Goal: Transaction & Acquisition: Purchase product/service

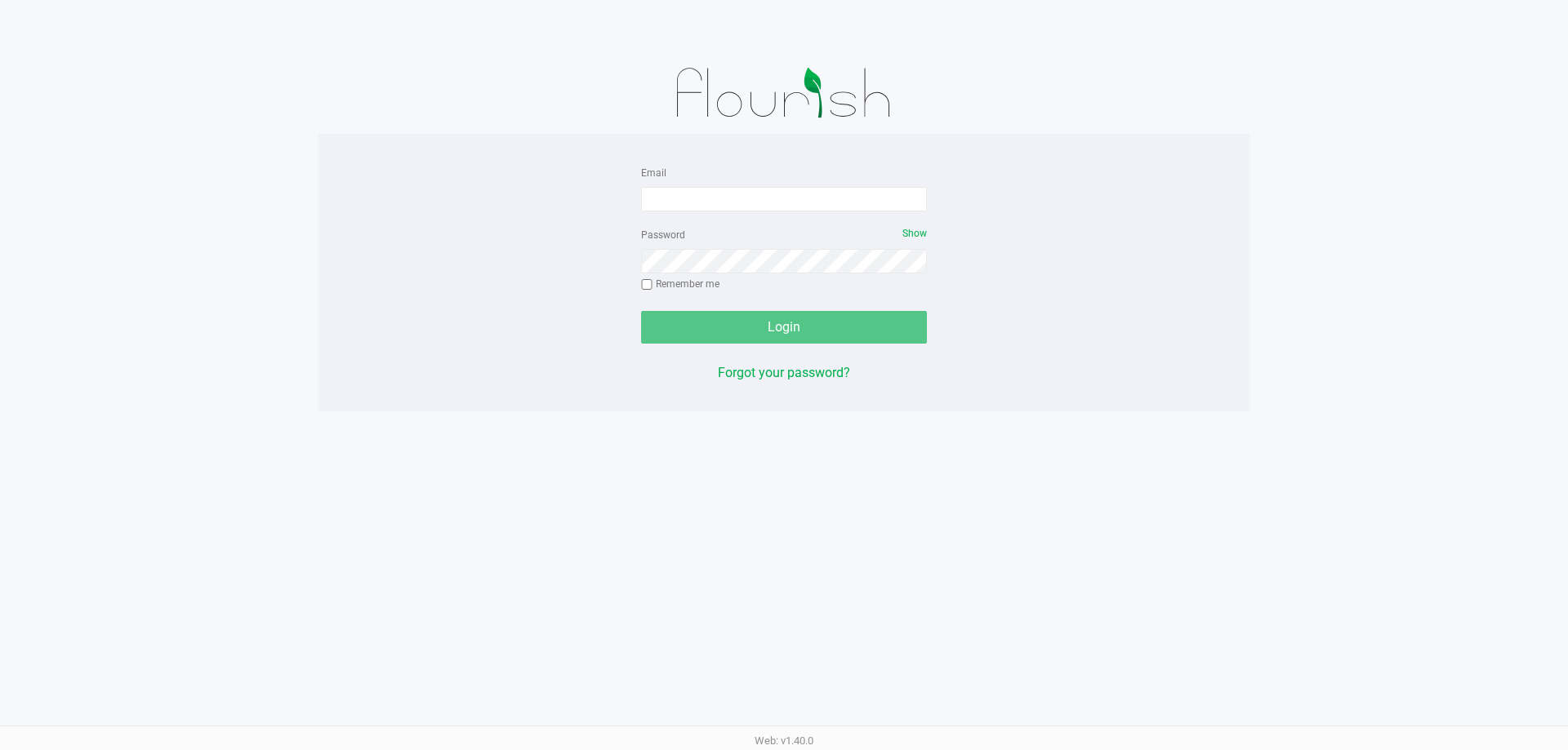
click at [713, 176] on div "Email" at bounding box center [784, 187] width 286 height 49
click at [710, 201] on input "Email" at bounding box center [784, 199] width 286 height 24
type input "rlarralde@liveparallel.com"
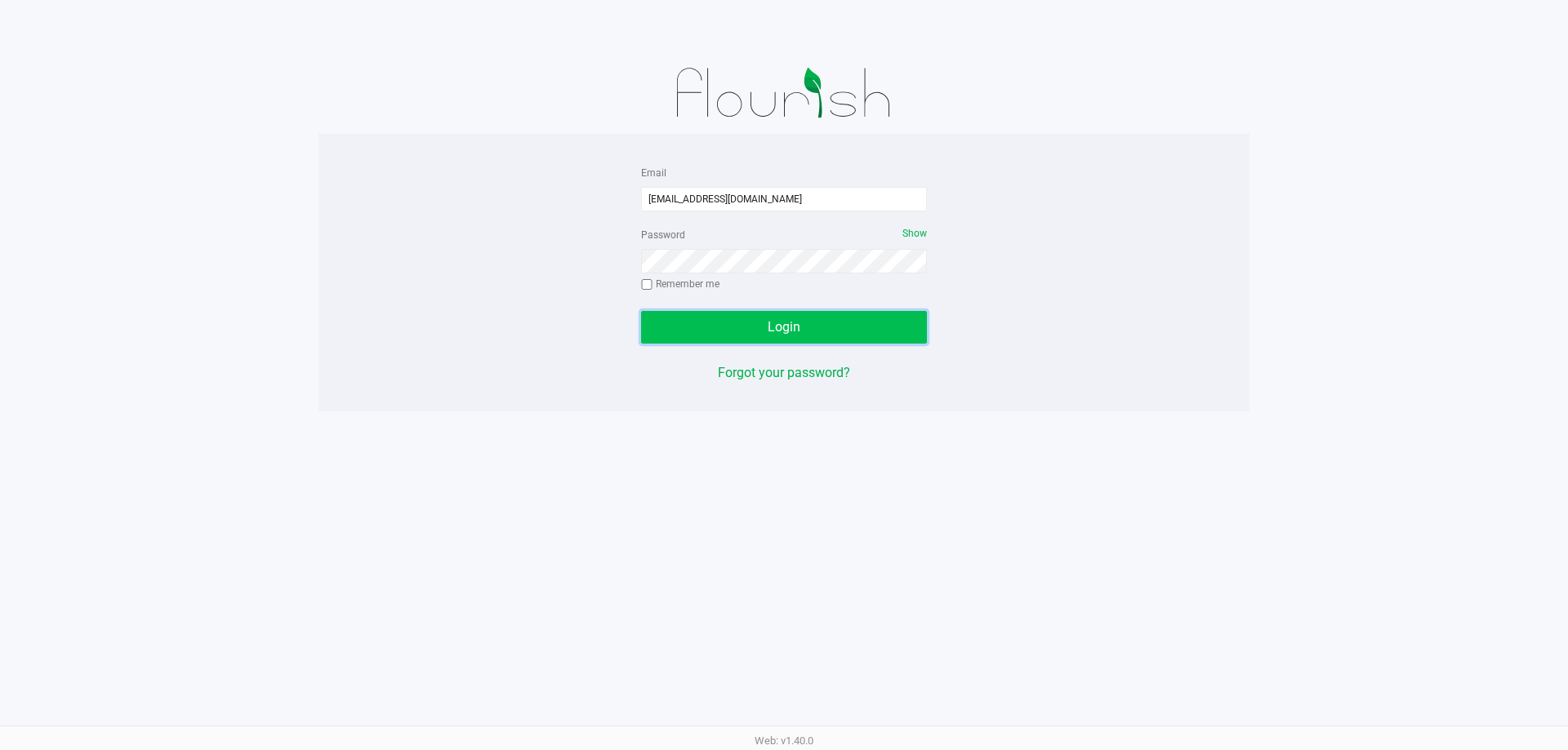
click at [729, 314] on button "Login" at bounding box center [784, 326] width 286 height 32
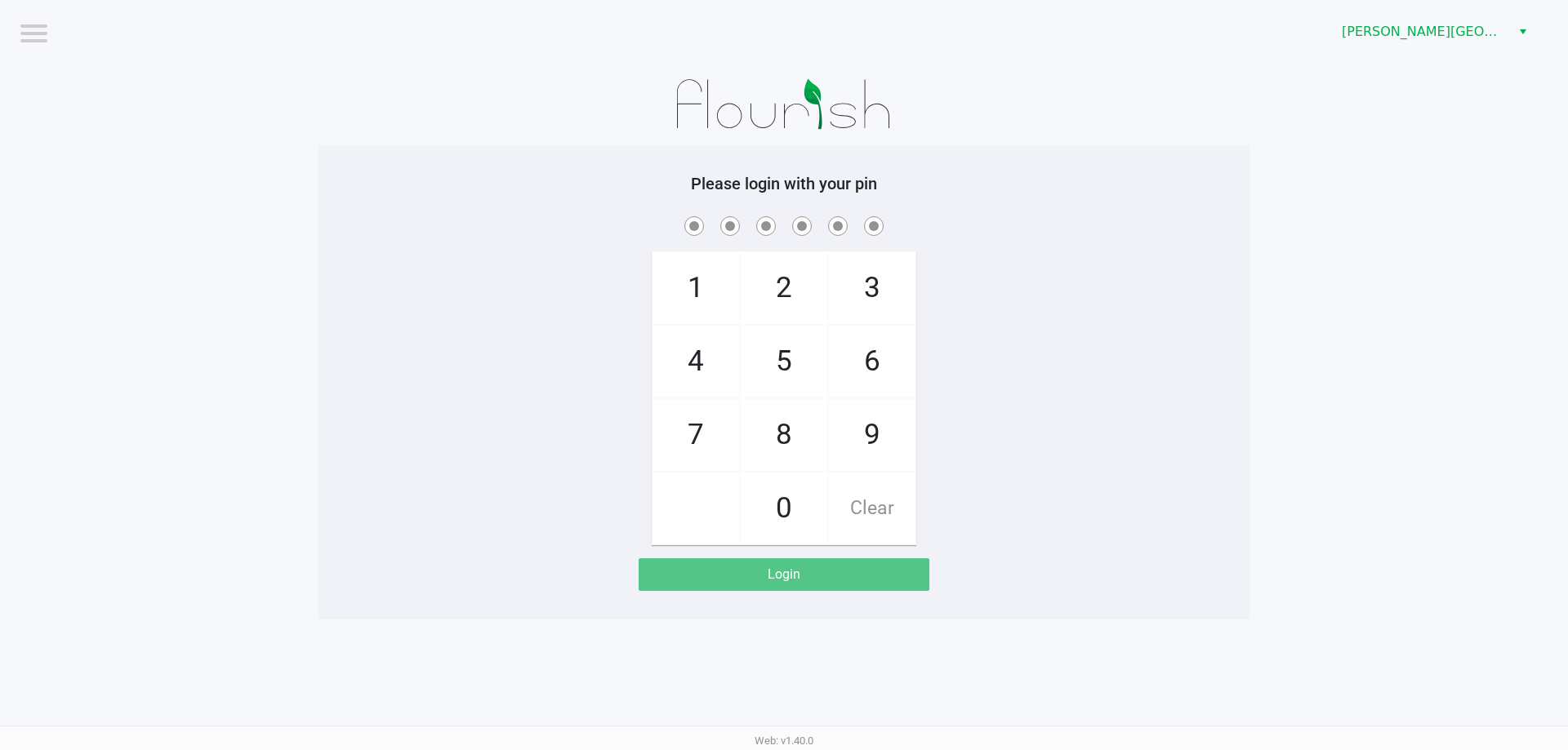
click at [783, 436] on span "8" at bounding box center [784, 436] width 87 height 72
click at [880, 507] on span "Clear" at bounding box center [872, 509] width 87 height 72
click at [789, 420] on span "8" at bounding box center [784, 436] width 87 height 72
checkbox input "true"
drag, startPoint x: 686, startPoint y: 423, endPoint x: 796, endPoint y: 376, distance: 119.6
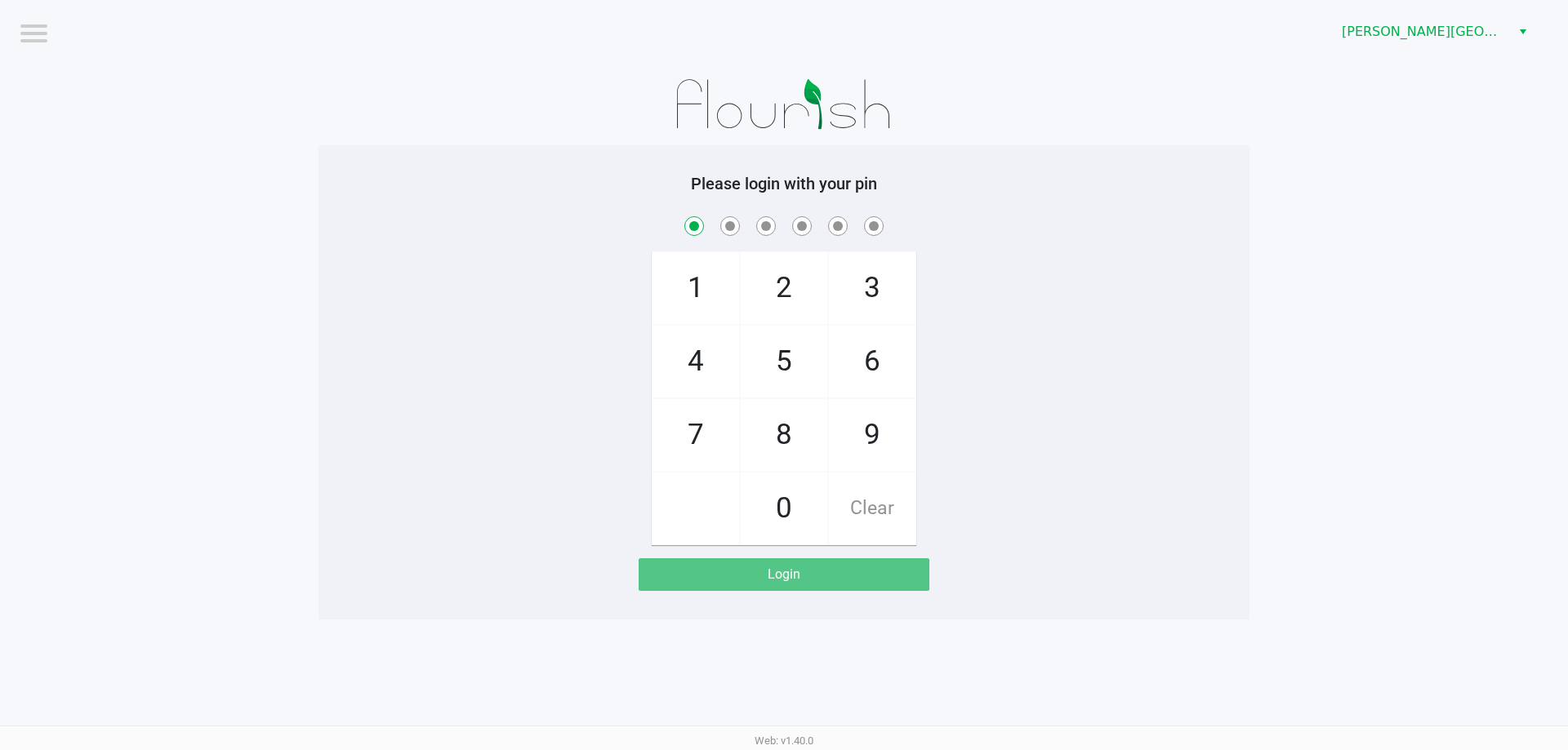
click at [694, 425] on span "7" at bounding box center [696, 436] width 87 height 72
checkbox input "true"
drag, startPoint x: 792, startPoint y: 354, endPoint x: 792, endPoint y: 379, distance: 25.0
click at [791, 352] on span "5" at bounding box center [784, 362] width 87 height 72
checkbox input "true"
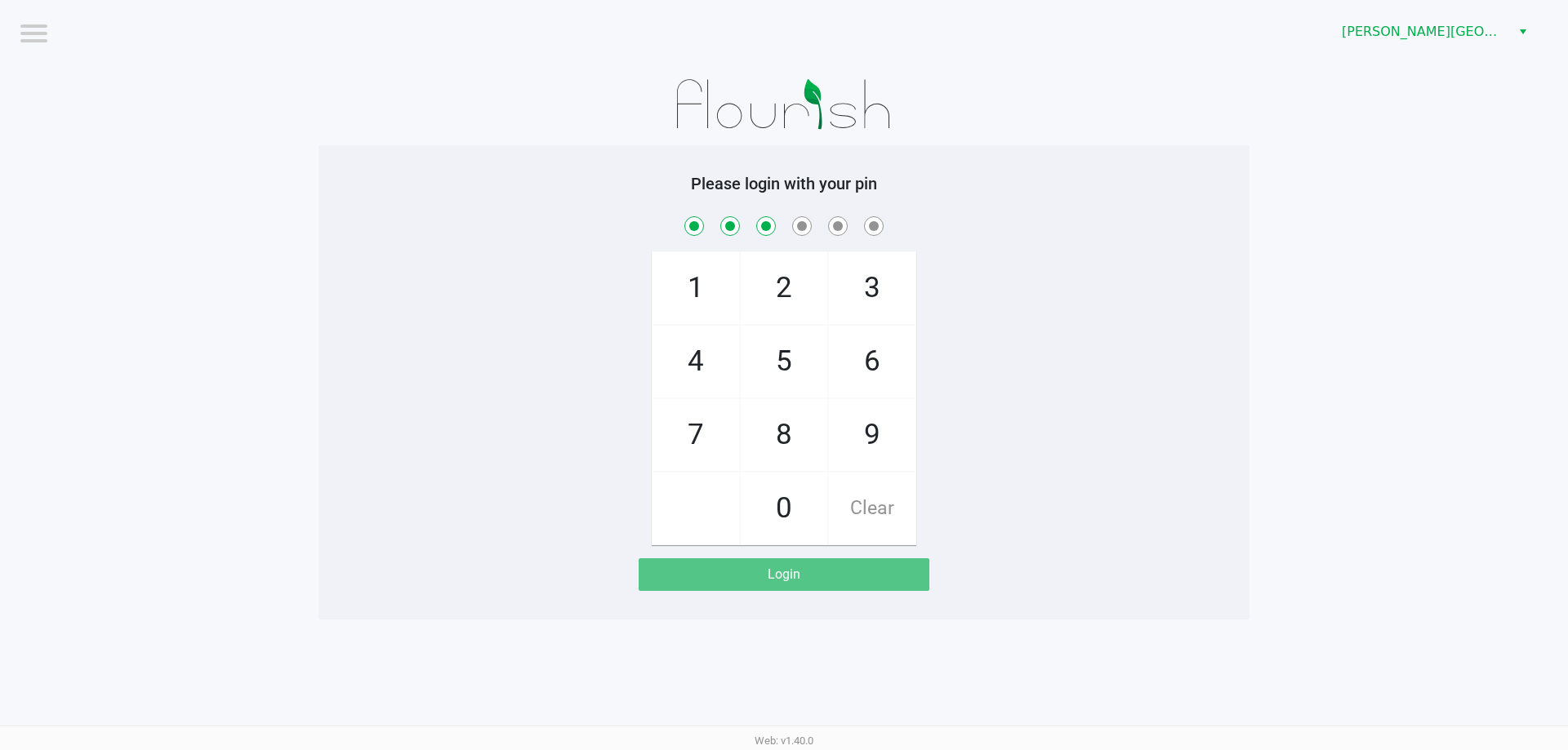
drag, startPoint x: 785, startPoint y: 434, endPoint x: 812, endPoint y: 398, distance: 45.0
click at [785, 432] on span "8" at bounding box center [784, 436] width 87 height 72
checkbox input "true"
click at [887, 276] on span "3" at bounding box center [872, 289] width 87 height 72
checkbox input "true"
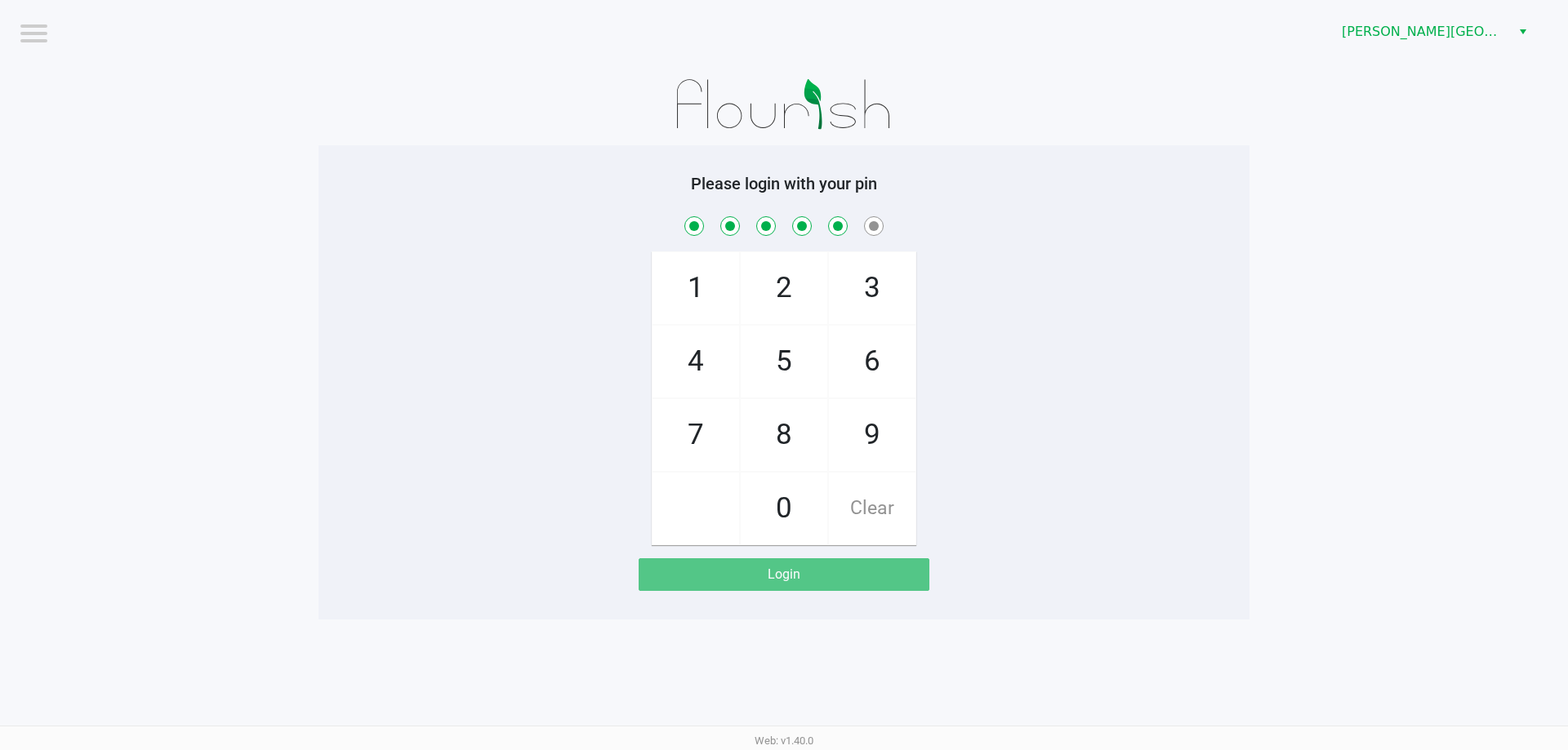
click at [888, 444] on span "9" at bounding box center [872, 436] width 87 height 72
checkbox input "true"
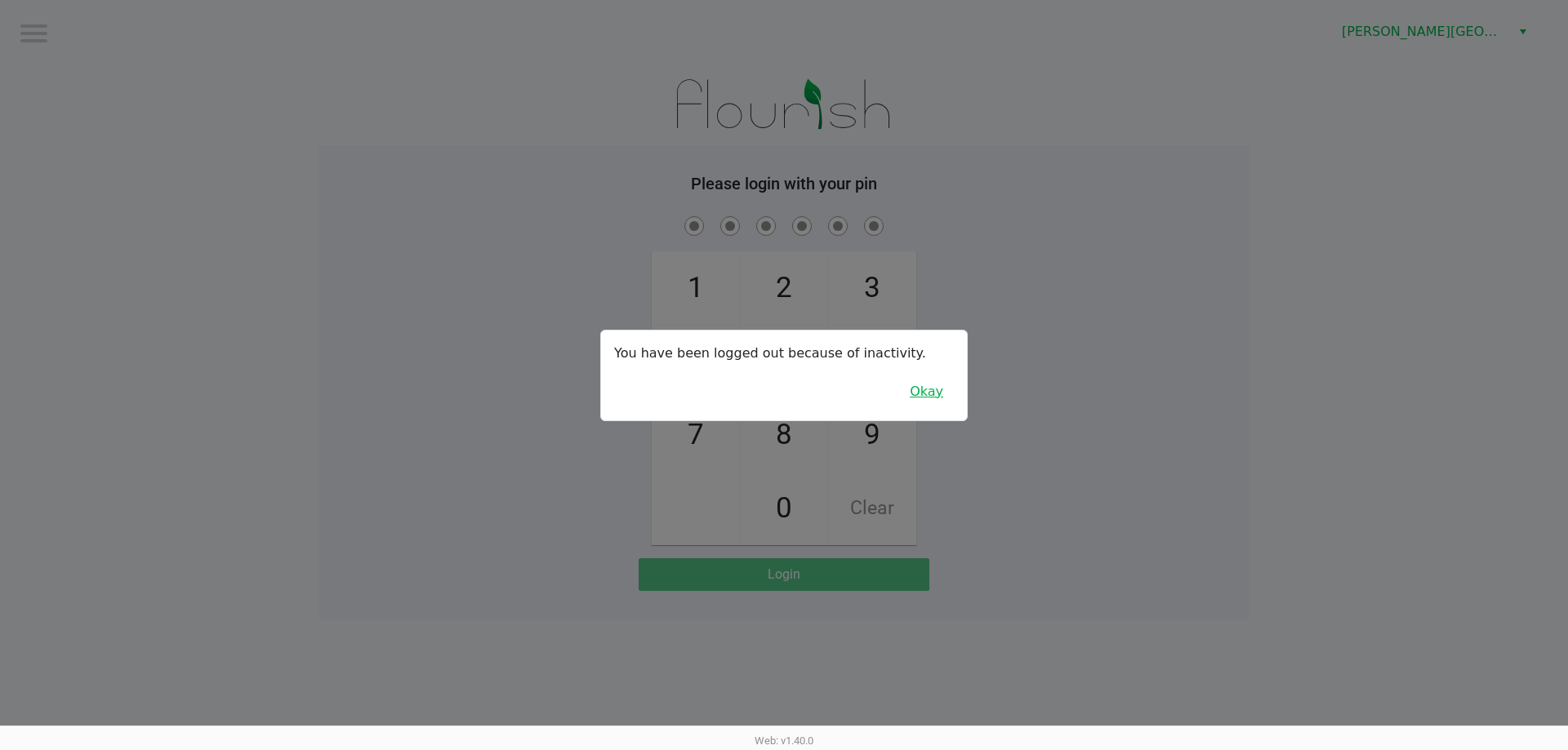
click at [923, 390] on button "Okay" at bounding box center [926, 392] width 55 height 31
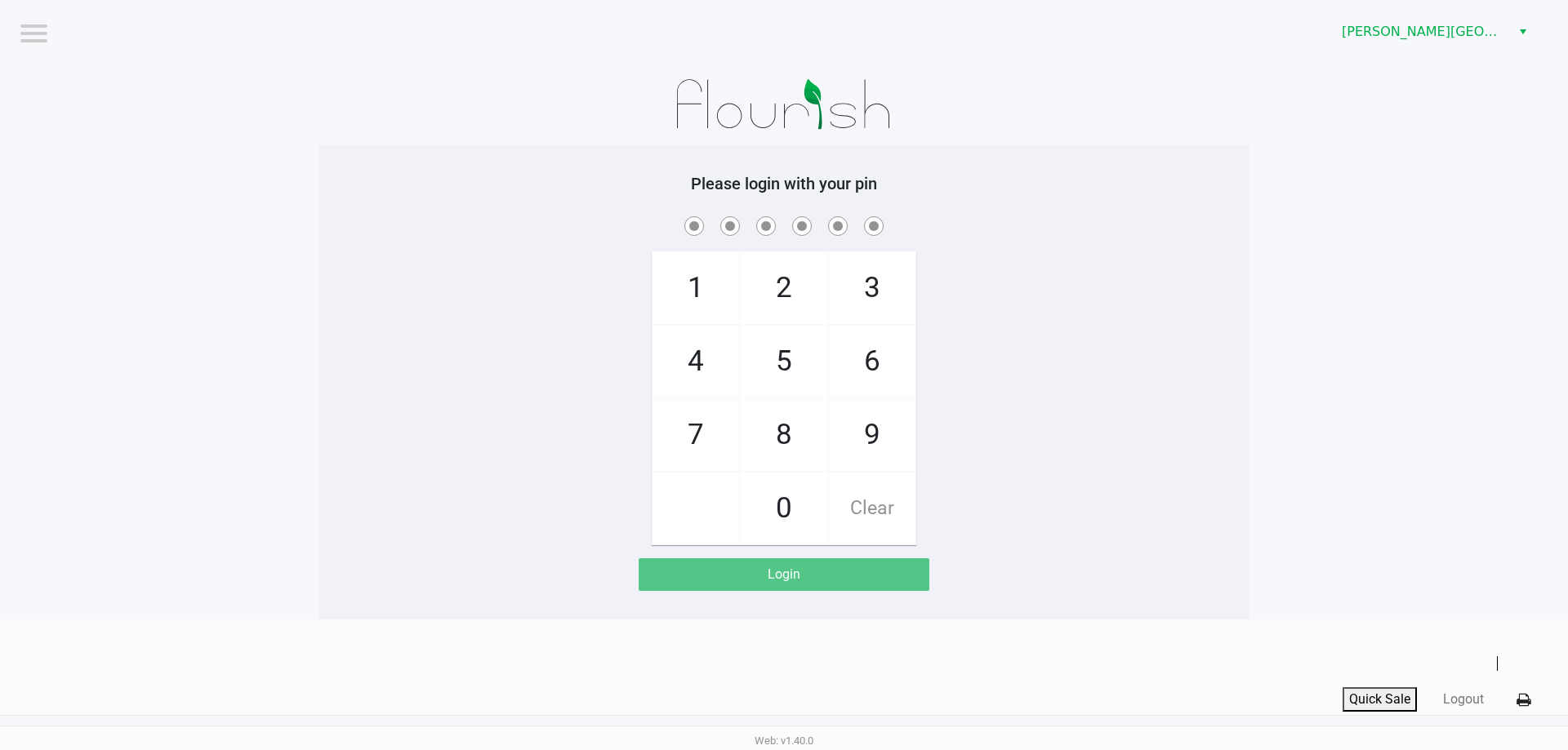
click at [779, 428] on span "8" at bounding box center [784, 436] width 87 height 72
drag, startPoint x: 695, startPoint y: 431, endPoint x: 870, endPoint y: 352, distance: 192.0
click at [724, 422] on span "7" at bounding box center [696, 436] width 87 height 72
click at [802, 356] on span "5" at bounding box center [784, 362] width 87 height 72
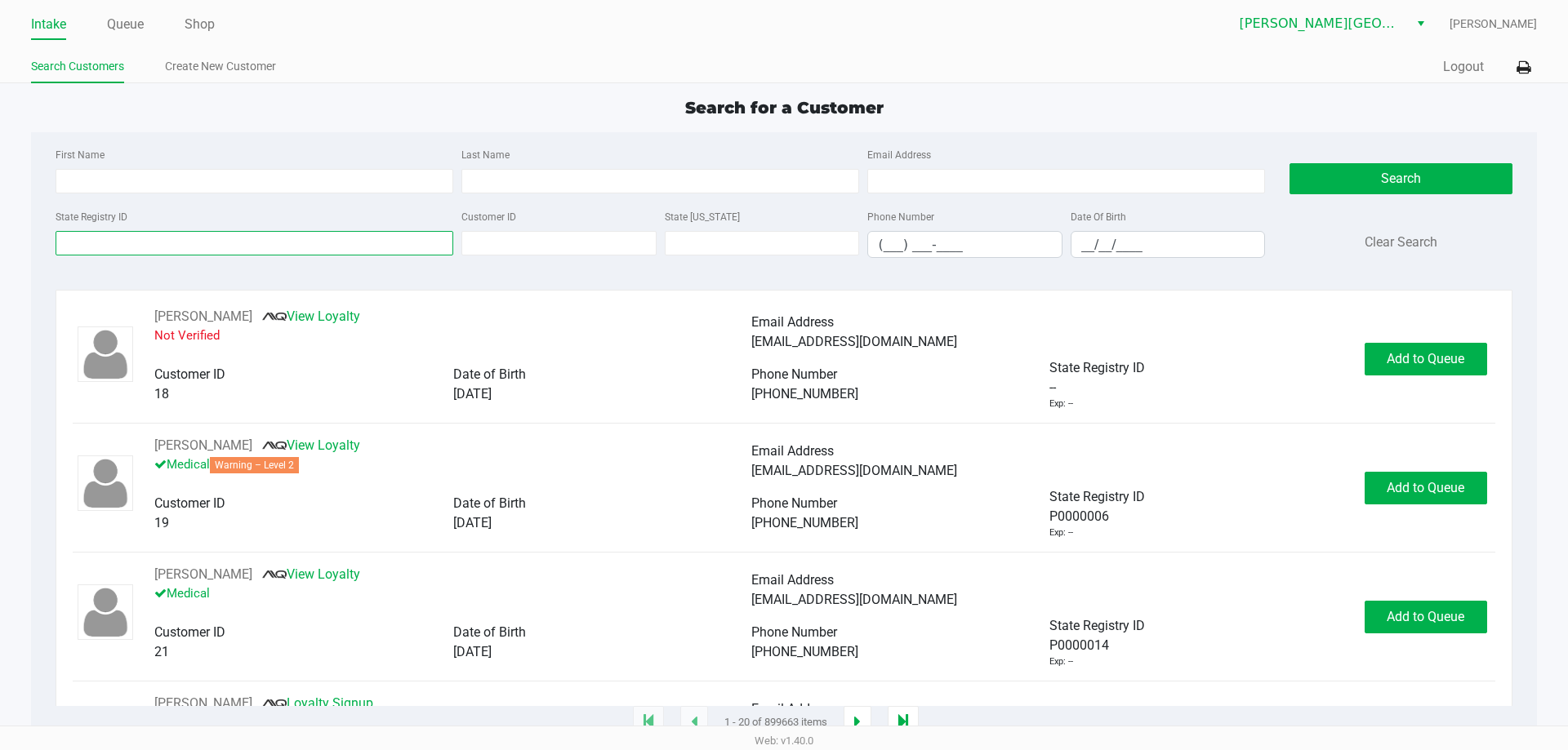
click at [125, 244] on input "State Registry ID" at bounding box center [254, 243] width 398 height 24
click at [104, 24] on ul "Intake Queue Shop" at bounding box center [408, 25] width 753 height 28
click at [141, 21] on link "Queue" at bounding box center [126, 24] width 37 height 23
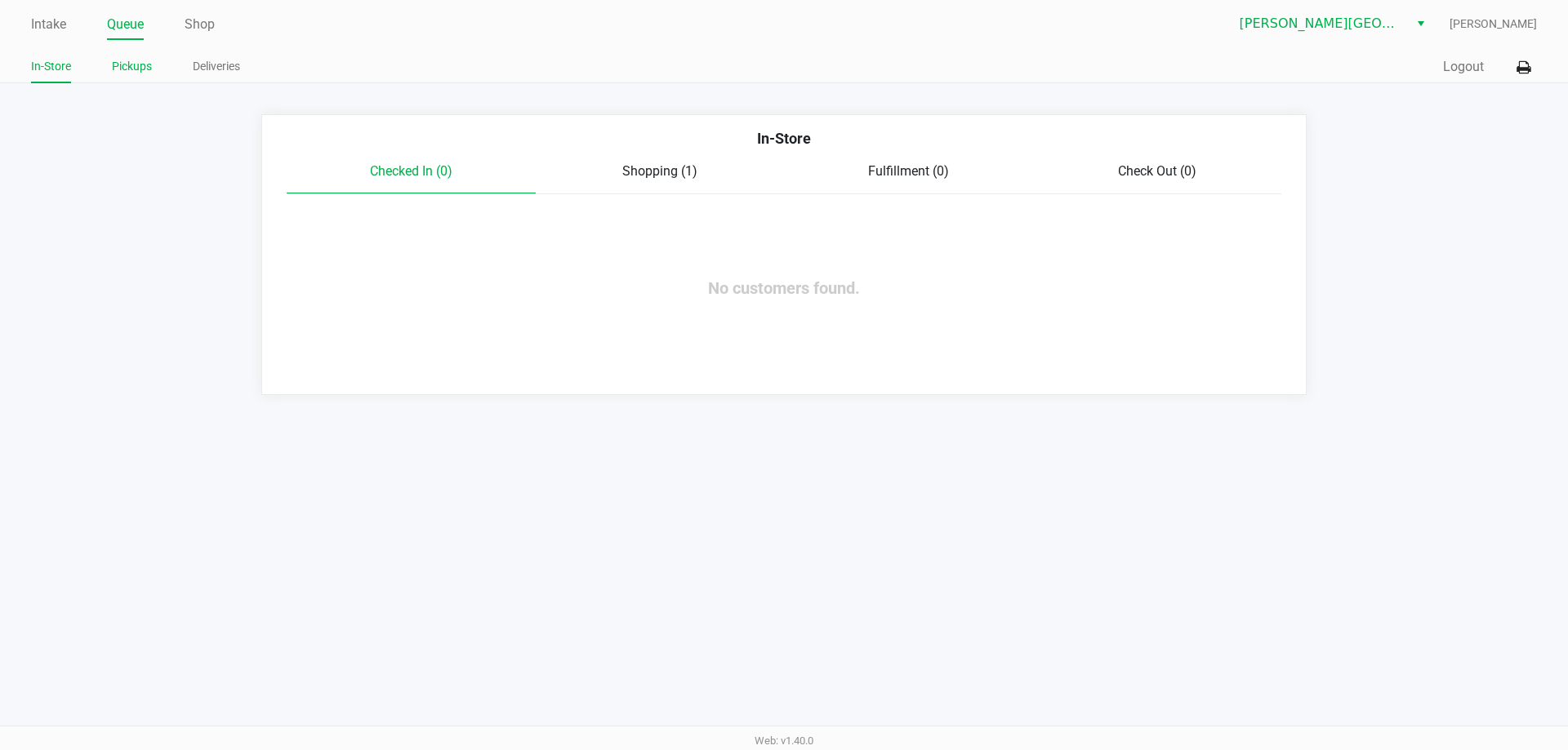
click at [133, 68] on link "Pickups" at bounding box center [131, 67] width 40 height 20
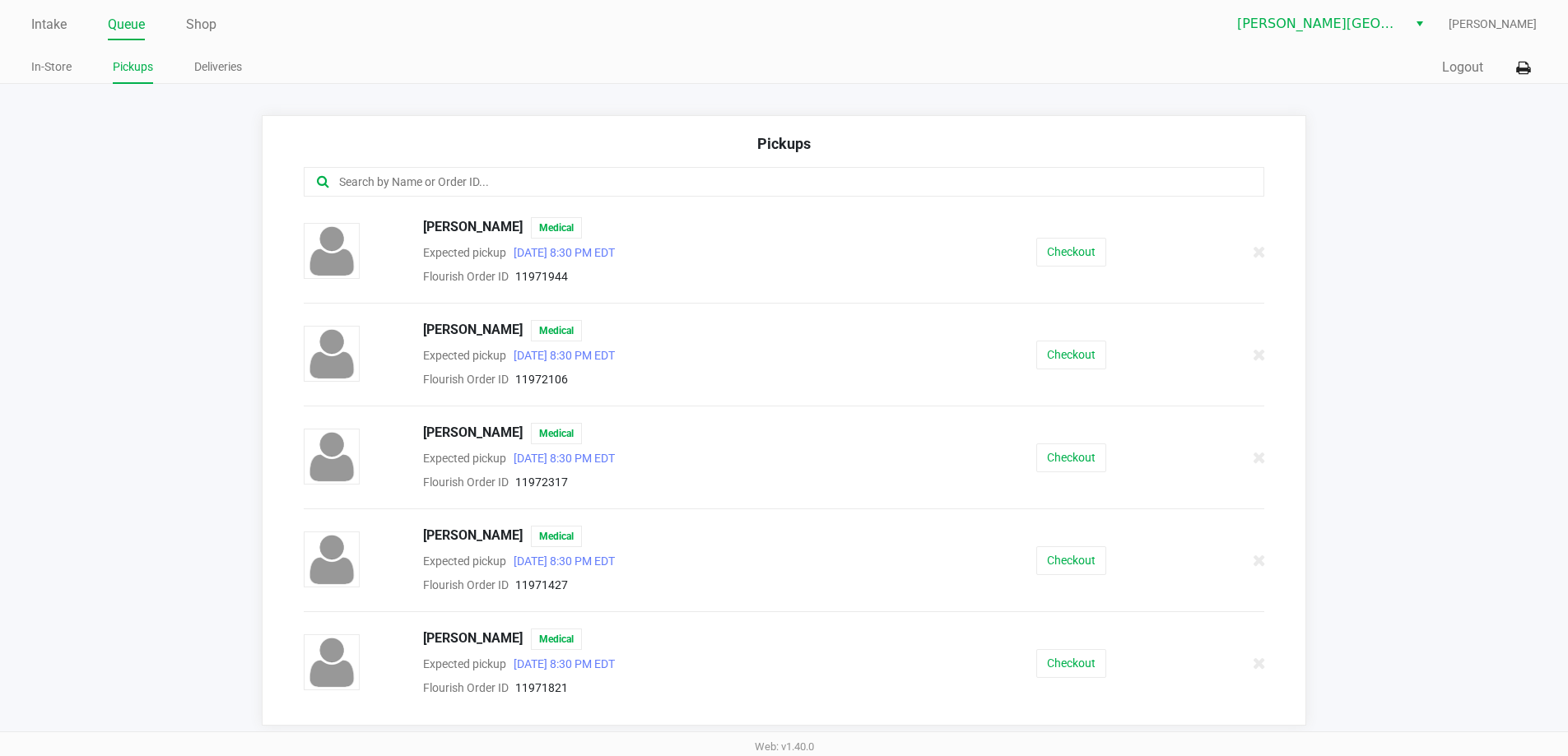
click at [544, 177] on input "text" at bounding box center [758, 182] width 841 height 19
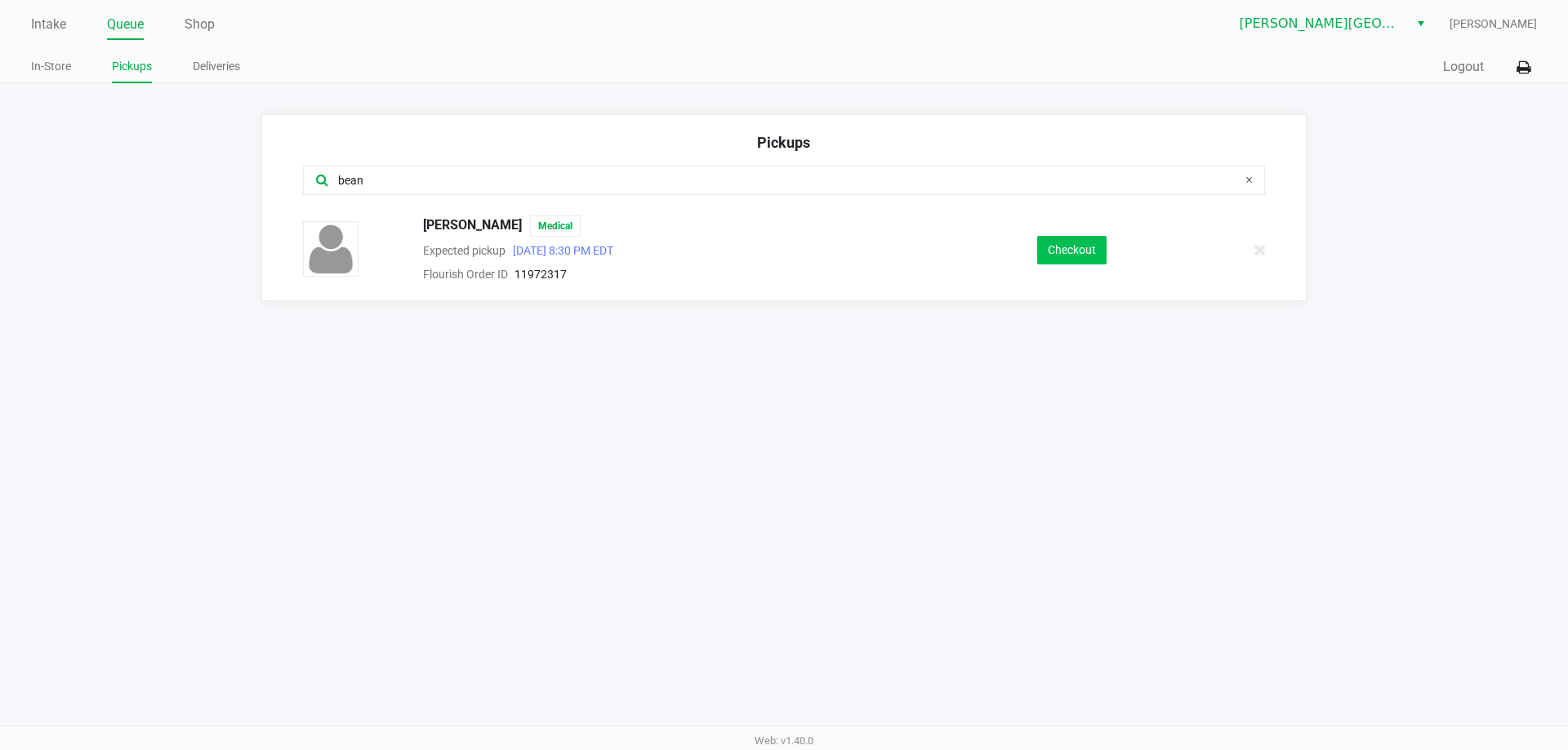
type input "bean"
click at [1075, 252] on button "Checkout" at bounding box center [1071, 250] width 69 height 29
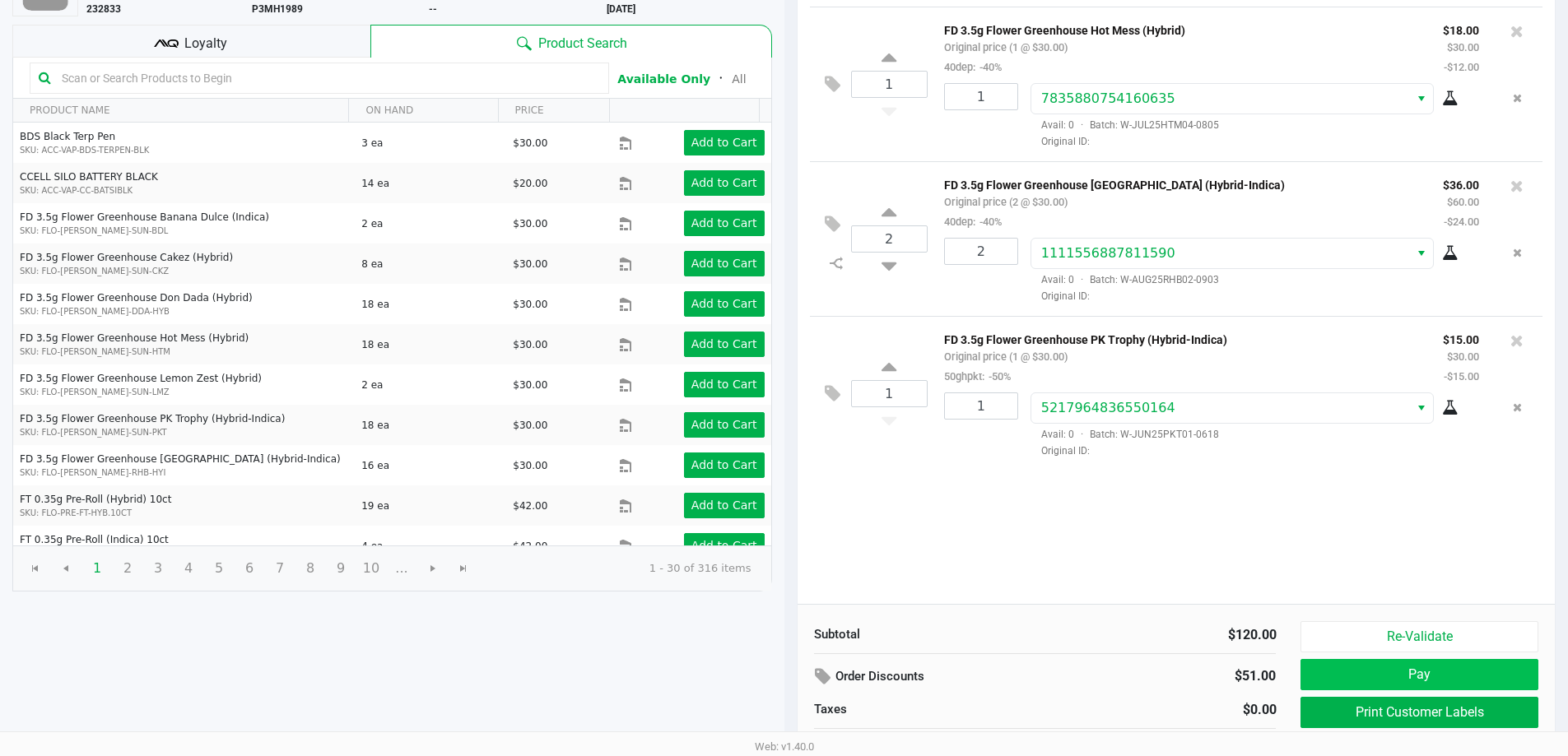
scroll to position [169, 0]
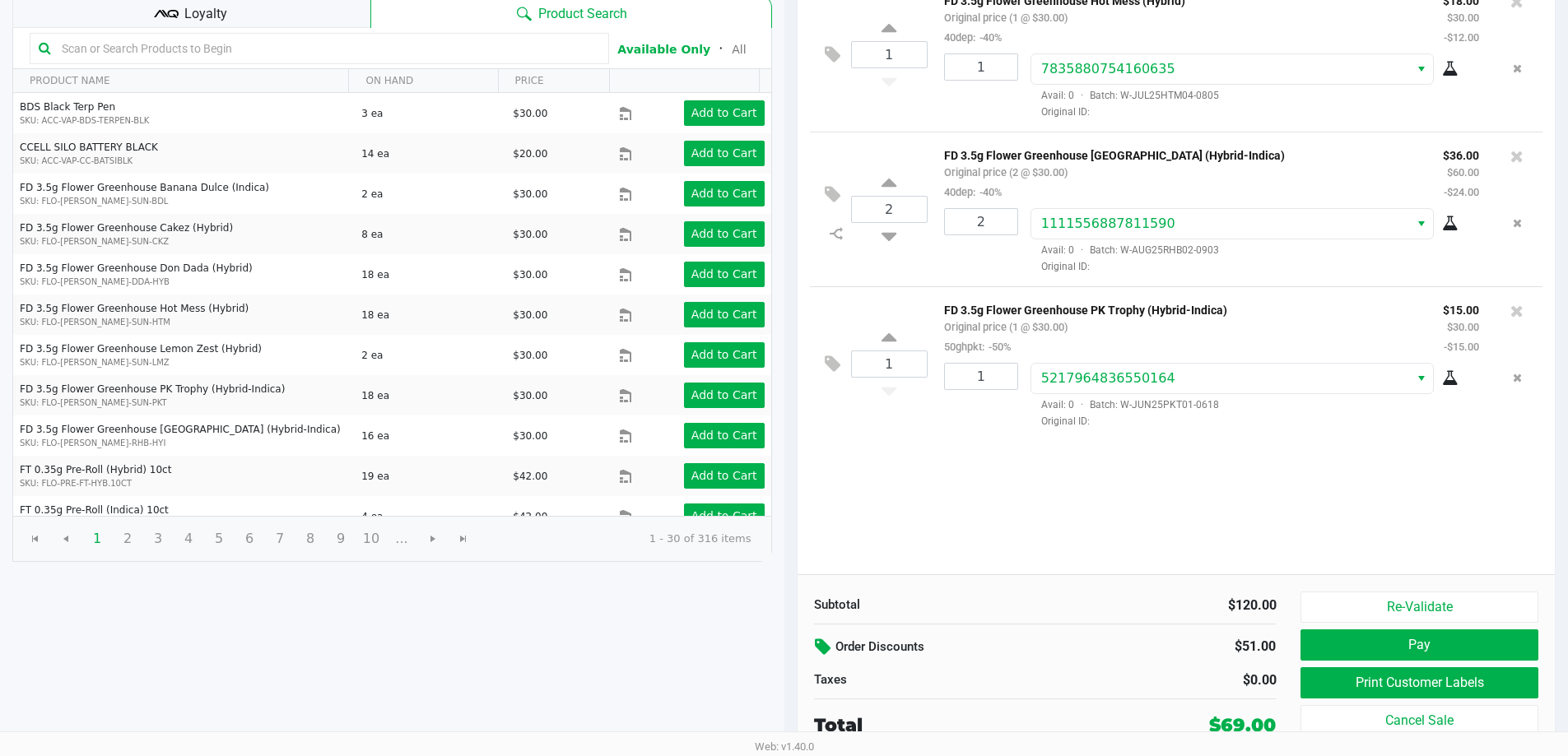
click at [821, 648] on icon at bounding box center [825, 647] width 20 height 19
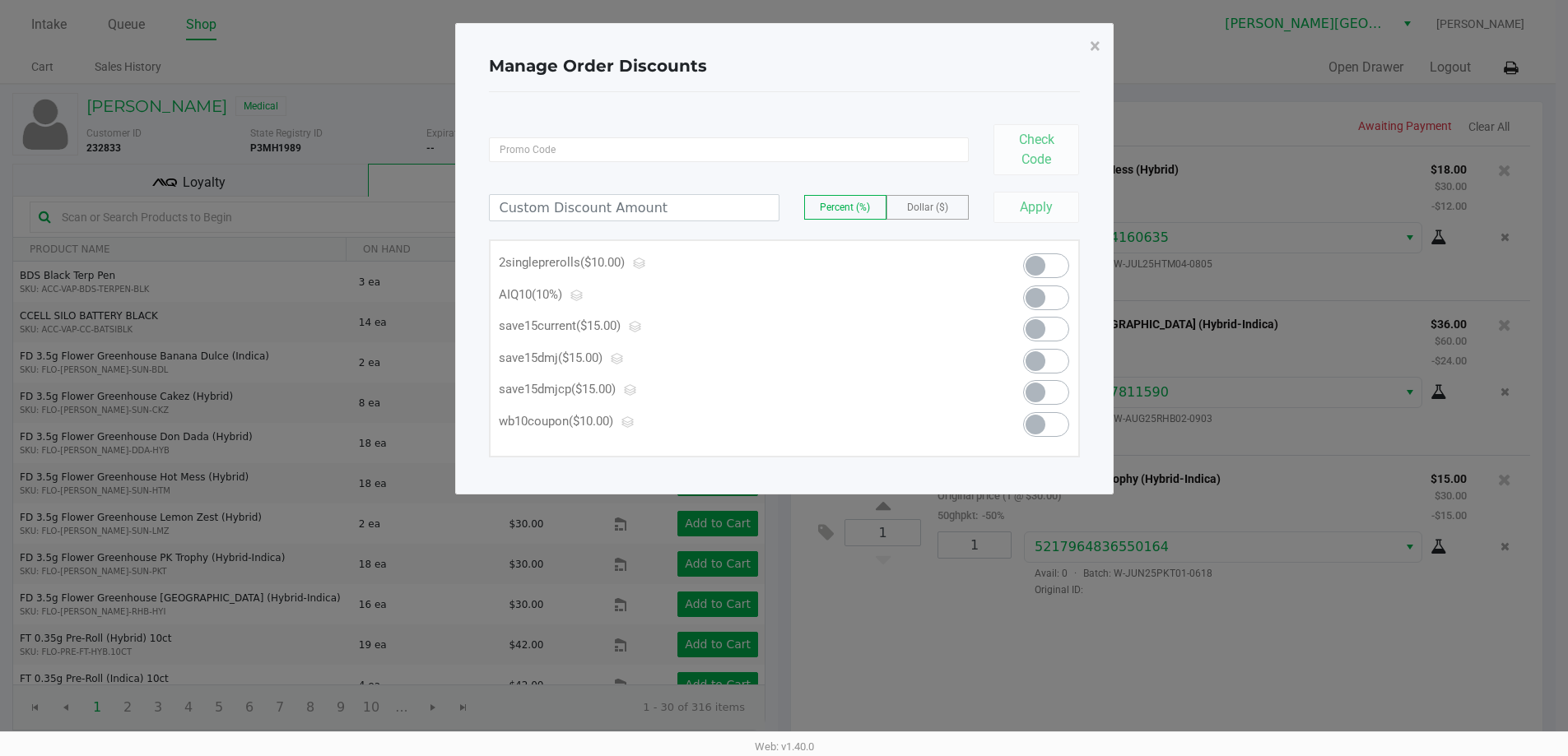
scroll to position [0, 0]
click at [1059, 401] on span at bounding box center [1052, 392] width 46 height 24
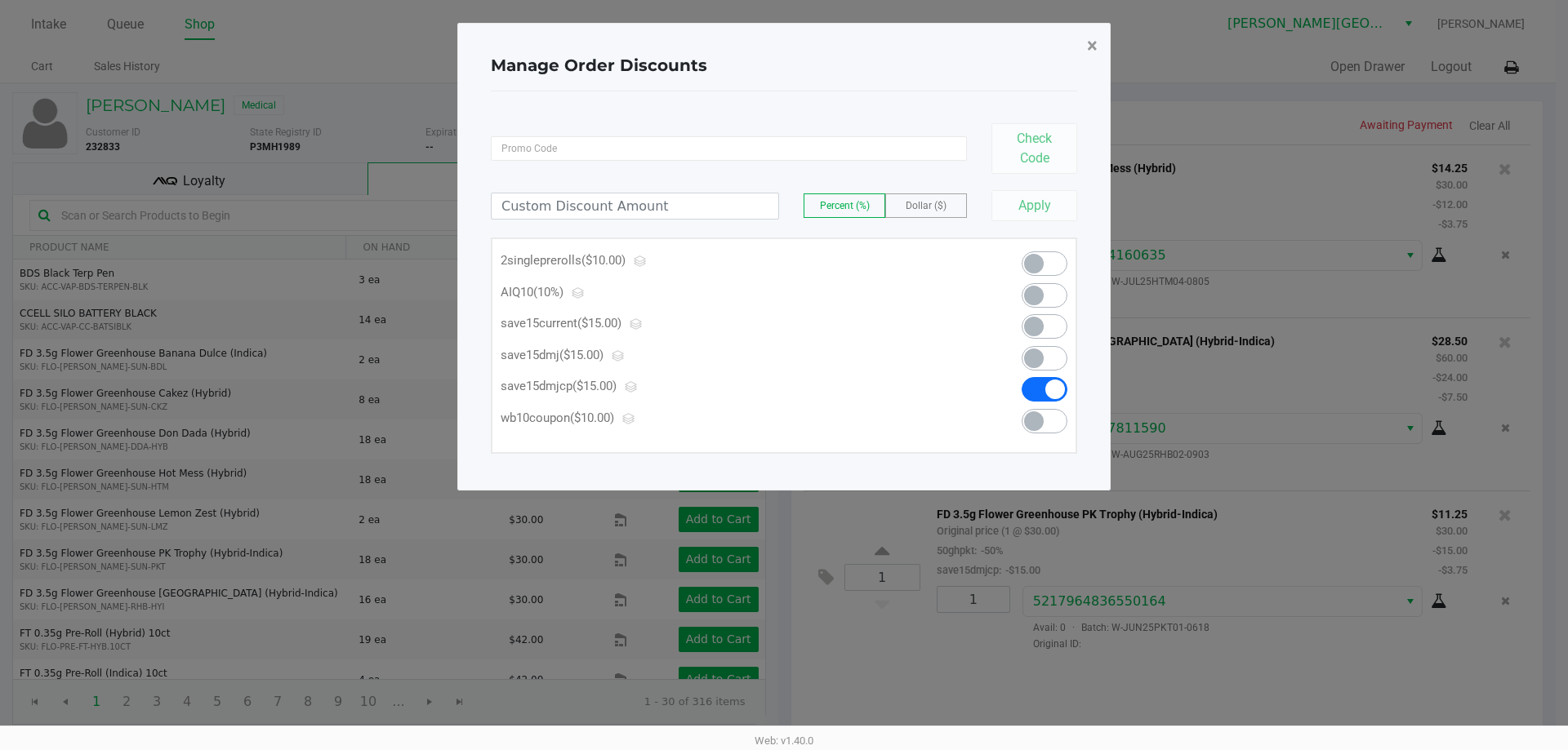
click at [1095, 48] on span "×" at bounding box center [1092, 45] width 10 height 23
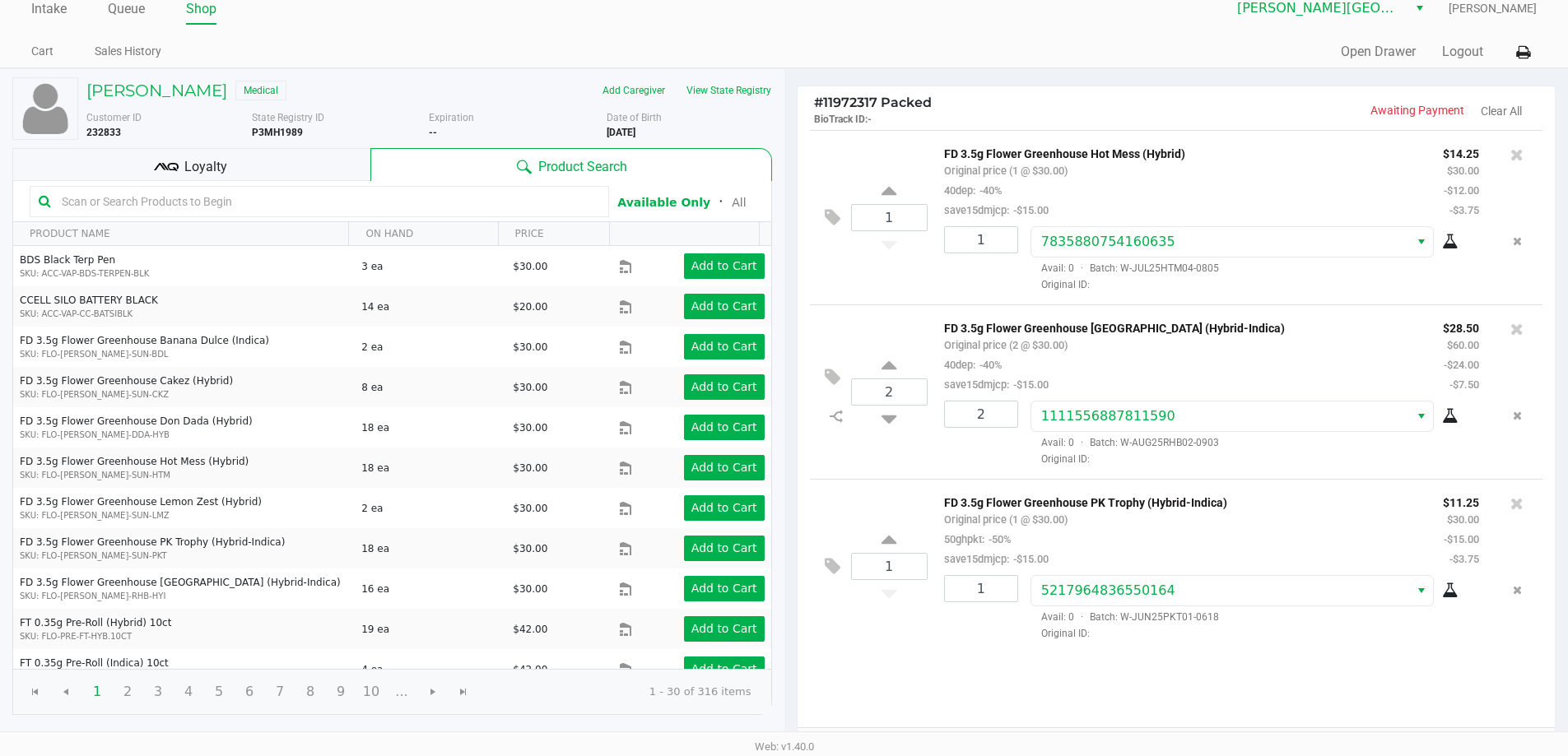
scroll to position [169, 0]
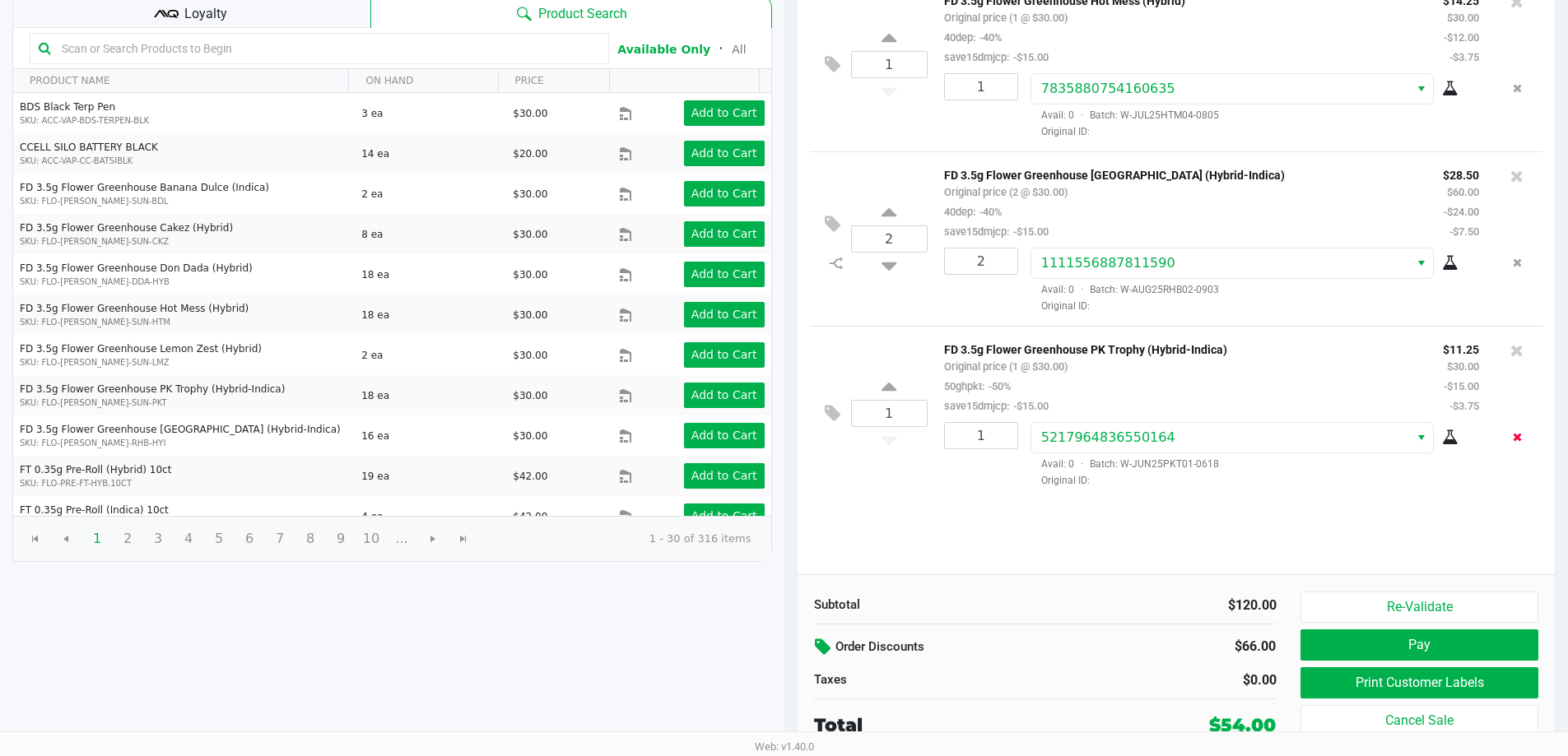
click at [1519, 441] on icon "Remove the package from the orderLine" at bounding box center [1518, 436] width 9 height 11
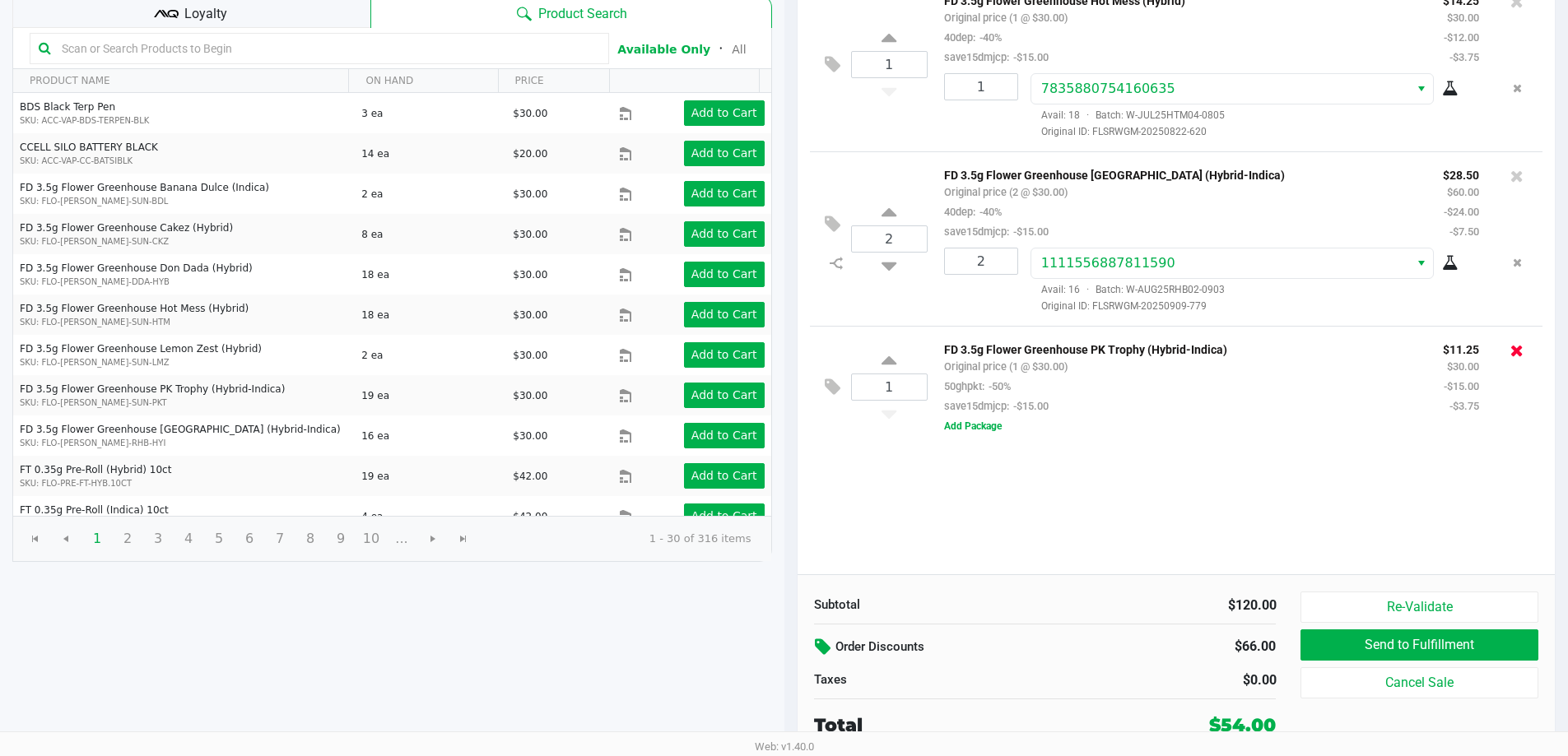
click at [1513, 351] on icon at bounding box center [1518, 351] width 13 height 17
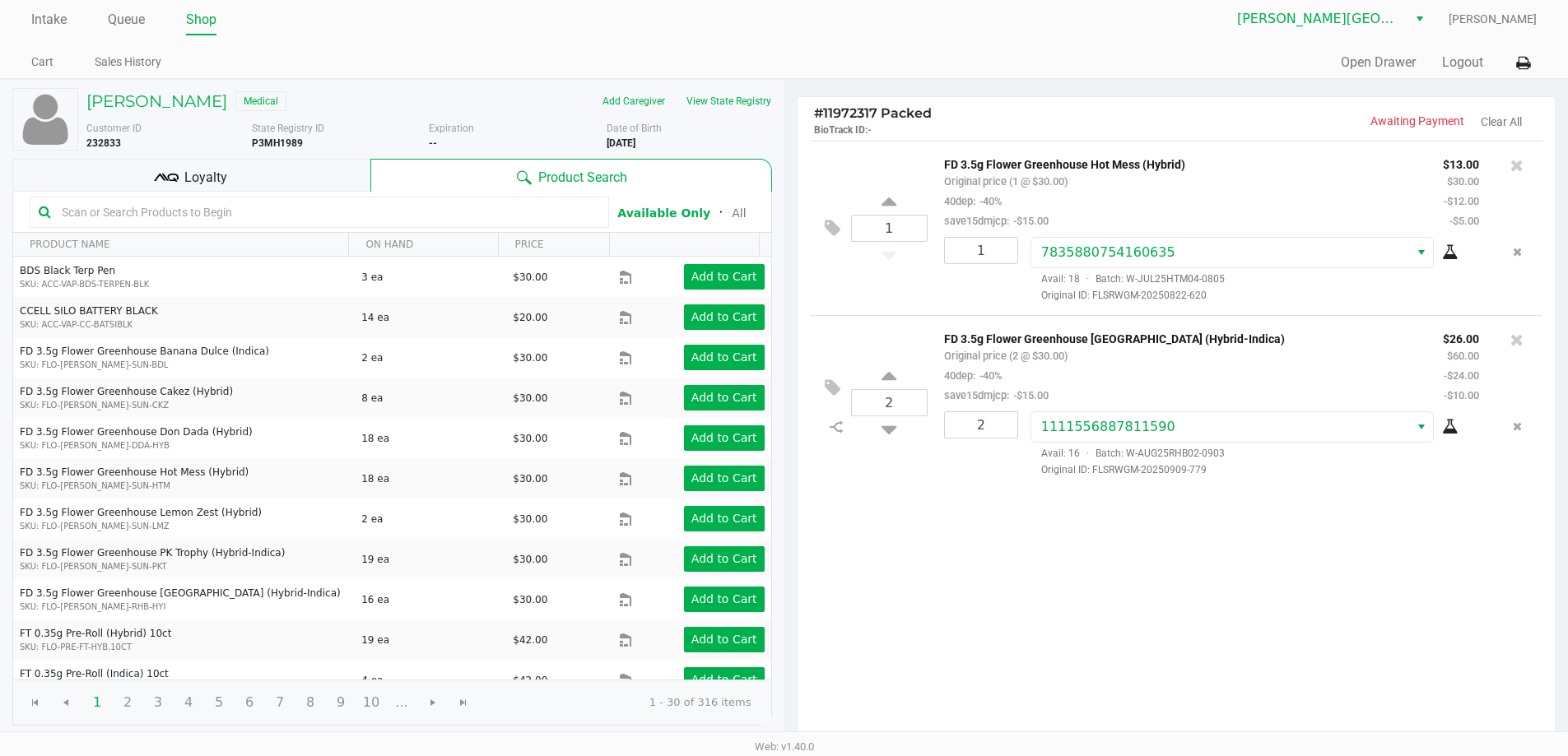
scroll to position [0, 0]
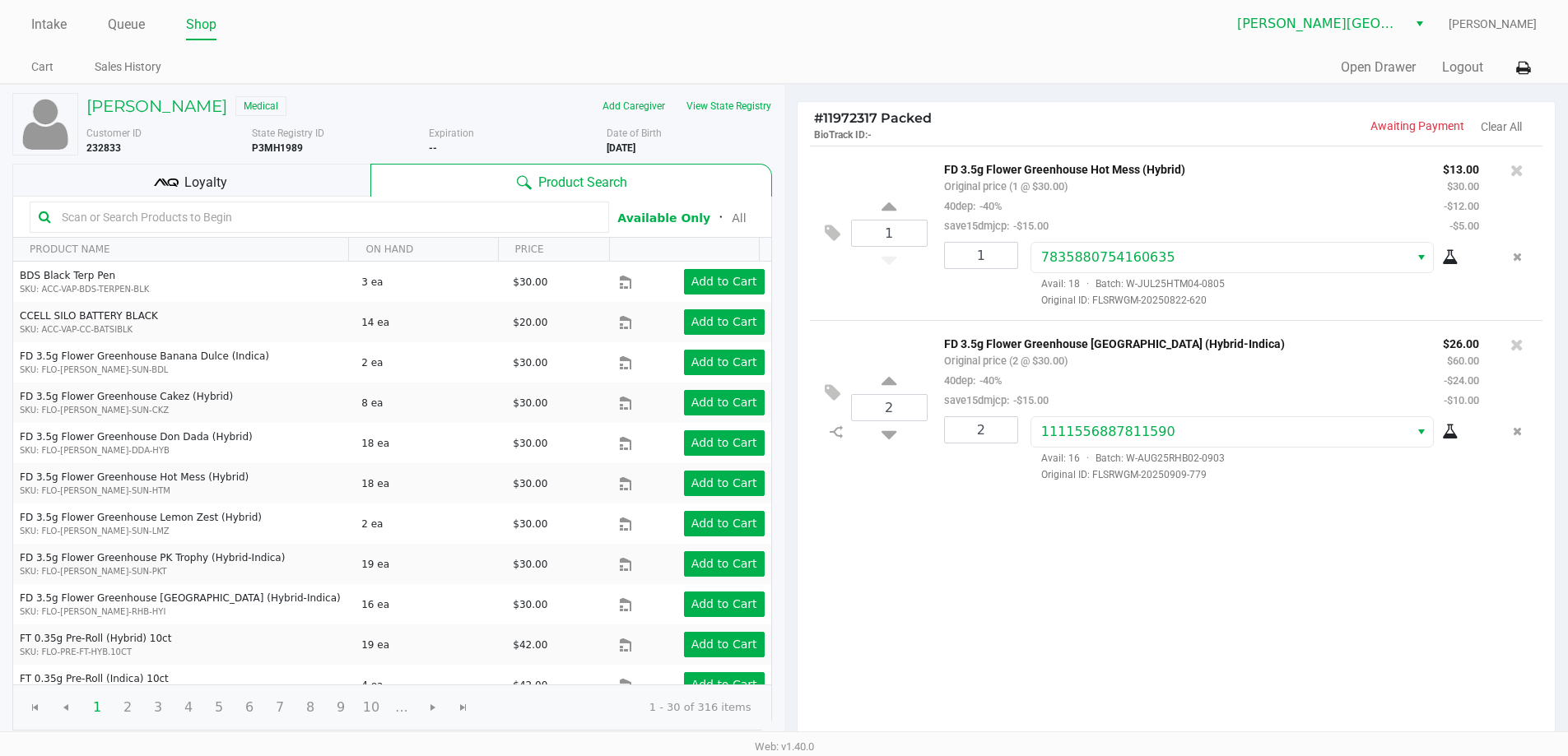
click at [1045, 581] on div "1 FD 3.5g Flower Greenhouse Hot Mess (Hybrid) Original price (1 @ $30.00) 40dep…" at bounding box center [1176, 444] width 758 height 598
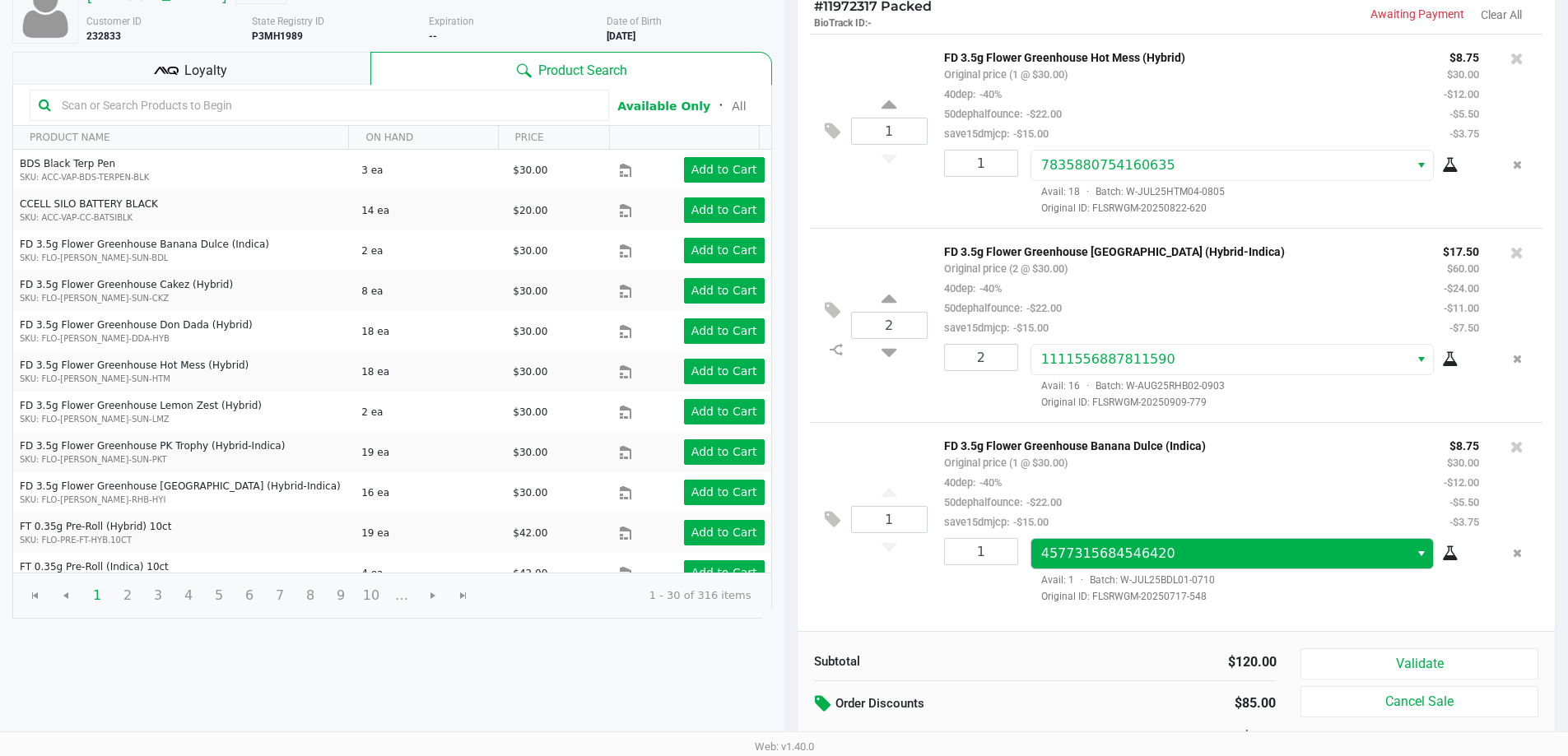
scroll to position [169, 0]
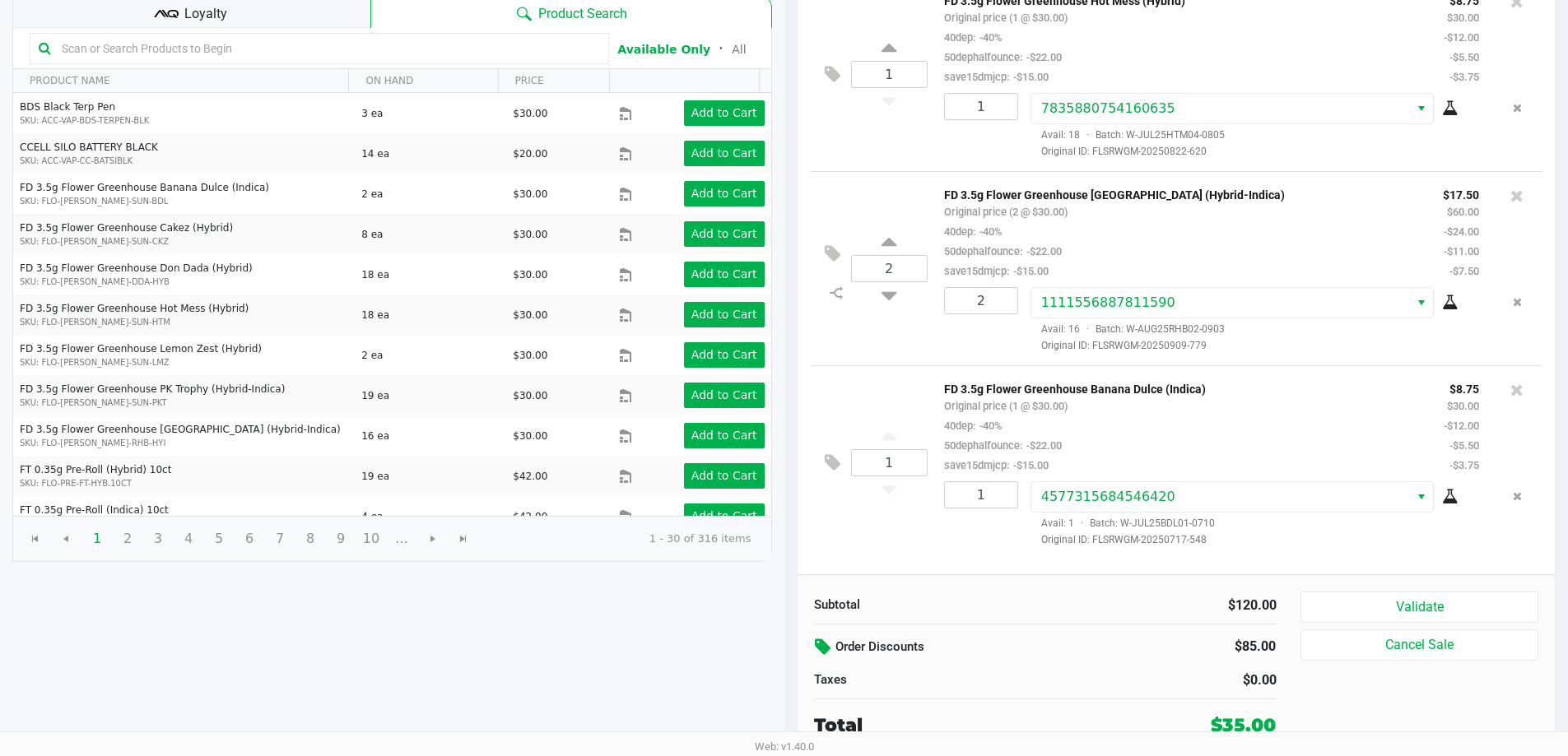
click at [823, 645] on icon at bounding box center [825, 647] width 20 height 19
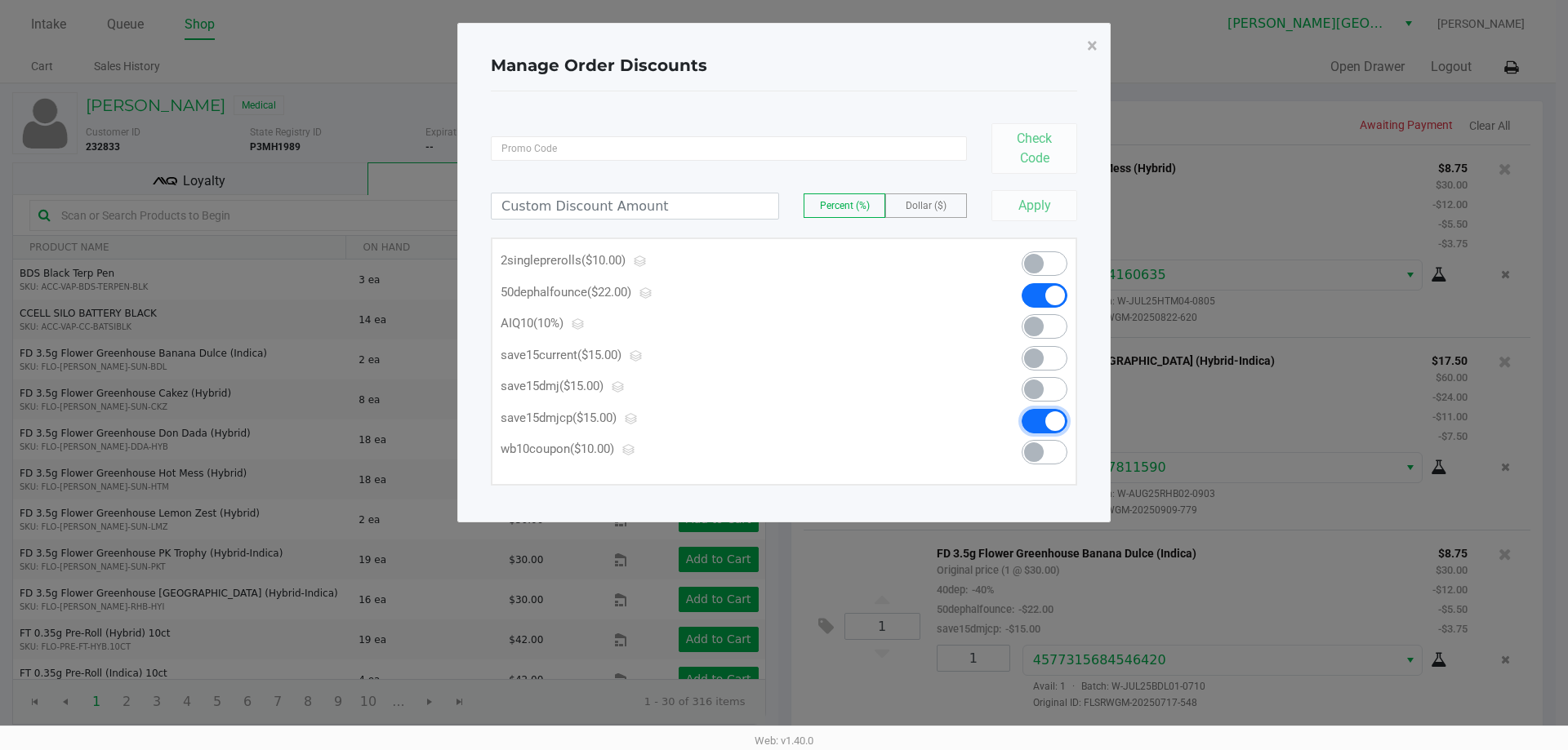
click at [1026, 422] on span at bounding box center [1043, 421] width 45 height 24
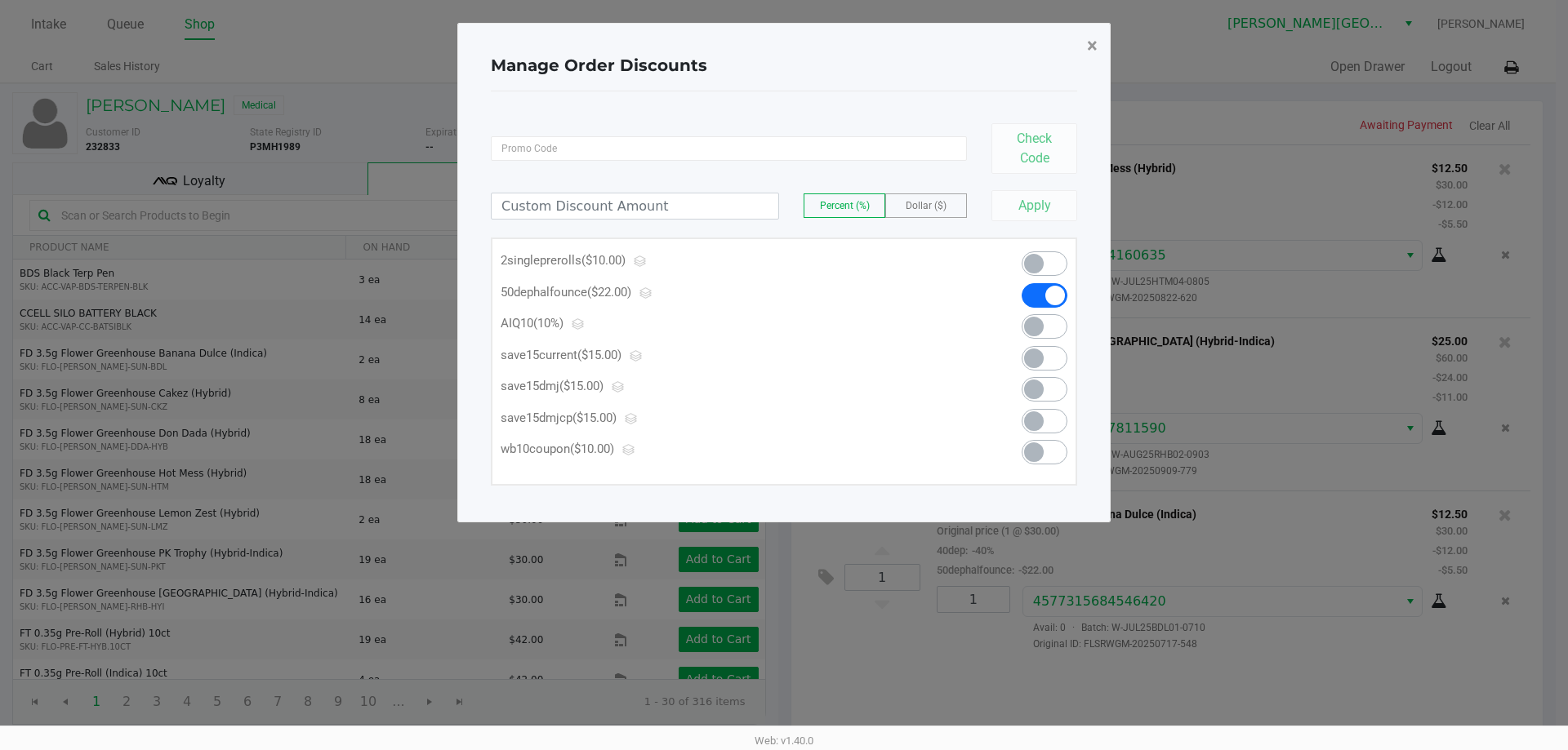
click at [1089, 41] on span "×" at bounding box center [1092, 45] width 10 height 23
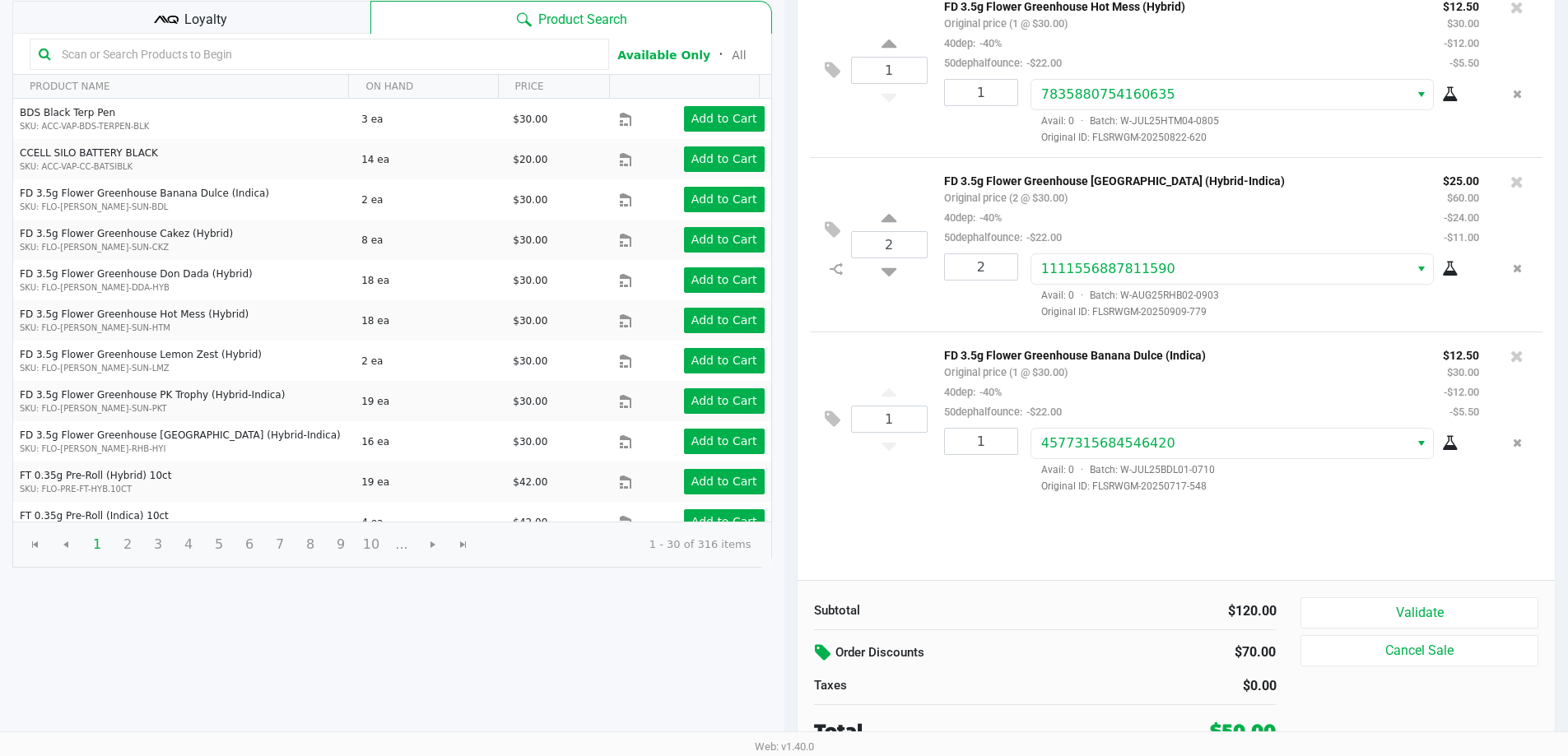
scroll to position [169, 0]
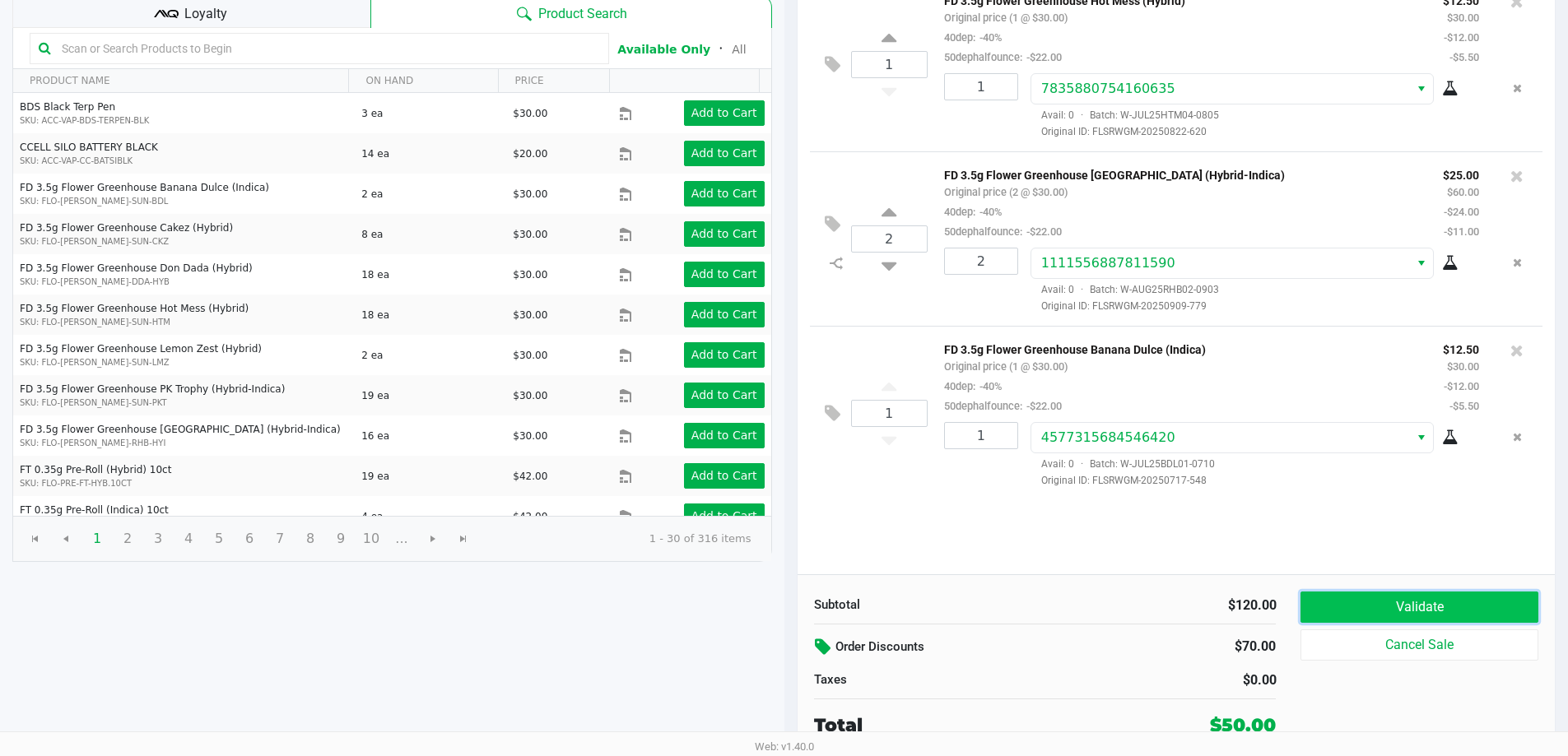
click at [1413, 600] on button "Validate" at bounding box center [1420, 608] width 237 height 32
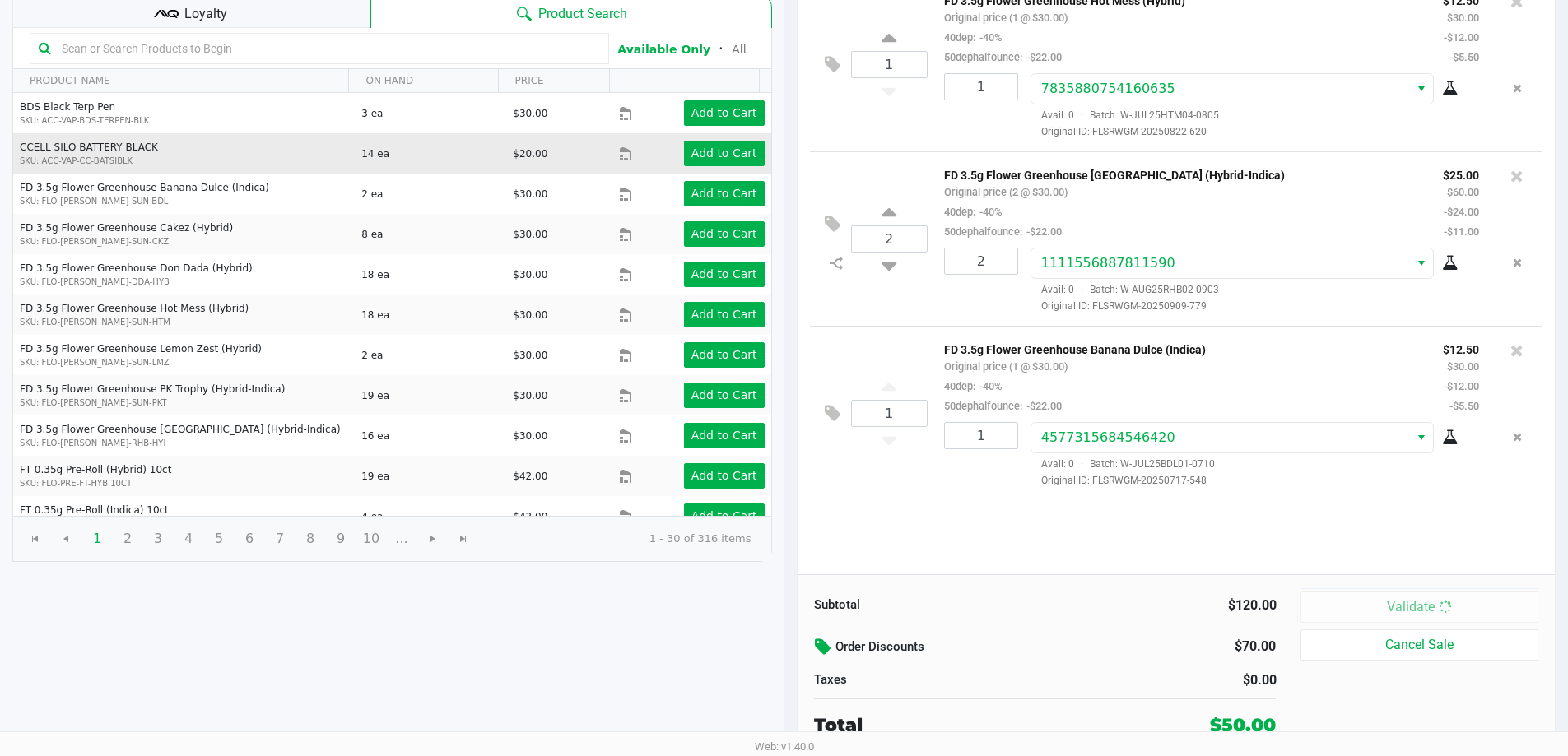
scroll to position [0, 0]
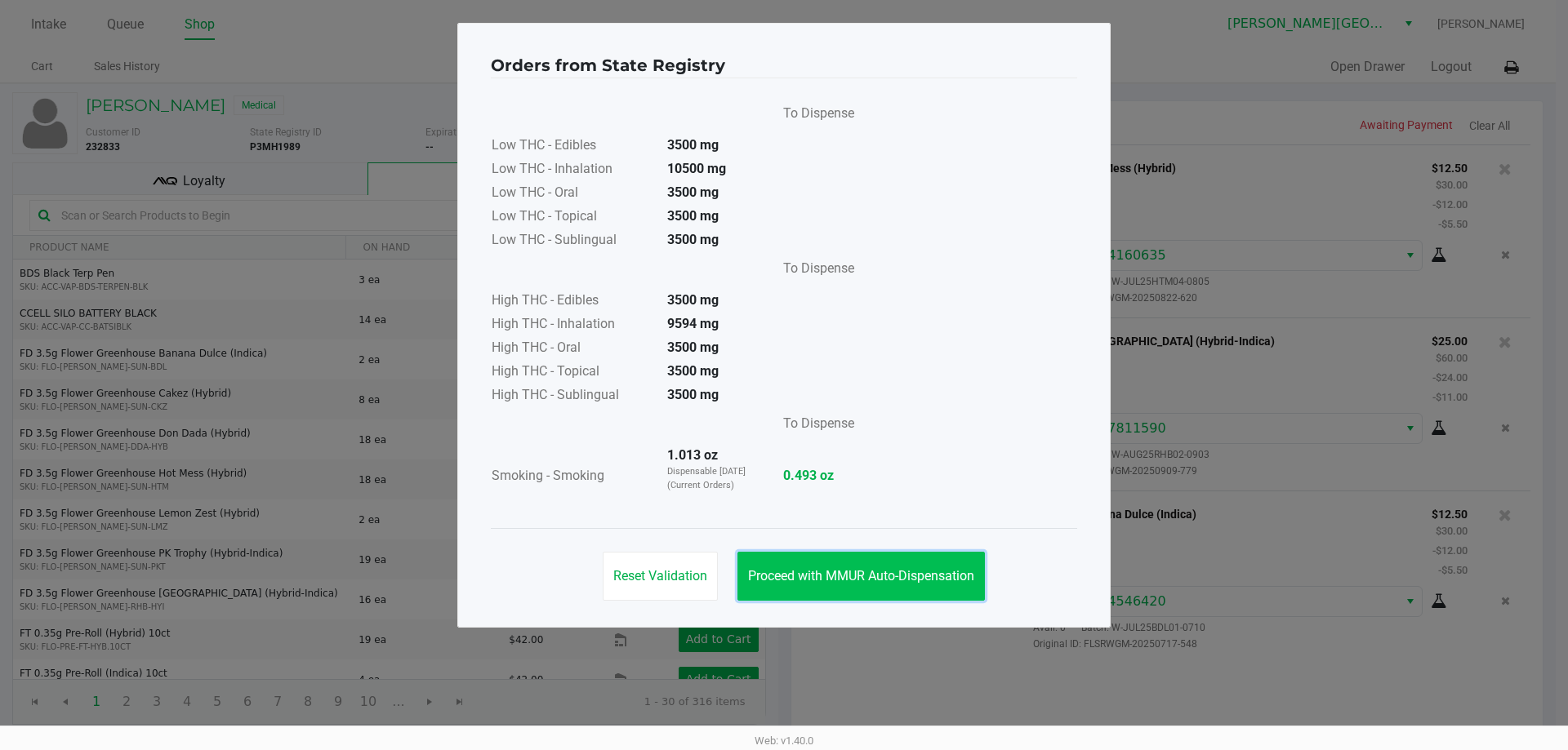
click at [960, 568] on span "Proceed with MMUR Auto-Dispensation" at bounding box center [860, 575] width 226 height 16
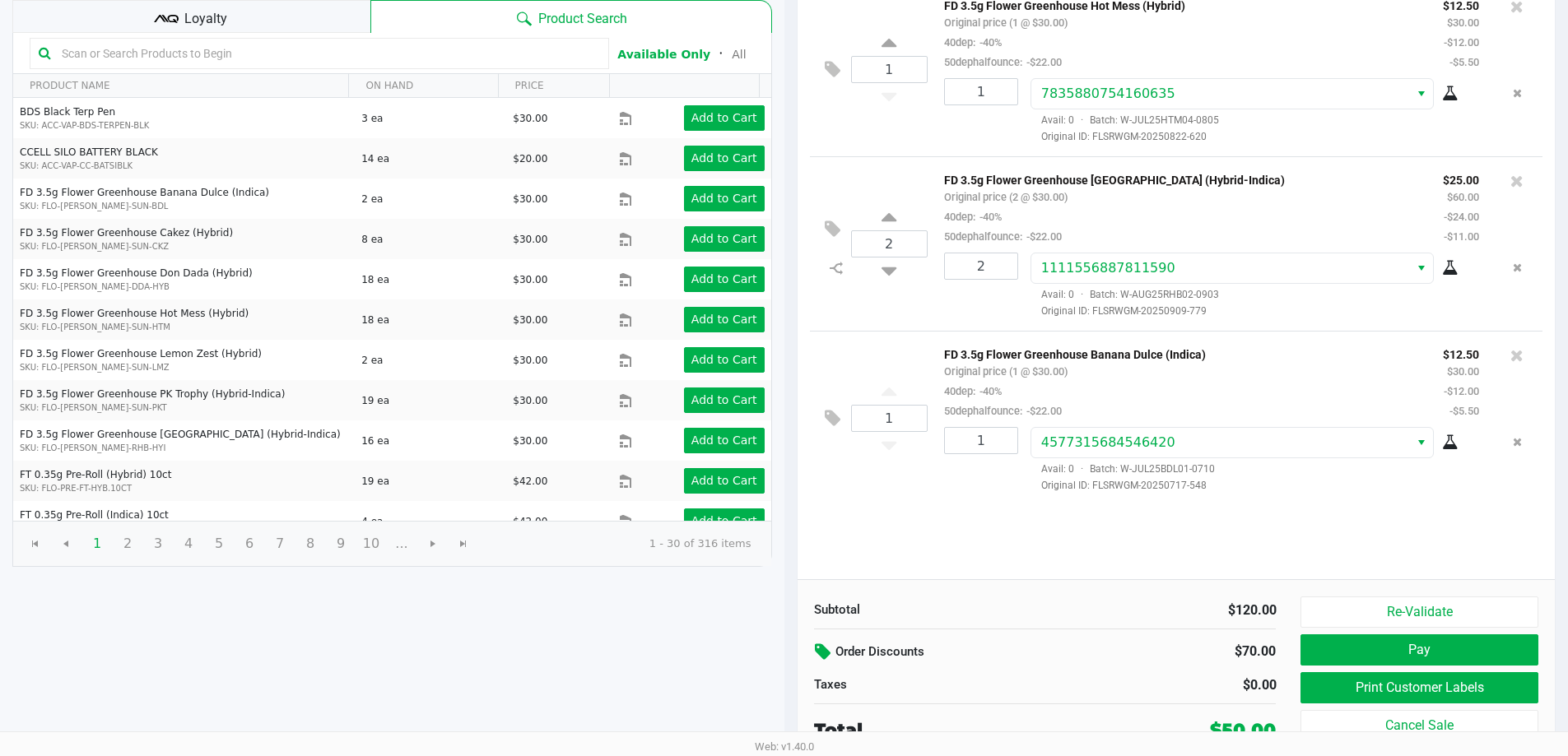
scroll to position [169, 0]
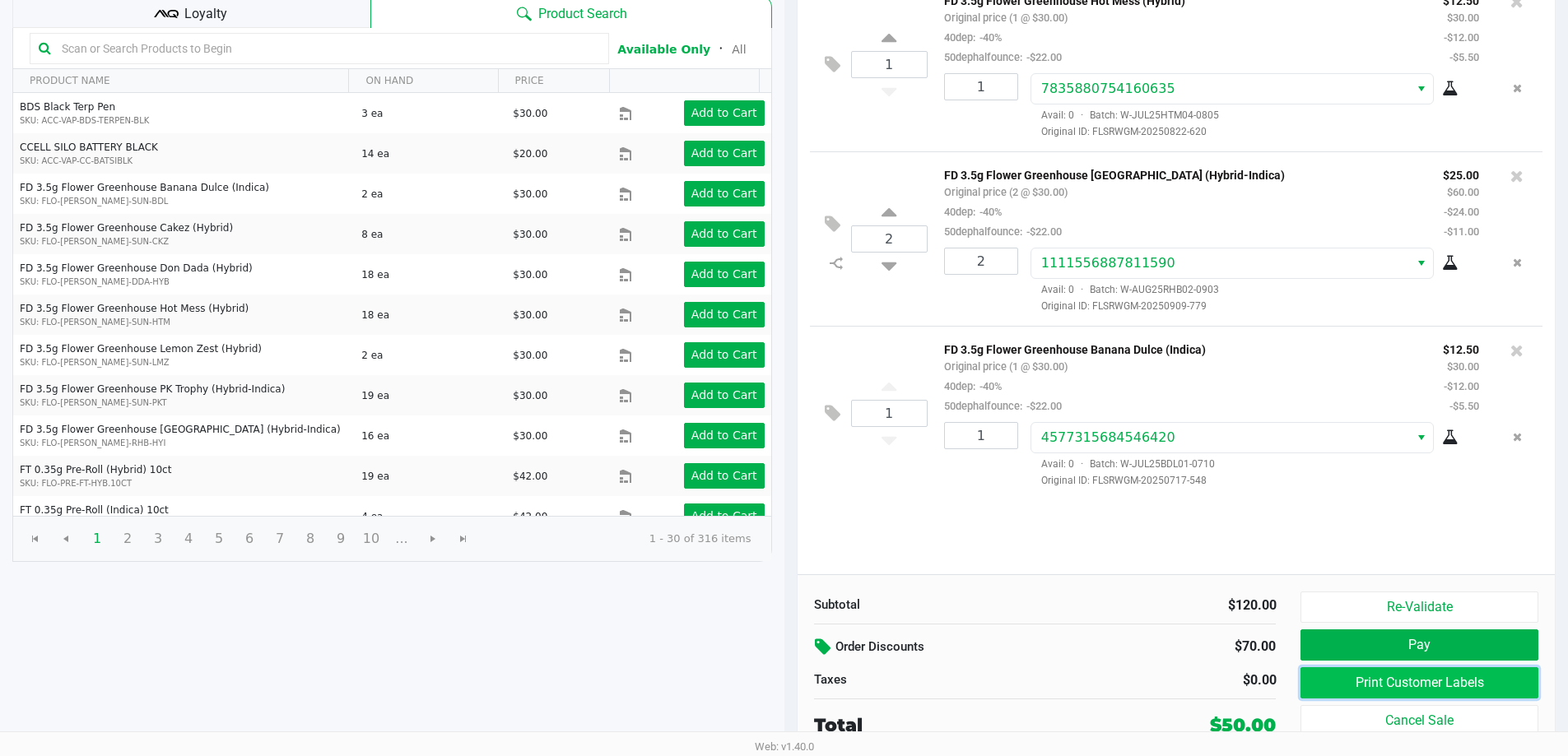
click at [1371, 672] on button "Print Customer Labels" at bounding box center [1420, 683] width 237 height 32
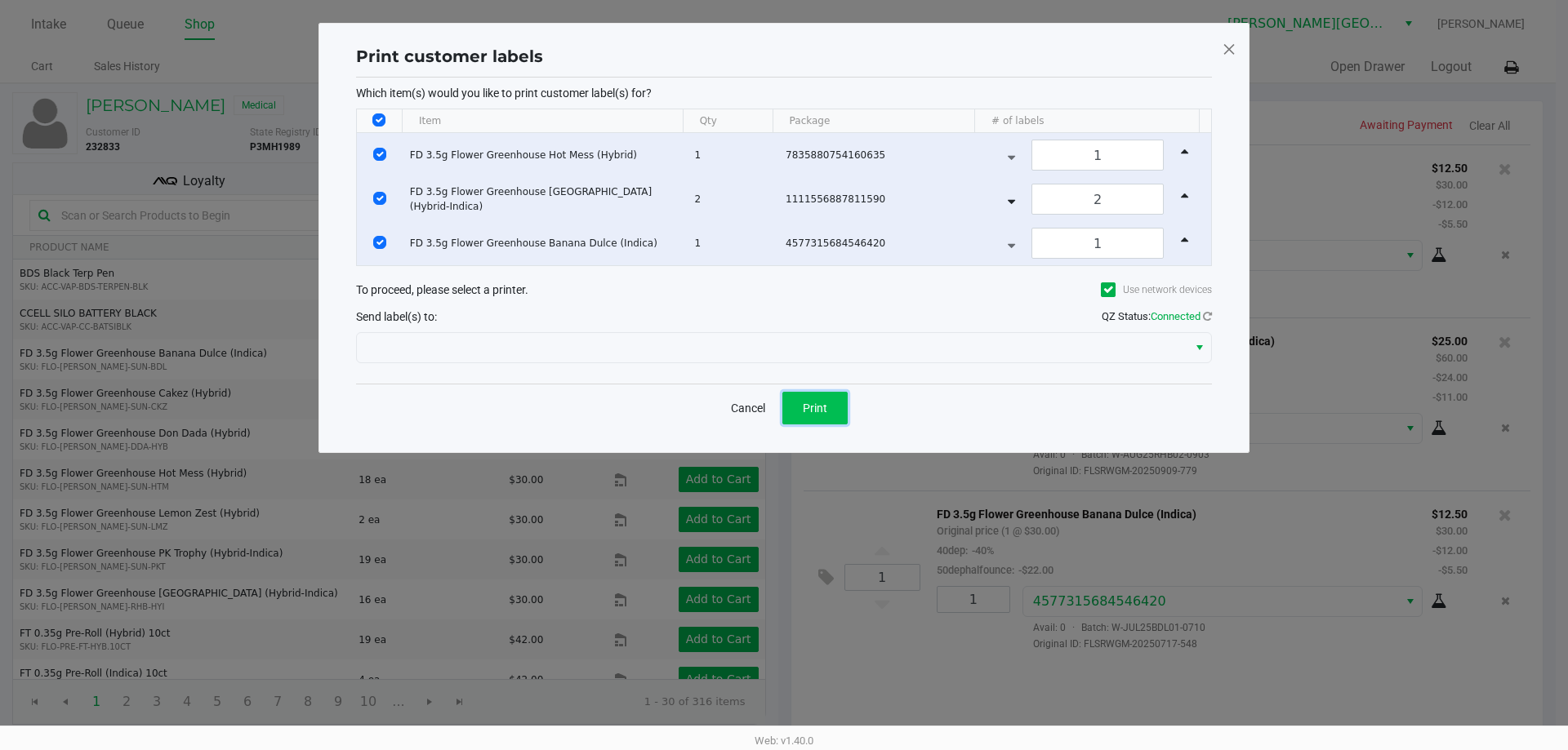
click at [825, 407] on span "Print" at bounding box center [815, 408] width 24 height 13
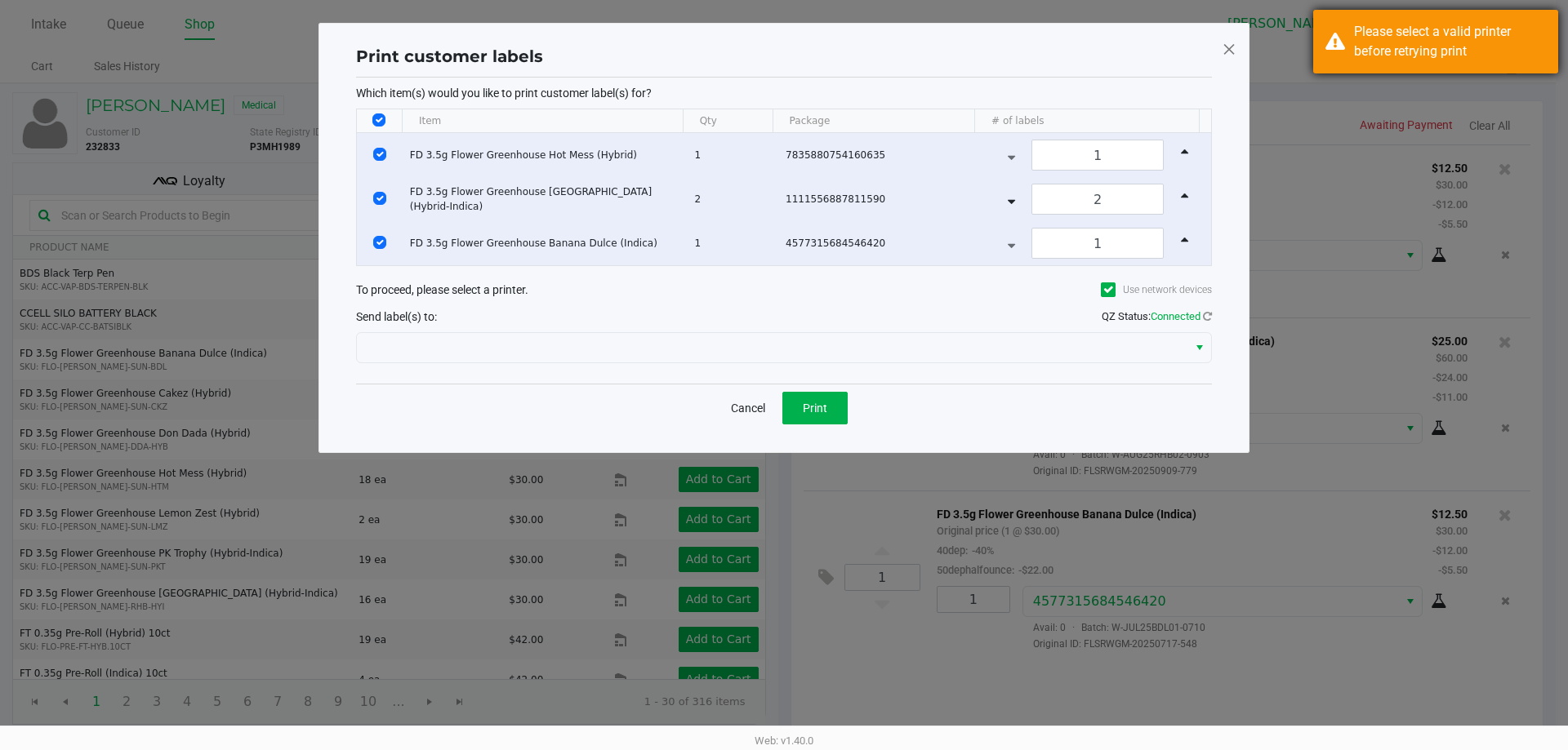
click at [1426, 17] on div "Please select a valid printer before retrying print" at bounding box center [1435, 42] width 245 height 64
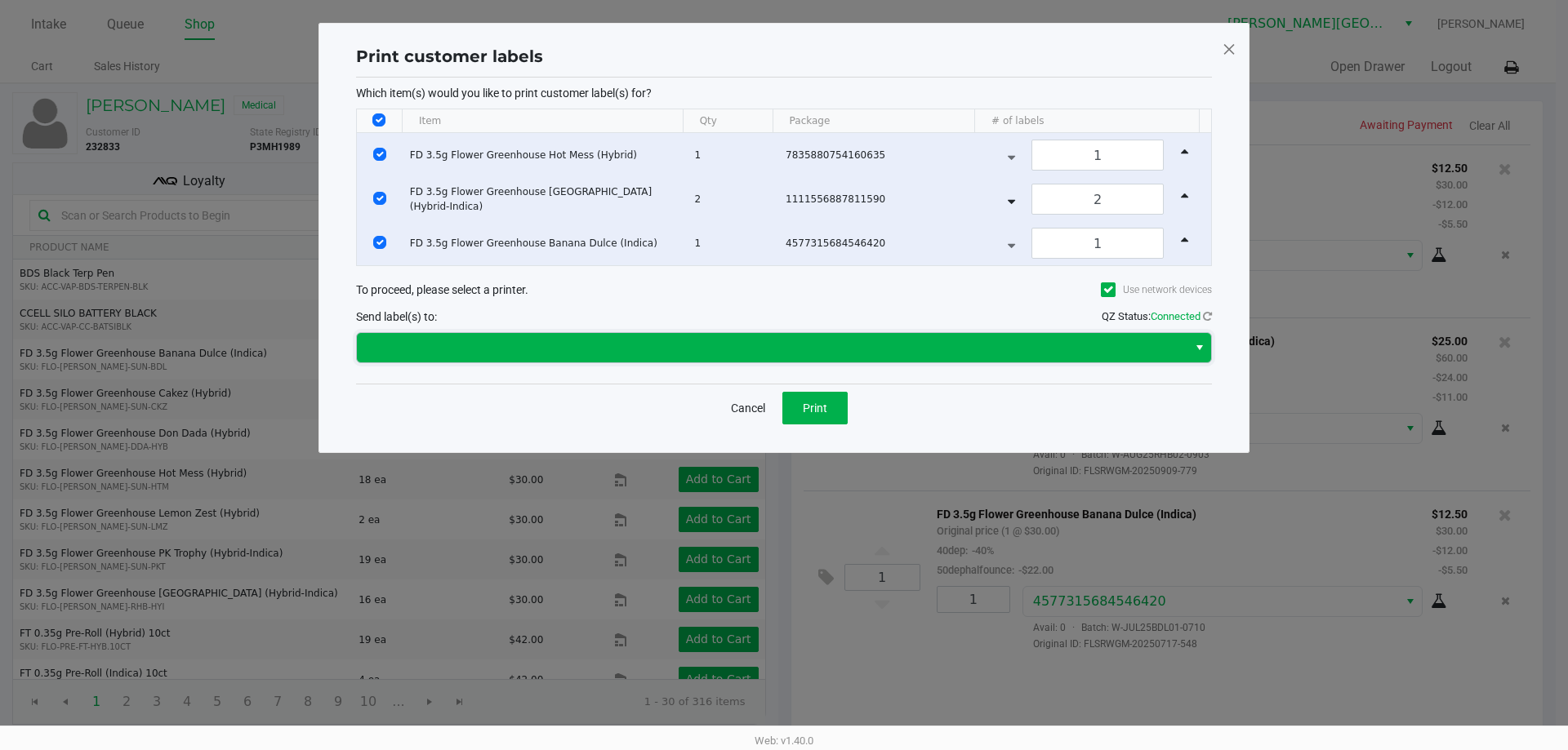
click at [463, 350] on span at bounding box center [772, 347] width 810 height 19
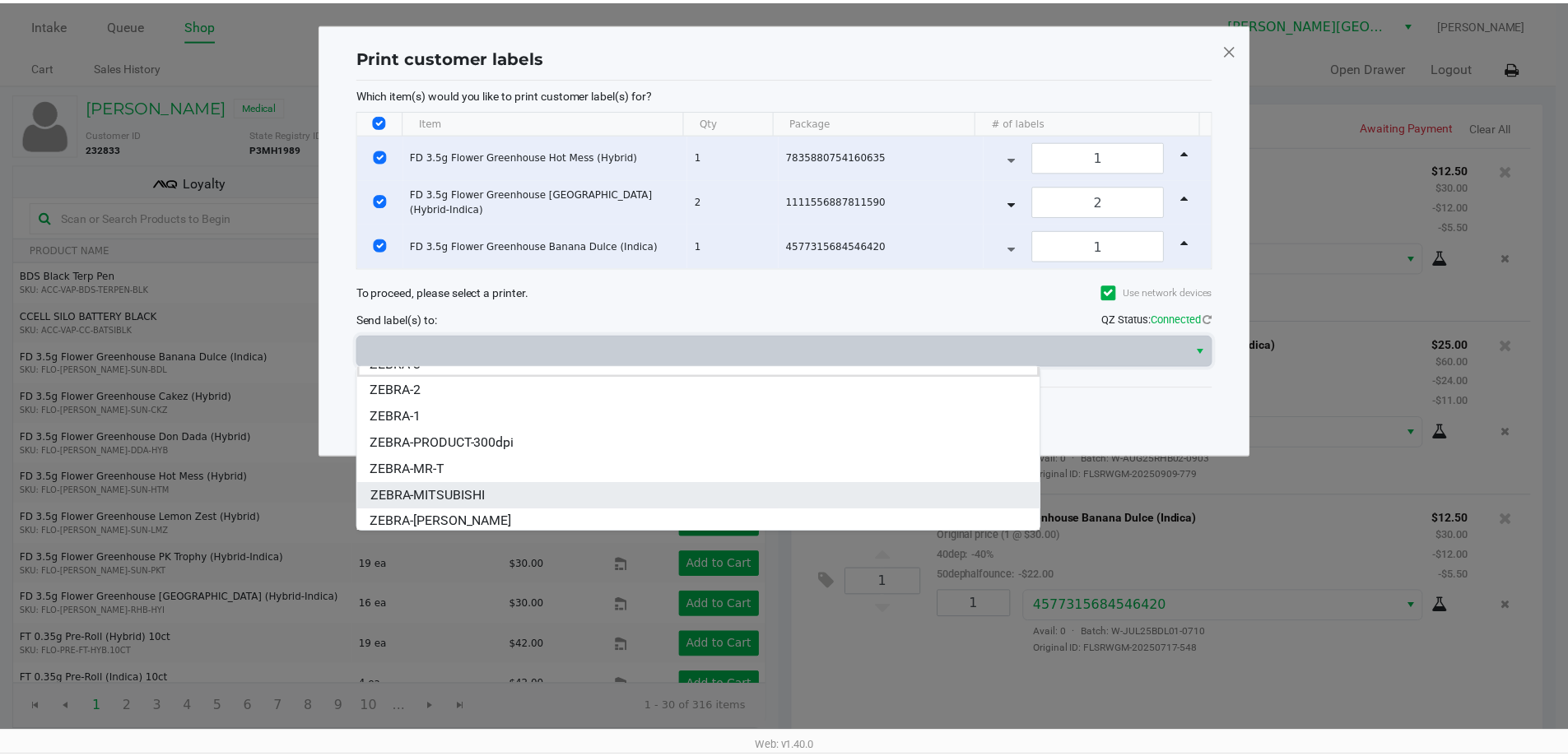
scroll to position [20, 0]
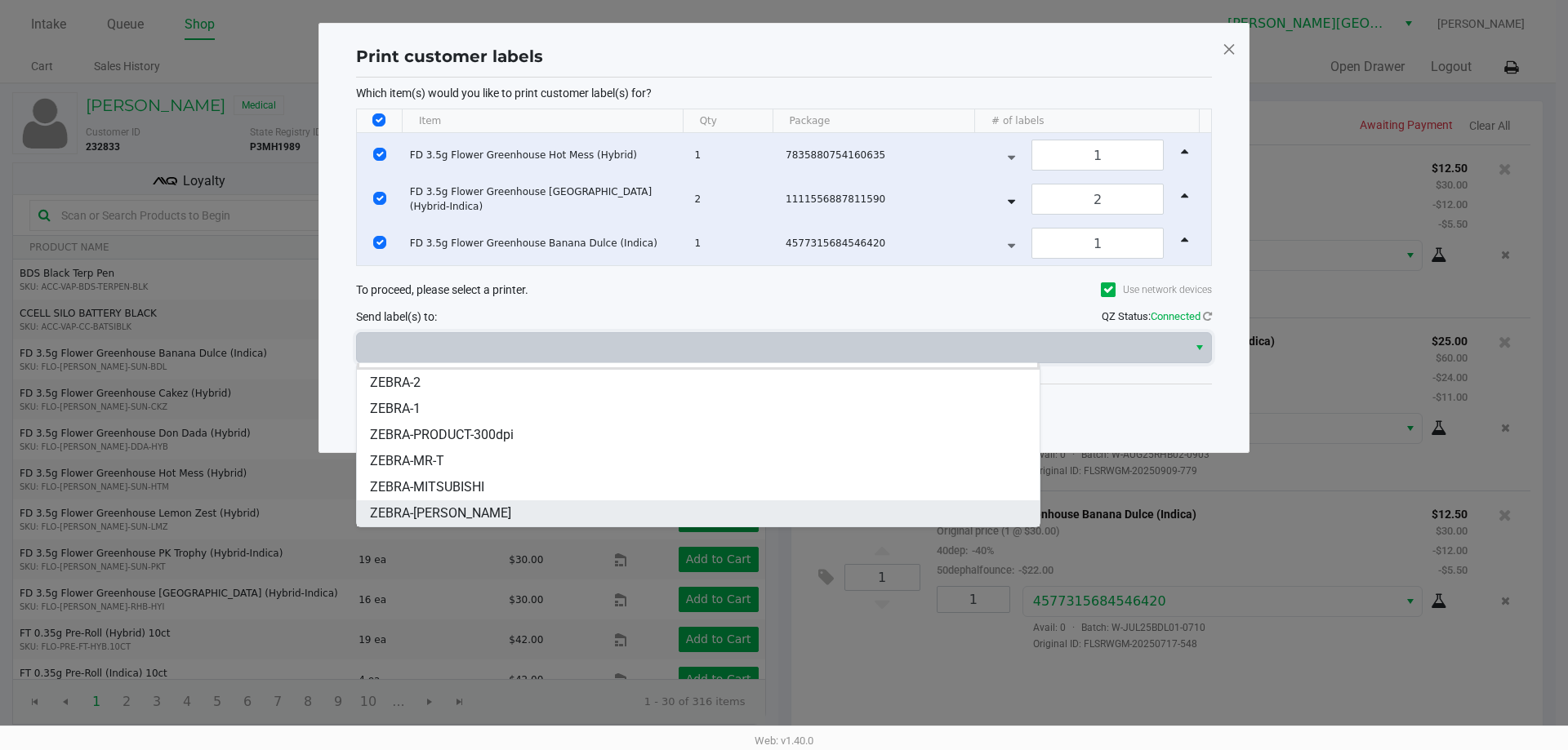
click at [475, 512] on span "ZEBRA-NASH-TAYLOR" at bounding box center [440, 513] width 142 height 19
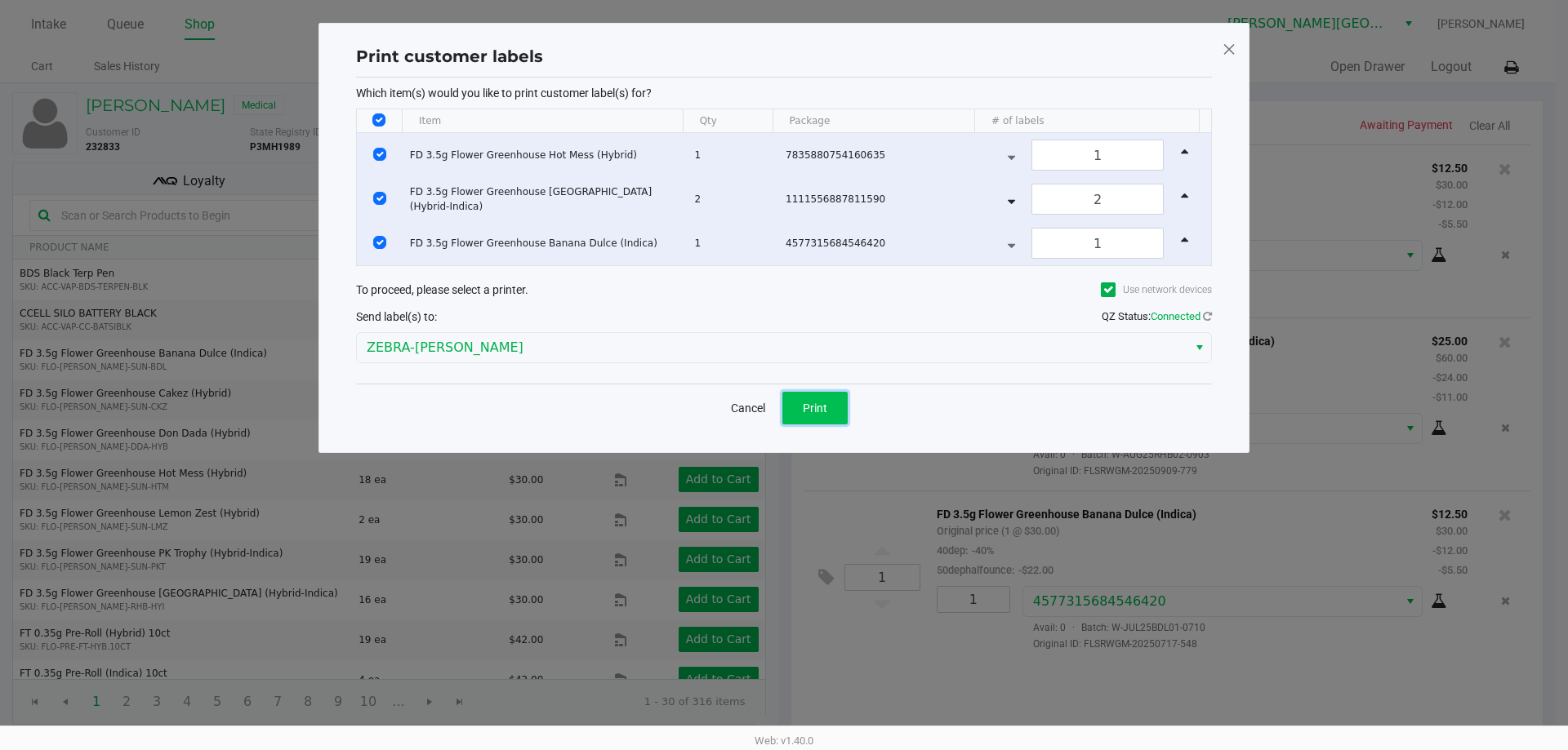
click at [841, 402] on button "Print" at bounding box center [815, 408] width 66 height 32
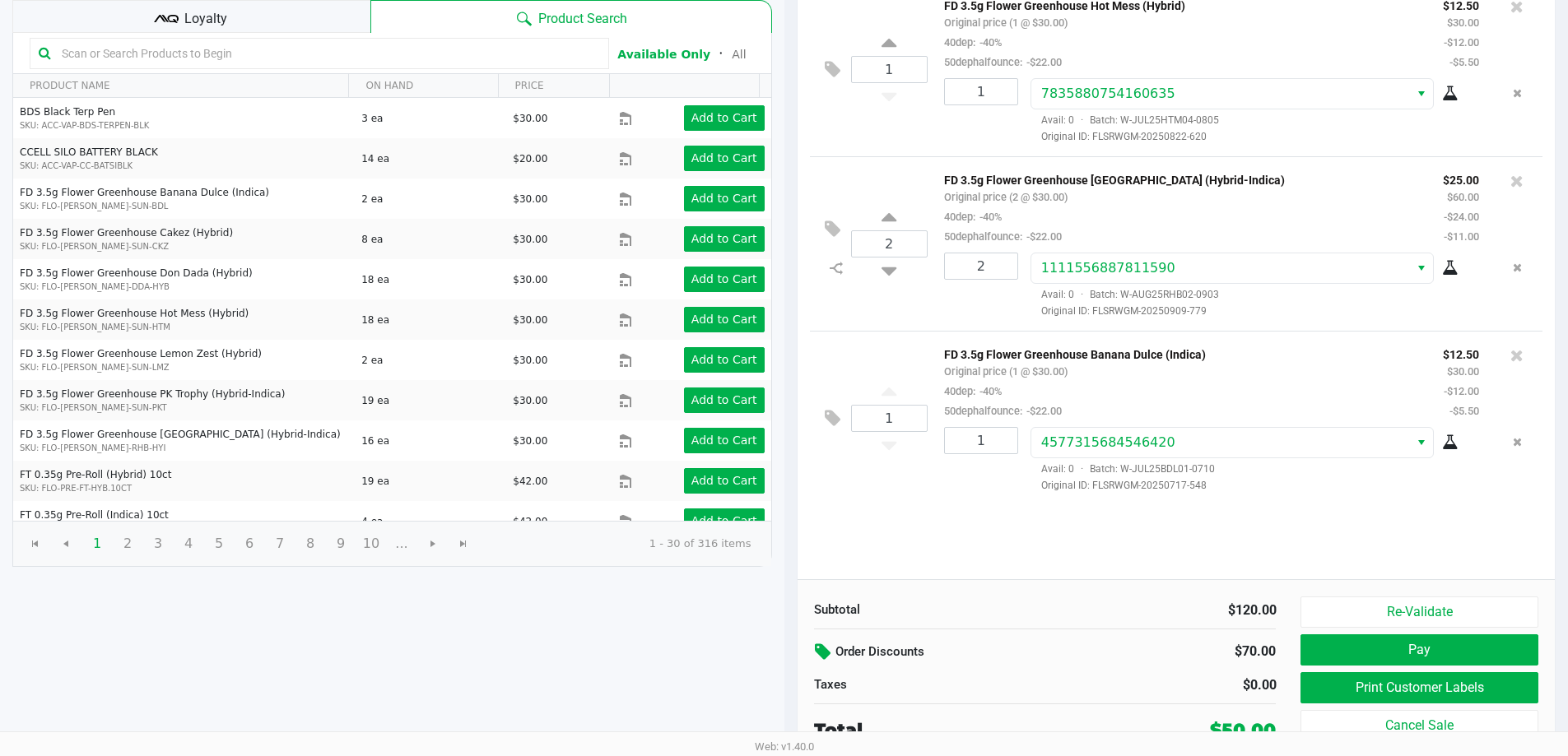
scroll to position [169, 0]
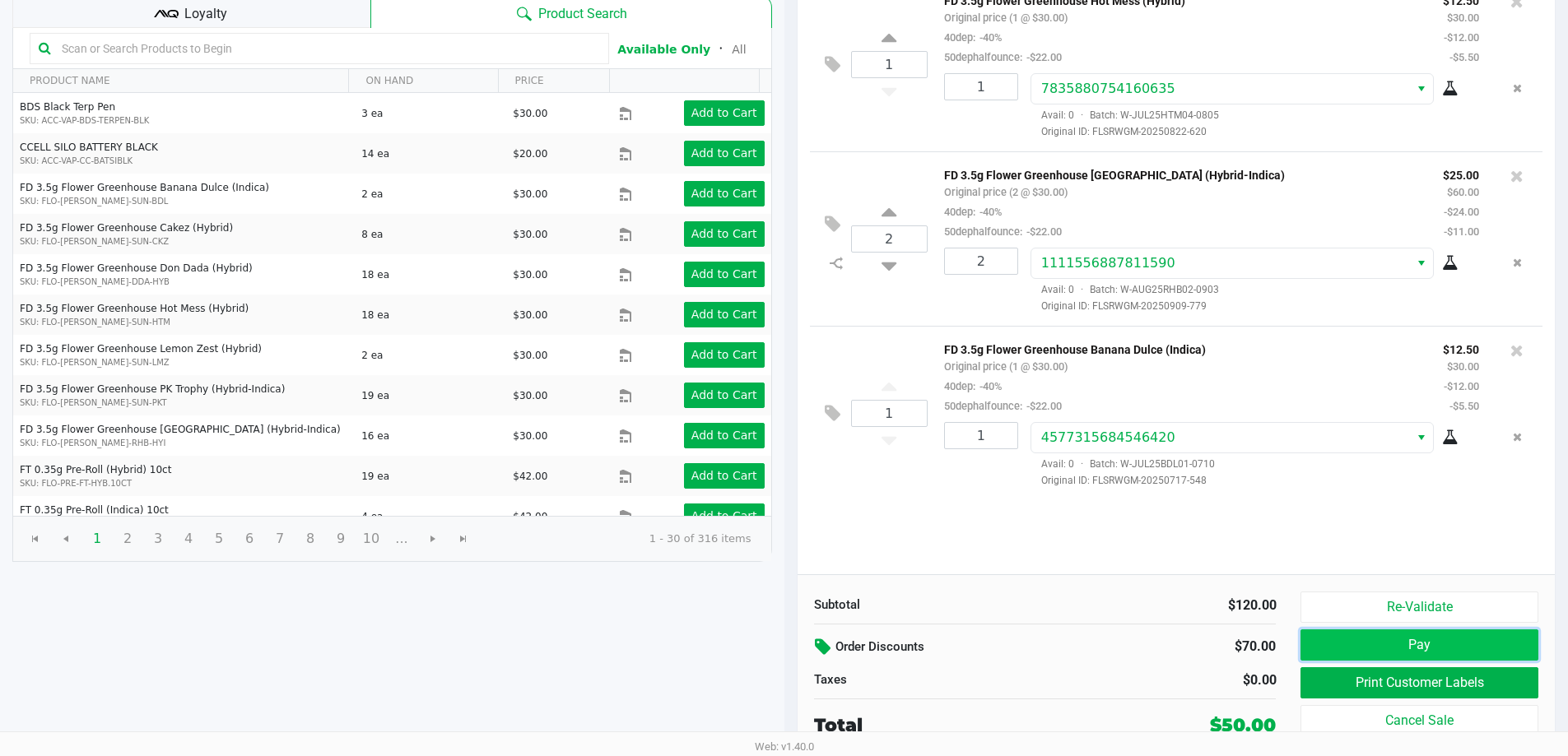
click at [1441, 644] on button "Pay" at bounding box center [1420, 645] width 237 height 32
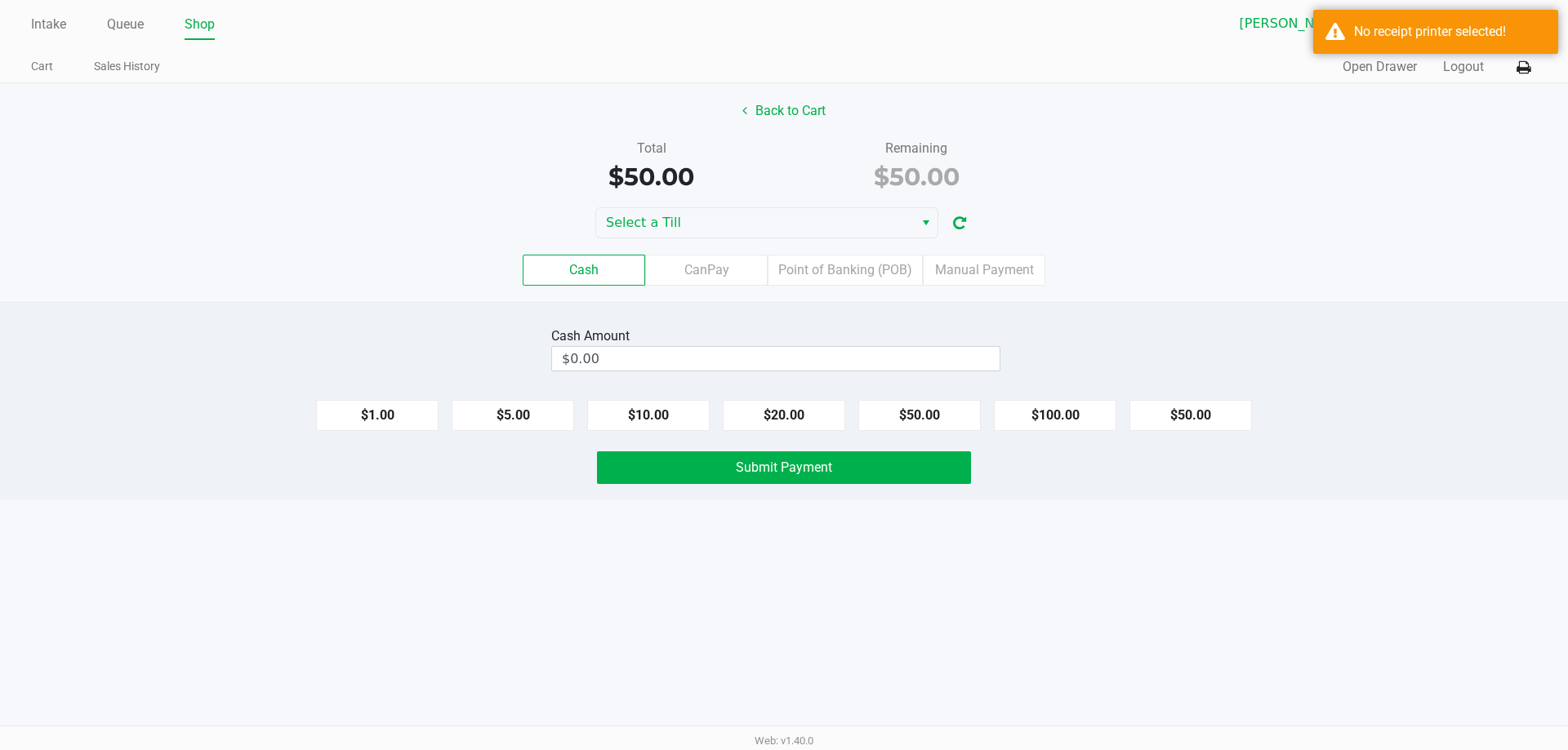
click at [562, 260] on label "Cash" at bounding box center [584, 270] width 122 height 31
click at [0, 0] on 0 "Cash" at bounding box center [0, 0] width 0 height 0
click at [1217, 419] on button "$50.00" at bounding box center [1191, 415] width 122 height 31
type input "$50.00"
click at [786, 468] on span "Submit Payment" at bounding box center [784, 467] width 96 height 16
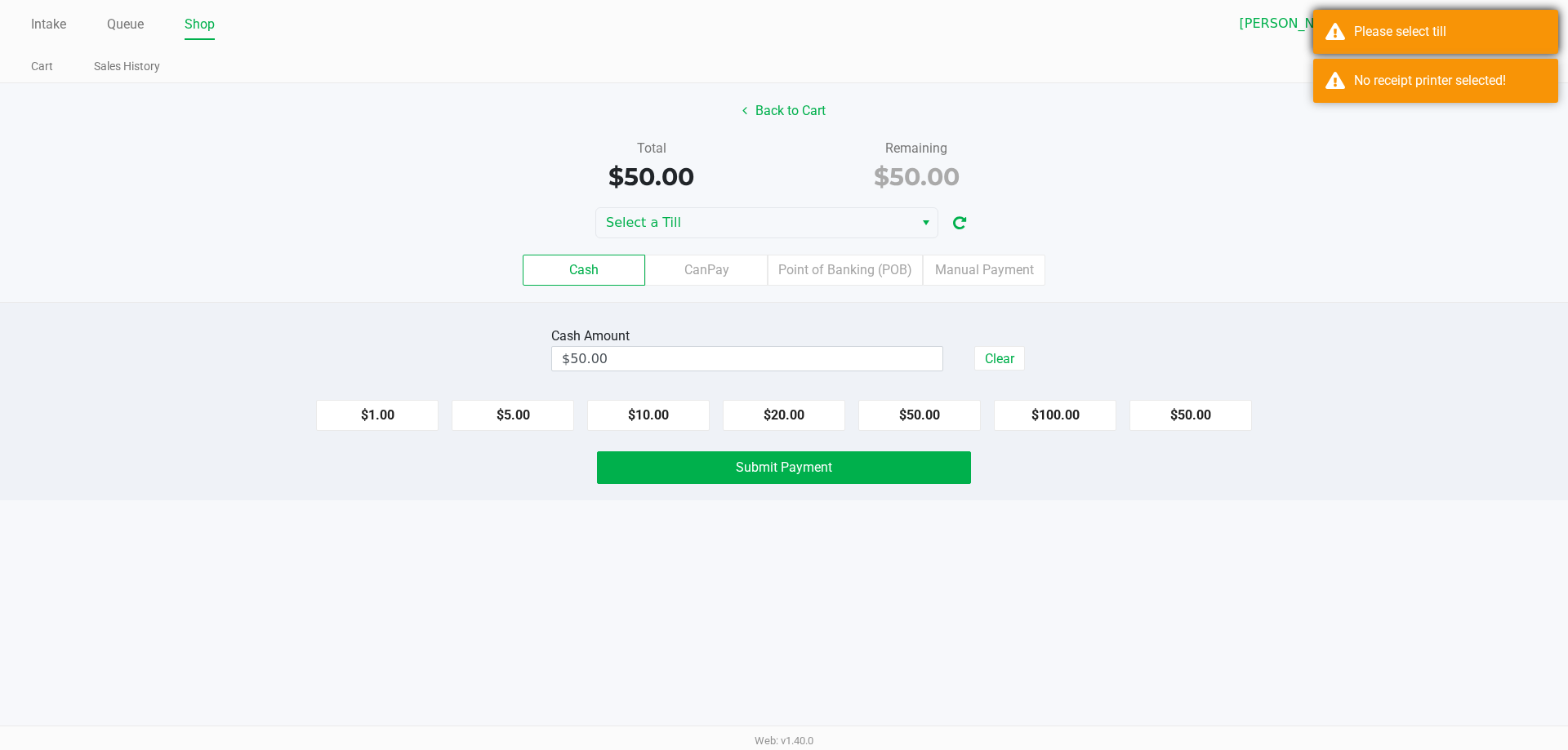
click at [1383, 20] on div "Please select till" at bounding box center [1435, 32] width 245 height 44
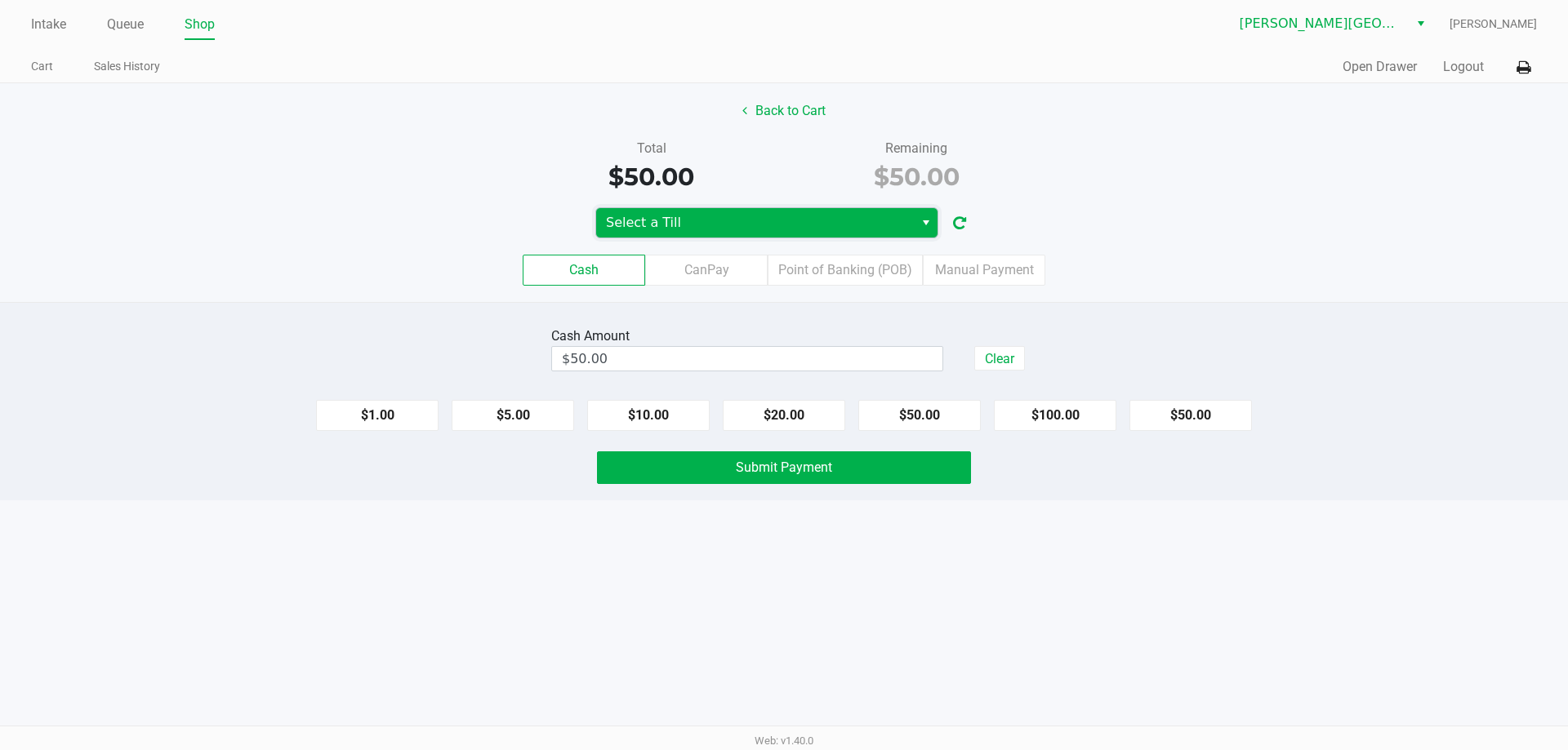
click at [651, 217] on span "Select a Till" at bounding box center [755, 222] width 298 height 19
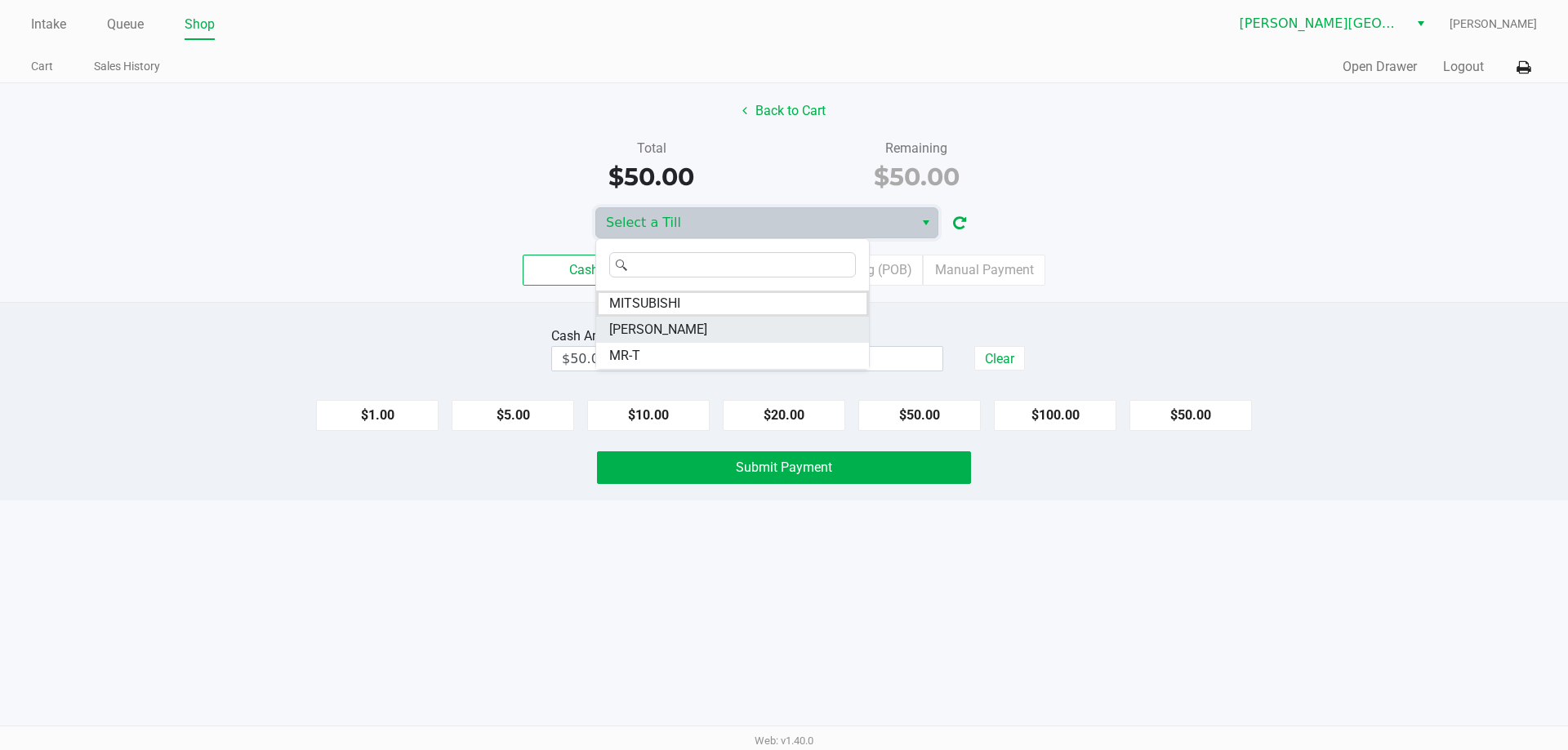
click at [710, 320] on li "NASH-TAYLOR" at bounding box center [732, 329] width 273 height 26
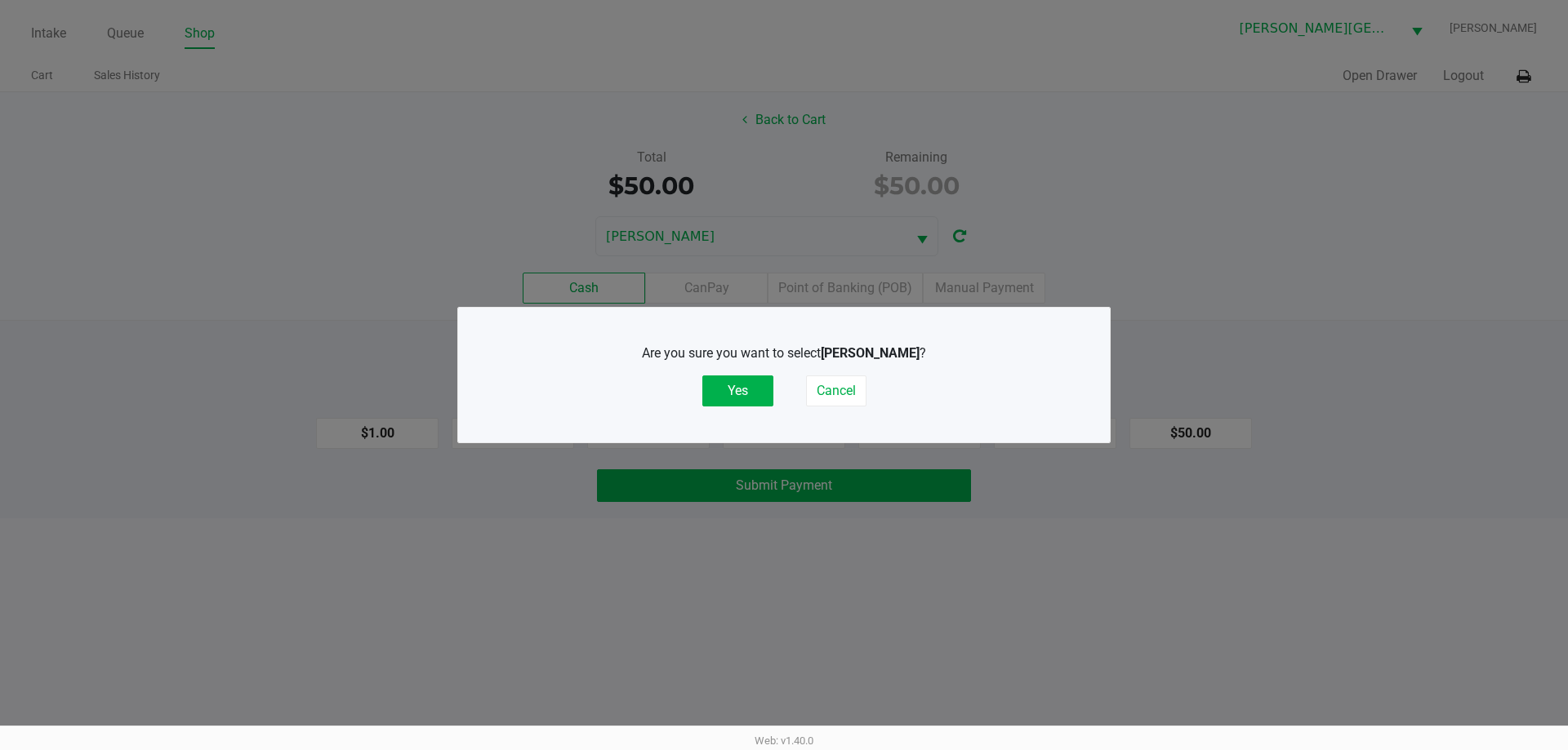
click at [736, 372] on div "Are you sure you want to select NASH-TAYLOR ? Yes Cancel" at bounding box center [784, 375] width 586 height 63
drag, startPoint x: 734, startPoint y: 394, endPoint x: 750, endPoint y: 417, distance: 28.0
click at [734, 396] on button "Yes" at bounding box center [737, 391] width 71 height 31
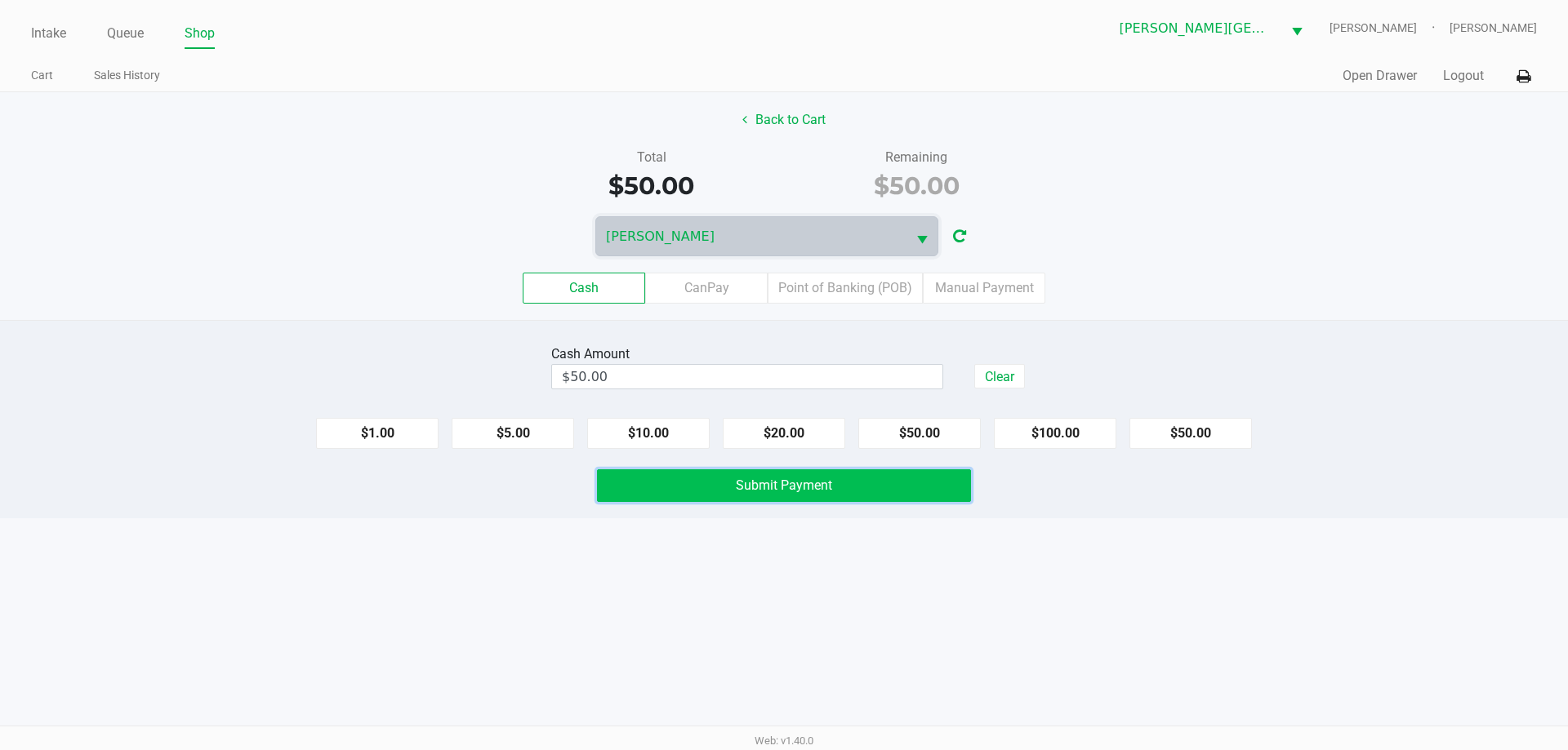
click at [783, 483] on span "Submit Payment" at bounding box center [784, 485] width 96 height 16
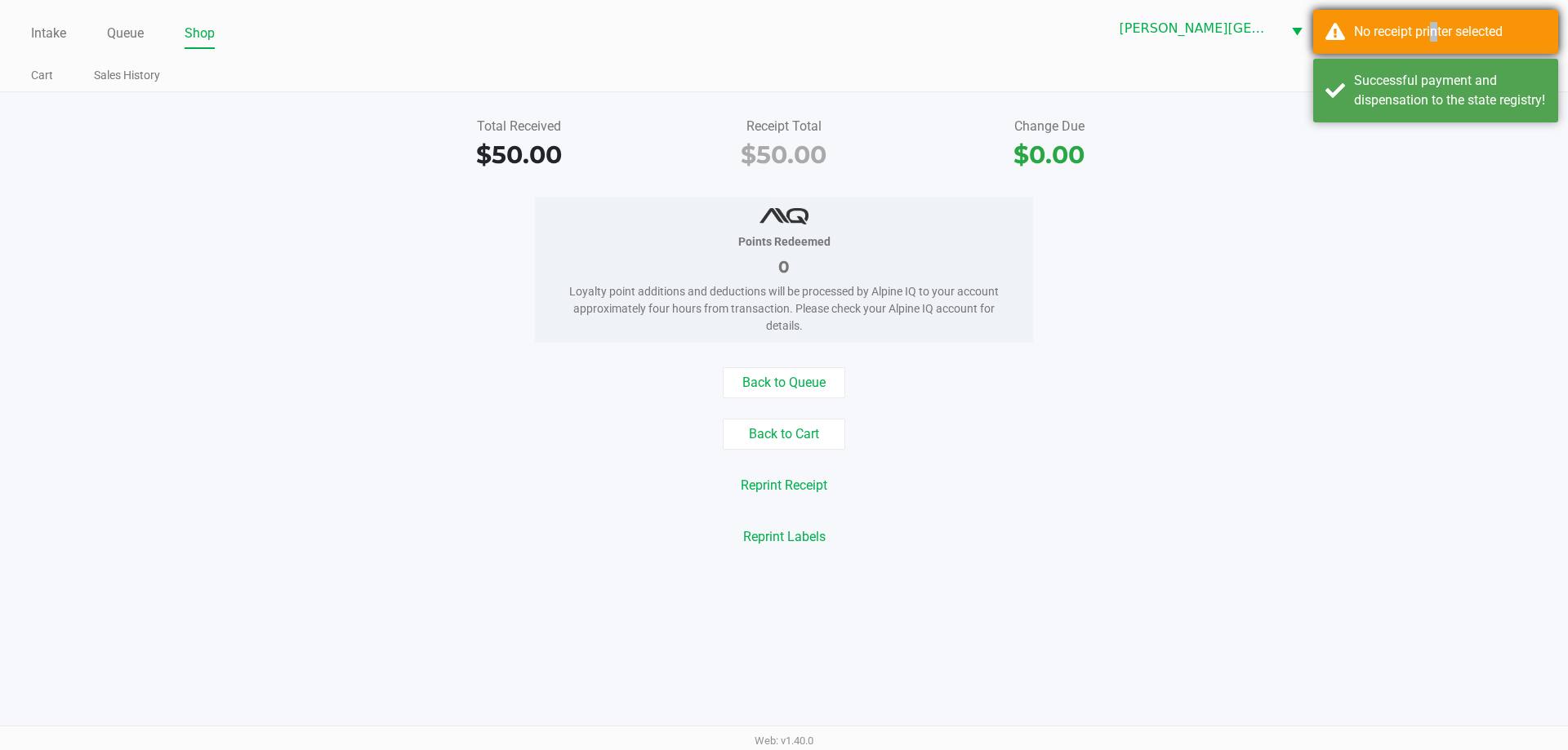
click at [1430, 31] on div "No receipt printer selected" at bounding box center [1449, 31] width 191 height 19
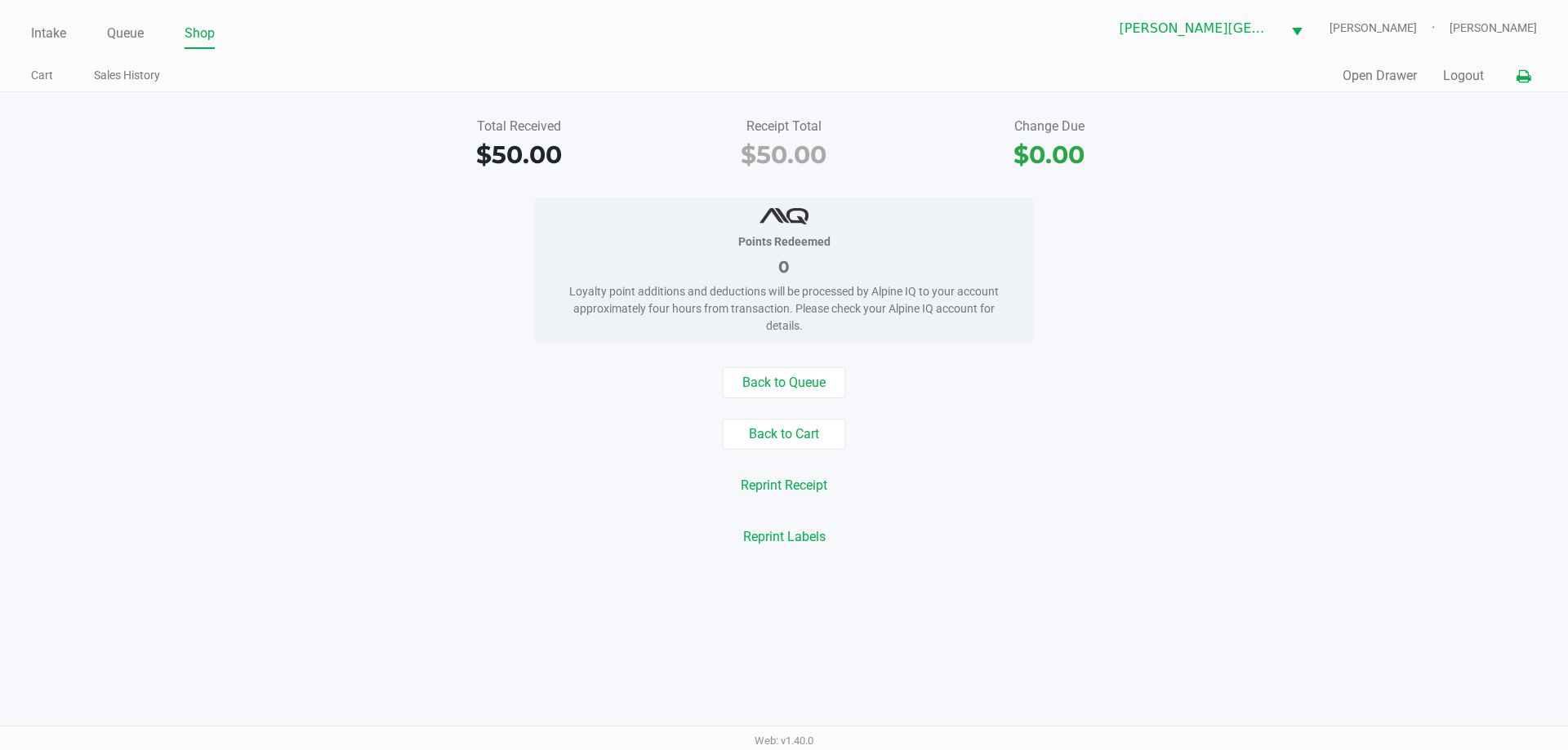
click at [1526, 79] on icon at bounding box center [1523, 77] width 14 height 11
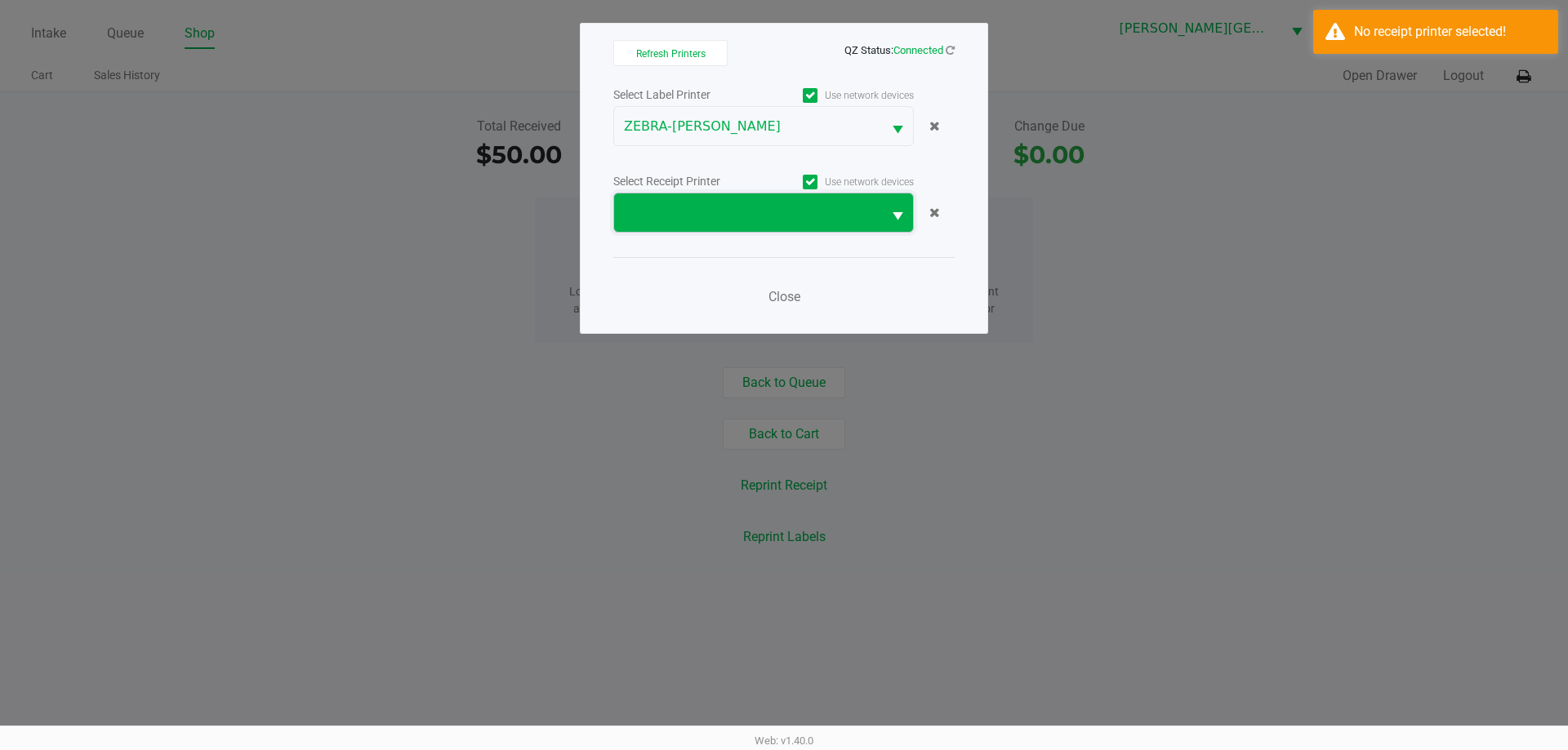
click at [742, 208] on span at bounding box center [747, 213] width 248 height 19
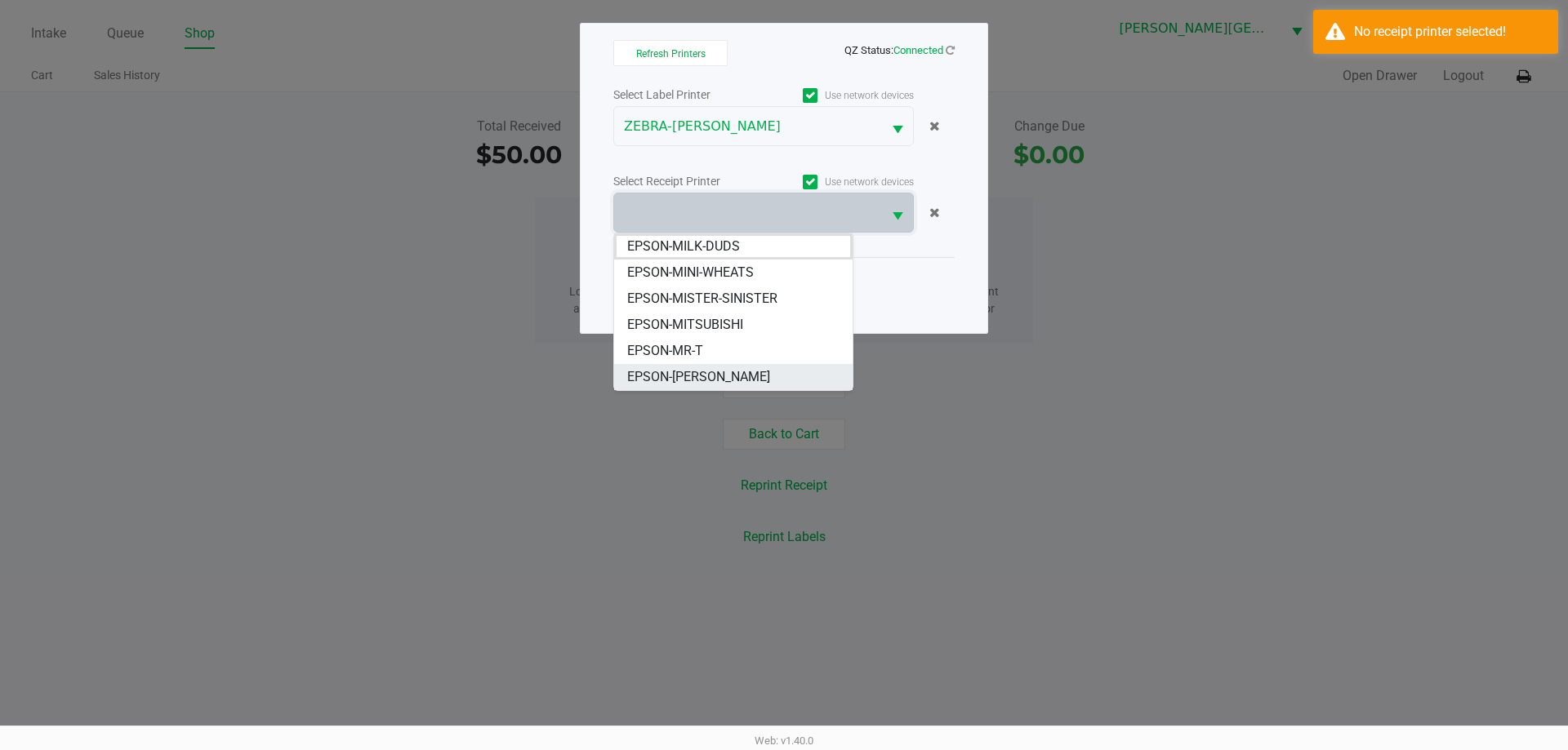
click at [721, 377] on span "EPSON-NASH-TAYLOR" at bounding box center [698, 376] width 142 height 19
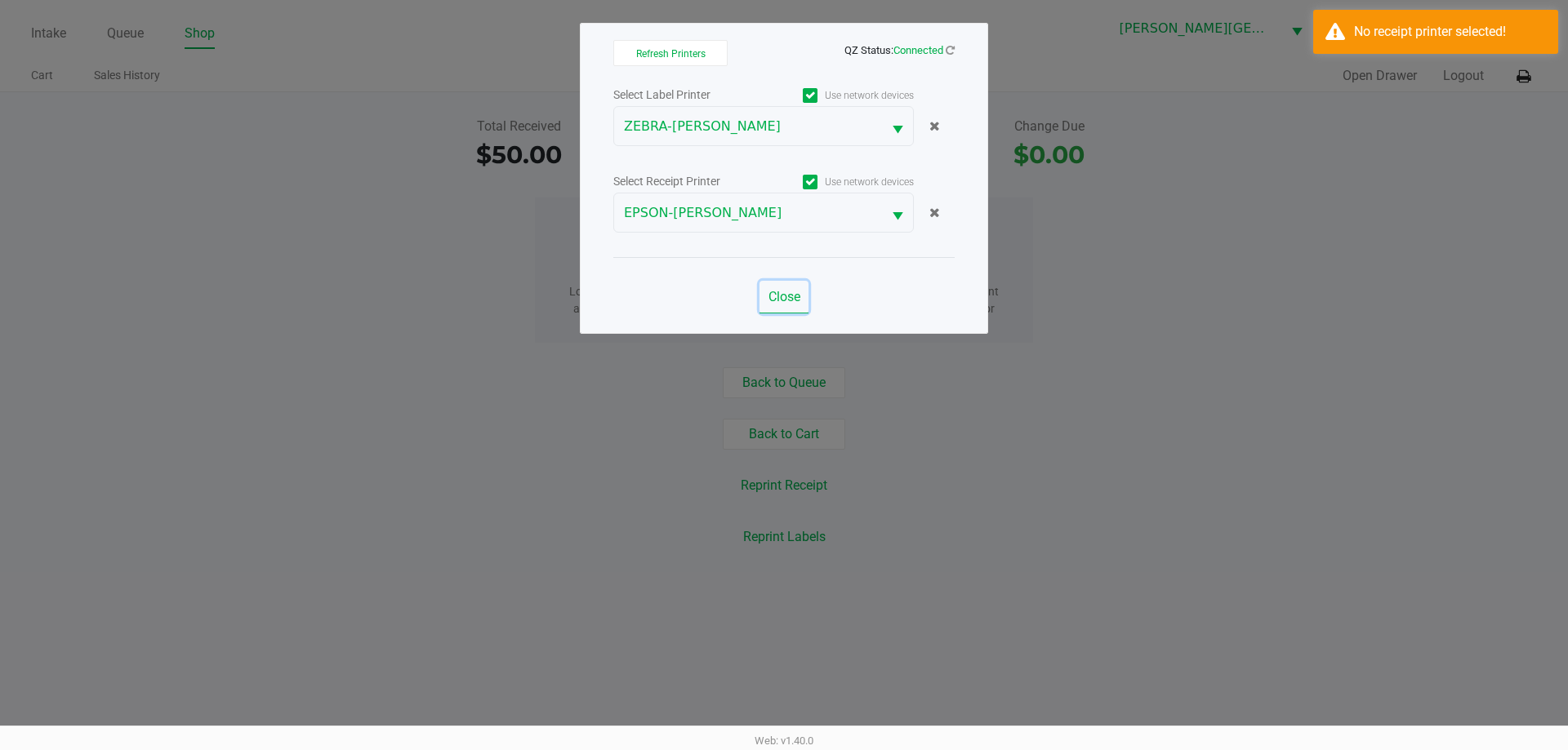
click at [785, 285] on button "Close" at bounding box center [784, 297] width 49 height 32
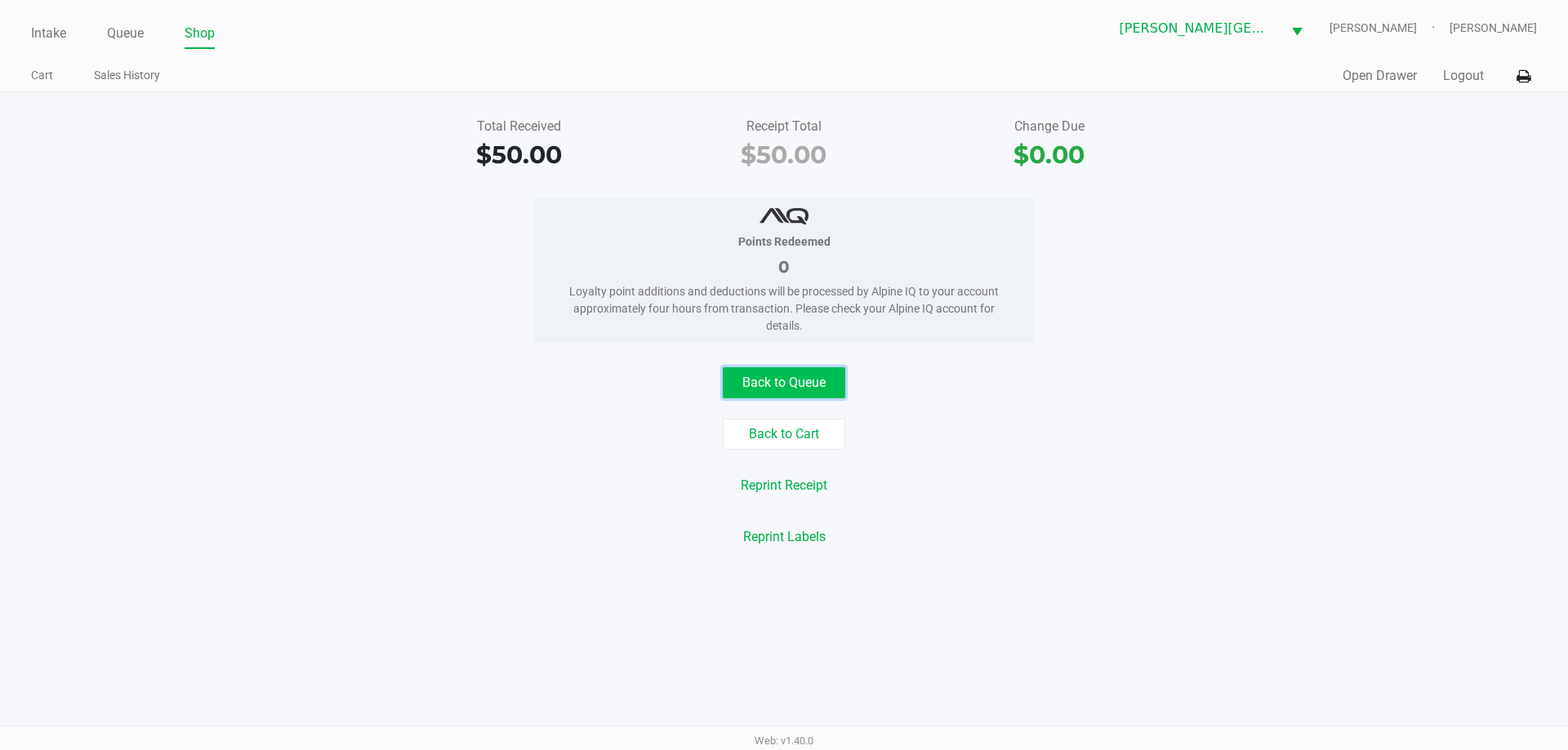
click at [817, 384] on button "Back to Queue" at bounding box center [784, 383] width 122 height 31
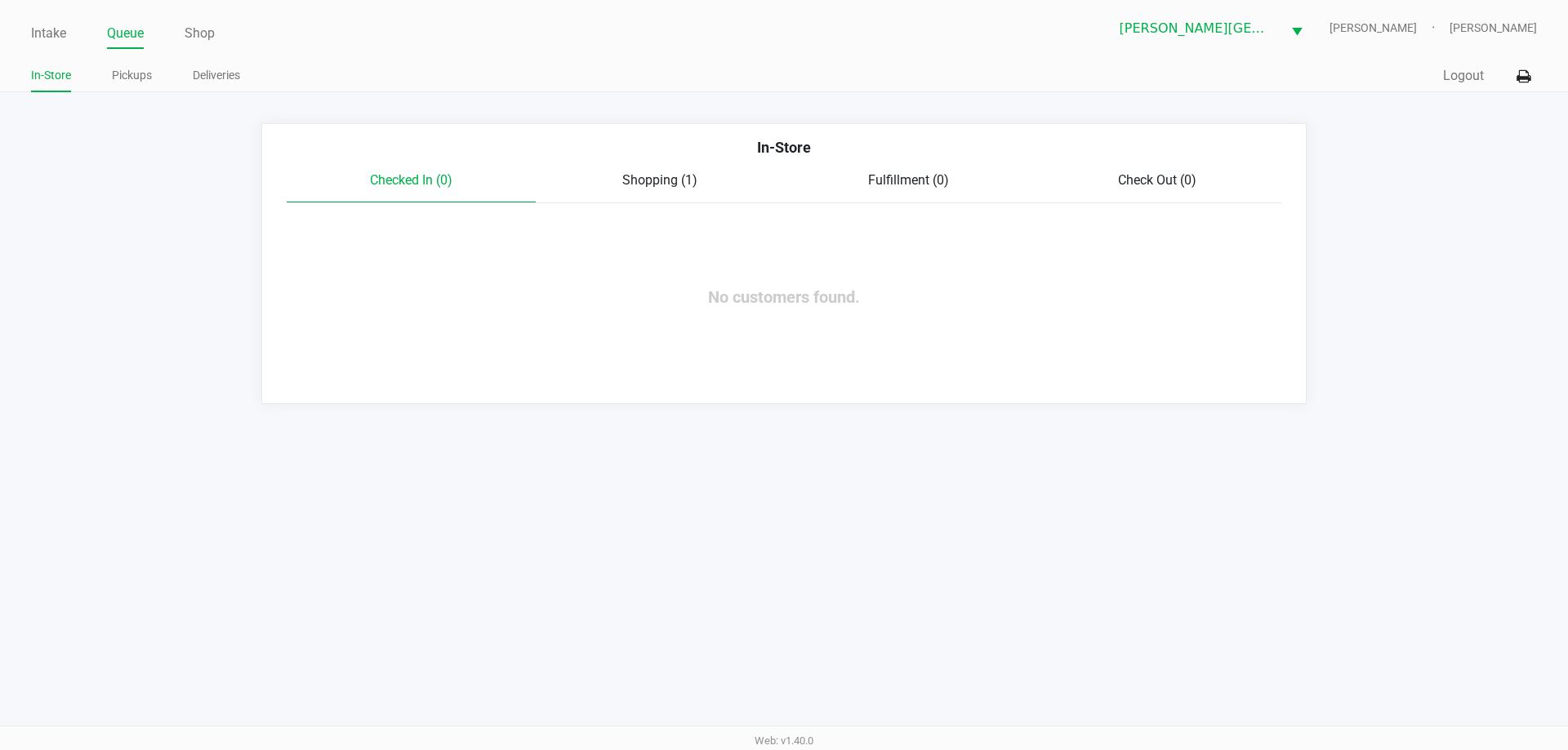
click at [650, 183] on span "Shopping (1)" at bounding box center [660, 179] width 75 height 16
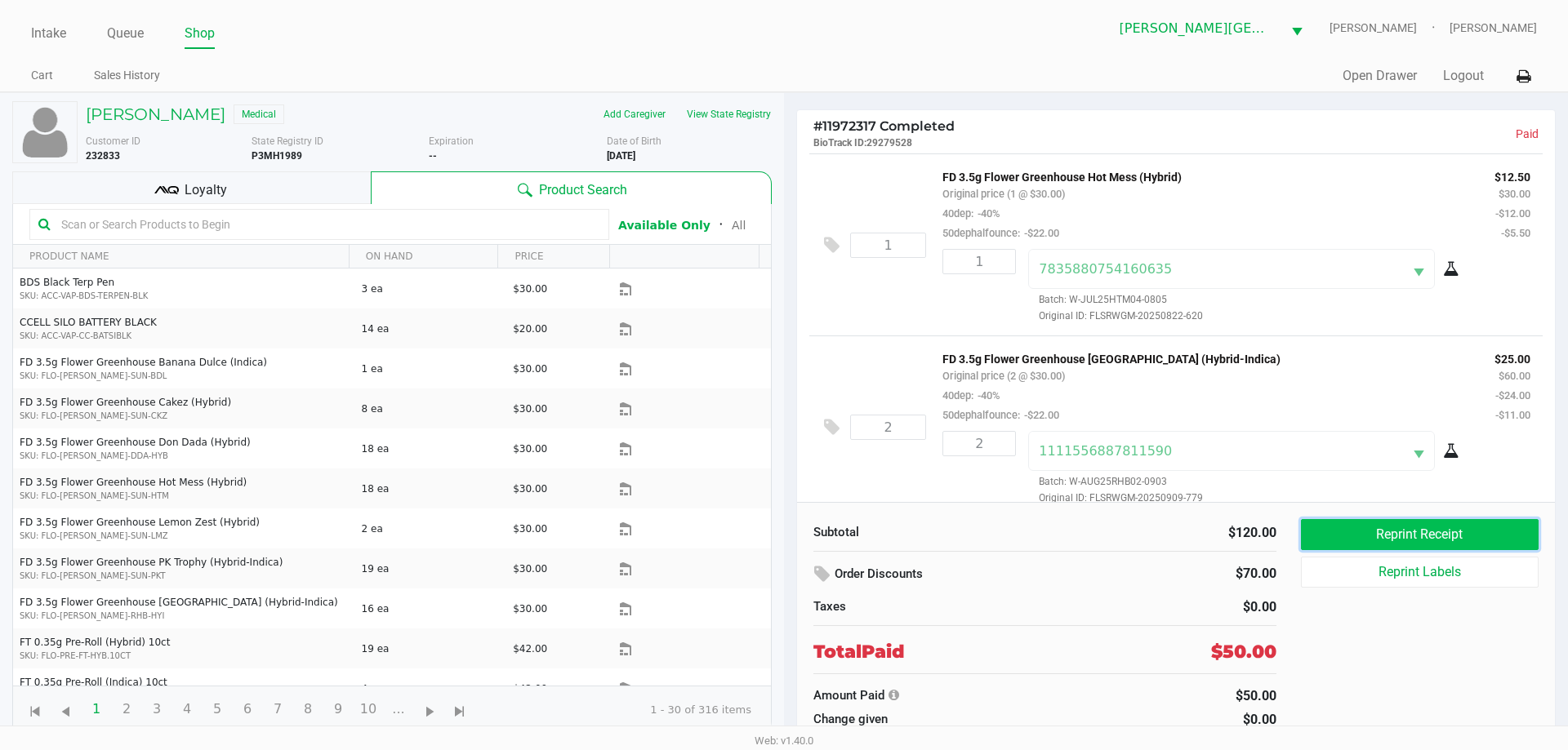
click at [1485, 535] on button "Reprint Receipt" at bounding box center [1419, 535] width 238 height 31
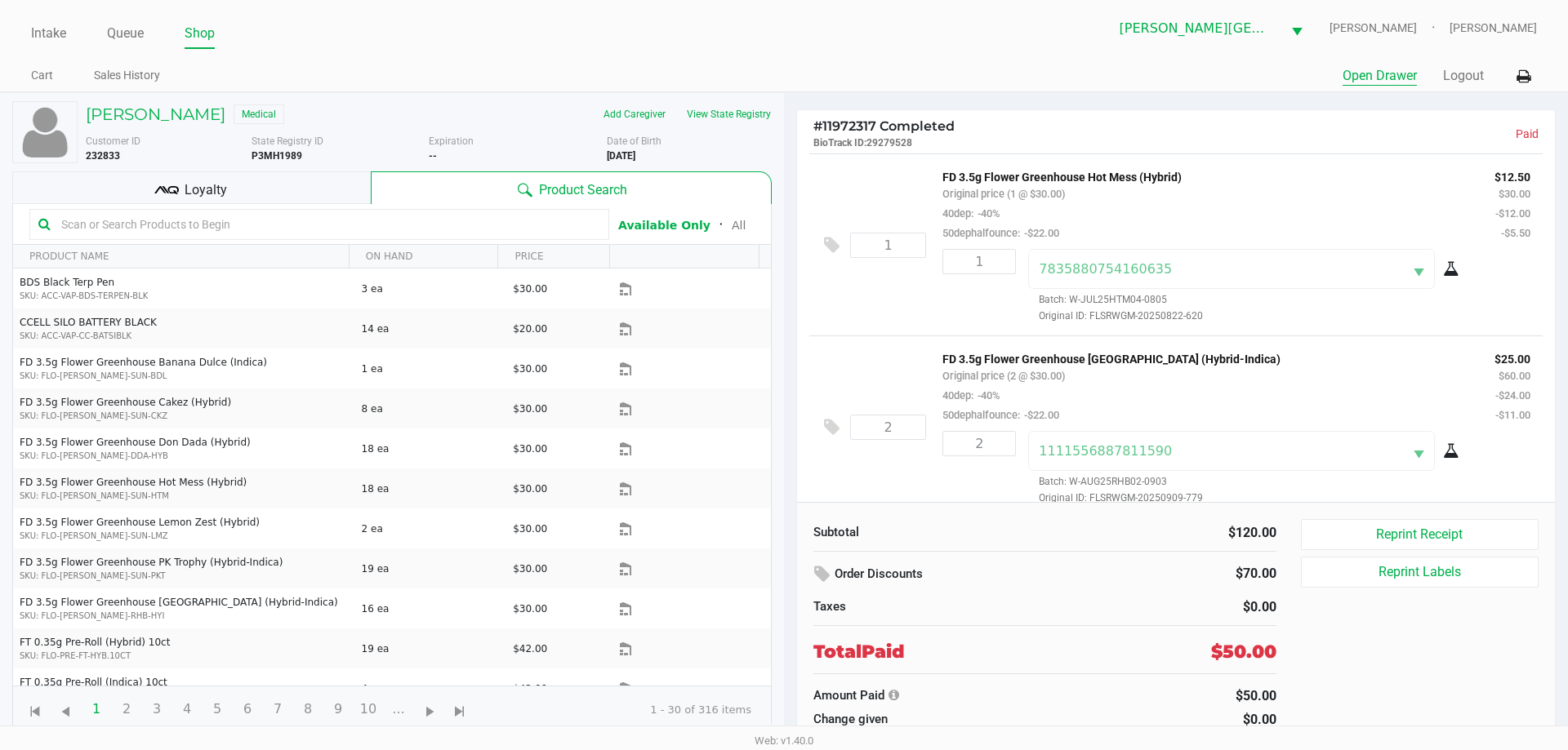
click at [1387, 72] on button "Open Drawer" at bounding box center [1379, 75] width 74 height 19
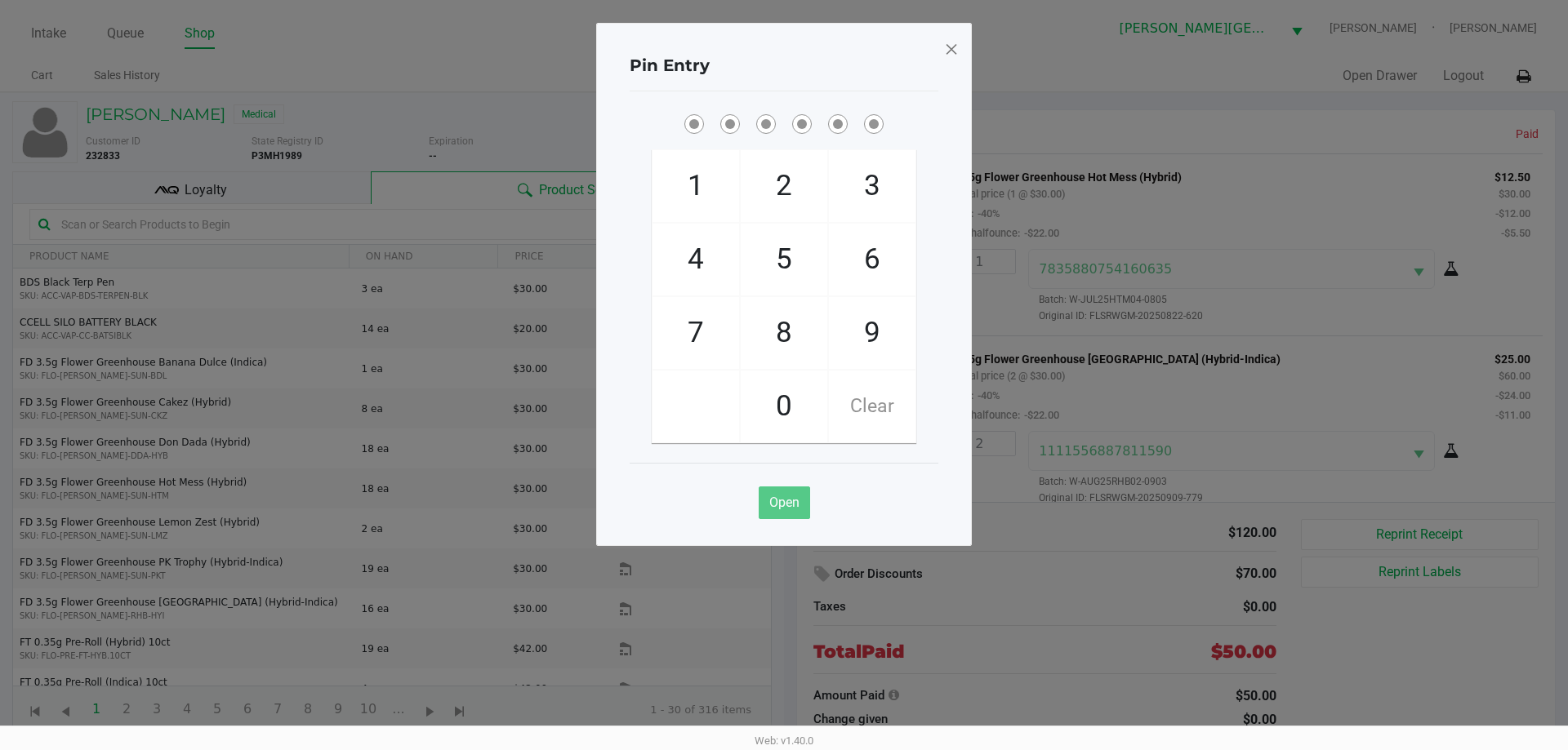
click at [793, 325] on span "8" at bounding box center [784, 333] width 87 height 72
checkbox input "true"
click at [704, 326] on span "7" at bounding box center [696, 333] width 87 height 72
checkbox input "true"
click at [783, 253] on span "5" at bounding box center [784, 260] width 87 height 72
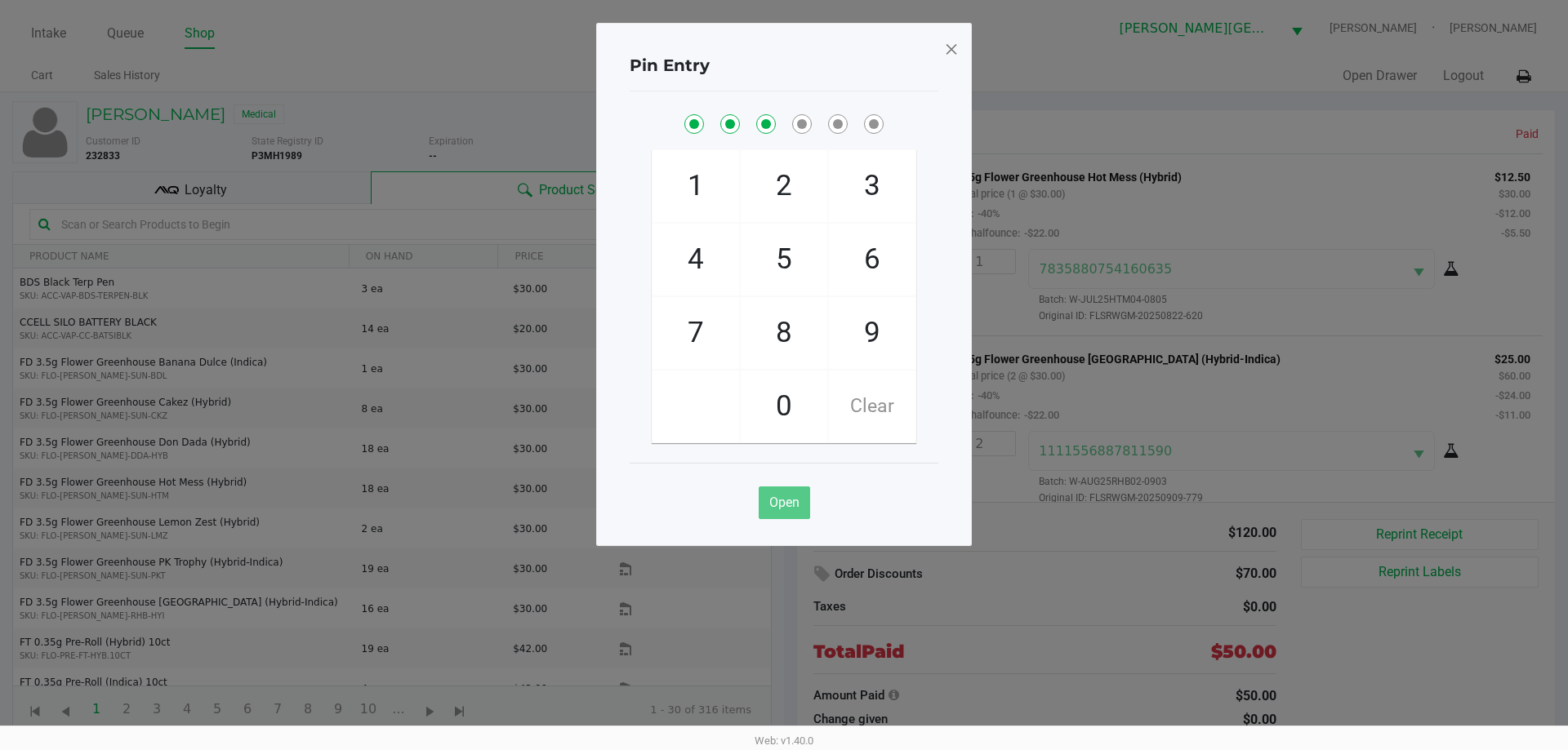
checkbox input "true"
click at [785, 325] on span "8" at bounding box center [784, 333] width 87 height 72
checkbox input "true"
click at [872, 178] on span "3" at bounding box center [872, 186] width 87 height 72
checkbox input "true"
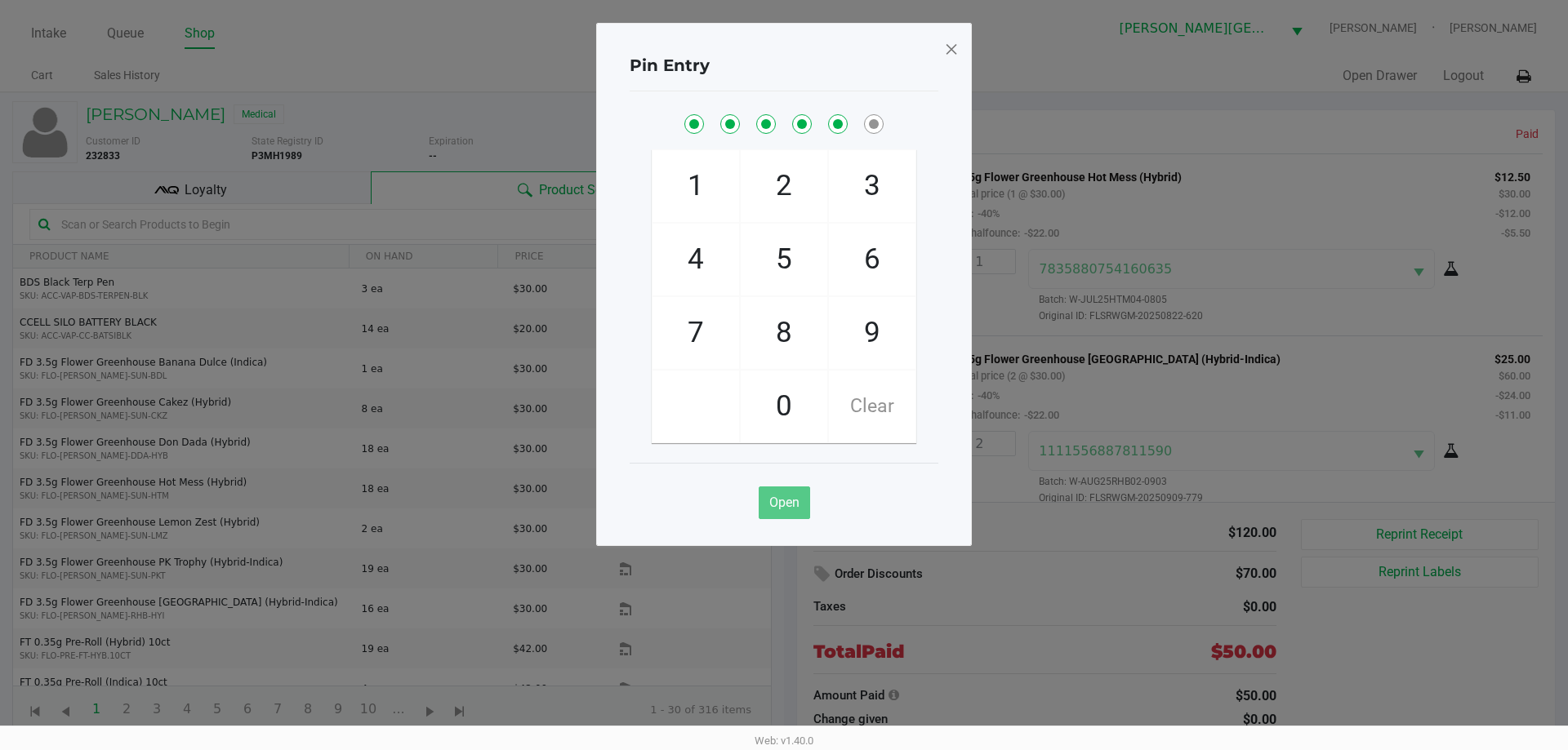
click at [883, 329] on span "9" at bounding box center [872, 333] width 87 height 72
checkbox input "true"
drag, startPoint x: 947, startPoint y: 45, endPoint x: 1039, endPoint y: 371, distance: 338.7
click at [947, 47] on span at bounding box center [951, 49] width 15 height 26
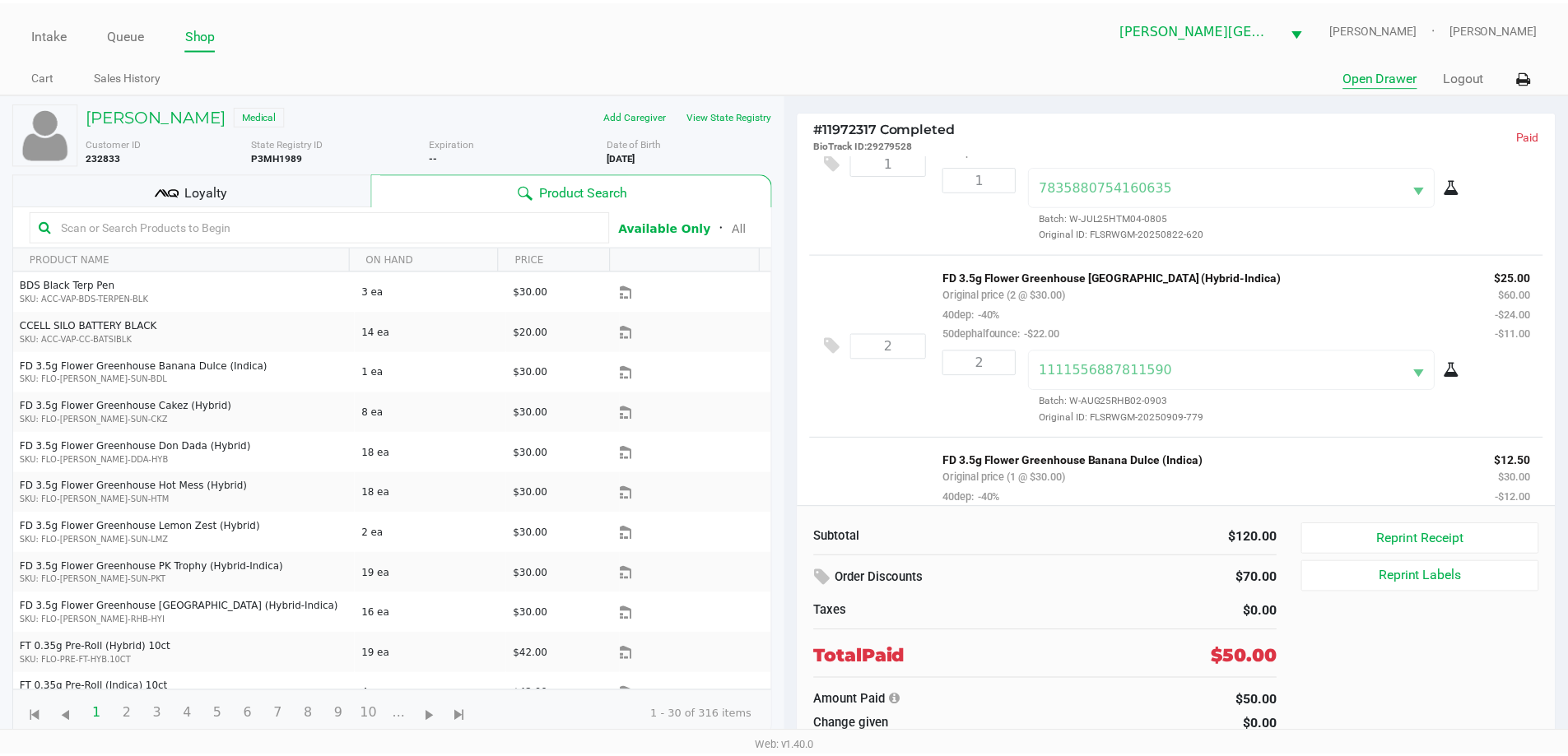
scroll to position [201, 0]
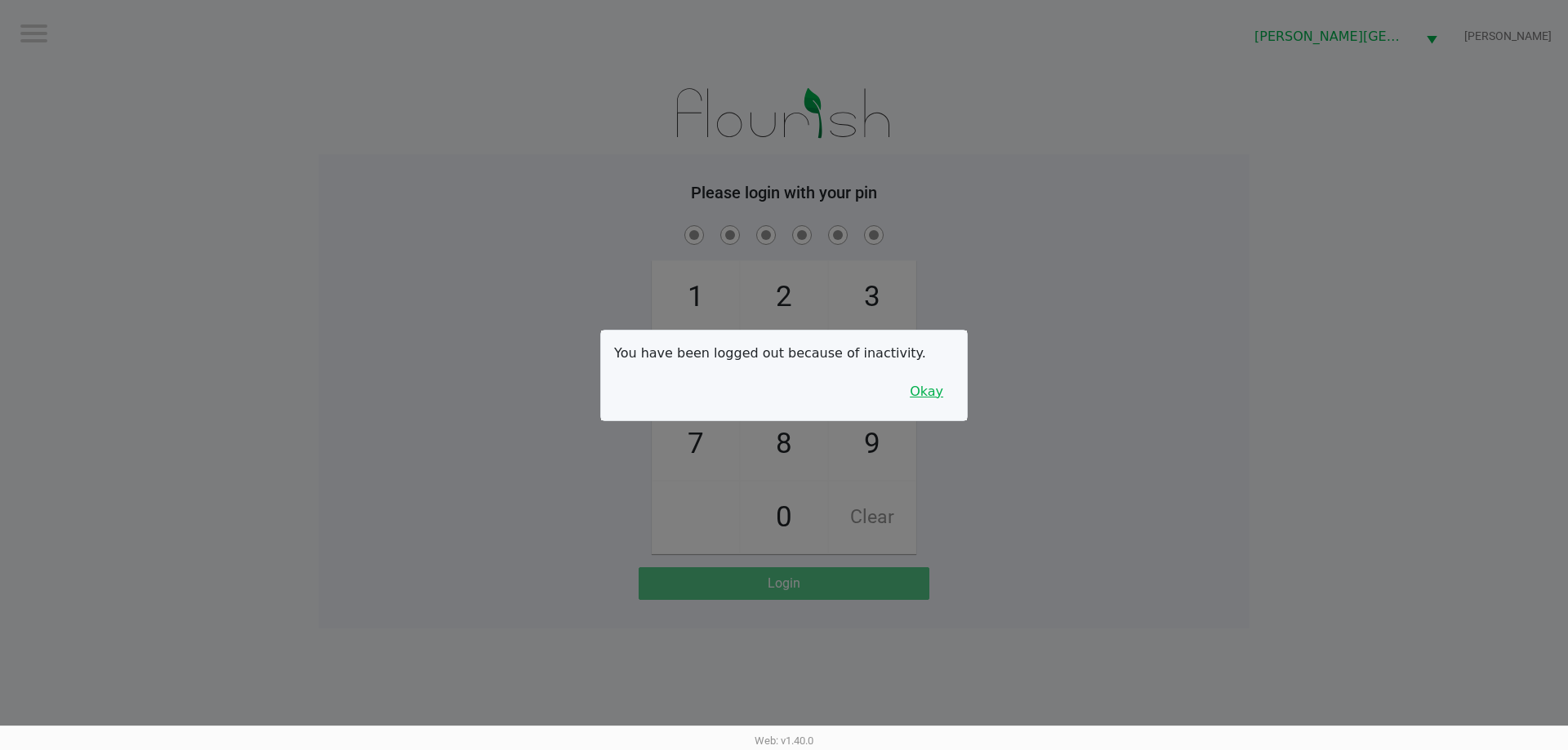
click at [927, 393] on button "Okay" at bounding box center [926, 392] width 55 height 31
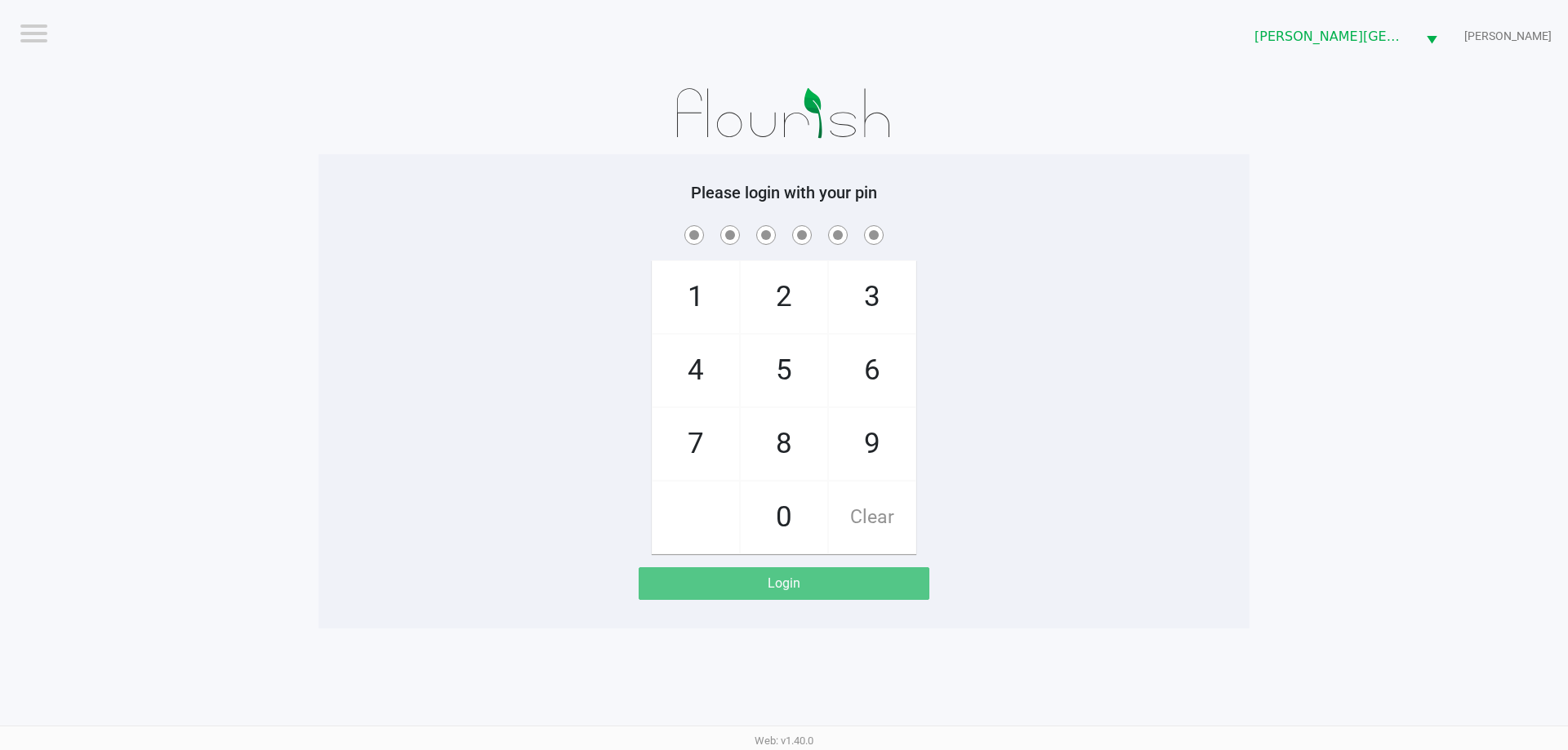
click at [793, 439] on span "8" at bounding box center [784, 444] width 87 height 72
checkbox input "true"
drag, startPoint x: 695, startPoint y: 430, endPoint x: 736, endPoint y: 401, distance: 50.2
click at [697, 427] on span "7" at bounding box center [696, 444] width 87 height 72
checkbox input "true"
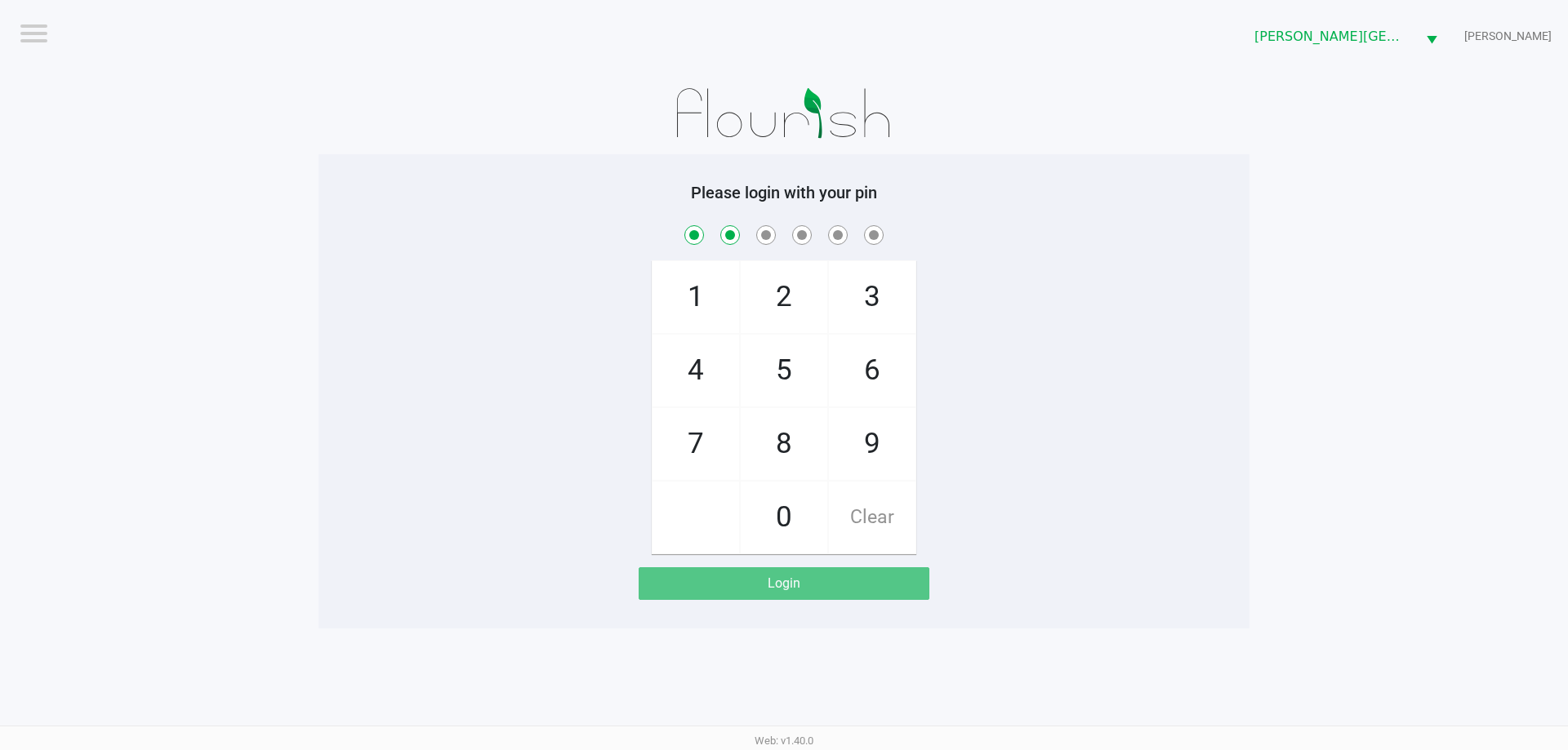
click at [793, 358] on span "5" at bounding box center [784, 371] width 87 height 72
checkbox input "true"
click at [785, 445] on span "8" at bounding box center [784, 444] width 87 height 72
checkbox input "true"
click at [864, 296] on span "3" at bounding box center [872, 297] width 87 height 72
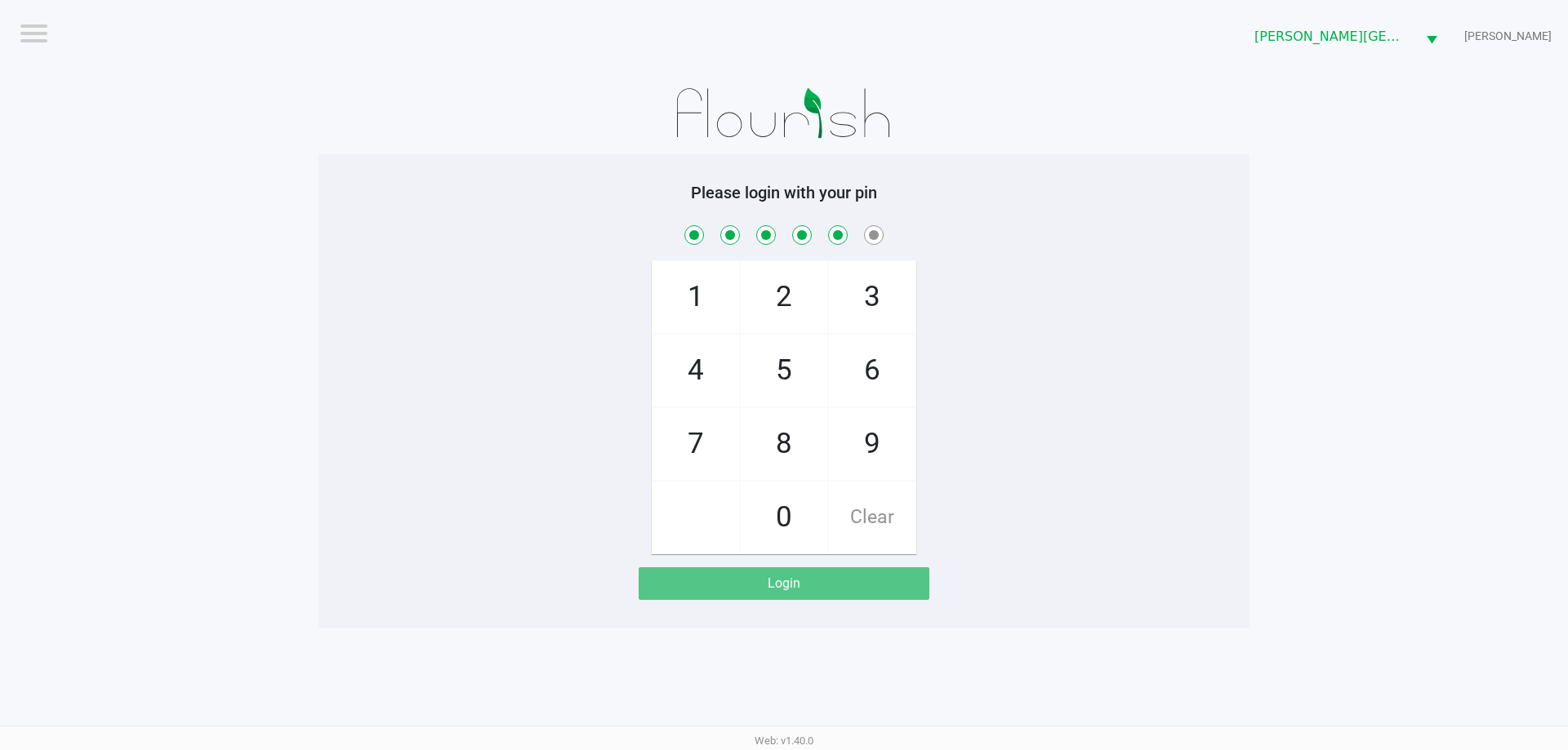
checkbox input "true"
click at [881, 435] on span "9" at bounding box center [872, 444] width 87 height 72
checkbox input "true"
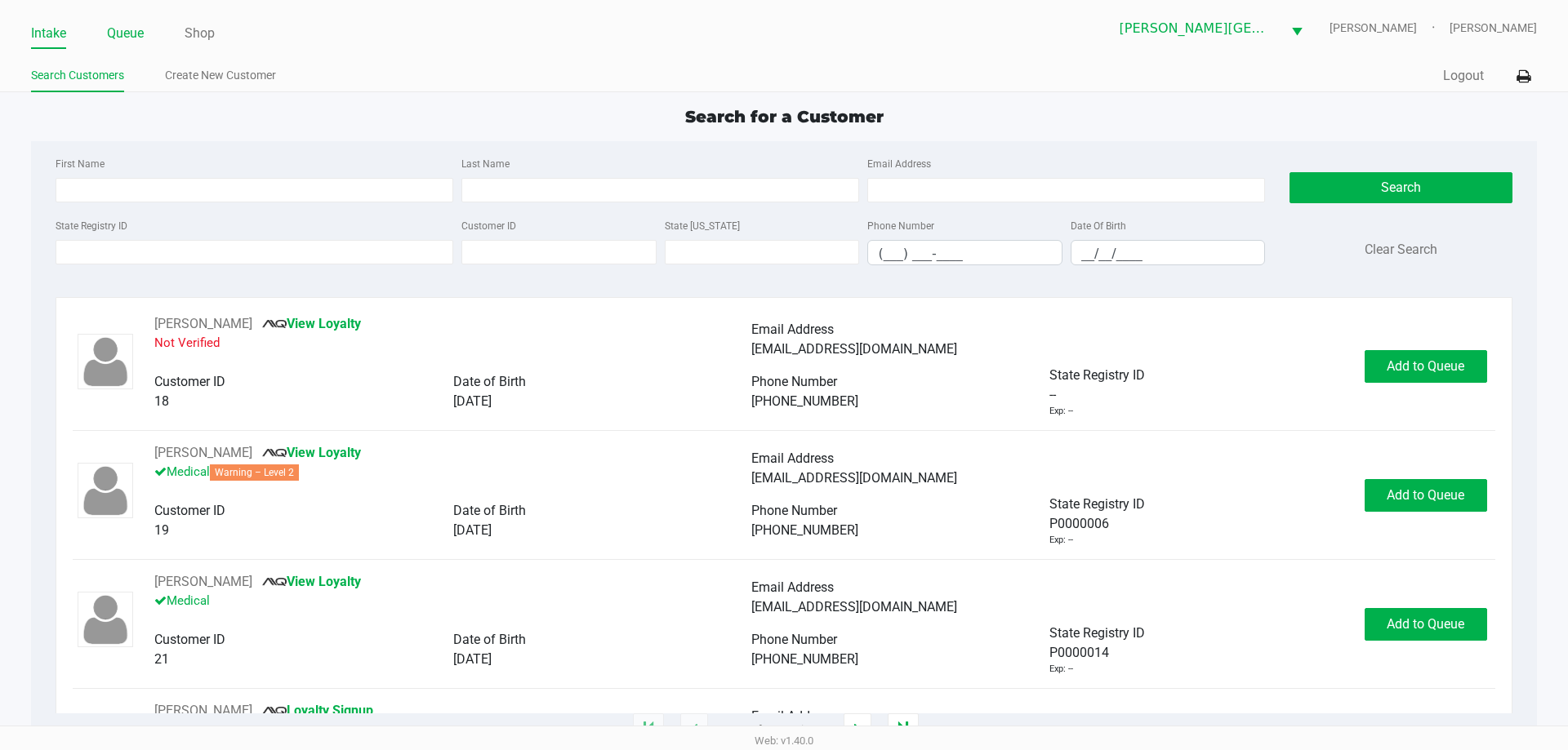
click at [128, 28] on link "Queue" at bounding box center [126, 33] width 37 height 23
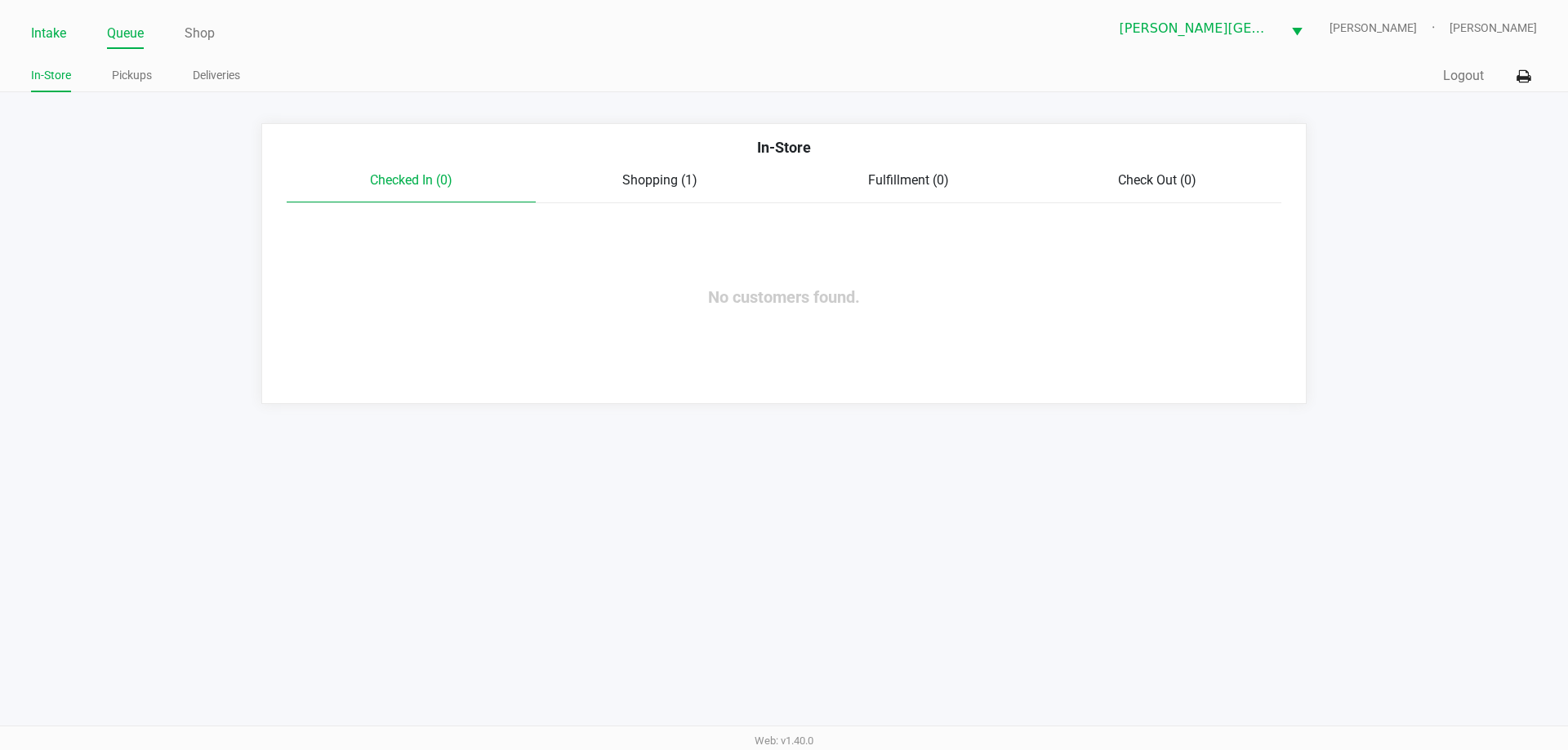
click at [38, 24] on link "Intake" at bounding box center [49, 33] width 35 height 23
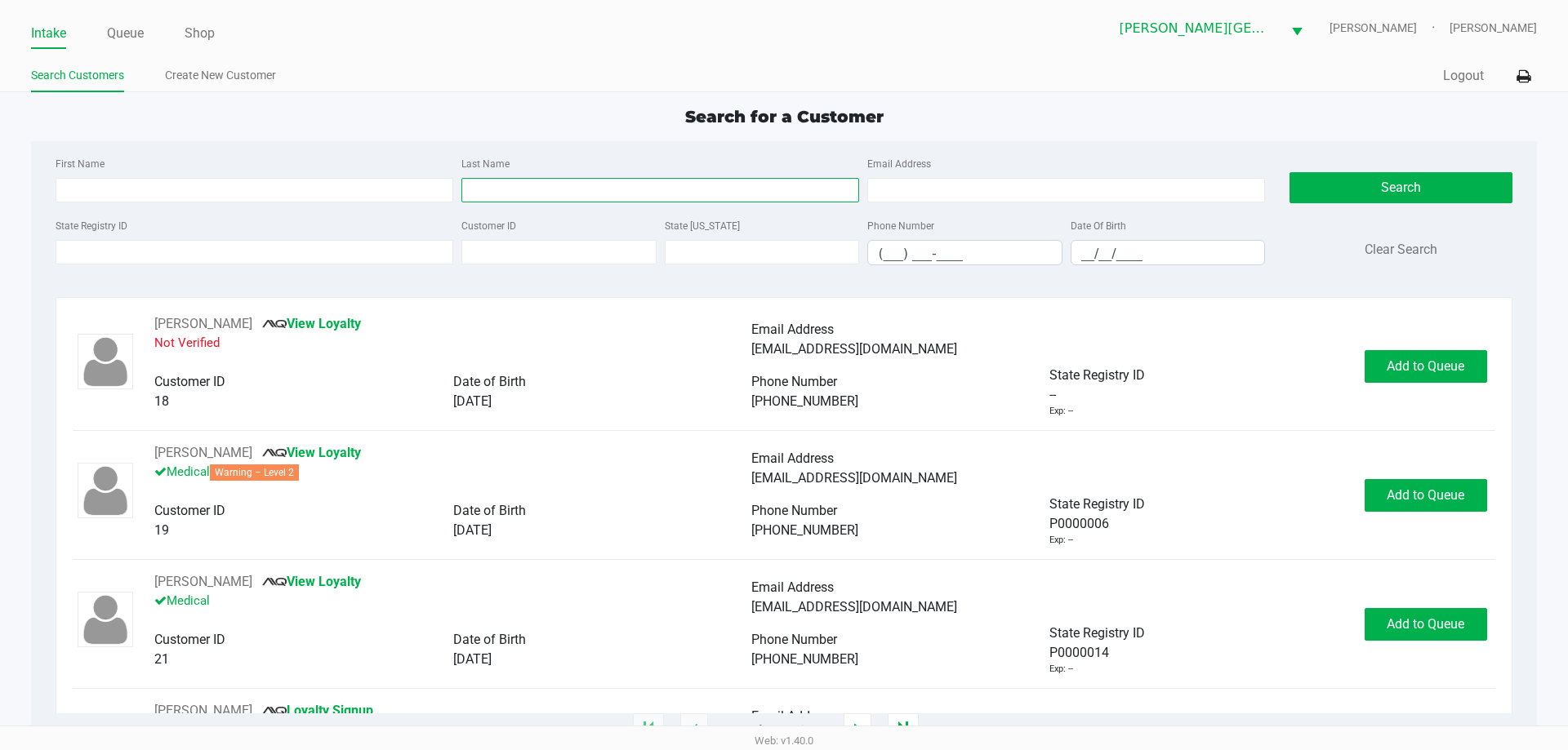
click at [623, 193] on input "Last Name" at bounding box center [661, 190] width 398 height 24
type input "Larralde"
click at [1081, 252] on input "__/__/____" at bounding box center [1167, 252] width 193 height 25
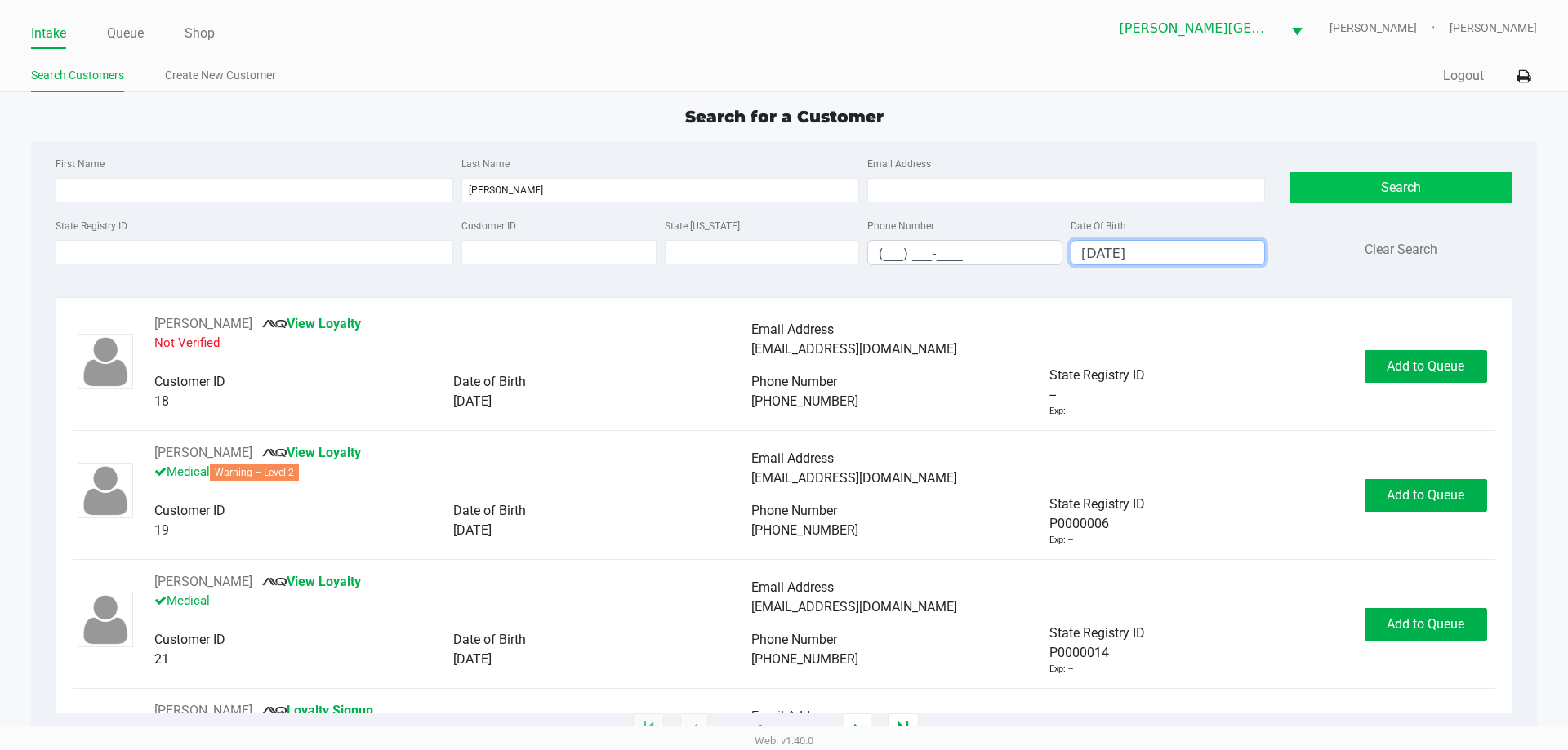
type input "10/23/1978"
click at [1374, 191] on button "Search" at bounding box center [1401, 188] width 222 height 31
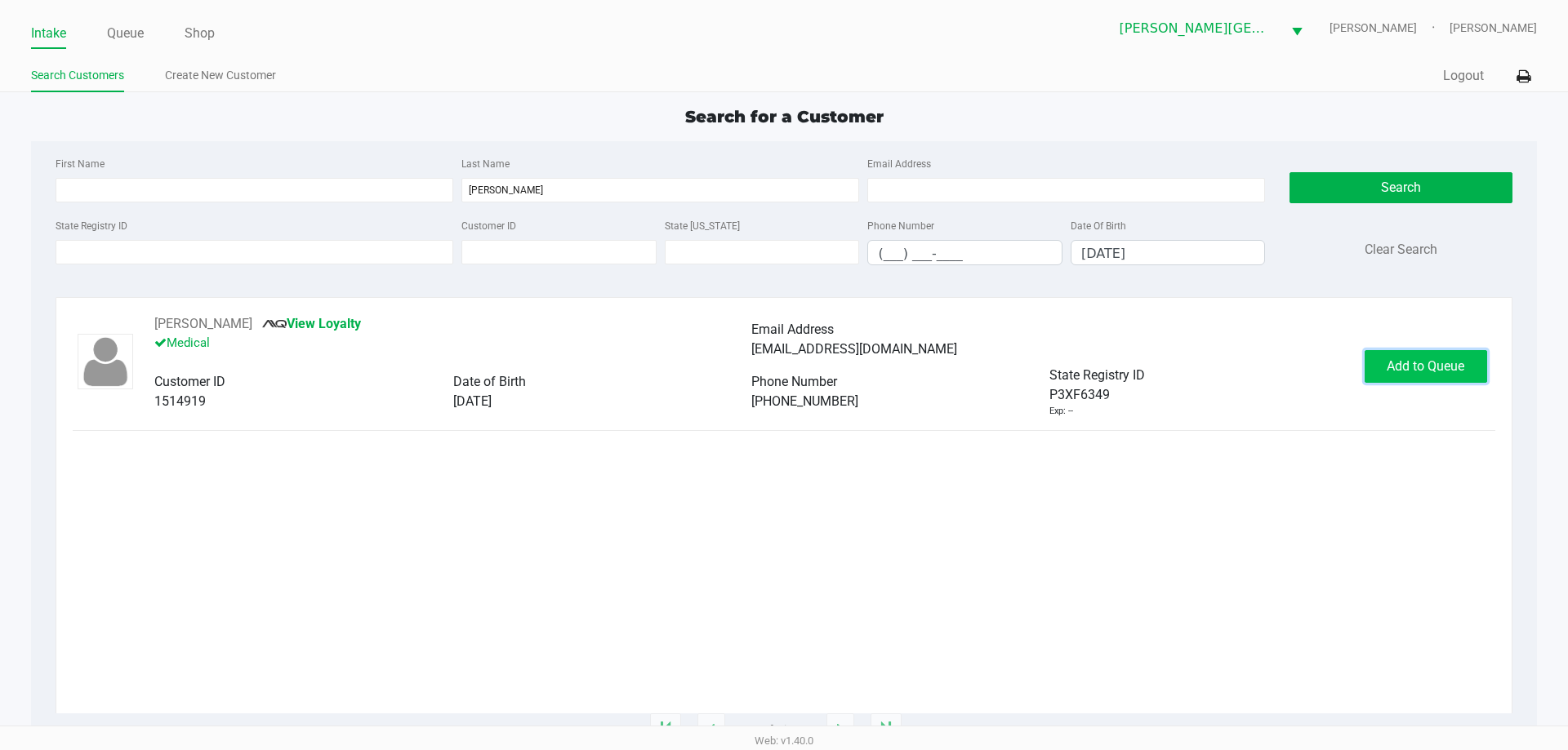
click at [1440, 365] on span "Add to Queue" at bounding box center [1426, 365] width 78 height 16
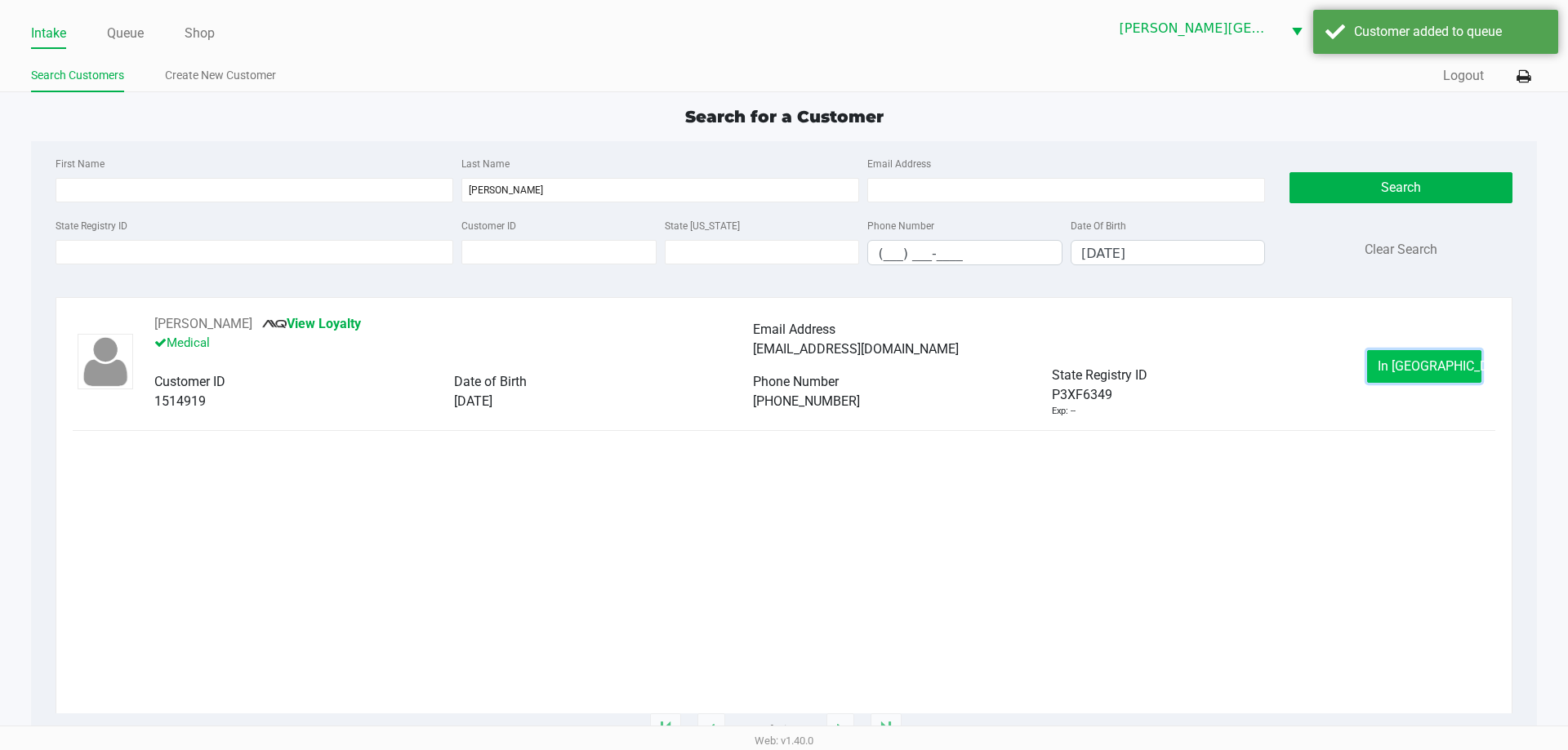
click at [1403, 353] on button "In Queue" at bounding box center [1424, 366] width 115 height 32
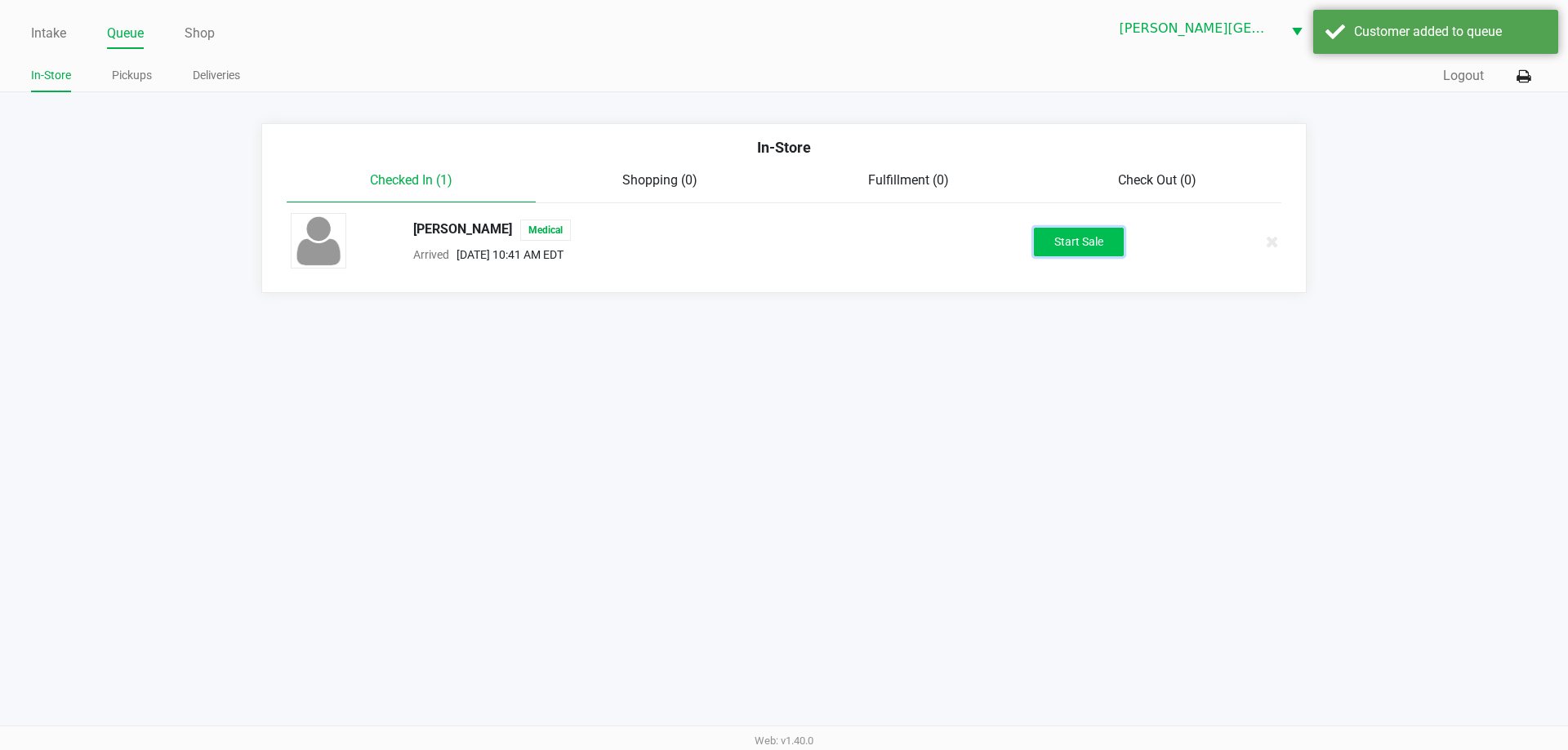
click at [1082, 240] on button "Start Sale" at bounding box center [1078, 241] width 90 height 29
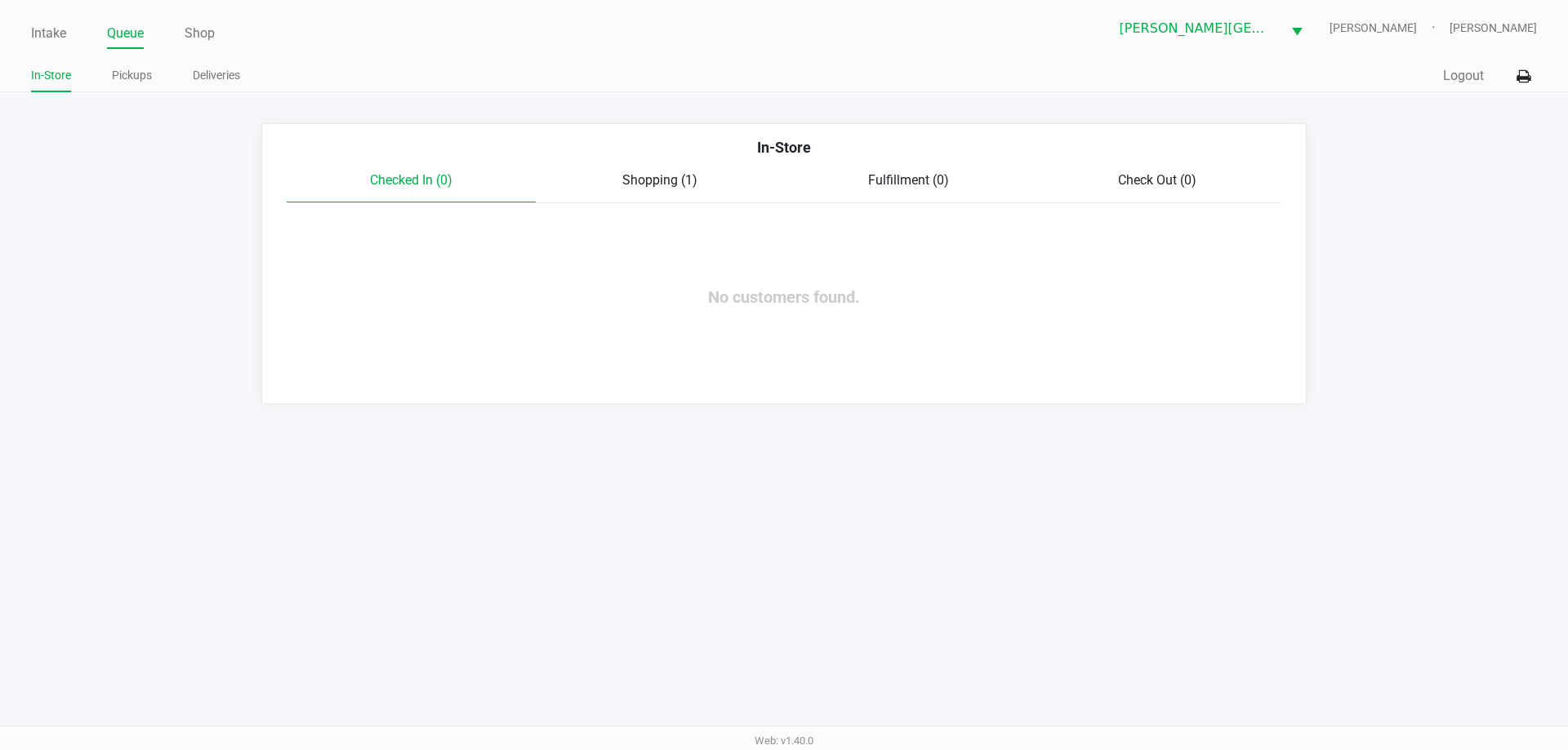
click at [677, 184] on span "Shopping (1)" at bounding box center [660, 179] width 75 height 16
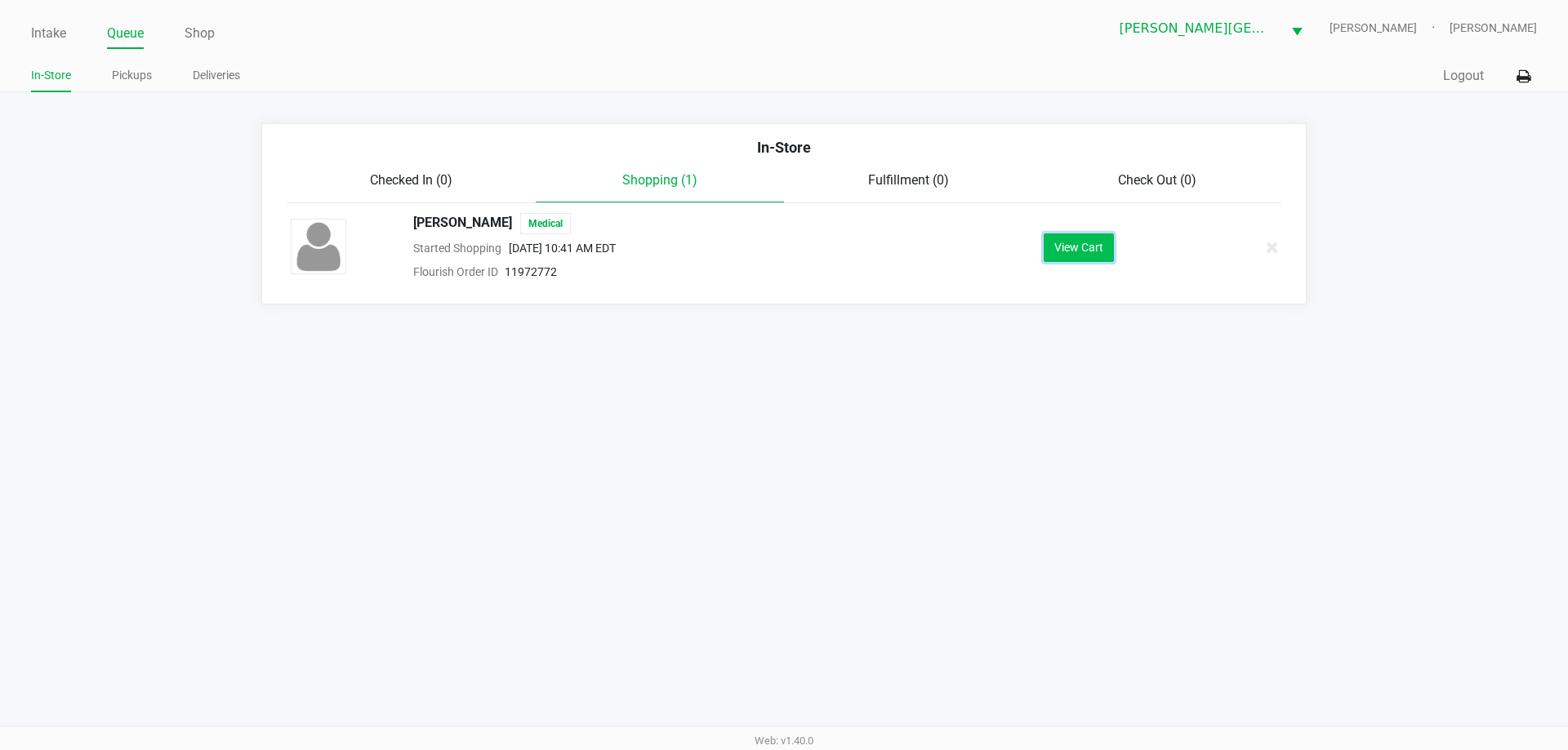
click at [1085, 251] on button "View Cart" at bounding box center [1079, 247] width 70 height 29
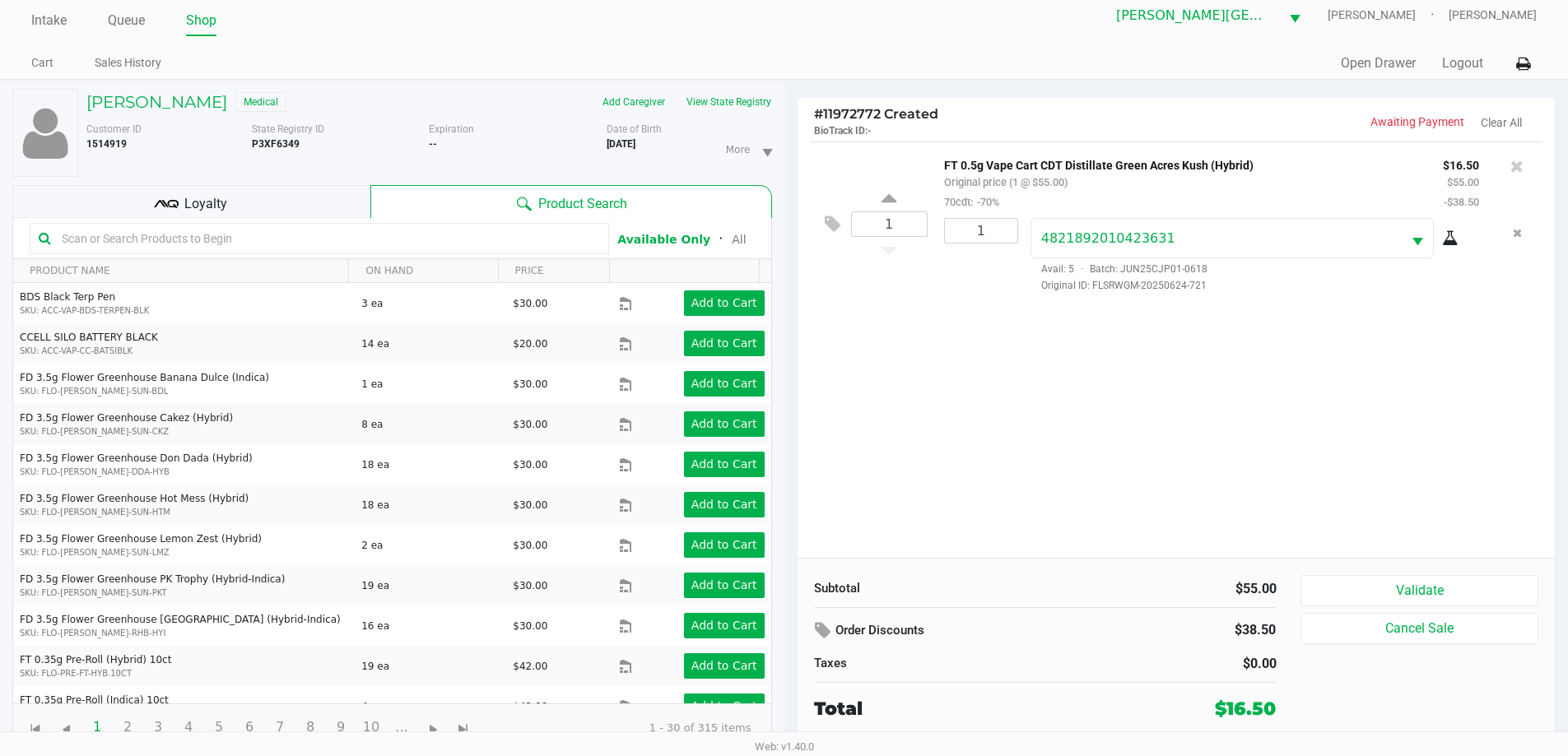
scroll to position [18, 0]
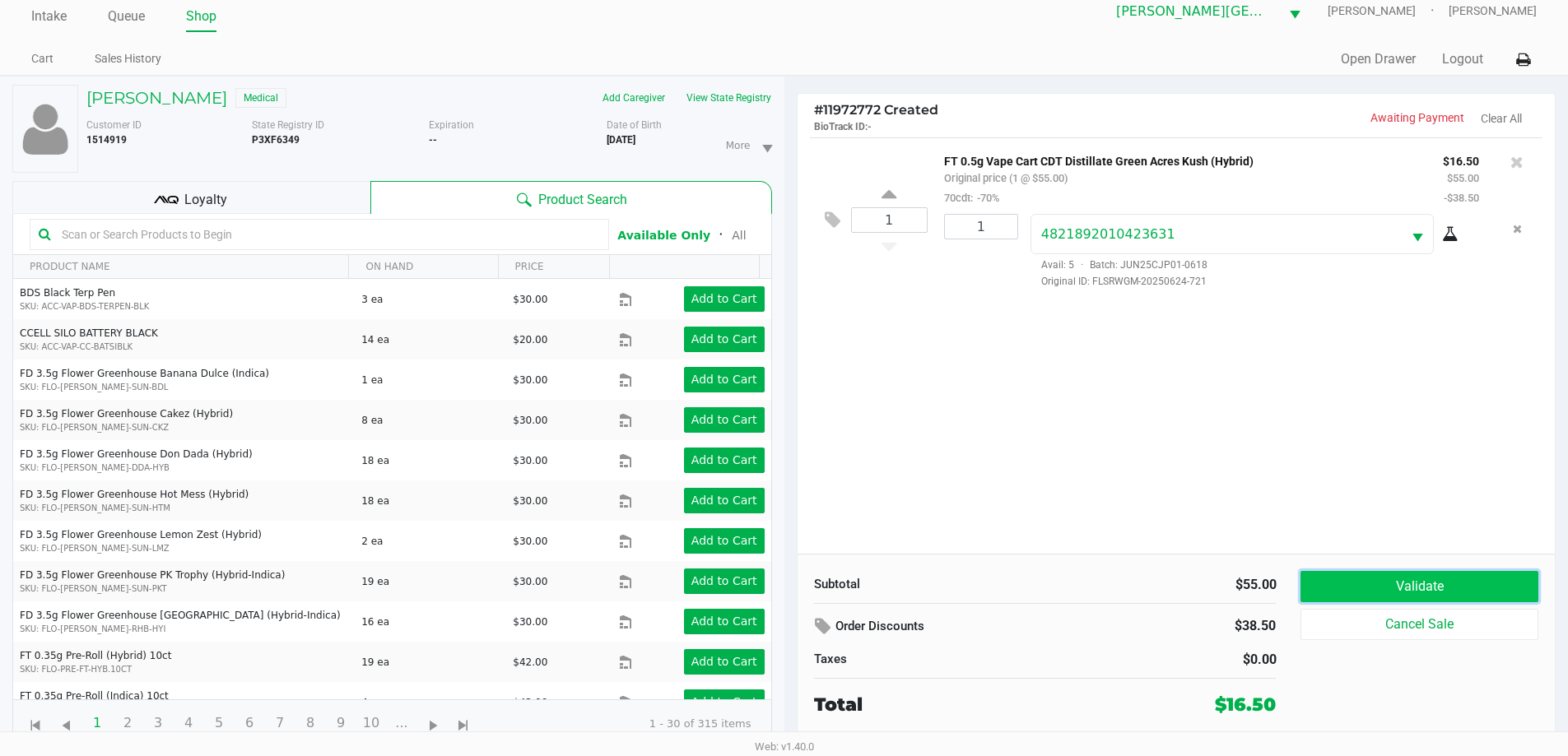
click at [1482, 589] on button "Validate" at bounding box center [1420, 587] width 237 height 32
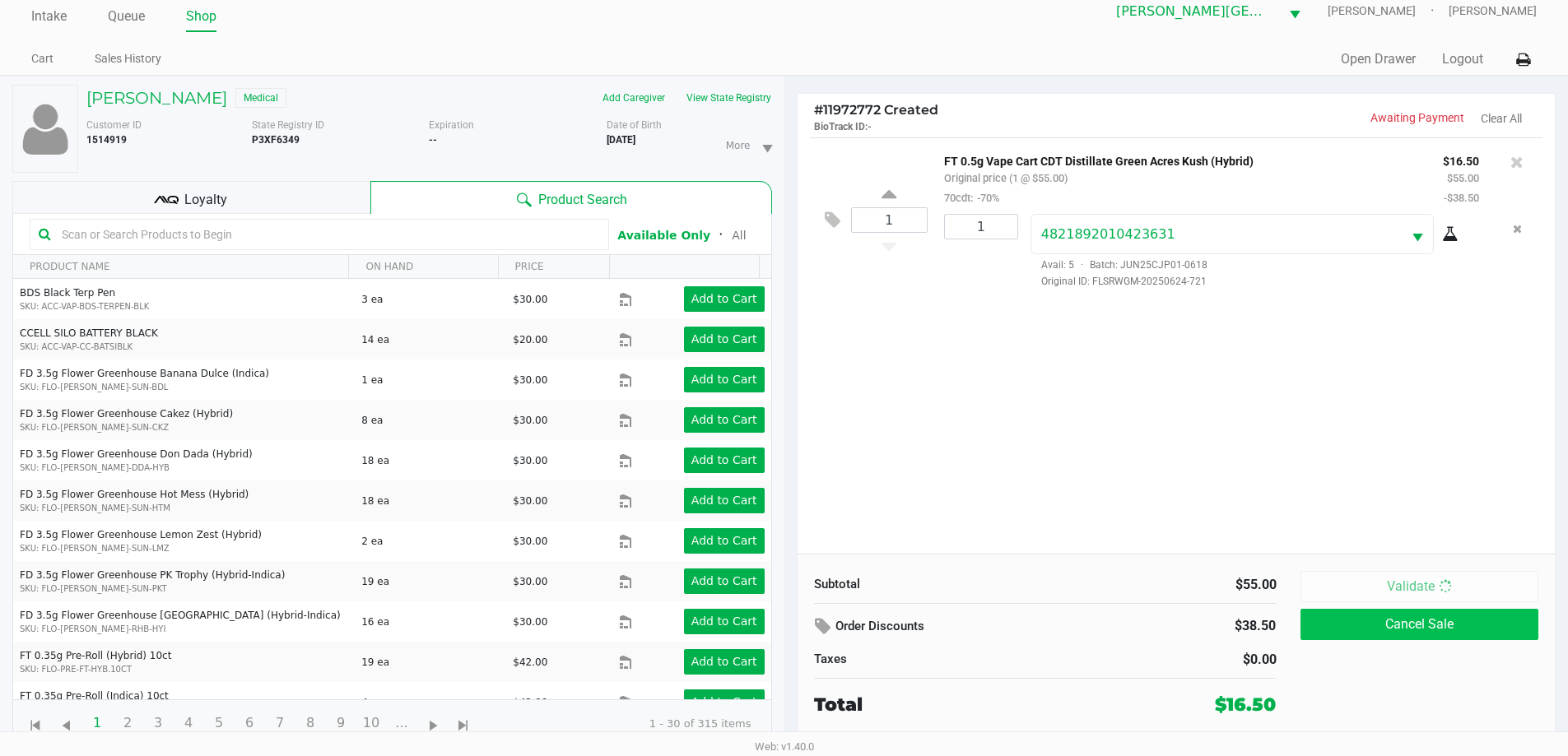
scroll to position [0, 0]
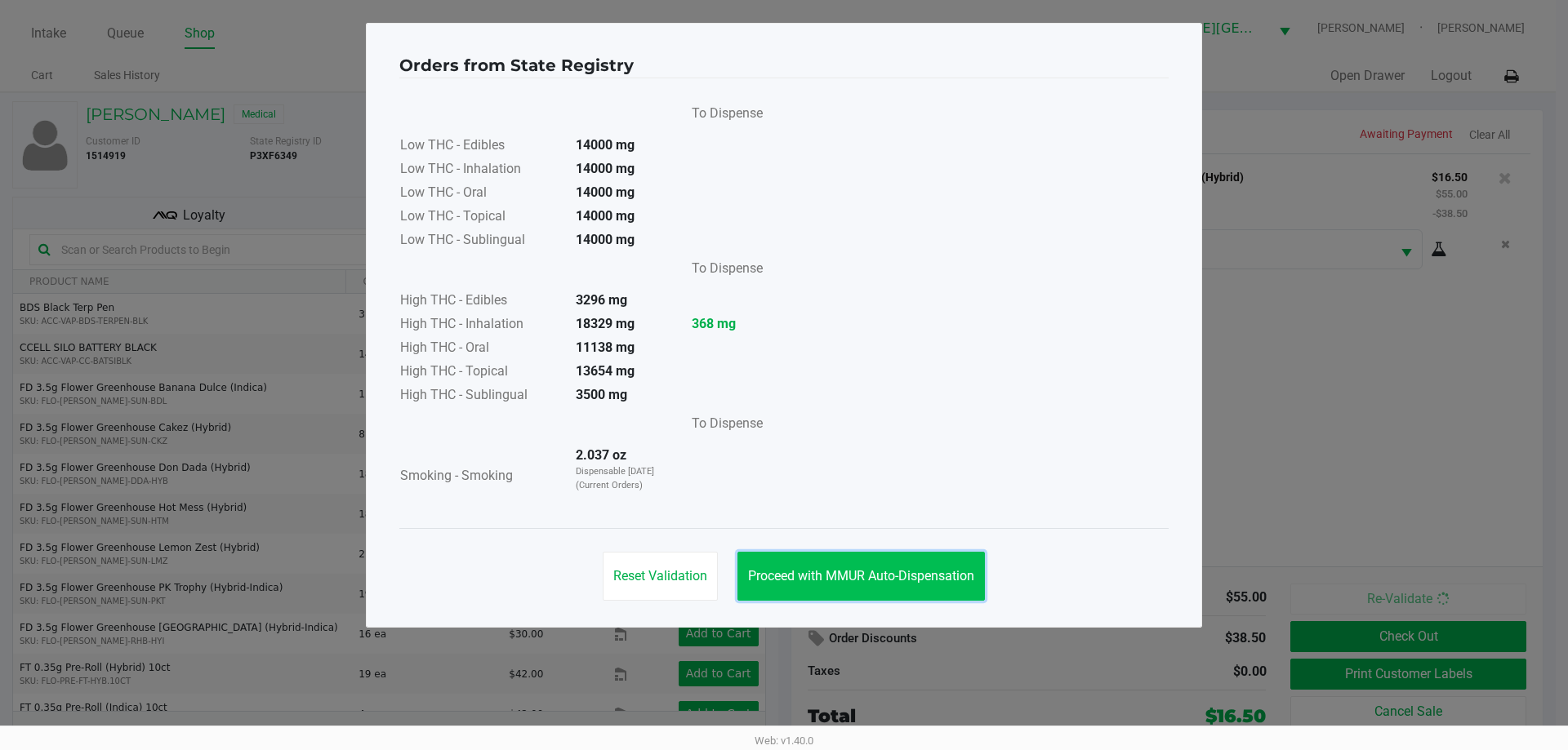
click at [945, 567] on button "Proceed with MMUR Auto-Dispensation" at bounding box center [860, 576] width 247 height 49
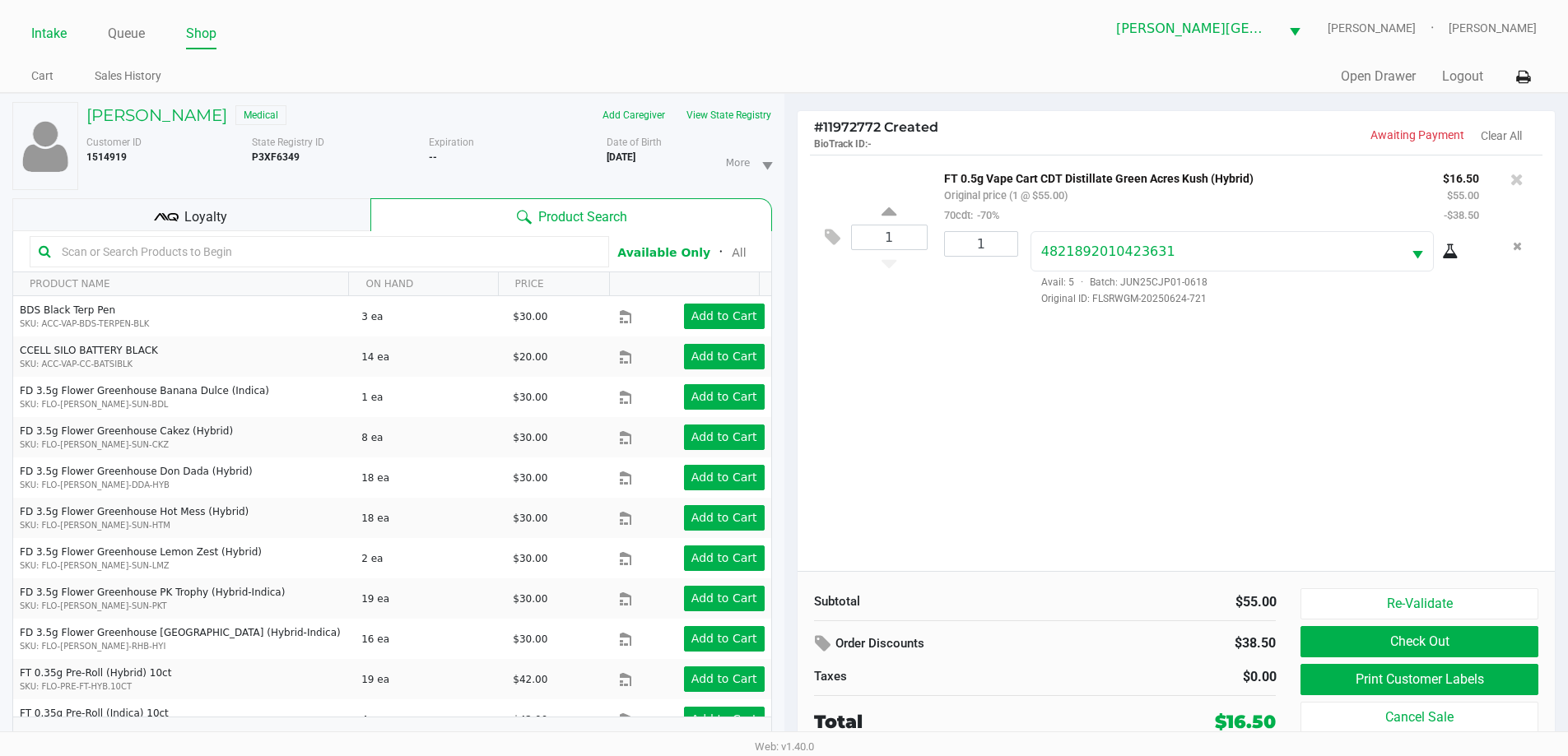
click at [38, 32] on link "Intake" at bounding box center [49, 34] width 35 height 23
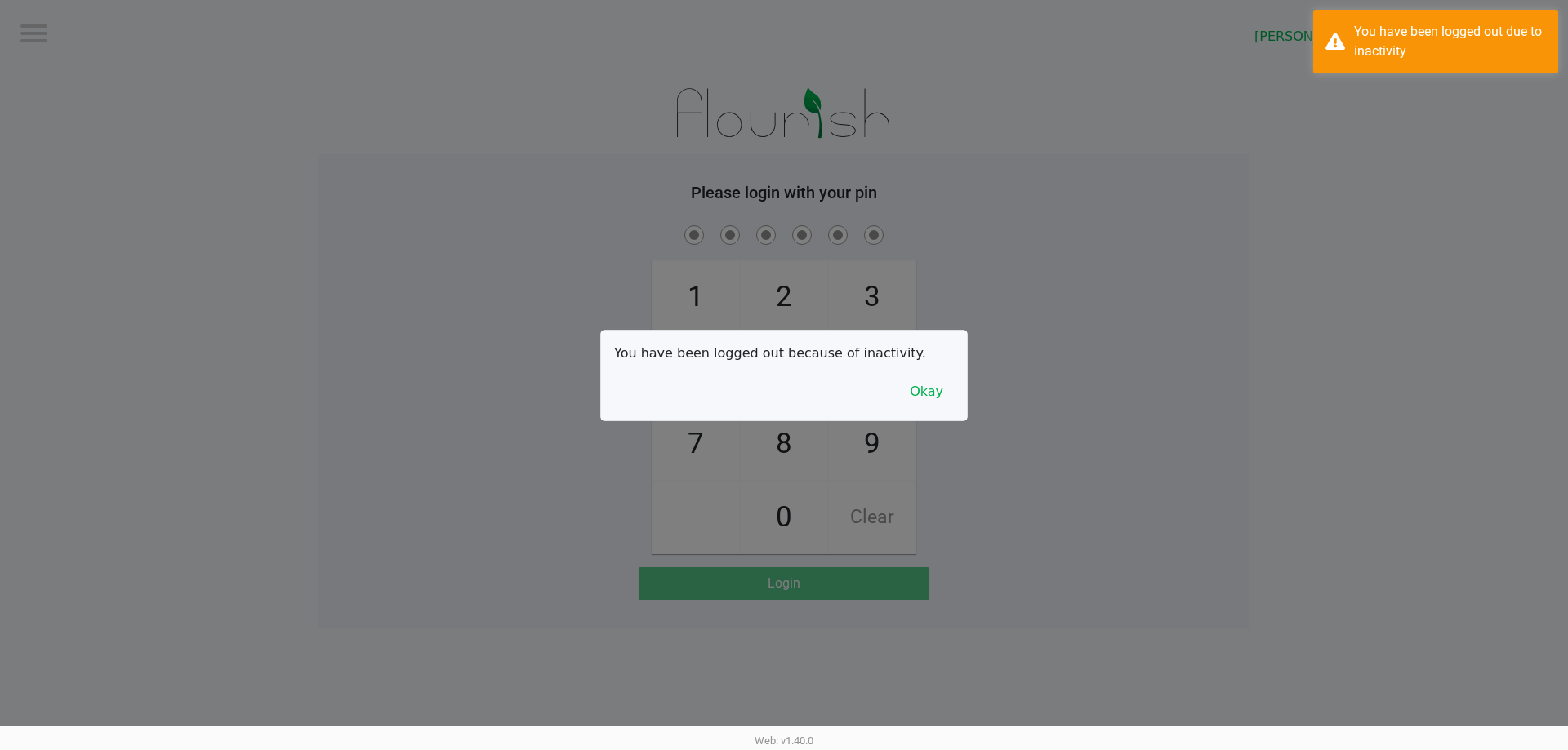
click at [922, 393] on button "Okay" at bounding box center [926, 392] width 55 height 31
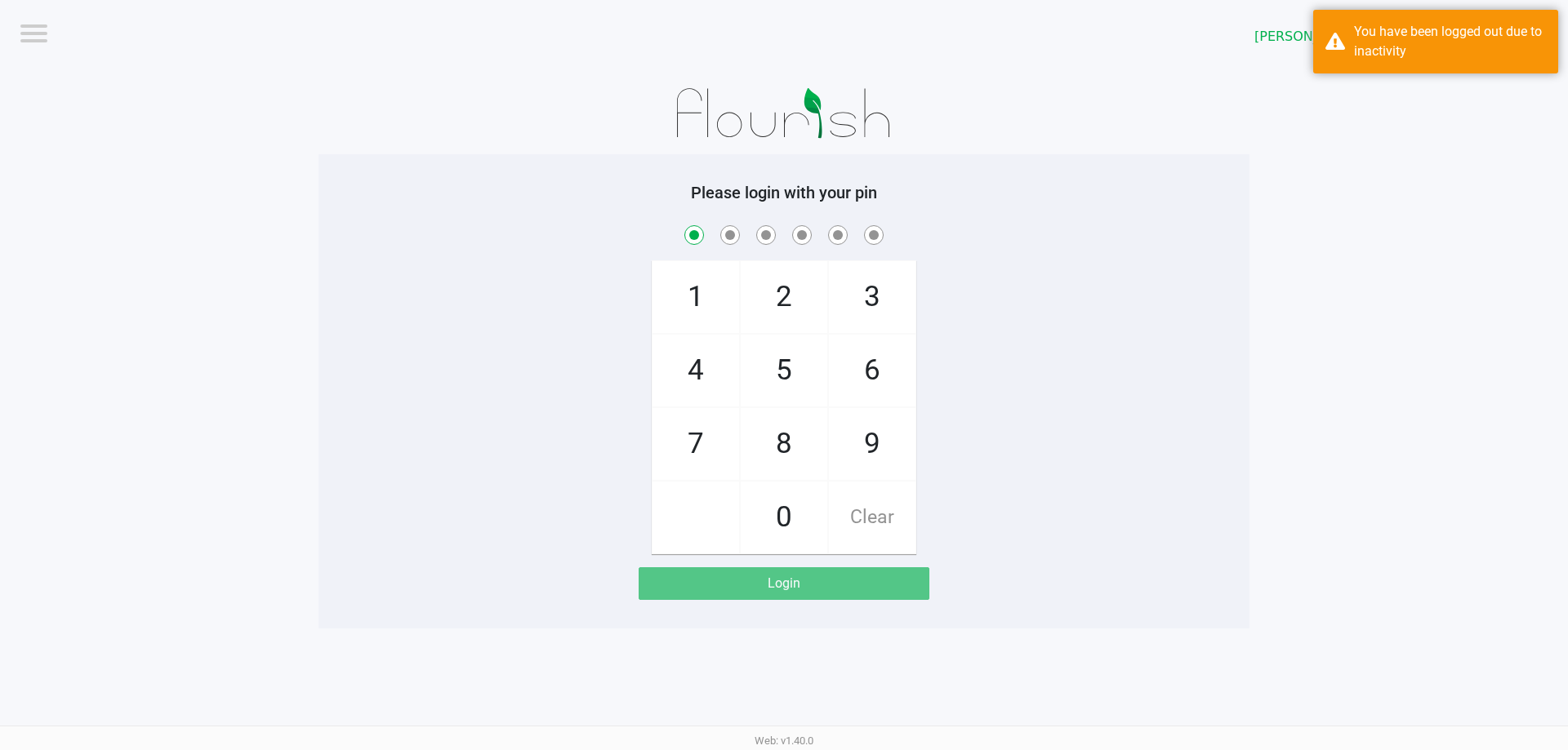
checkbox input "true"
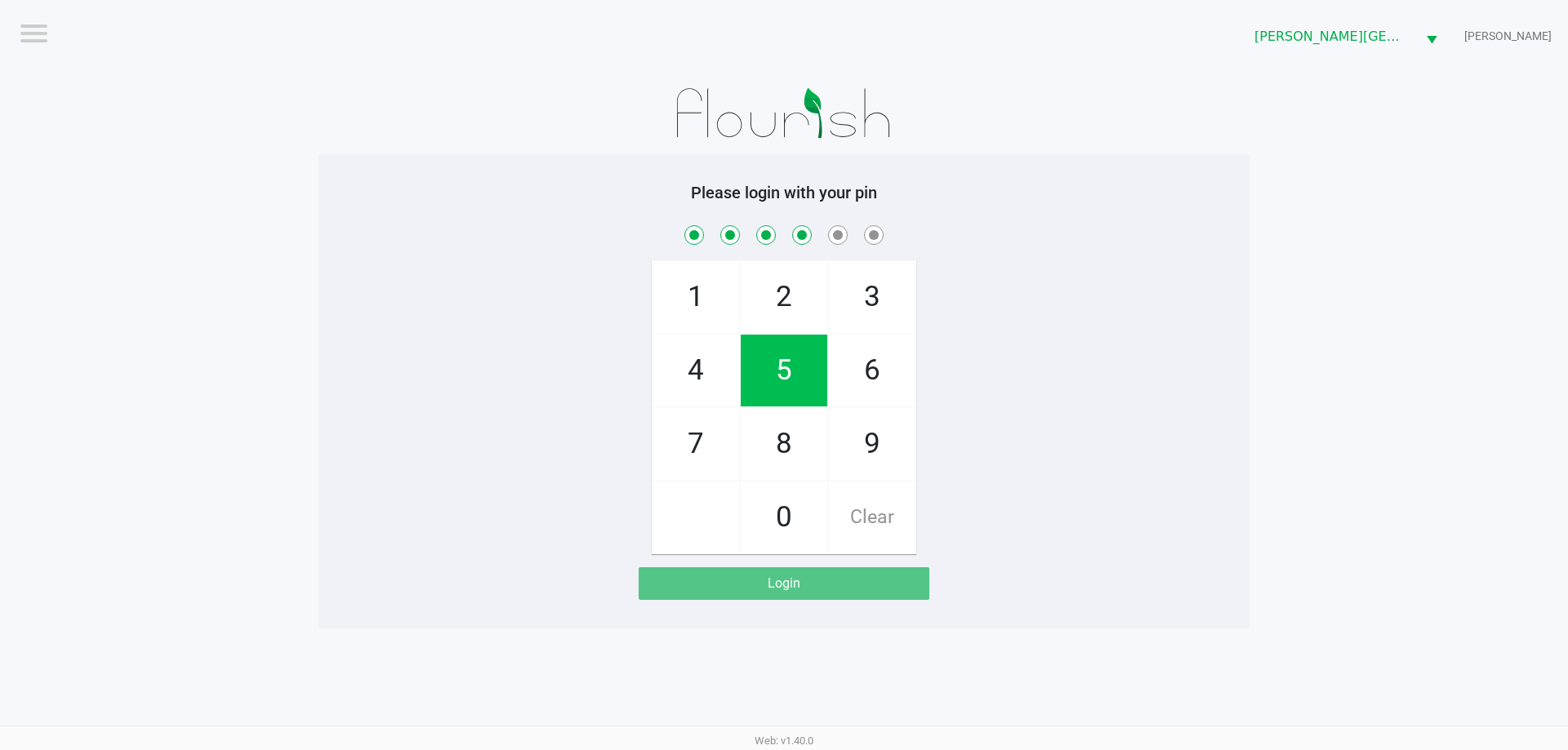
checkbox input "true"
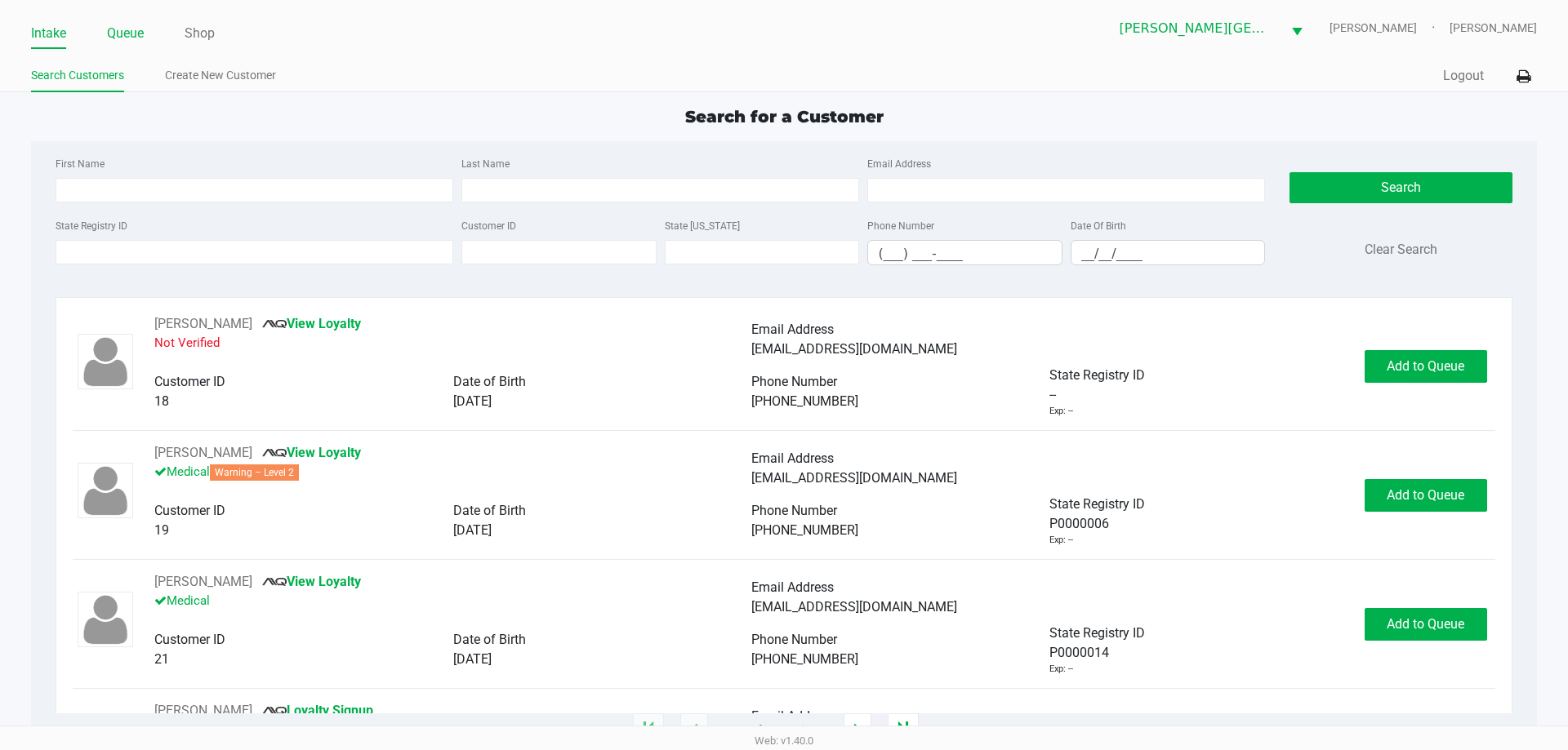
click at [128, 26] on link "Queue" at bounding box center [126, 33] width 37 height 23
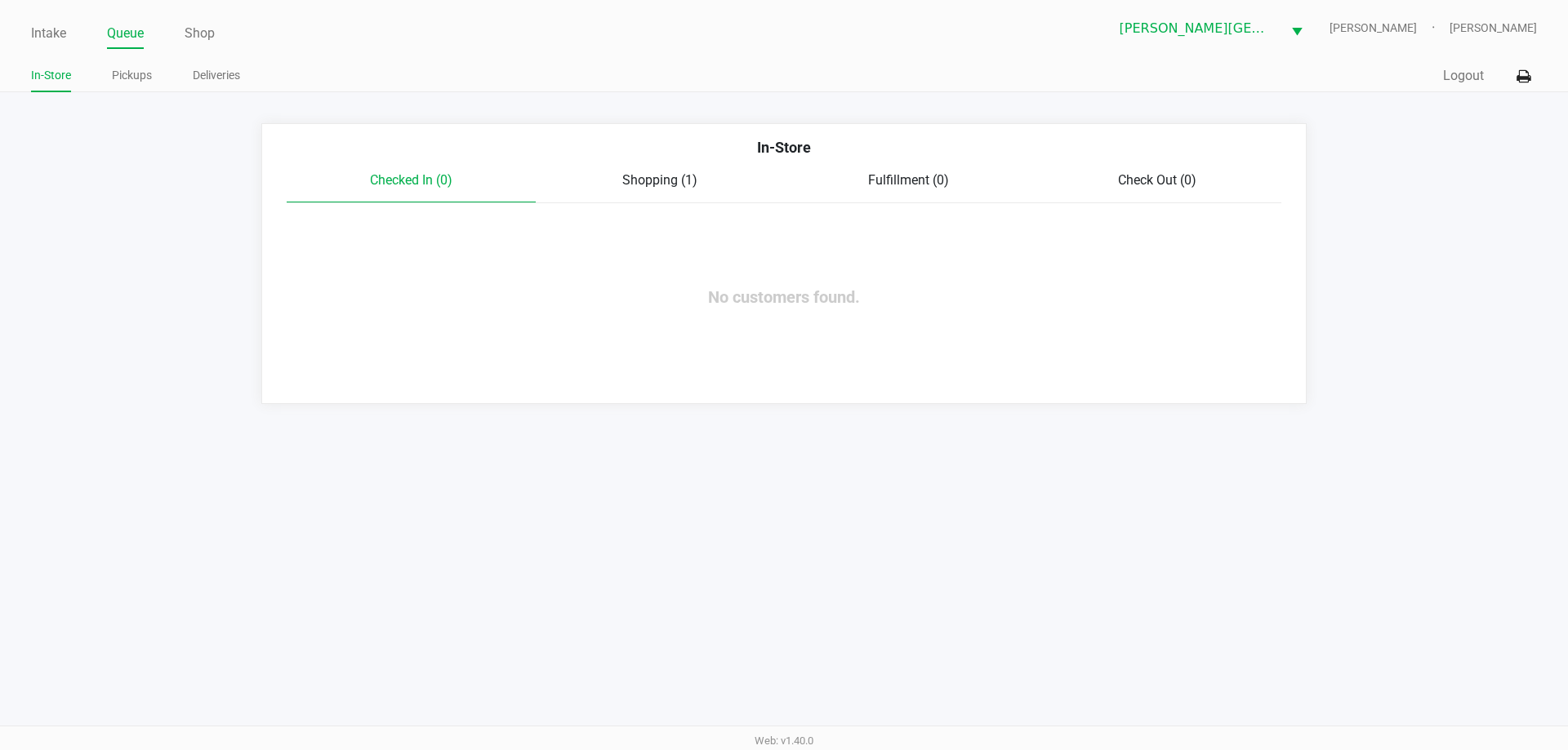
click at [665, 178] on span "Shopping (1)" at bounding box center [660, 179] width 75 height 16
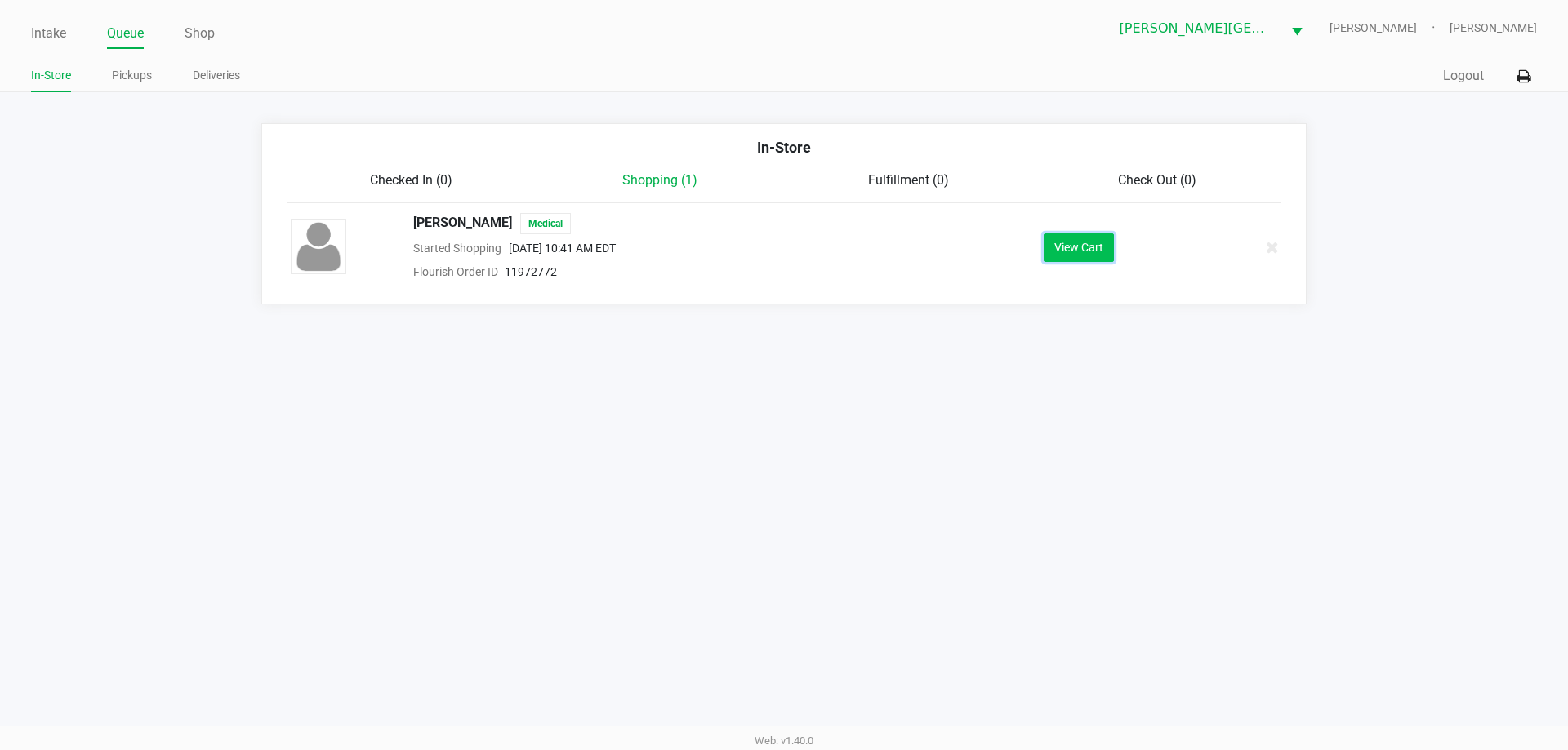
click at [1089, 242] on button "View Cart" at bounding box center [1079, 247] width 70 height 29
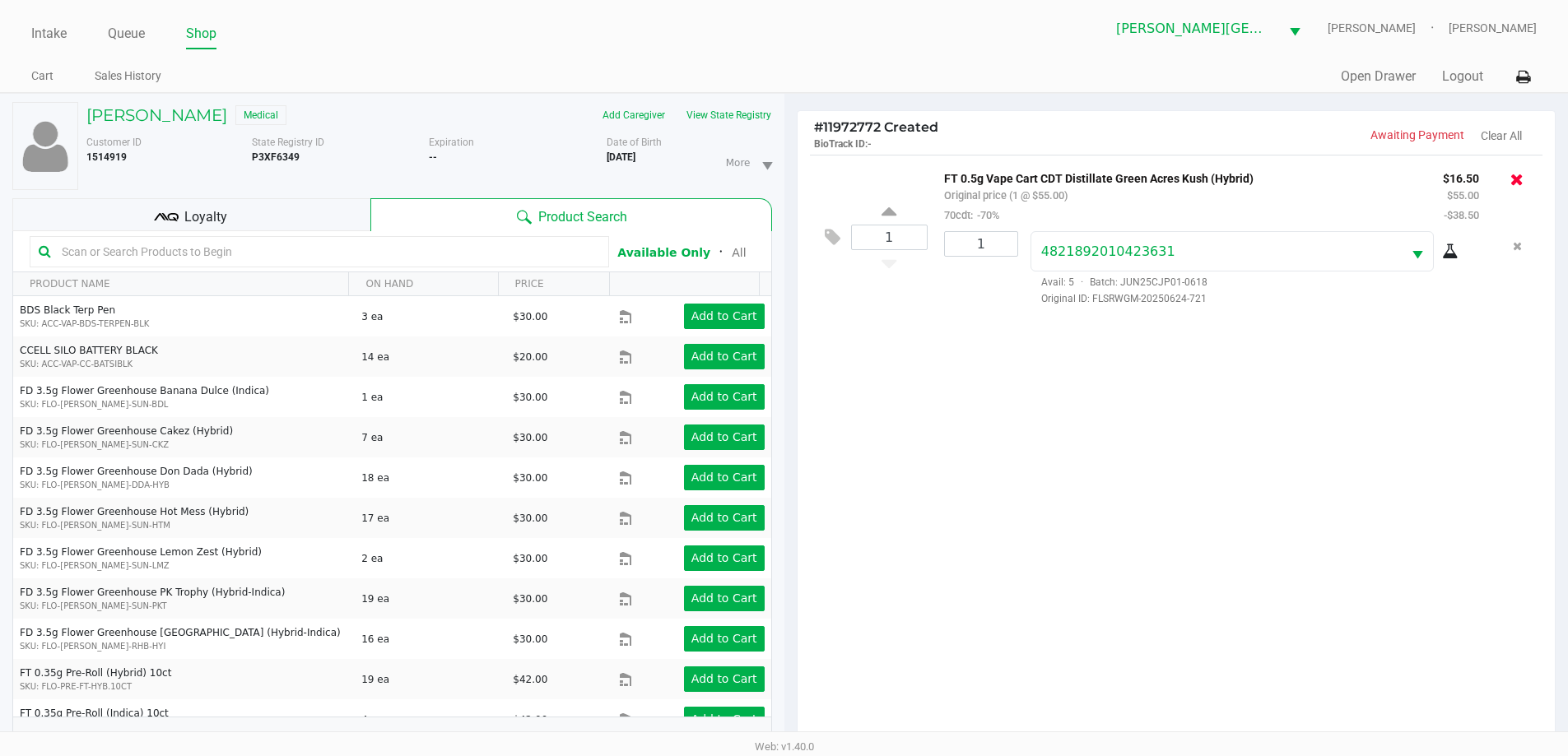
click at [1512, 177] on icon at bounding box center [1518, 180] width 13 height 17
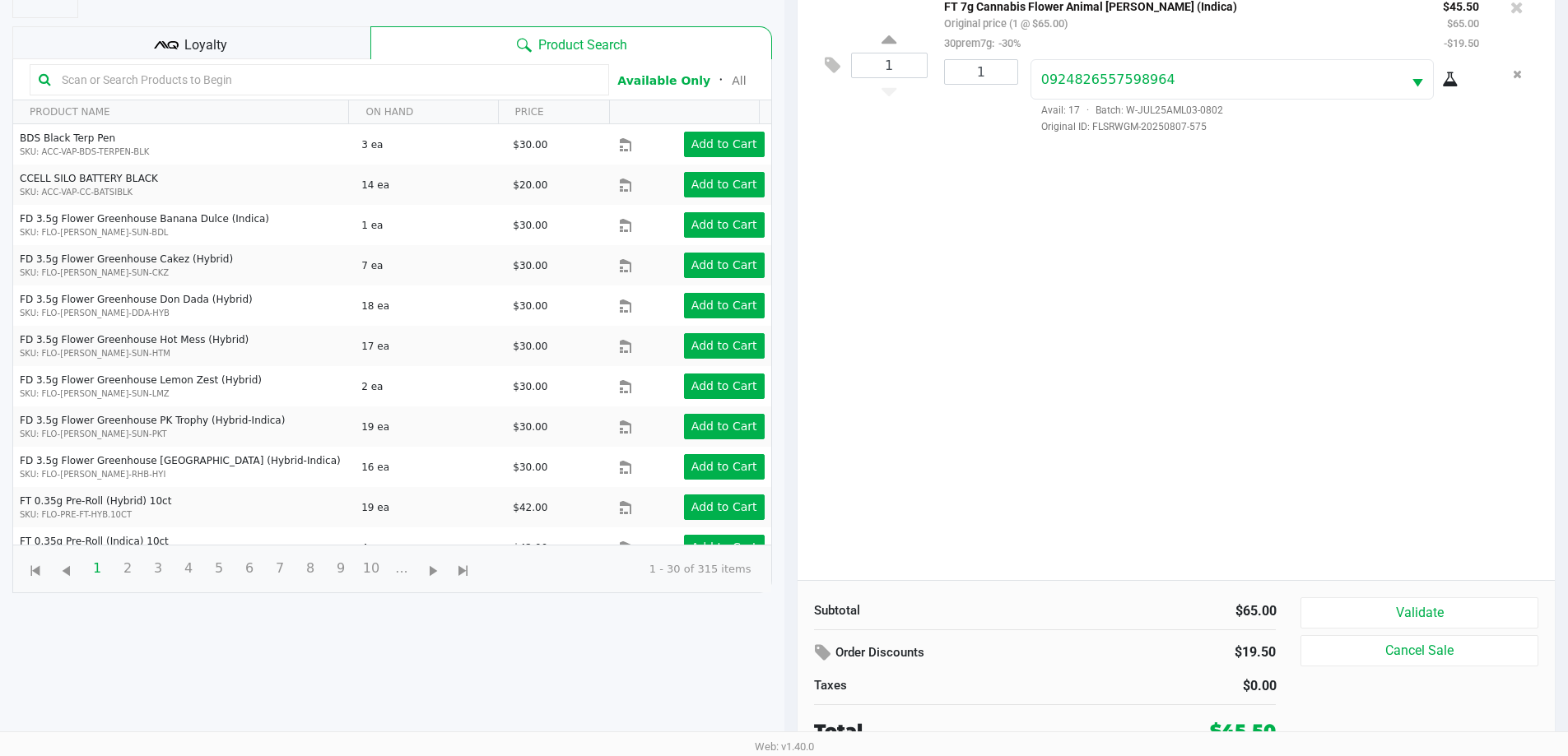
scroll to position [178, 0]
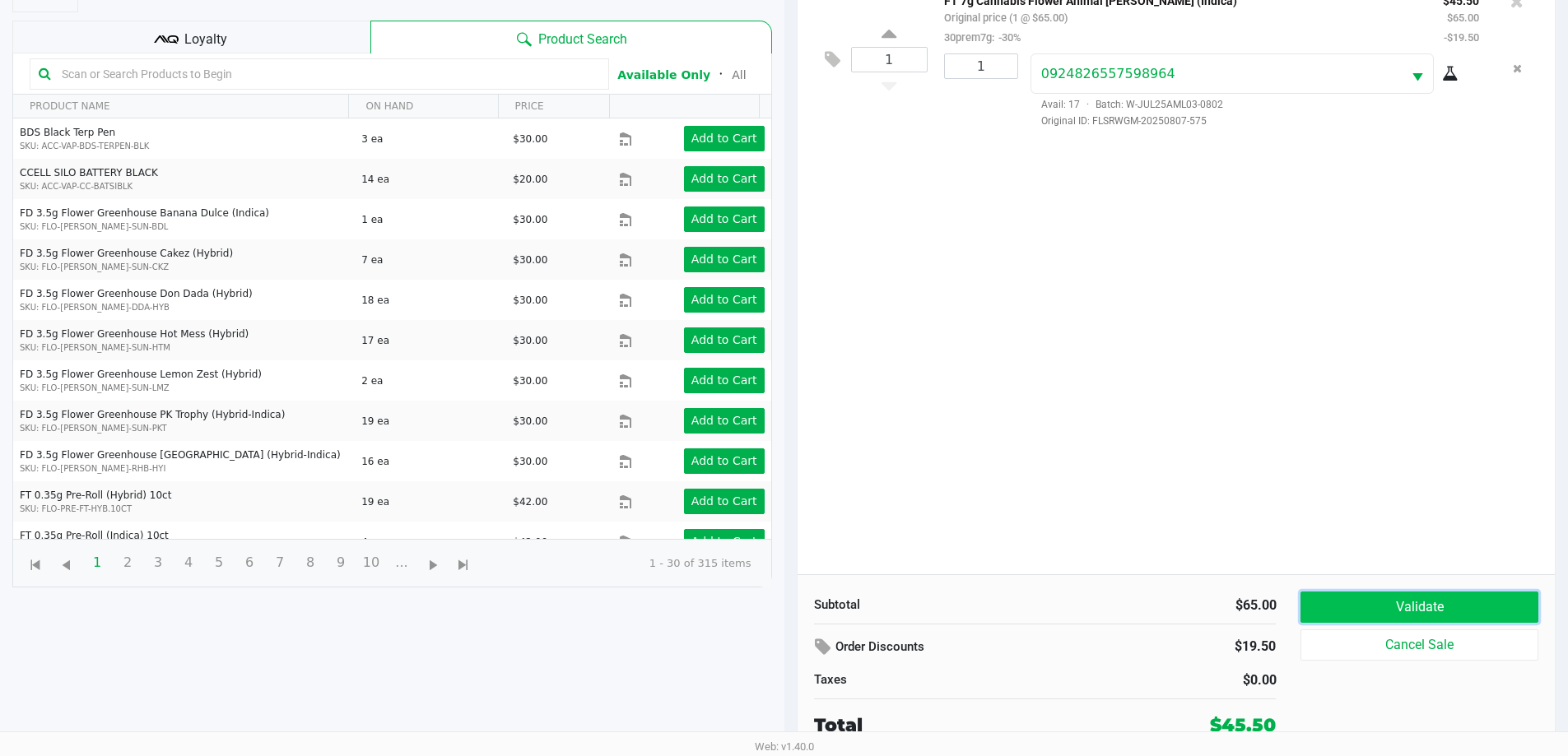
click at [1324, 599] on button "Validate" at bounding box center [1420, 608] width 237 height 32
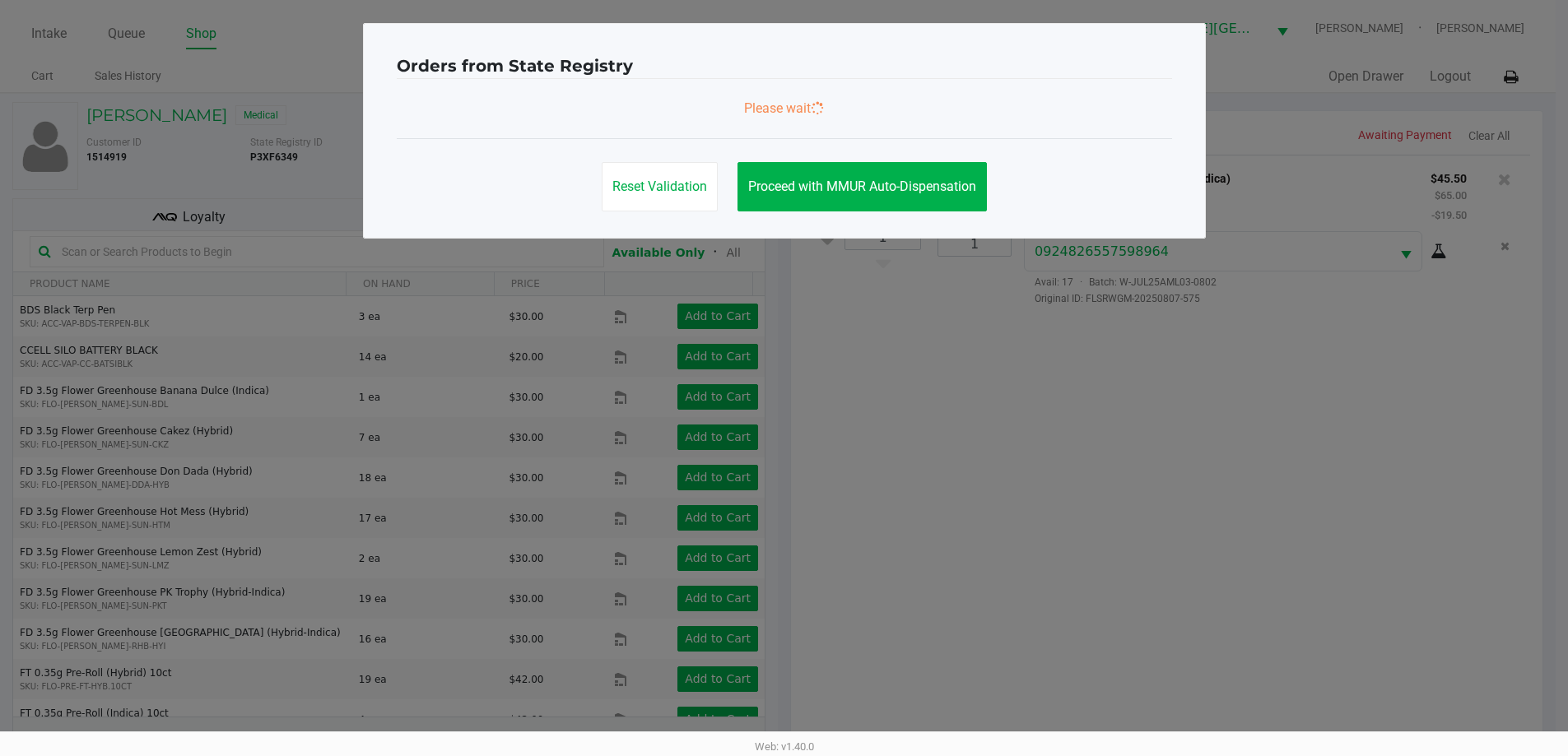
scroll to position [0, 0]
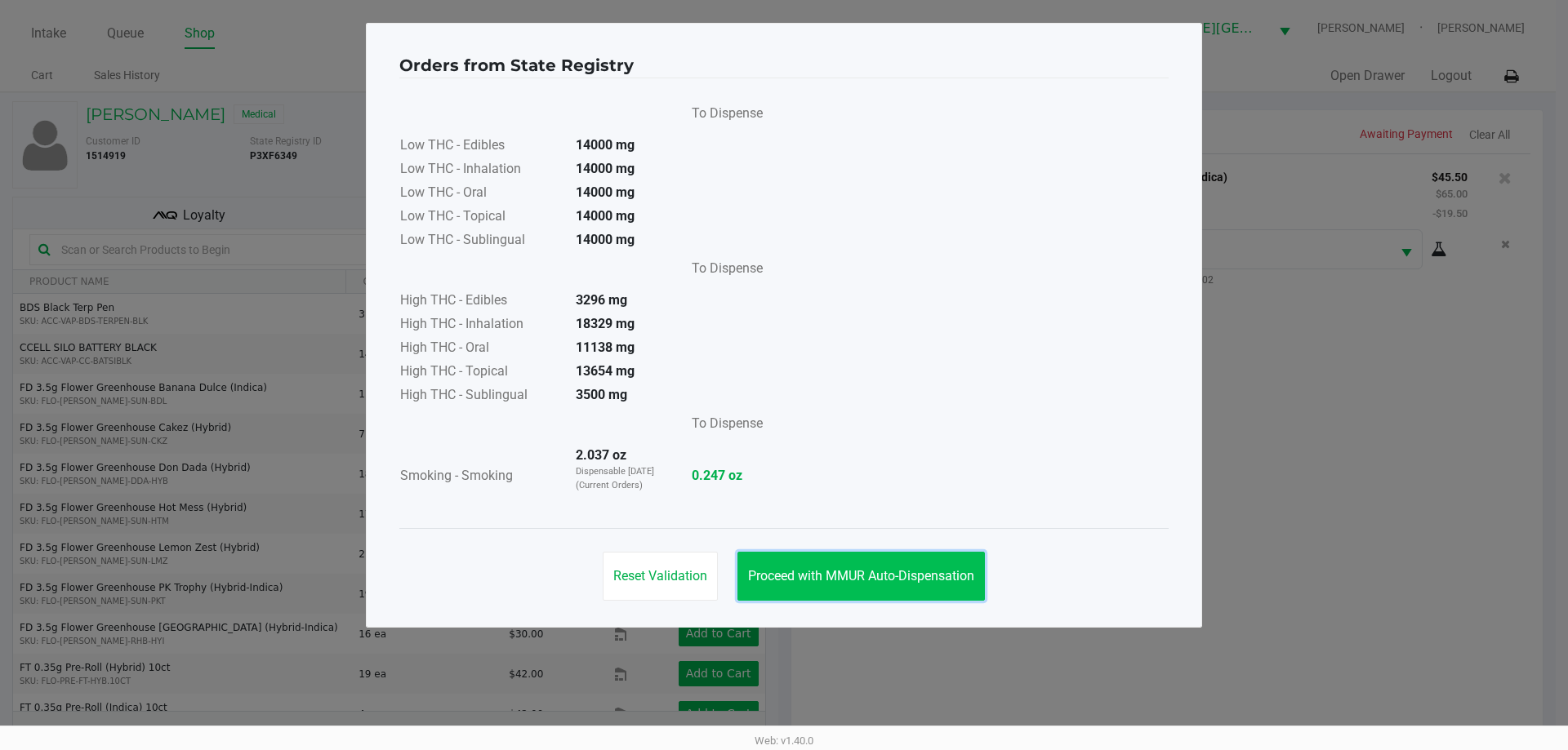
click at [923, 568] on span "Proceed with MMUR Auto-Dispensation" at bounding box center [860, 575] width 226 height 16
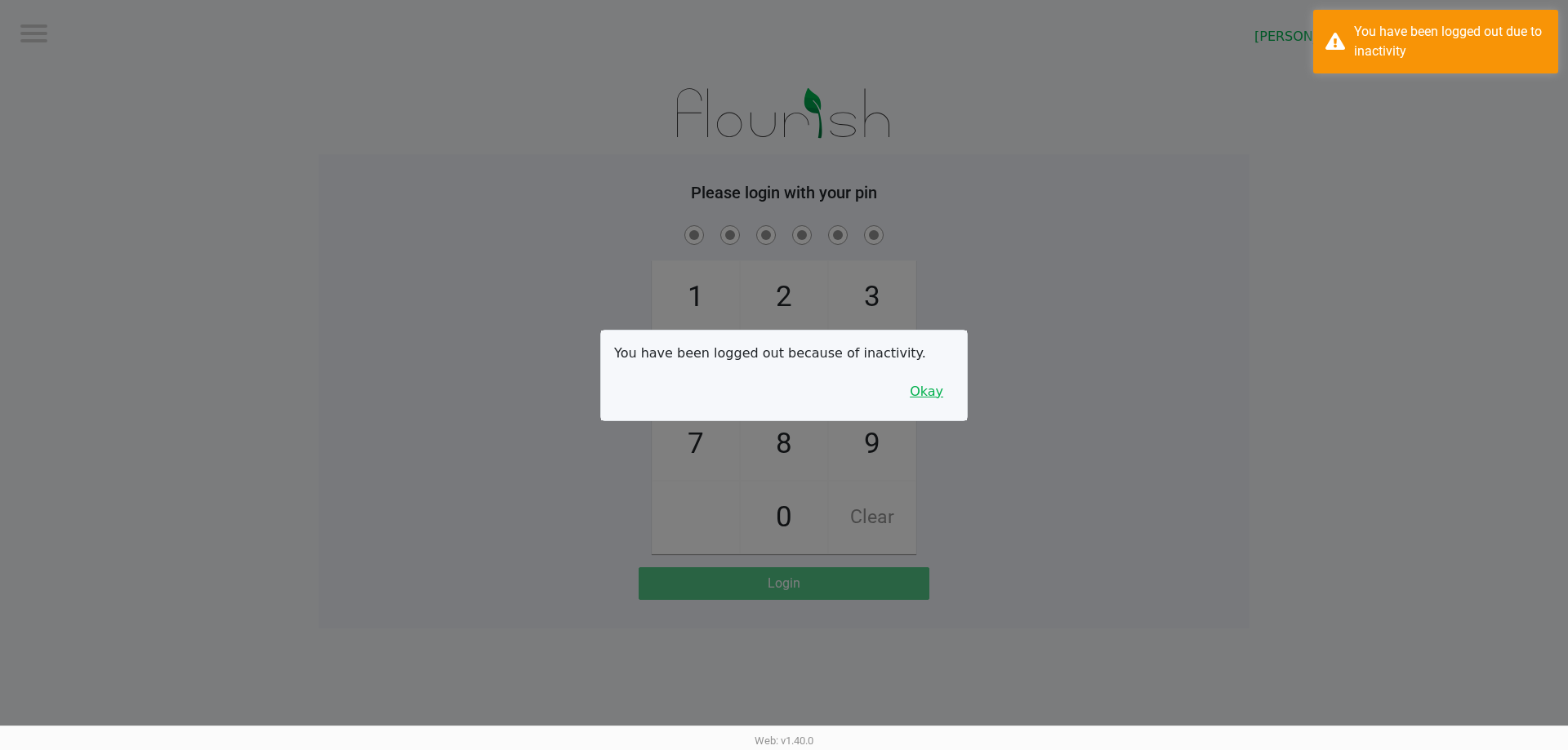
click at [932, 386] on button "Okay" at bounding box center [926, 392] width 55 height 31
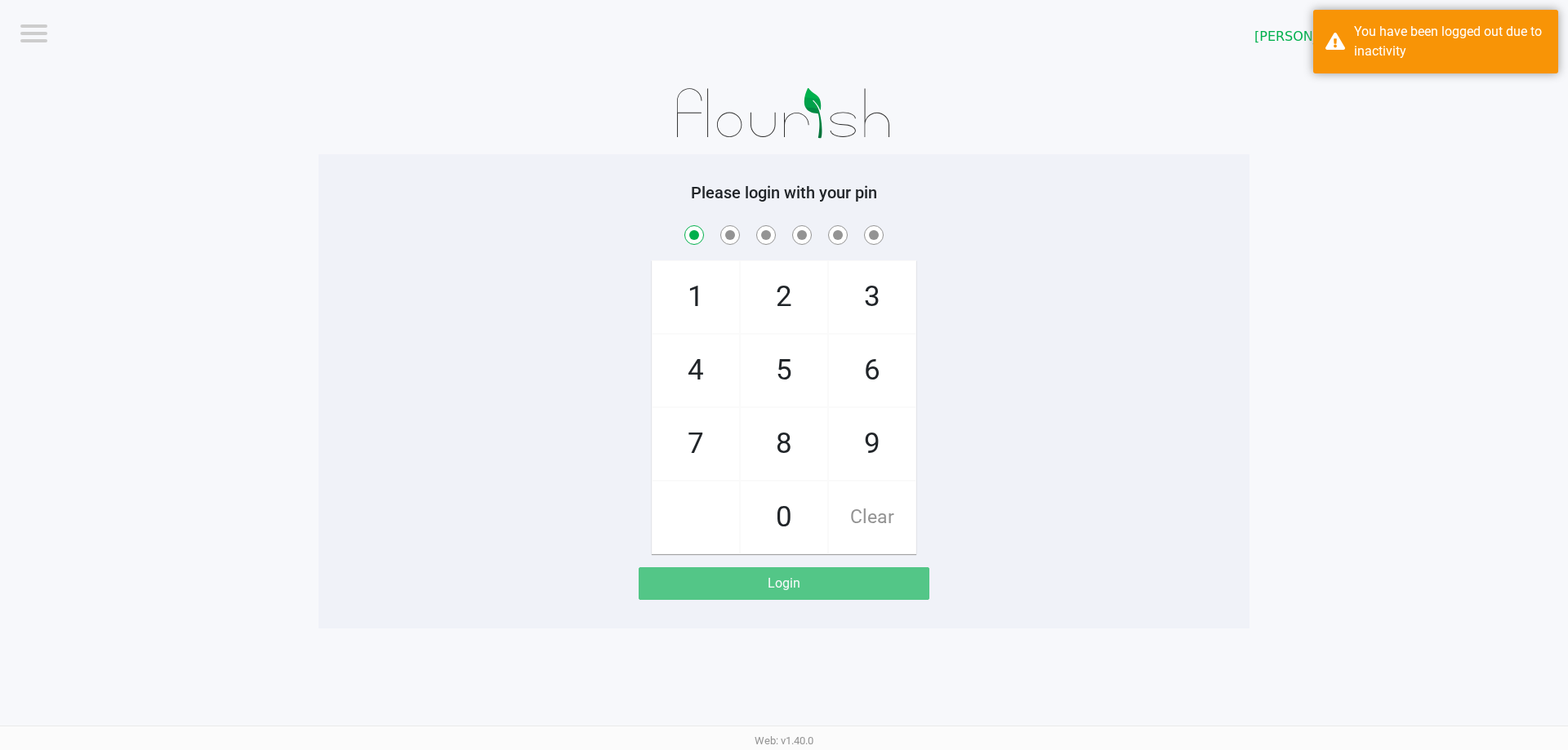
checkbox input "true"
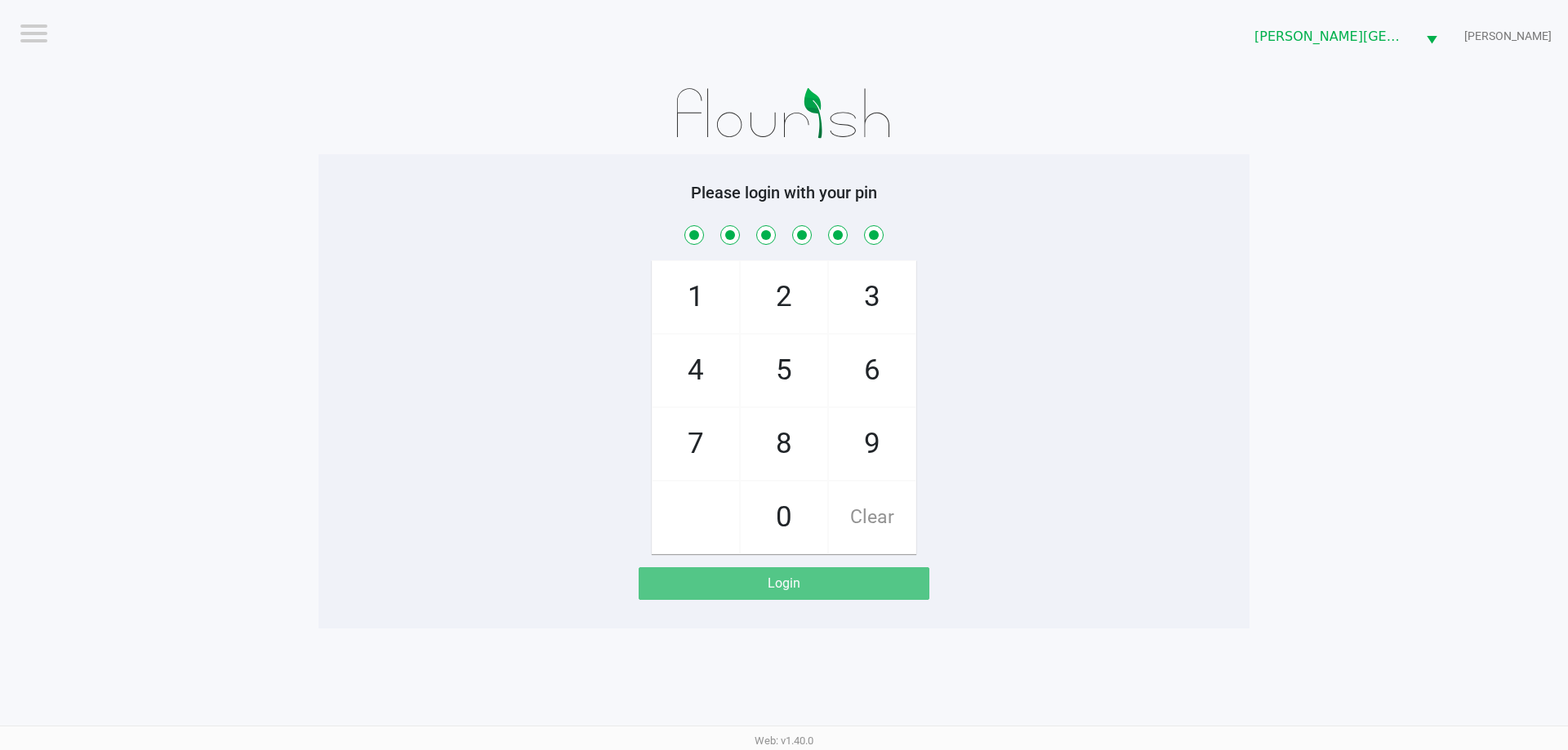
checkbox input "true"
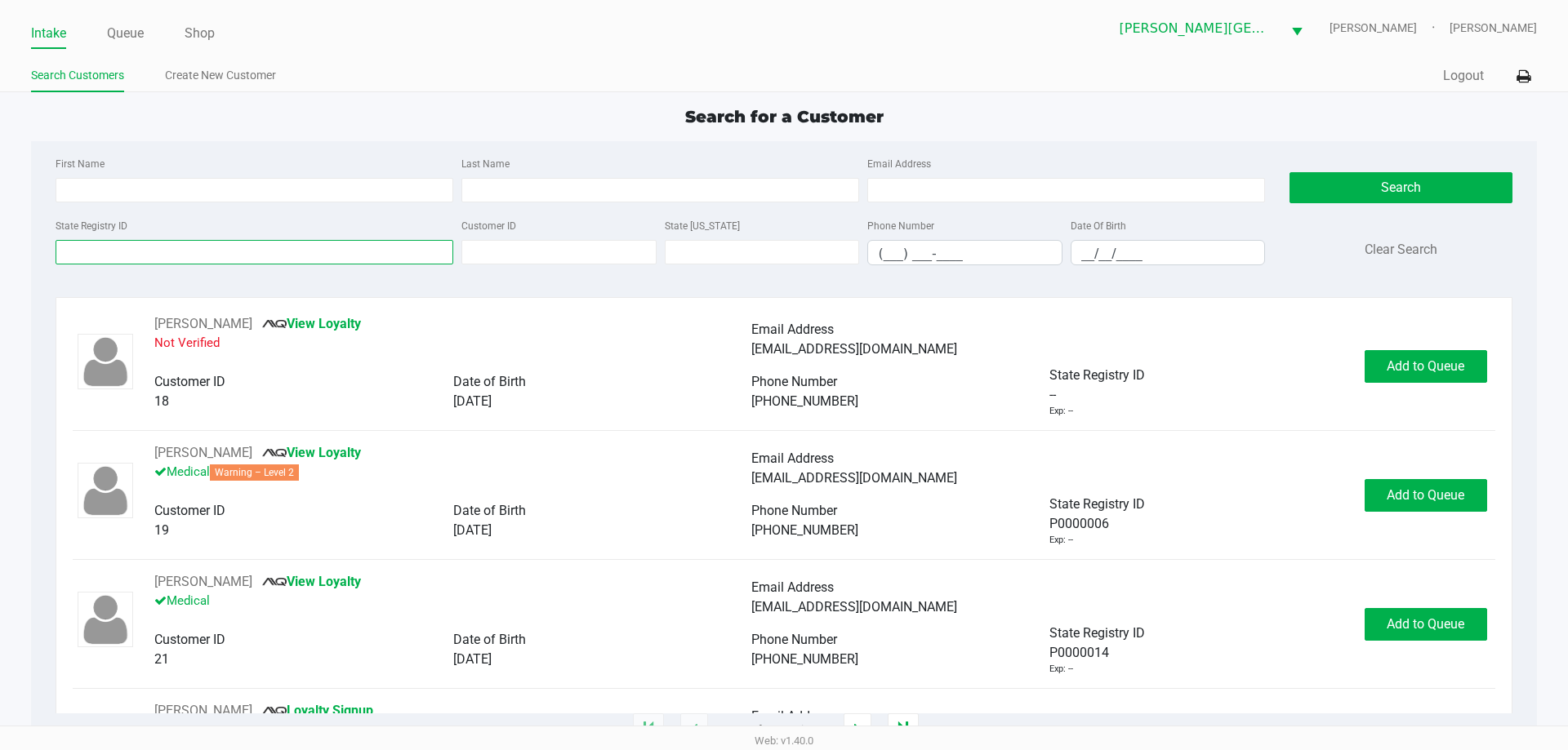
click at [209, 264] on input "State Registry ID" at bounding box center [254, 252] width 398 height 24
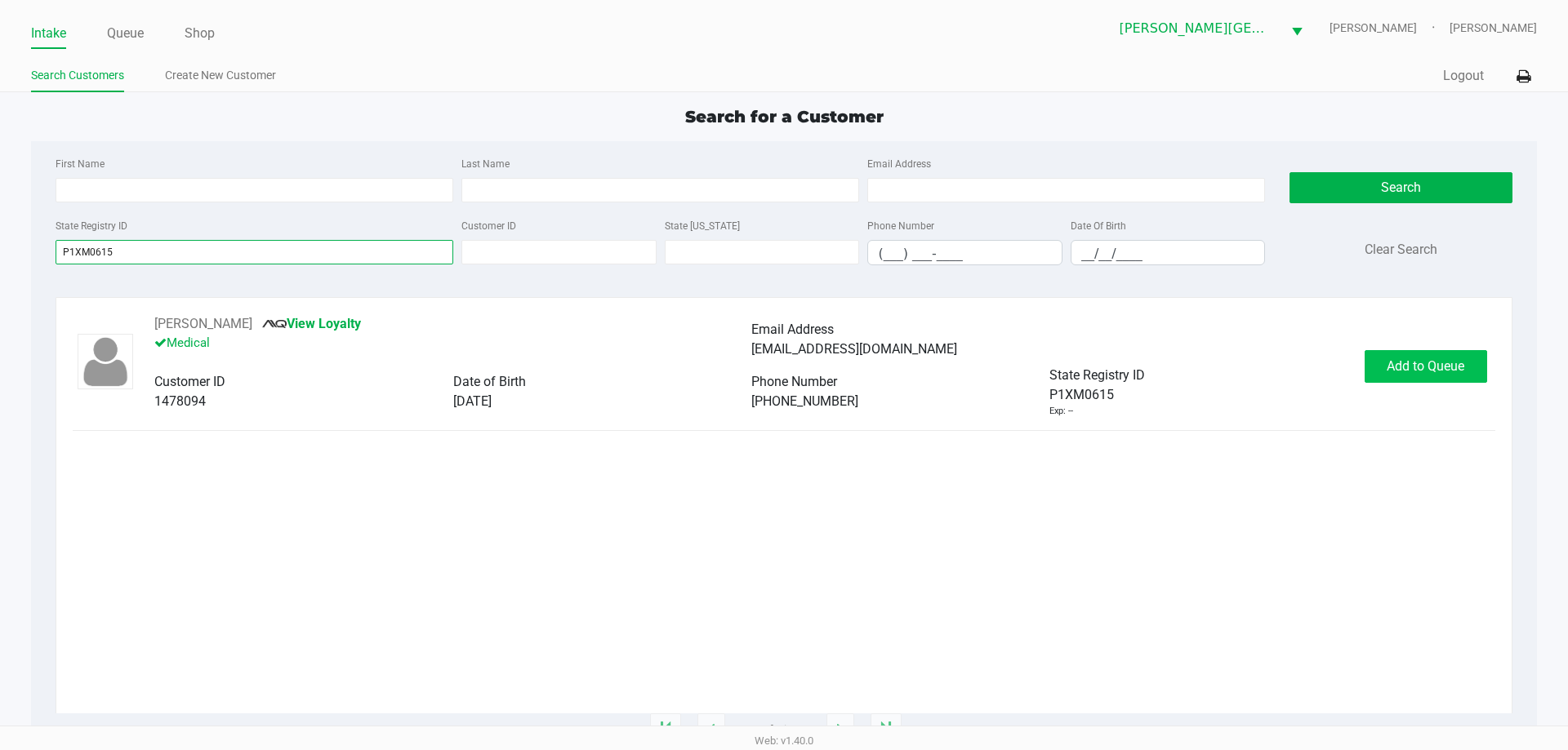
type input "P1XM0615"
click at [1421, 358] on span "Add to Queue" at bounding box center [1426, 365] width 78 height 16
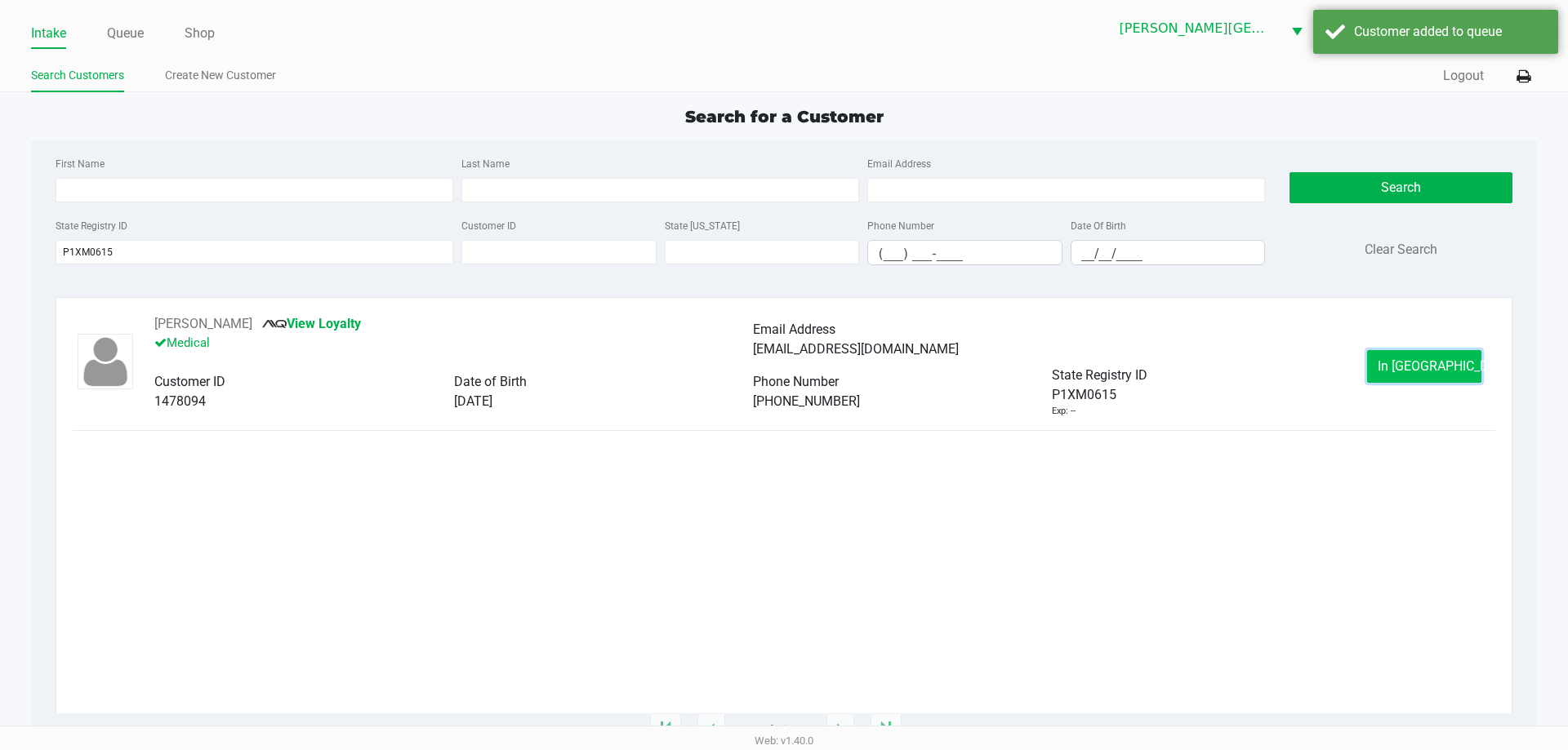
click at [1428, 365] on span "In Queue" at bounding box center [1446, 365] width 137 height 16
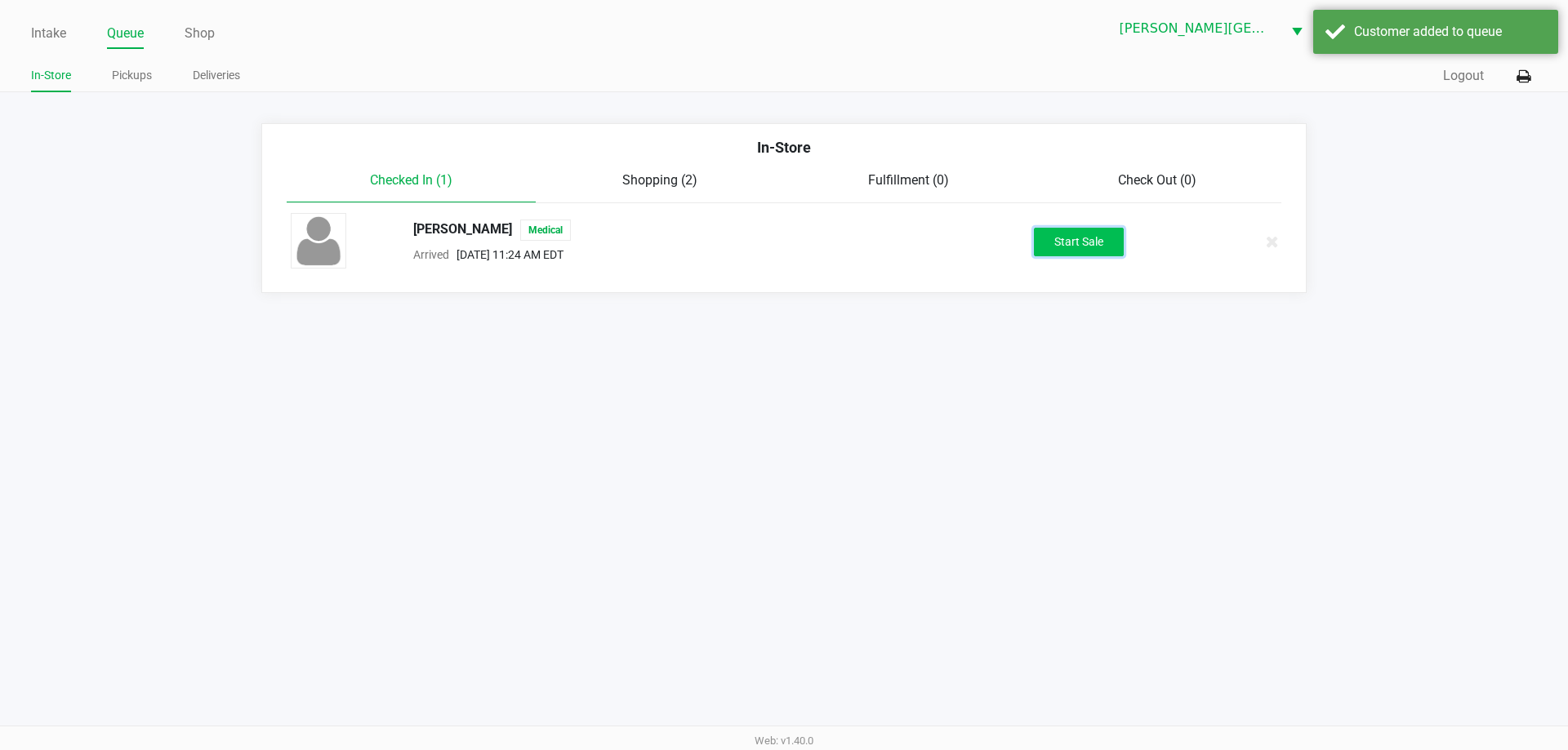
click at [1090, 239] on button "Start Sale" at bounding box center [1078, 241] width 90 height 29
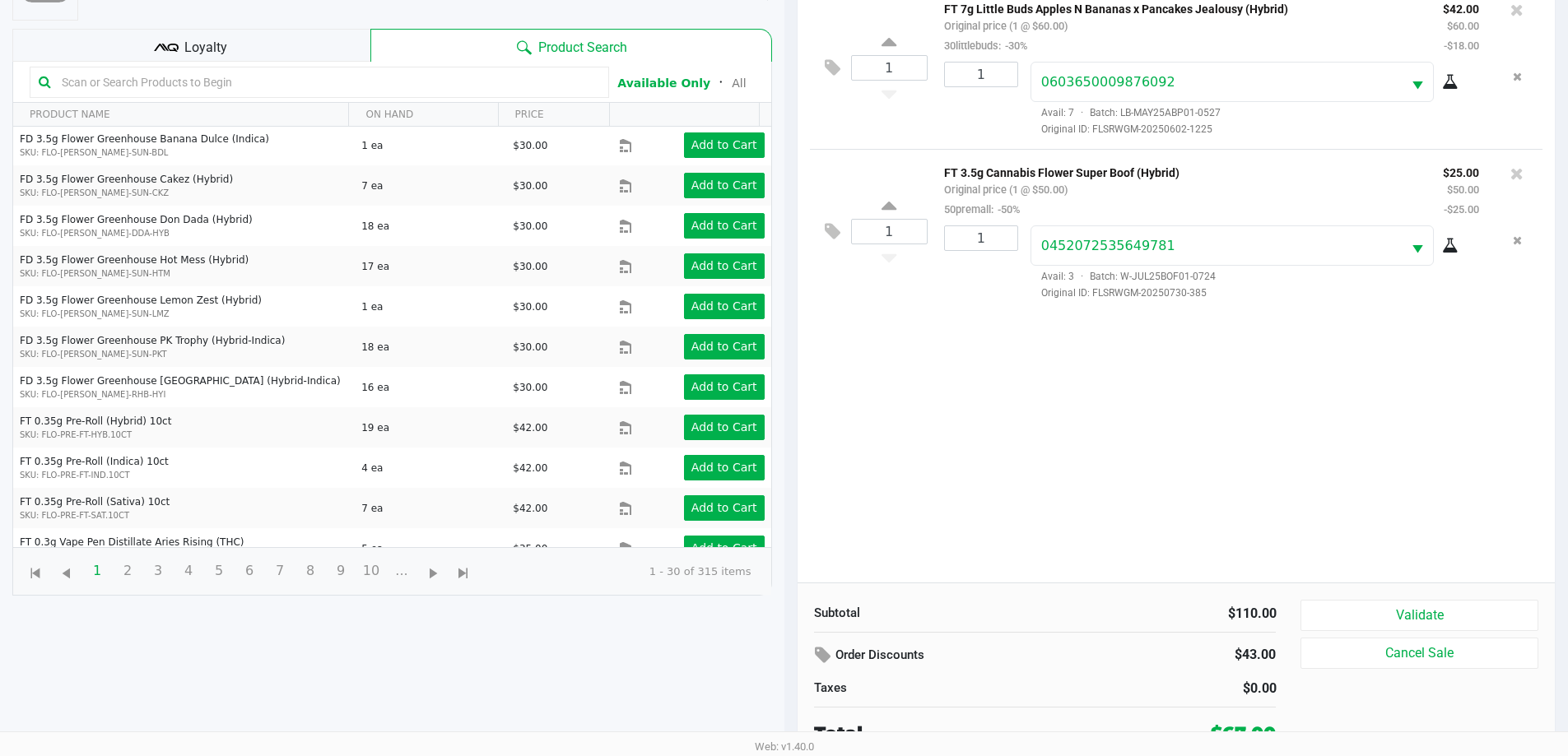
scroll to position [178, 0]
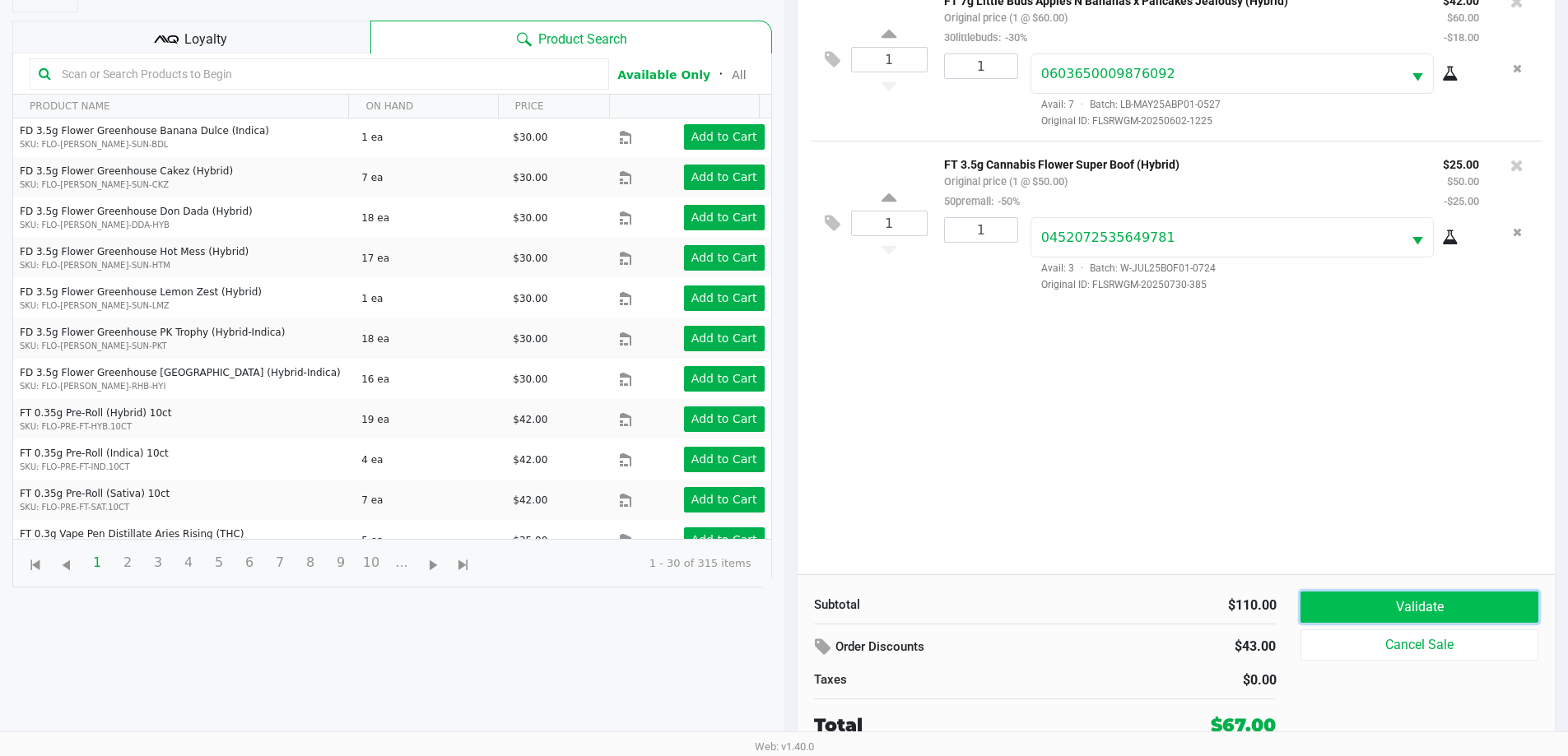
click at [1409, 606] on button "Validate" at bounding box center [1420, 608] width 237 height 32
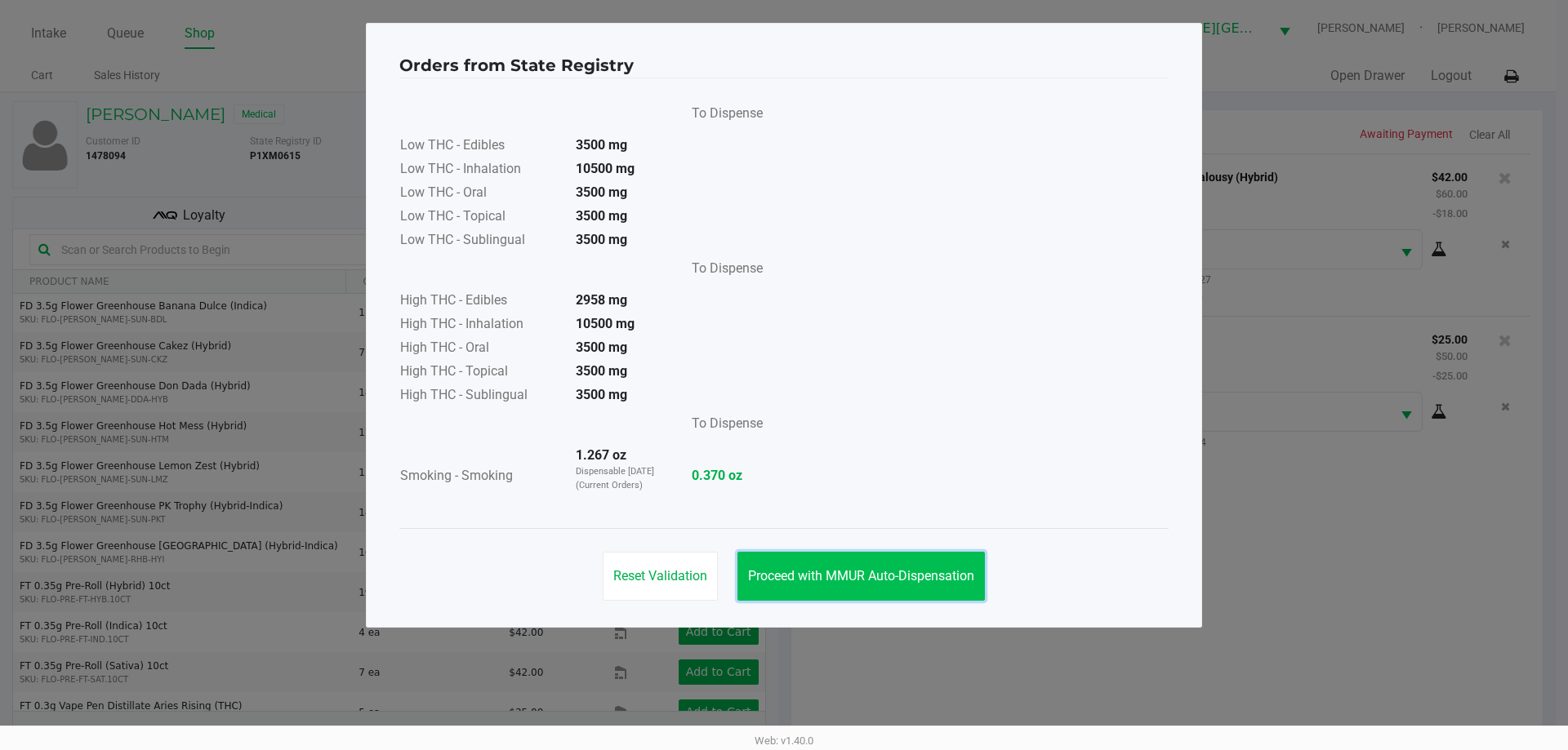
click at [852, 578] on span "Proceed with MMUR Auto-Dispensation" at bounding box center [860, 575] width 226 height 16
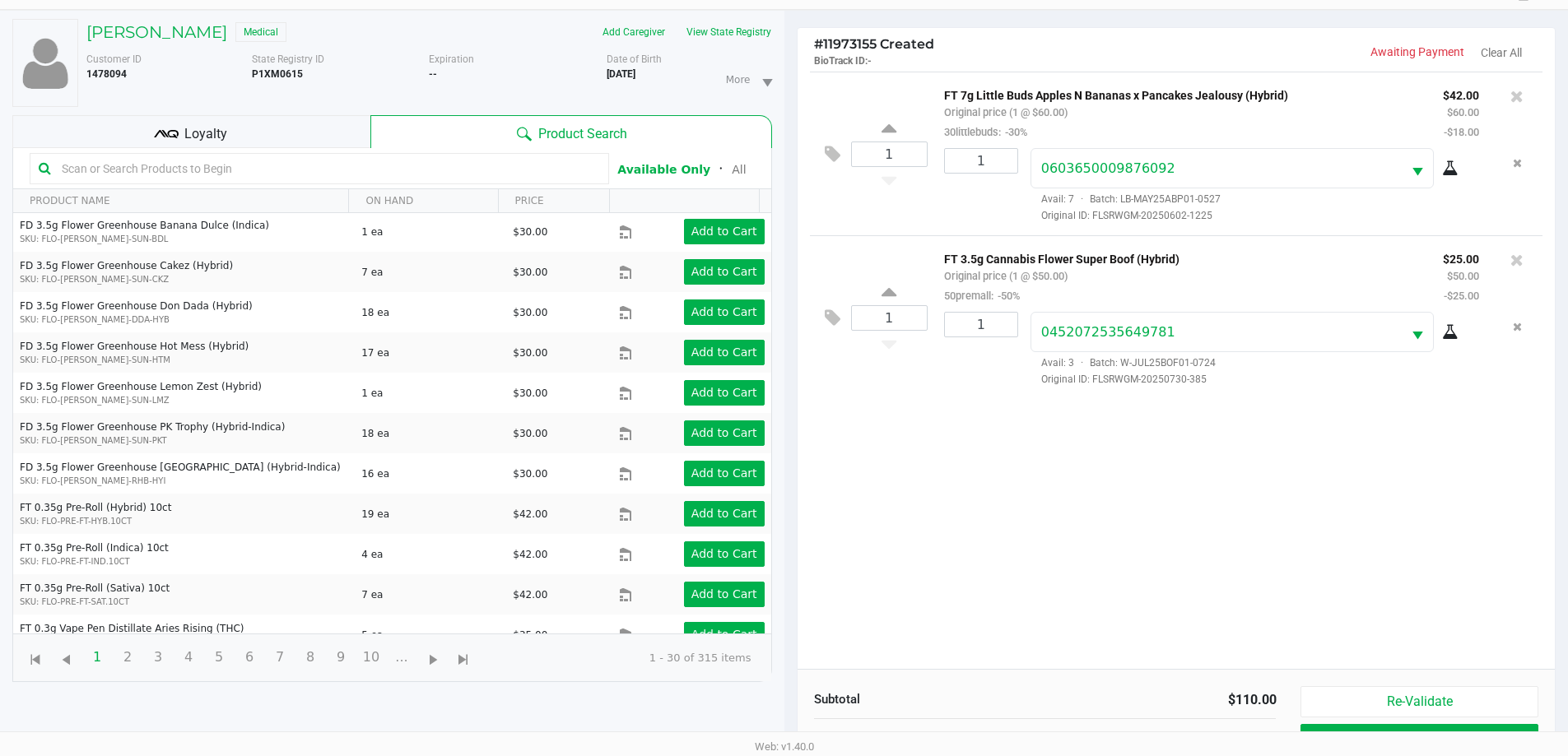
scroll to position [178, 0]
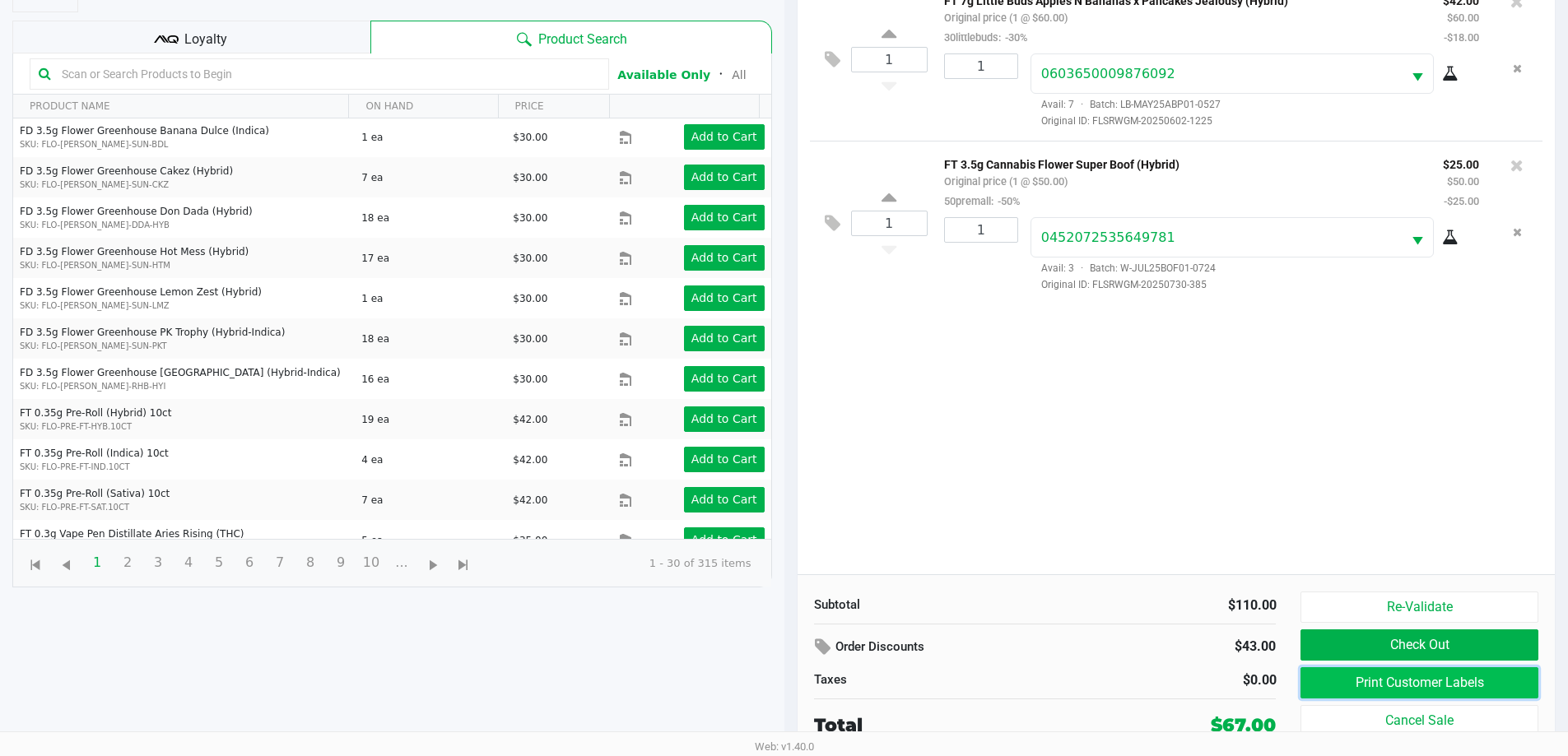
click at [1382, 680] on button "Print Customer Labels" at bounding box center [1420, 683] width 237 height 32
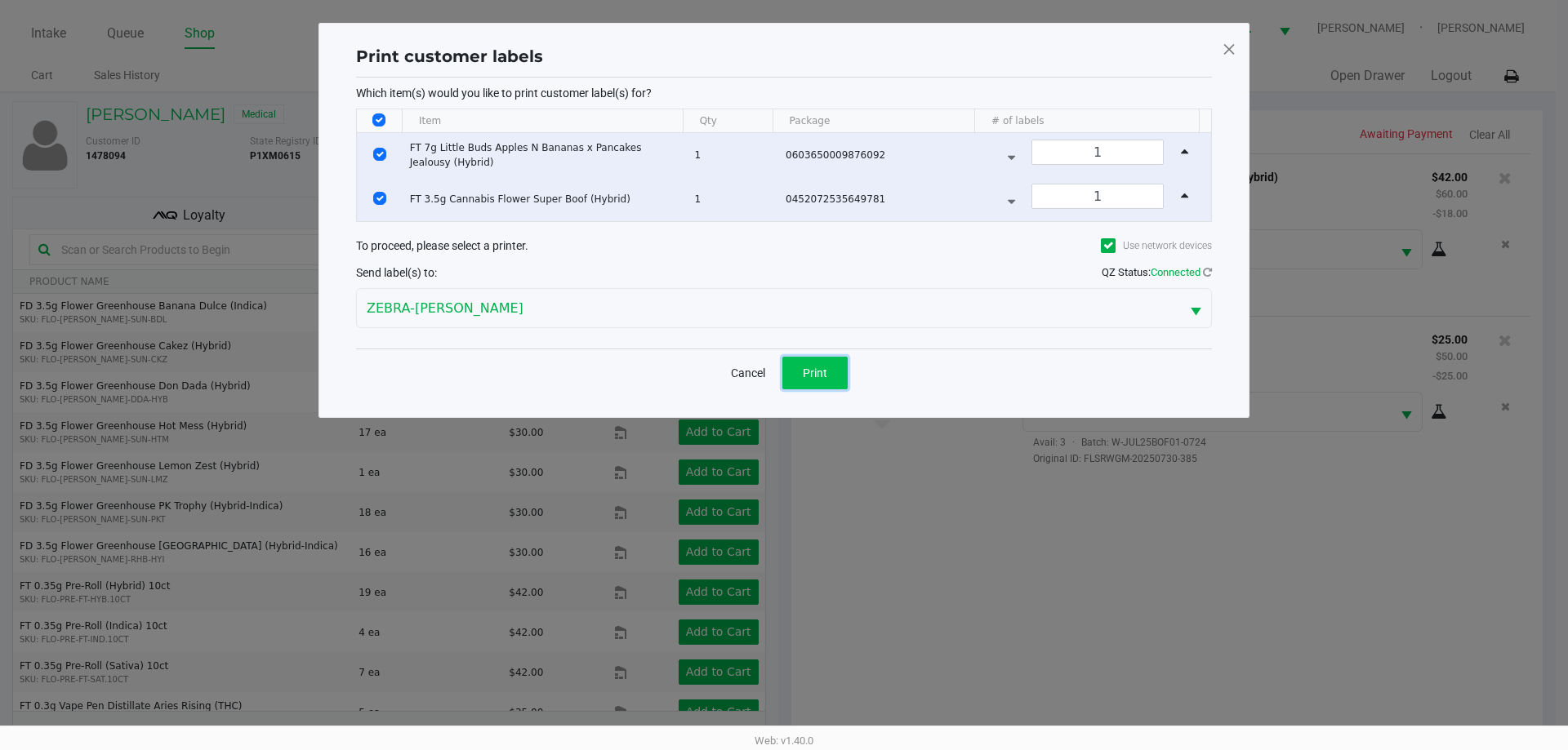
click at [820, 375] on span "Print" at bounding box center [815, 373] width 24 height 13
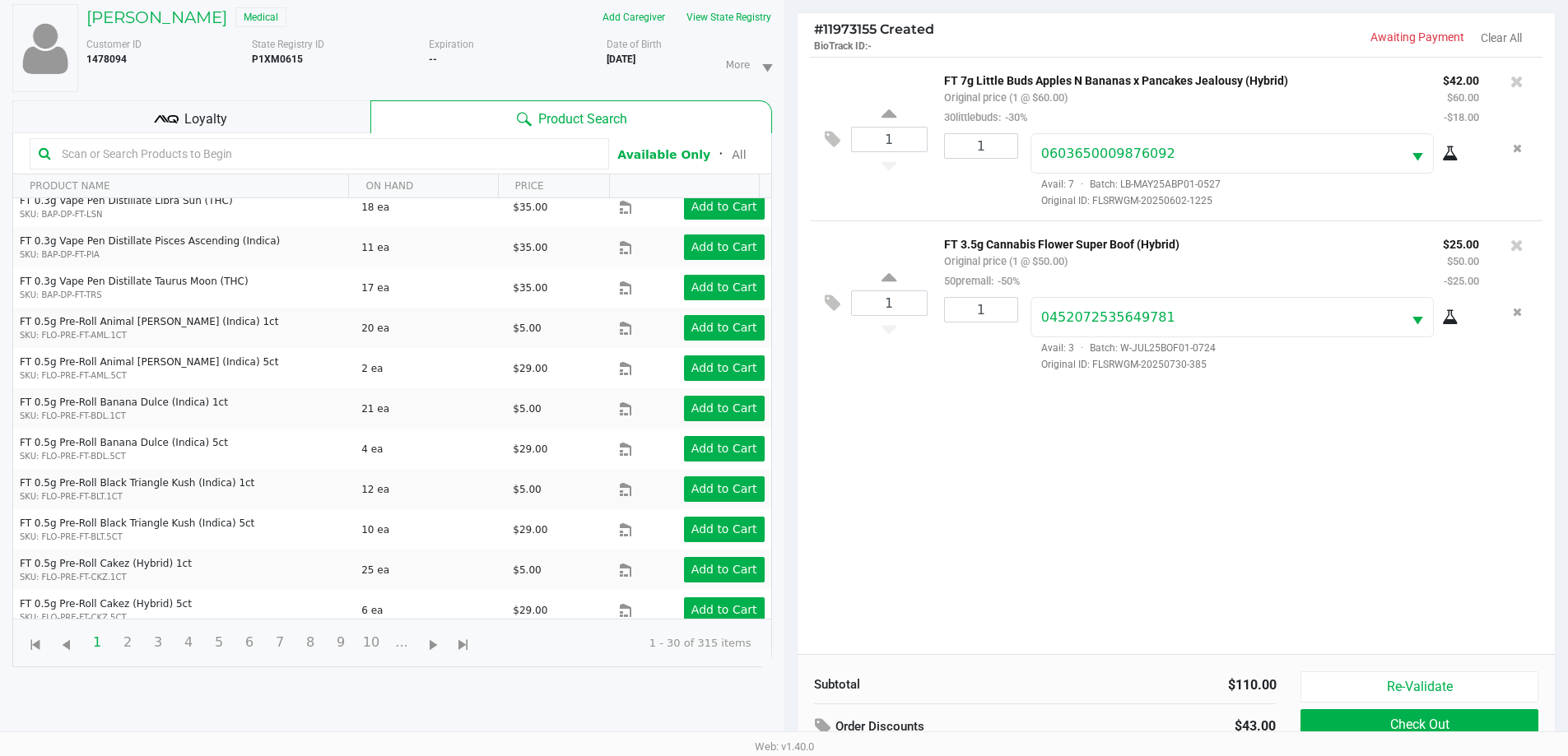
scroll to position [178, 0]
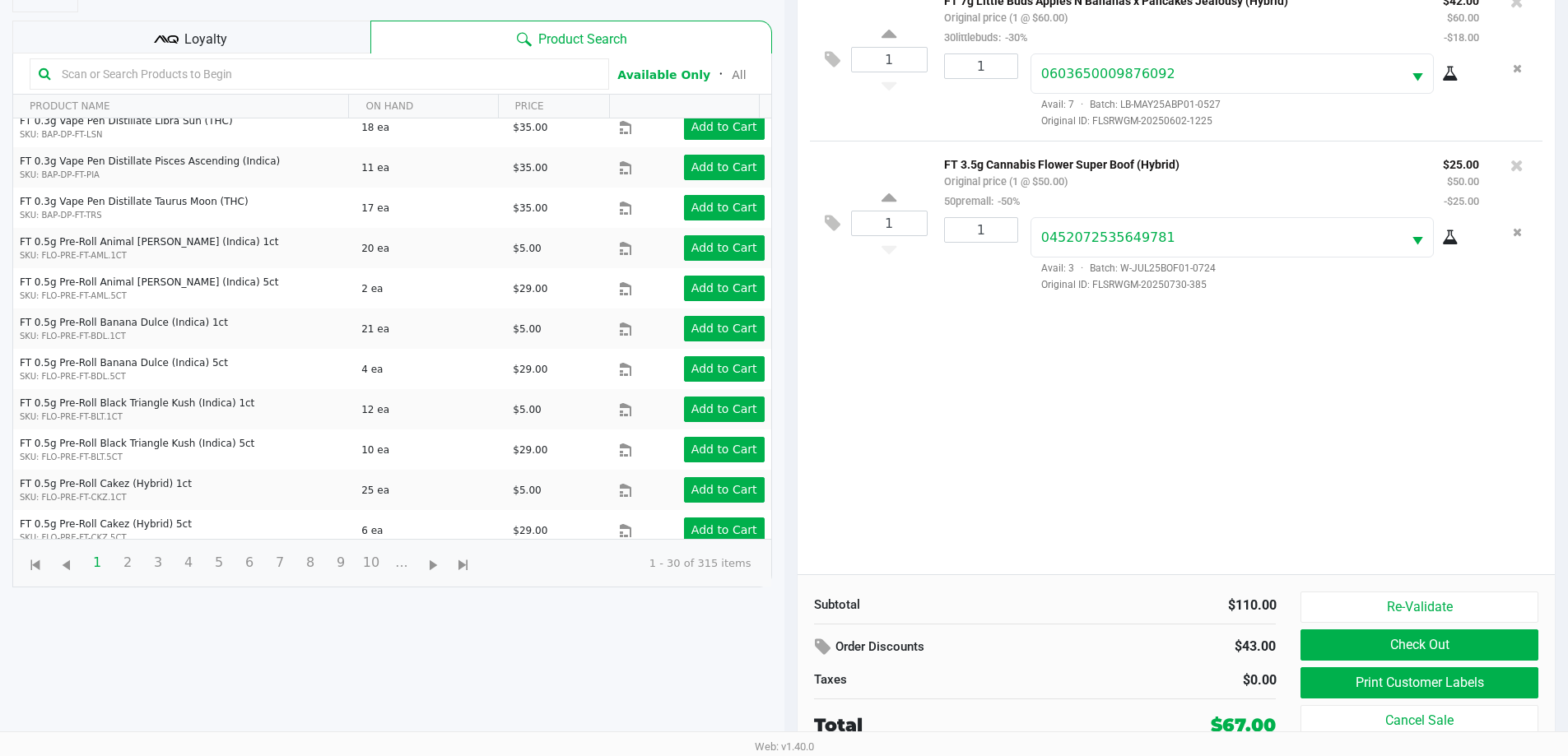
click at [223, 34] on span "Loyalty" at bounding box center [206, 39] width 43 height 20
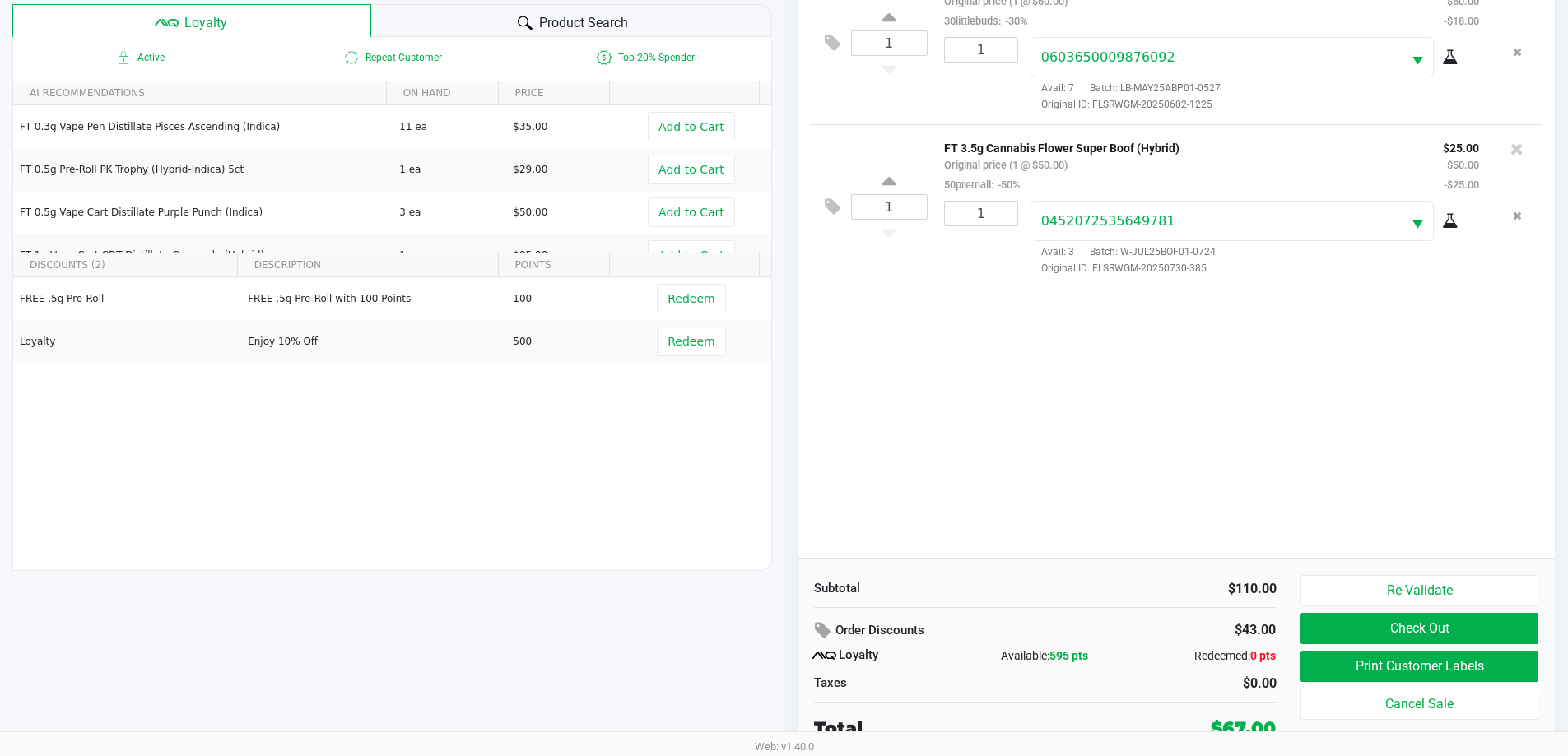
scroll to position [198, 0]
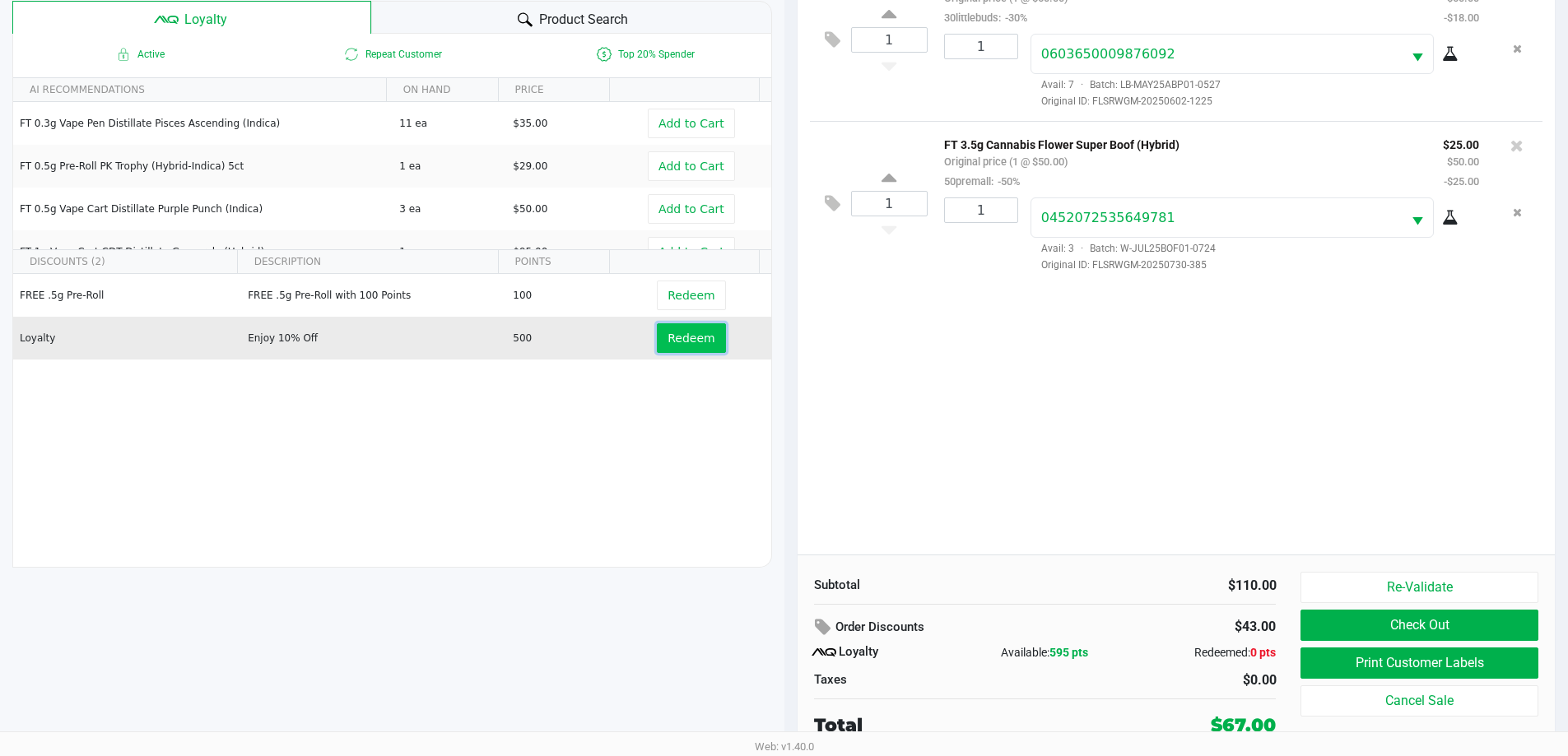
click at [677, 332] on span "Redeem" at bounding box center [691, 338] width 47 height 13
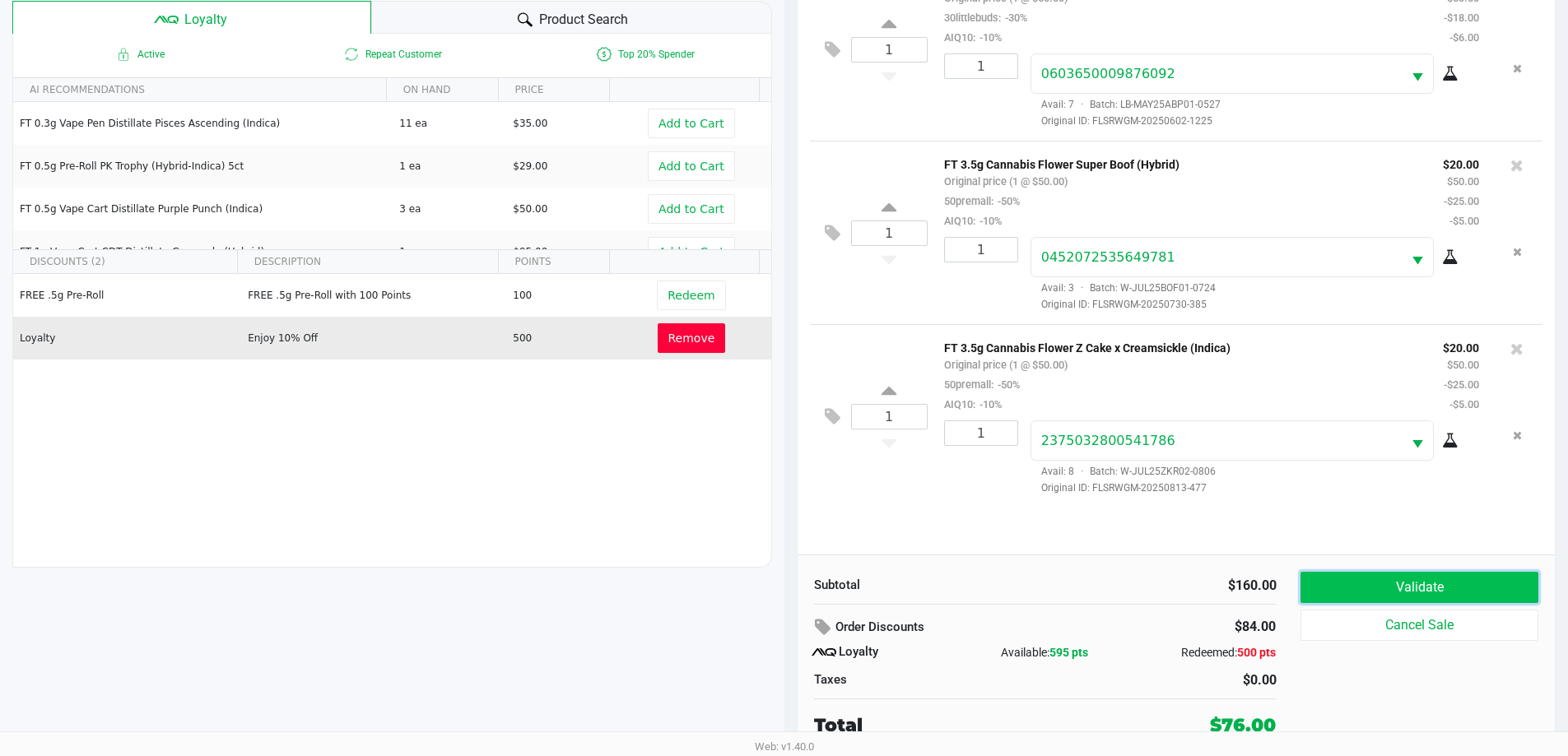
click at [1381, 584] on button "Validate" at bounding box center [1420, 587] width 237 height 32
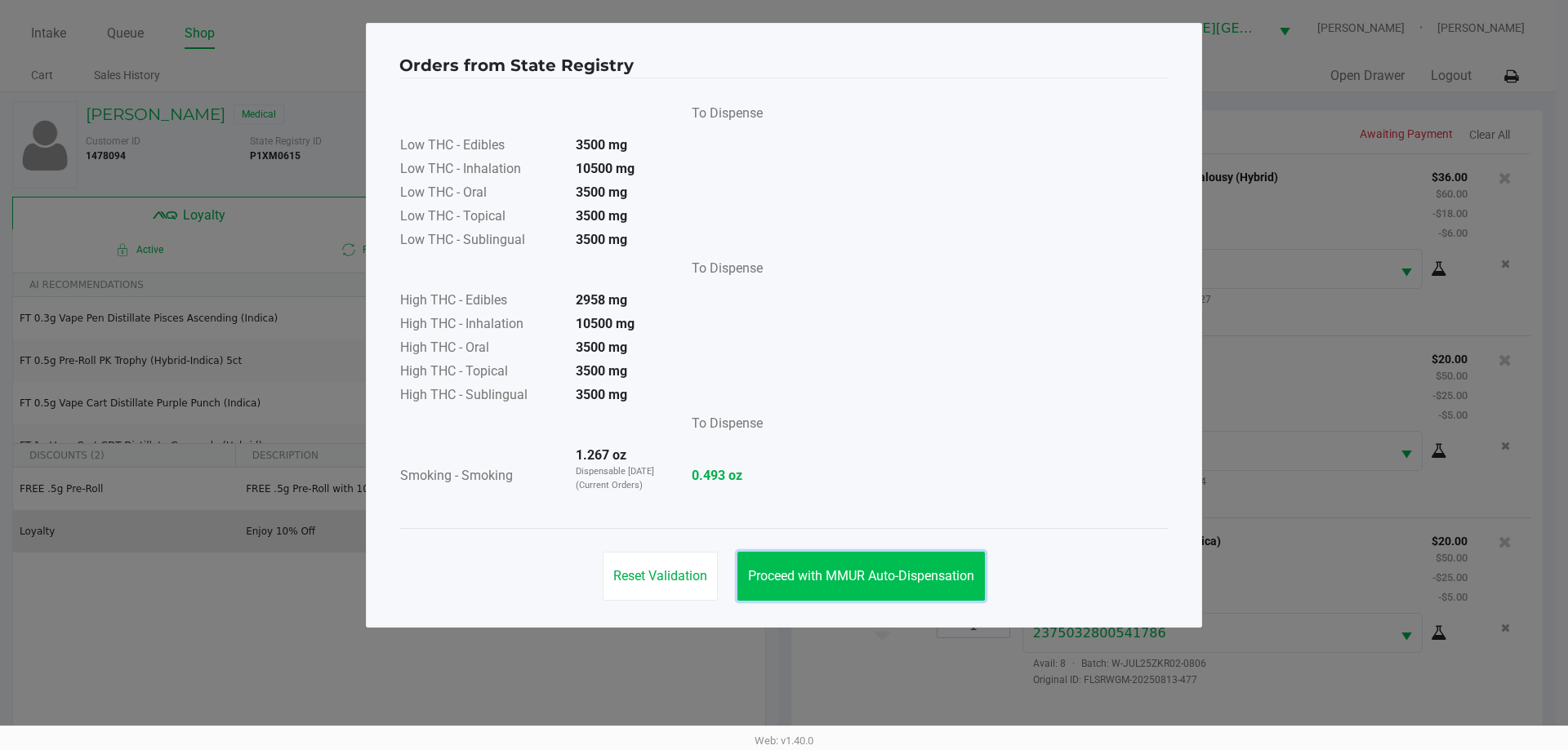
click at [904, 569] on span "Proceed with MMUR Auto-Dispensation" at bounding box center [860, 575] width 226 height 16
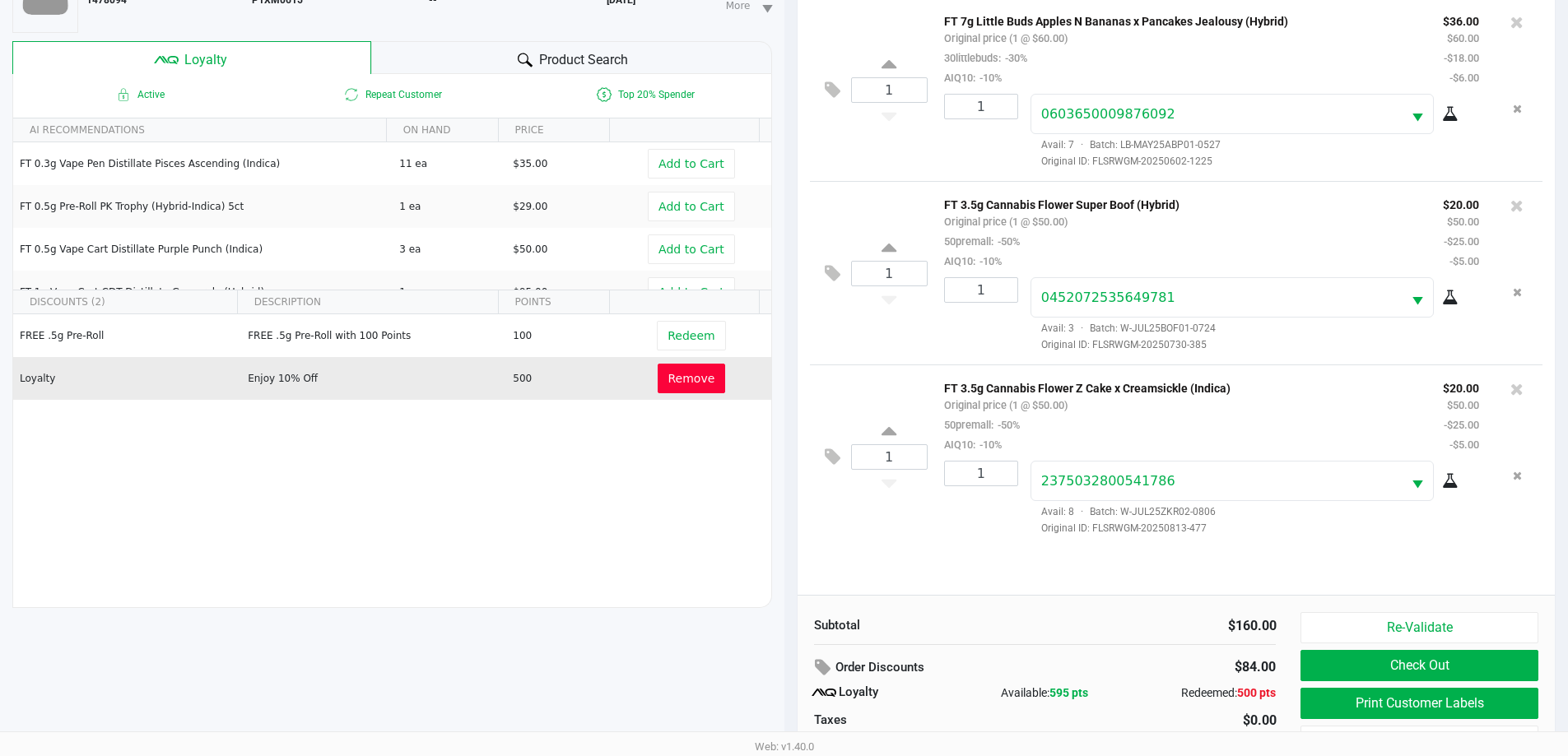
scroll to position [198, 0]
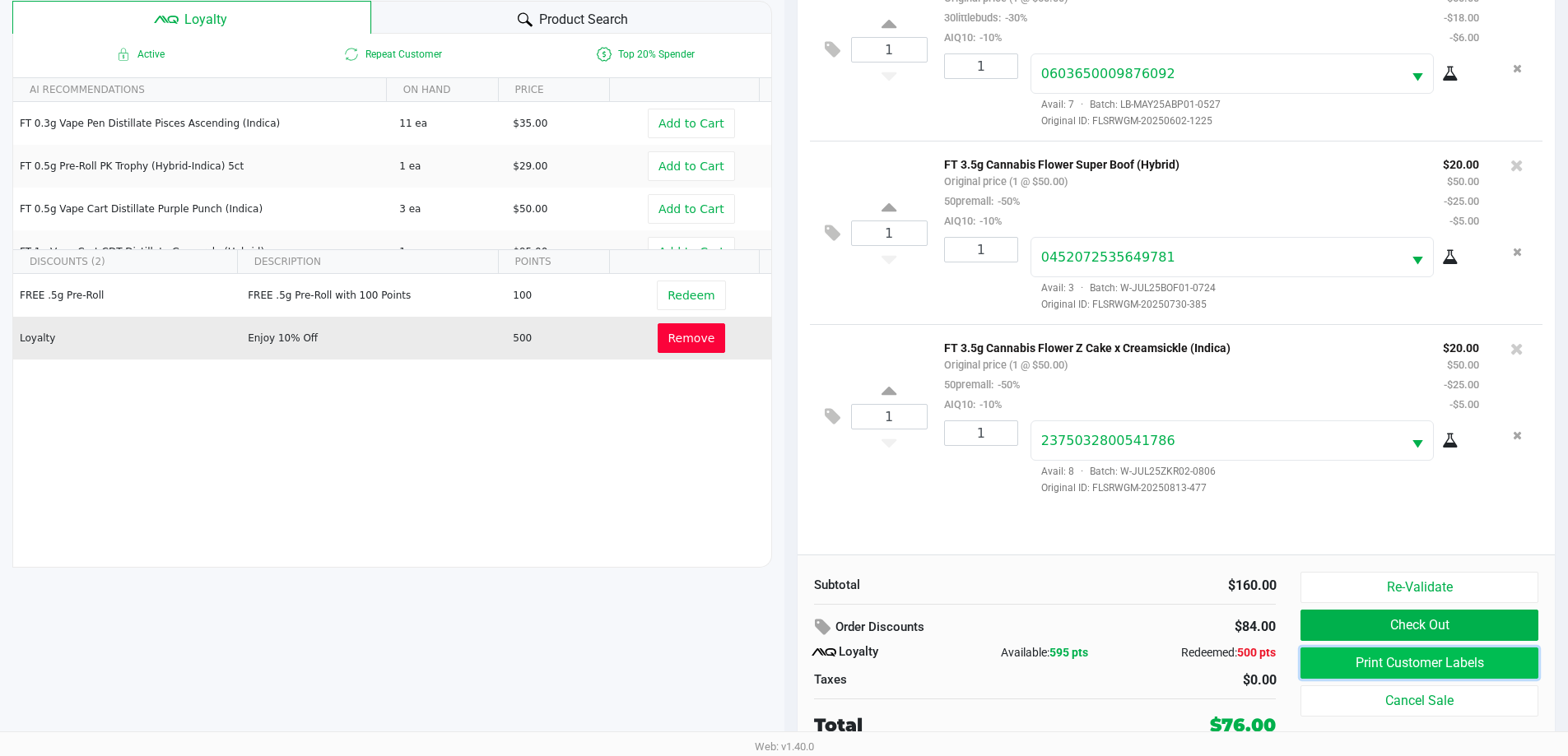
click at [1441, 662] on button "Print Customer Labels" at bounding box center [1420, 664] width 237 height 32
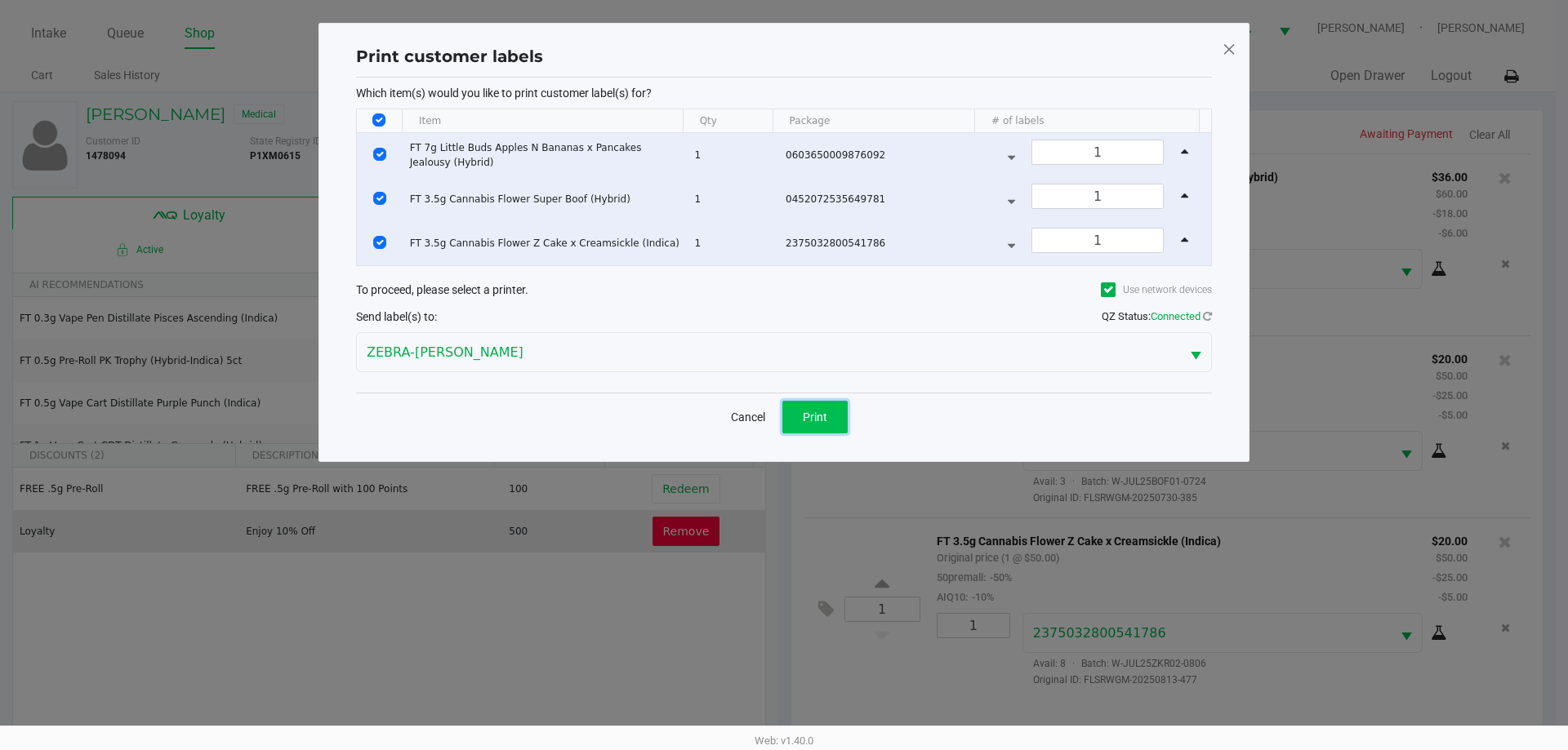
click at [819, 416] on span "Print" at bounding box center [815, 417] width 24 height 13
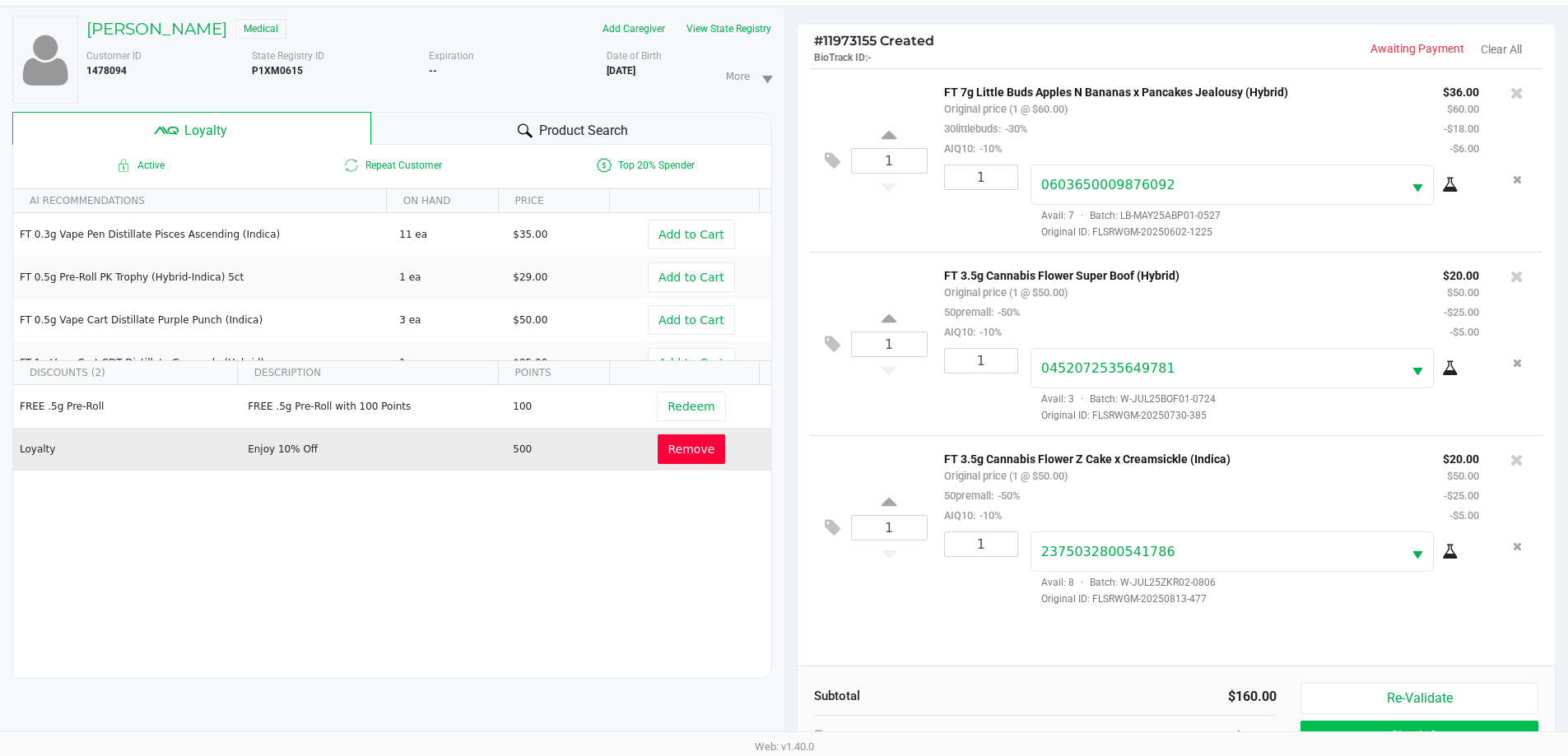
scroll to position [198, 0]
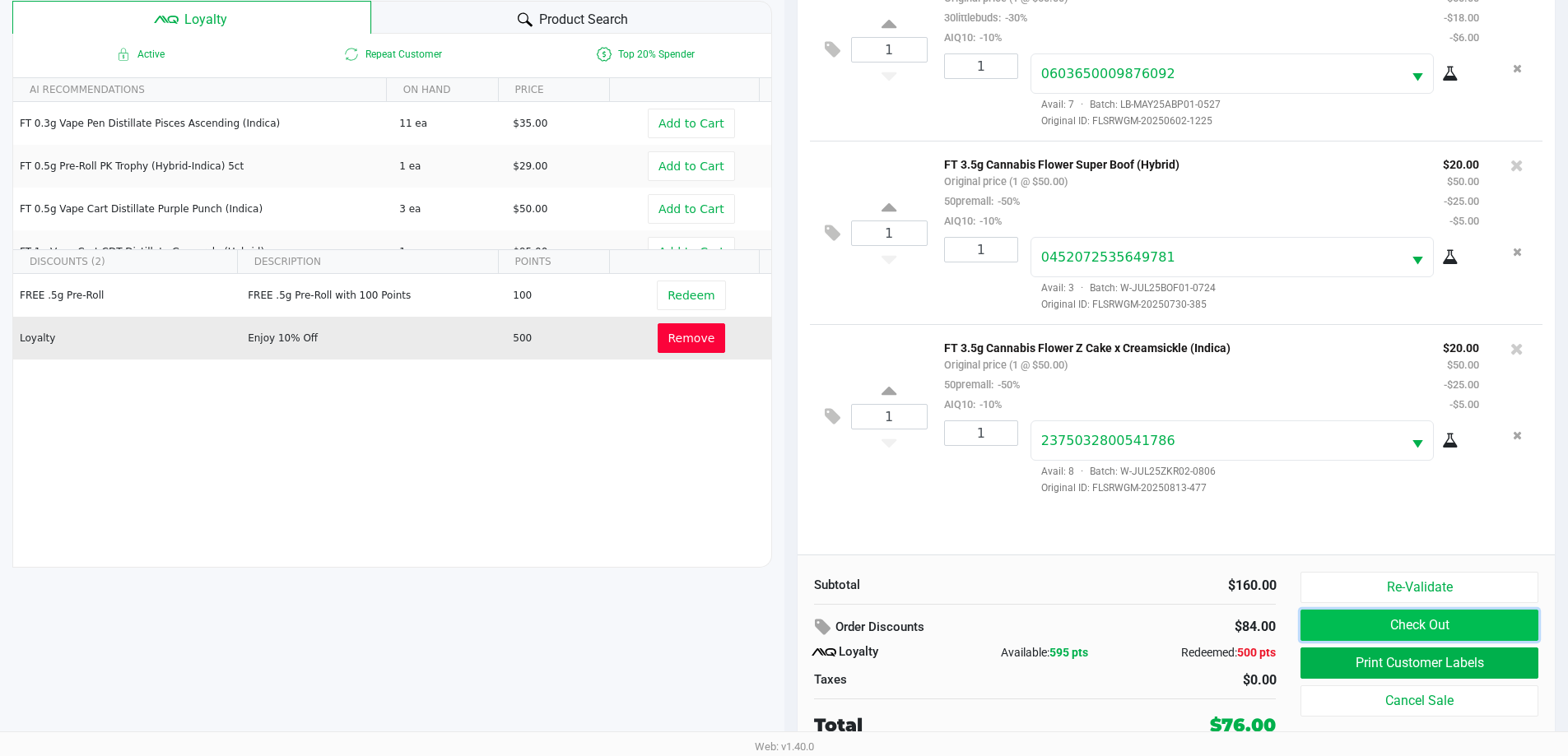
click at [1411, 622] on button "Check Out" at bounding box center [1420, 625] width 237 height 32
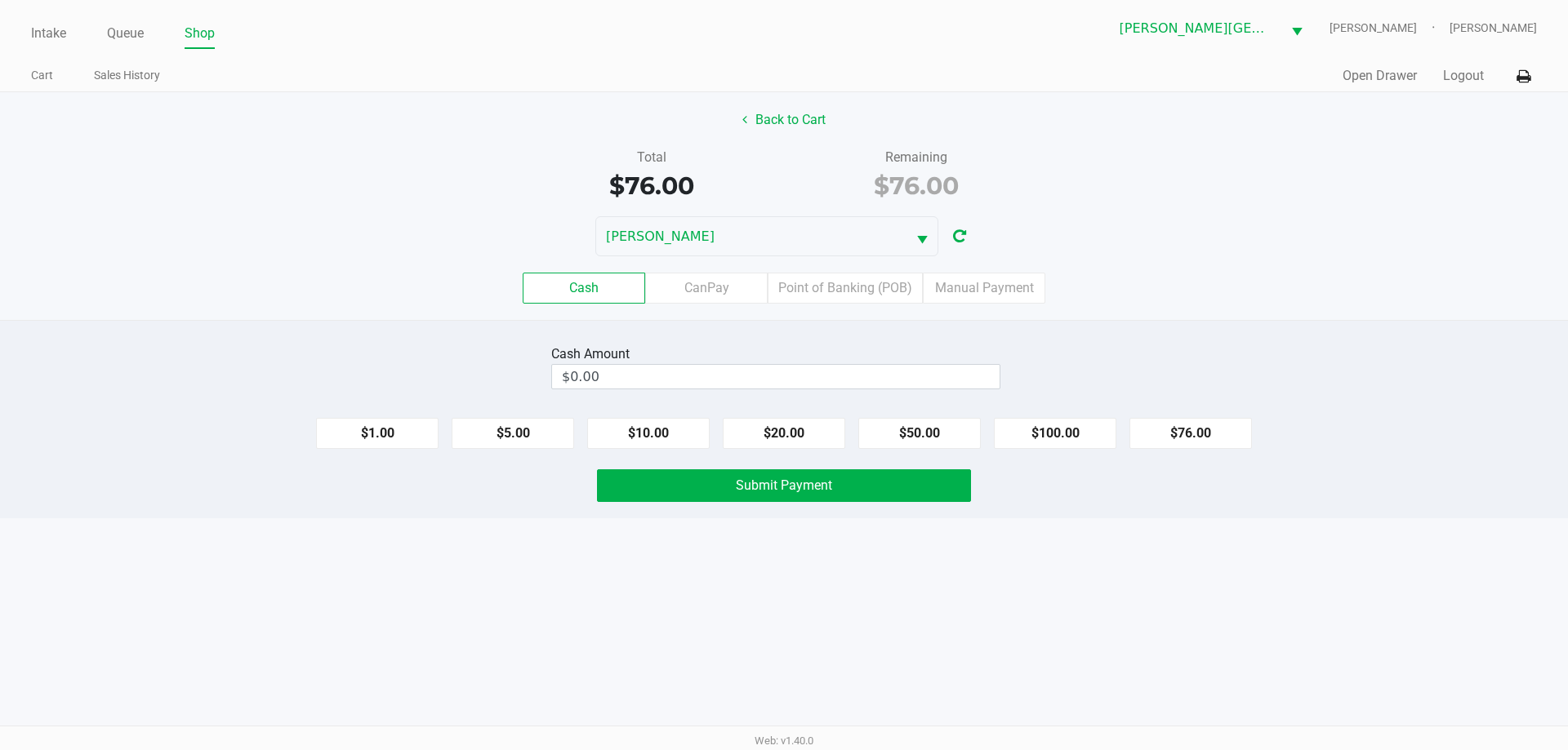
click at [587, 289] on label "Cash" at bounding box center [584, 289] width 122 height 31
click at [0, 0] on 0 "Cash" at bounding box center [0, 0] width 0 height 0
click at [796, 375] on input "0" at bounding box center [776, 377] width 448 height 24
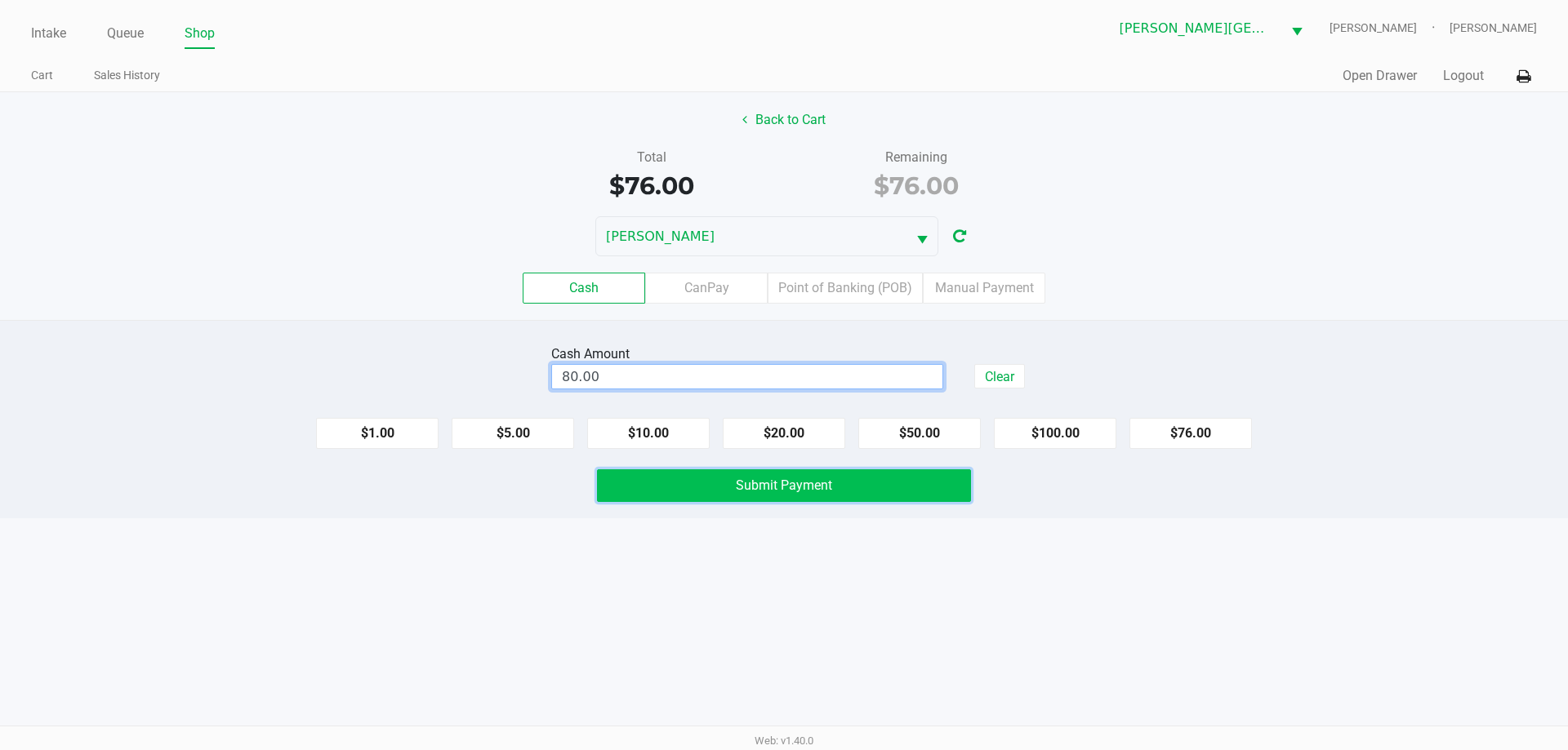
type input "$80.00"
click at [762, 484] on span "Submit Payment" at bounding box center [784, 485] width 96 height 16
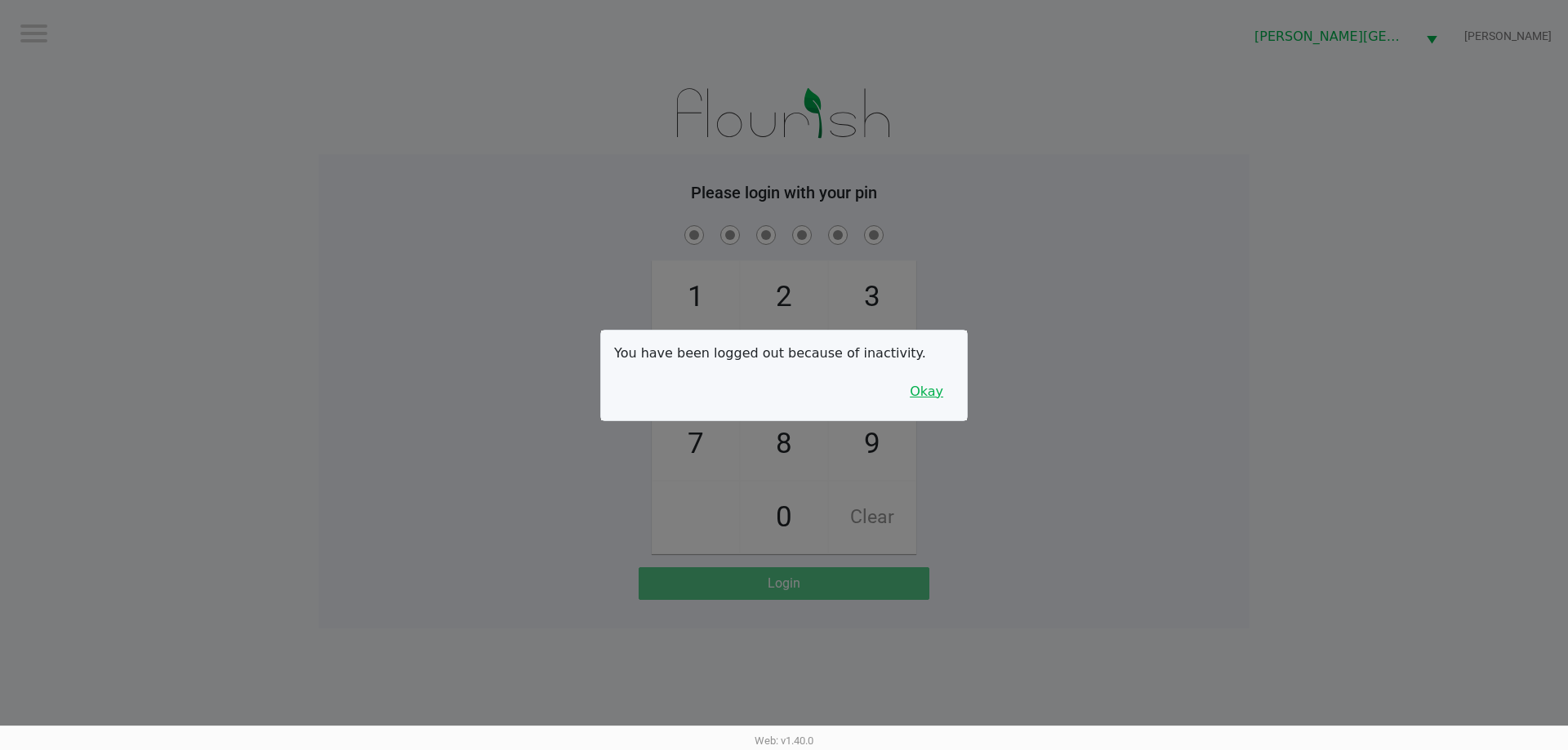
click at [936, 386] on button "Okay" at bounding box center [926, 392] width 55 height 31
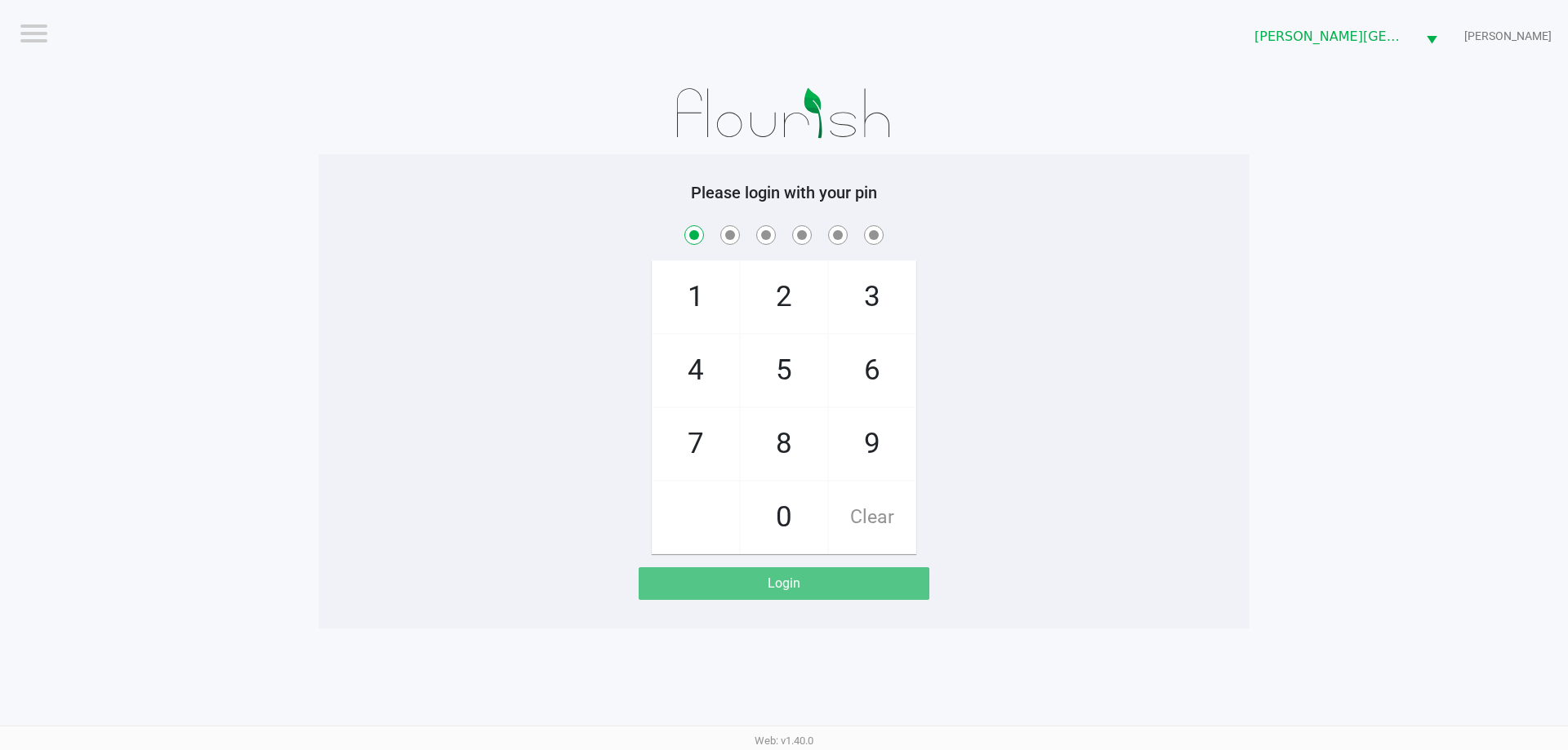
checkbox input "true"
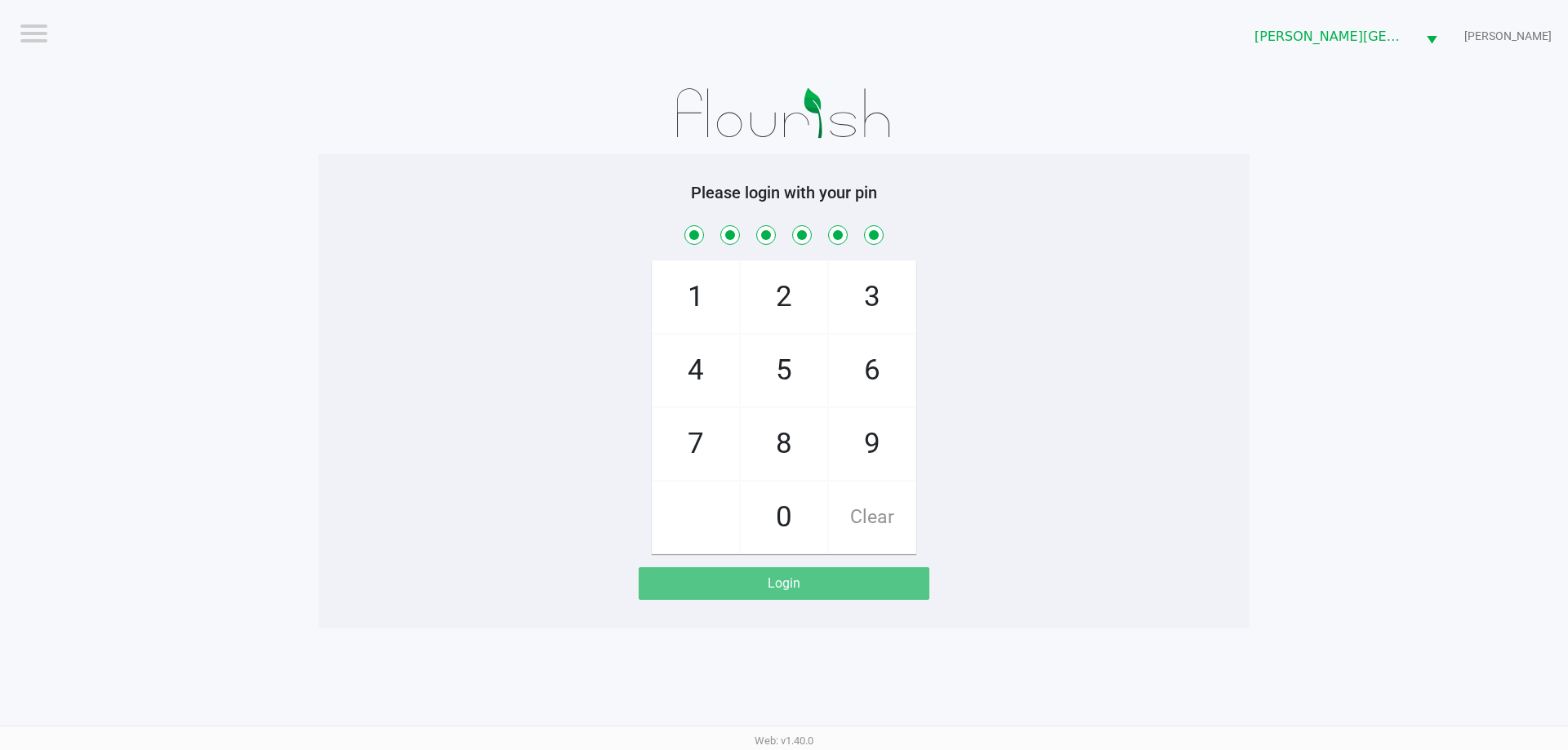
checkbox input "true"
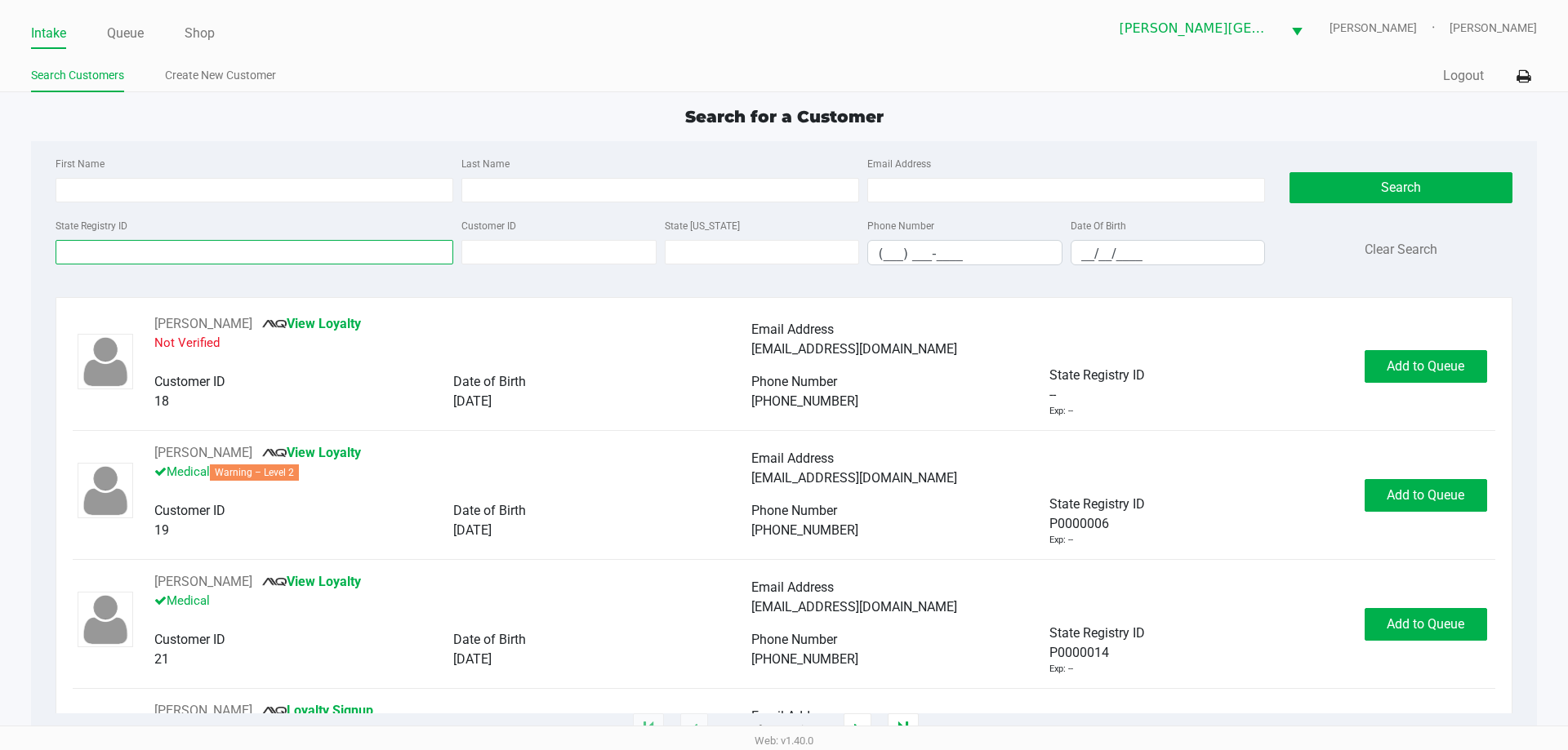
click at [231, 242] on input "State Registry ID" at bounding box center [254, 252] width 398 height 24
click at [136, 31] on link "Queue" at bounding box center [126, 33] width 37 height 23
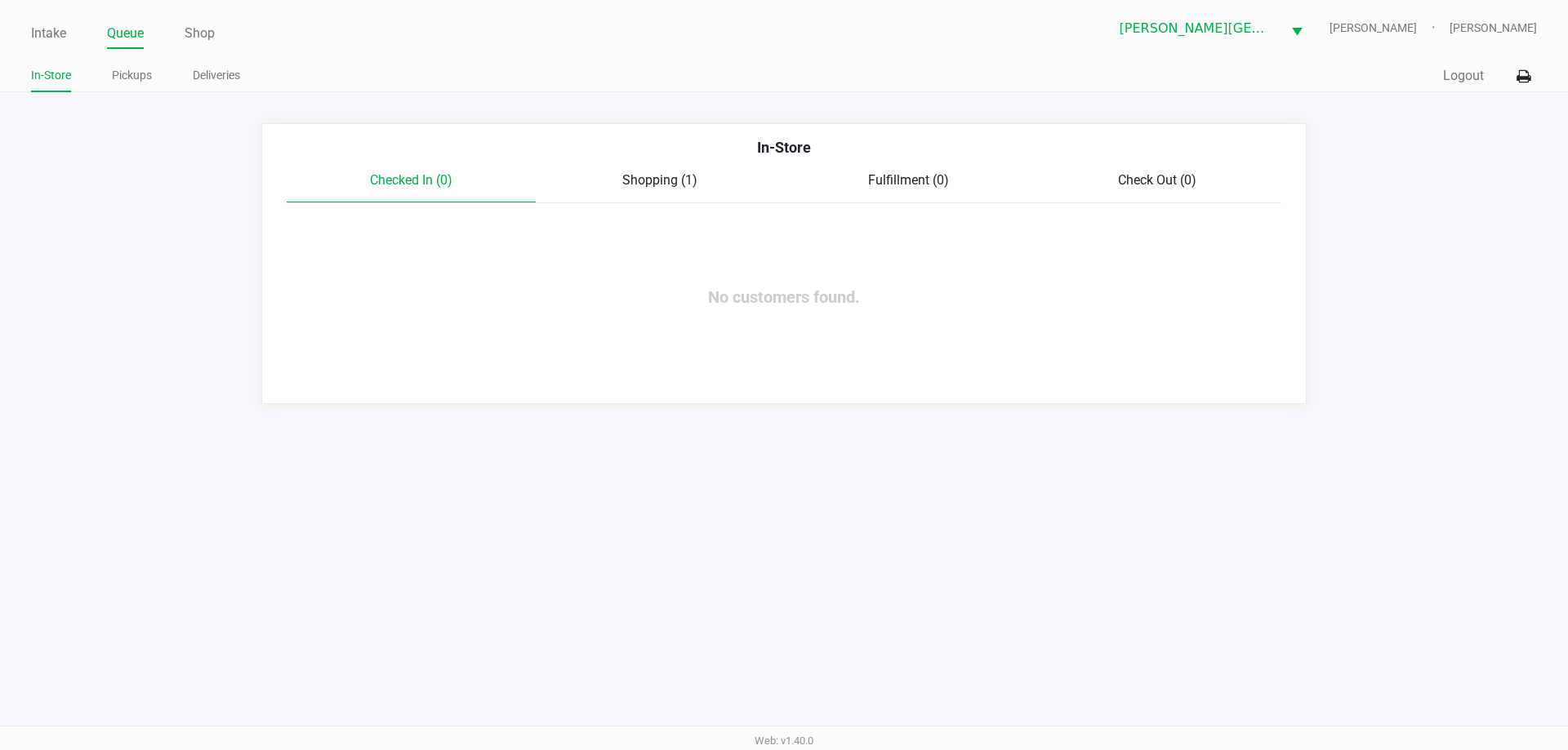
click at [645, 178] on span "Shopping (1)" at bounding box center [660, 179] width 75 height 16
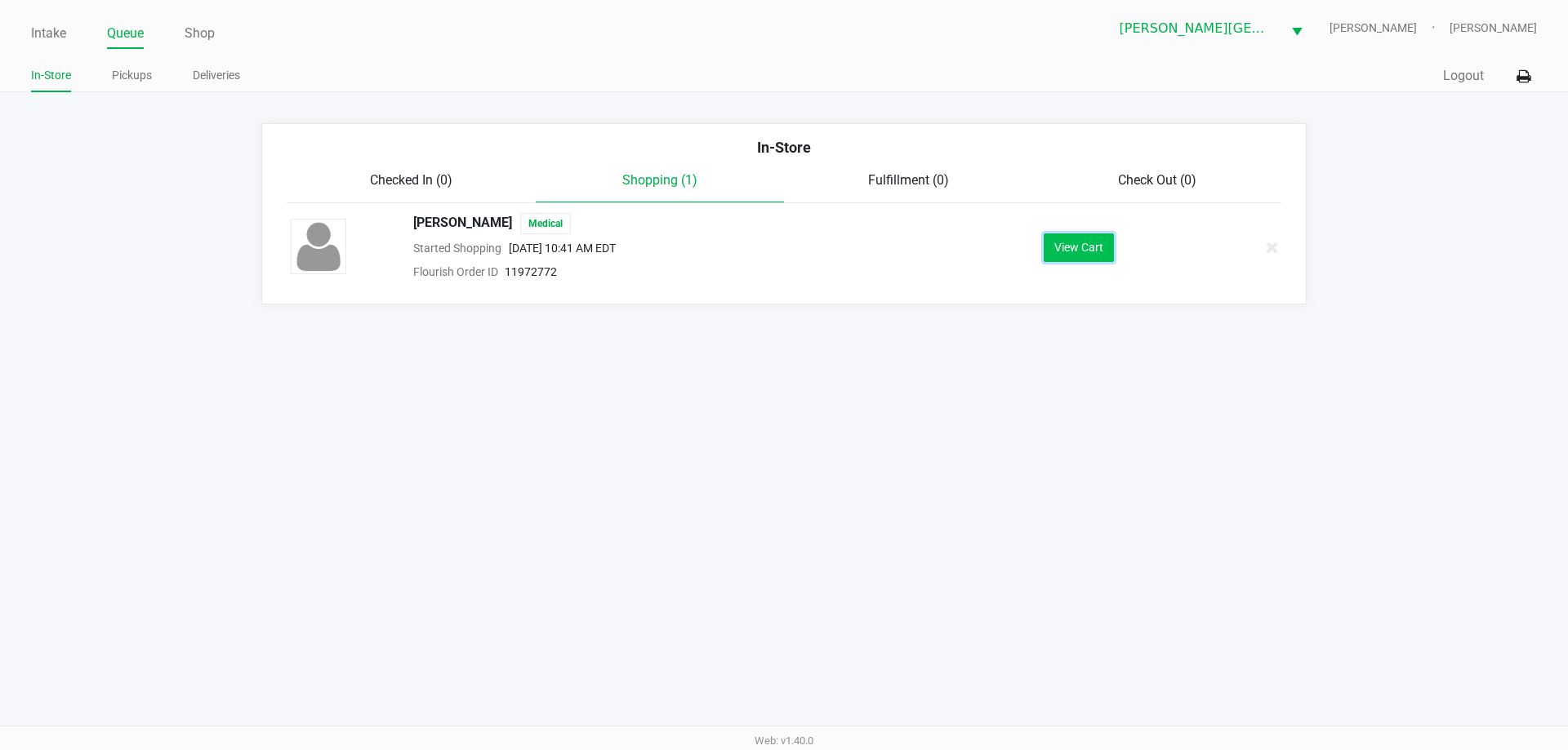
click at [1068, 248] on button "View Cart" at bounding box center [1079, 247] width 70 height 29
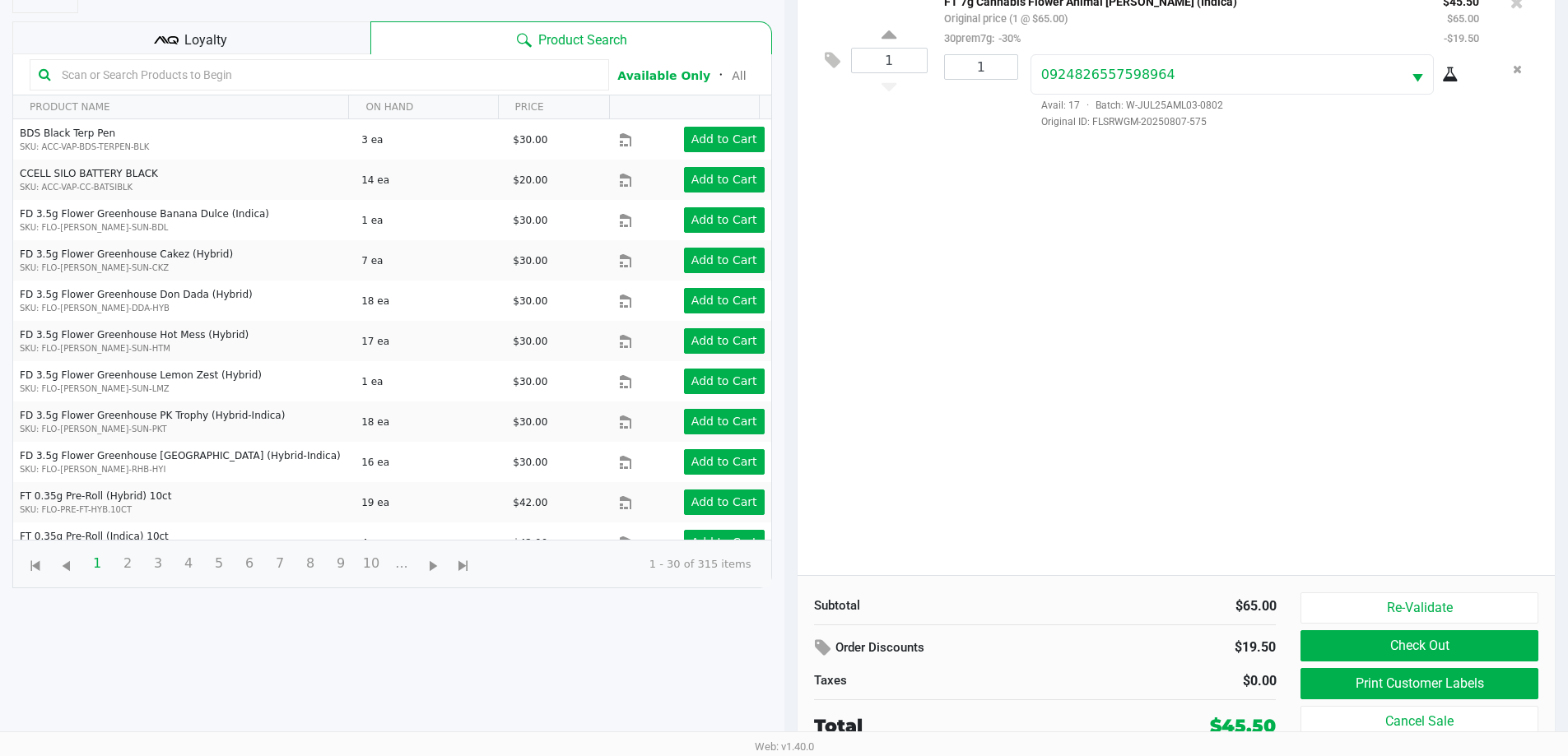
scroll to position [178, 0]
click at [225, 38] on span "Loyalty" at bounding box center [206, 39] width 43 height 20
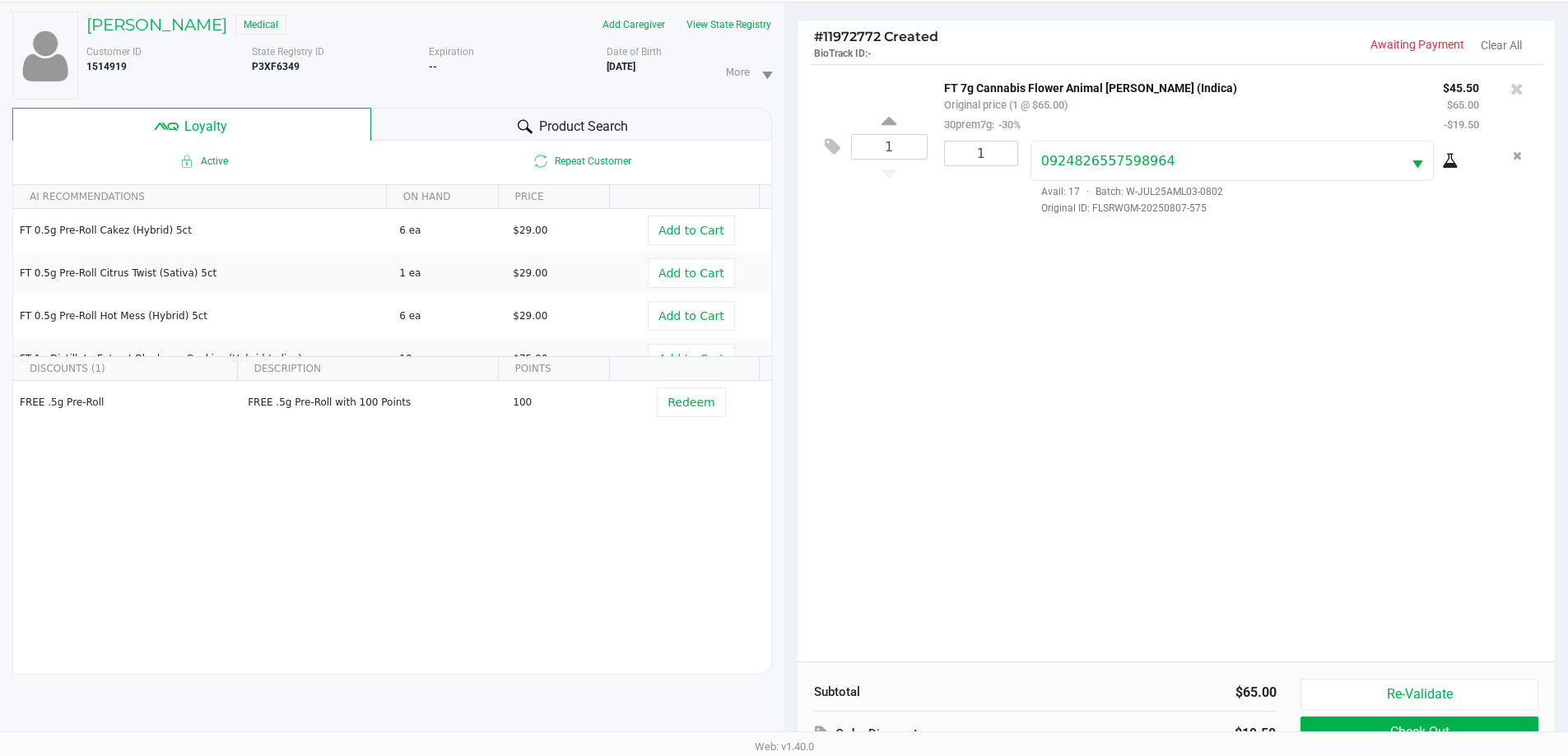
scroll to position [0, 0]
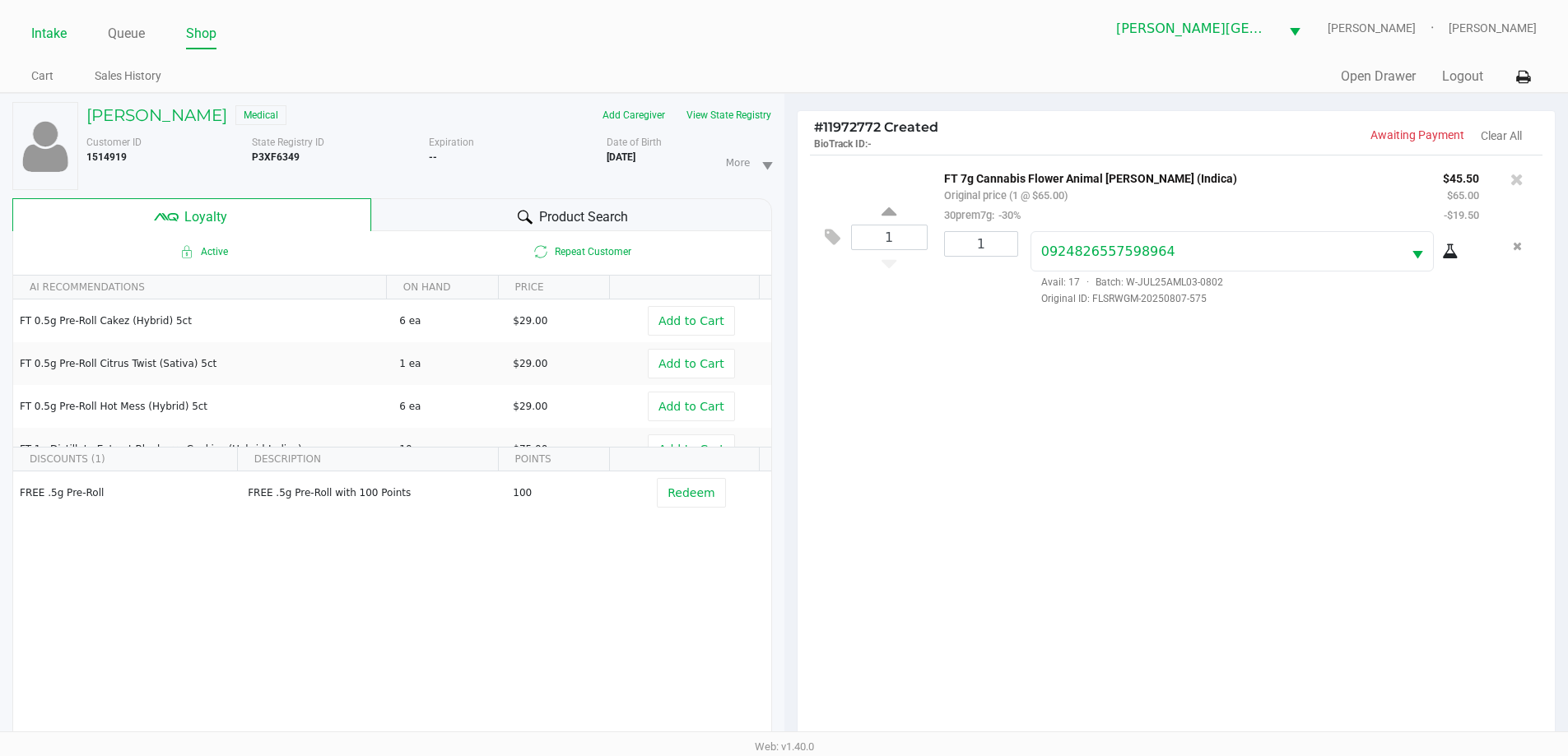
click at [61, 35] on link "Intake" at bounding box center [49, 34] width 35 height 23
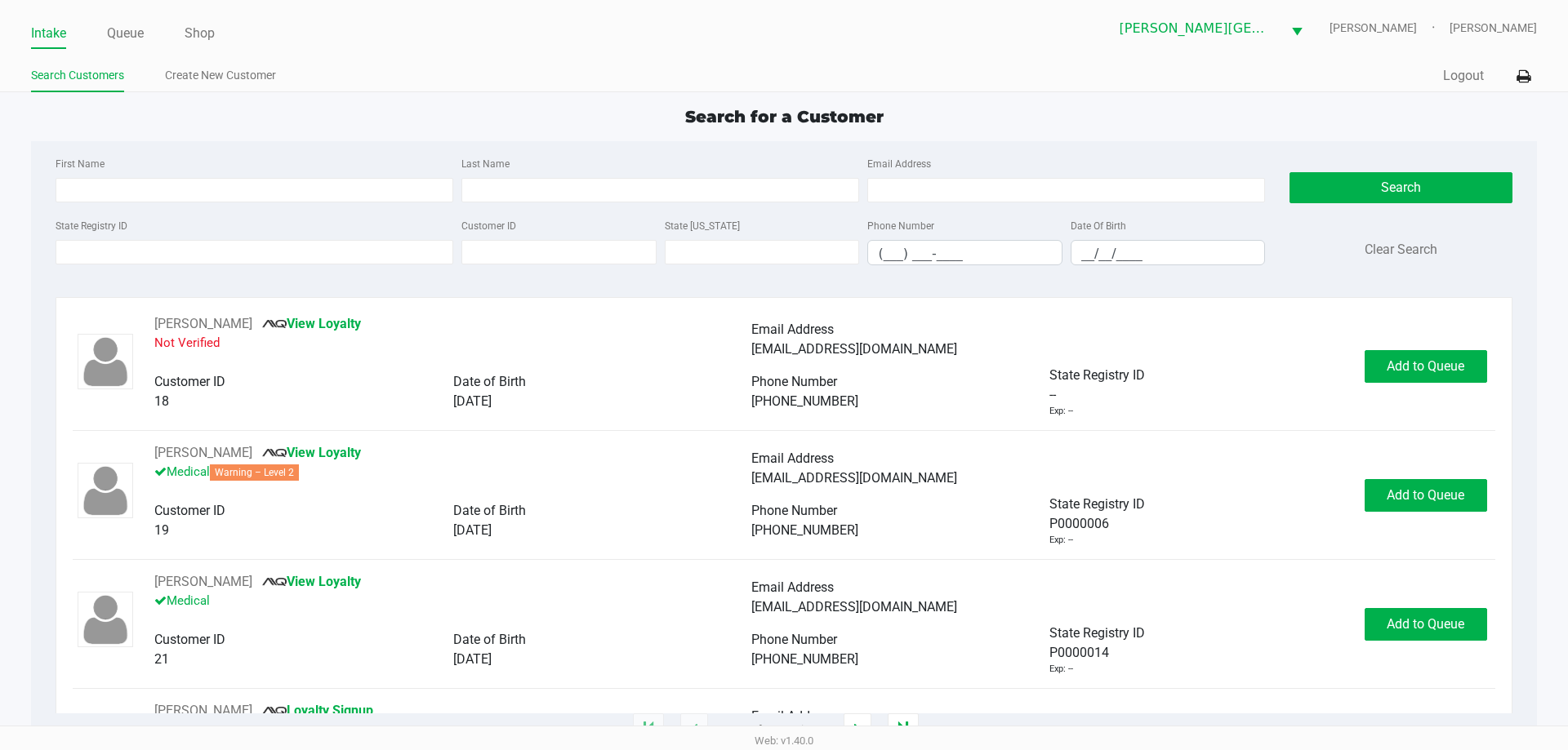
click at [128, 240] on div "State Registry ID" at bounding box center [254, 240] width 406 height 50
click at [129, 256] on input "State Registry ID" at bounding box center [254, 252] width 398 height 24
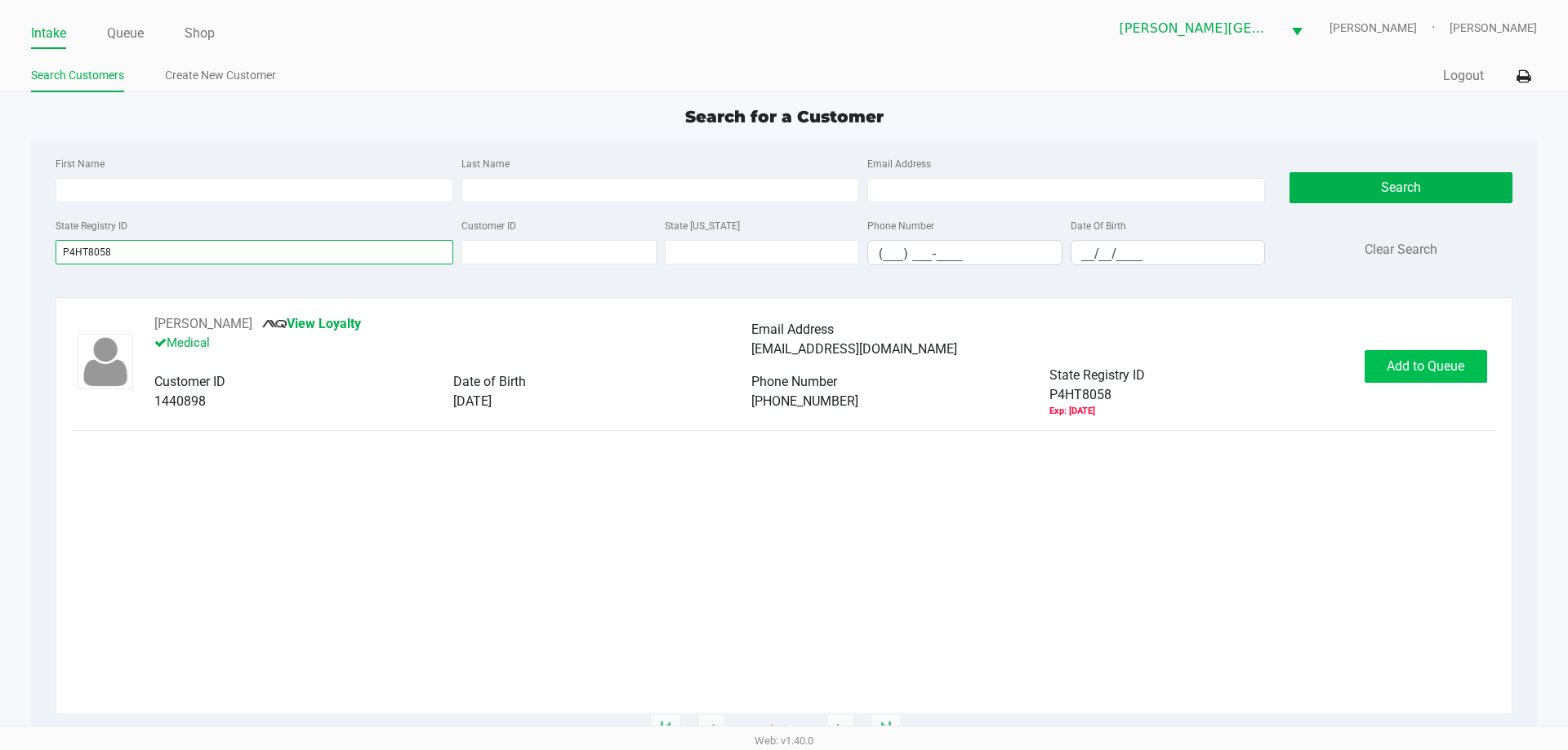
type input "P4HT8058"
click at [1436, 371] on span "Add to Queue" at bounding box center [1426, 365] width 78 height 16
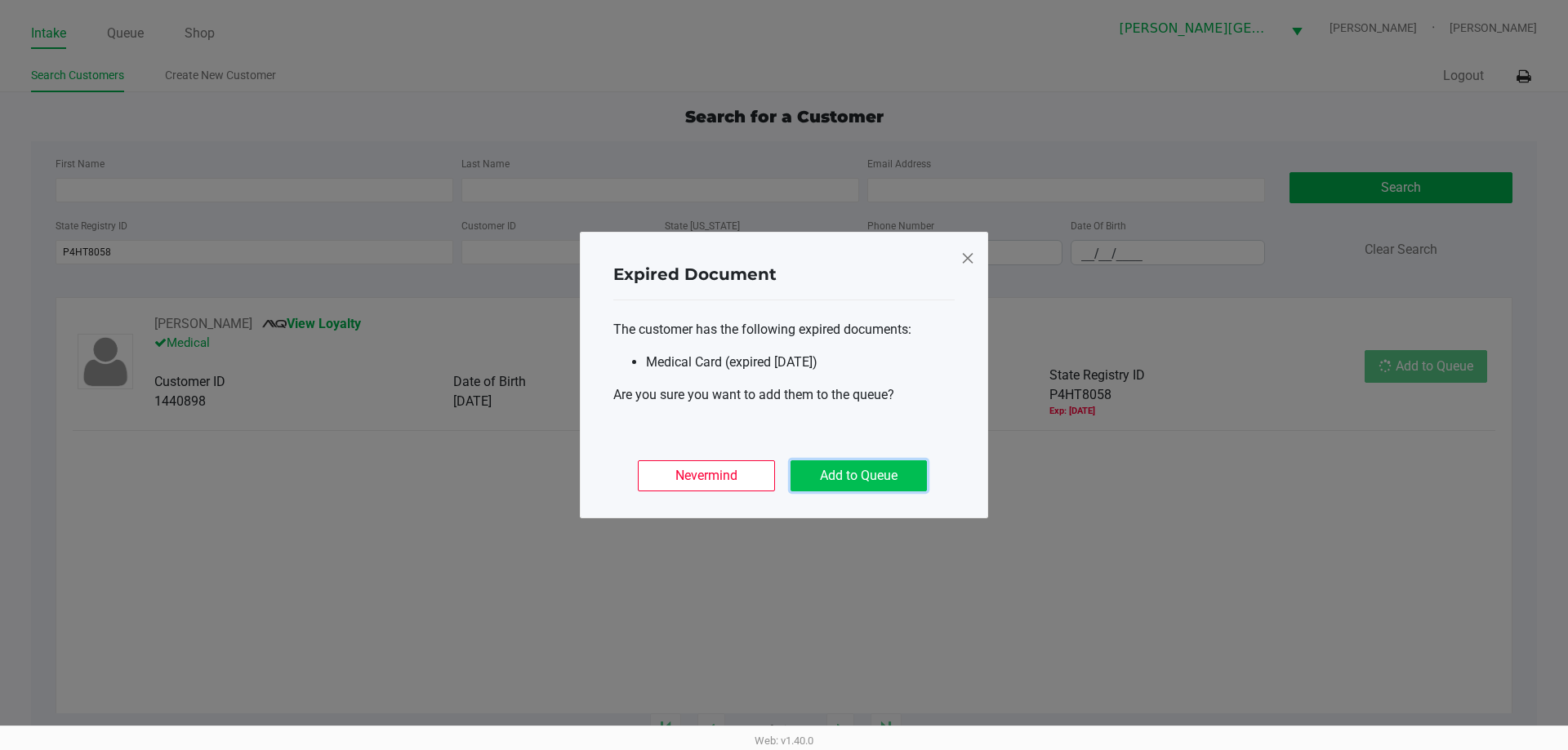
click at [860, 468] on button "Add to Queue" at bounding box center [858, 476] width 136 height 31
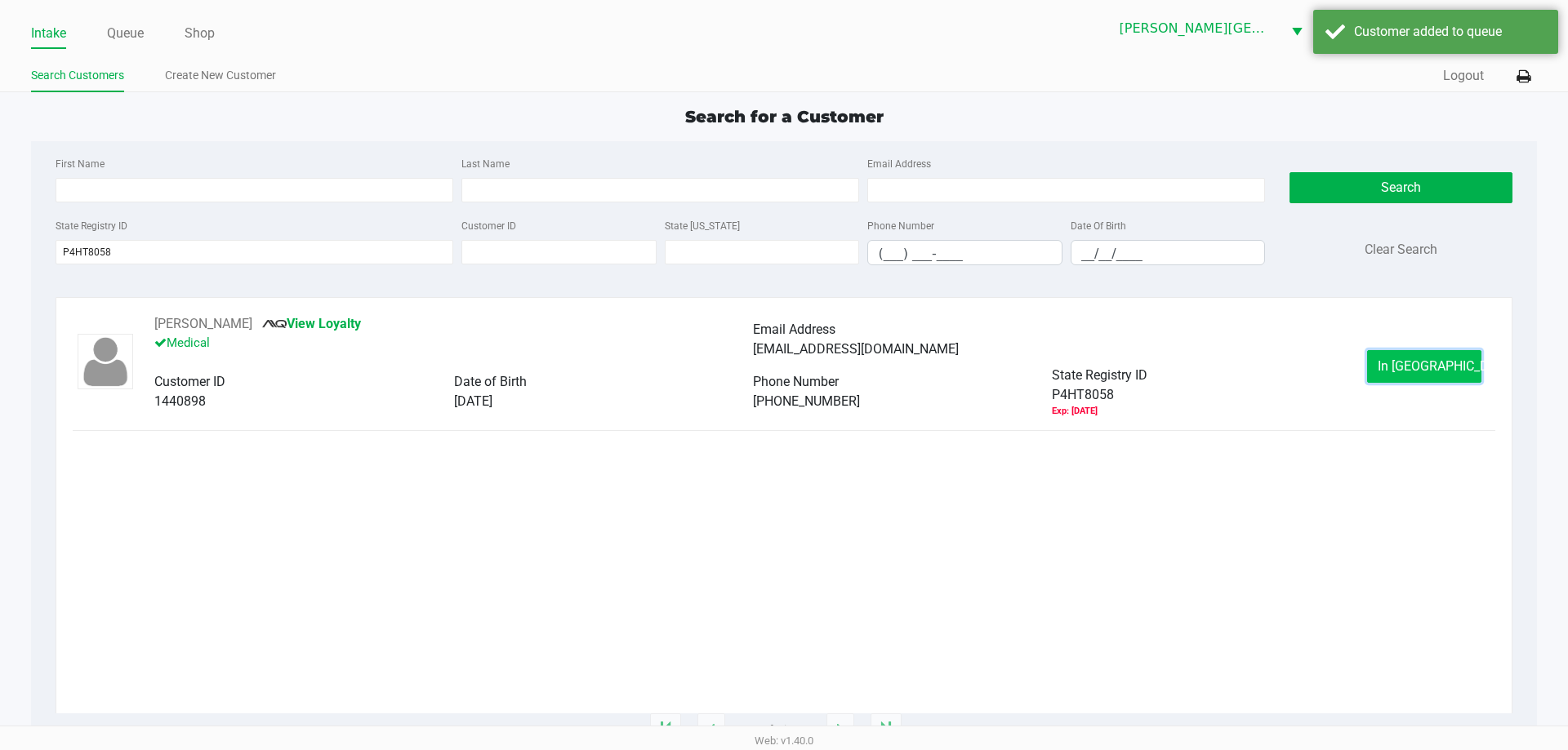
click at [1419, 363] on span "In Queue" at bounding box center [1446, 365] width 137 height 16
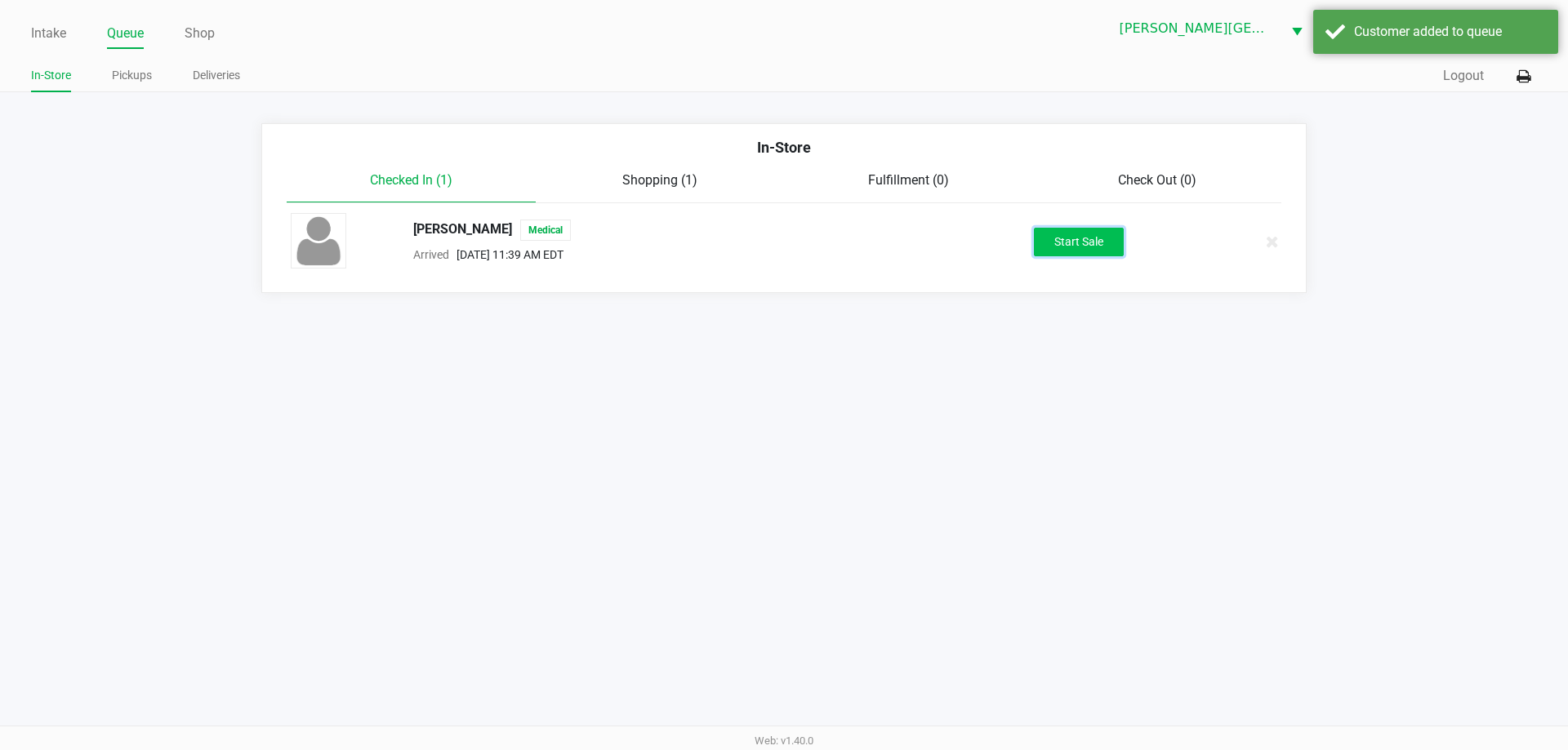
click at [1082, 240] on button "Start Sale" at bounding box center [1078, 241] width 90 height 29
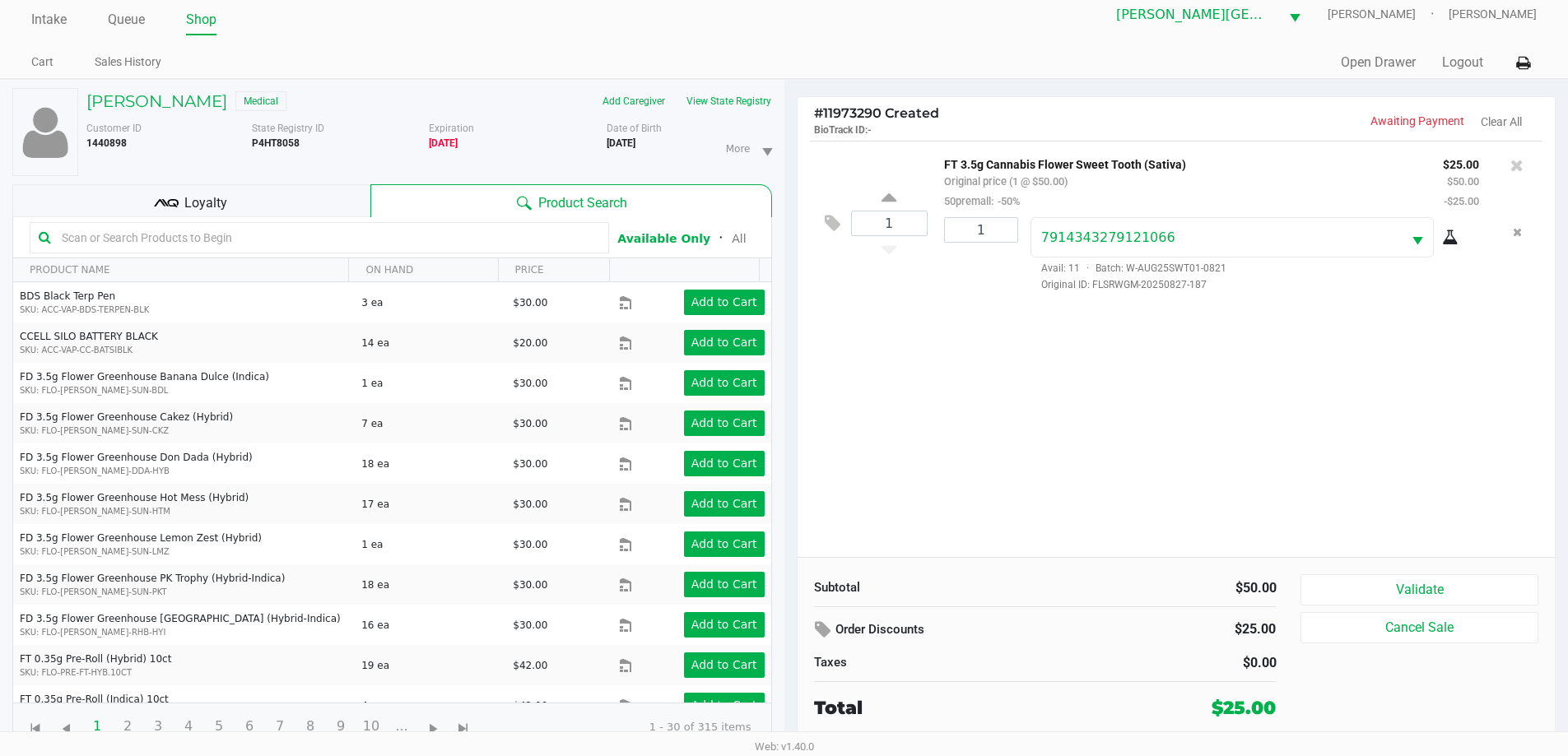
scroll to position [18, 0]
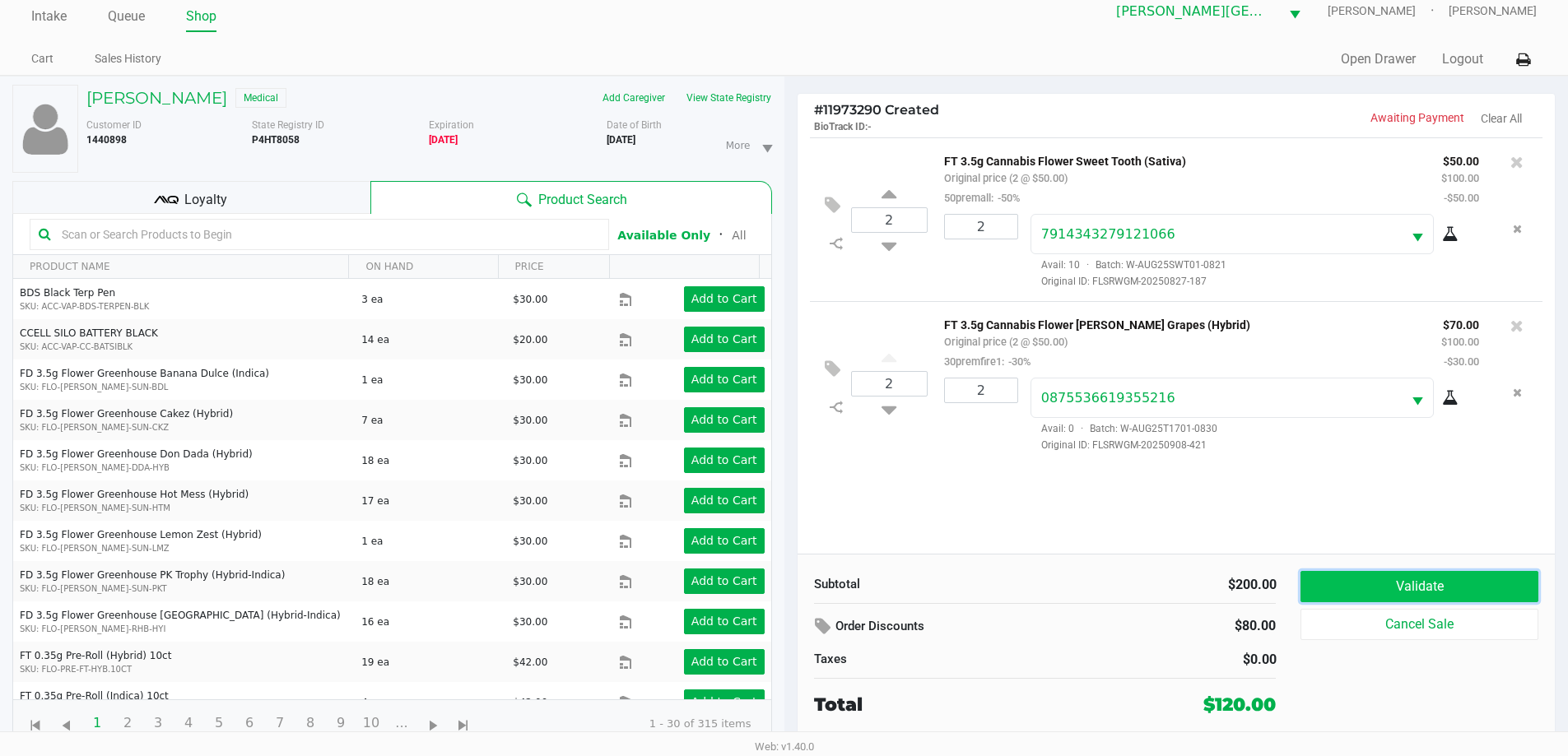
click at [1406, 582] on button "Validate" at bounding box center [1420, 587] width 237 height 32
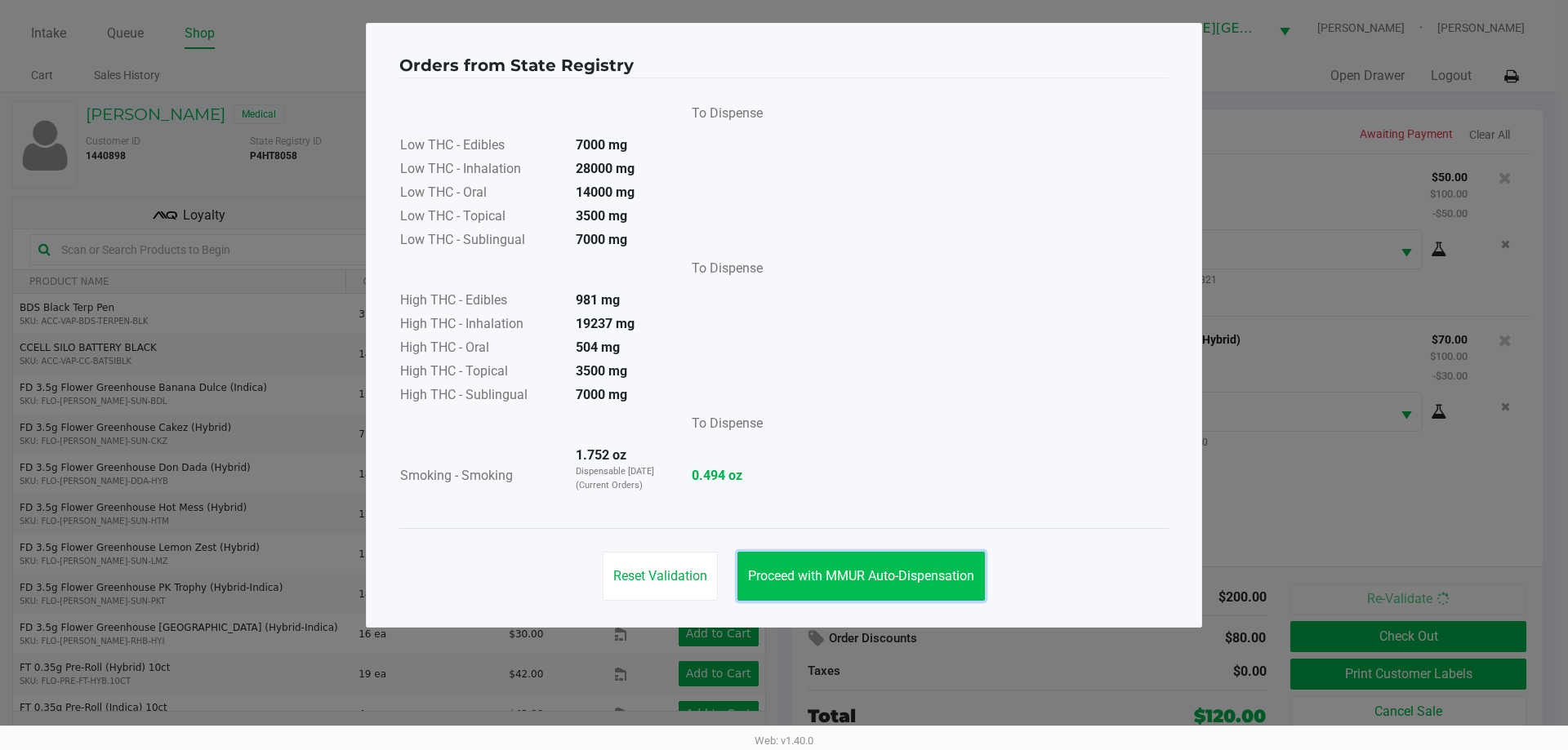
click at [886, 573] on span "Proceed with MMUR Auto-Dispensation" at bounding box center [860, 575] width 226 height 16
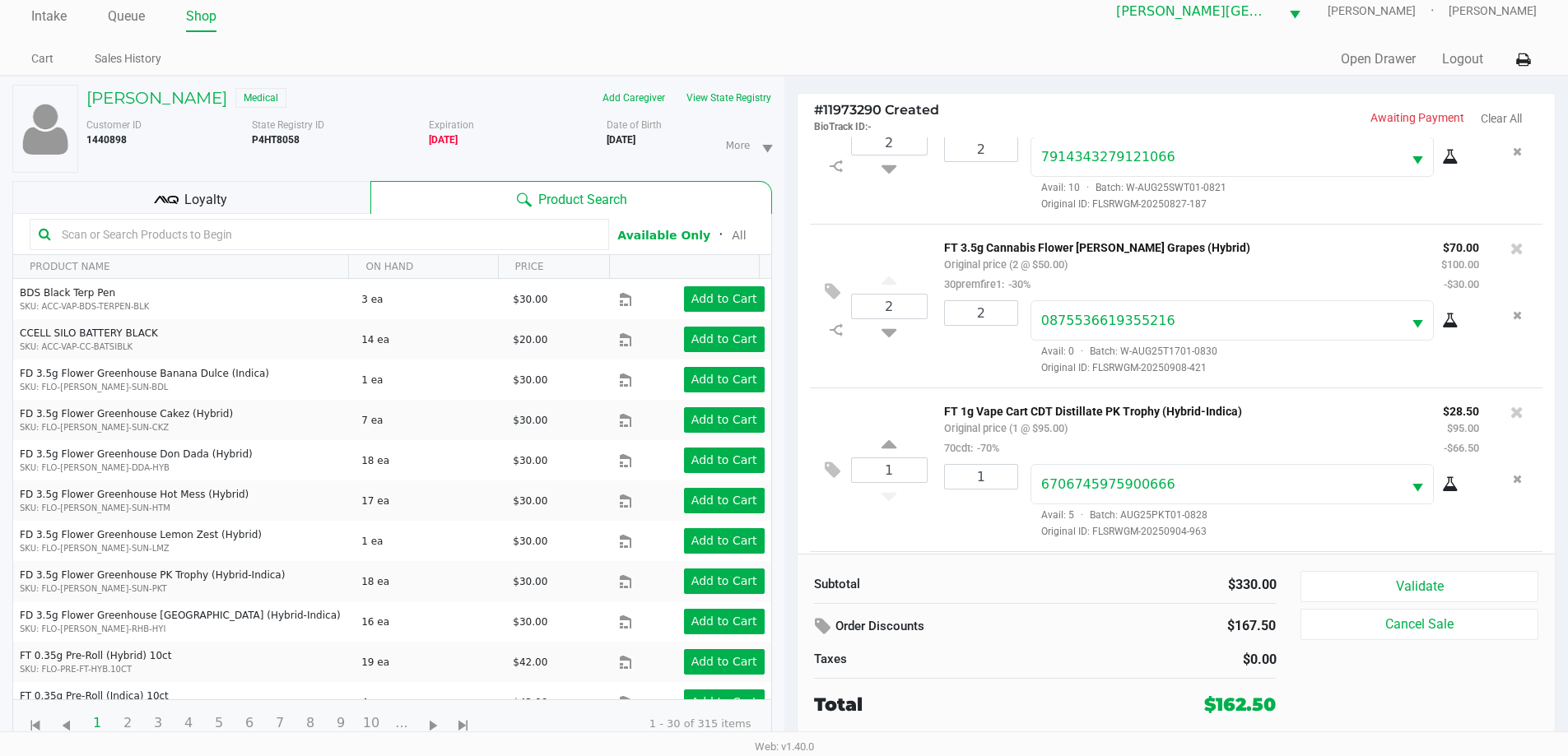
scroll to position [241, 0]
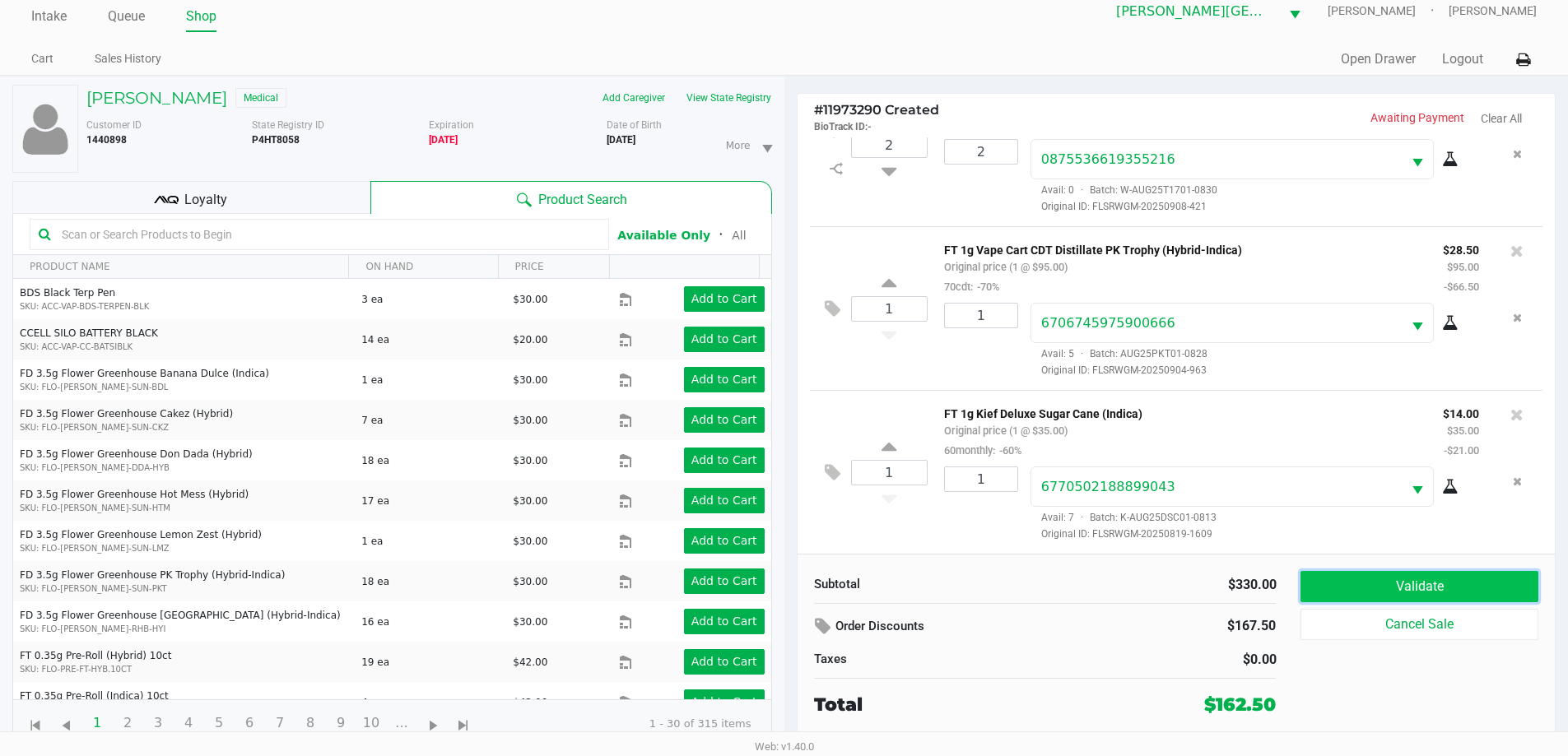
click at [1394, 590] on button "Validate" at bounding box center [1420, 587] width 237 height 32
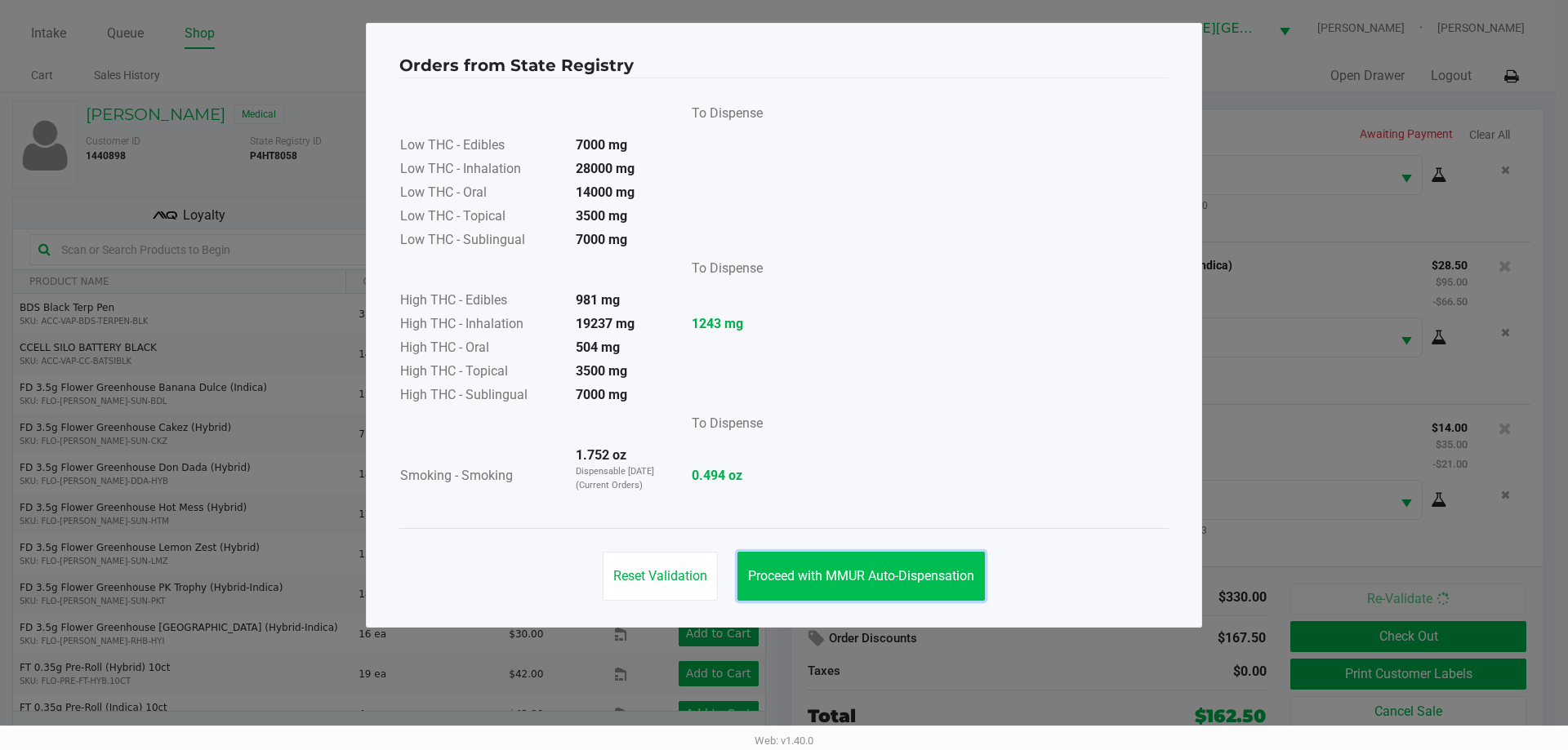
click at [880, 565] on button "Proceed with MMUR Auto-Dispensation" at bounding box center [860, 576] width 247 height 49
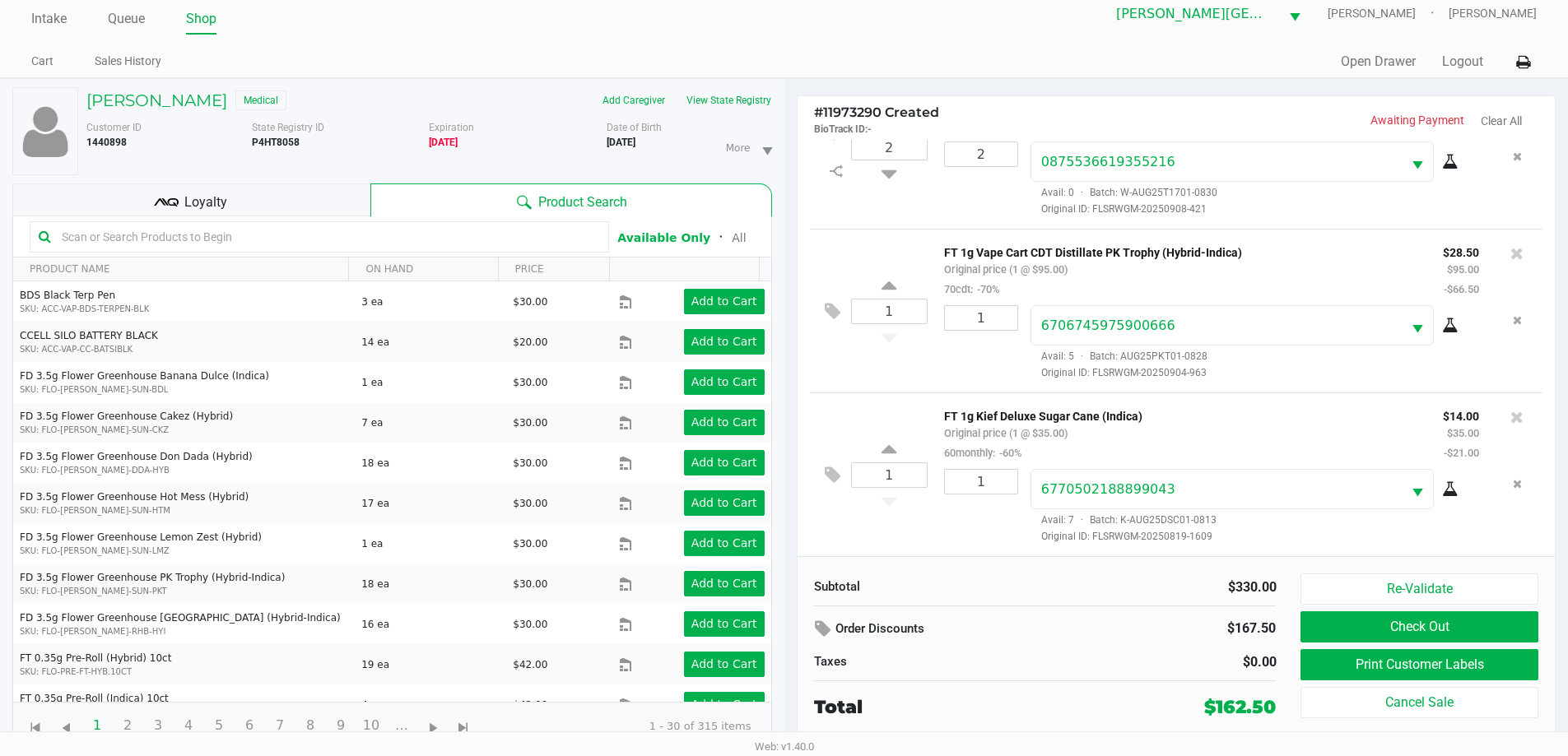
scroll to position [18, 0]
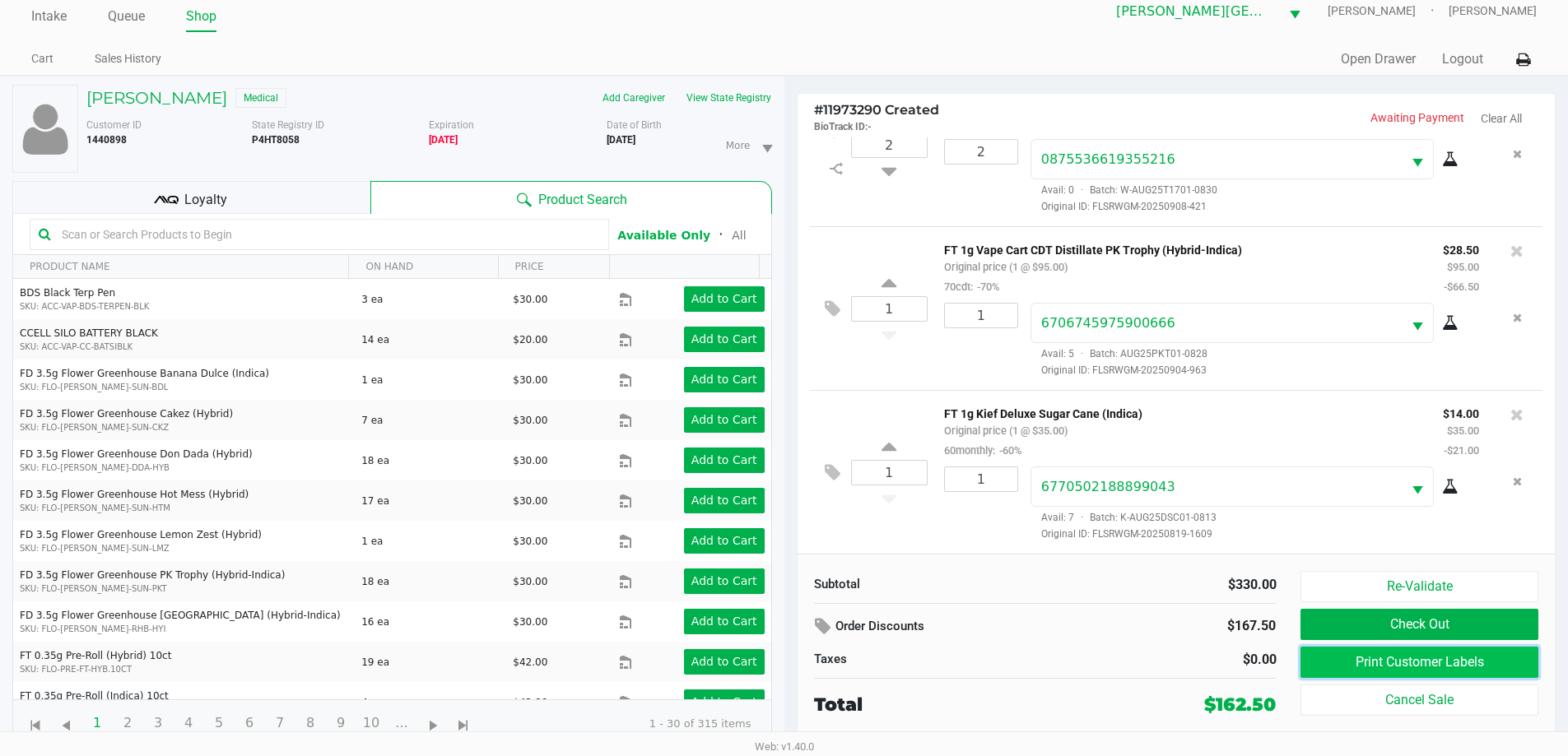
click at [1378, 663] on button "Print Customer Labels" at bounding box center [1420, 663] width 237 height 32
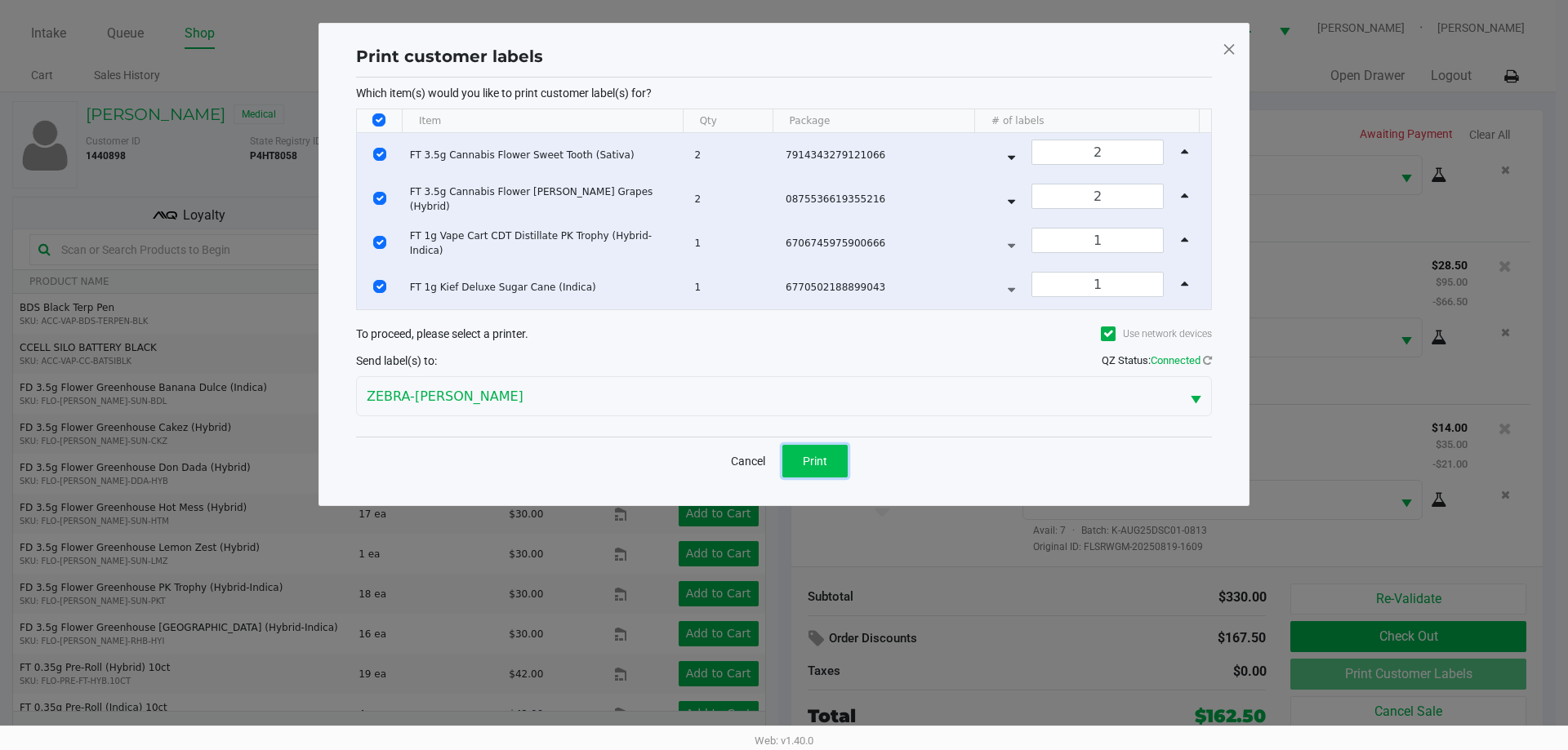
click at [809, 452] on button "Print" at bounding box center [815, 461] width 66 height 32
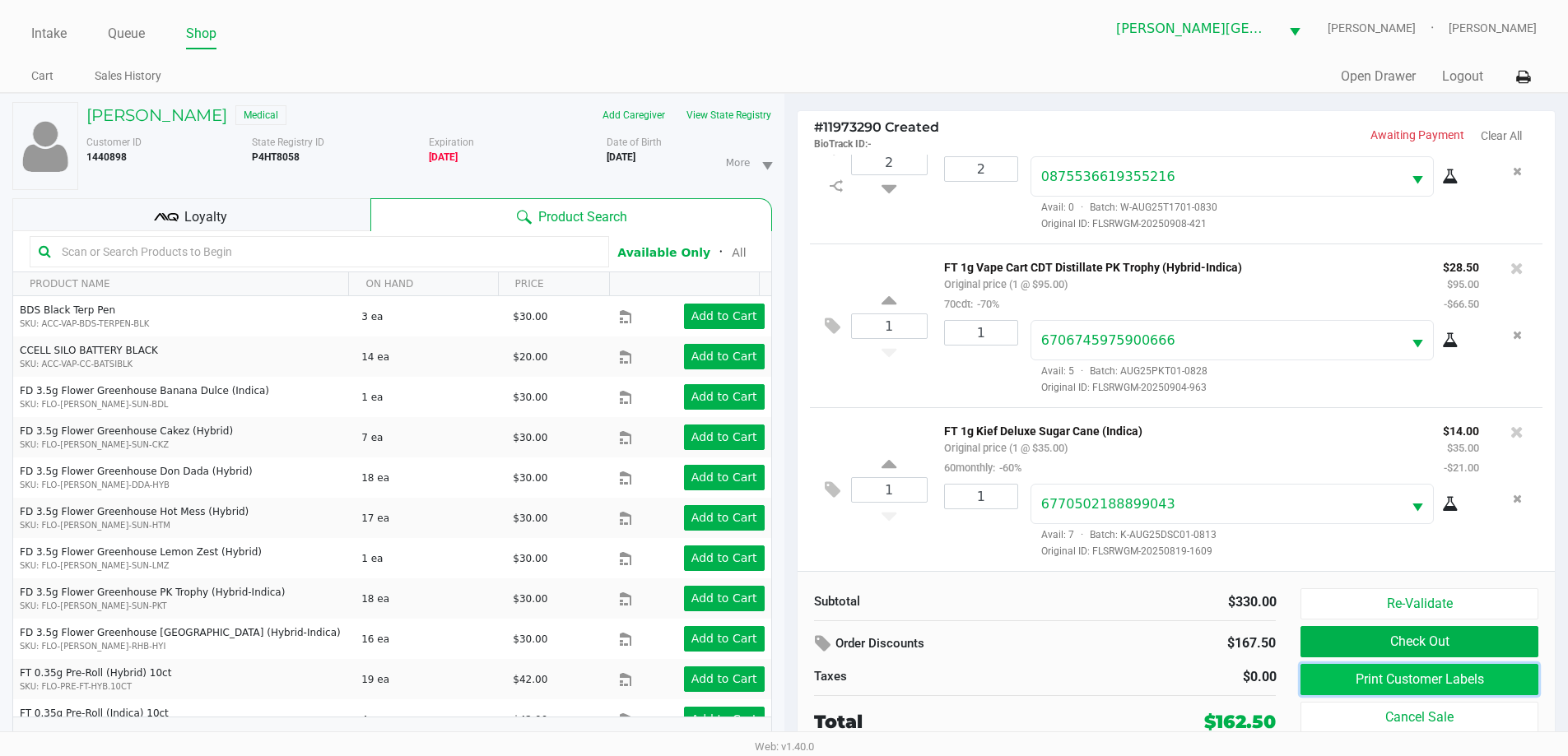
click at [1392, 682] on button "Print Customer Labels" at bounding box center [1420, 680] width 237 height 32
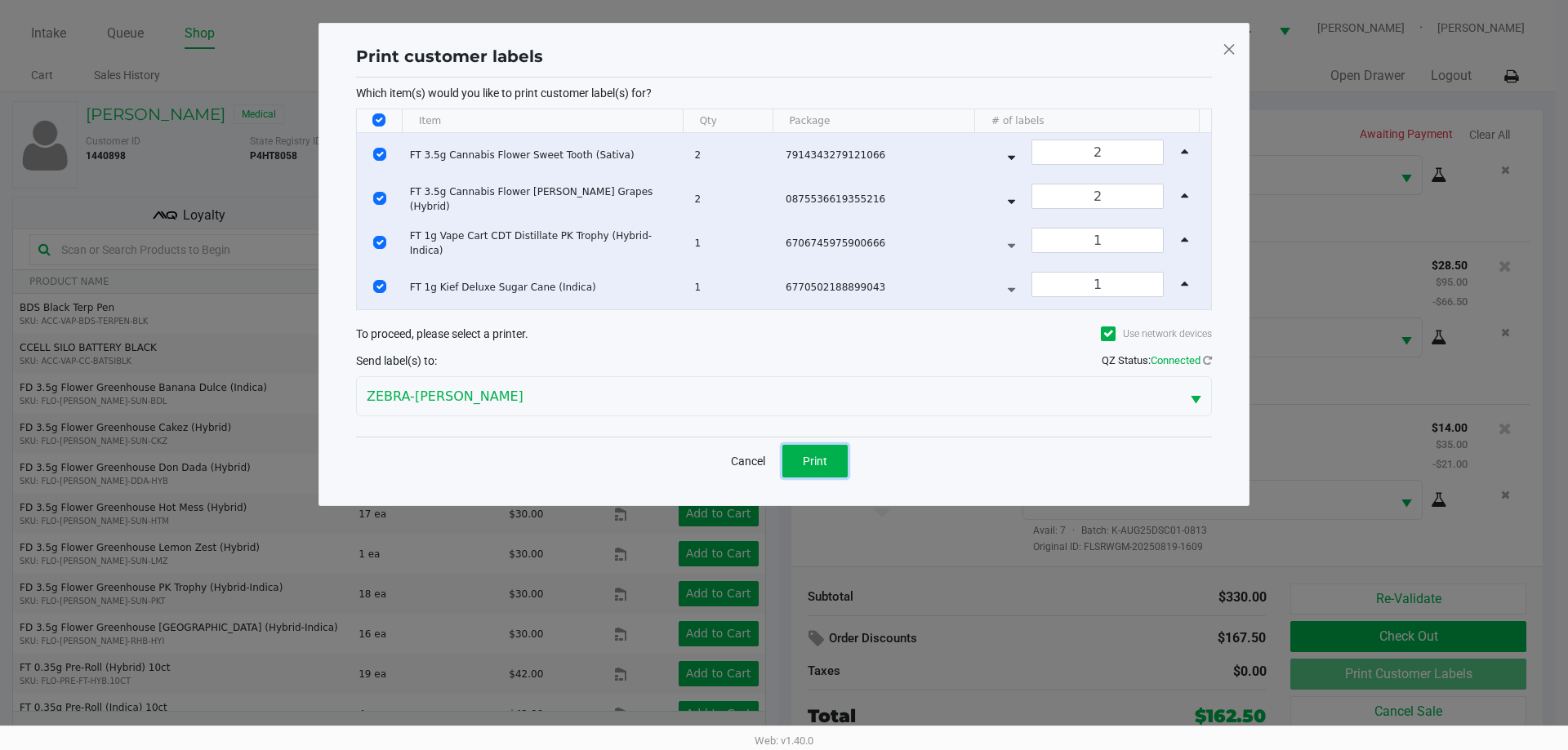
click at [796, 445] on button "Print" at bounding box center [815, 461] width 66 height 32
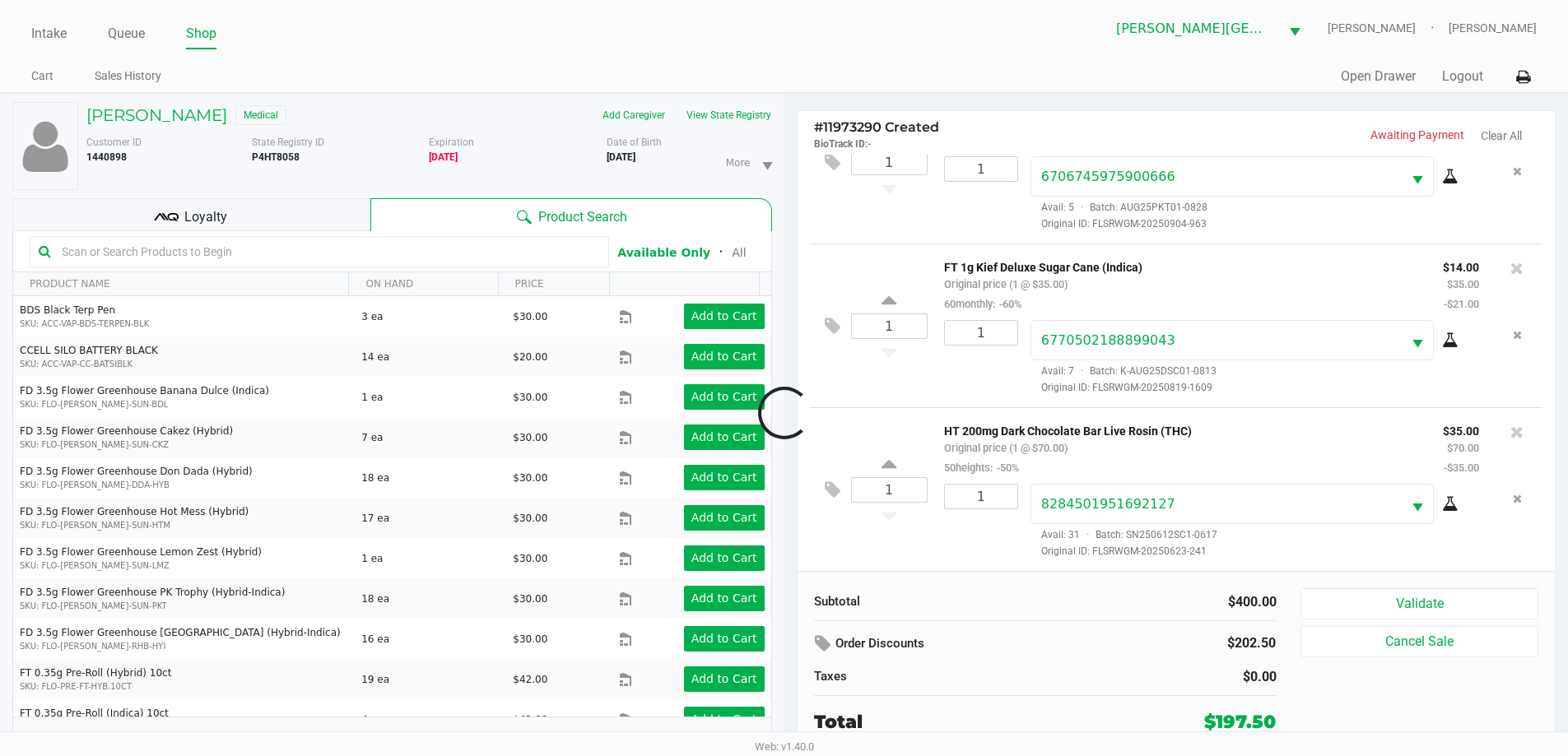
scroll to position [18, 0]
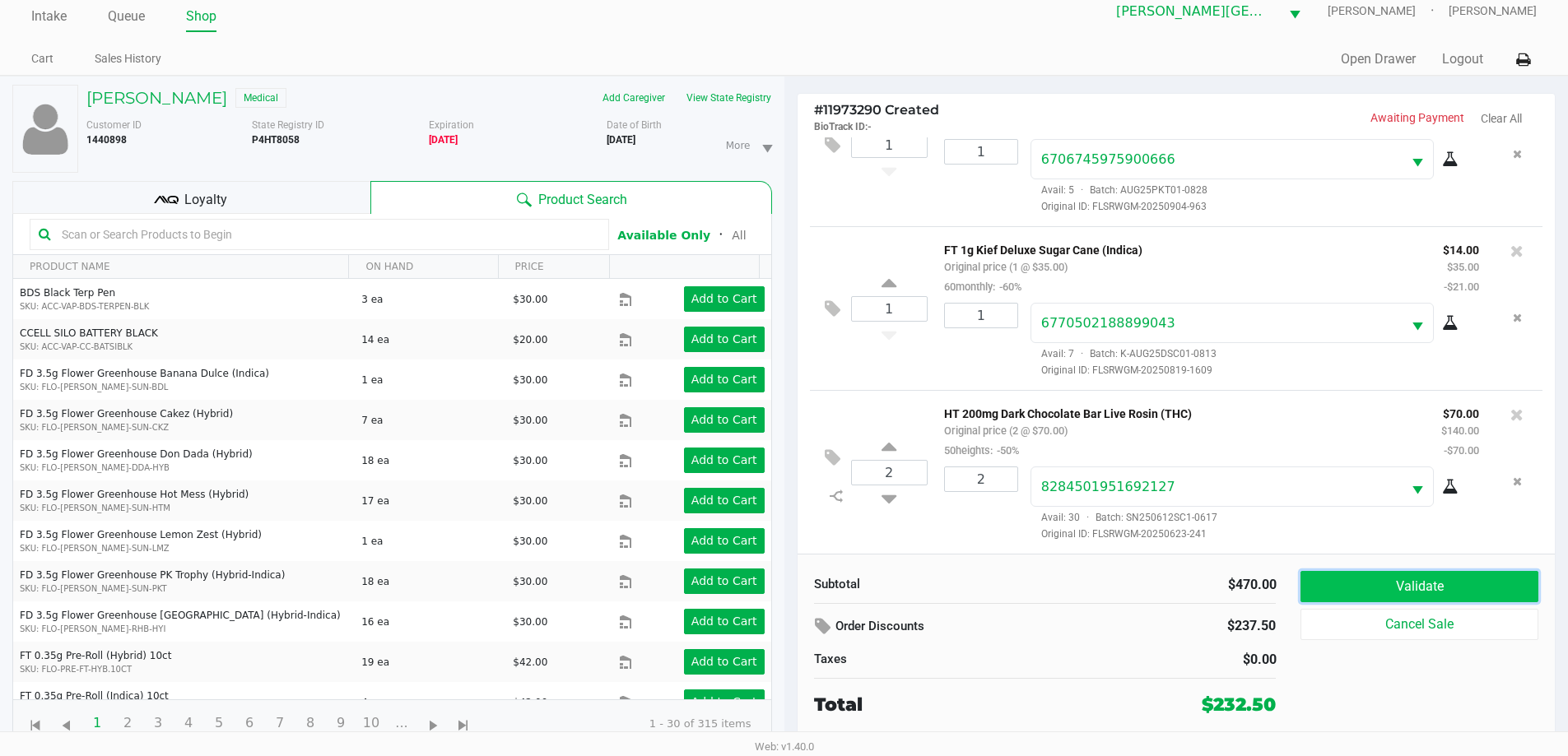
click at [1469, 574] on button "Validate" at bounding box center [1420, 587] width 237 height 32
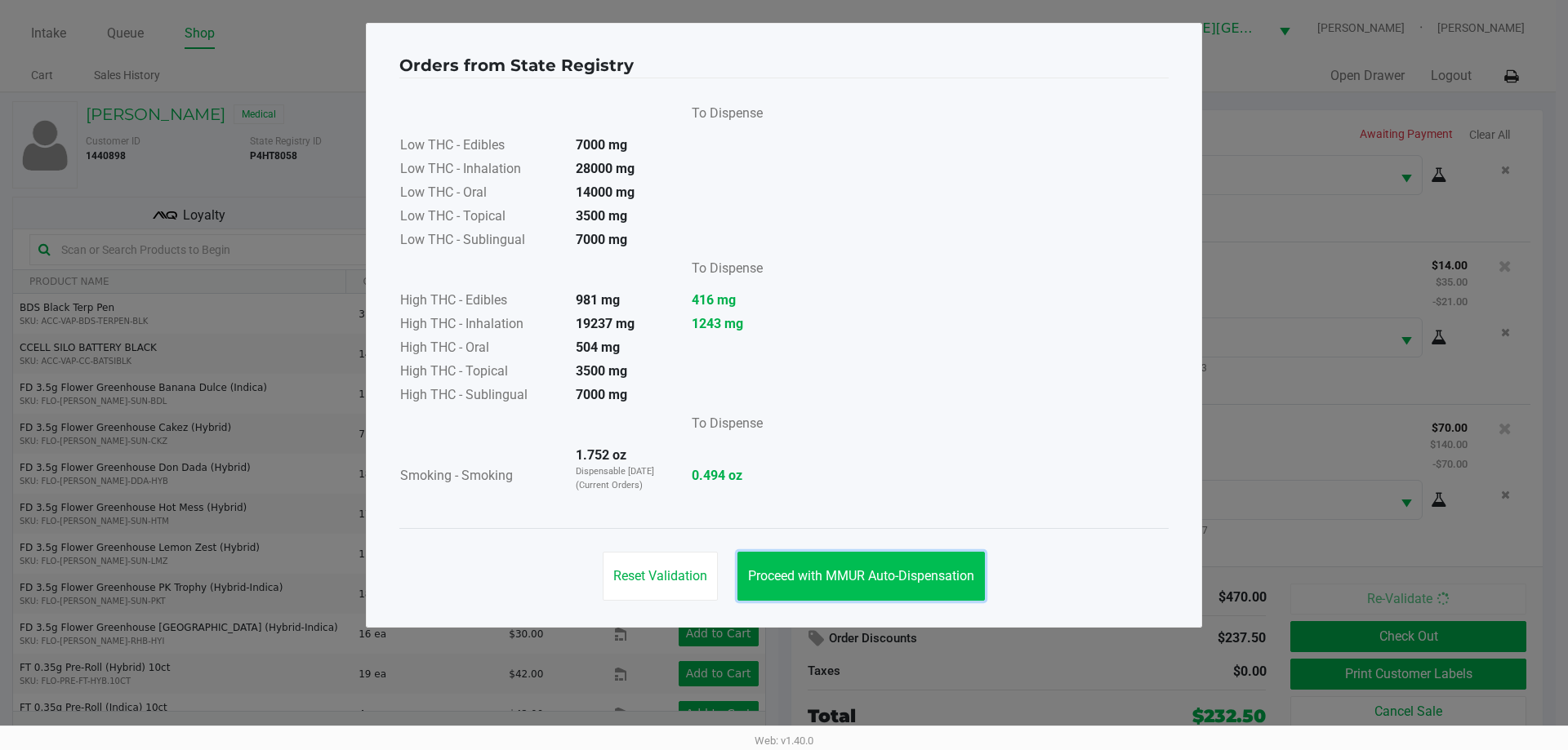
click at [917, 573] on span "Proceed with MMUR Auto-Dispensation" at bounding box center [860, 575] width 226 height 16
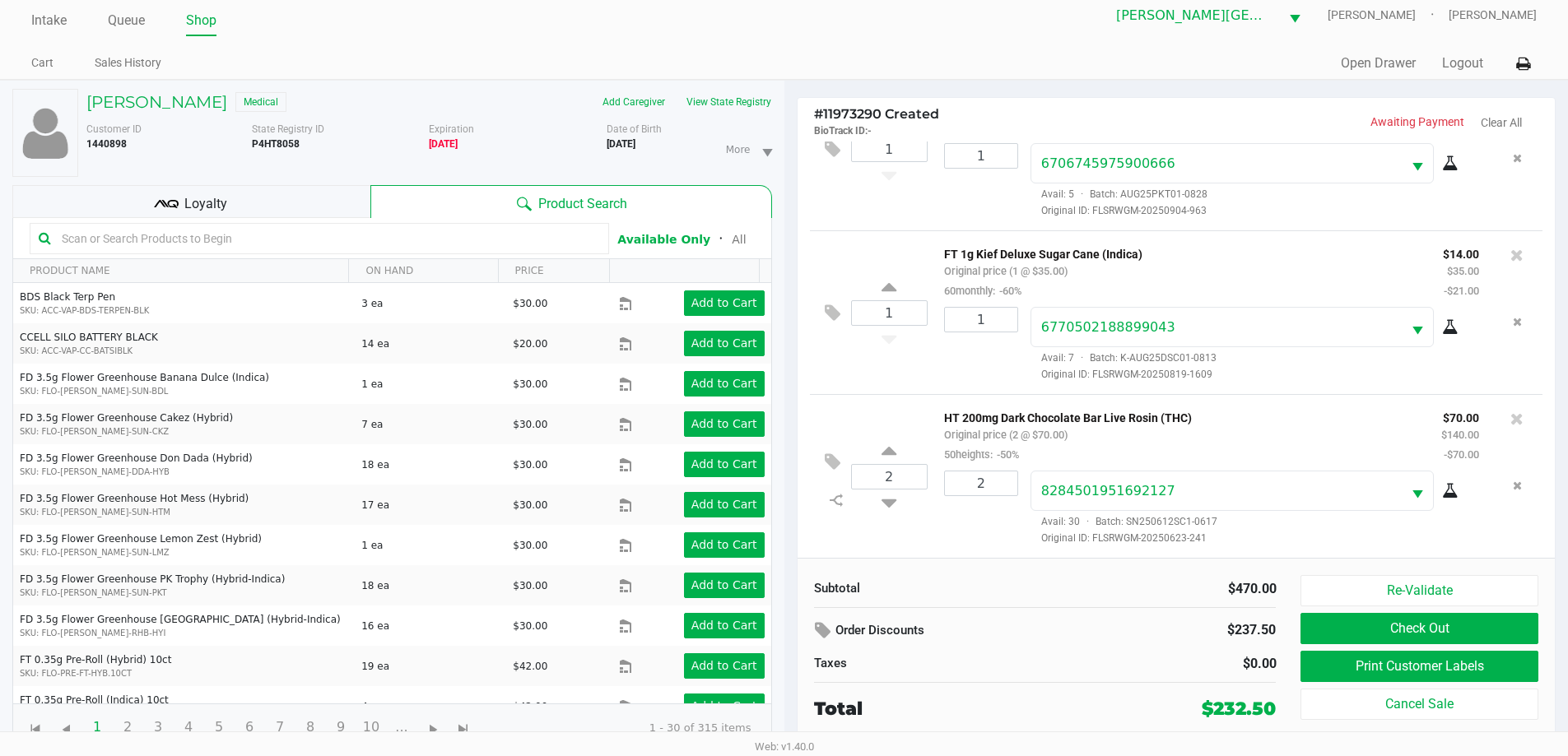
scroll to position [18, 0]
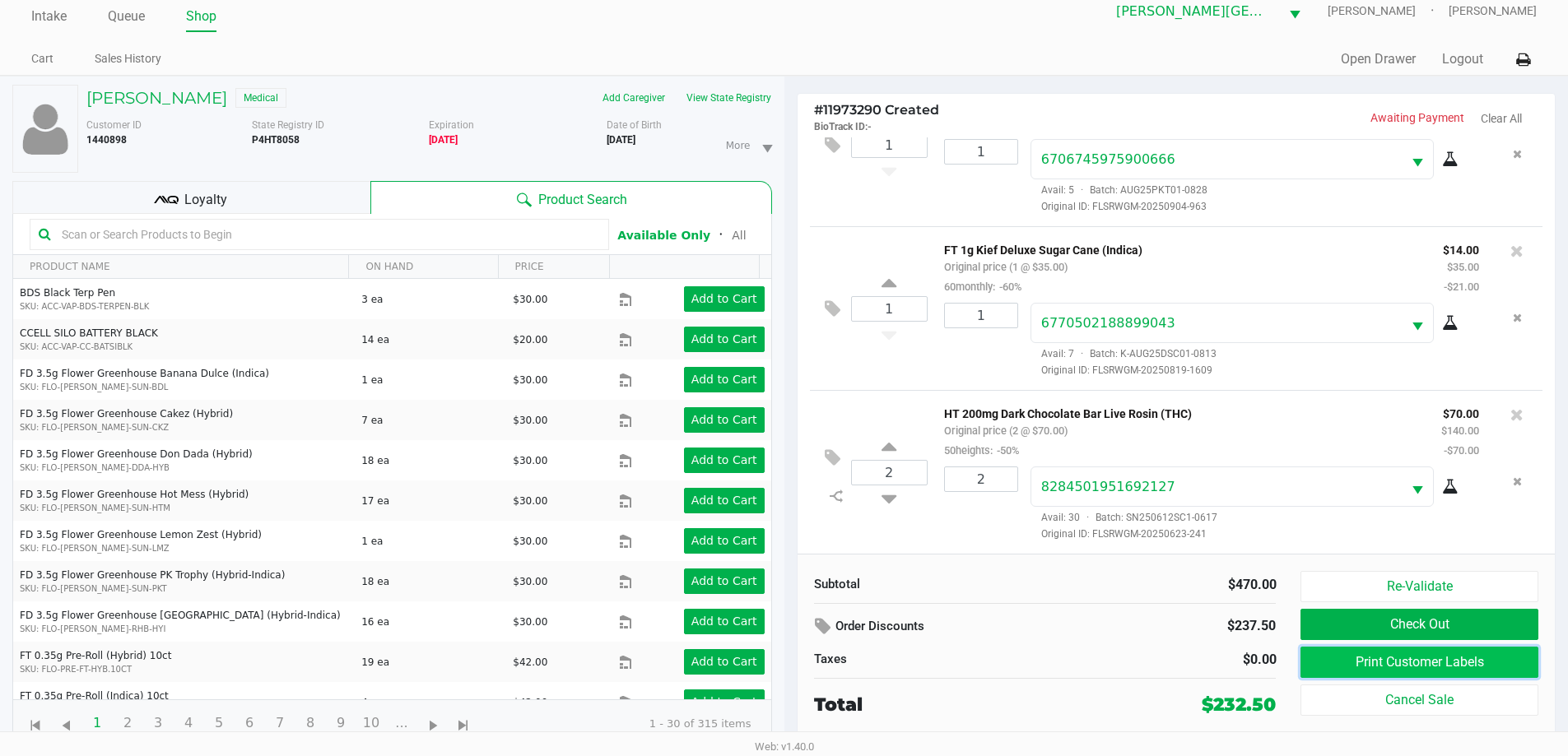
click at [1372, 662] on button "Print Customer Labels" at bounding box center [1420, 663] width 237 height 32
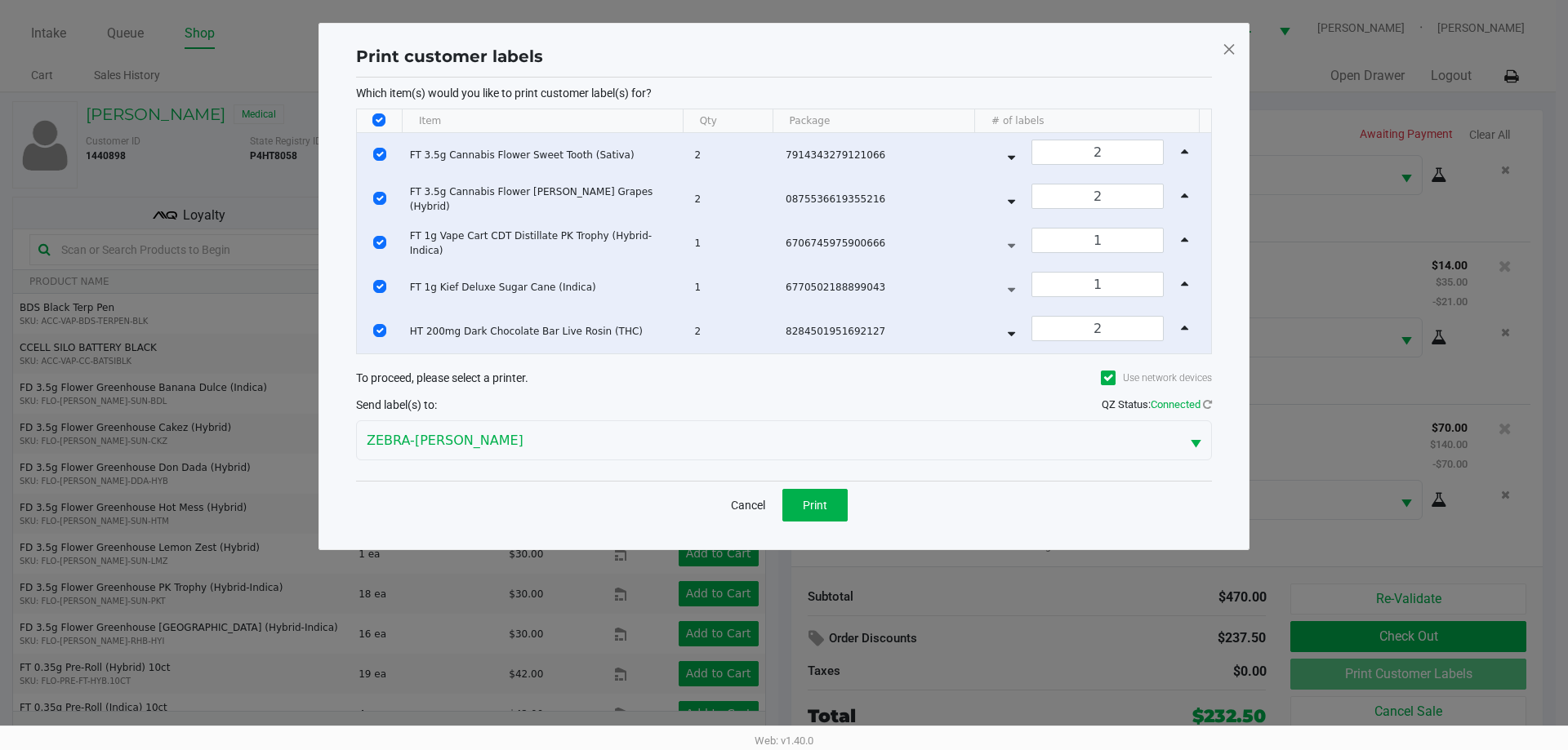
click at [374, 119] on input "Select All Rows" at bounding box center [378, 120] width 13 height 13
checkbox input "false"
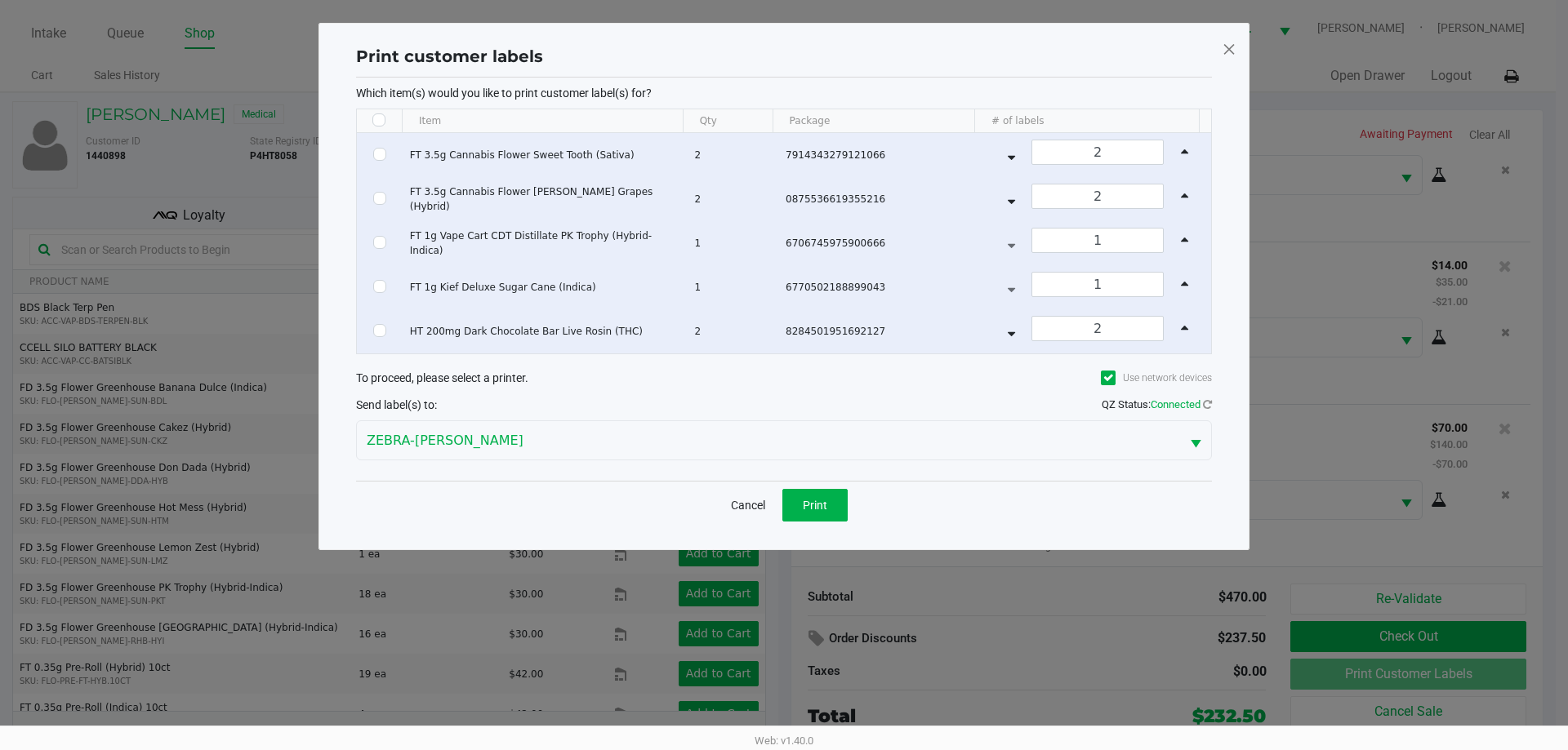
checkbox input "false"
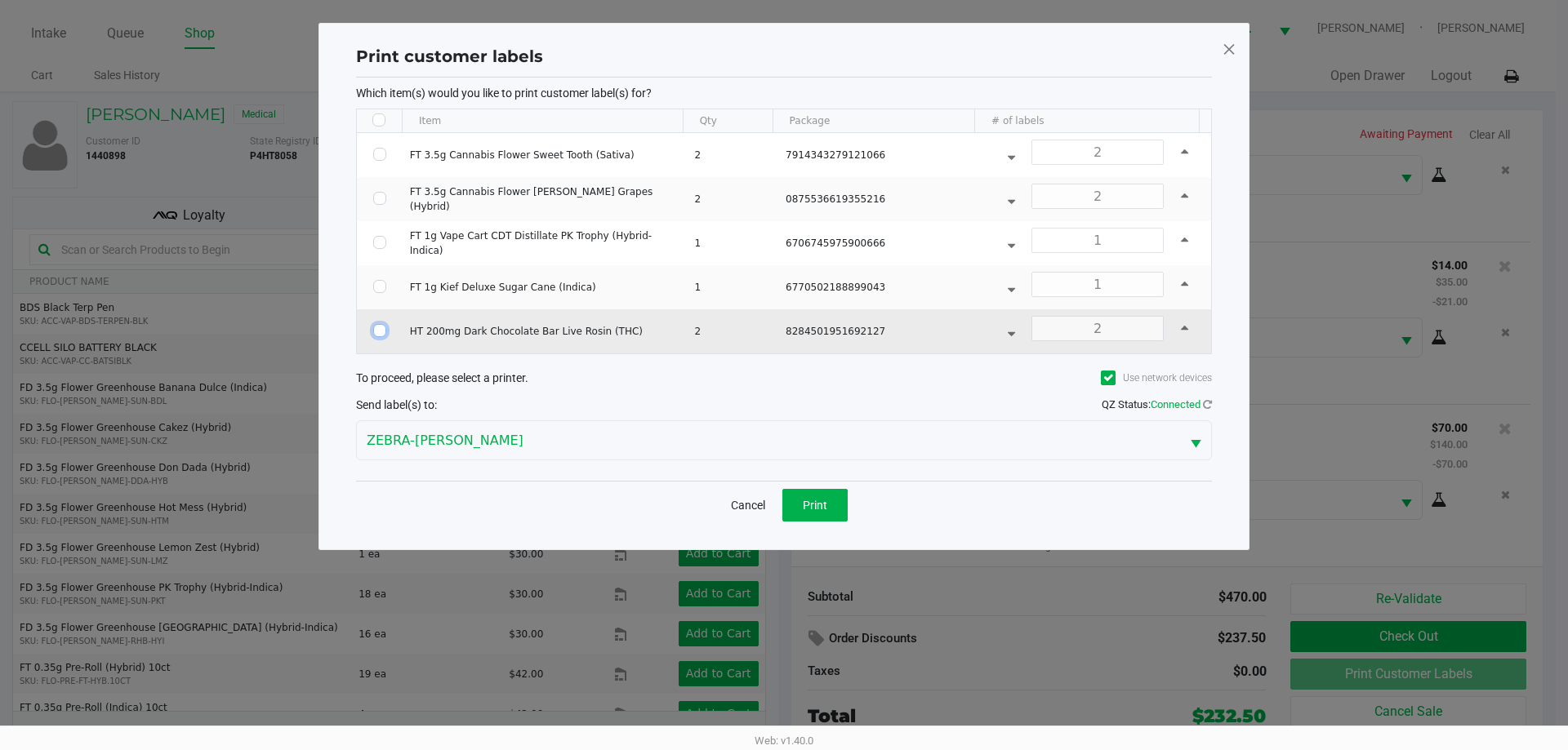
click at [378, 330] on input "Select Row" at bounding box center [379, 330] width 13 height 13
checkbox input "true"
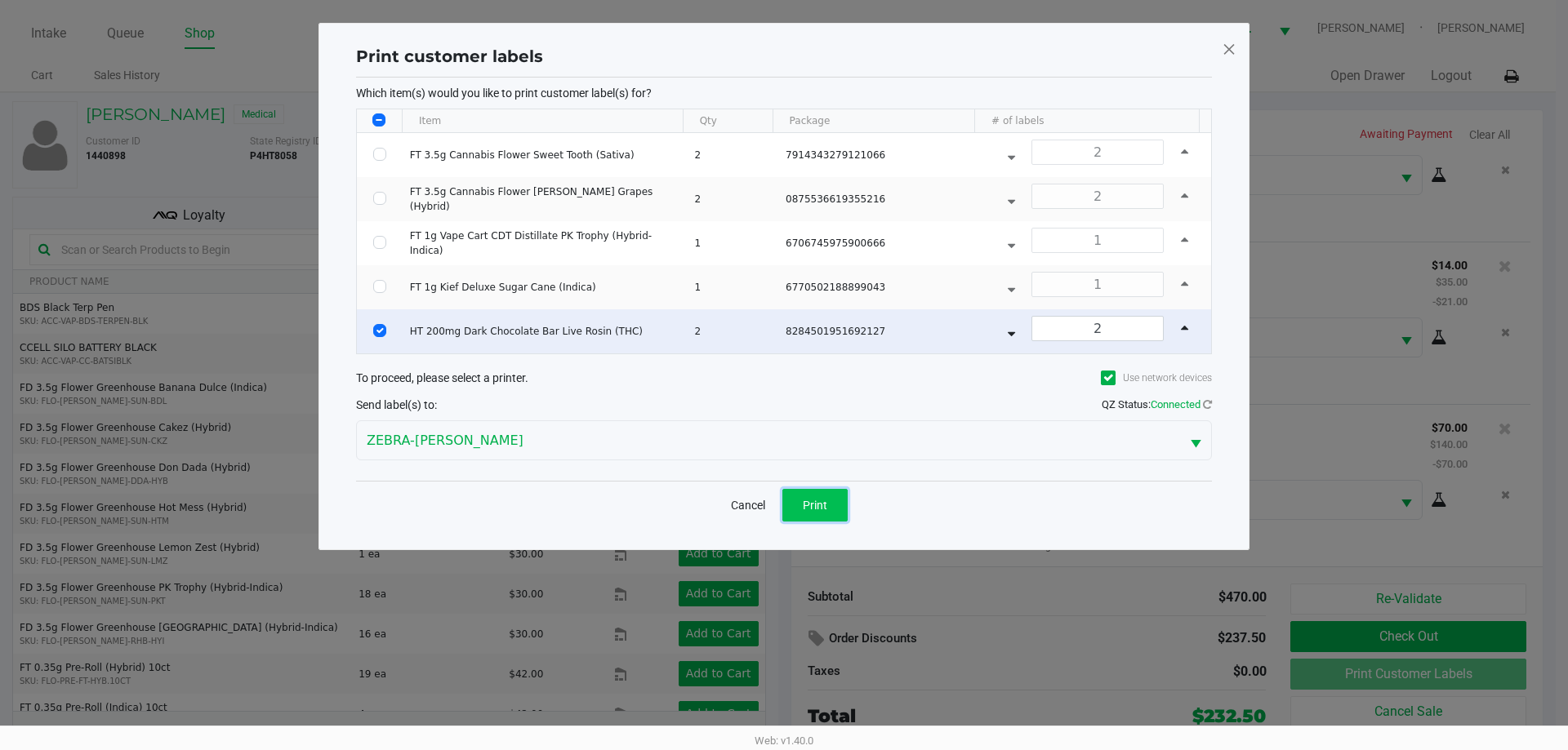
click at [824, 507] on span "Print" at bounding box center [815, 505] width 24 height 13
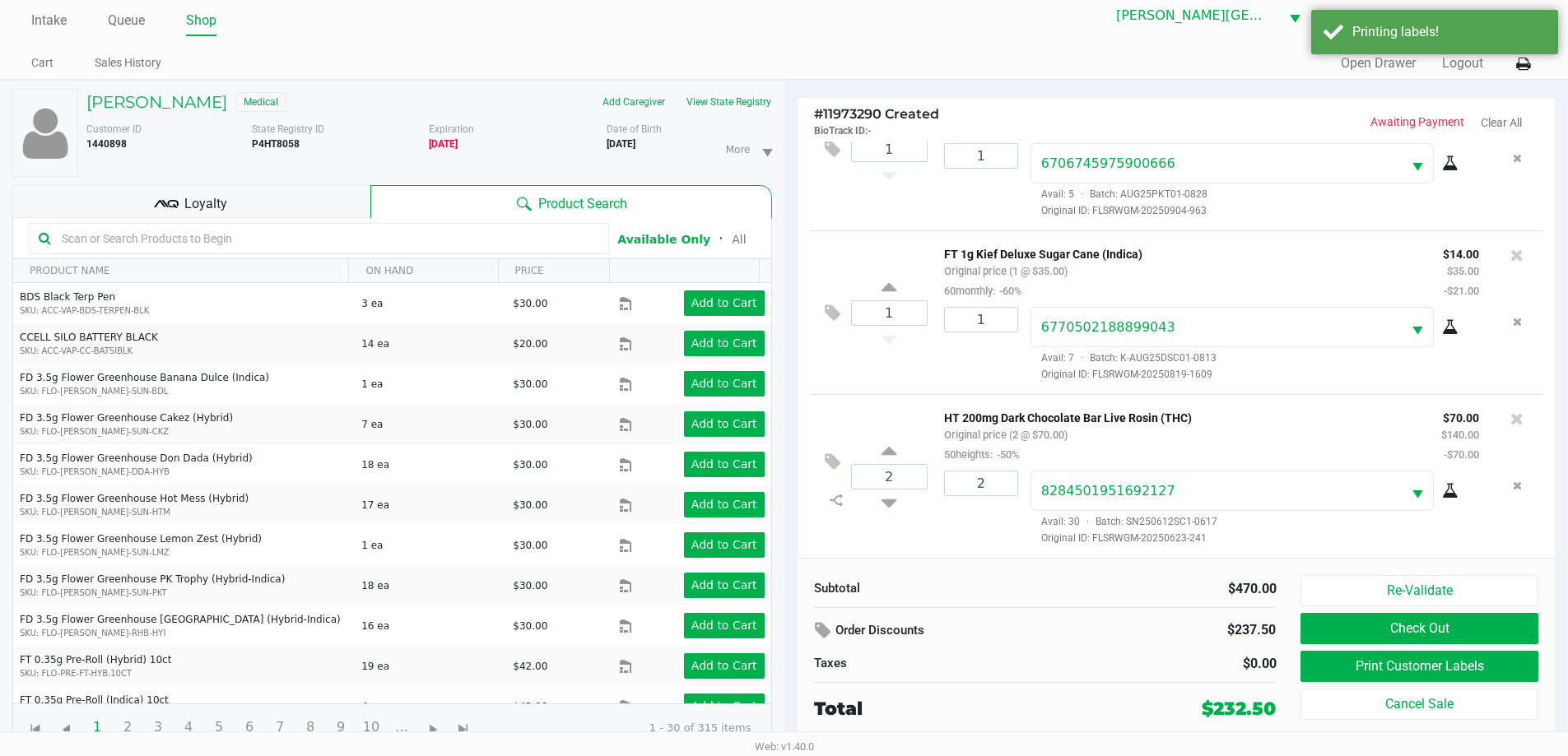
scroll to position [18, 0]
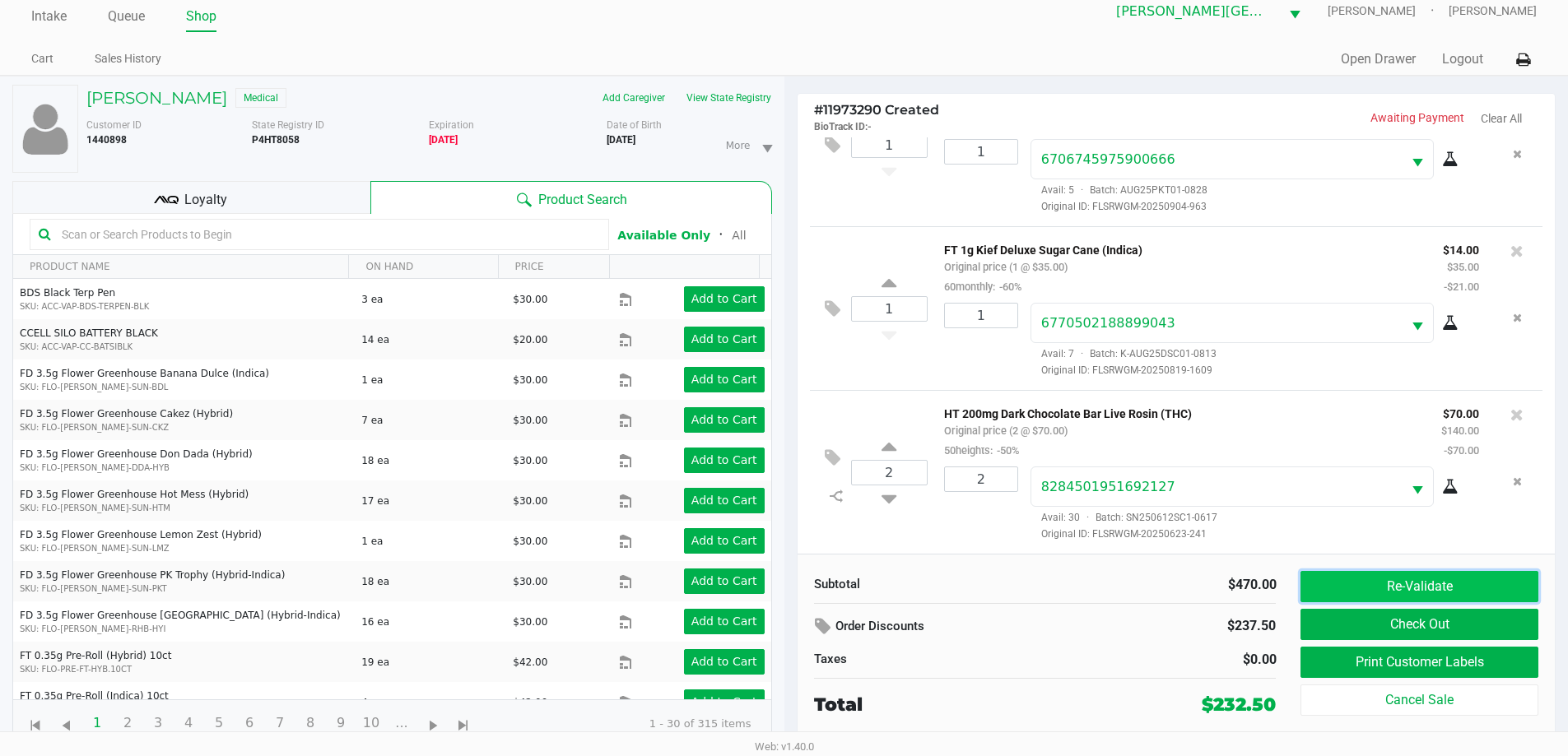
click at [1405, 589] on button "Re-Validate" at bounding box center [1420, 587] width 237 height 32
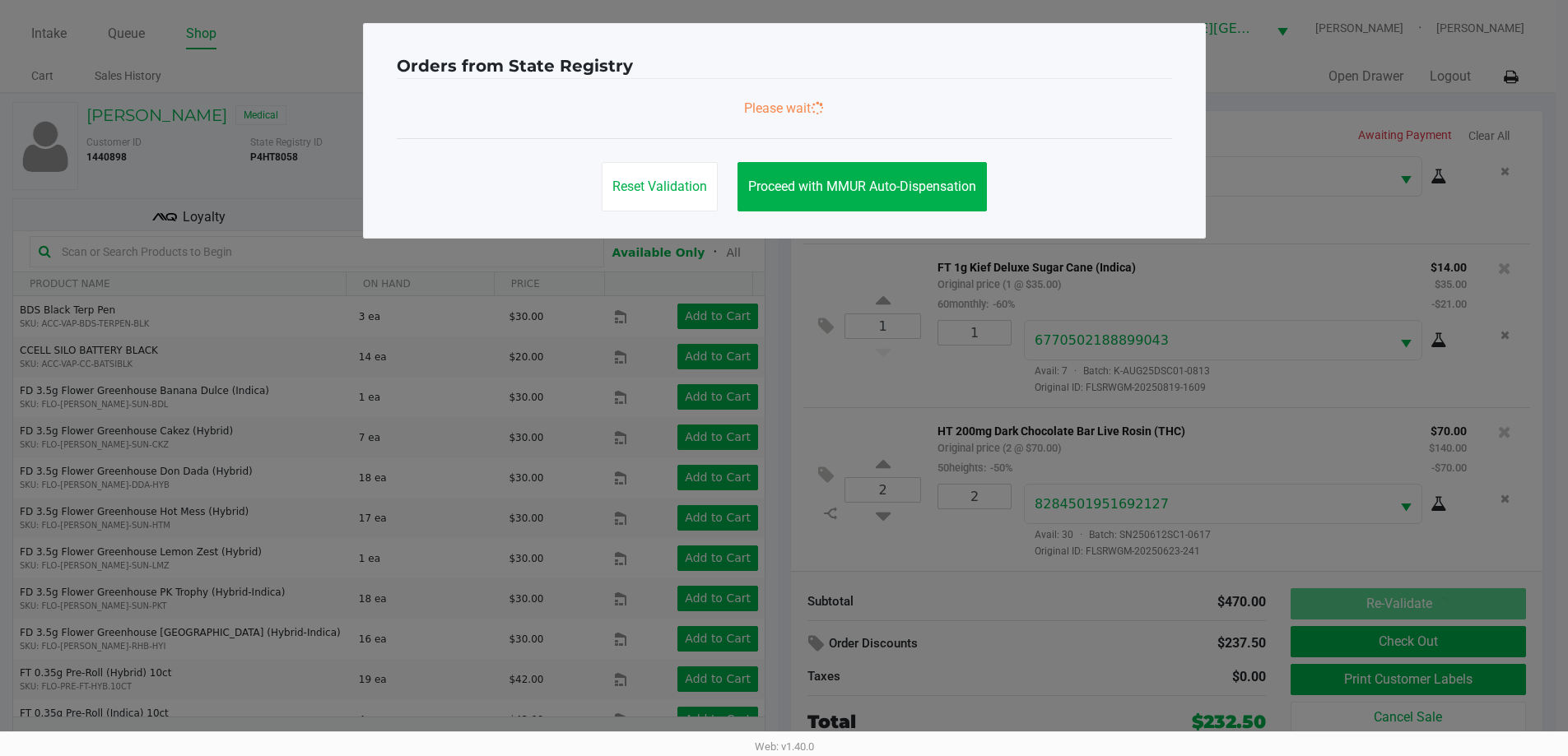
scroll to position [0, 0]
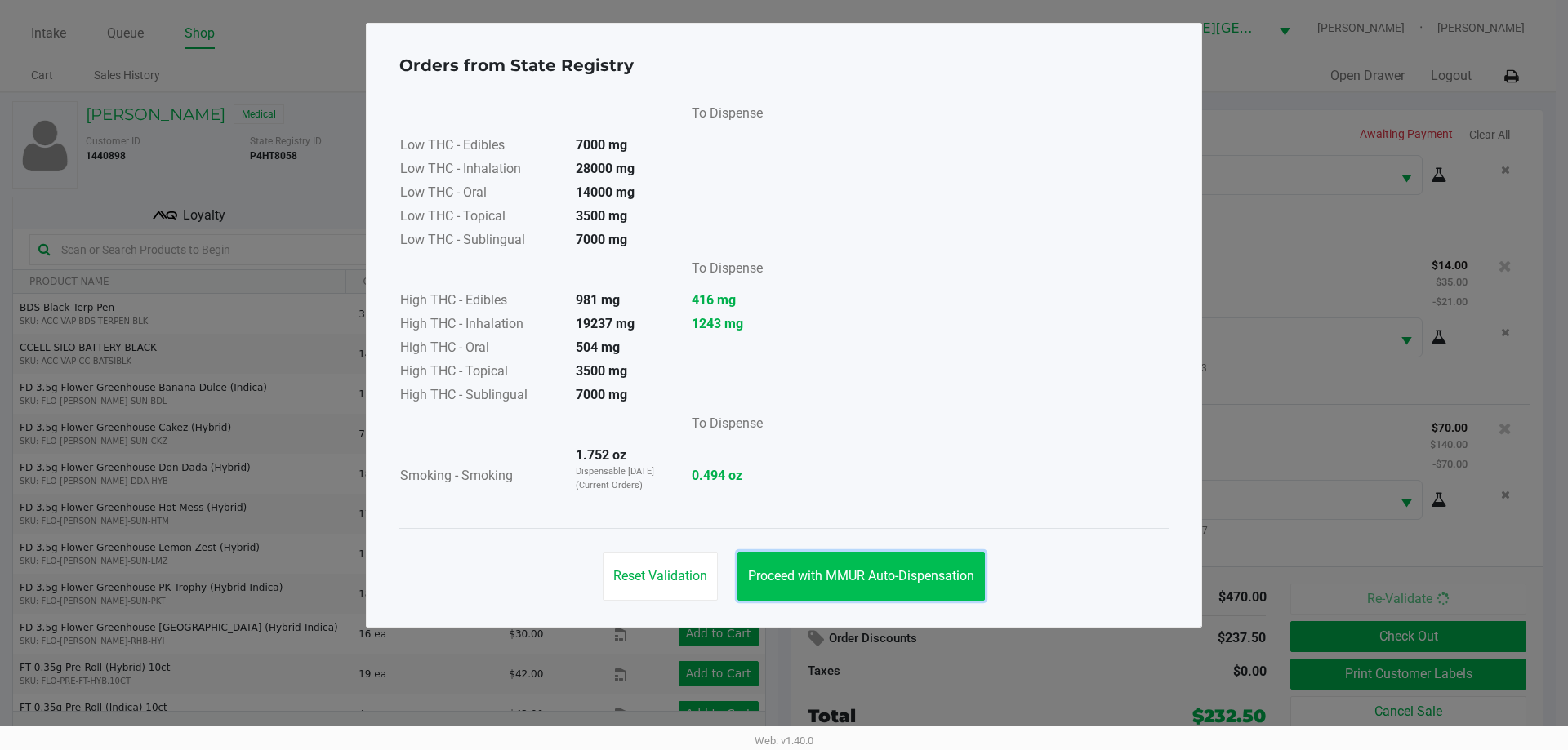
drag, startPoint x: 896, startPoint y: 578, endPoint x: 927, endPoint y: 574, distance: 31.3
click at [903, 577] on span "Proceed with MMUR Auto-Dispensation" at bounding box center [860, 575] width 226 height 16
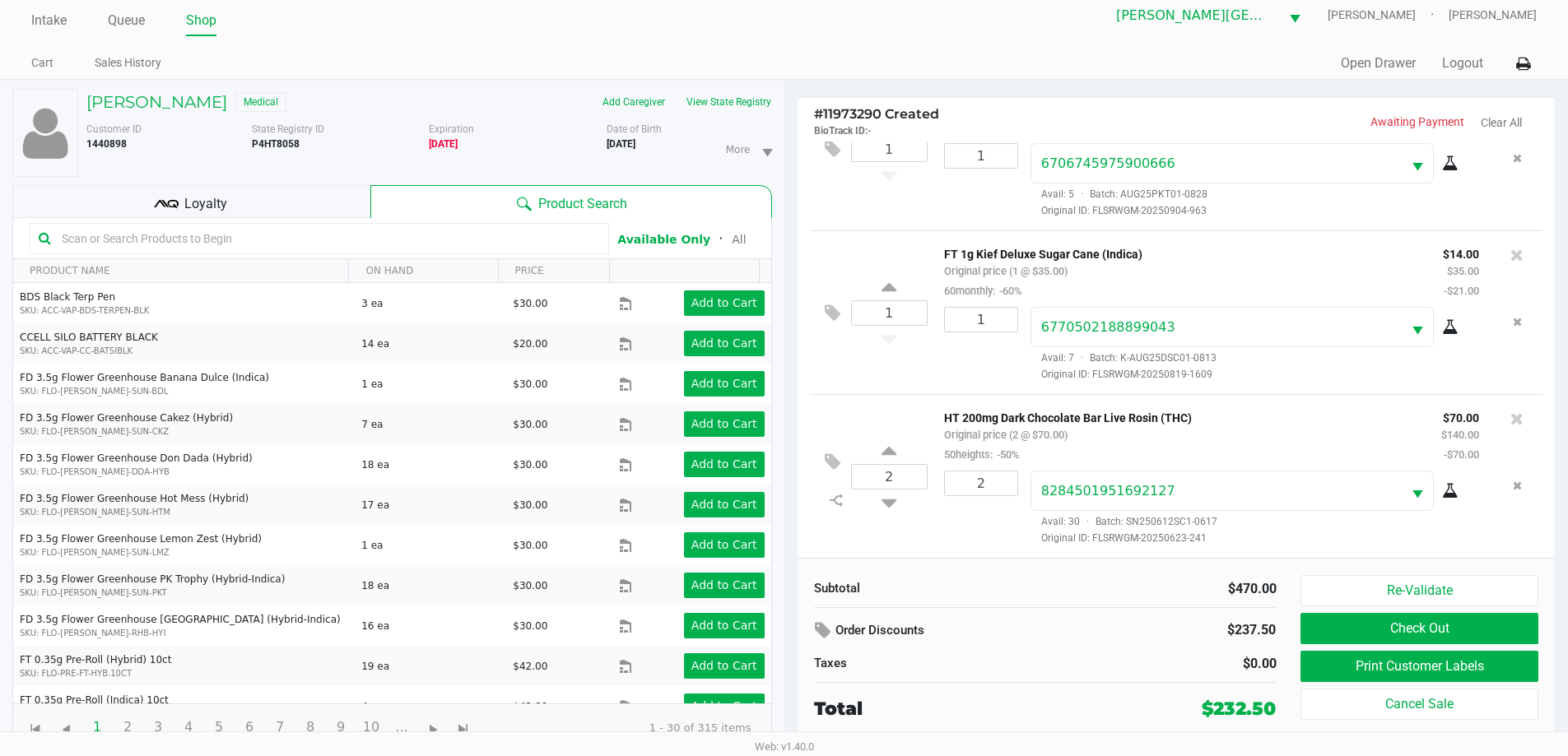
scroll to position [18, 0]
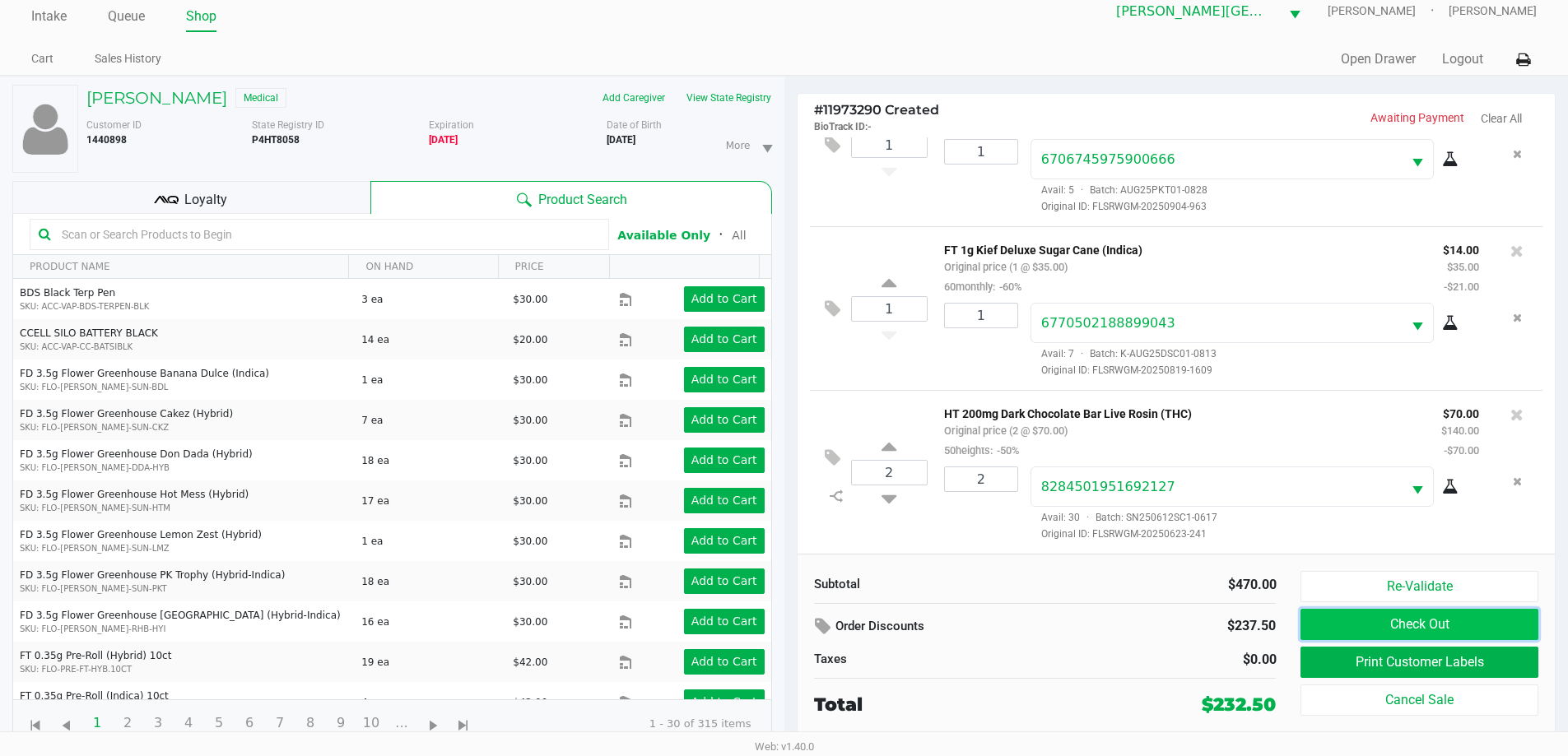
click at [1464, 619] on button "Check Out" at bounding box center [1420, 625] width 237 height 32
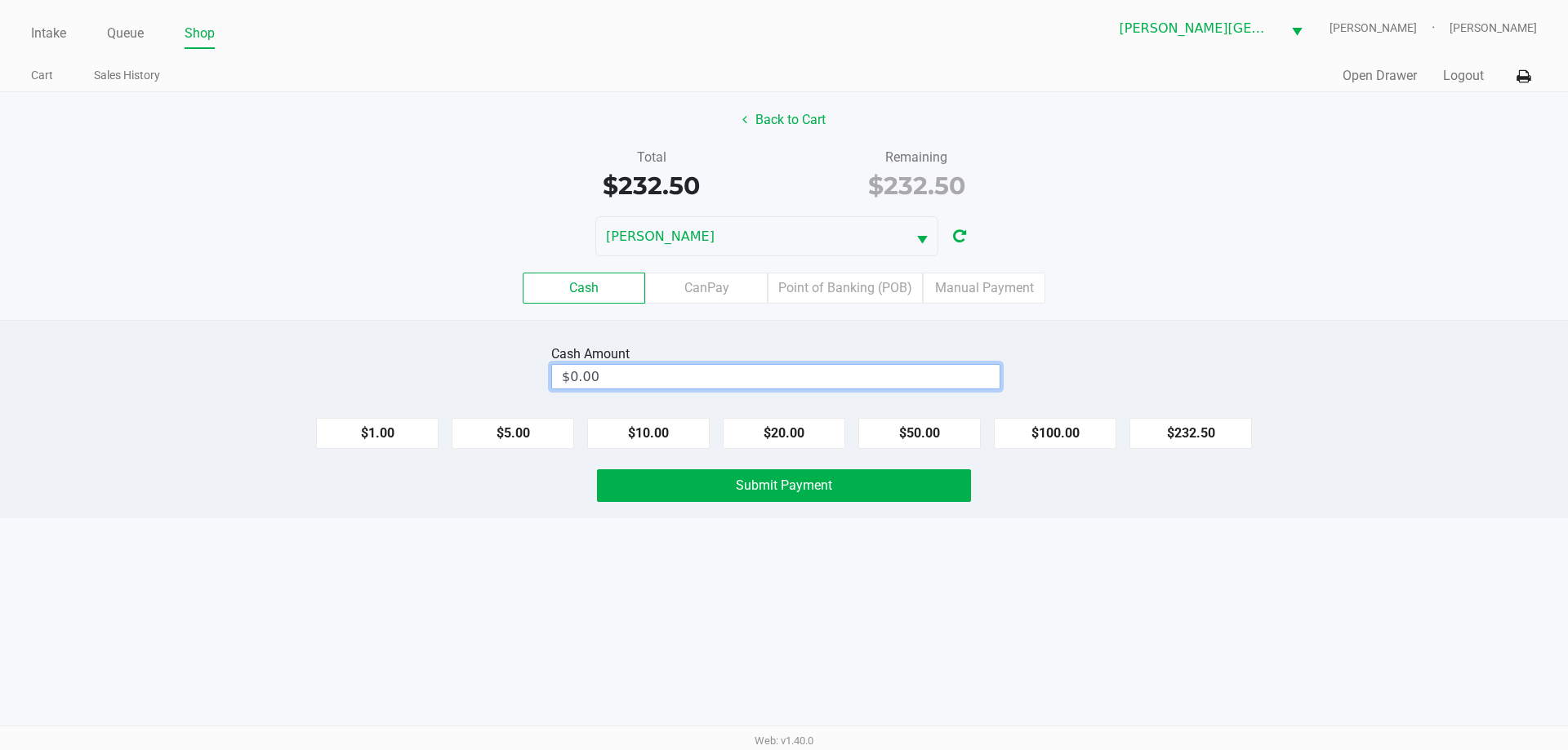
type input "0"
click at [615, 386] on input "0" at bounding box center [776, 377] width 448 height 24
click at [801, 295] on label "Point of Banking (POB)" at bounding box center [846, 289] width 155 height 31
click at [0, 0] on 7 "Point of Banking (POB)" at bounding box center [0, 0] width 0 height 0
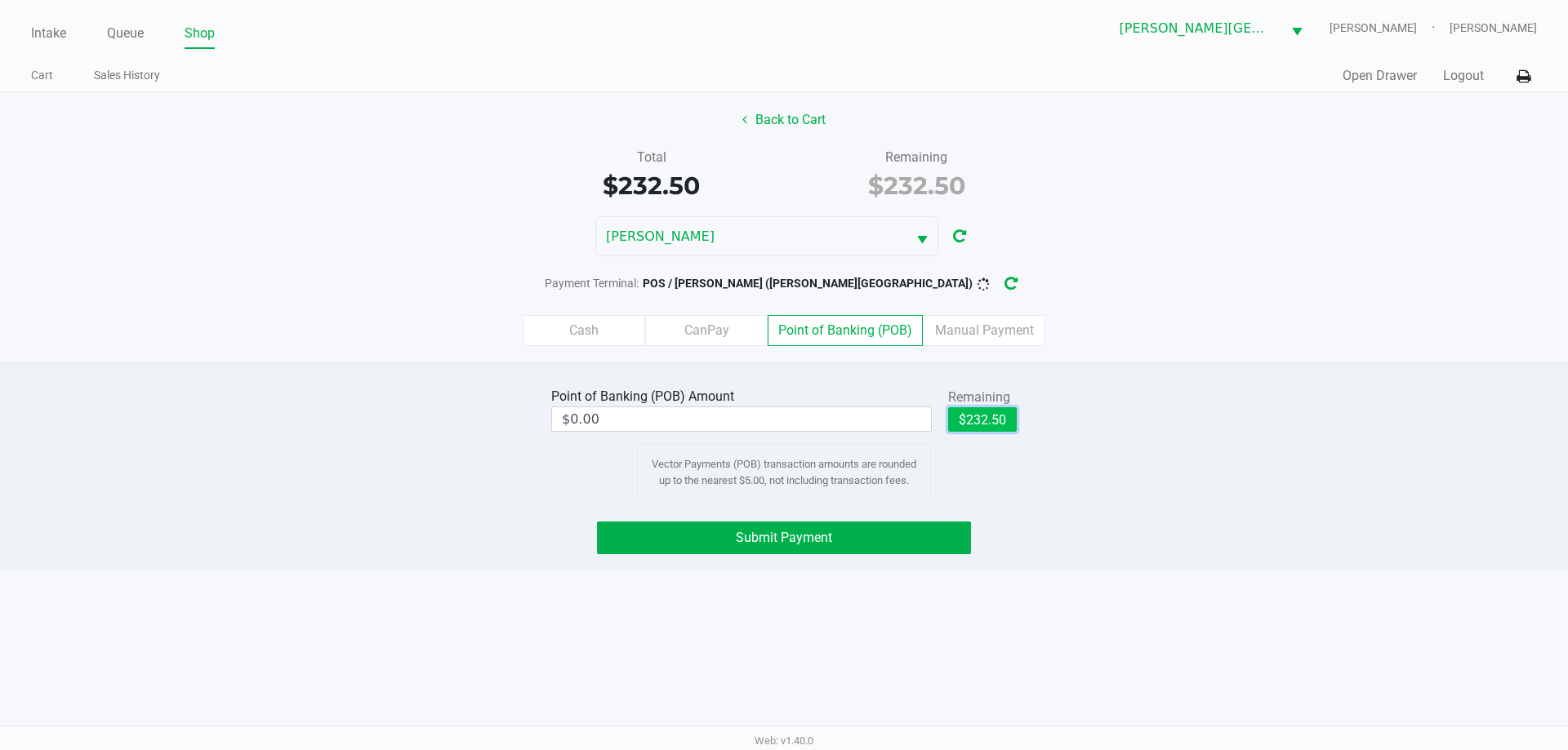
click at [971, 424] on button "$232.50" at bounding box center [982, 419] width 68 height 24
type input "$232.50"
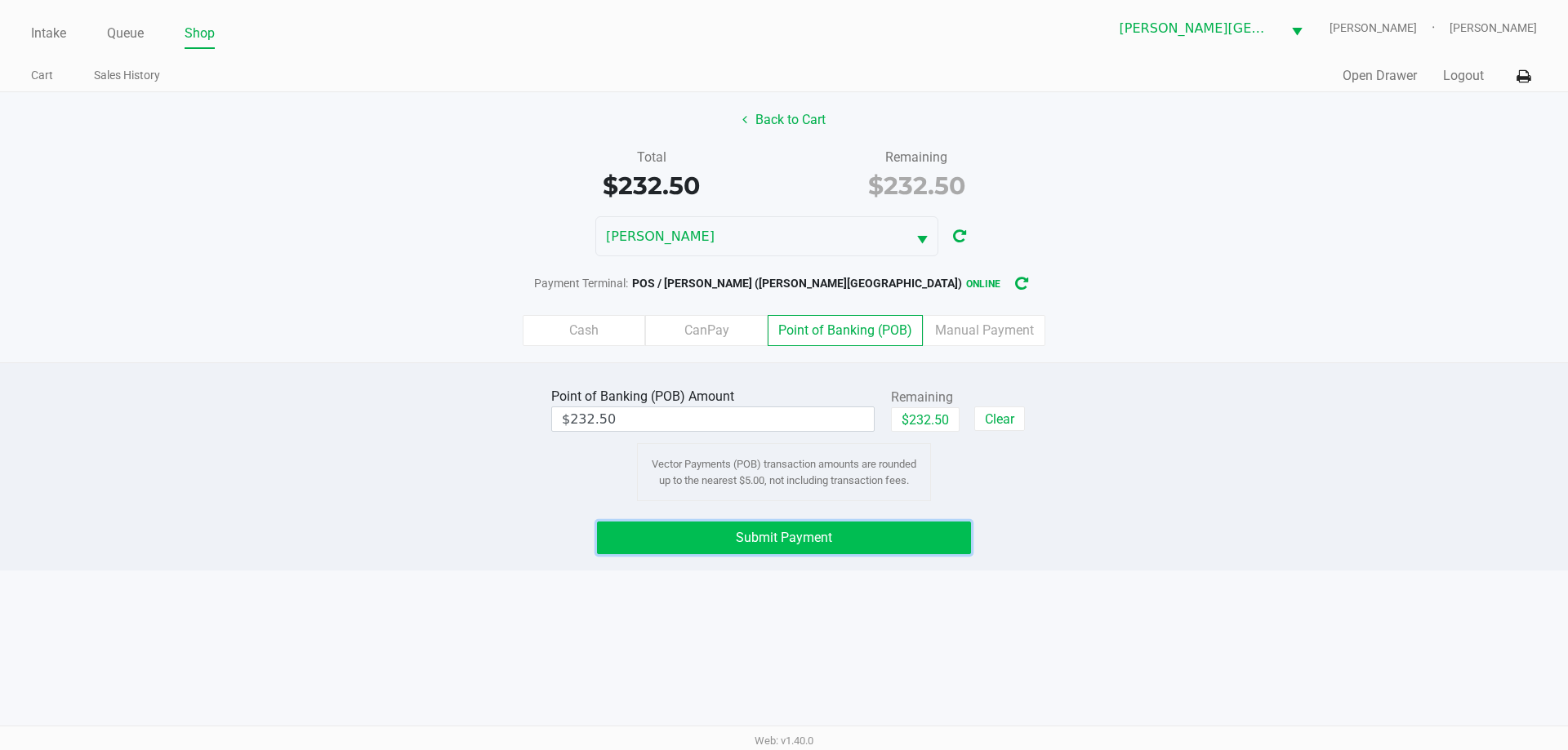
click at [769, 547] on button "Submit Payment" at bounding box center [784, 537] width 374 height 32
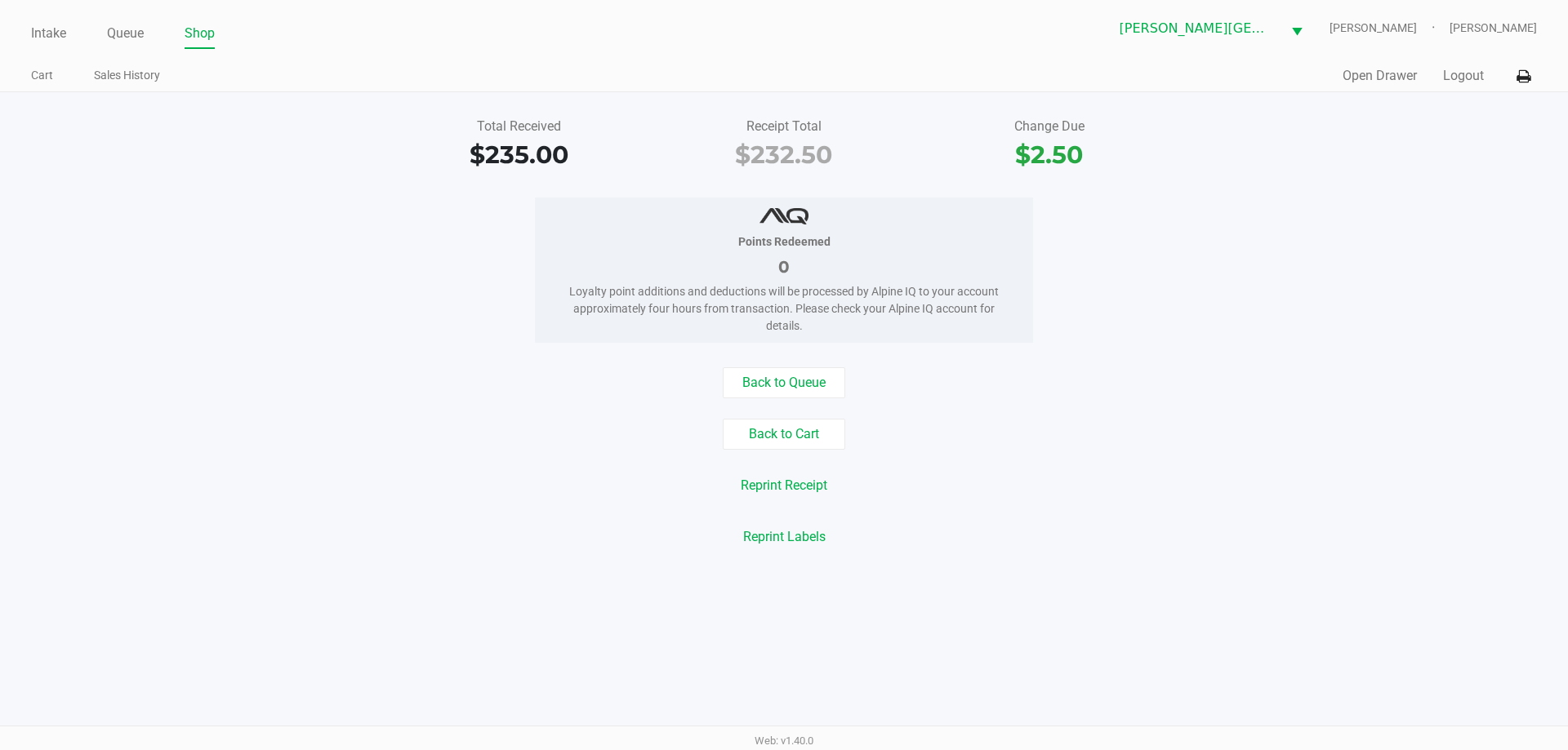
click at [1429, 315] on div "Points Redeemed 0 Loyalty point additions and deductions will be processed by A…" at bounding box center [784, 270] width 1592 height 145
click at [1296, 375] on div "Back to Queue" at bounding box center [784, 383] width 1592 height 31
click at [116, 32] on link "Queue" at bounding box center [126, 33] width 37 height 23
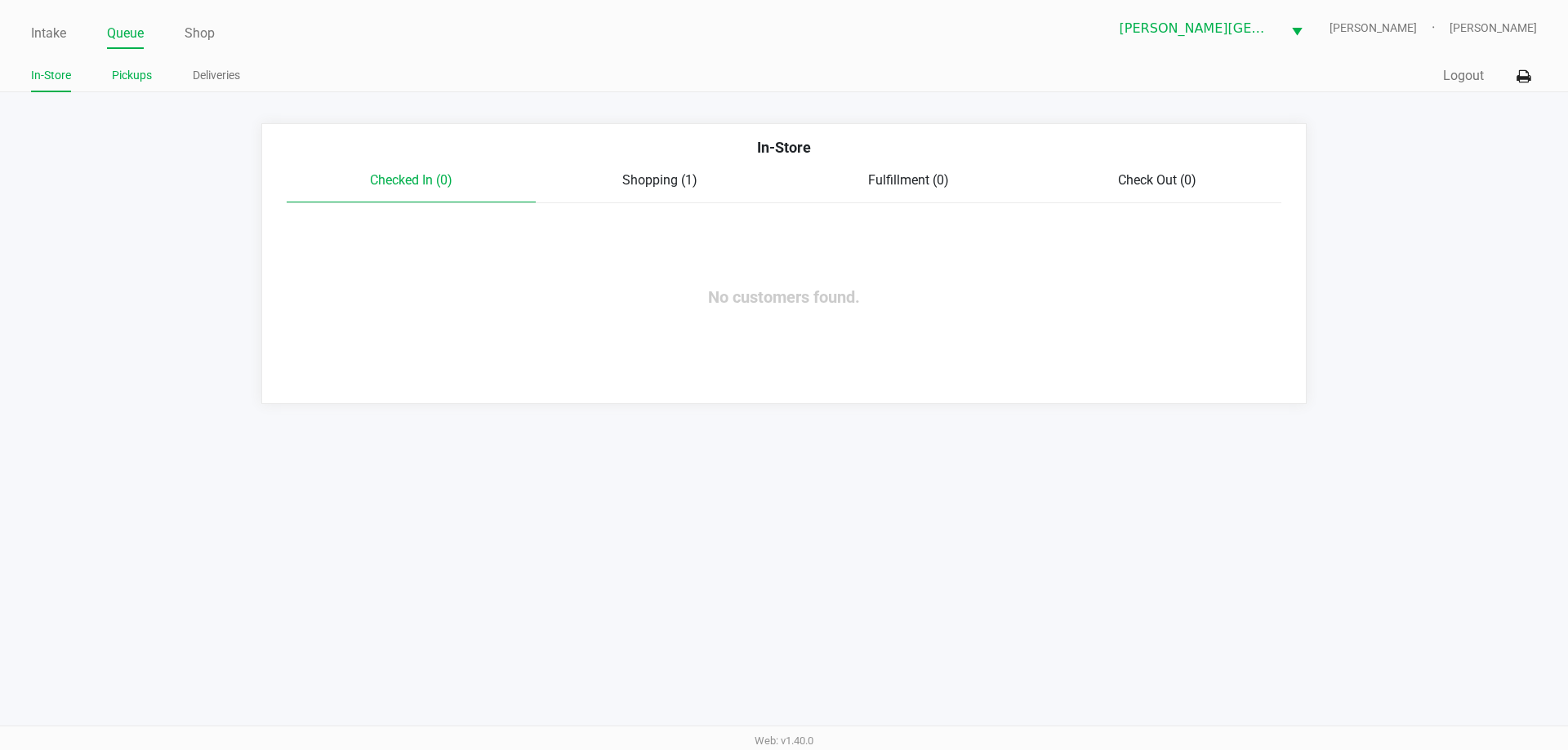
click at [127, 80] on link "Pickups" at bounding box center [131, 76] width 40 height 20
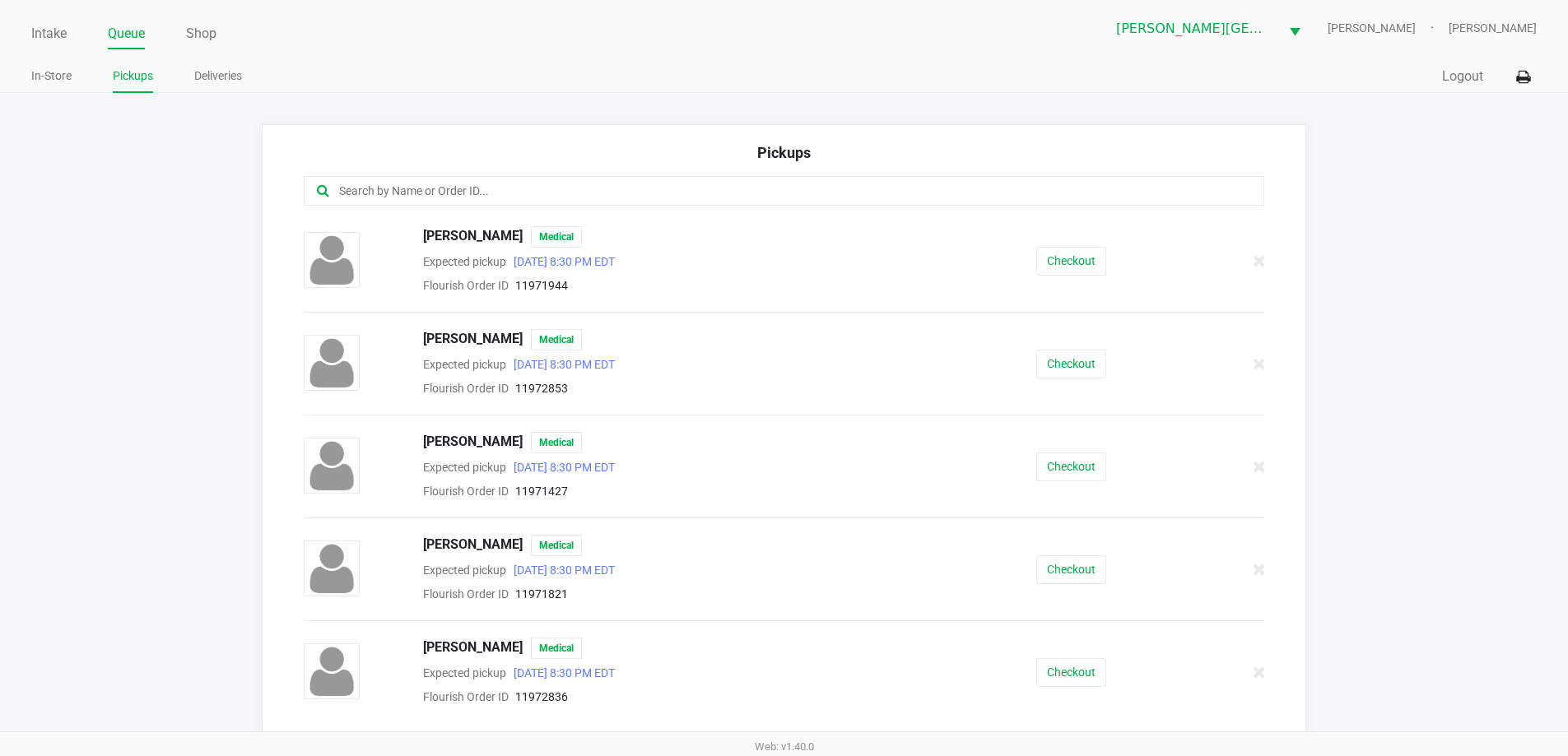
click at [575, 199] on input "text" at bounding box center [758, 191] width 841 height 19
click at [428, 193] on input "text" at bounding box center [758, 191] width 841 height 19
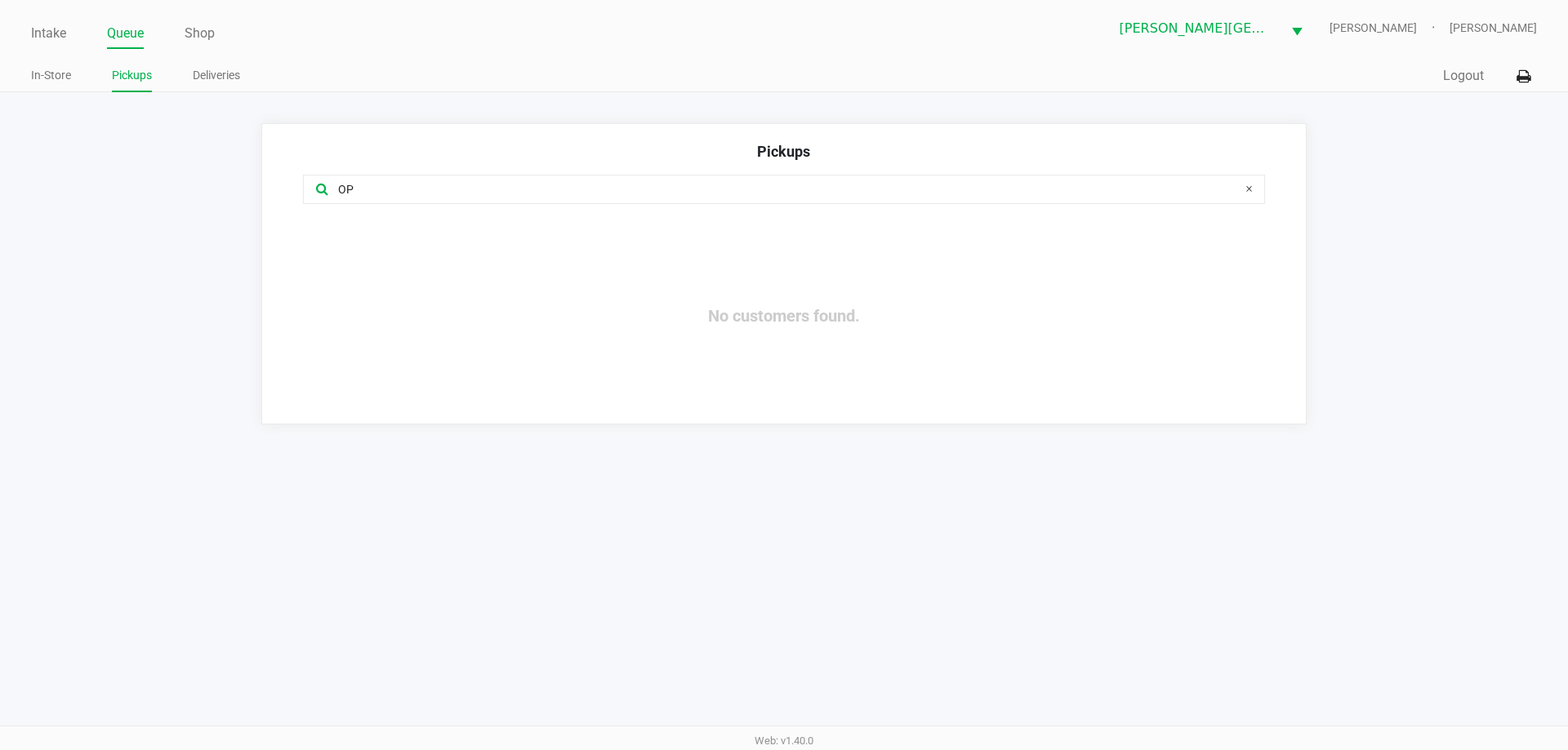
type input "O"
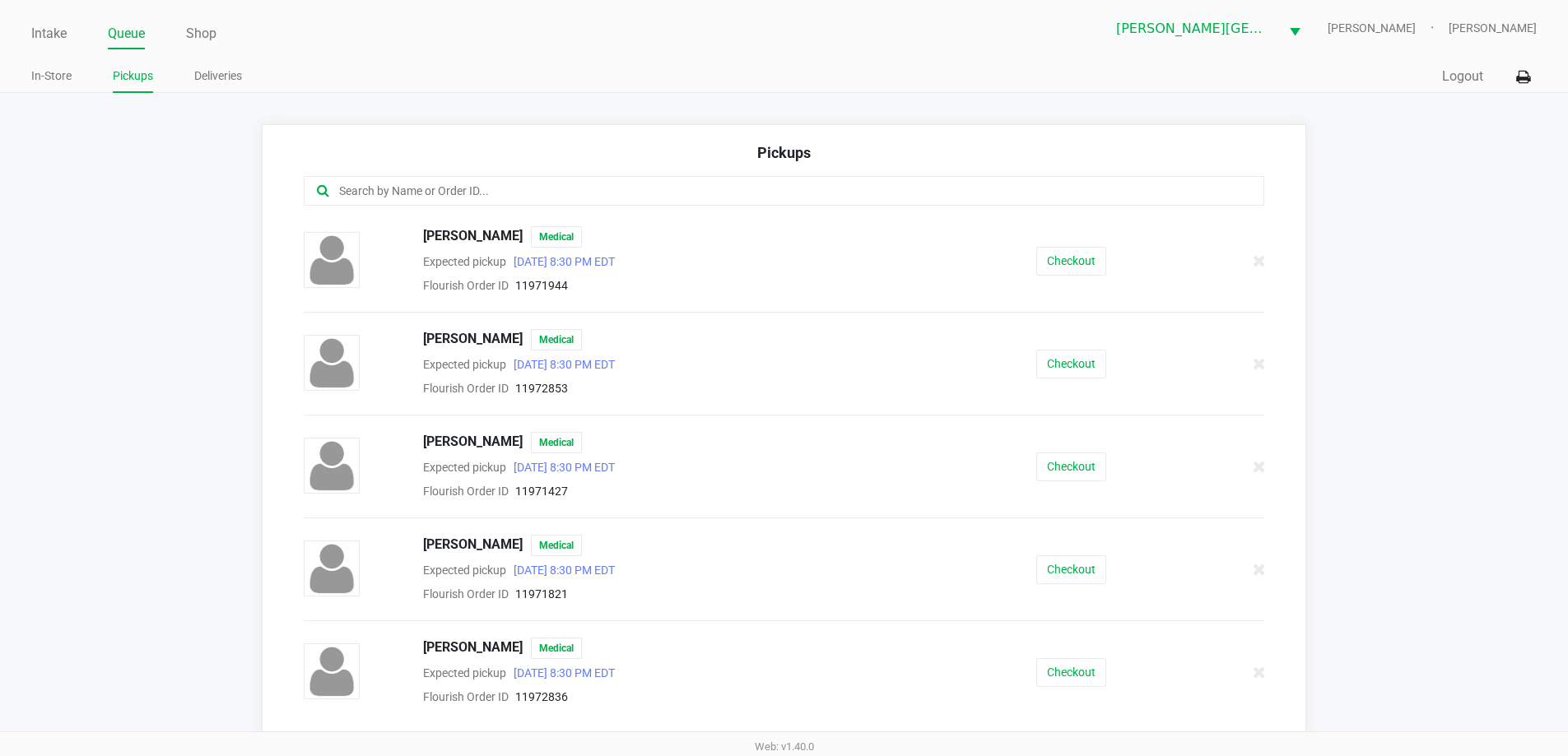
click at [575, 192] on input "text" at bounding box center [758, 191] width 841 height 19
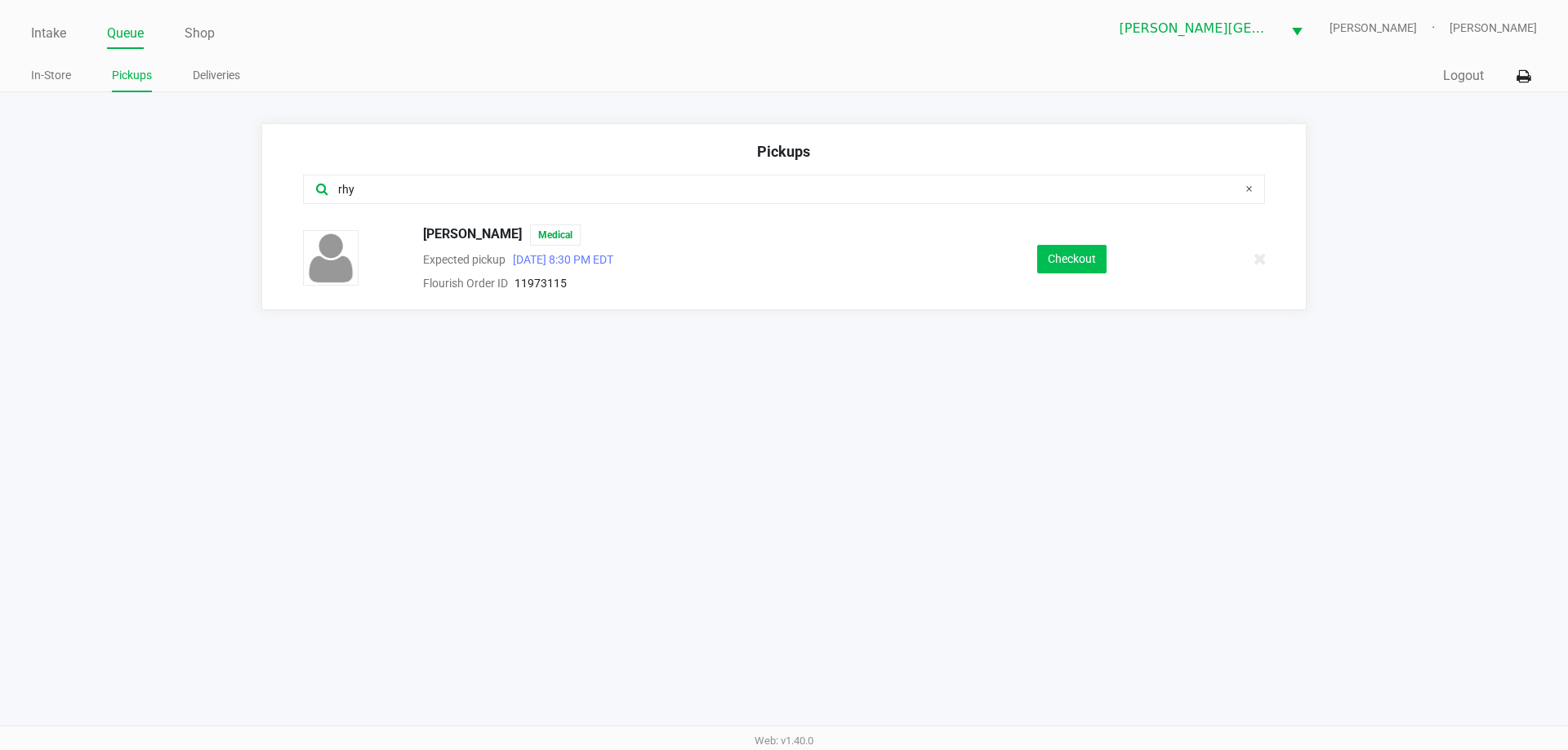
type input "rhy"
click at [1060, 260] on button "Checkout" at bounding box center [1071, 259] width 69 height 29
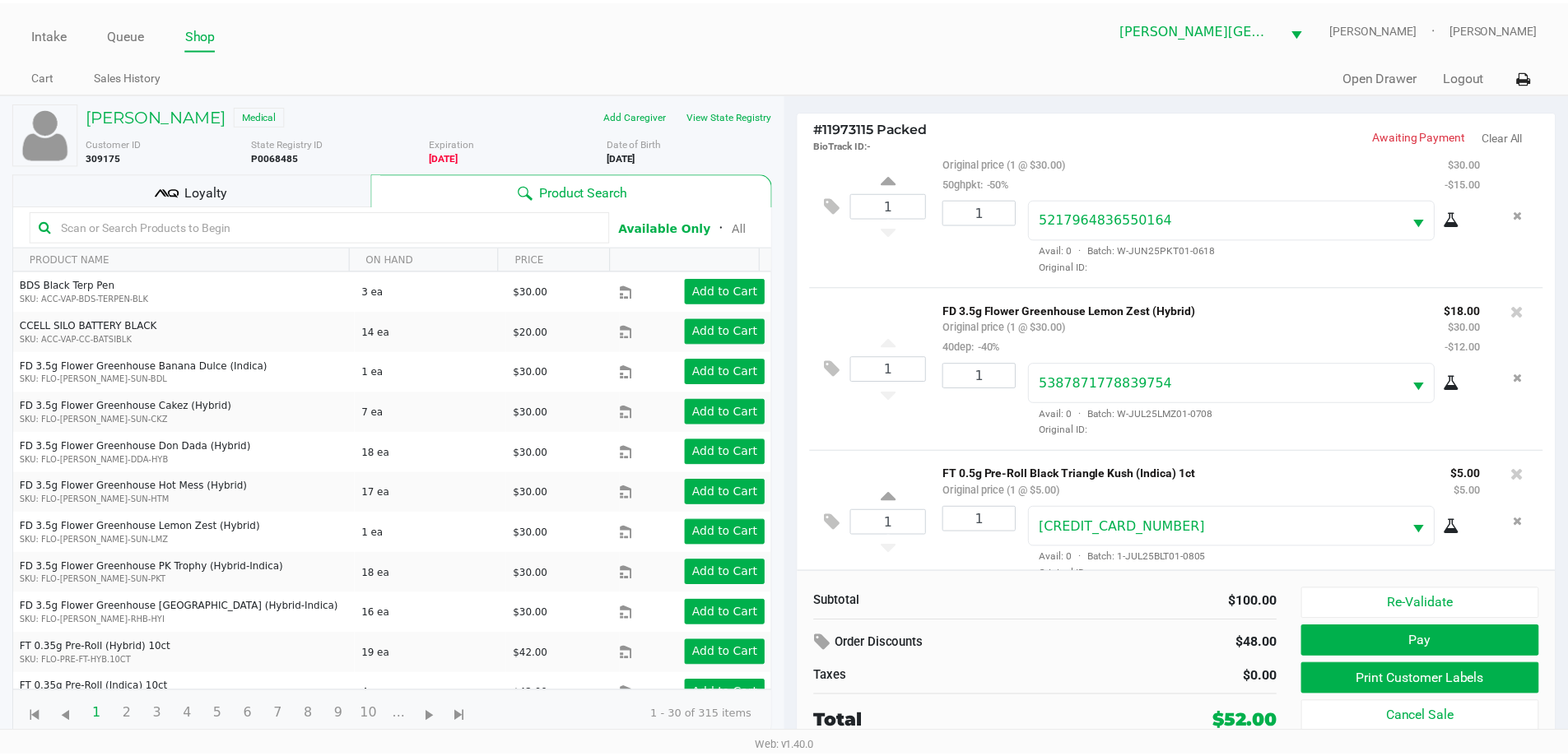
scroll to position [222, 0]
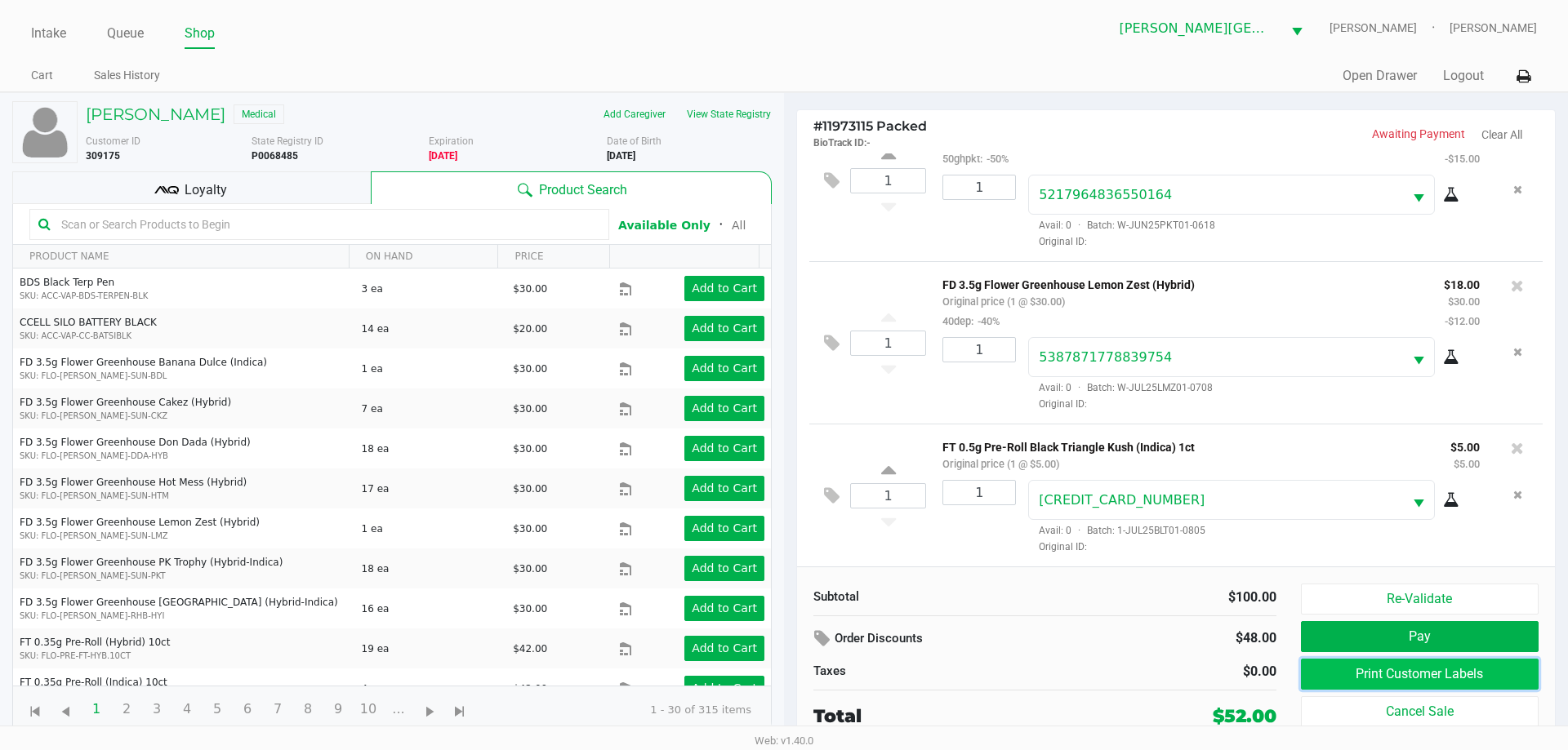
click at [1448, 676] on button "Print Customer Labels" at bounding box center [1419, 674] width 238 height 31
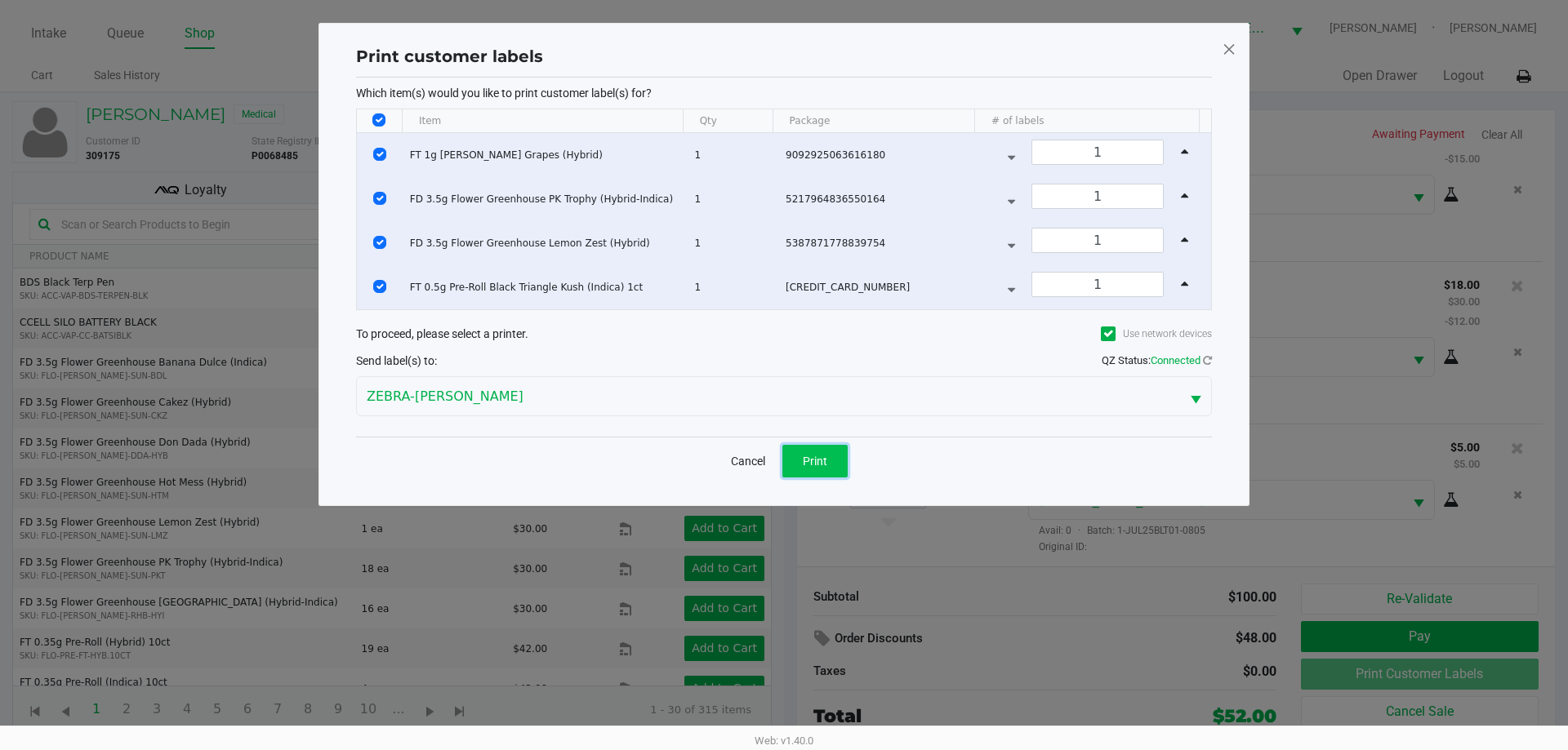
click at [810, 465] on span "Print" at bounding box center [815, 461] width 24 height 13
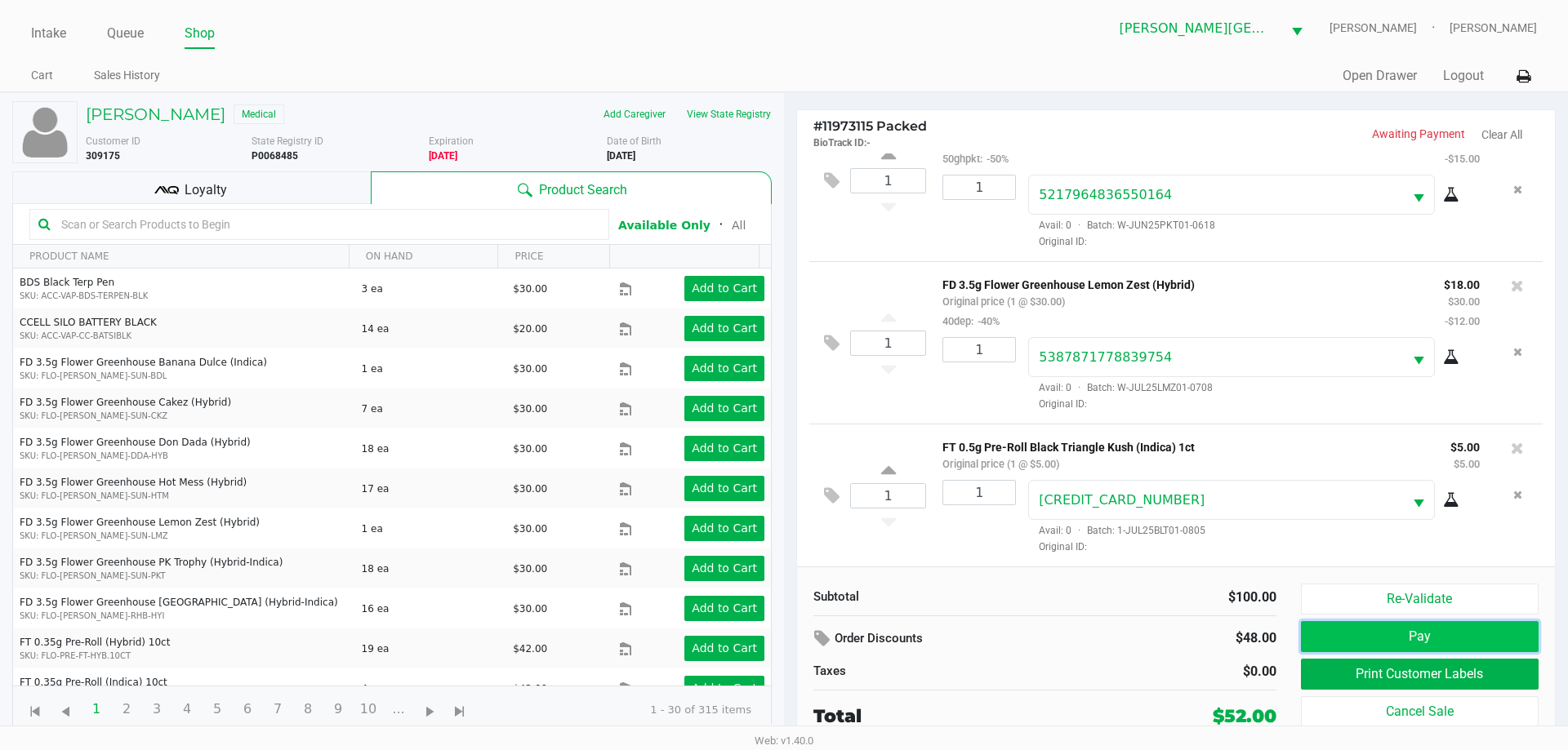
click at [1420, 632] on button "Pay" at bounding box center [1419, 637] width 238 height 31
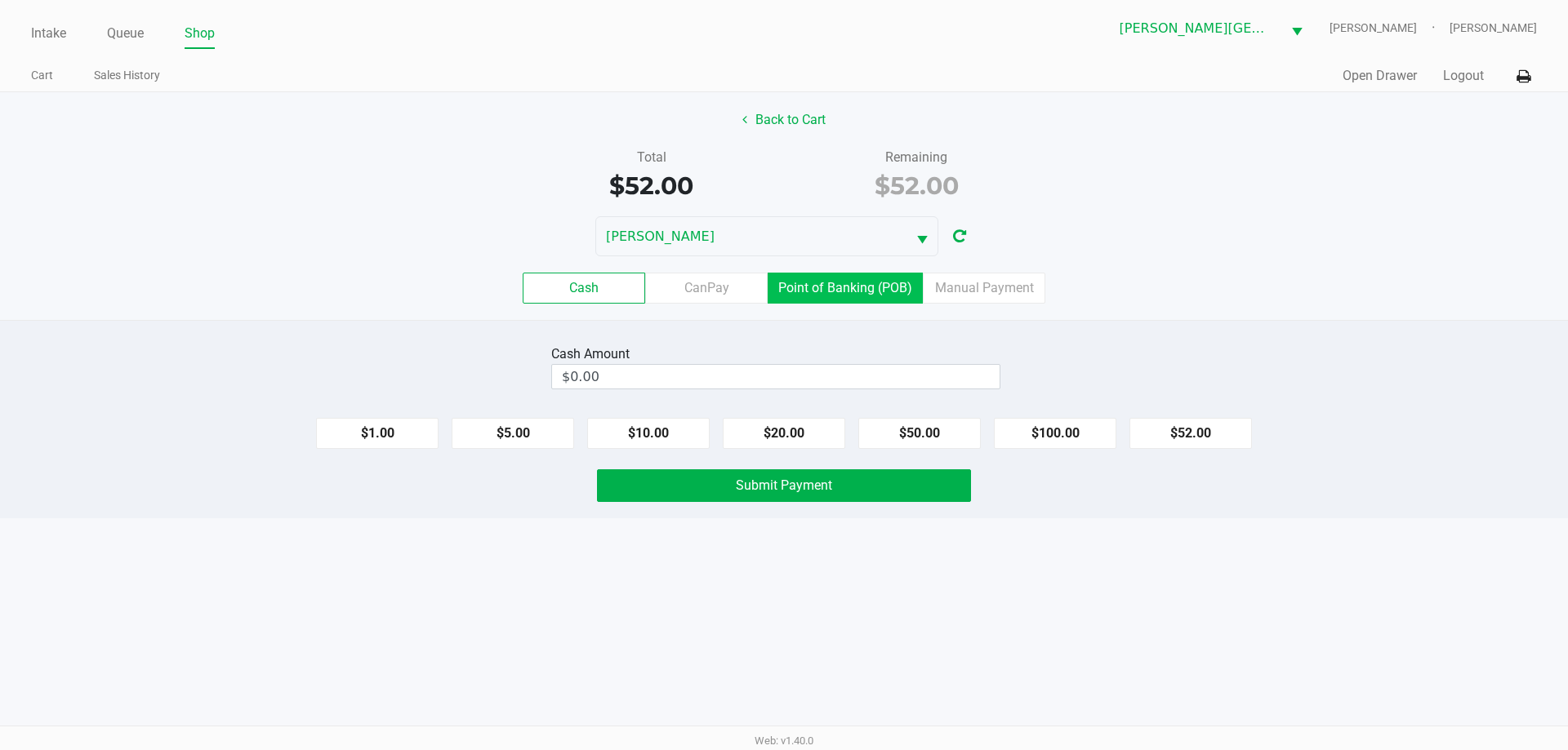
drag, startPoint x: 810, startPoint y: 294, endPoint x: 819, endPoint y: 310, distance: 18.4
click at [811, 294] on label "Point of Banking (POB)" at bounding box center [846, 289] width 155 height 31
click at [0, 0] on 7 "Point of Banking (POB)" at bounding box center [0, 0] width 0 height 0
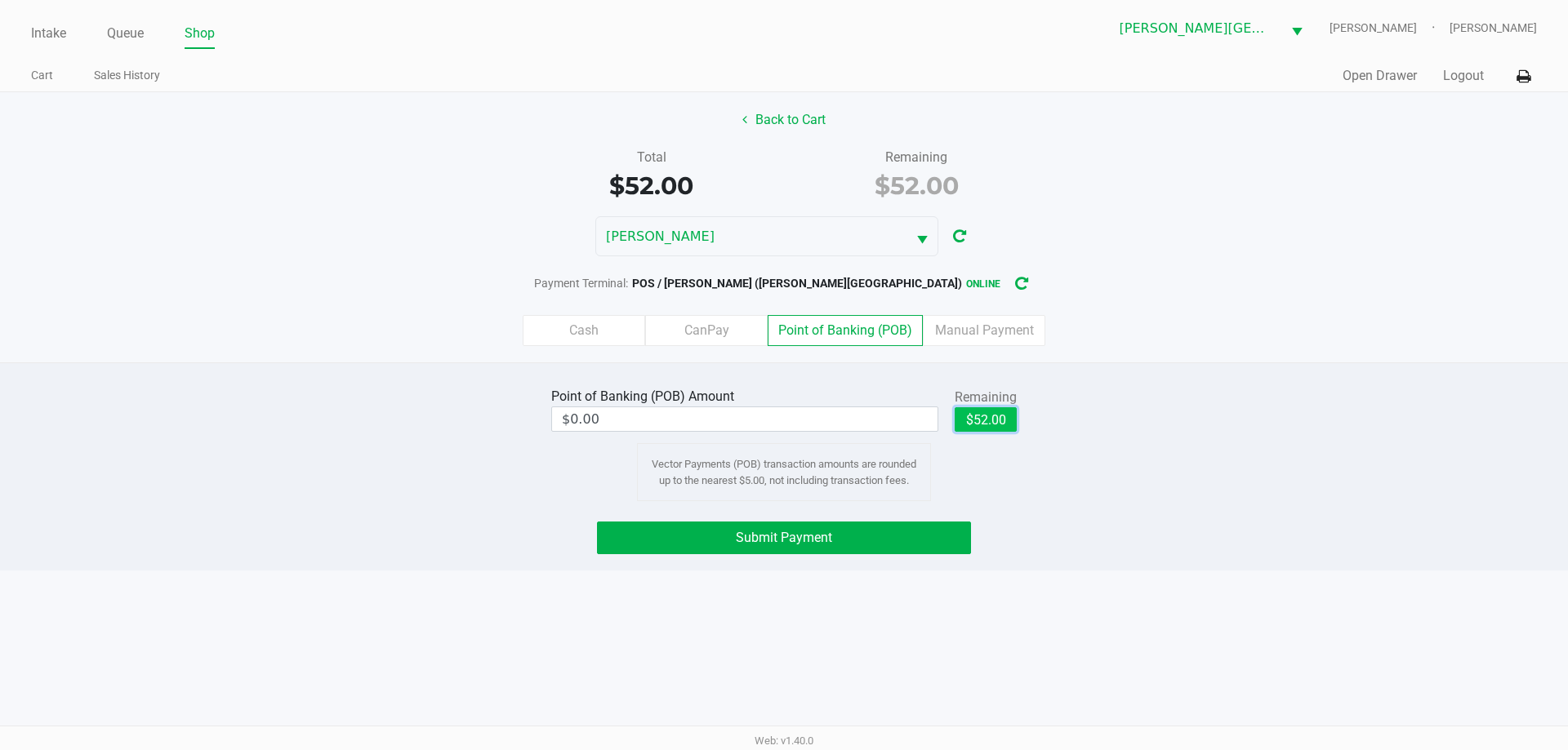
click at [1005, 418] on button "$52.00" at bounding box center [985, 419] width 62 height 24
type input "$52.00"
click at [882, 533] on button "Submit Payment" at bounding box center [784, 537] width 374 height 32
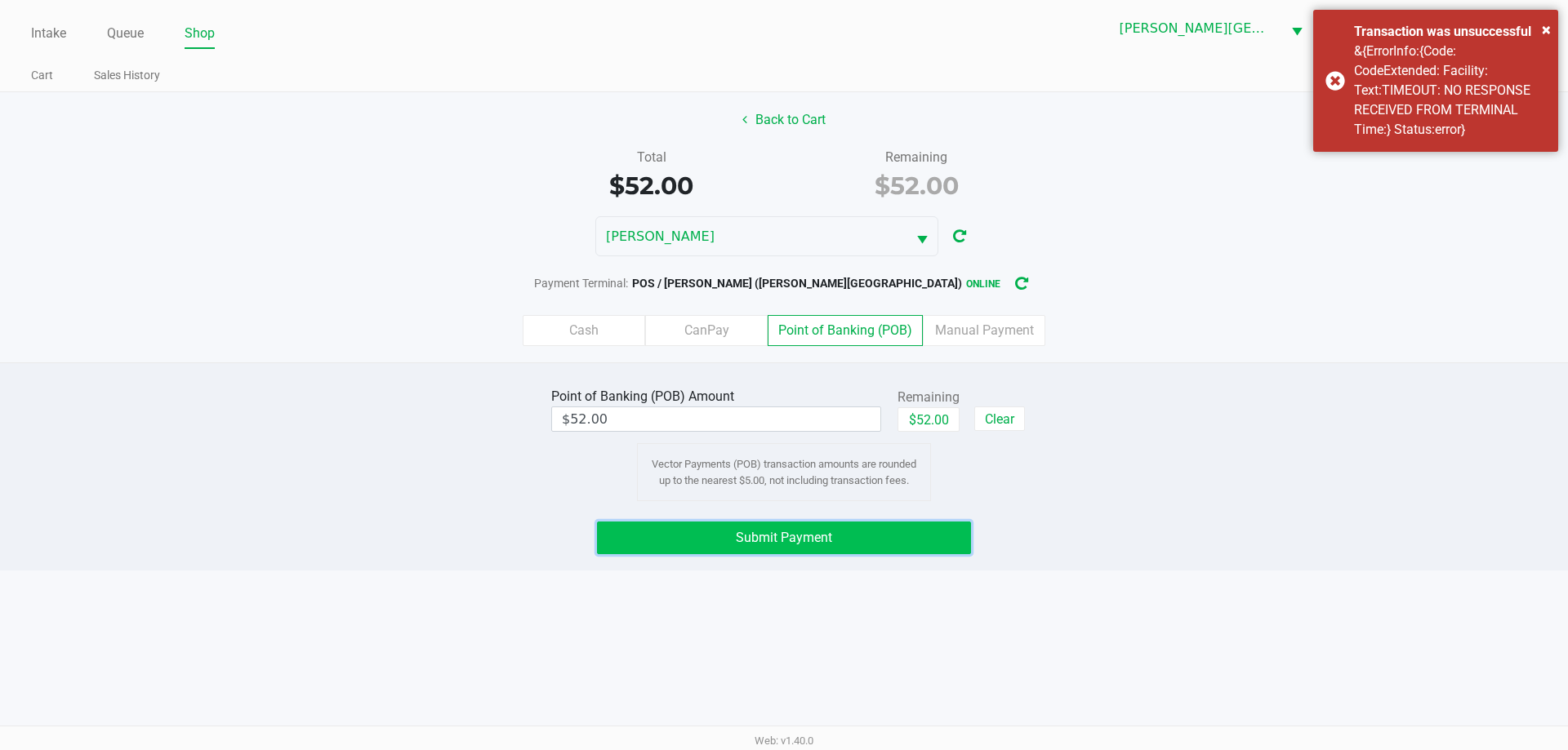
click at [842, 529] on button "Submit Payment" at bounding box center [784, 537] width 374 height 32
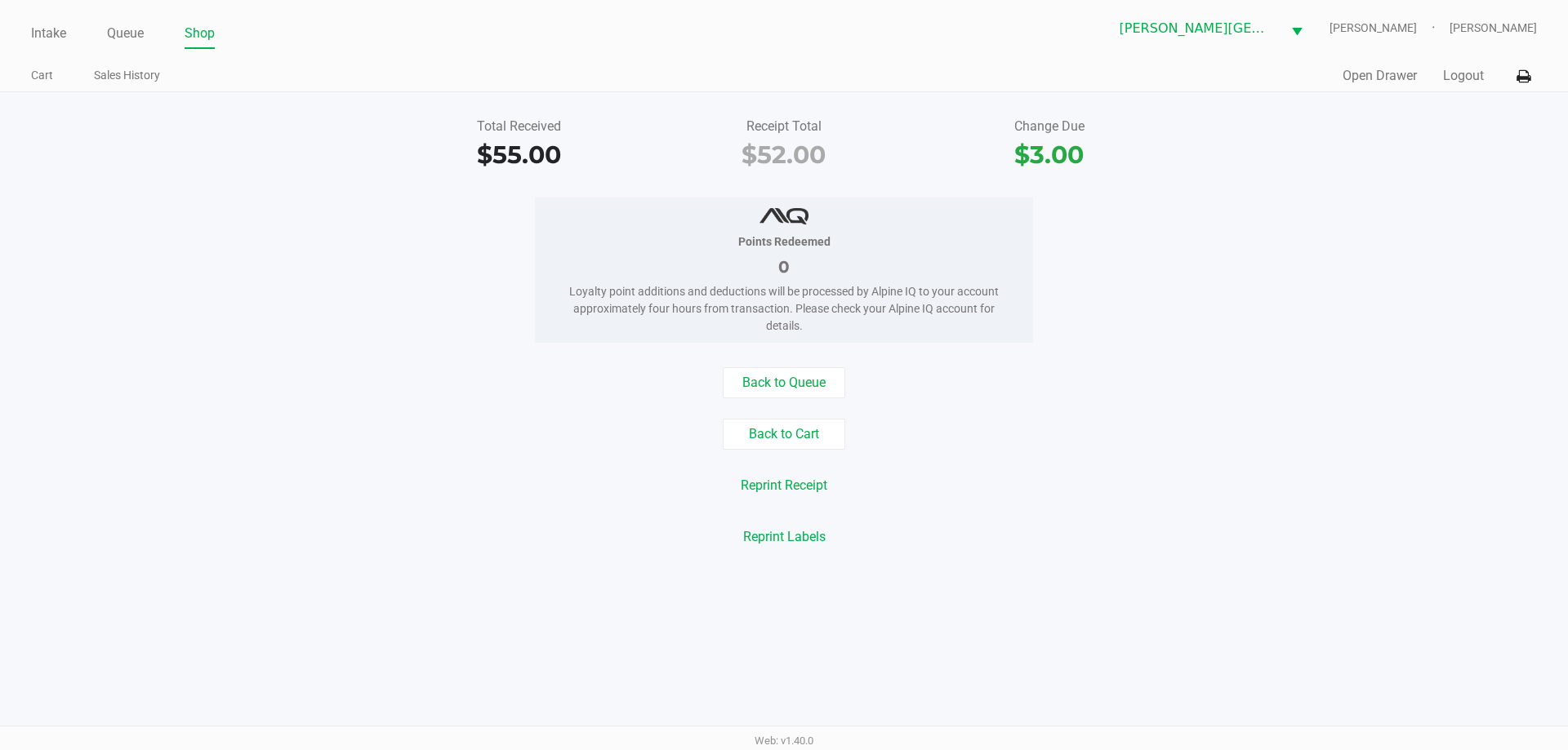
click at [352, 71] on ul "Cart Sales History" at bounding box center [408, 78] width 753 height 28
click at [55, 30] on link "Intake" at bounding box center [49, 33] width 35 height 23
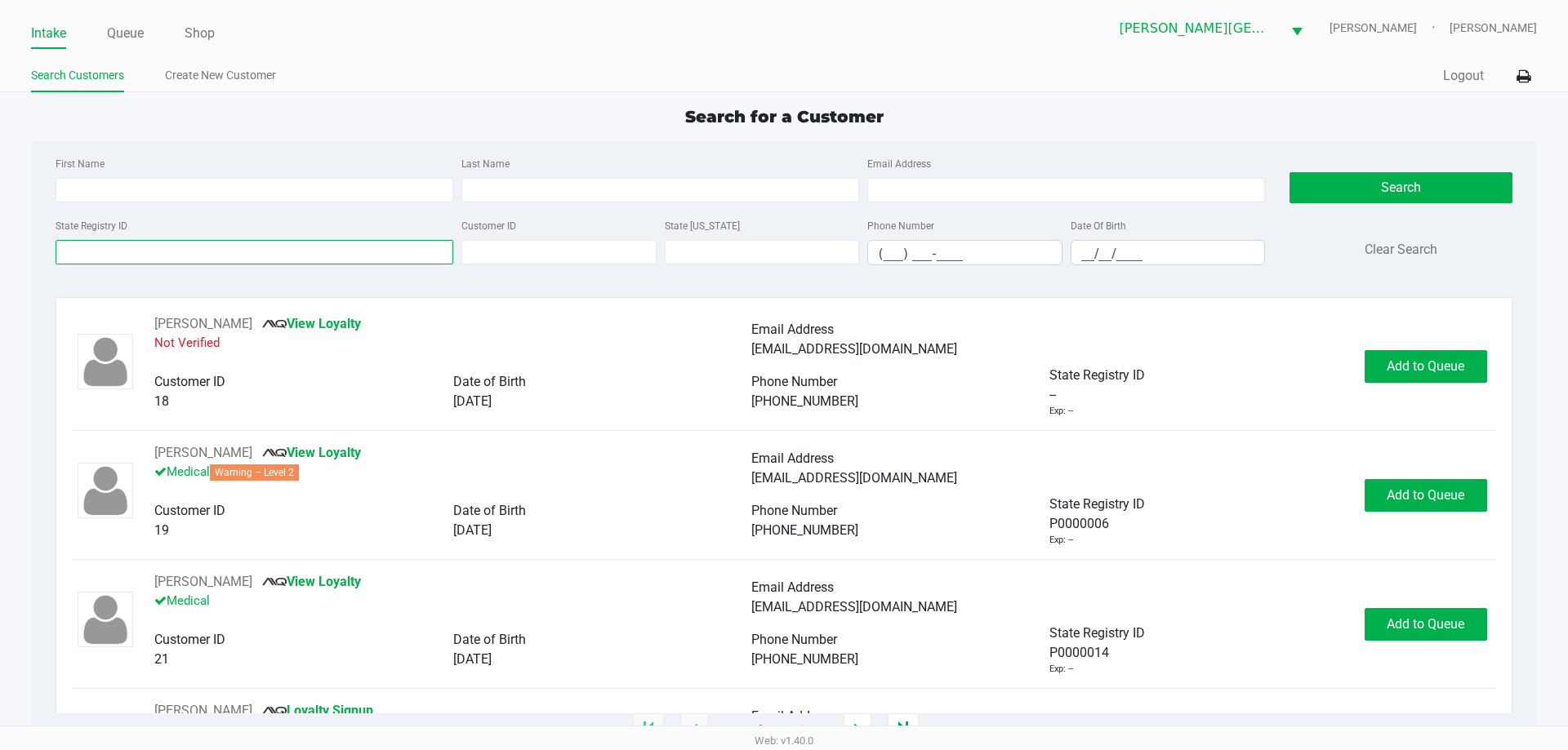
click at [258, 252] on input "State Registry ID" at bounding box center [254, 252] width 398 height 24
click at [327, 259] on input "State Registry ID" at bounding box center [254, 252] width 398 height 24
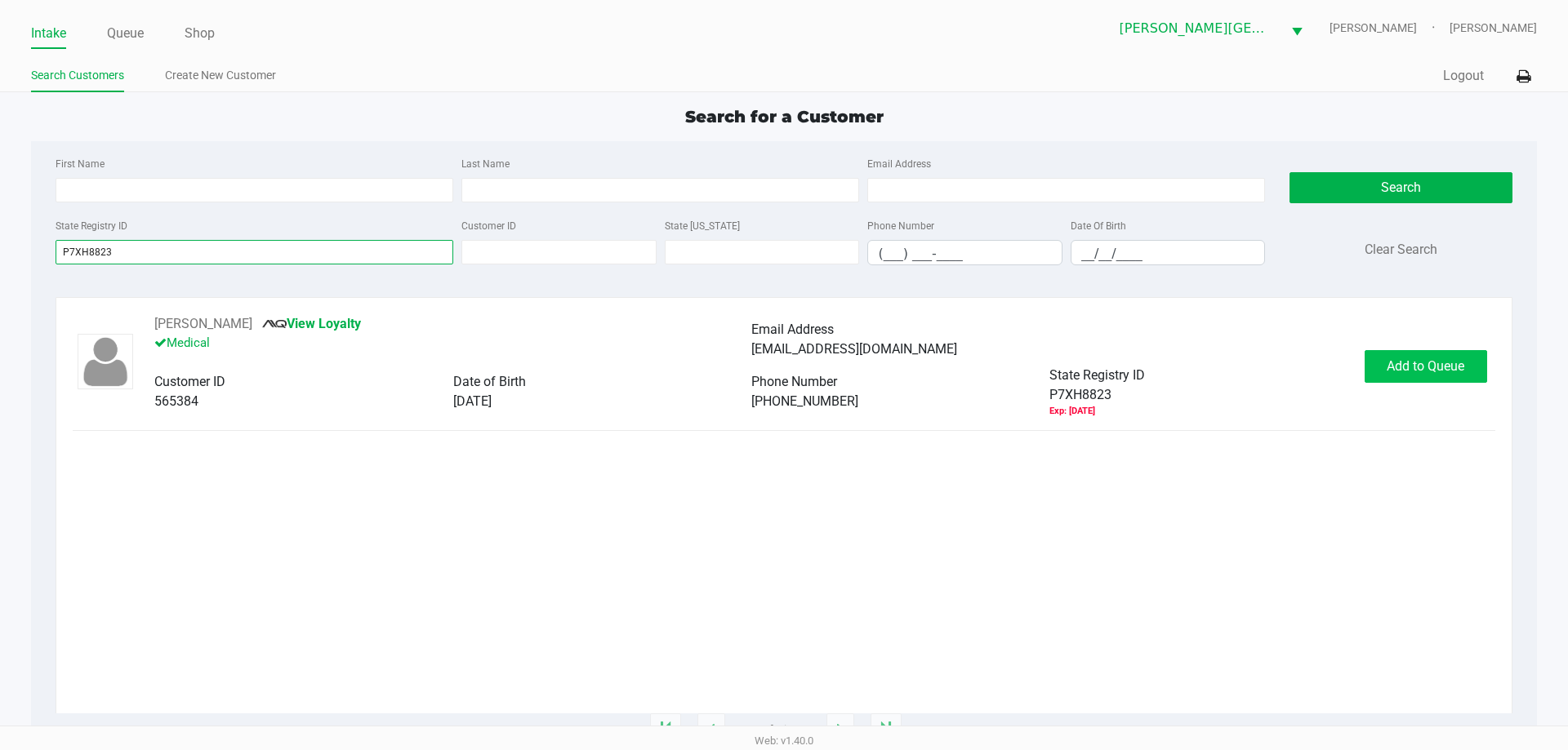
type input "P7XH8823"
click at [1412, 358] on span "Add to Queue" at bounding box center [1426, 365] width 78 height 16
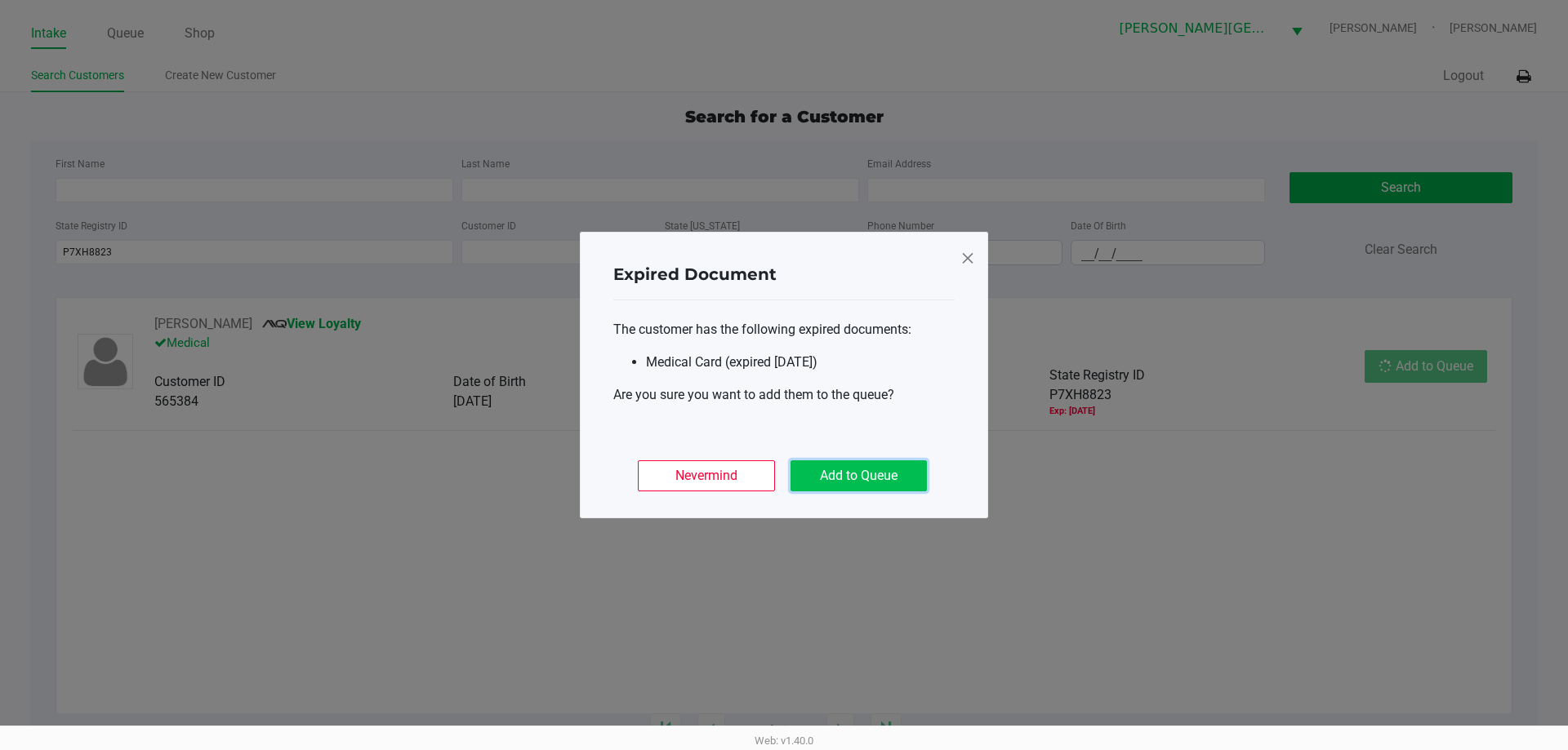
click at [866, 473] on button "Add to Queue" at bounding box center [858, 476] width 136 height 31
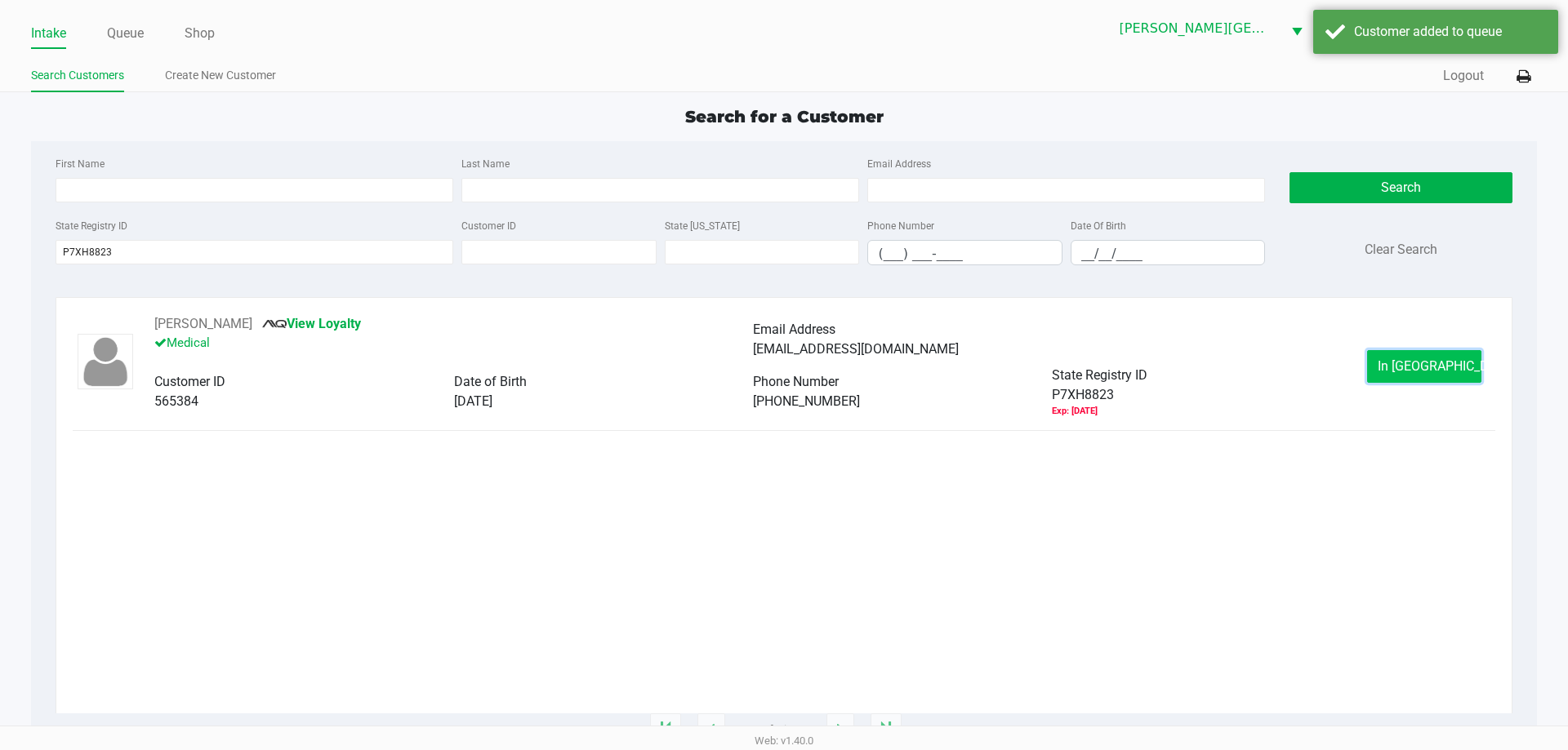
click at [1435, 361] on span "In Queue" at bounding box center [1446, 365] width 137 height 16
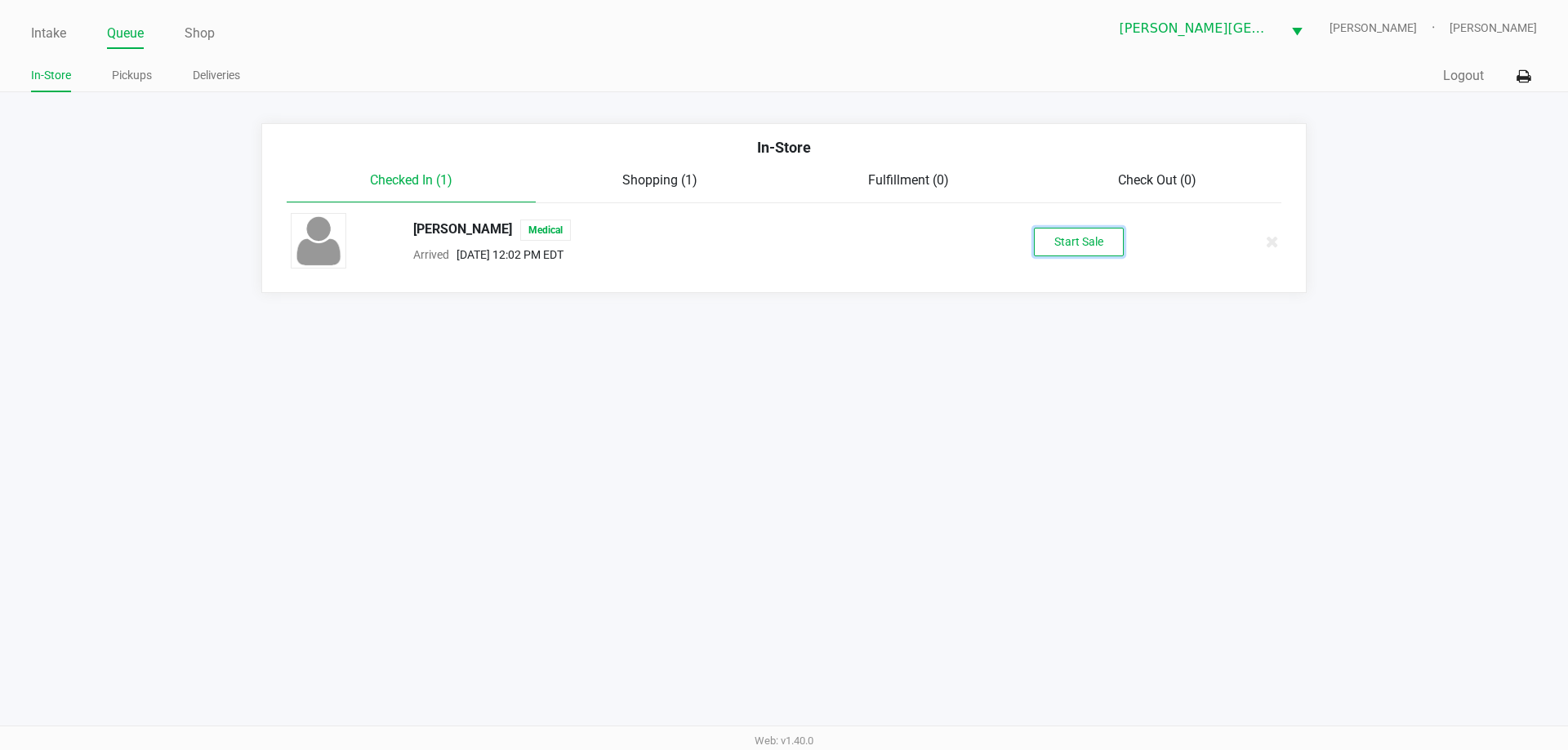
click at [1077, 245] on button "Start Sale" at bounding box center [1078, 241] width 90 height 29
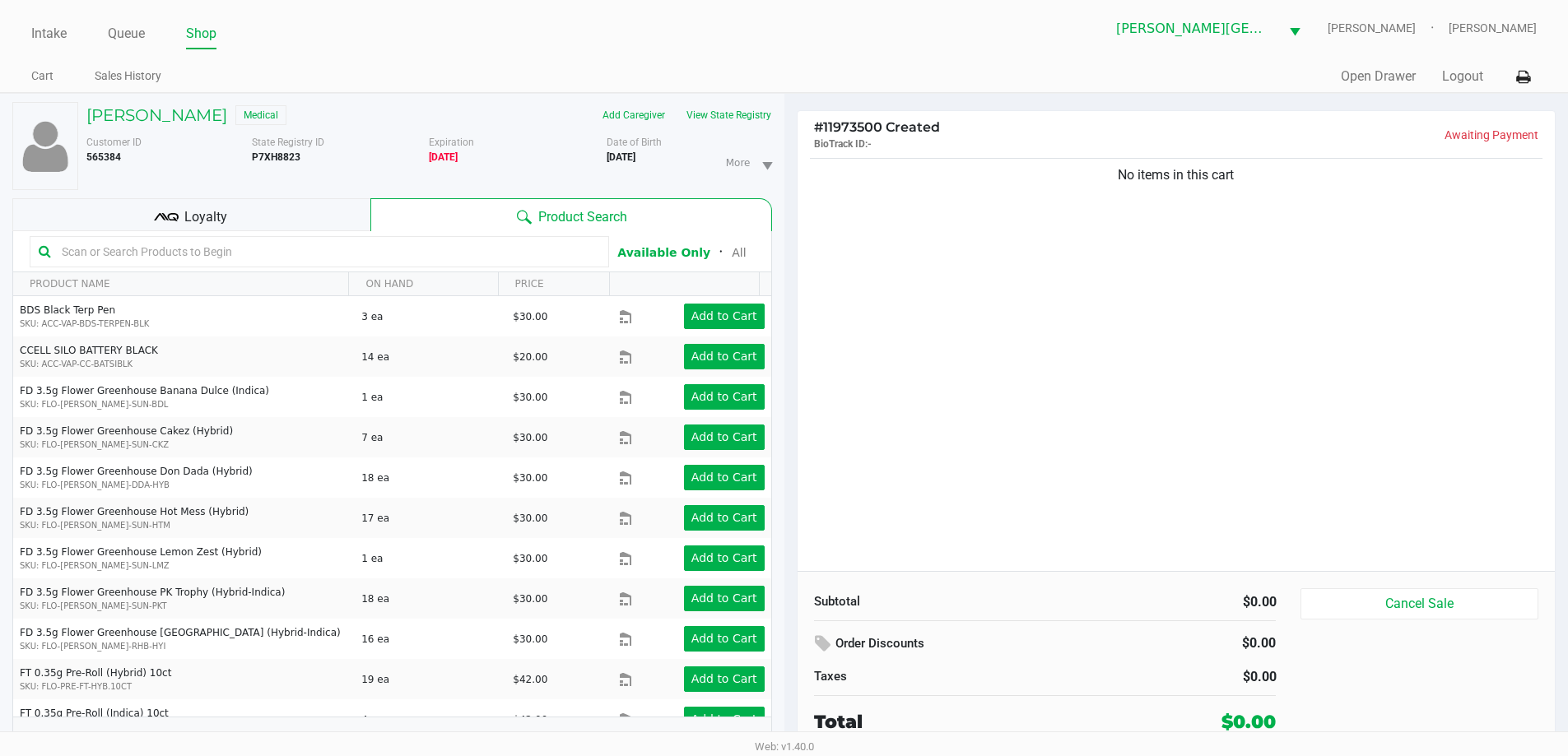
click at [201, 214] on span "Loyalty" at bounding box center [206, 216] width 43 height 20
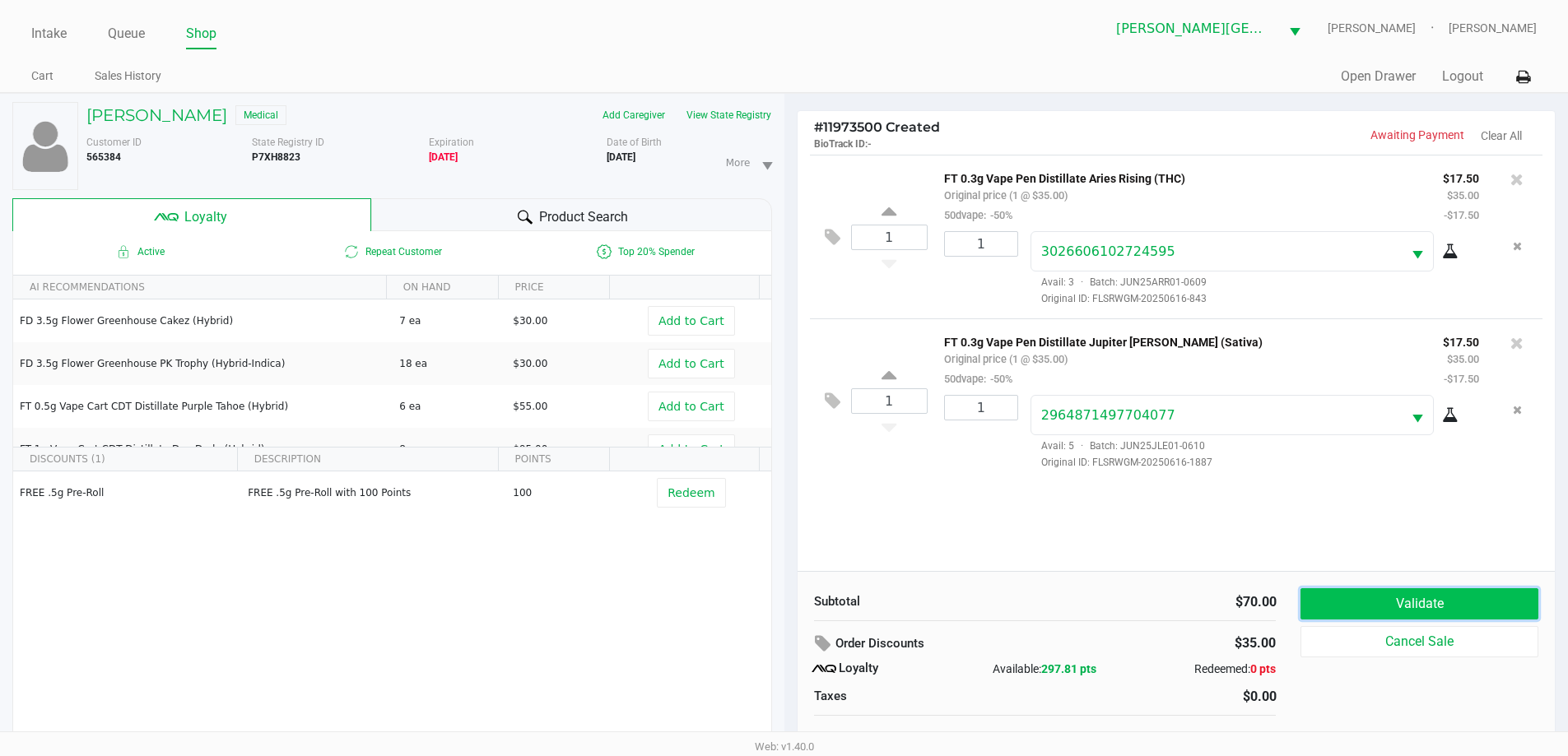
click at [1430, 595] on button "Validate" at bounding box center [1420, 604] width 237 height 32
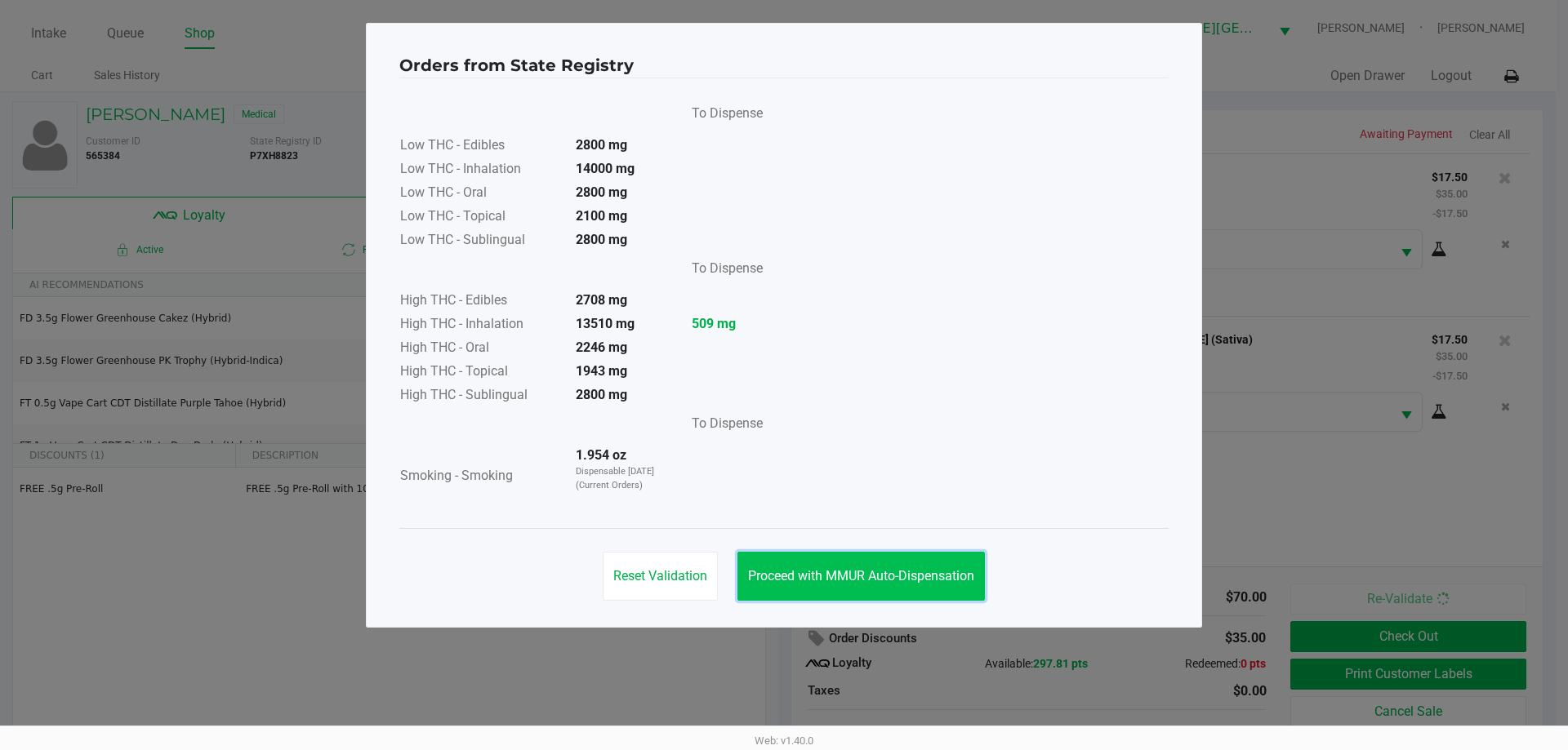
click at [918, 556] on button "Proceed with MMUR Auto-Dispensation" at bounding box center [860, 576] width 247 height 49
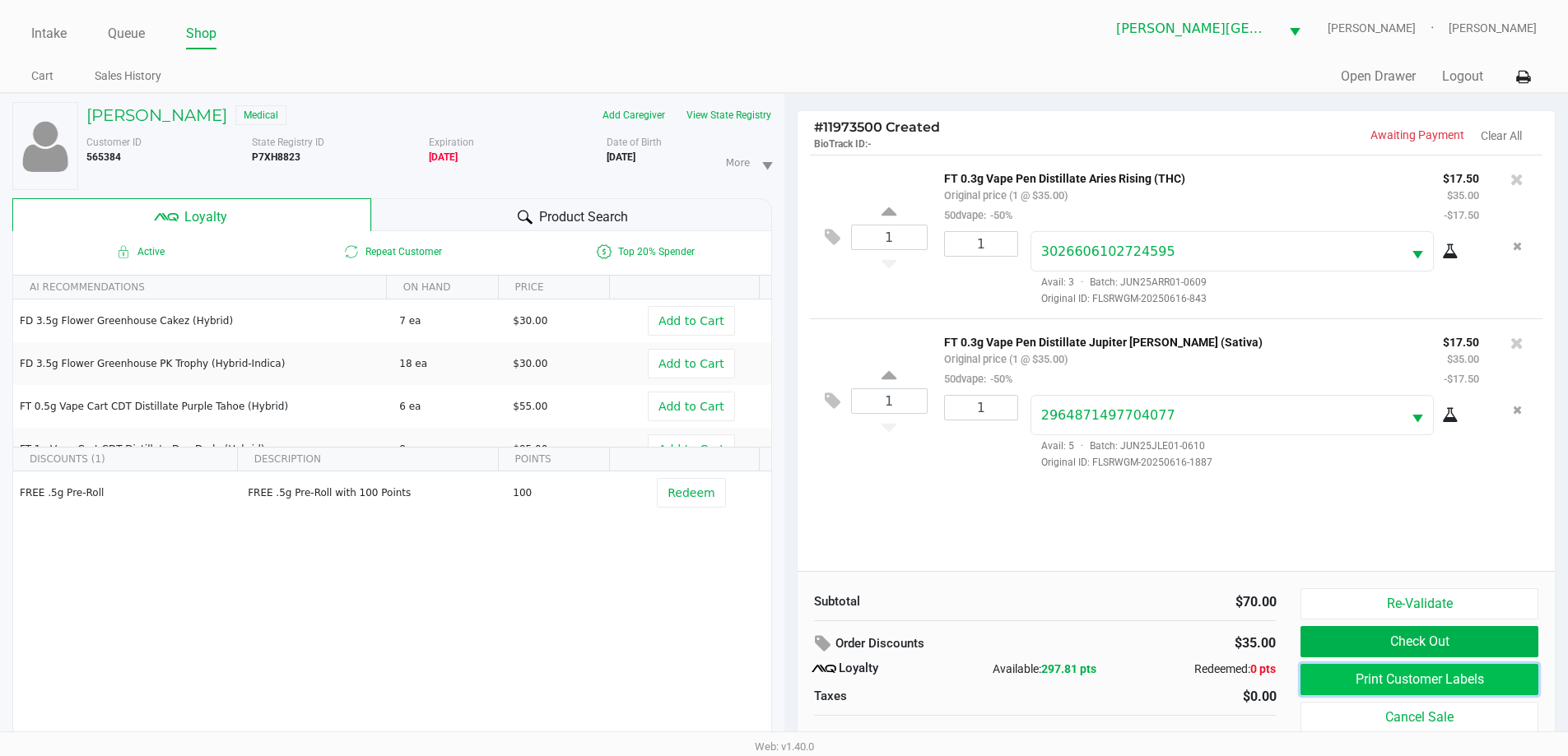
click at [1329, 675] on button "Print Customer Labels" at bounding box center [1420, 680] width 237 height 32
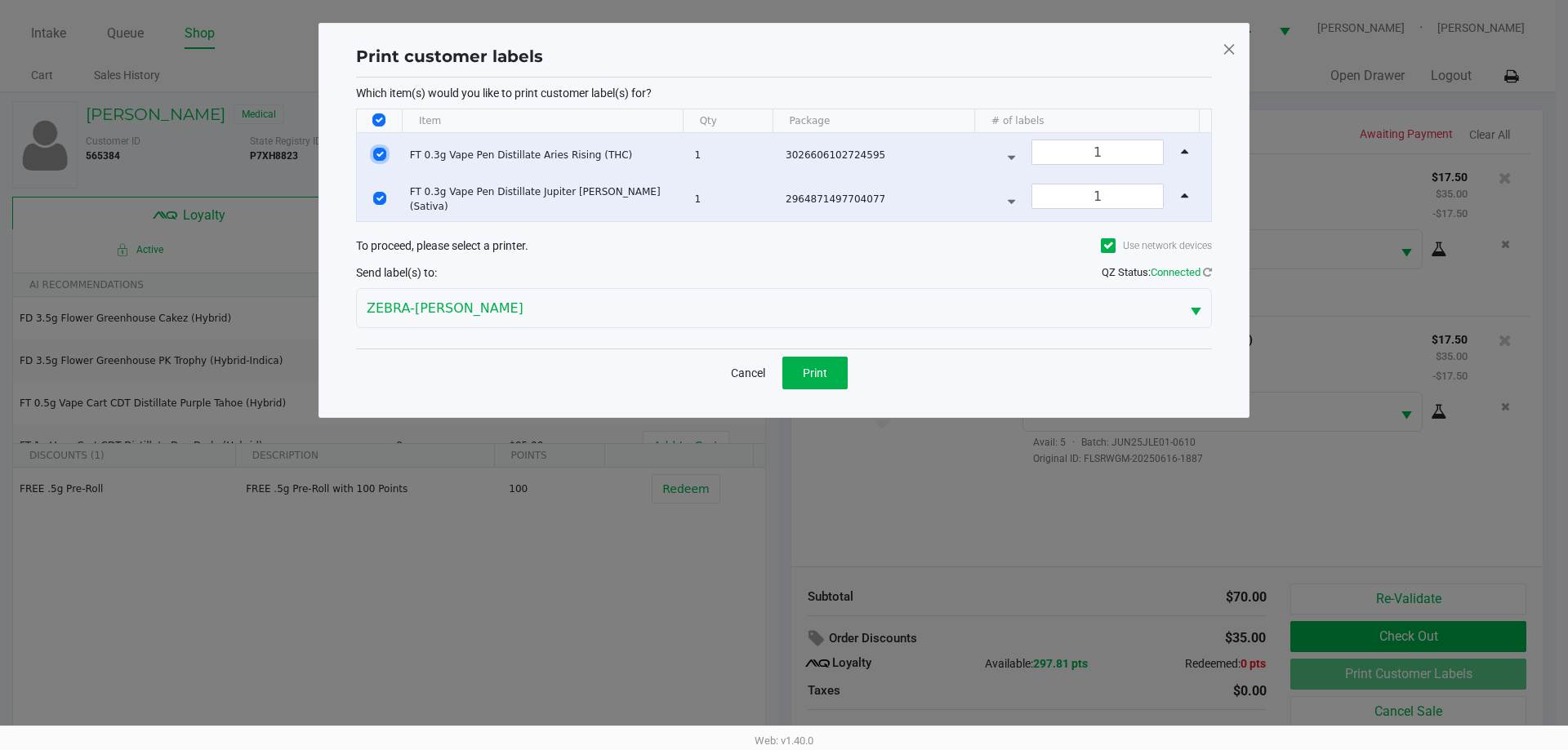
click at [380, 150] on input "Select Row" at bounding box center [379, 154] width 13 height 13
checkbox input "false"
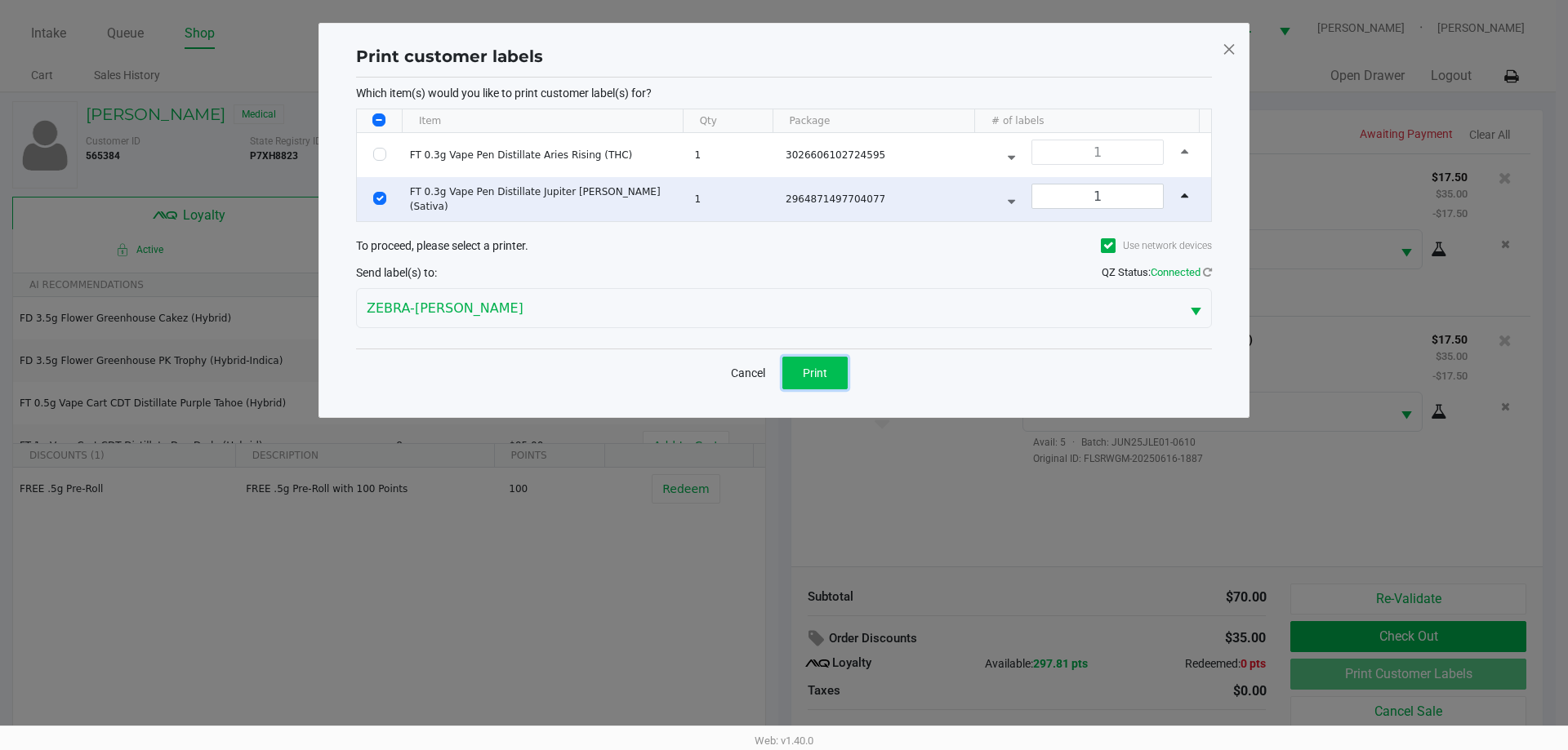
click at [809, 367] on span "Print" at bounding box center [815, 373] width 24 height 13
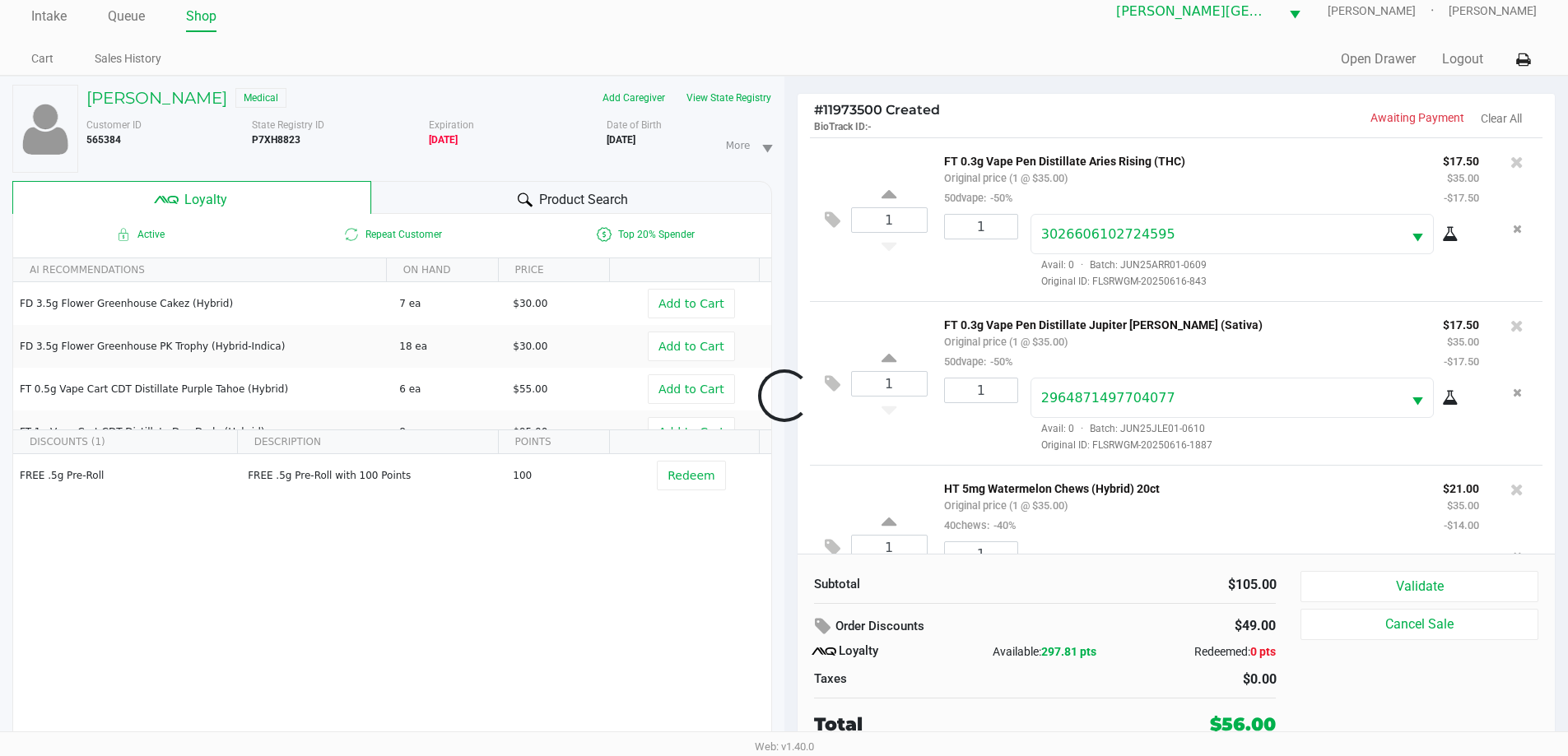
scroll to position [77, 0]
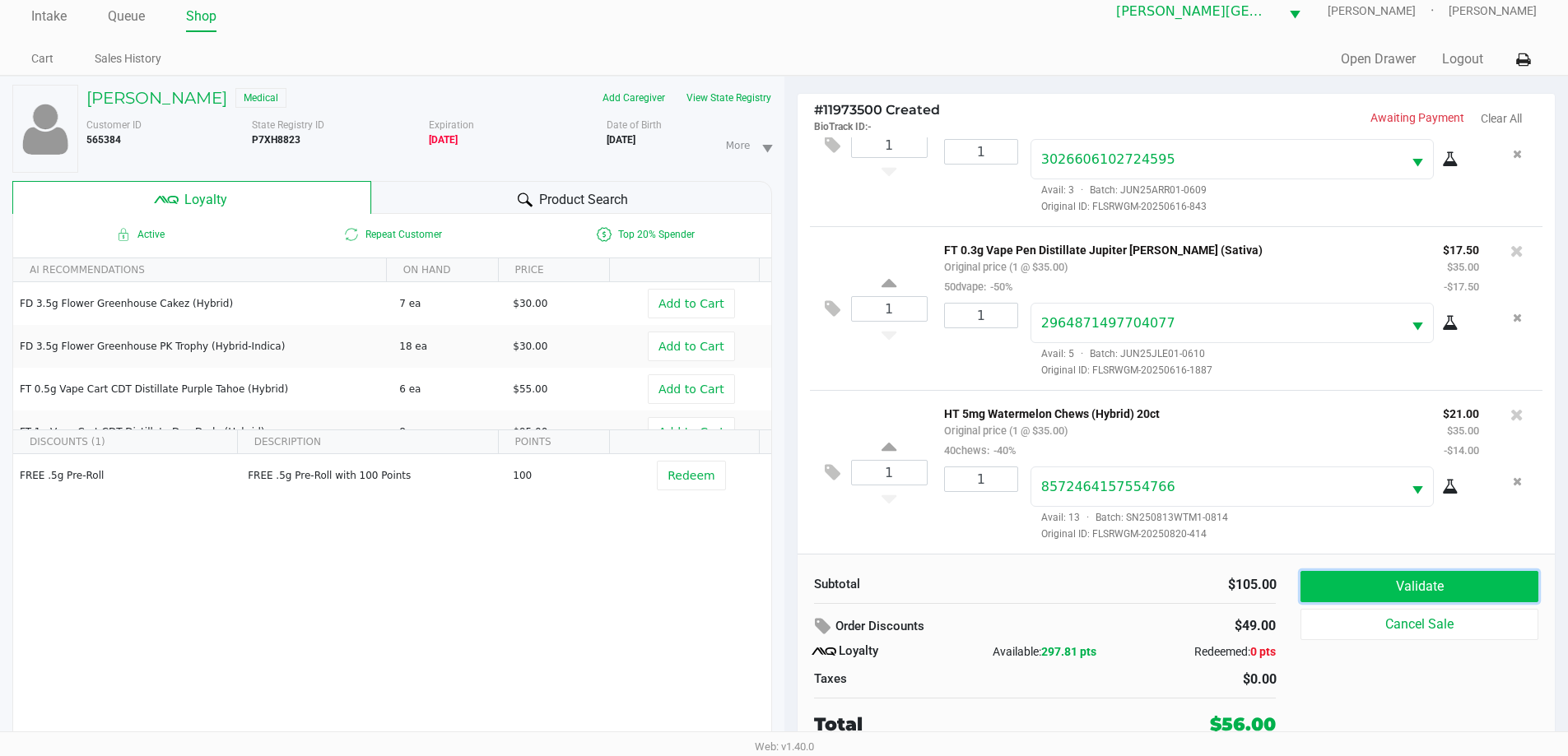
click at [1481, 579] on button "Validate" at bounding box center [1420, 587] width 237 height 32
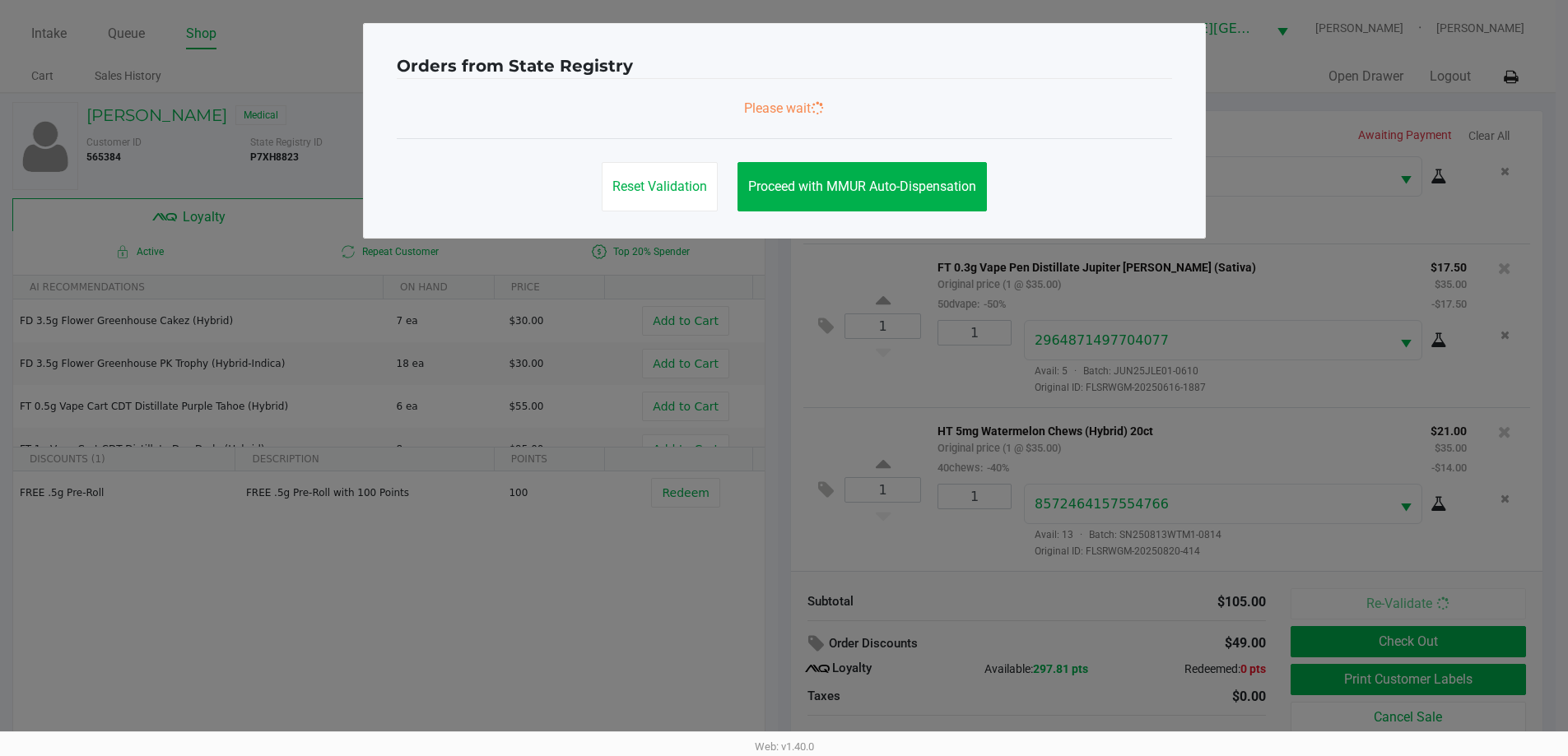
scroll to position [0, 0]
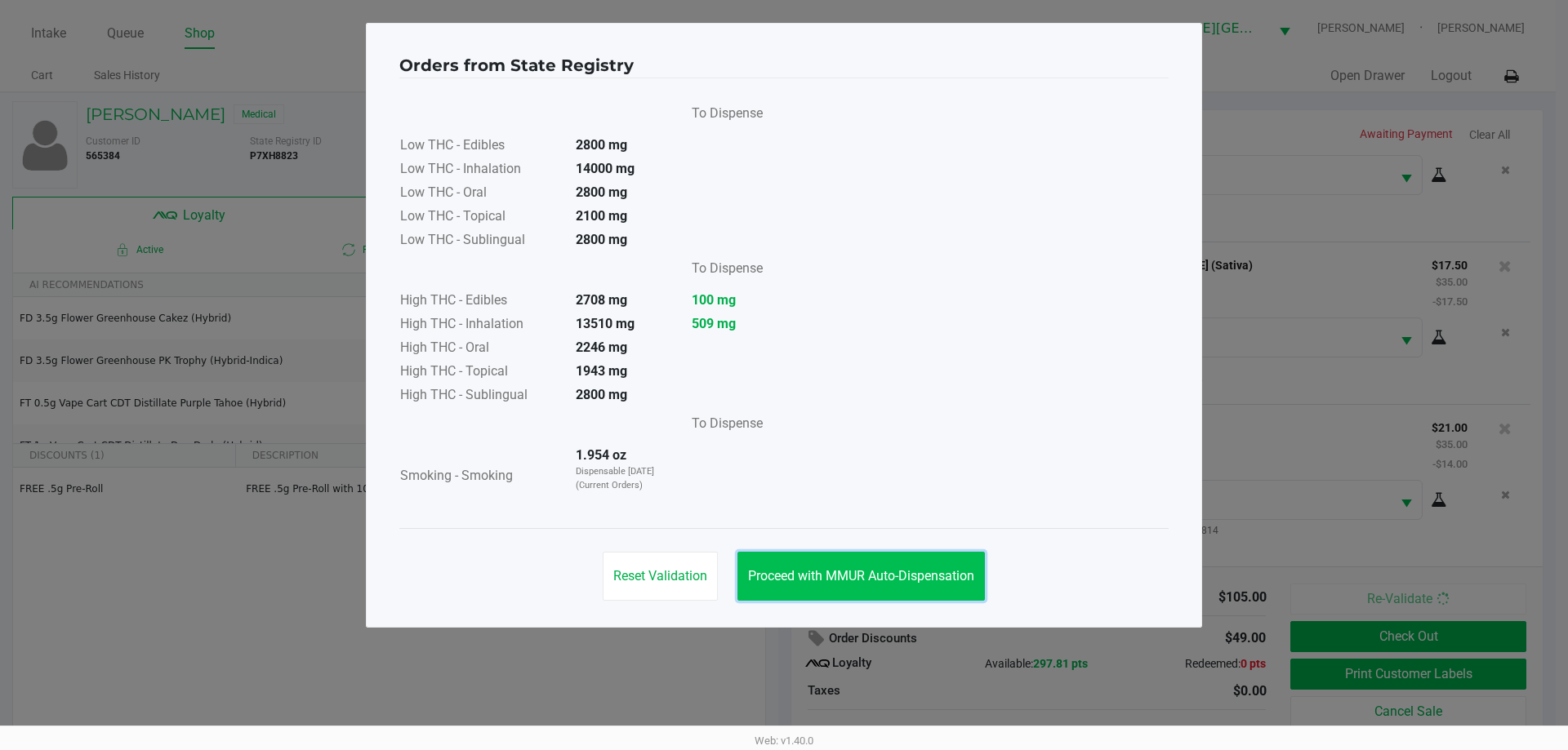
click at [802, 558] on button "Proceed with MMUR Auto-Dispensation" at bounding box center [860, 576] width 247 height 49
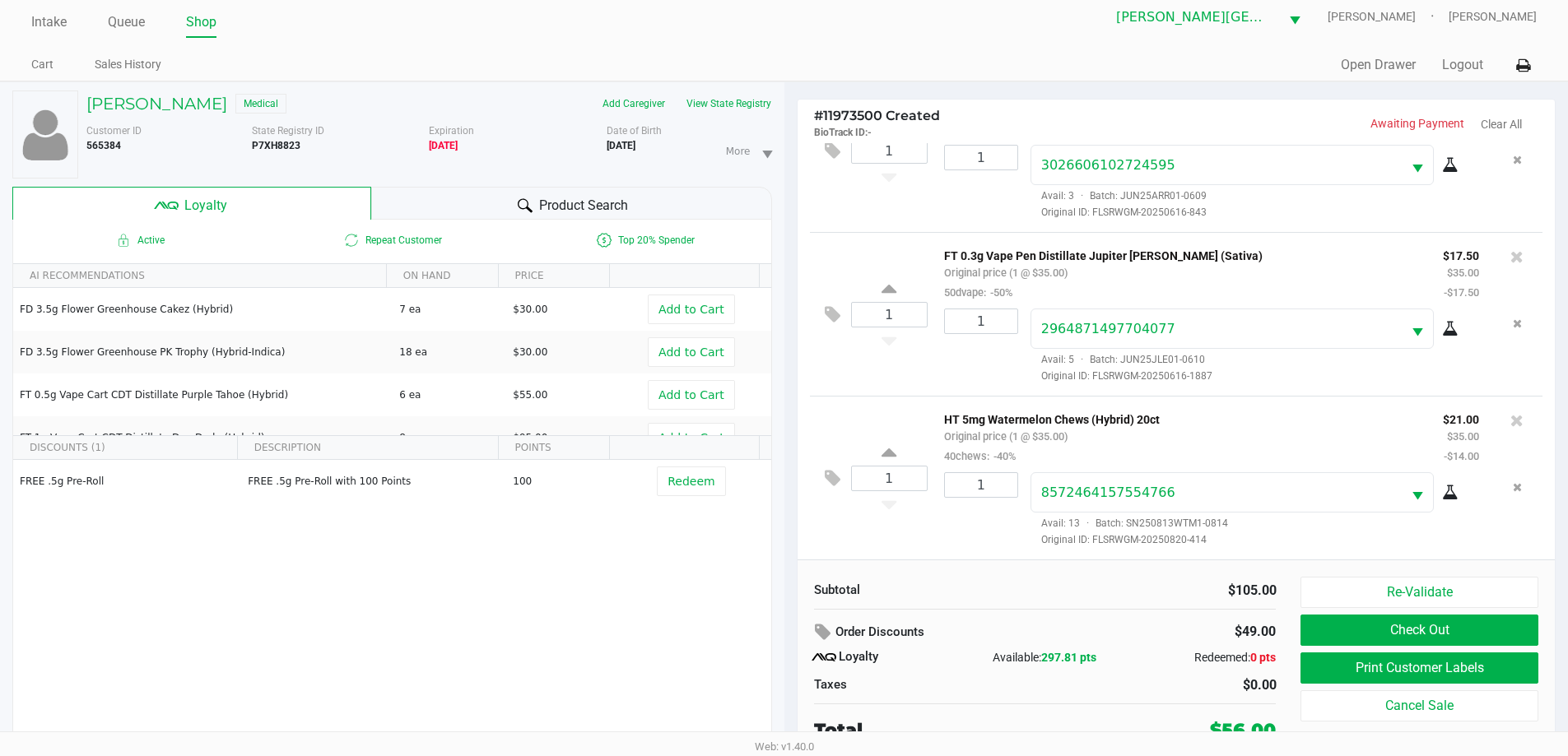
scroll to position [18, 0]
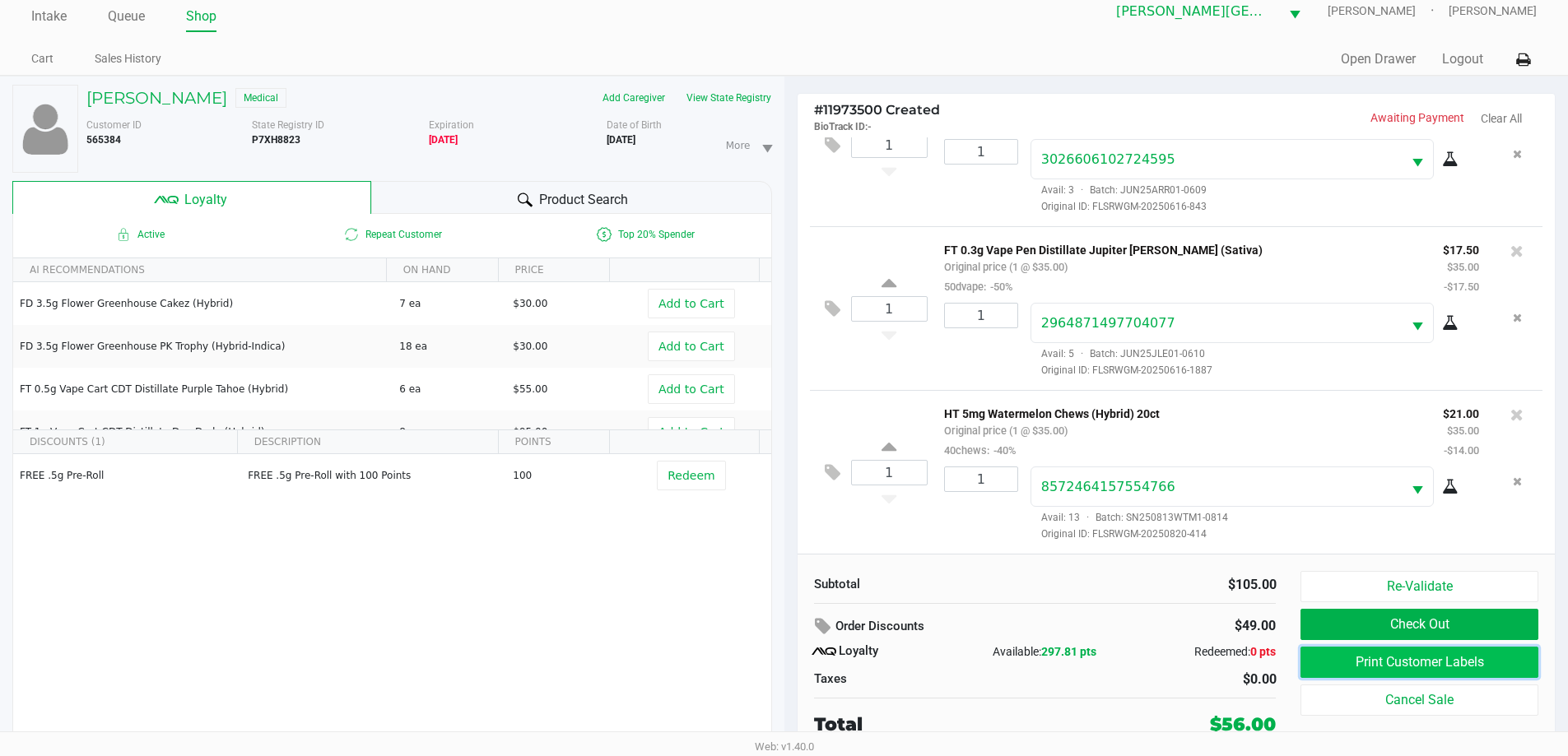
click at [1371, 660] on button "Print Customer Labels" at bounding box center [1420, 663] width 237 height 32
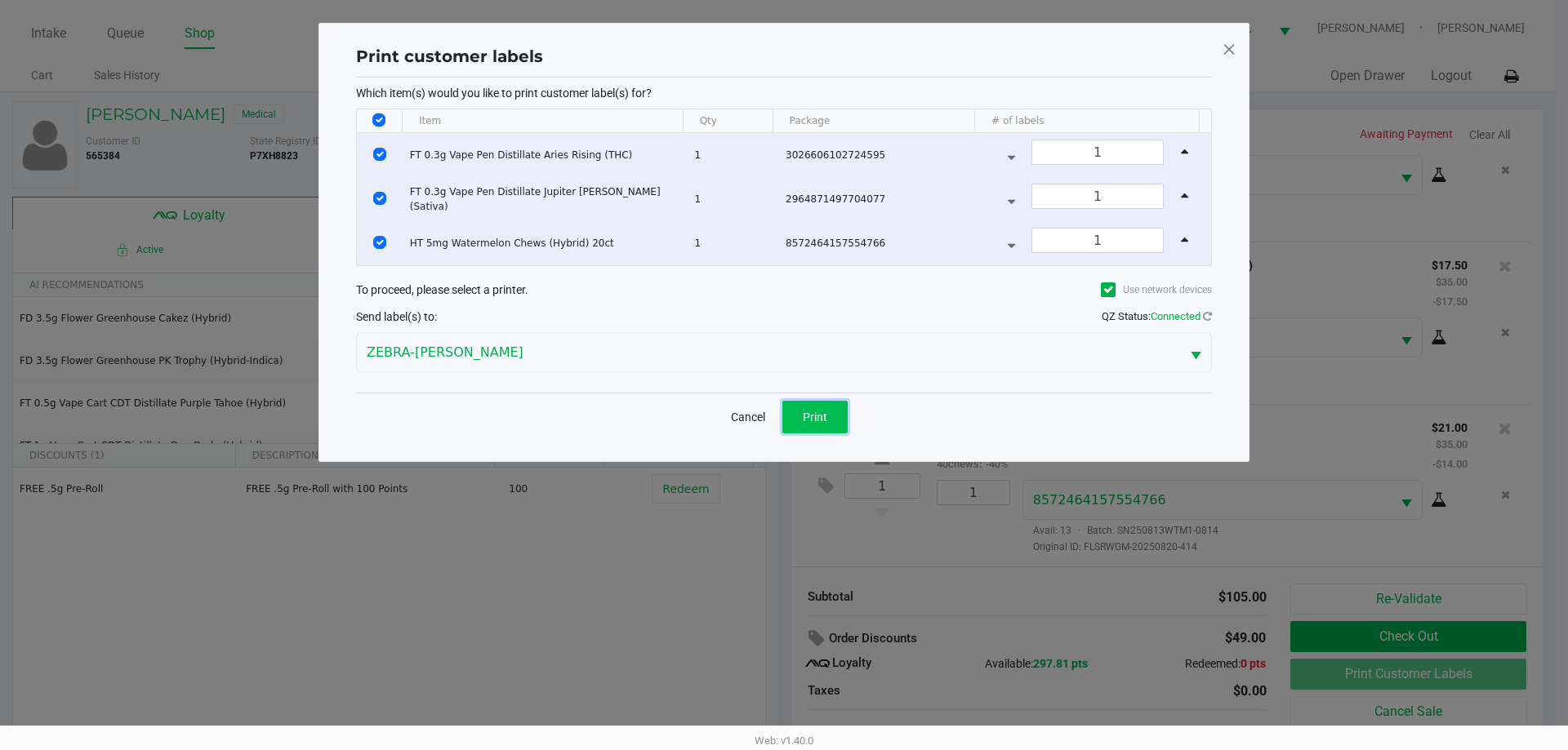
click at [824, 421] on span "Print" at bounding box center [815, 417] width 24 height 13
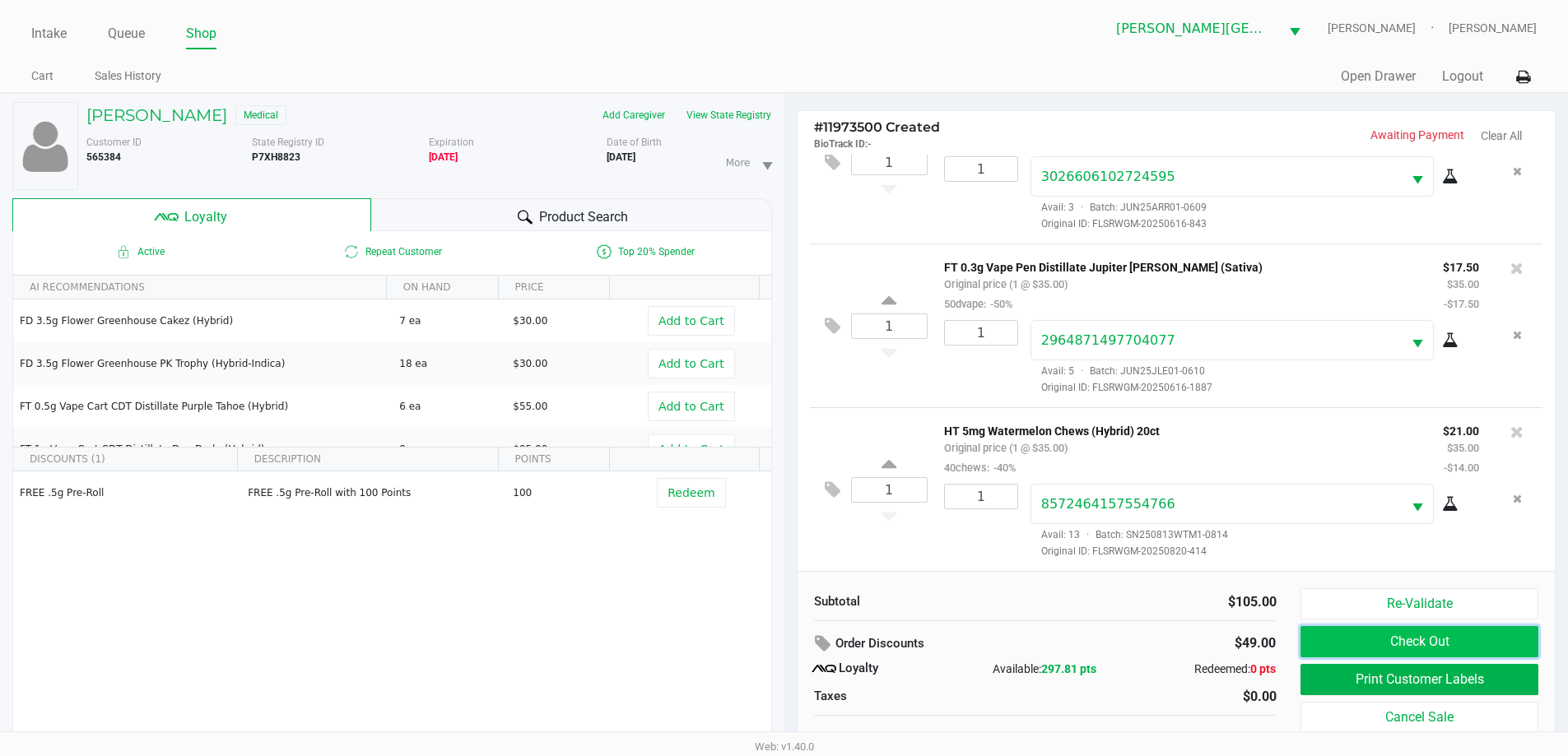
click at [1413, 638] on button "Check Out" at bounding box center [1420, 642] width 237 height 32
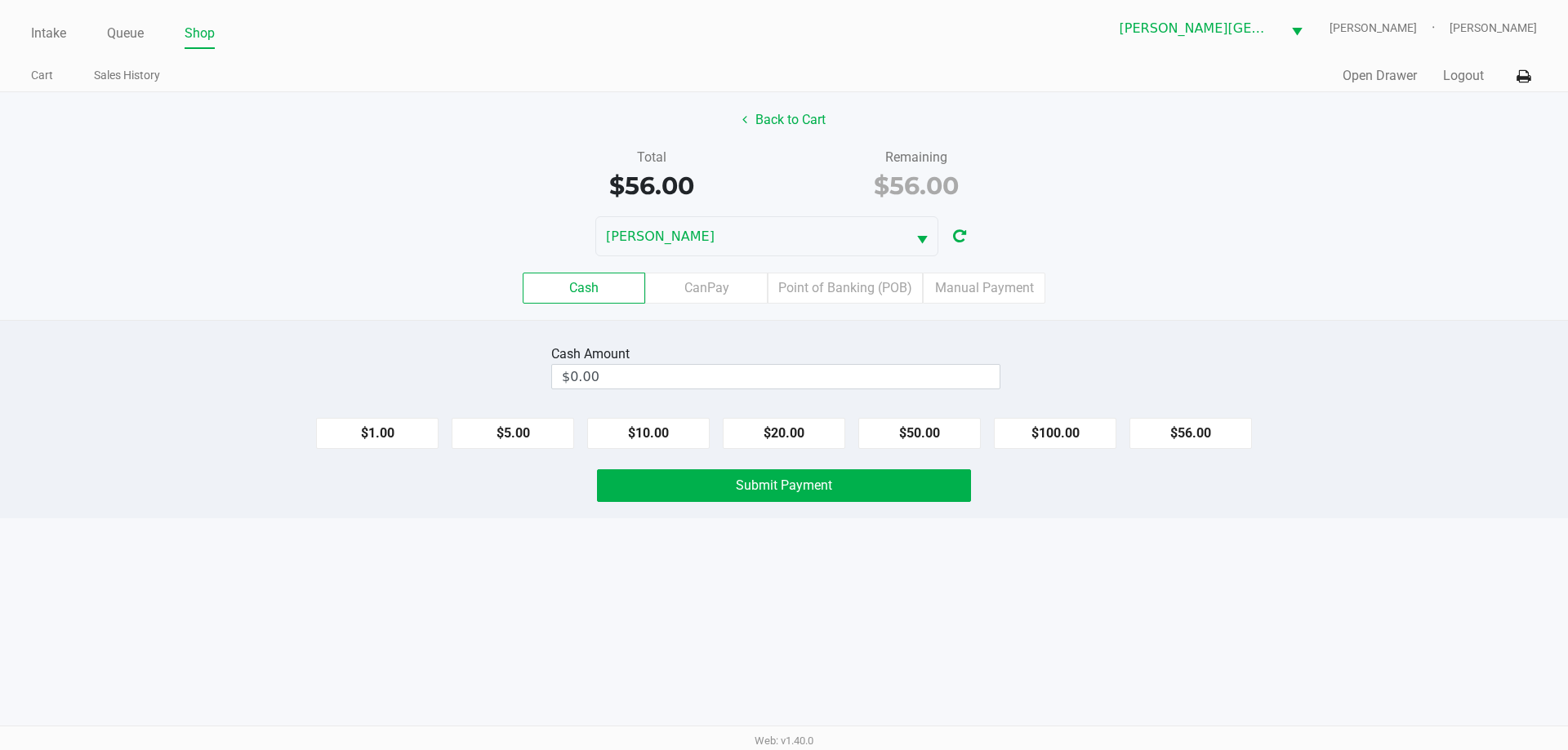
click at [604, 283] on label "Cash" at bounding box center [584, 289] width 122 height 31
click at [0, 0] on 0 "Cash" at bounding box center [0, 0] width 0 height 0
click at [1070, 433] on button "$100.00" at bounding box center [1055, 434] width 122 height 31
type input "$100.00"
drag, startPoint x: 779, startPoint y: 492, endPoint x: 928, endPoint y: 485, distance: 149.2
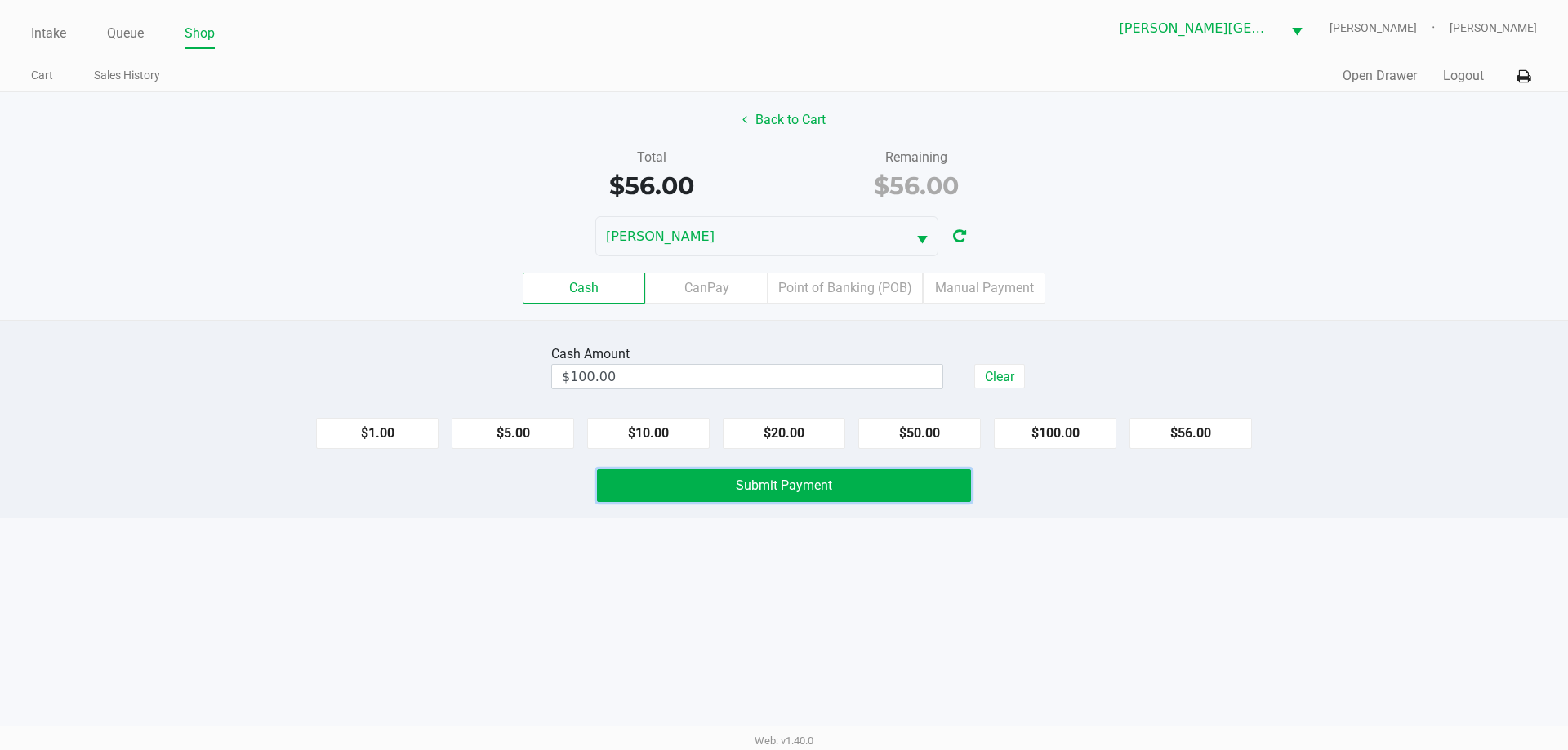
click at [787, 490] on span "Submit Payment" at bounding box center [784, 485] width 96 height 16
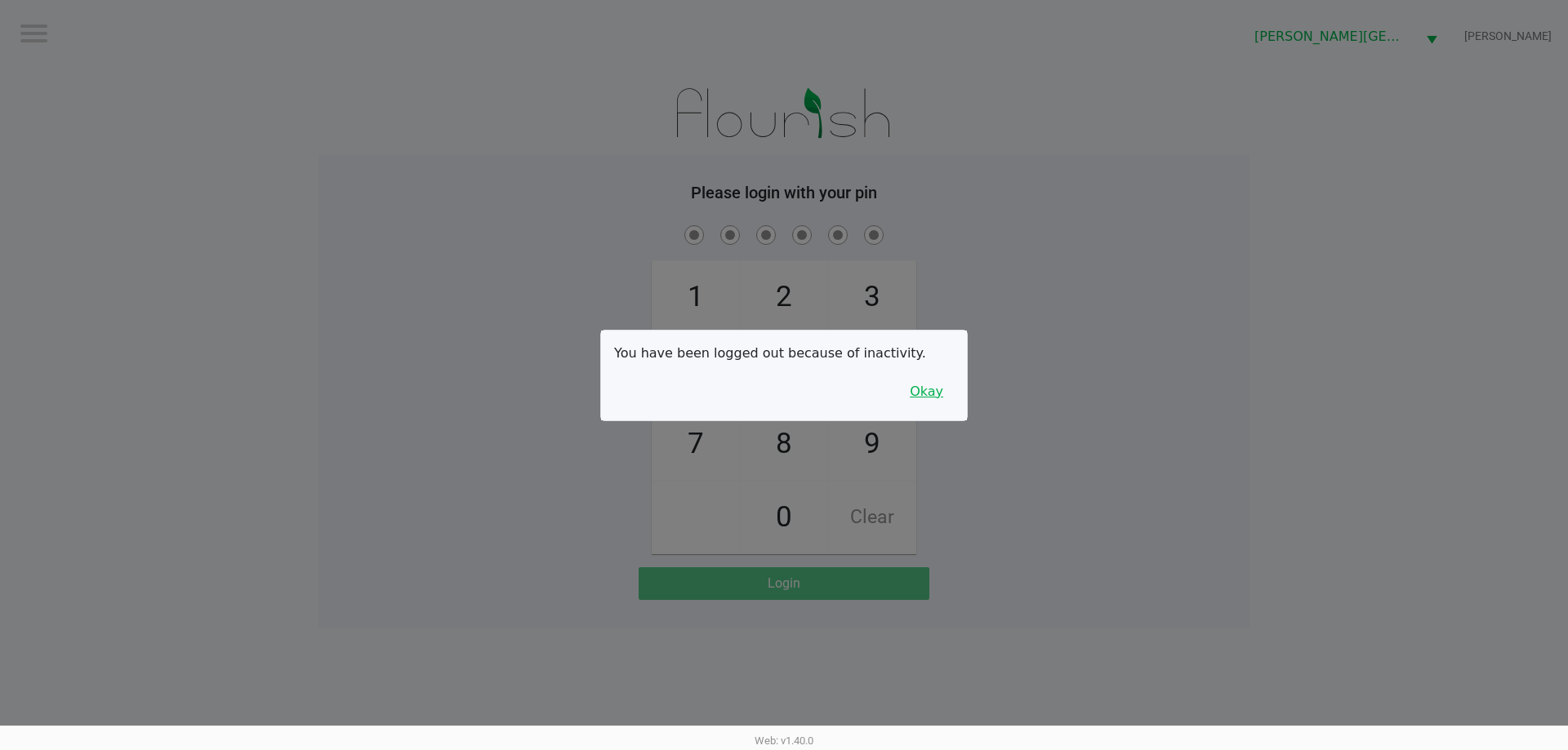
click at [951, 395] on button "Okay" at bounding box center [926, 392] width 55 height 31
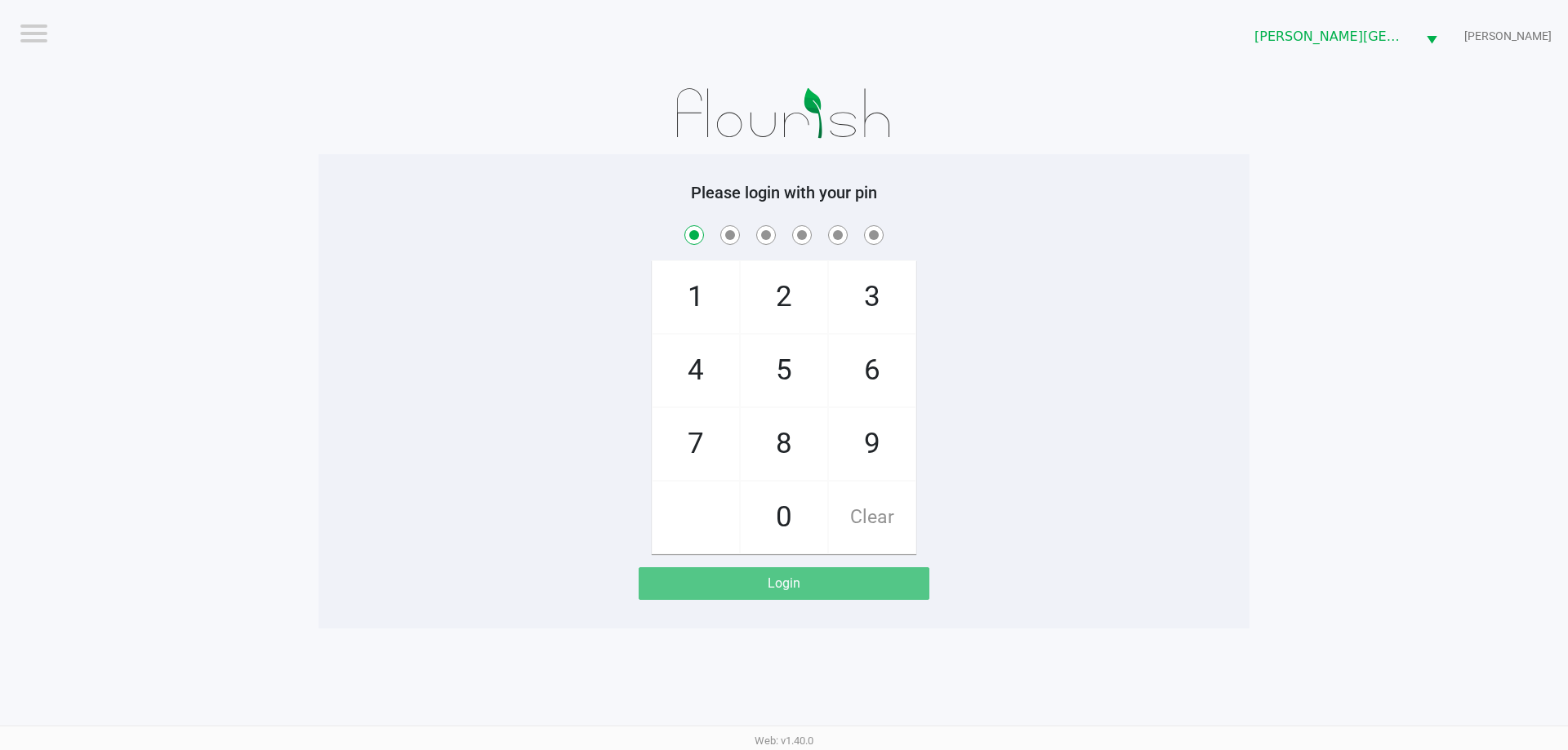
checkbox input "true"
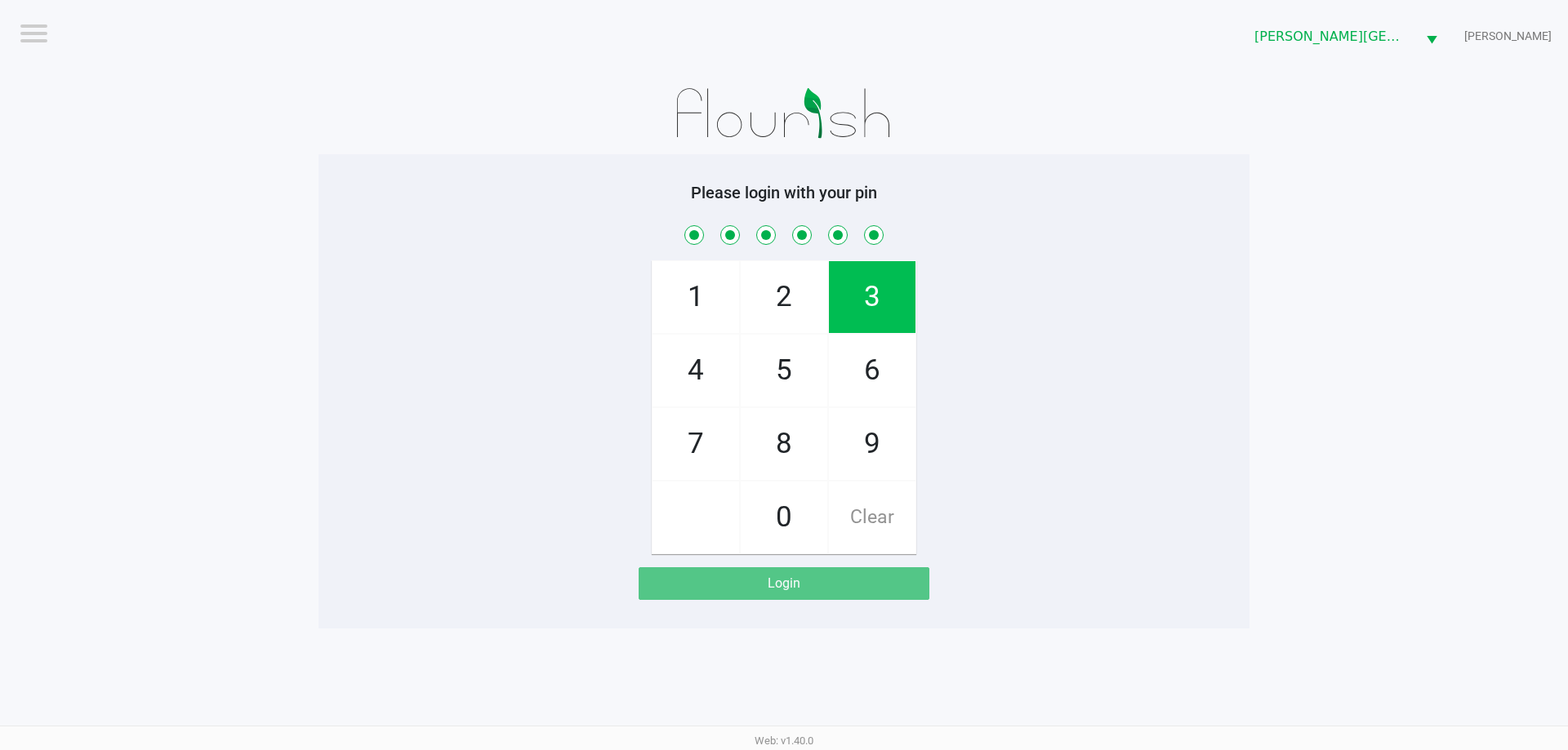
checkbox input "true"
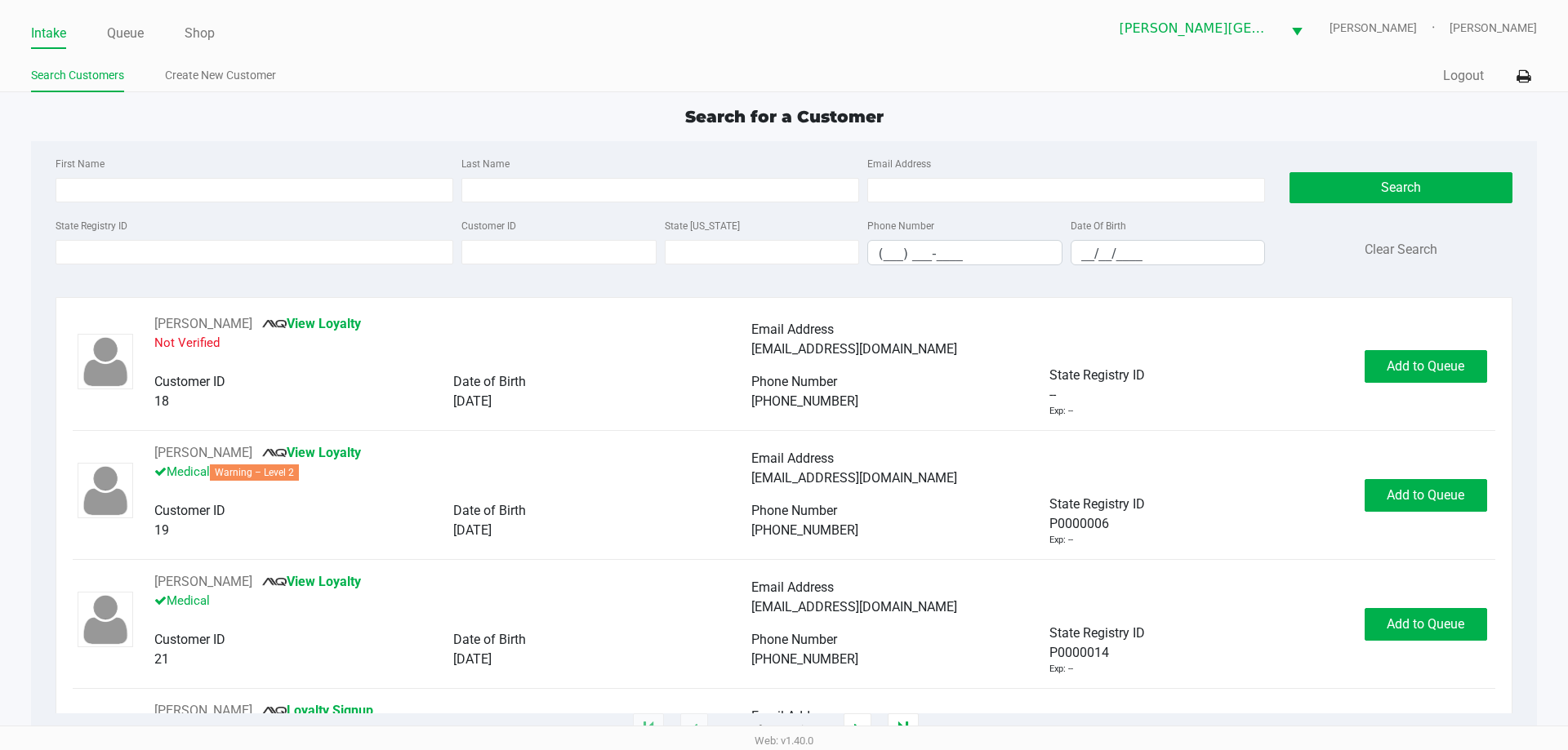
drag, startPoint x: 128, startPoint y: 12, endPoint x: 104, endPoint y: 36, distance: 33.9
click at [126, 12] on div "Intake Queue Shop Merritt Island WC NASH-TAYLOR Rachel Larralde" at bounding box center [784, 28] width 1505 height 40
click at [118, 30] on link "Queue" at bounding box center [126, 33] width 37 height 23
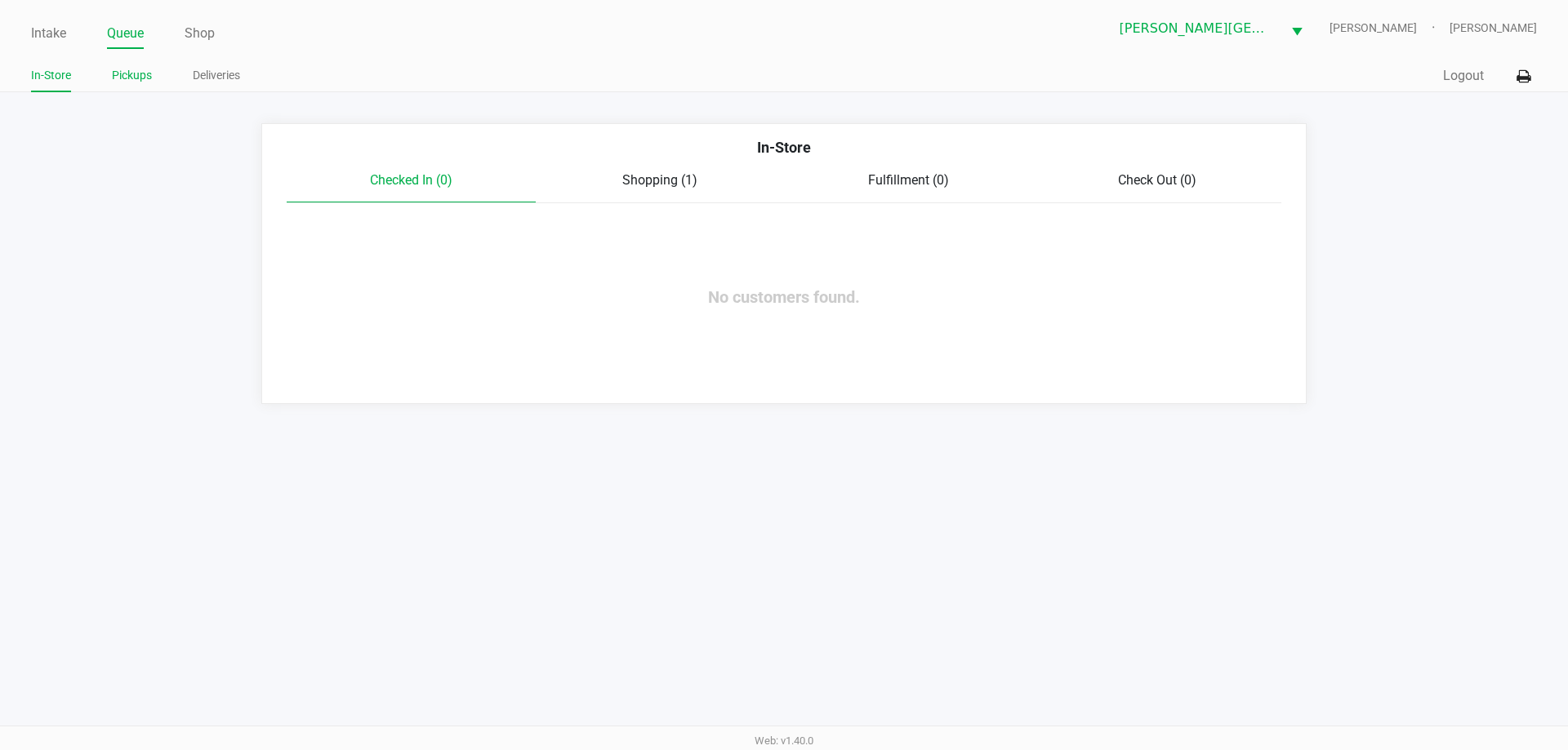
click at [151, 76] on link "Pickups" at bounding box center [131, 76] width 40 height 20
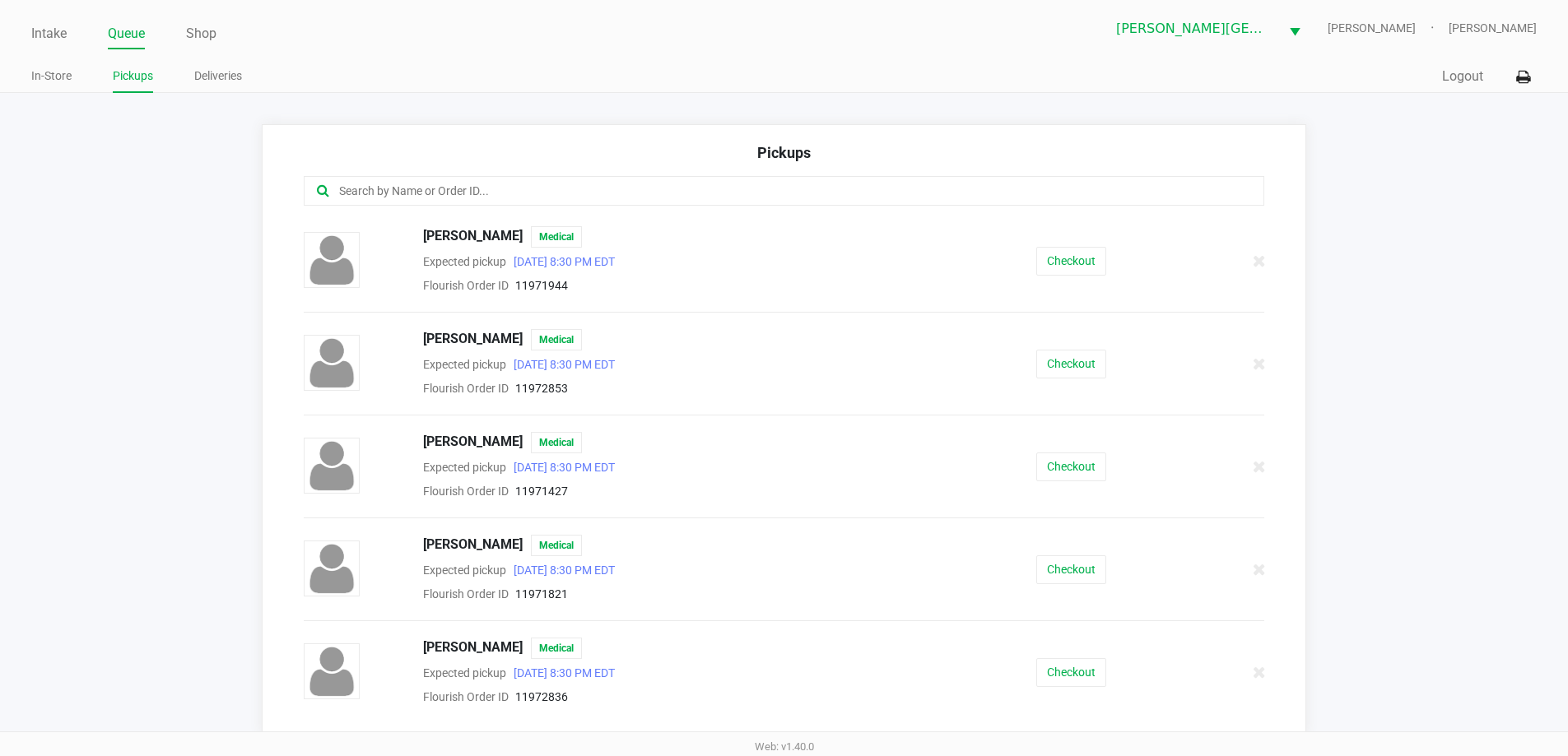
click at [423, 186] on input "text" at bounding box center [758, 191] width 841 height 19
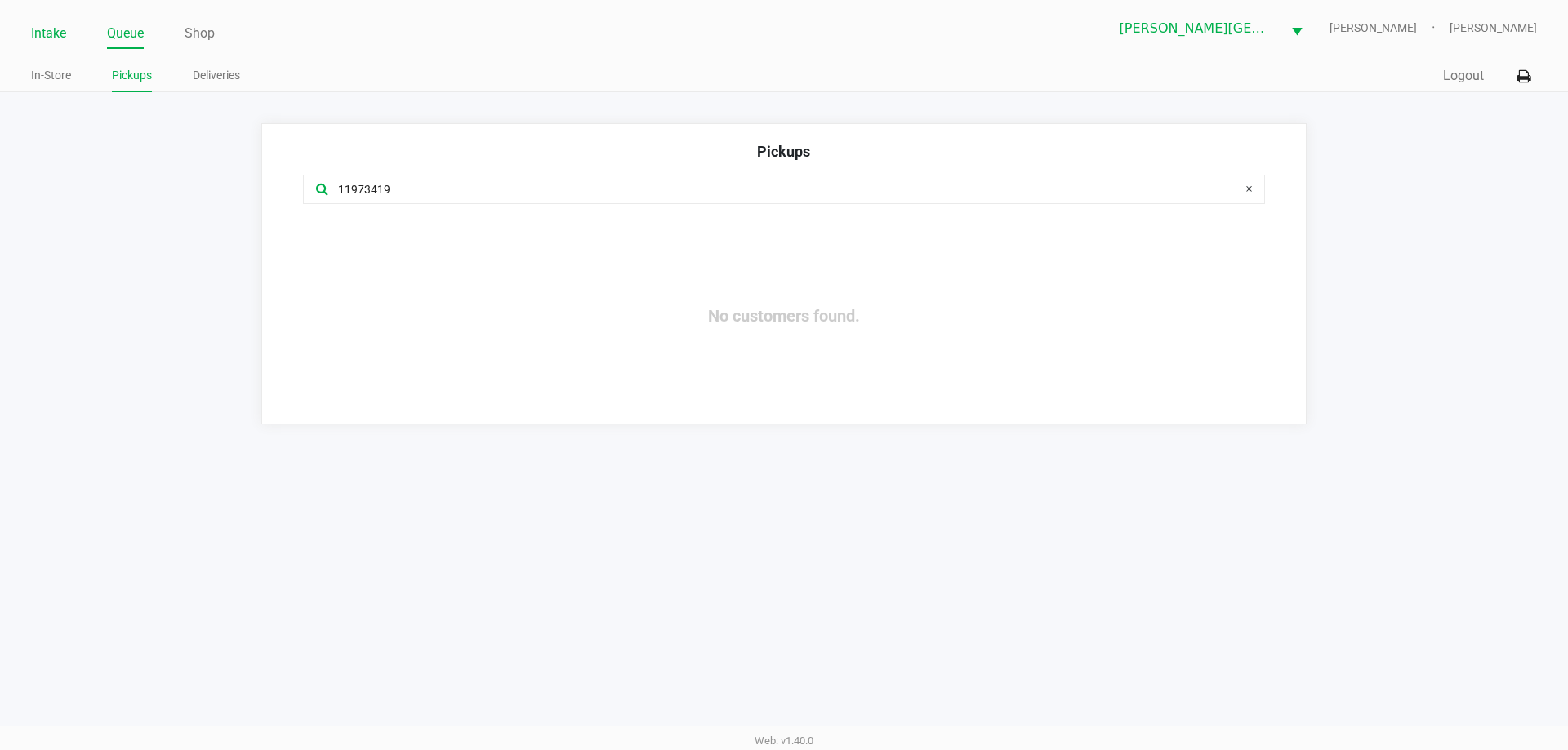
type input "11973419"
click at [56, 33] on link "Intake" at bounding box center [49, 33] width 35 height 23
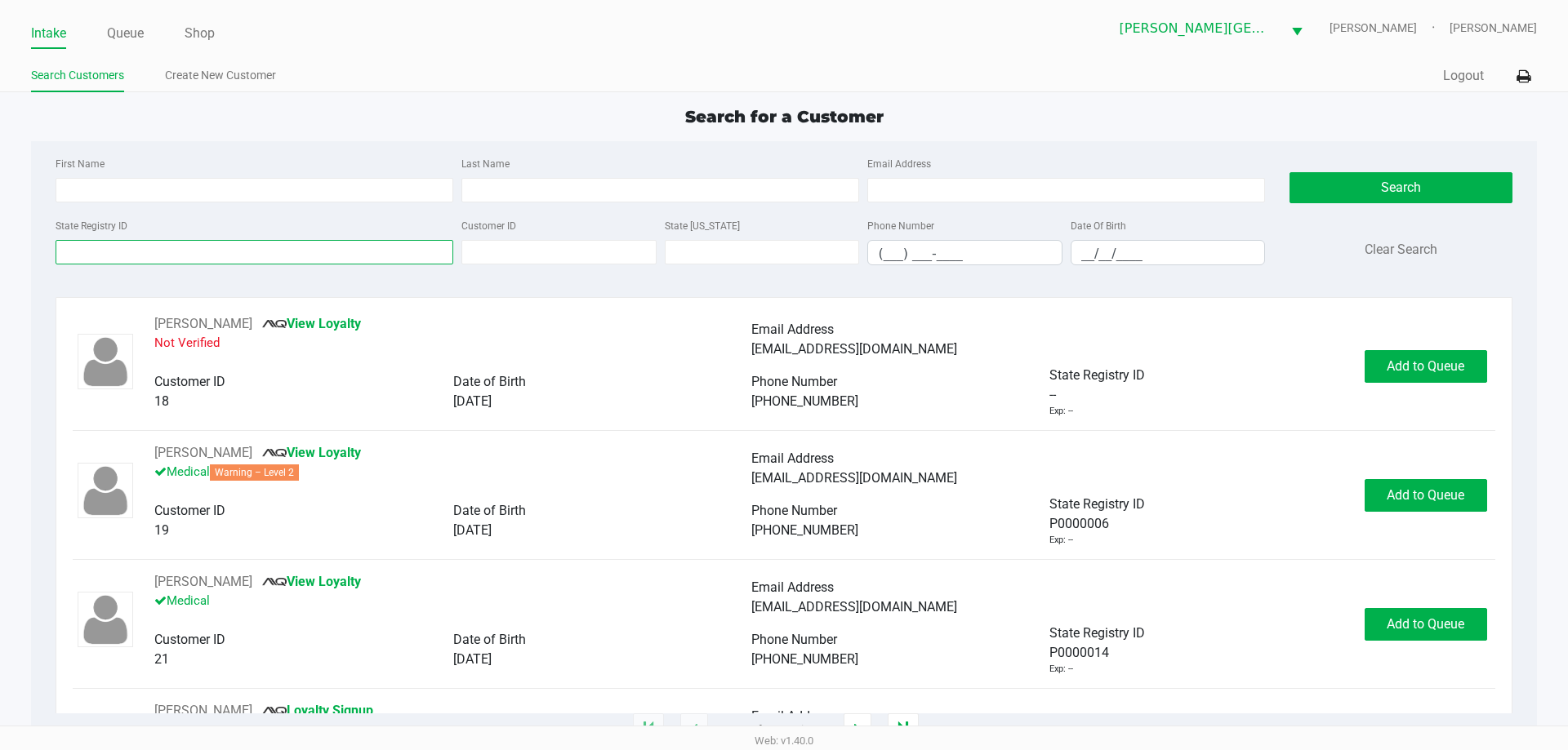
click at [163, 247] on input "State Registry ID" at bounding box center [254, 252] width 398 height 24
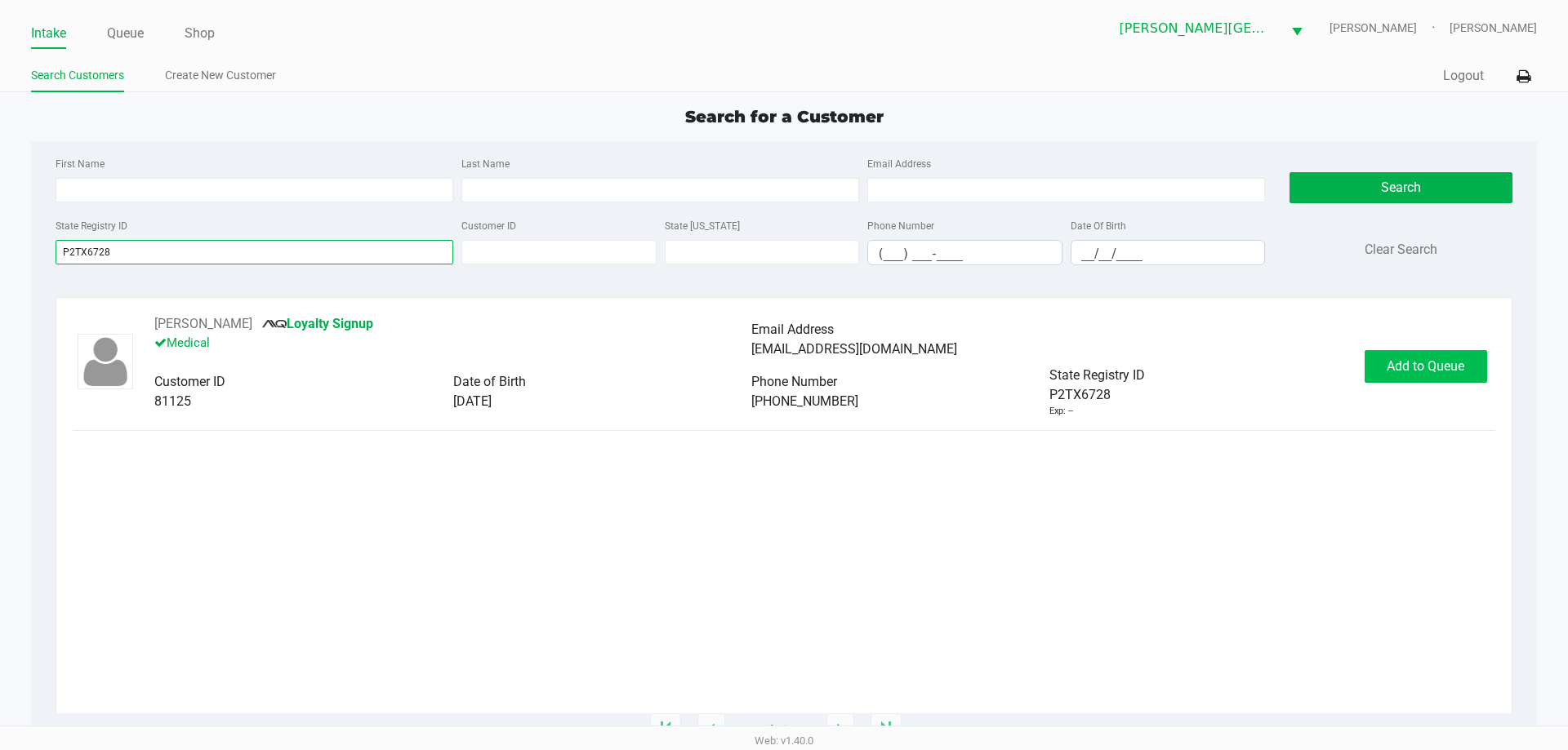
type input "P2TX6728"
click at [1417, 372] on span "Add to Queue" at bounding box center [1426, 365] width 78 height 16
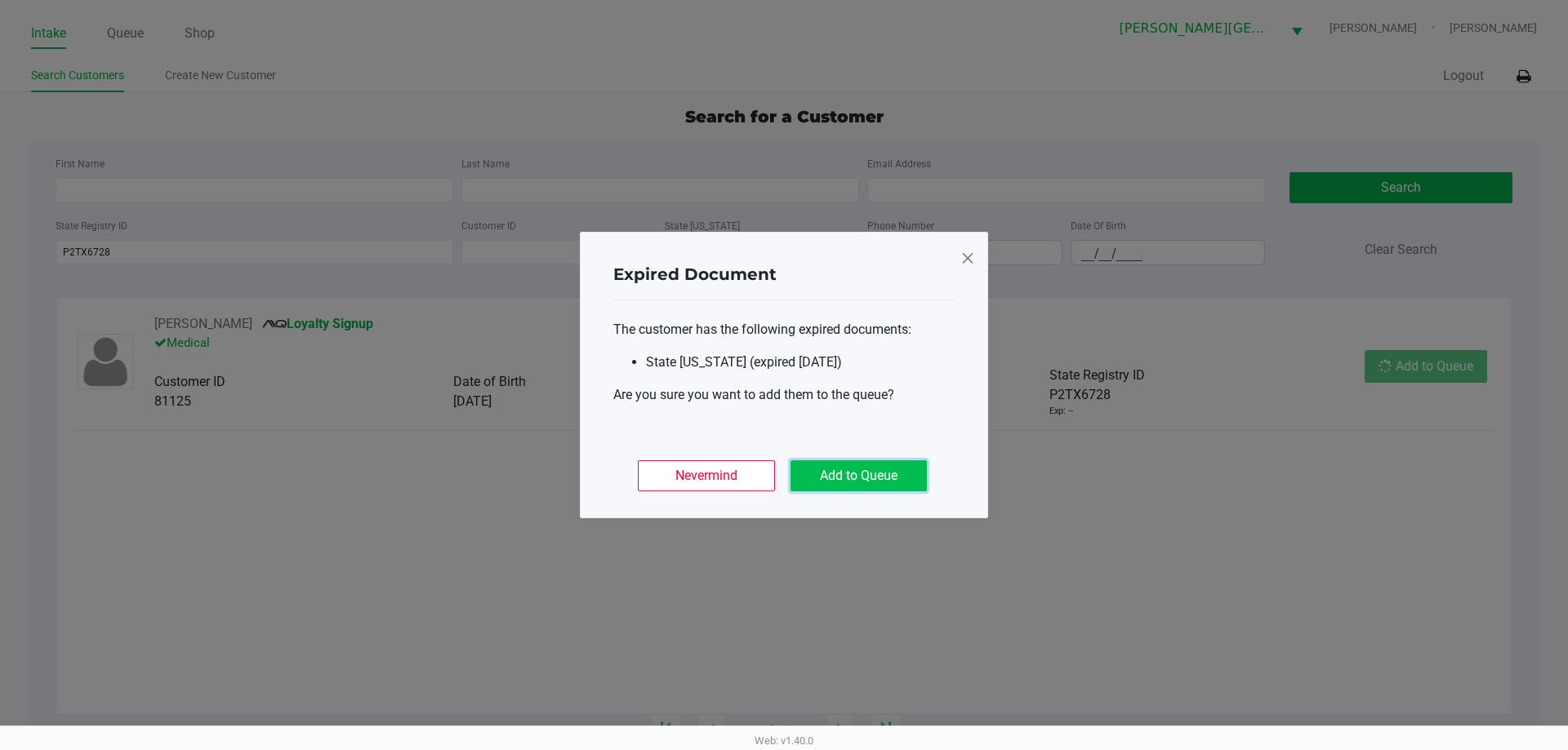
click at [863, 479] on button "Add to Queue" at bounding box center [858, 476] width 136 height 31
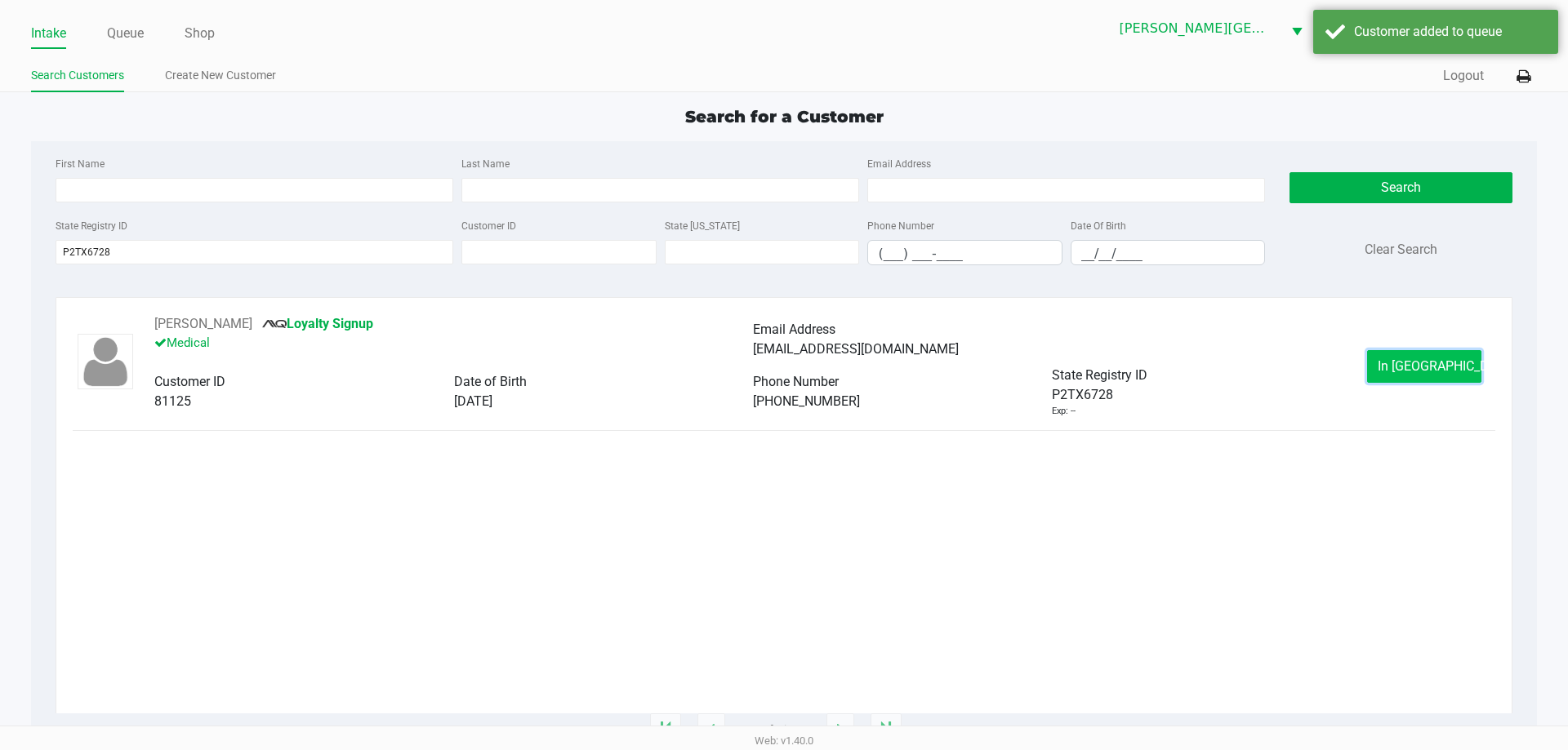
click at [1443, 370] on span "In Queue" at bounding box center [1446, 365] width 137 height 16
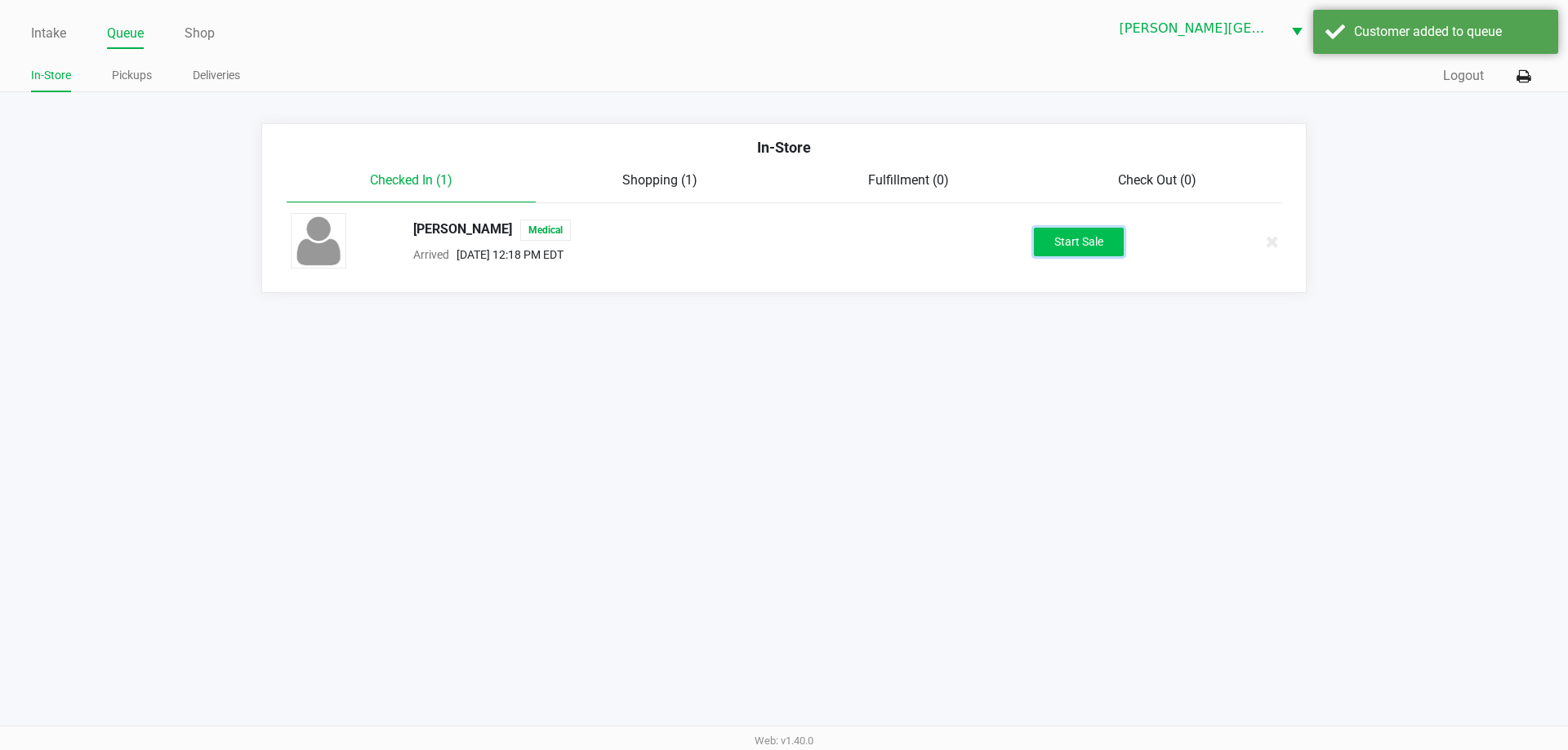
click at [1099, 232] on button "Start Sale" at bounding box center [1078, 241] width 90 height 29
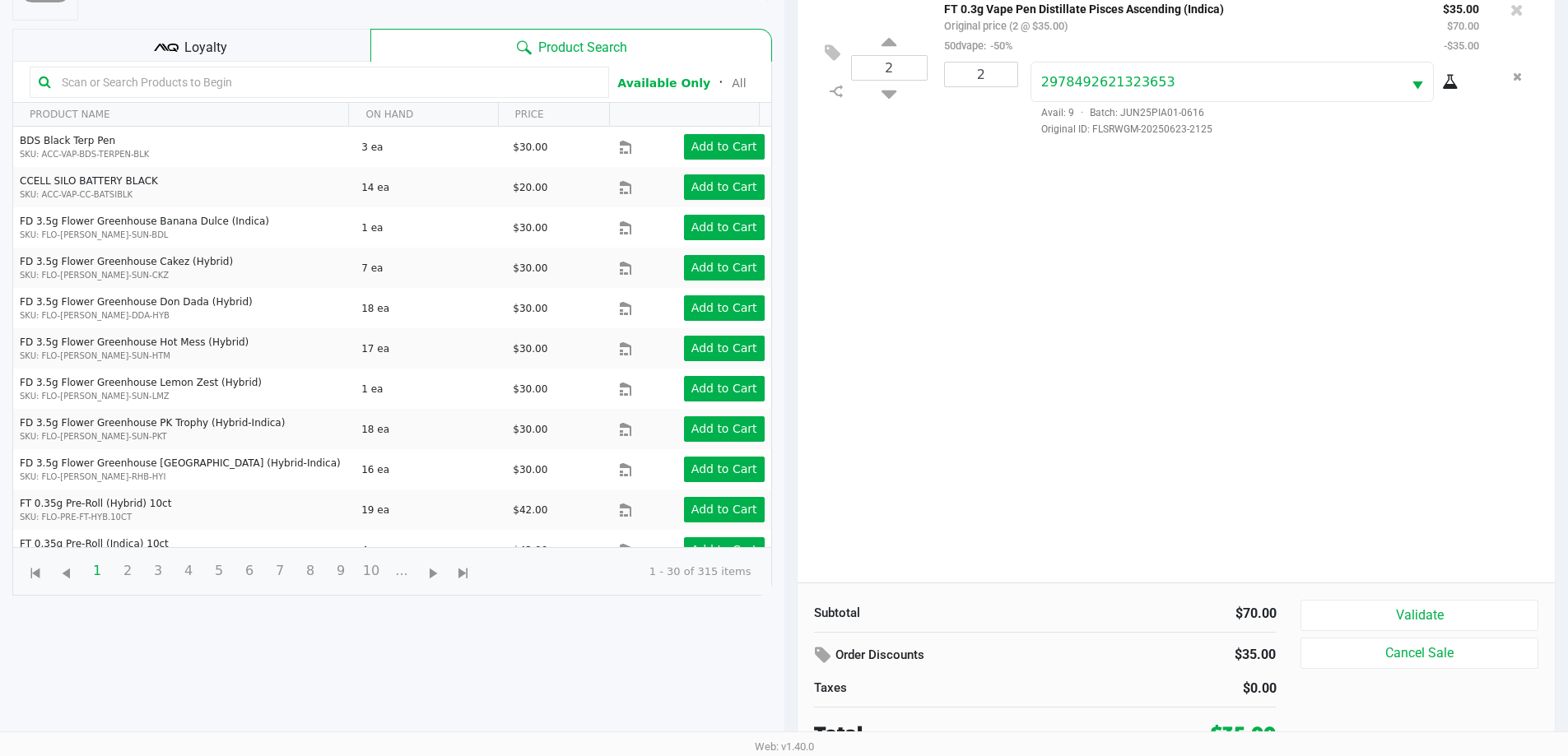
scroll to position [178, 0]
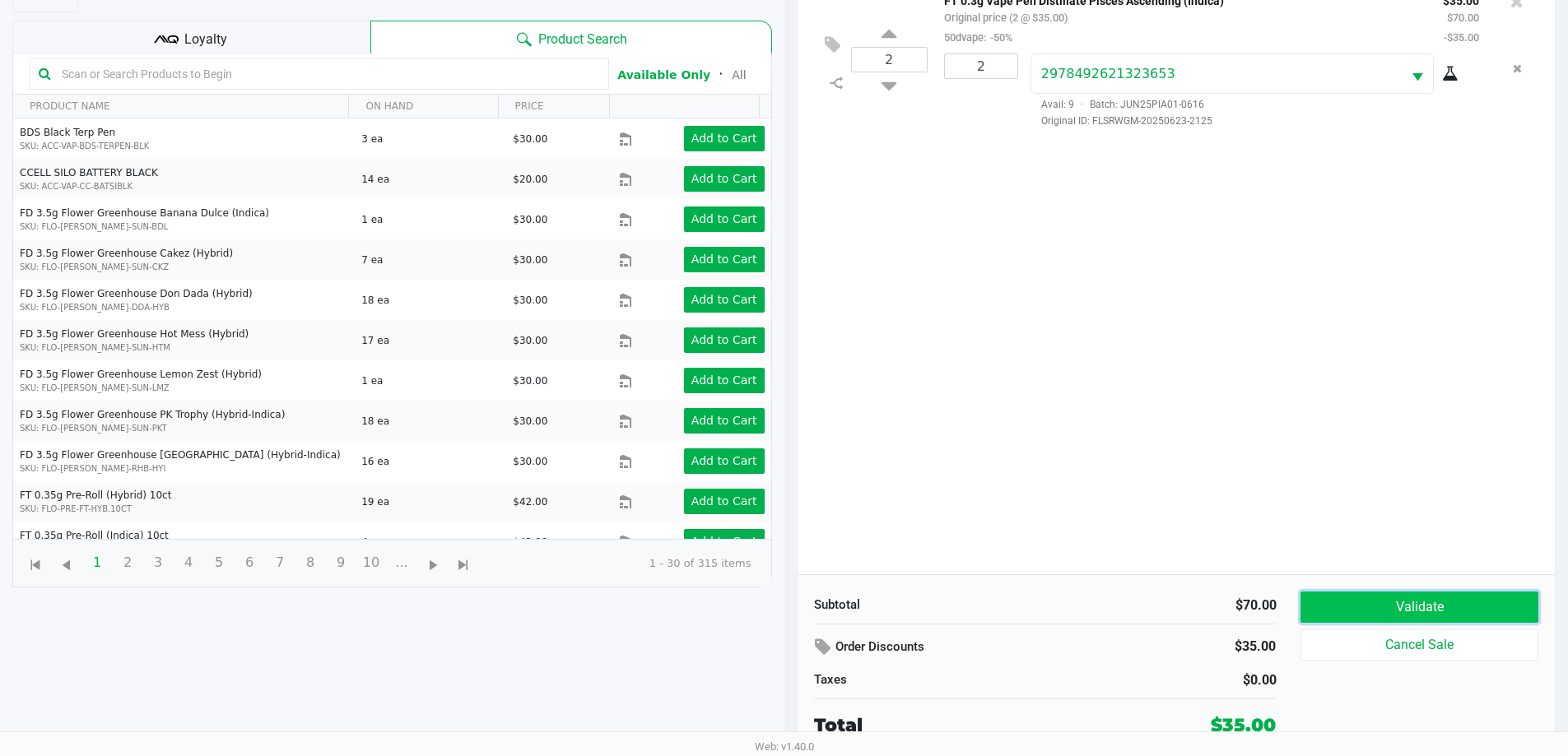
click at [1440, 602] on button "Validate" at bounding box center [1420, 608] width 237 height 32
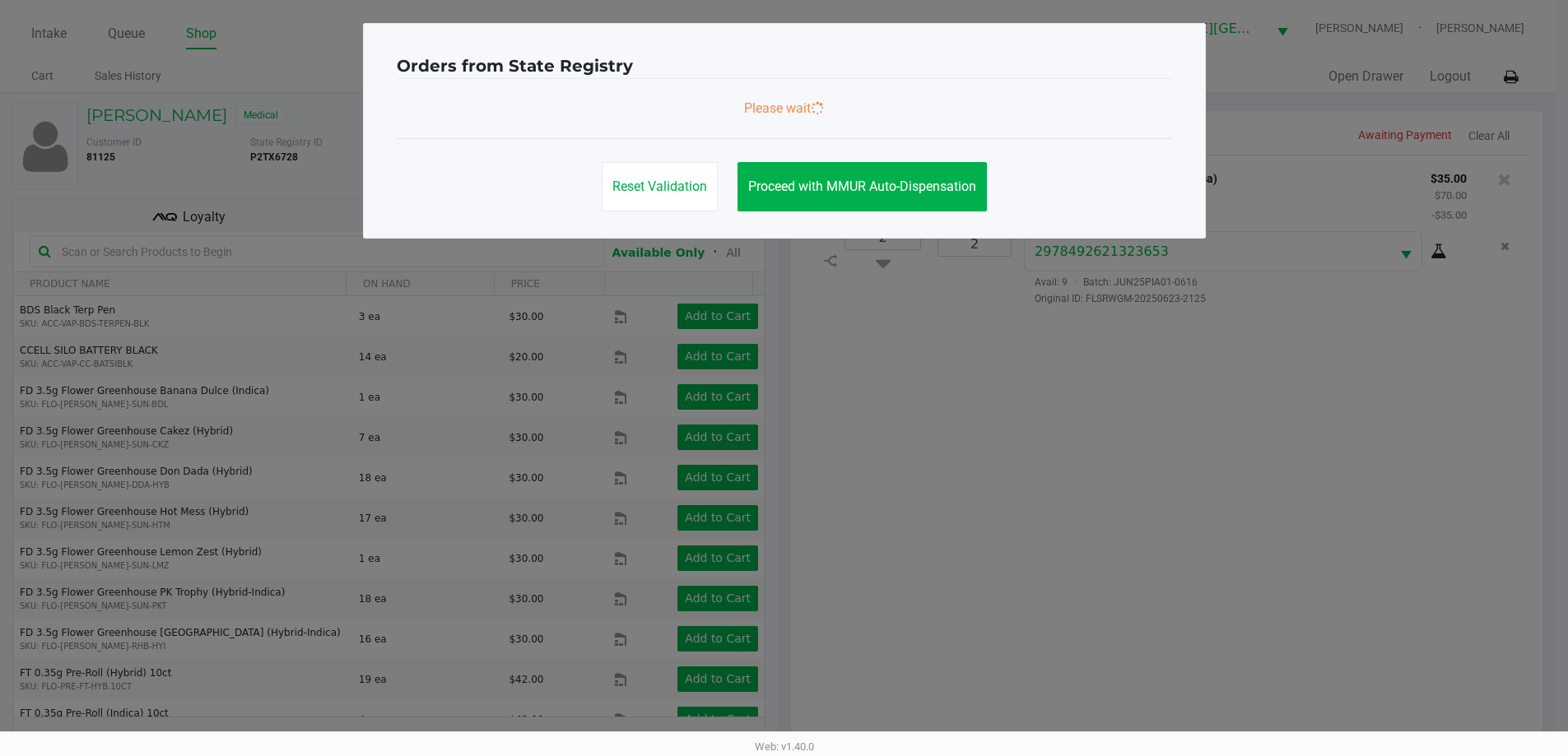
scroll to position [0, 0]
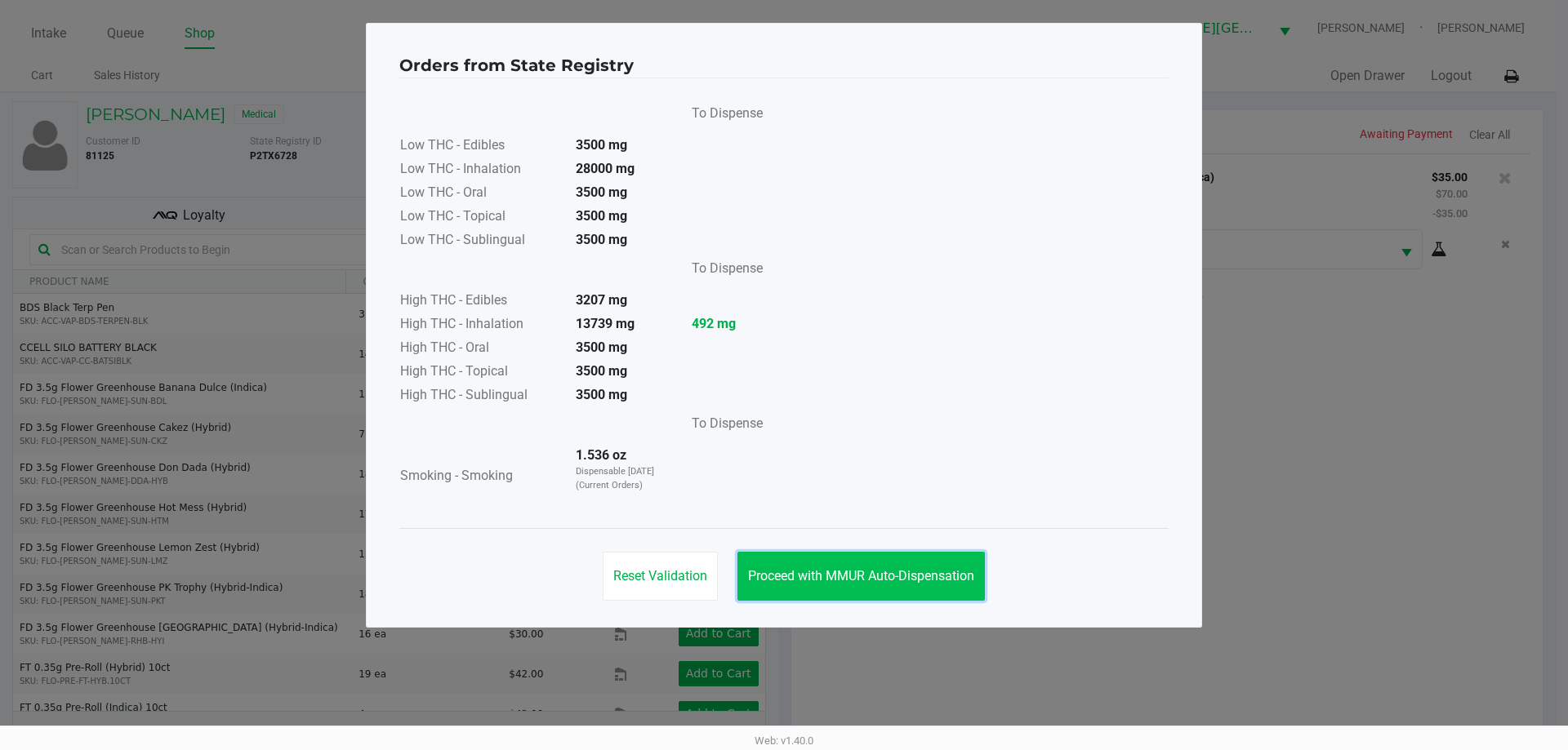
click at [887, 567] on button "Proceed with MMUR Auto-Dispensation" at bounding box center [860, 576] width 247 height 49
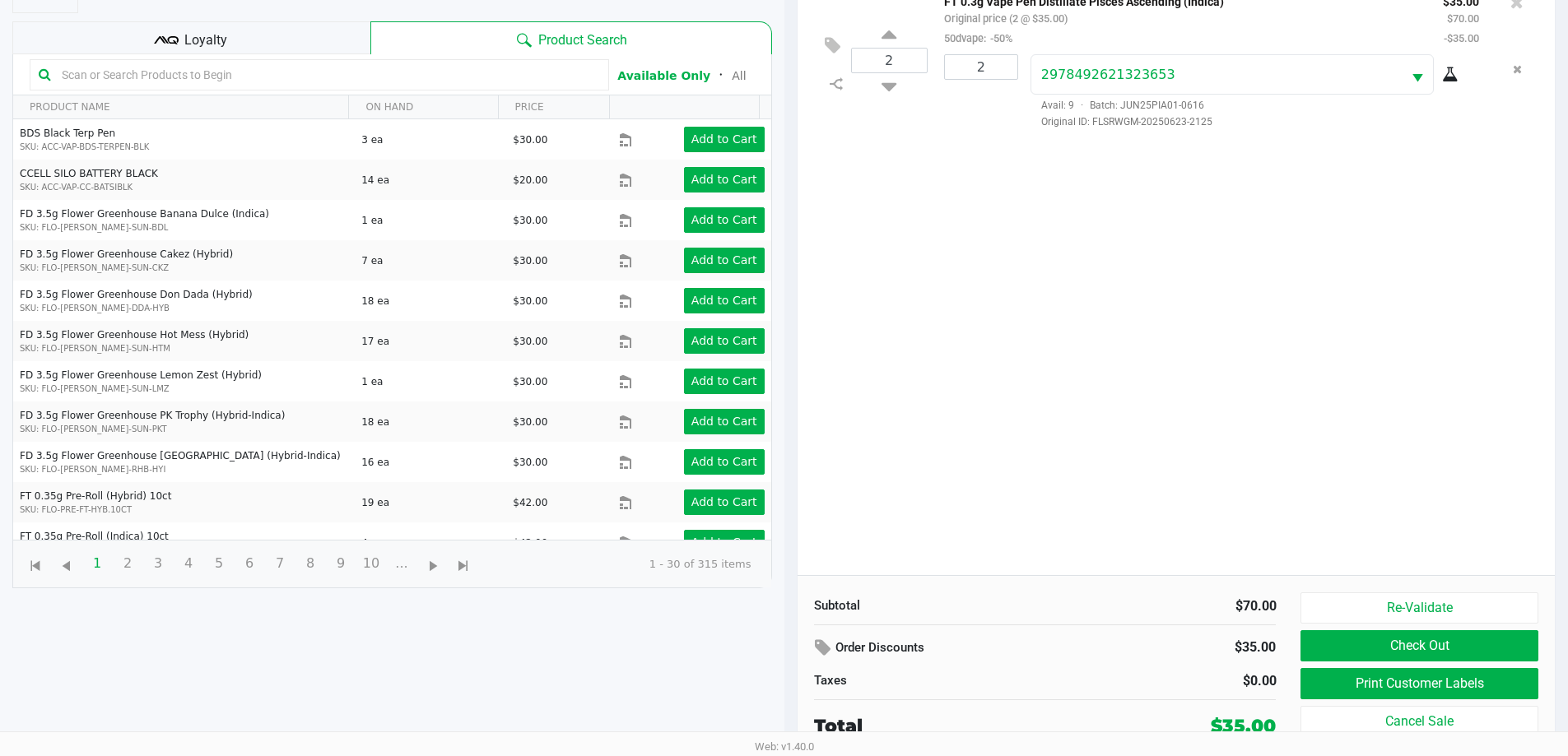
scroll to position [178, 0]
click at [1434, 683] on button "Print Customer Labels" at bounding box center [1420, 683] width 237 height 32
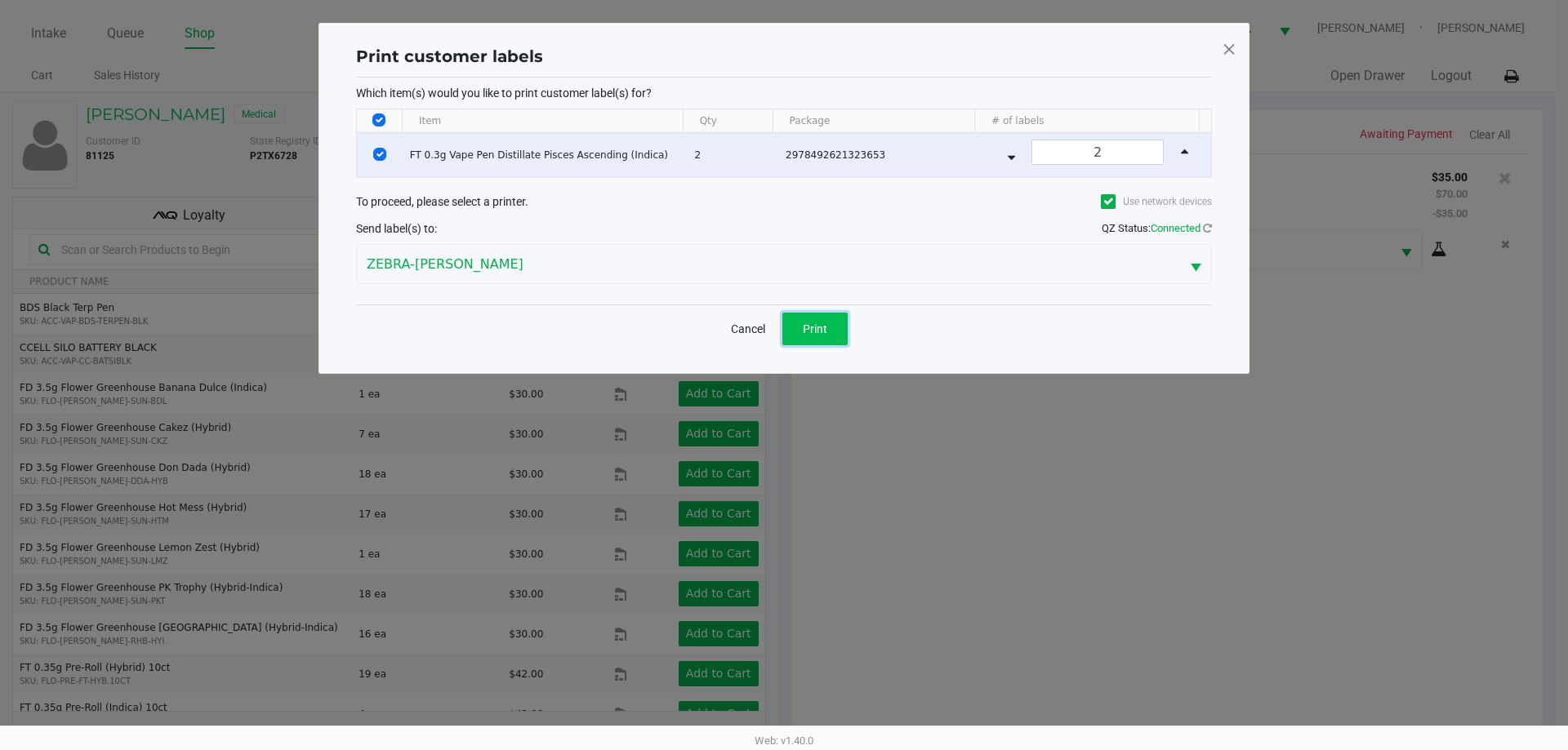
click at [810, 323] on span "Print" at bounding box center [815, 329] width 24 height 13
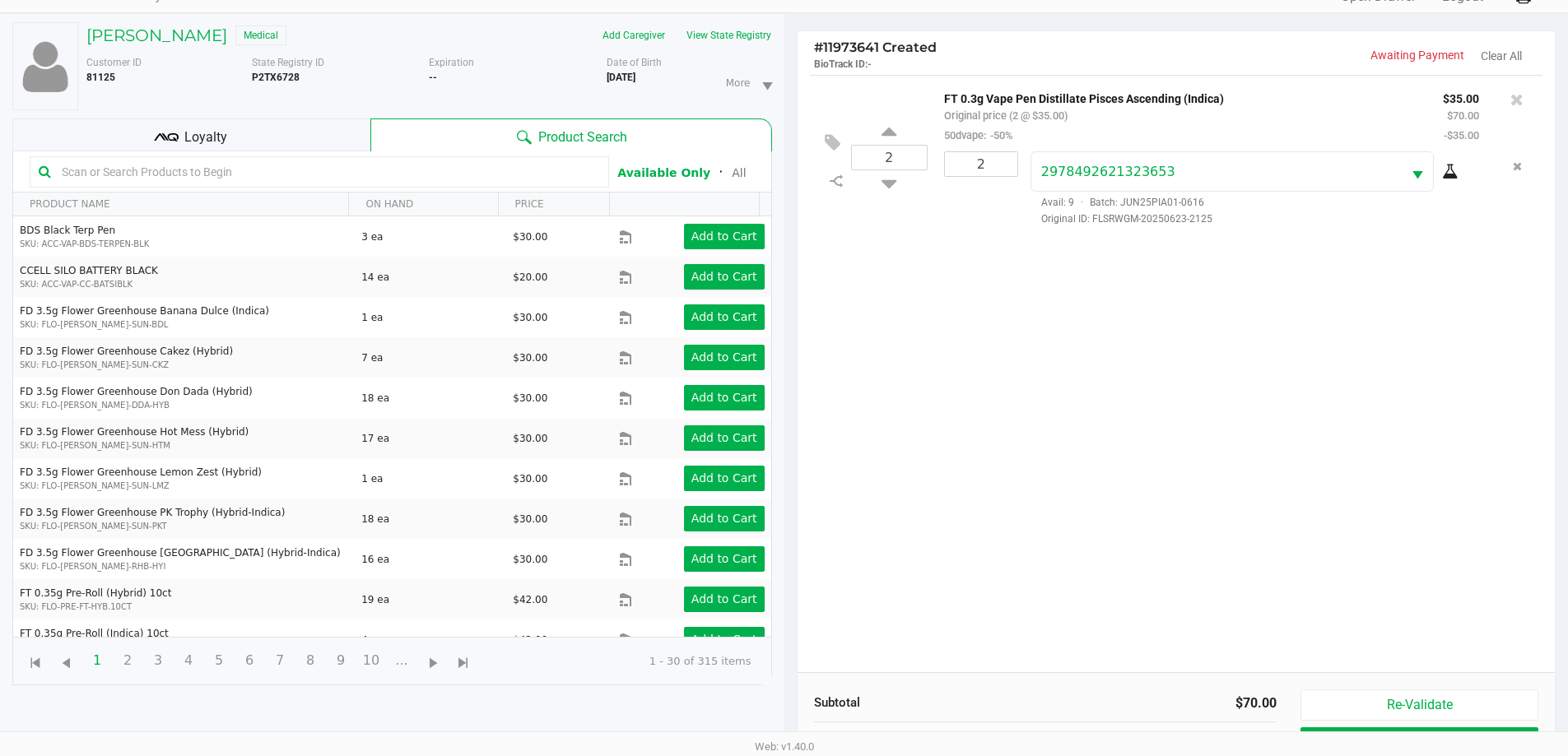
scroll to position [178, 0]
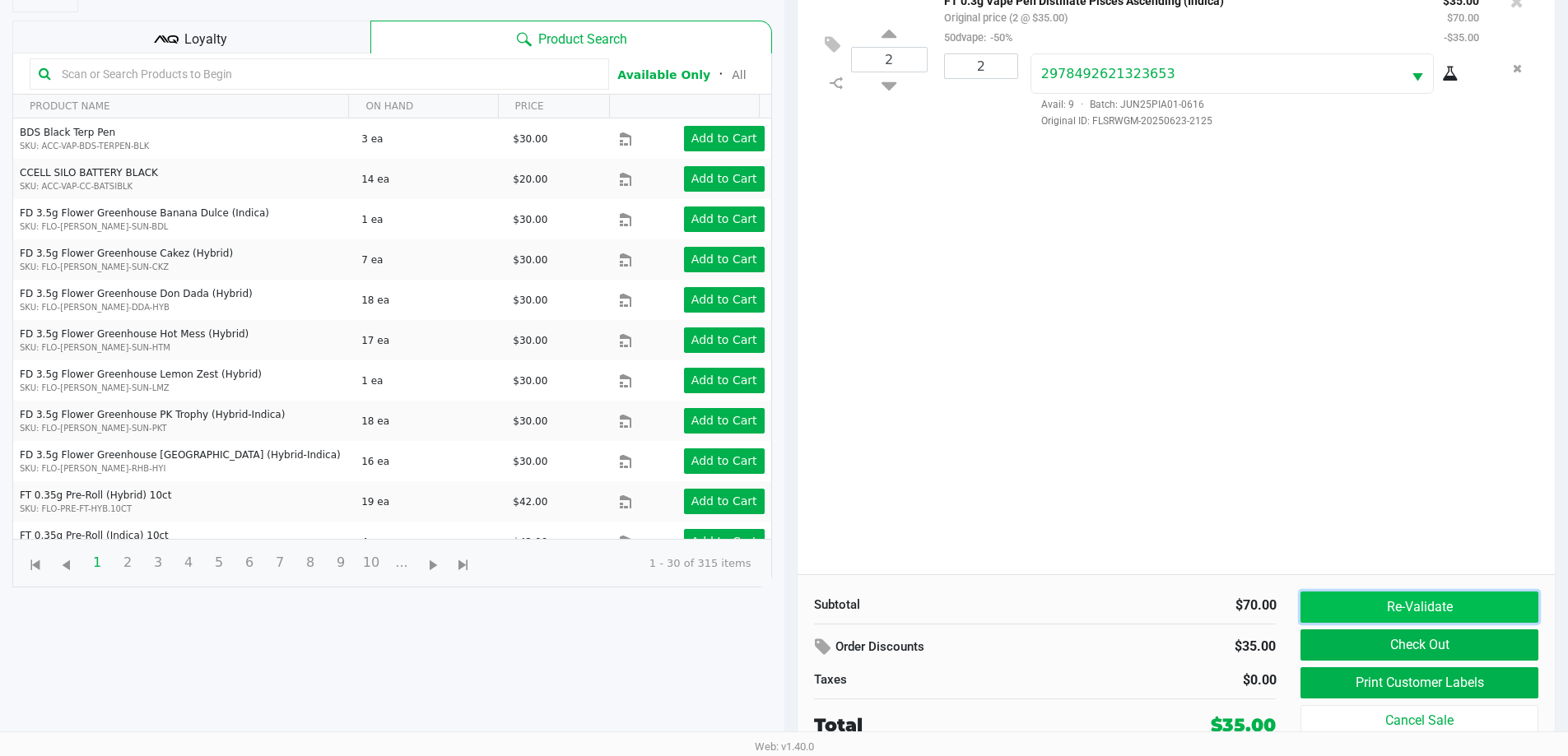
click at [1456, 601] on button "Re-Validate" at bounding box center [1420, 608] width 237 height 32
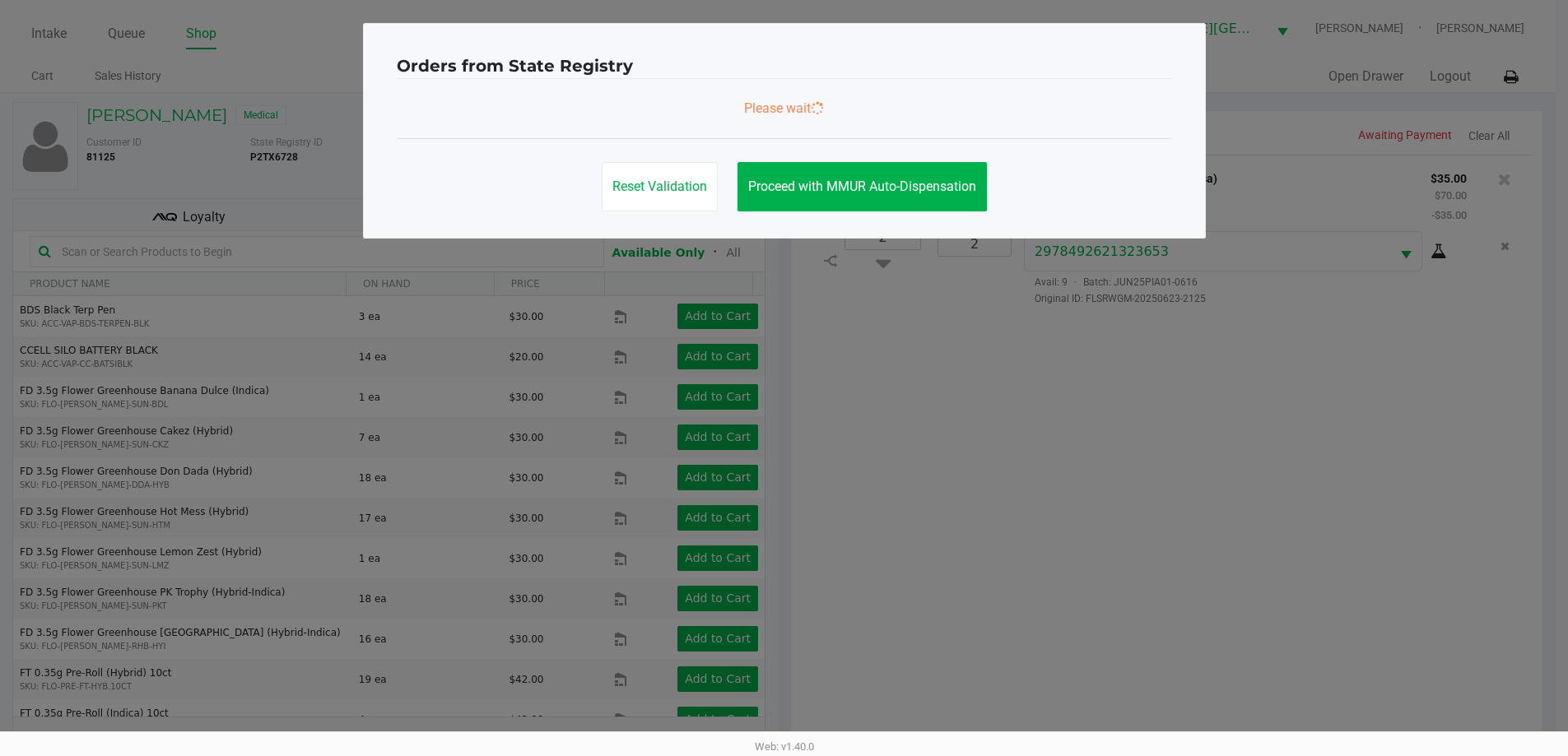
scroll to position [0, 0]
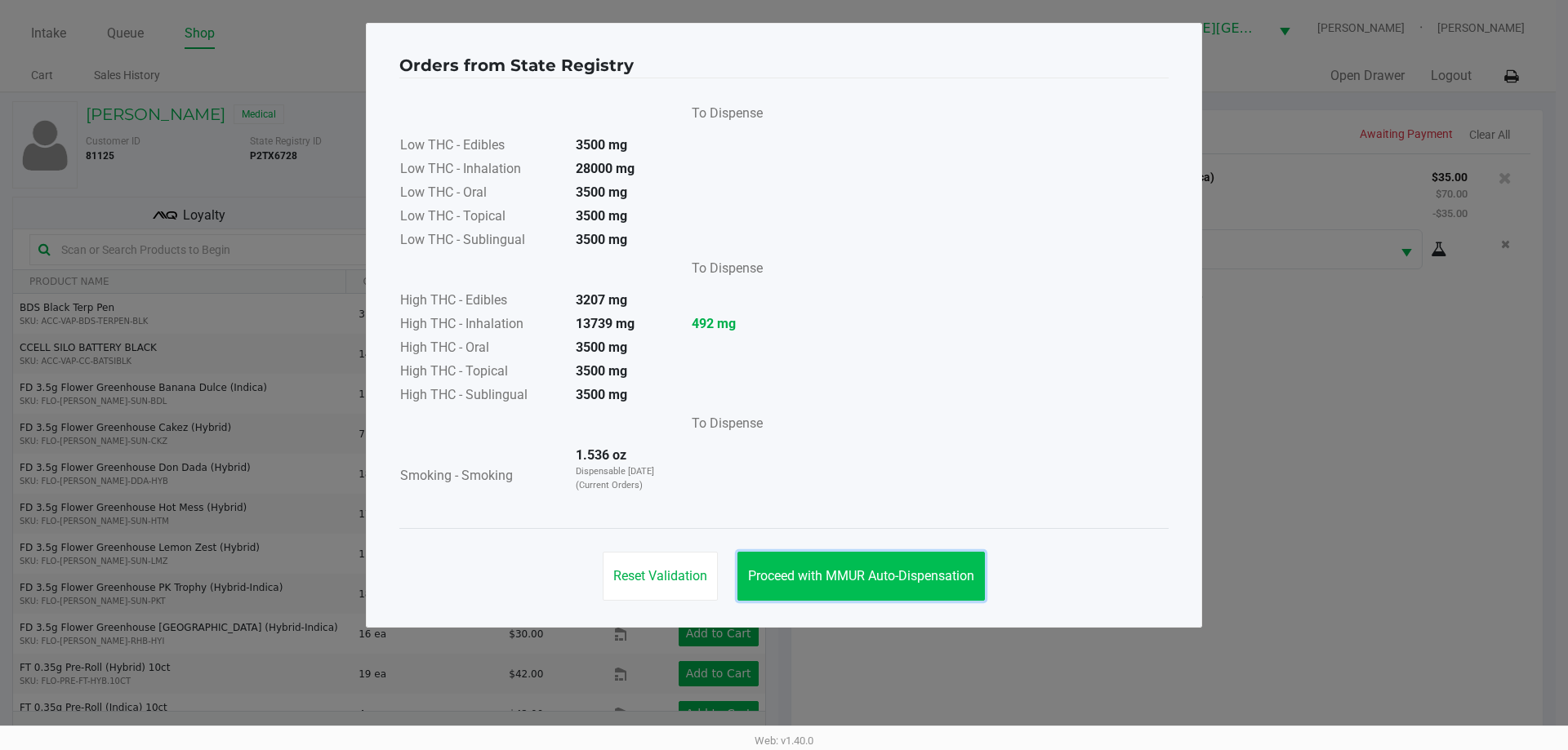
click at [895, 572] on span "Proceed with MMUR Auto-Dispensation" at bounding box center [860, 575] width 226 height 16
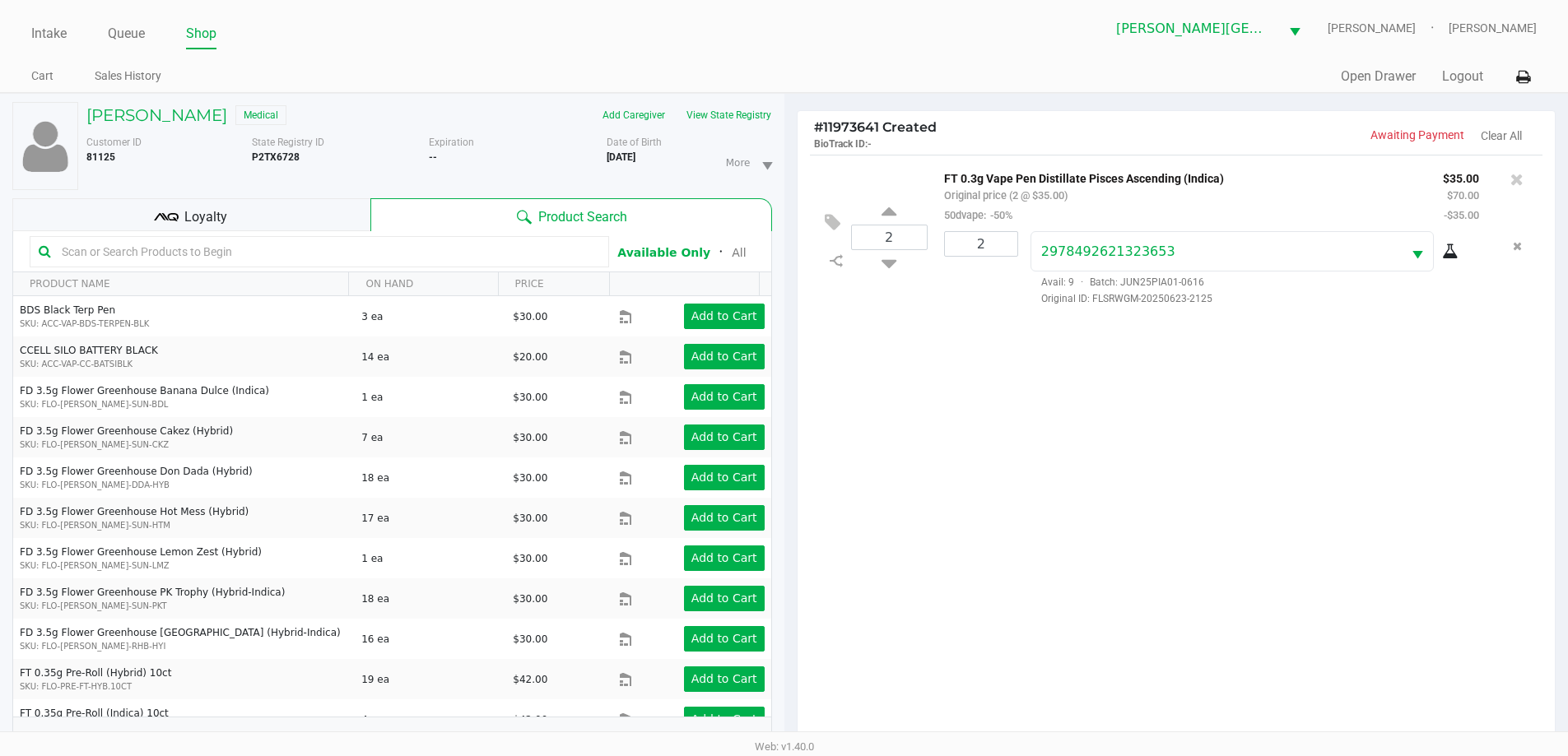
click at [243, 211] on div "Loyalty" at bounding box center [191, 214] width 358 height 33
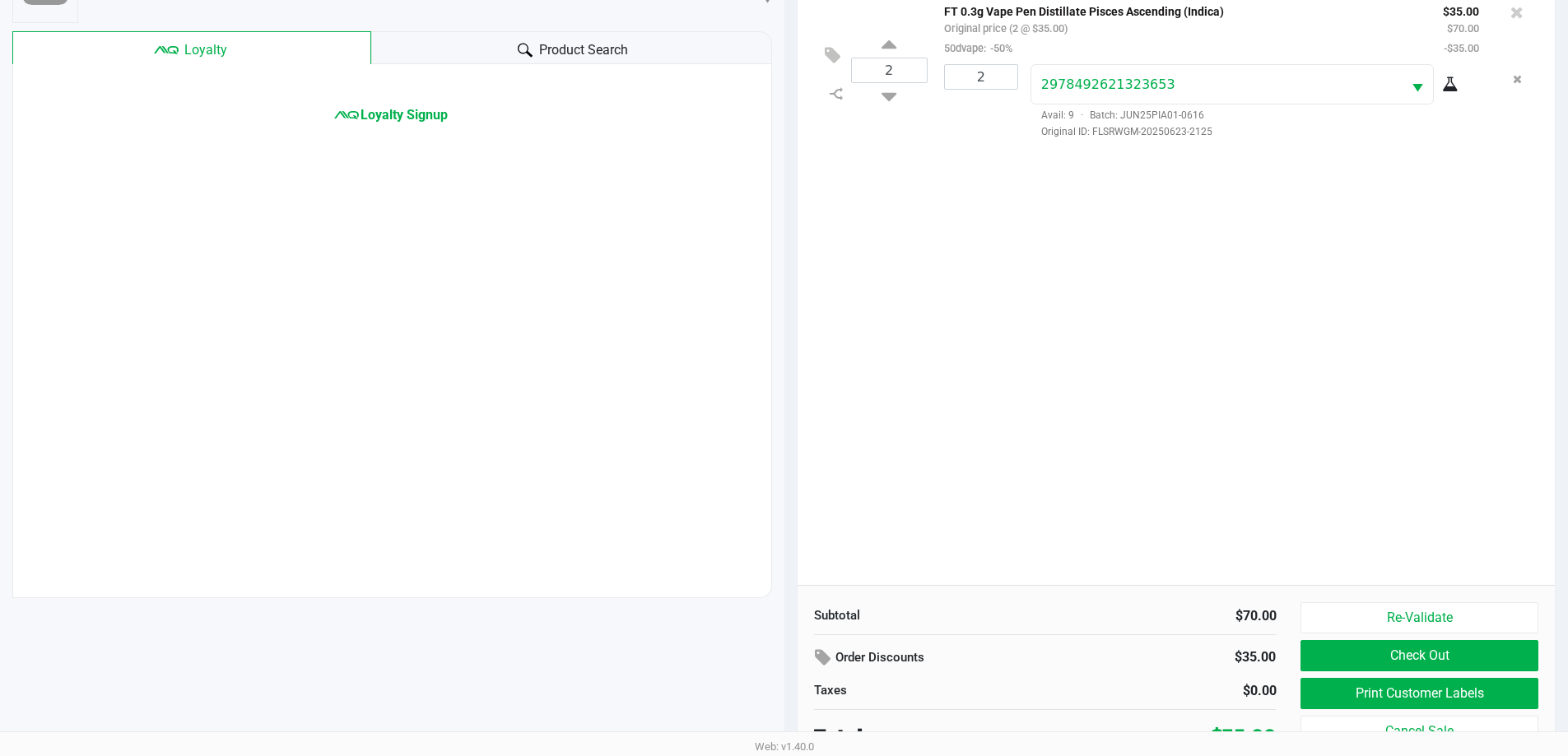
scroll to position [178, 0]
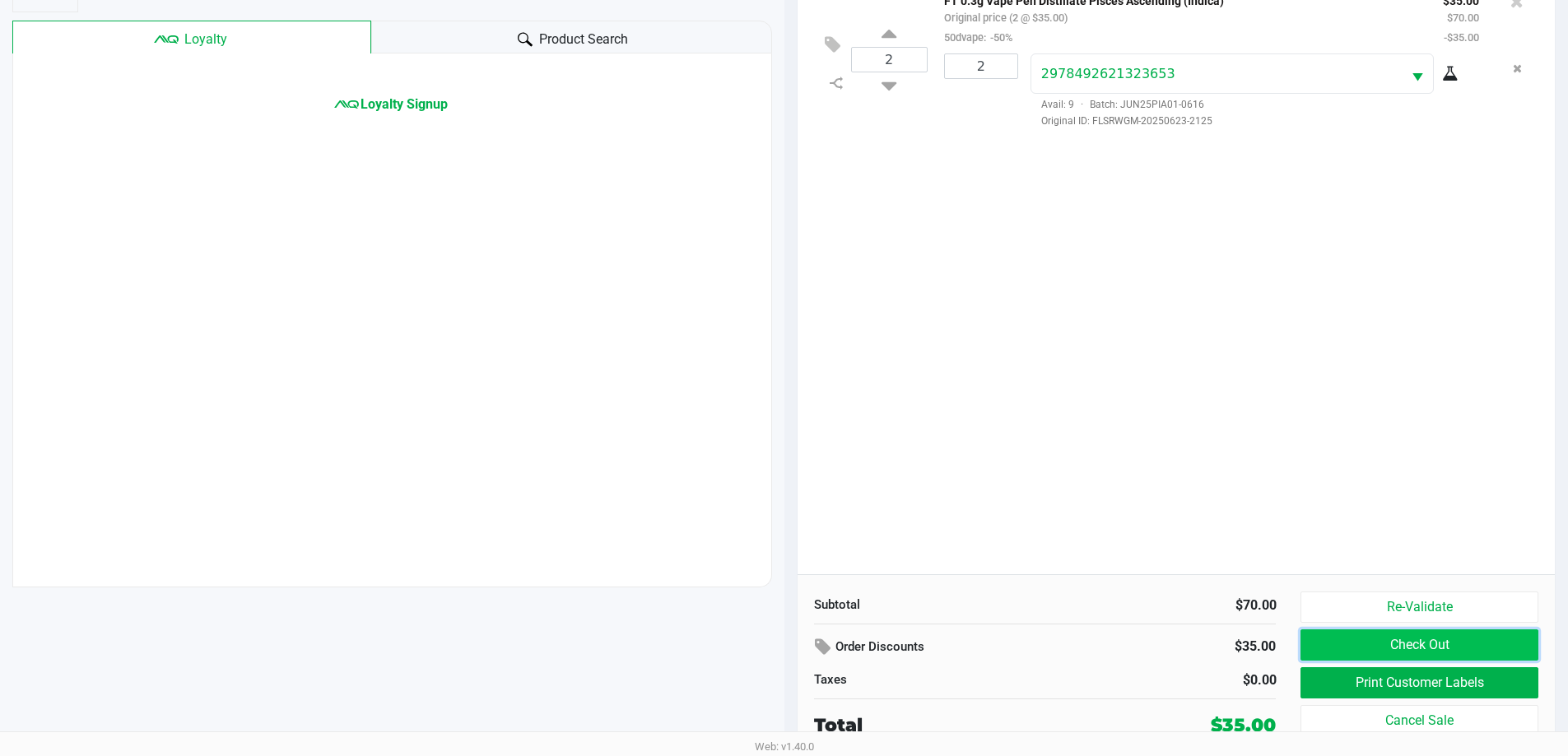
click at [1329, 639] on button "Check Out" at bounding box center [1420, 645] width 237 height 32
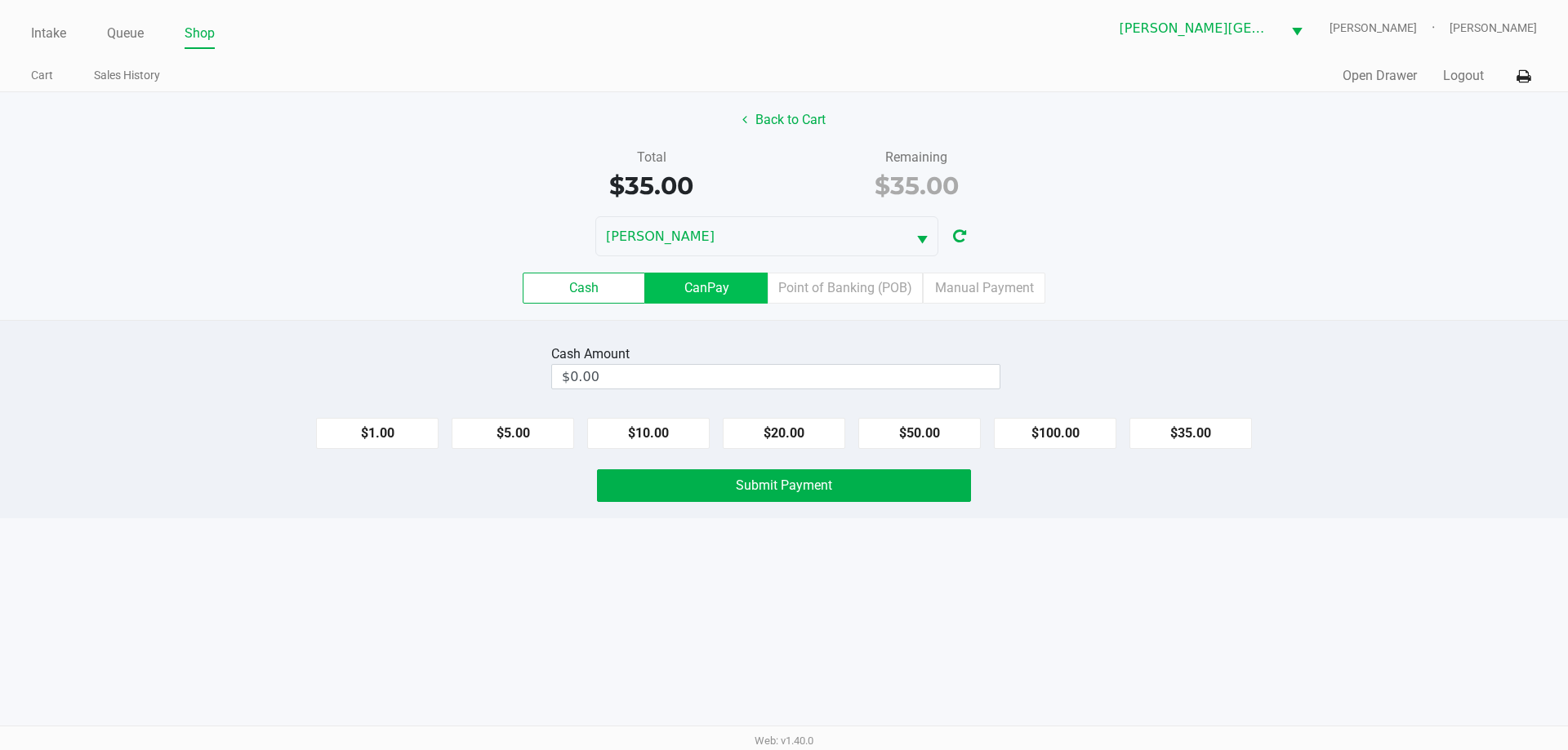
click at [712, 292] on label "CanPay" at bounding box center [706, 289] width 122 height 31
click at [0, 0] on 2 "CanPay" at bounding box center [0, 0] width 0 height 0
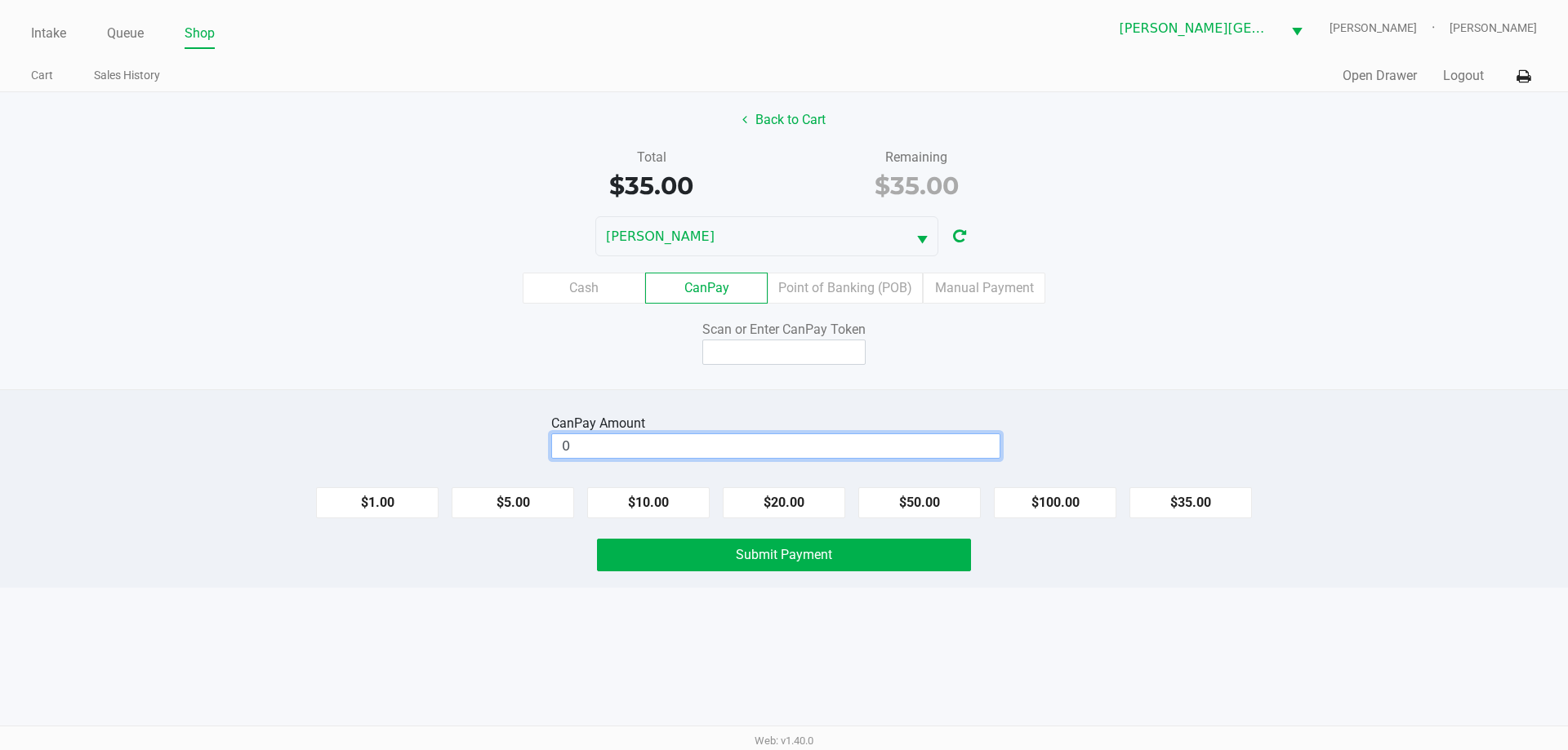
click at [639, 449] on input "0" at bounding box center [776, 447] width 448 height 24
type input "$0.00"
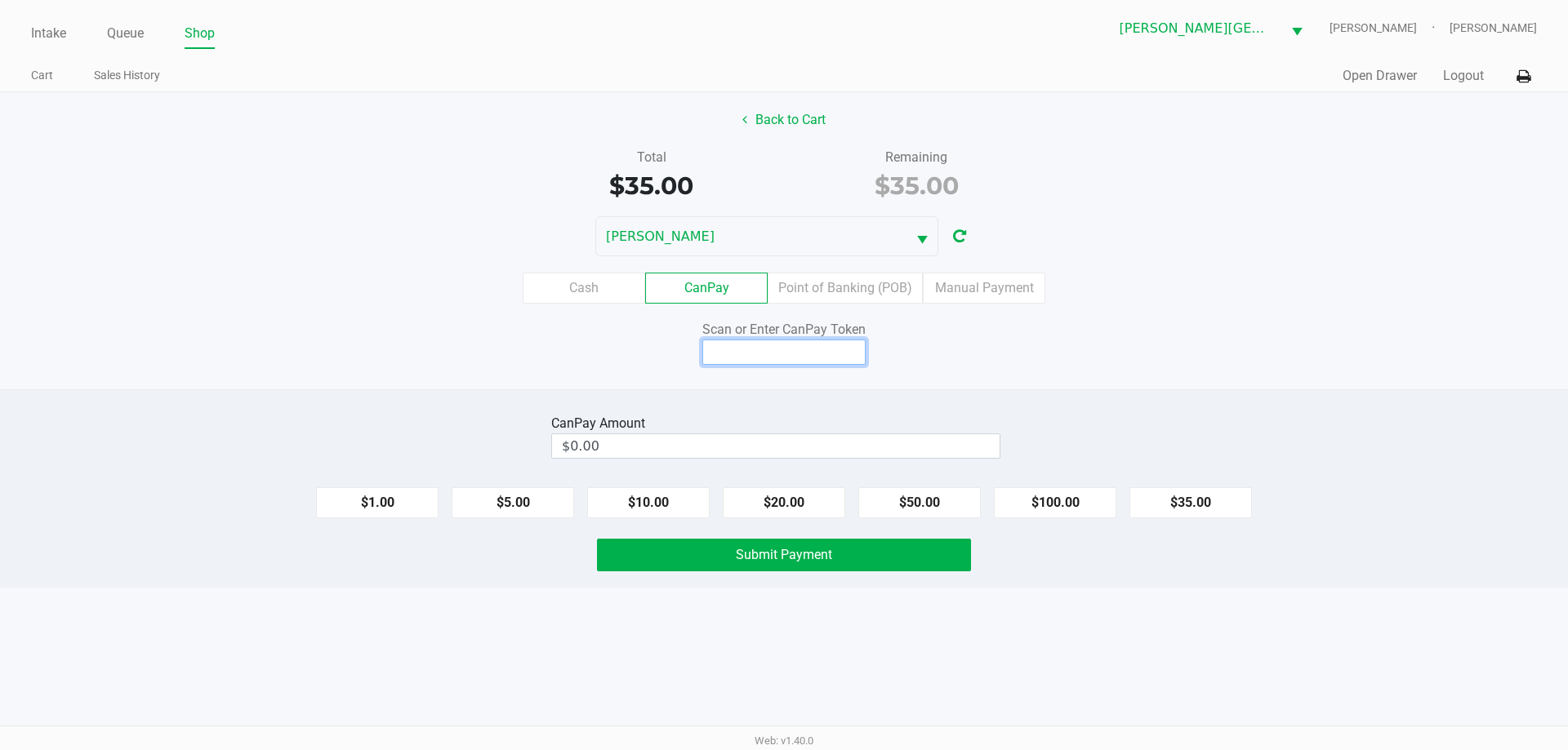
click at [760, 354] on input at bounding box center [784, 351] width 164 height 25
type input "X1128952Q"
drag, startPoint x: 794, startPoint y: 353, endPoint x: 794, endPoint y: 339, distance: 14.0
click at [794, 339] on input "X1128952Q" at bounding box center [784, 351] width 164 height 25
click at [710, 286] on label "CanPay" at bounding box center [706, 289] width 122 height 31
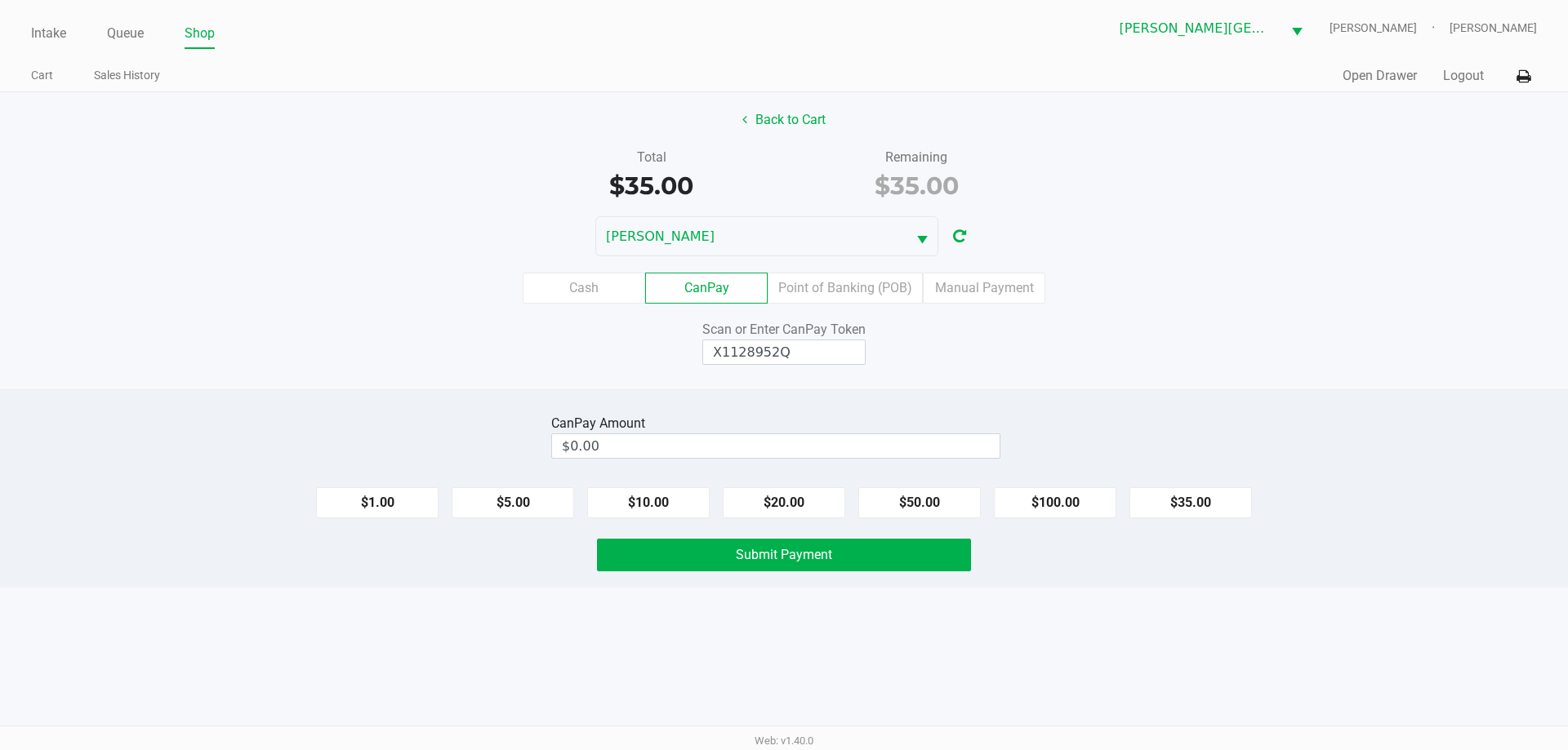
click at [0, 0] on 2 "CanPay" at bounding box center [0, 0] width 0 height 0
click at [814, 347] on input "X1128952Q" at bounding box center [784, 351] width 164 height 25
click at [661, 443] on input "0" at bounding box center [776, 447] width 448 height 24
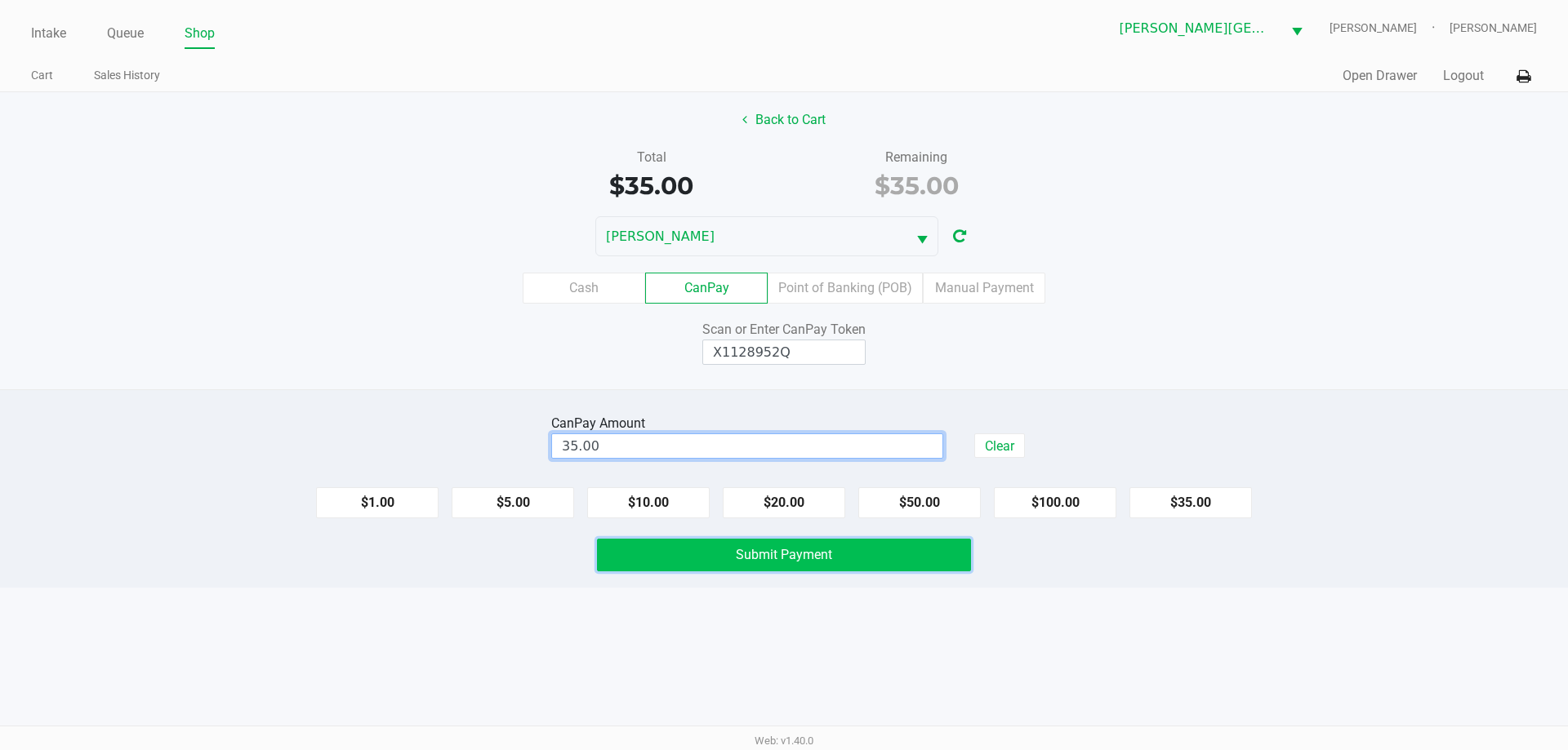
type input "$35.00"
click at [790, 554] on span "Submit Payment" at bounding box center [784, 554] width 96 height 16
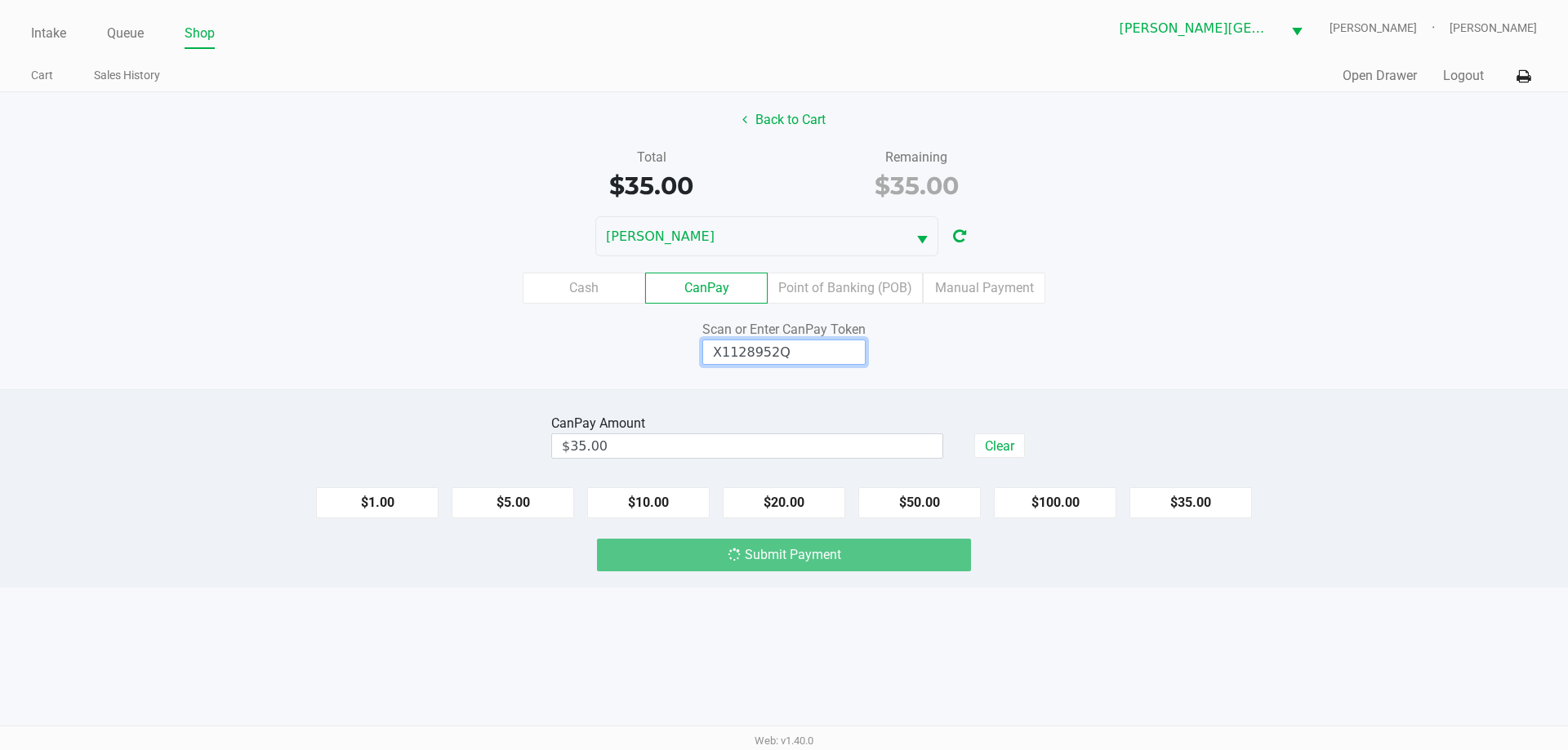
click at [792, 353] on input "X1128952Q" at bounding box center [784, 351] width 164 height 25
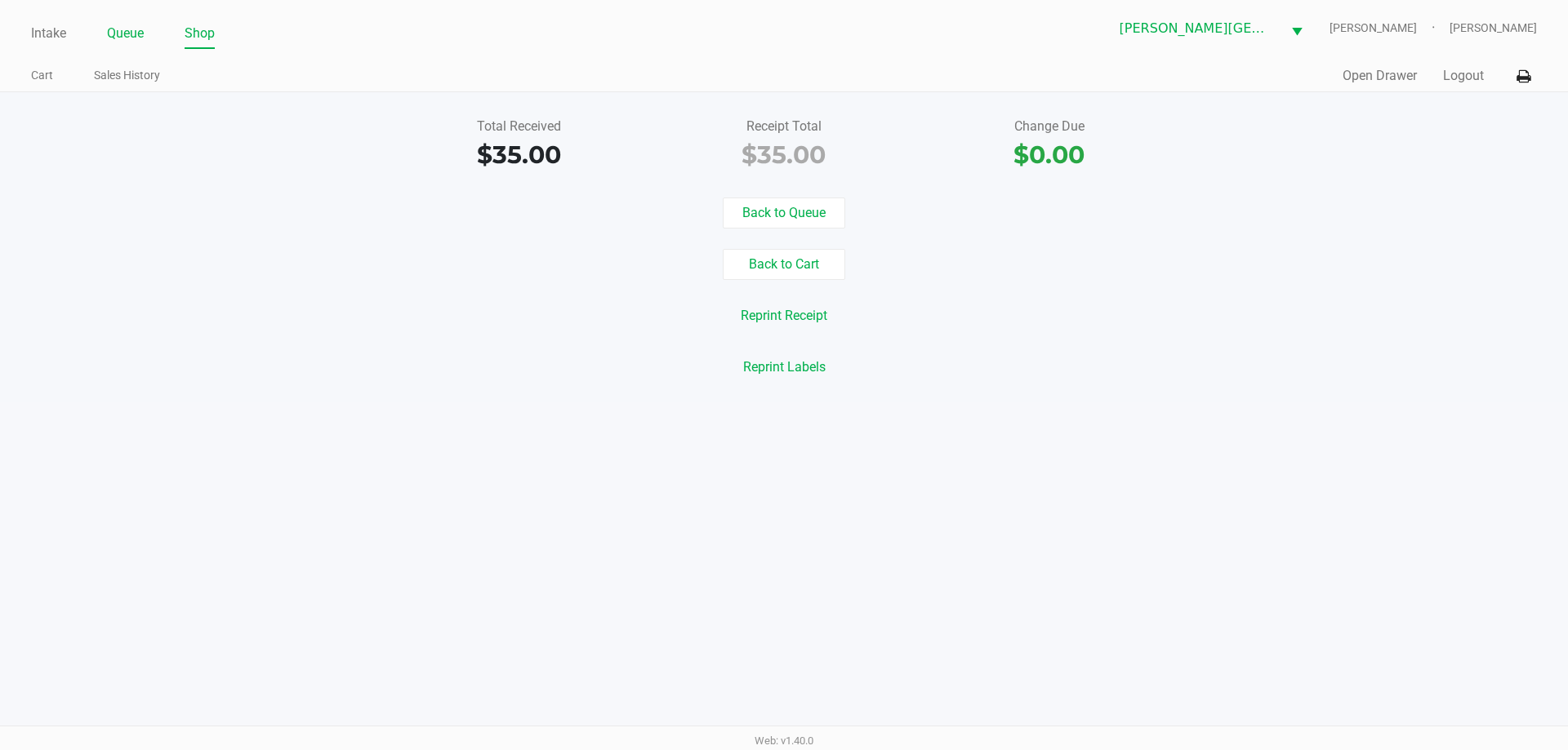
click at [134, 31] on link "Queue" at bounding box center [126, 33] width 37 height 23
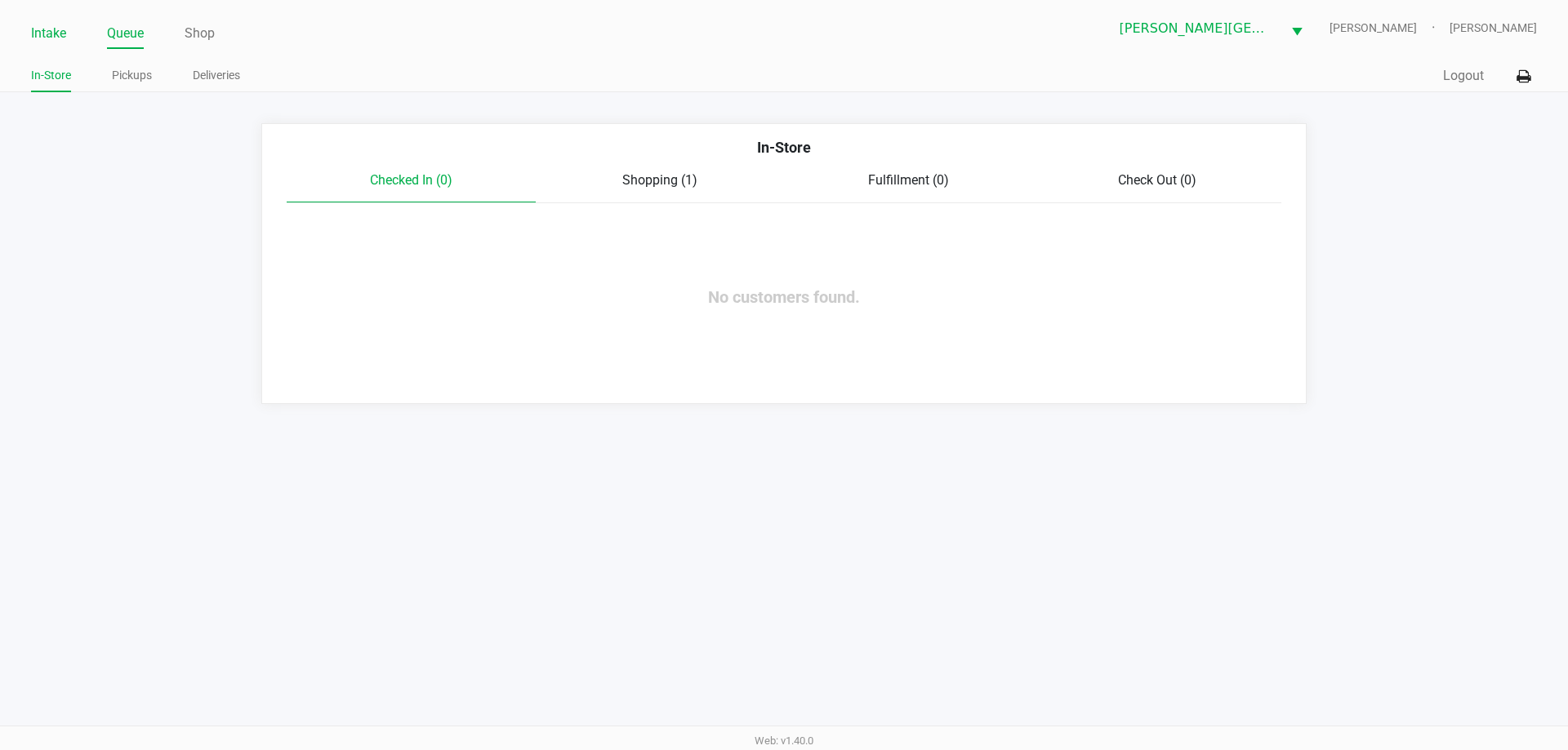
click at [41, 29] on link "Intake" at bounding box center [49, 33] width 35 height 23
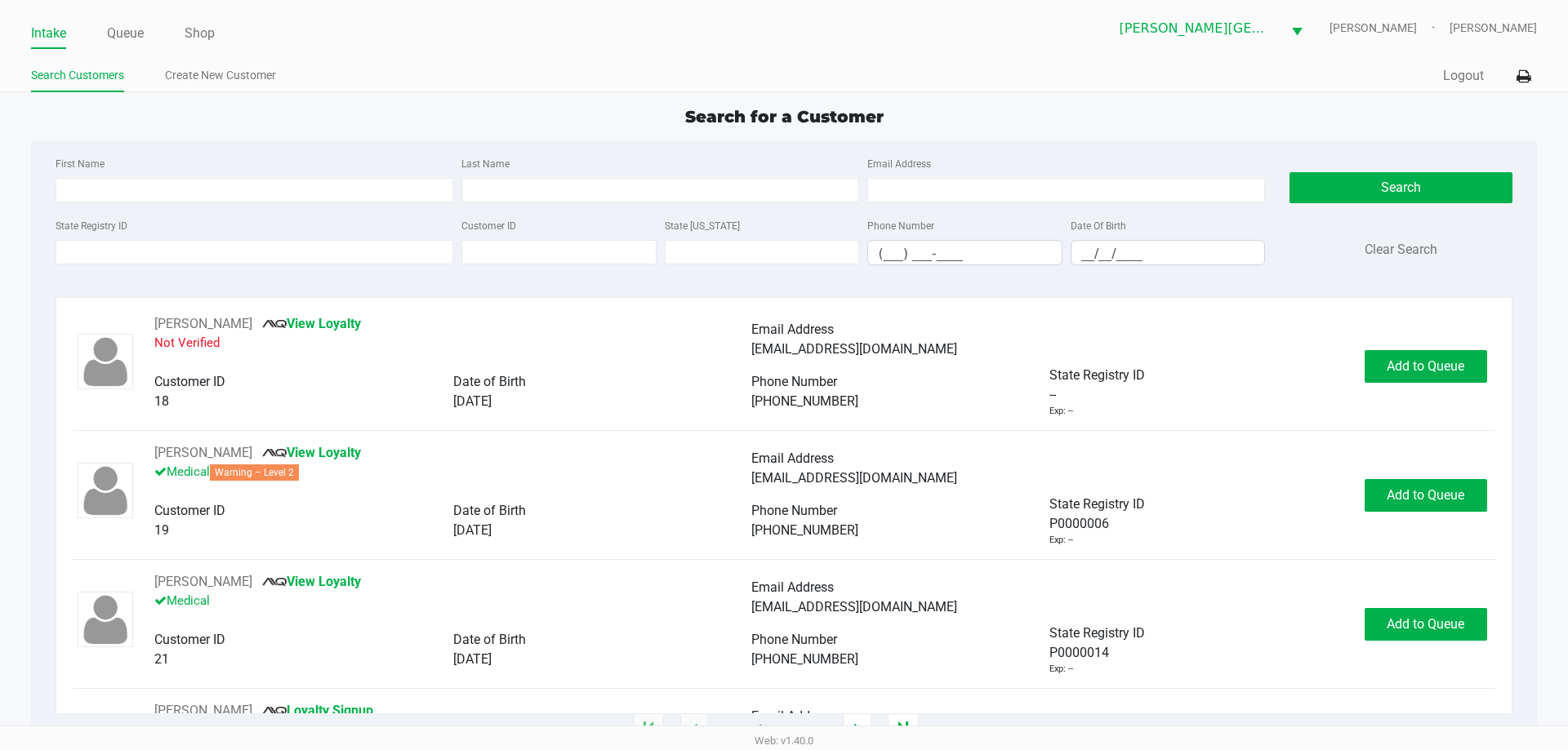
click at [39, 36] on link "Intake" at bounding box center [49, 33] width 35 height 23
click at [121, 31] on link "Queue" at bounding box center [126, 33] width 37 height 23
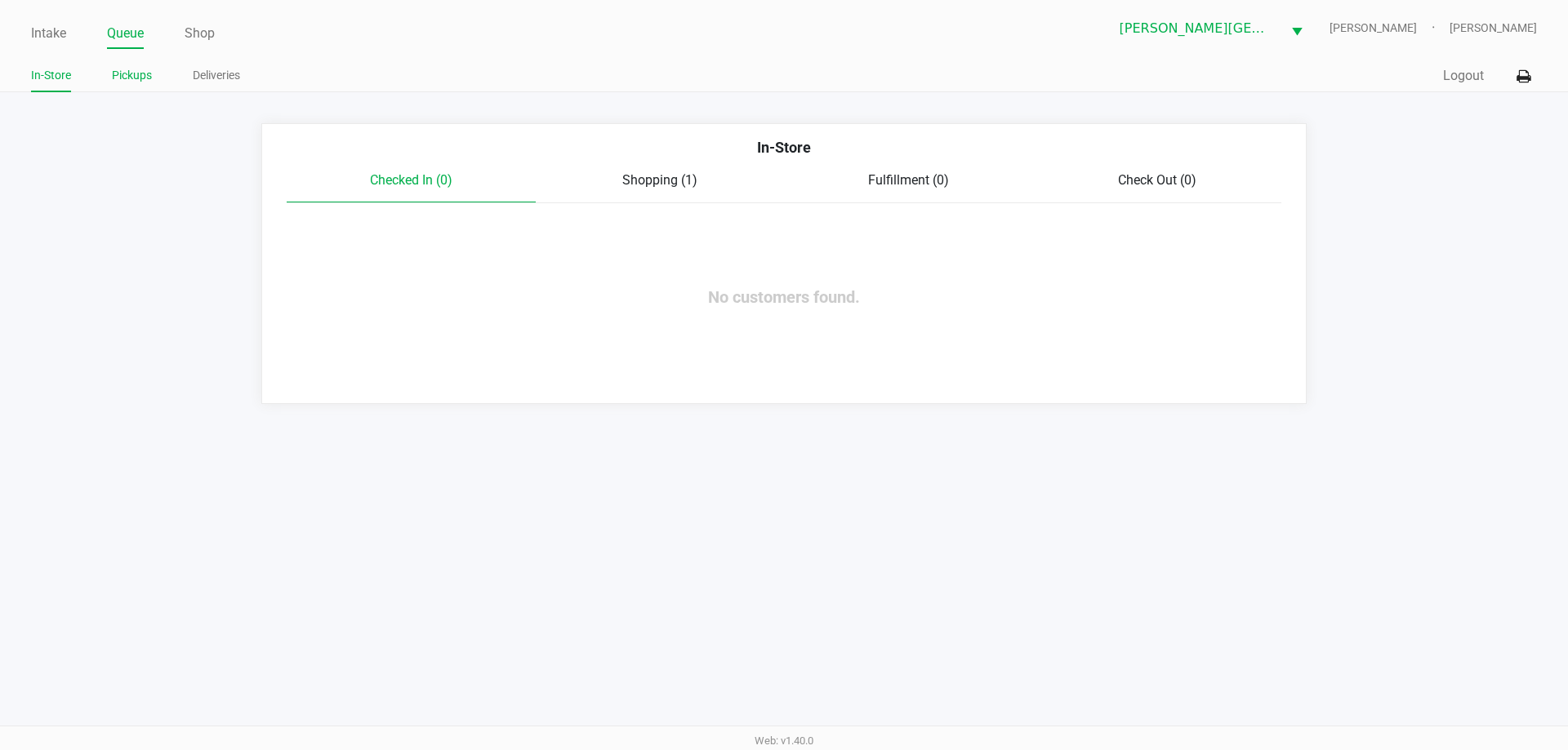
click at [142, 73] on link "Pickups" at bounding box center [131, 76] width 40 height 20
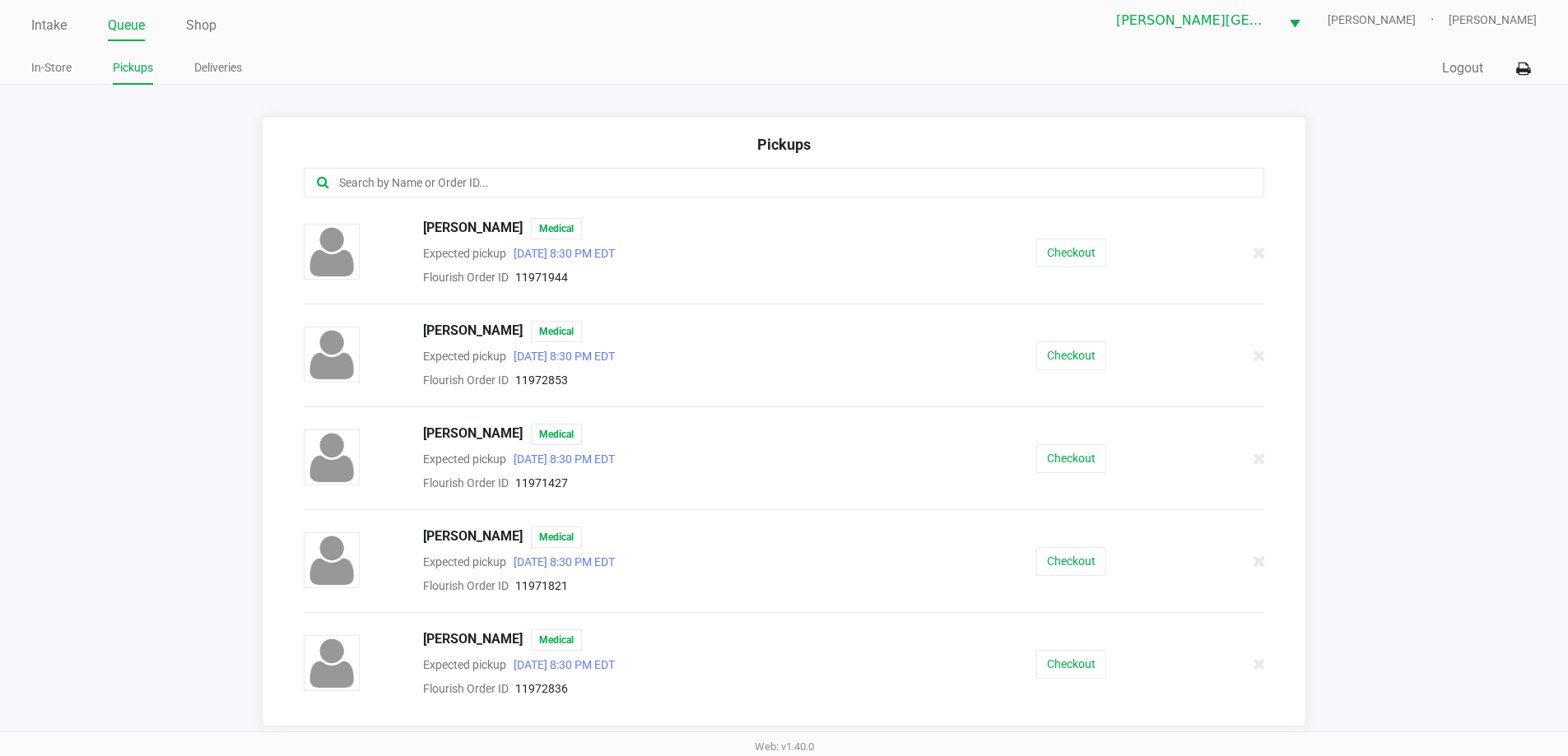
scroll to position [10, 0]
click at [580, 186] on input "text" at bounding box center [758, 181] width 841 height 19
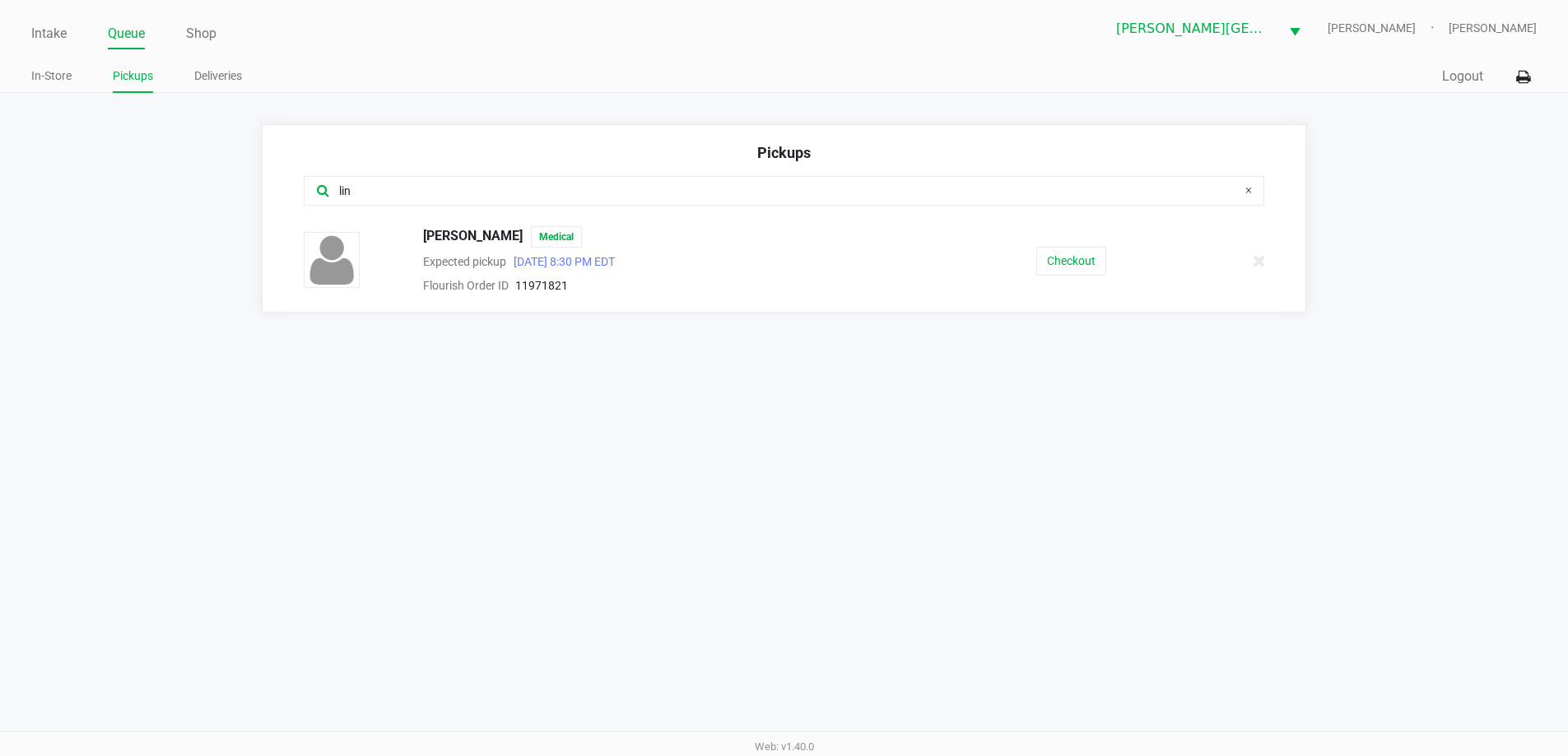
scroll to position [0, 0]
type input "lin"
click at [1079, 253] on button "Checkout" at bounding box center [1080, 261] width 70 height 29
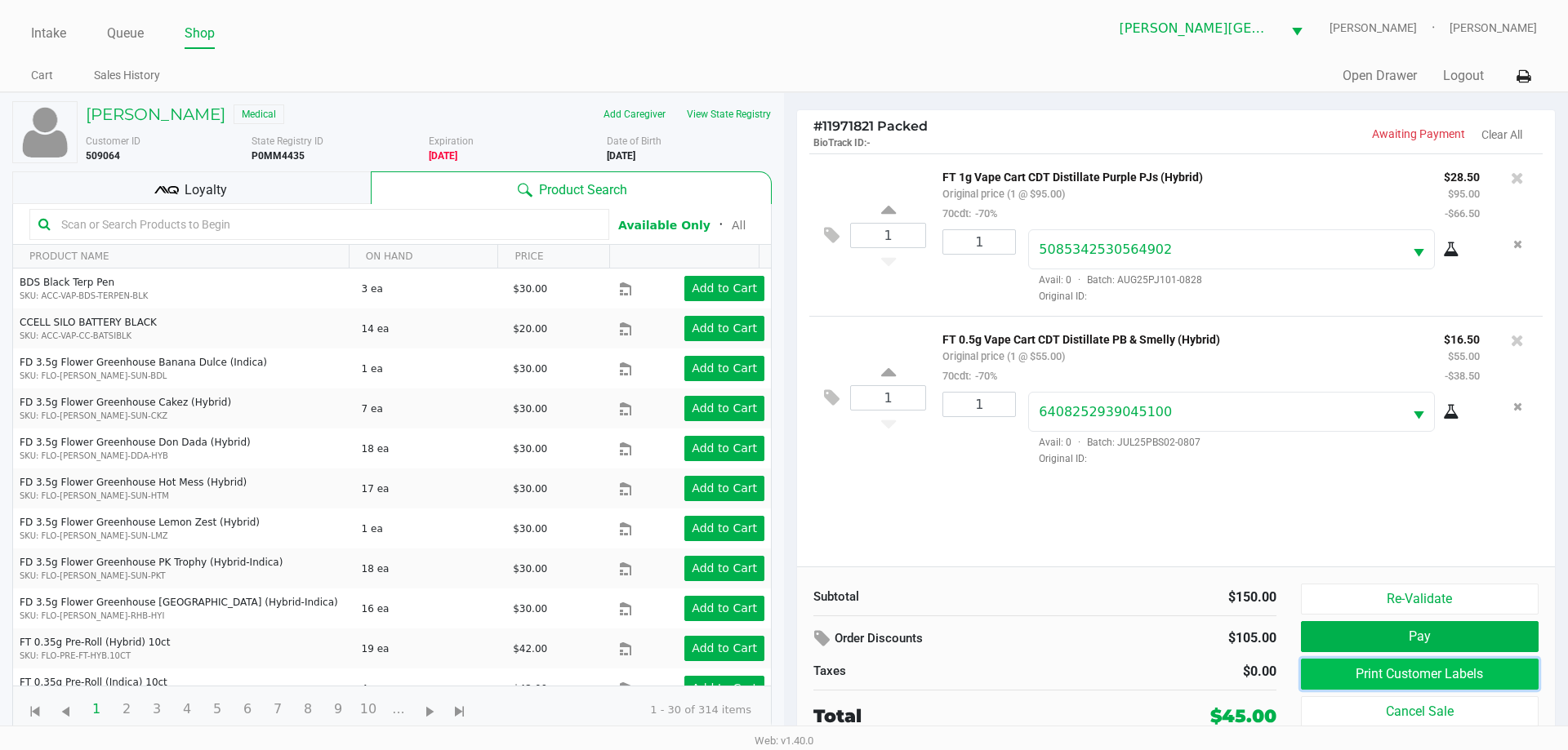
click at [1401, 669] on button "Print Customer Labels" at bounding box center [1419, 674] width 238 height 31
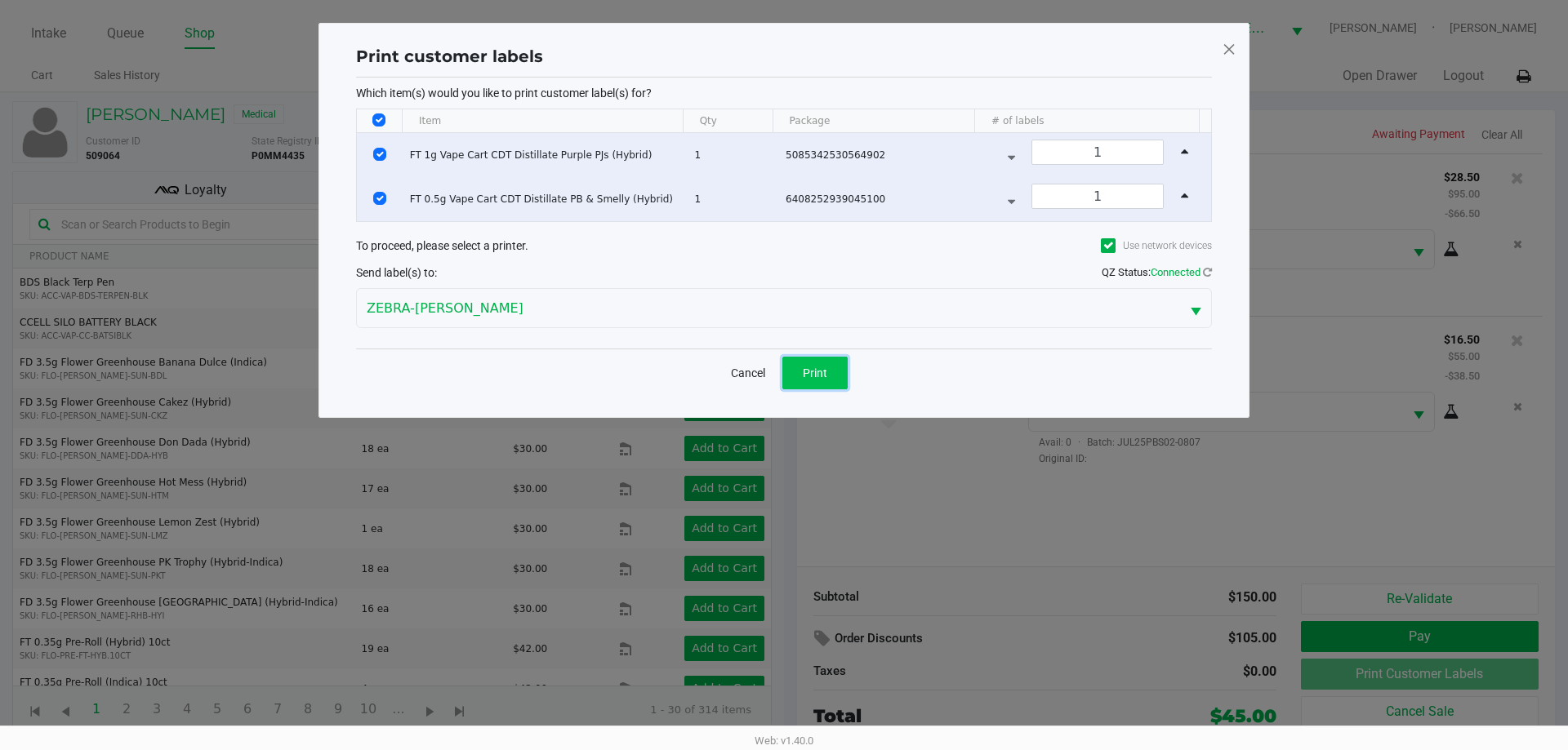
click at [813, 370] on span "Print" at bounding box center [815, 373] width 24 height 13
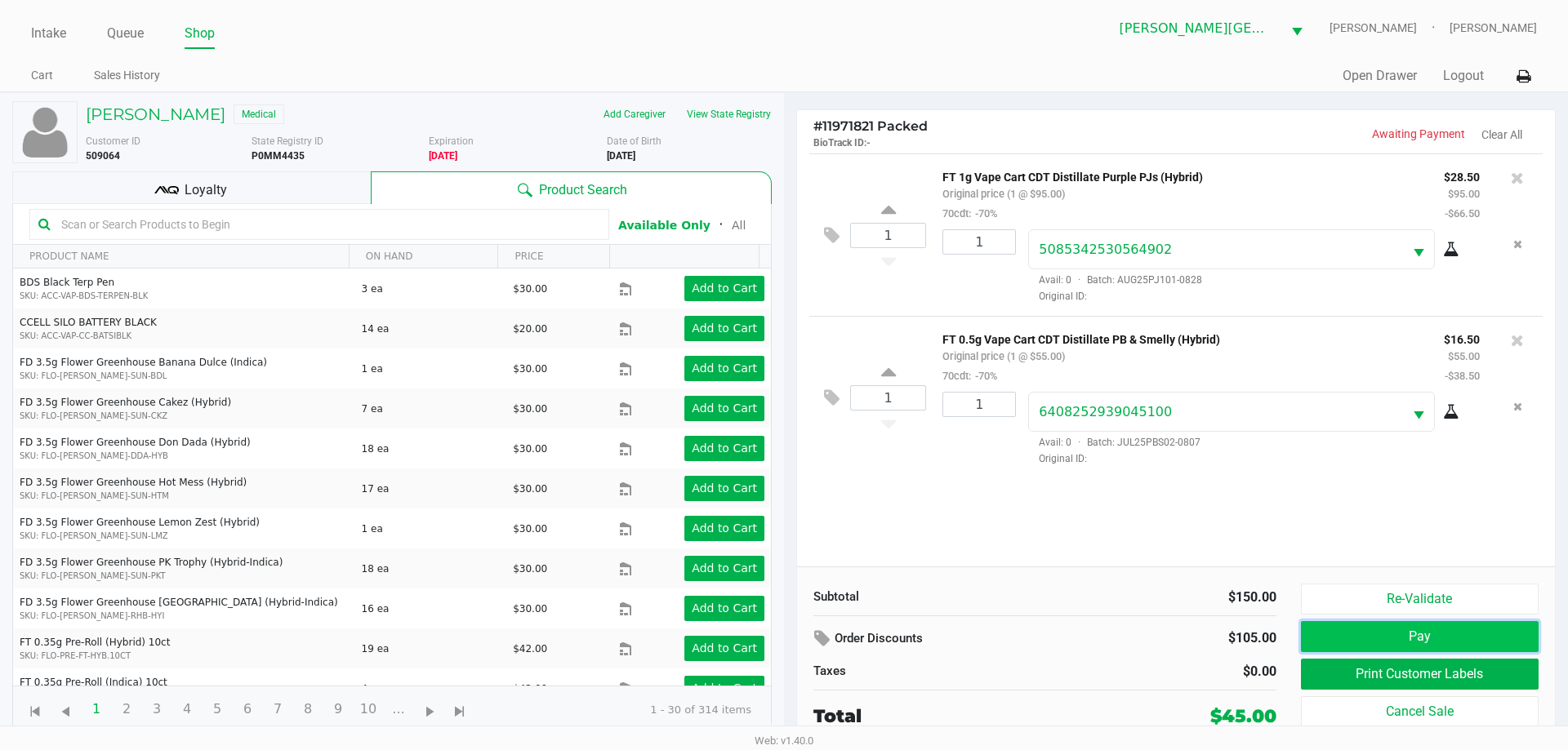
click at [1436, 623] on button "Pay" at bounding box center [1419, 637] width 238 height 31
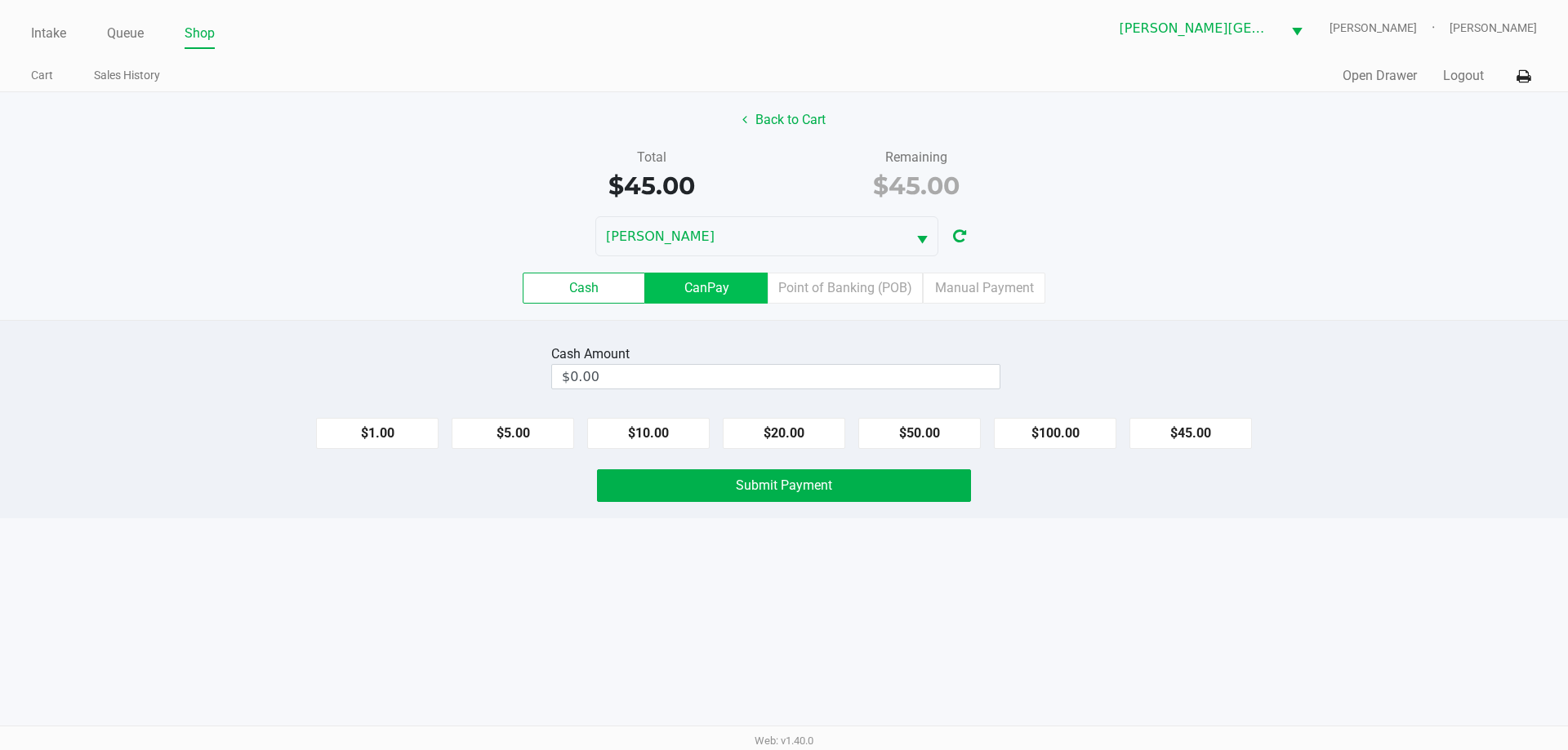
click at [729, 288] on label "CanPay" at bounding box center [706, 289] width 122 height 31
click at [0, 0] on 2 "CanPay" at bounding box center [0, 0] width 0 height 0
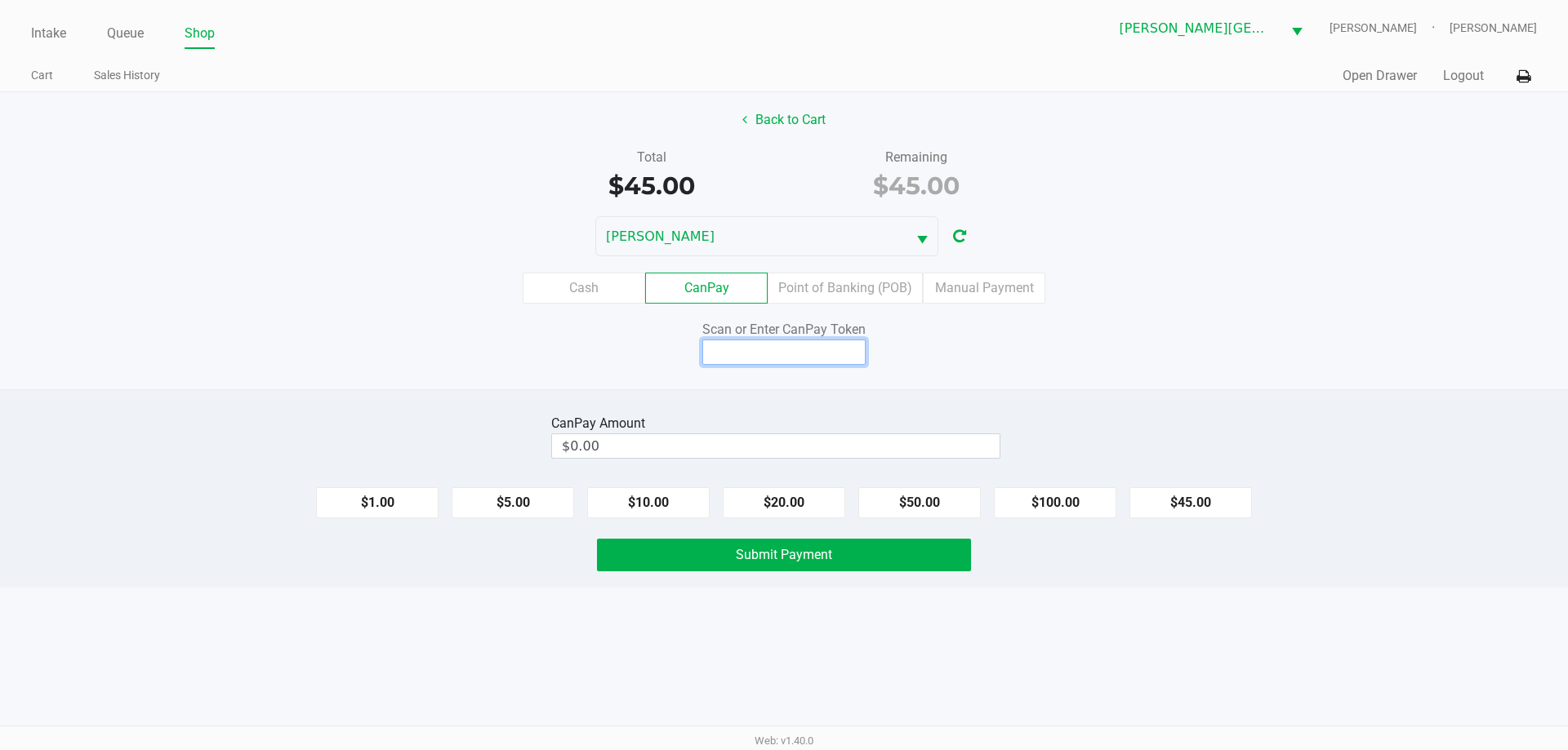
click at [742, 353] on input at bounding box center [784, 351] width 164 height 25
type input "X2736197X"
click at [1229, 501] on button "$45.00" at bounding box center [1191, 503] width 122 height 31
type input "$45.00"
click at [849, 548] on button "Submit Payment" at bounding box center [784, 555] width 374 height 32
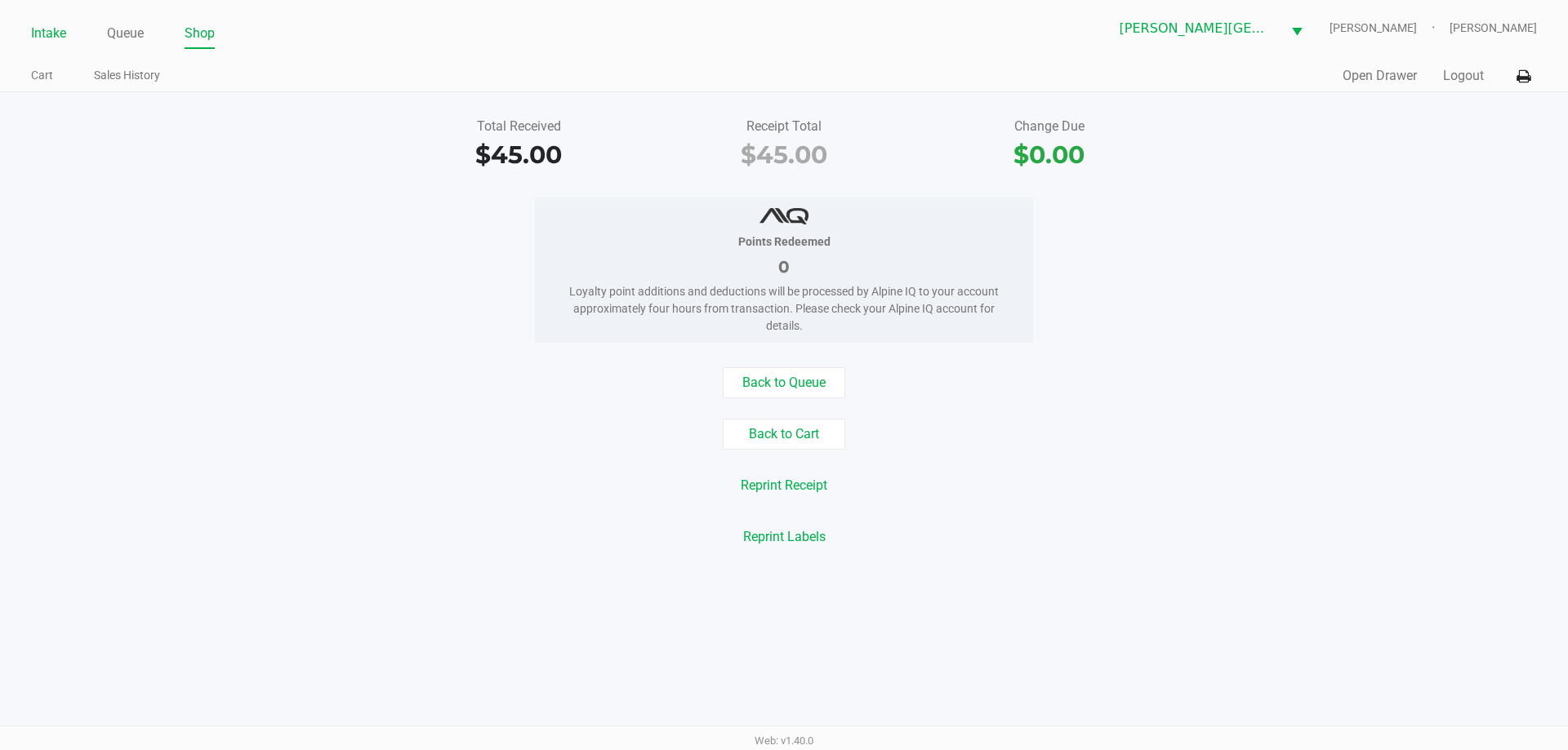
click at [51, 41] on link "Intake" at bounding box center [49, 33] width 35 height 23
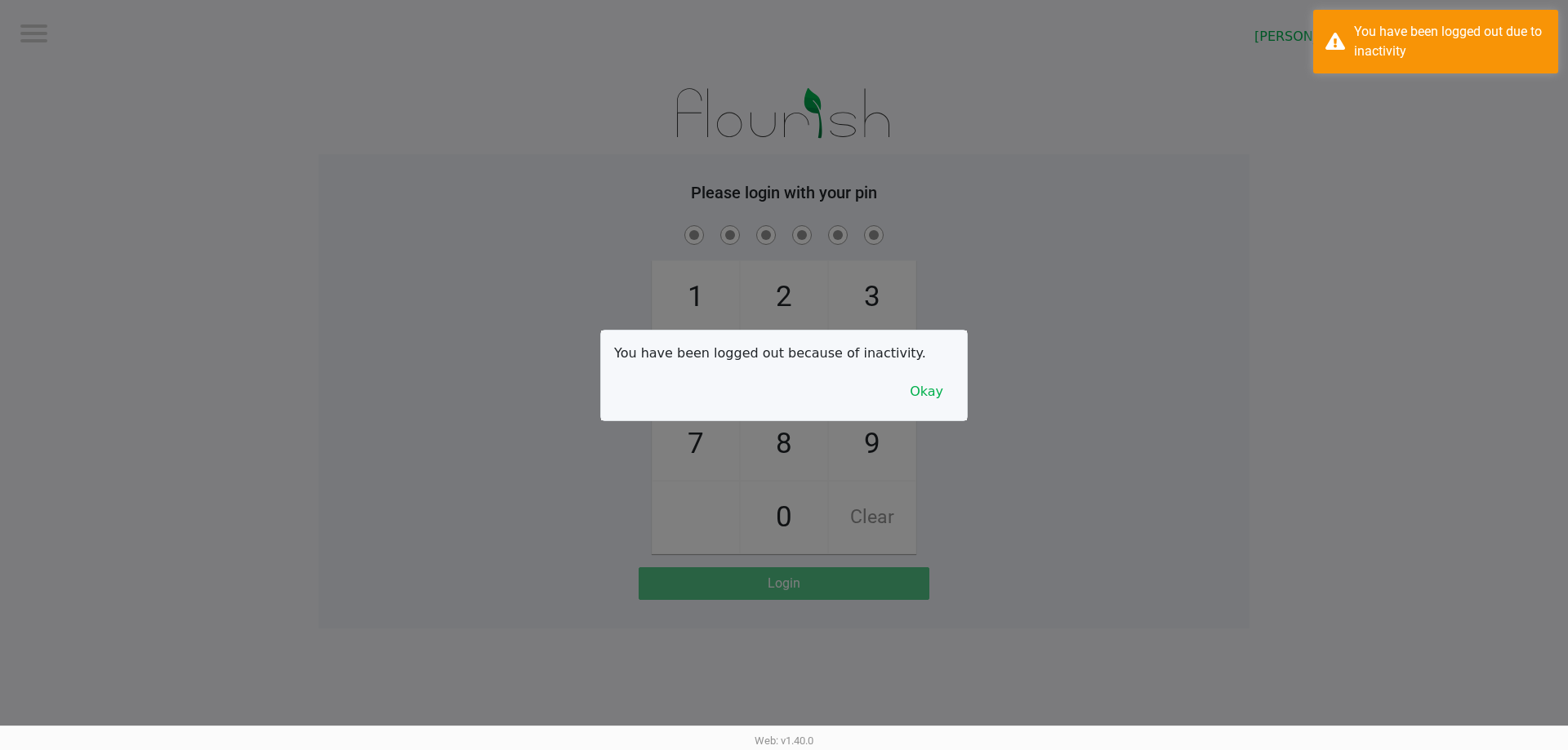
click at [137, 37] on div at bounding box center [784, 375] width 1568 height 750
click at [930, 395] on button "Okay" at bounding box center [926, 392] width 55 height 31
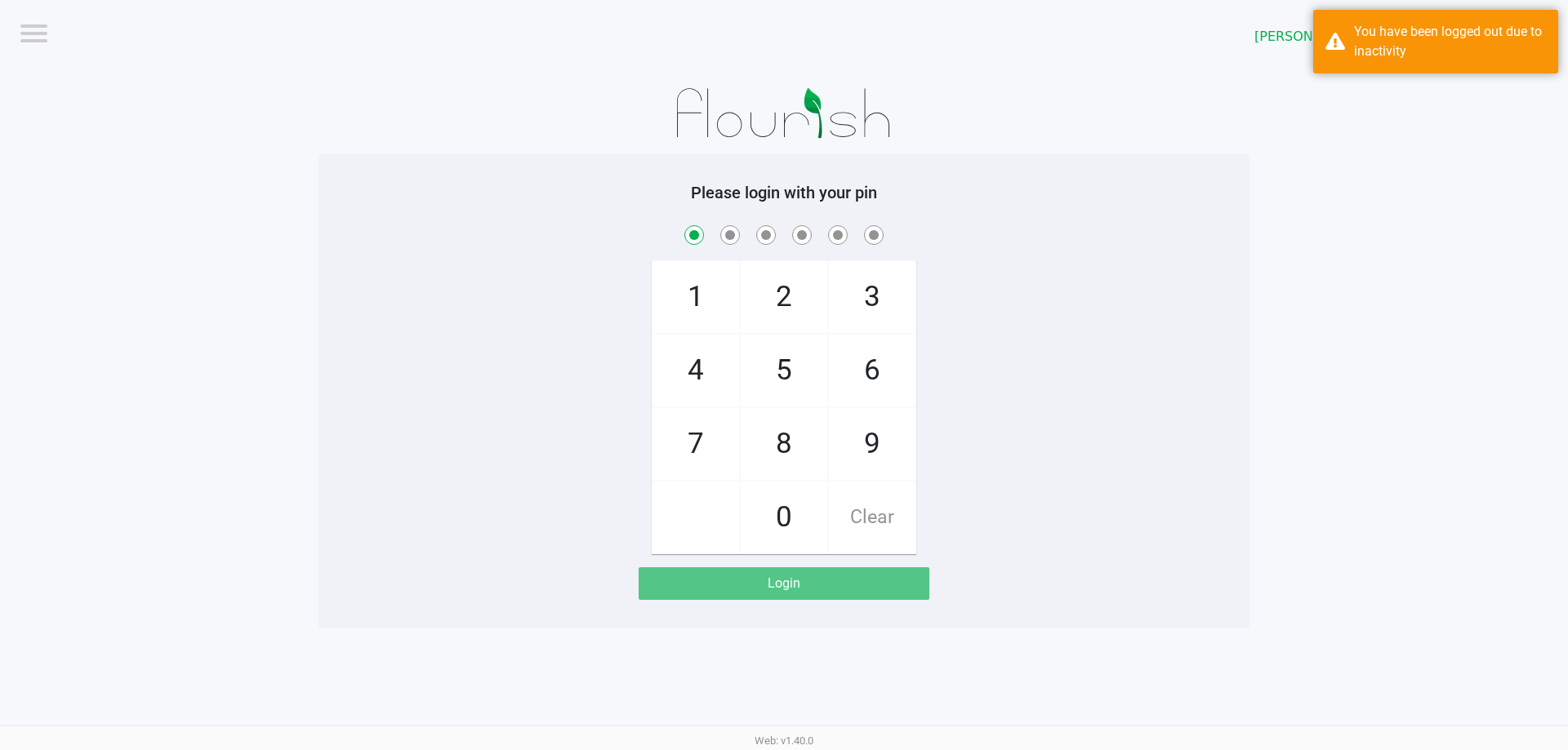
checkbox input "true"
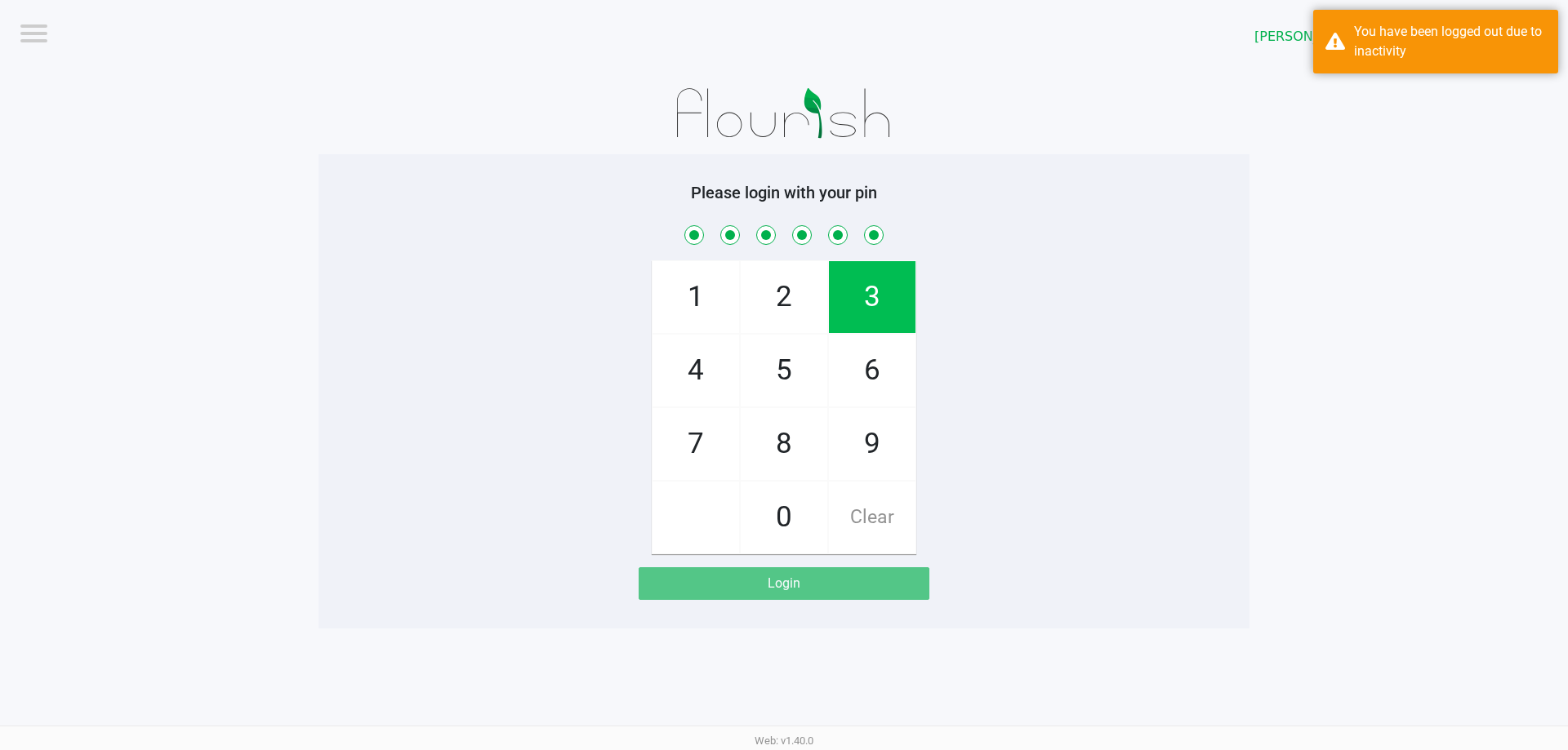
checkbox input "true"
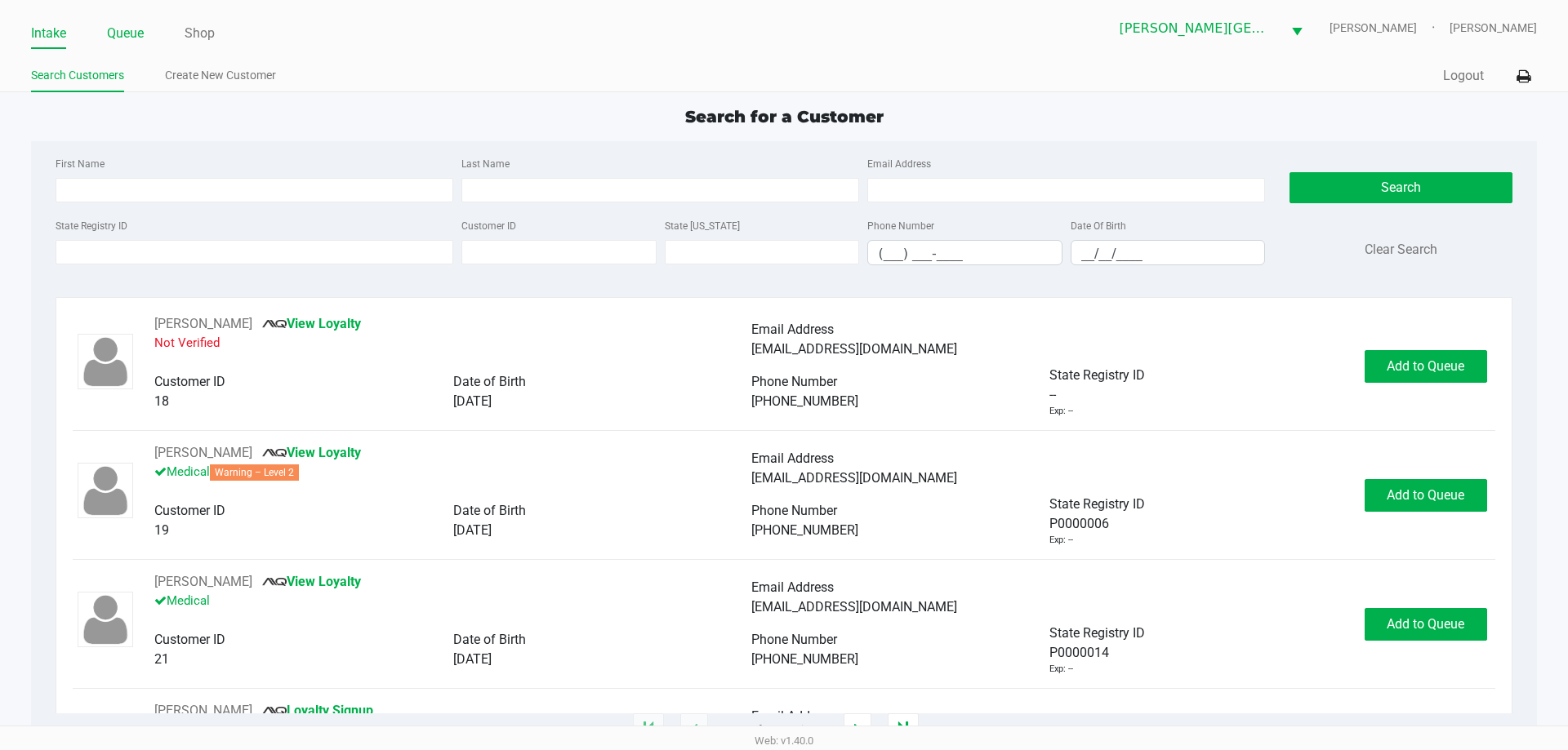
click at [125, 23] on link "Queue" at bounding box center [126, 33] width 37 height 23
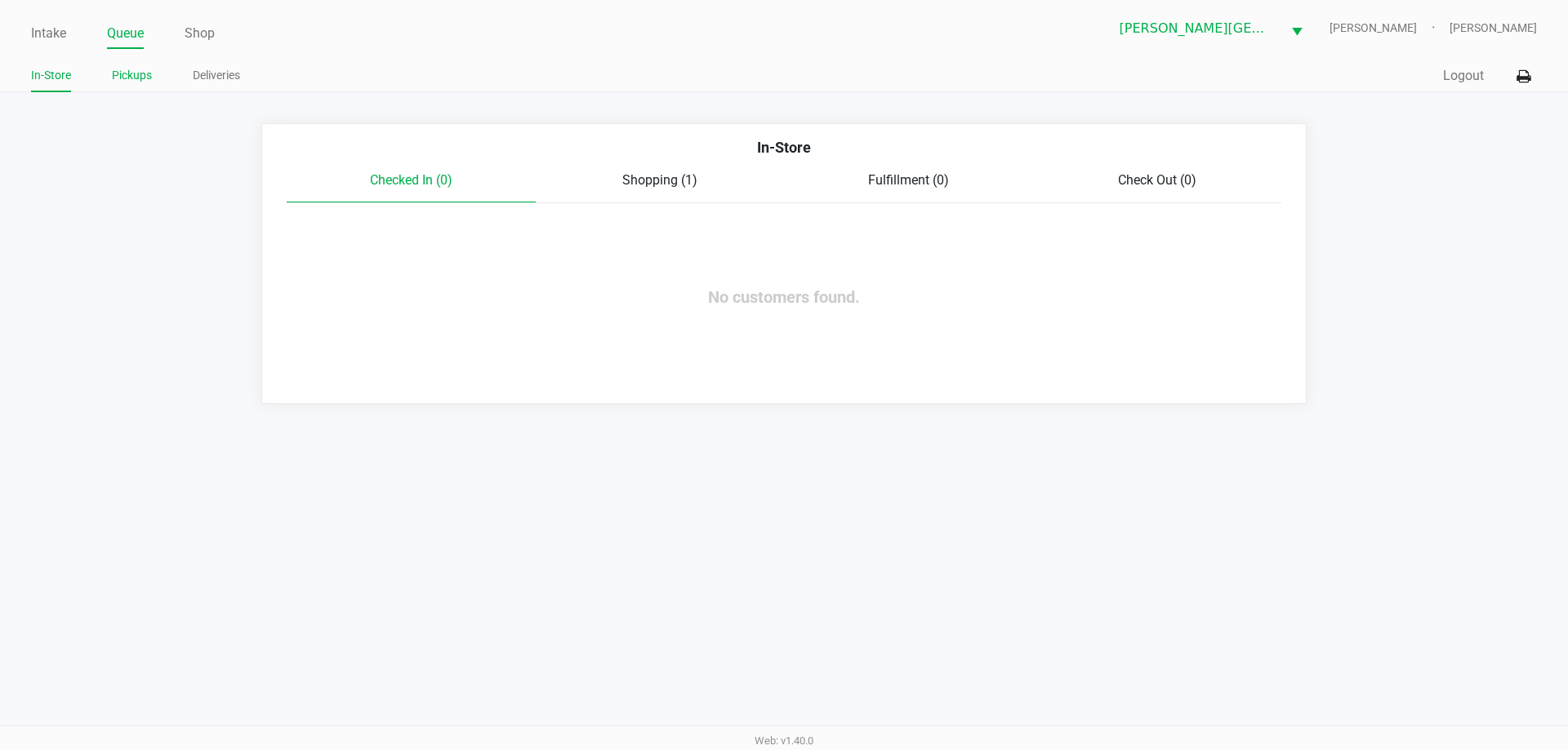
click at [133, 76] on link "Pickups" at bounding box center [131, 76] width 40 height 20
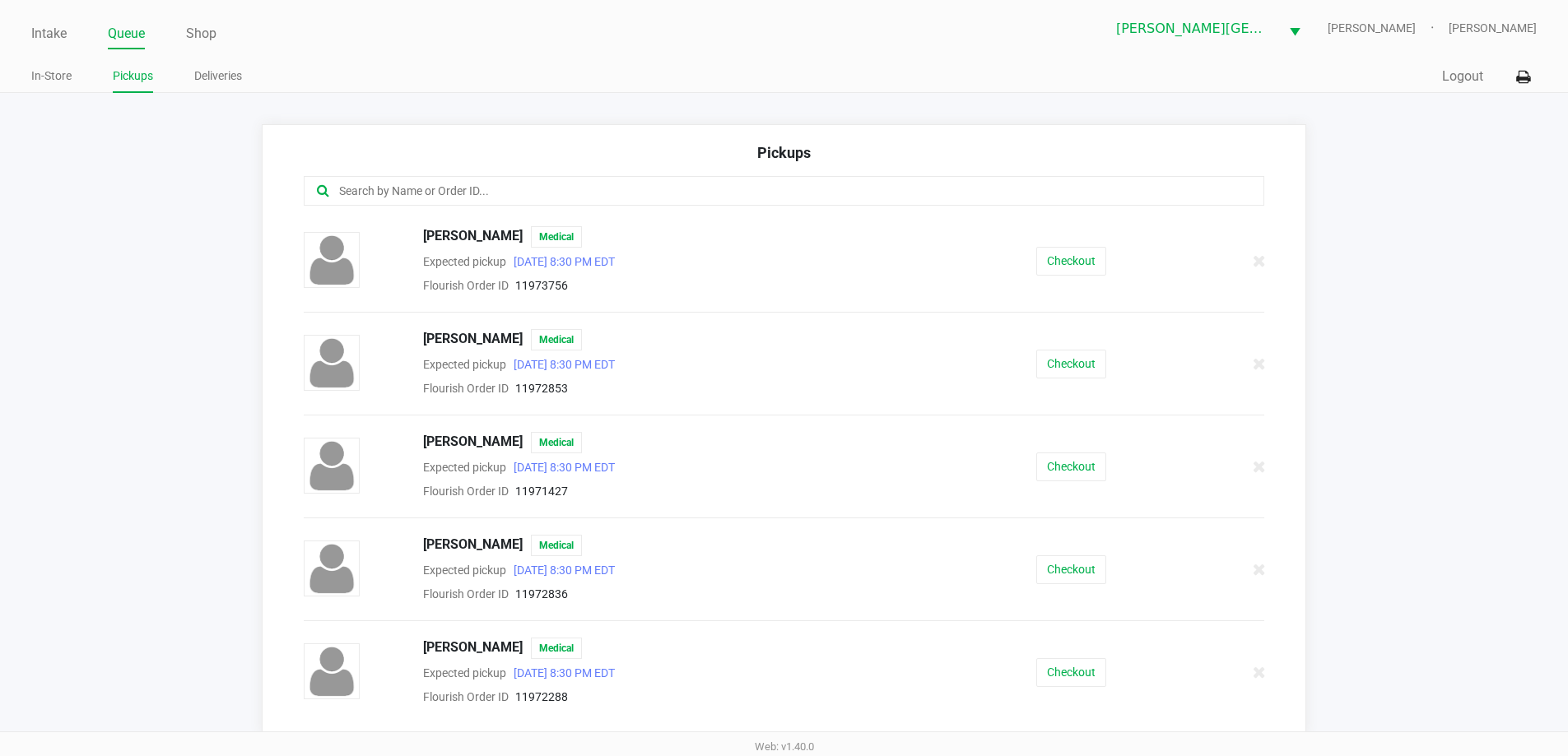
click at [455, 186] on input "text" at bounding box center [758, 191] width 841 height 19
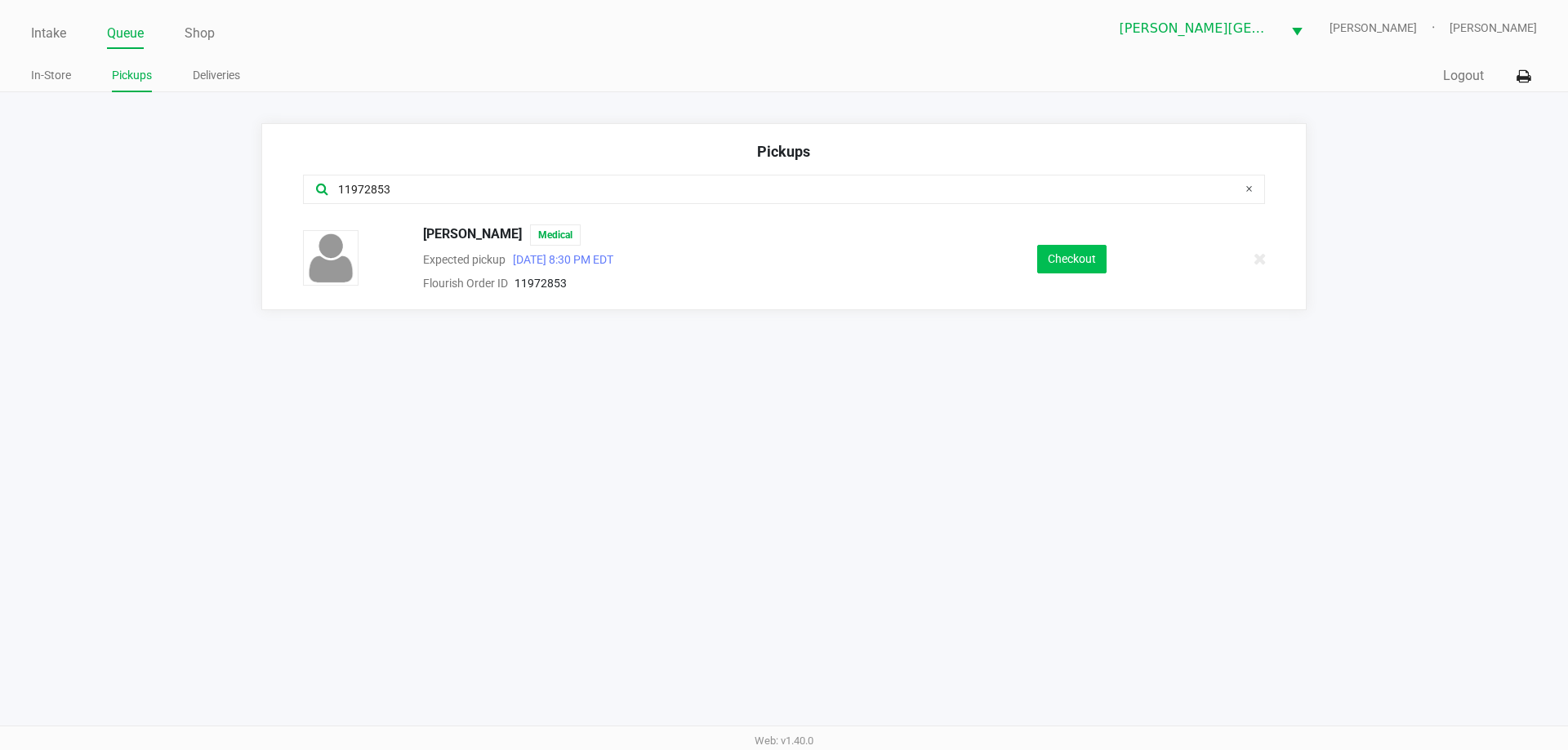
type input "11972853"
click at [1077, 261] on button "Checkout" at bounding box center [1071, 259] width 69 height 29
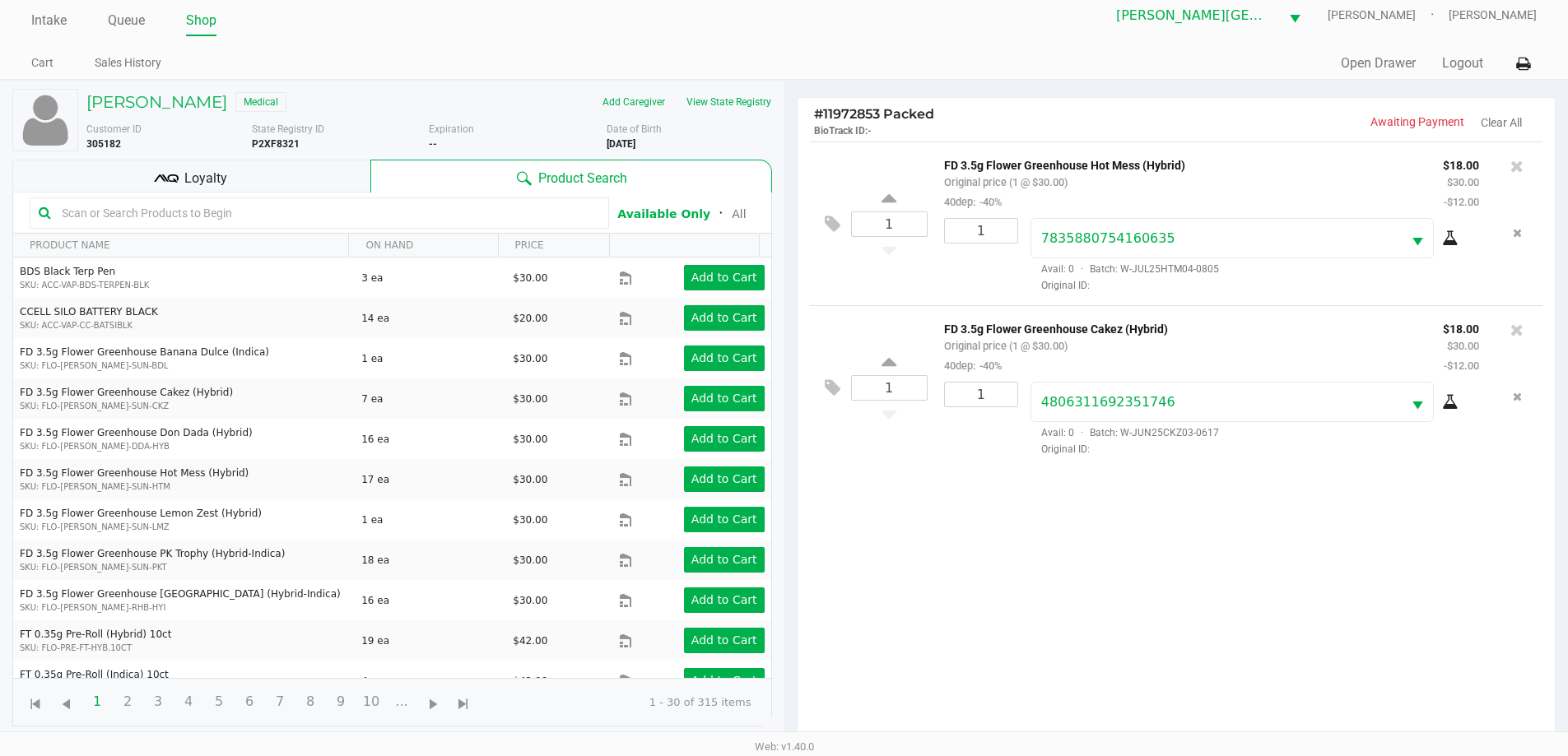
scroll to position [178, 0]
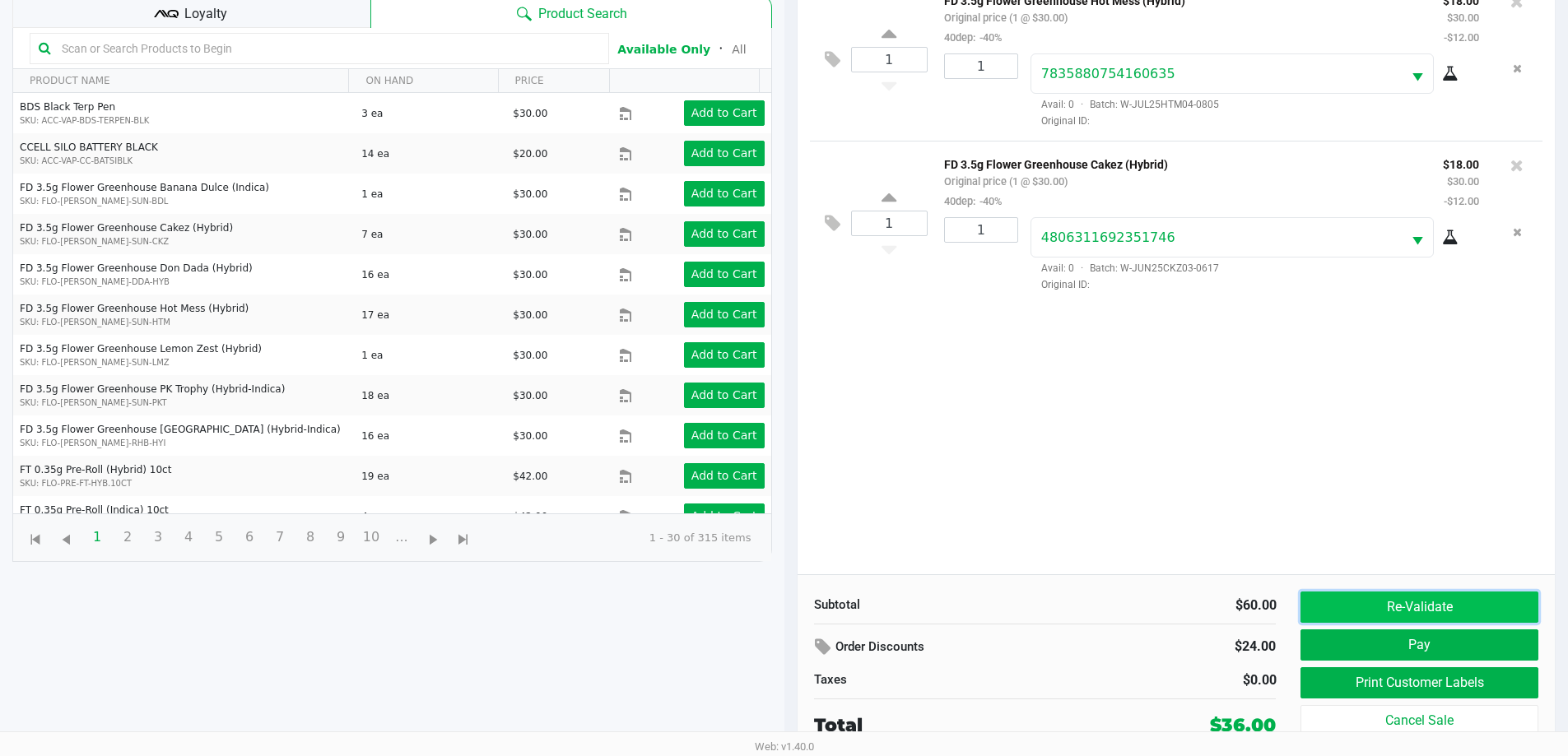
click at [1399, 606] on button "Re-Validate" at bounding box center [1420, 608] width 237 height 32
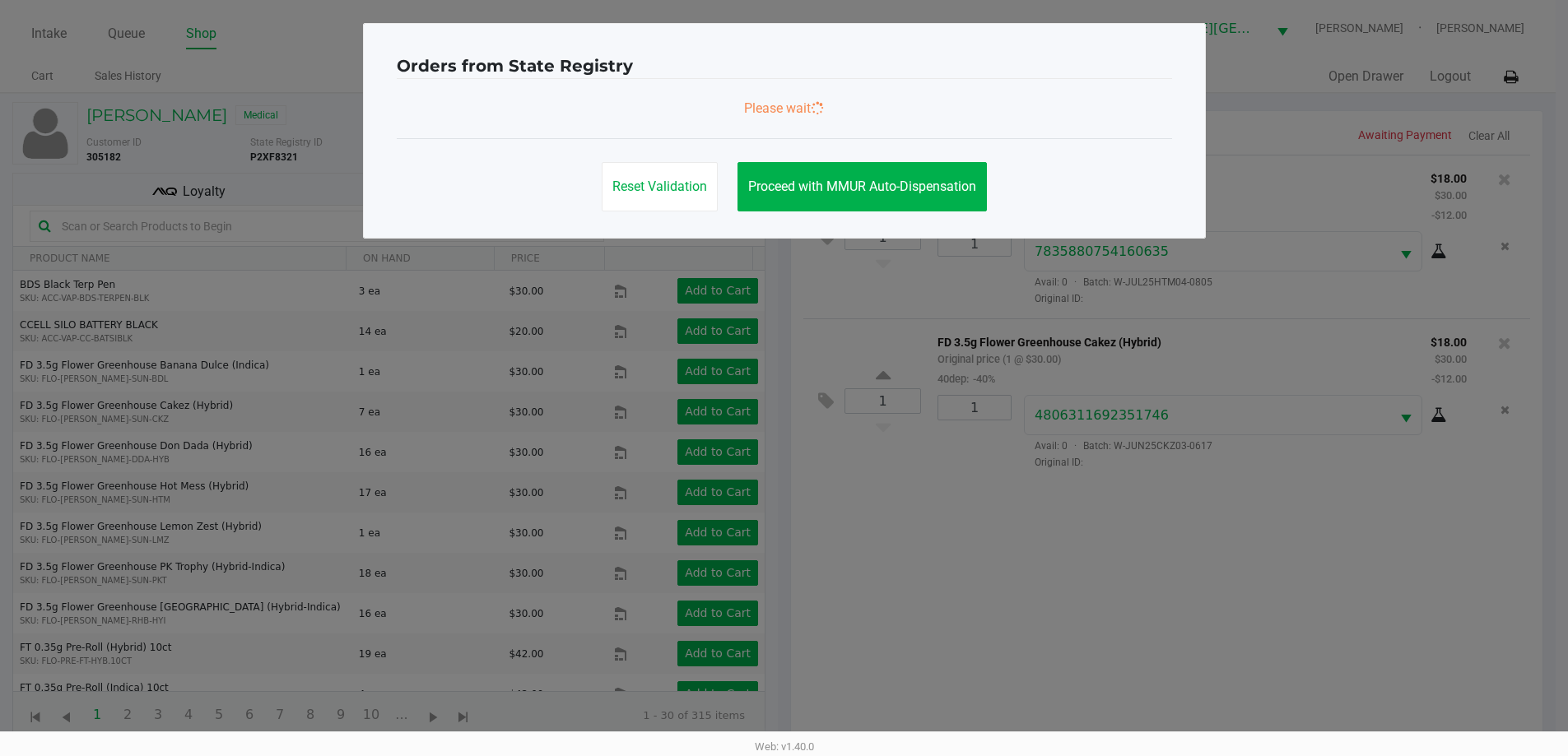
scroll to position [0, 0]
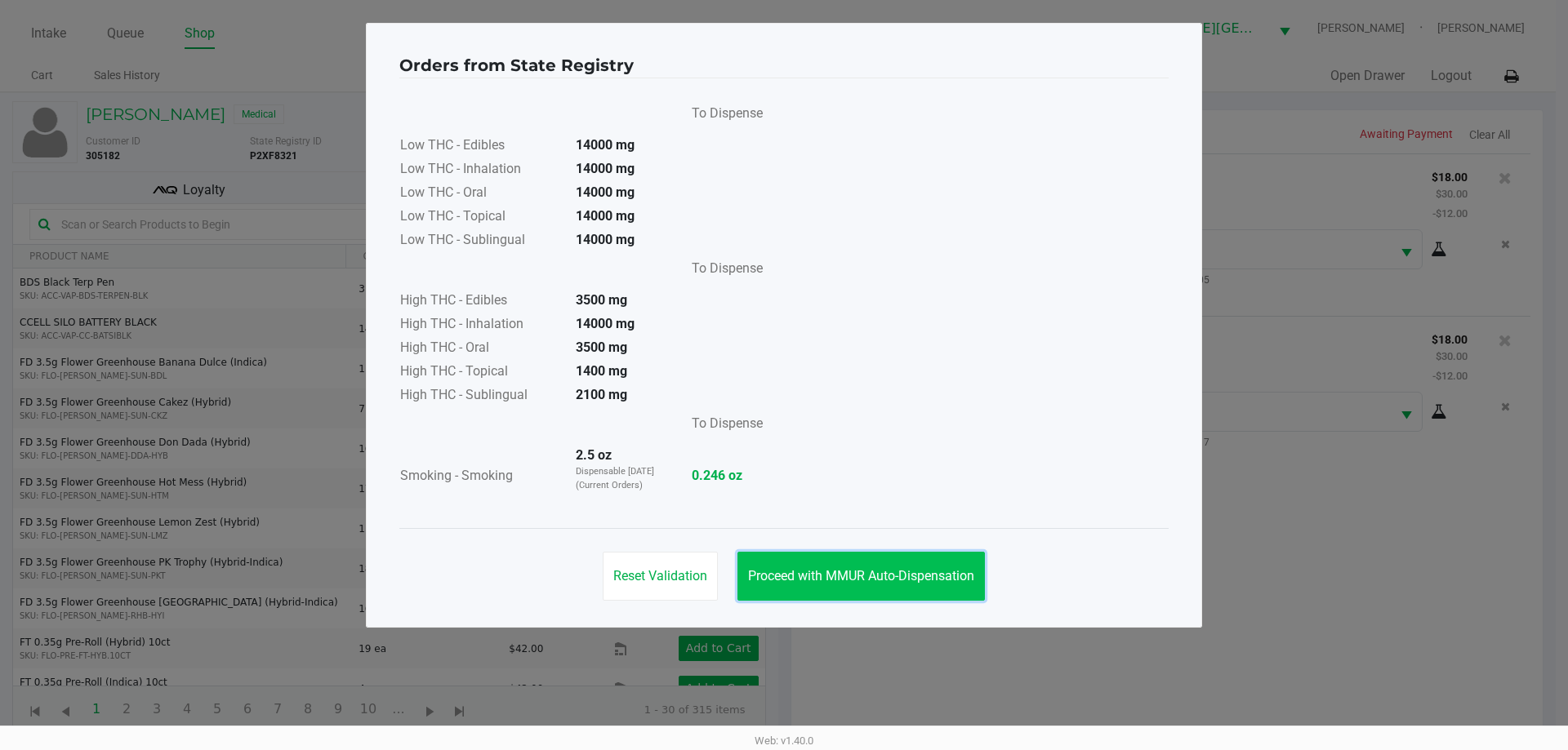
drag, startPoint x: 828, startPoint y: 578, endPoint x: 736, endPoint y: 580, distance: 92.0
click at [828, 577] on span "Proceed with MMUR Auto-Dispensation" at bounding box center [860, 575] width 226 height 16
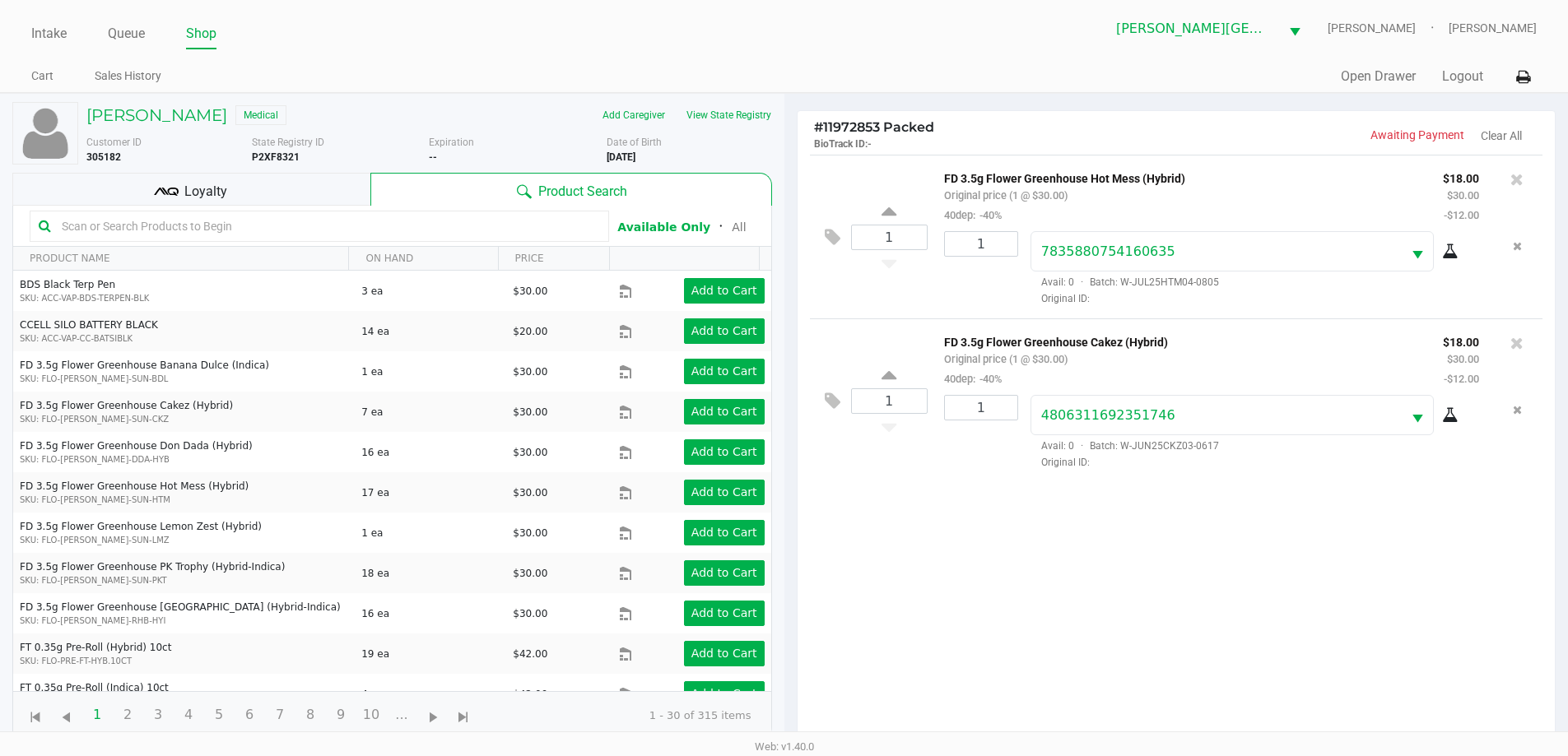
click at [159, 186] on icon at bounding box center [166, 191] width 24 height 24
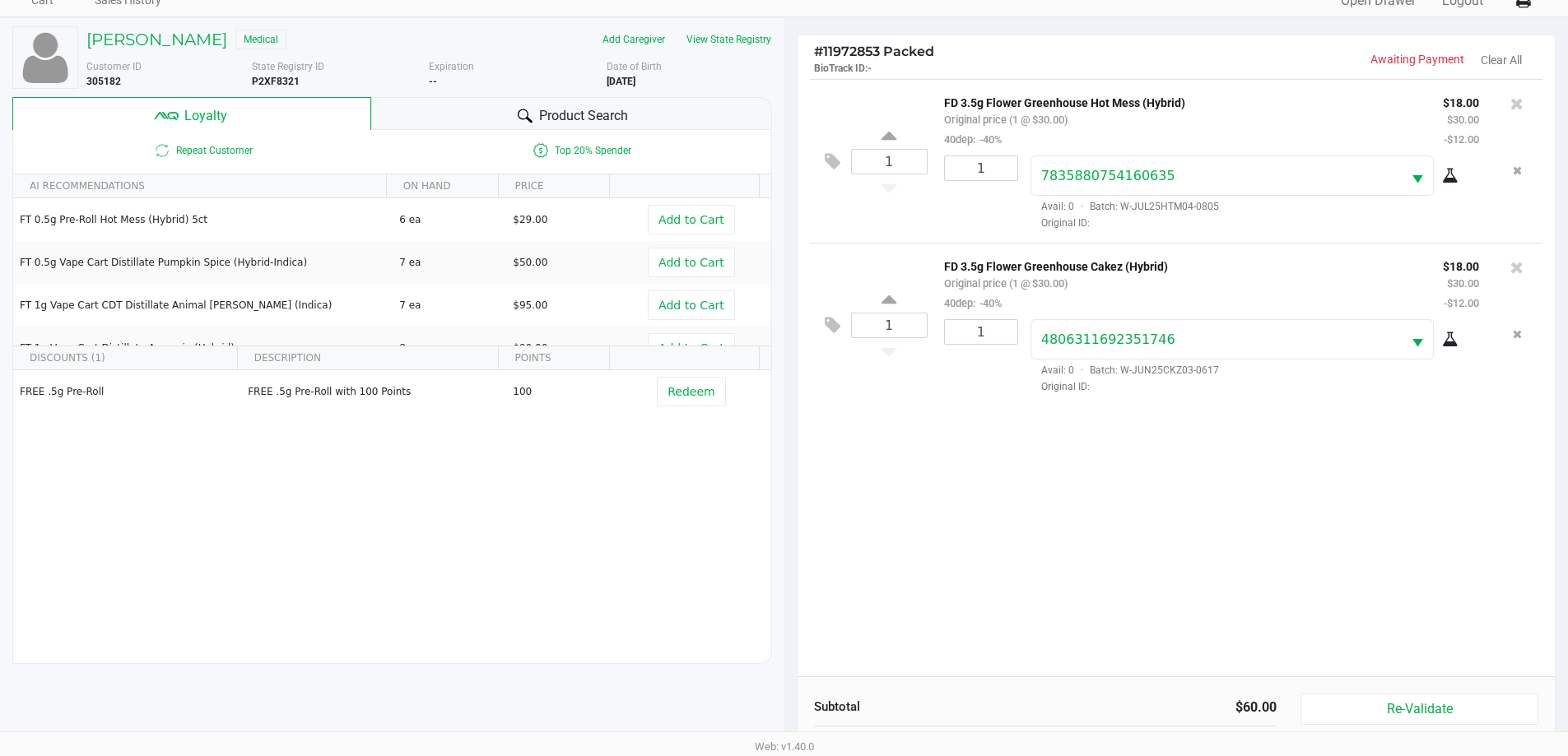
scroll to position [198, 0]
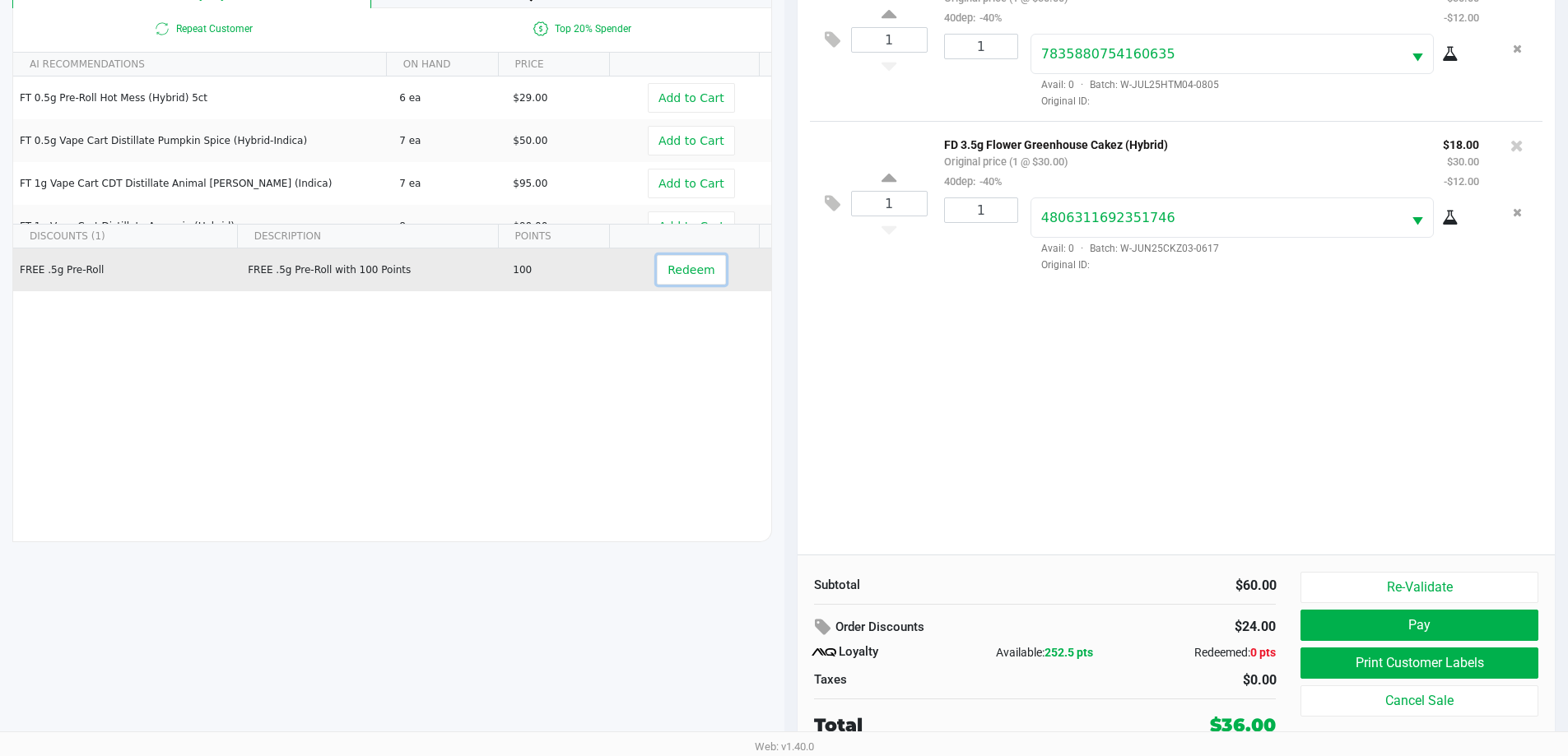
click at [675, 268] on span "Redeem" at bounding box center [691, 269] width 47 height 13
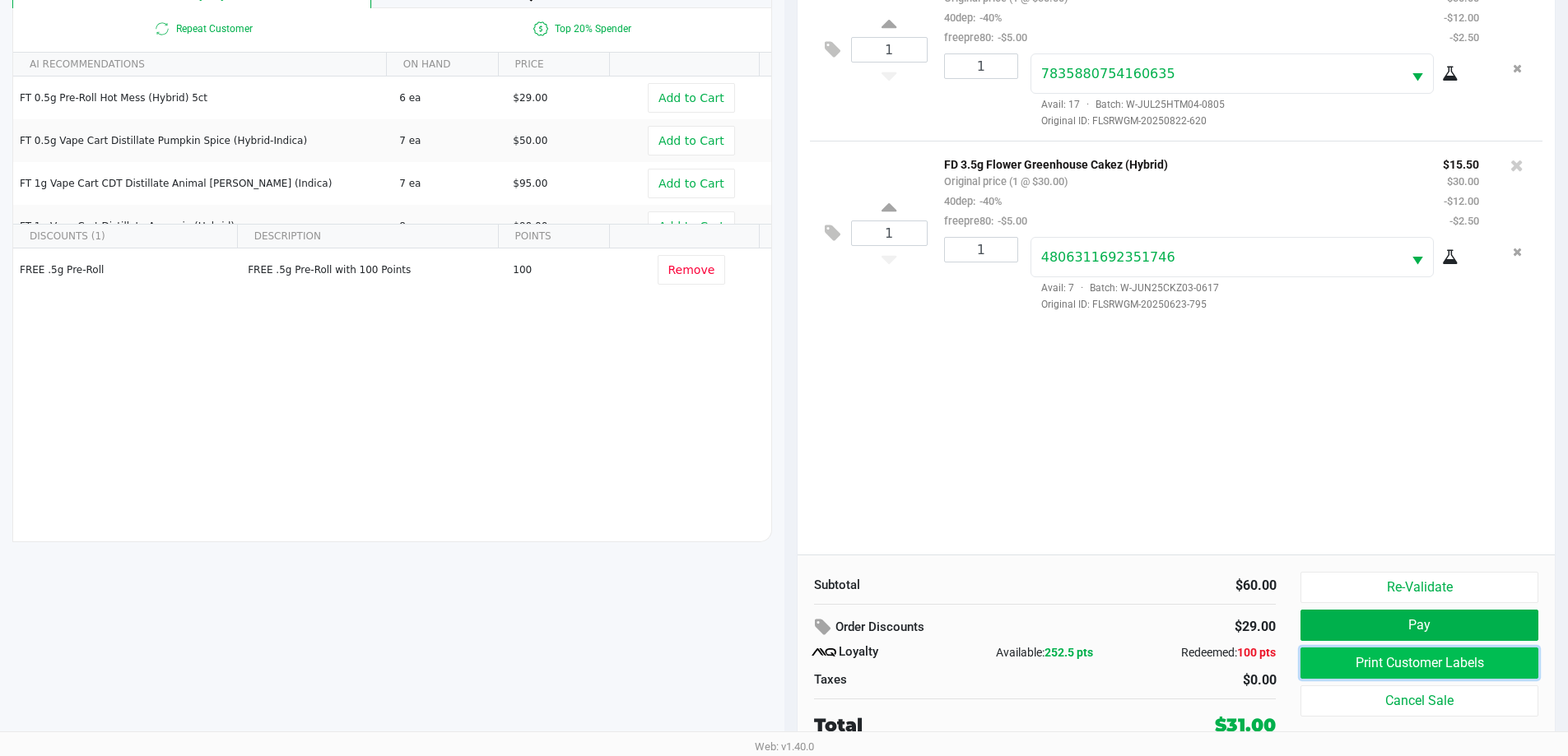
click at [1422, 662] on button "Print Customer Labels" at bounding box center [1420, 664] width 237 height 32
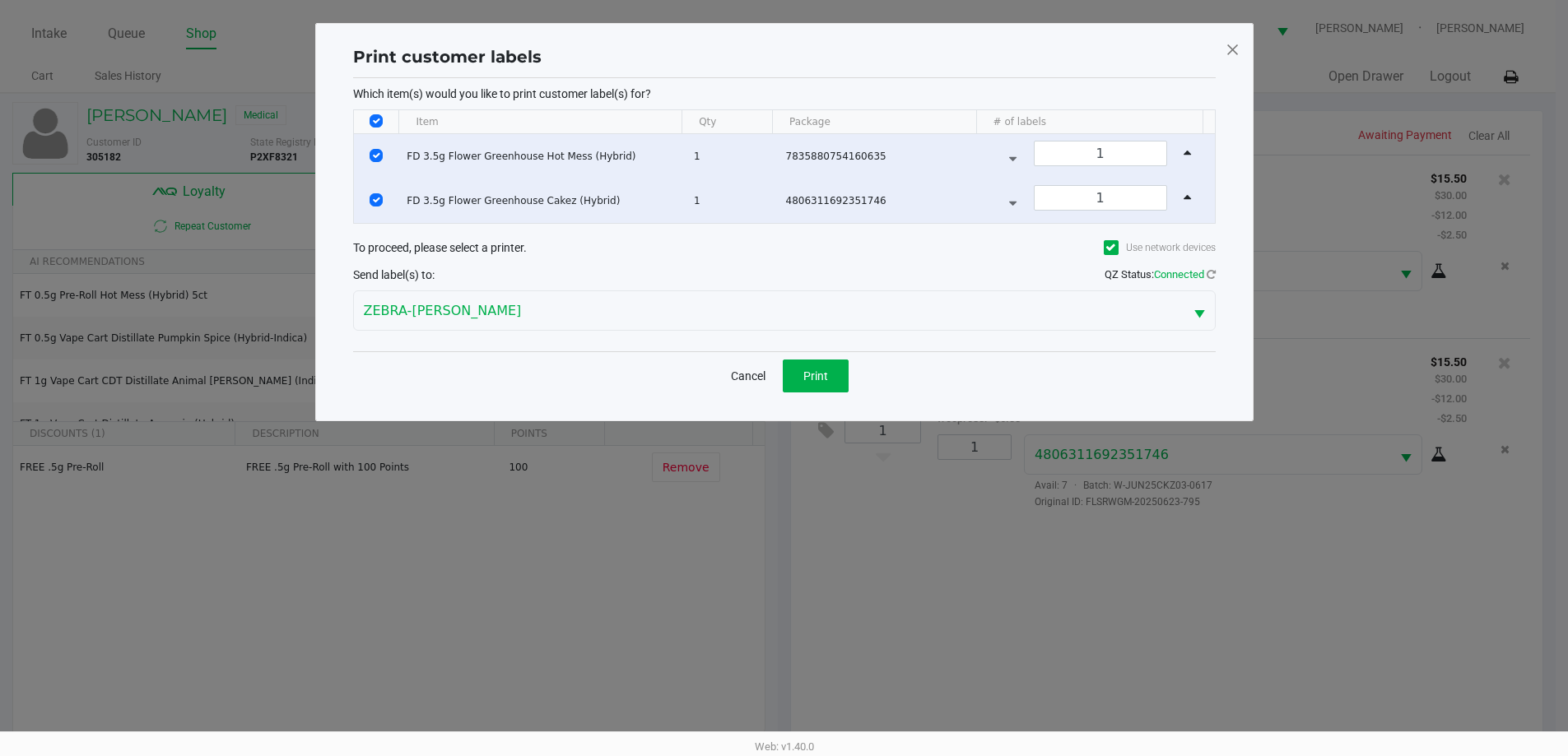
scroll to position [0, 0]
click at [838, 375] on button "Print" at bounding box center [822, 376] width 66 height 33
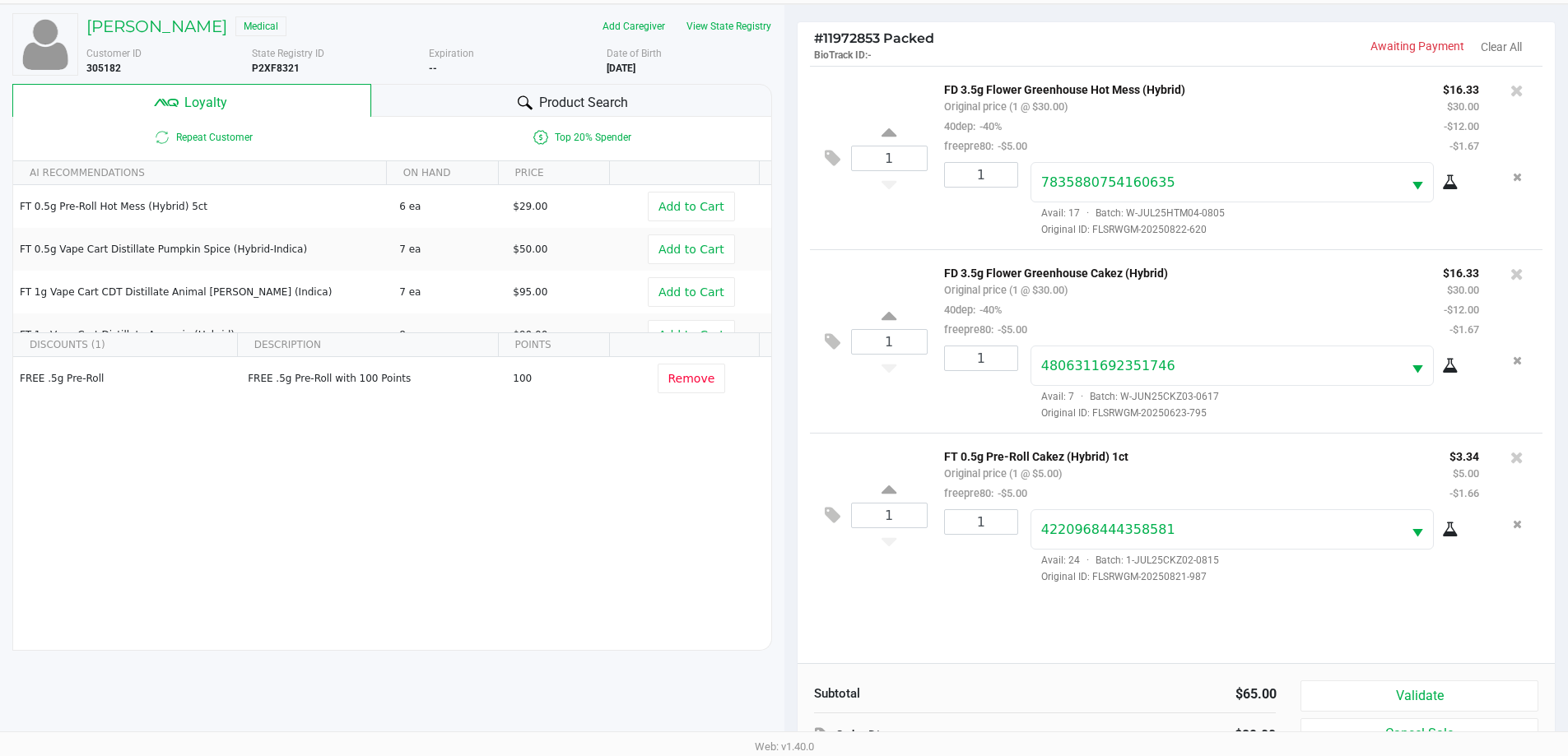
scroll to position [198, 0]
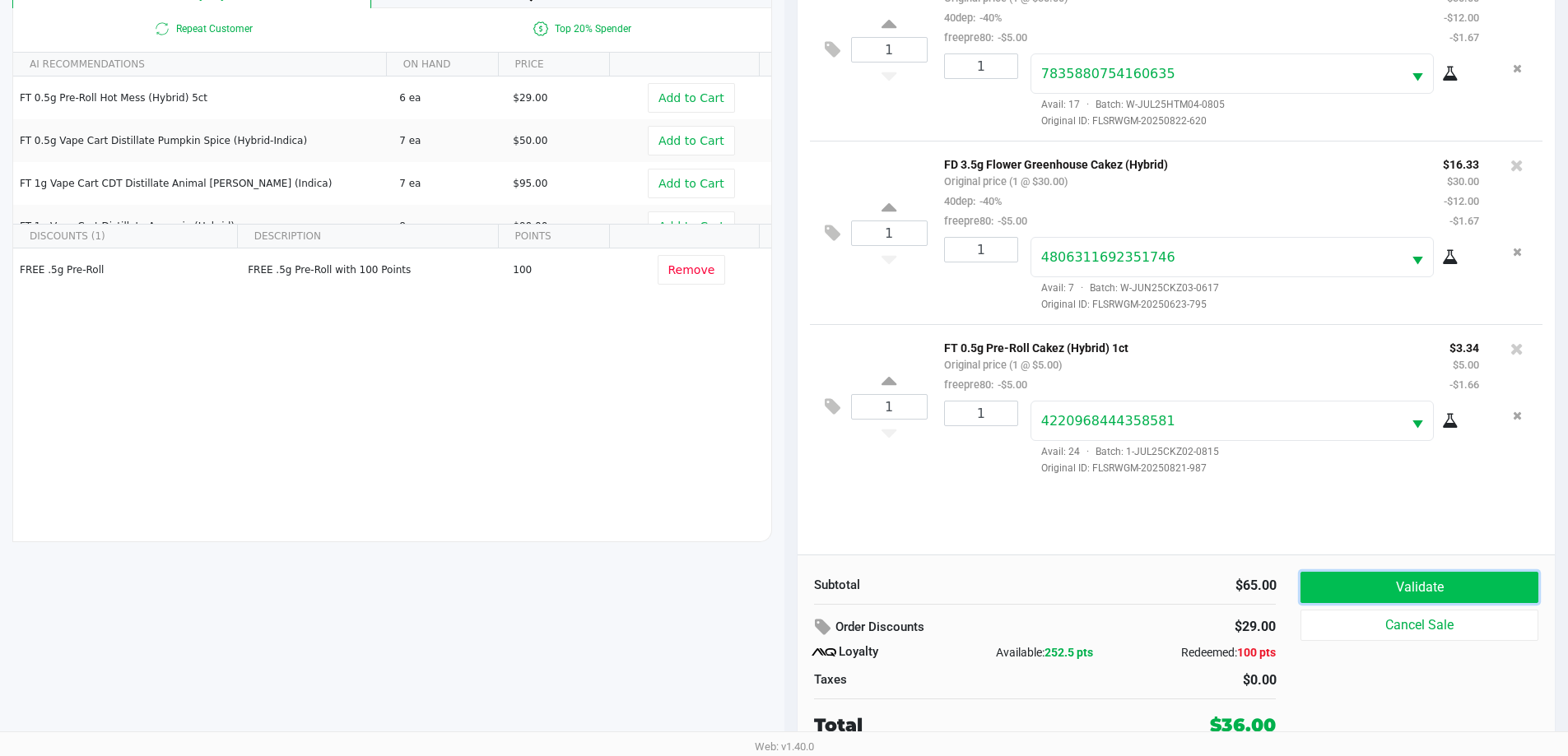
click at [1421, 584] on button "Validate" at bounding box center [1420, 587] width 237 height 32
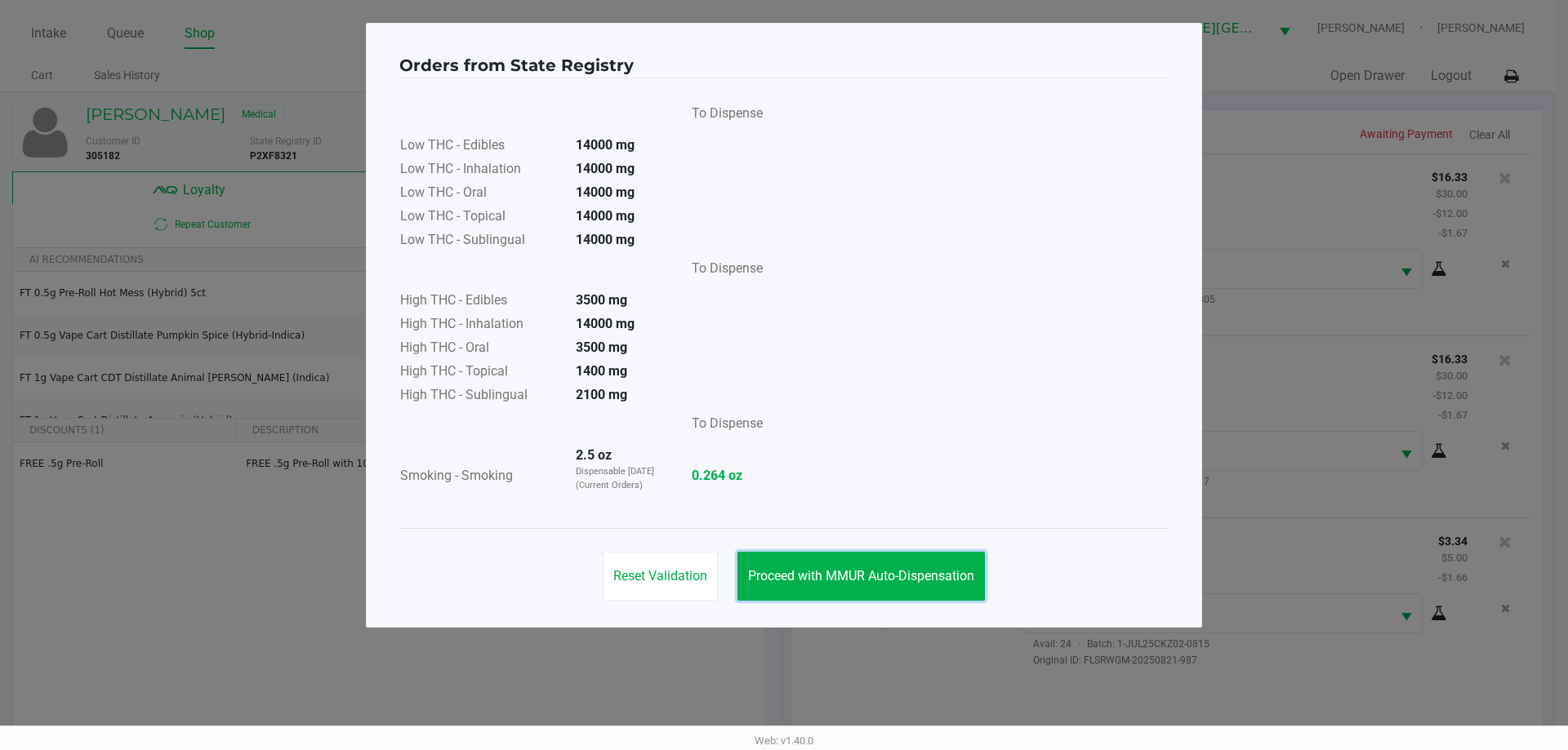
drag, startPoint x: 862, startPoint y: 572, endPoint x: 957, endPoint y: 583, distance: 95.6
click at [865, 572] on span "Proceed with MMUR Auto-Dispensation" at bounding box center [860, 575] width 226 height 16
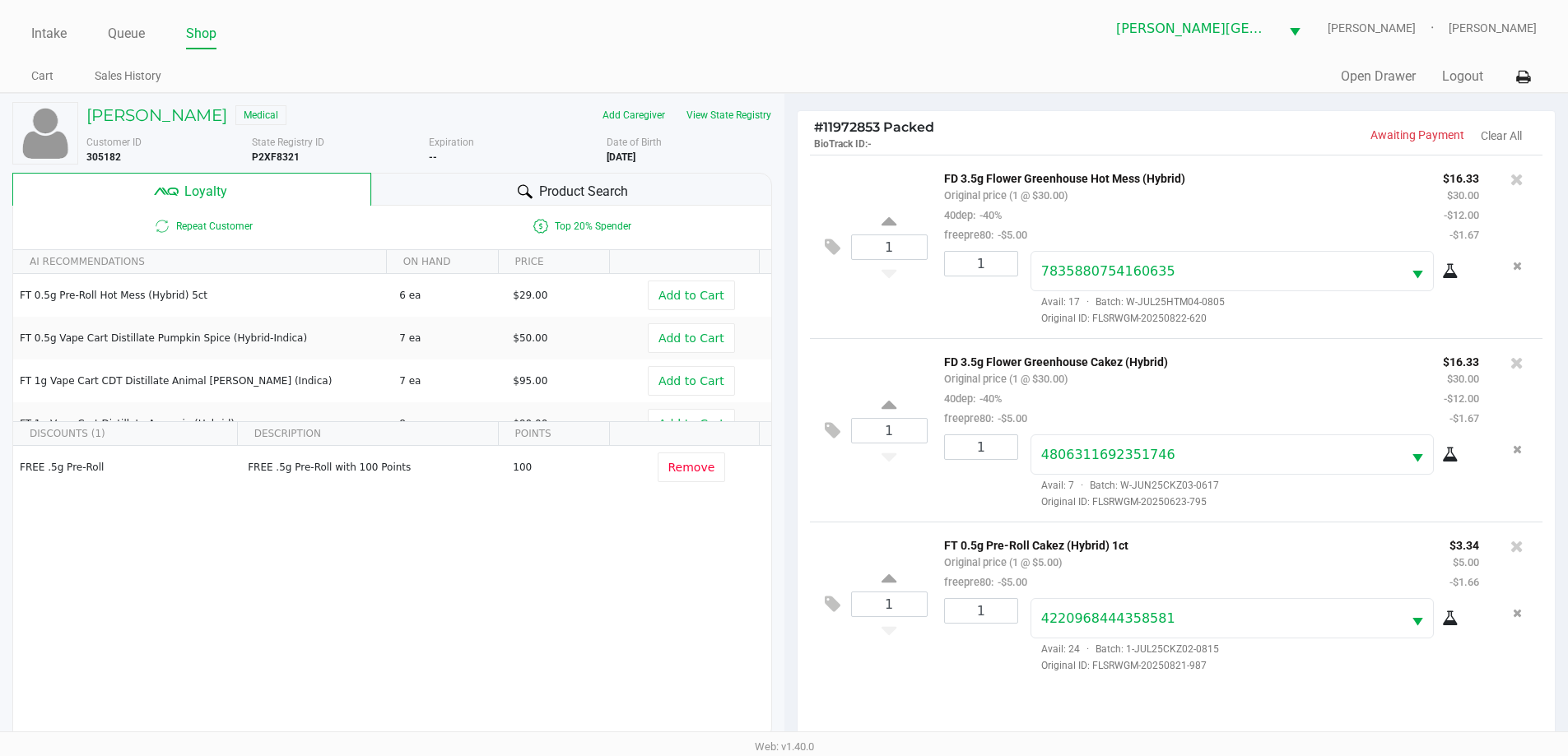
scroll to position [198, 0]
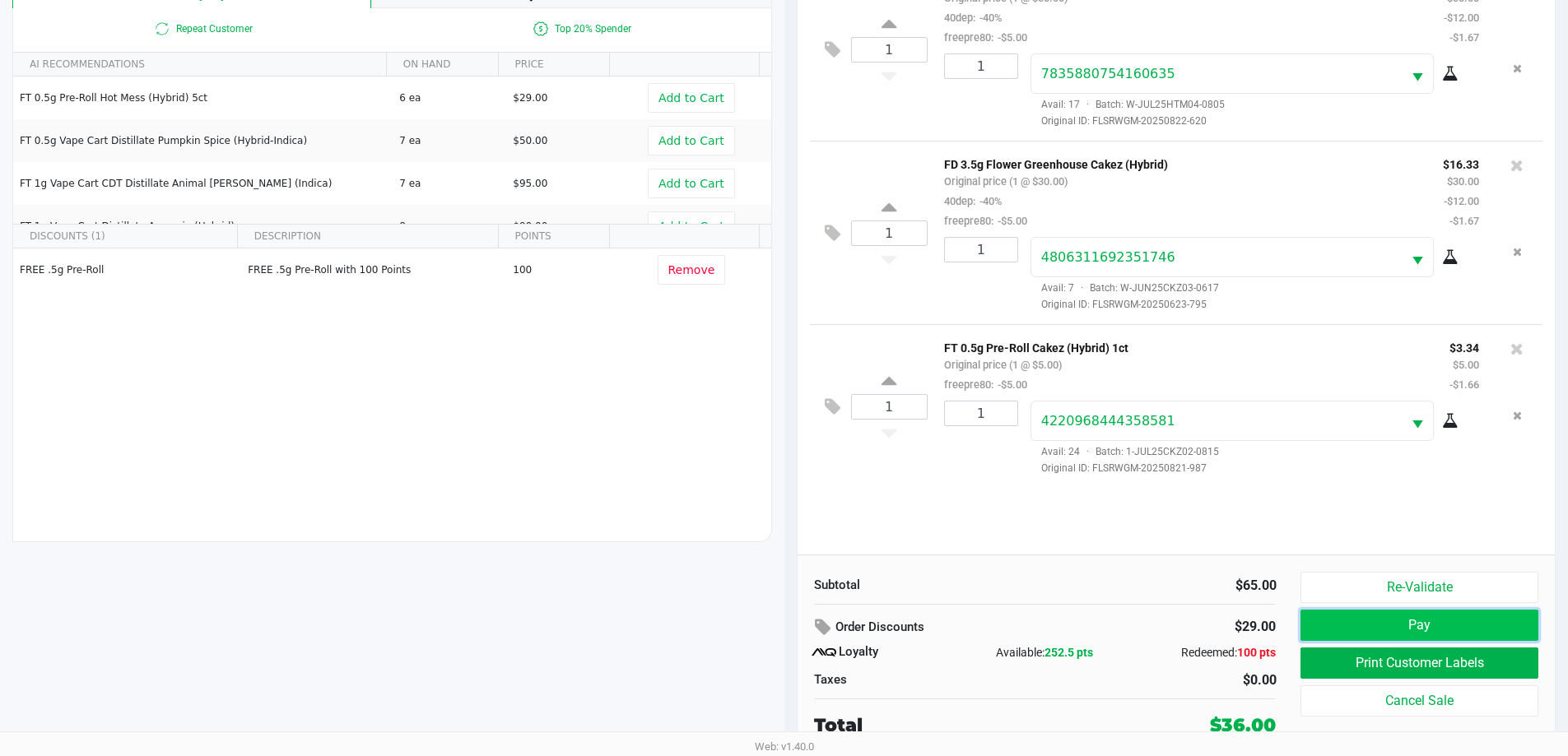
click at [1399, 616] on button "Pay" at bounding box center [1420, 625] width 237 height 32
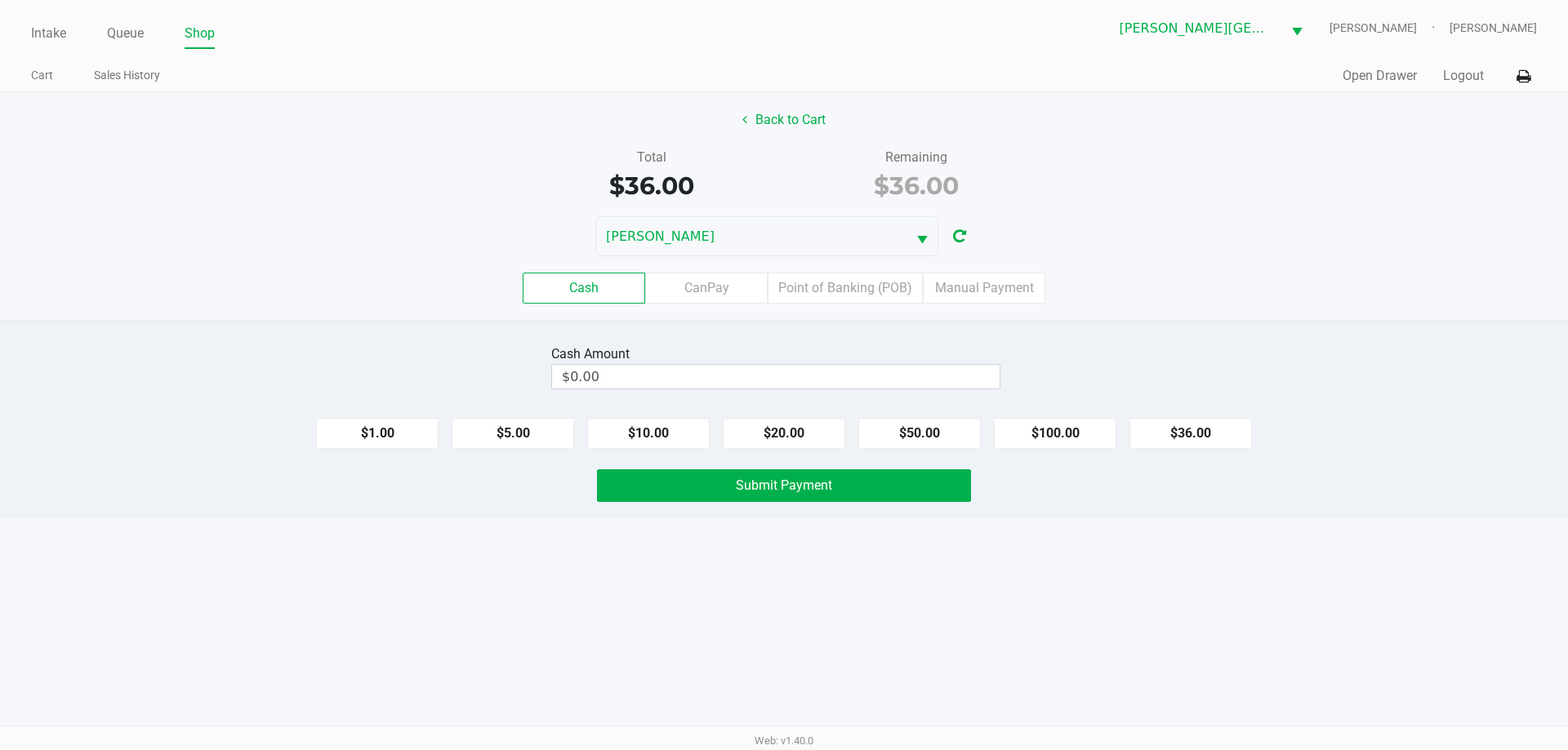
drag, startPoint x: 575, startPoint y: 280, endPoint x: 585, endPoint y: 330, distance: 51.0
click at [575, 279] on label "Cash" at bounding box center [584, 289] width 122 height 31
click at [0, 0] on 0 "Cash" at bounding box center [0, 0] width 0 height 0
click at [605, 372] on input "0" at bounding box center [776, 377] width 448 height 24
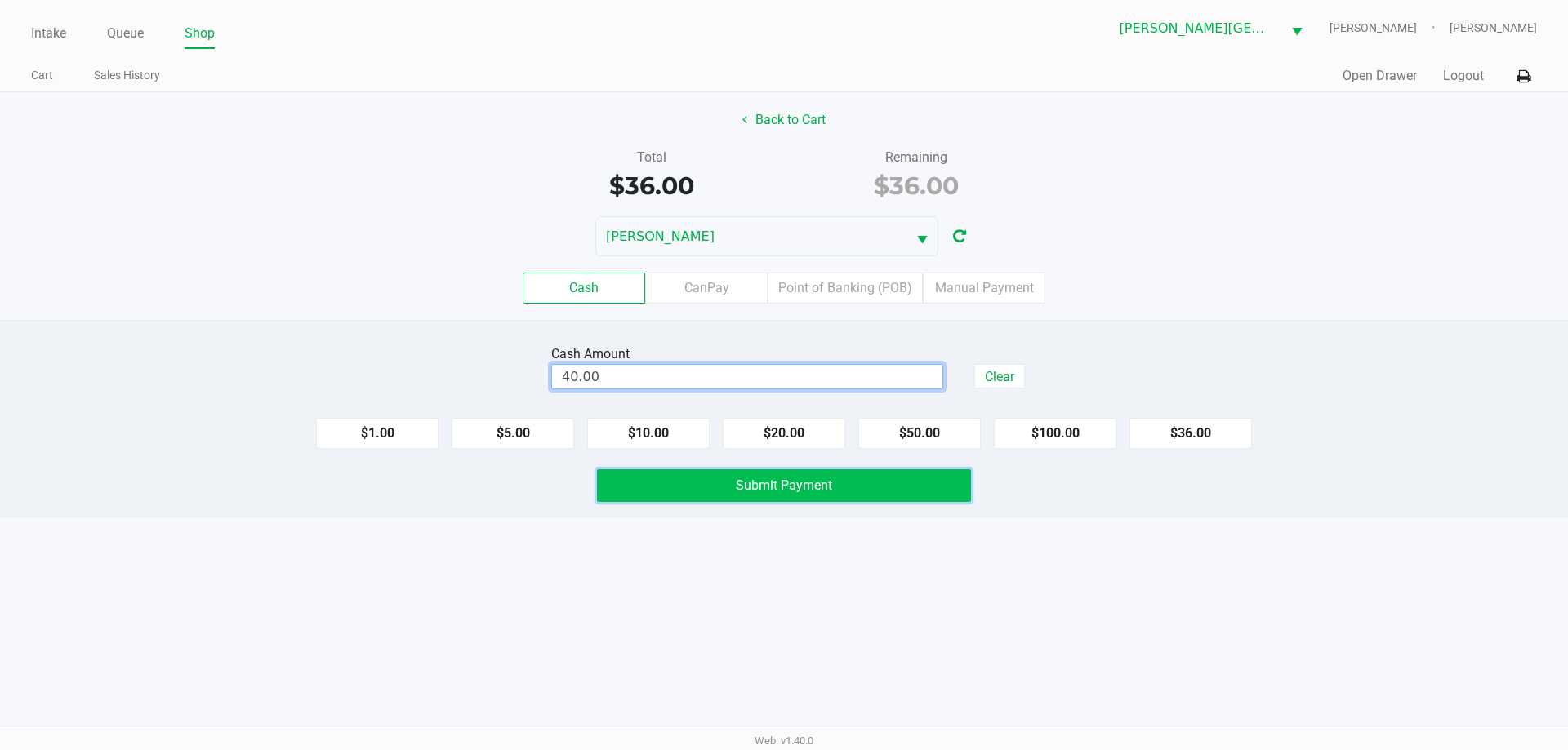
type input "$40.00"
click at [762, 485] on span "Submit Payment" at bounding box center [784, 485] width 96 height 16
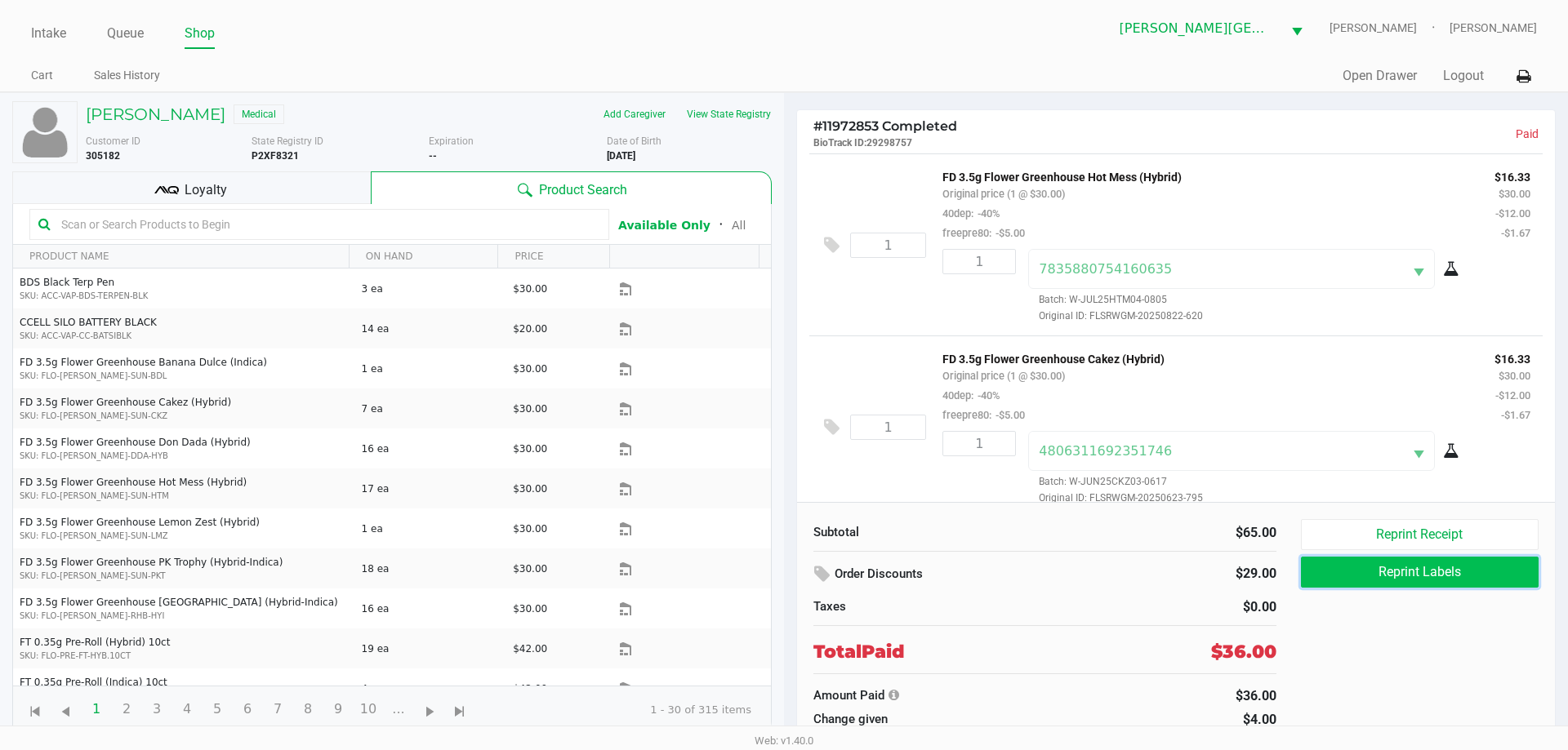
click at [1451, 576] on button "Reprint Labels" at bounding box center [1419, 572] width 238 height 31
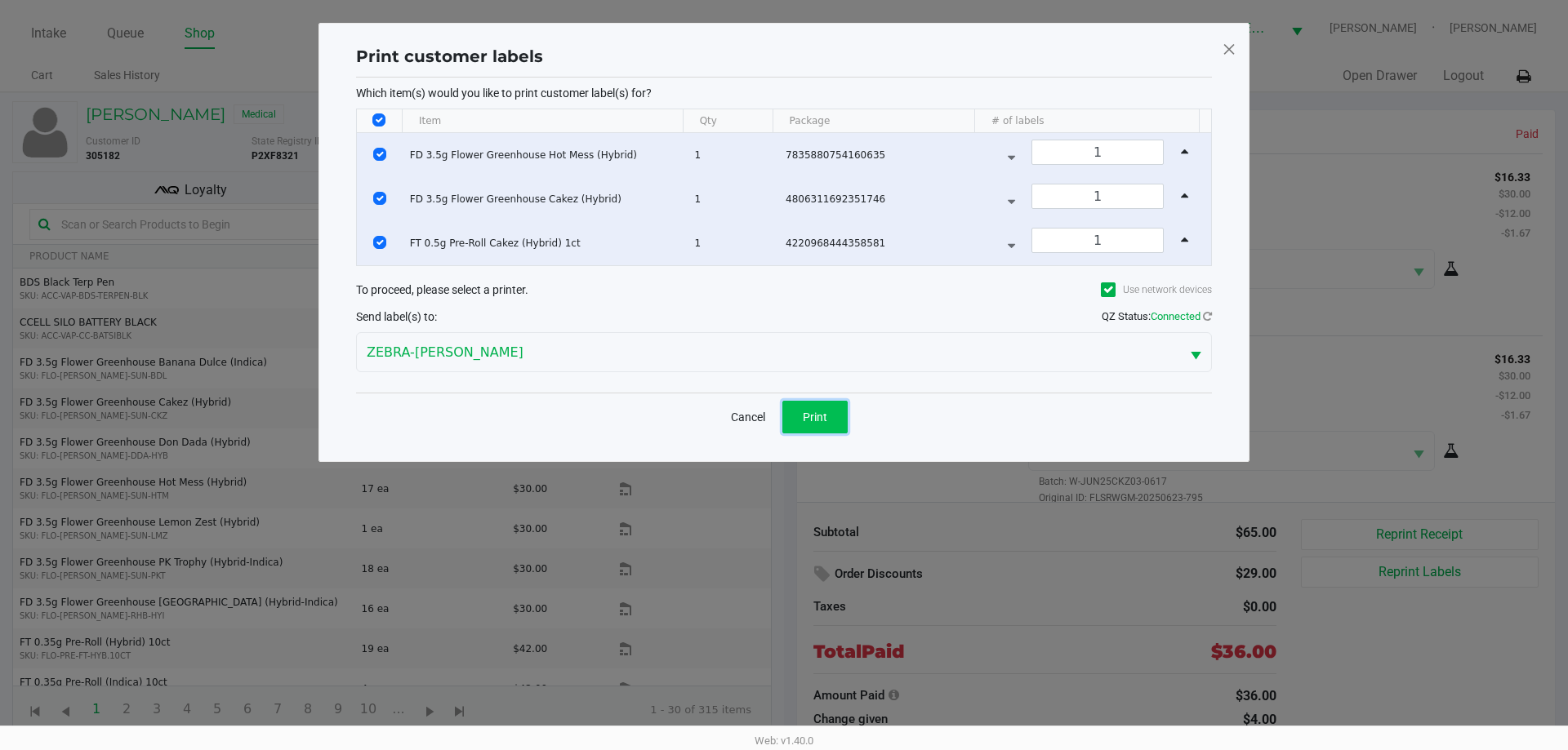
drag, startPoint x: 805, startPoint y: 411, endPoint x: 890, endPoint y: 423, distance: 85.8
click at [806, 411] on span "Print" at bounding box center [815, 417] width 24 height 13
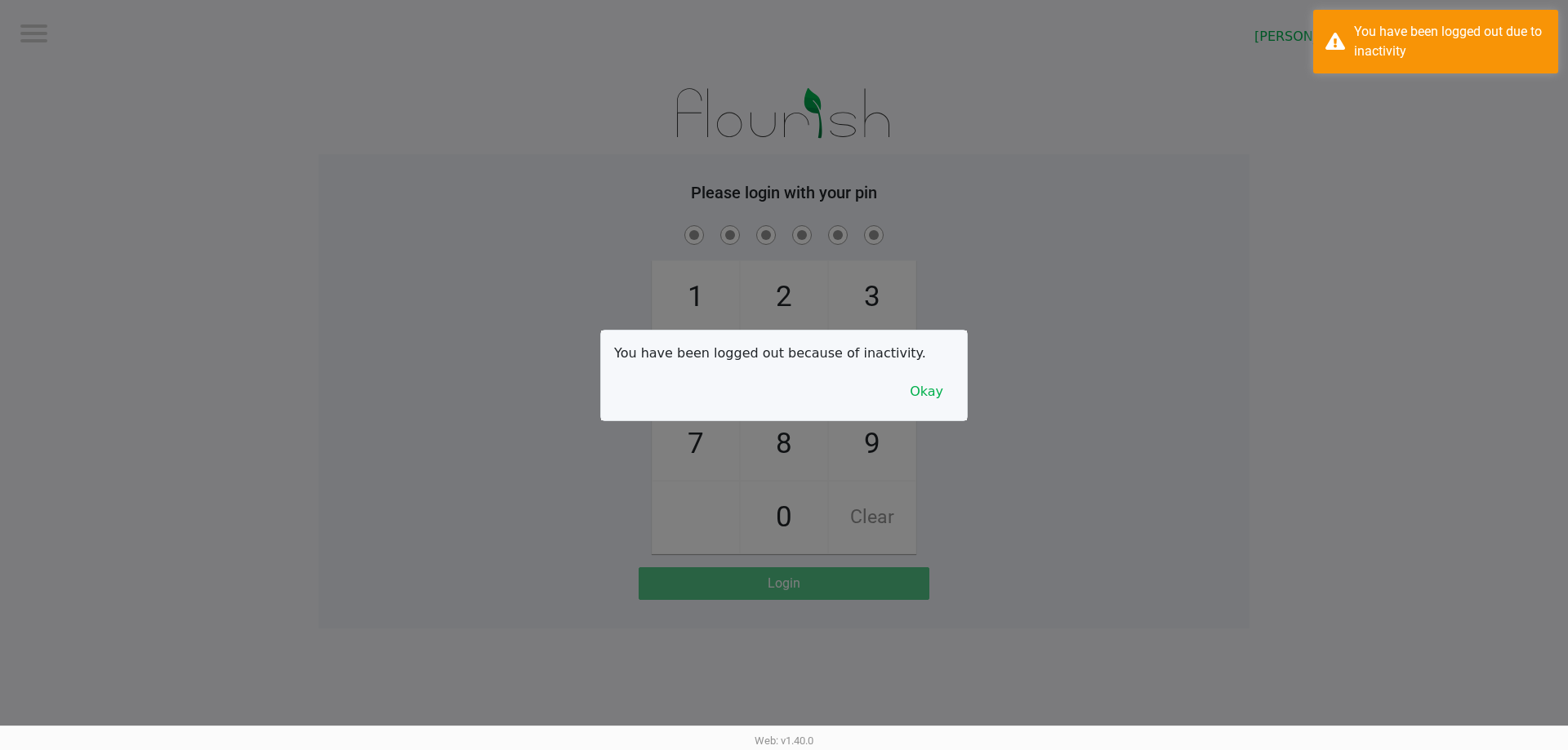
click at [244, 222] on div at bounding box center [784, 375] width 1568 height 750
click at [929, 395] on button "Okay" at bounding box center [926, 392] width 55 height 31
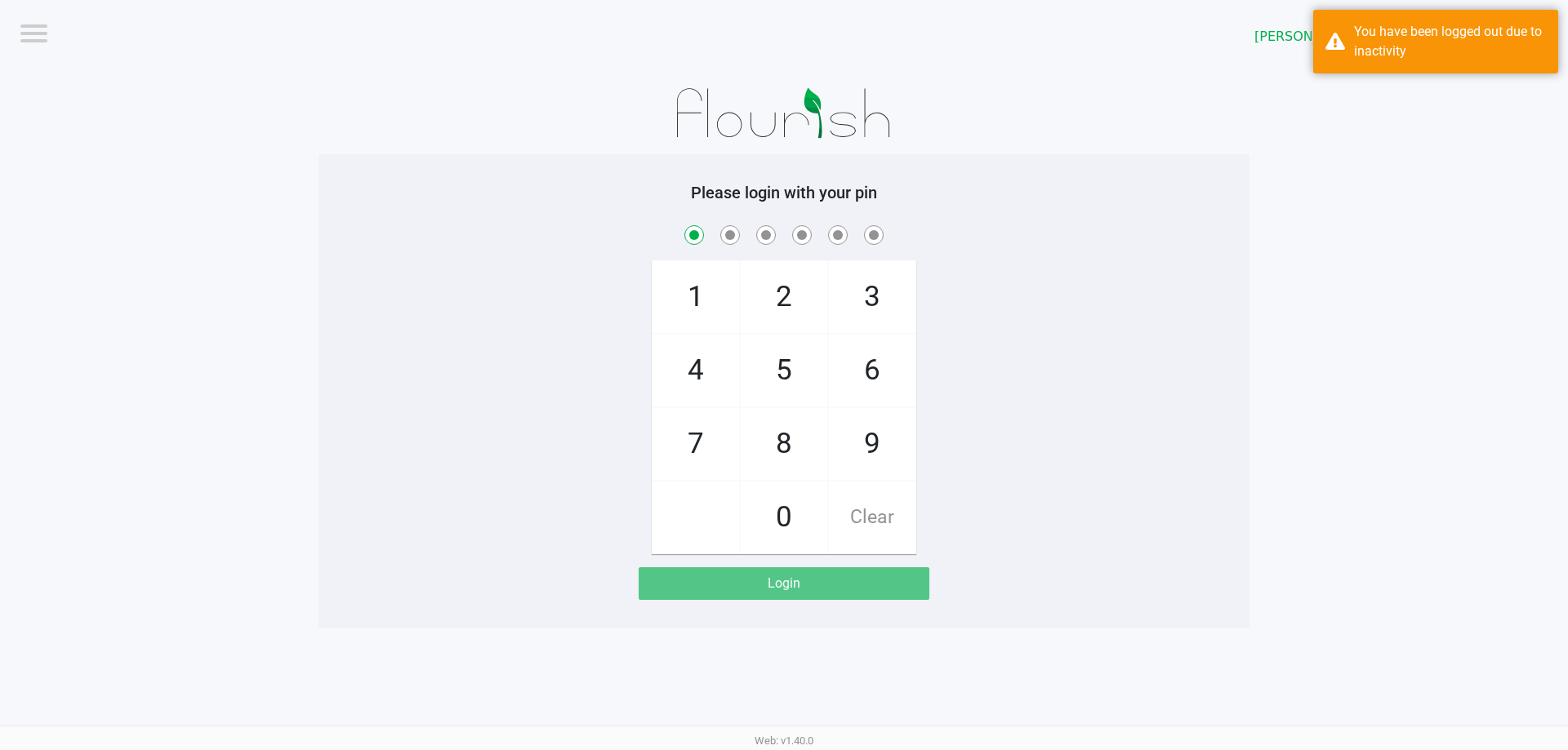
checkbox input "true"
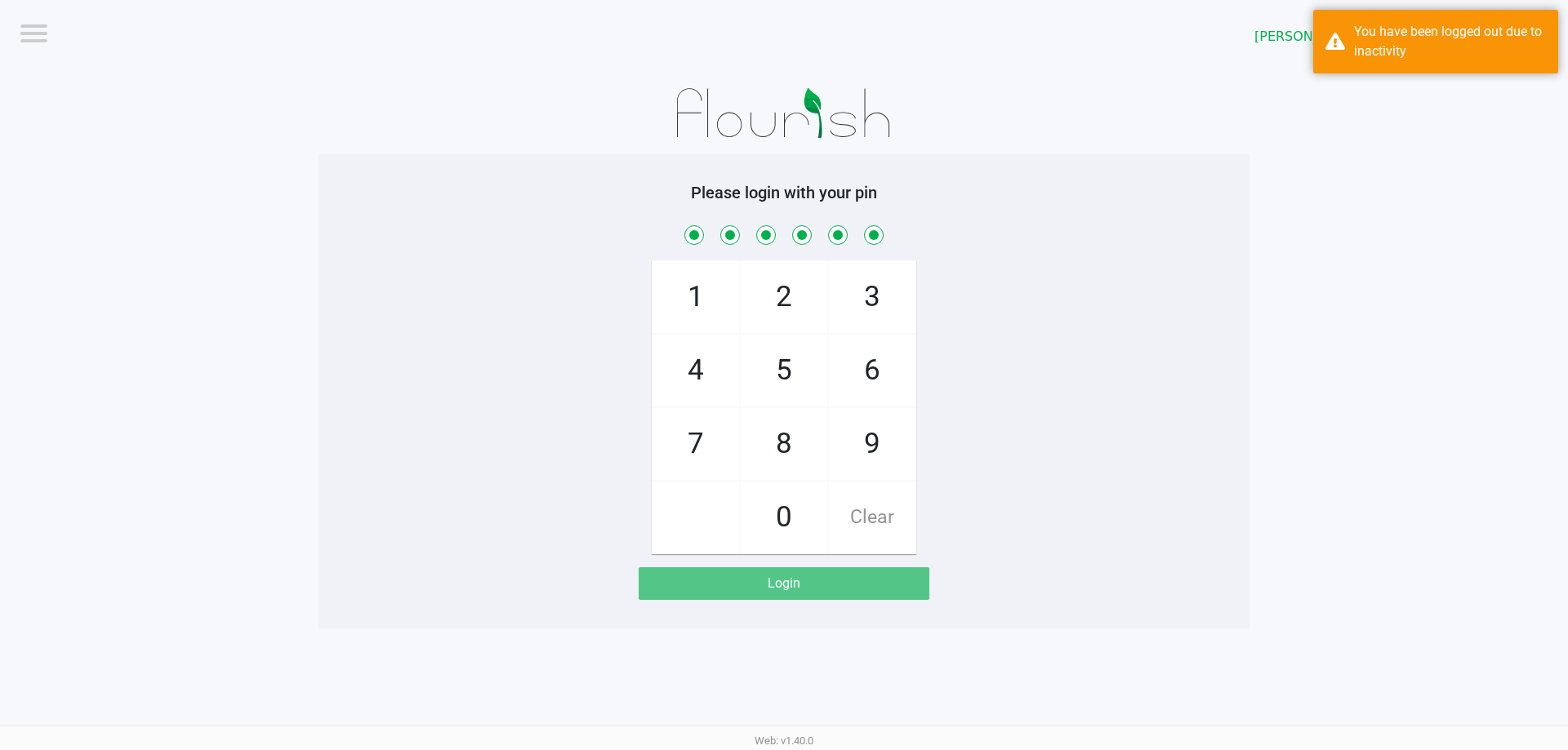
checkbox input "true"
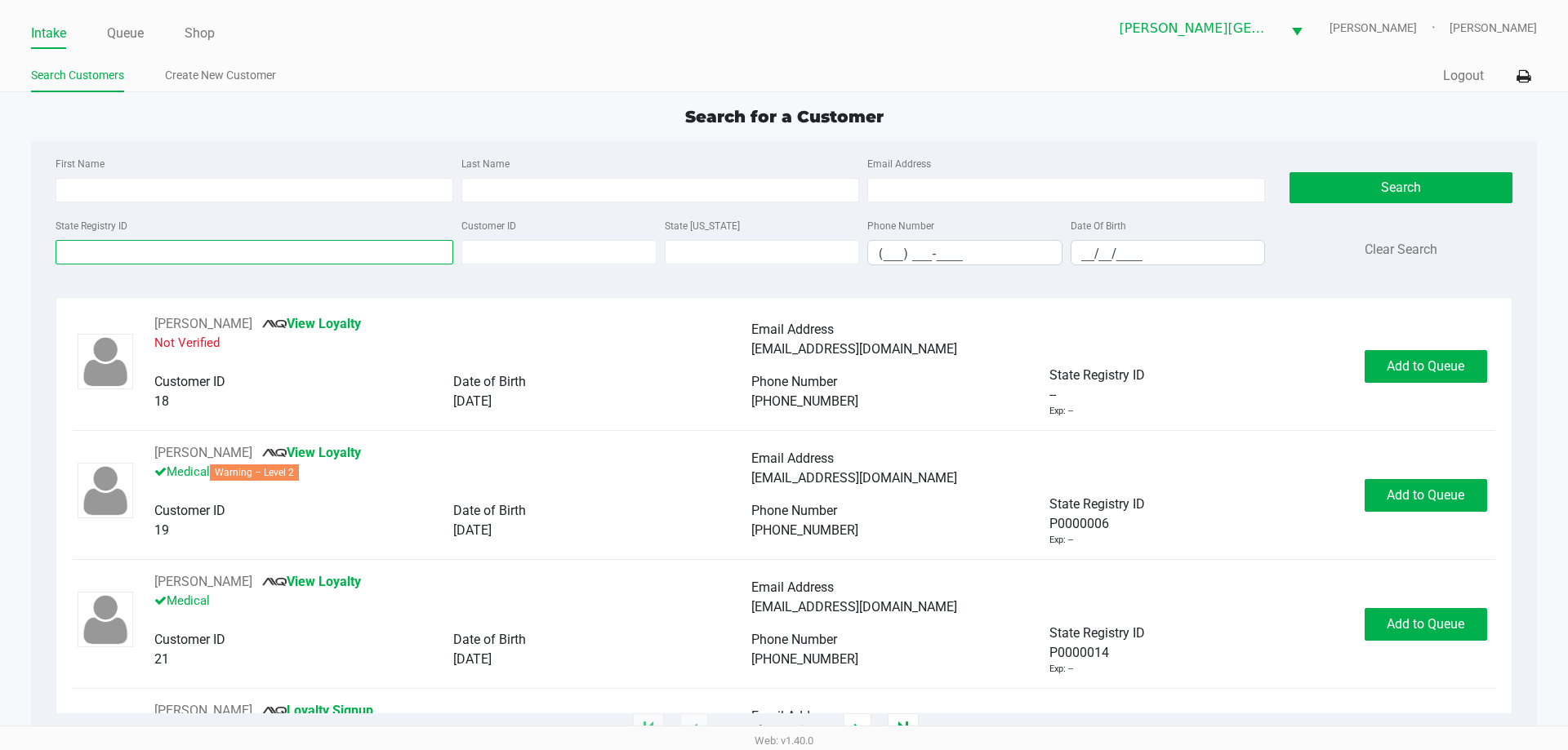
click at [244, 253] on input "State Registry ID" at bounding box center [254, 252] width 398 height 24
click at [117, 248] on input "State Registry ID" at bounding box center [254, 252] width 398 height 24
click at [523, 194] on input "Last Name" at bounding box center [661, 190] width 398 height 24
type input "Koenig"
click at [1087, 259] on input "__/__/____" at bounding box center [1167, 252] width 193 height 25
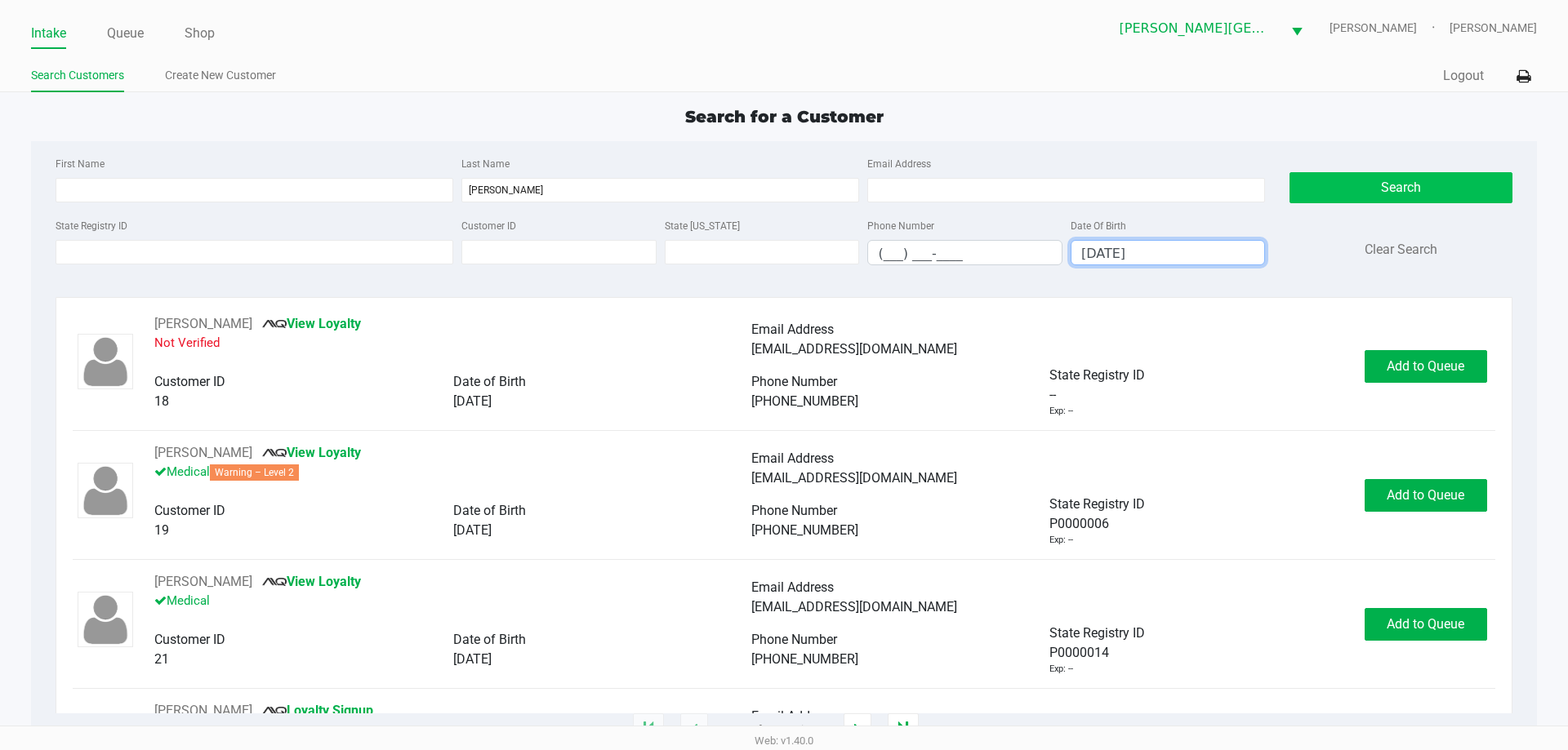
type input "08/12/1986"
click at [1360, 184] on button "Search" at bounding box center [1401, 188] width 222 height 31
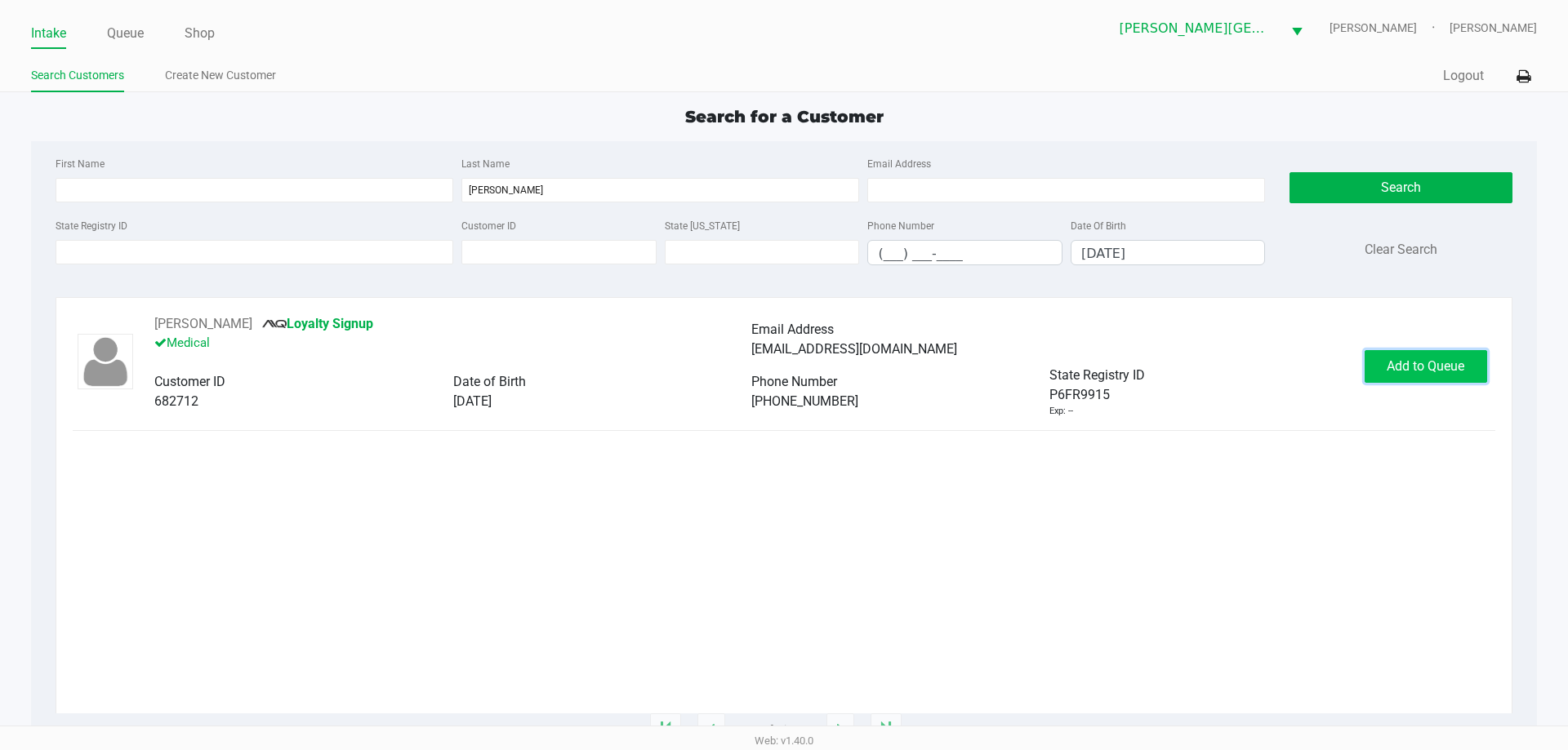
click at [1445, 364] on span "Add to Queue" at bounding box center [1426, 365] width 78 height 16
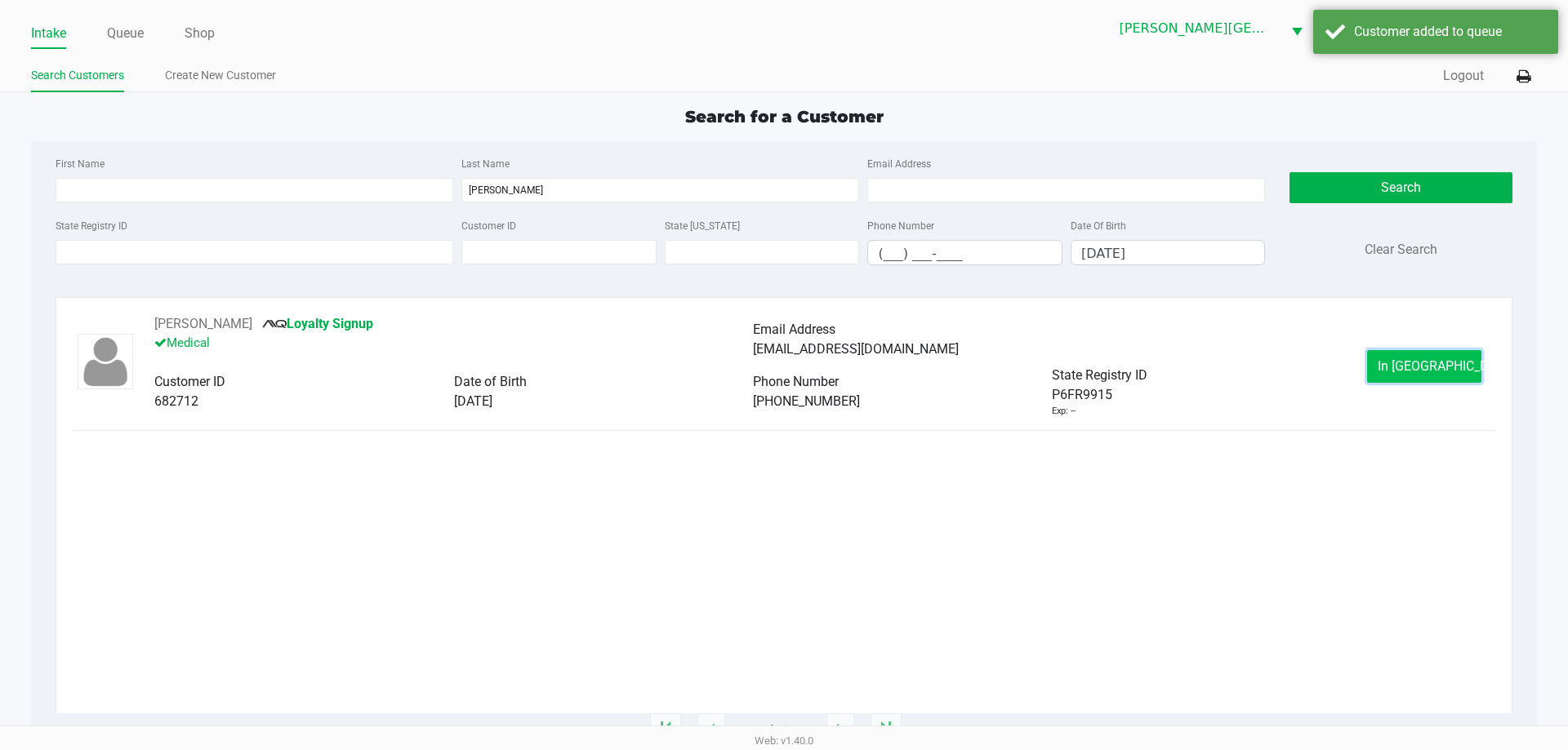
click at [1439, 352] on button "In Queue" at bounding box center [1424, 366] width 115 height 32
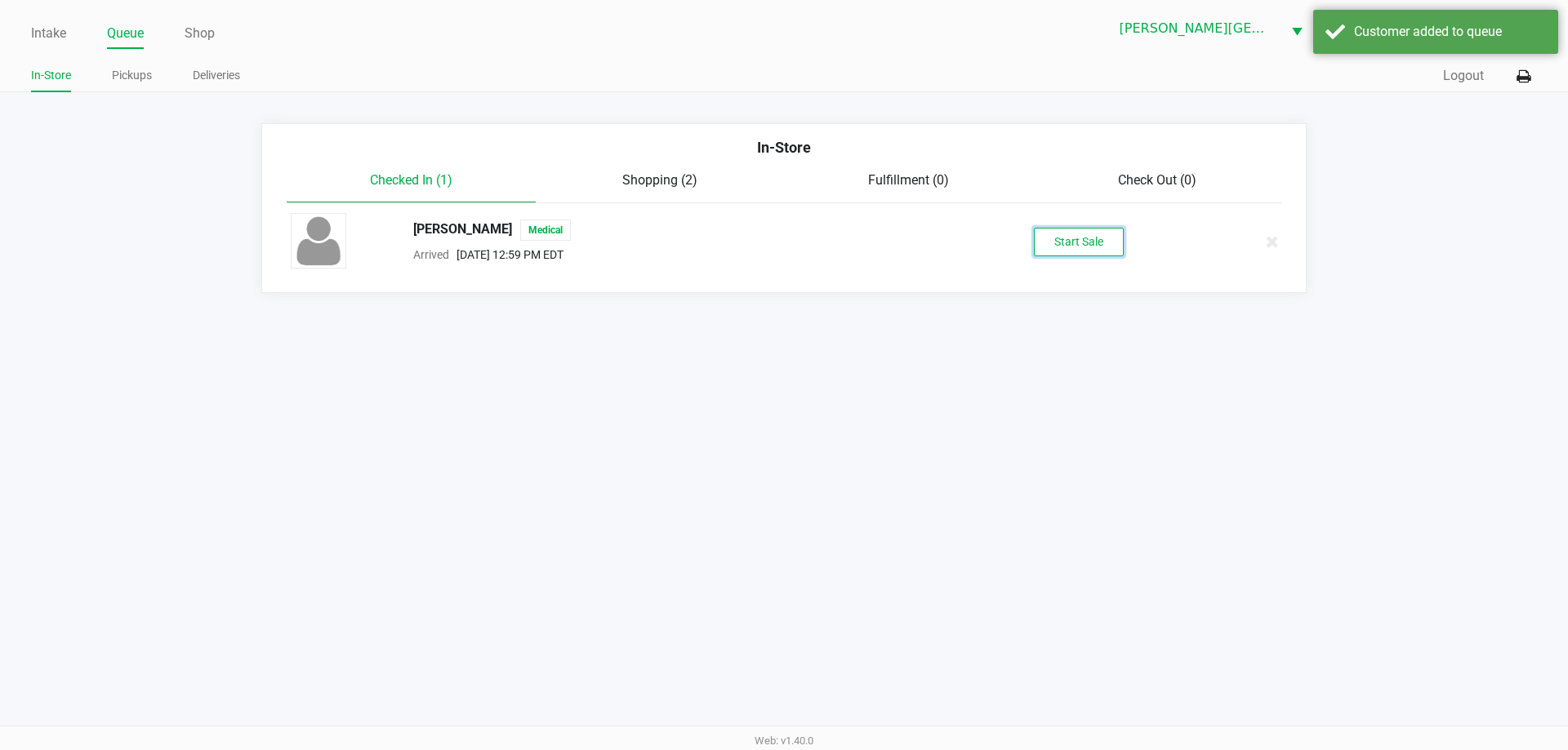
click at [1080, 232] on button "Start Sale" at bounding box center [1078, 241] width 90 height 29
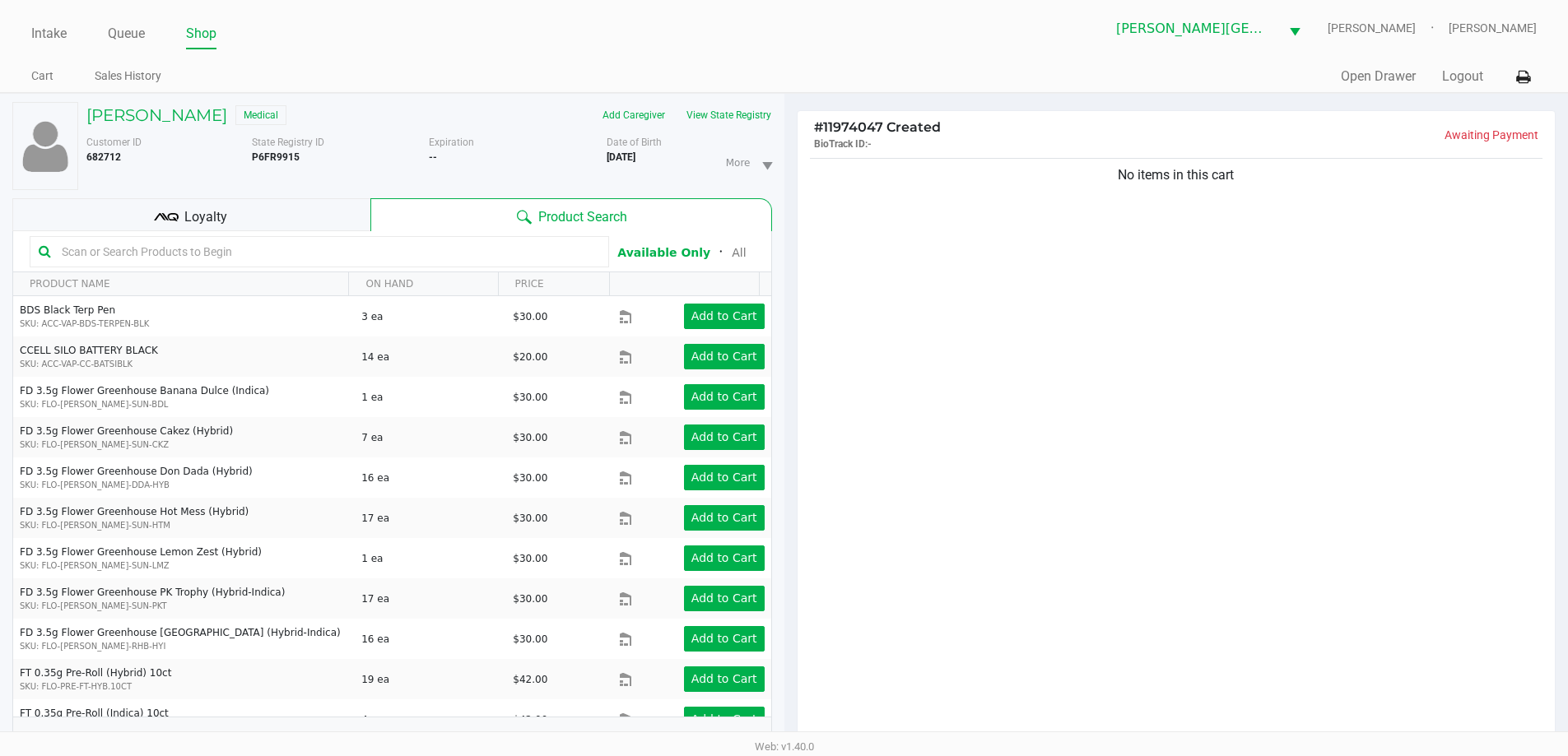
click at [246, 226] on div "Loyalty" at bounding box center [191, 214] width 358 height 33
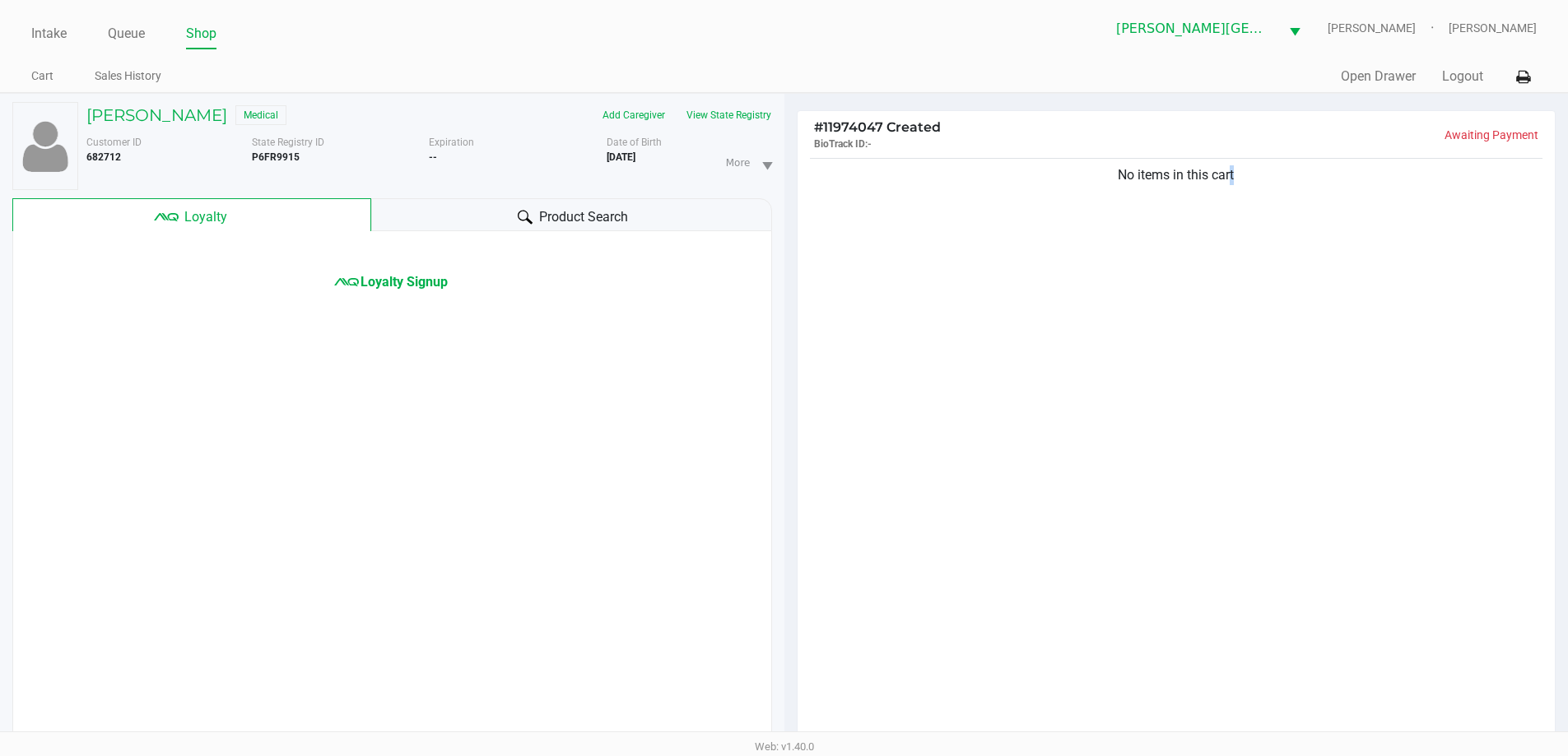
click at [1229, 445] on div "No items in this cart" at bounding box center [1176, 453] width 758 height 598
click at [631, 296] on div "Loyalty Signup" at bounding box center [392, 498] width 760 height 534
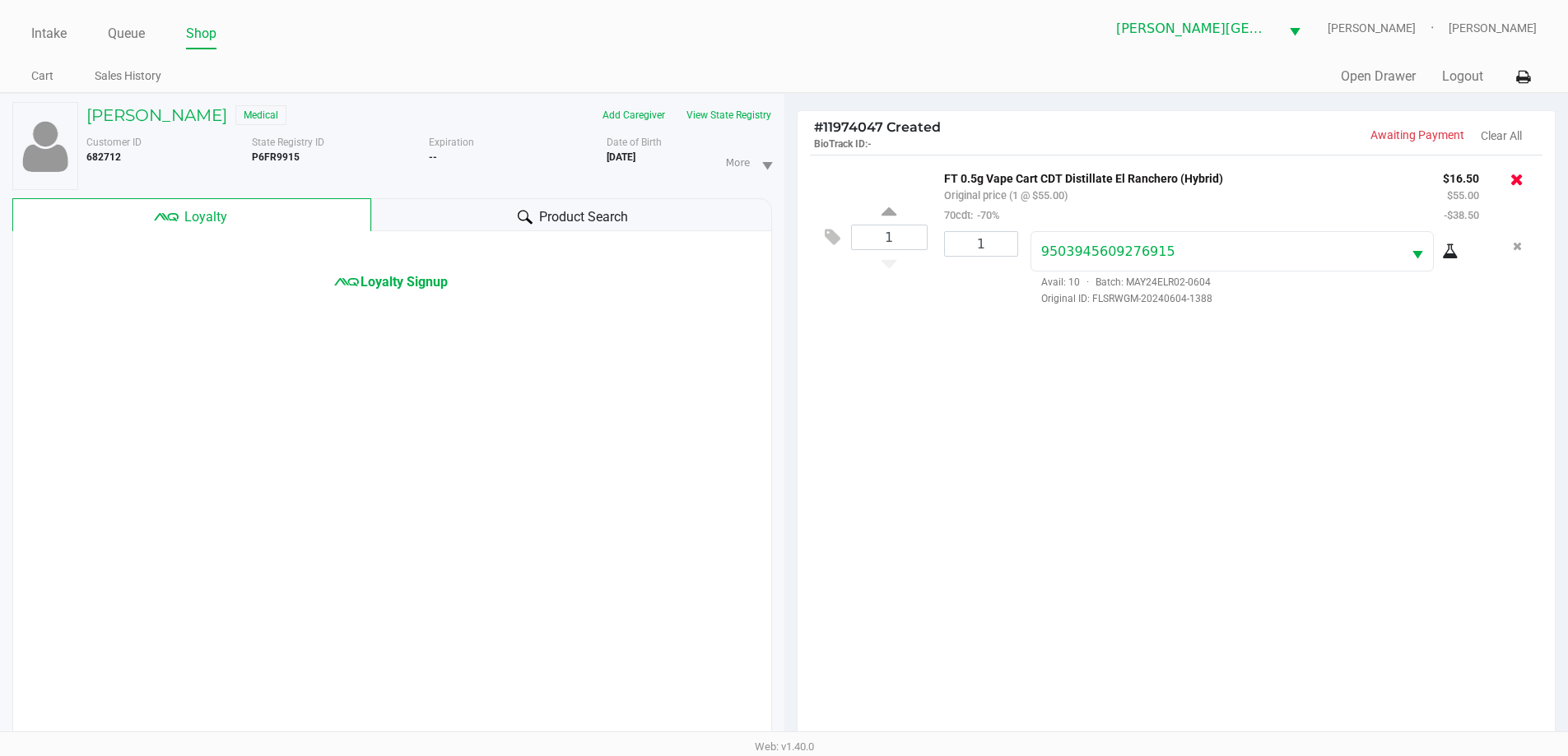
click at [1518, 176] on icon at bounding box center [1518, 180] width 13 height 17
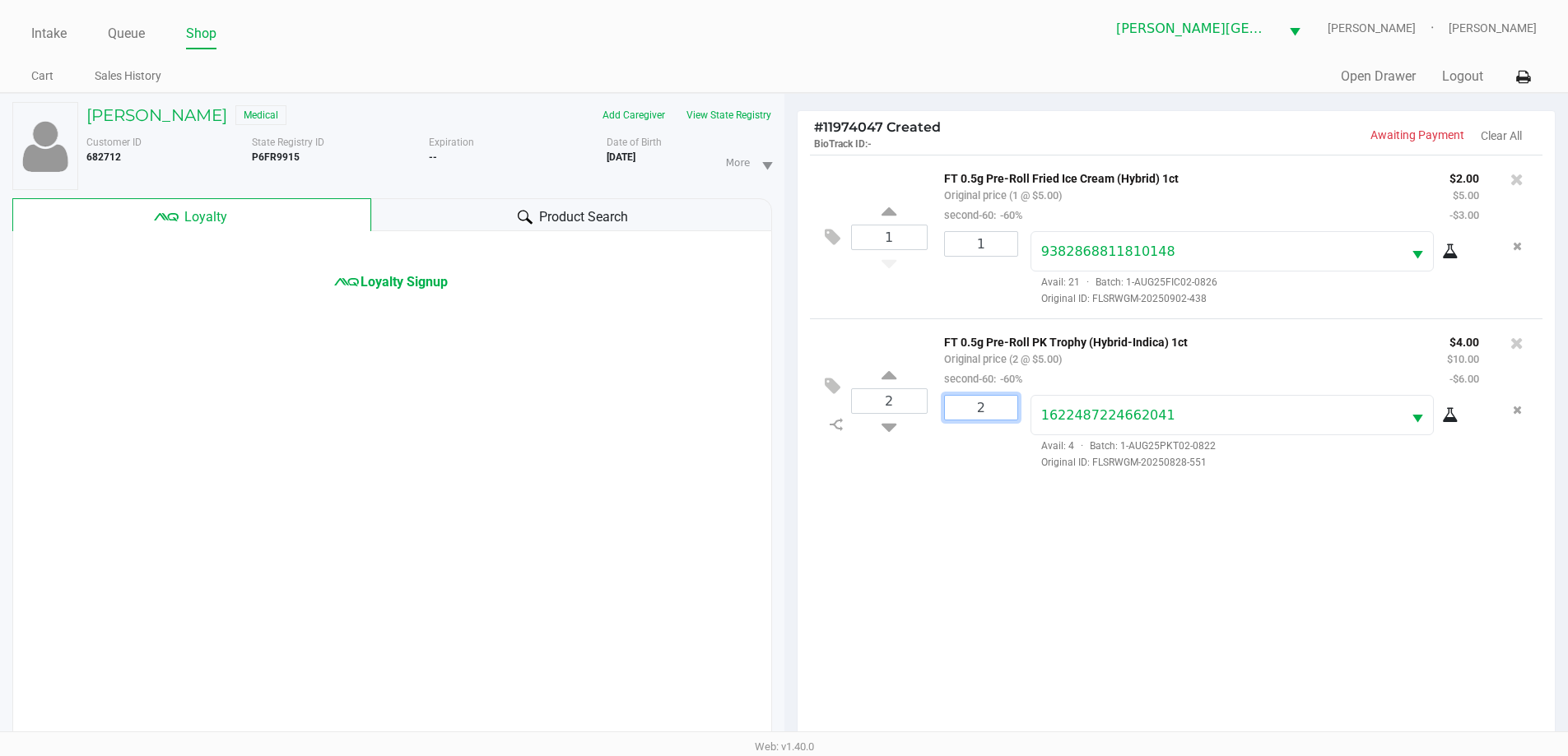
click at [1009, 404] on input "2" at bounding box center [981, 408] width 73 height 24
type input "1"
click at [911, 403] on div "VALERIE KOENIG Medical Add Caregiver View State Registry Customer ID 682712 Sta…" at bounding box center [784, 514] width 1568 height 841
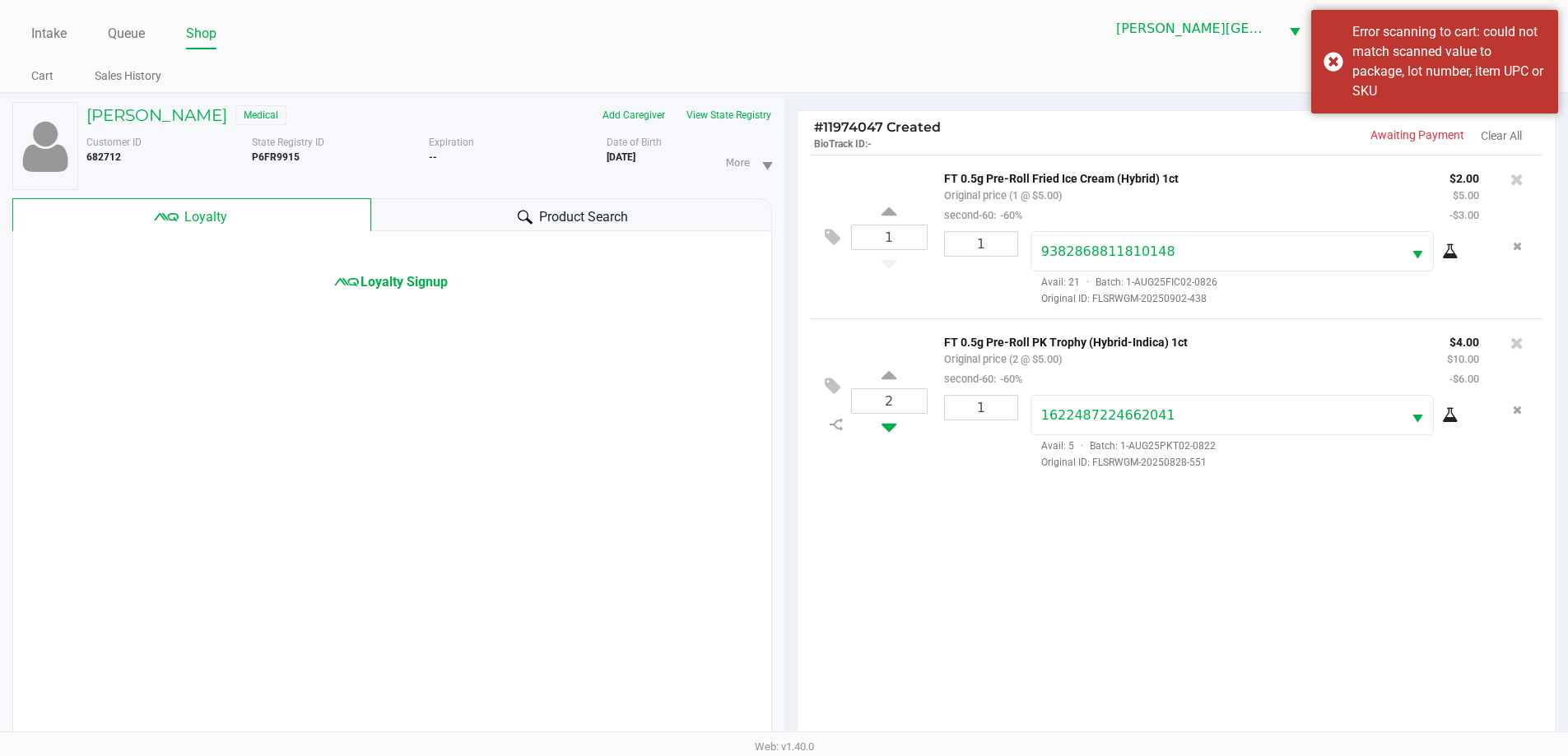
click at [887, 431] on icon at bounding box center [889, 424] width 15 height 21
type input "1"
click at [1260, 564] on div "1 FT 0.5g Pre-Roll Fried Ice Cream (Hybrid) 1ct Original price (1 @ $5.00) seco…" at bounding box center [1176, 453] width 758 height 598
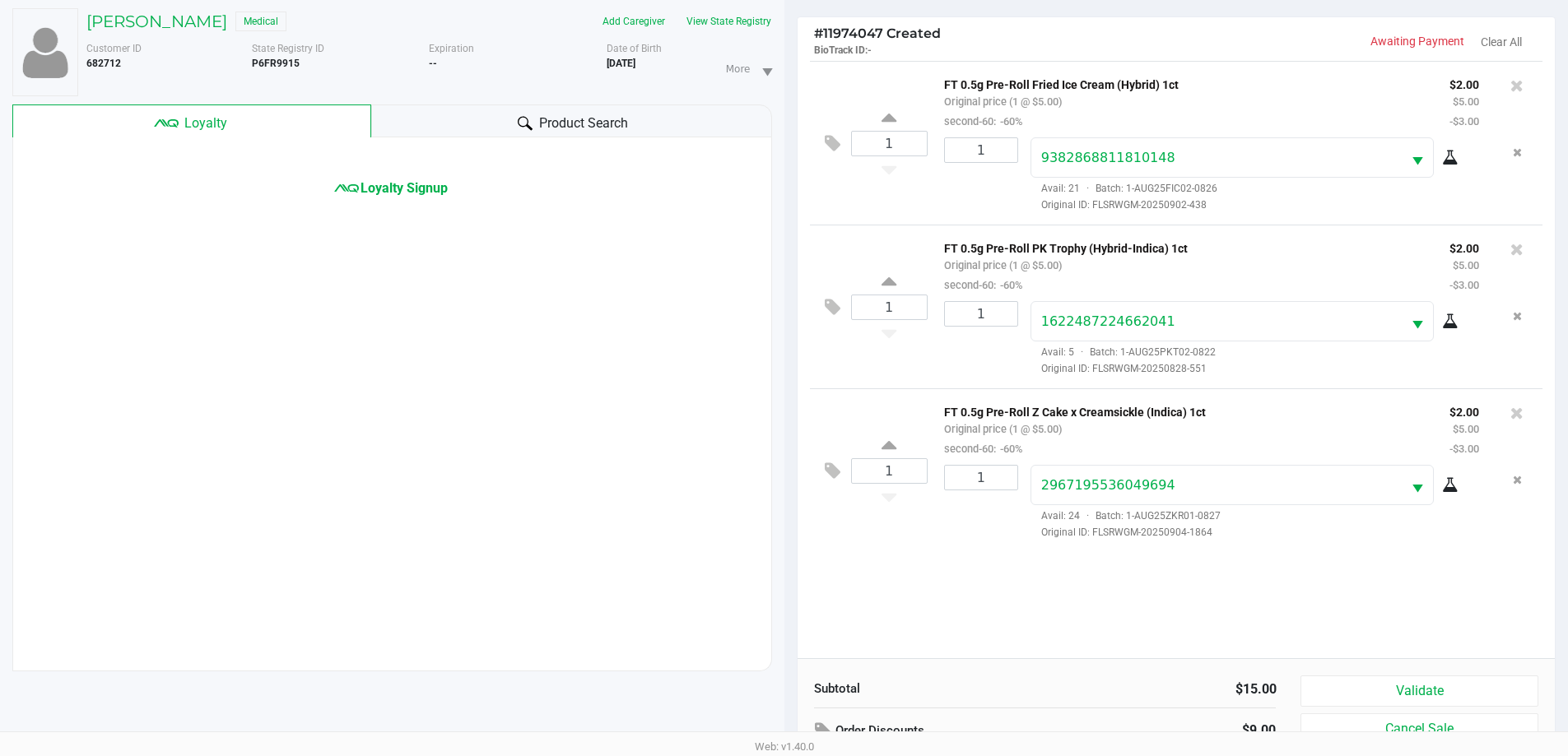
scroll to position [178, 0]
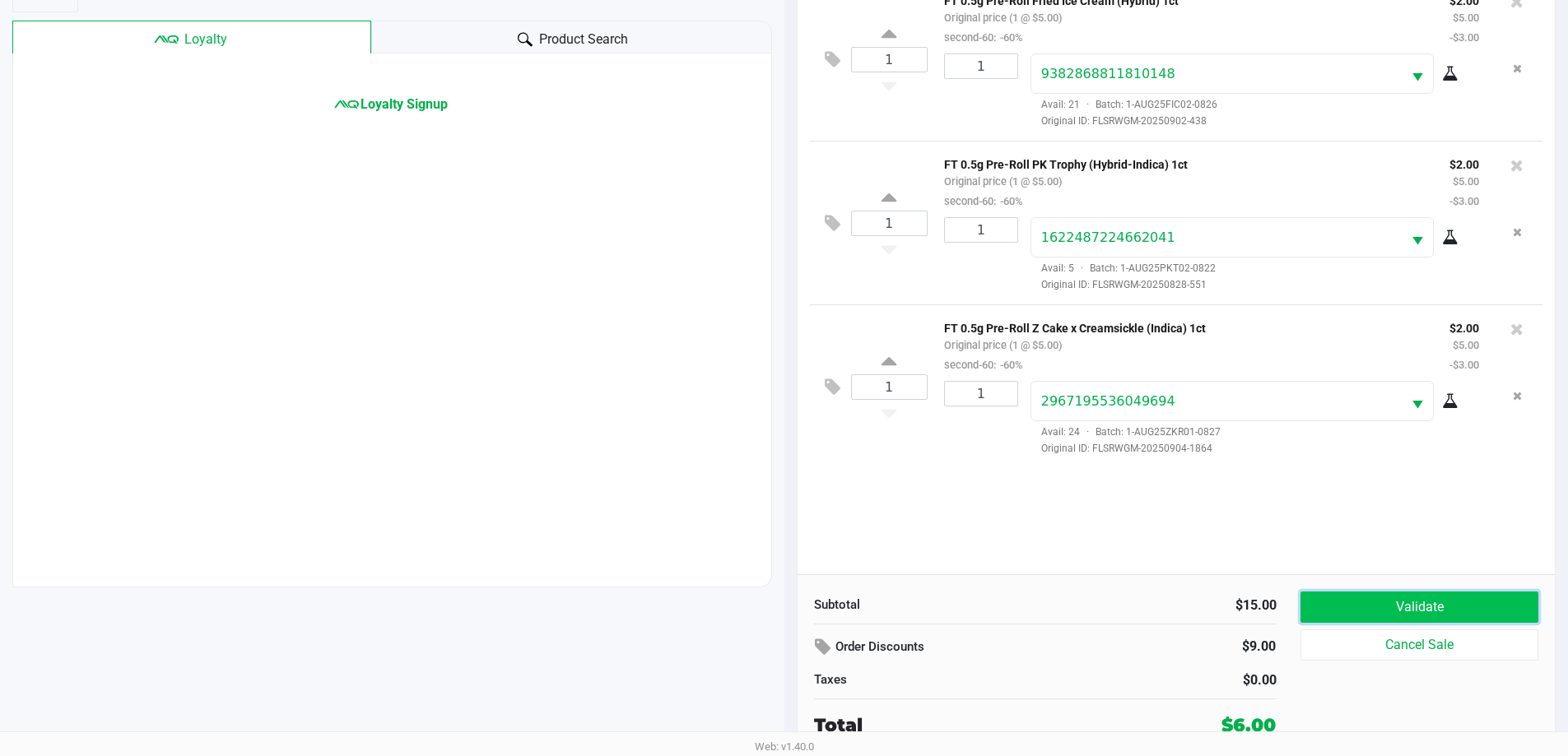
click at [1440, 606] on button "Validate" at bounding box center [1420, 608] width 237 height 32
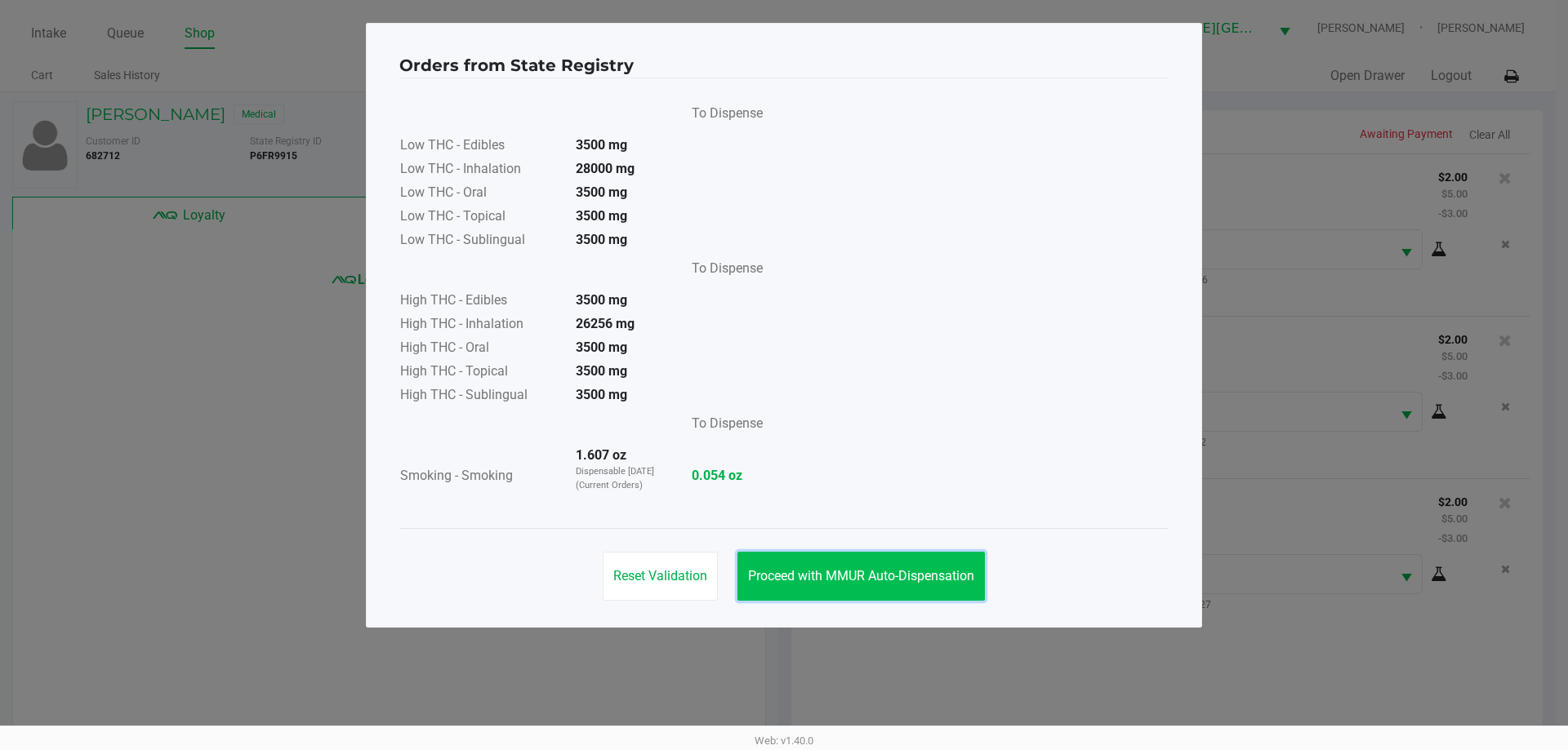
click at [932, 587] on button "Proceed with MMUR Auto-Dispensation" at bounding box center [860, 576] width 247 height 49
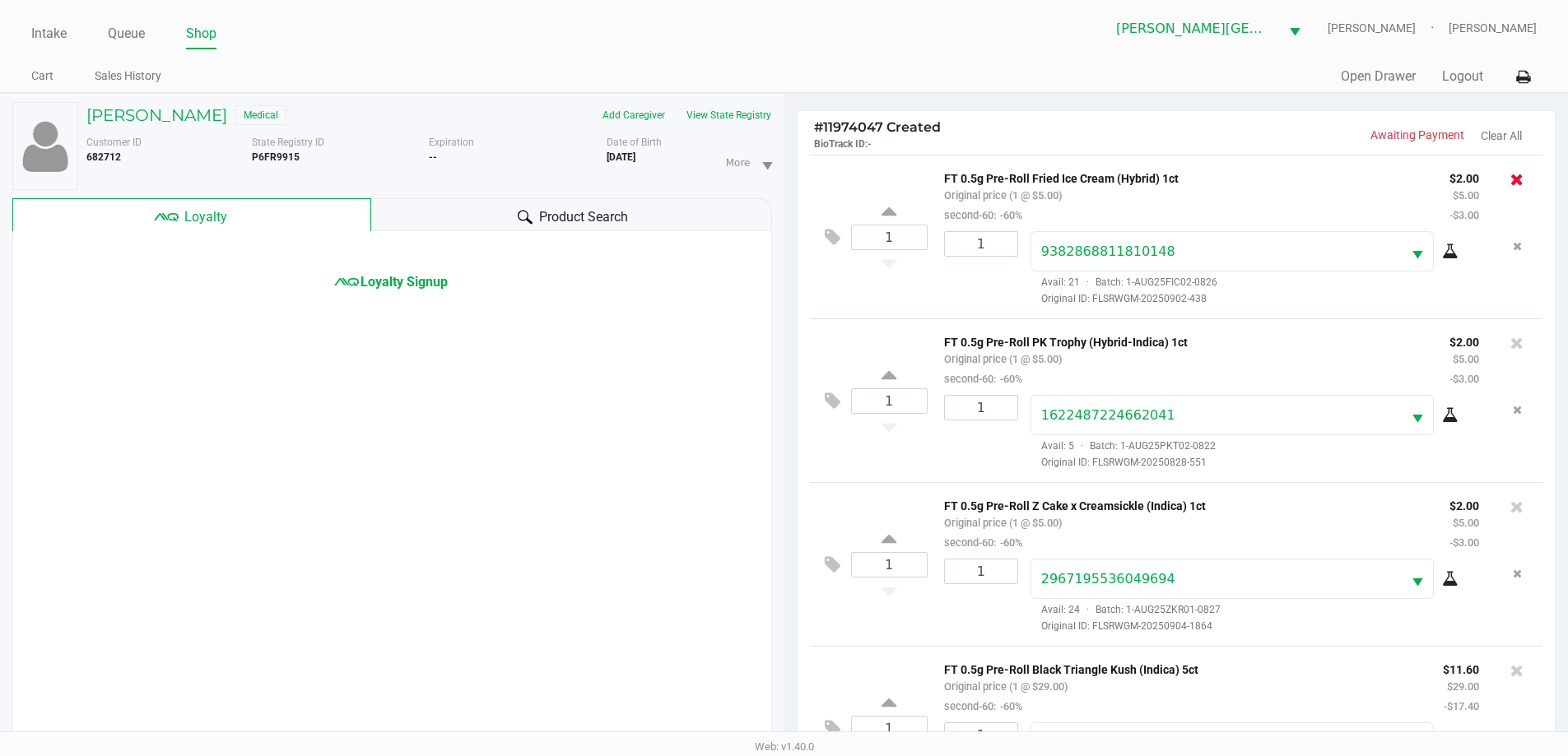
click at [1511, 181] on icon at bounding box center [1518, 180] width 13 height 17
click at [1517, 177] on icon at bounding box center [1518, 180] width 13 height 17
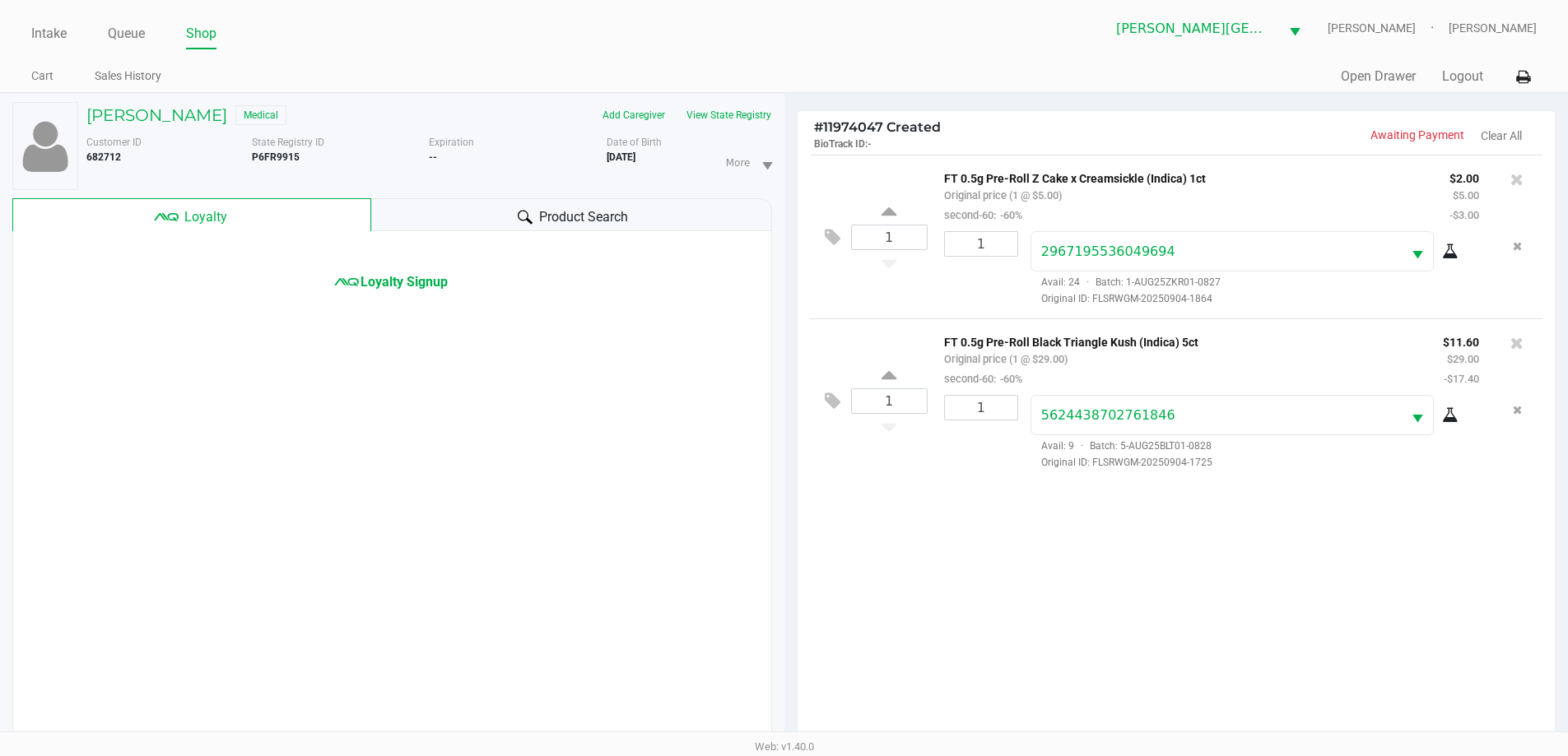
click at [1517, 177] on icon at bounding box center [1518, 180] width 13 height 17
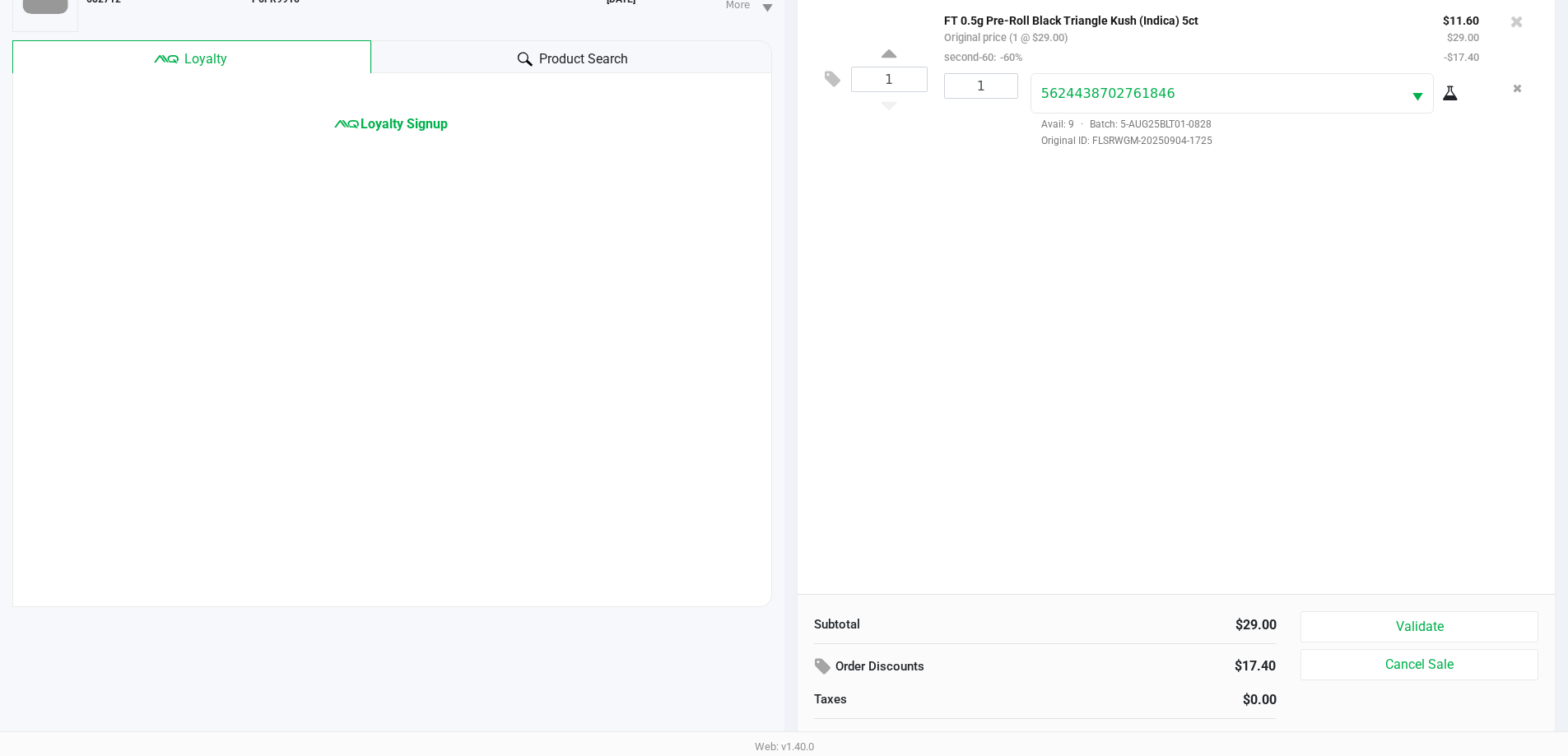
scroll to position [178, 0]
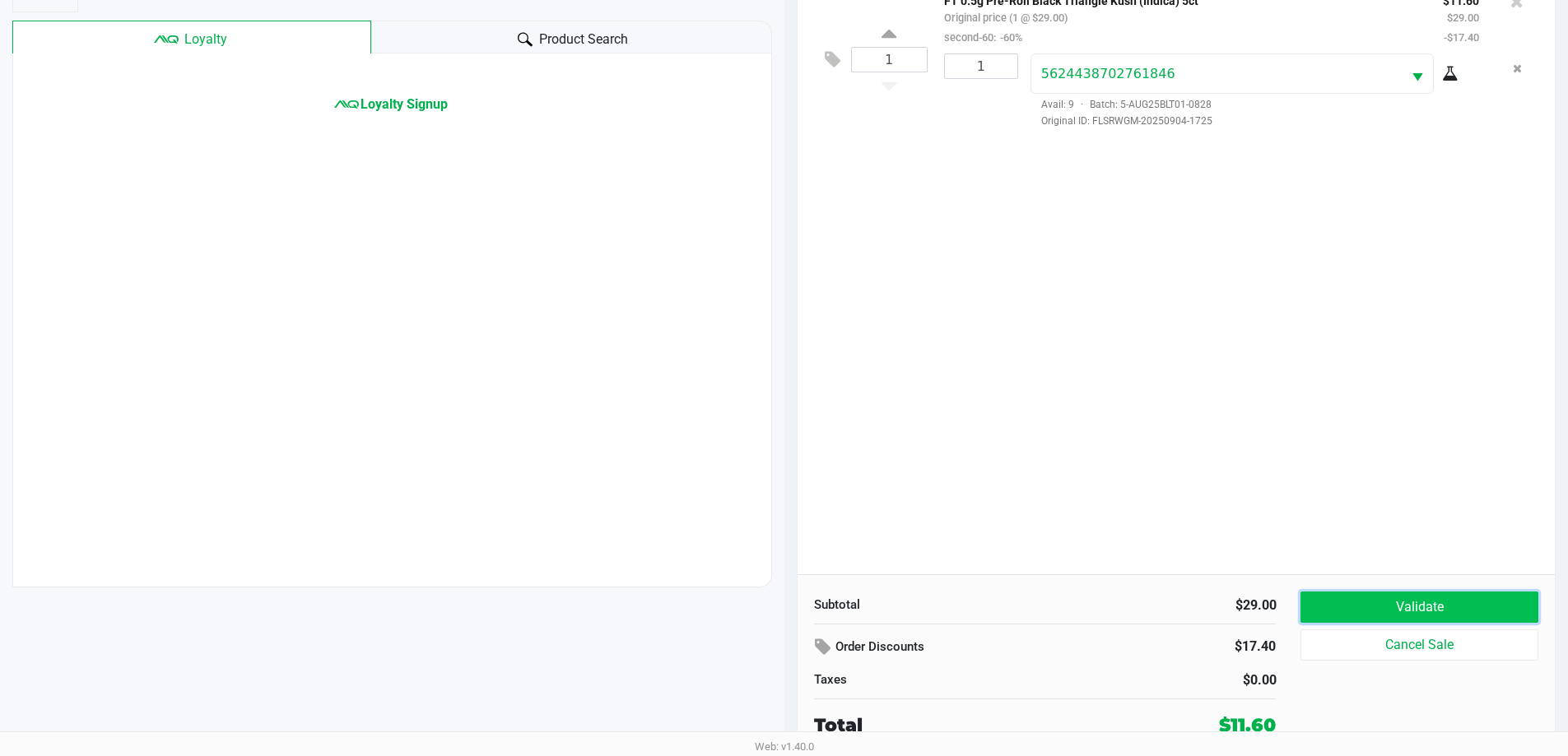
click at [1389, 598] on button "Validate" at bounding box center [1420, 608] width 237 height 32
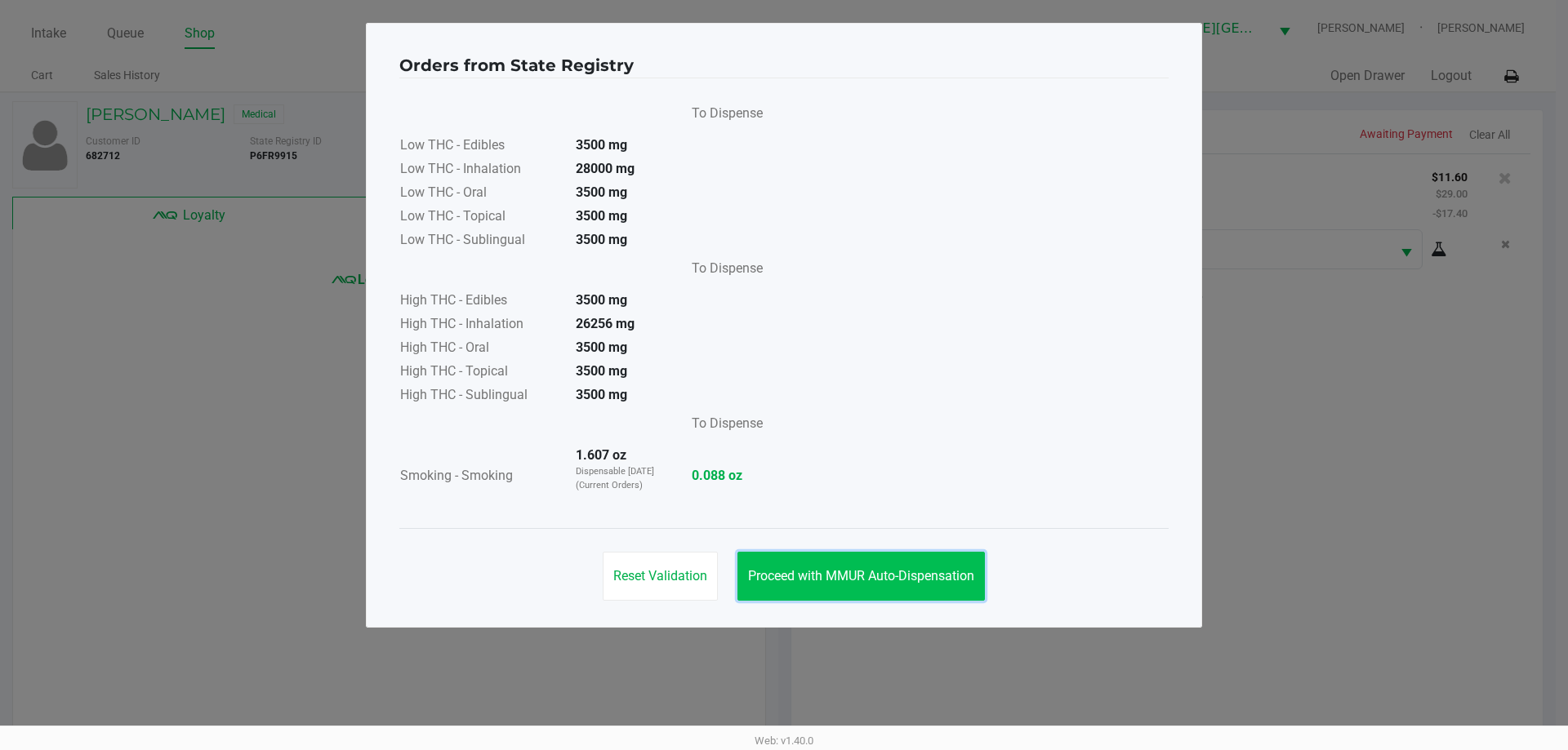
click at [828, 571] on span "Proceed with MMUR Auto-Dispensation" at bounding box center [860, 575] width 226 height 16
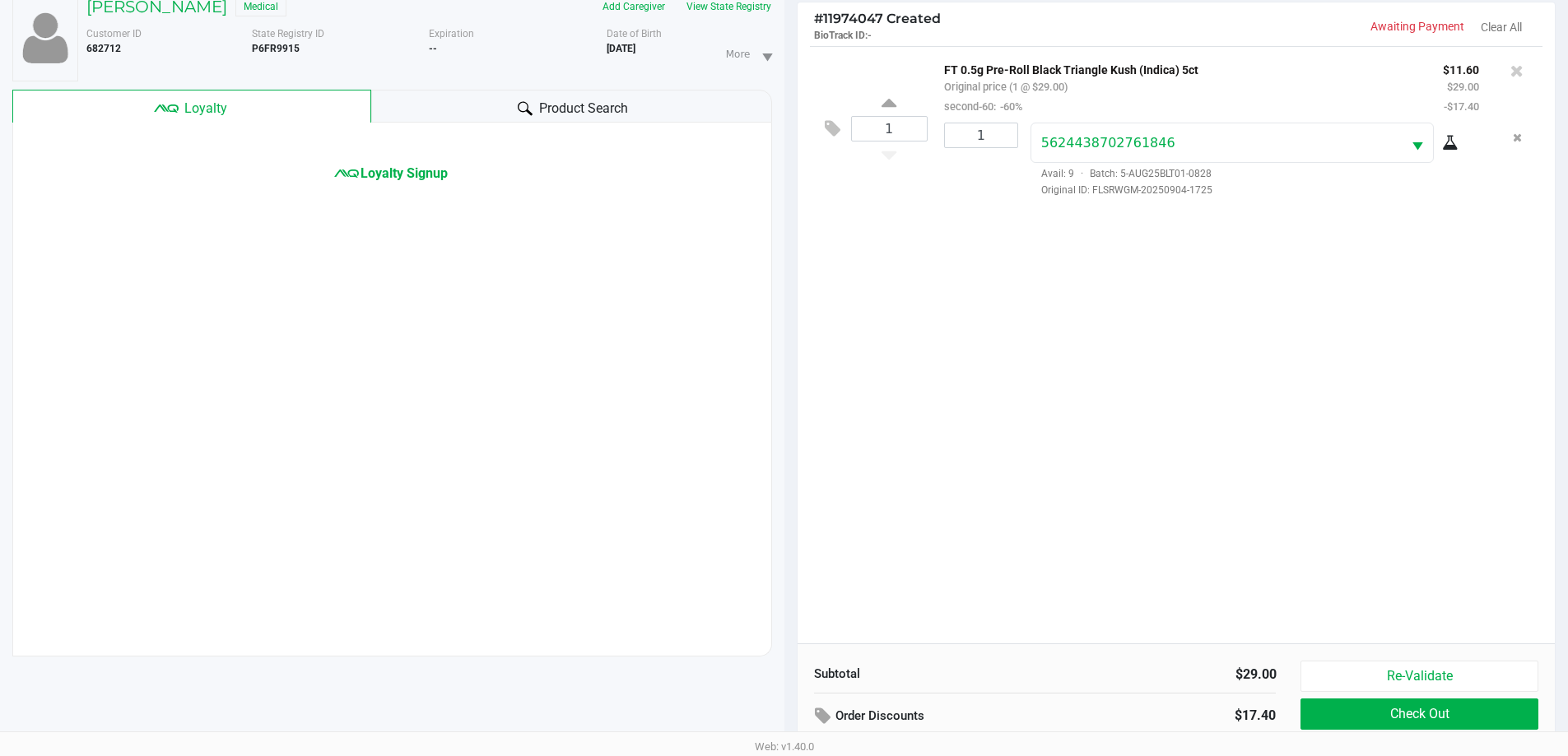
scroll to position [178, 0]
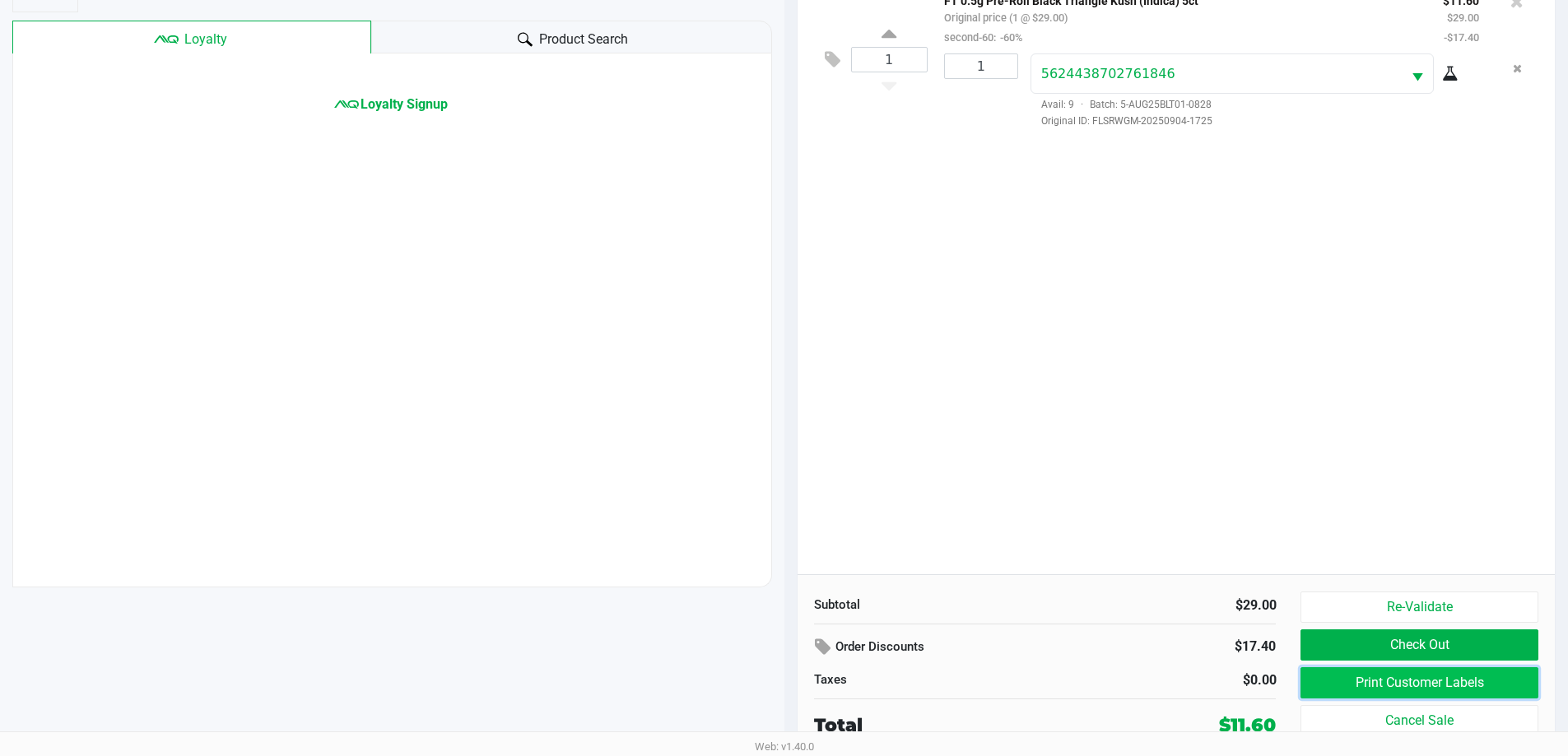
click at [1466, 676] on button "Print Customer Labels" at bounding box center [1420, 683] width 237 height 32
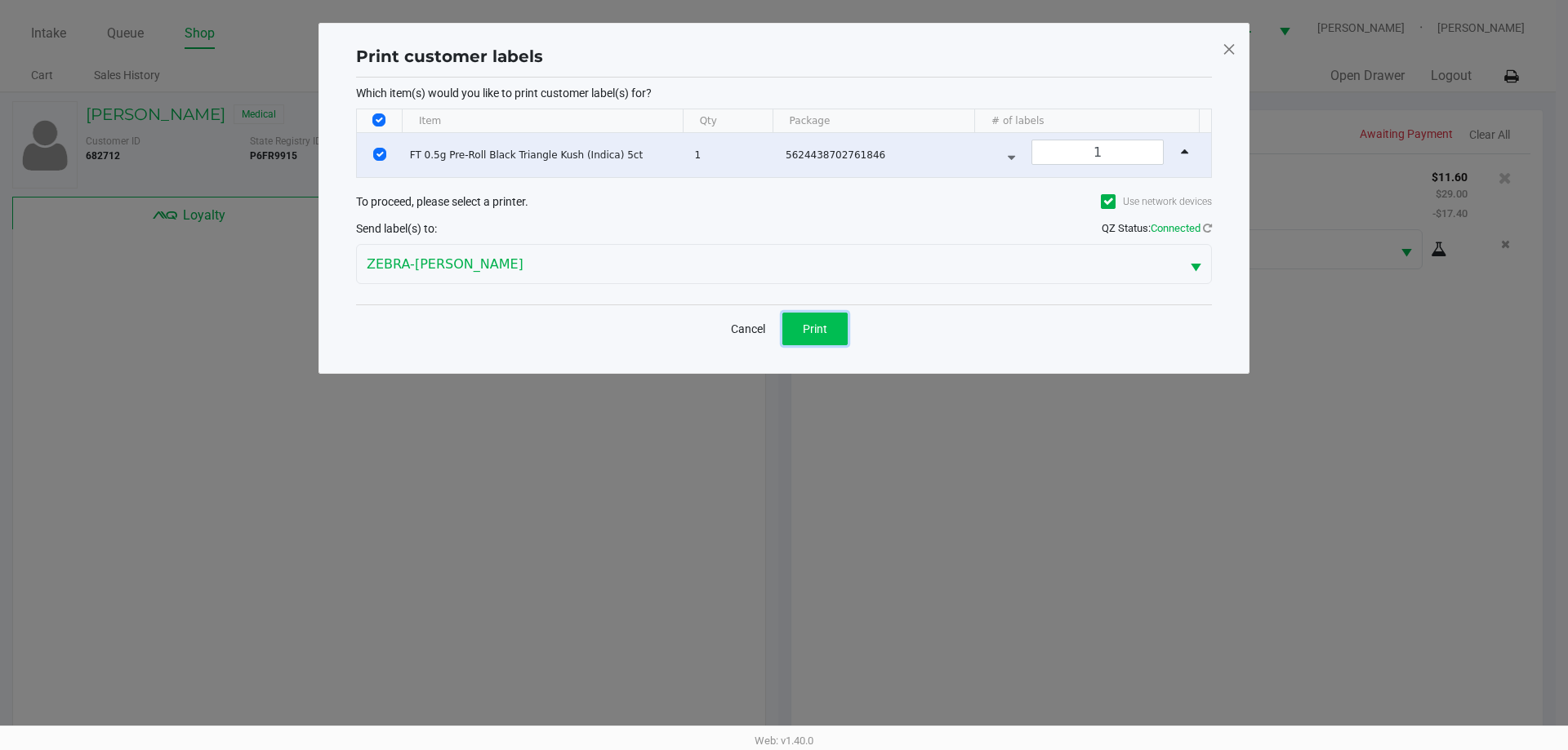
click at [811, 324] on span "Print" at bounding box center [815, 329] width 24 height 13
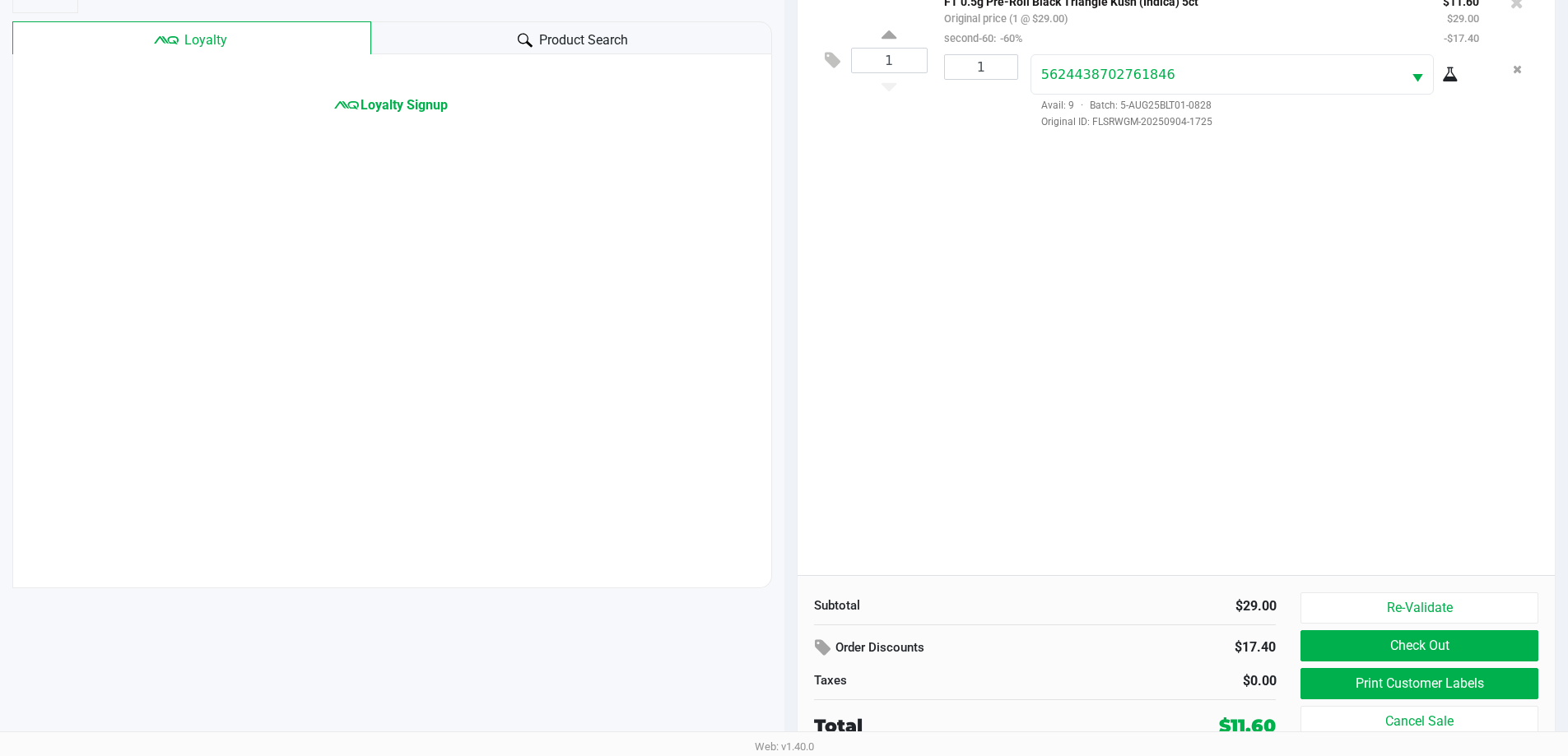
scroll to position [178, 0]
click at [1478, 642] on button "Check Out" at bounding box center [1420, 645] width 237 height 32
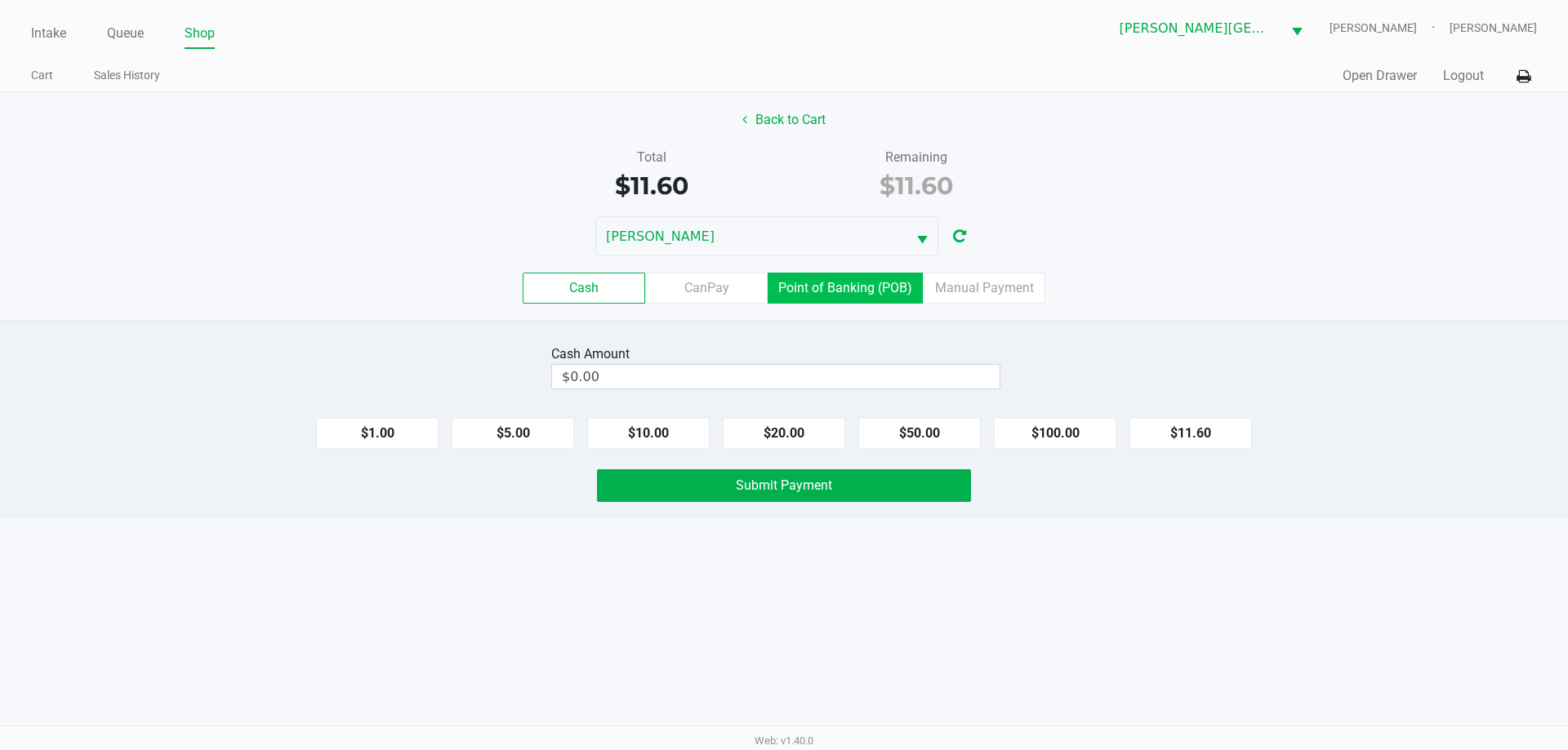
click at [883, 292] on label "Point of Banking (POB)" at bounding box center [846, 289] width 155 height 31
click at [0, 0] on 7 "Point of Banking (POB)" at bounding box center [0, 0] width 0 height 0
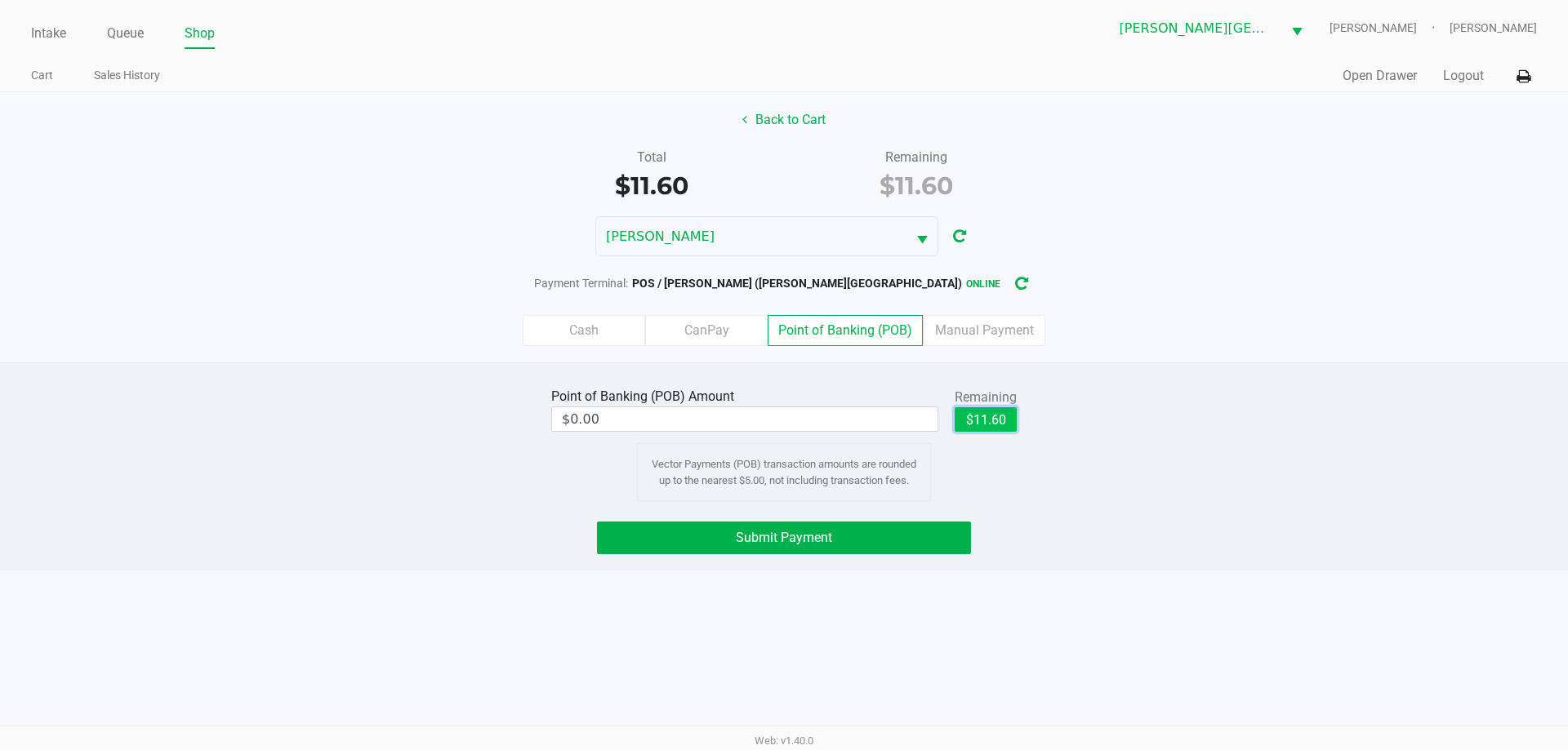
click at [1000, 421] on button "$11.60" at bounding box center [985, 419] width 62 height 24
type input "$11.60"
click at [810, 535] on span "Submit Payment" at bounding box center [784, 537] width 96 height 16
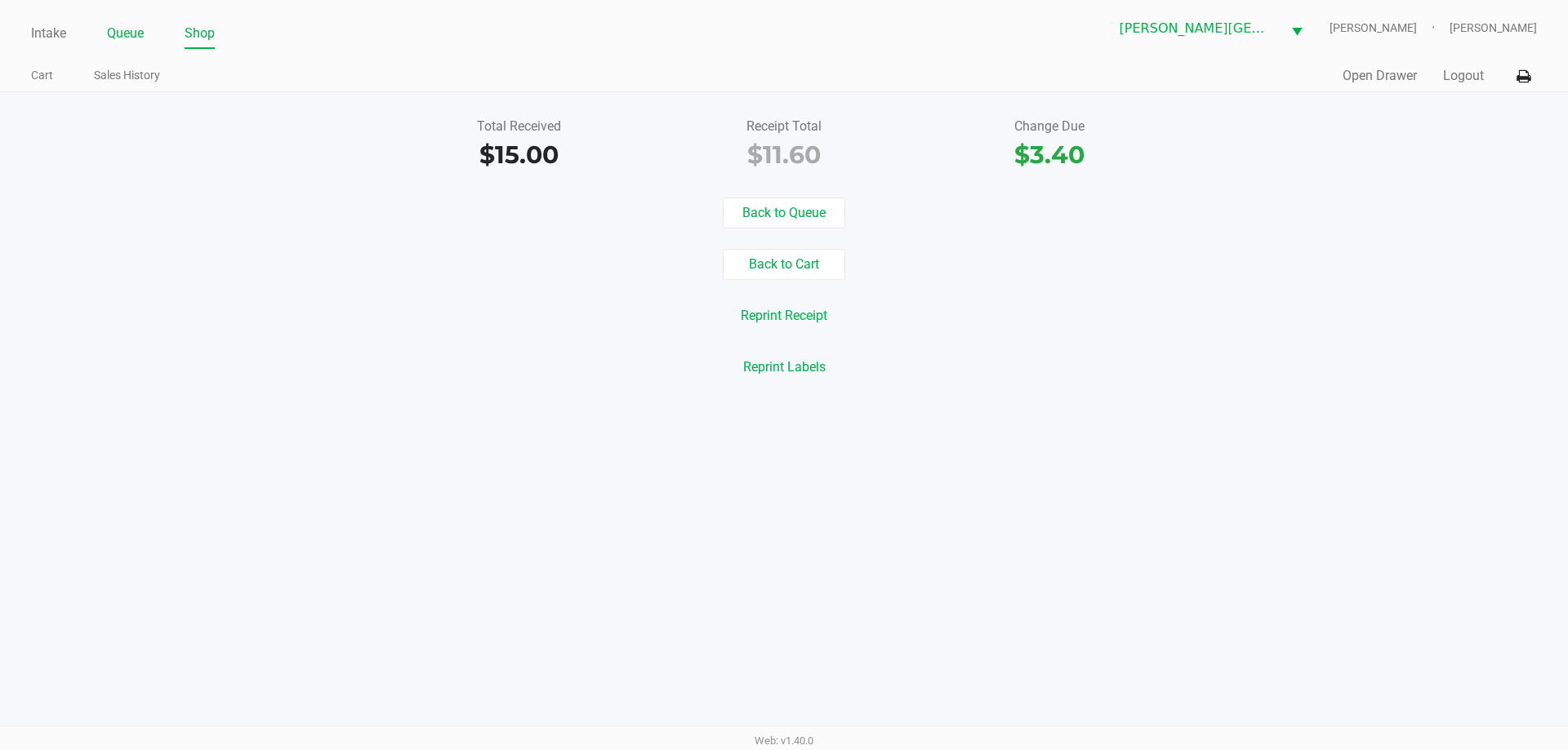
drag, startPoint x: 125, startPoint y: 40, endPoint x: 125, endPoint y: 22, distance: 18.0
click at [125, 22] on link "Queue" at bounding box center [126, 33] width 37 height 23
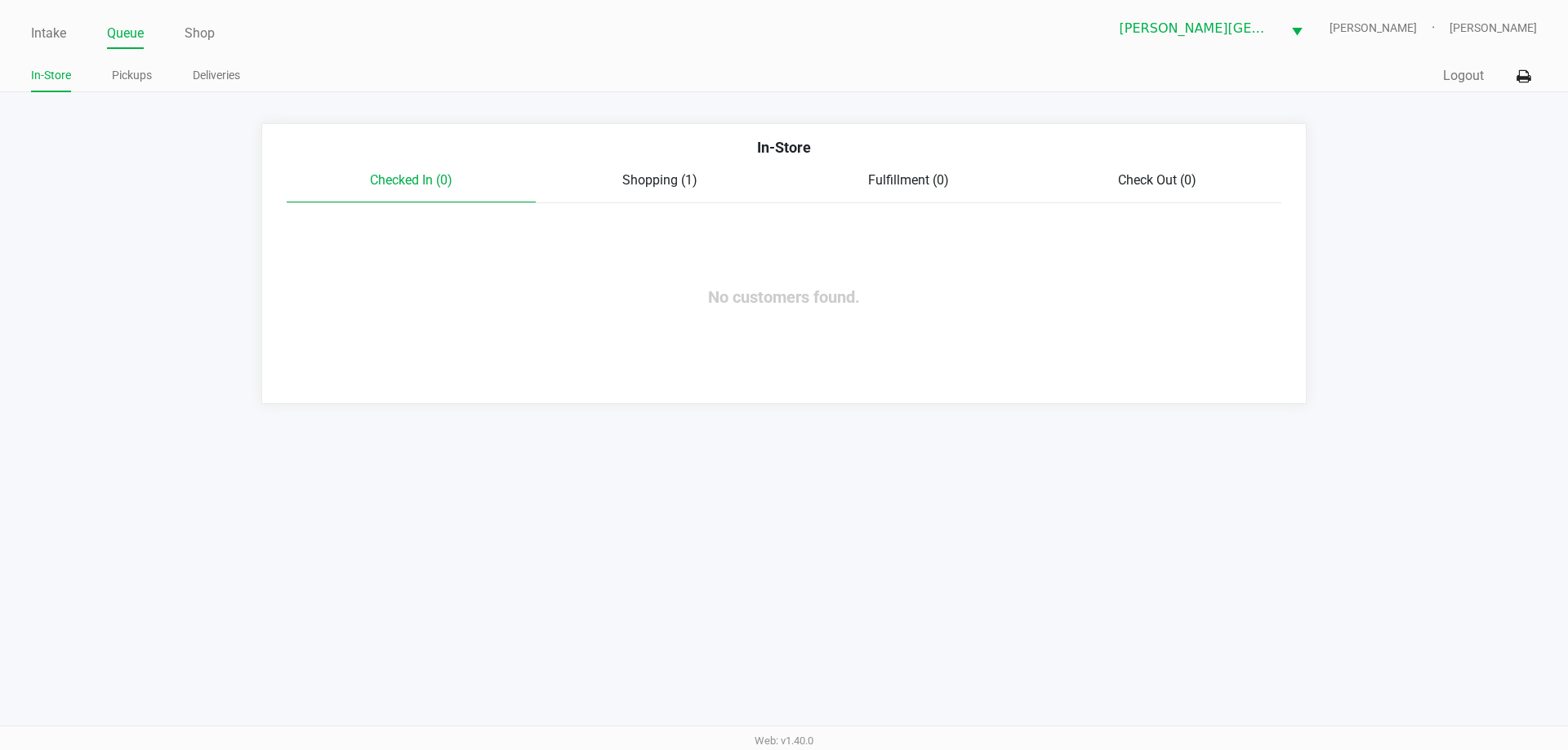
drag, startPoint x: 649, startPoint y: 183, endPoint x: 747, endPoint y: 337, distance: 182.5
click at [649, 182] on span "Shopping (1)" at bounding box center [660, 179] width 75 height 16
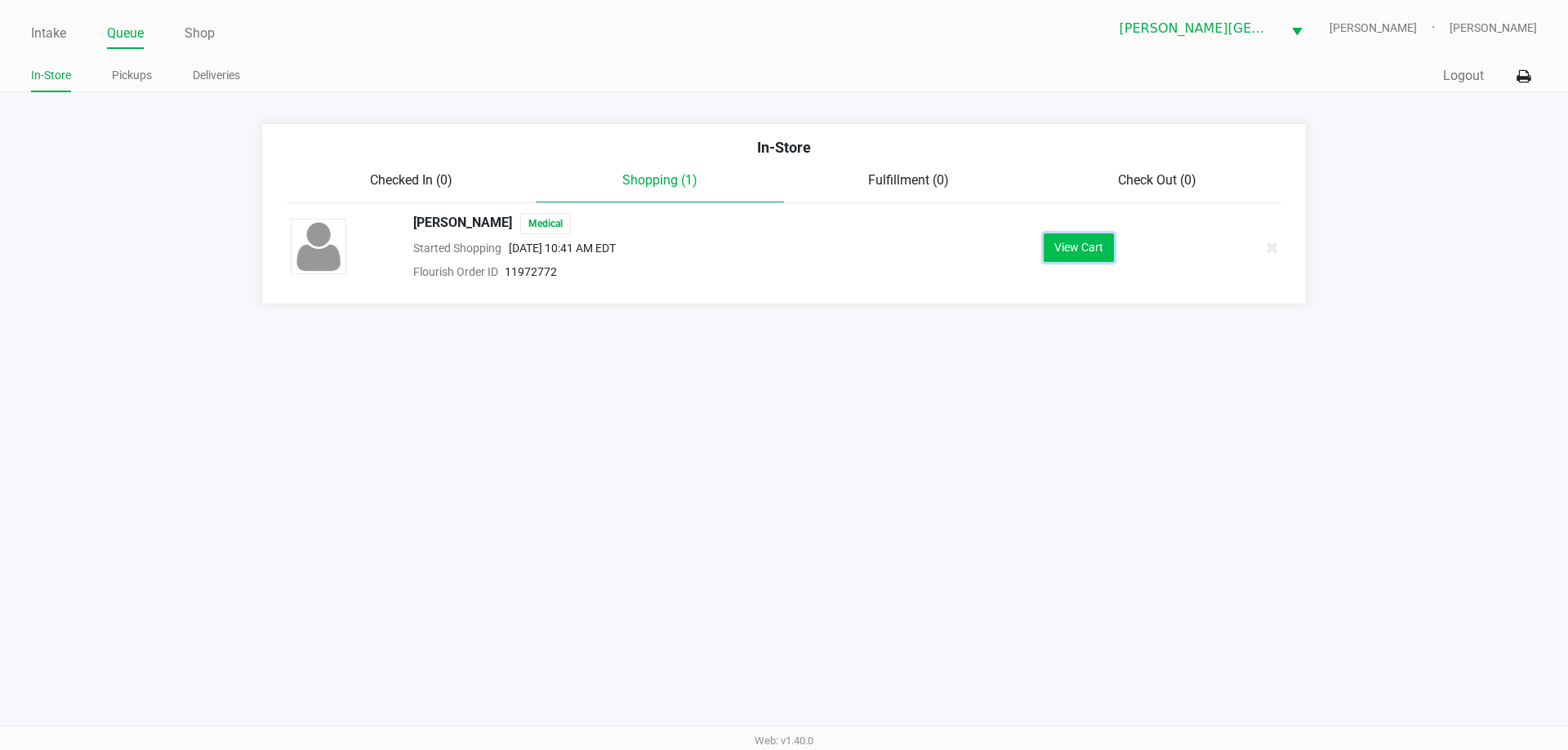
click at [1089, 250] on button "View Cart" at bounding box center [1079, 247] width 70 height 29
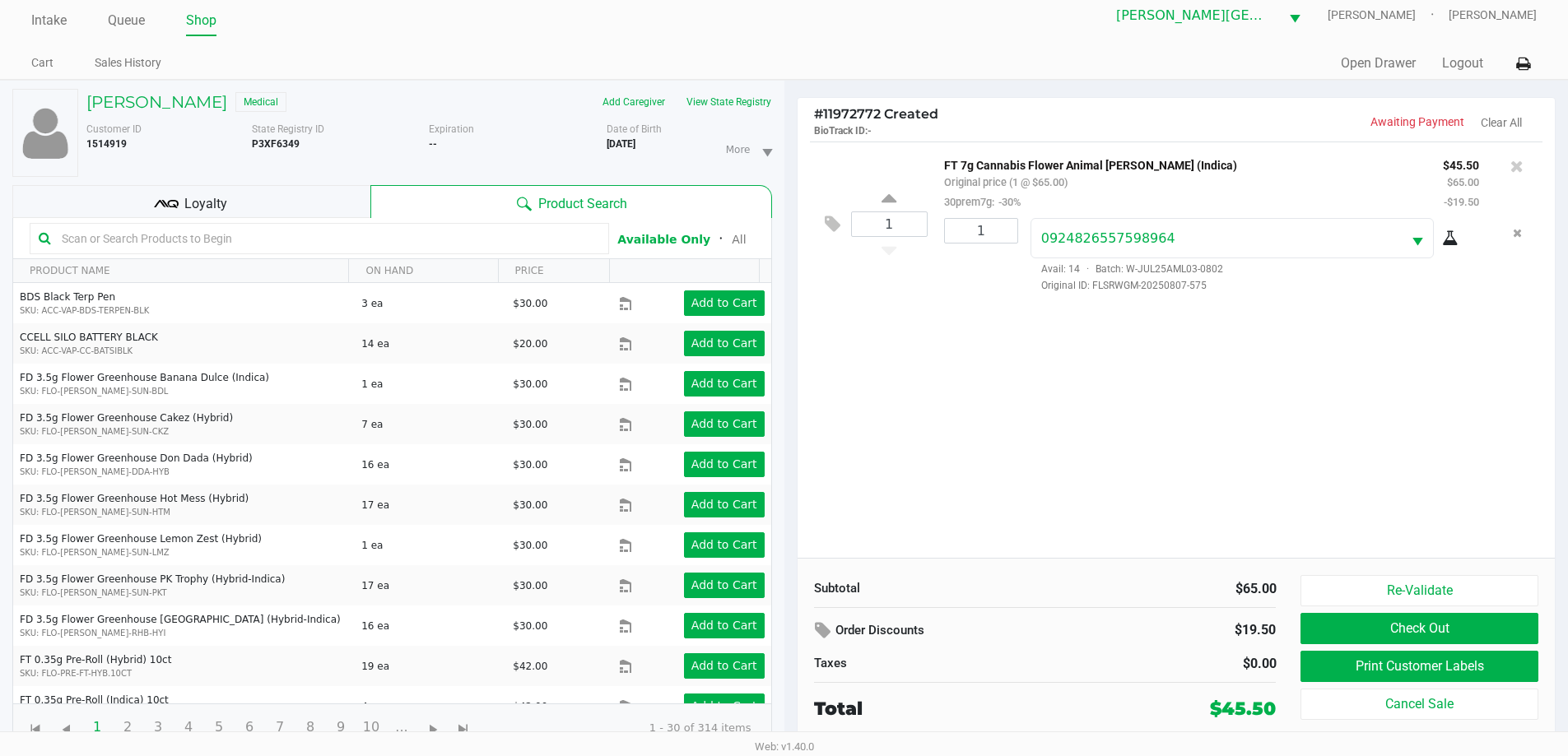
scroll to position [18, 0]
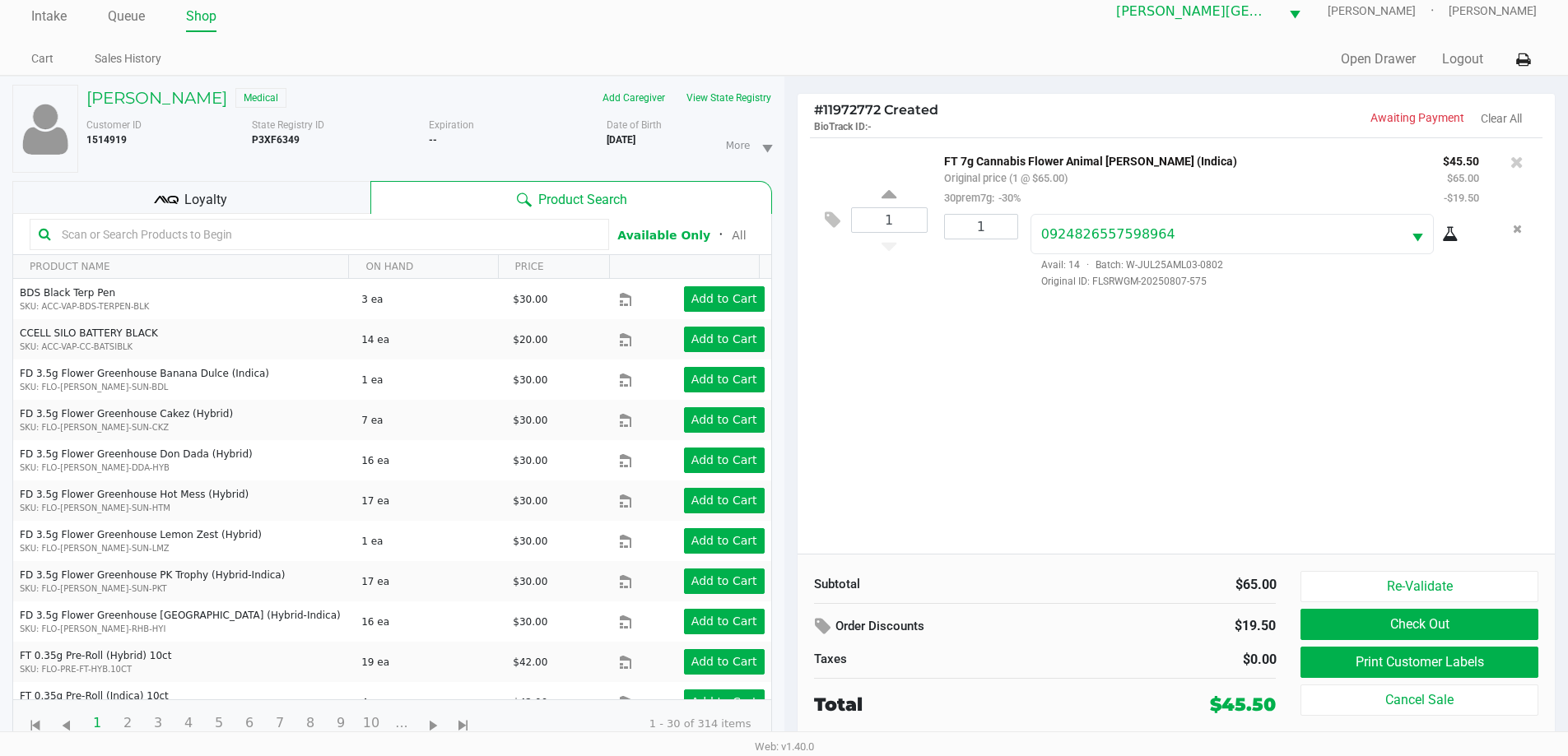
click at [1141, 426] on div "1 FT 7g Cannabis Flower Animal Larry (Indica) Original price (1 @ $65.00) 30pre…" at bounding box center [1176, 345] width 758 height 417
click at [1388, 590] on button "Re-Validate" at bounding box center [1420, 587] width 237 height 32
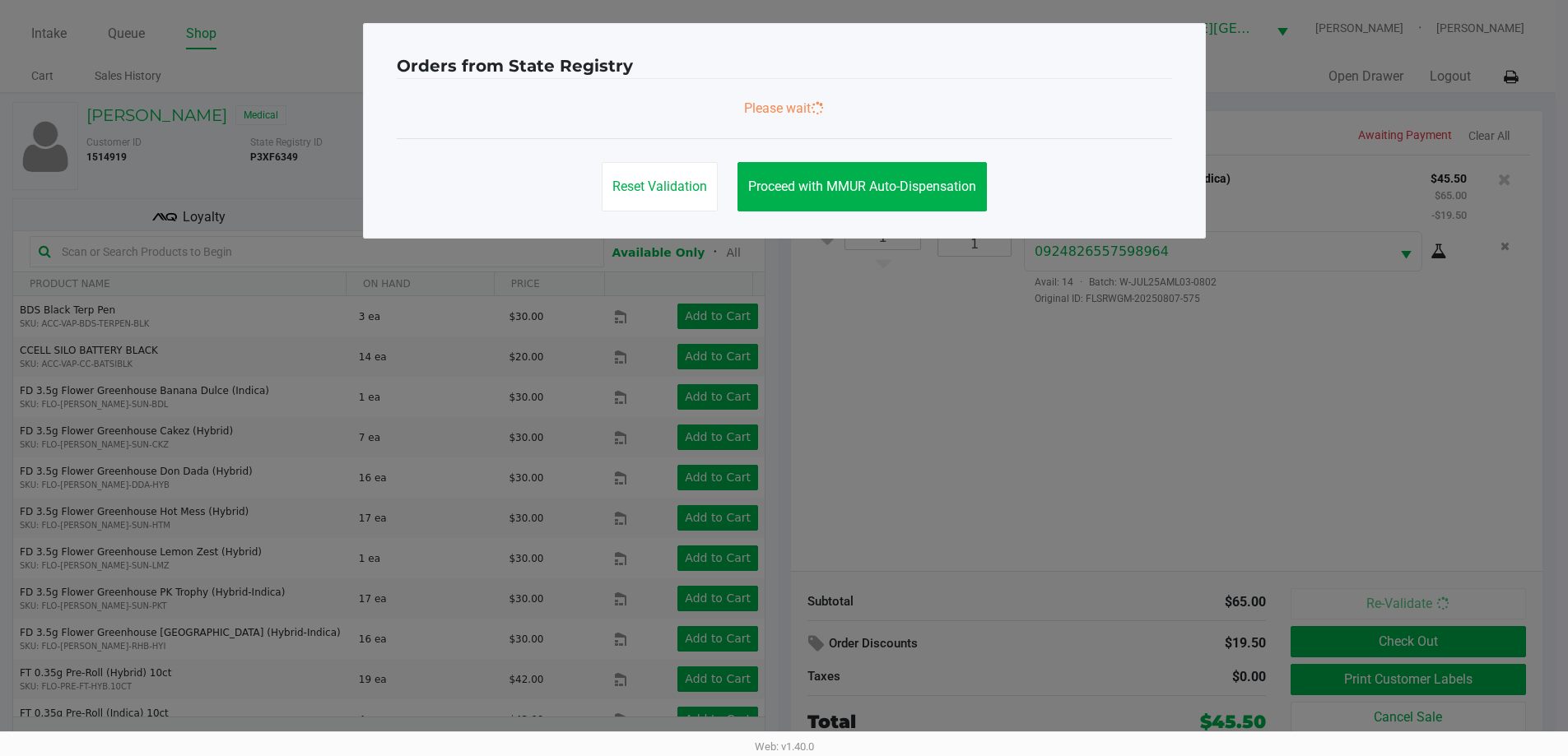
scroll to position [0, 0]
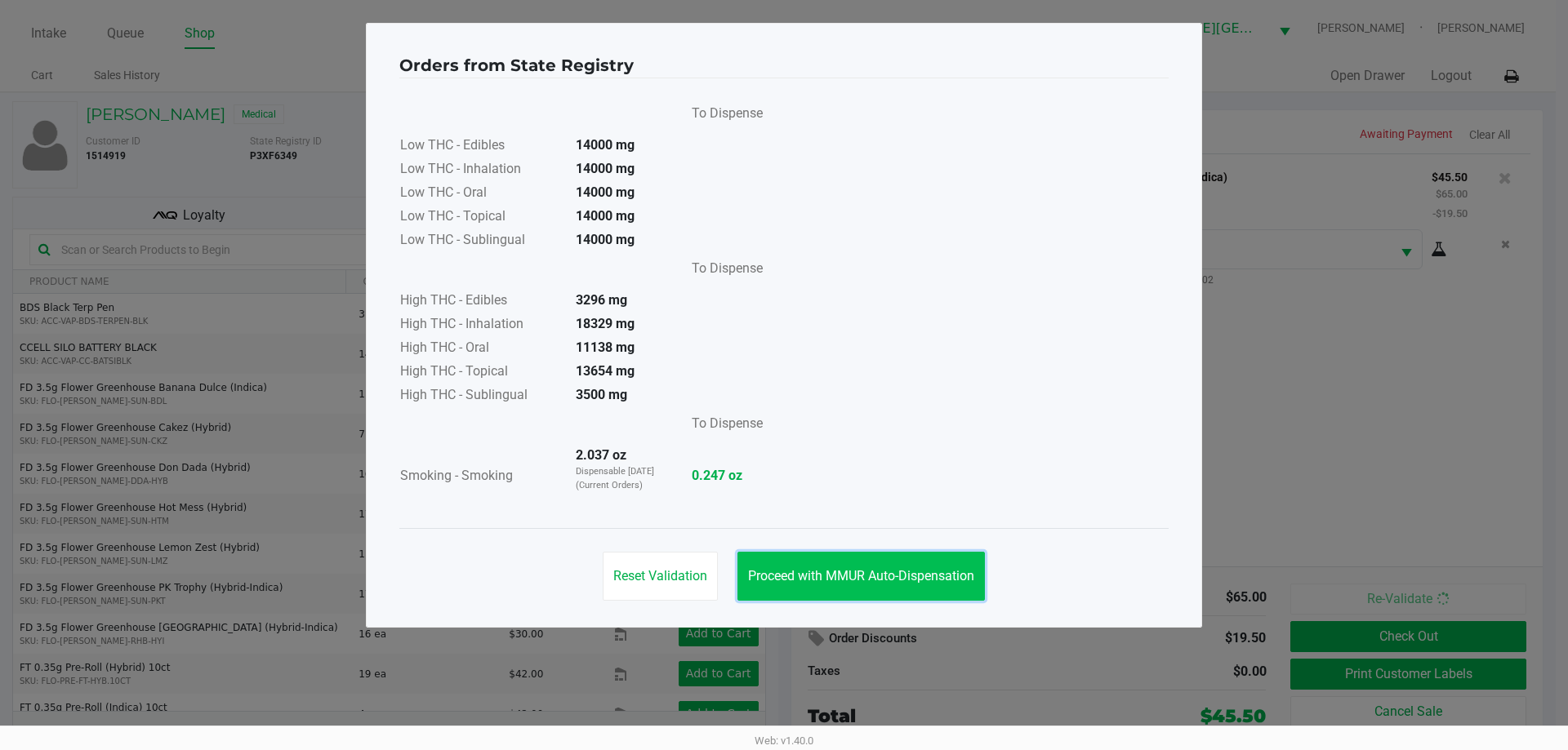
click at [917, 560] on button "Proceed with MMUR Auto-Dispensation" at bounding box center [860, 576] width 247 height 49
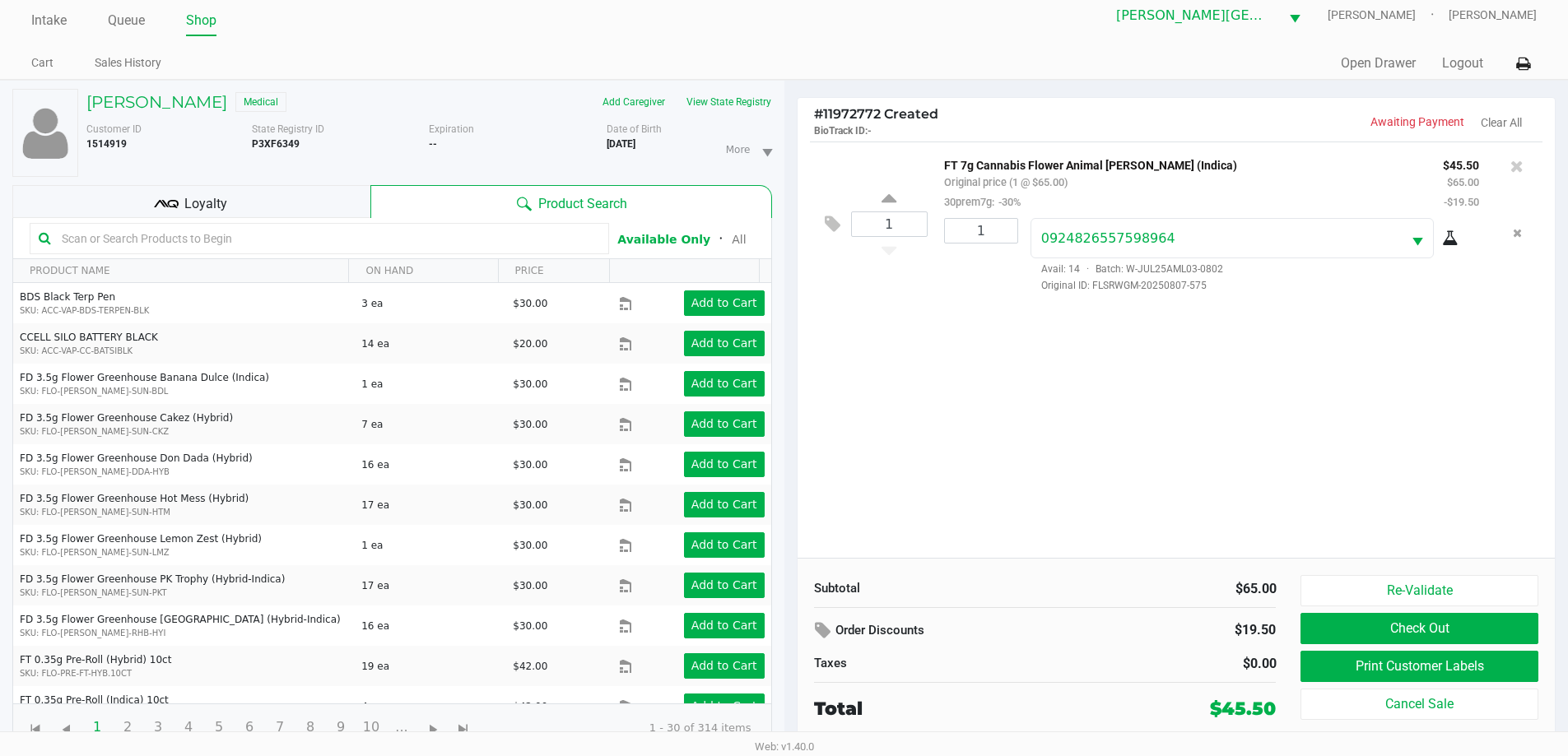
scroll to position [18, 0]
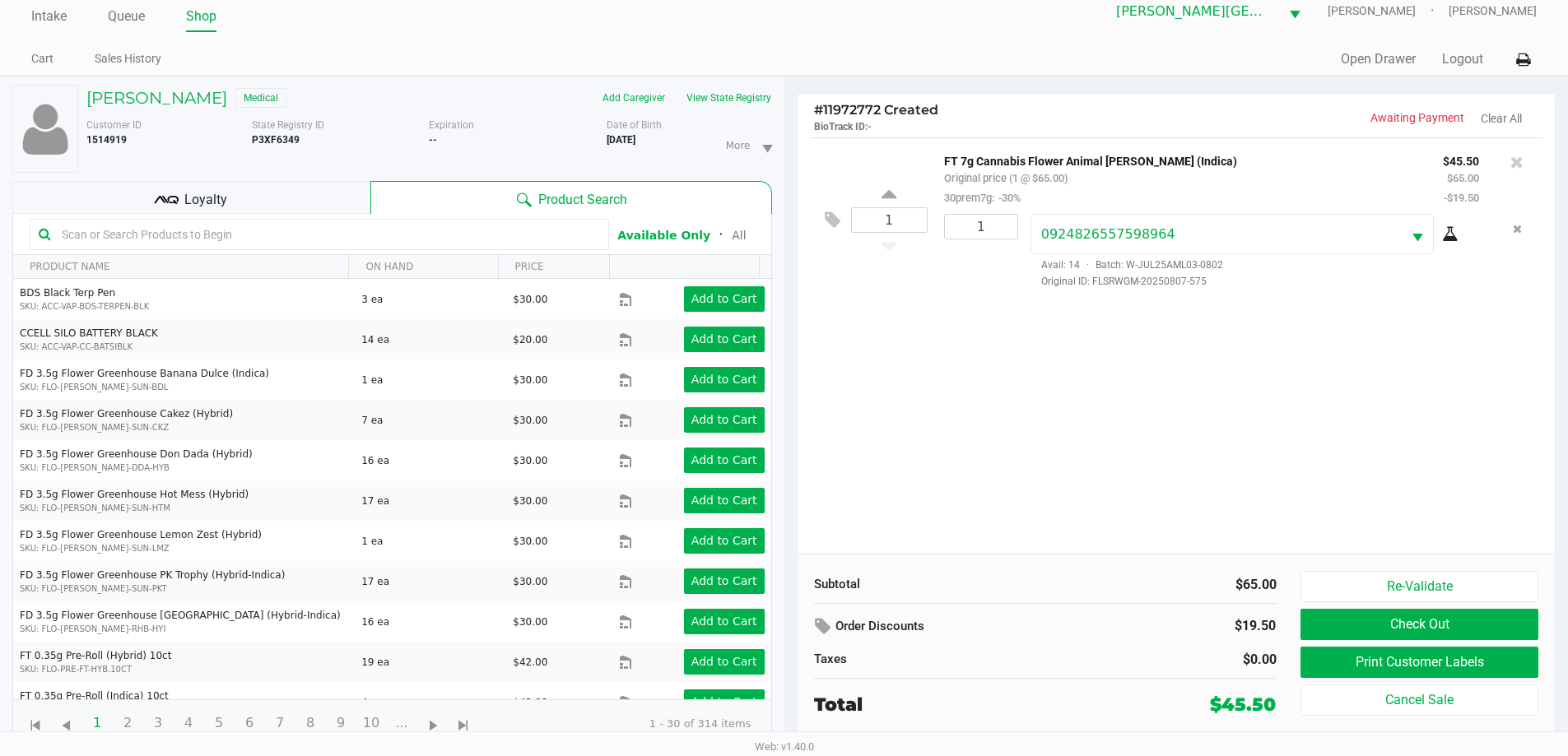
drag, startPoint x: 978, startPoint y: 447, endPoint x: 989, endPoint y: 433, distance: 17.8
click at [990, 433] on div "1 FT 7g Cannabis Flower Animal Larry (Indica) Original price (1 @ $65.00) 30pre…" at bounding box center [1176, 345] width 758 height 417
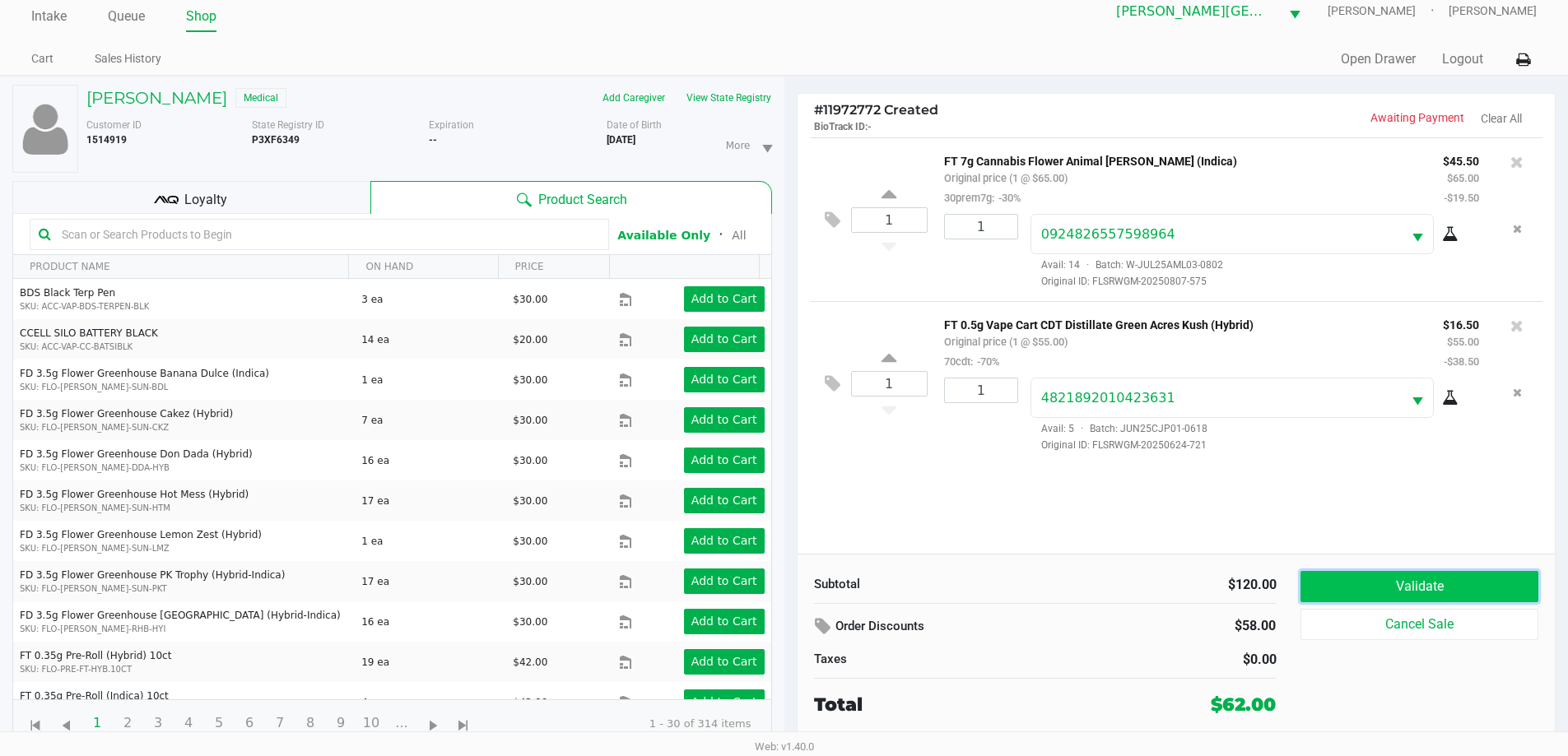
click at [1476, 597] on button "Validate" at bounding box center [1420, 587] width 237 height 32
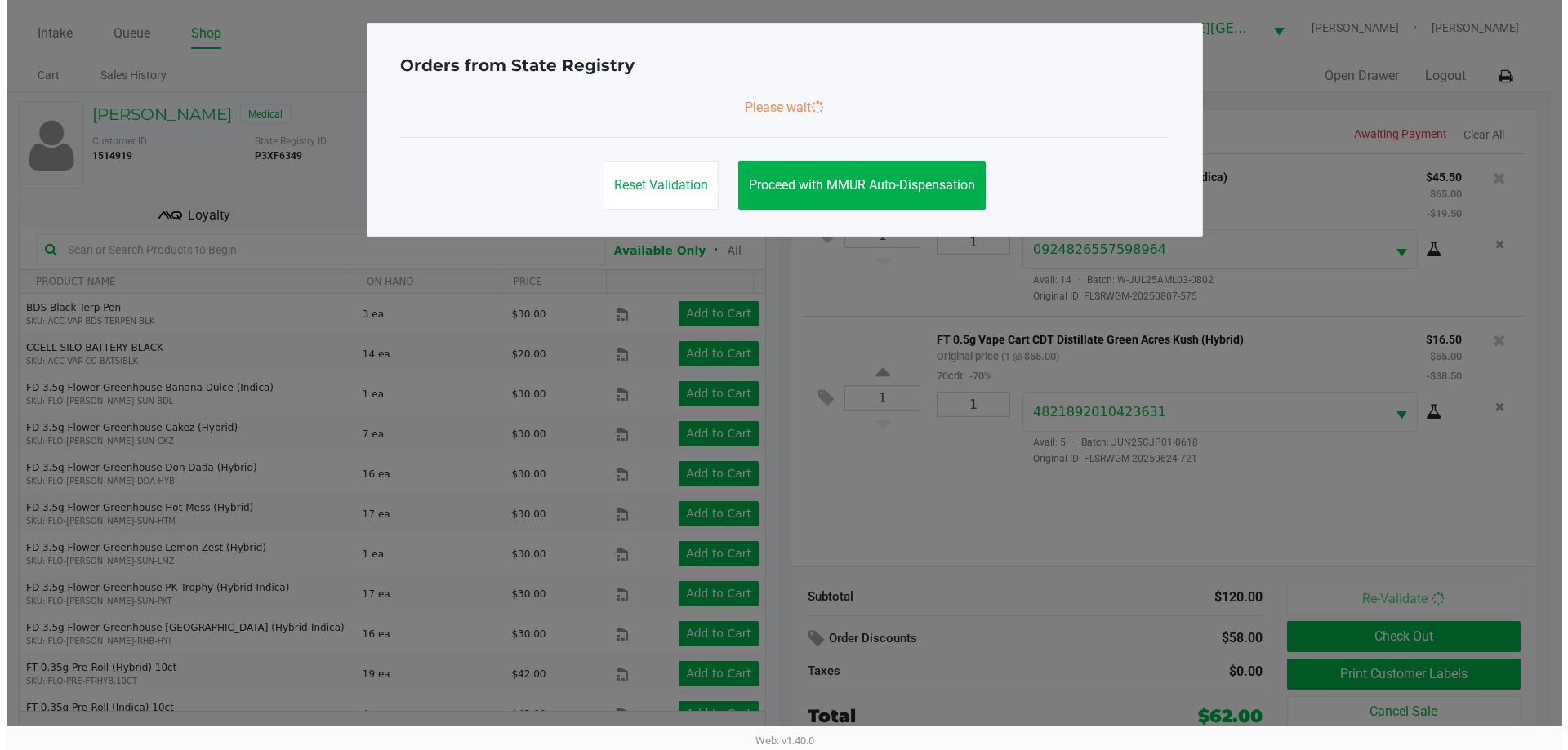
scroll to position [0, 0]
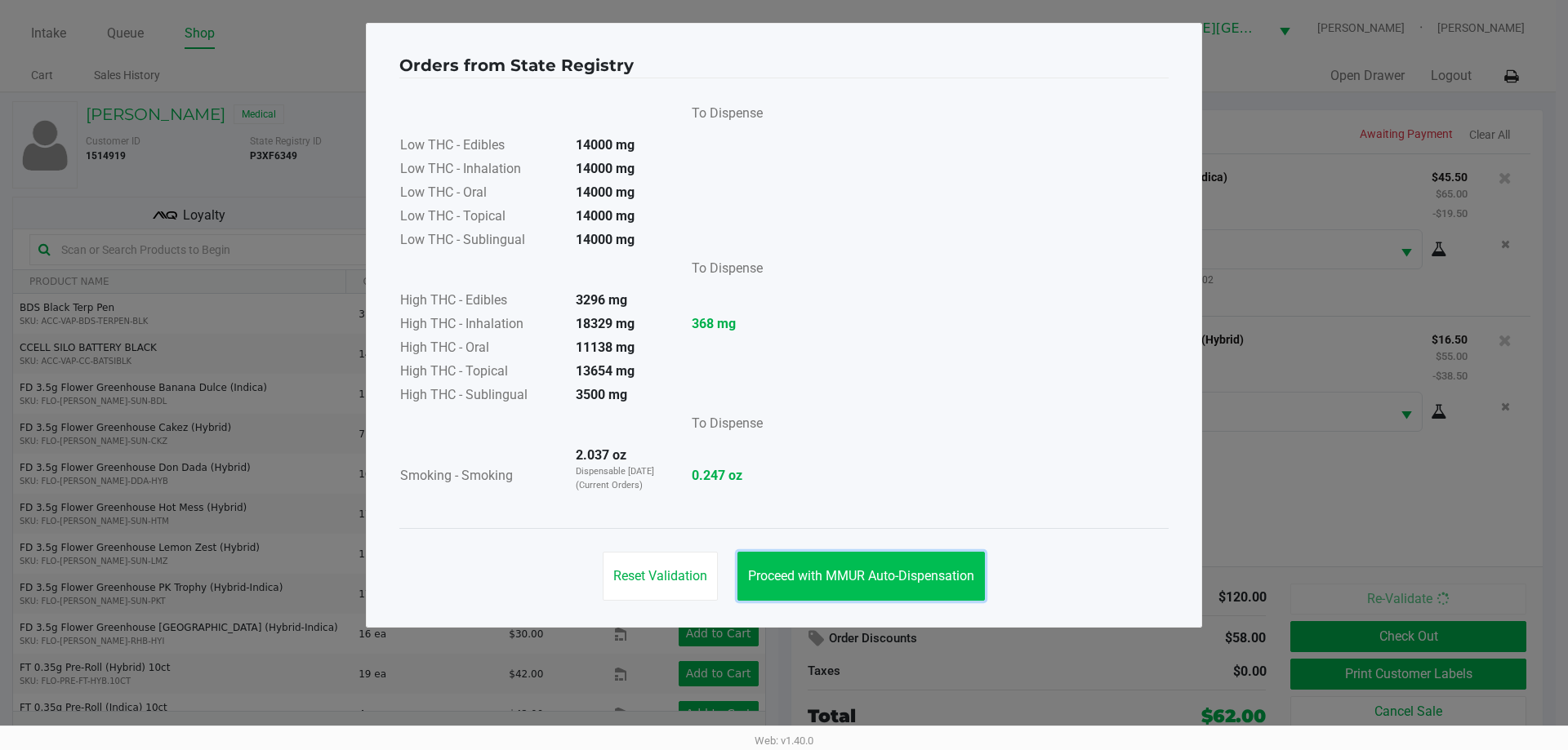
click at [841, 579] on span "Proceed with MMUR Auto-Dispensation" at bounding box center [860, 575] width 226 height 16
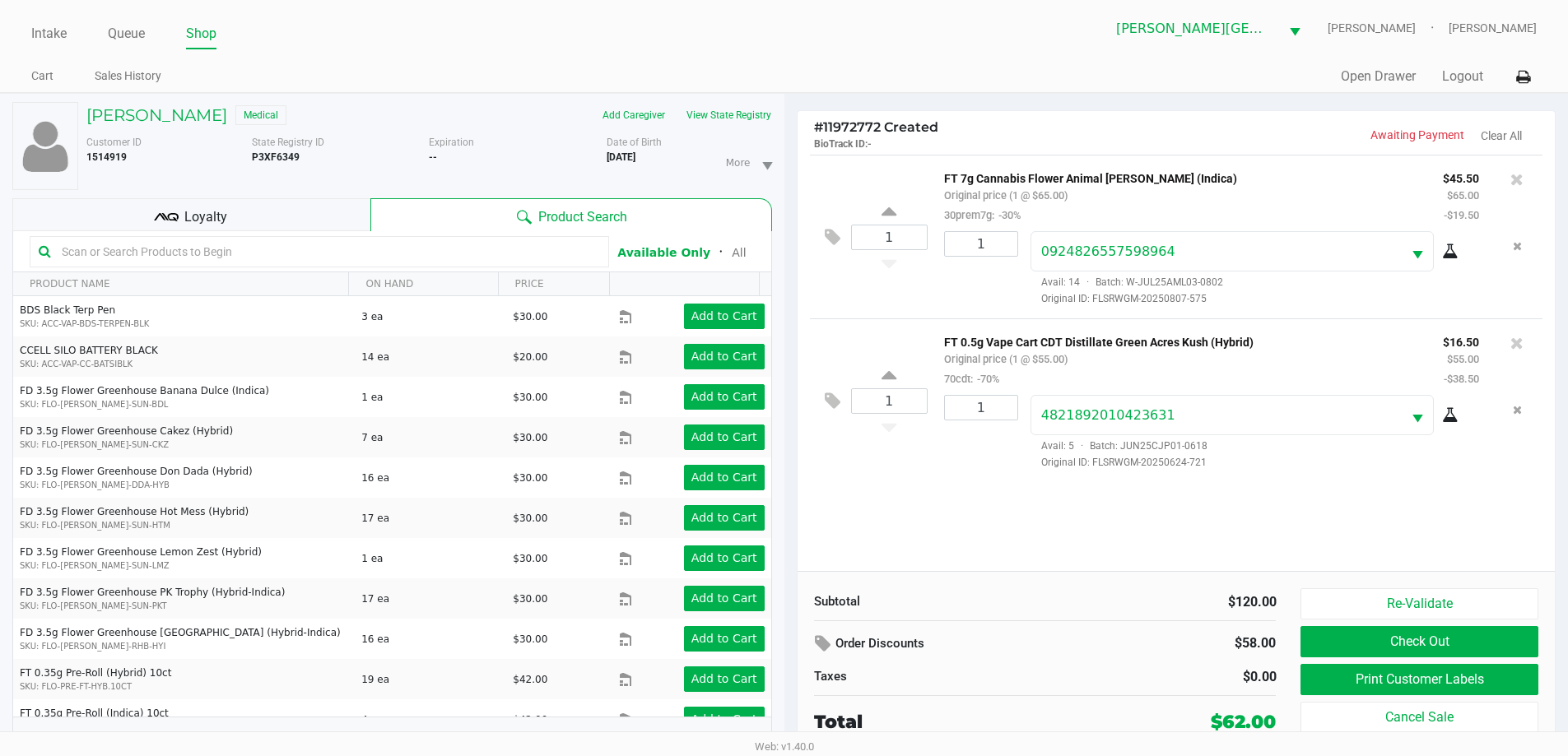
click at [937, 503] on div "1 FT 7g Cannabis Flower Animal Larry (Indica) Original price (1 @ $65.00) 30pre…" at bounding box center [1176, 363] width 758 height 417
click at [309, 237] on div at bounding box center [319, 252] width 579 height 32
click at [66, 36] on link "Intake" at bounding box center [49, 34] width 35 height 23
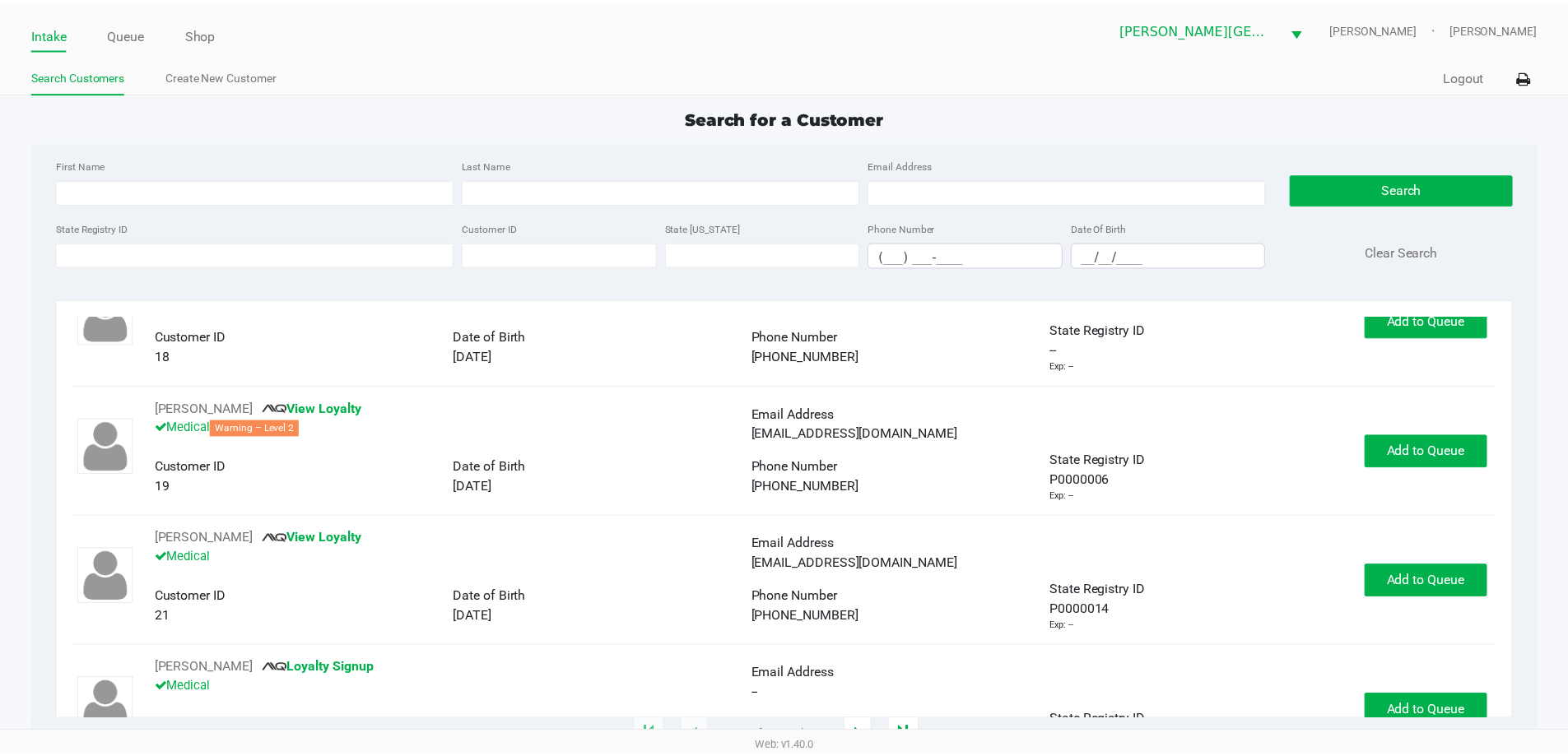
scroll to position [82, 0]
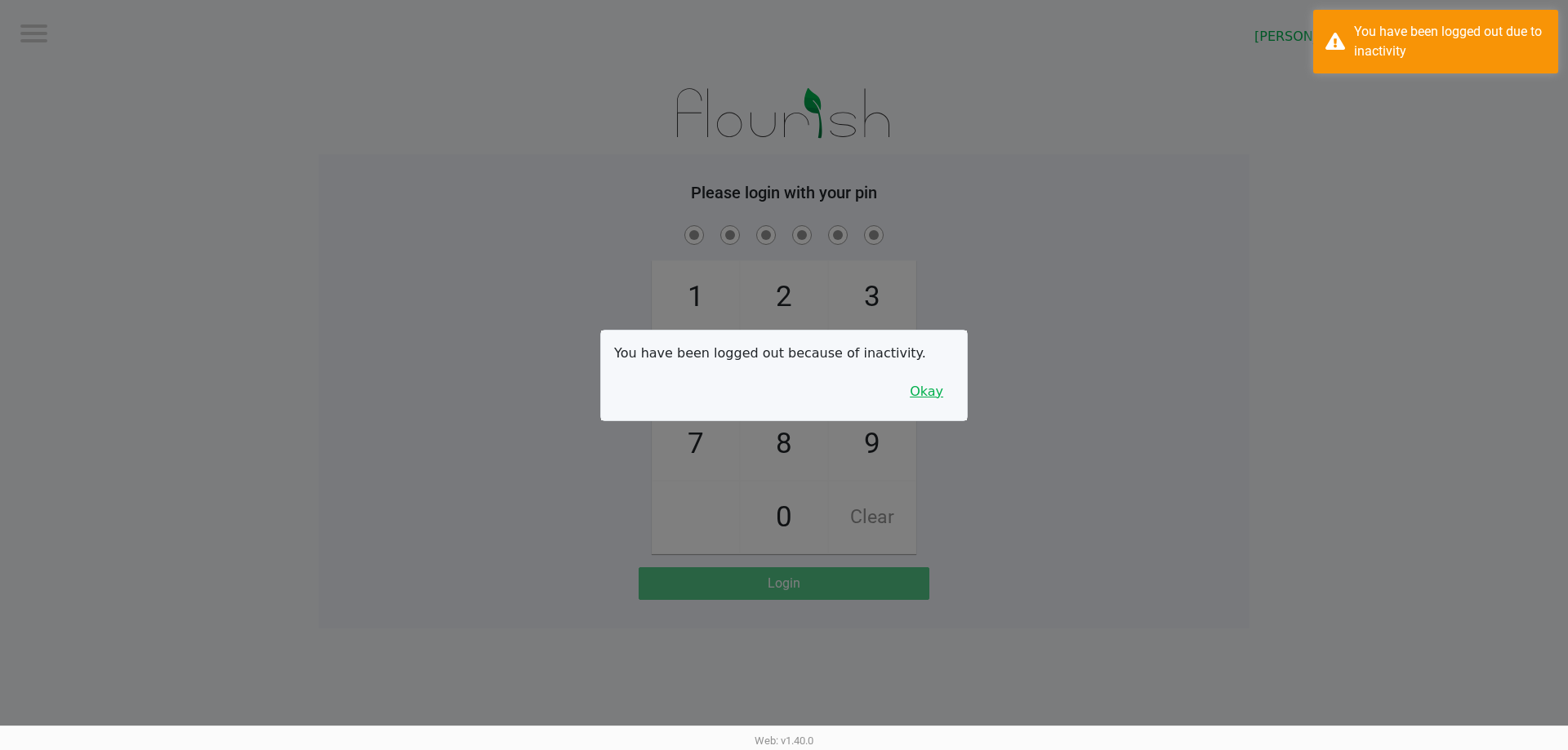
click at [932, 393] on button "Okay" at bounding box center [926, 392] width 55 height 31
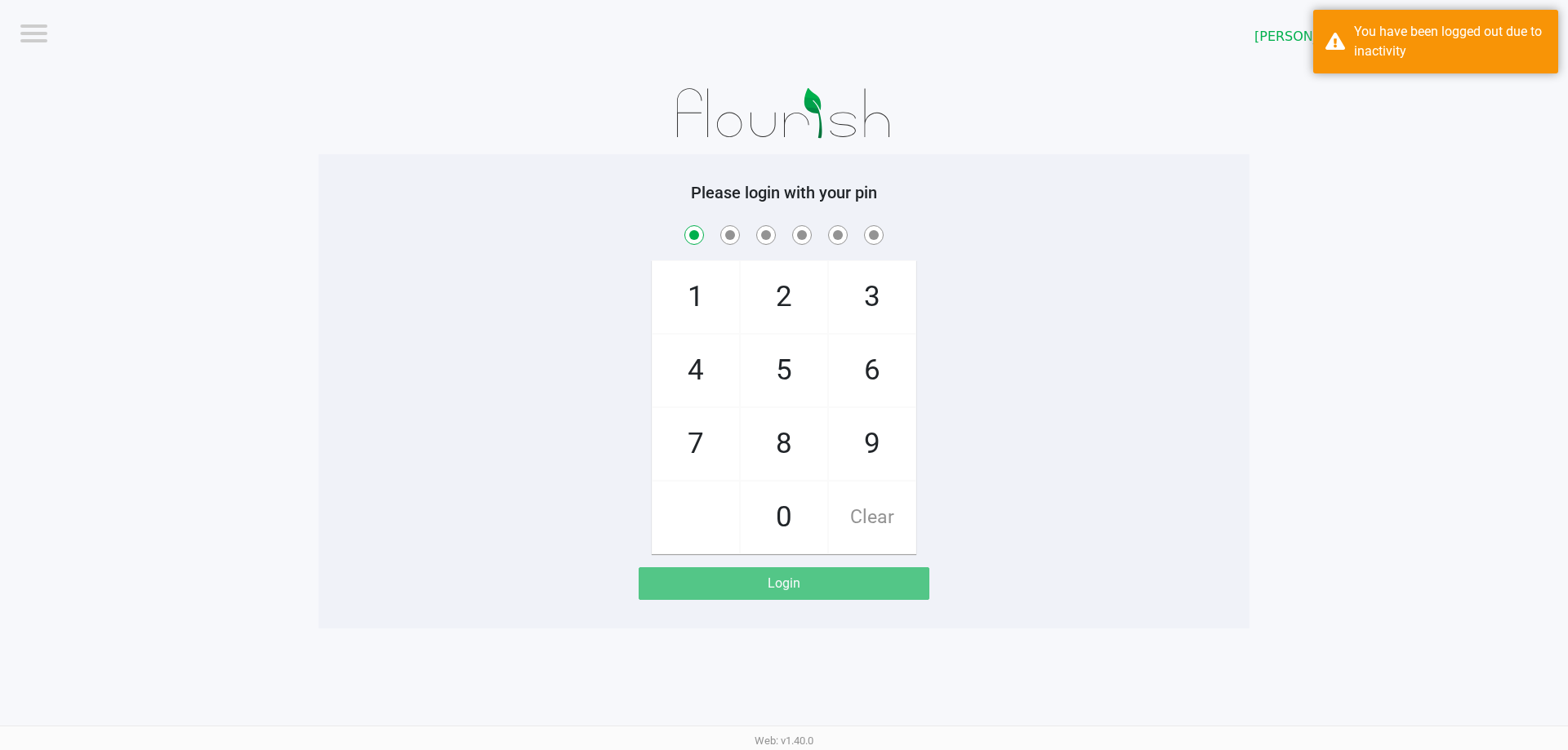
checkbox input "true"
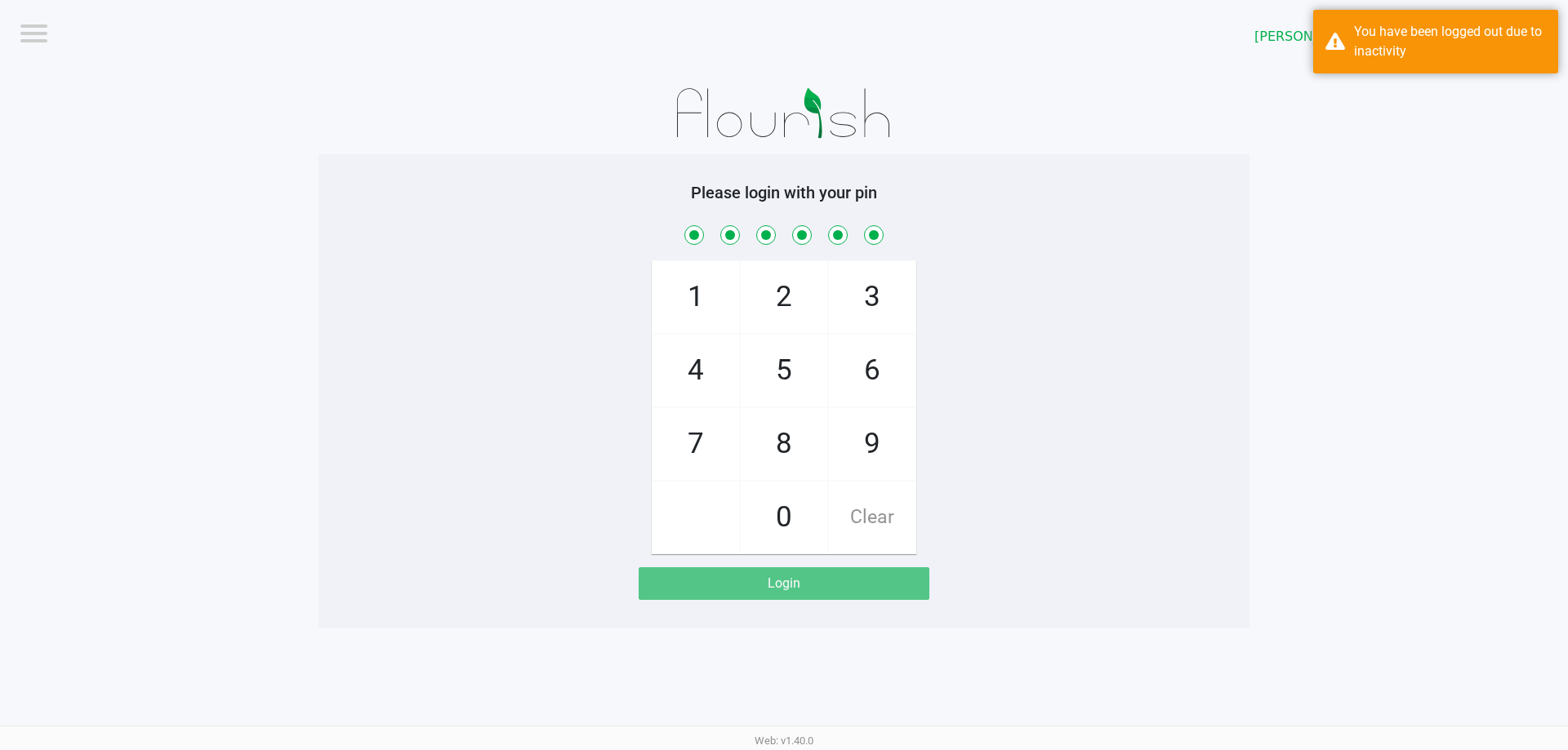
checkbox input "true"
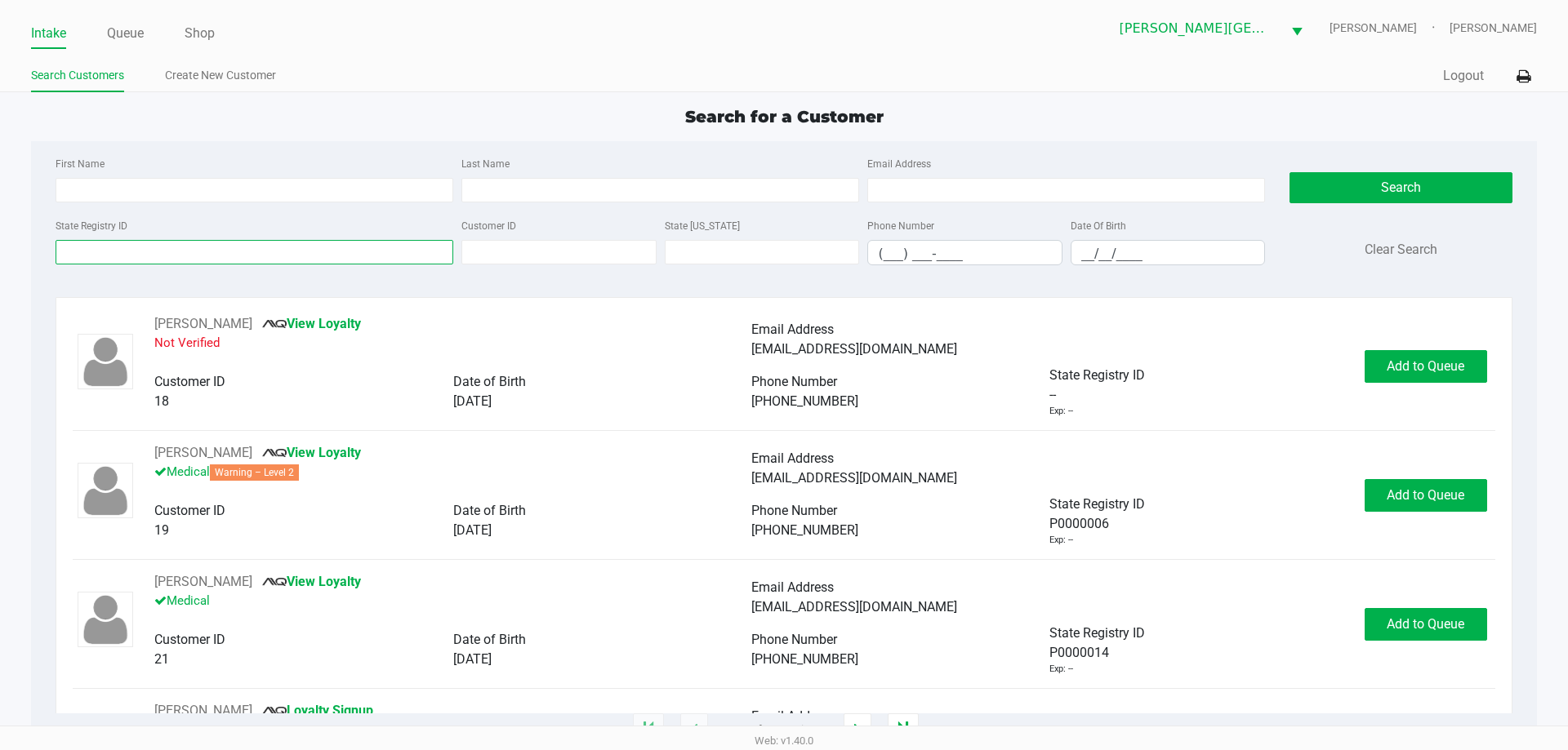
click at [278, 253] on input "State Registry ID" at bounding box center [254, 252] width 398 height 24
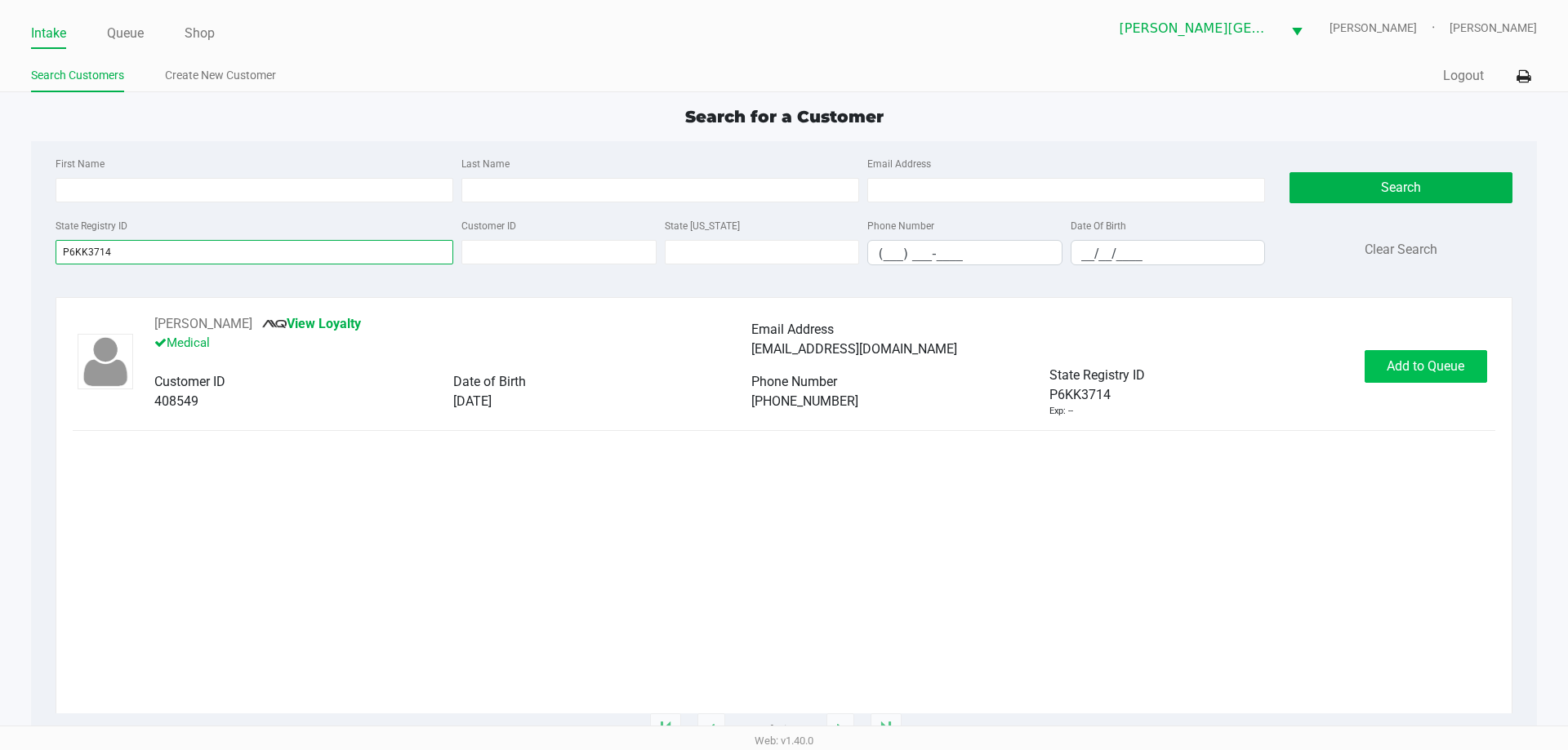
type input "P6KK3714"
click at [1407, 361] on span "Add to Queue" at bounding box center [1426, 365] width 78 height 16
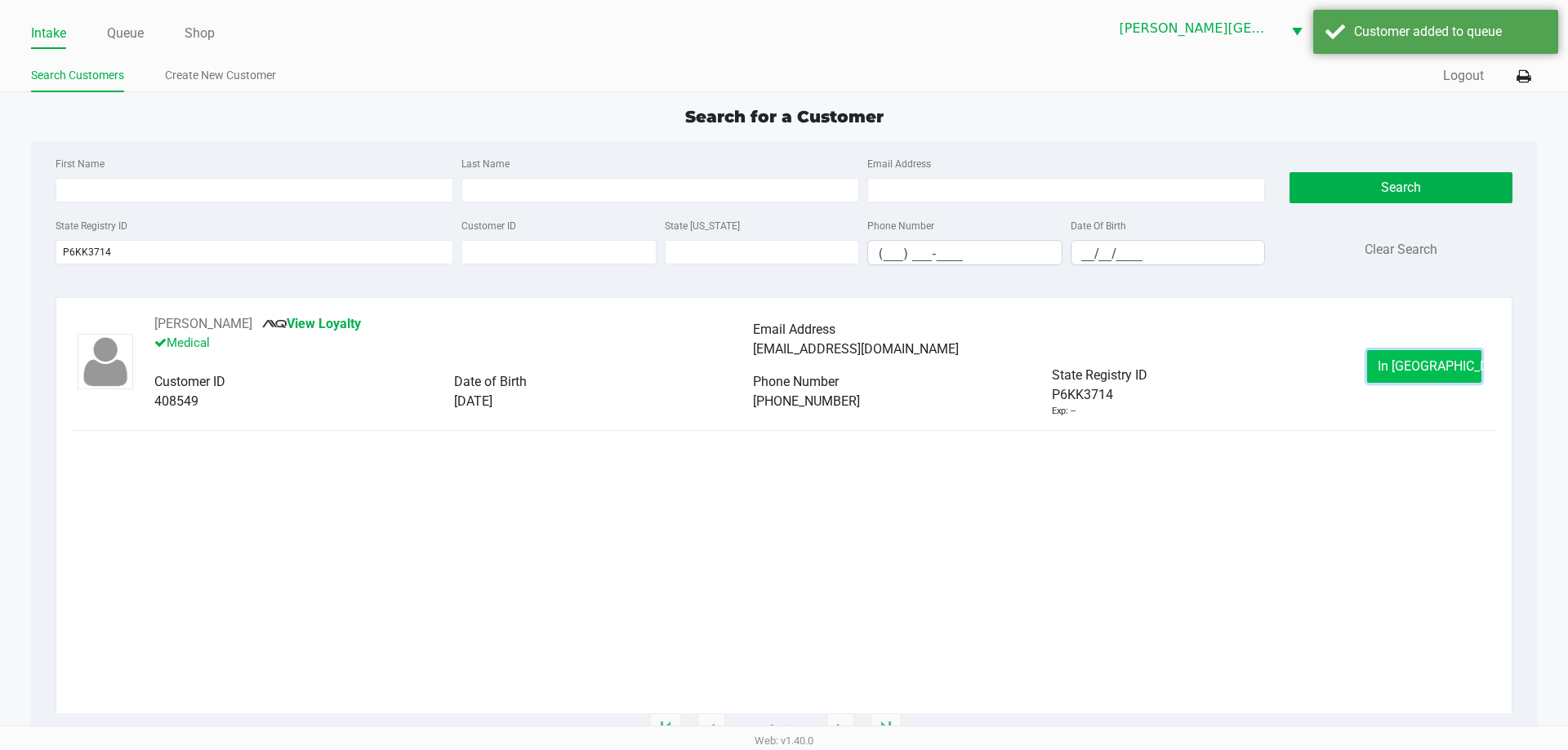
click at [1431, 364] on span "In Queue" at bounding box center [1446, 365] width 137 height 16
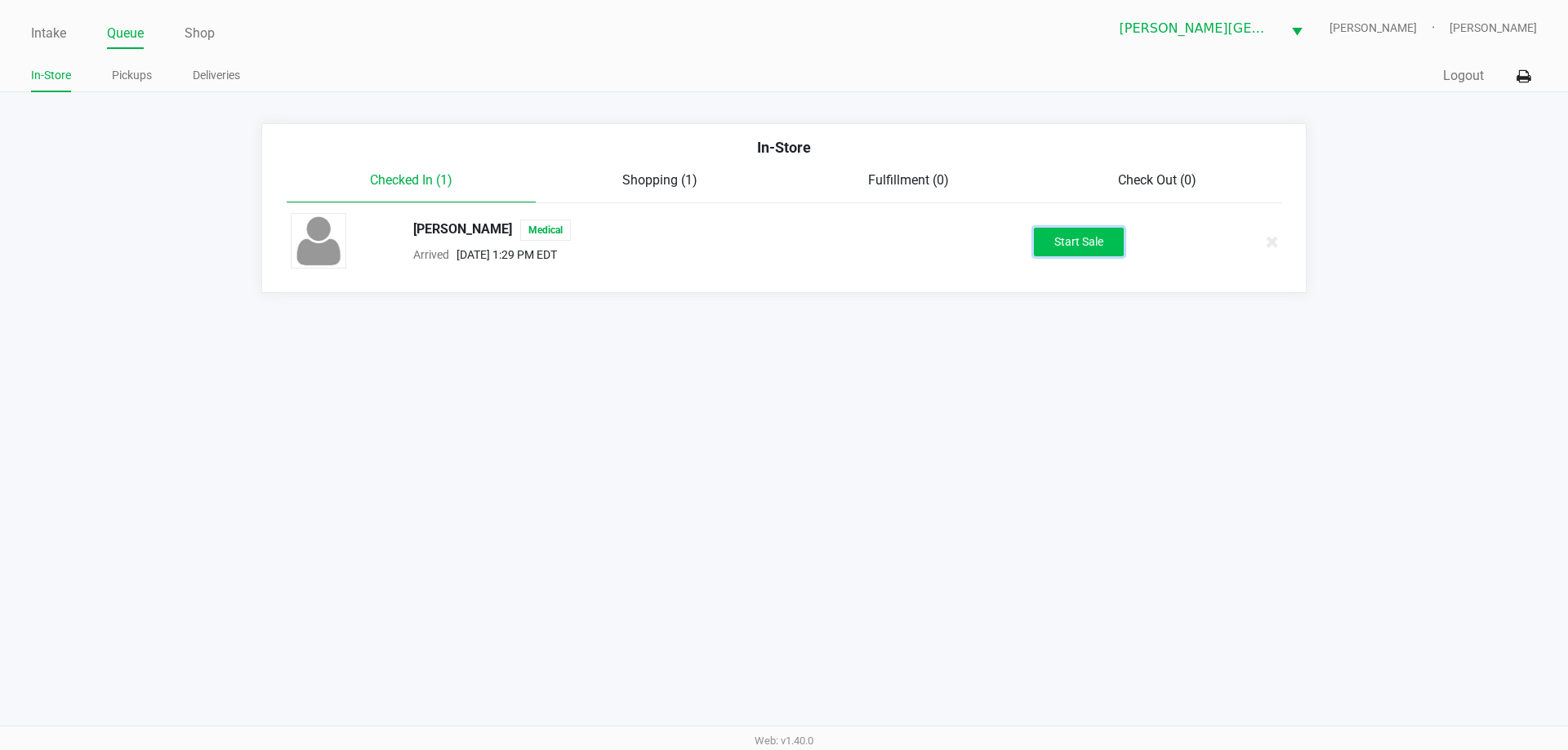
click at [1080, 253] on button "Start Sale" at bounding box center [1078, 241] width 90 height 29
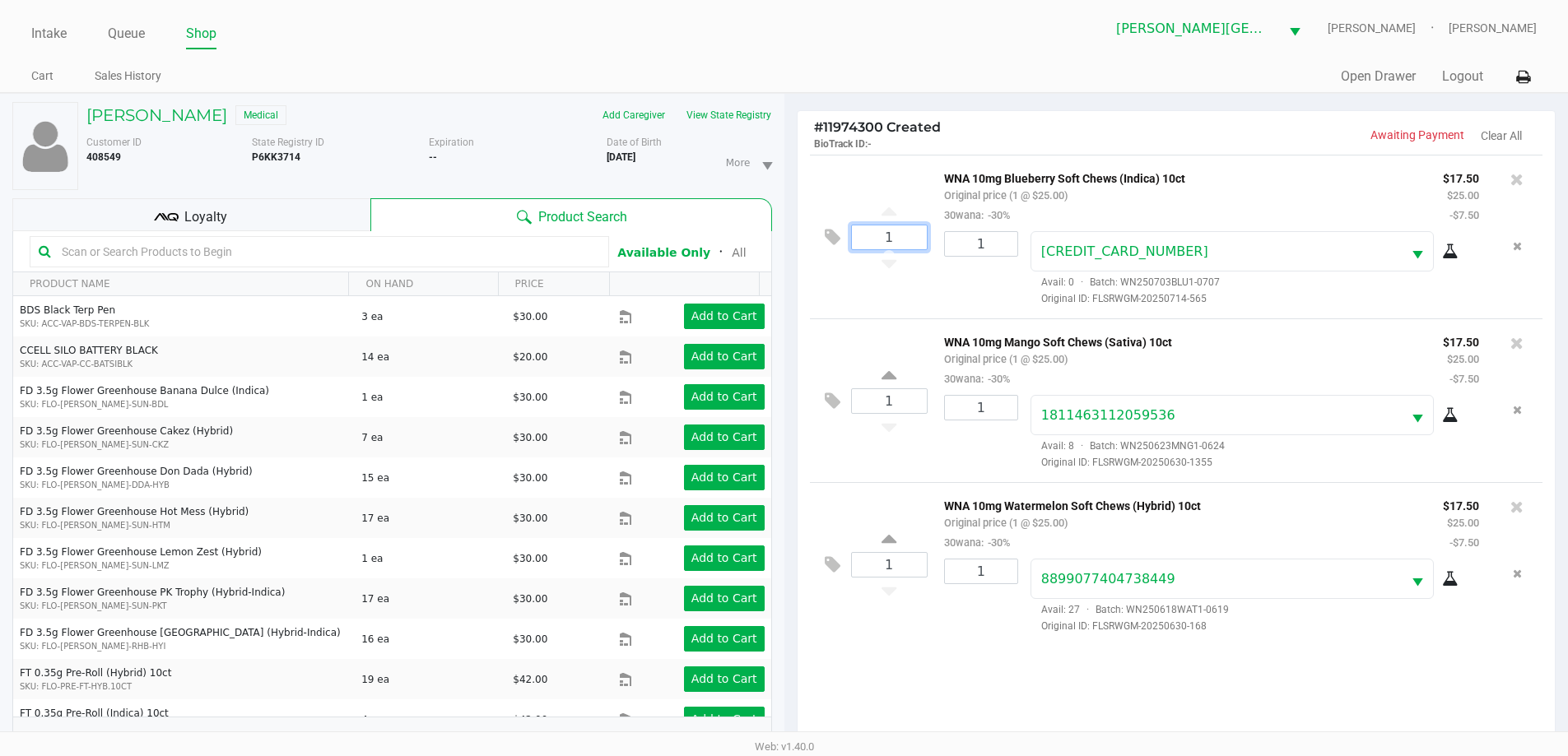
click at [895, 247] on input "1" at bounding box center [890, 238] width 75 height 24
type input "1"
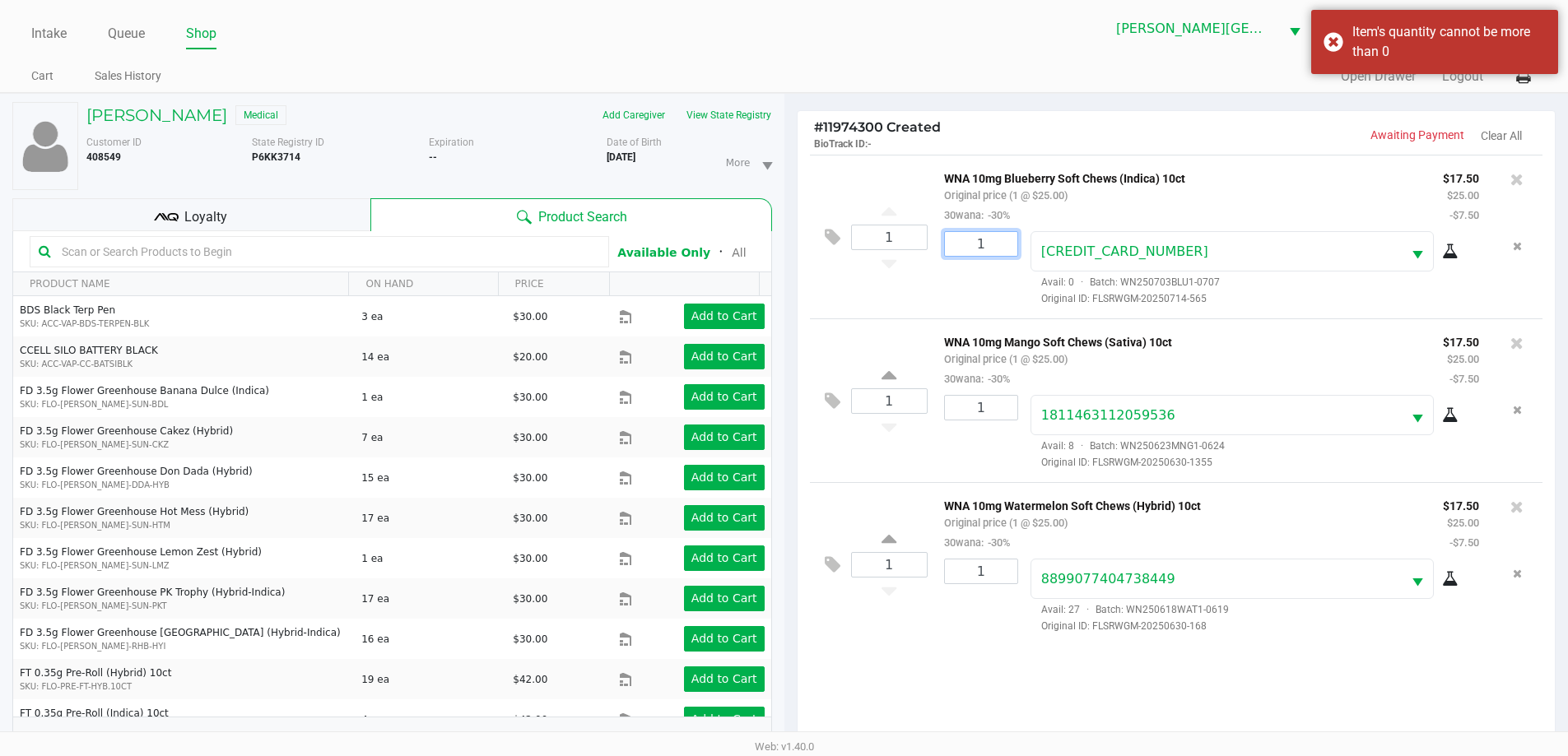
click at [1001, 241] on input "1" at bounding box center [981, 244] width 73 height 24
type input "1"
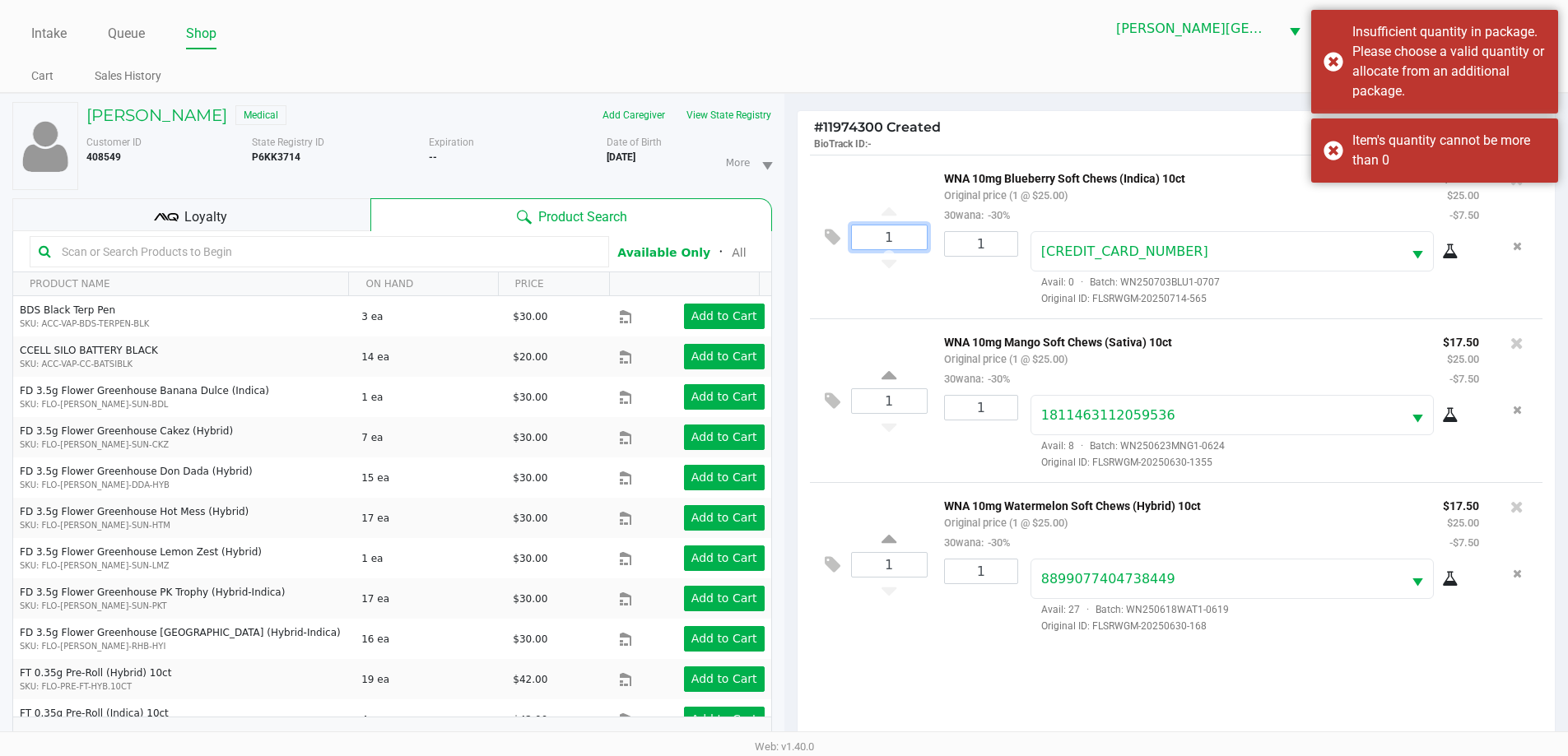
click at [893, 232] on input "1" at bounding box center [890, 238] width 75 height 24
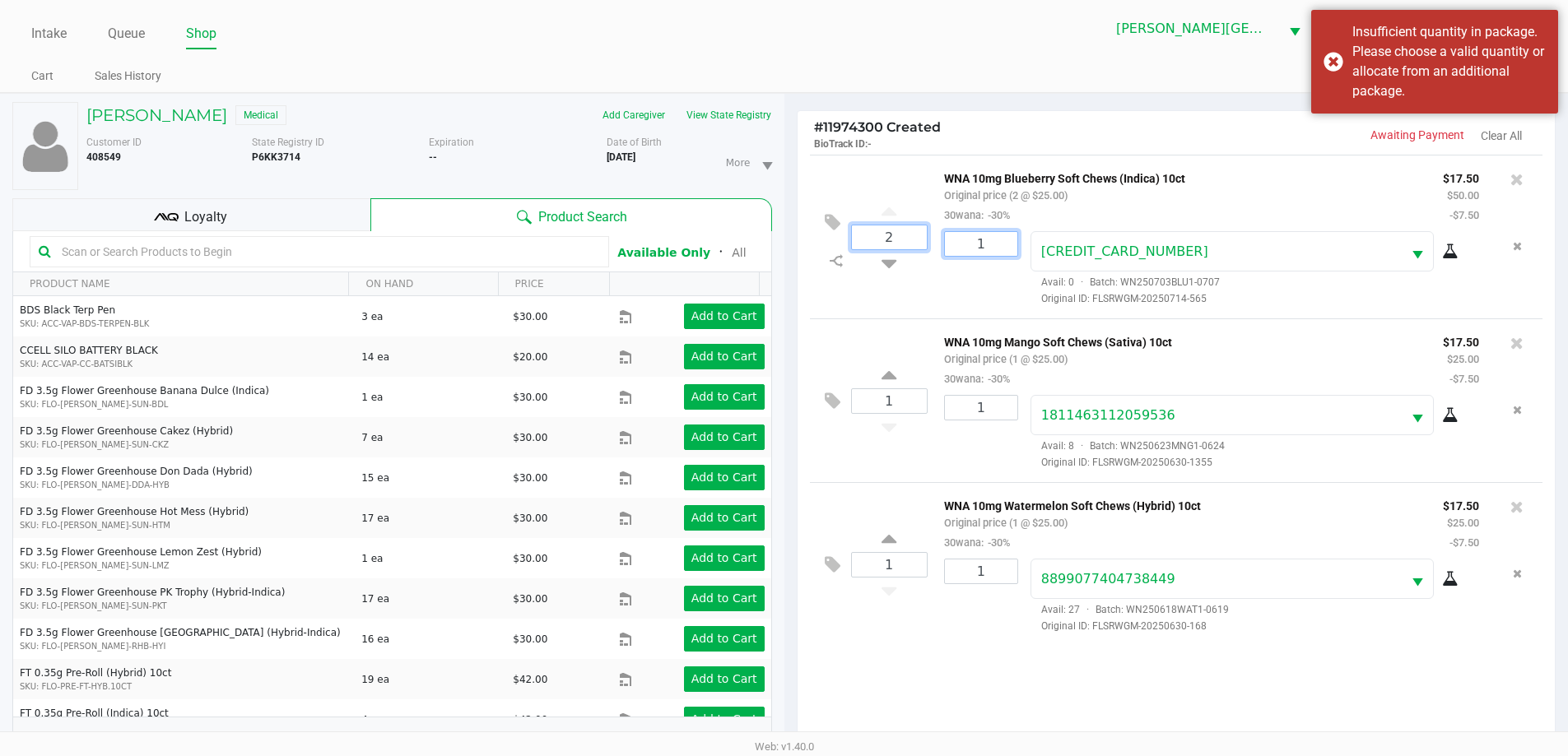
type input "1"
click at [1007, 249] on input "1" at bounding box center [981, 244] width 73 height 24
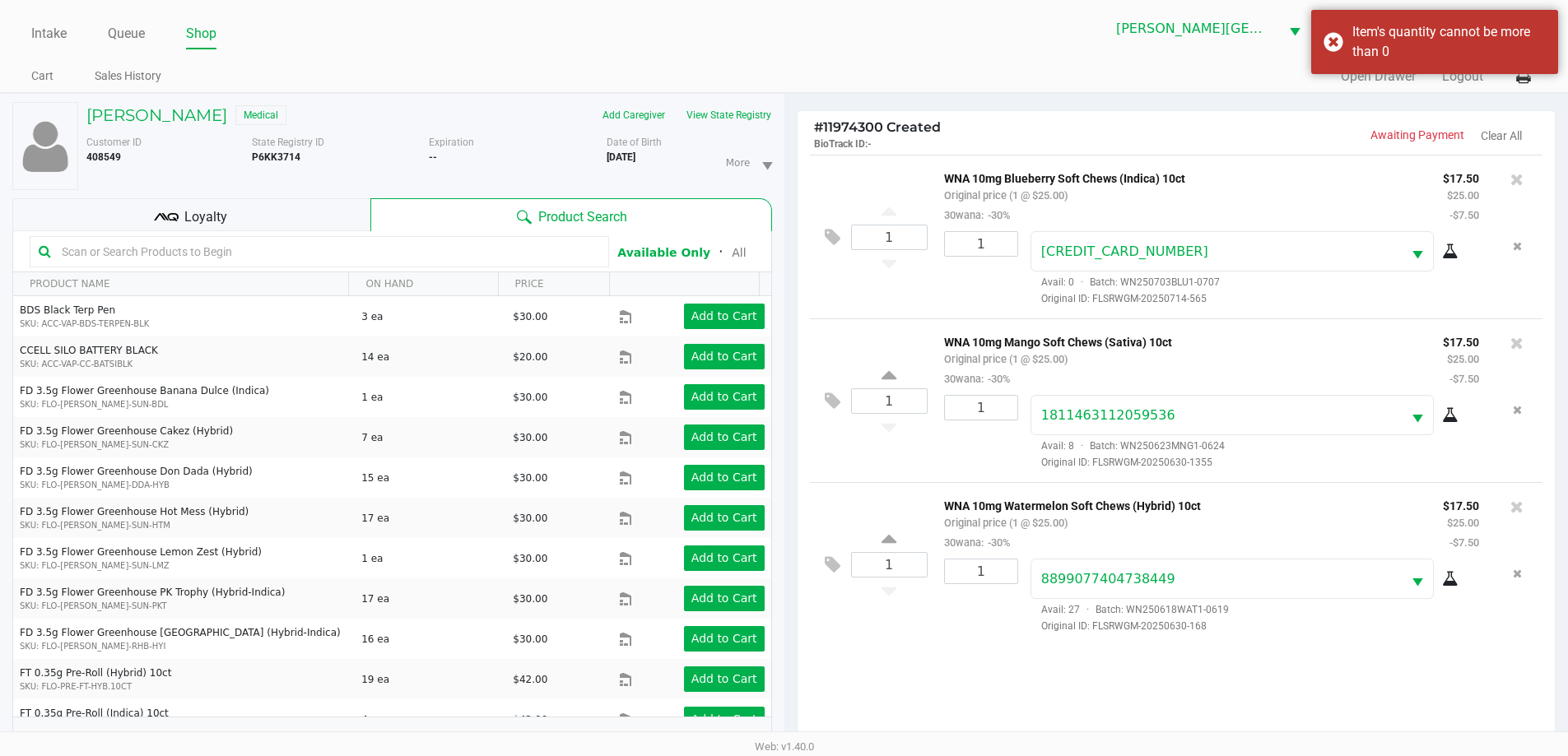
click at [994, 277] on div "1" at bounding box center [975, 268] width 87 height 75
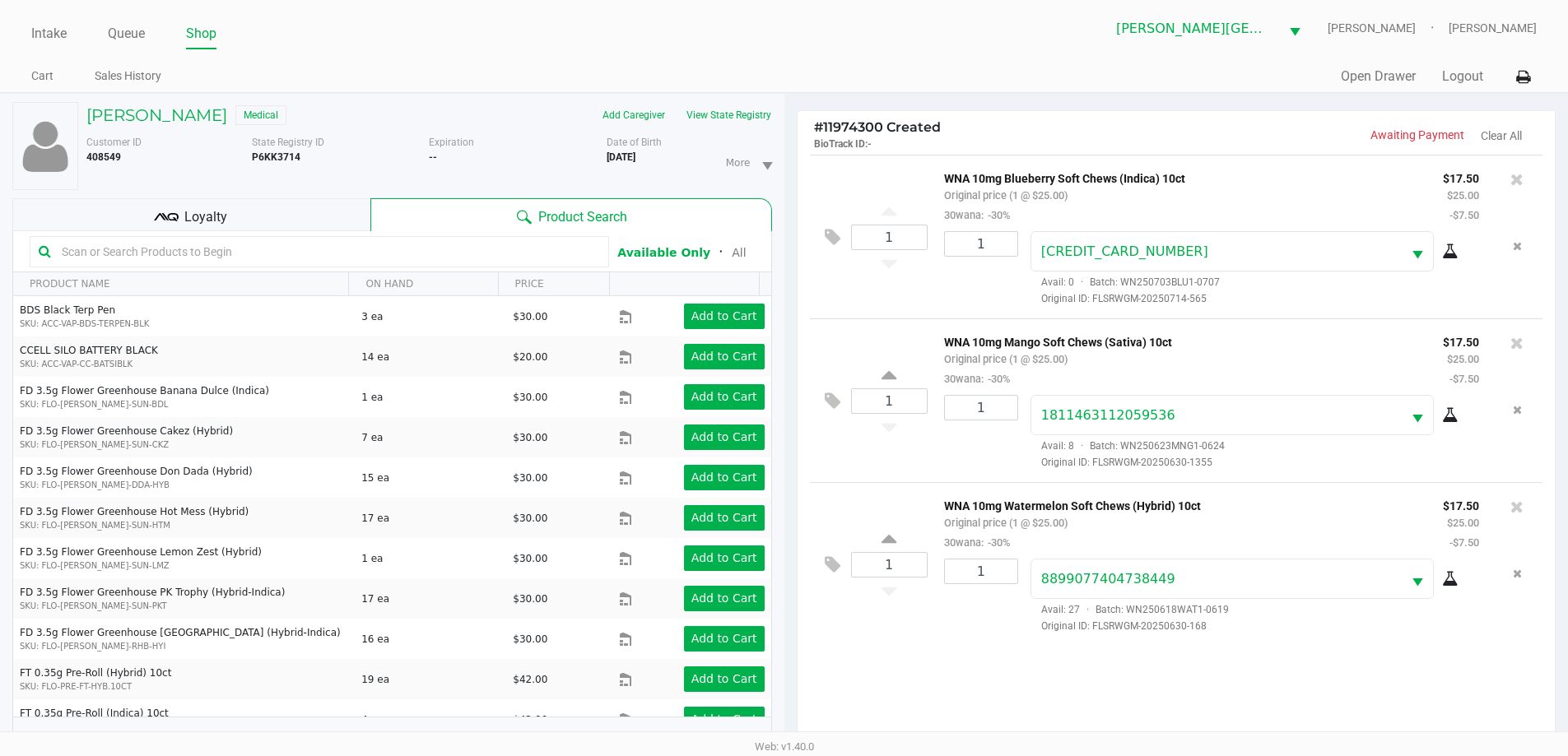
click at [294, 219] on div "Loyalty" at bounding box center [191, 214] width 358 height 33
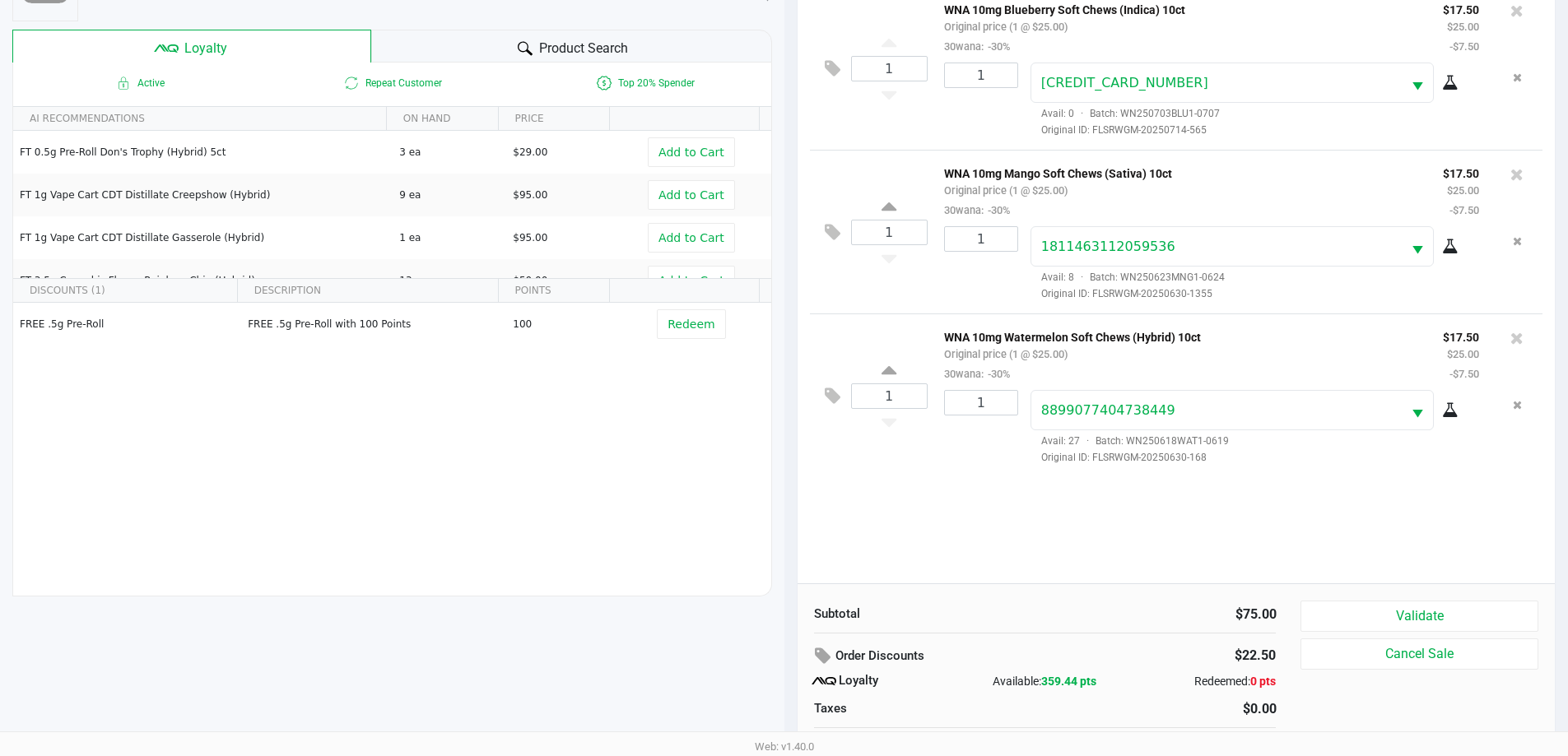
scroll to position [198, 0]
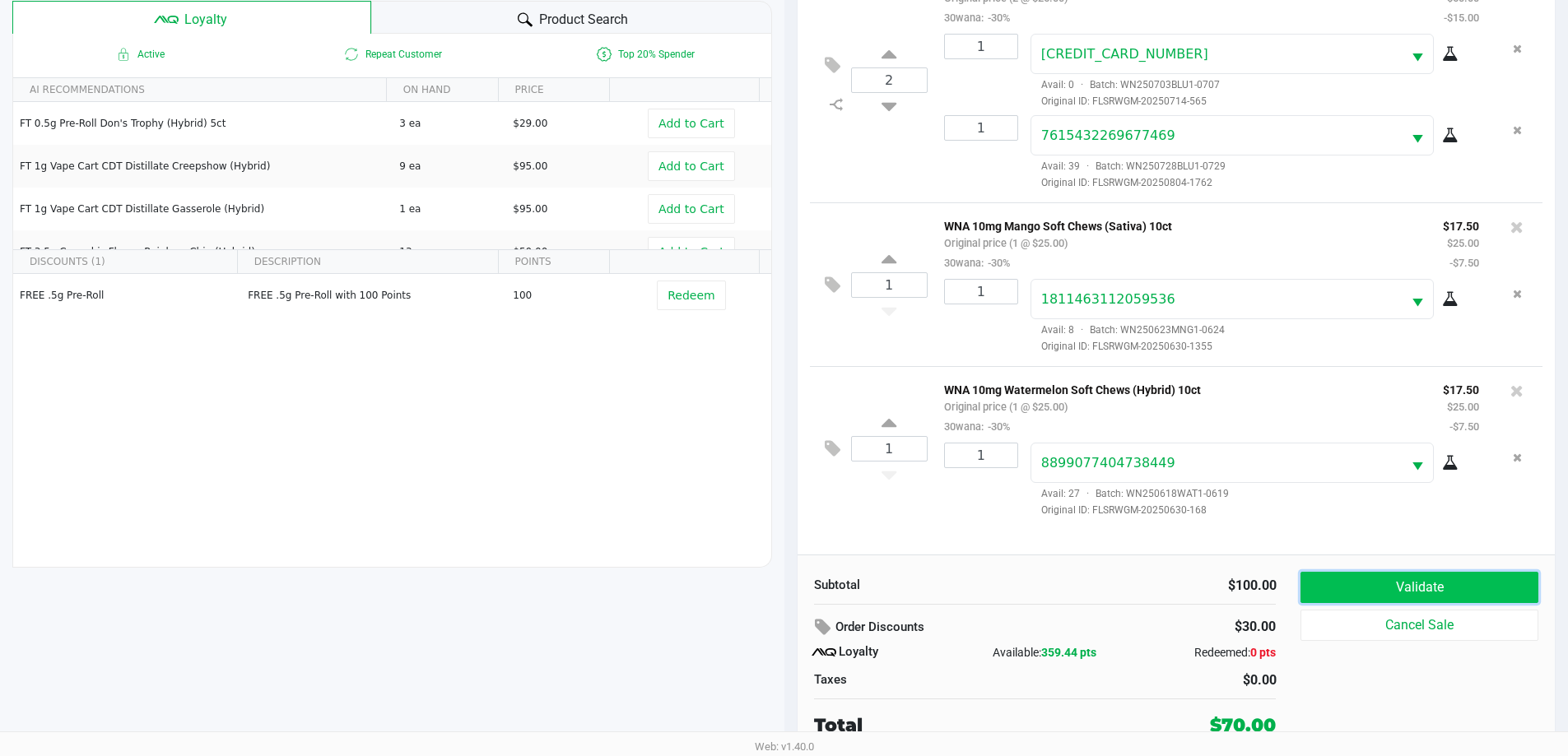
click at [1399, 597] on button "Validate" at bounding box center [1420, 587] width 237 height 32
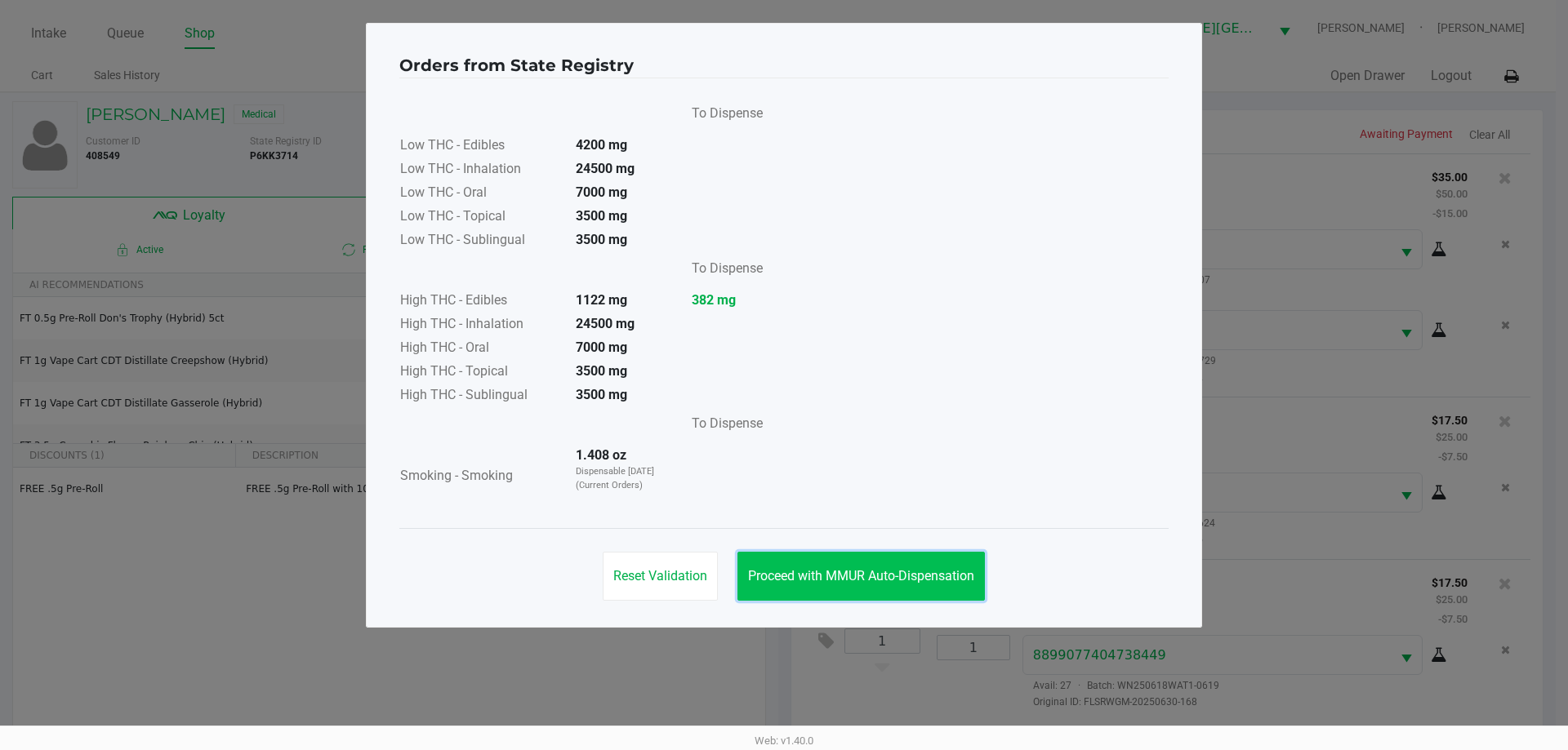
click at [913, 584] on button "Proceed with MMUR Auto-Dispensation" at bounding box center [860, 576] width 247 height 49
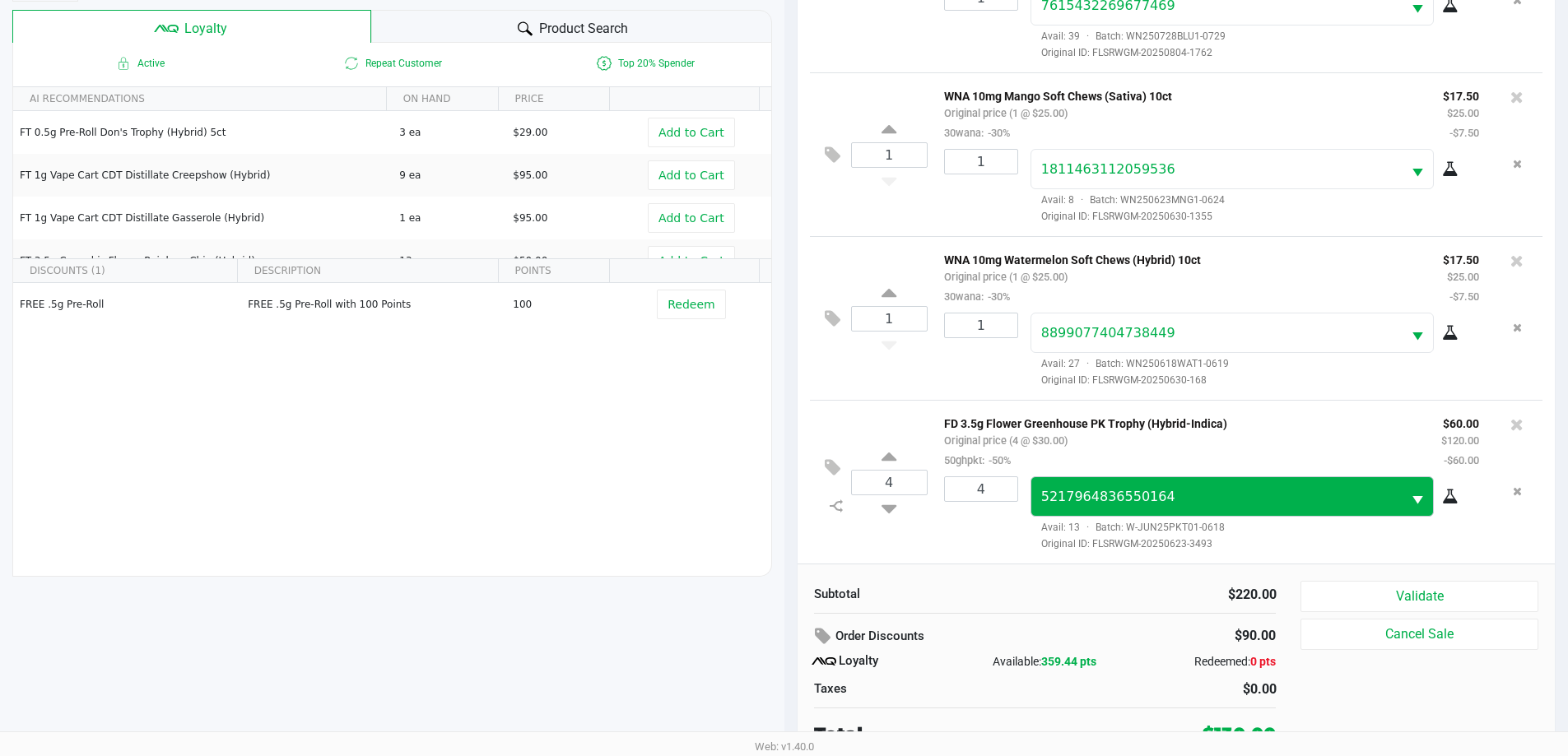
scroll to position [198, 0]
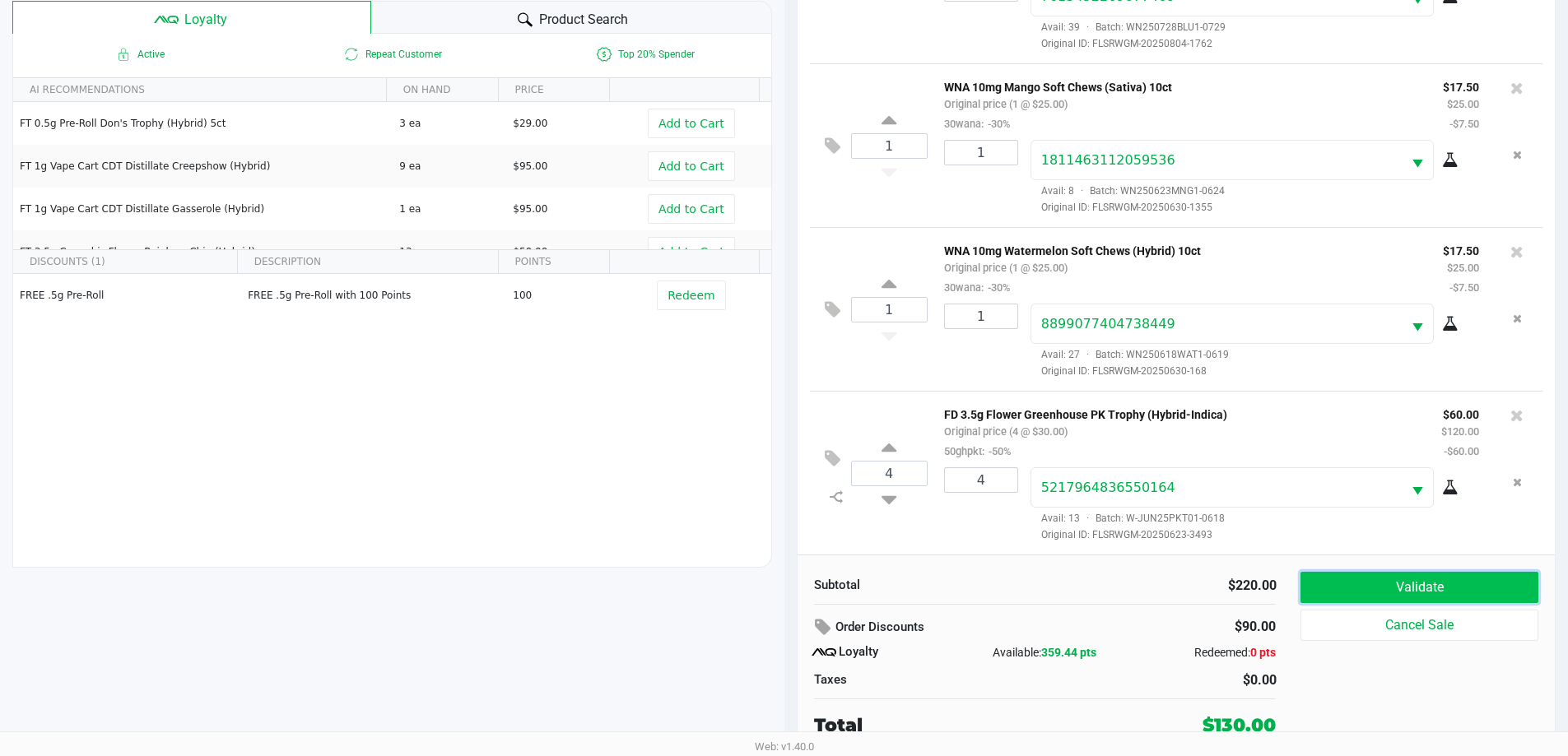
click at [1413, 589] on button "Validate" at bounding box center [1420, 587] width 237 height 32
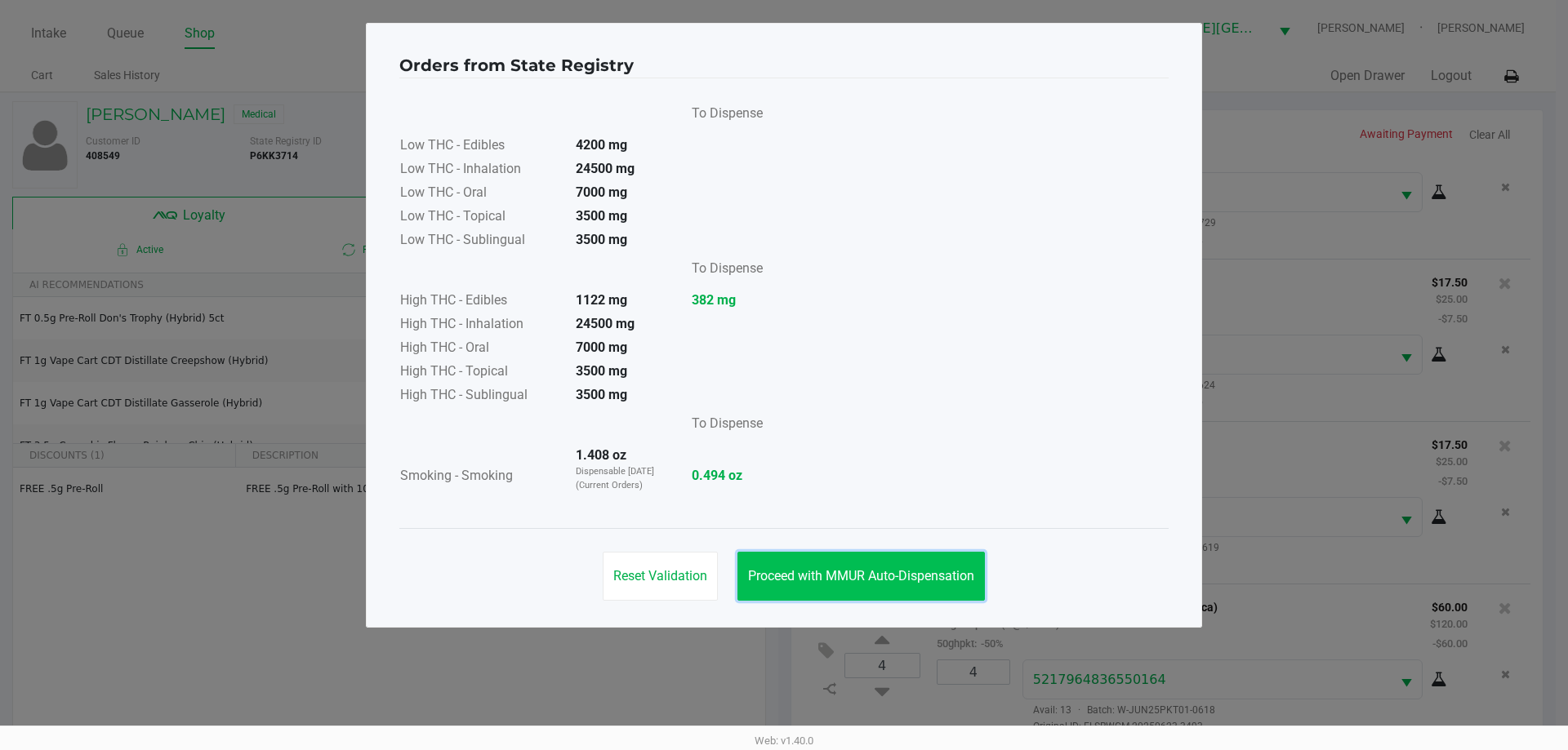
click at [841, 574] on span "Proceed with MMUR Auto-Dispensation" at bounding box center [860, 575] width 226 height 16
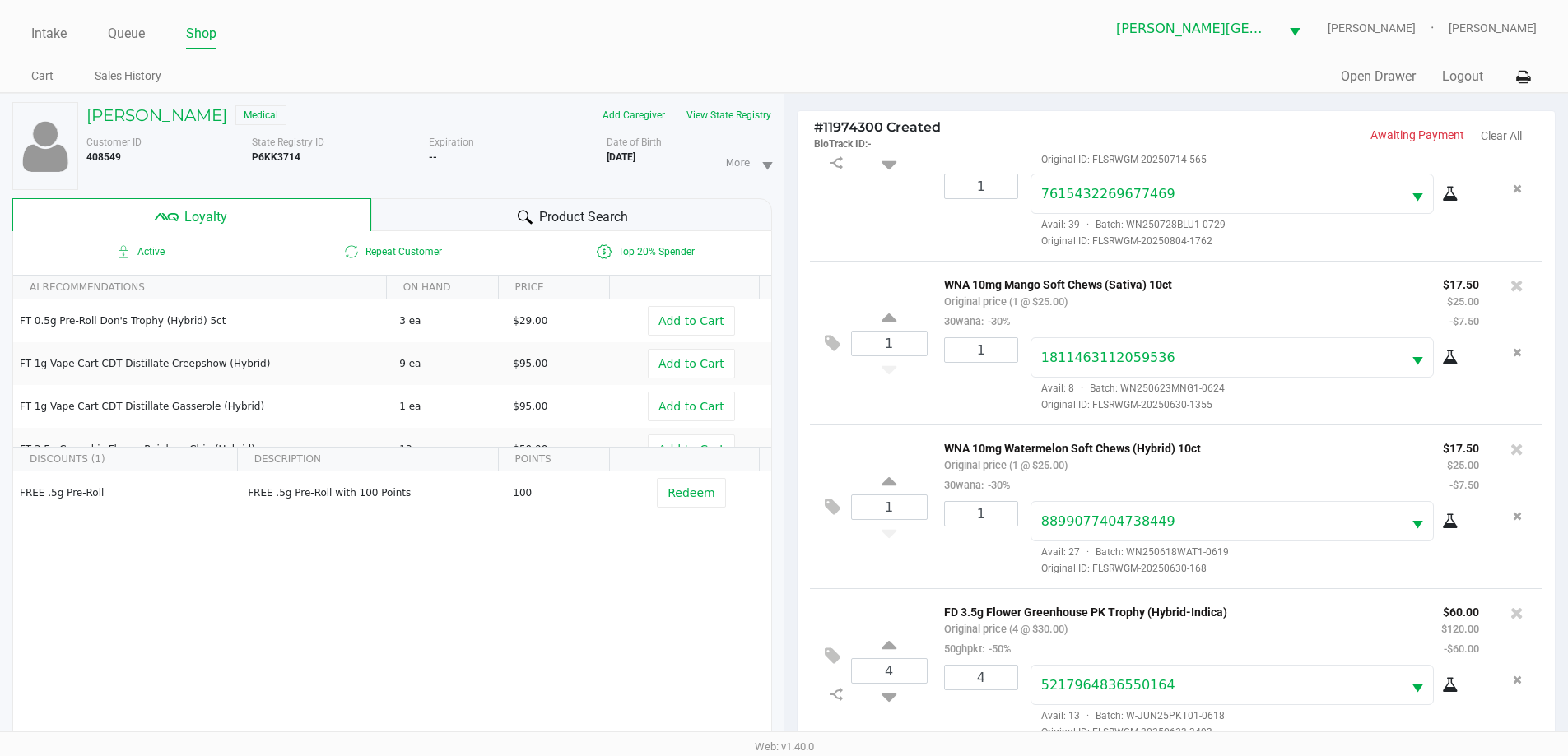
scroll to position [198, 0]
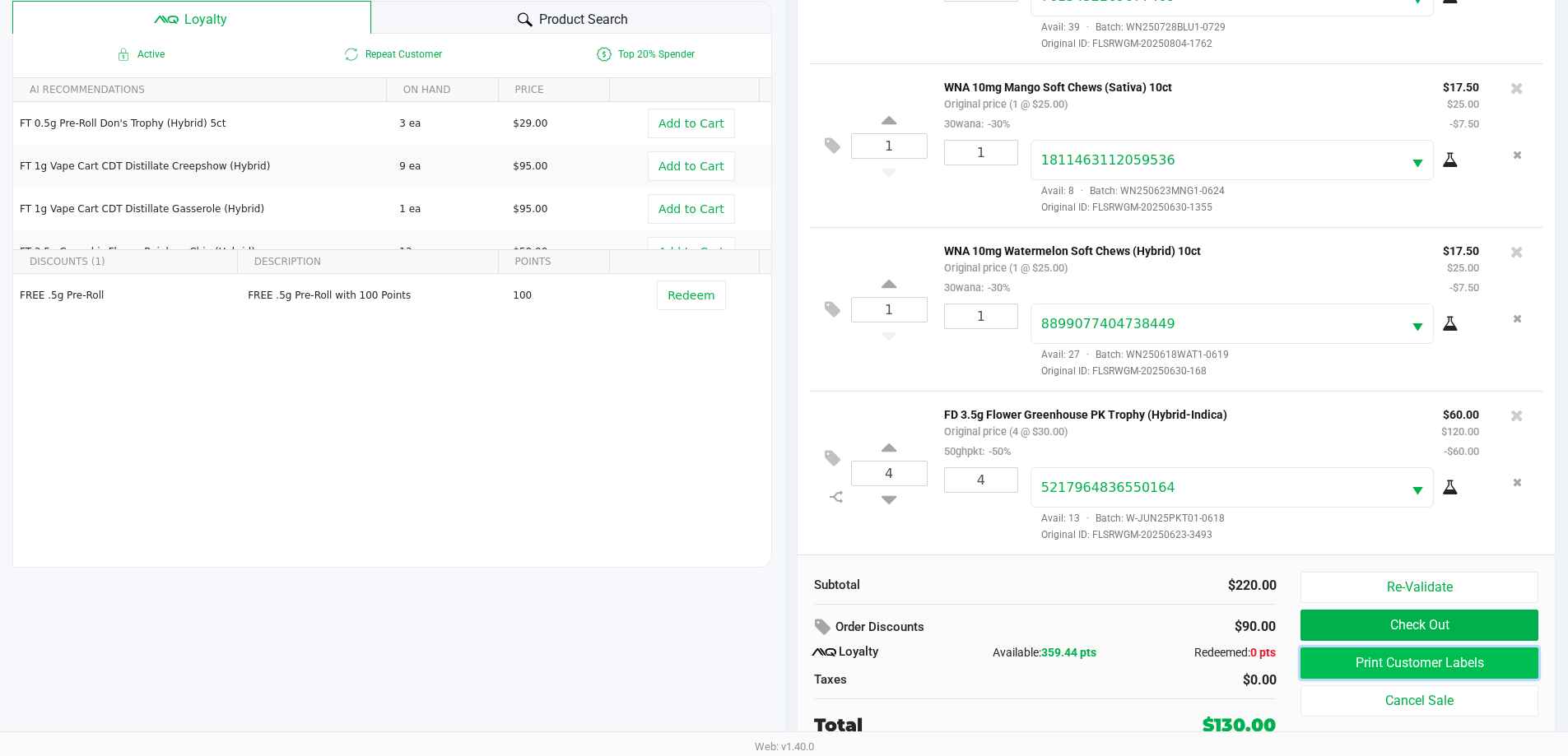
click at [1368, 657] on button "Print Customer Labels" at bounding box center [1420, 664] width 237 height 32
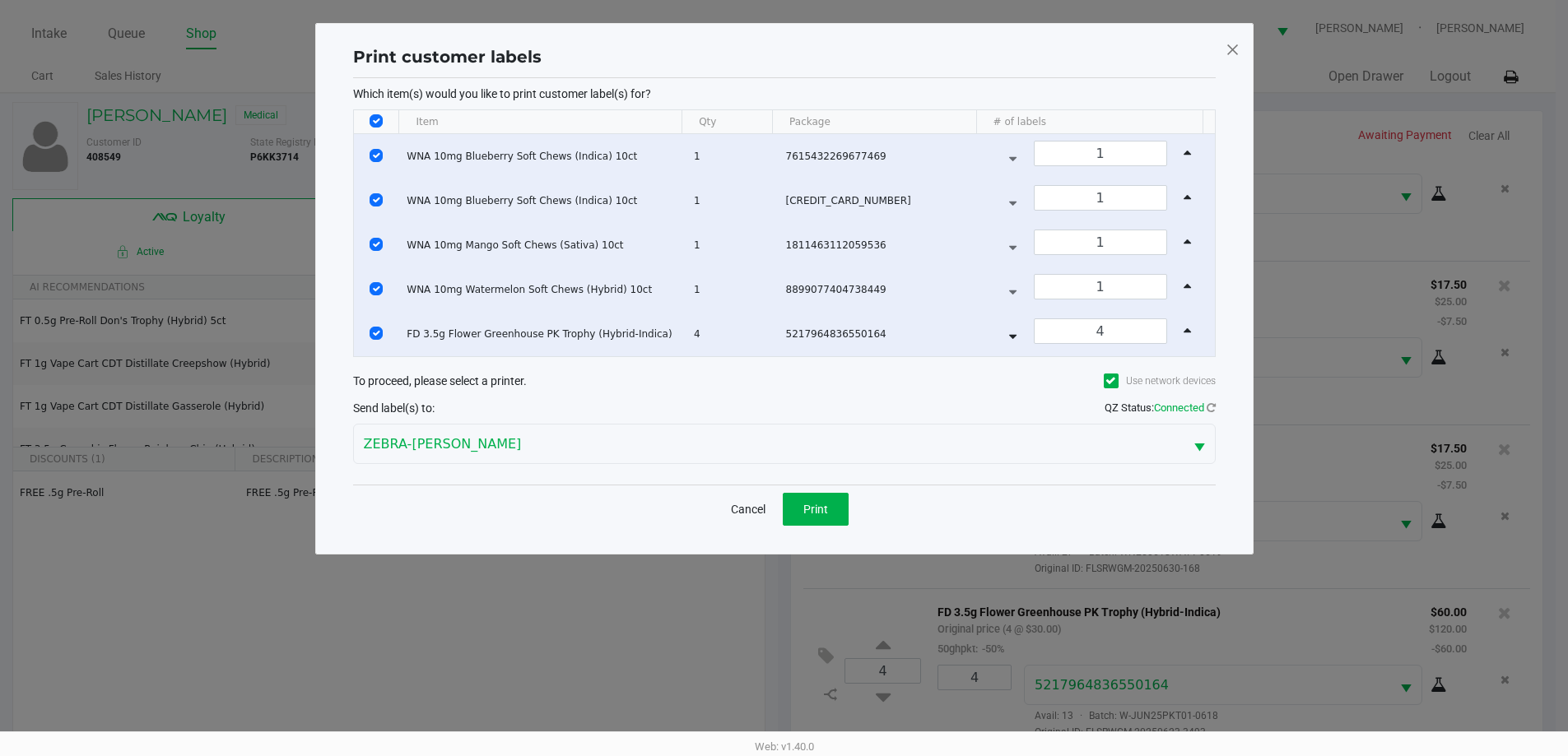
scroll to position [0, 0]
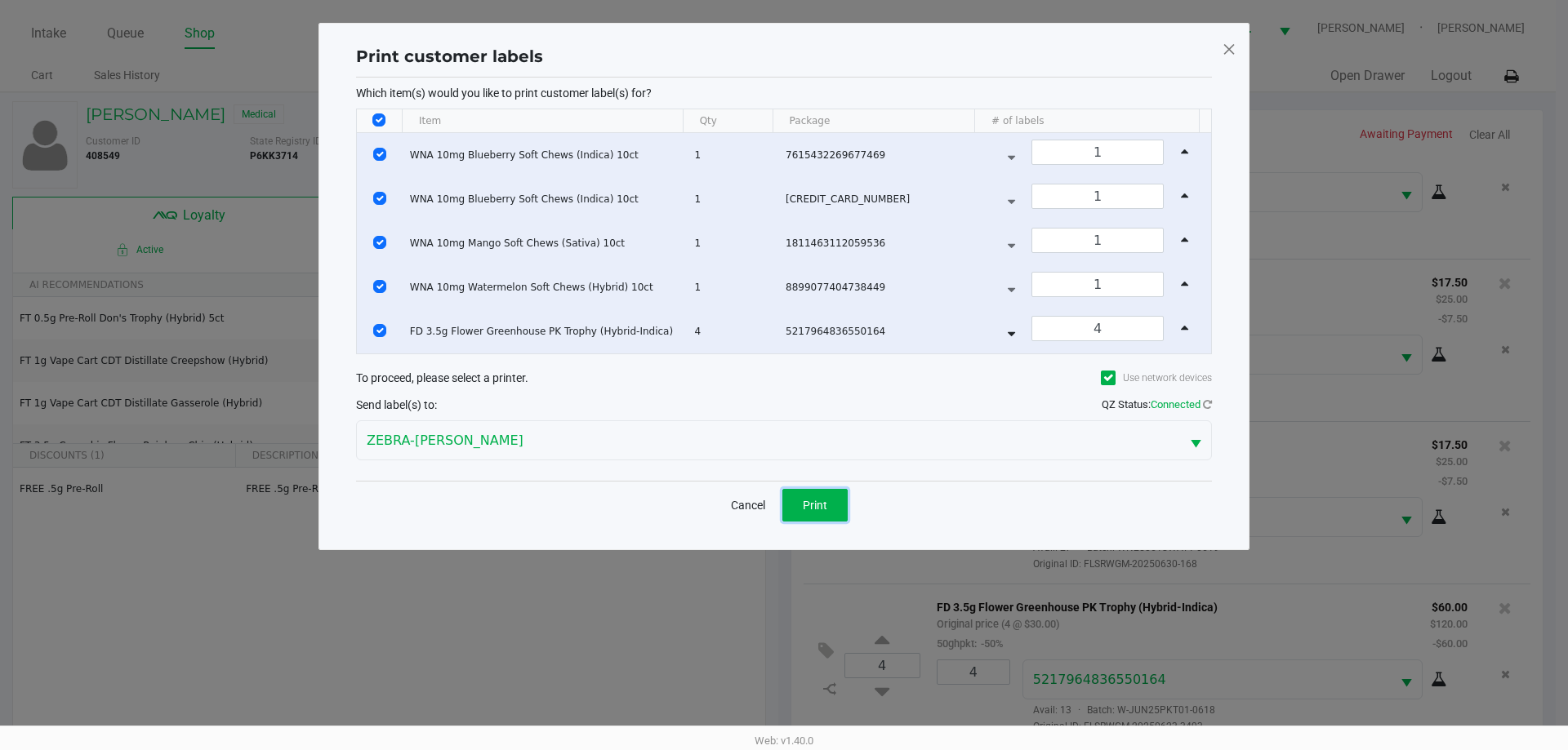
click at [837, 502] on button "Print" at bounding box center [815, 505] width 66 height 32
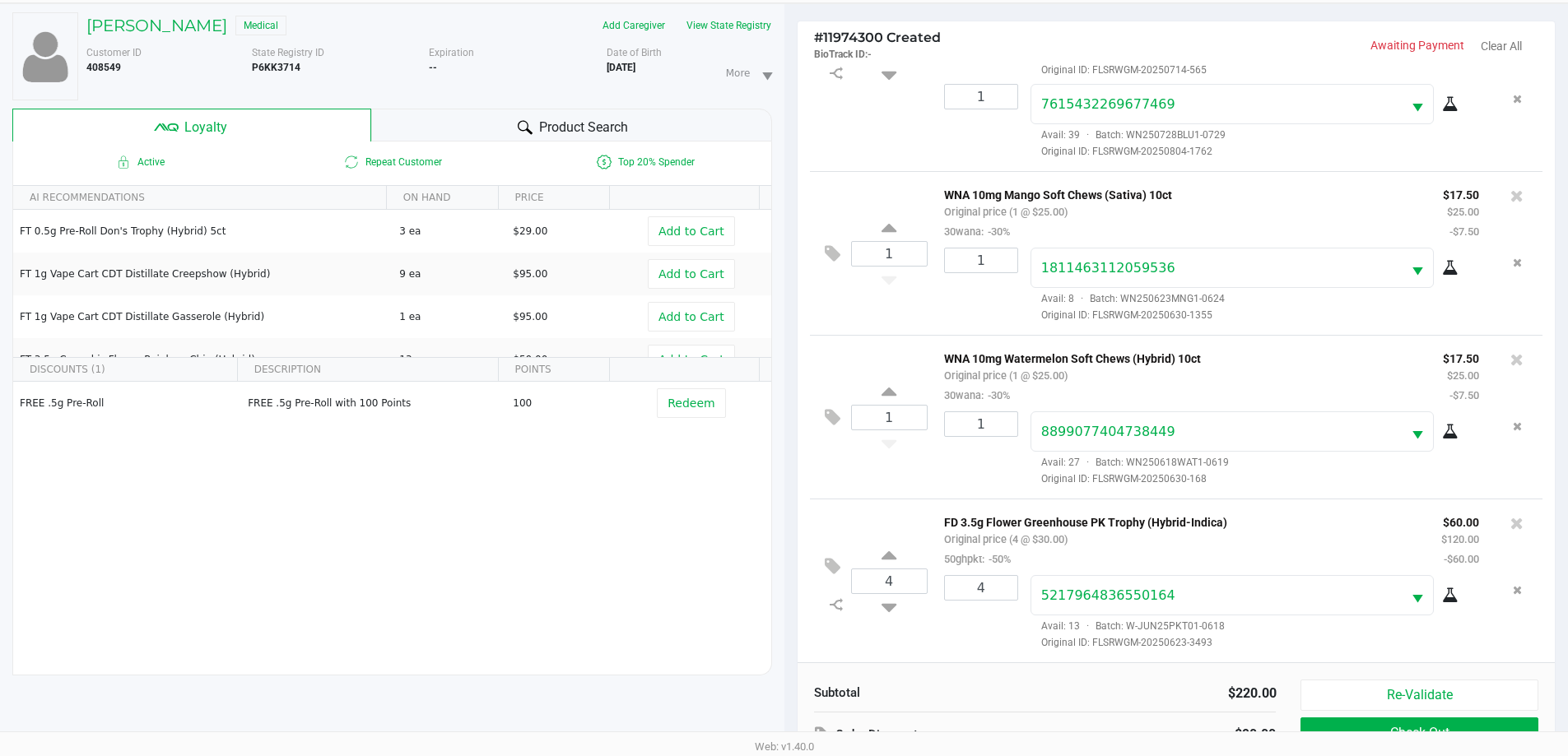
scroll to position [198, 0]
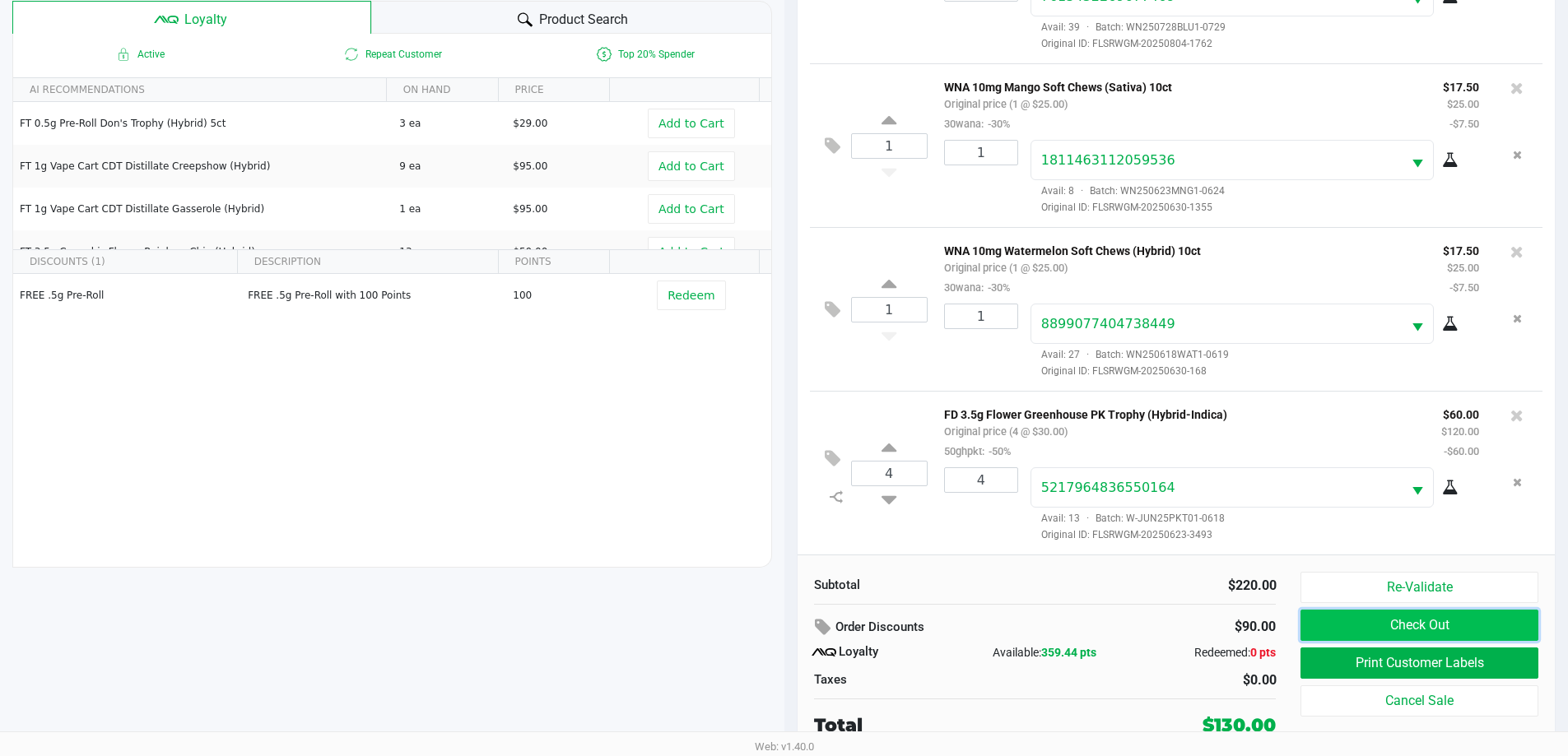
click at [1451, 618] on button "Check Out" at bounding box center [1420, 625] width 237 height 32
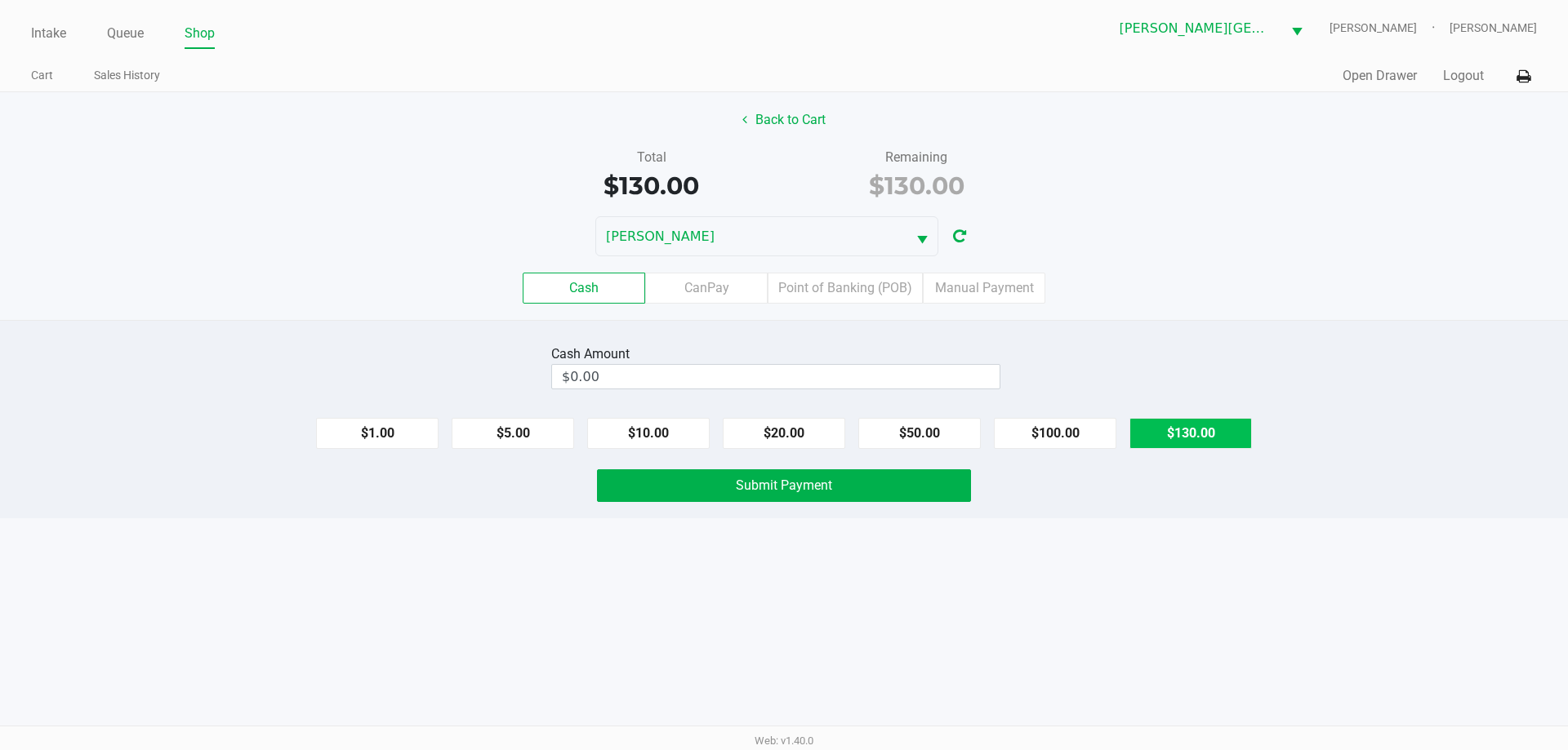
click at [1190, 439] on button "$130.00" at bounding box center [1191, 434] width 122 height 31
type input "$130.00"
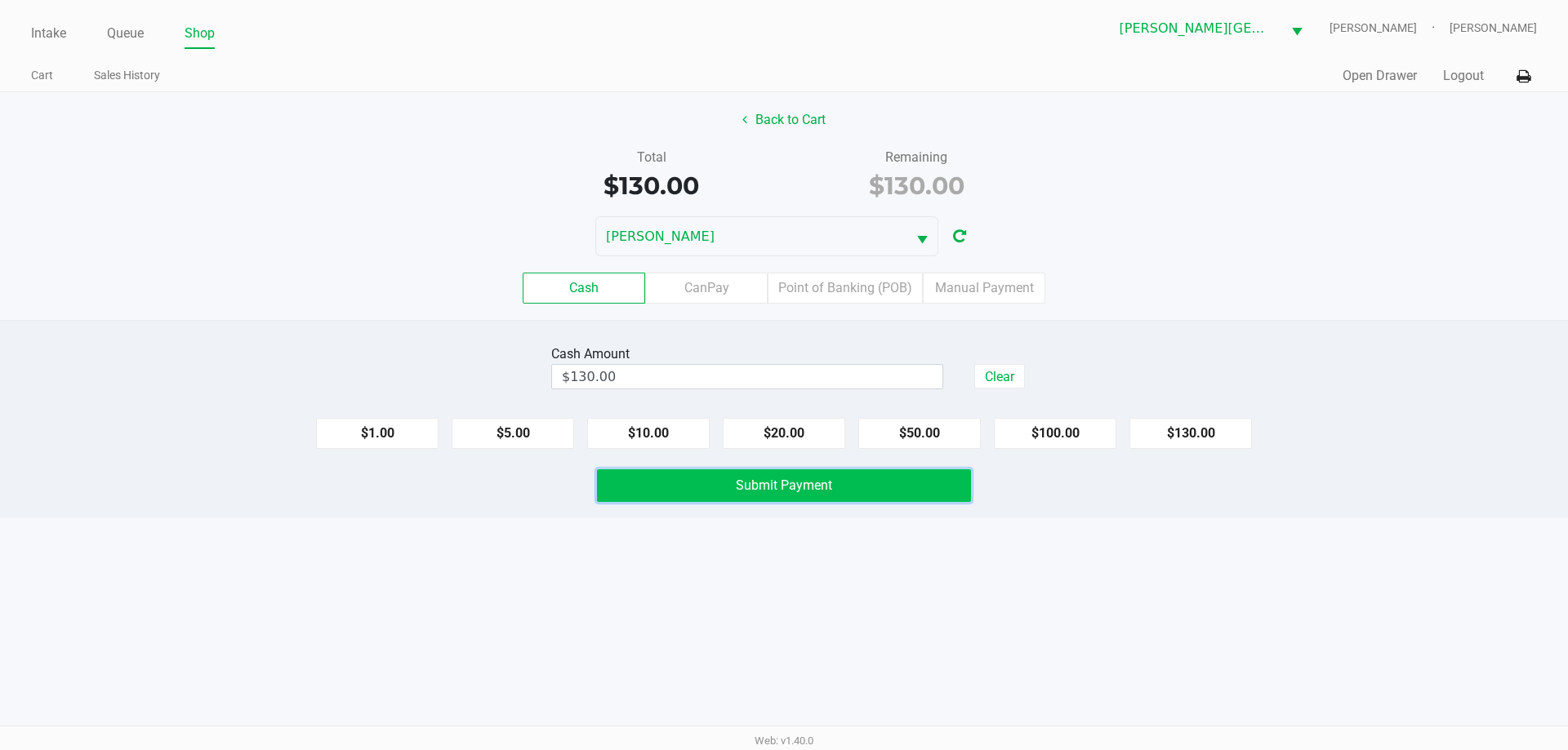
click at [906, 481] on button "Submit Payment" at bounding box center [784, 486] width 374 height 32
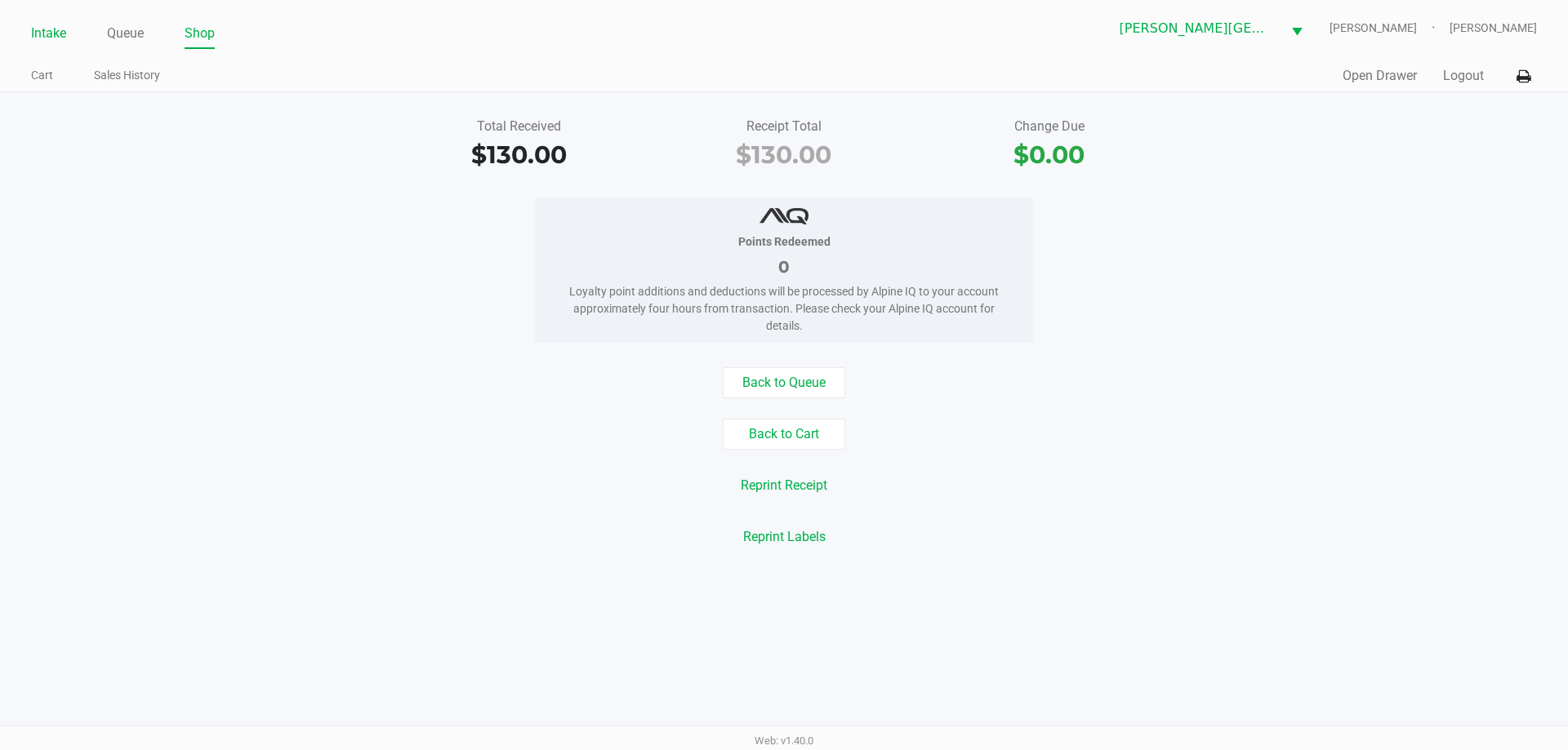
click at [53, 38] on link "Intake" at bounding box center [49, 33] width 35 height 23
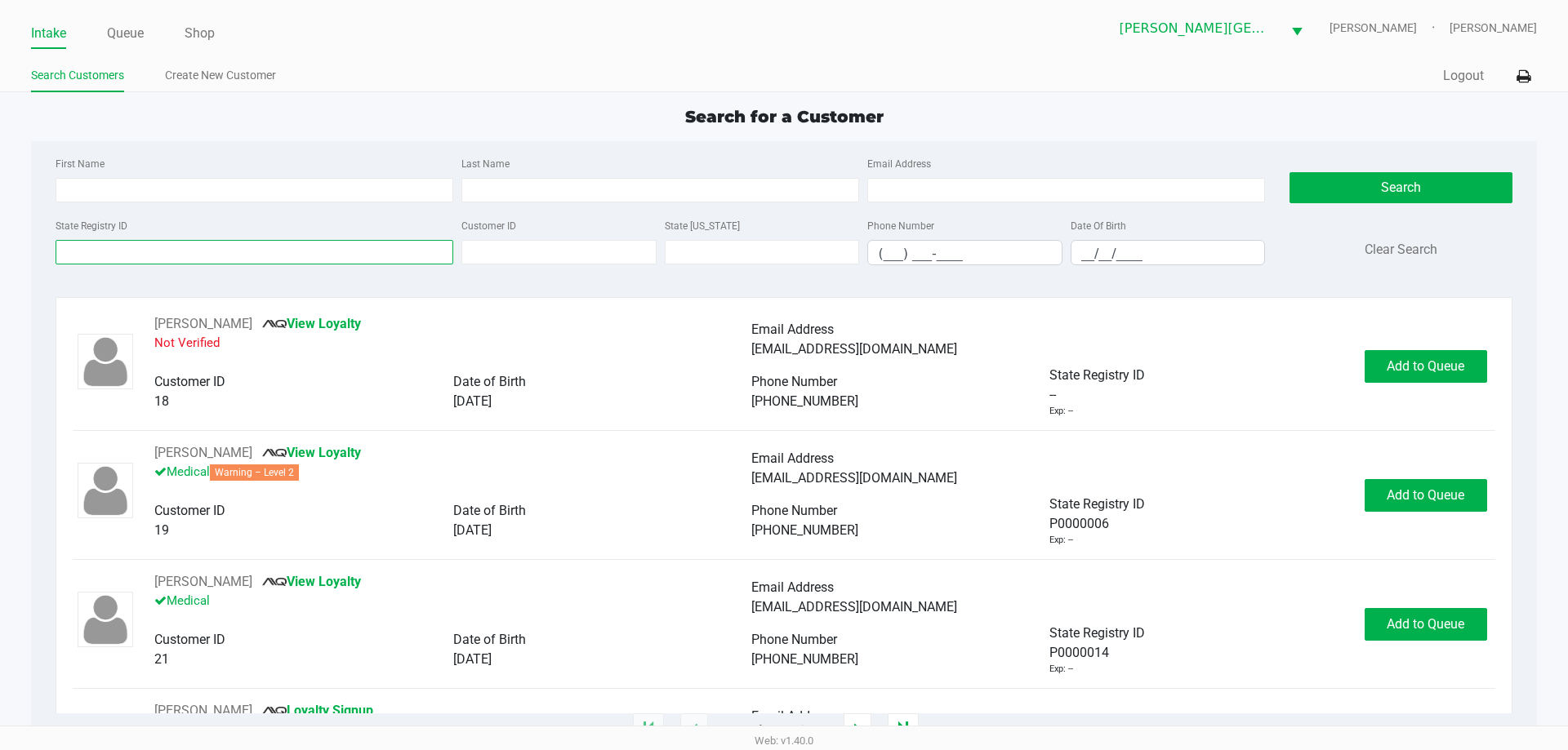
click at [352, 252] on input "State Registry ID" at bounding box center [254, 252] width 398 height 24
click at [239, 74] on link "Create New Customer" at bounding box center [220, 76] width 111 height 20
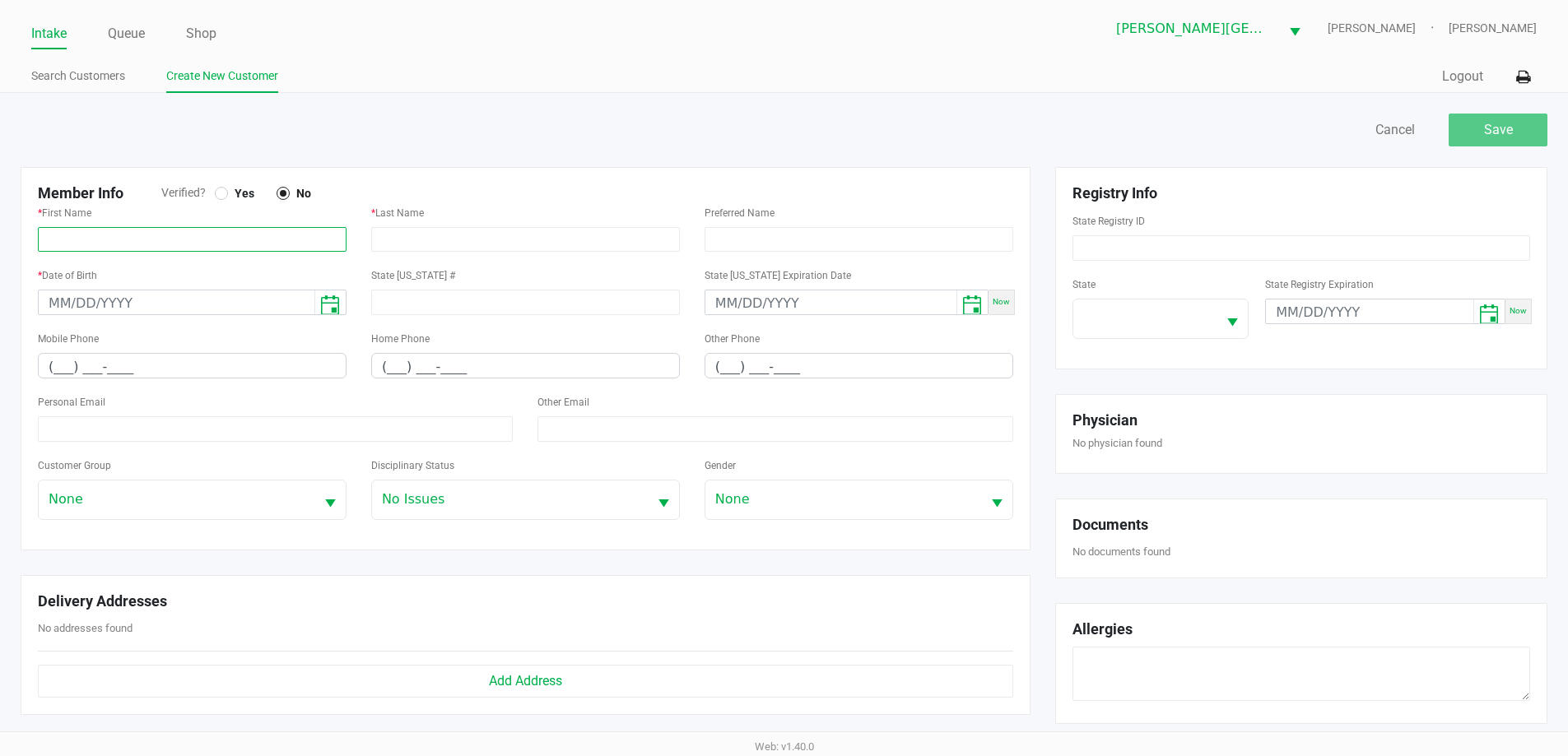
click at [204, 241] on input "text" at bounding box center [192, 240] width 309 height 24
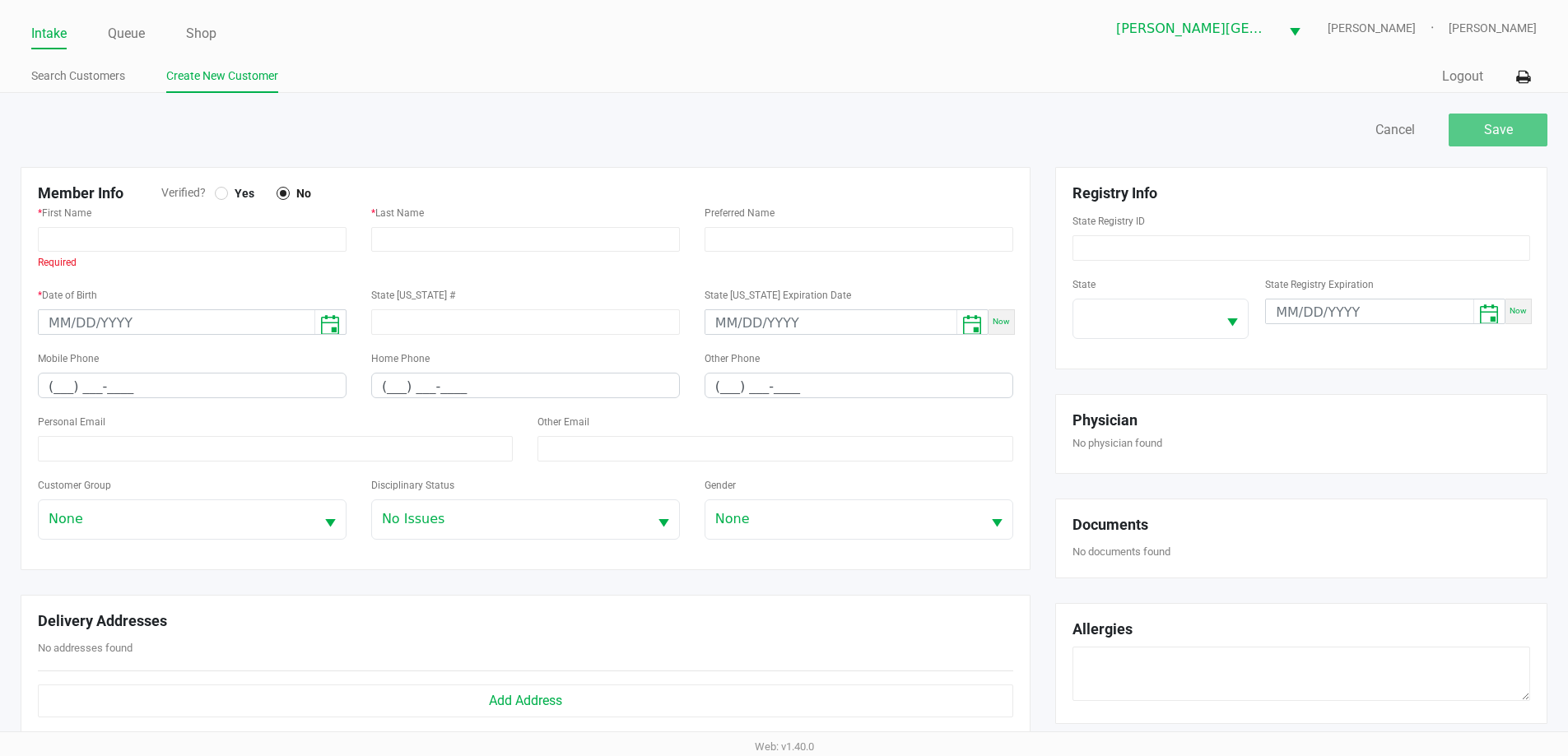
click at [229, 196] on span "Yes" at bounding box center [241, 193] width 26 height 15
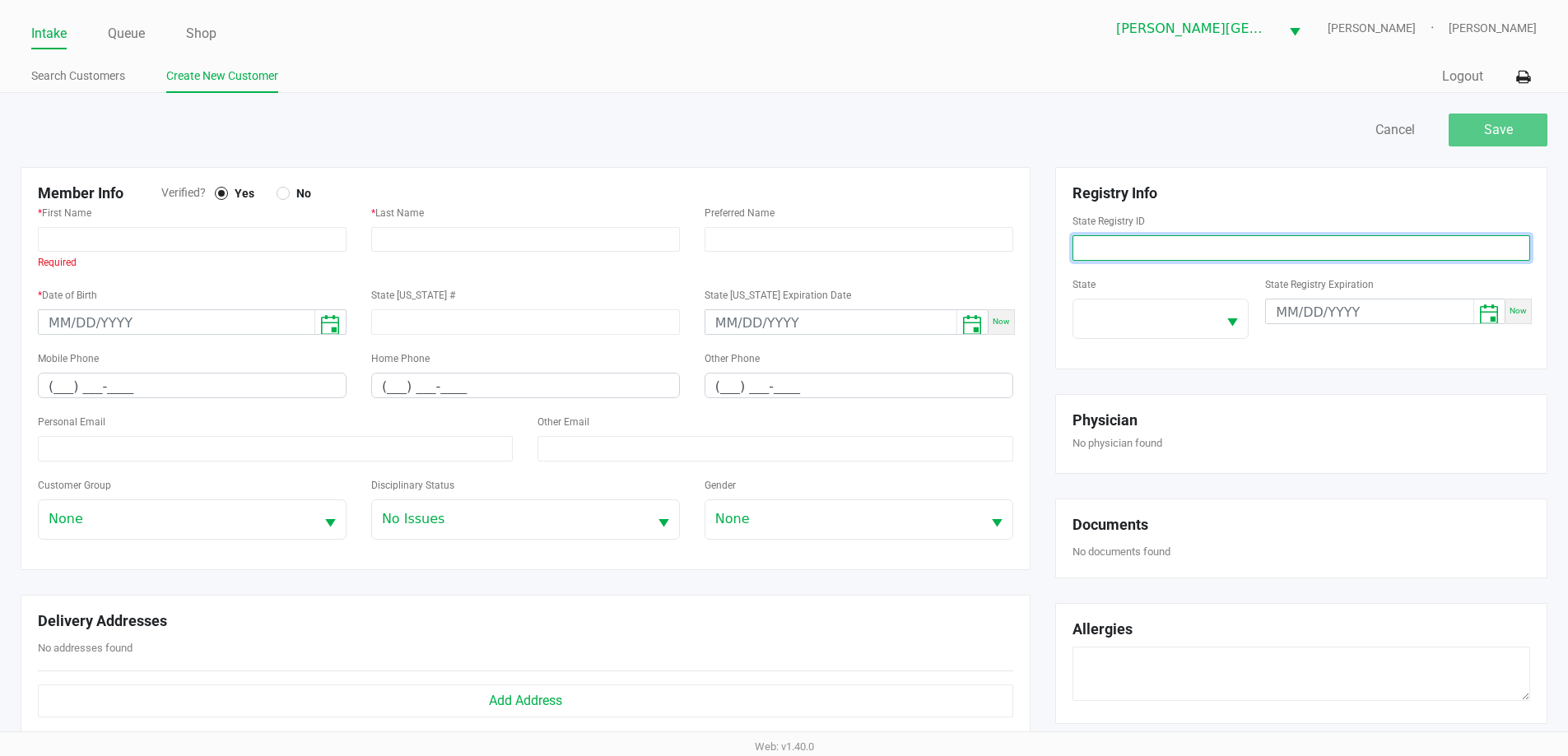
click at [1131, 249] on input at bounding box center [1301, 247] width 458 height 25
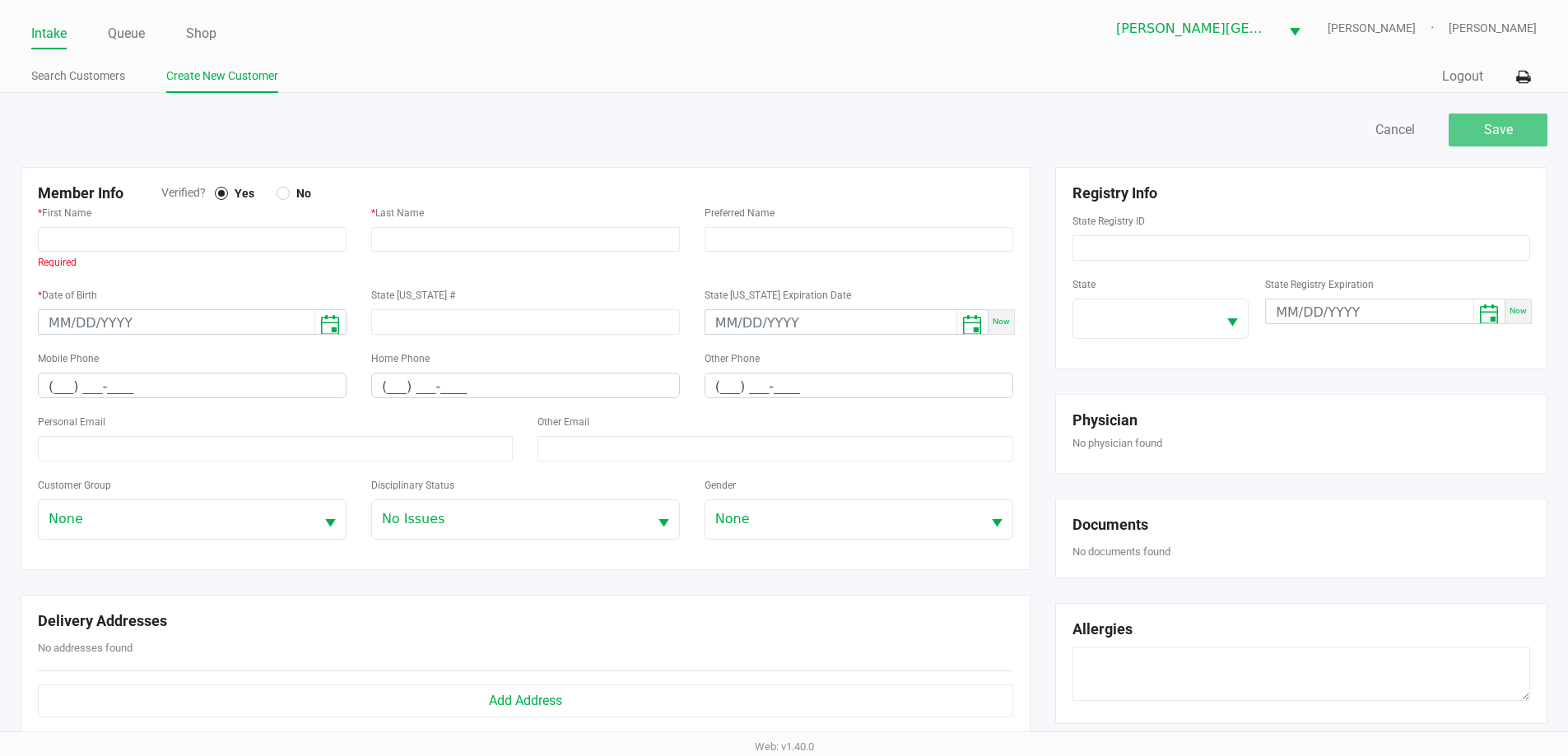
drag, startPoint x: 1131, startPoint y: 249, endPoint x: 772, endPoint y: 73, distance: 399.8
click at [779, 73] on ul "Search Customers Create New Customer" at bounding box center [408, 78] width 753 height 28
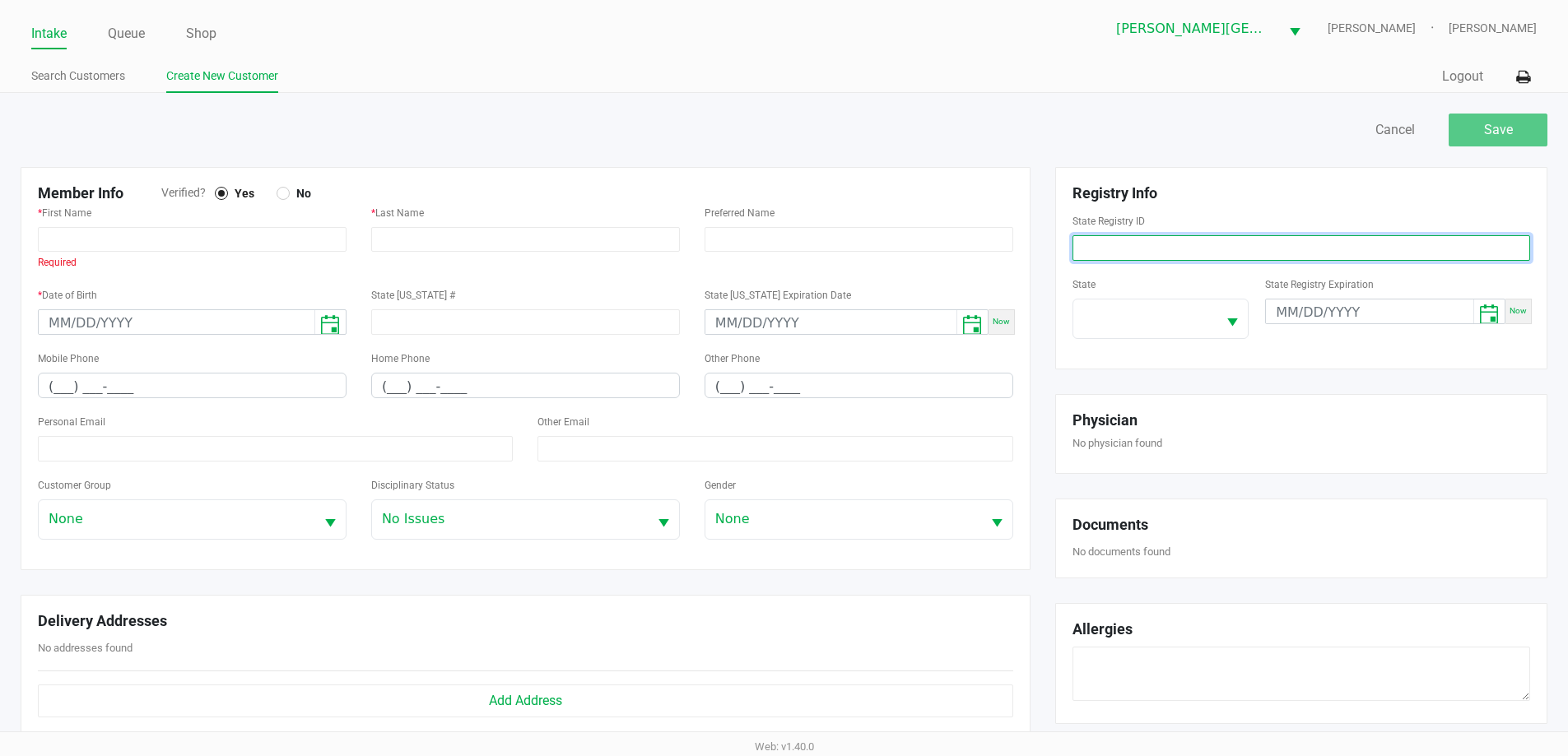
click at [1122, 250] on input at bounding box center [1301, 247] width 458 height 25
paste input "P0YA0973"
type input "P0YA0973"
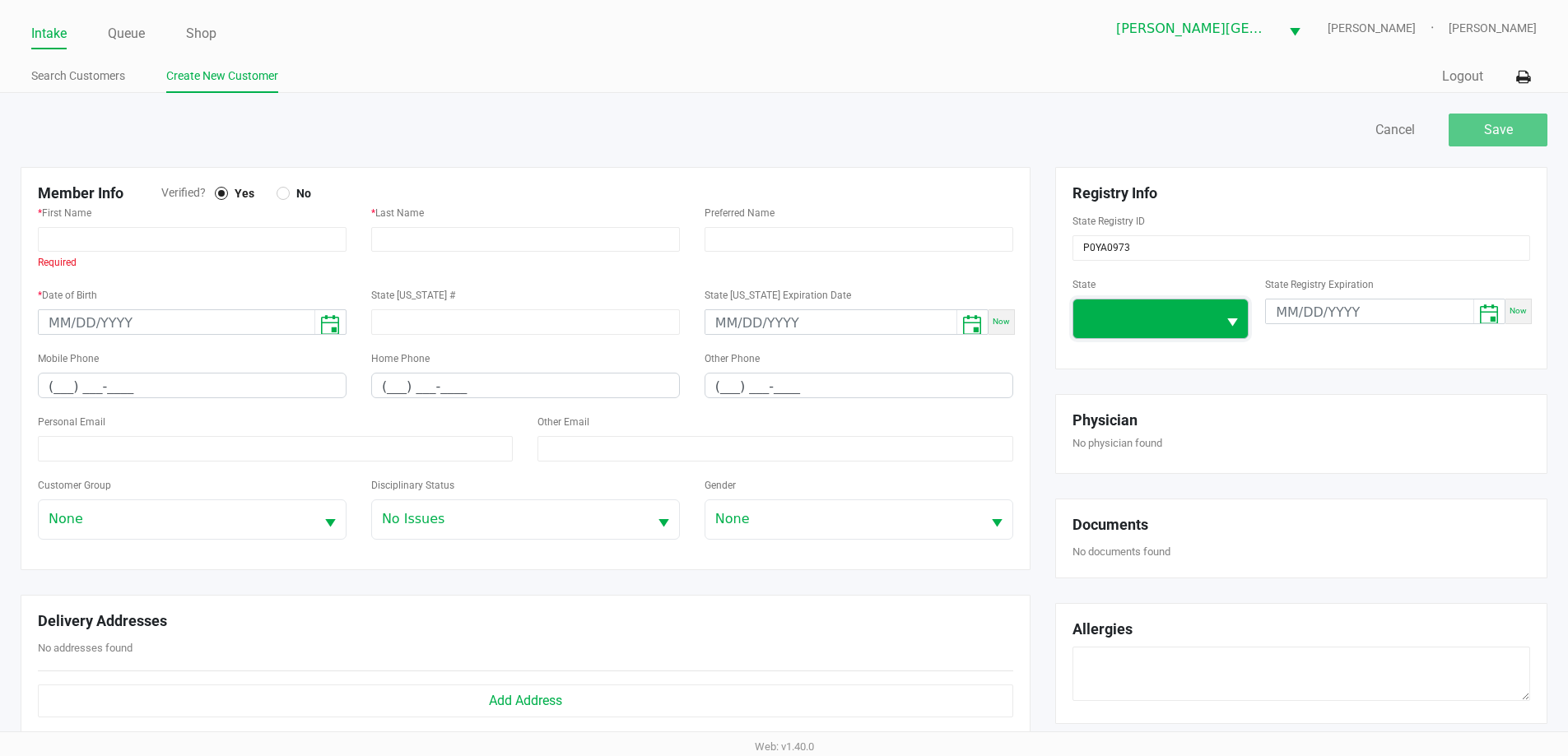
click at [1149, 329] on span at bounding box center [1145, 318] width 144 height 38
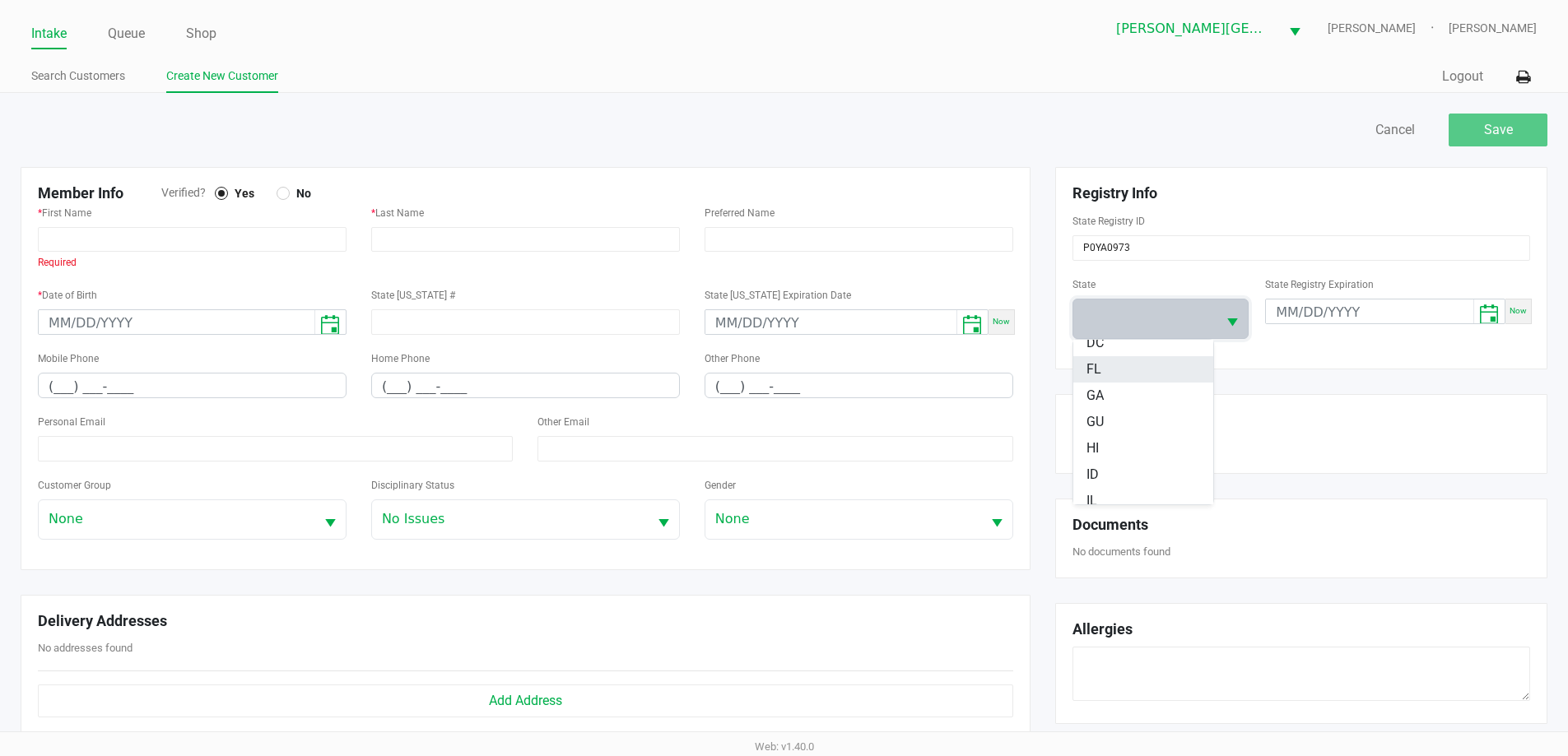
click at [1110, 364] on li "FL" at bounding box center [1144, 369] width 140 height 26
type input "month/day/year"
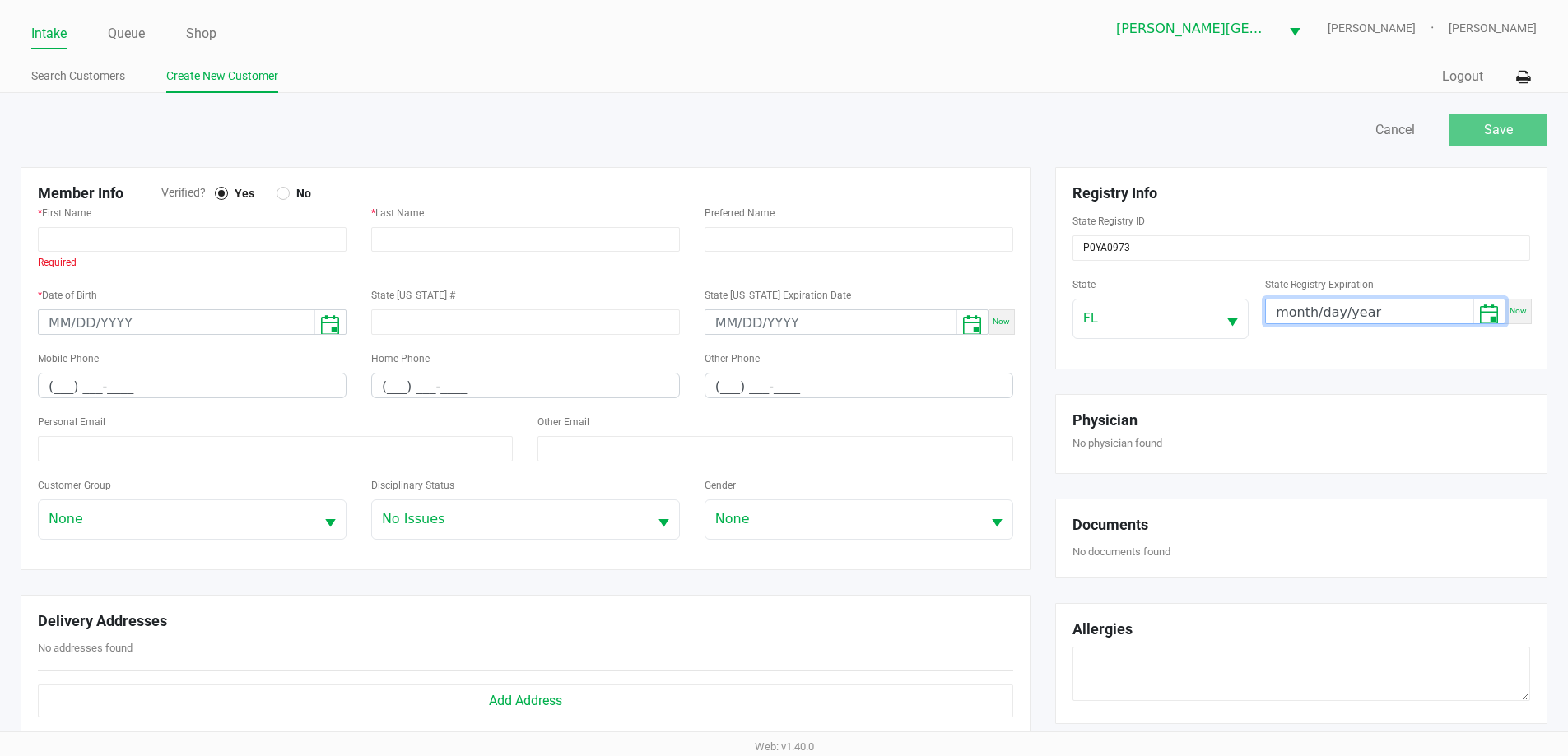
click at [1283, 313] on input "month/day/year" at bounding box center [1369, 311] width 207 height 25
click at [1339, 347] on div "State FL State Registry Expiration Now" at bounding box center [1301, 313] width 458 height 78
paste input "OVERCASH, SIMONE"
drag, startPoint x: 430, startPoint y: 236, endPoint x: 510, endPoint y: 239, distance: 80.1
click at [510, 239] on input "OVERCASH, SIMONE" at bounding box center [525, 240] width 309 height 24
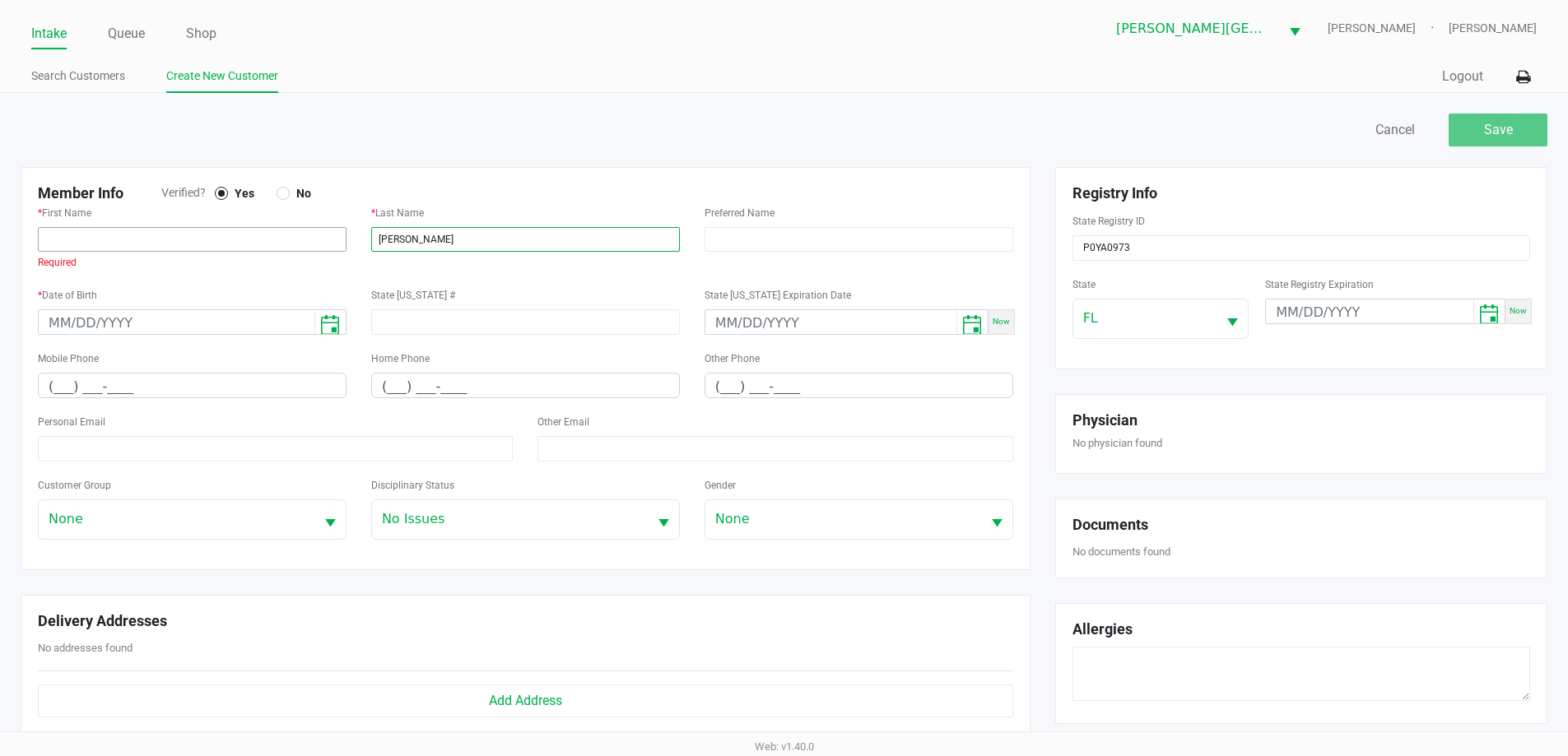
type input "OVERCASH"
drag, startPoint x: 322, startPoint y: 235, endPoint x: 255, endPoint y: 231, distance: 67.1
paste input ", SIMONE"
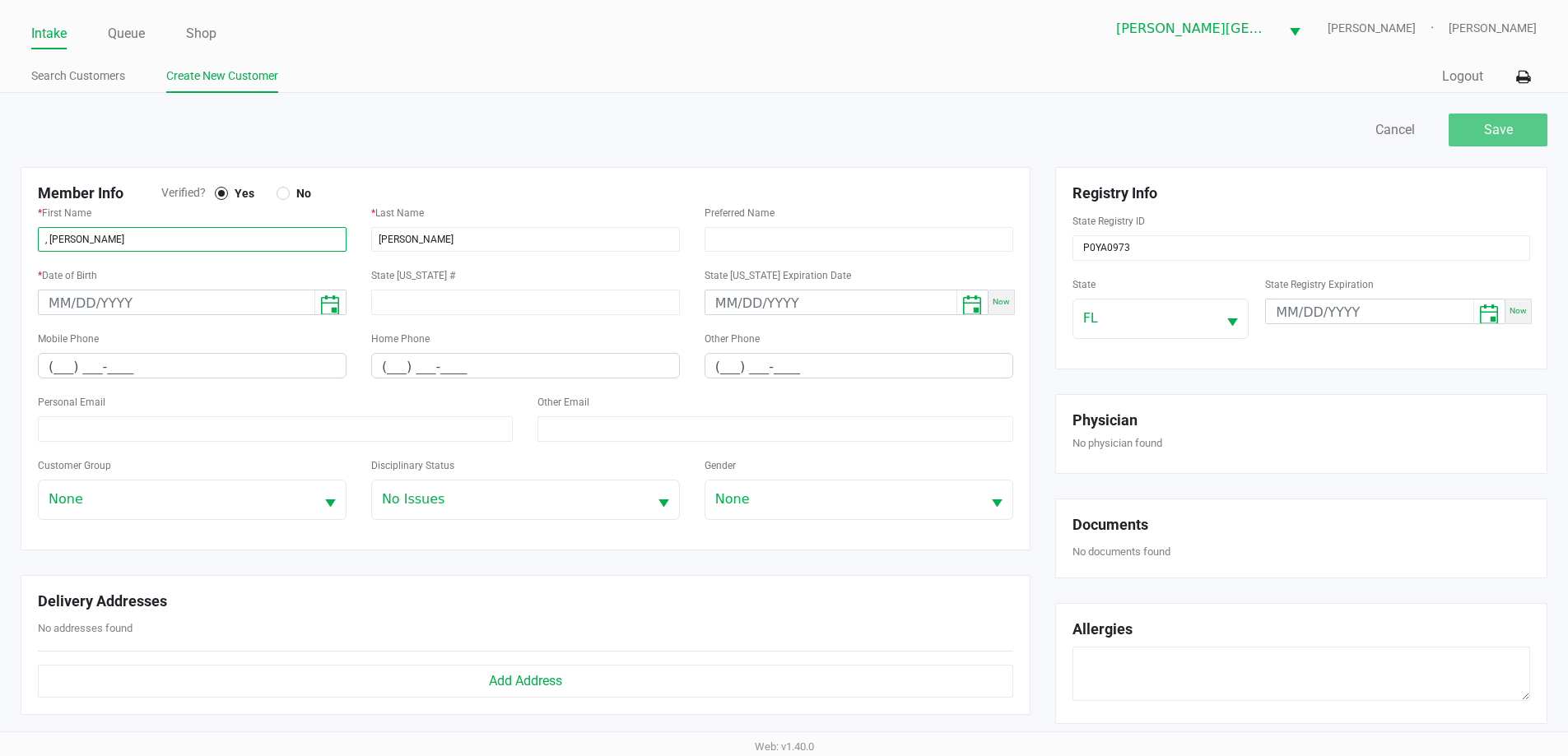
click at [53, 235] on input ", SIMONE" at bounding box center [192, 240] width 309 height 24
click at [51, 235] on input ", SIMONE" at bounding box center [192, 240] width 309 height 24
type input "SIMONE"
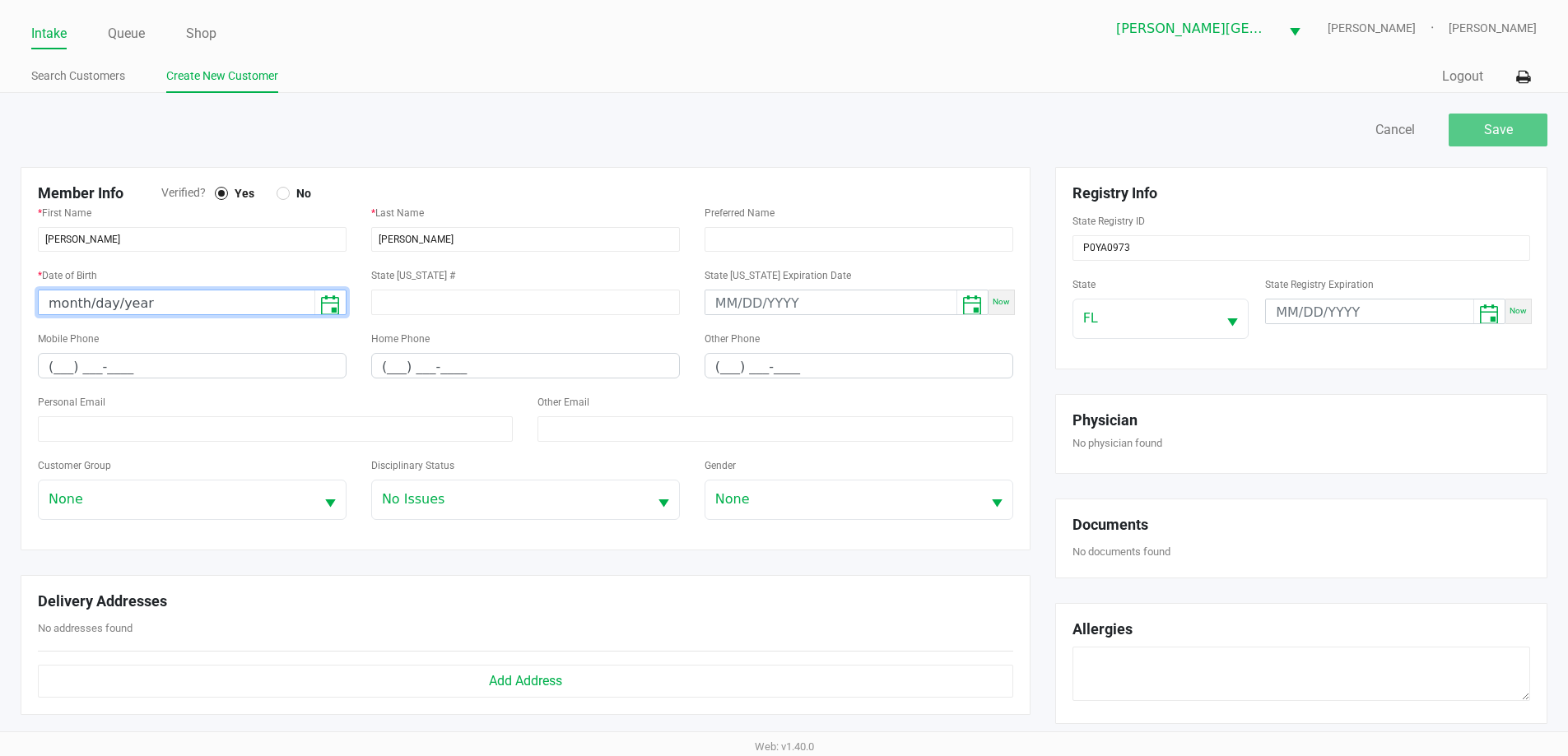
click at [160, 306] on input "month/day/year" at bounding box center [176, 303] width 276 height 25
type input "12/05/1987"
click at [208, 415] on div "Personal Email" at bounding box center [275, 417] width 475 height 50
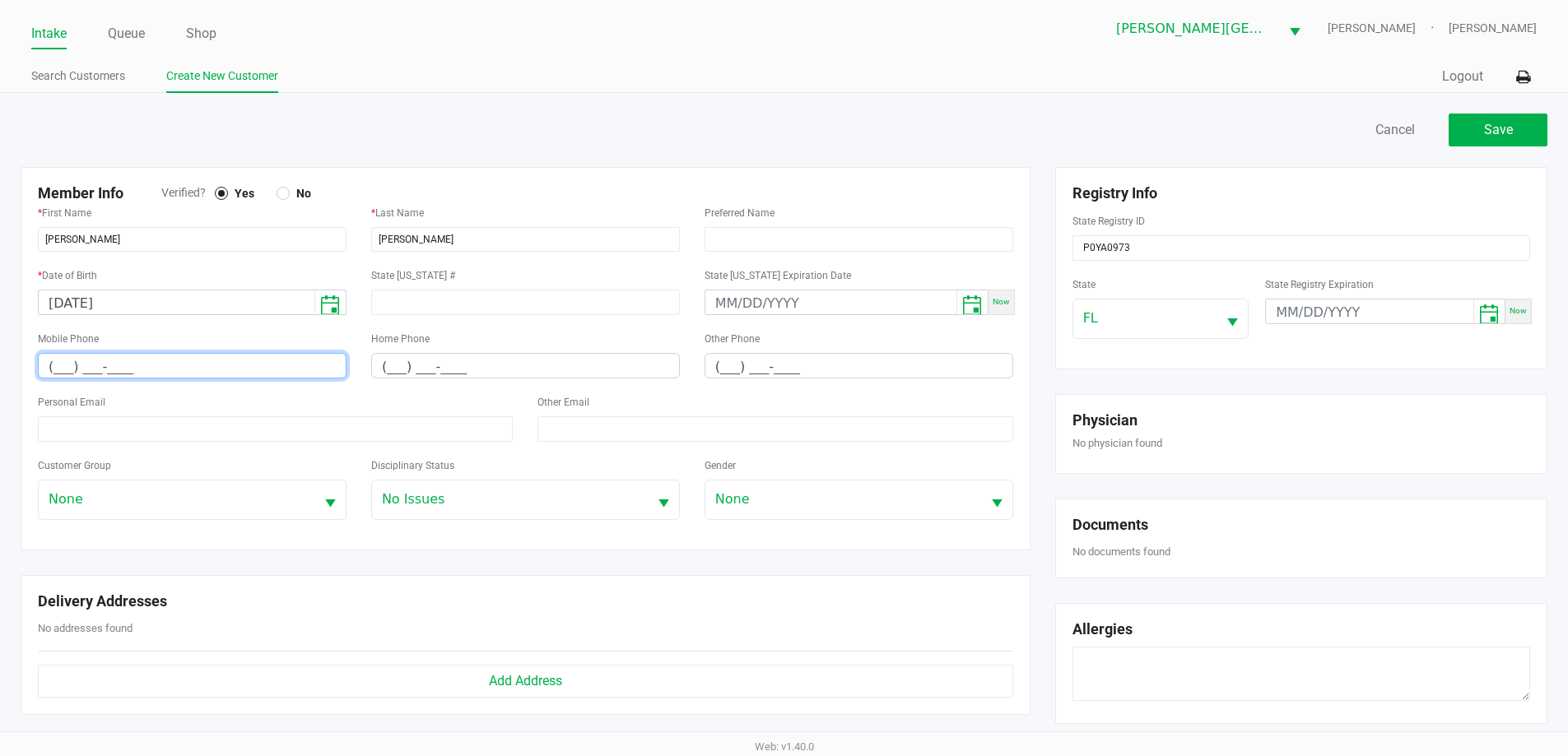
click at [60, 366] on input "(___) ___-____" at bounding box center [191, 366] width 307 height 25
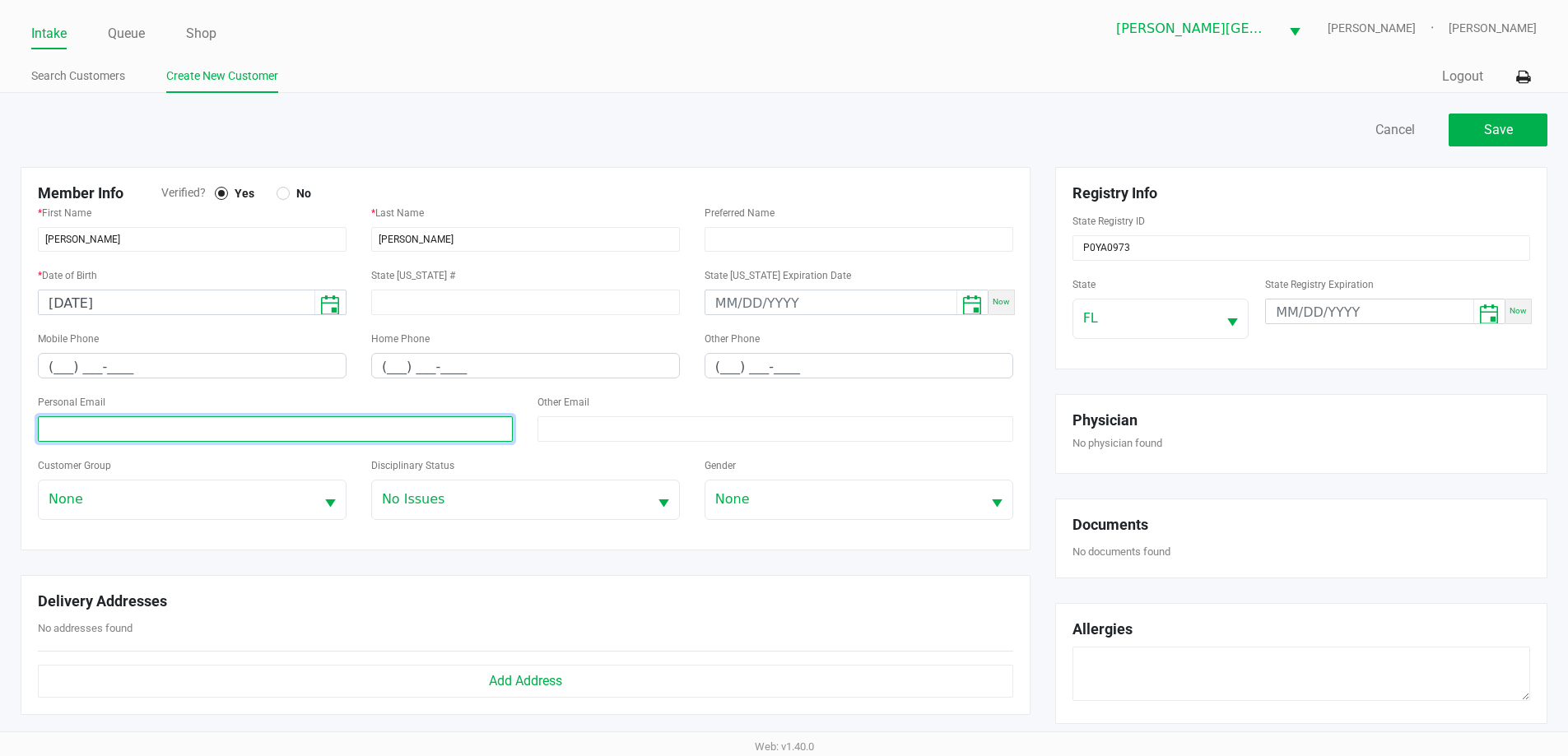
paste input "321-208-2682"
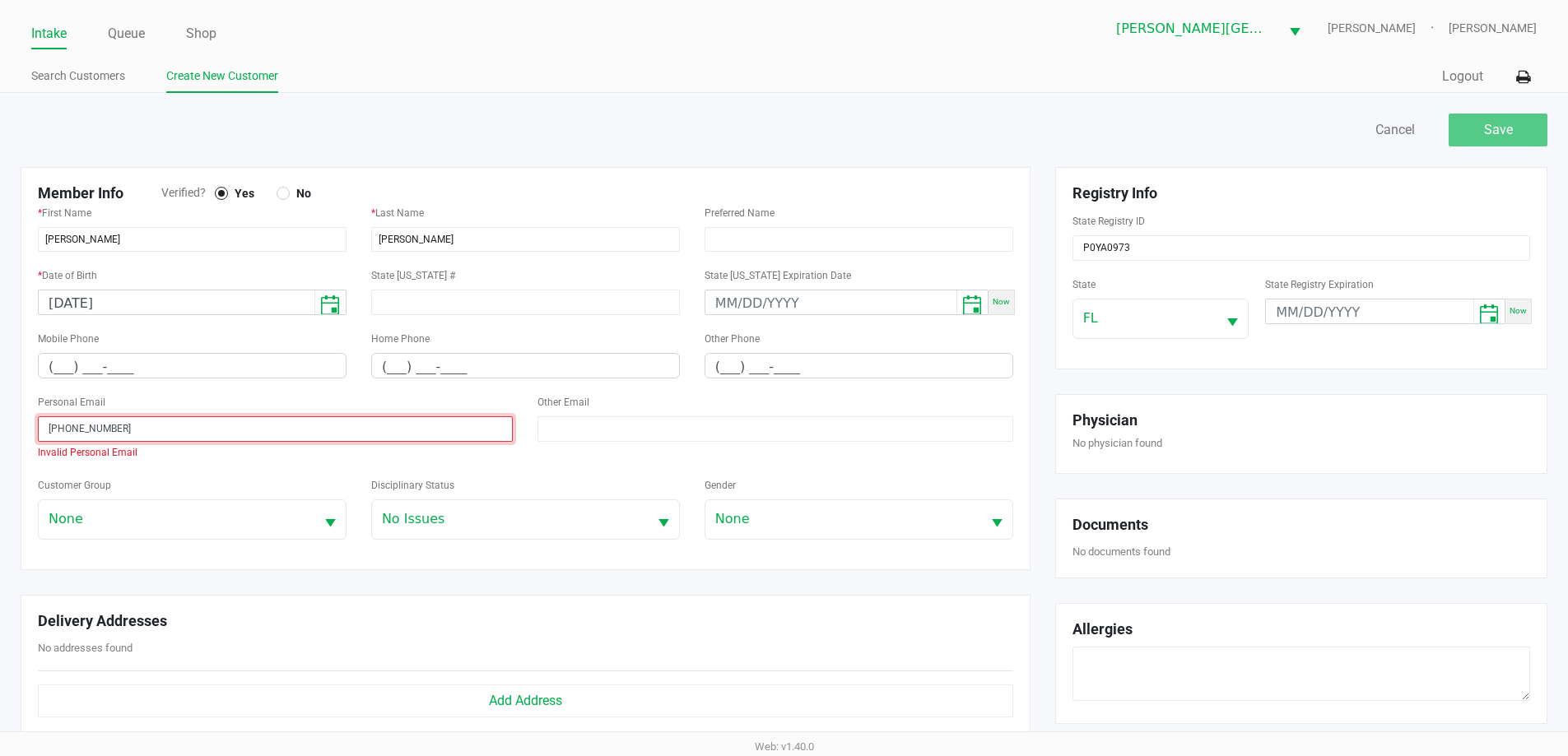
type input "321-208-2682"
paste input "text"
click at [53, 351] on div "Mobile Phone (___) ___-____" at bounding box center [192, 353] width 309 height 50
drag, startPoint x: 53, startPoint y: 352, endPoint x: 51, endPoint y: 401, distance: 49.0
drag, startPoint x: 51, startPoint y: 401, endPoint x: 35, endPoint y: 375, distance: 30.5
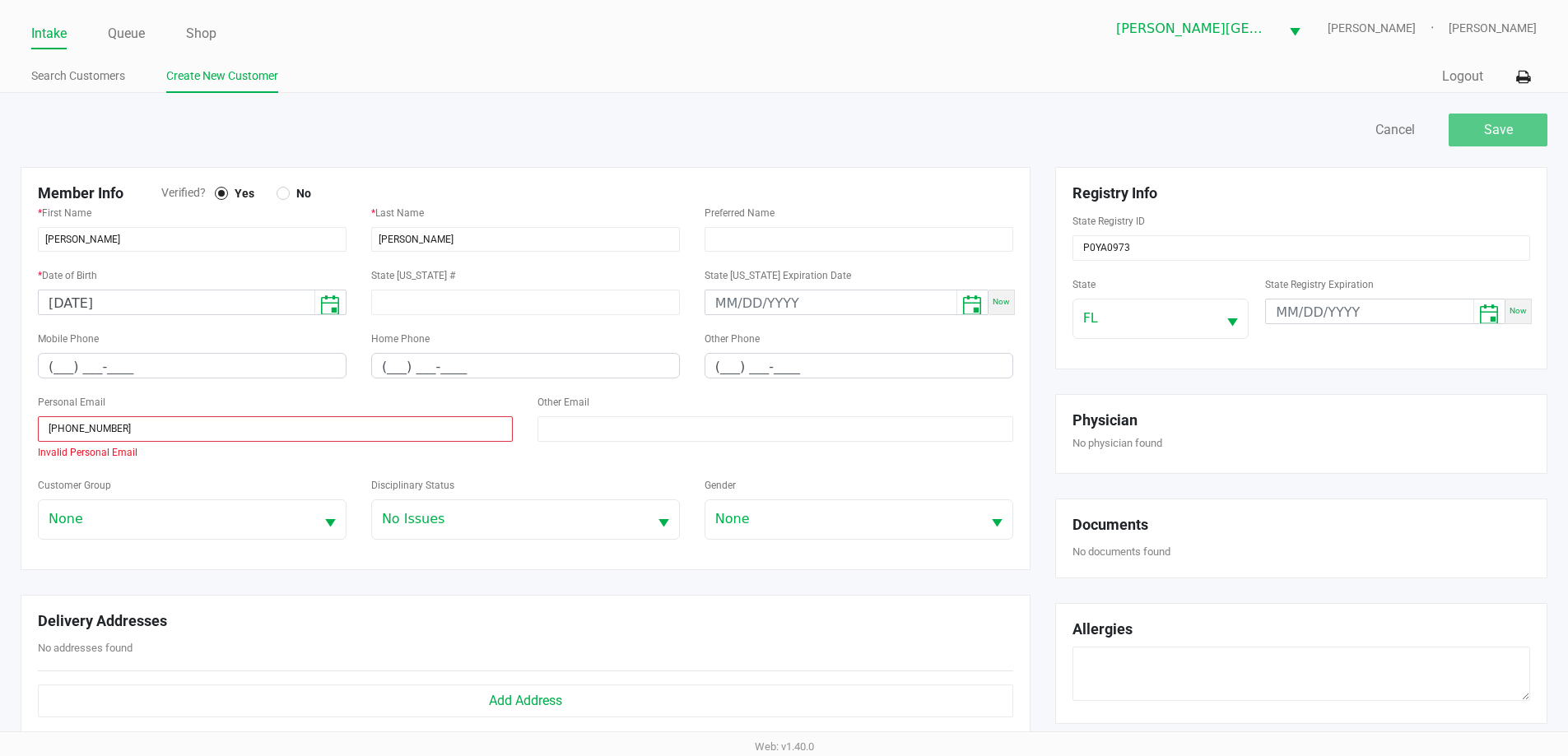
click at [35, 375] on div "Mobile Phone (___) ___-____" at bounding box center [191, 360] width 333 height 63
paste input "321) 208-2682"
type input "(321) 208-2682"
drag, startPoint x: 242, startPoint y: 432, endPoint x: 0, endPoint y: 418, distance: 242.4
click at [0, 418] on div "Save Cancel Member Info Verified? Yes No * First Name SIMONE * Last Name OVERCA…" at bounding box center [784, 579] width 1568 height 972
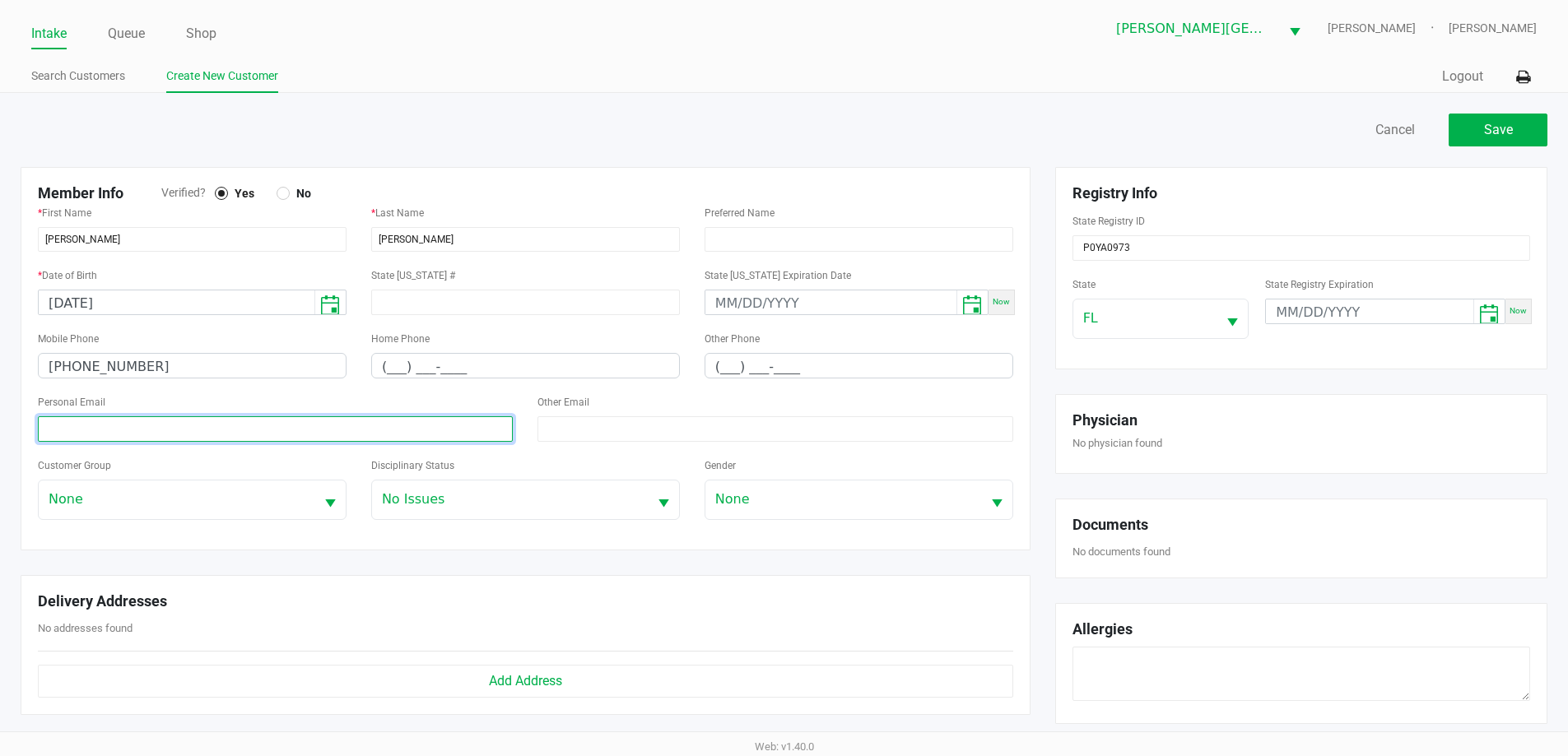
paste input "sovercash01@yahoo.com"
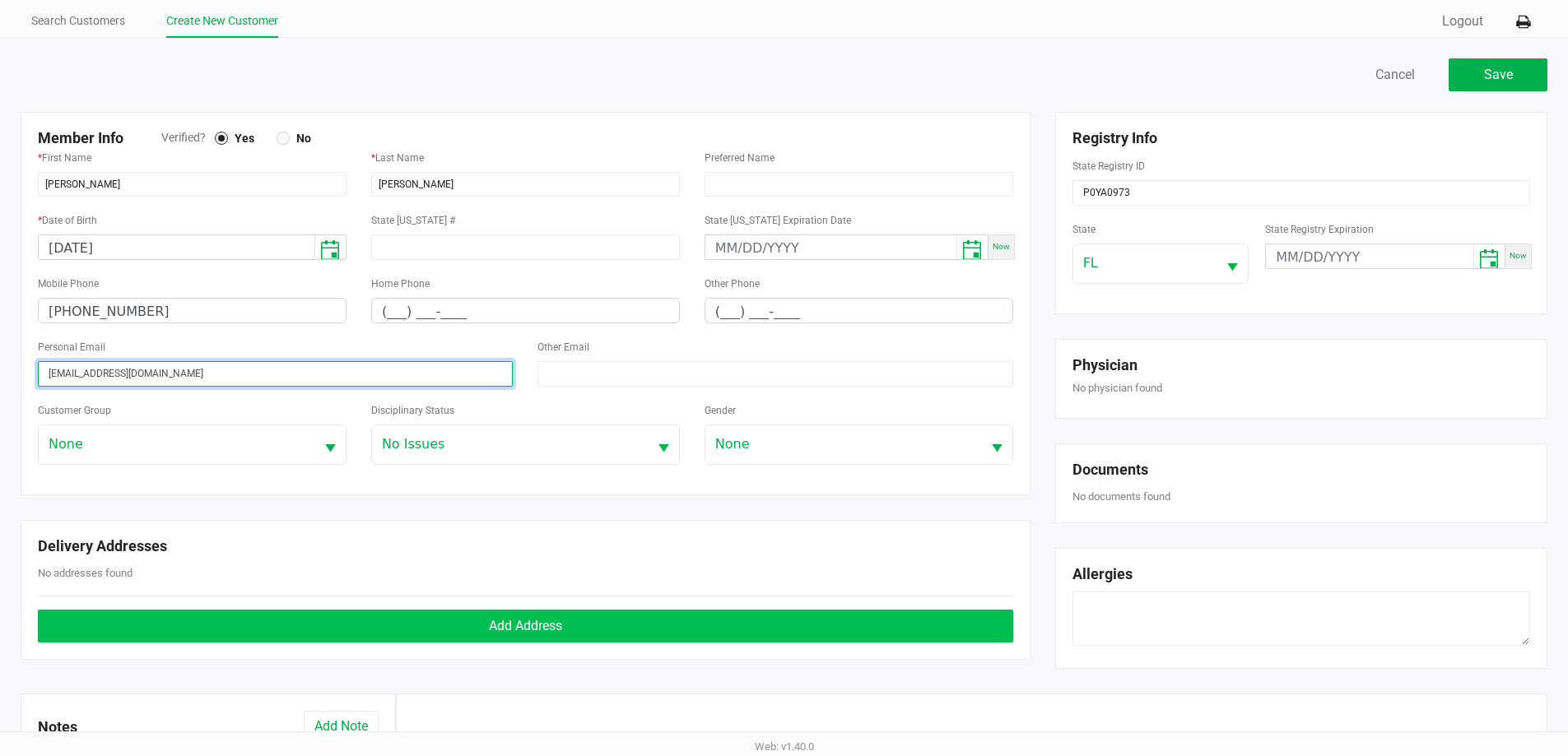
scroll to position [82, 0]
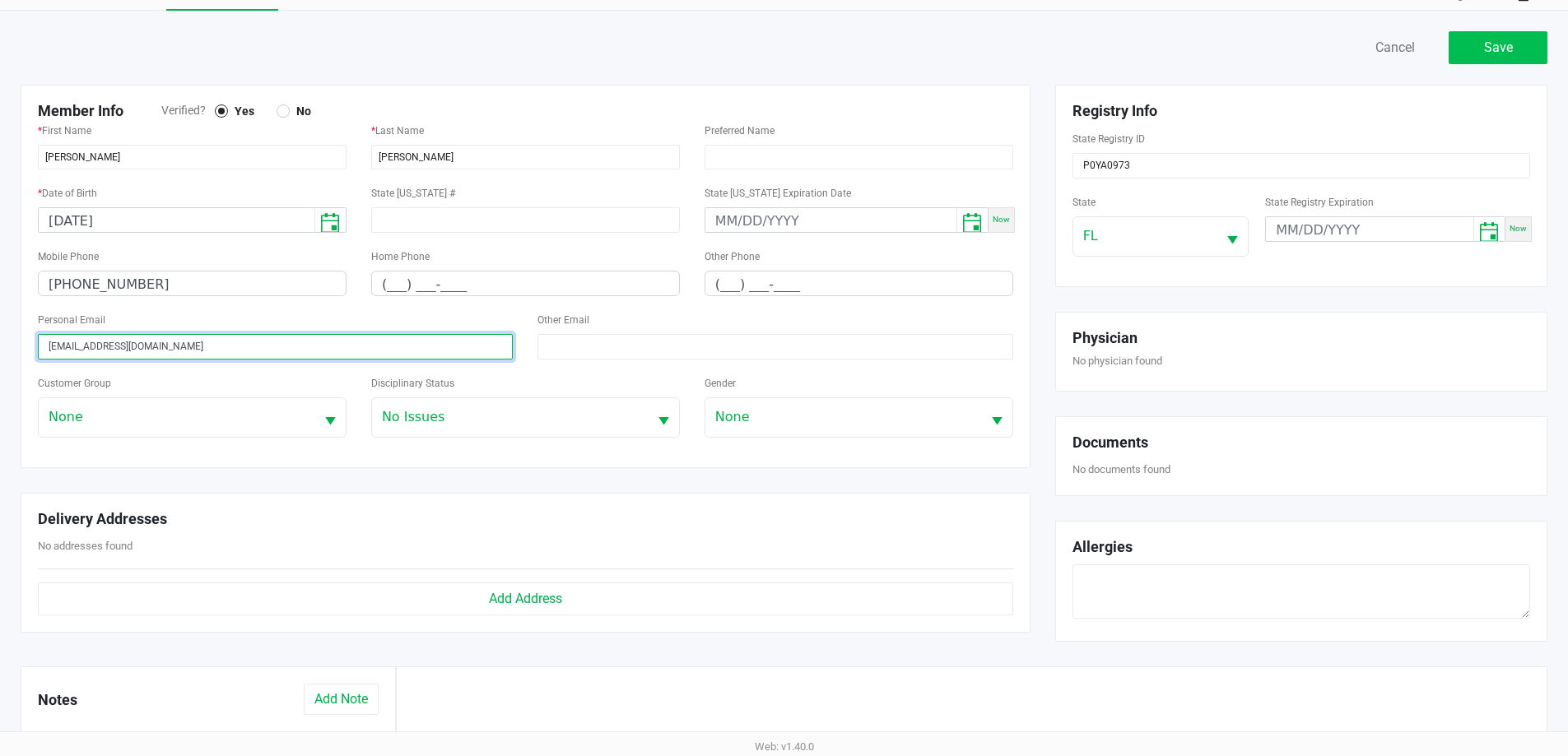
type input "sovercash01@yahoo.com"
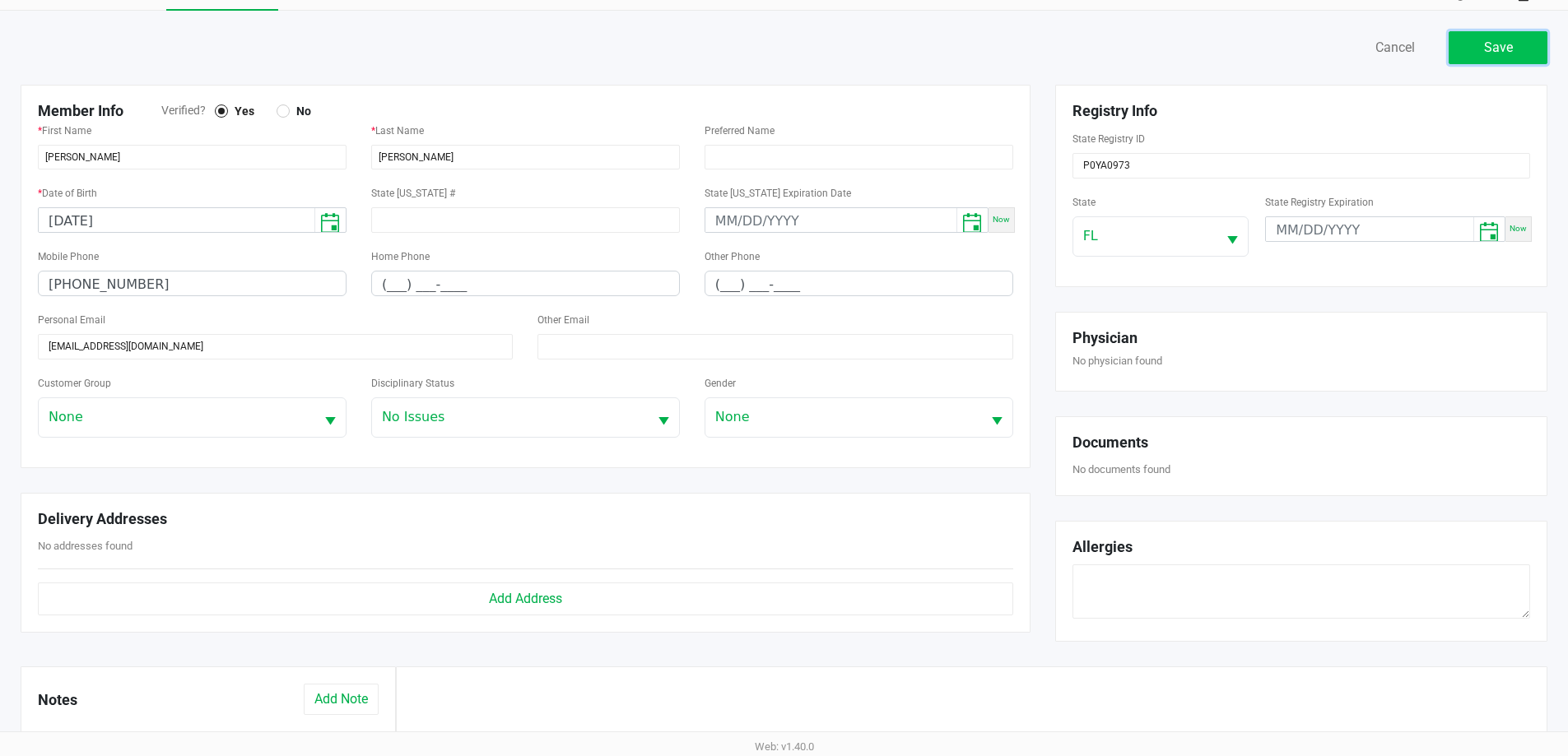
click at [1527, 37] on button "Save" at bounding box center [1498, 48] width 99 height 33
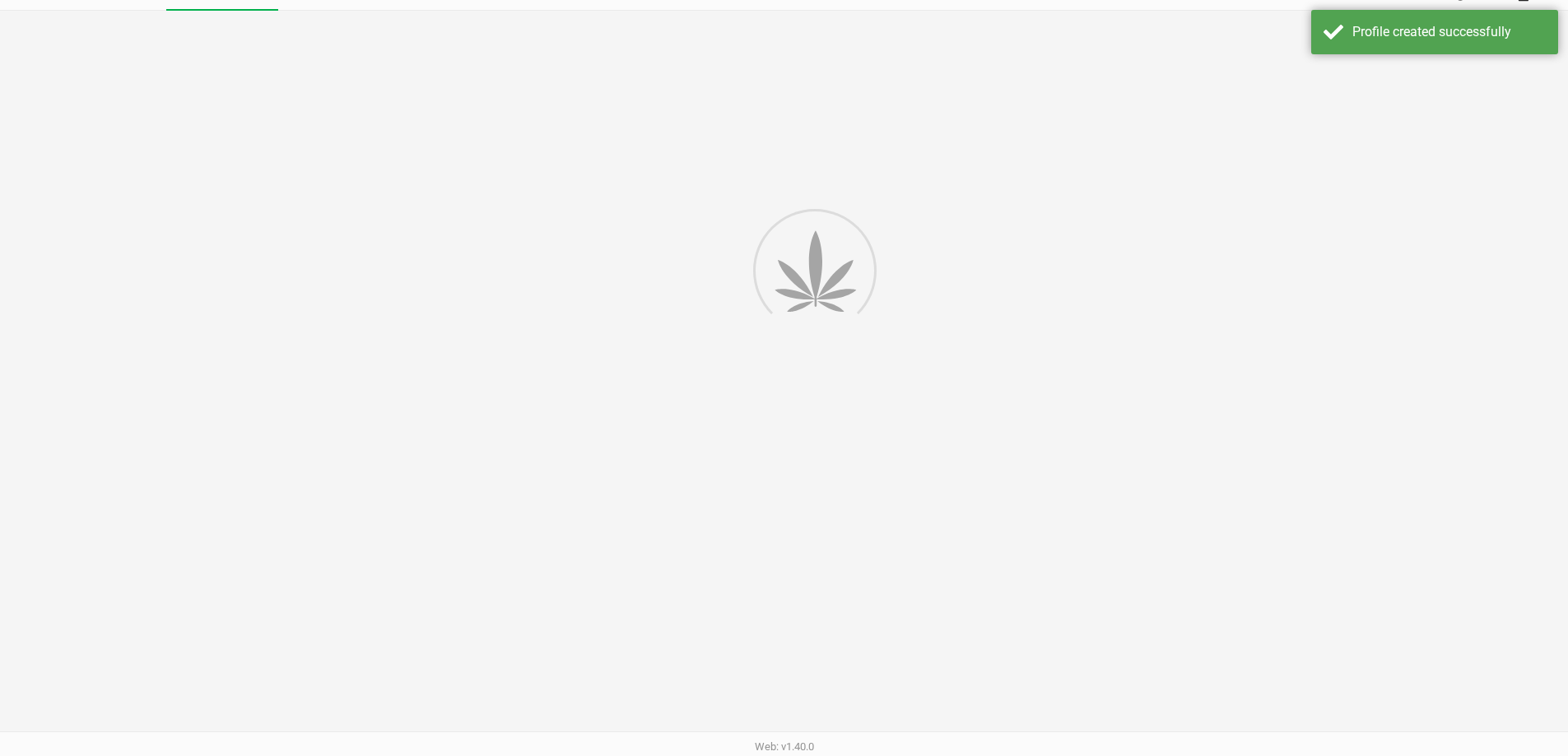
type input "---"
type input "( __) ___-____"
type input "---"
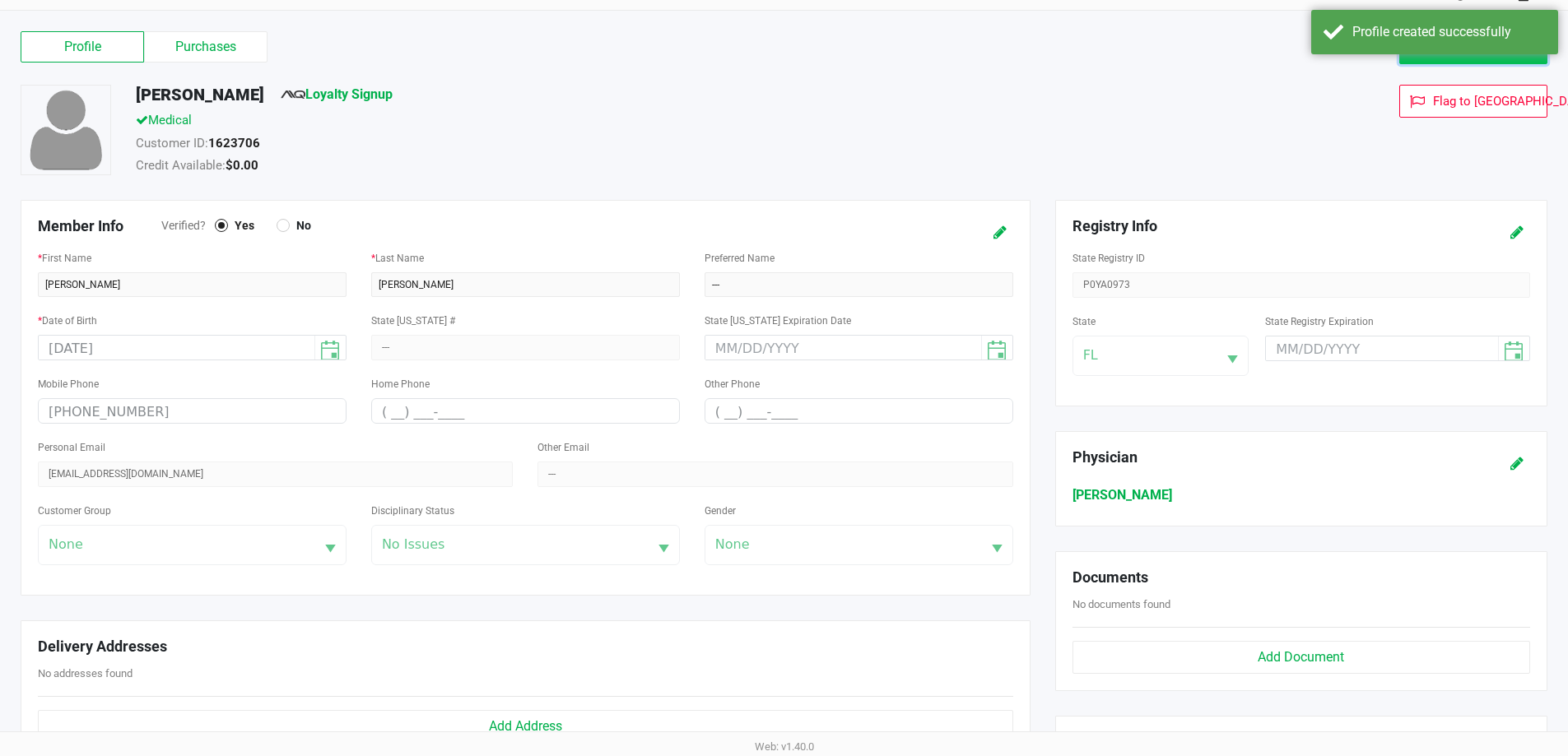
click at [1444, 54] on button "Add to Queue" at bounding box center [1473, 48] width 148 height 33
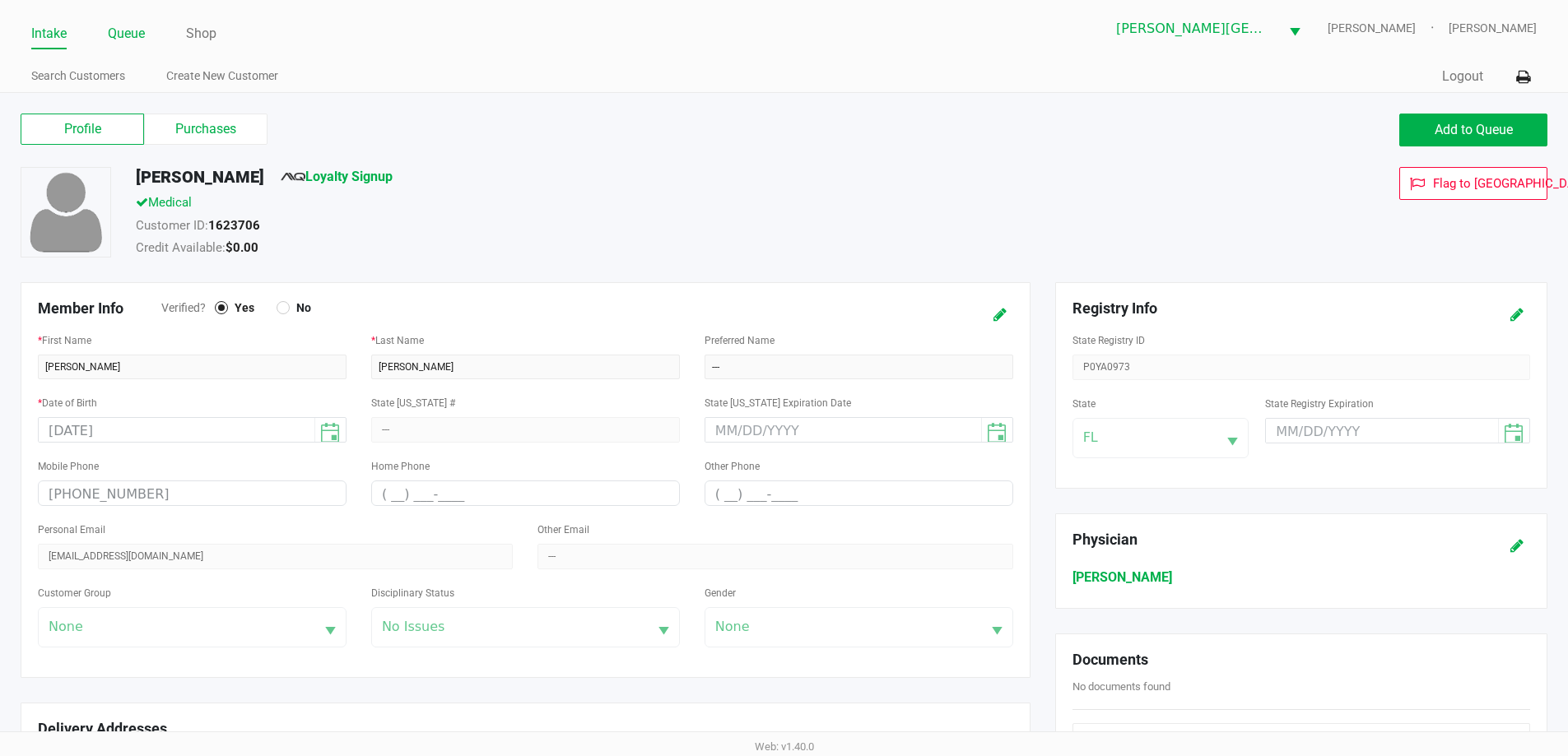
click at [127, 34] on link "Queue" at bounding box center [127, 34] width 37 height 23
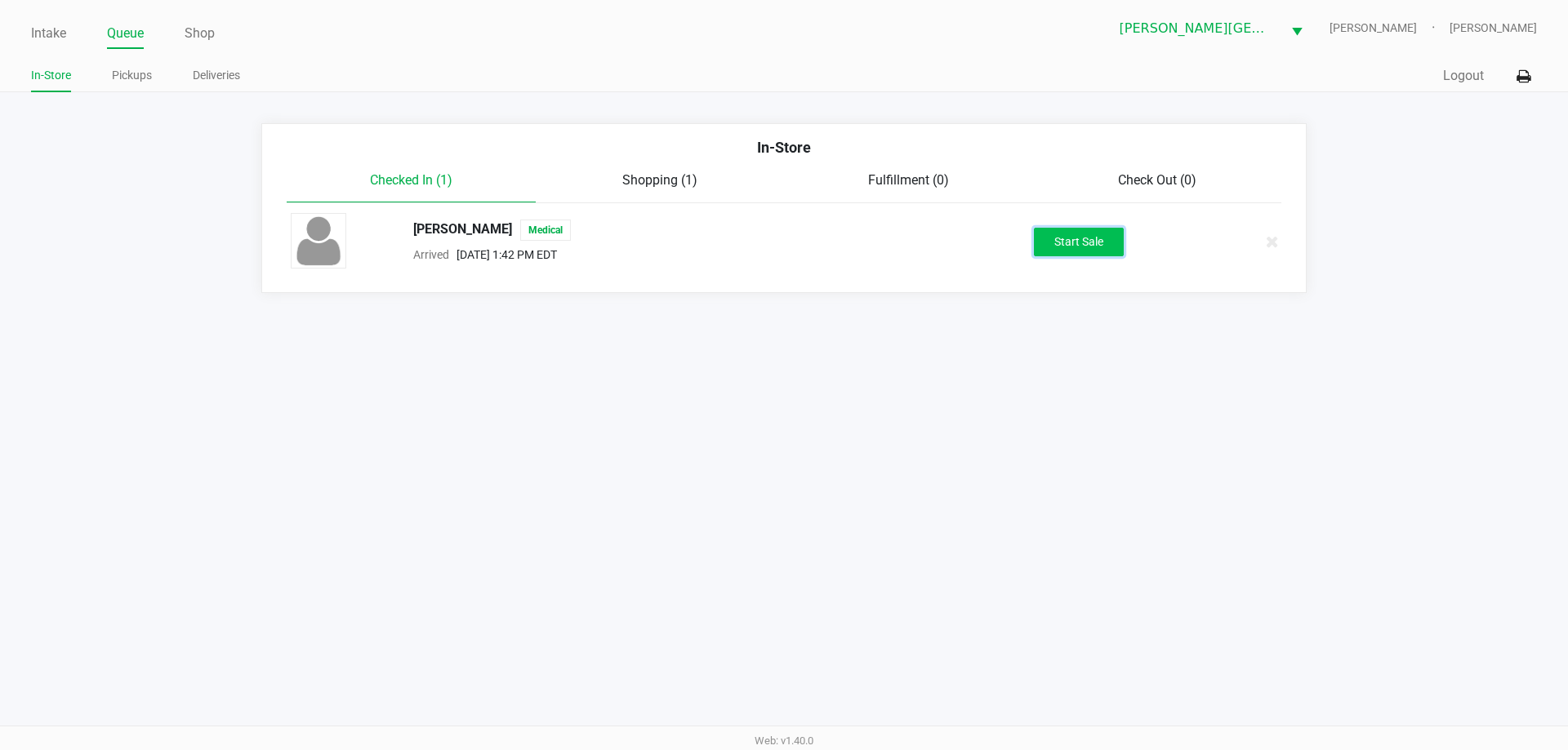
click at [1088, 241] on button "Start Sale" at bounding box center [1078, 241] width 90 height 29
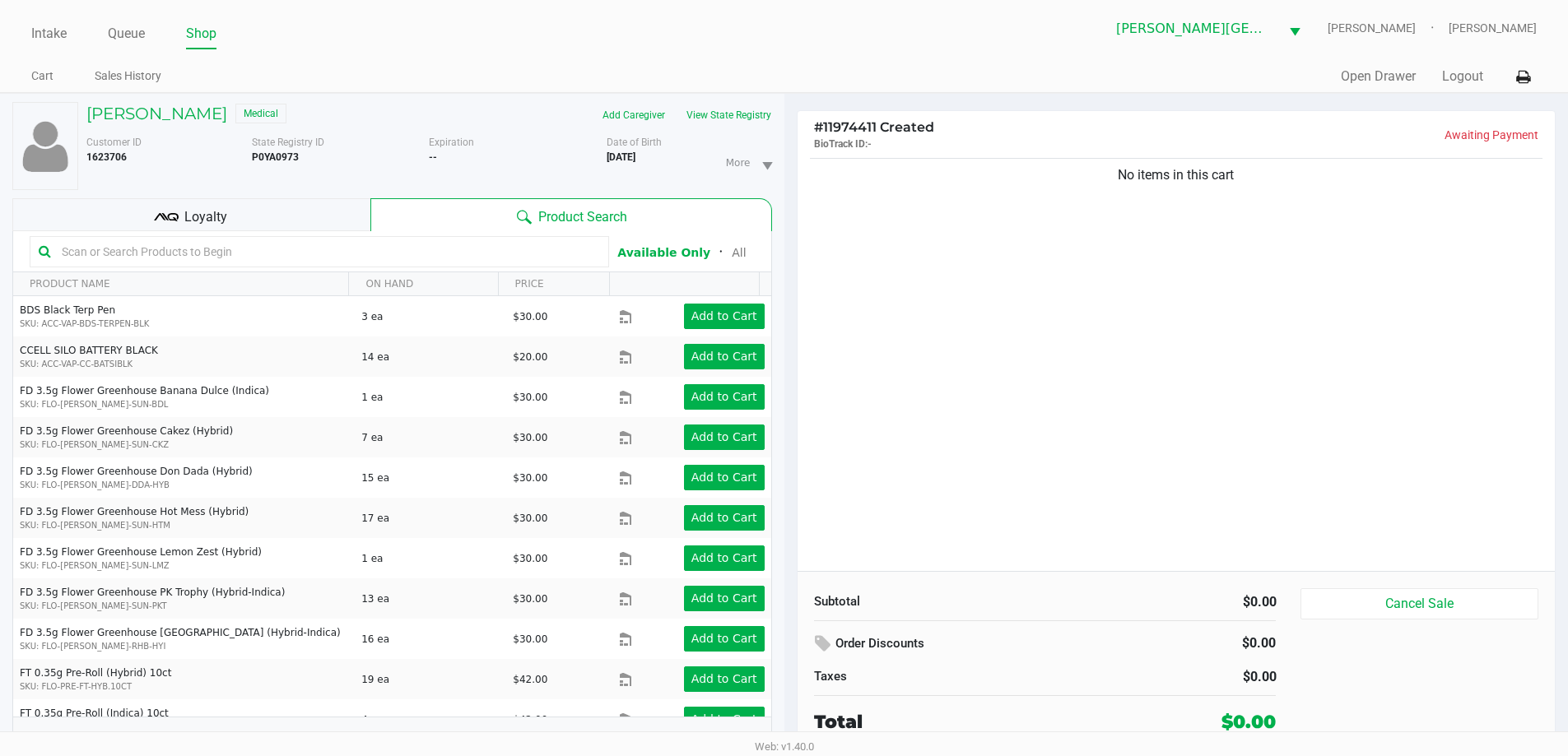
click at [1027, 319] on div "No items in this cart" at bounding box center [1176, 363] width 758 height 417
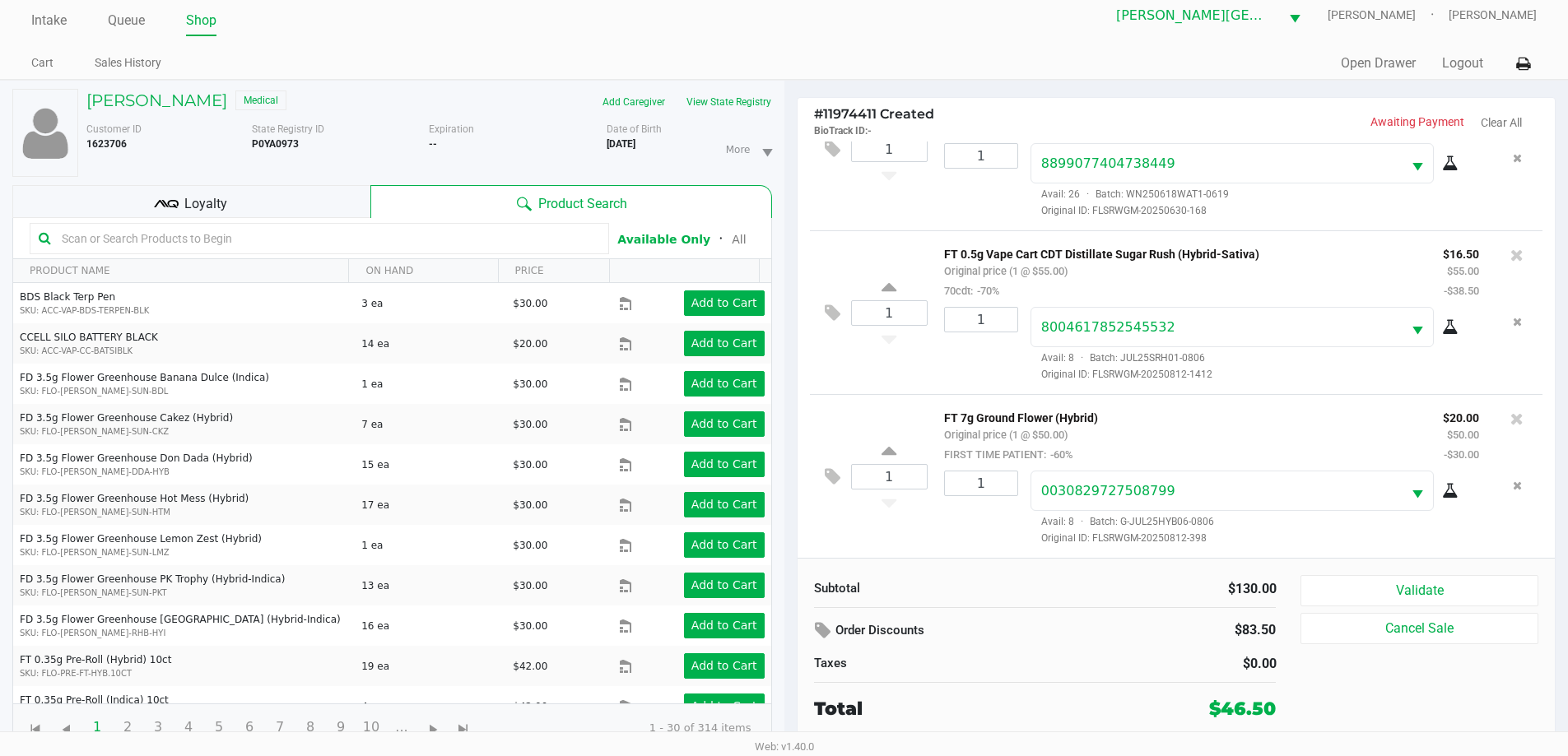
scroll to position [18, 0]
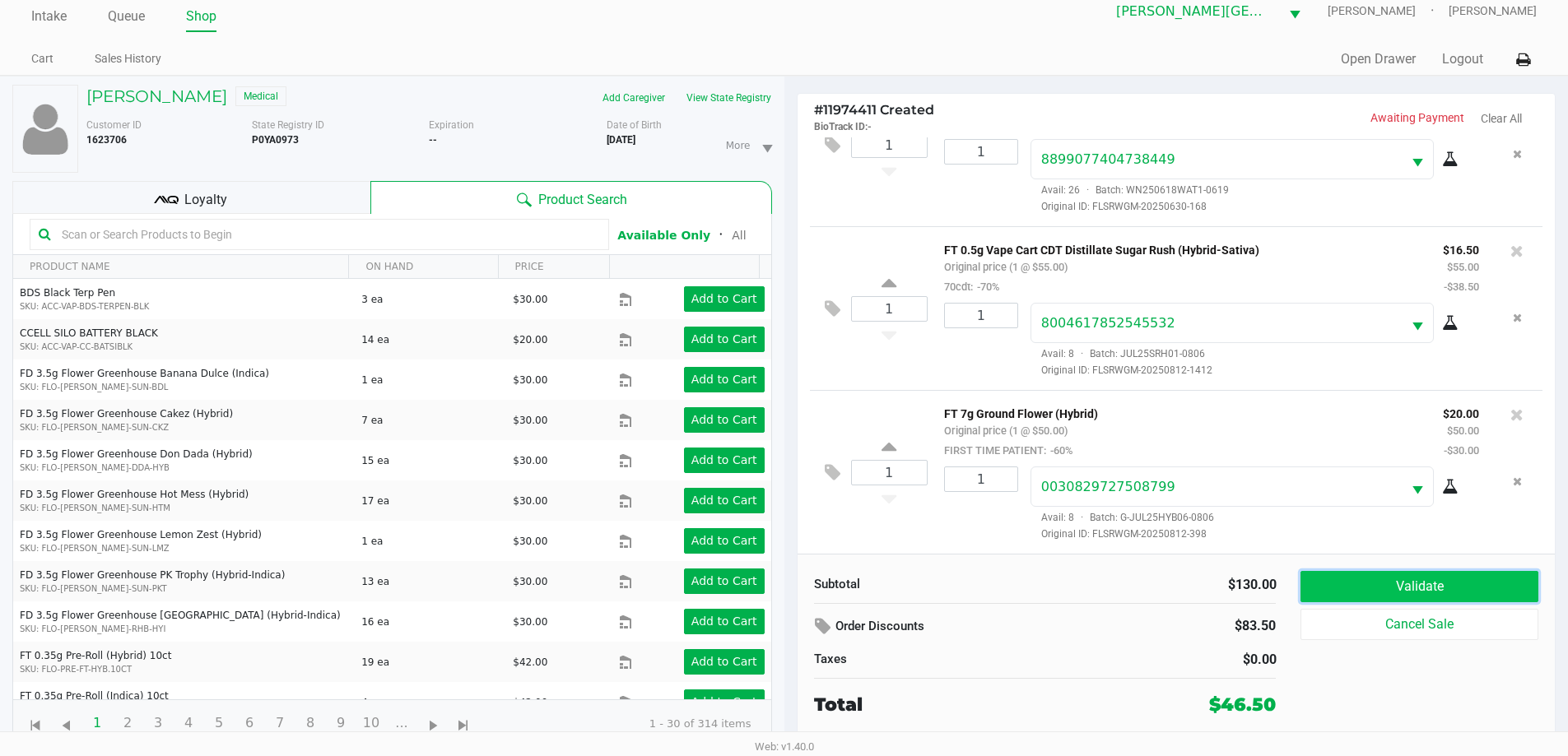
click at [1458, 589] on button "Validate" at bounding box center [1420, 587] width 237 height 32
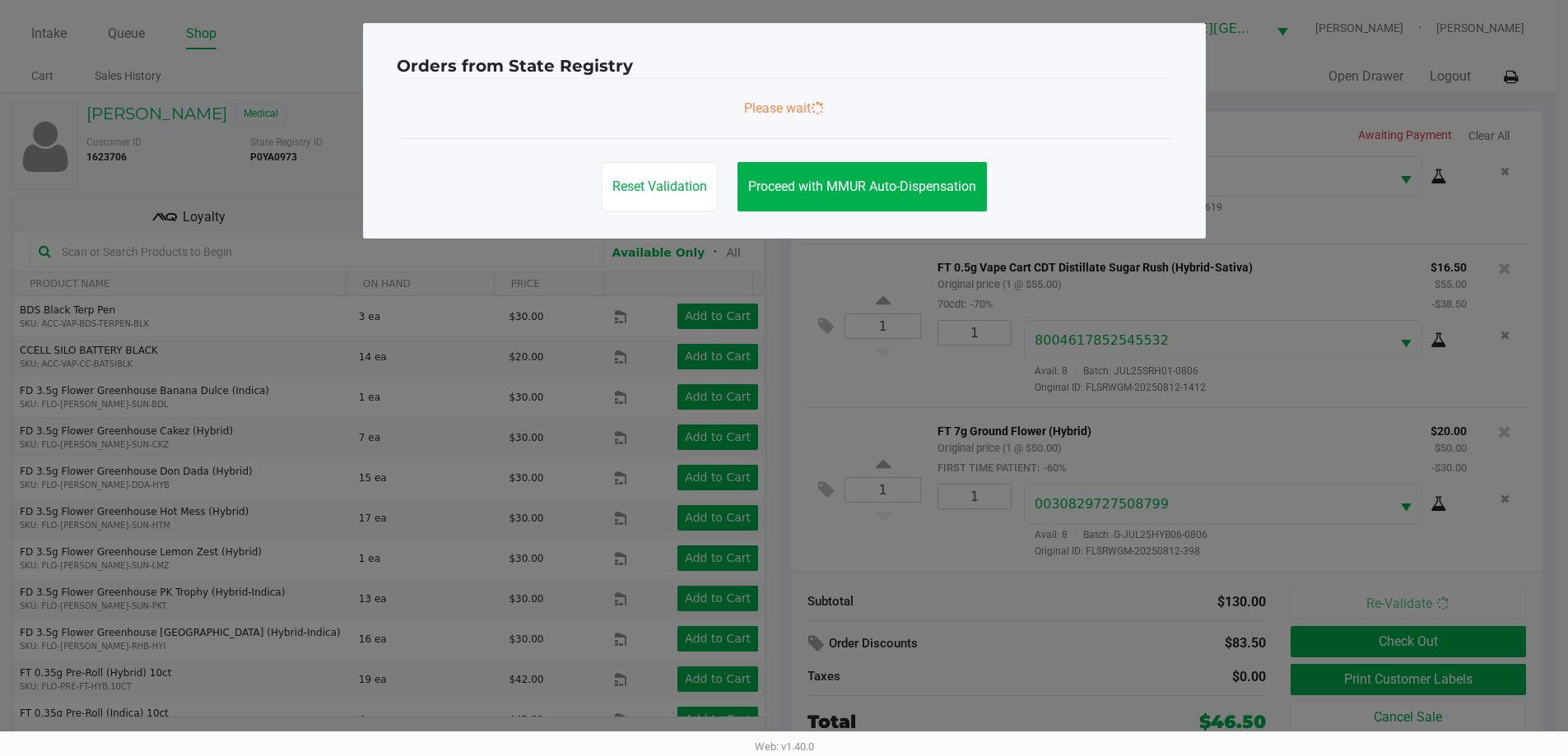
scroll to position [0, 0]
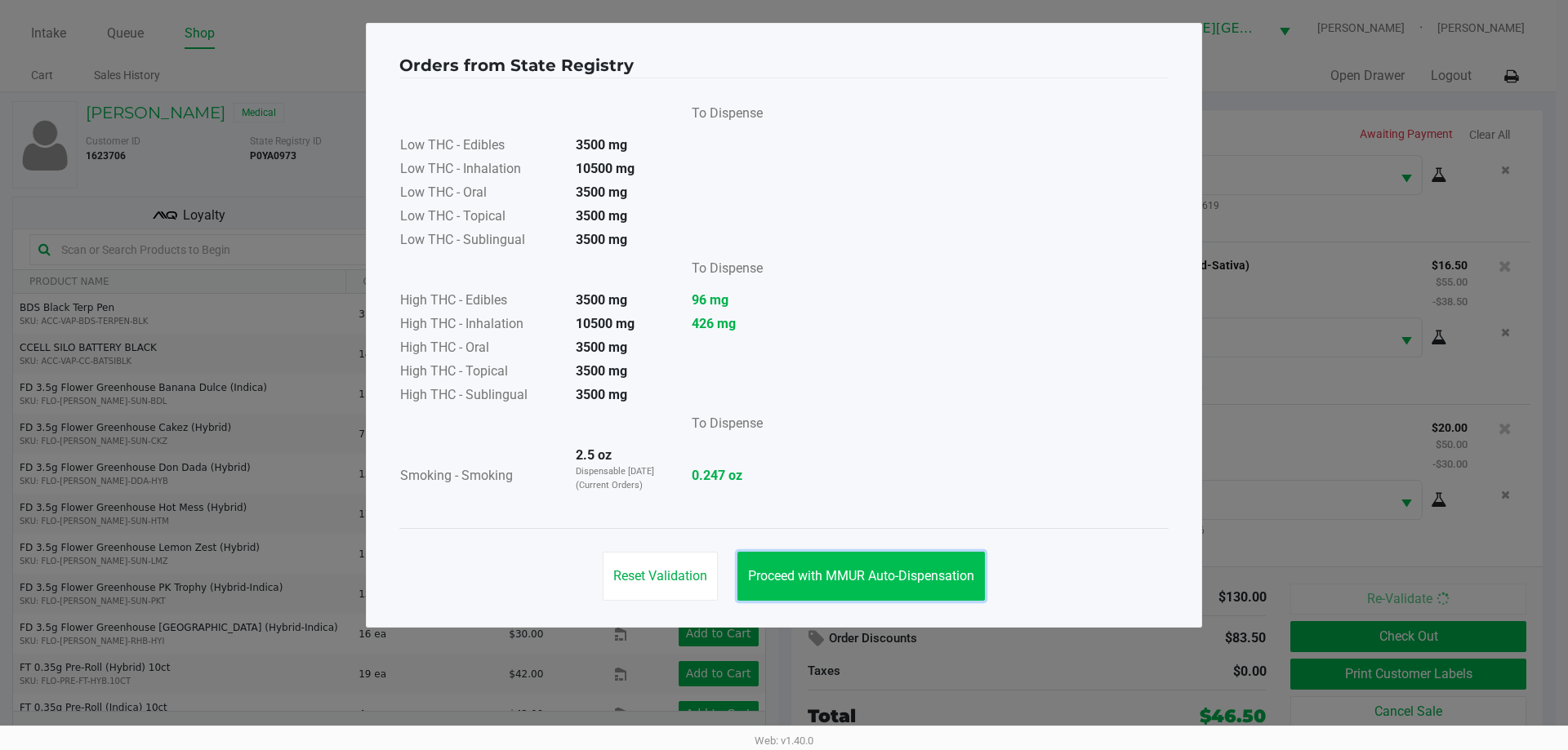
click at [818, 581] on span "Proceed with MMUR Auto-Dispensation" at bounding box center [860, 575] width 226 height 16
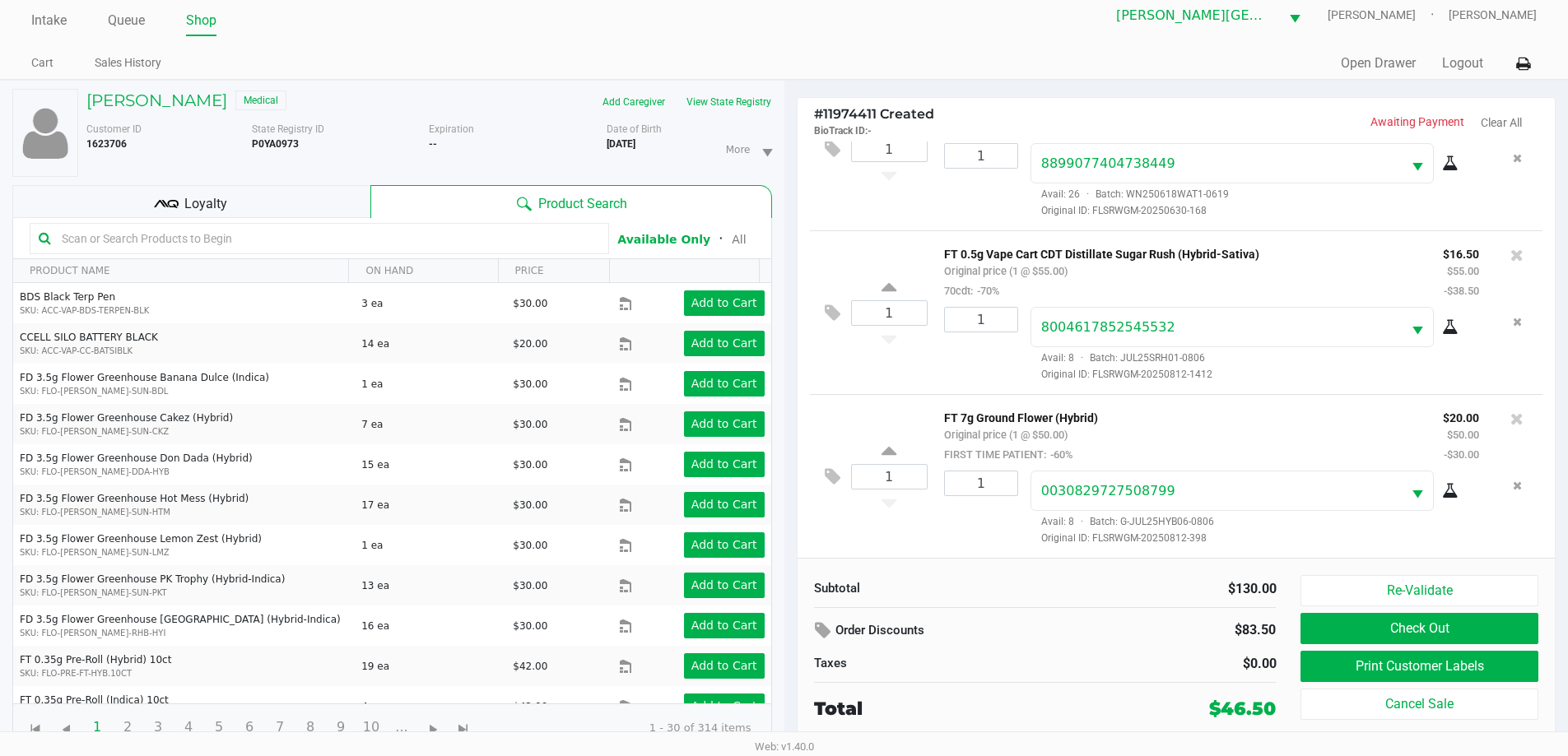
scroll to position [18, 0]
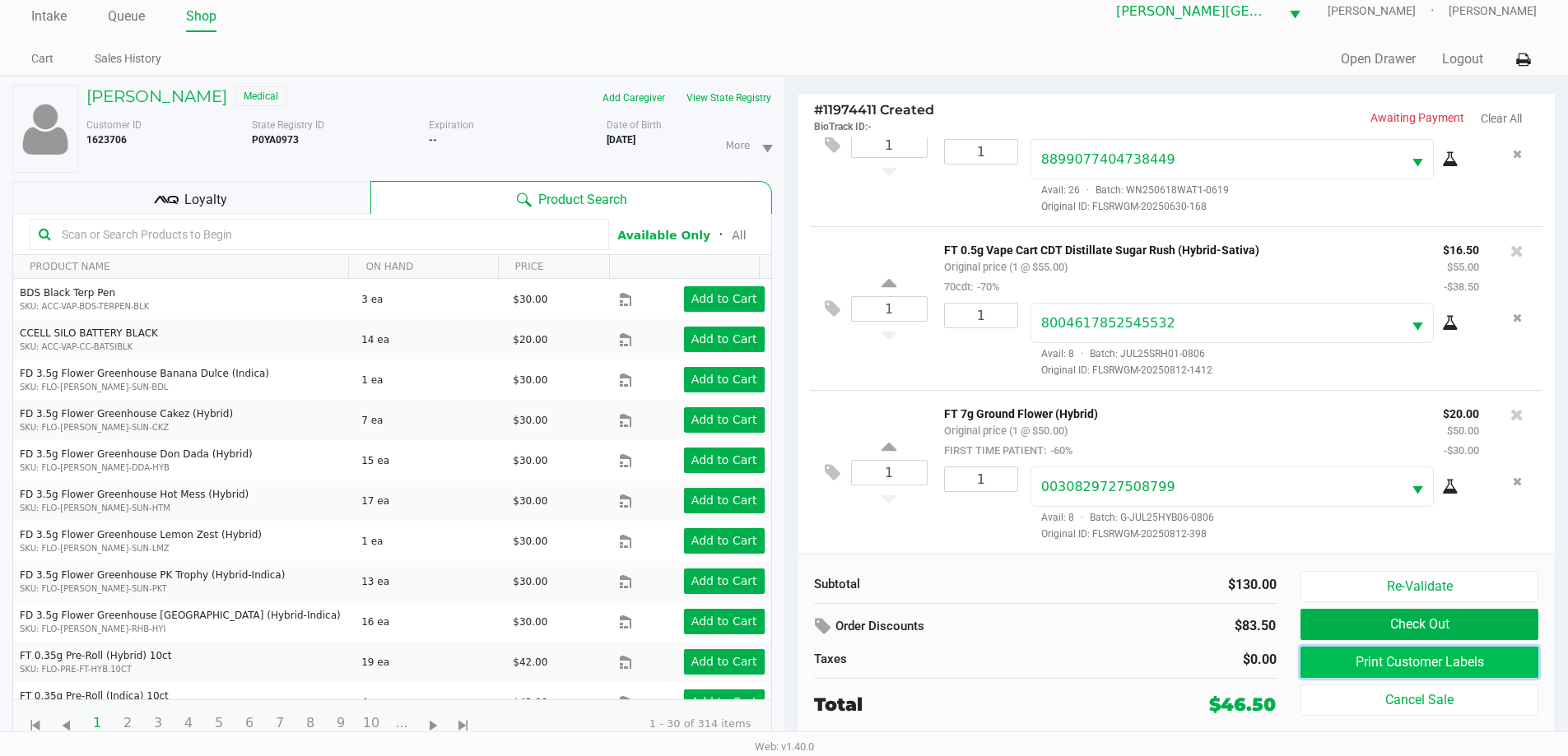
click at [1438, 659] on button "Print Customer Labels" at bounding box center [1420, 663] width 237 height 32
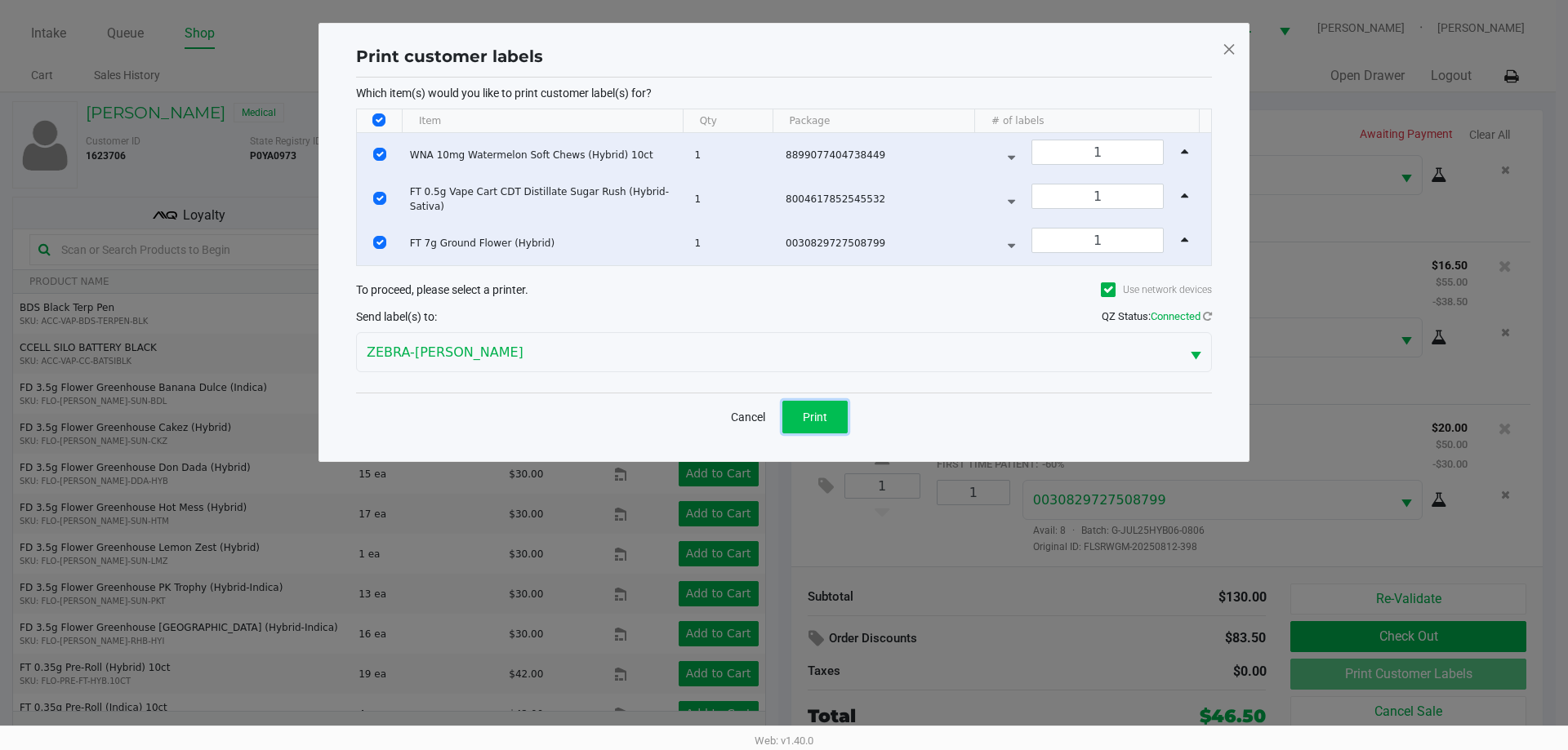
click at [828, 416] on button "Print" at bounding box center [815, 416] width 66 height 32
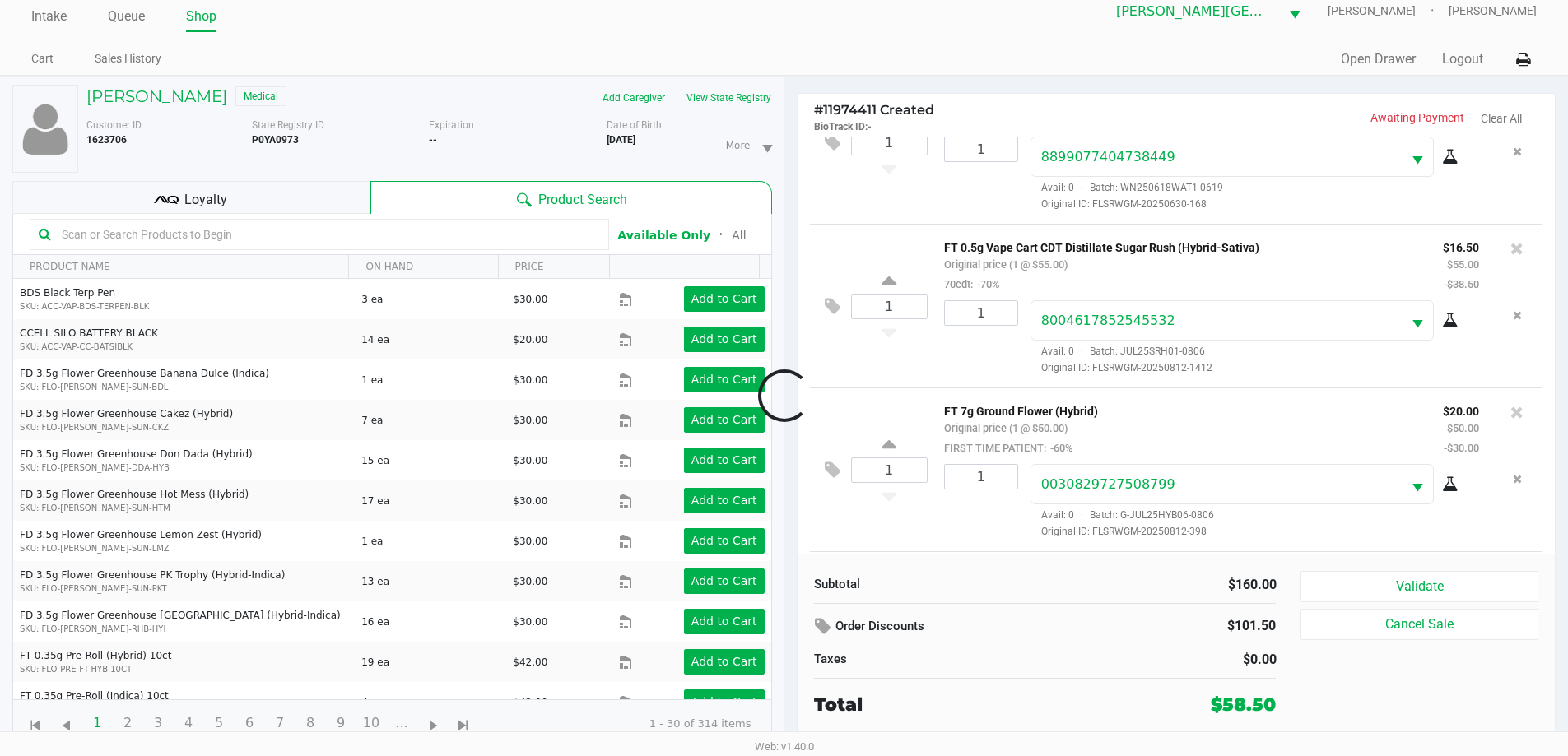
scroll to position [241, 0]
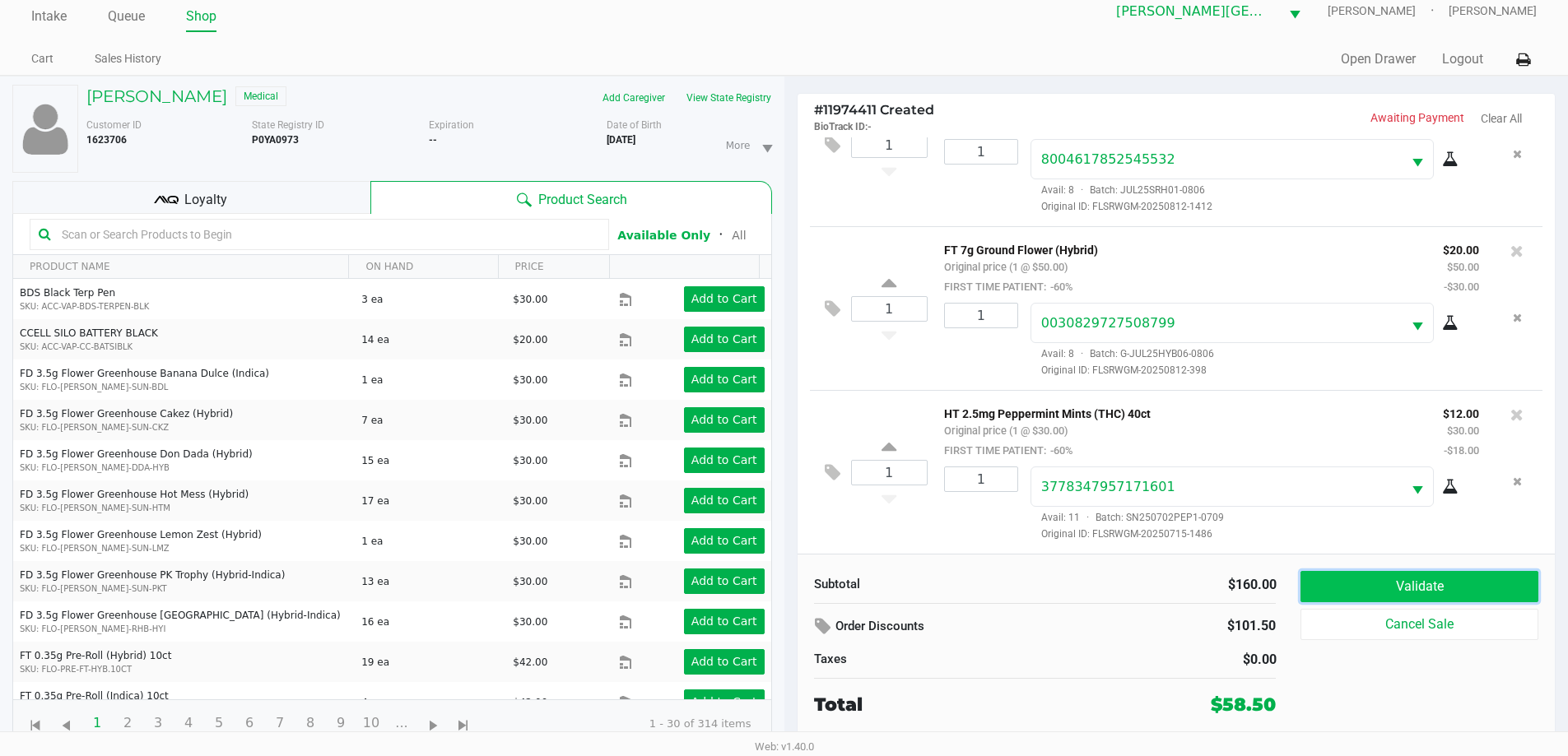
click at [1487, 585] on button "Validate" at bounding box center [1420, 587] width 237 height 32
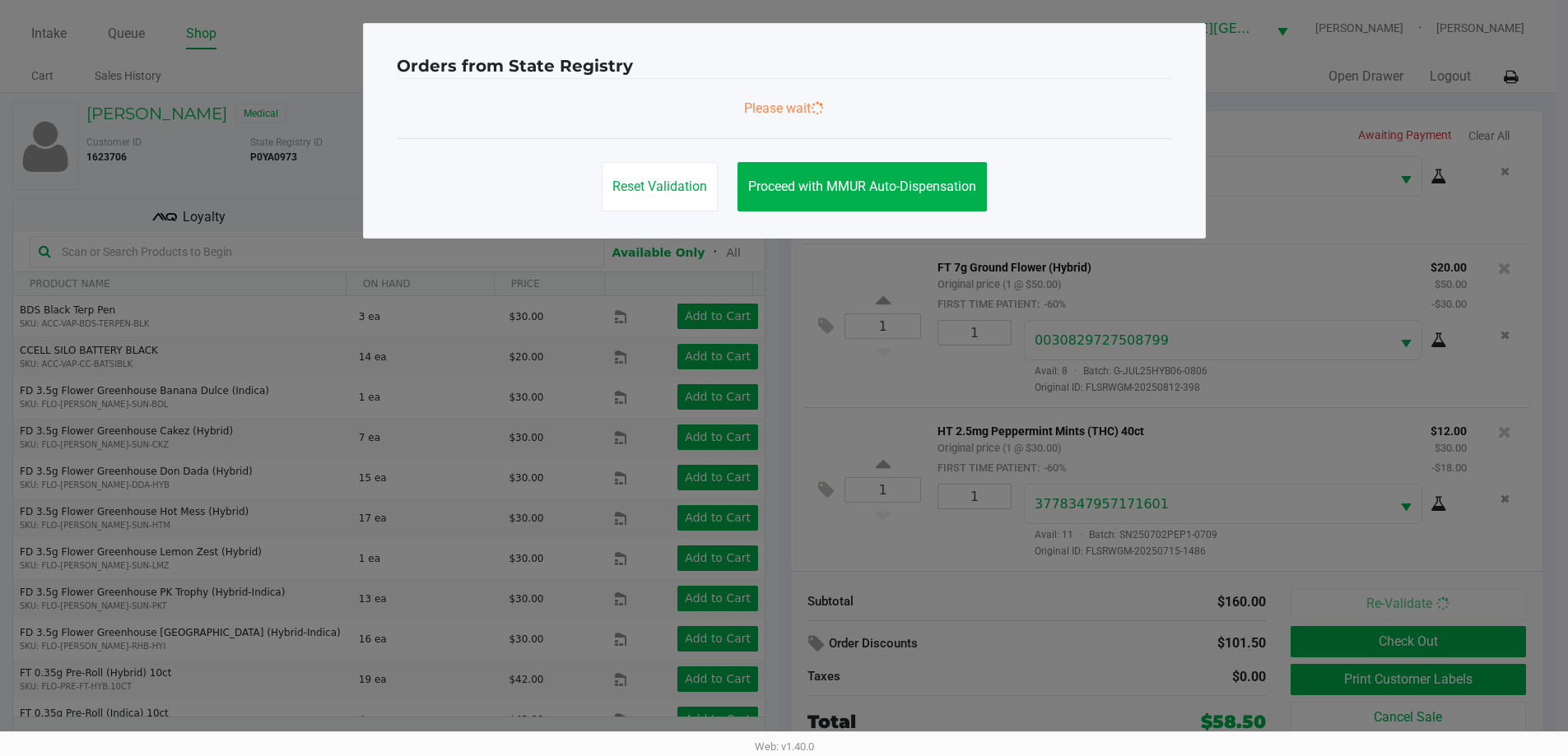
scroll to position [0, 0]
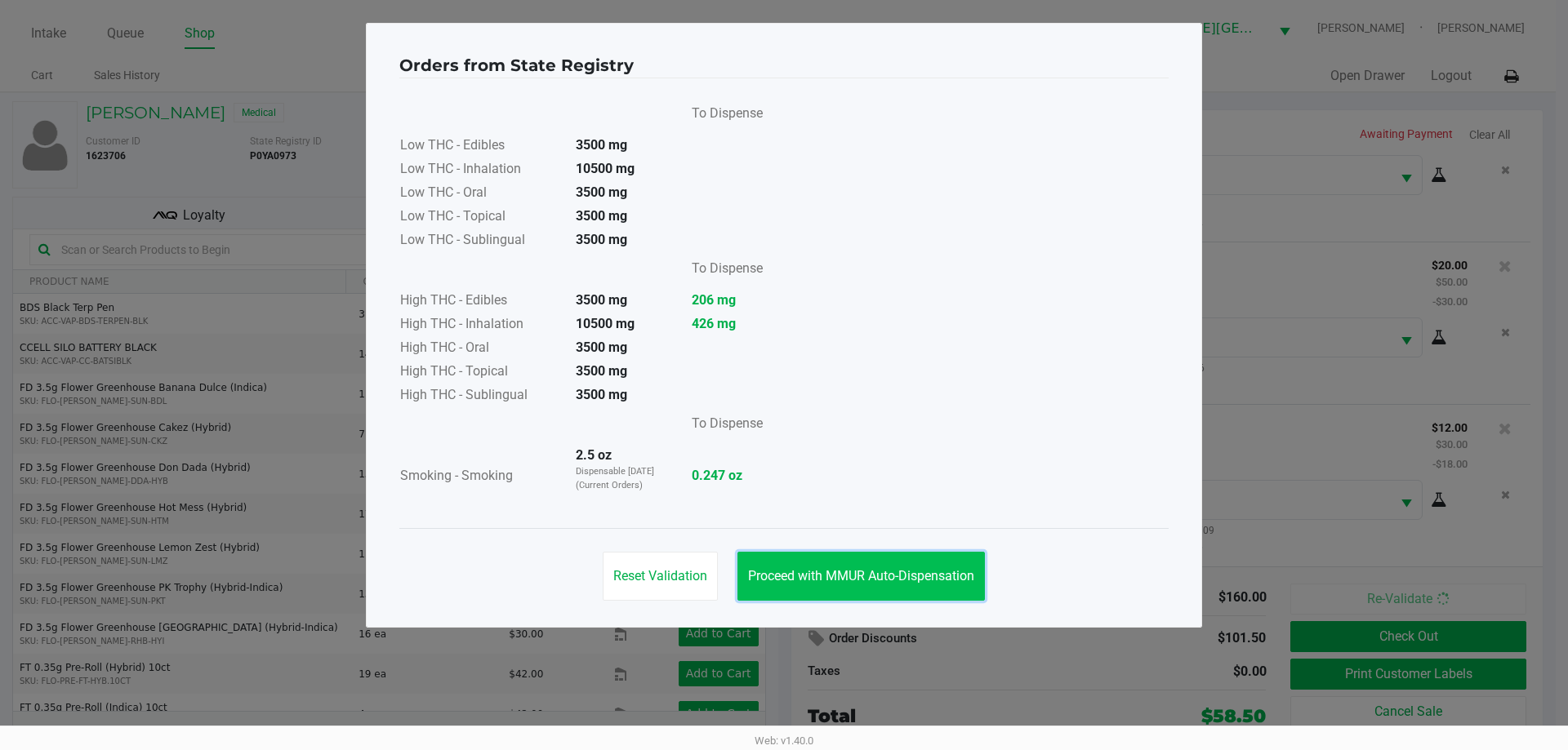
click at [887, 569] on span "Proceed with MMUR Auto-Dispensation" at bounding box center [860, 575] width 226 height 16
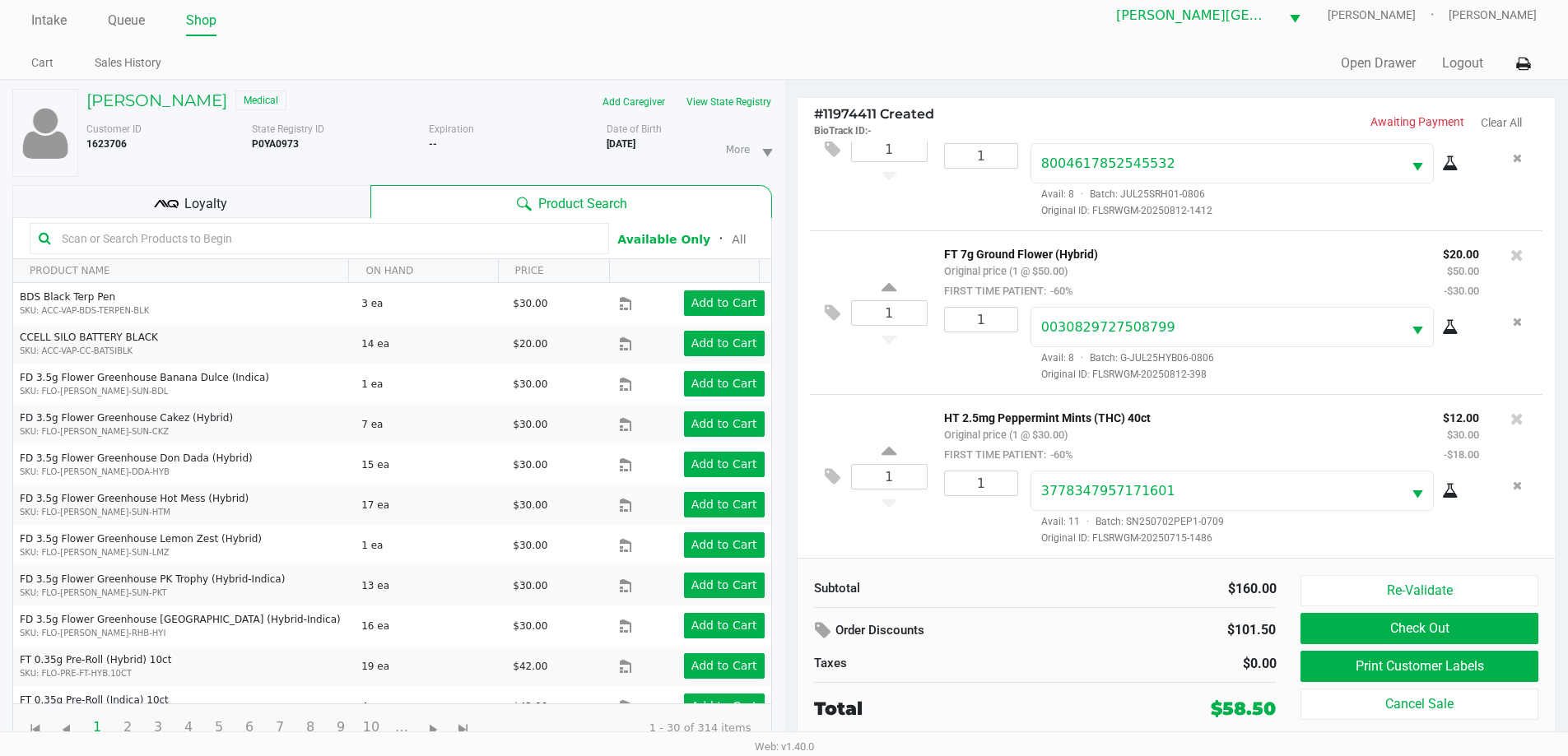
scroll to position [18, 0]
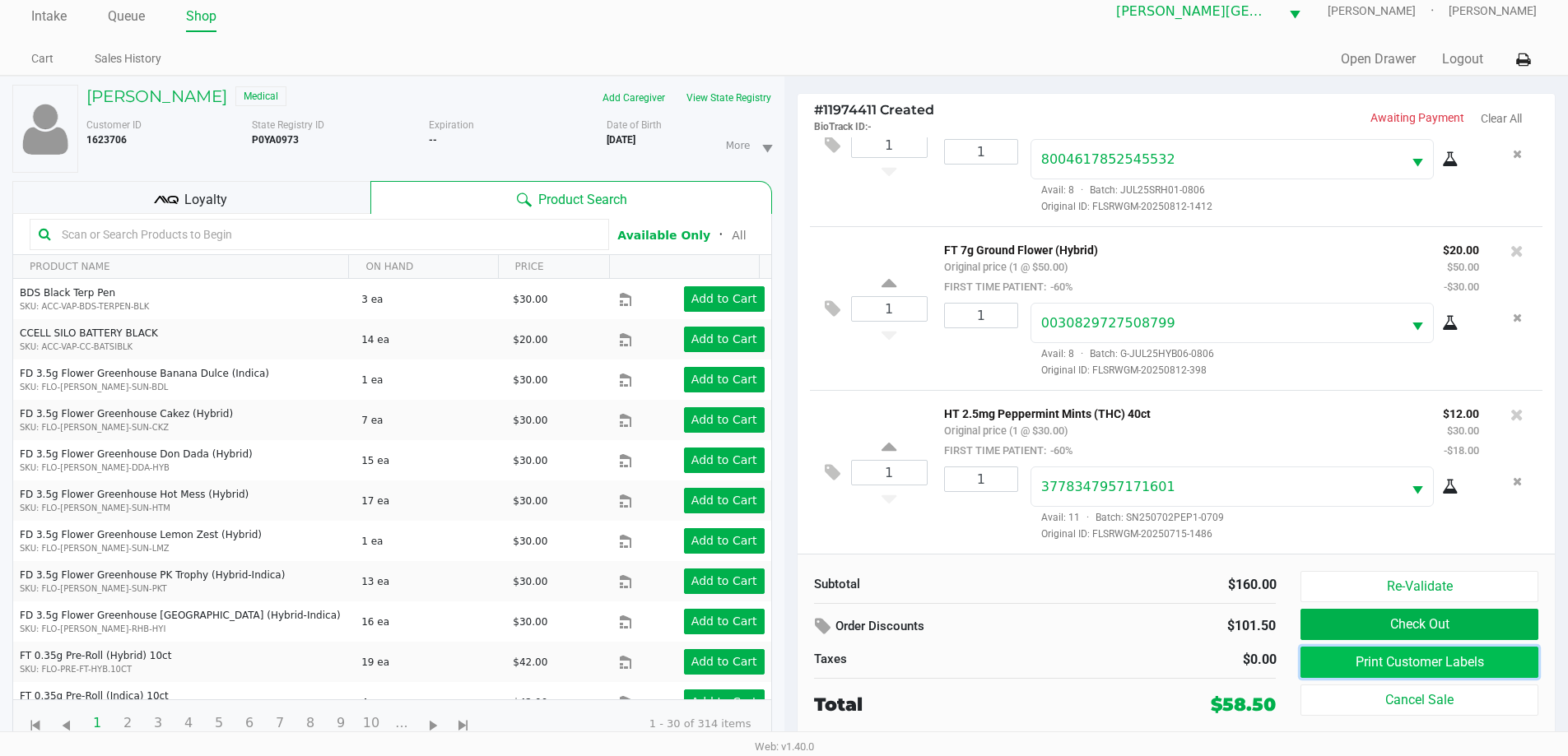
click at [1311, 663] on button "Print Customer Labels" at bounding box center [1420, 663] width 237 height 32
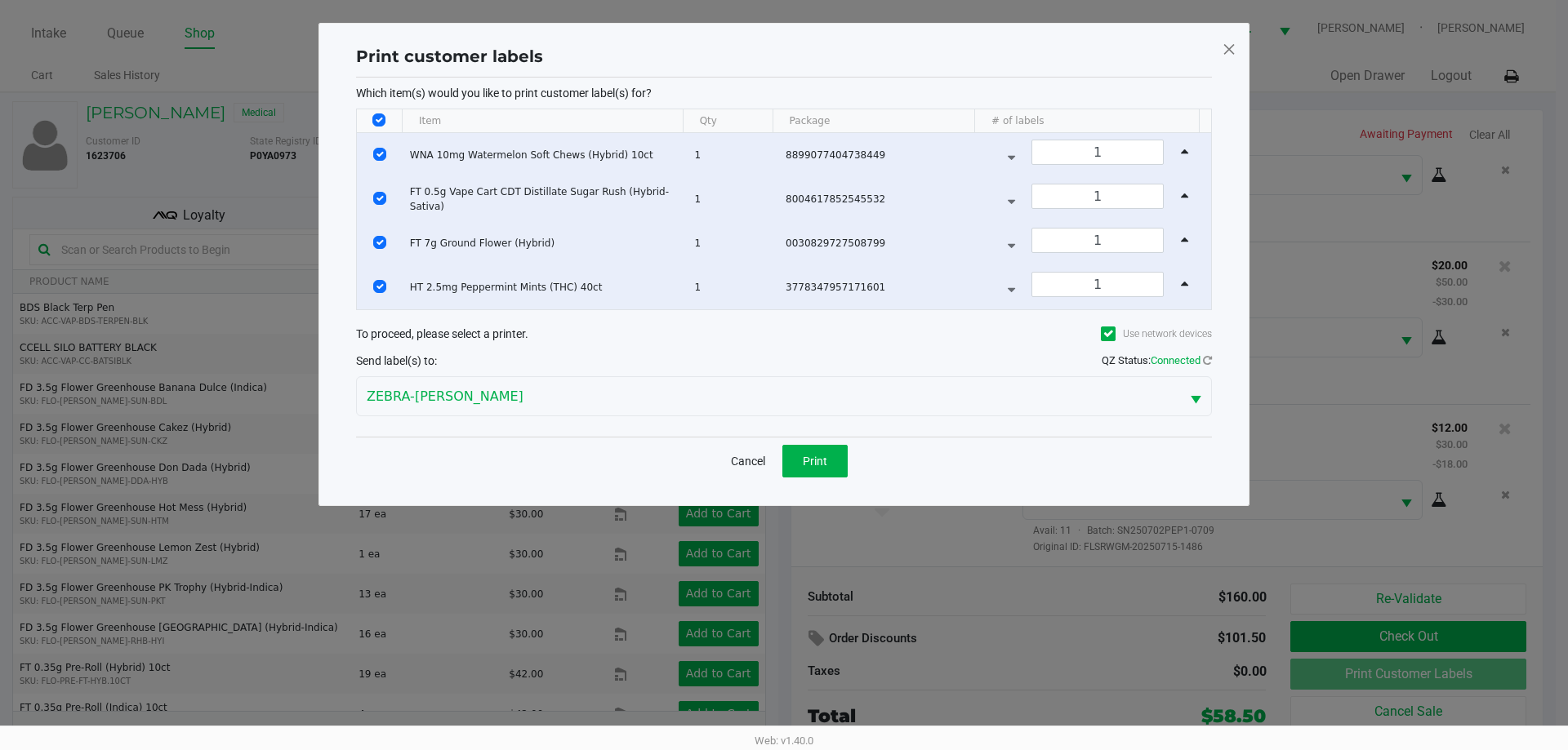
click at [377, 117] on input "Select All Rows" at bounding box center [378, 120] width 13 height 13
checkbox input "false"
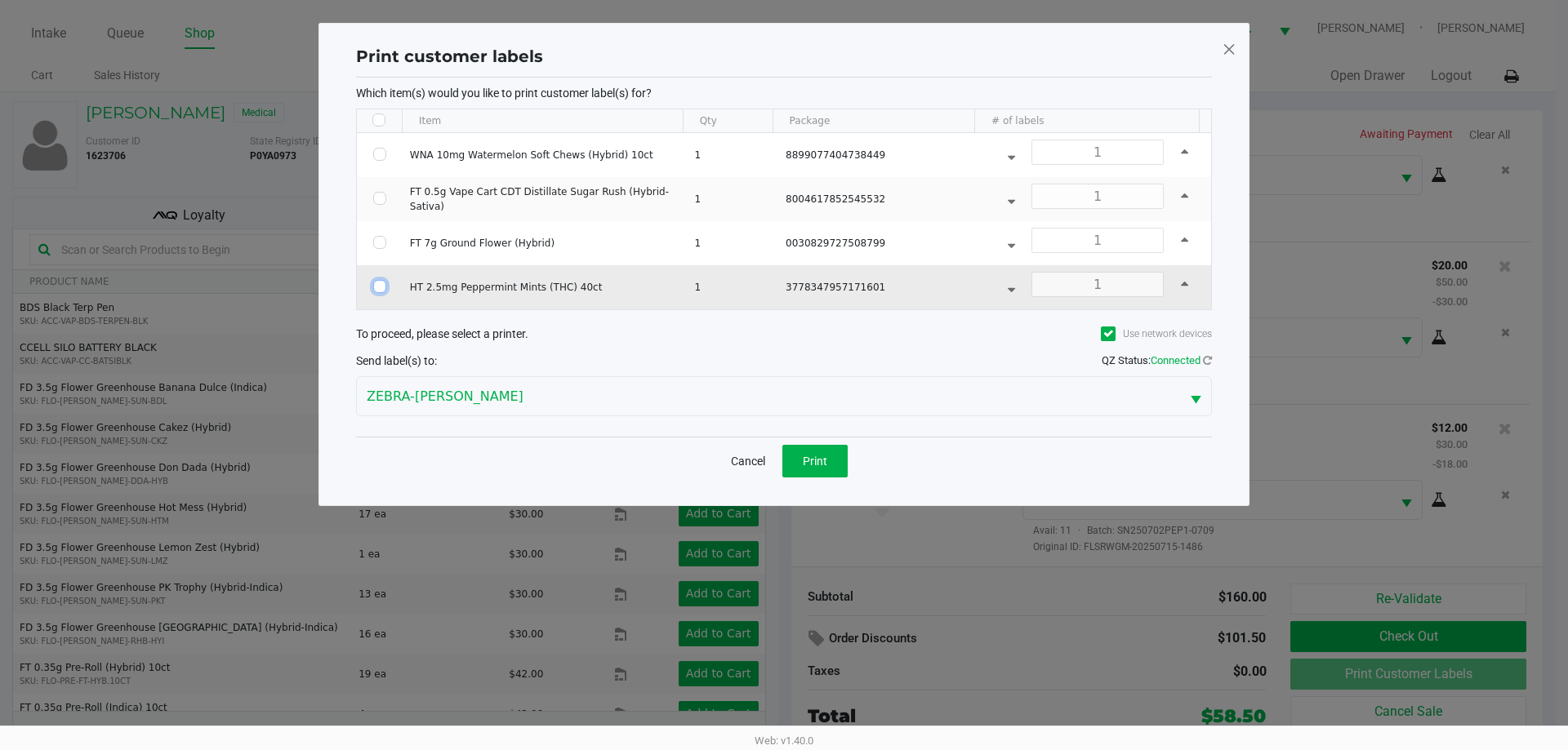
click at [377, 287] on input "Select Row" at bounding box center [379, 287] width 13 height 13
checkbox input "true"
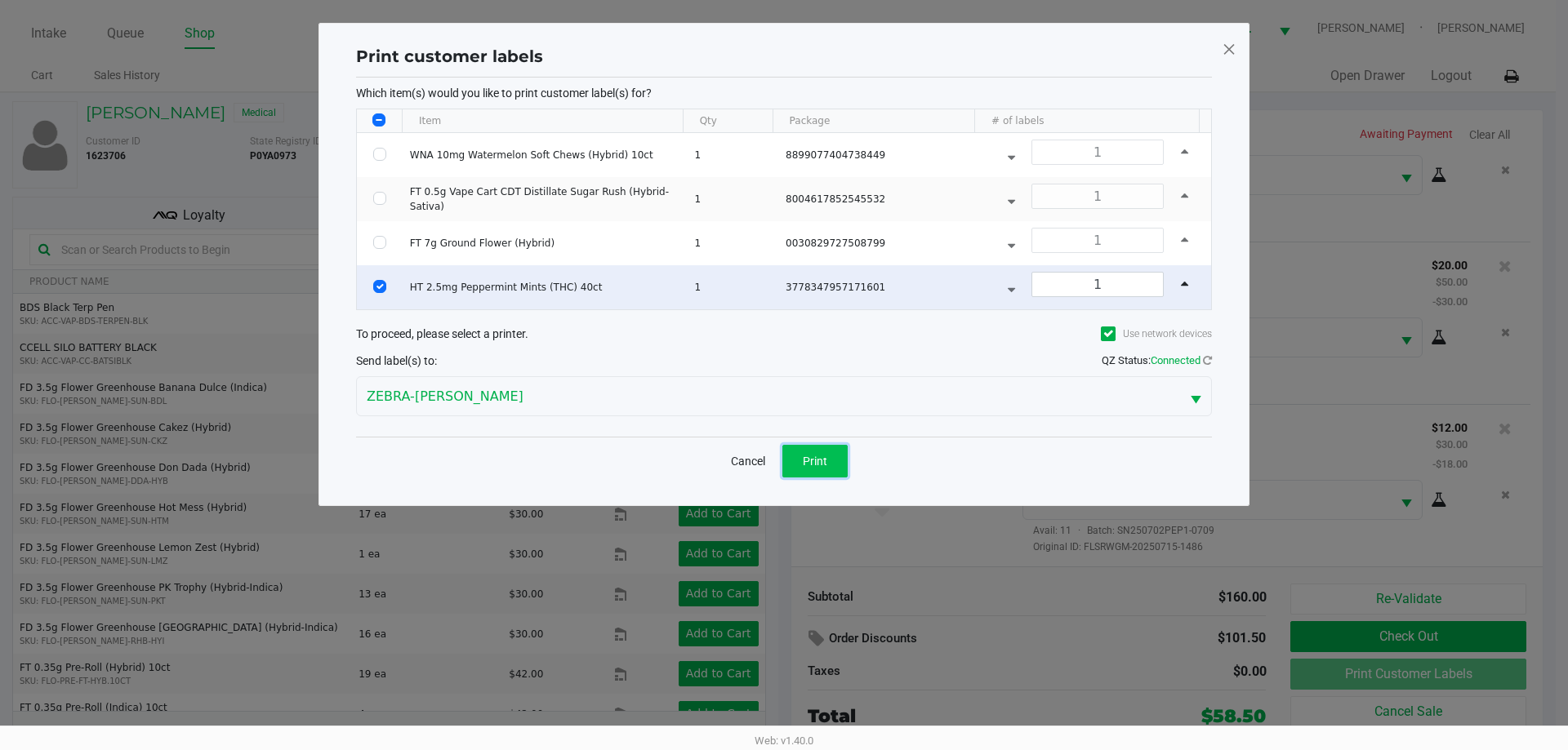
click at [817, 467] on button "Print" at bounding box center [815, 461] width 66 height 32
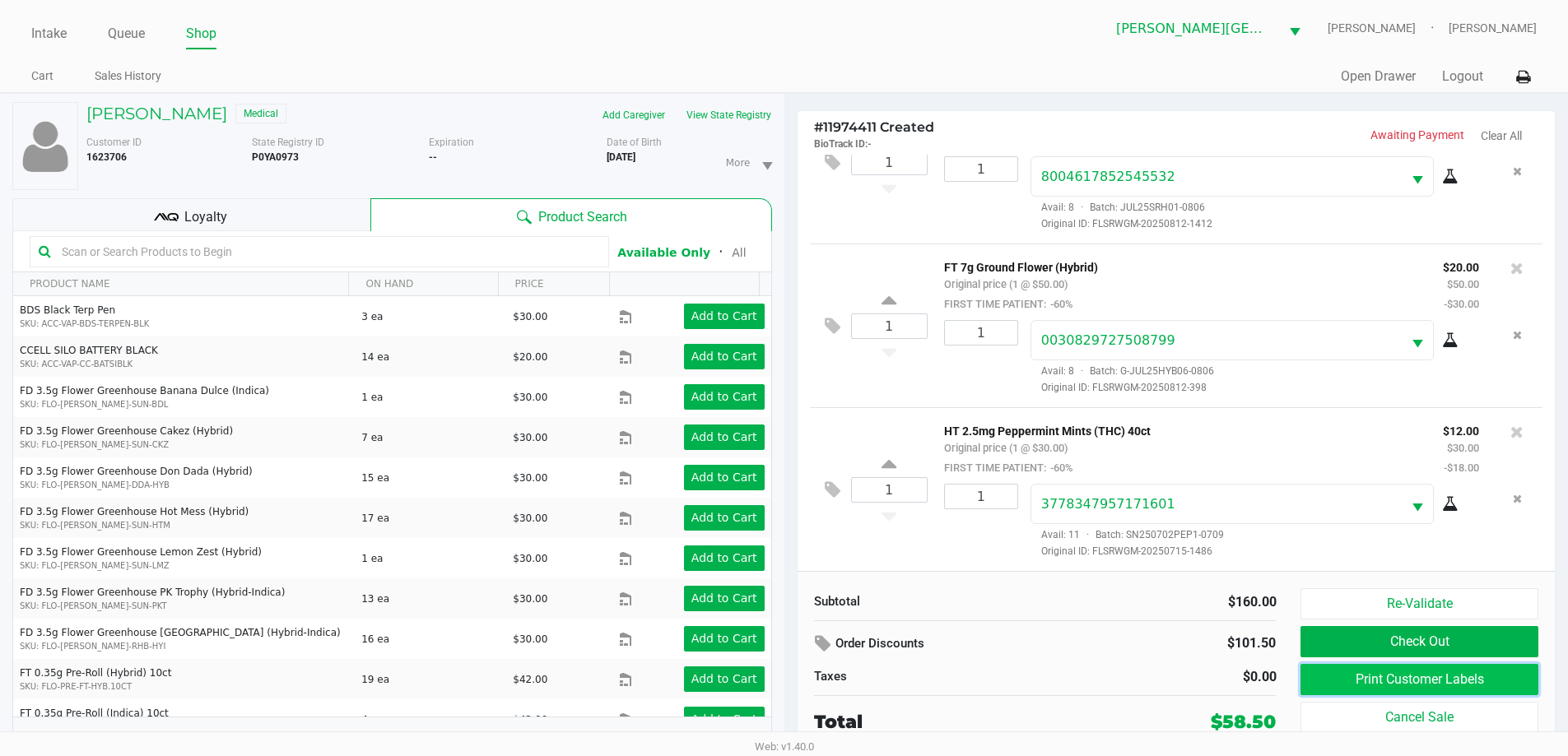
click at [1372, 677] on button "Print Customer Labels" at bounding box center [1420, 680] width 237 height 32
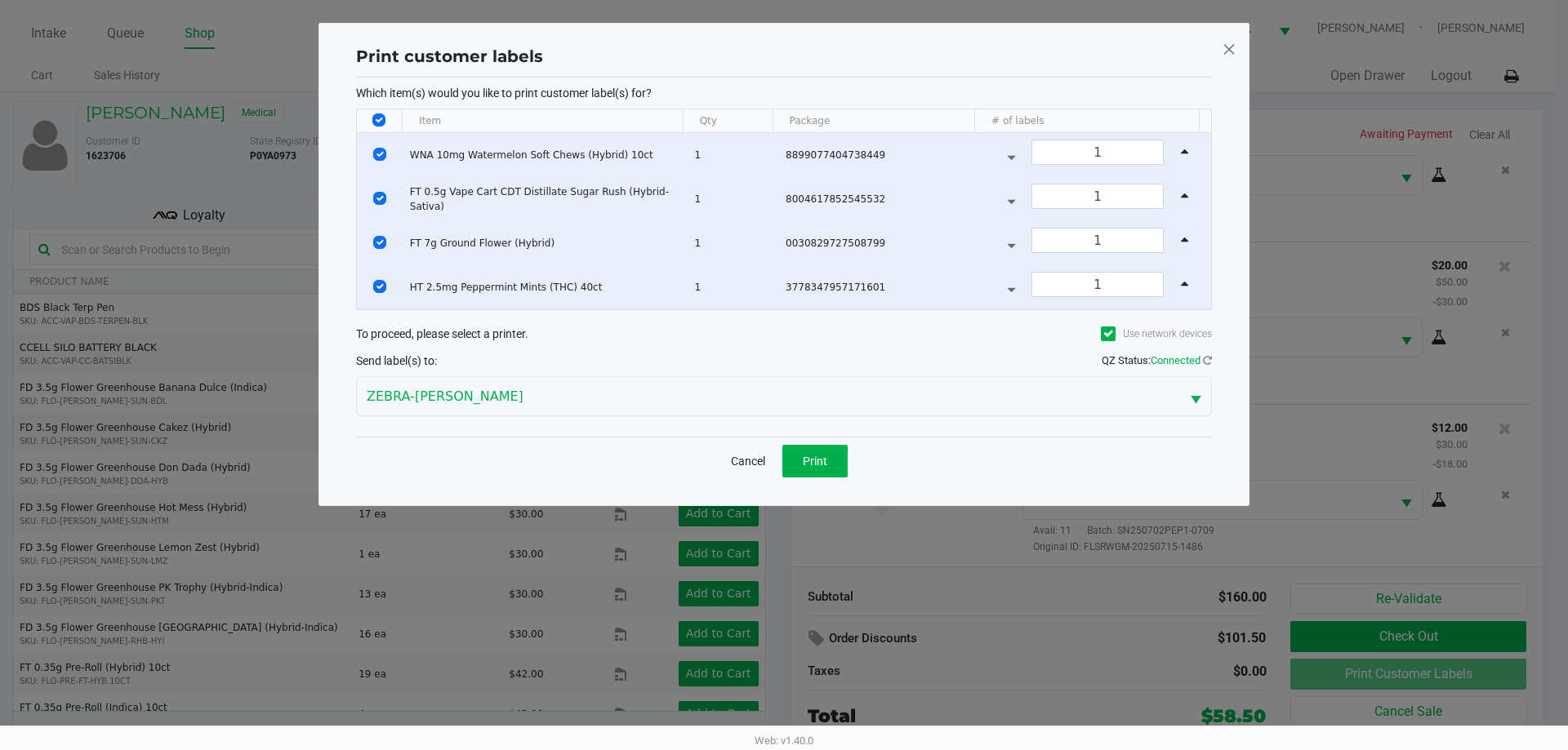
click at [376, 119] on input "Select All Rows" at bounding box center [378, 120] width 13 height 13
checkbox input "false"
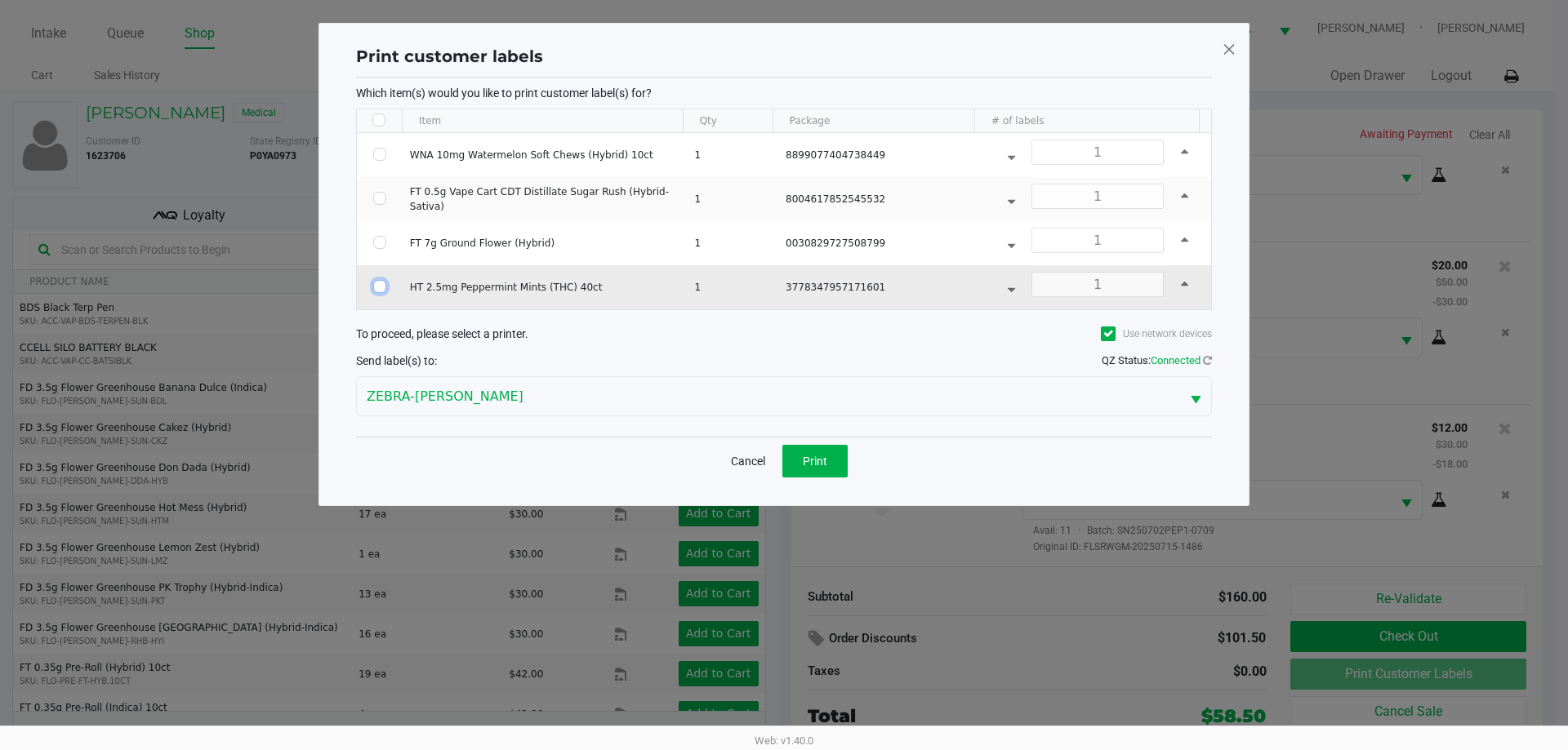
click at [377, 285] on input "Select Row" at bounding box center [379, 287] width 13 height 13
checkbox input "true"
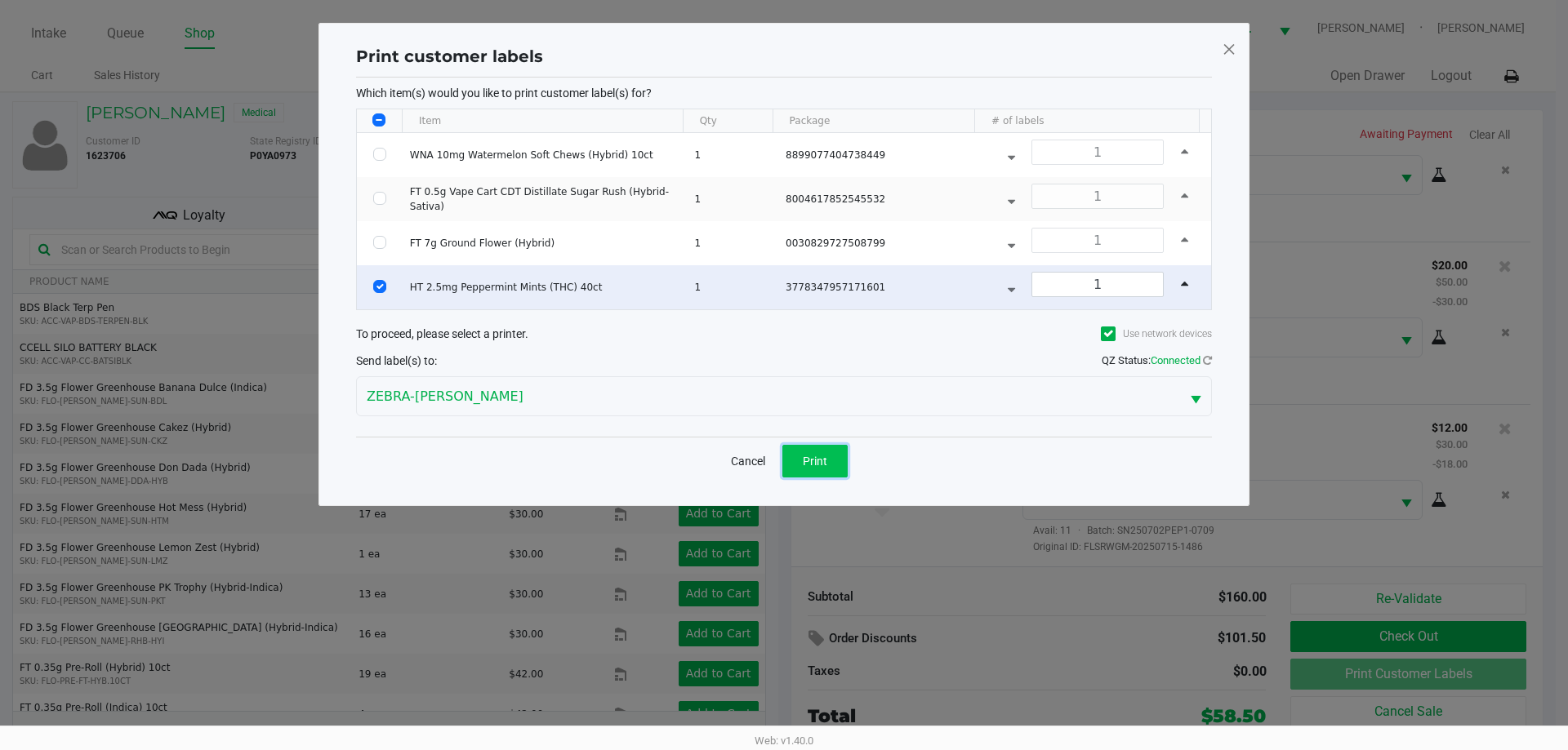
click at [827, 463] on button "Print" at bounding box center [815, 461] width 66 height 32
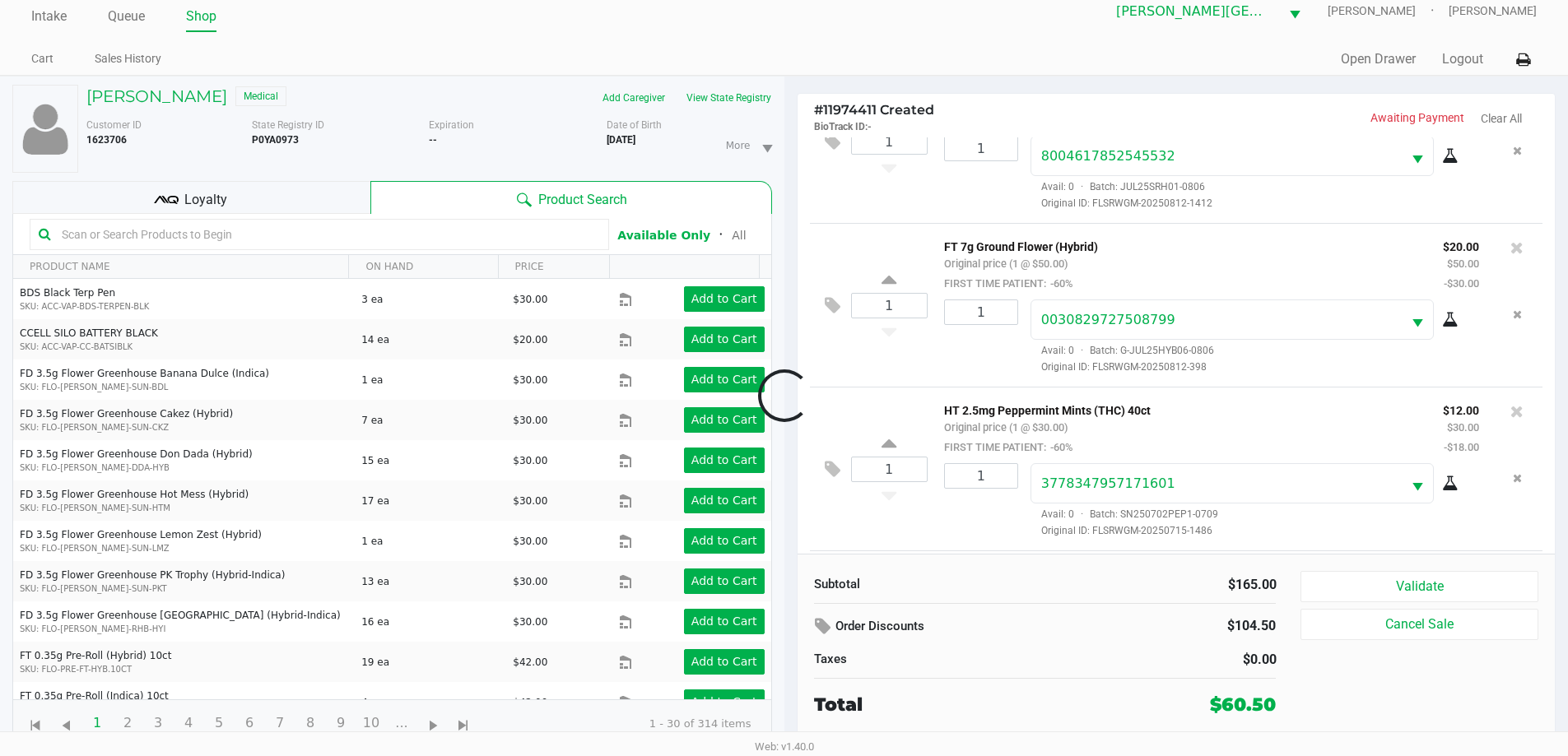
scroll to position [406, 0]
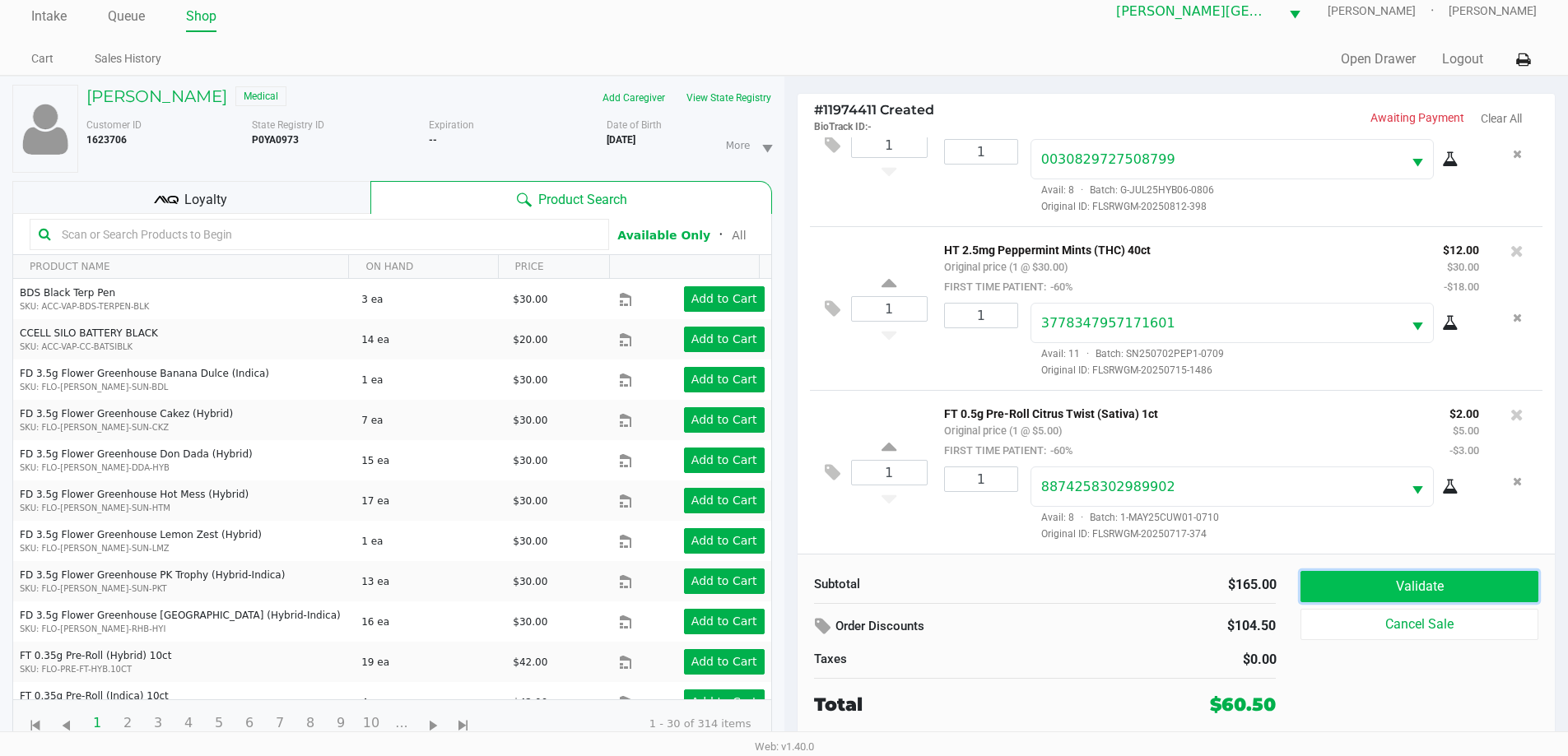
click at [1436, 586] on button "Validate" at bounding box center [1420, 587] width 237 height 32
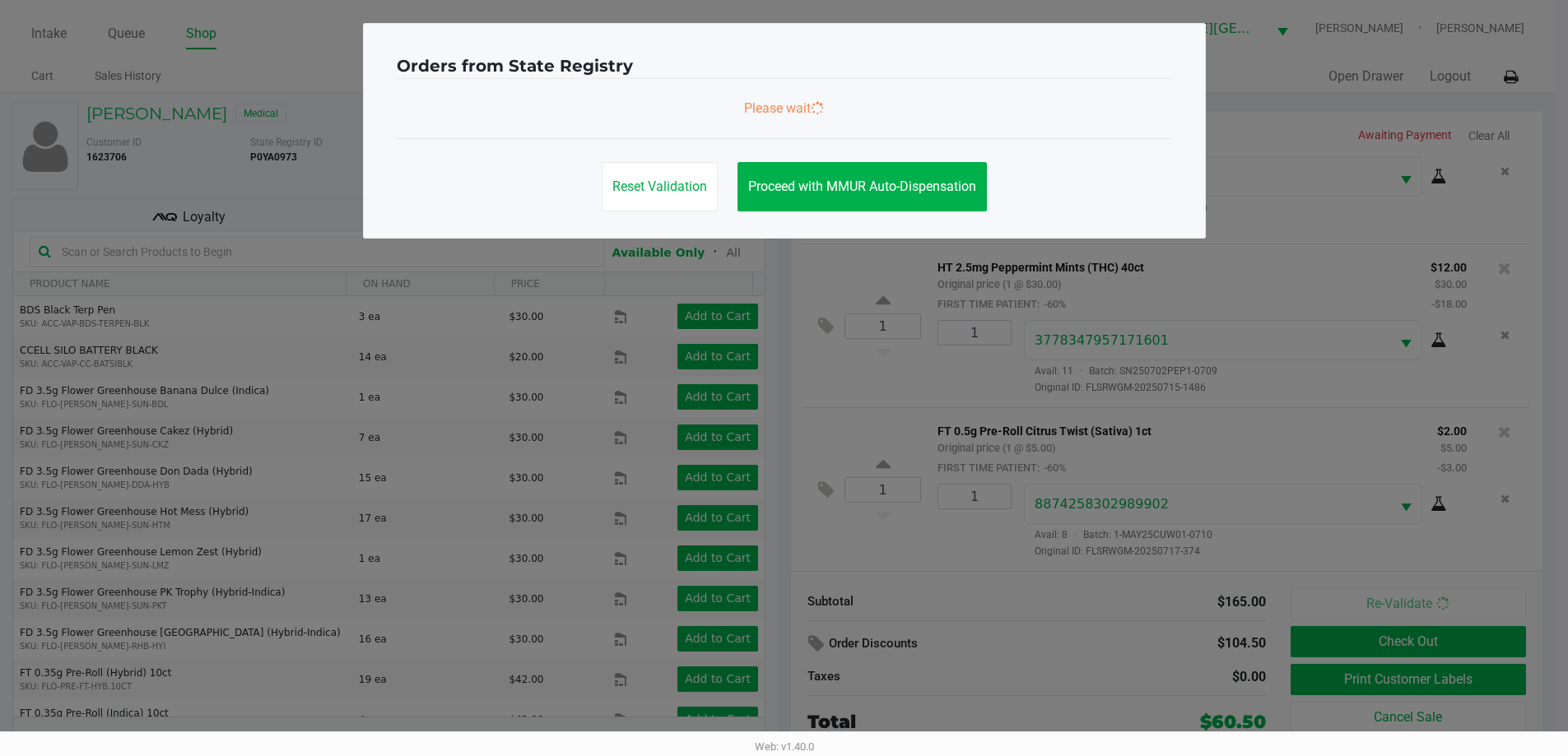
scroll to position [0, 0]
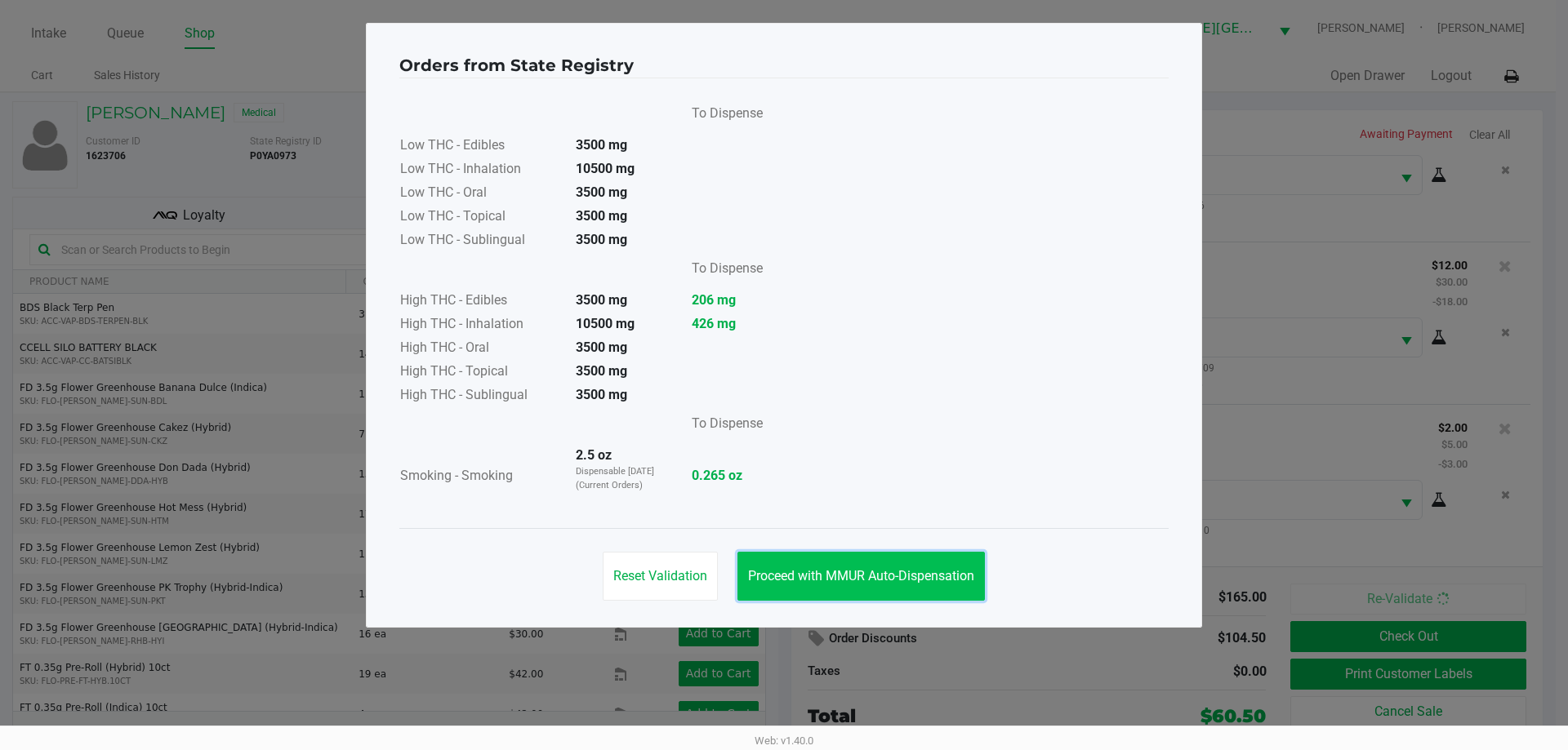
click at [861, 559] on button "Proceed with MMUR Auto-Dispensation" at bounding box center [860, 576] width 247 height 49
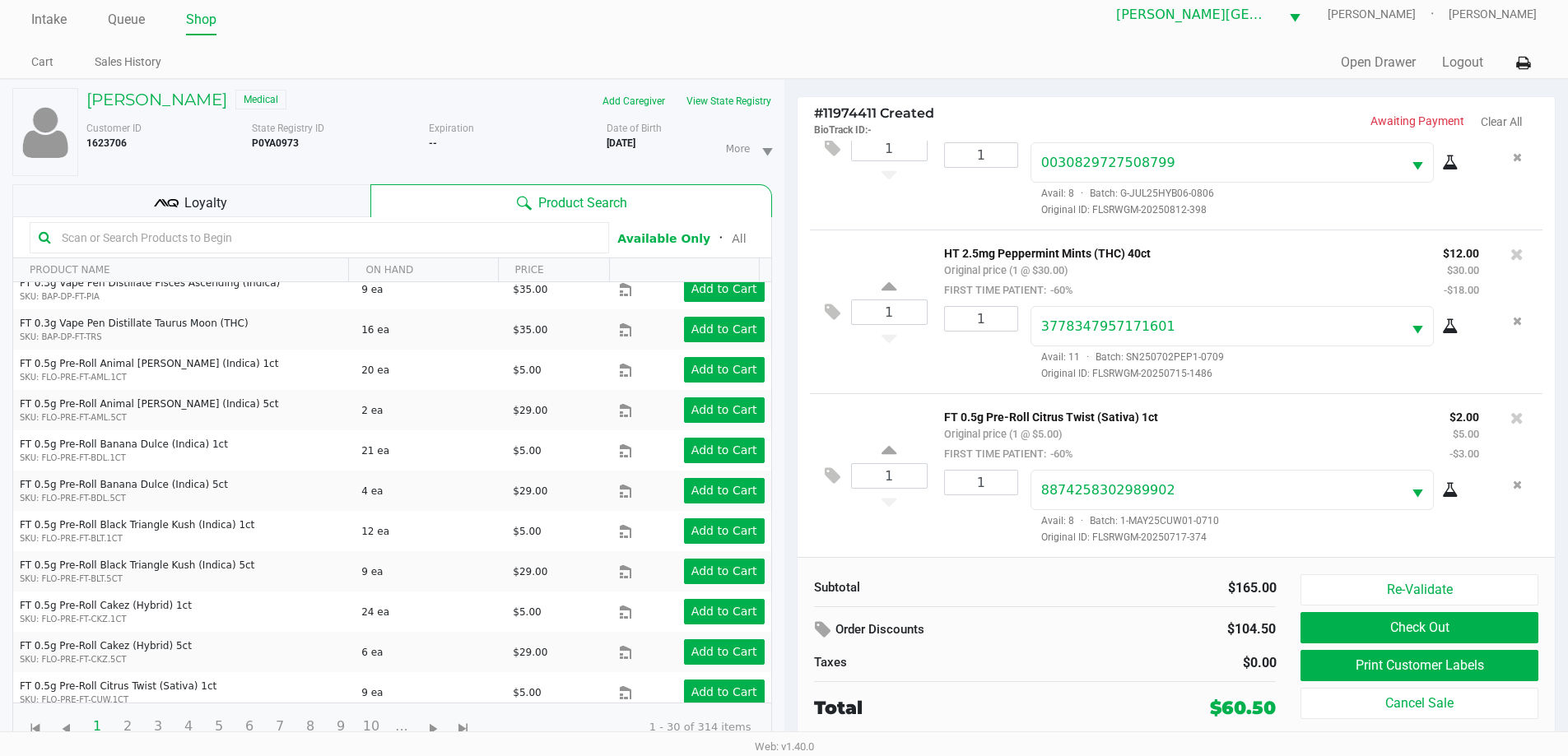
scroll to position [18, 0]
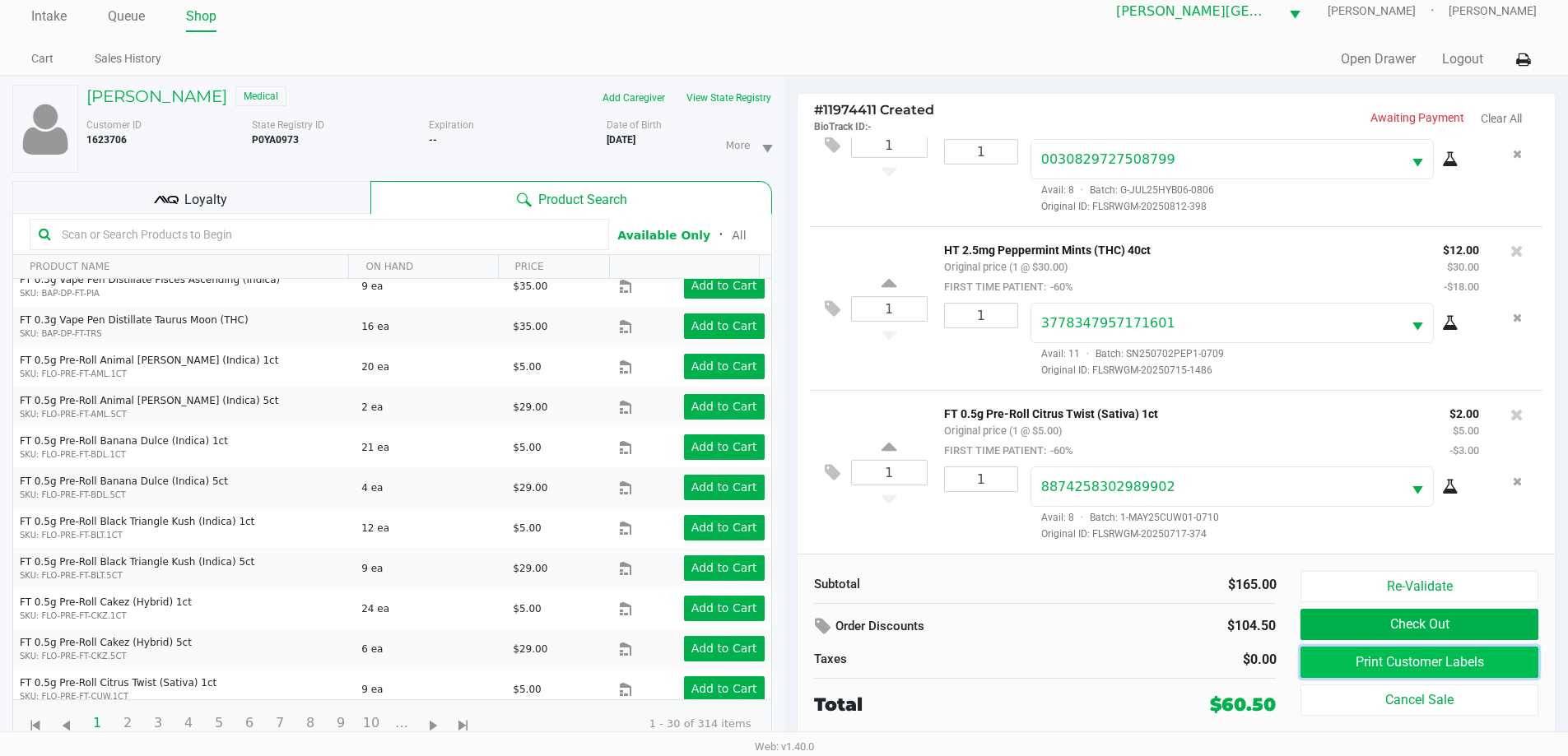
click at [1476, 664] on button "Print Customer Labels" at bounding box center [1420, 663] width 237 height 32
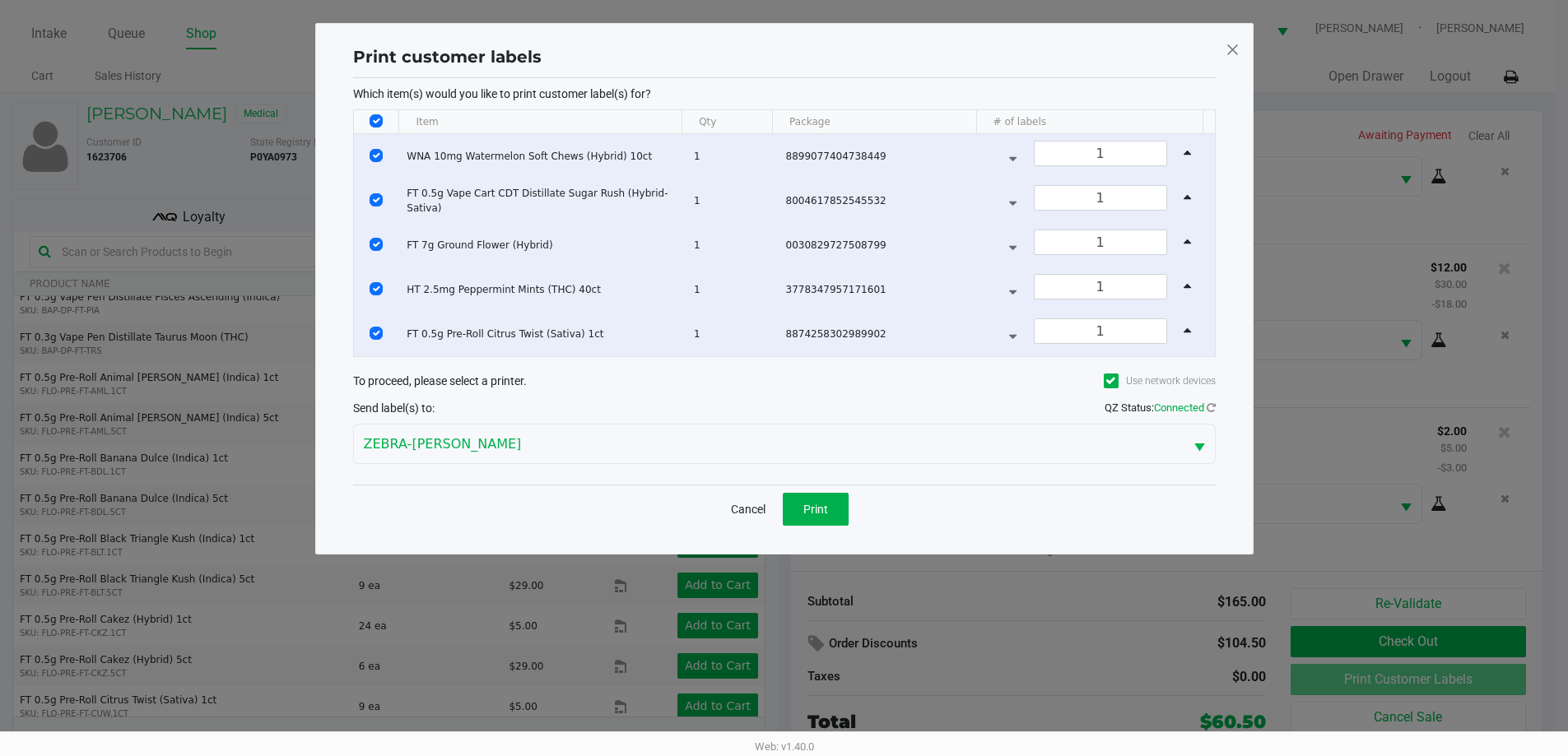
scroll to position [0, 0]
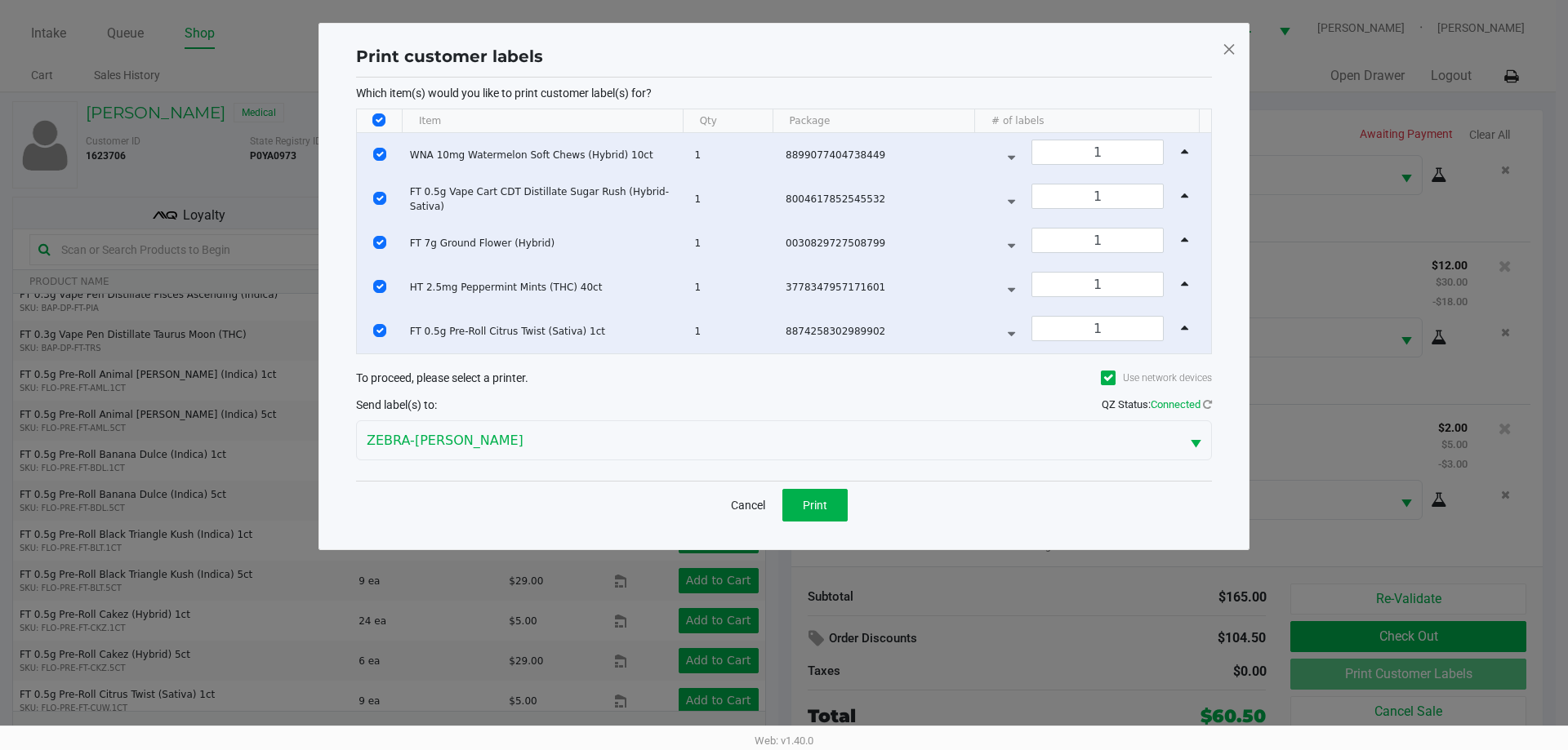
click at [376, 123] on input "Select All Rows" at bounding box center [378, 120] width 13 height 13
checkbox input "false"
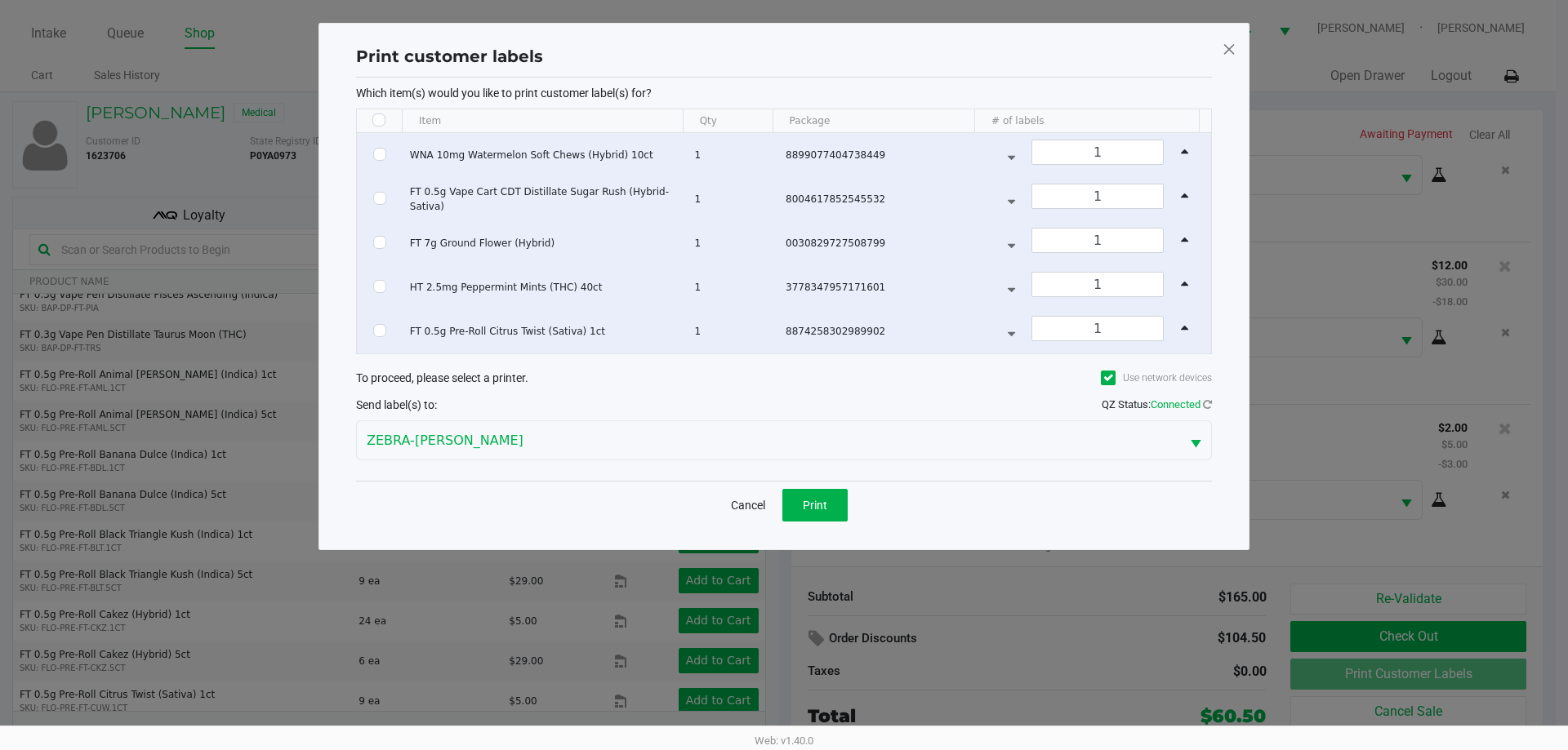
checkbox input "false"
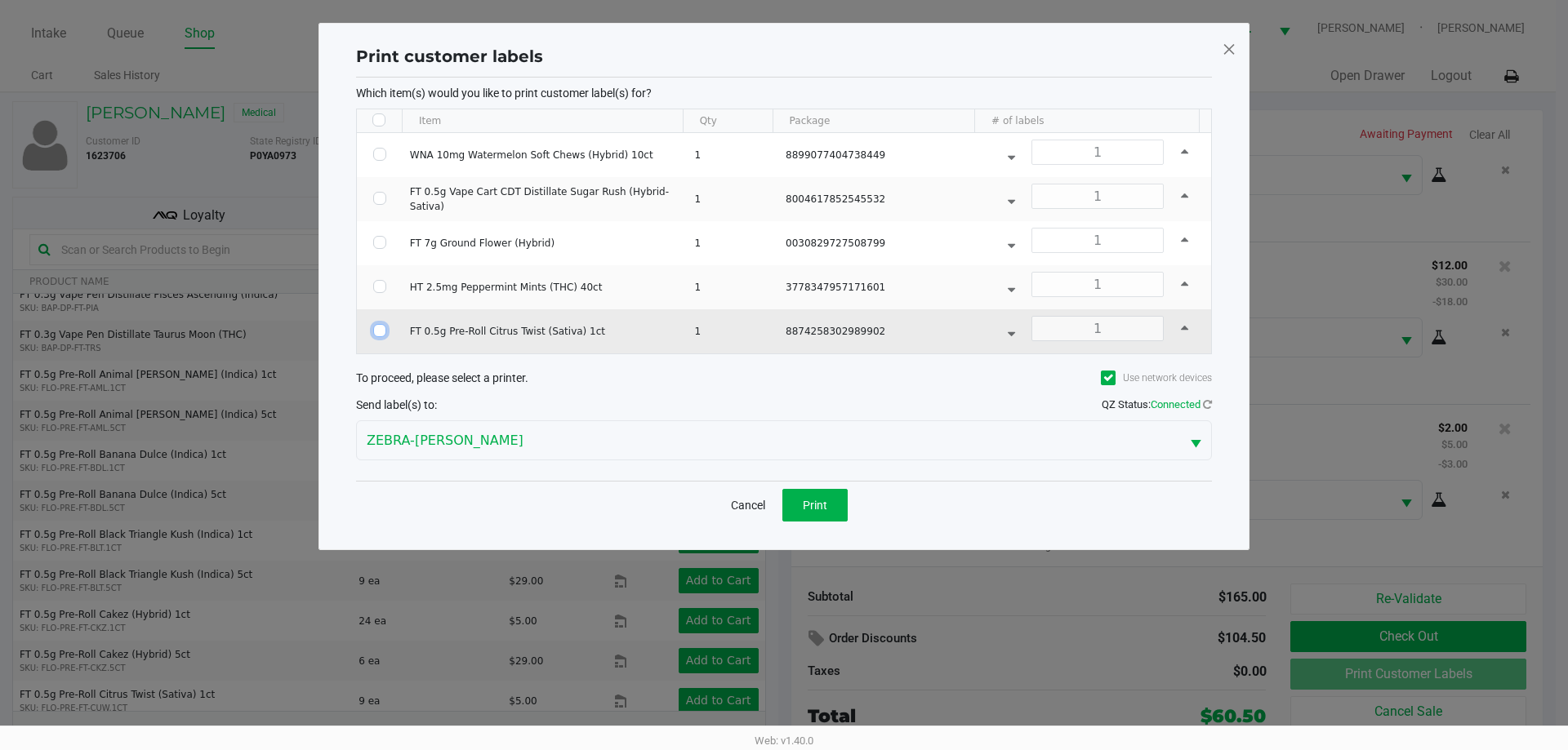
click at [377, 330] on input "Select Row" at bounding box center [379, 330] width 13 height 13
checkbox input "true"
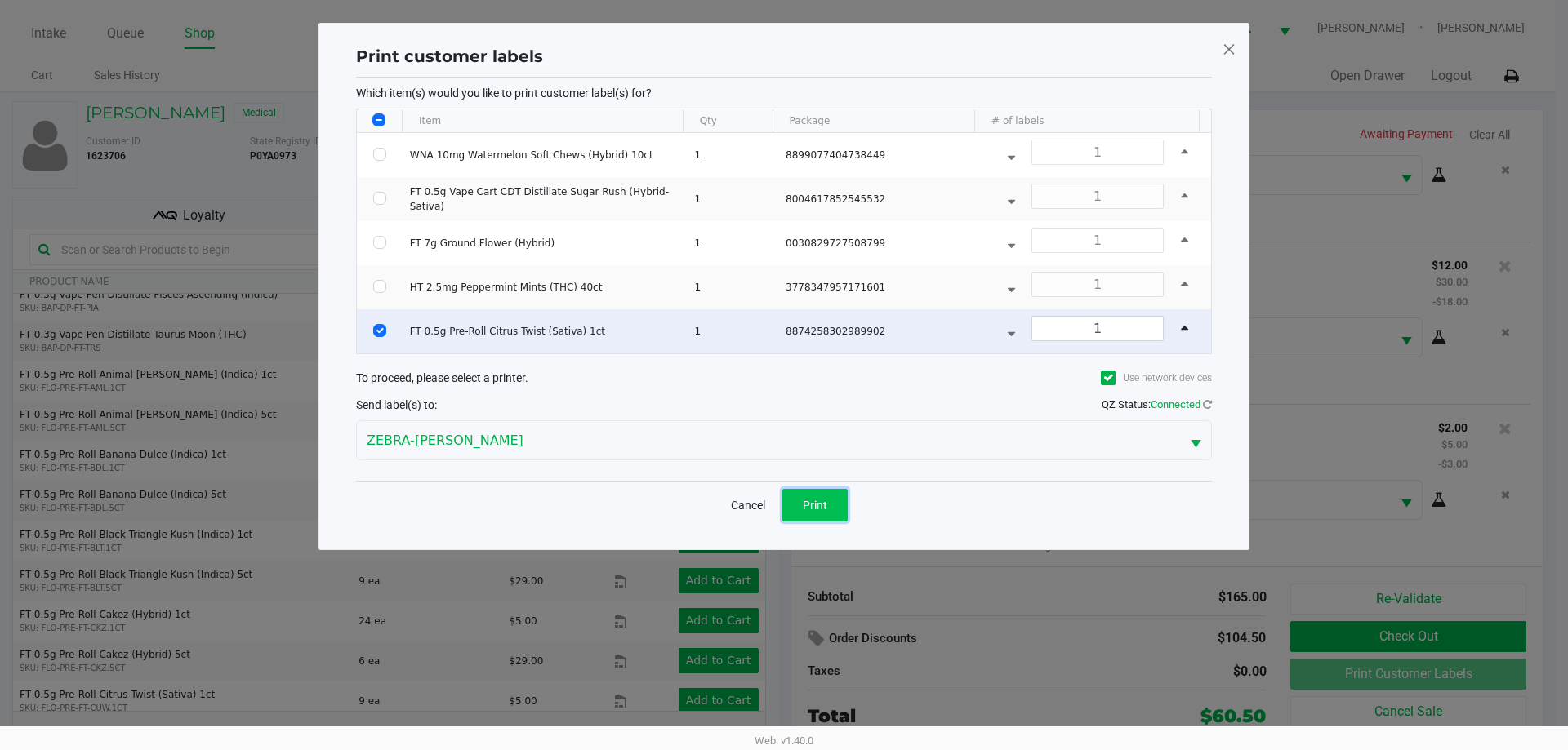
click at [823, 514] on button "Print" at bounding box center [815, 505] width 66 height 32
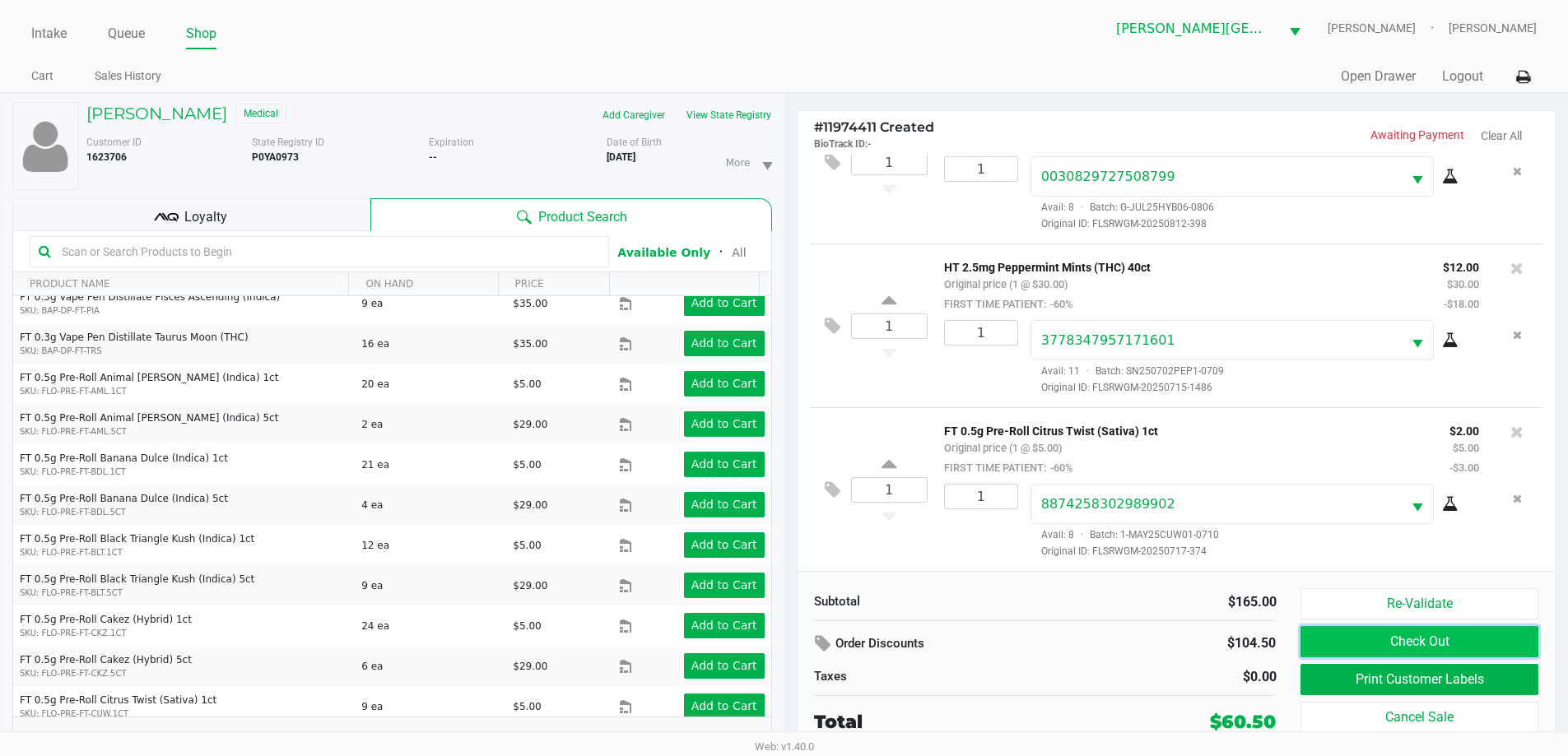
click at [1413, 629] on button "Check Out" at bounding box center [1420, 642] width 237 height 32
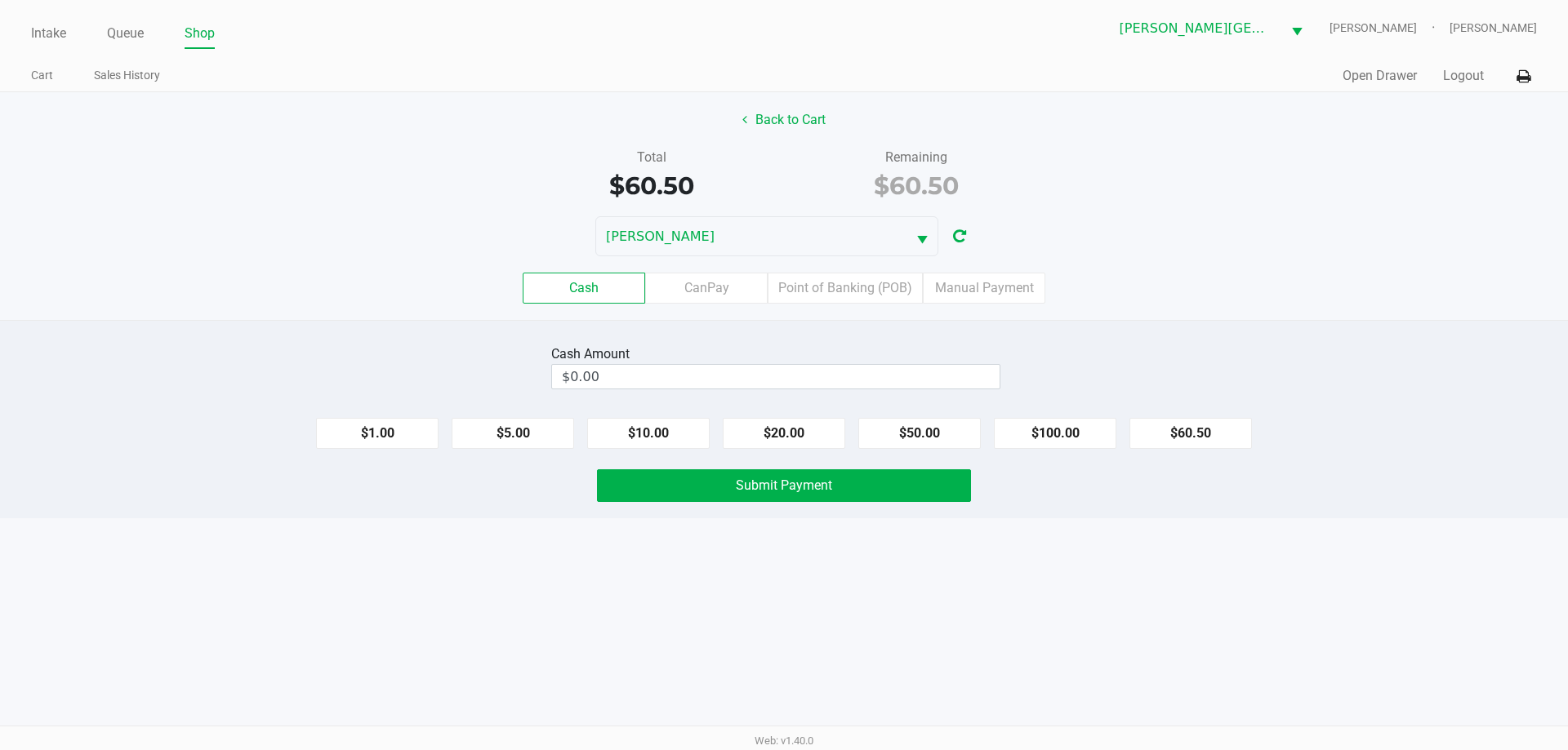
click at [595, 283] on label "Cash" at bounding box center [584, 289] width 122 height 31
click at [0, 0] on 0 "Cash" at bounding box center [0, 0] width 0 height 0
click at [621, 375] on input "0" at bounding box center [776, 377] width 448 height 24
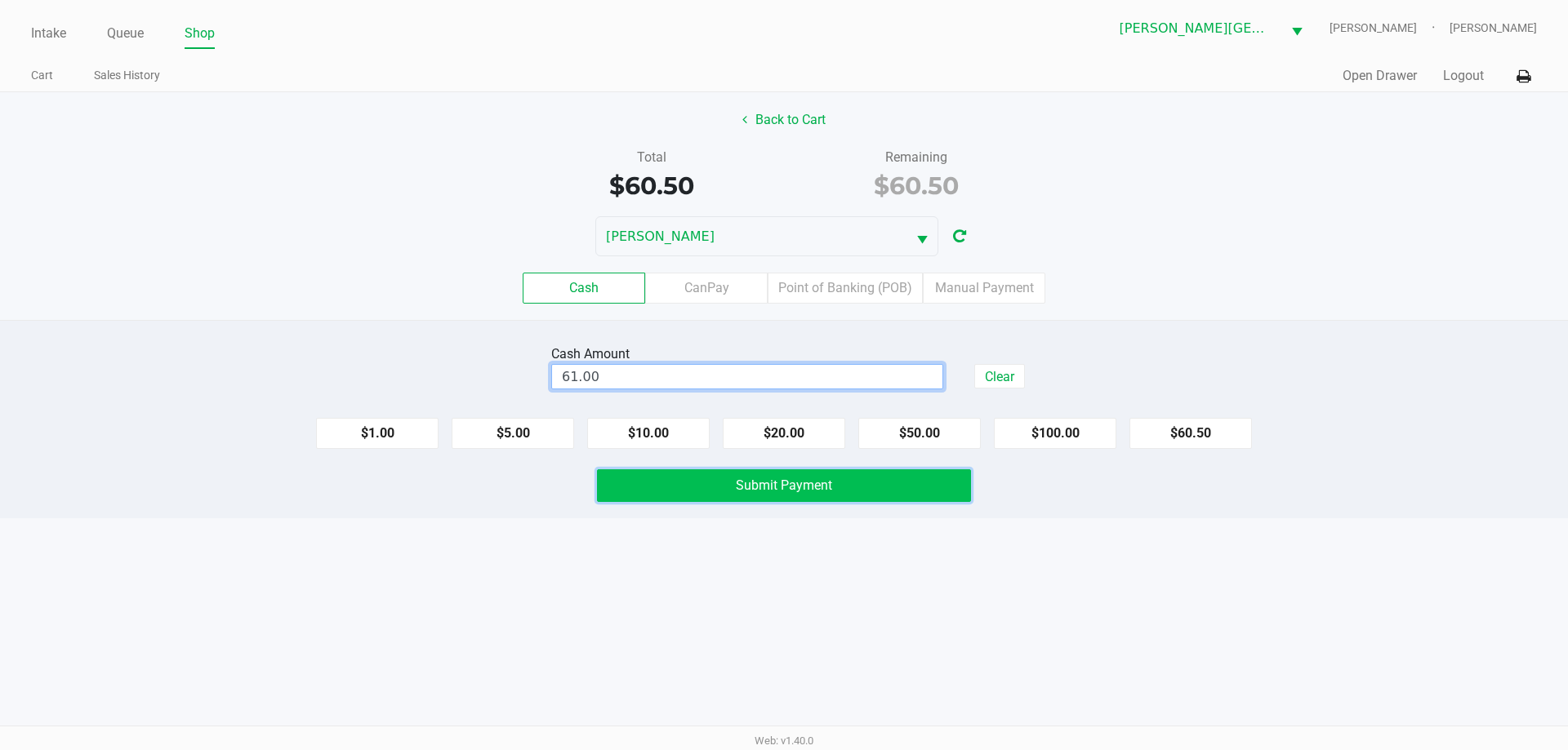
type input "$61.00"
click at [822, 481] on span "Submit Payment" at bounding box center [784, 485] width 96 height 16
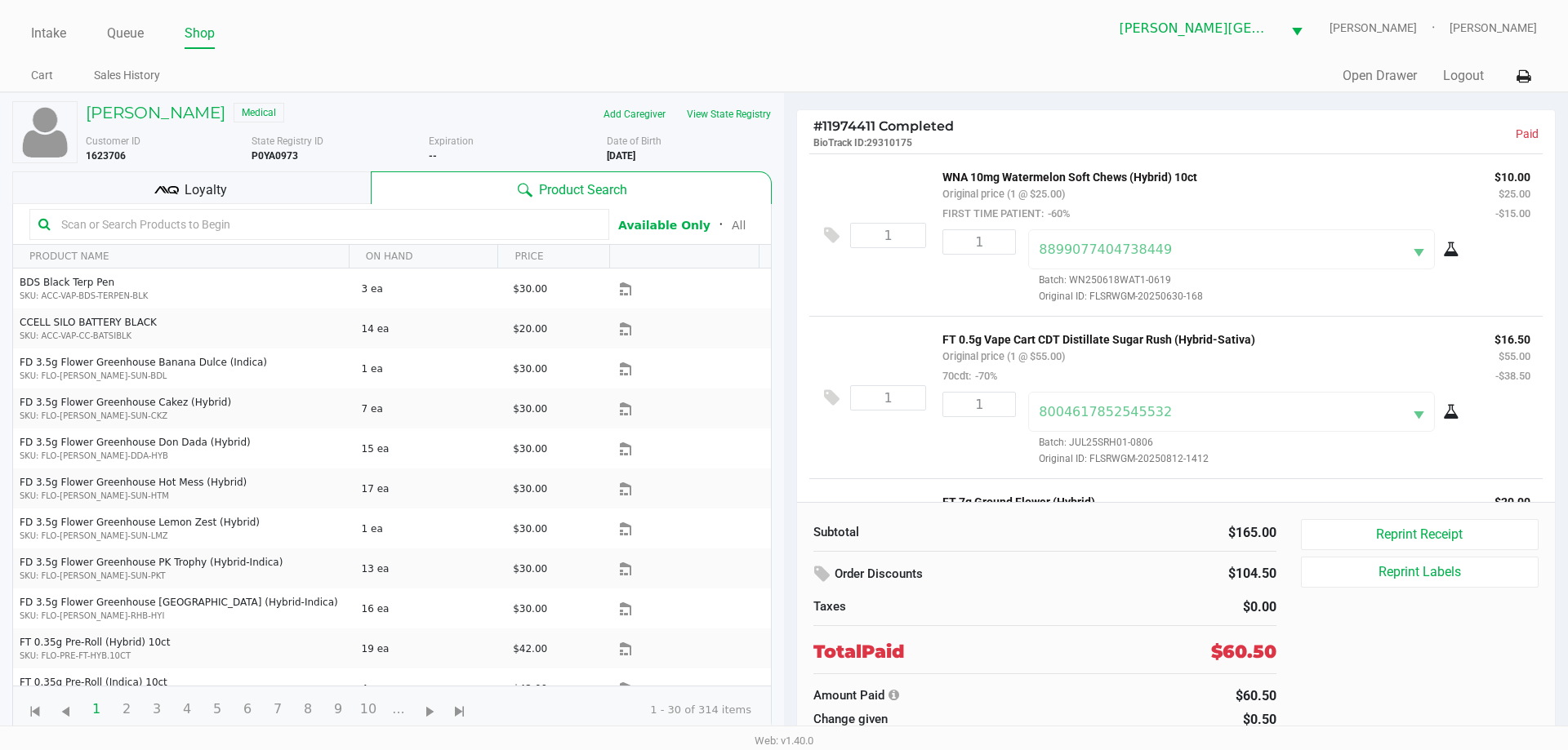
click at [187, 178] on div "Loyalty" at bounding box center [191, 187] width 358 height 32
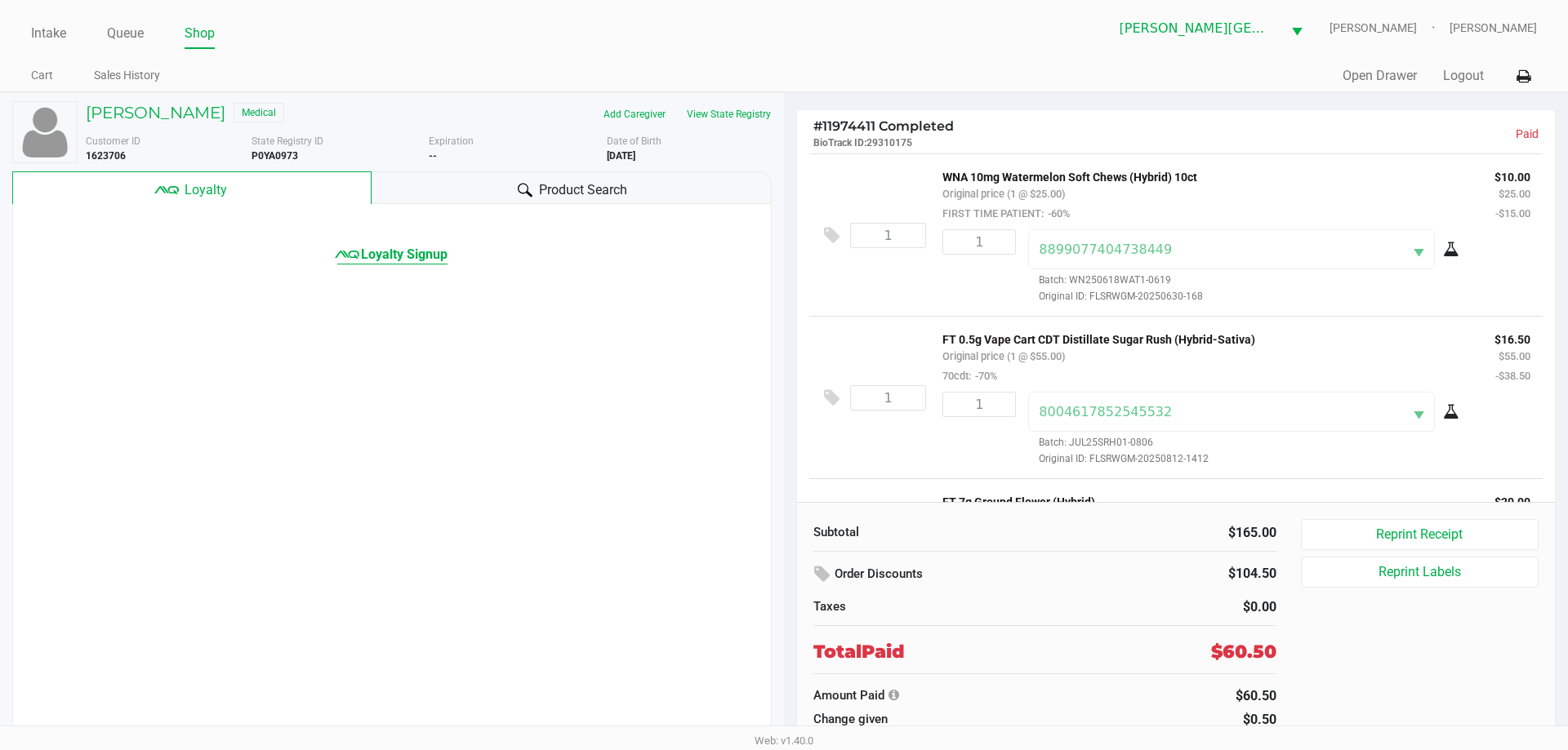
click at [410, 253] on span "Loyalty Signup" at bounding box center [404, 254] width 87 height 19
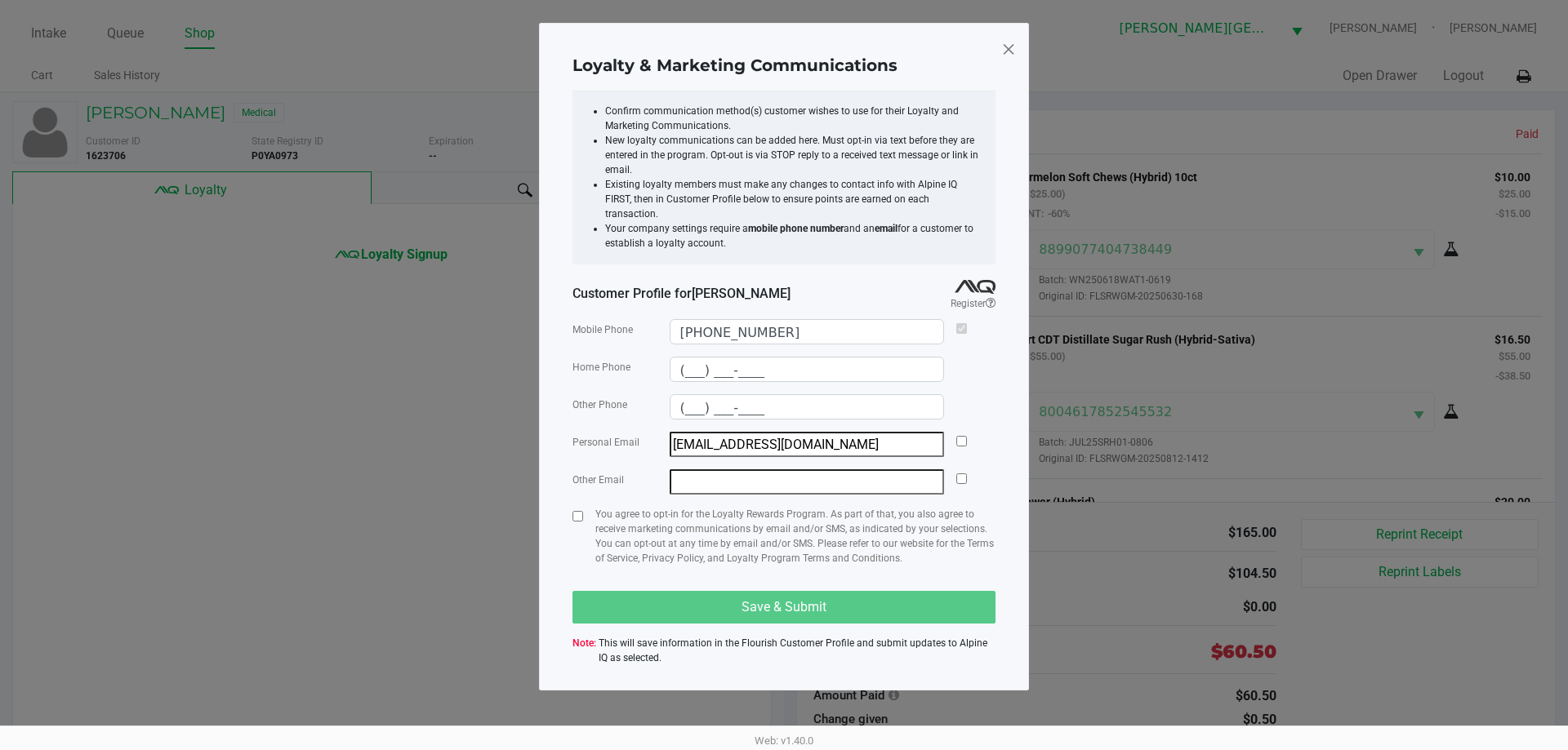
click at [792, 470] on input "email" at bounding box center [807, 482] width 275 height 25
drag, startPoint x: 912, startPoint y: 430, endPoint x: 226, endPoint y: 419, distance: 686.1
click at [226, 419] on ngb-modal-window "Loyalty & Marketing Communications Confirm communication method(s) customer wis…" at bounding box center [784, 375] width 1568 height 750
type input "simone.overcash@yahoo.com"
click at [584, 507] on div "You agree to opt-in for the Loyalty Rewards Program. As part of that, you also …" at bounding box center [784, 543] width 423 height 72
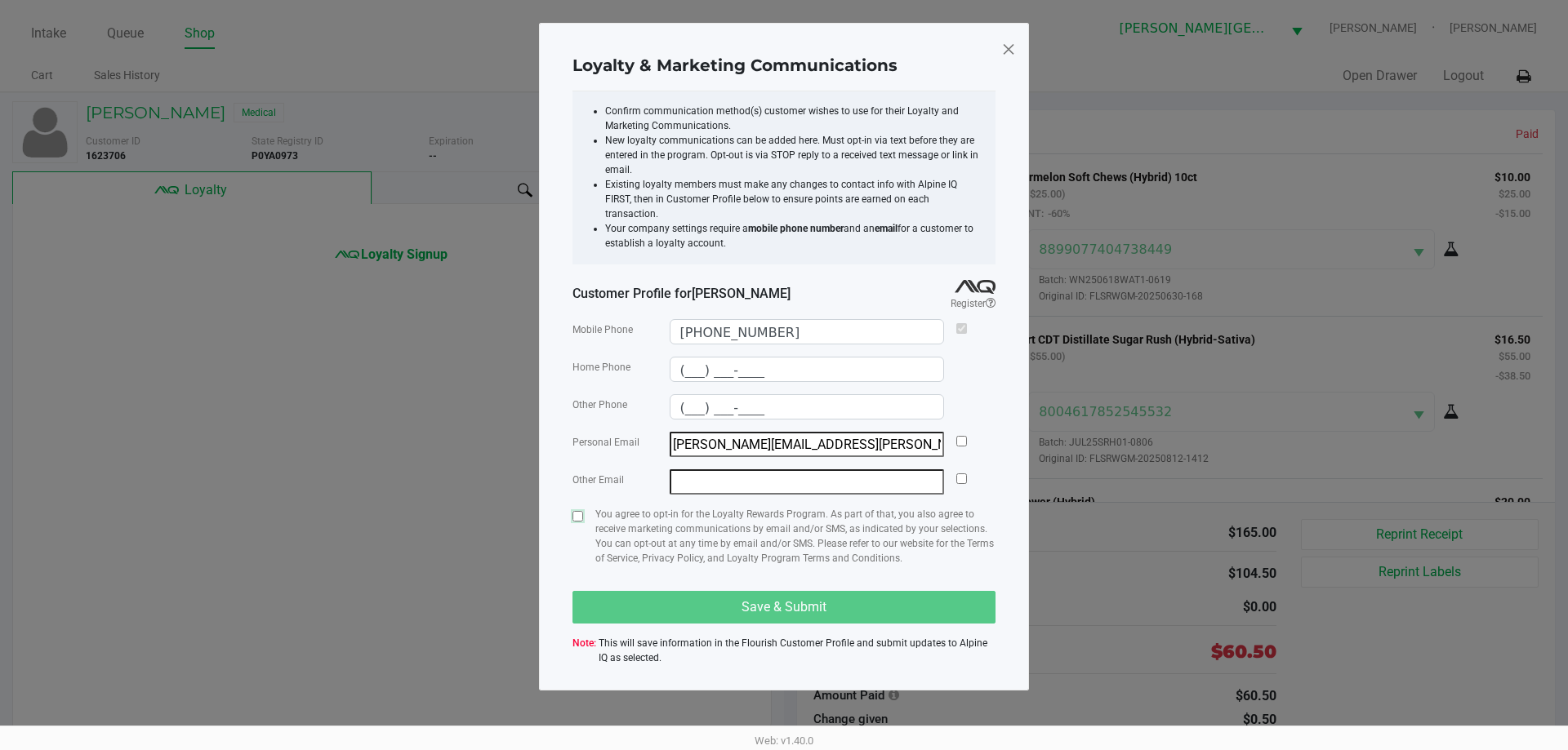
click at [574, 511] on input "checkbox" at bounding box center [577, 516] width 10 height 10
checkbox input "true"
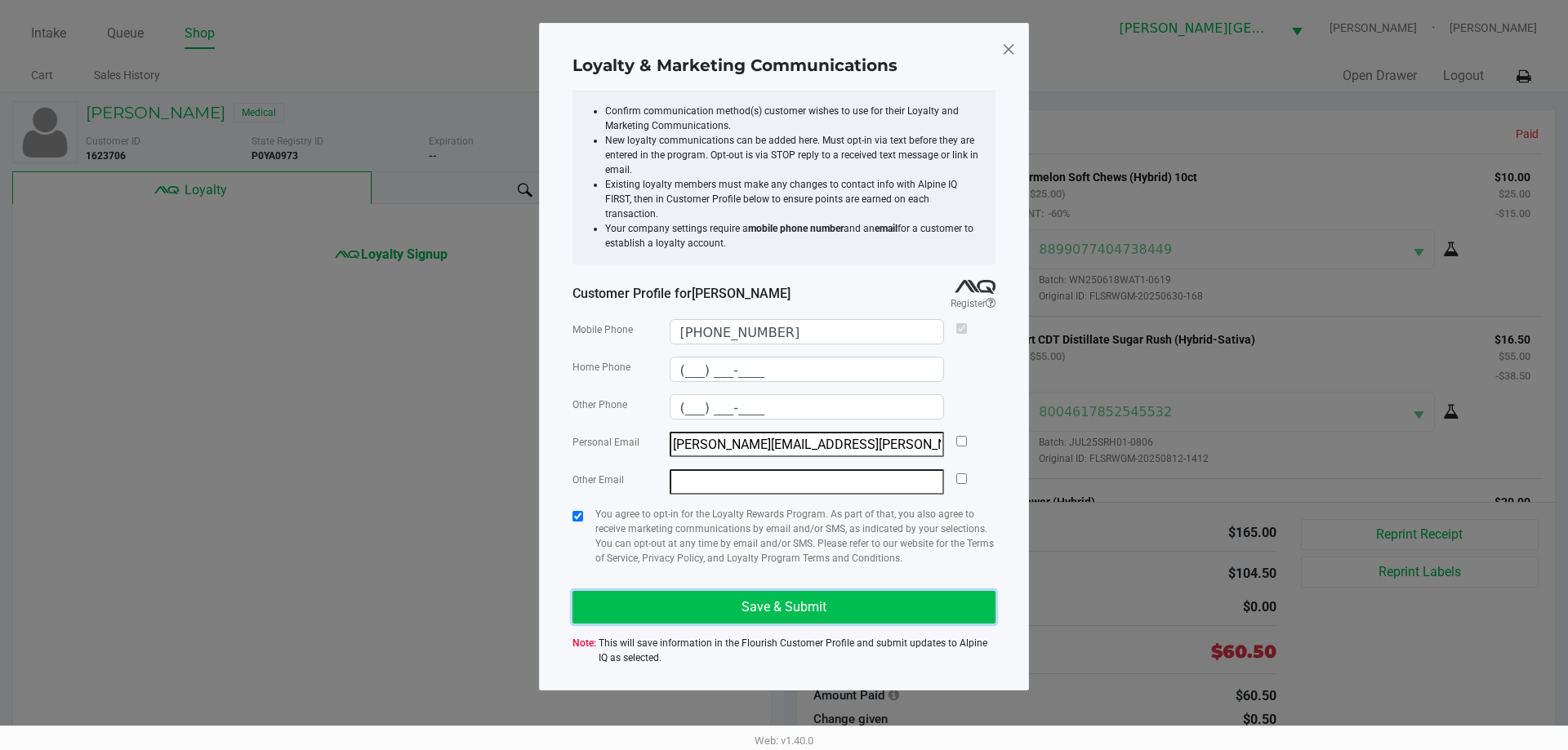
click at [782, 591] on button "Save & Submit" at bounding box center [784, 607] width 423 height 32
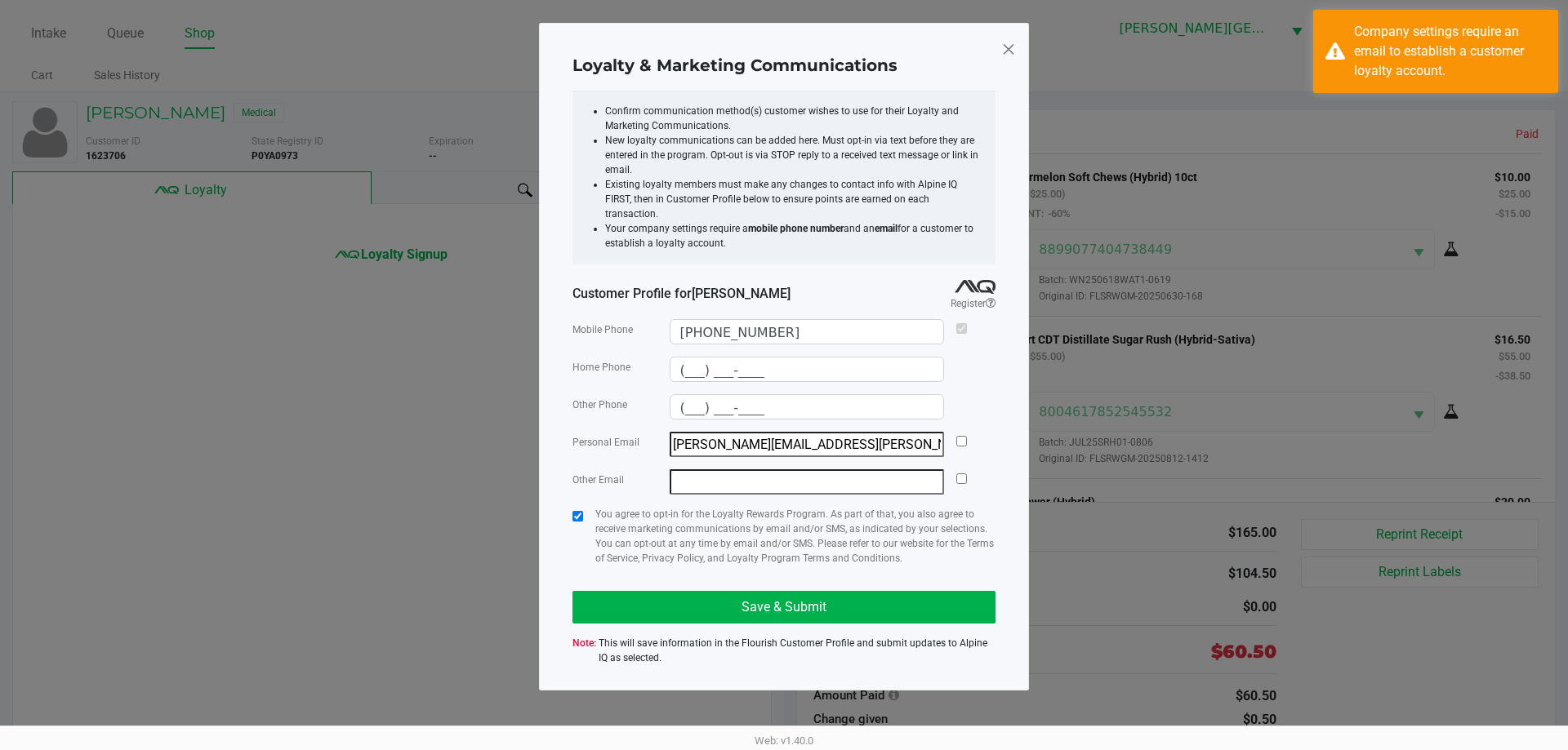
click at [858, 477] on input "email" at bounding box center [807, 482] width 275 height 25
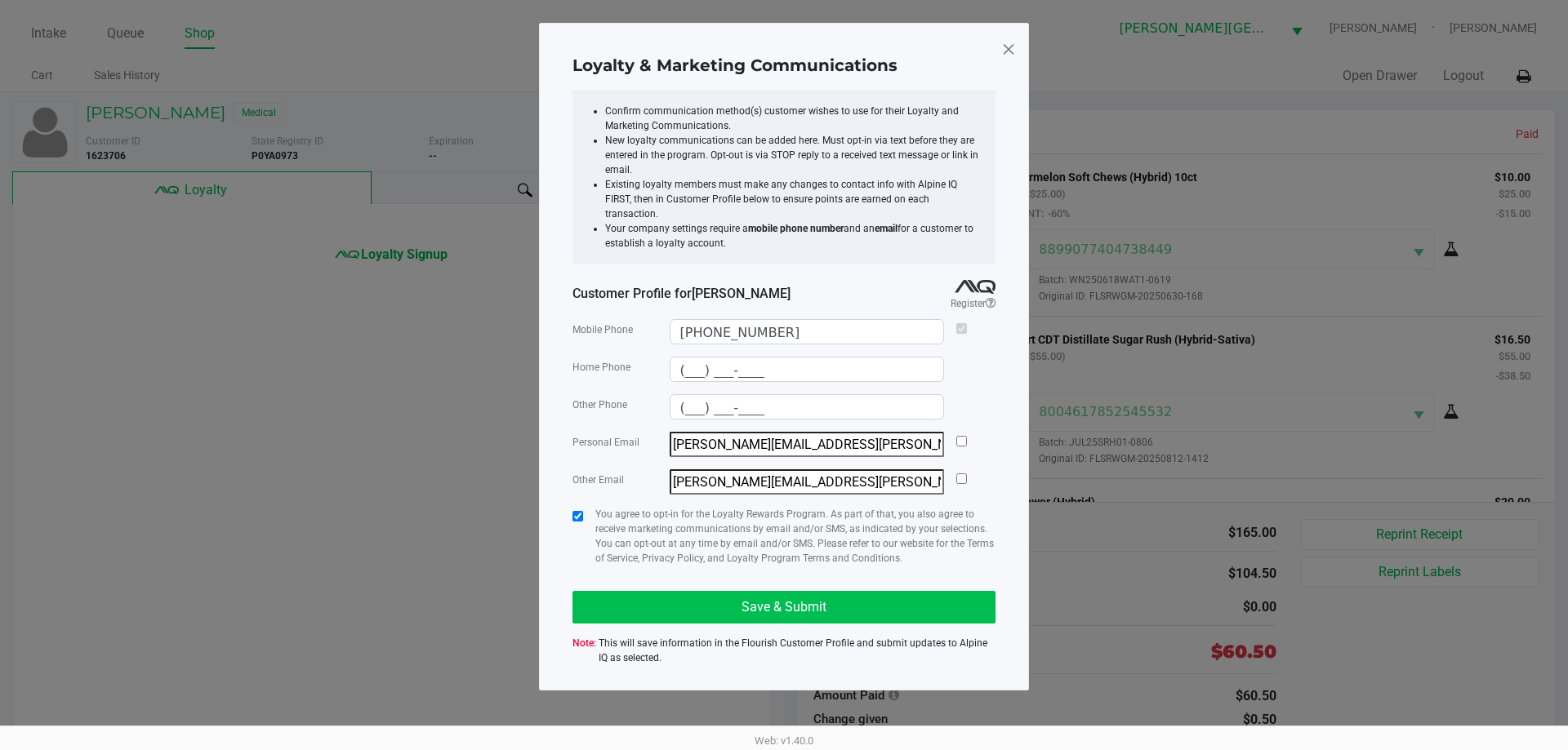
type input "simone.overcash@yahoo.com"
click at [840, 600] on button "Save & Submit" at bounding box center [784, 607] width 423 height 32
click at [957, 436] on input "checkbox" at bounding box center [961, 440] width 10 height 10
checkbox input "true"
click at [864, 591] on button "Save & Submit" at bounding box center [784, 607] width 423 height 32
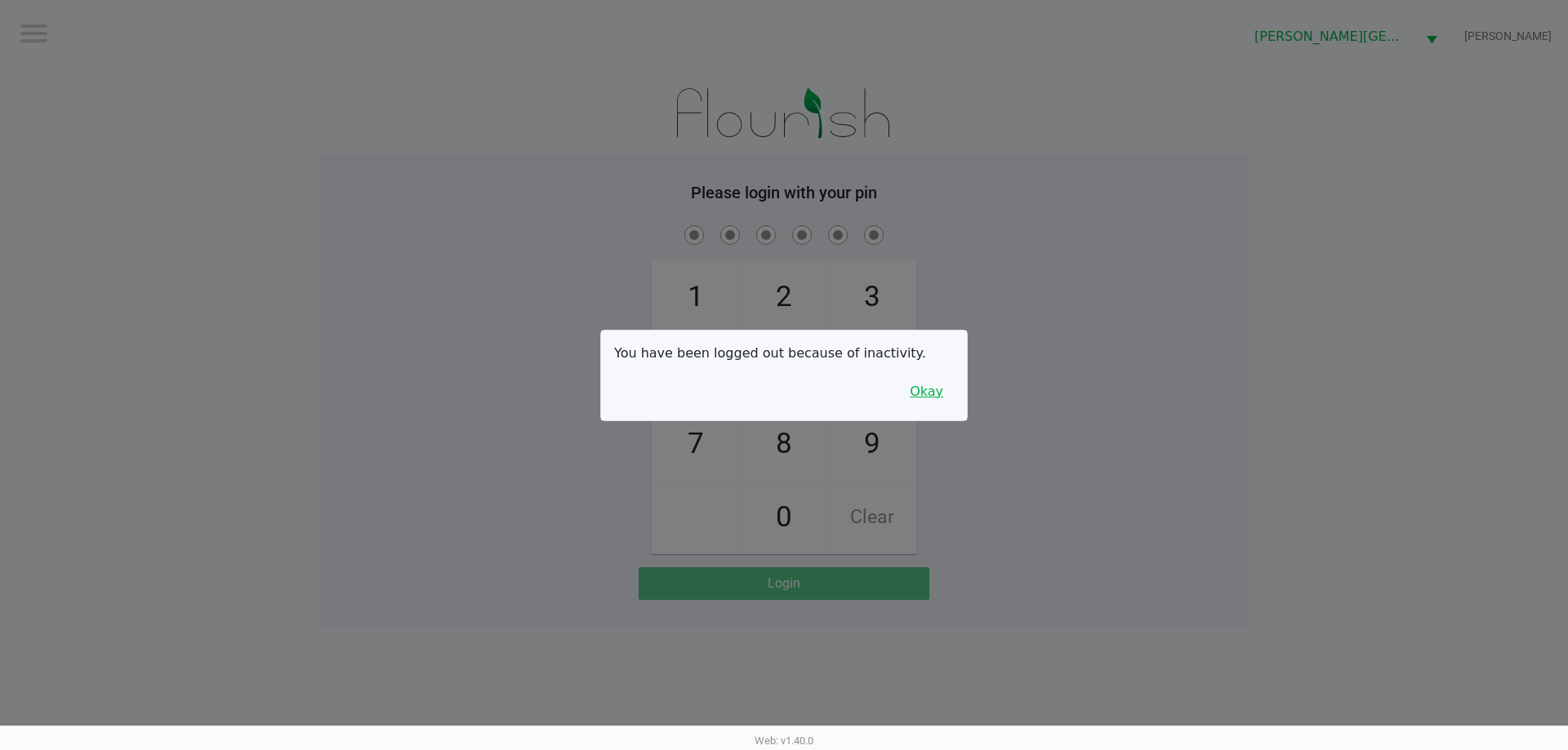
click at [928, 393] on button "Okay" at bounding box center [926, 392] width 55 height 31
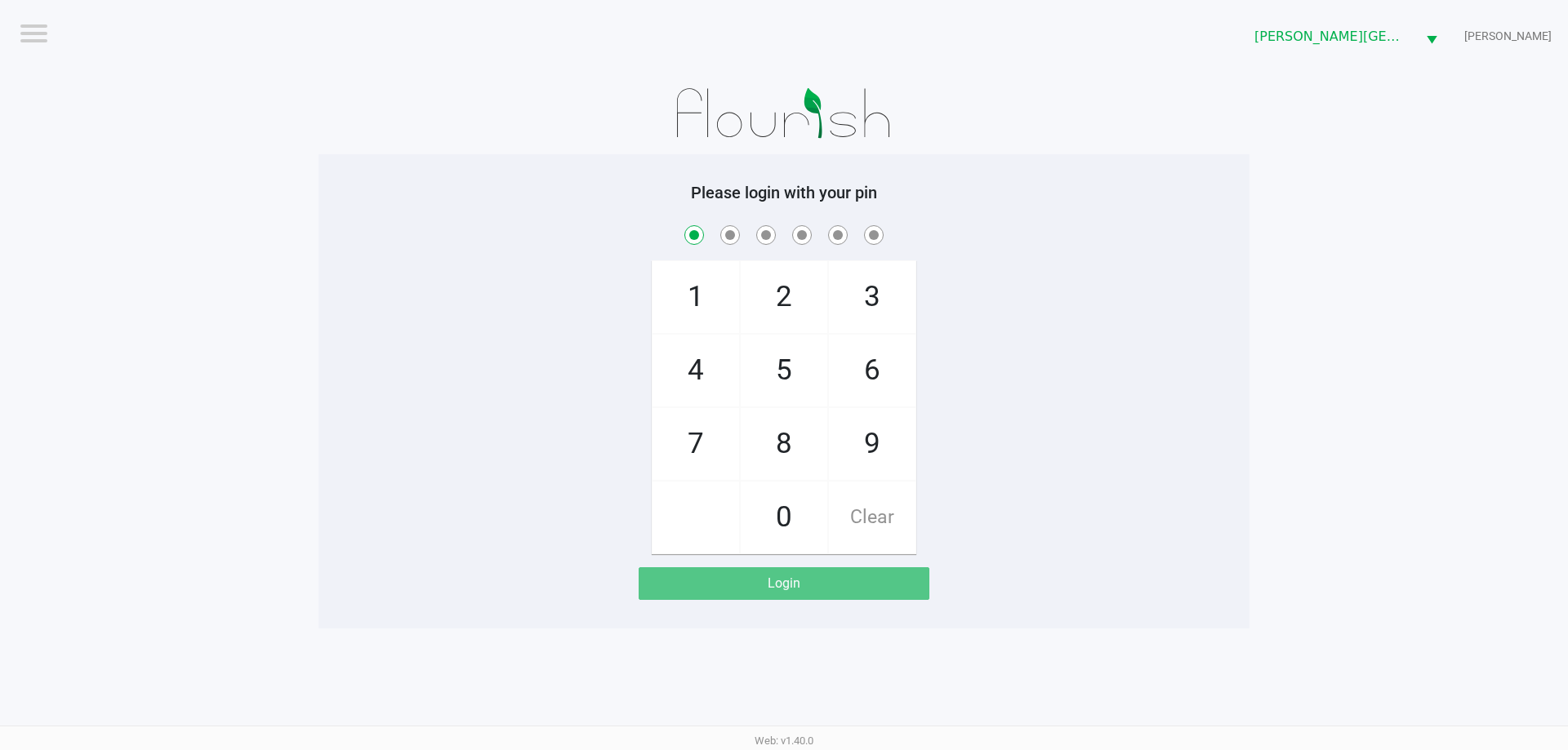
checkbox input "true"
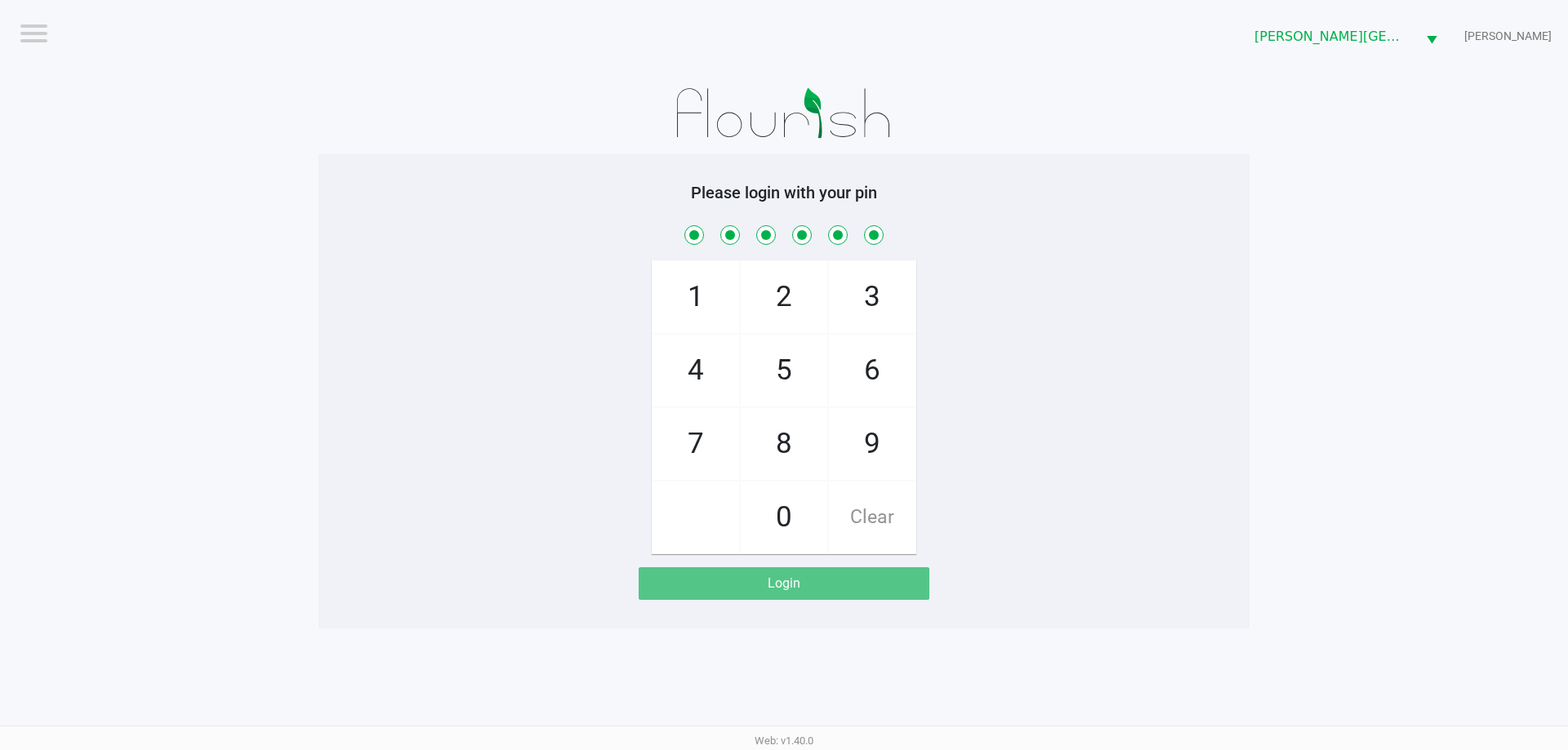
checkbox input "true"
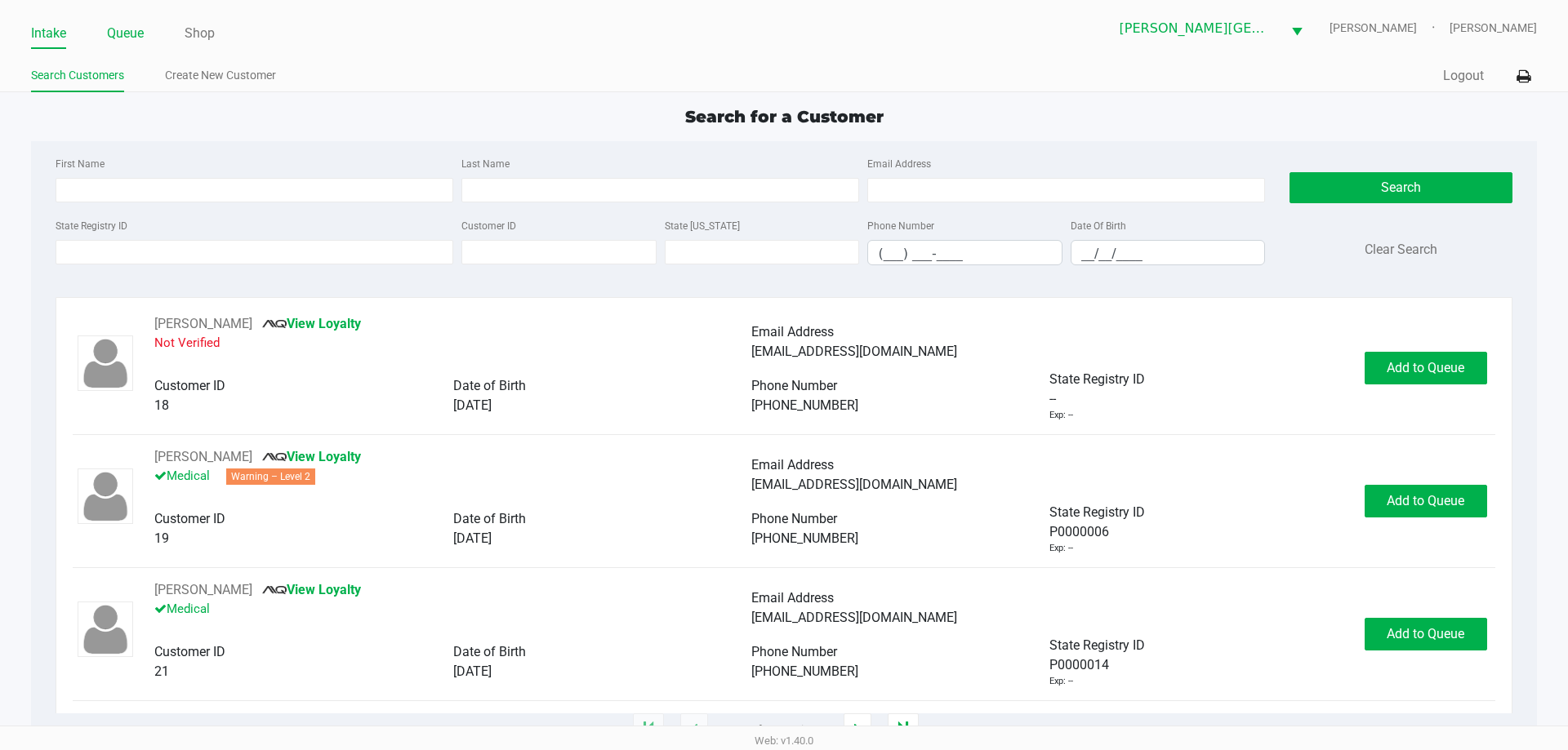
click at [110, 23] on link "Queue" at bounding box center [126, 33] width 37 height 23
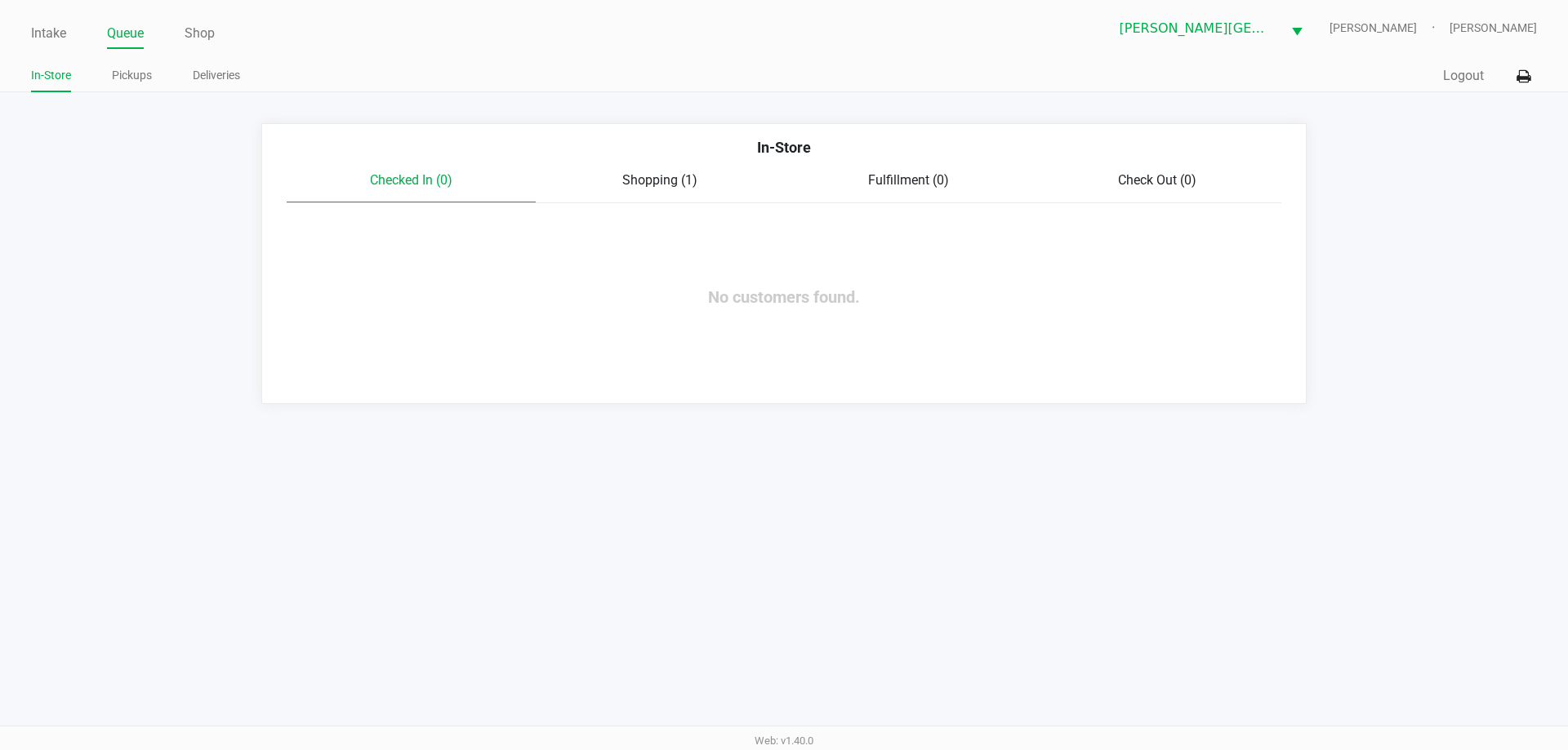
click at [639, 181] on span "Shopping (1)" at bounding box center [660, 179] width 75 height 16
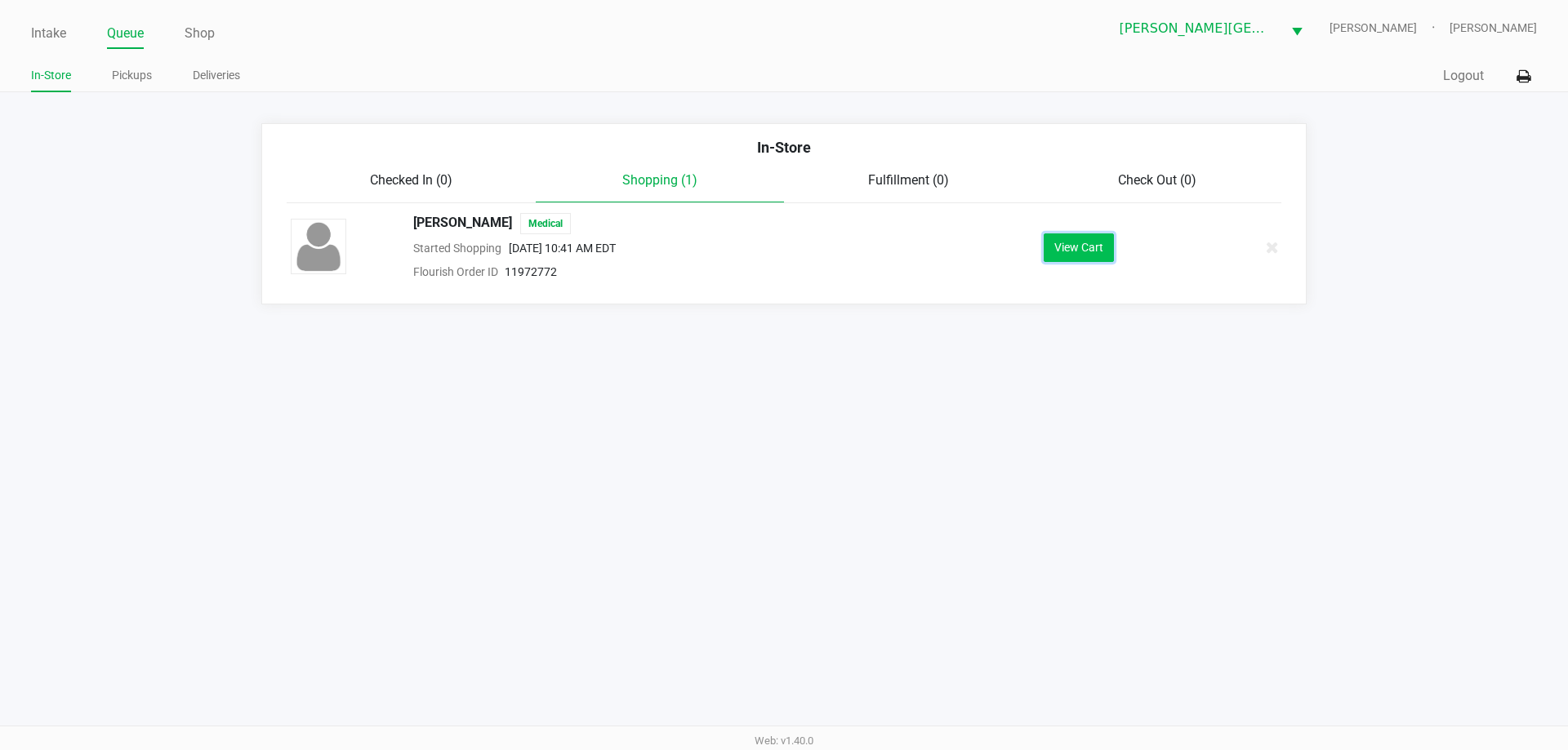
click at [1075, 256] on button "View Cart" at bounding box center [1079, 247] width 70 height 29
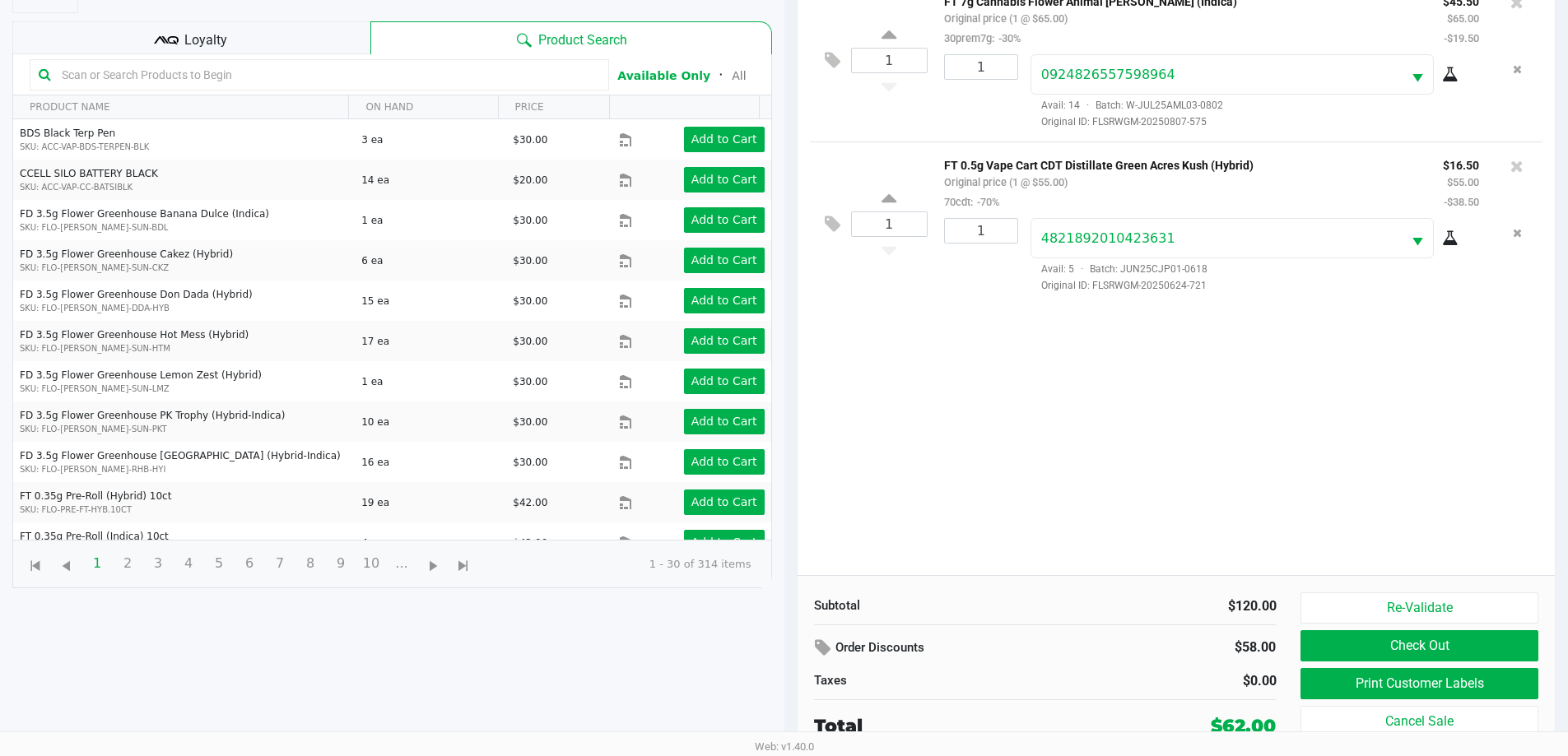
scroll to position [178, 0]
click at [1516, 167] on icon at bounding box center [1518, 166] width 13 height 17
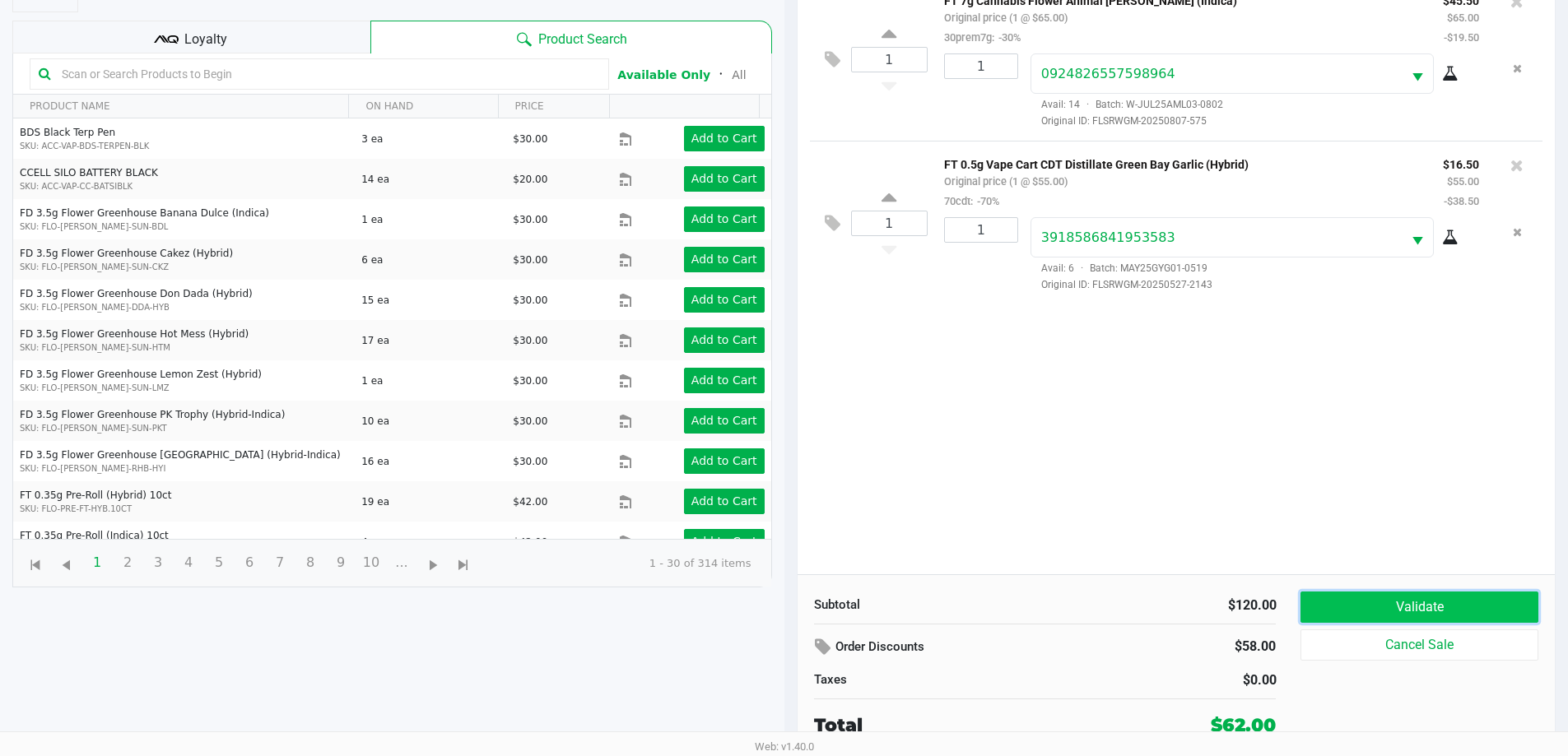
click at [1442, 608] on button "Validate" at bounding box center [1420, 608] width 237 height 32
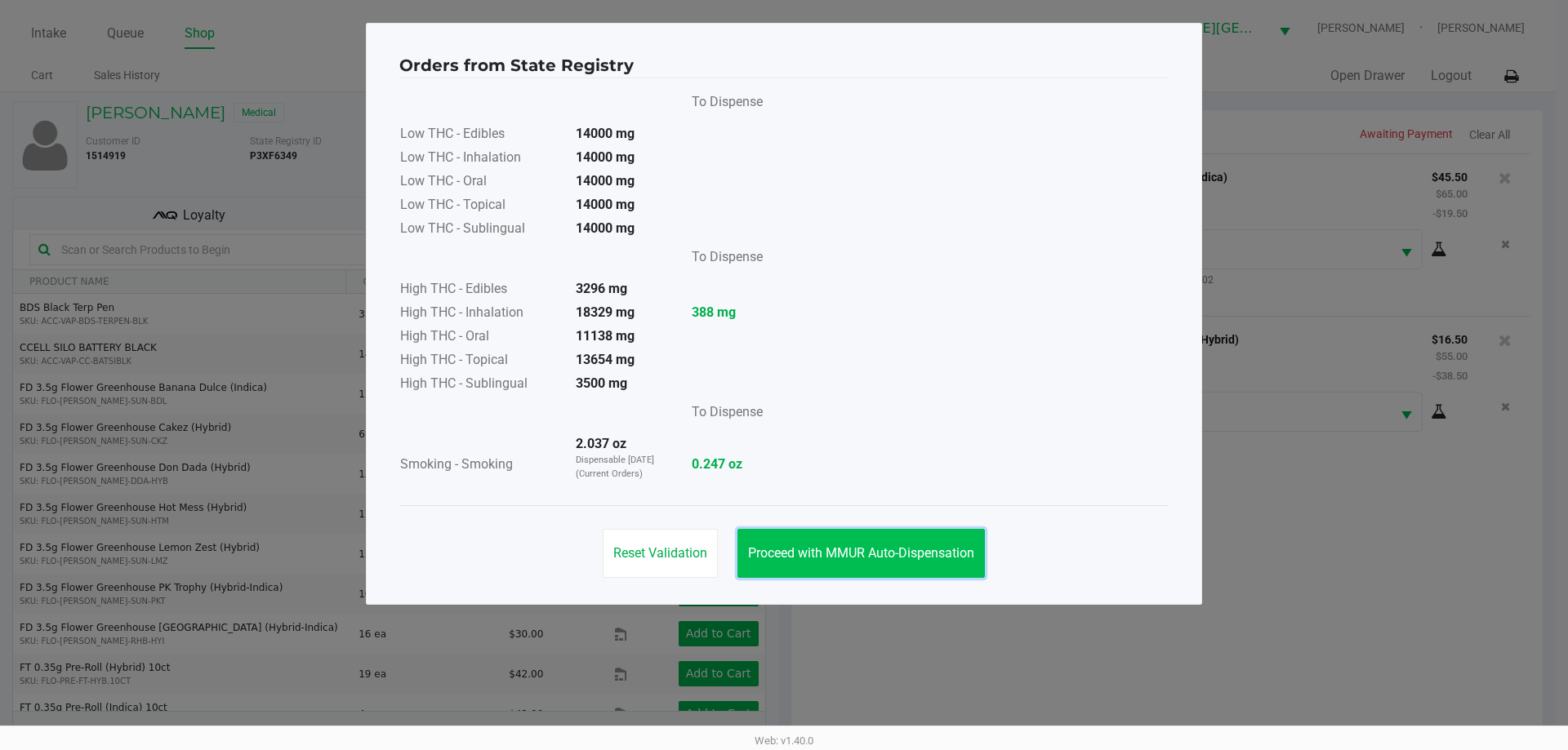
click at [853, 555] on span "Proceed with MMUR Auto-Dispensation" at bounding box center [860, 553] width 226 height 16
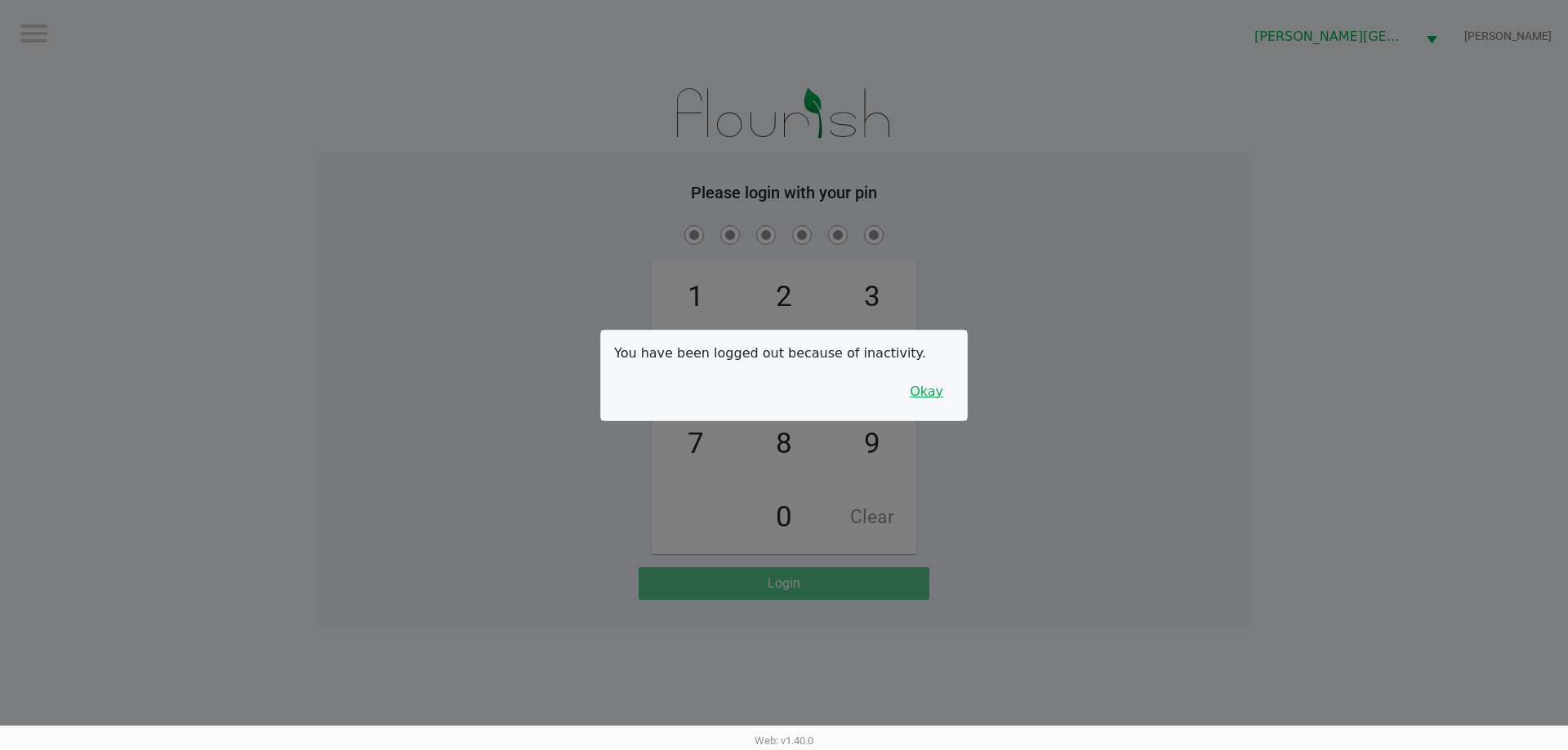
click at [927, 393] on button "Okay" at bounding box center [926, 392] width 55 height 31
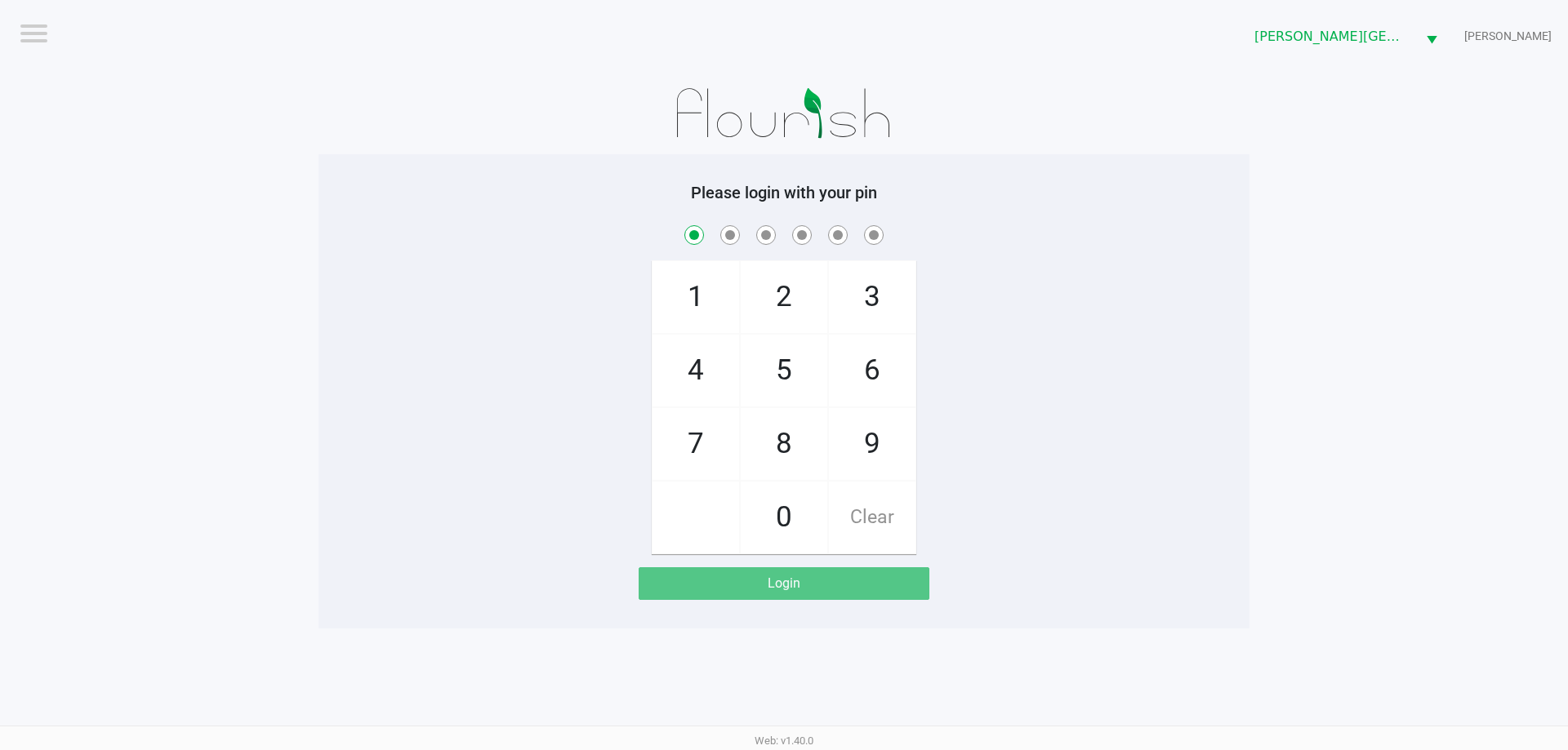
checkbox input "true"
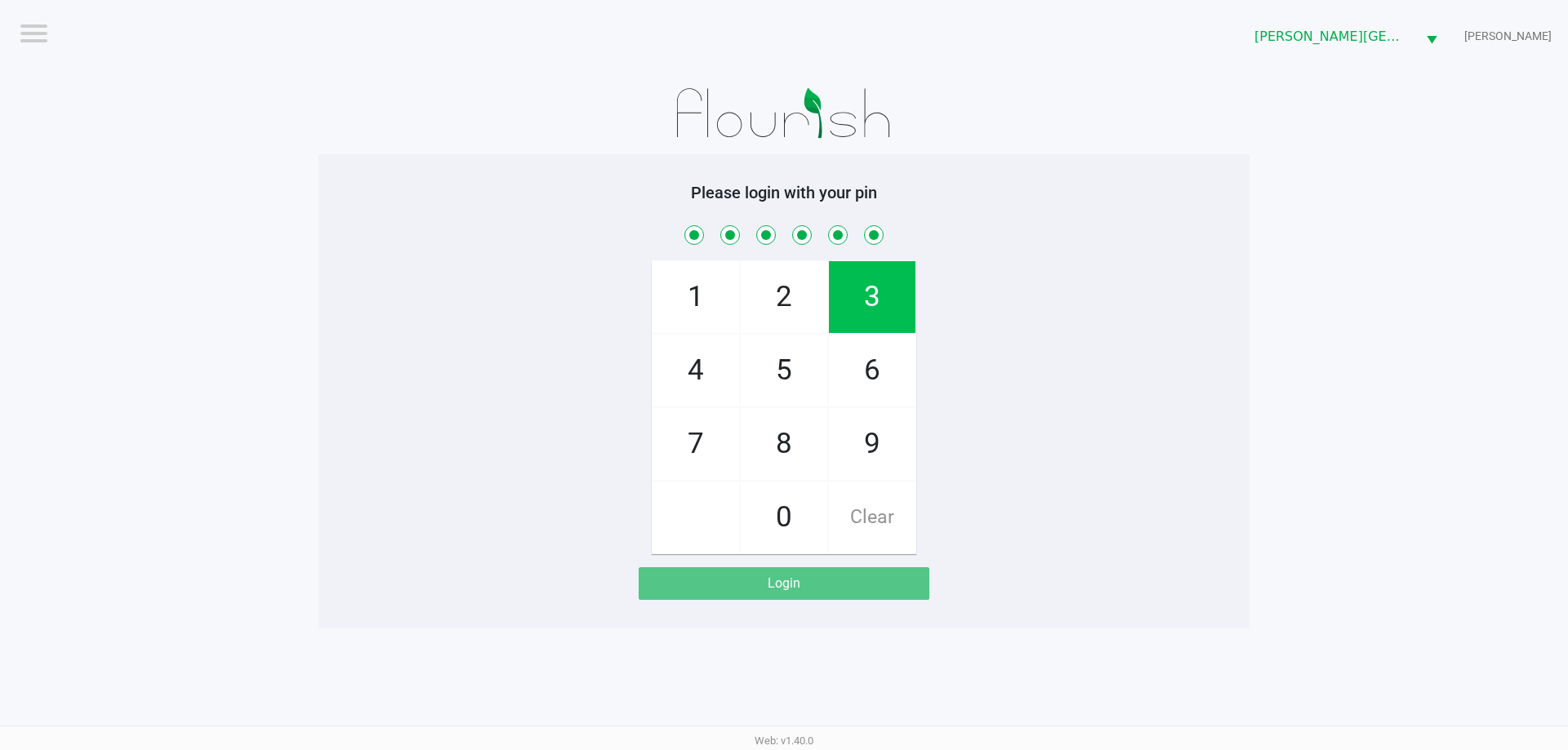
checkbox input "true"
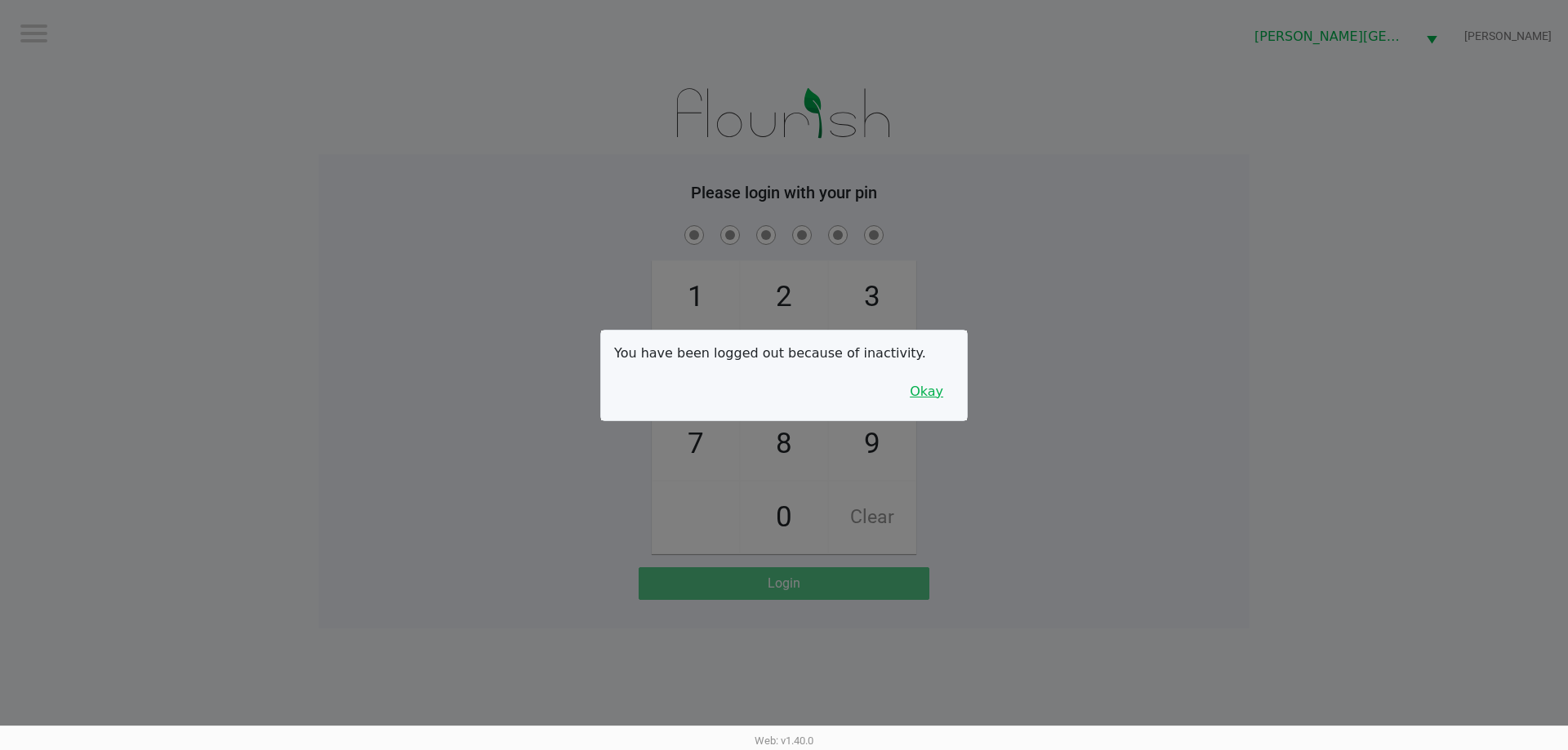
drag, startPoint x: 919, startPoint y: 379, endPoint x: 938, endPoint y: 405, distance: 32.2
click at [938, 405] on button "Okay" at bounding box center [926, 392] width 55 height 31
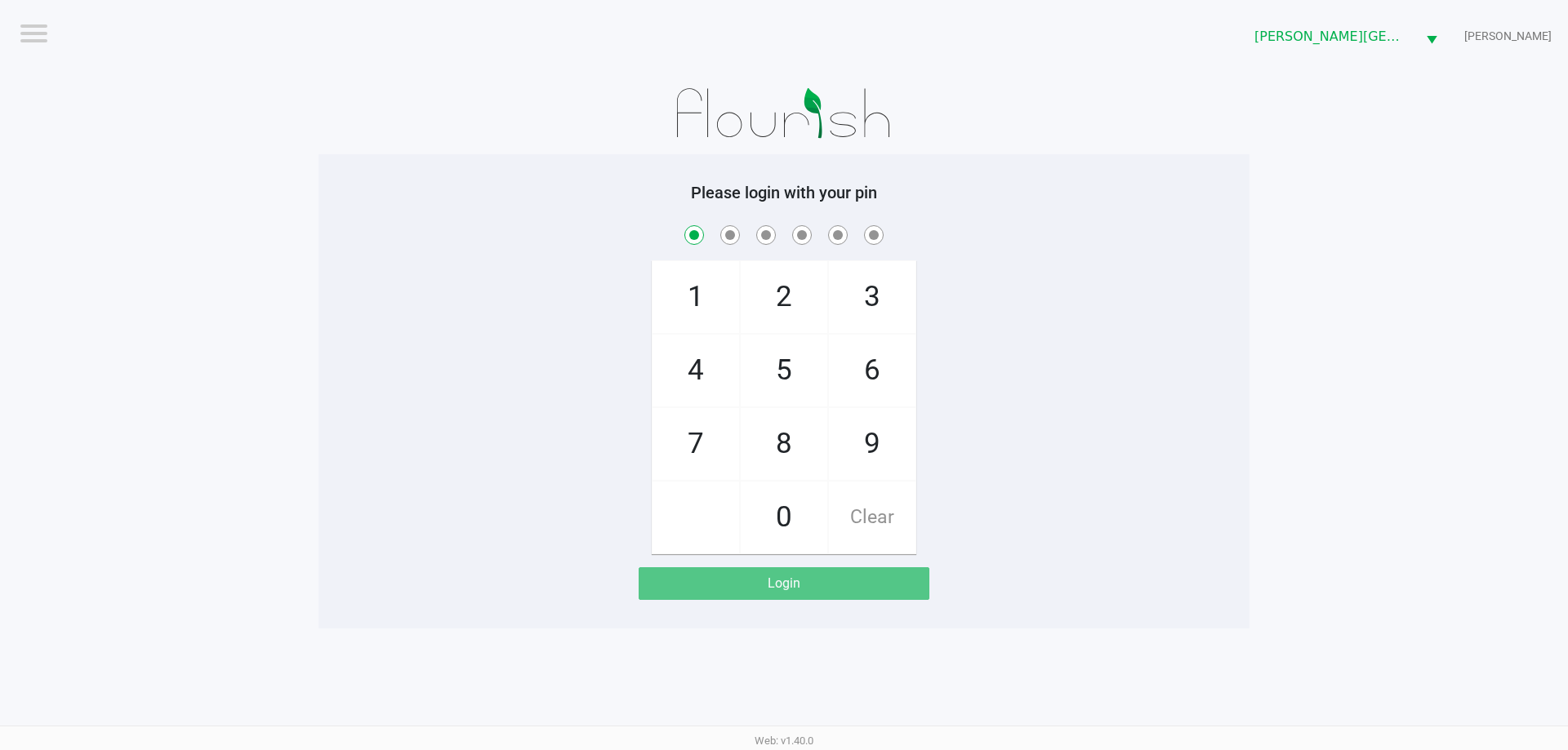
checkbox input "true"
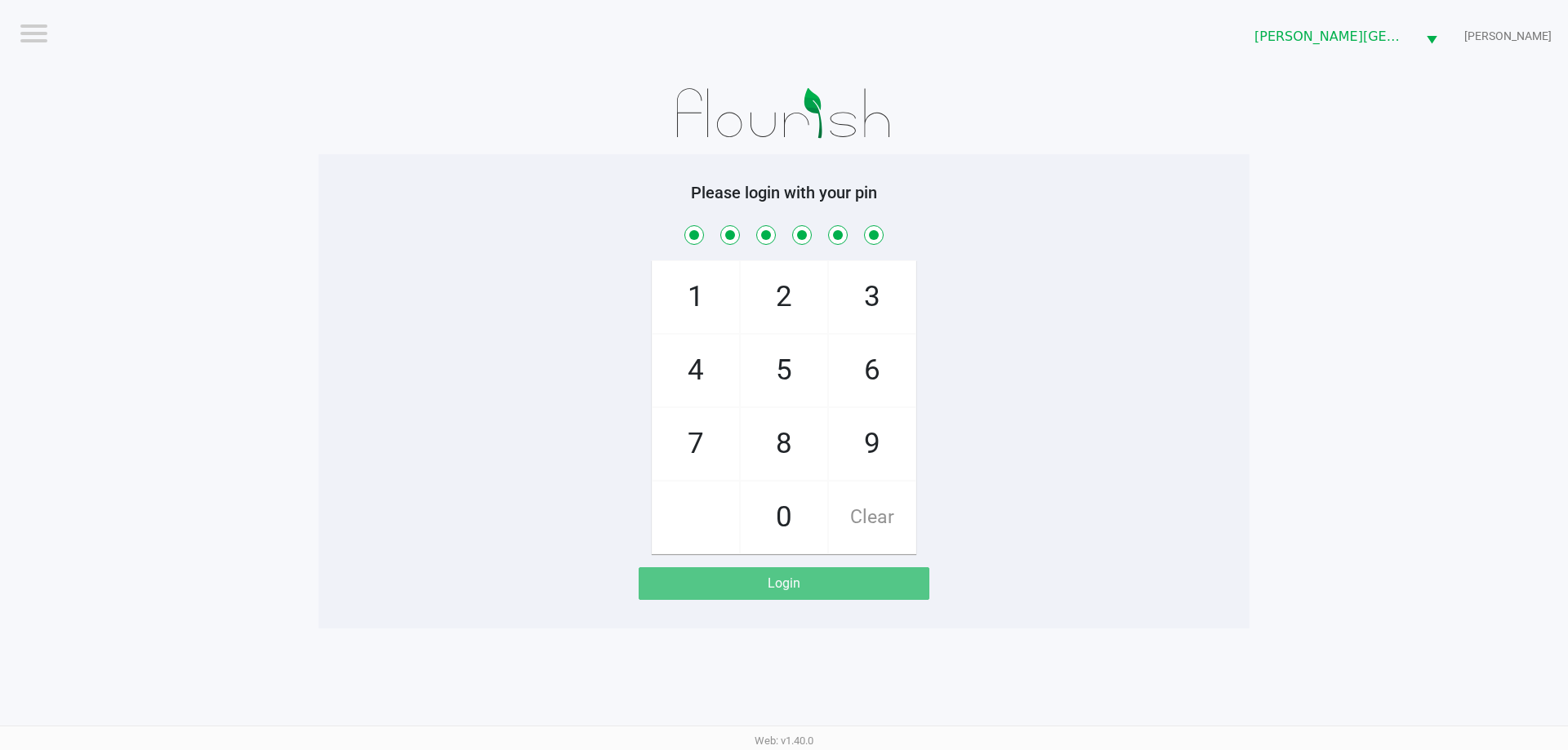
checkbox input "true"
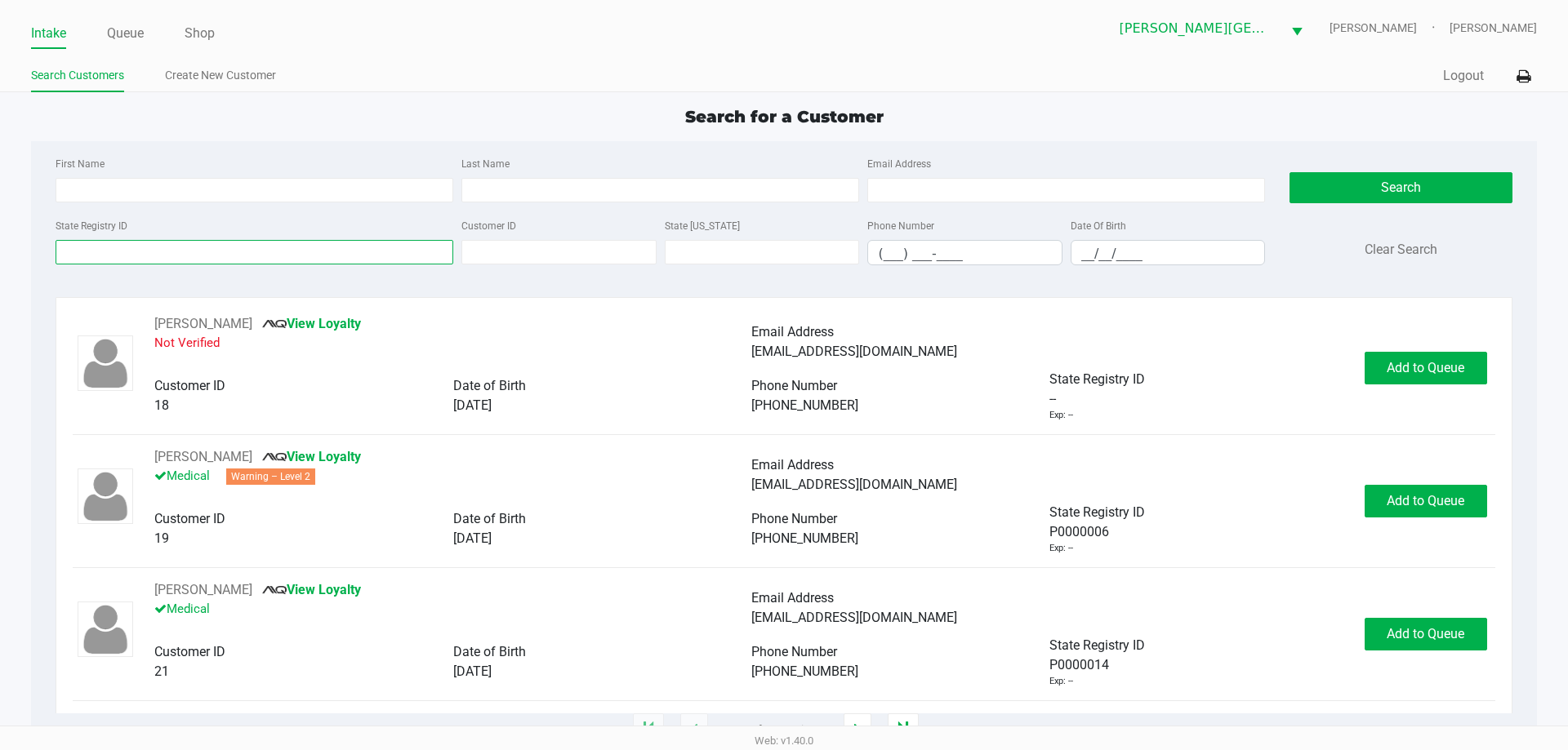
click at [241, 244] on input "State Registry ID" at bounding box center [254, 252] width 398 height 24
click at [167, 289] on div "First Name Last Name Email Address State Registry ID Customer ID State ID Phone…" at bounding box center [784, 216] width 1480 height 150
click at [184, 263] on input "State Registry ID" at bounding box center [254, 252] width 398 height 24
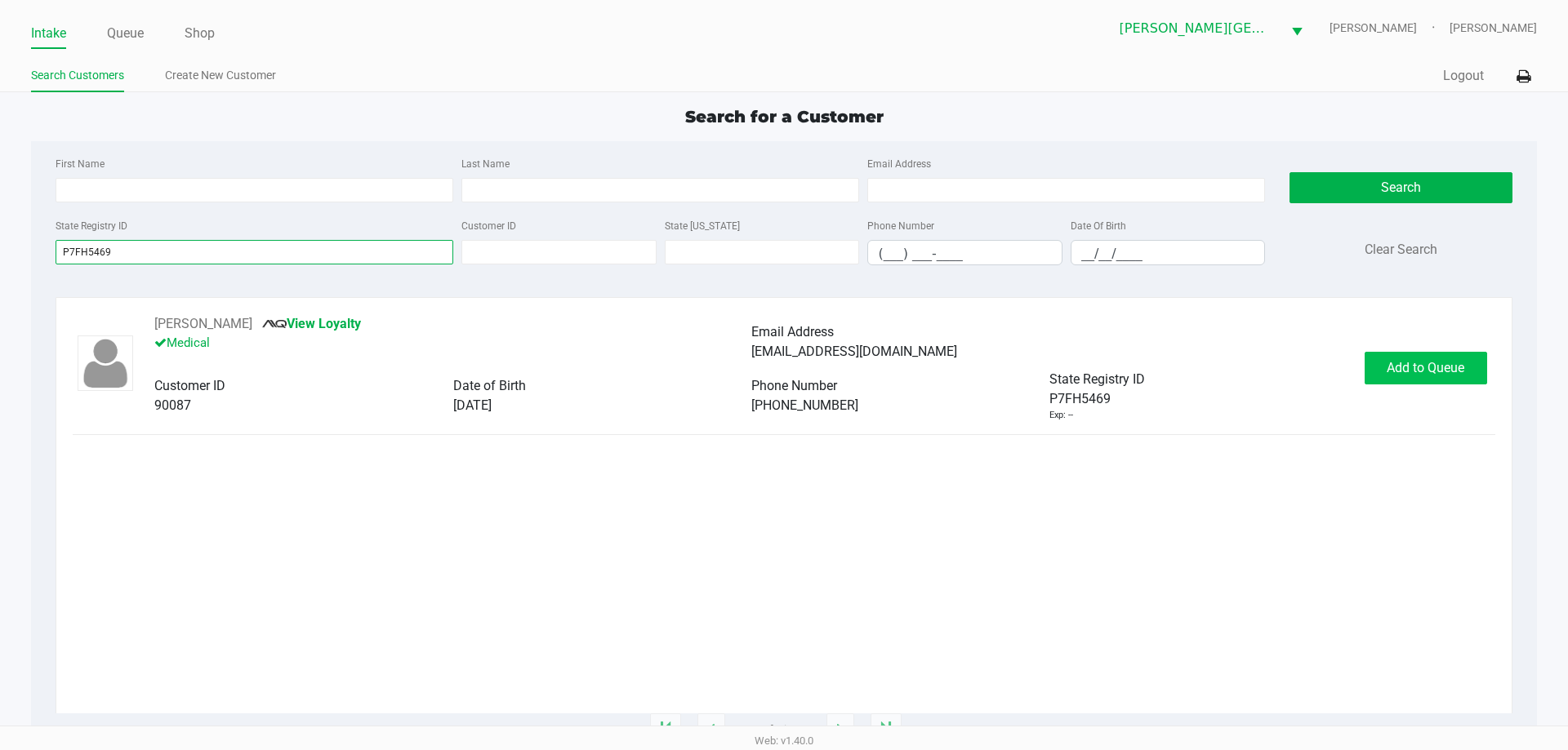
type input "P7FH5469"
click at [1428, 372] on span "Add to Queue" at bounding box center [1426, 367] width 78 height 16
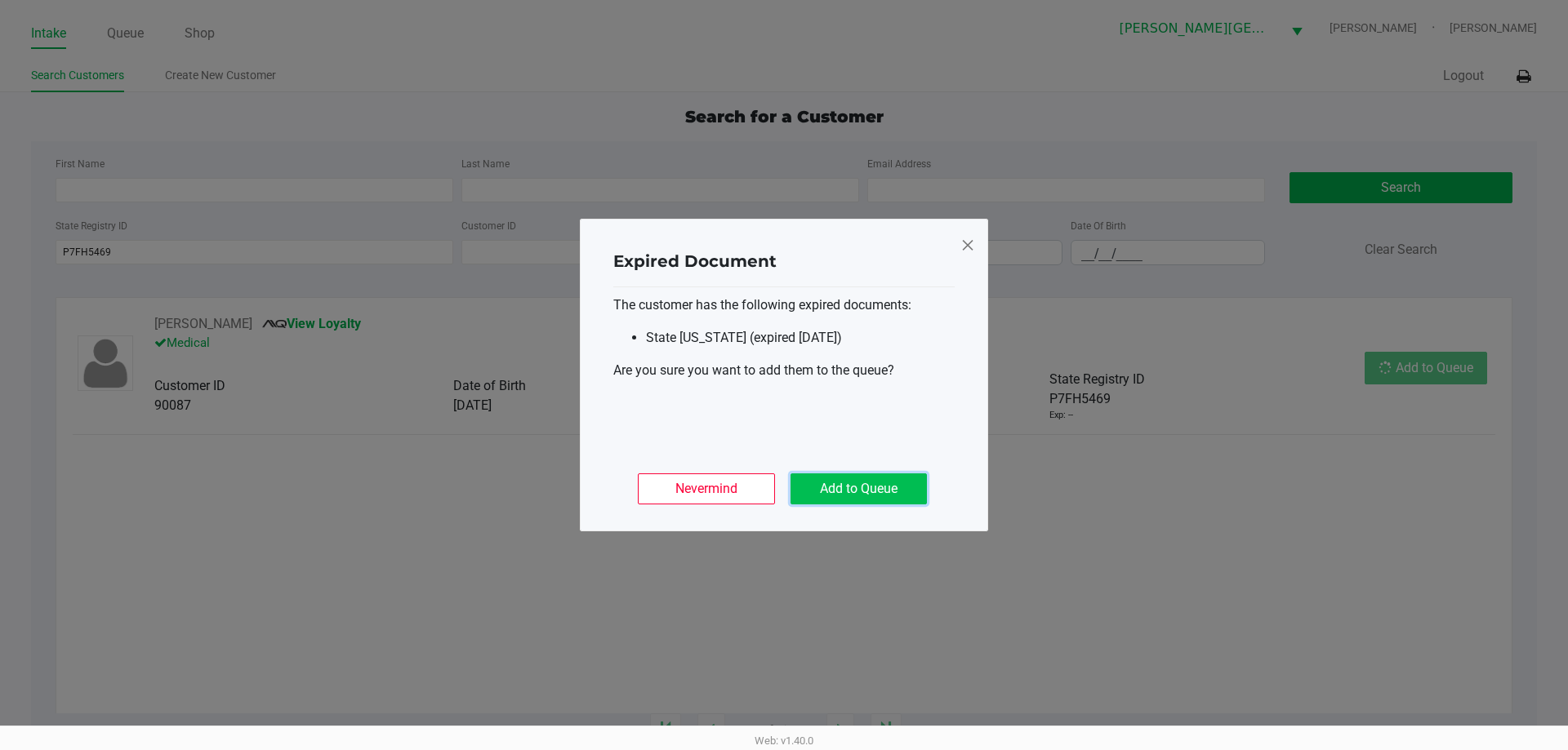
click at [894, 486] on button "Add to Queue" at bounding box center [858, 489] width 136 height 31
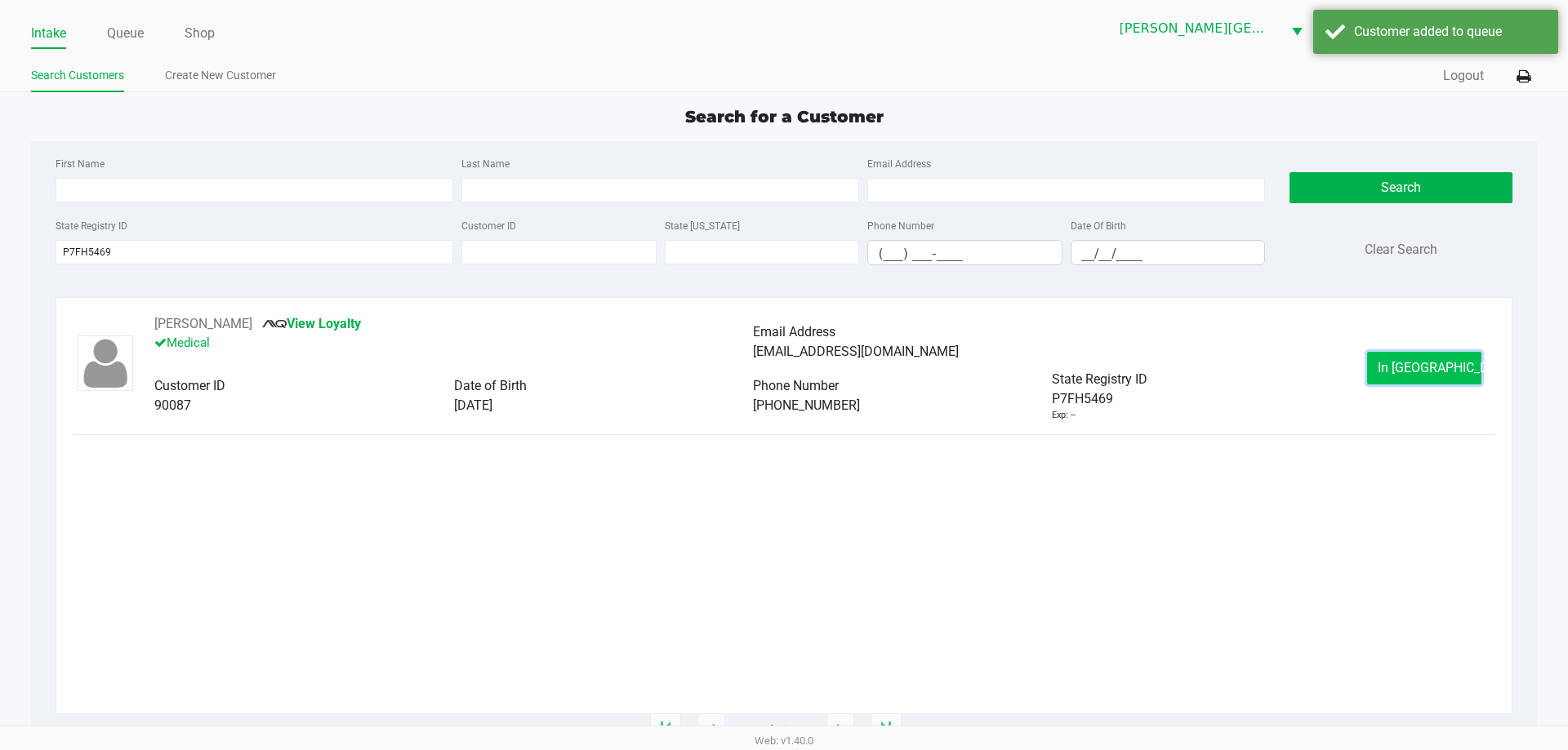
click at [1413, 365] on span "In Queue" at bounding box center [1446, 367] width 137 height 16
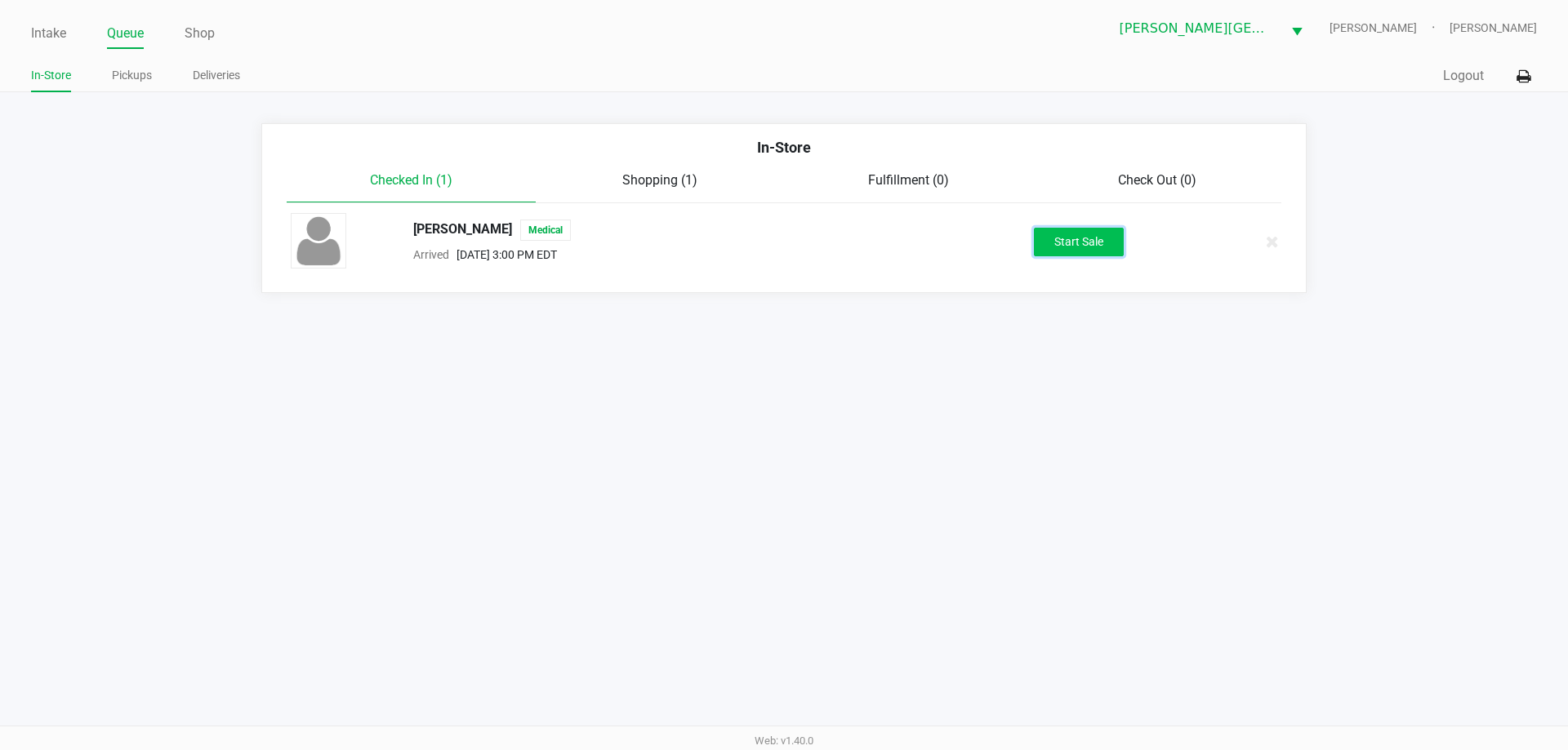
click at [1092, 245] on button "Start Sale" at bounding box center [1078, 241] width 90 height 29
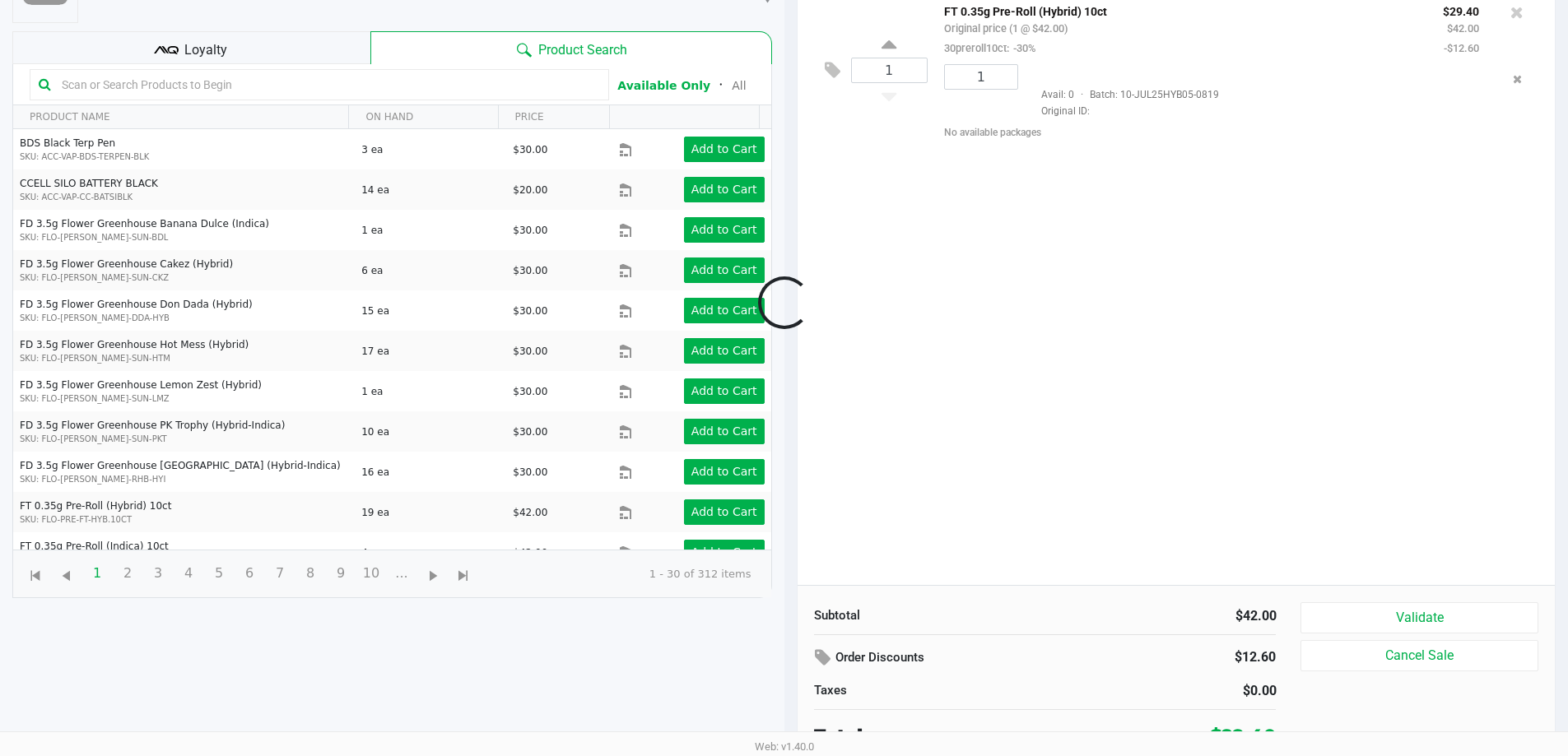
scroll to position [178, 0]
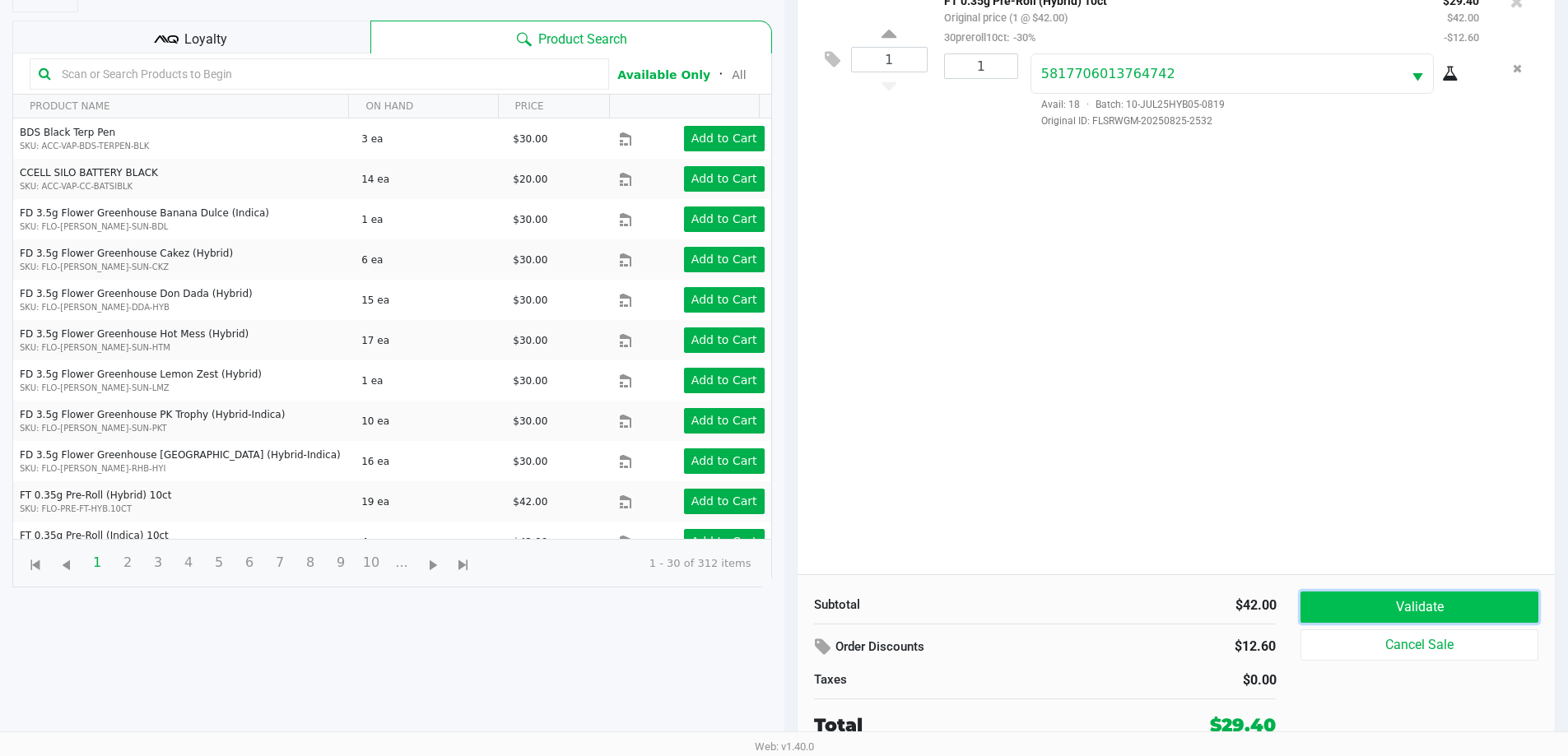
click at [1437, 606] on button "Validate" at bounding box center [1420, 608] width 237 height 32
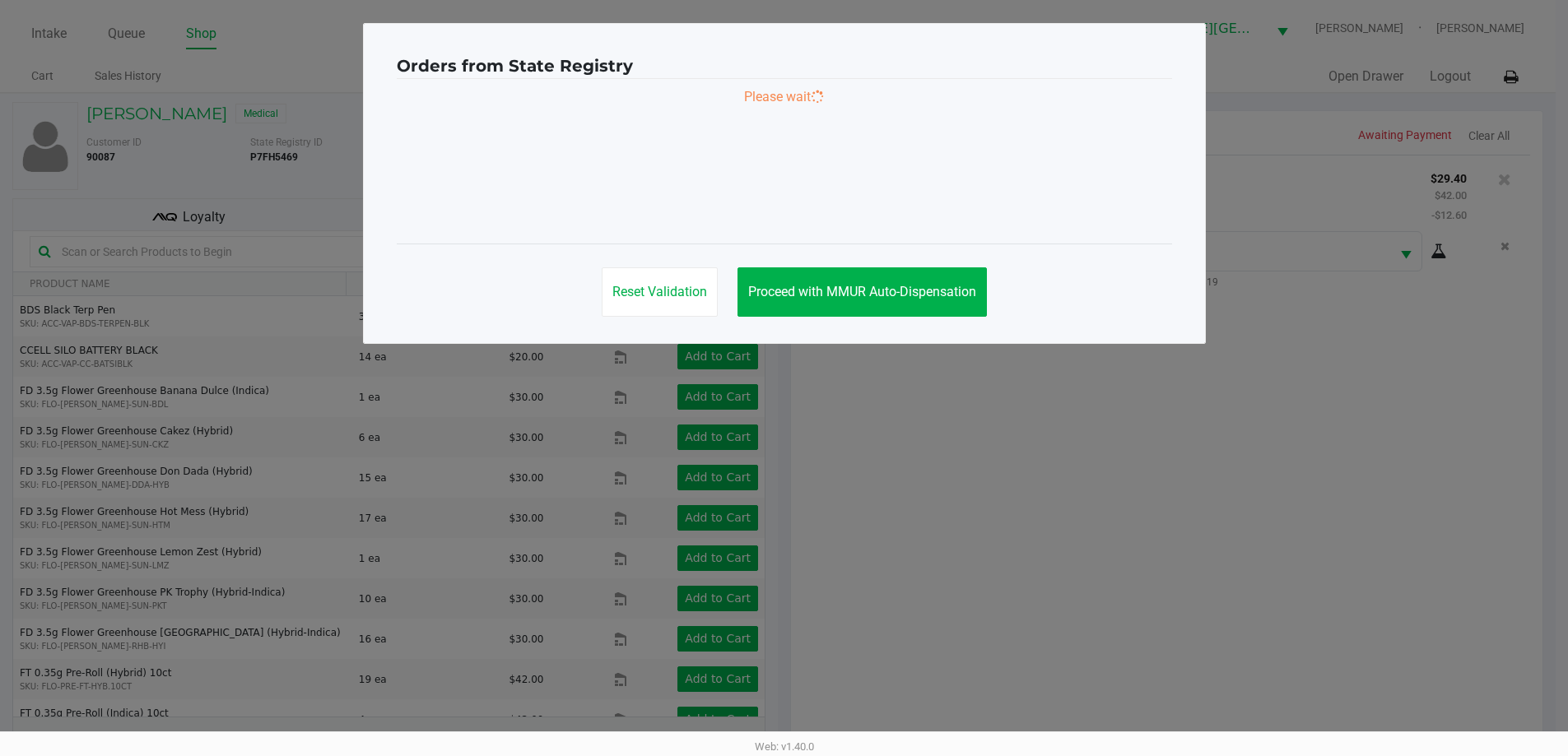
scroll to position [0, 0]
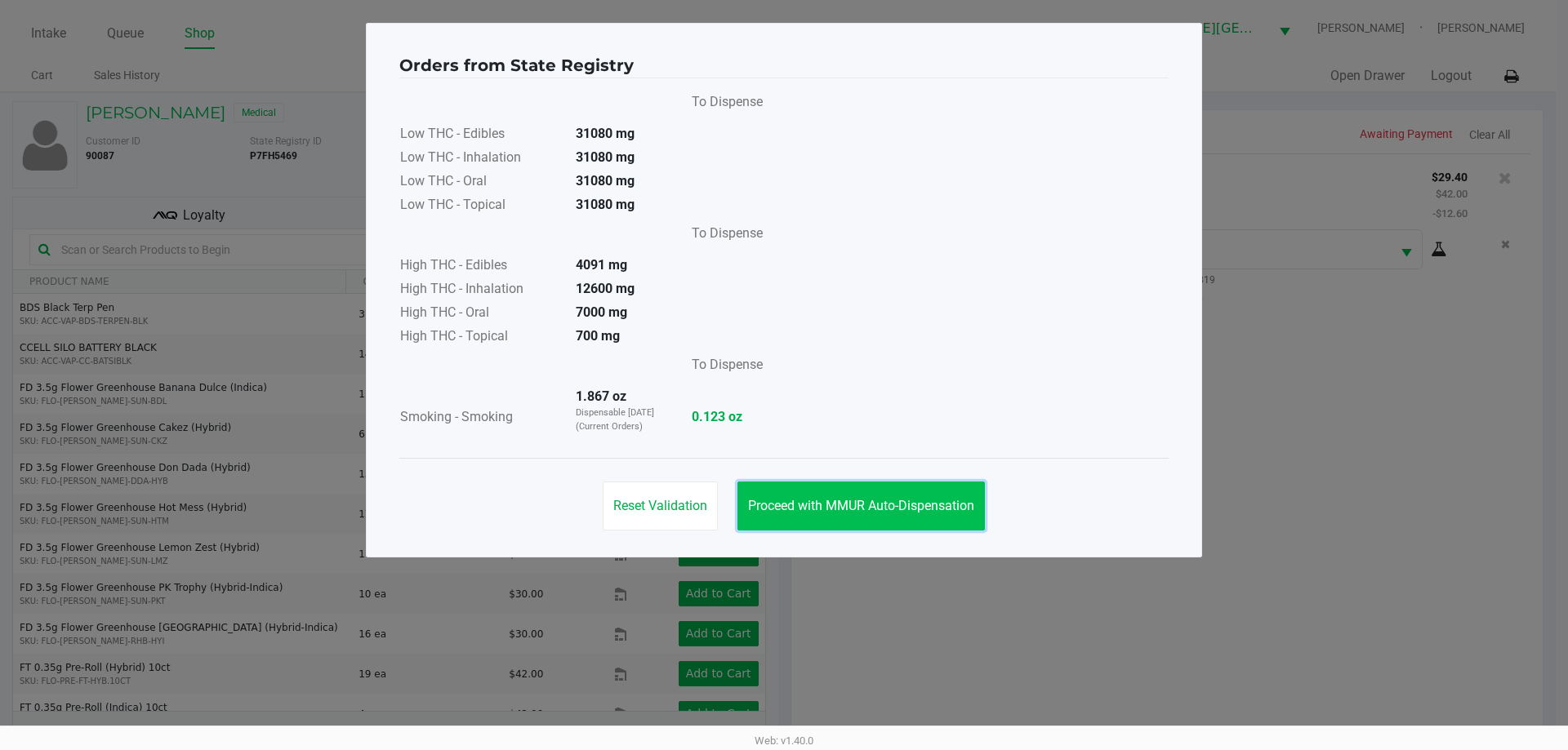
click at [922, 497] on button "Proceed with MMUR Auto-Dispensation" at bounding box center [860, 506] width 247 height 49
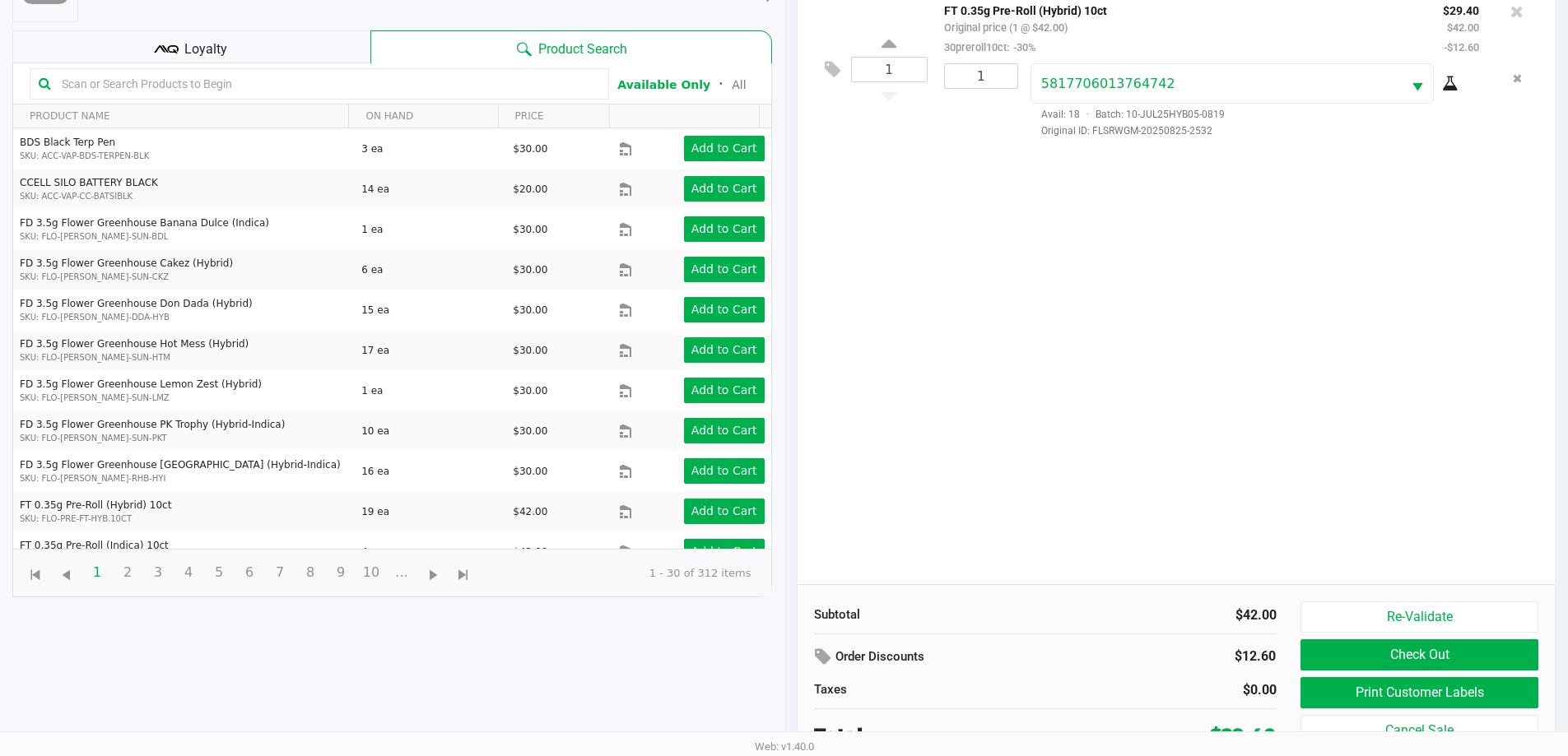
scroll to position [178, 0]
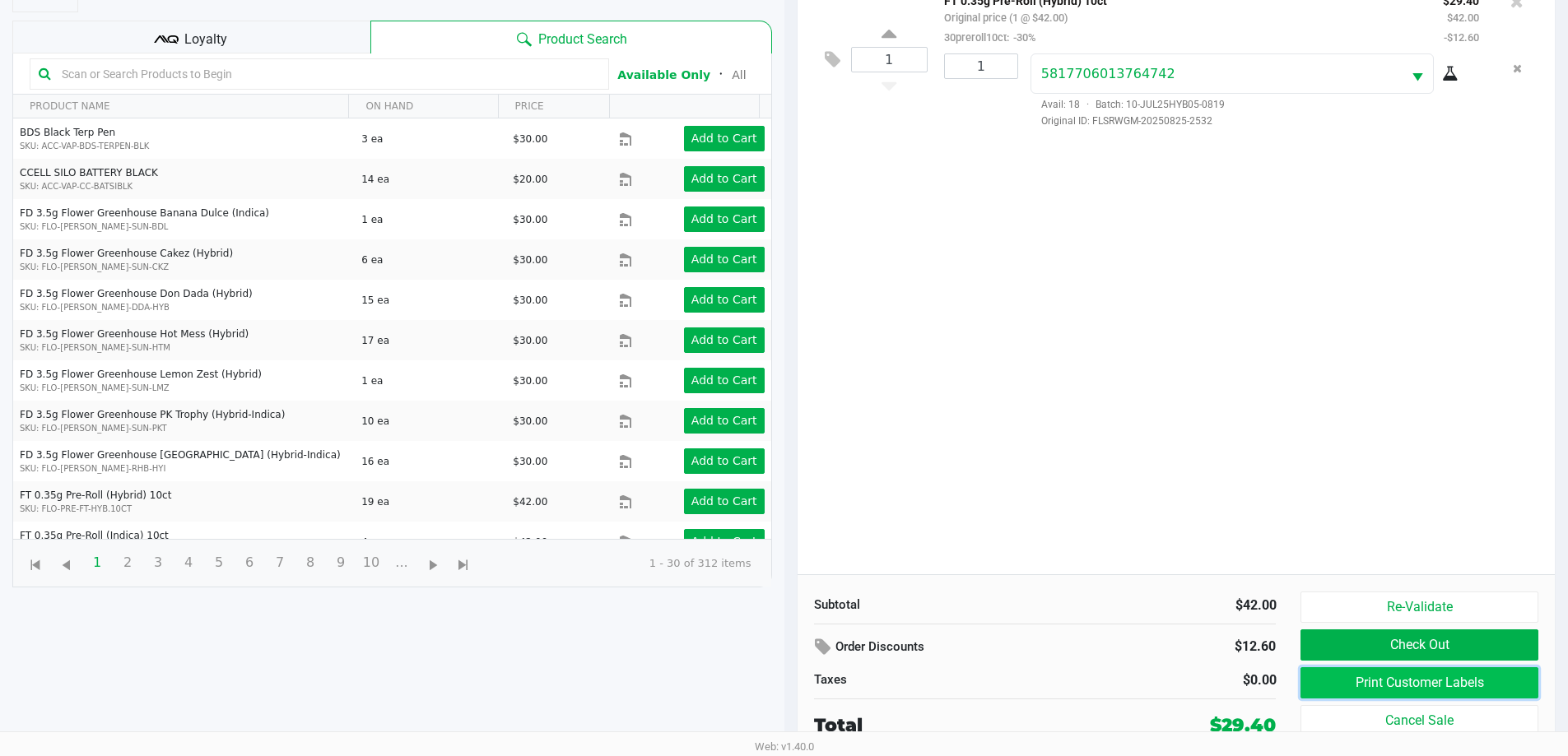
click at [1324, 680] on button "Print Customer Labels" at bounding box center [1420, 683] width 237 height 32
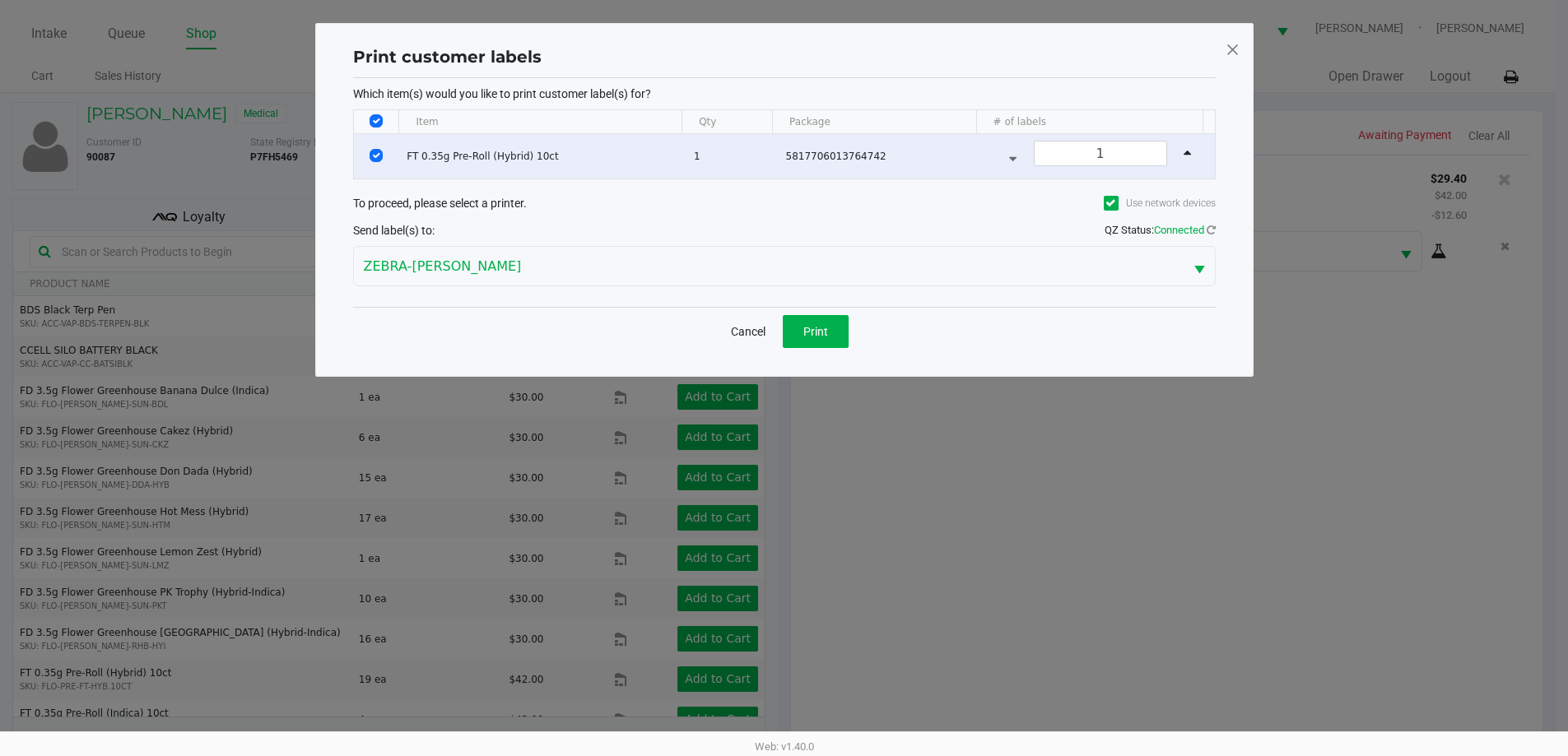
scroll to position [0, 0]
click at [827, 325] on span "Print" at bounding box center [822, 332] width 24 height 13
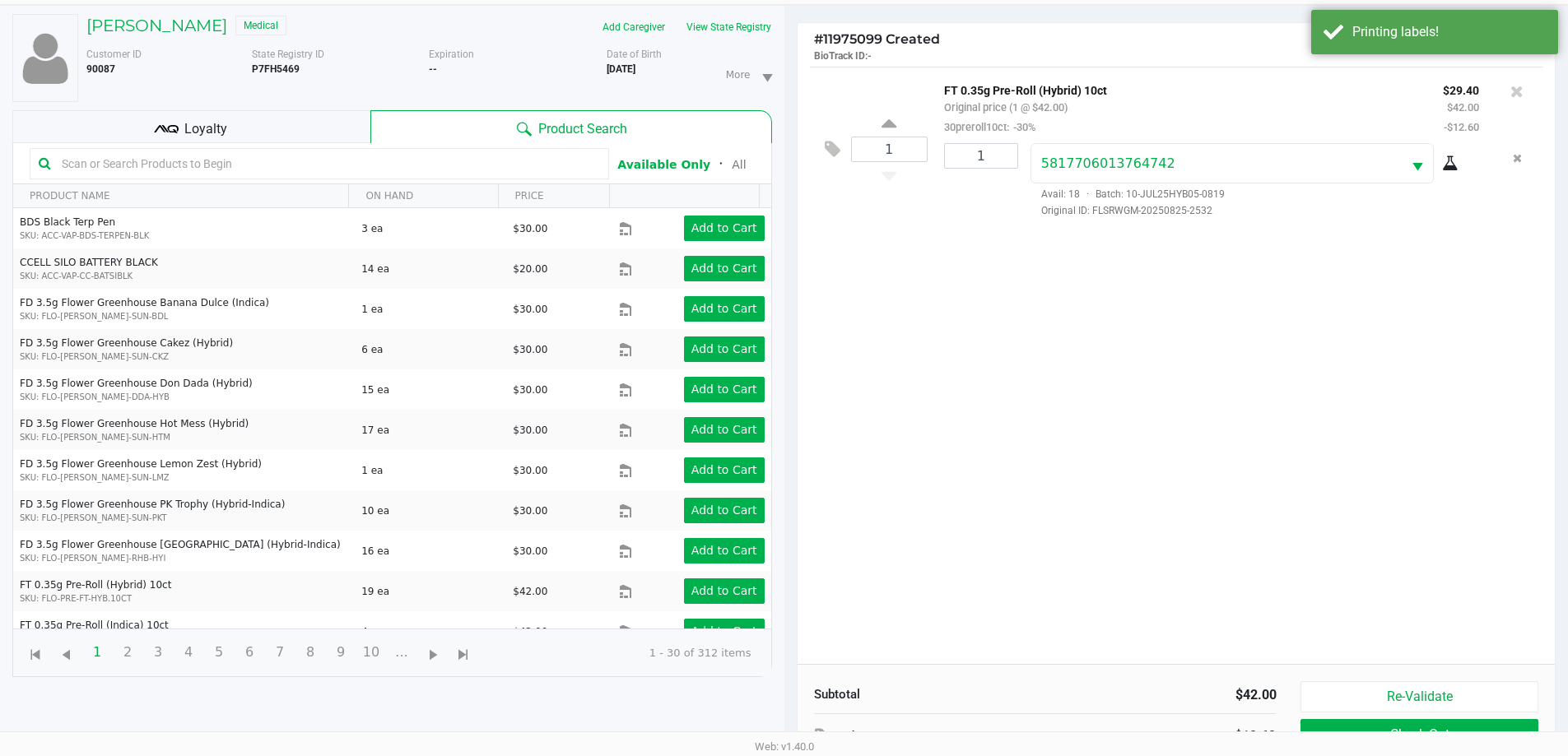
scroll to position [178, 0]
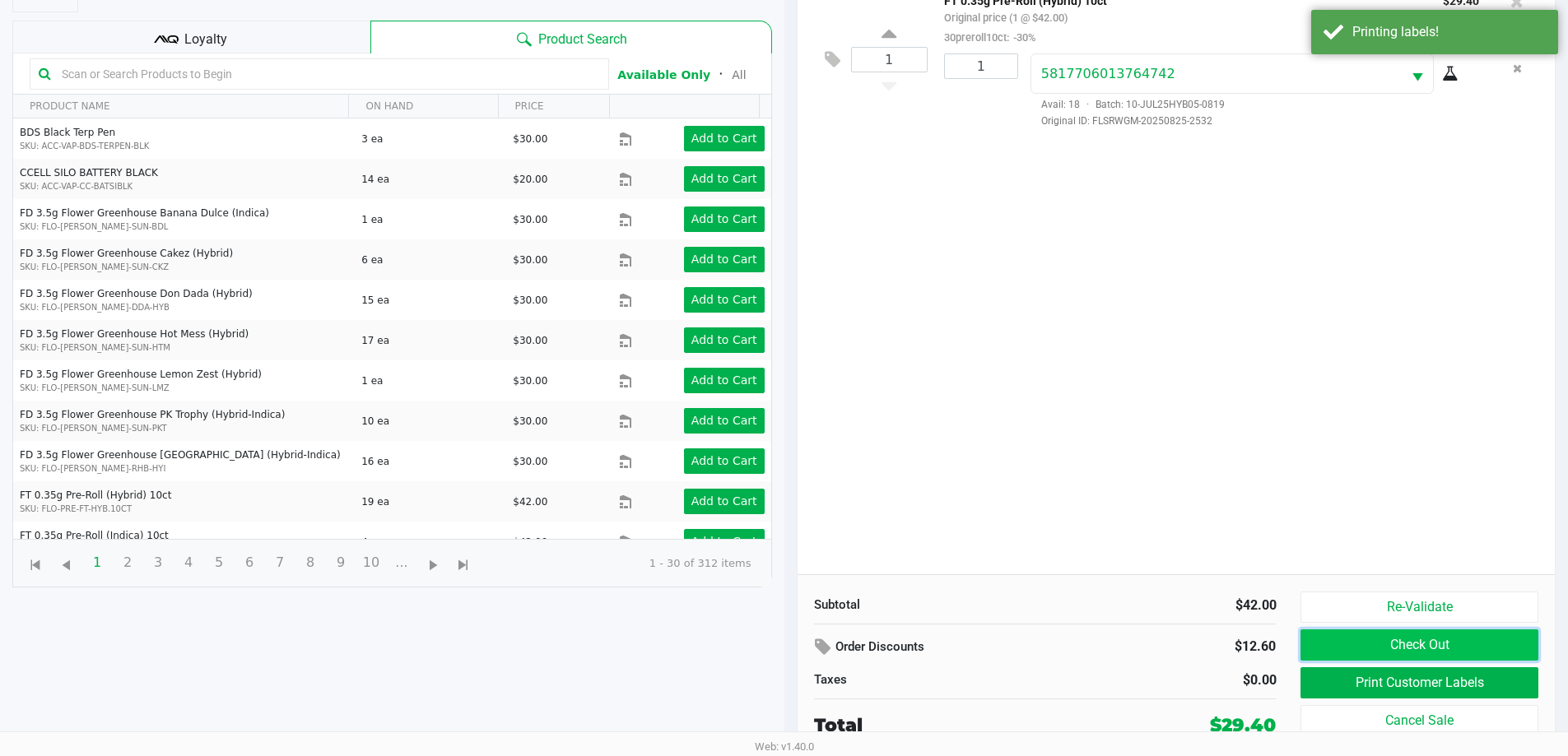
click at [1434, 641] on button "Check Out" at bounding box center [1420, 645] width 237 height 32
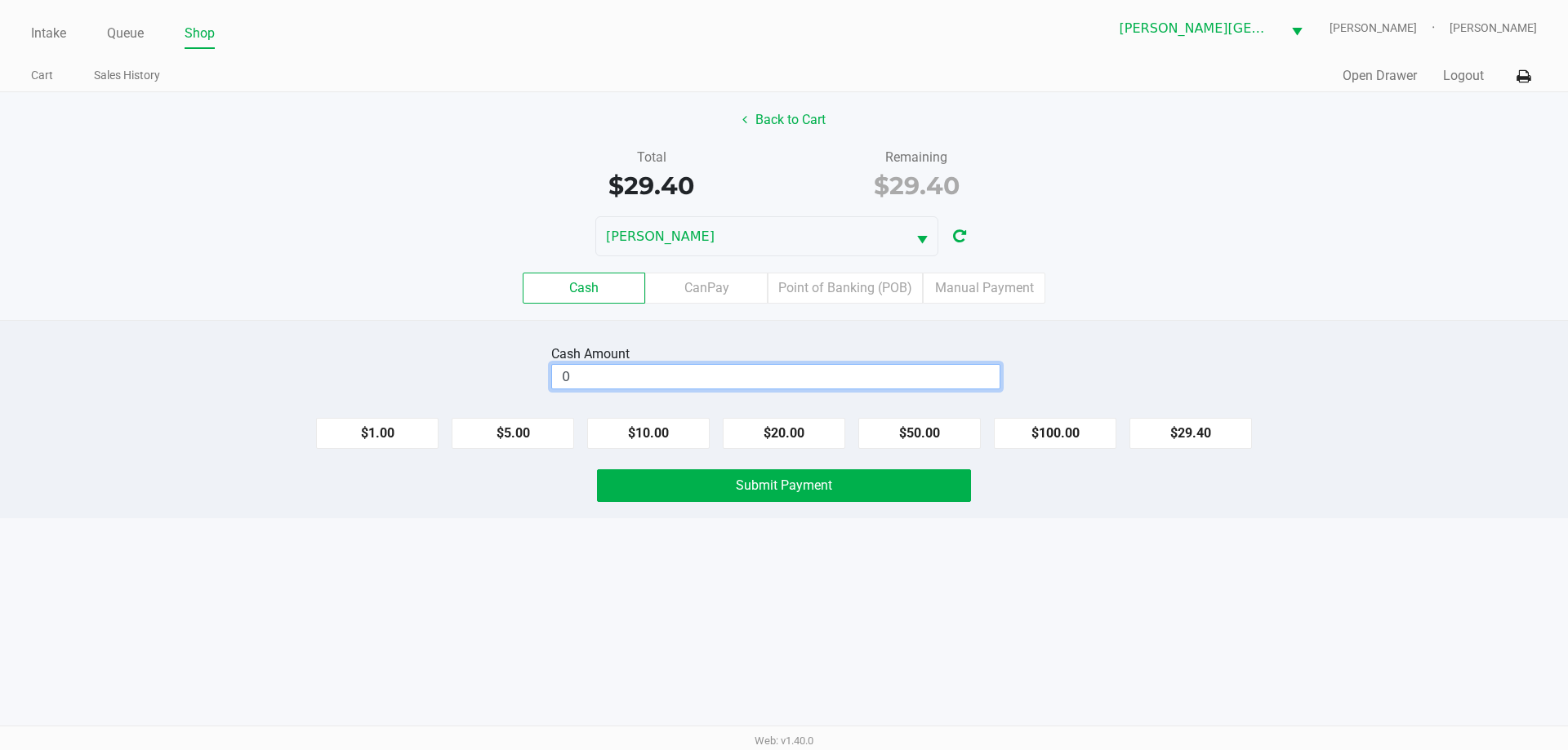
click at [774, 386] on input "0" at bounding box center [776, 377] width 448 height 24
type input "$40.00"
click at [880, 475] on button "Submit Payment" at bounding box center [784, 486] width 374 height 32
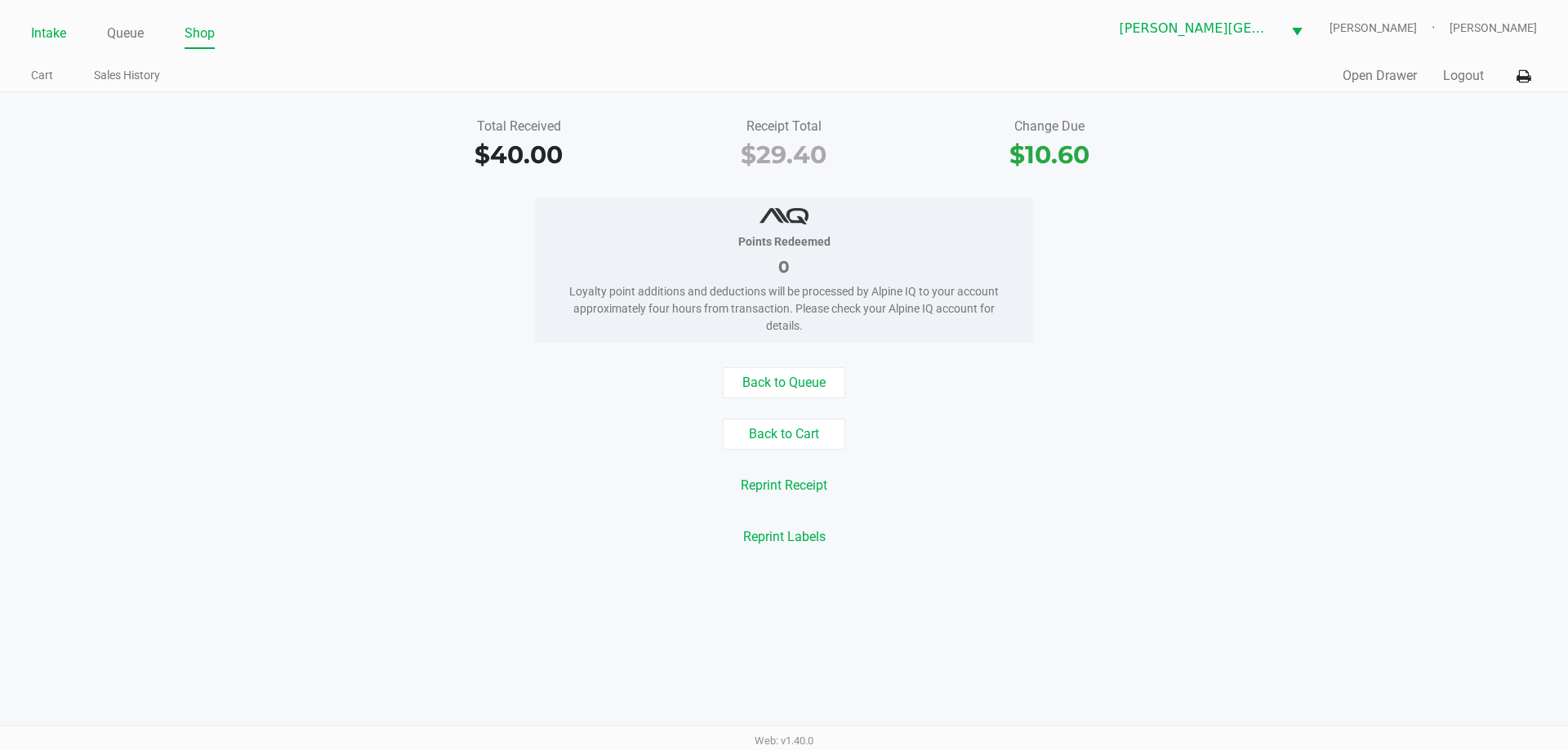
click at [52, 38] on link "Intake" at bounding box center [49, 33] width 35 height 23
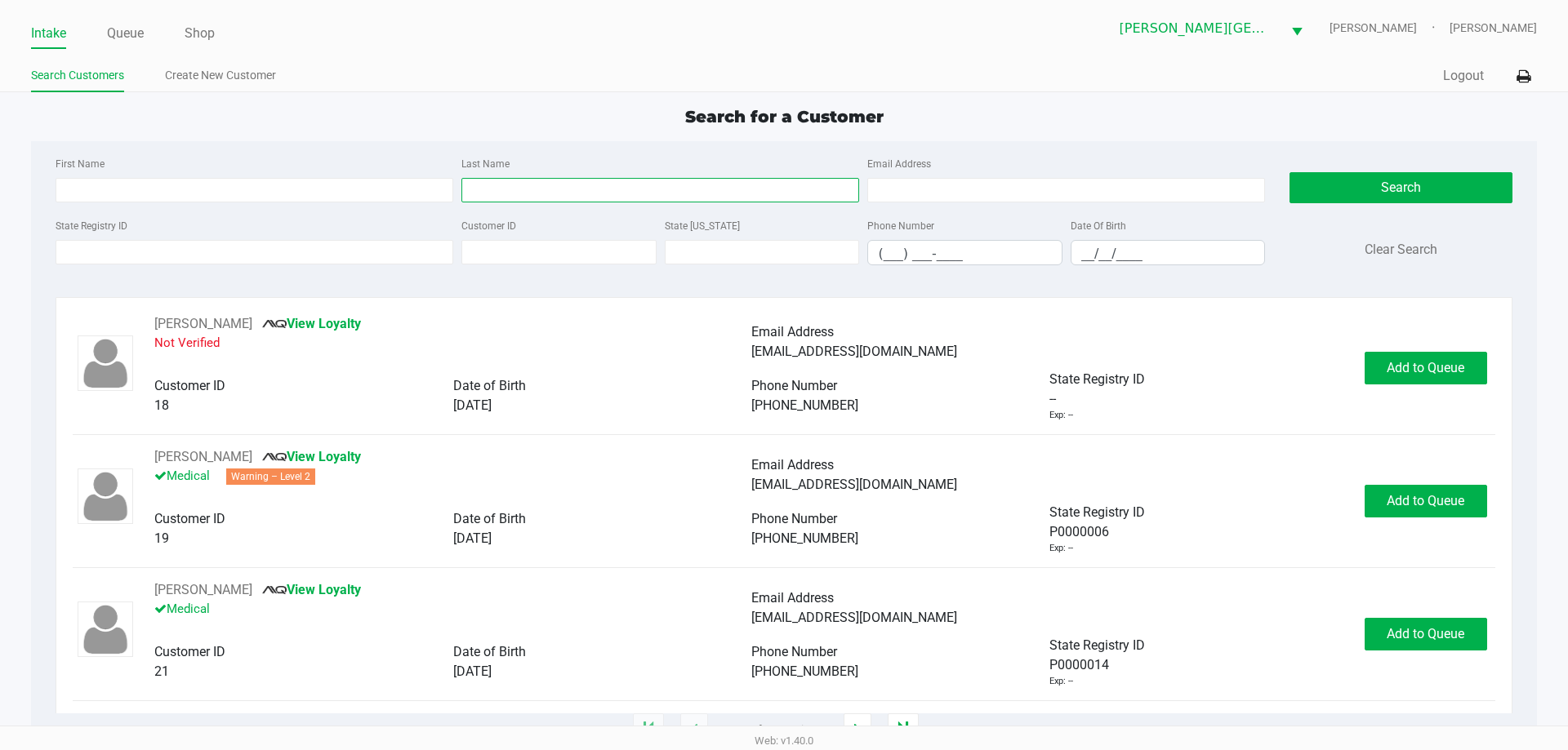
click at [681, 191] on input "Last Name" at bounding box center [661, 190] width 398 height 24
type input "Munkelt"
click at [1078, 253] on input "__/__/____" at bounding box center [1167, 252] width 193 height 25
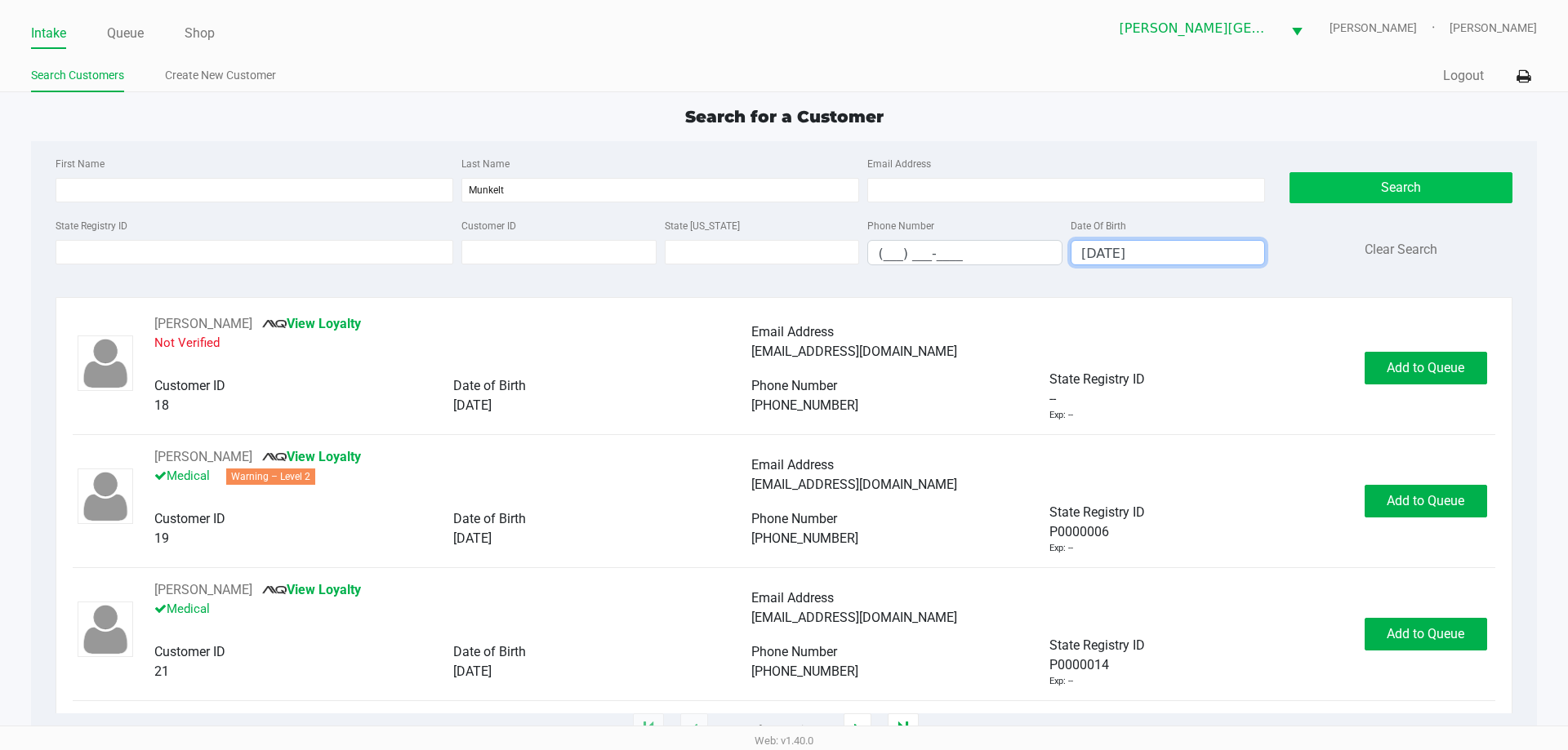
type input "01/08/1987"
click at [1378, 193] on button "Search" at bounding box center [1401, 188] width 222 height 31
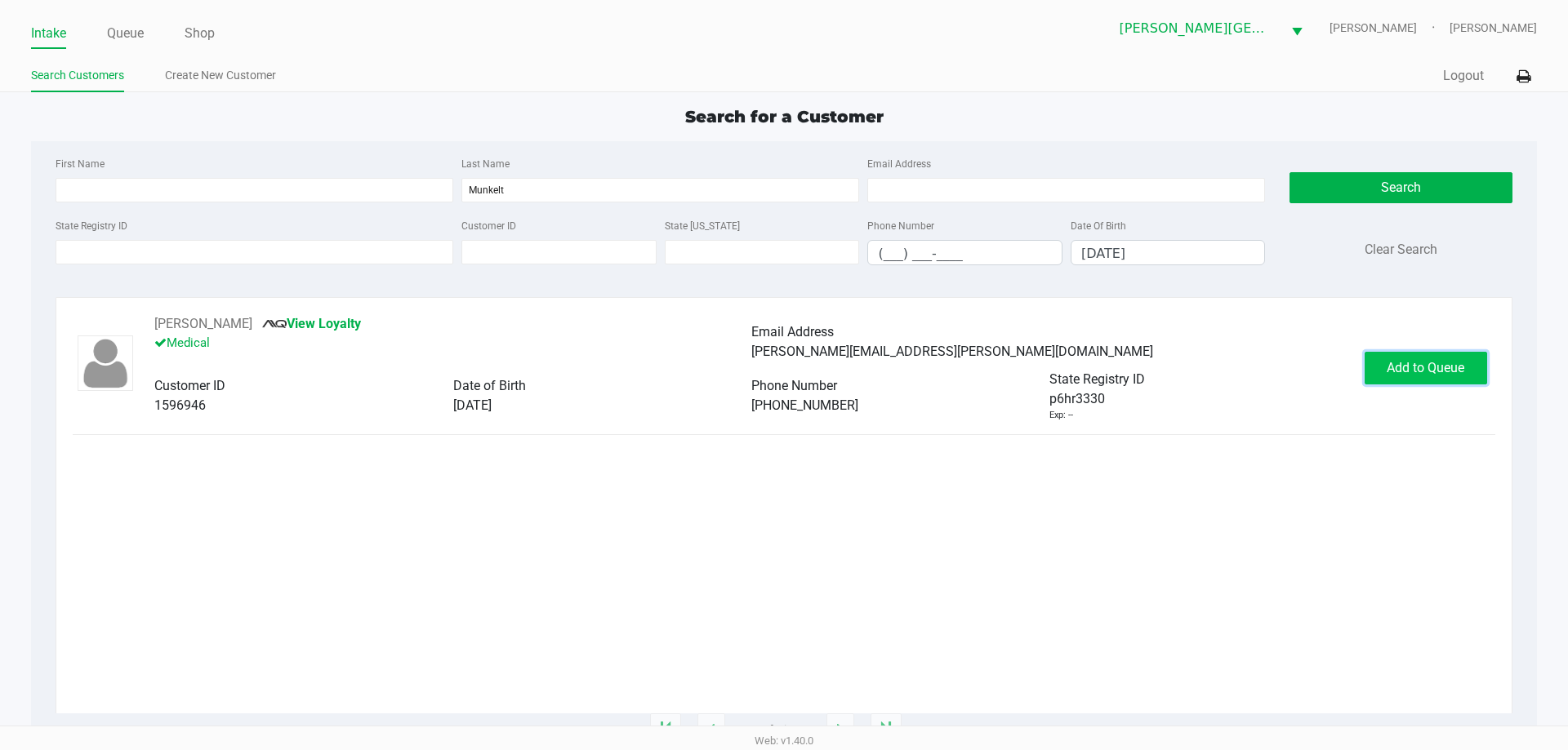
click at [1412, 366] on span "Add to Queue" at bounding box center [1426, 367] width 78 height 16
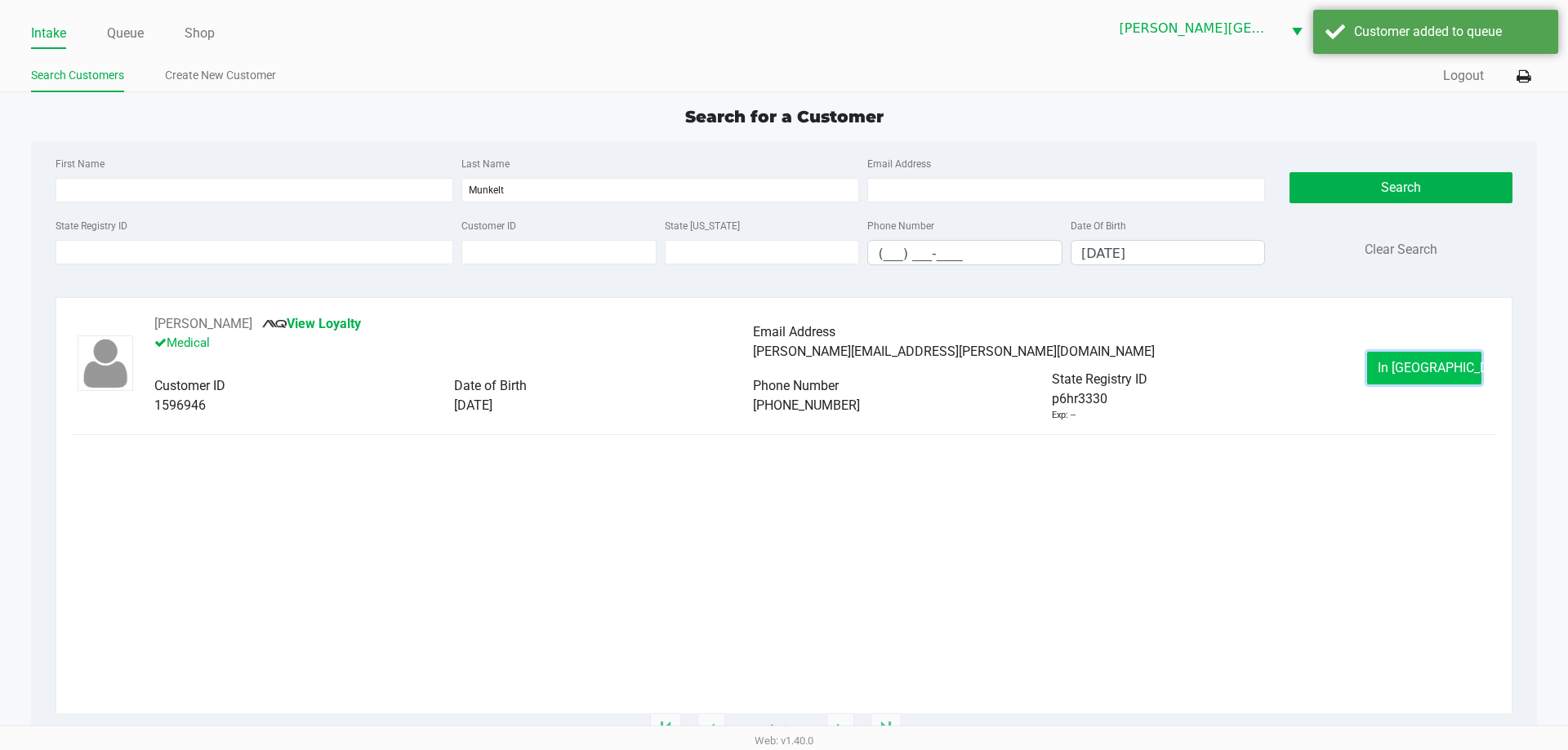
click at [1429, 360] on span "In Queue" at bounding box center [1446, 367] width 137 height 16
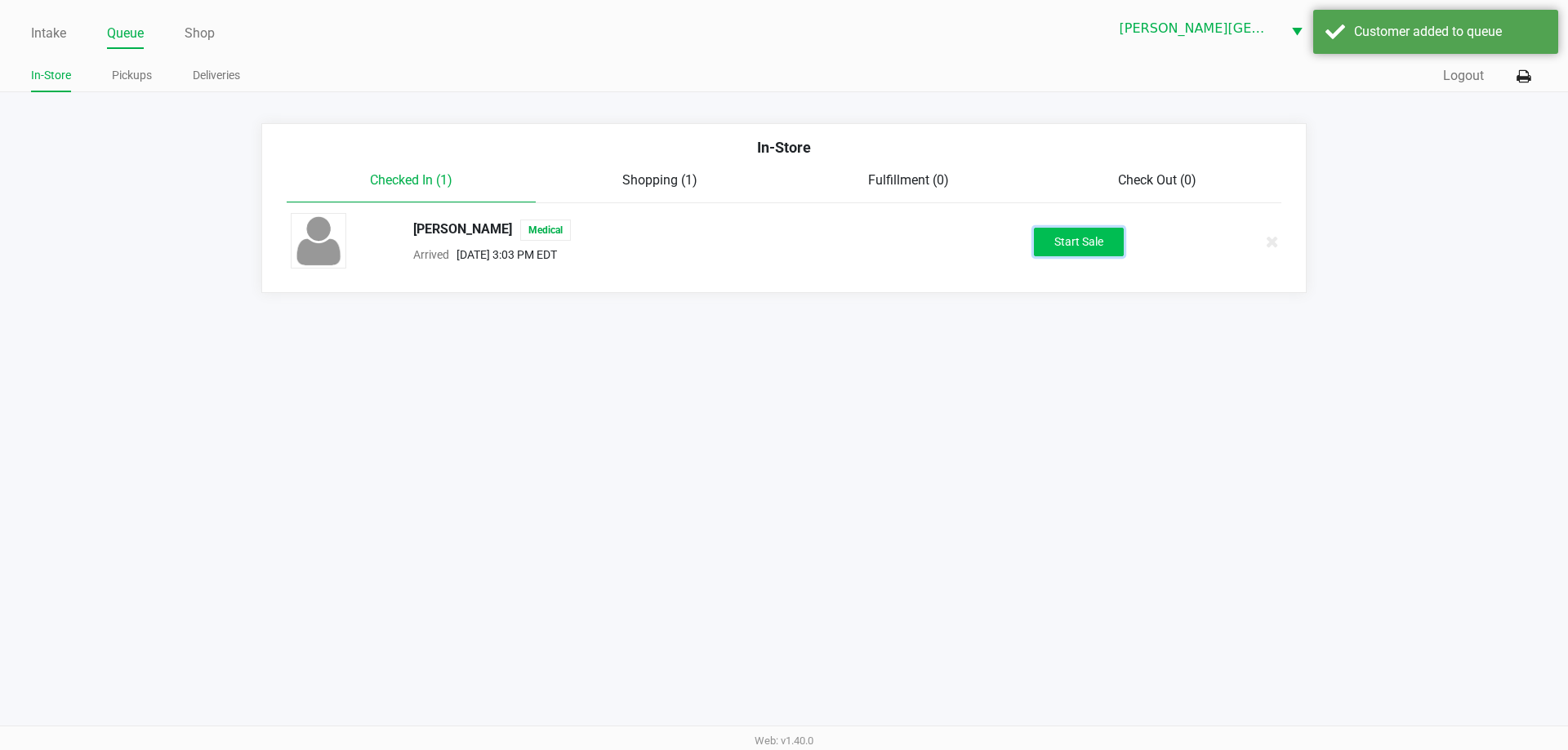
click at [1089, 240] on button "Start Sale" at bounding box center [1078, 241] width 90 height 29
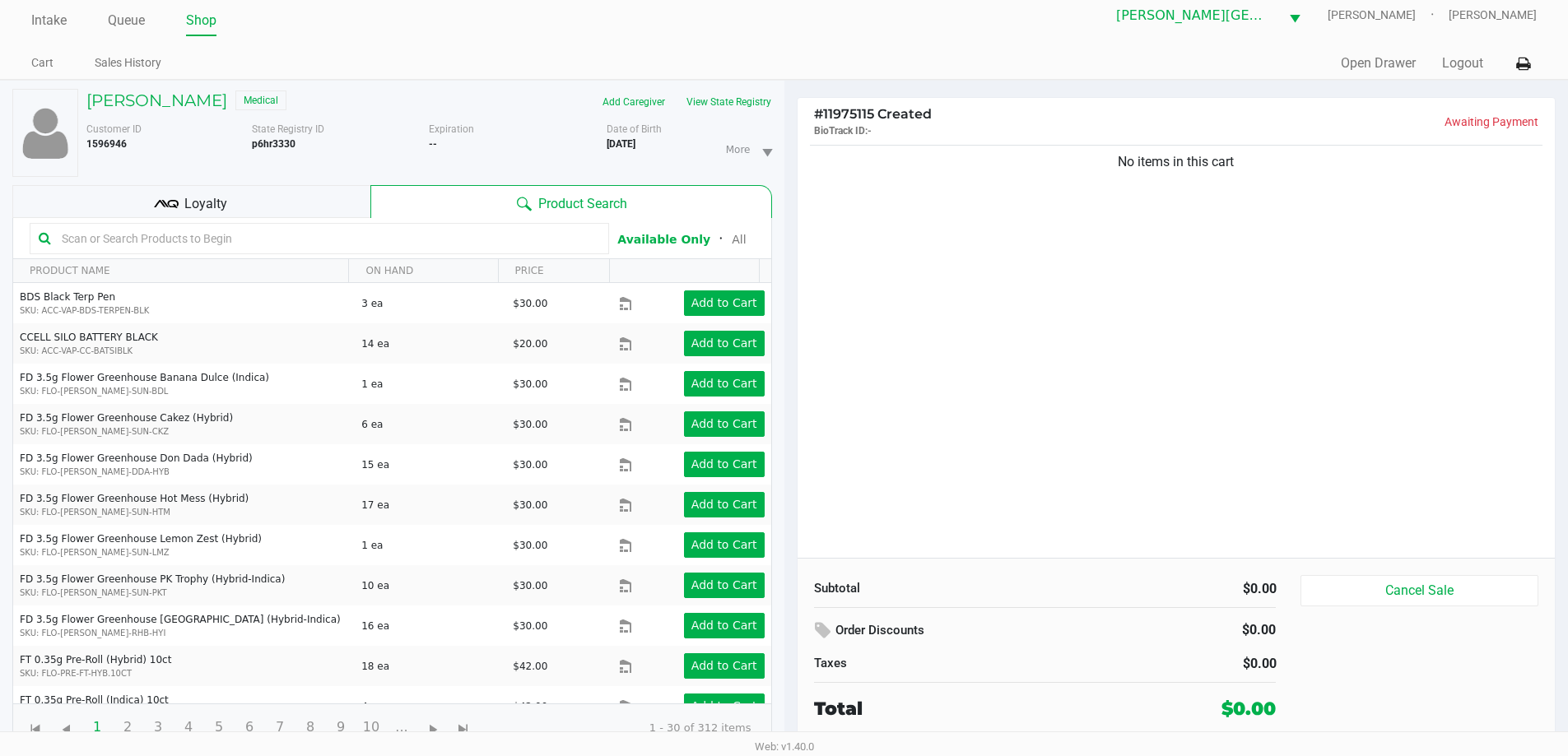
scroll to position [18, 0]
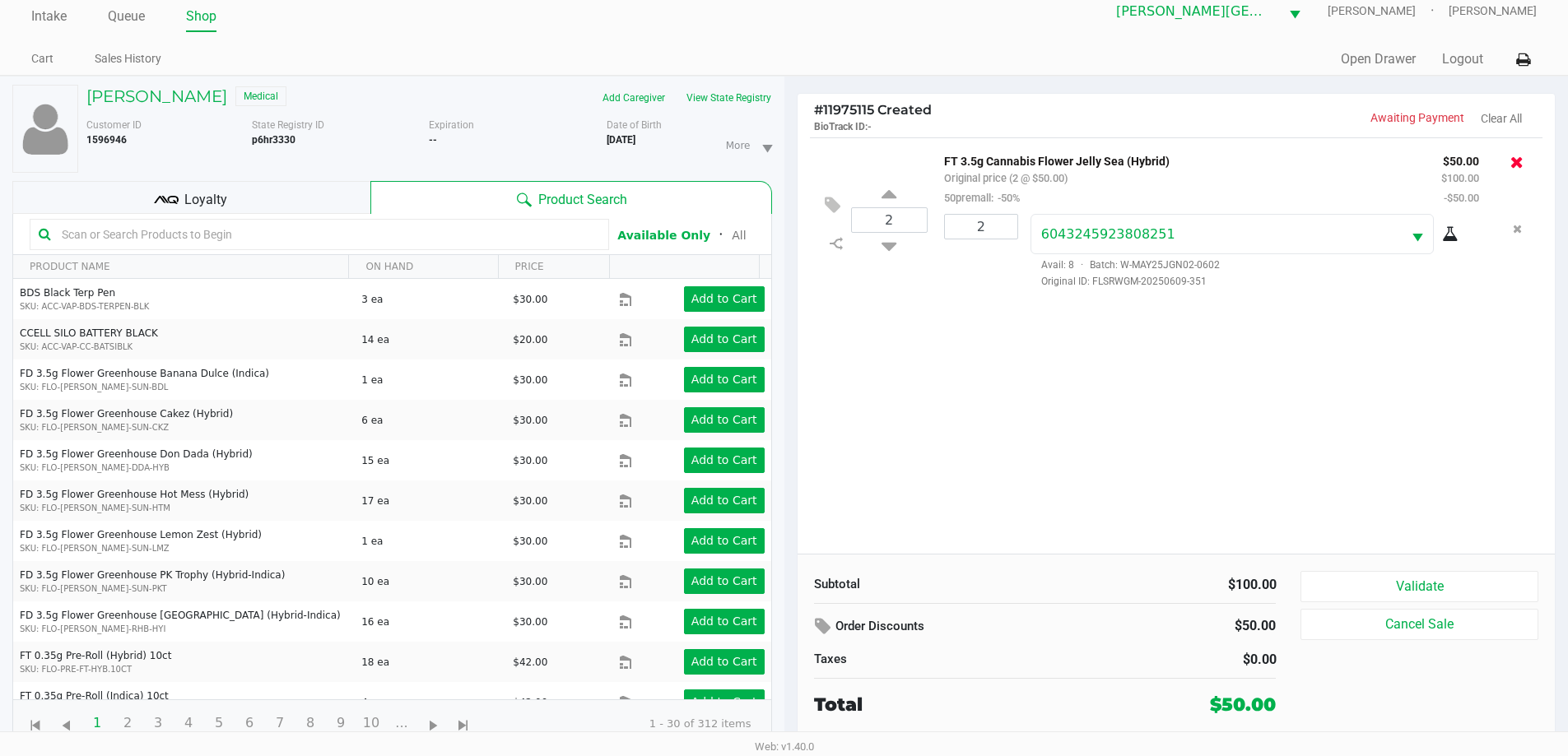
click at [1516, 160] on icon at bounding box center [1518, 162] width 13 height 17
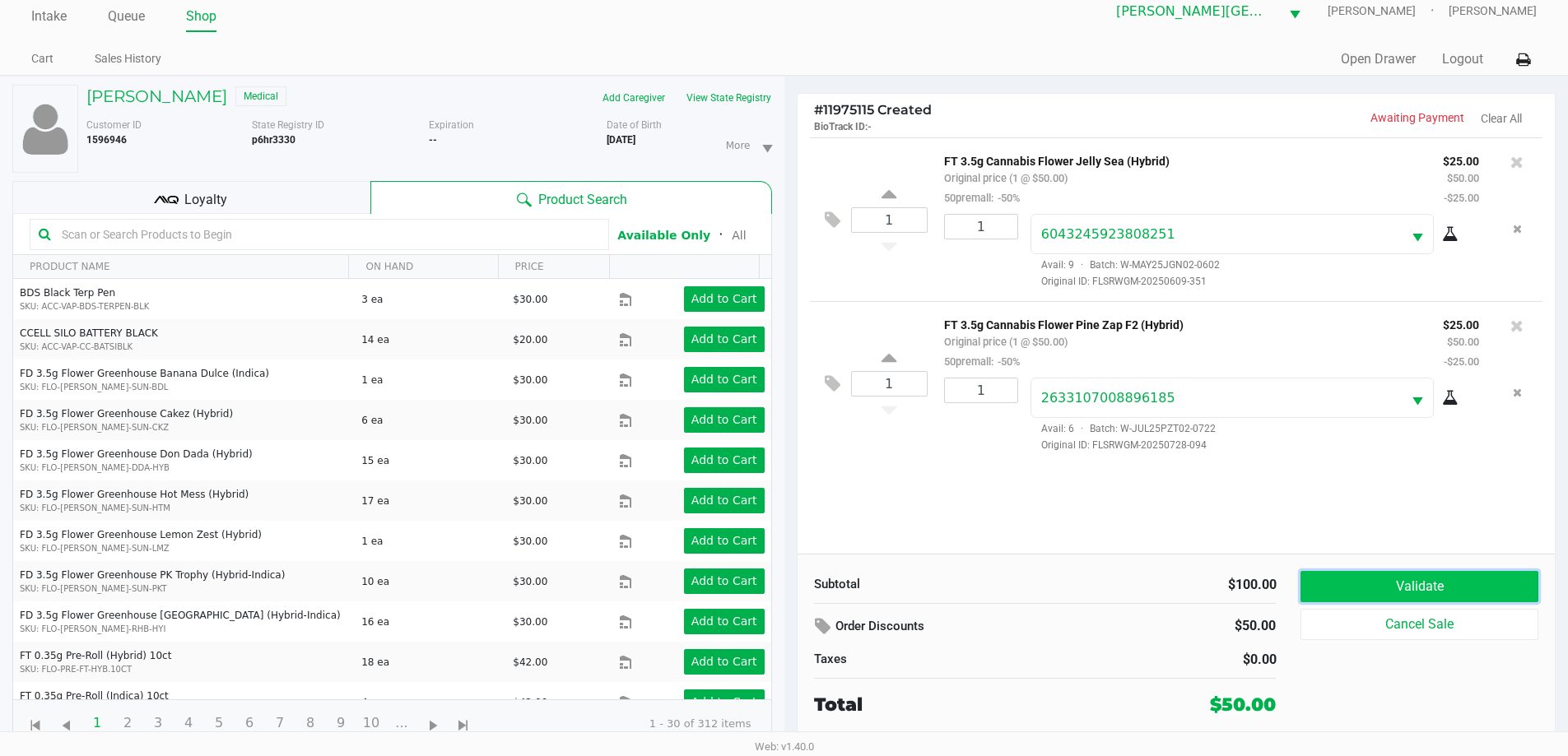
click at [1449, 577] on button "Validate" at bounding box center [1420, 587] width 237 height 32
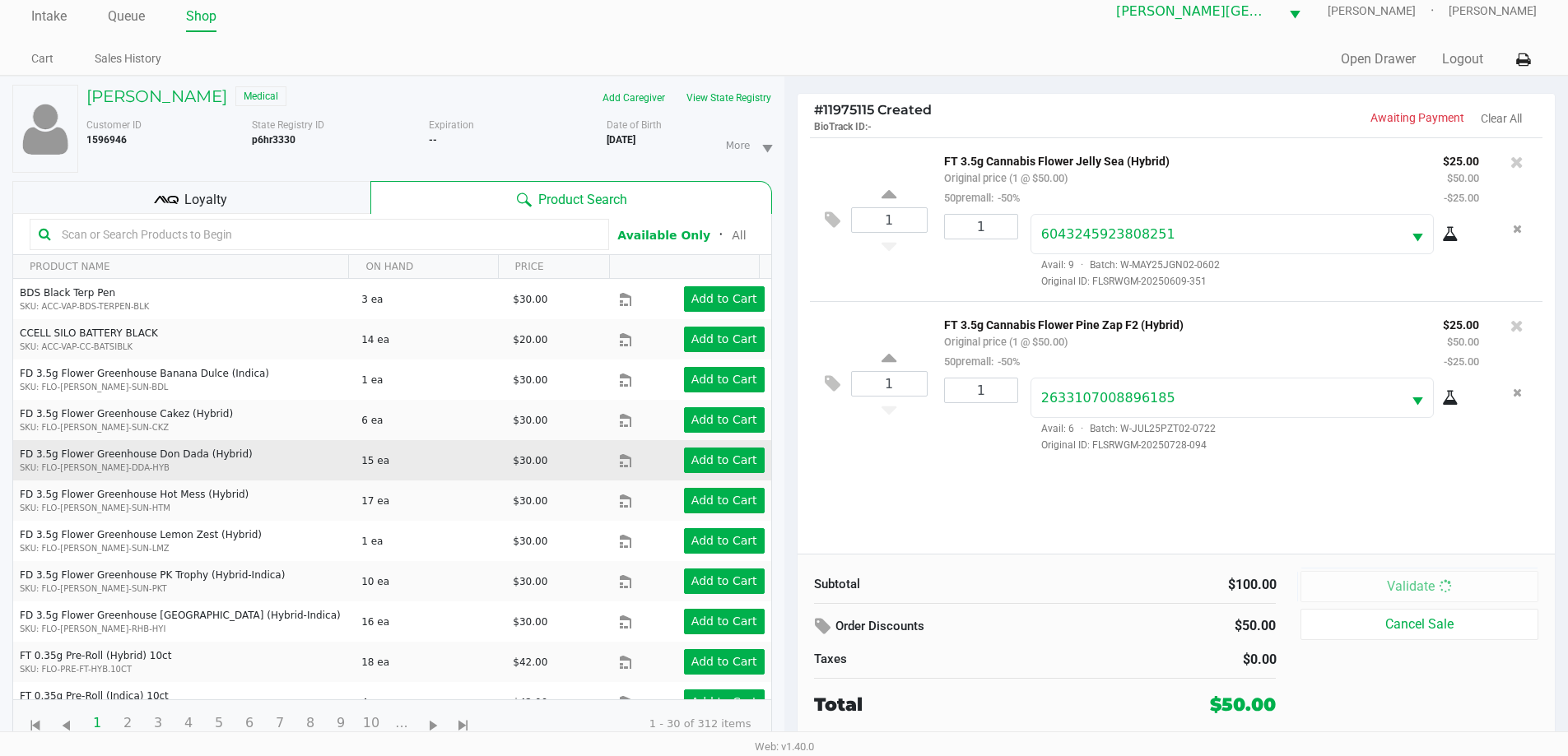
scroll to position [0, 0]
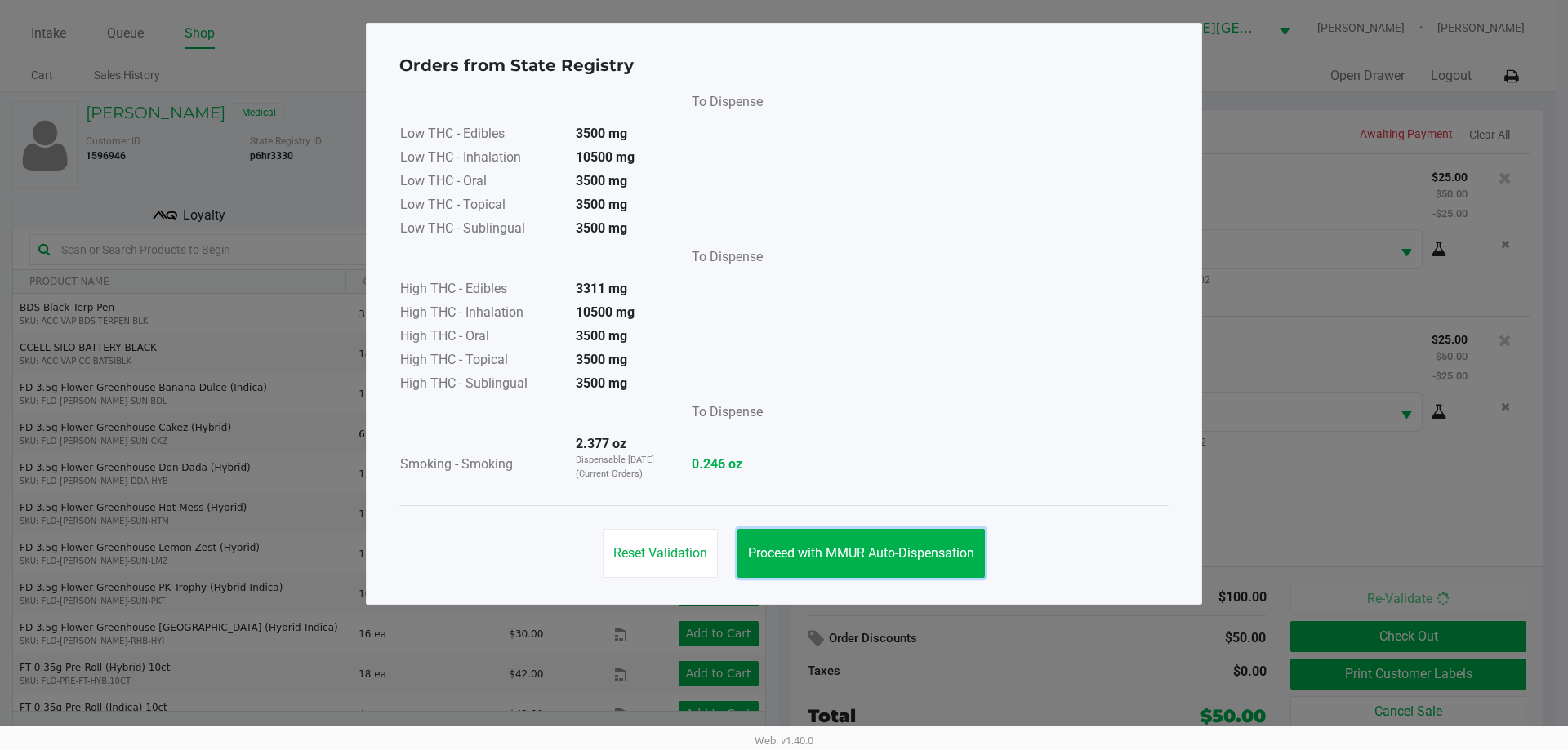
drag, startPoint x: 834, startPoint y: 536, endPoint x: 1076, endPoint y: 570, distance: 244.4
click at [838, 538] on button "Proceed with MMUR Auto-Dispensation" at bounding box center [860, 553] width 247 height 49
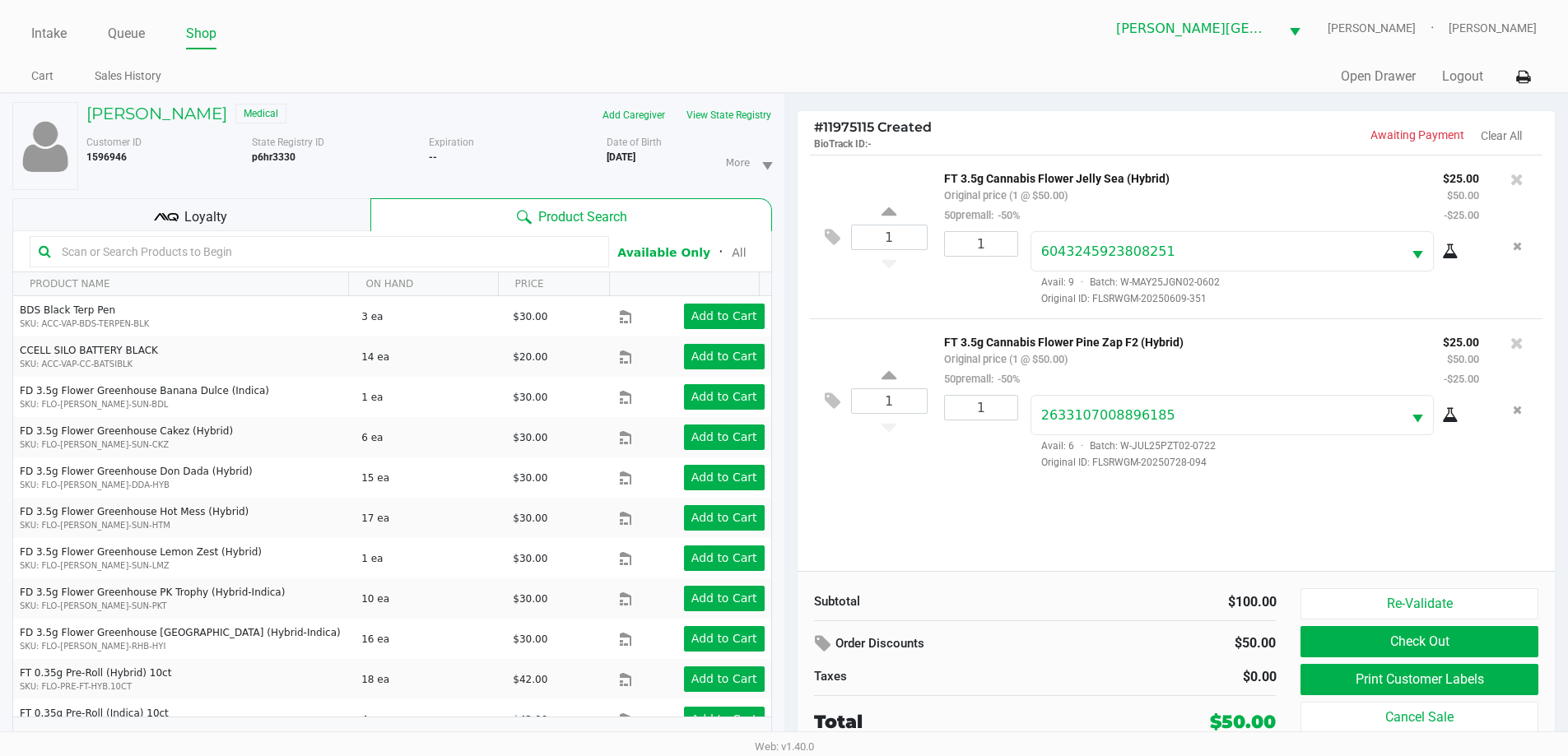
scroll to position [18, 0]
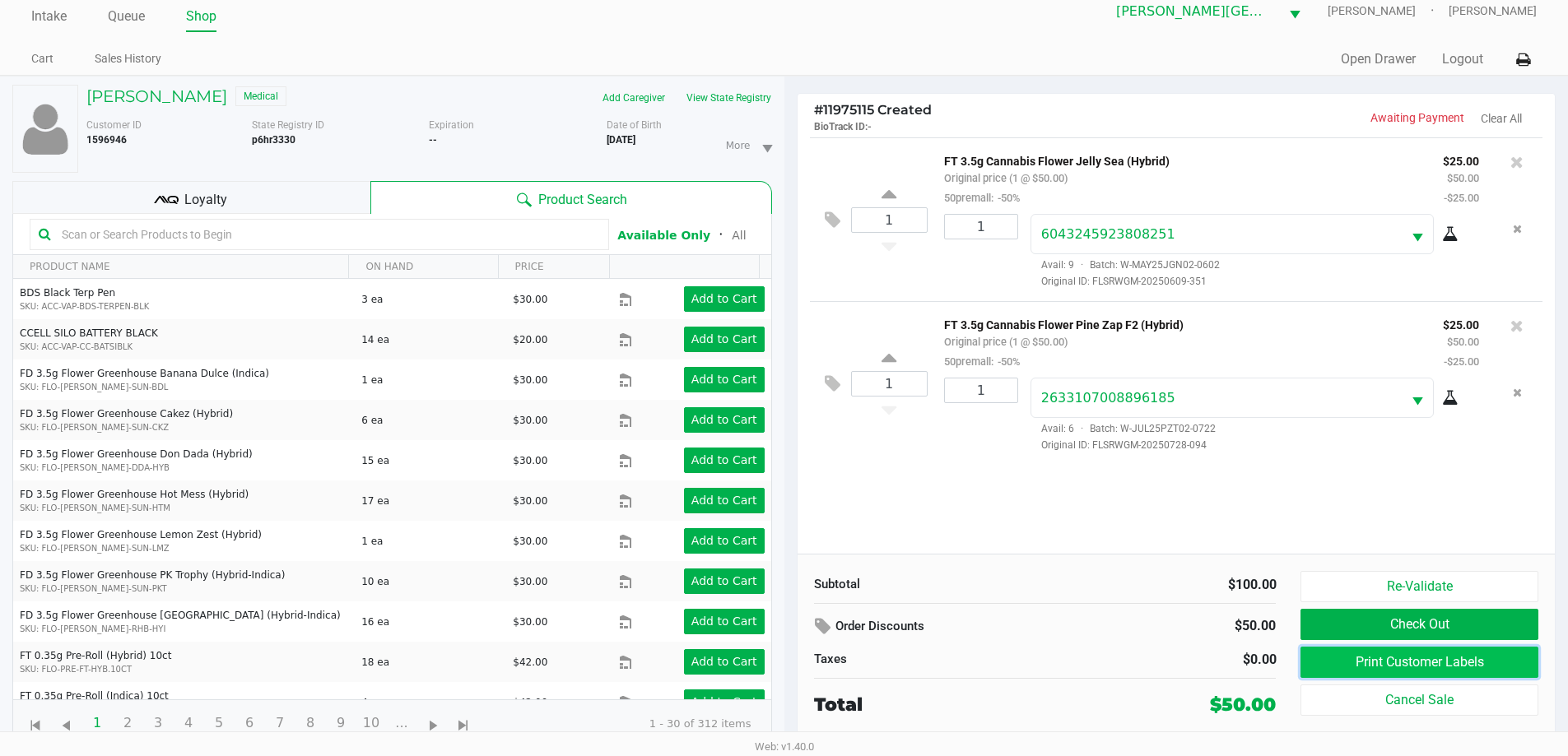
click at [1434, 656] on button "Print Customer Labels" at bounding box center [1420, 663] width 237 height 32
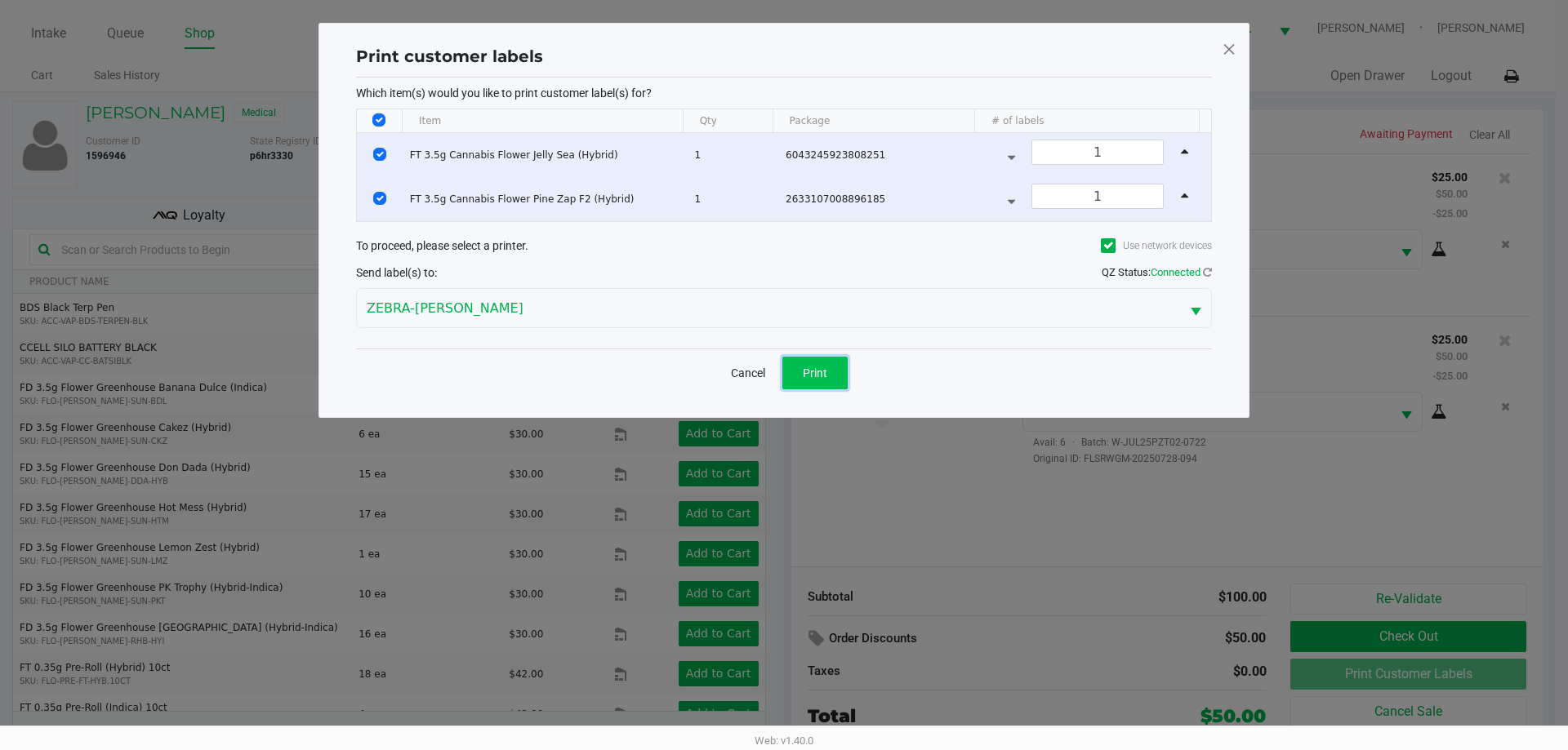
click at [824, 363] on button "Print" at bounding box center [815, 373] width 66 height 32
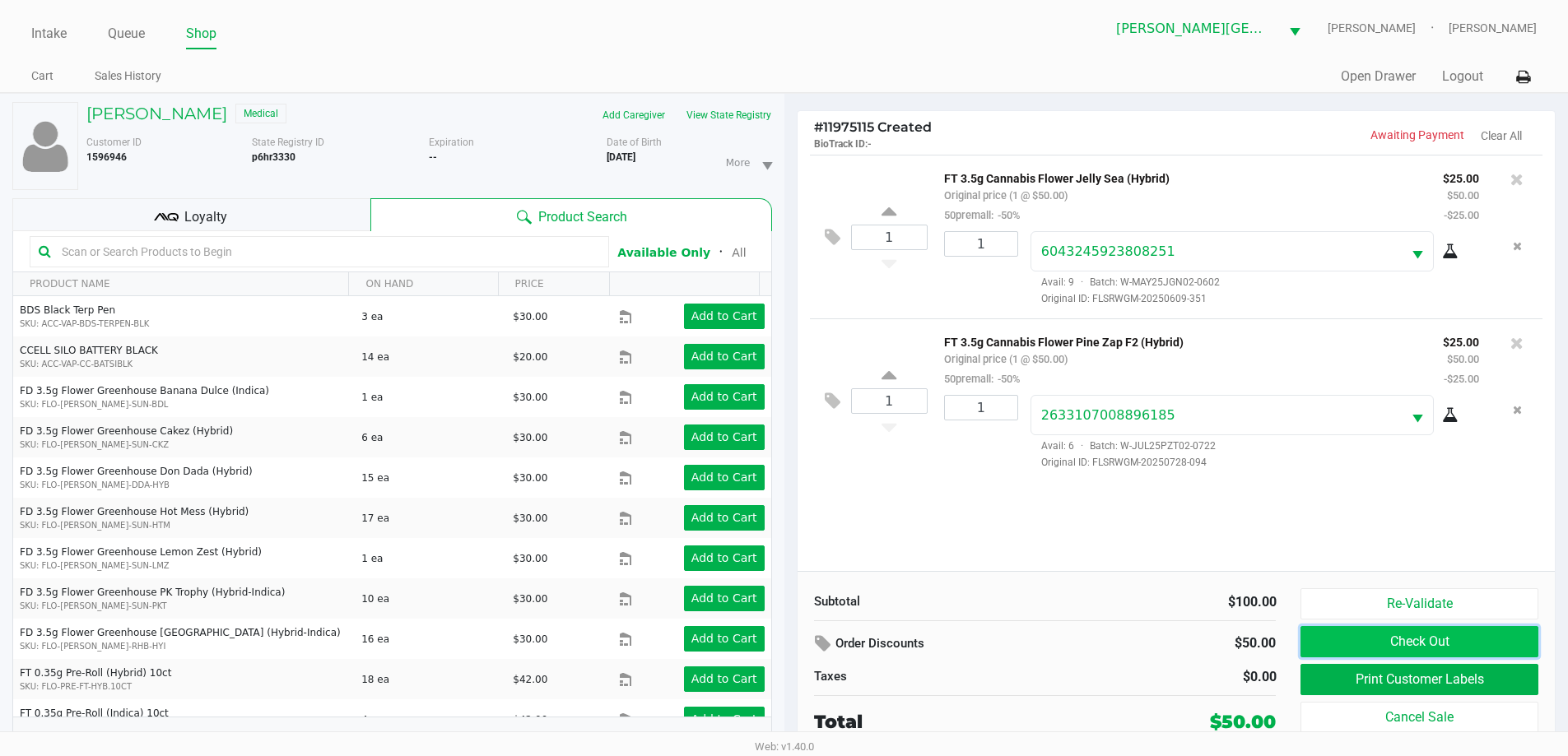
click at [1402, 636] on button "Check Out" at bounding box center [1420, 642] width 237 height 32
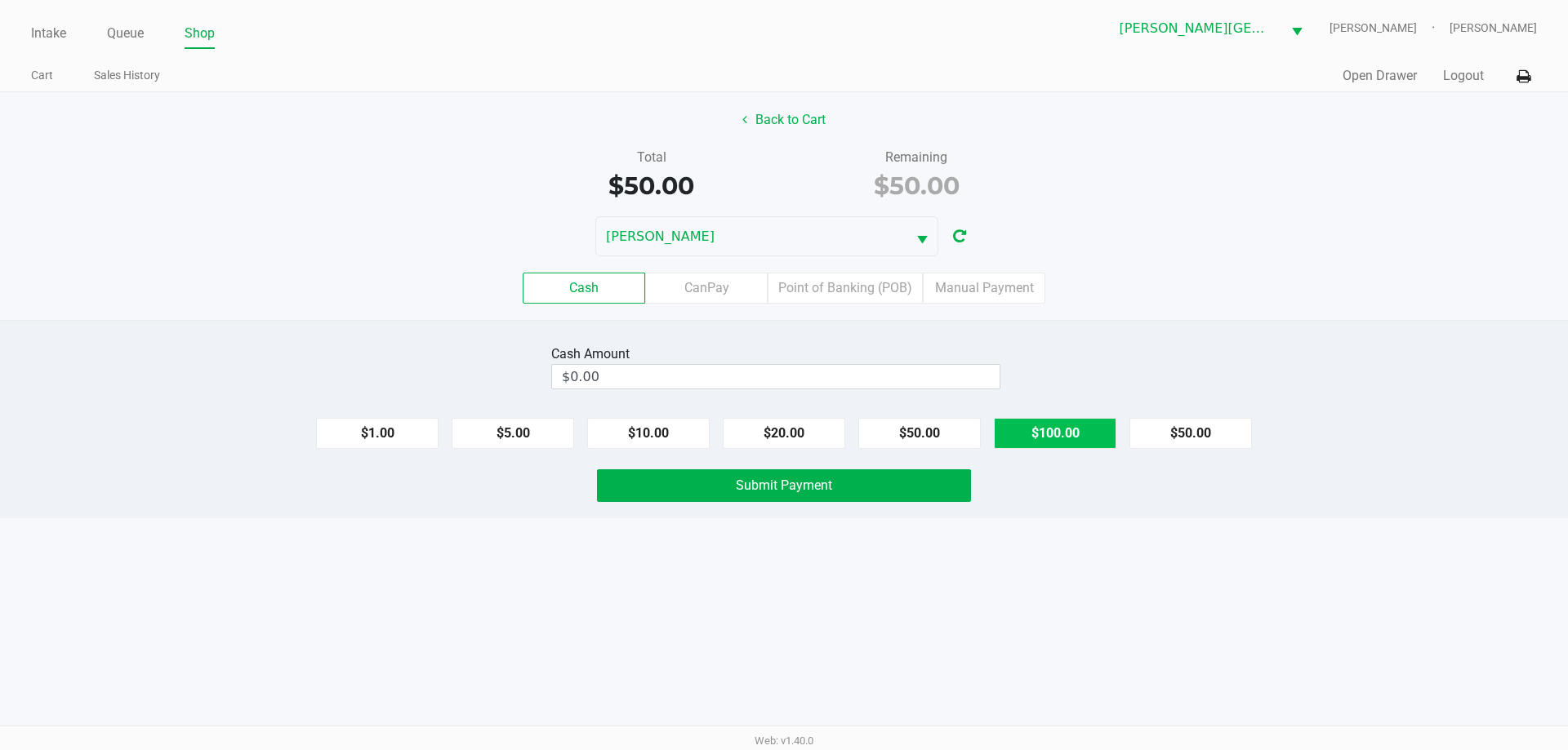
click at [1010, 448] on button "$100.00" at bounding box center [1055, 434] width 122 height 31
type input "$100.00"
click at [577, 295] on label "Cash" at bounding box center [584, 289] width 122 height 31
click at [0, 0] on 0 "Cash" at bounding box center [0, 0] width 0 height 0
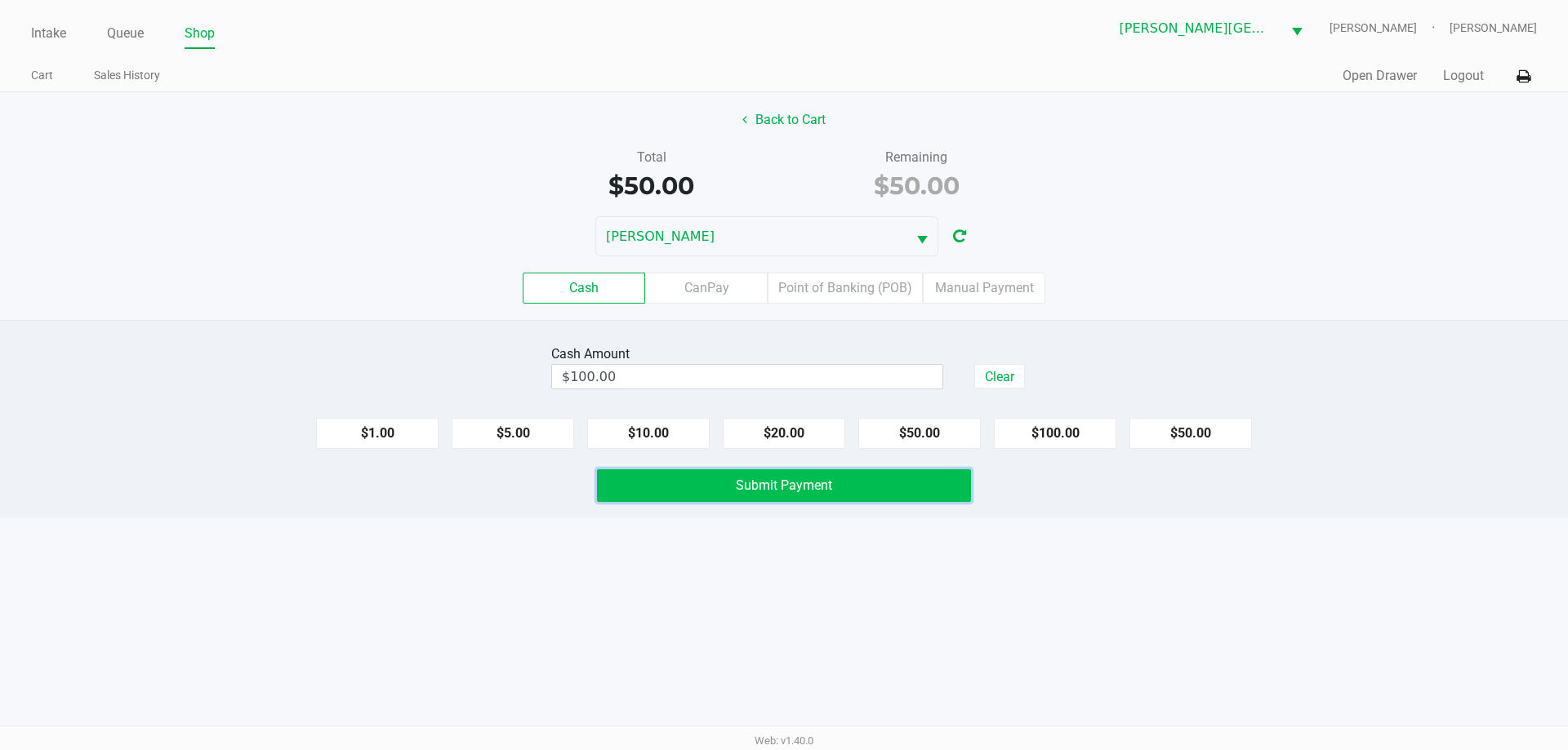
click at [747, 486] on span "Submit Payment" at bounding box center [784, 485] width 96 height 16
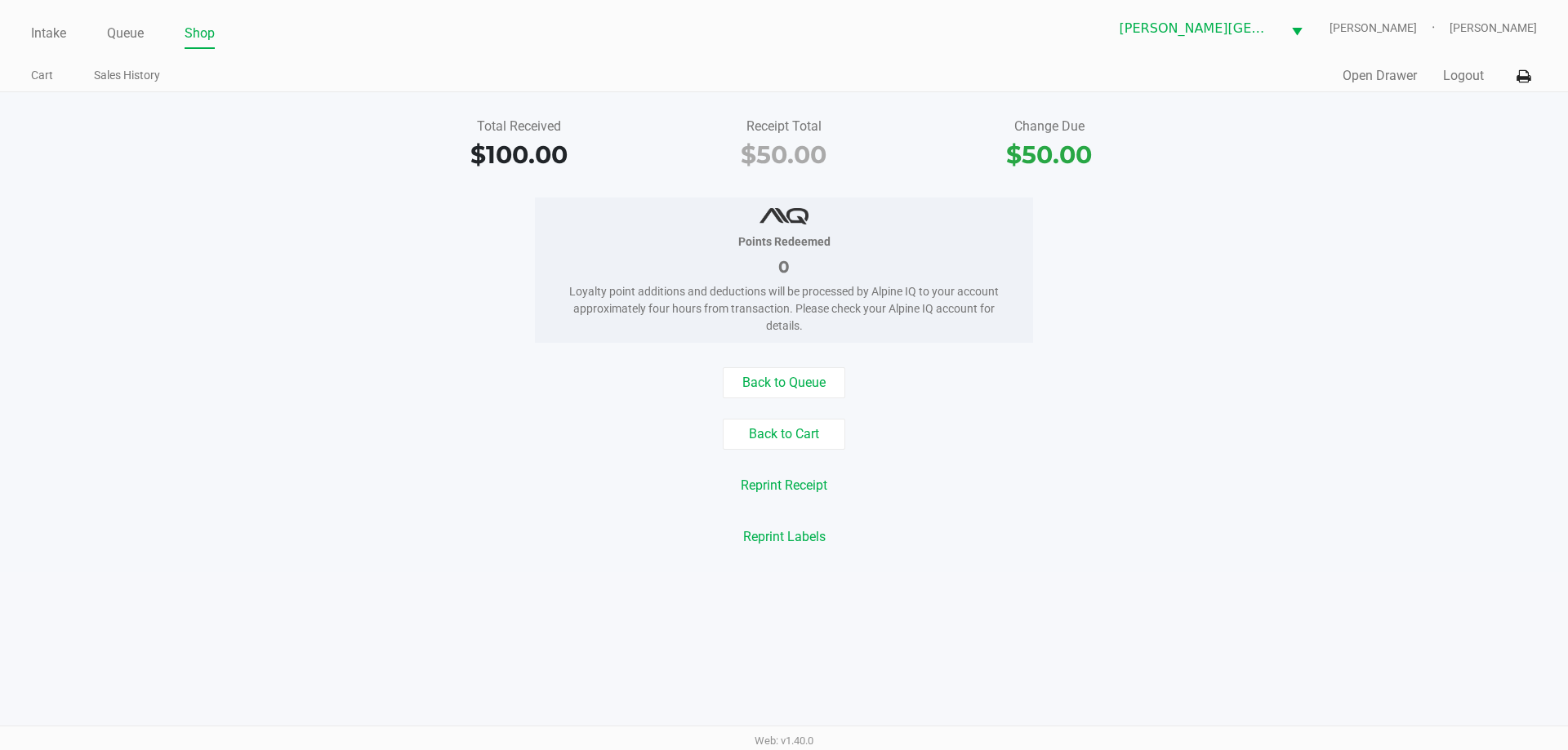
click at [270, 267] on div "Points Redeemed 0 Loyalty point additions and deductions will be processed by A…" at bounding box center [784, 270] width 1592 height 145
click at [1160, 424] on div "Back to Cart" at bounding box center [784, 435] width 1592 height 31
drag, startPoint x: 59, startPoint y: 26, endPoint x: 119, endPoint y: 24, distance: 60.0
click at [60, 26] on link "Intake" at bounding box center [49, 33] width 35 height 23
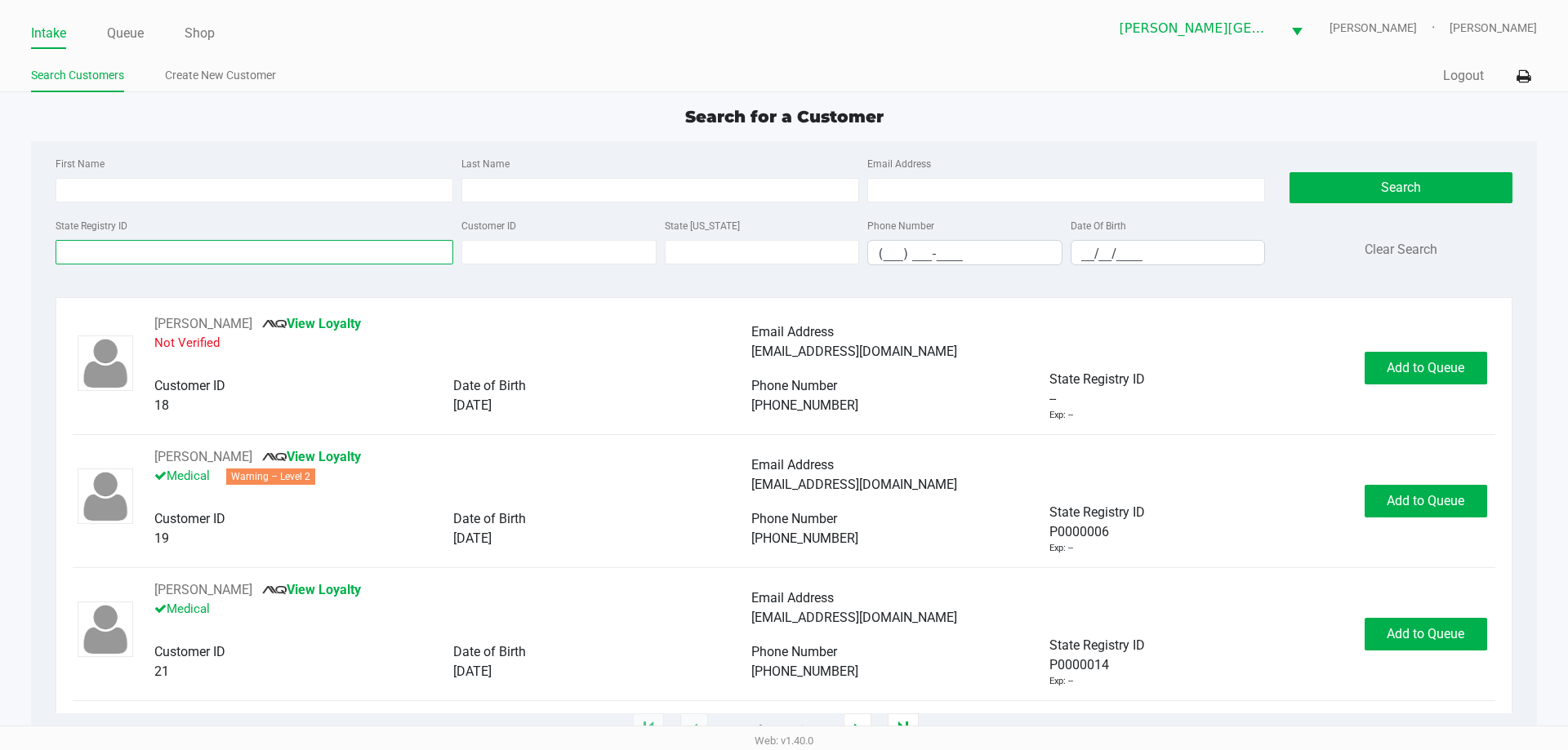
click at [142, 252] on input "State Registry ID" at bounding box center [254, 252] width 398 height 24
click at [539, 194] on input "Last Name" at bounding box center [661, 190] width 398 height 24
type input "Land"
click at [282, 243] on input "State Registry ID" at bounding box center [254, 252] width 398 height 24
click at [1088, 261] on input "__/__/____" at bounding box center [1167, 252] width 193 height 25
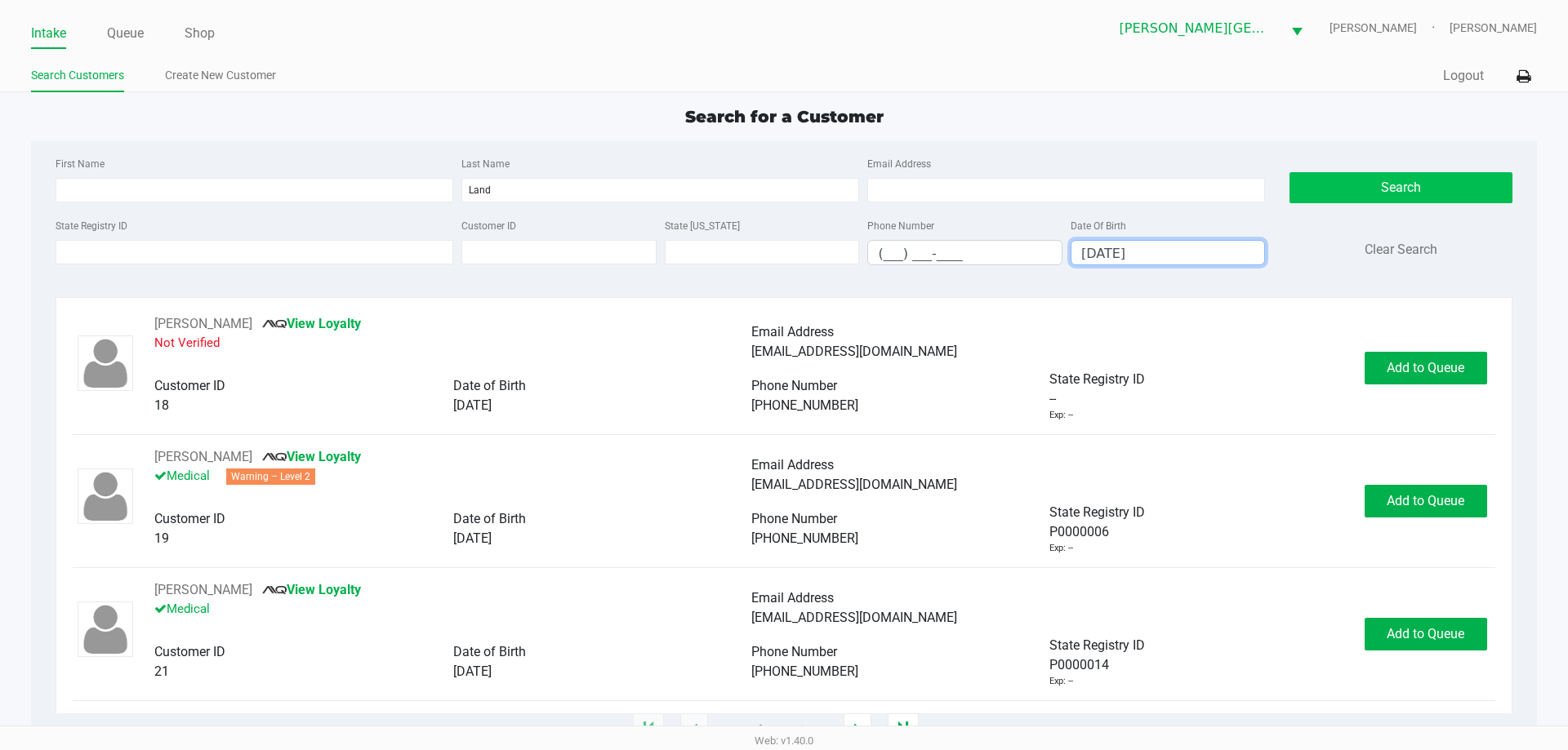
type input "09/08/1965"
click at [1418, 185] on button "Search" at bounding box center [1401, 188] width 222 height 31
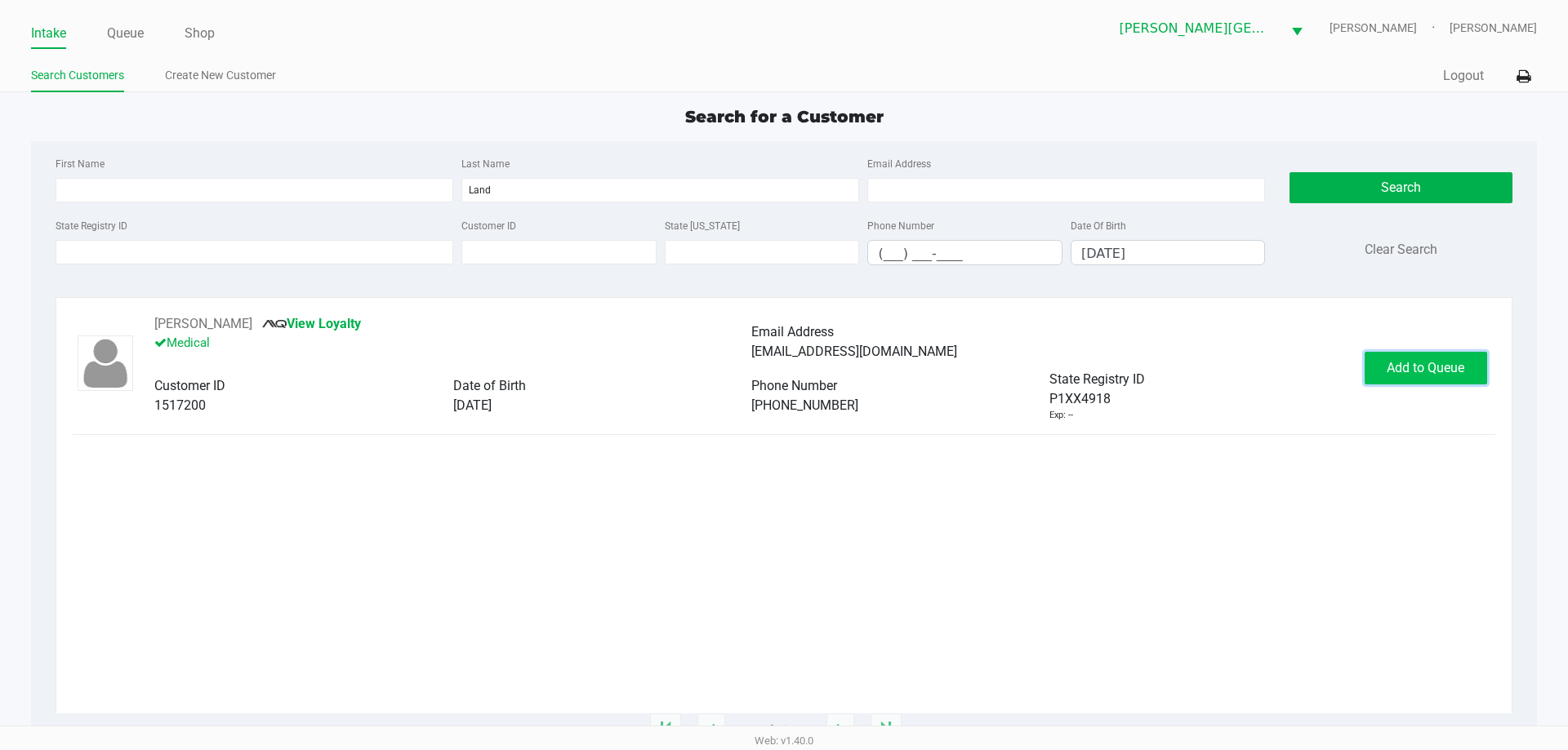
click at [1429, 373] on button "Add to Queue" at bounding box center [1426, 367] width 122 height 32
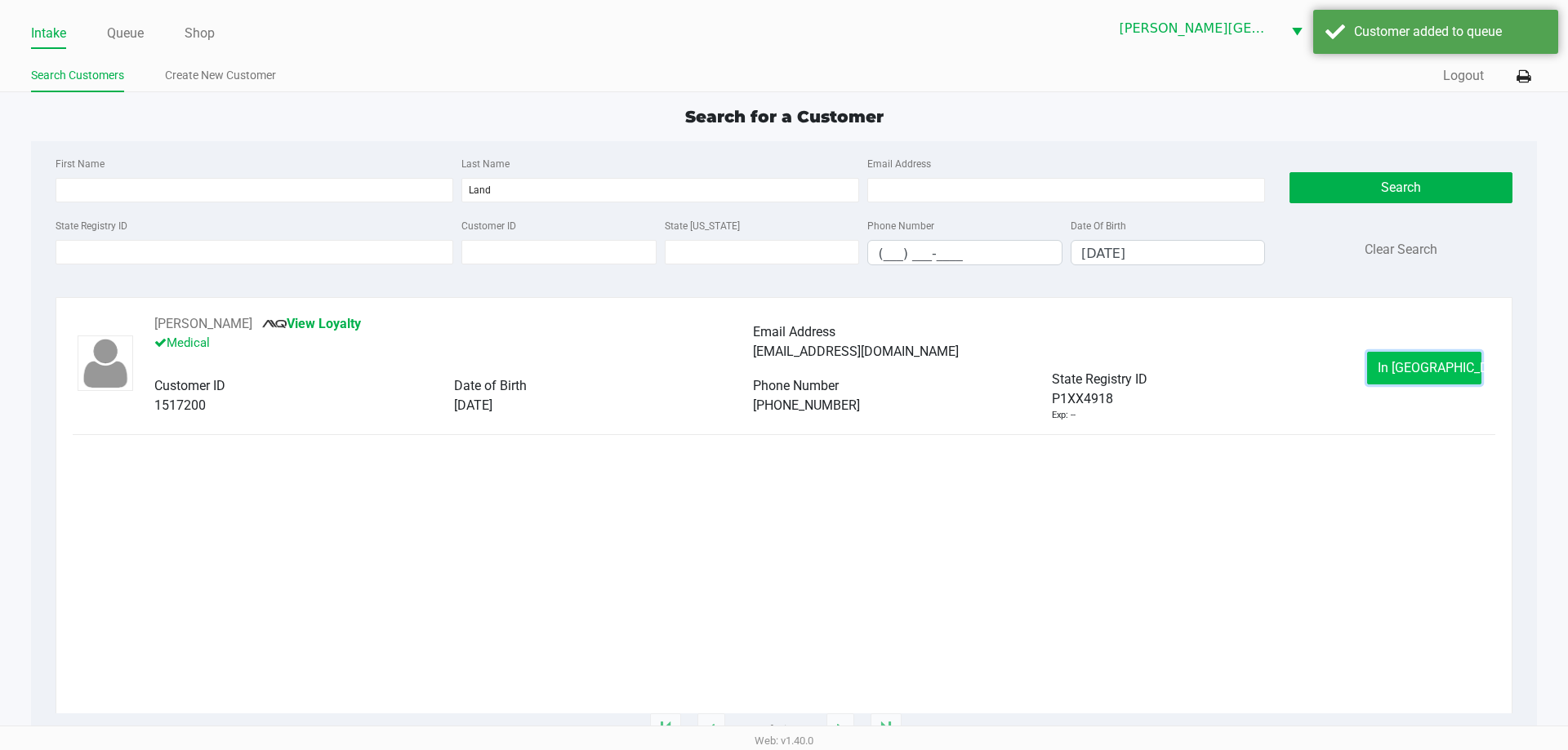
click at [1404, 376] on button "In Queue" at bounding box center [1424, 367] width 115 height 32
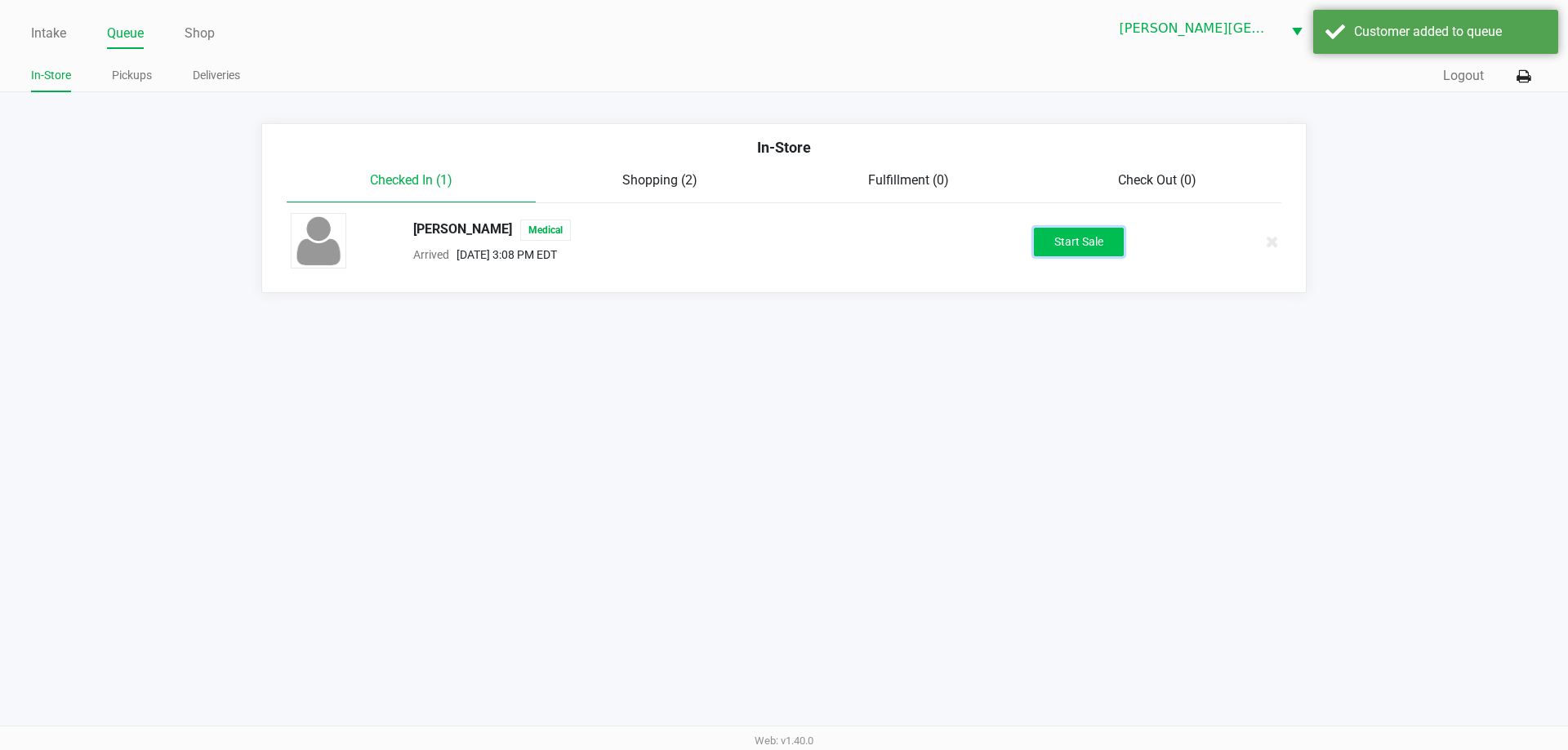
click at [1055, 245] on button "Start Sale" at bounding box center [1078, 241] width 90 height 29
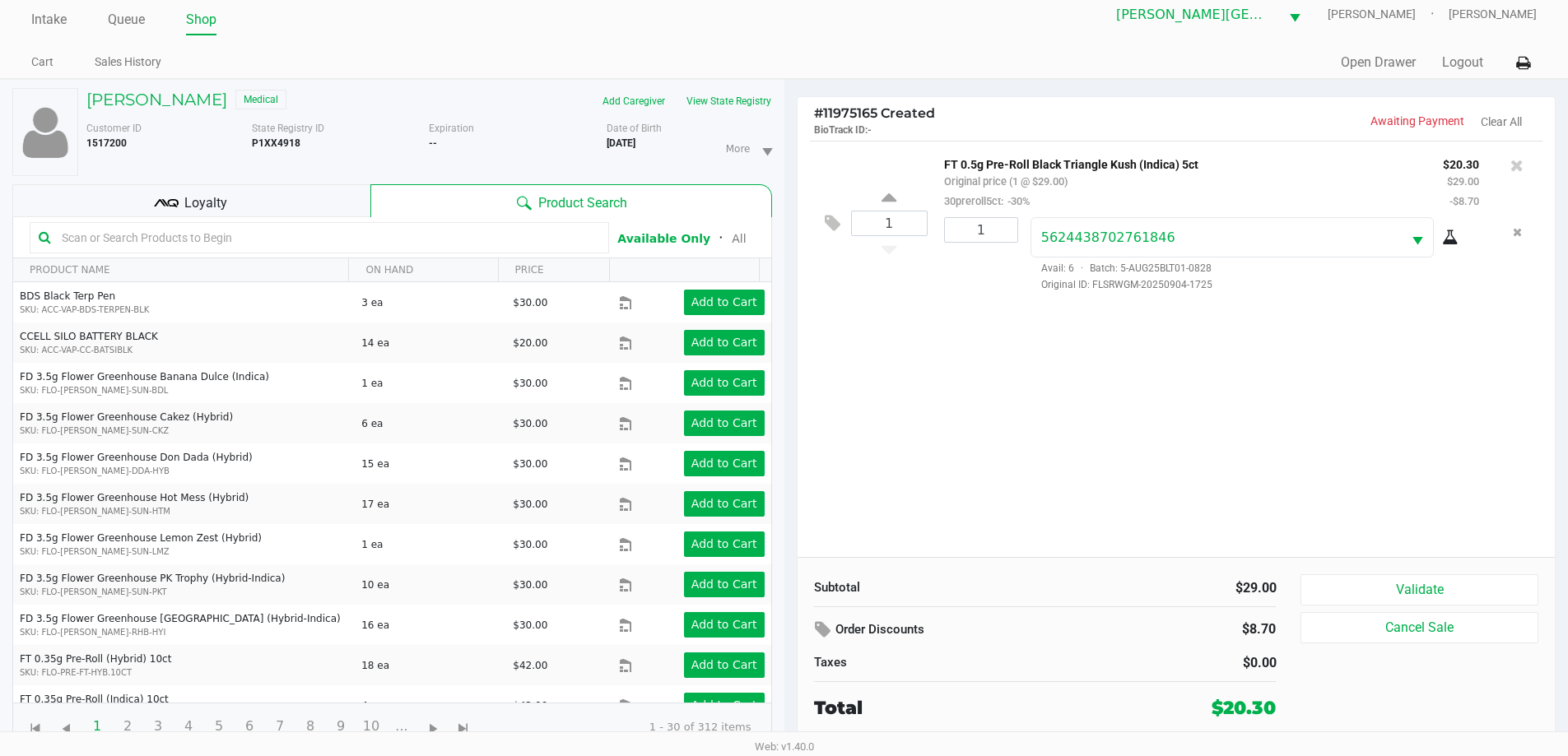
scroll to position [18, 0]
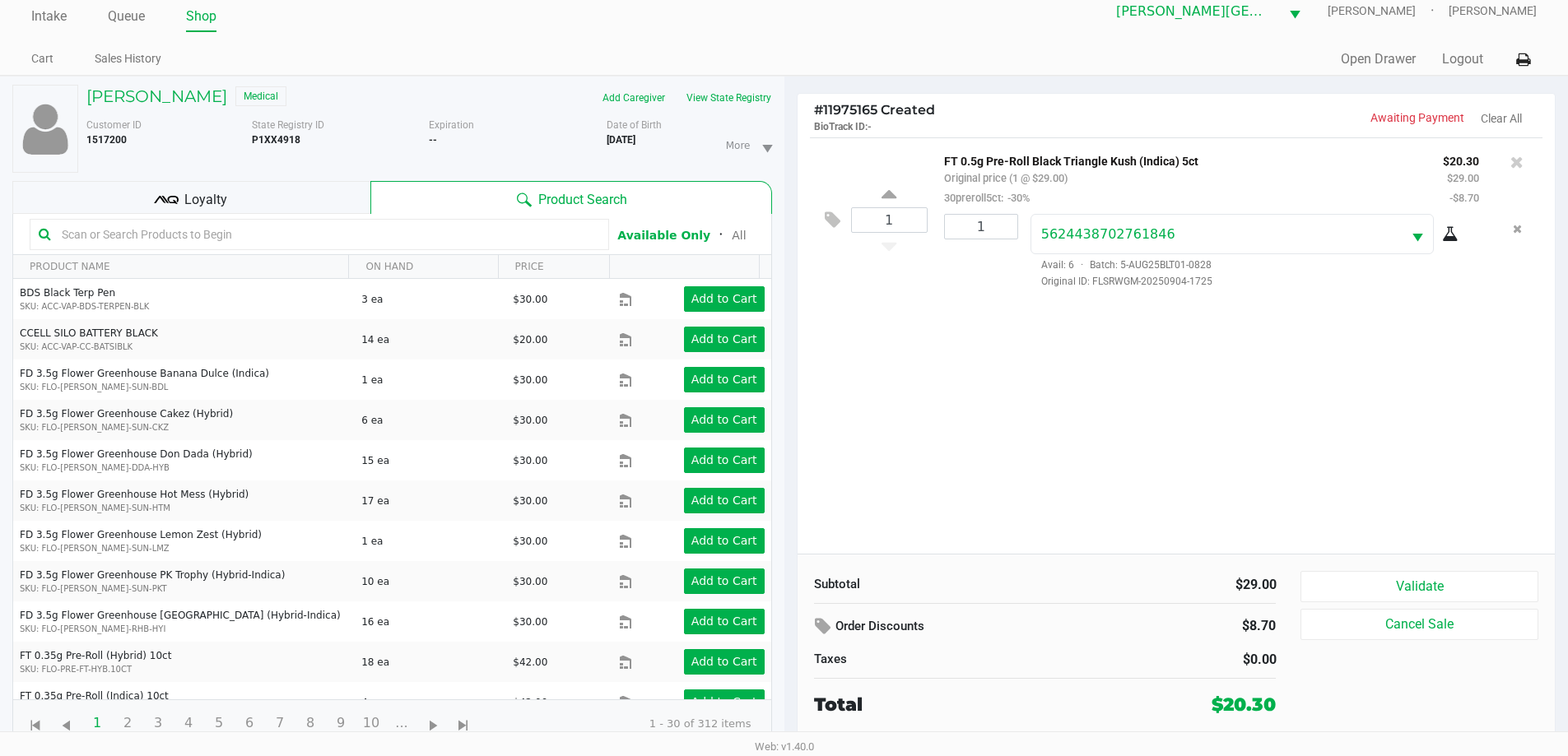
click at [334, 233] on input "text" at bounding box center [327, 234] width 545 height 24
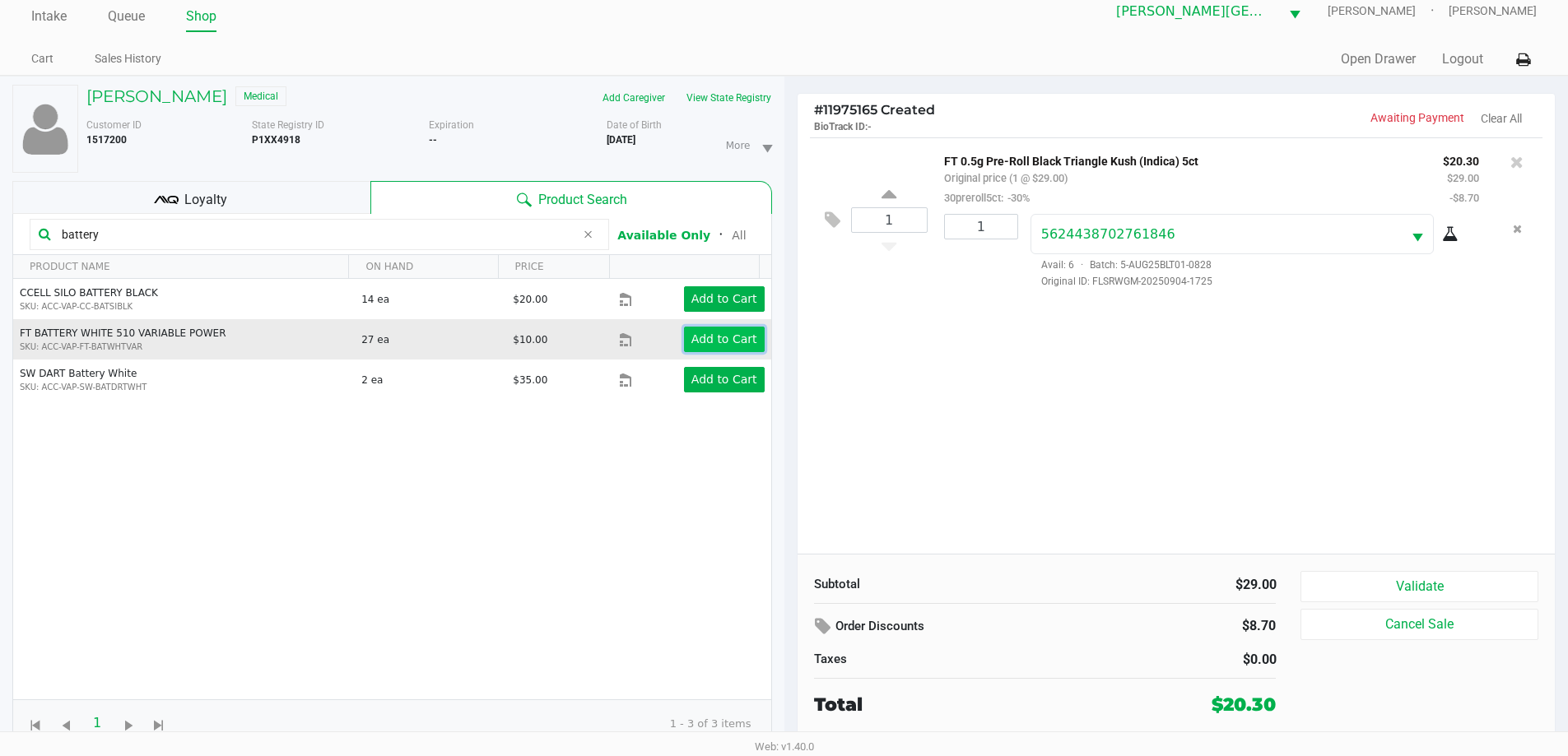
click at [714, 333] on app-button-loader "Add to Cart" at bounding box center [724, 339] width 66 height 13
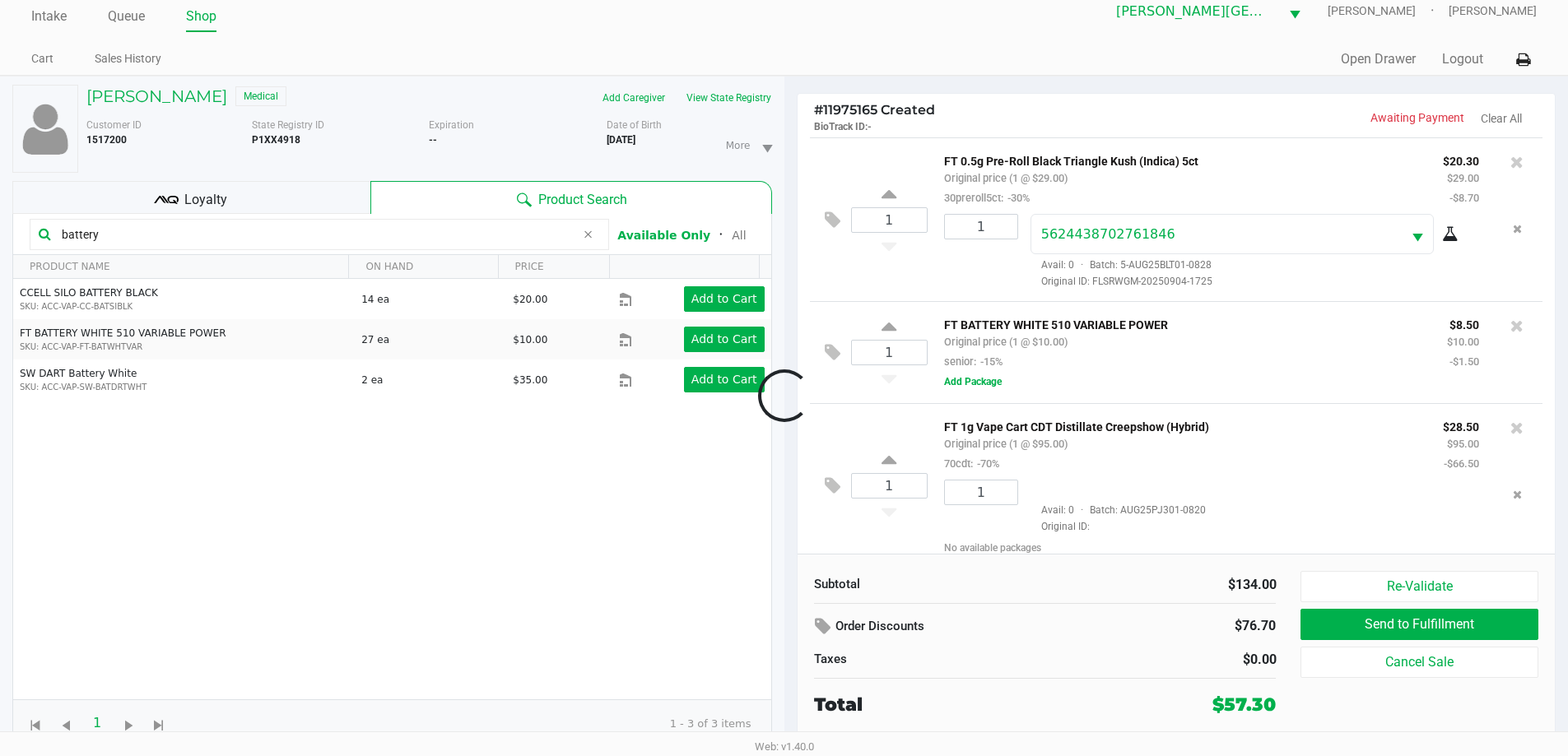
scroll to position [16, 0]
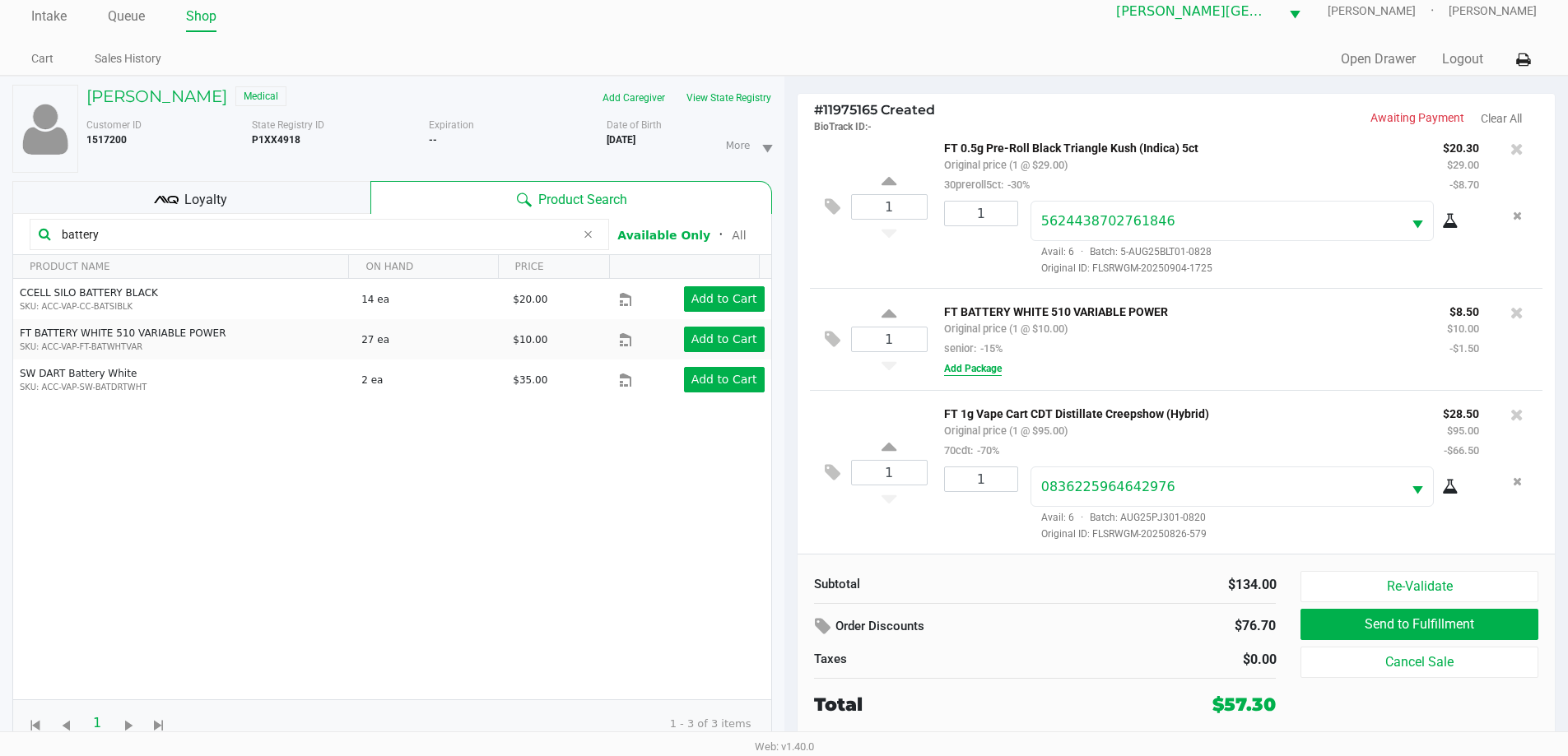
click at [984, 364] on button "Add Package" at bounding box center [973, 368] width 58 height 15
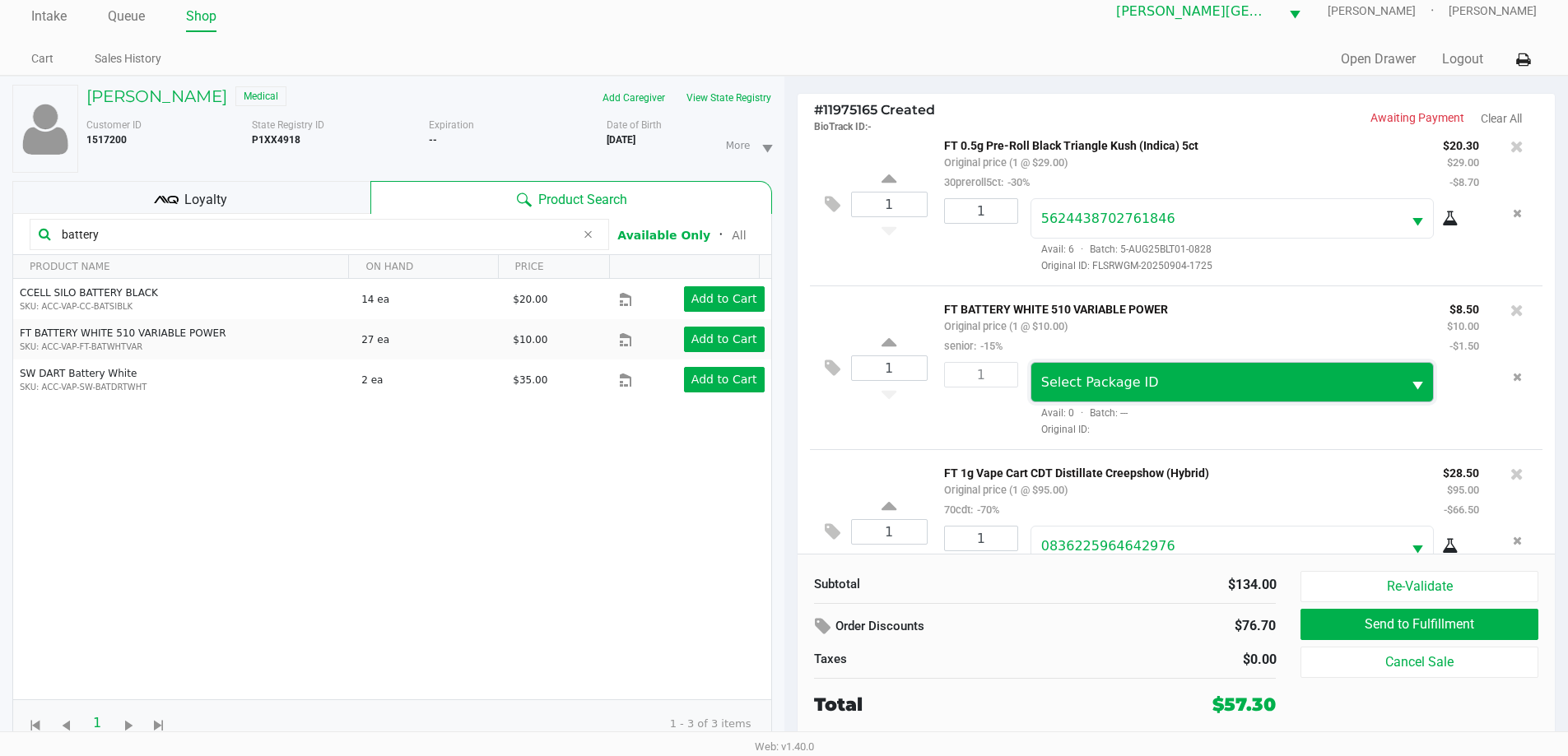
drag, startPoint x: 1172, startPoint y: 370, endPoint x: 1183, endPoint y: 373, distance: 11.4
click at [1173, 369] on span "Select Package ID" at bounding box center [1217, 381] width 371 height 38
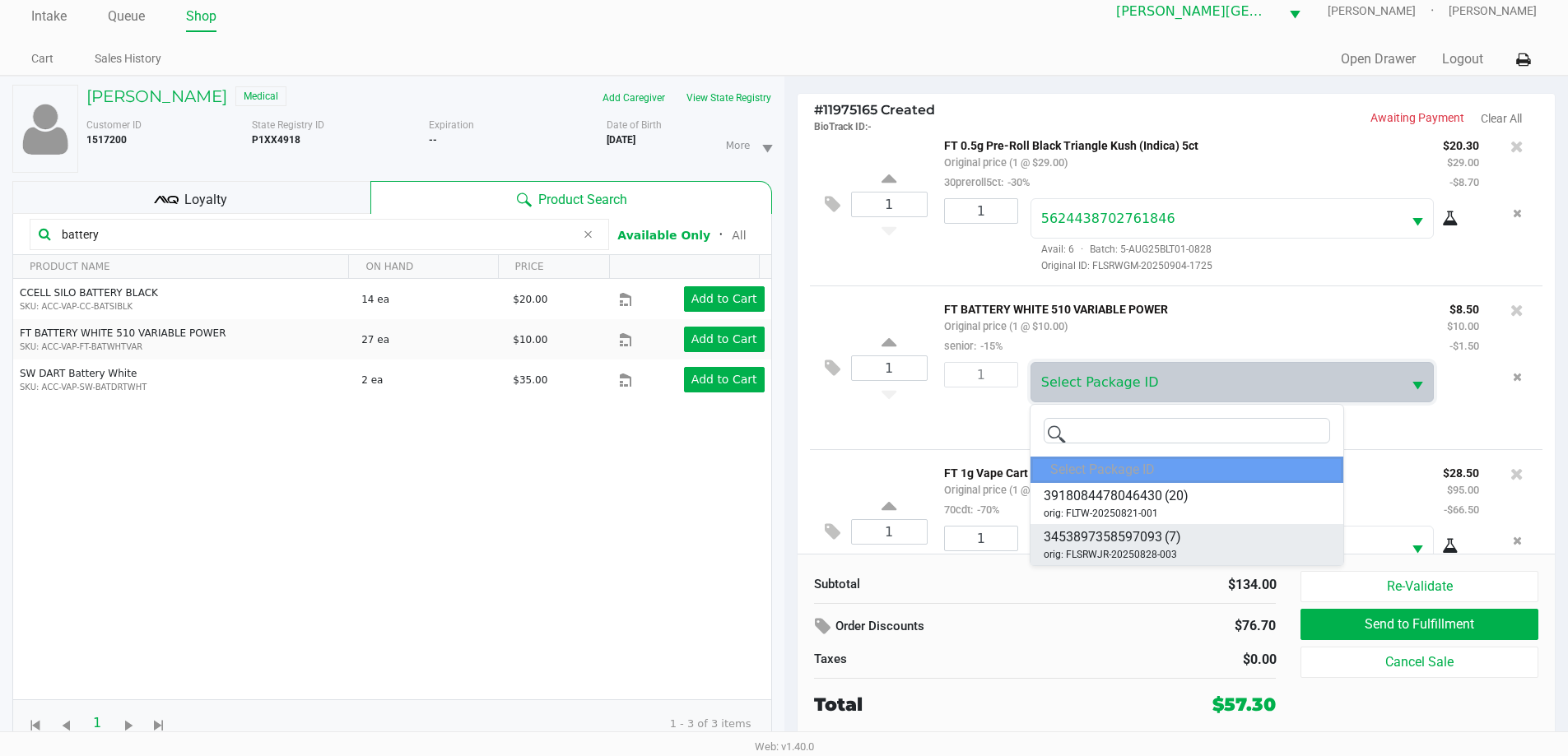
click at [1184, 538] on li "3453897358597093 (7) orig: FLSRWJR-20250828-003" at bounding box center [1186, 544] width 312 height 41
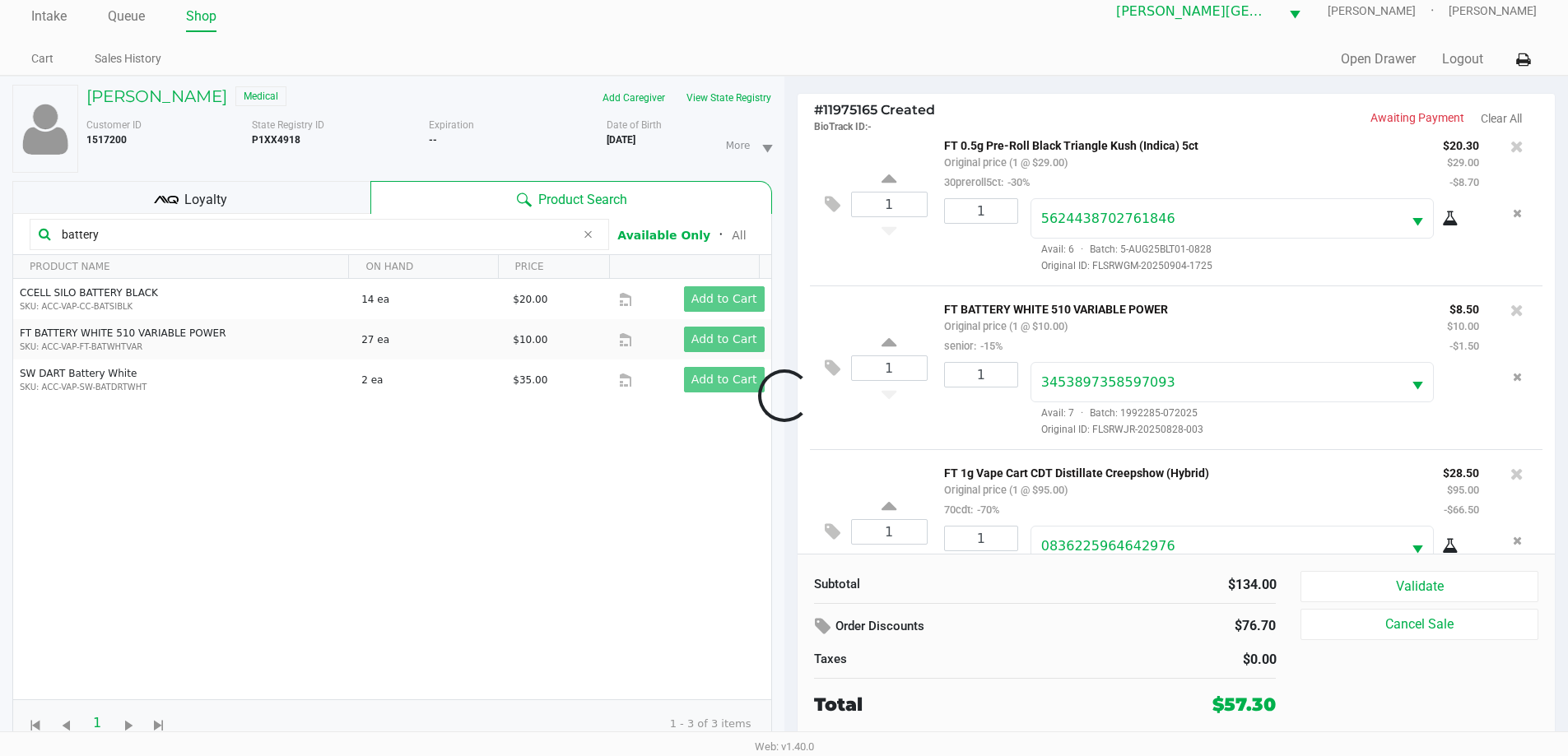
scroll to position [77, 0]
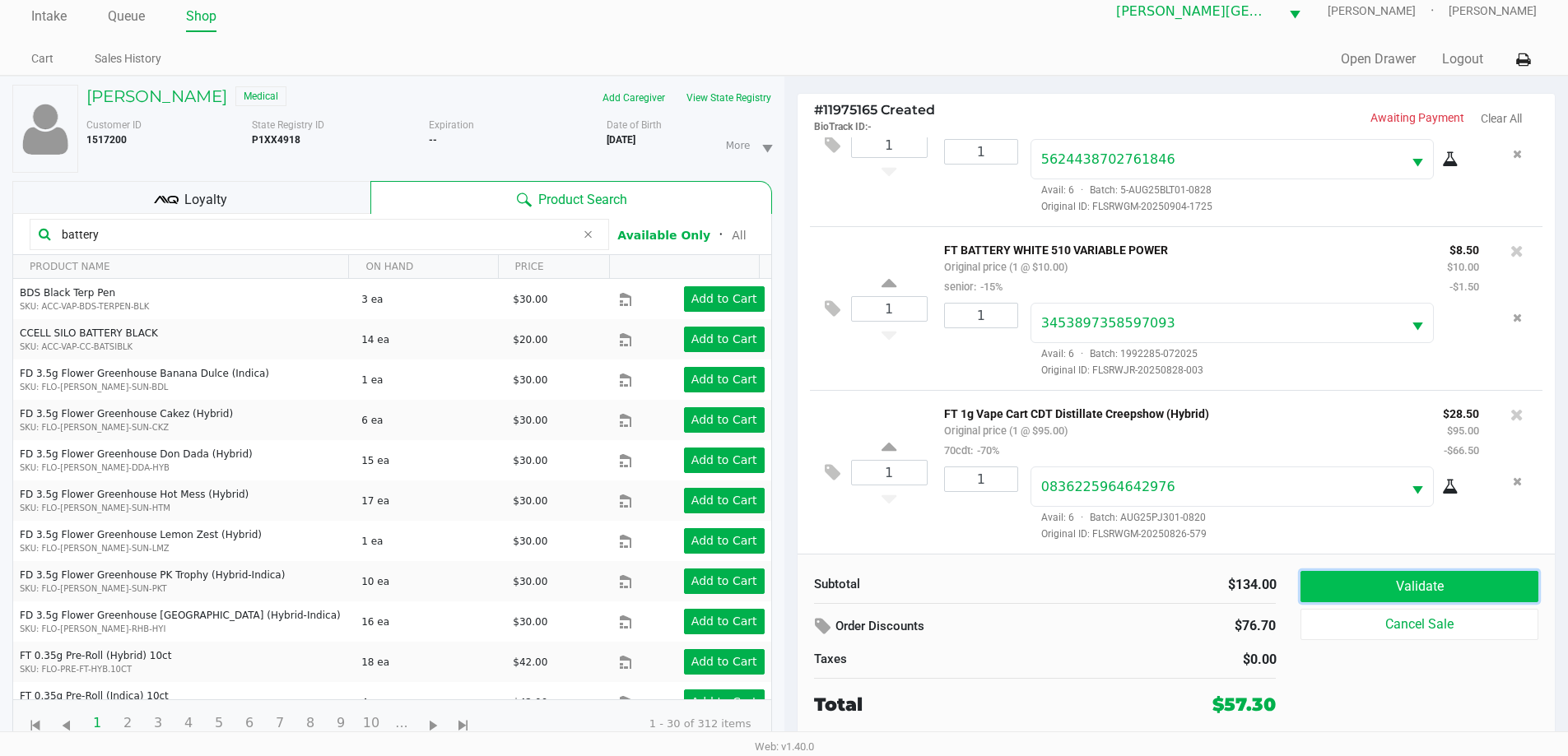
click at [1412, 592] on button "Validate" at bounding box center [1420, 587] width 237 height 32
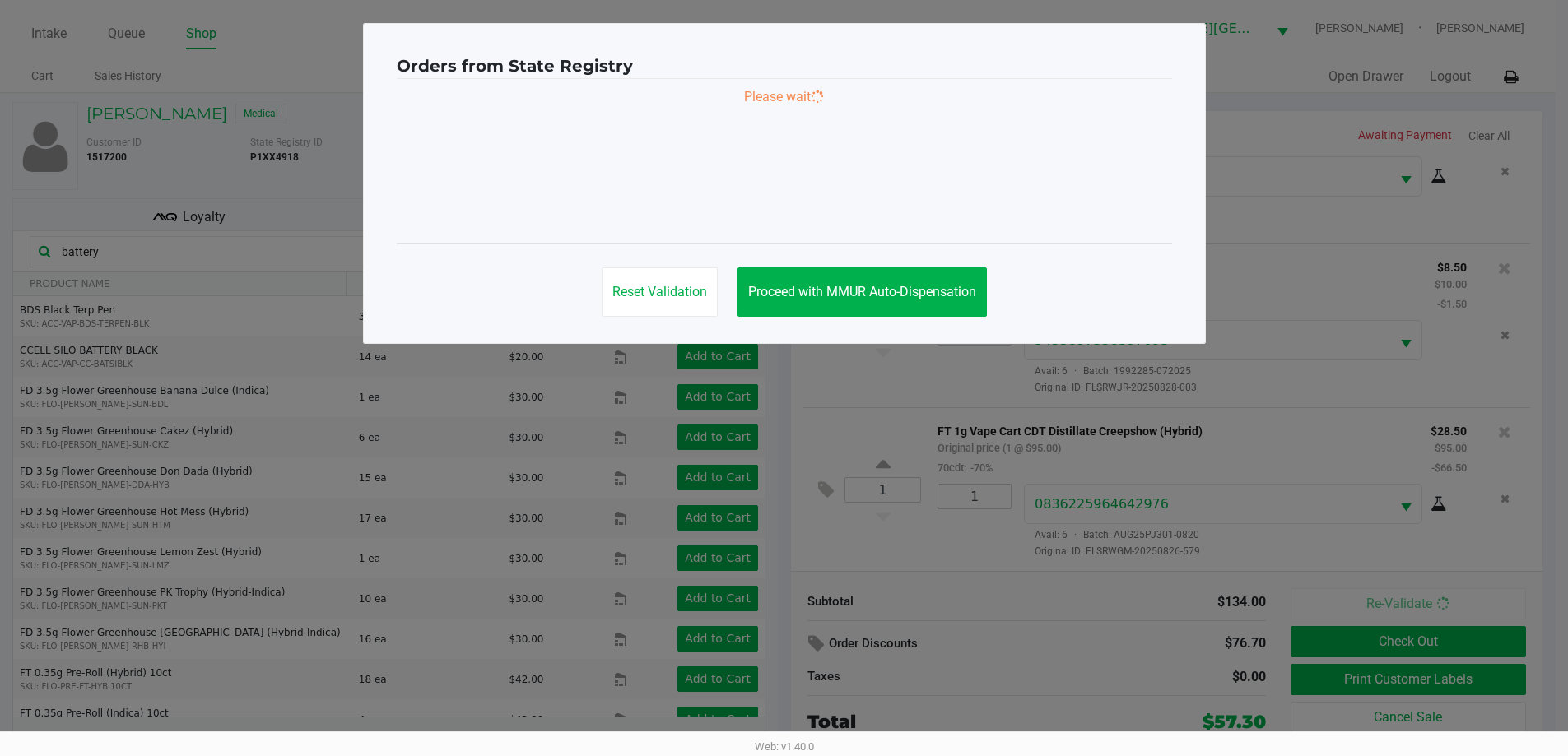
scroll to position [0, 0]
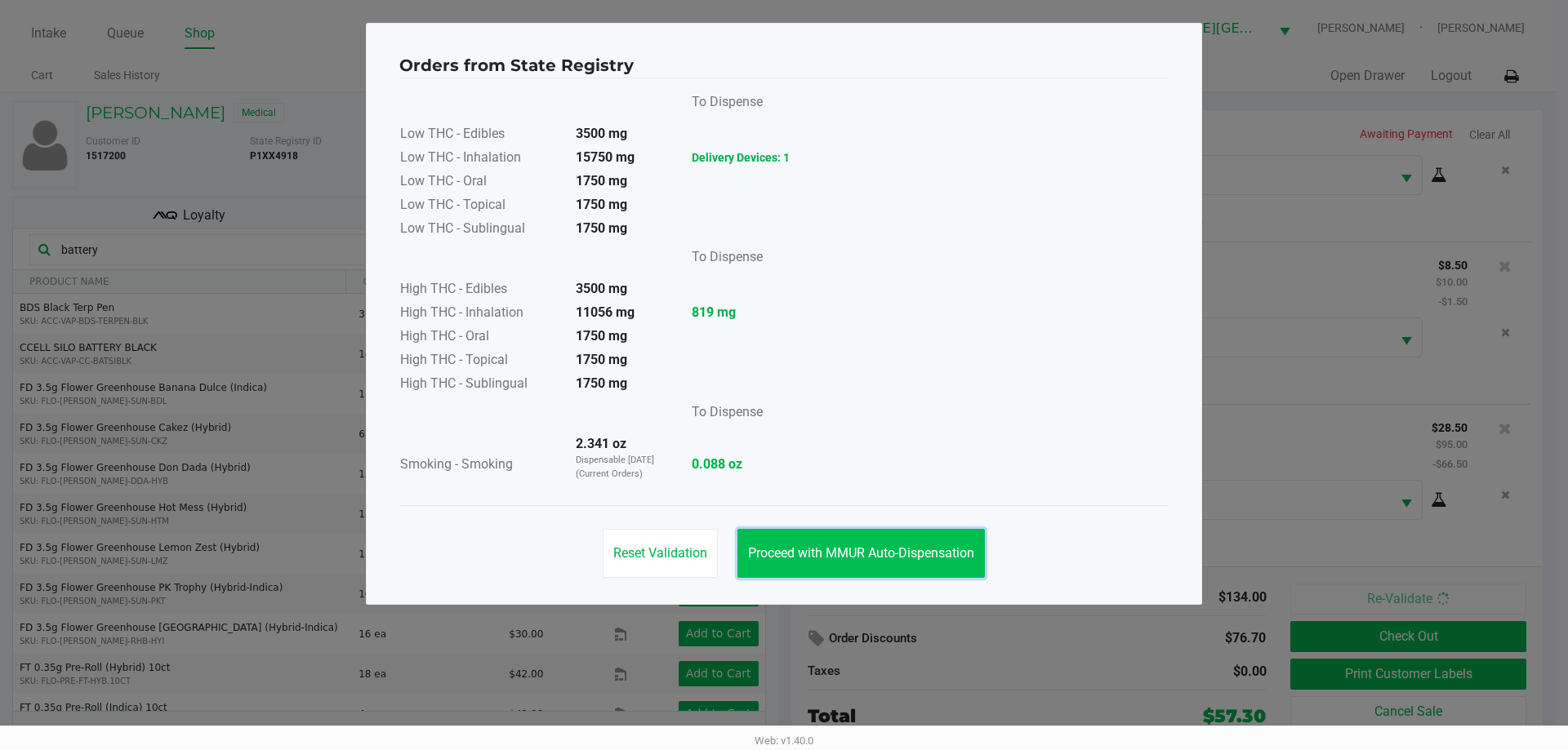
drag, startPoint x: 809, startPoint y: 553, endPoint x: 929, endPoint y: 553, distance: 120.0
click at [809, 552] on span "Proceed with MMUR Auto-Dispensation" at bounding box center [860, 553] width 226 height 16
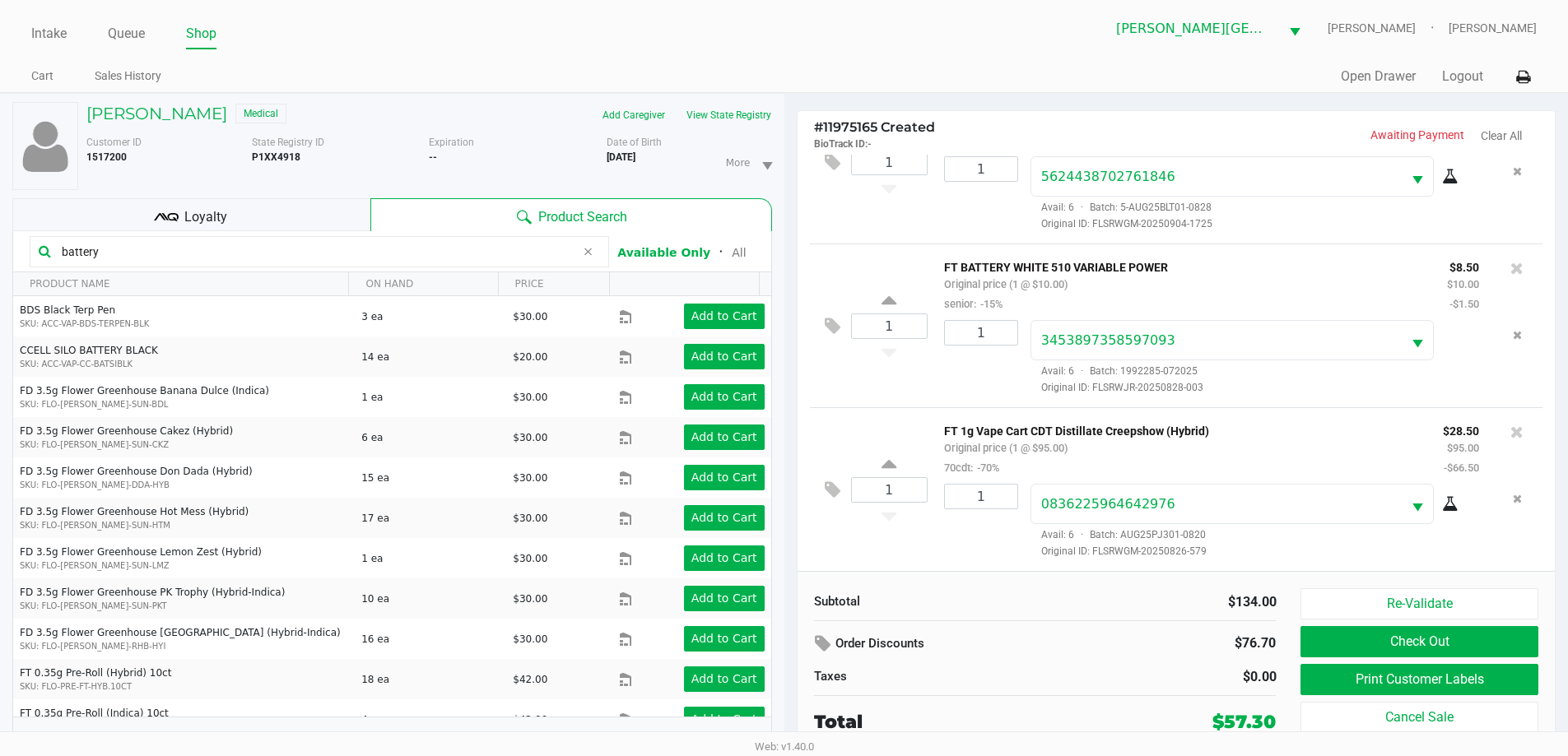
scroll to position [18, 0]
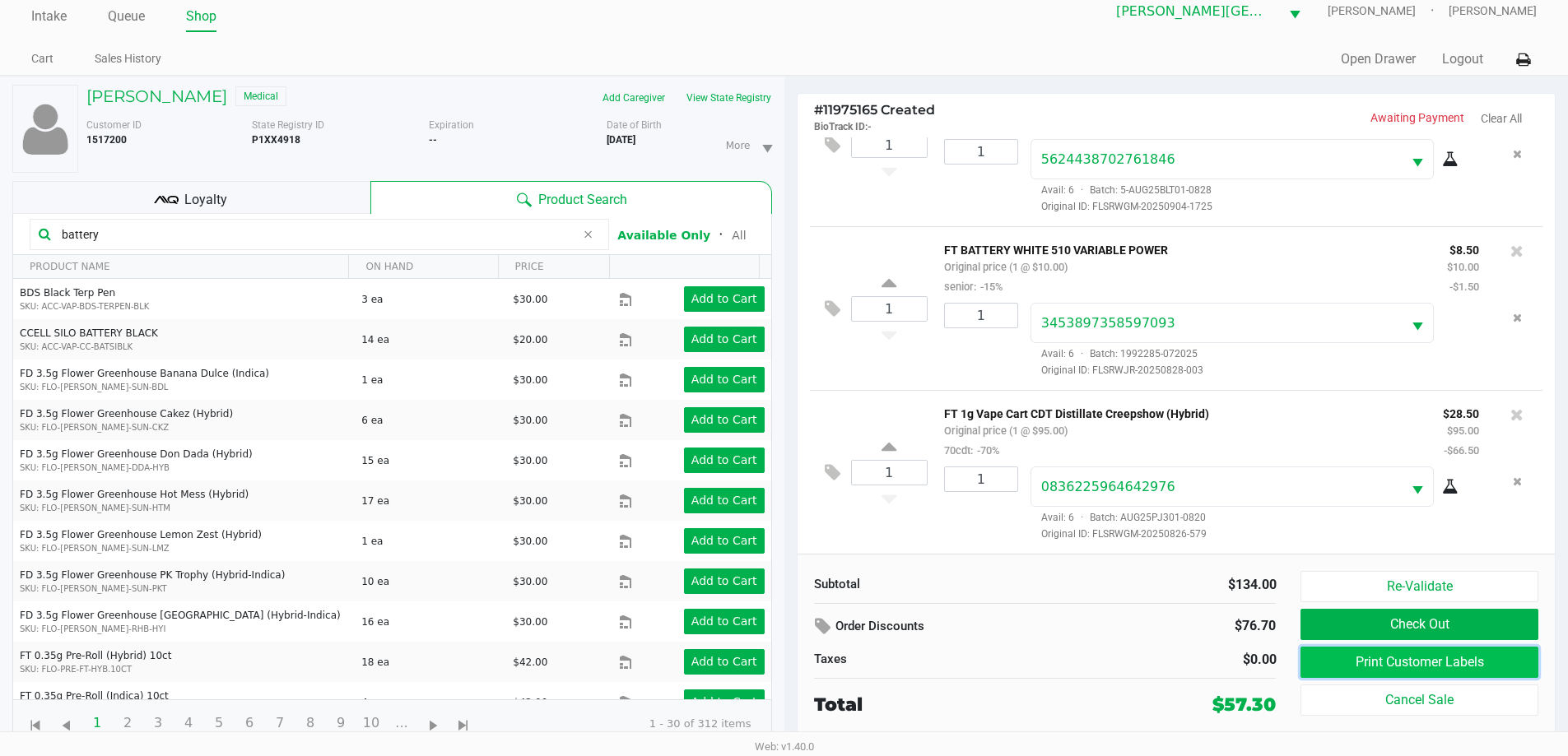
click at [1421, 666] on button "Print Customer Labels" at bounding box center [1420, 663] width 237 height 32
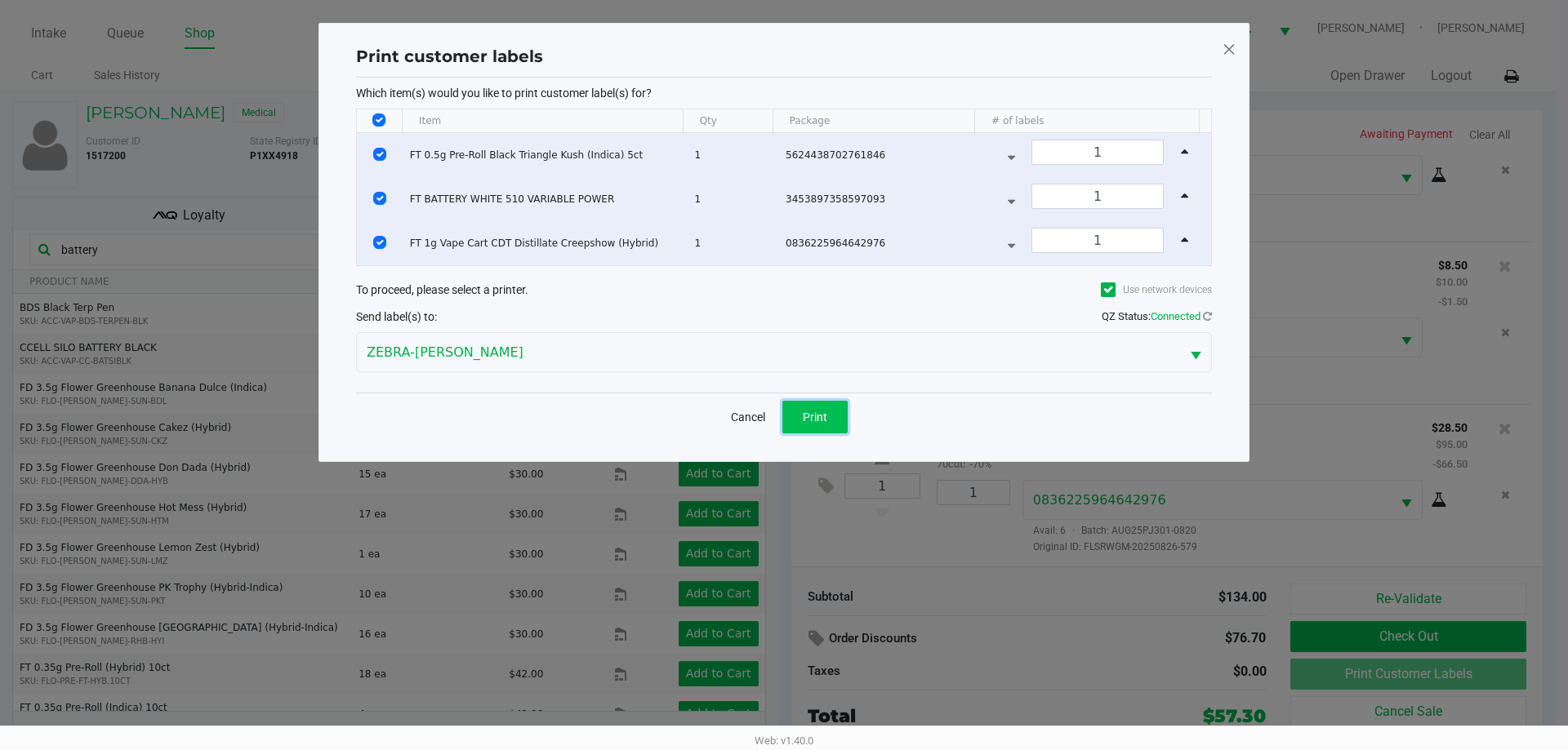
click at [830, 413] on button "Print" at bounding box center [815, 416] width 66 height 32
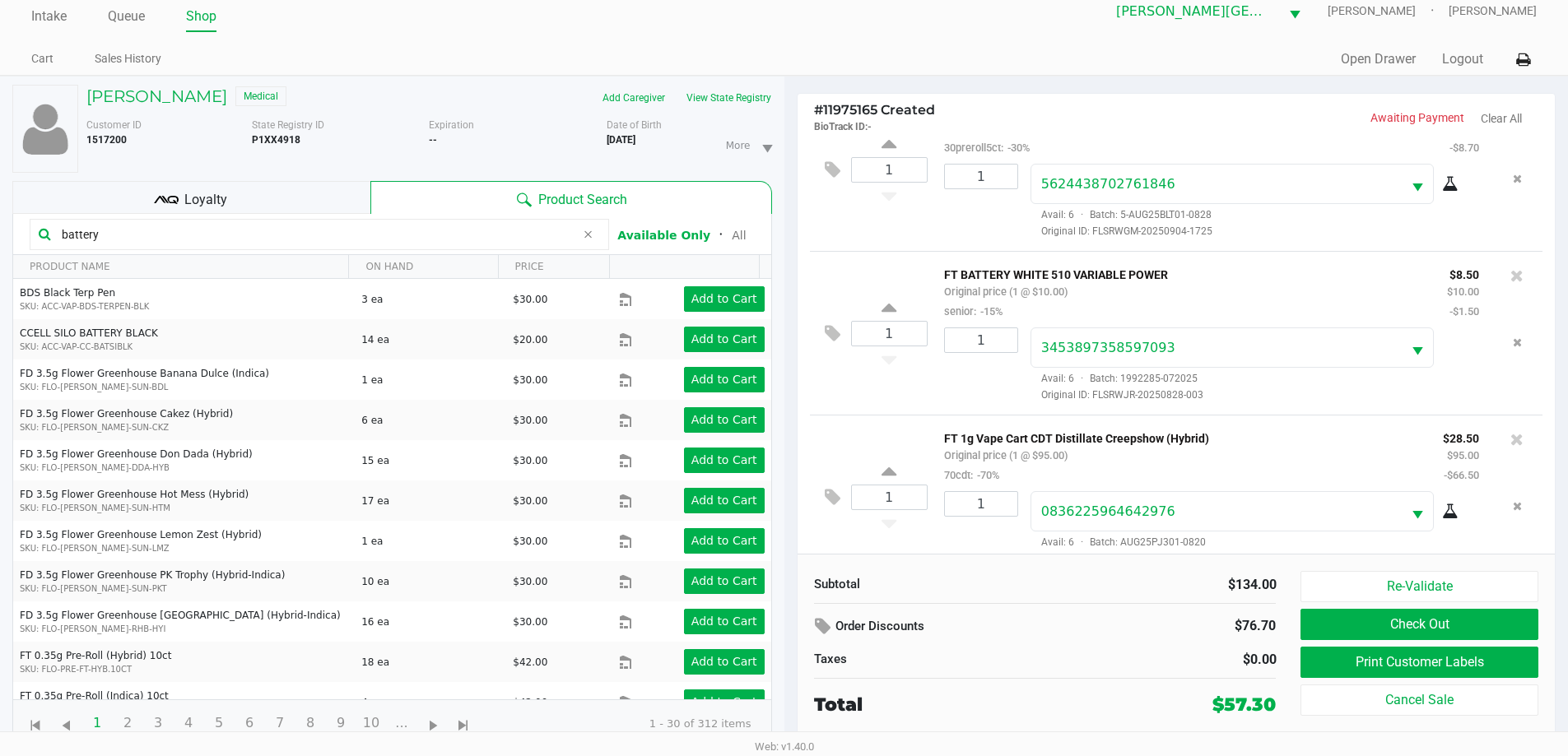
scroll to position [77, 0]
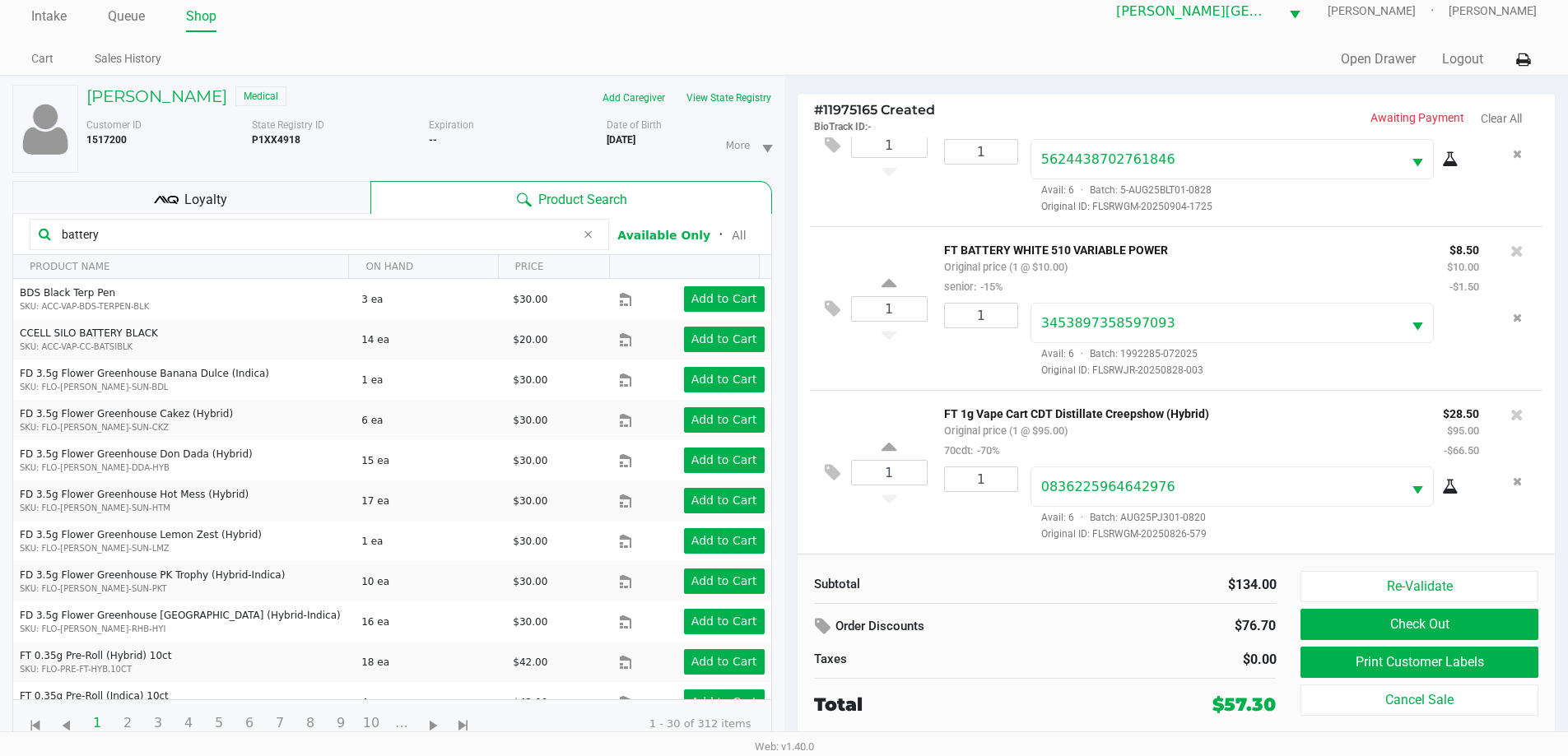
click at [996, 506] on div "1" at bounding box center [975, 503] width 87 height 75
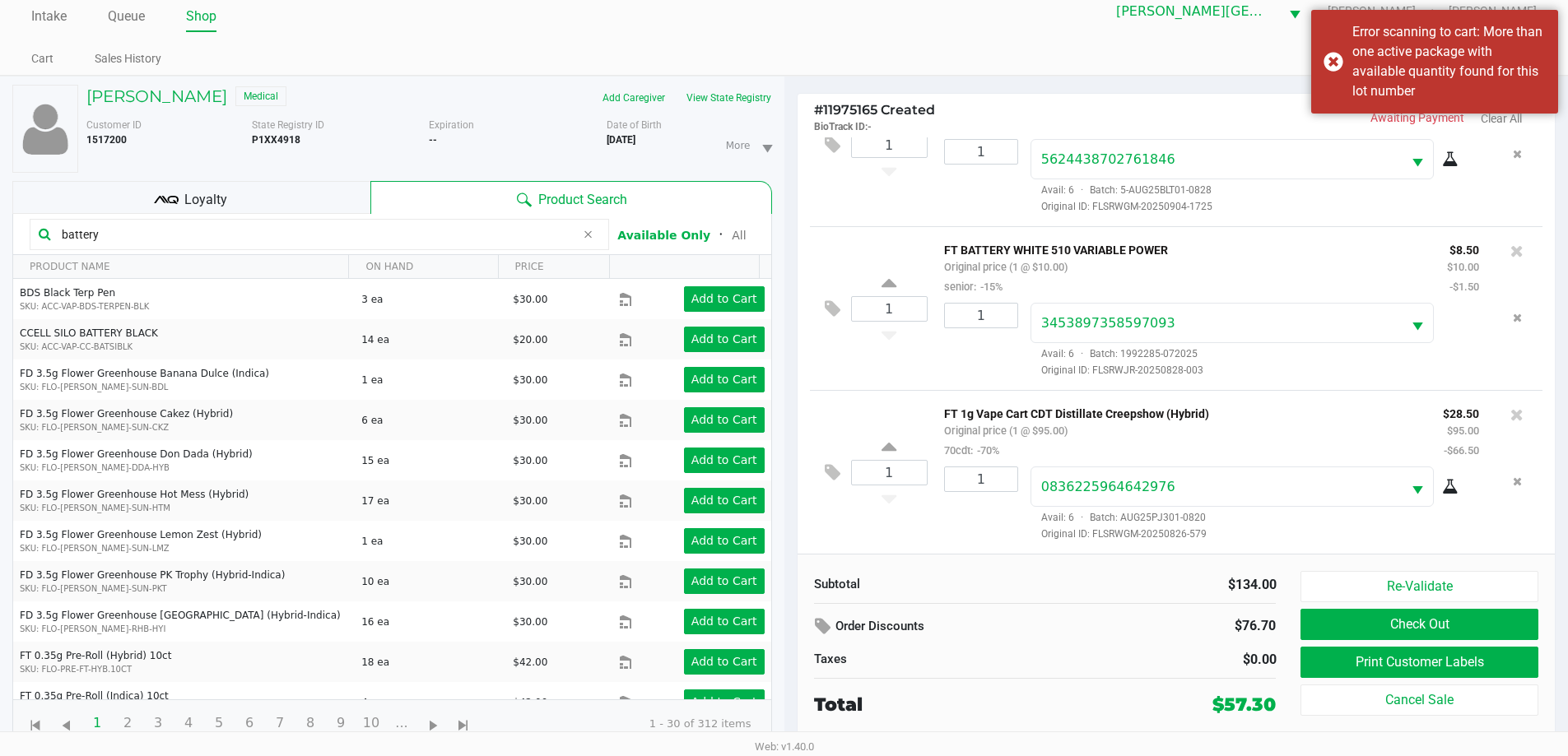
drag, startPoint x: 245, startPoint y: 238, endPoint x: 22, endPoint y: 238, distance: 223.0
click at [22, 238] on kendo-grid-toolbar "battery Available Only ᛫ All" at bounding box center [392, 234] width 758 height 41
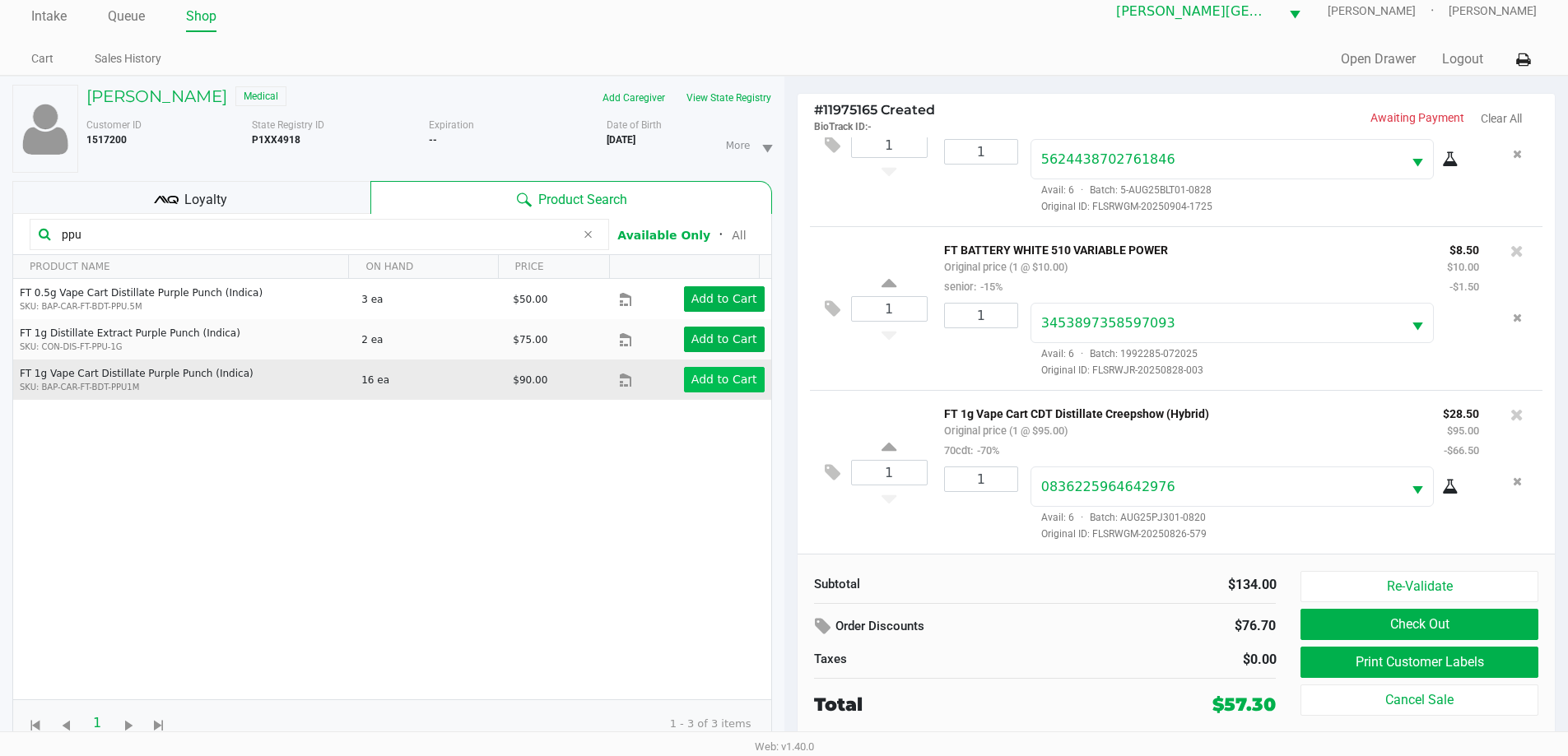
type input "ppu"
click at [701, 386] on app-button-loader "Add to Cart" at bounding box center [724, 379] width 66 height 13
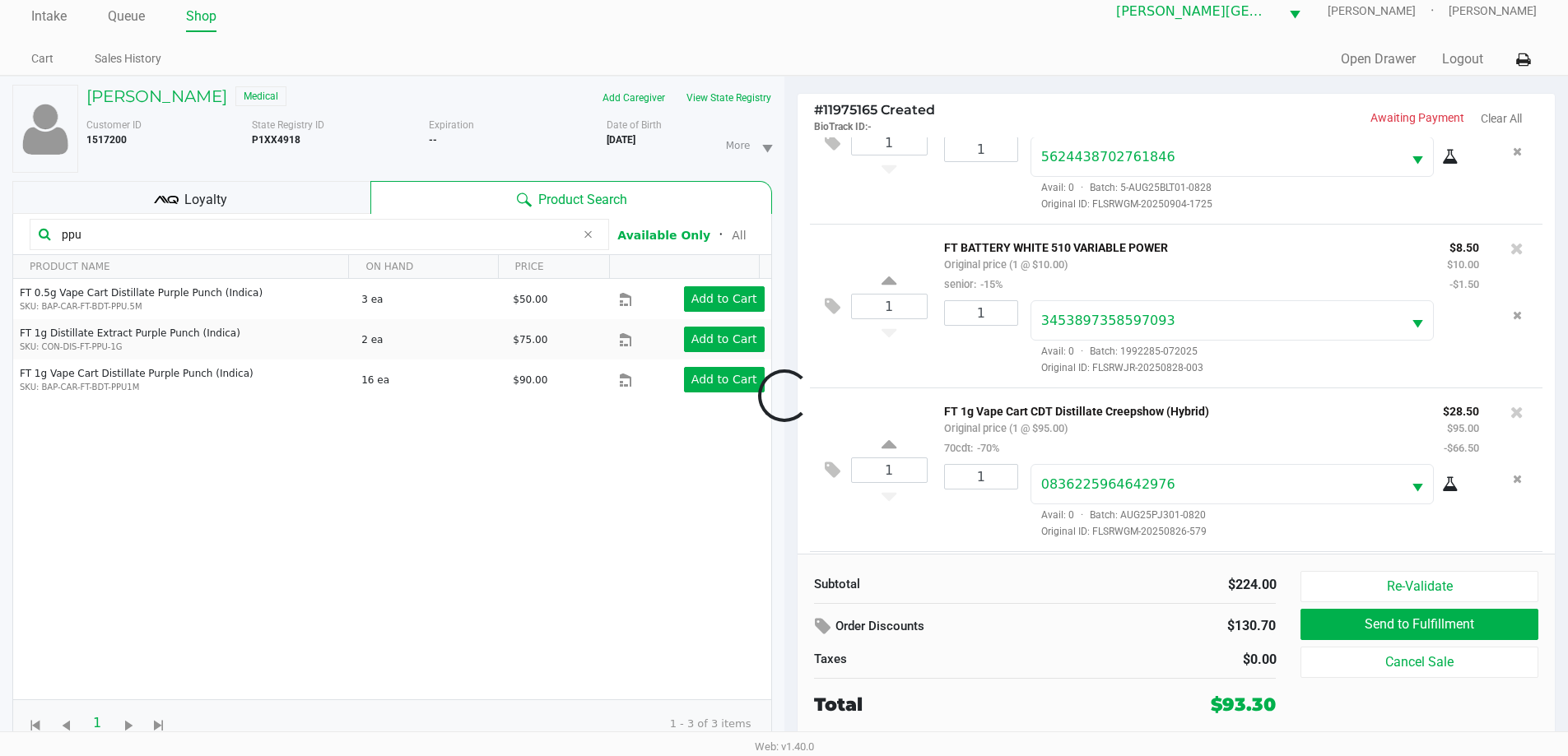
scroll to position [180, 0]
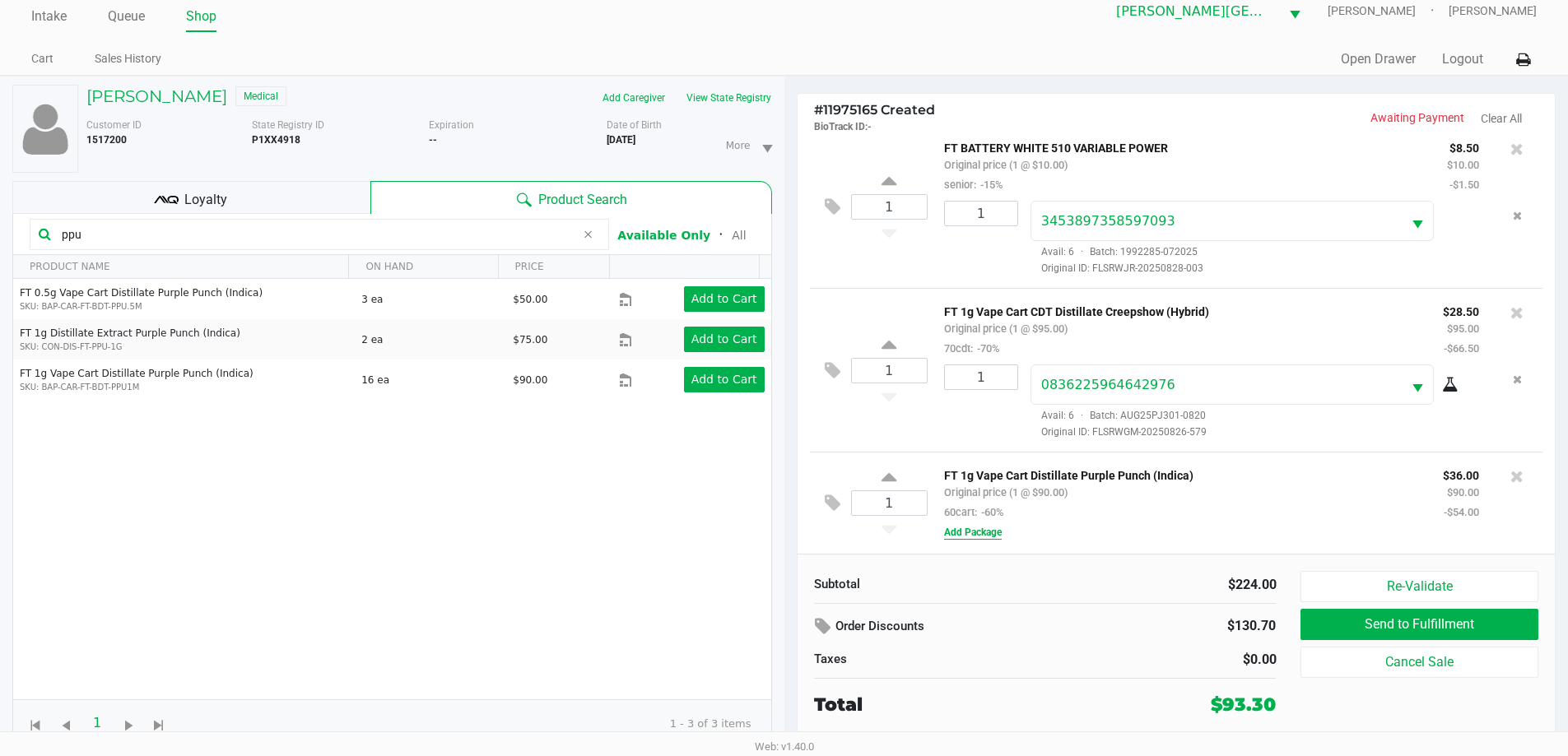
click at [967, 535] on button "Add Package" at bounding box center [973, 532] width 58 height 15
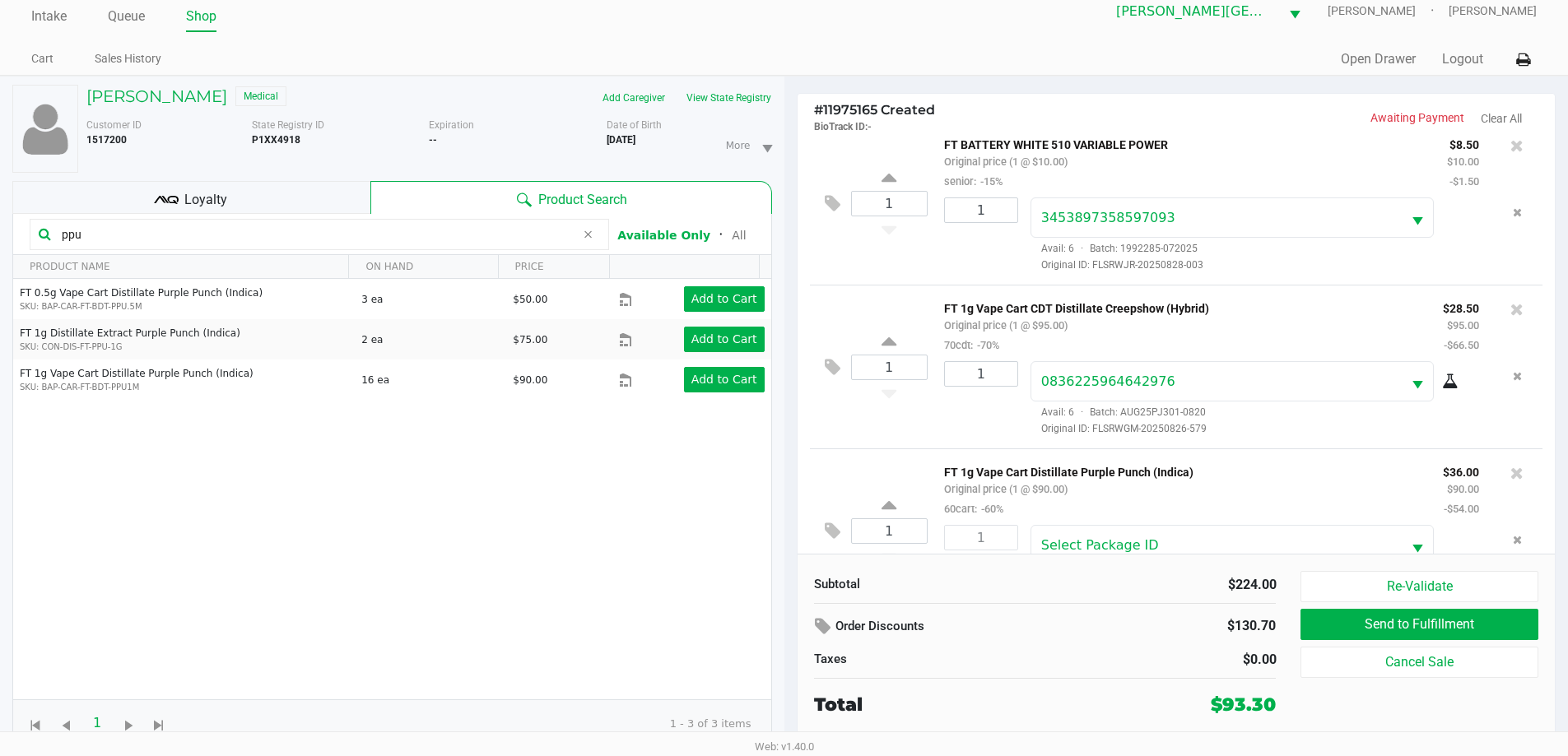
scroll to position [241, 0]
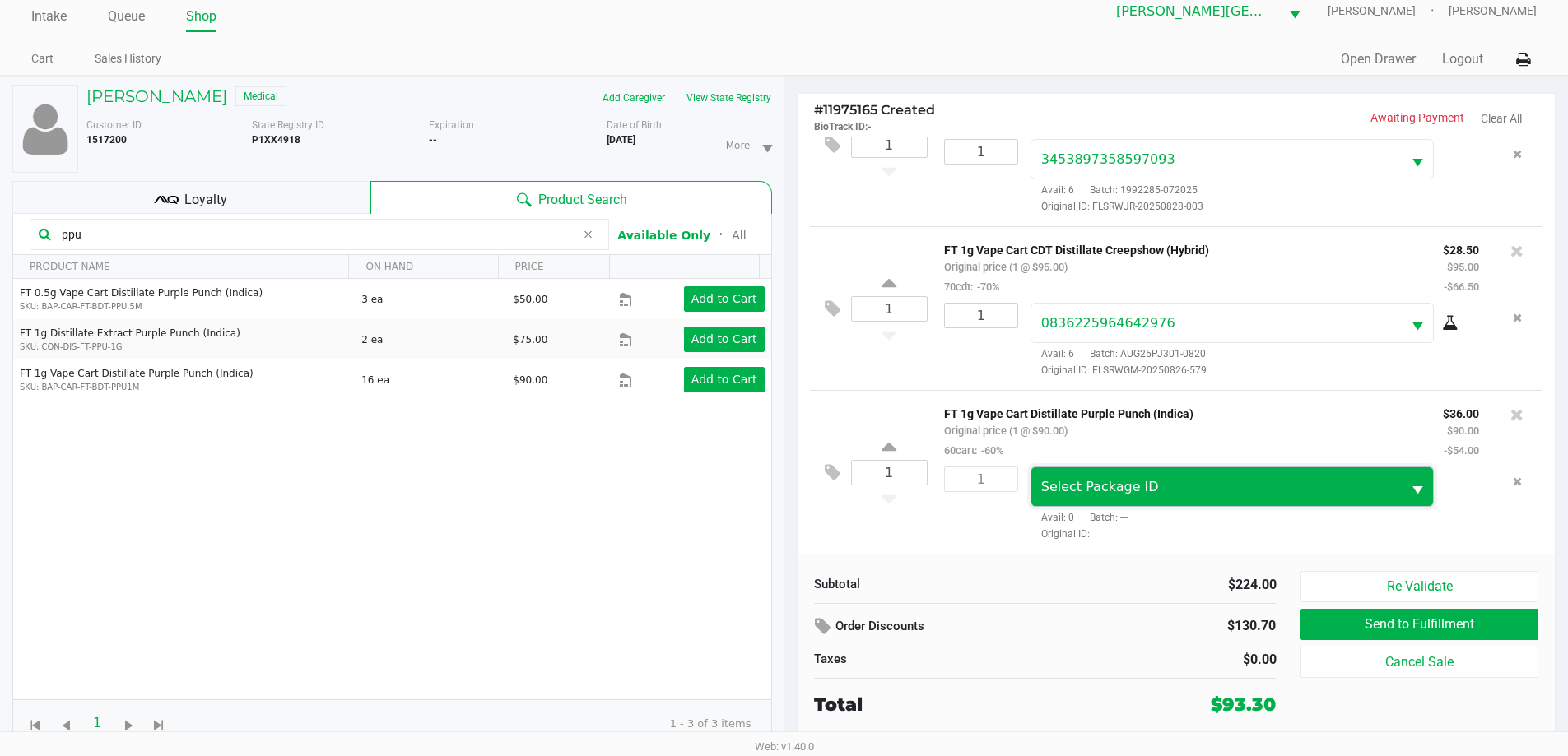
click at [1048, 497] on span "Select Package ID" at bounding box center [1217, 486] width 371 height 38
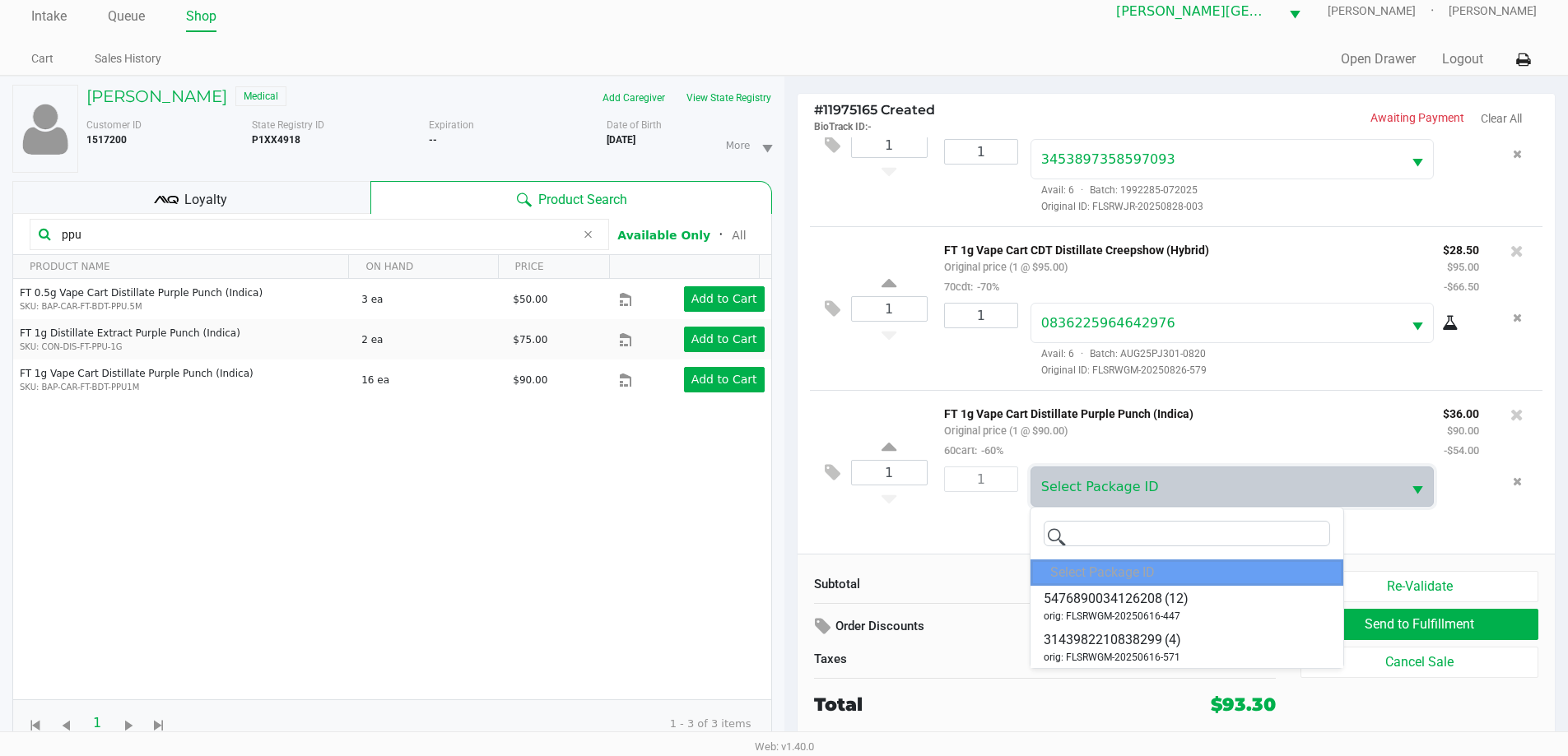
click at [985, 535] on div "1" at bounding box center [975, 503] width 87 height 75
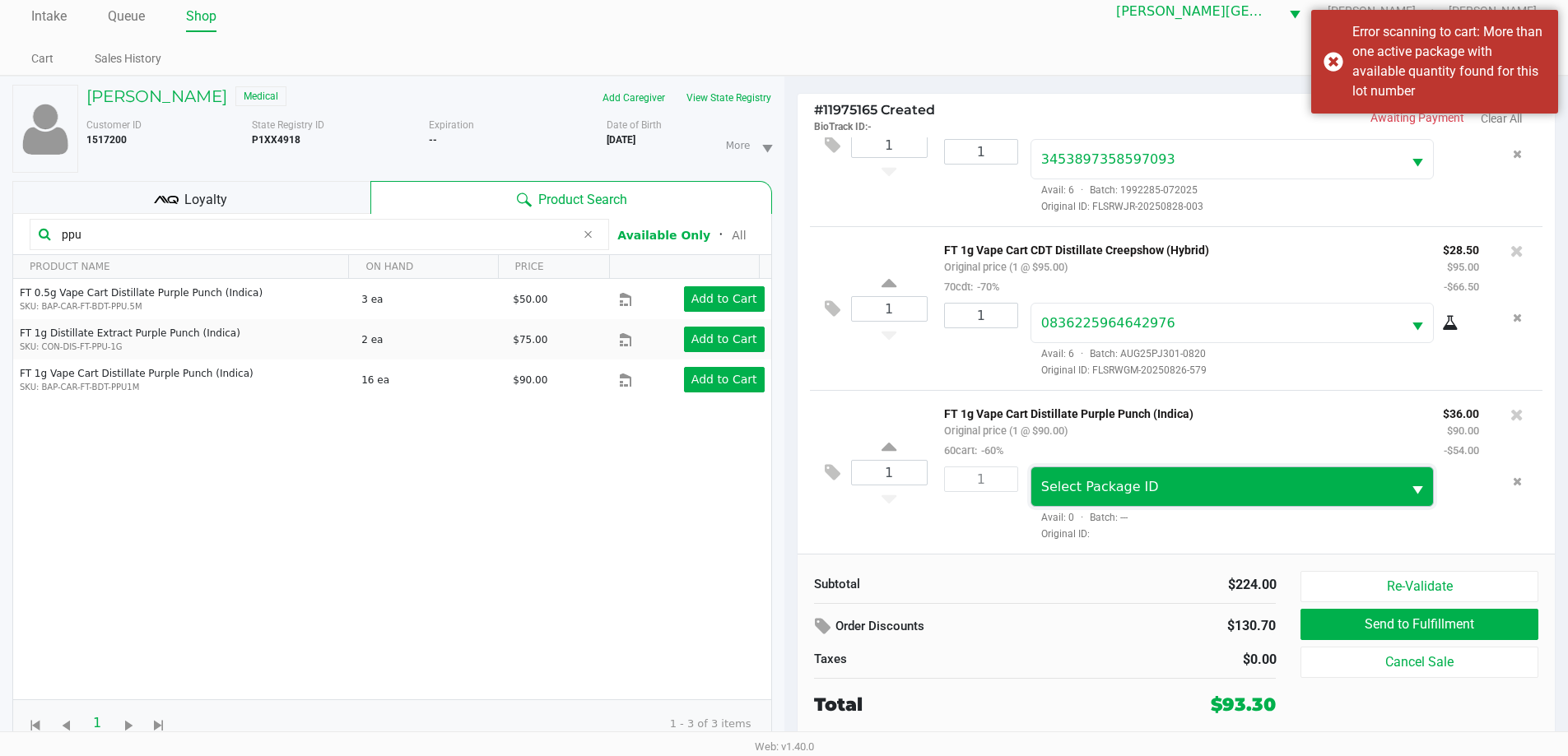
click at [1170, 480] on span "Select Package ID" at bounding box center [1217, 487] width 352 height 20
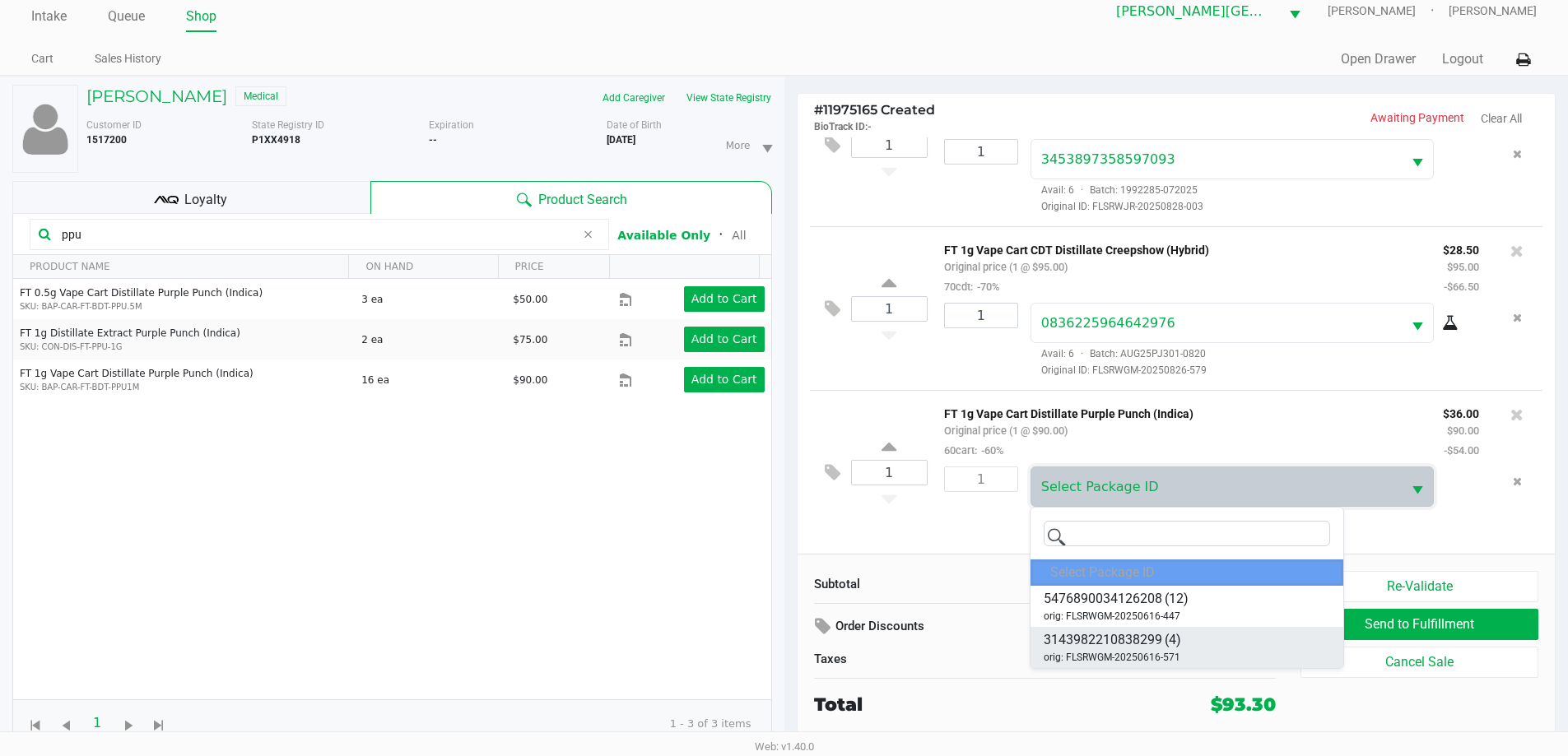
click at [1167, 653] on span "orig: FLSRWGM-20250616-571" at bounding box center [1112, 657] width 137 height 15
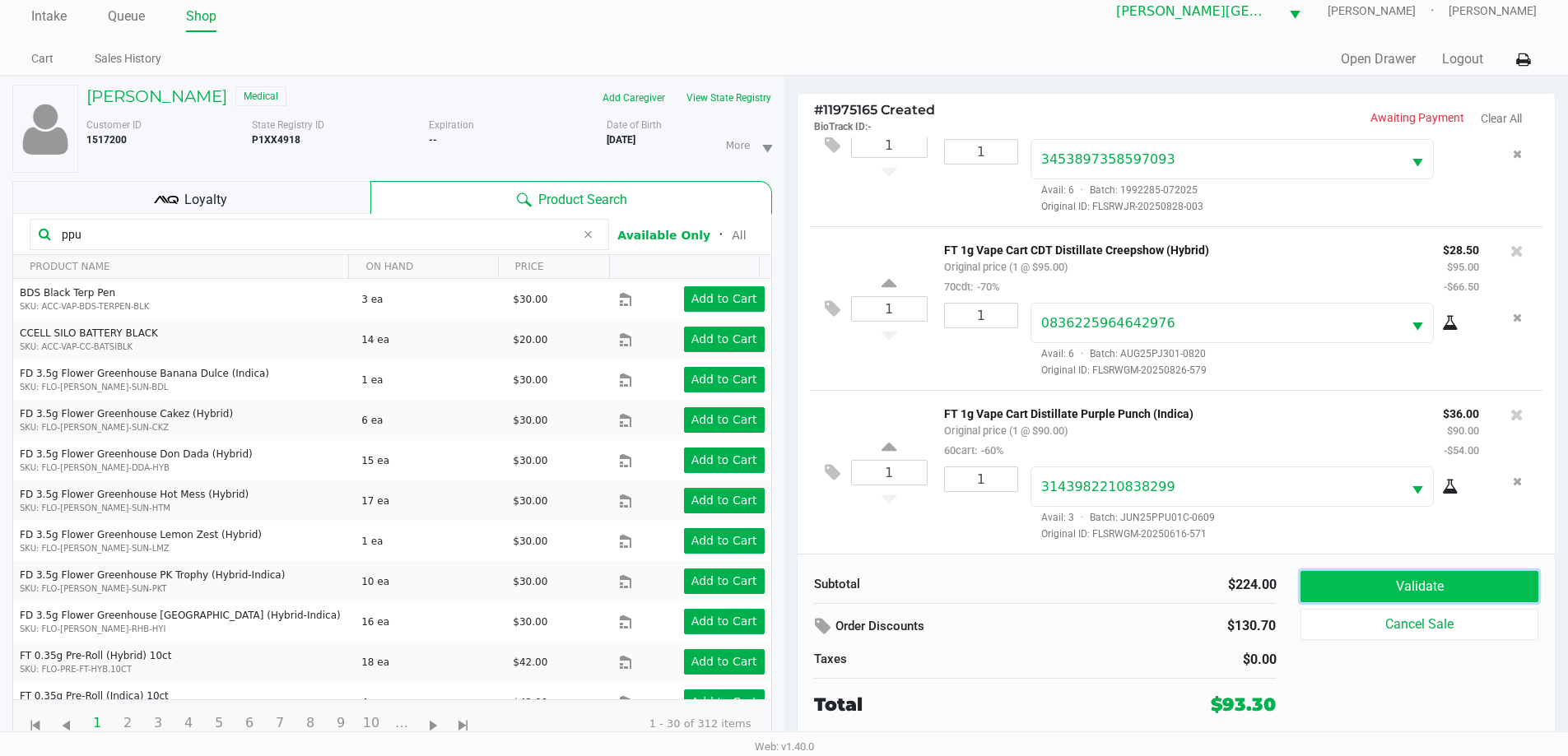
click at [1430, 580] on button "Validate" at bounding box center [1420, 587] width 237 height 32
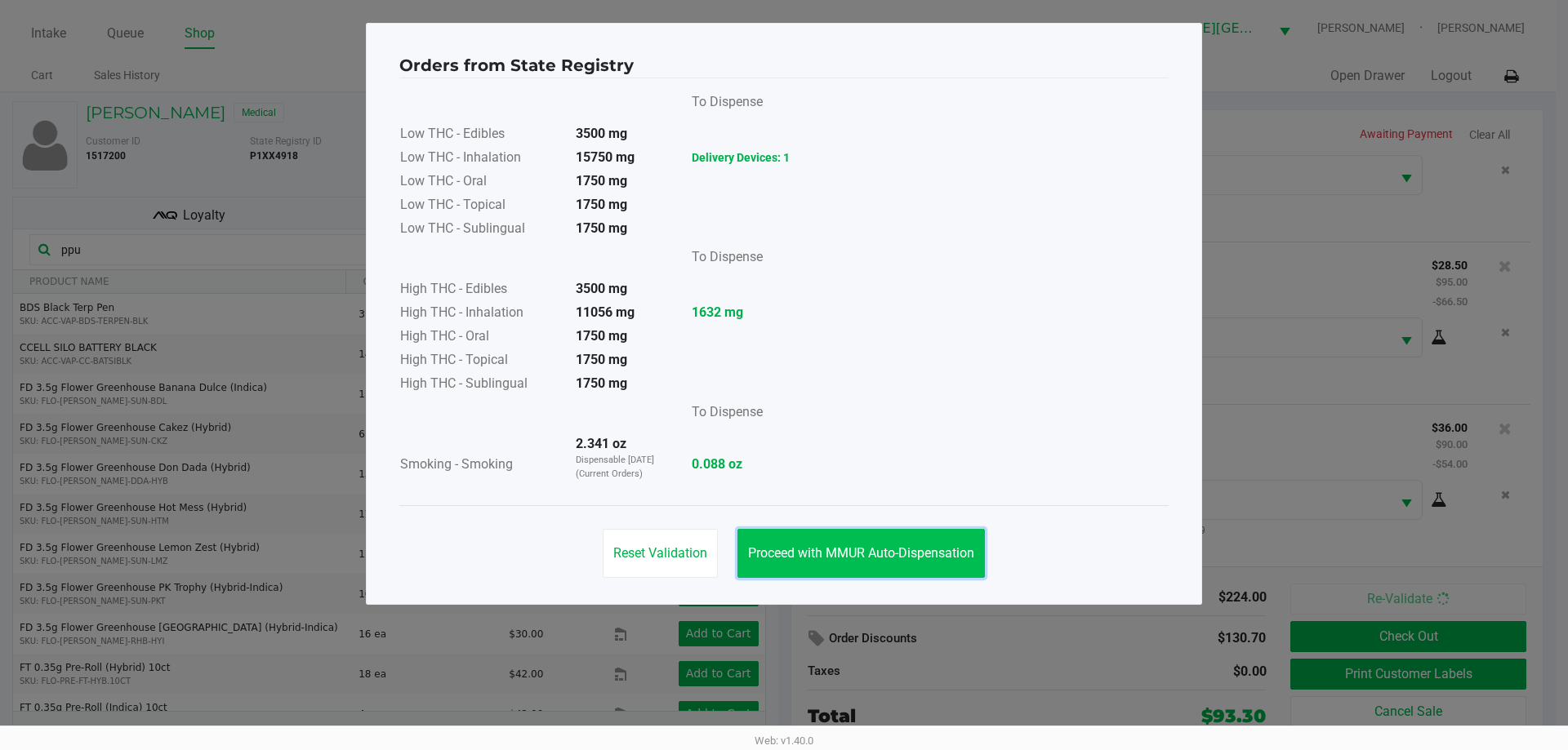
click at [915, 545] on button "Proceed with MMUR Auto-Dispensation" at bounding box center [860, 553] width 247 height 49
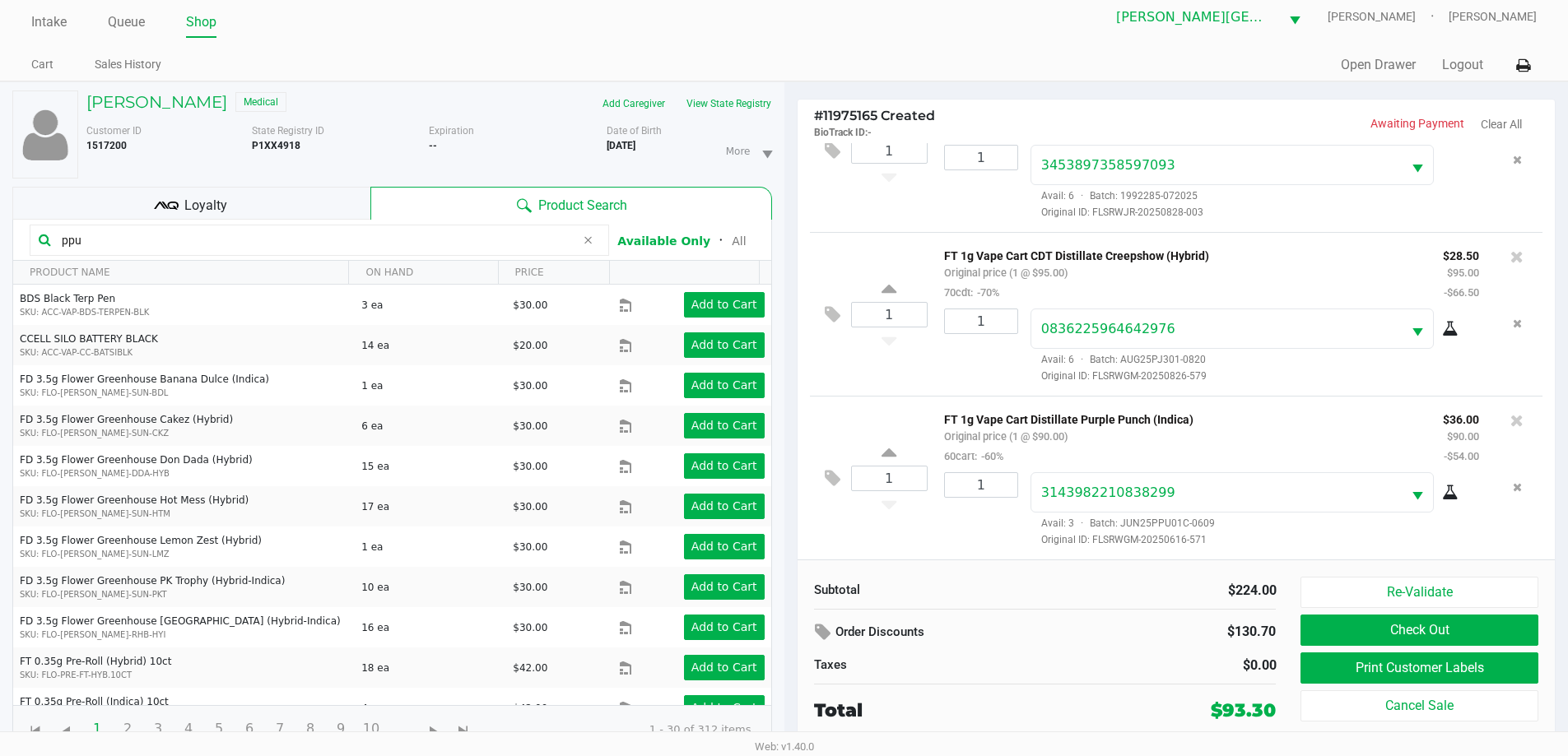
scroll to position [18, 0]
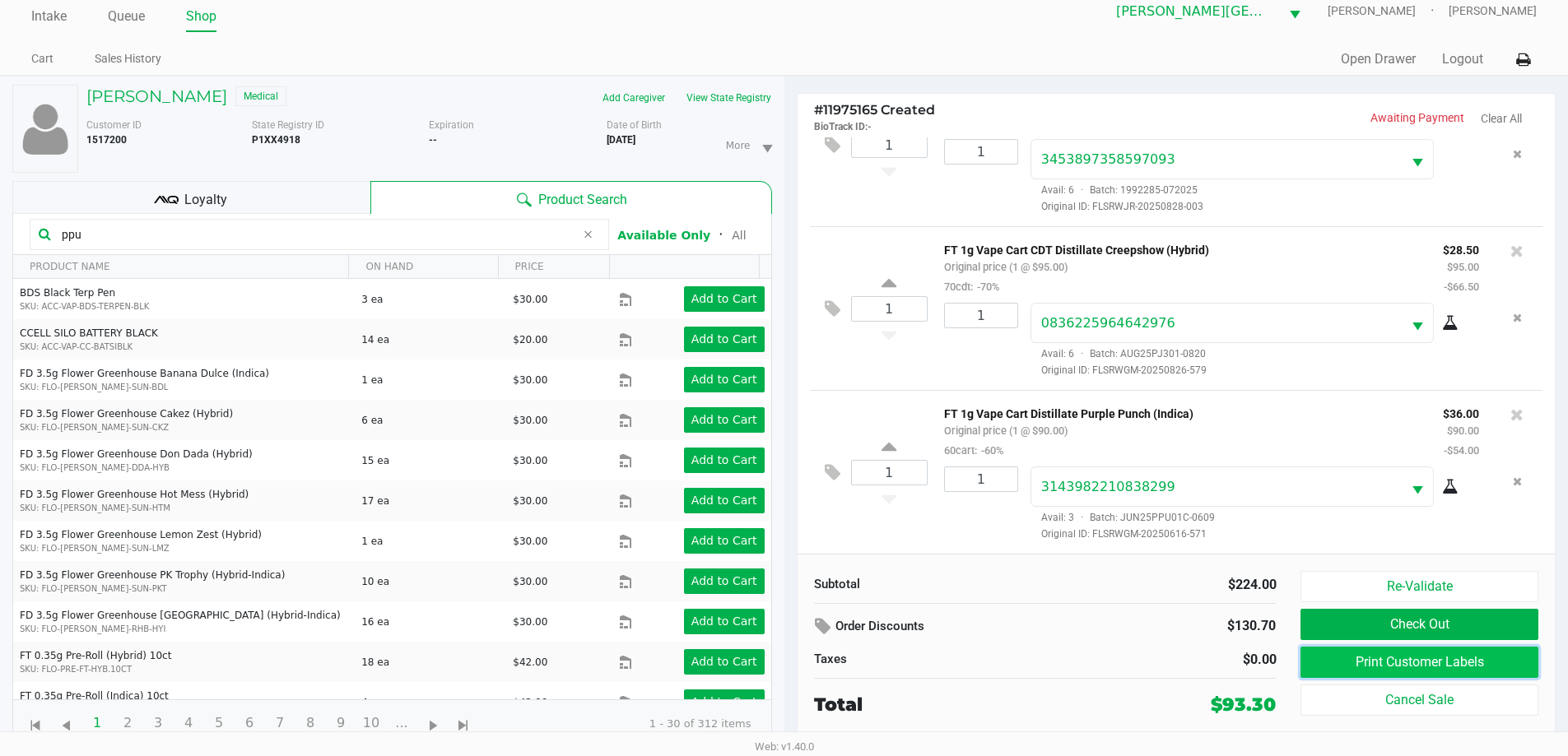
click at [1477, 661] on button "Print Customer Labels" at bounding box center [1420, 663] width 237 height 32
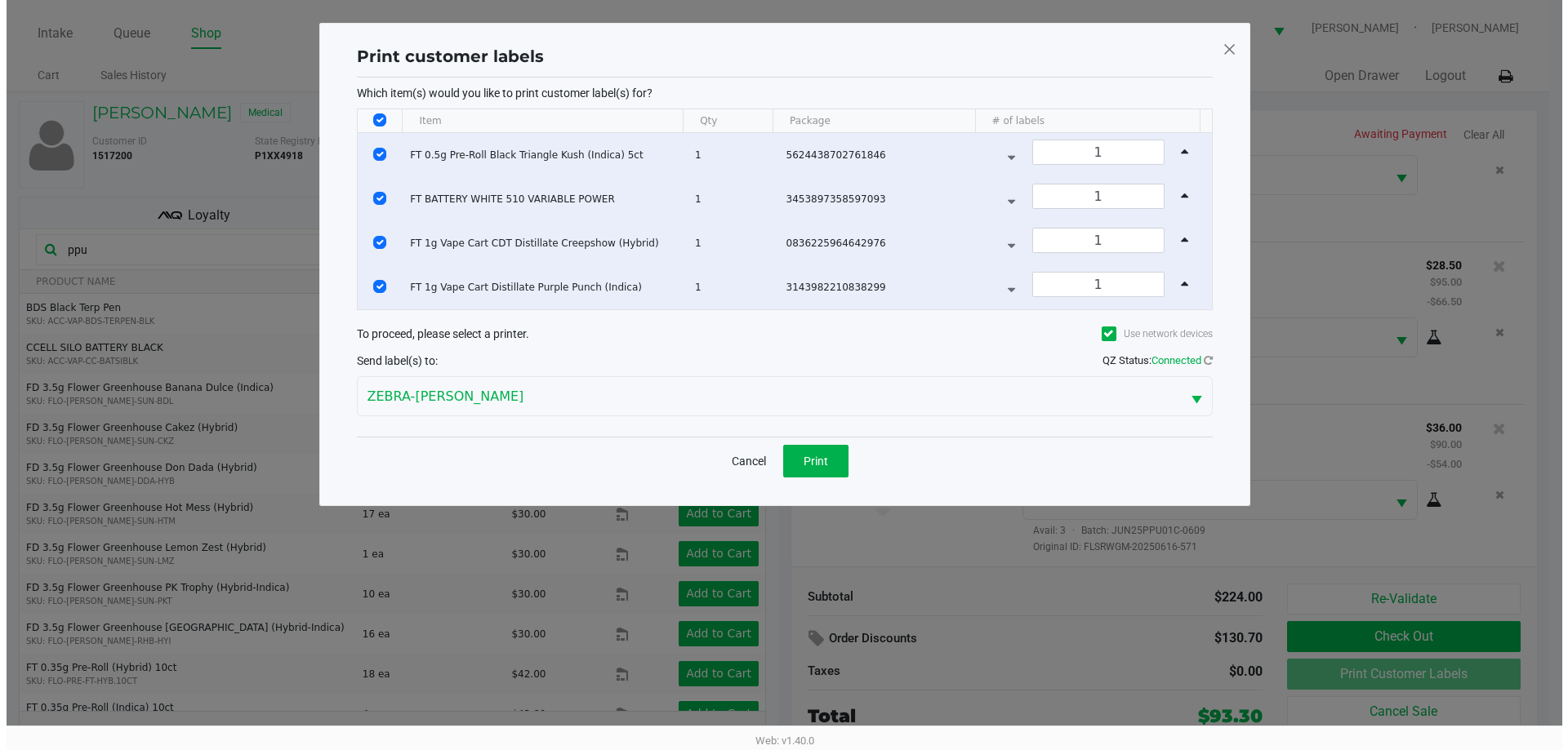
scroll to position [0, 0]
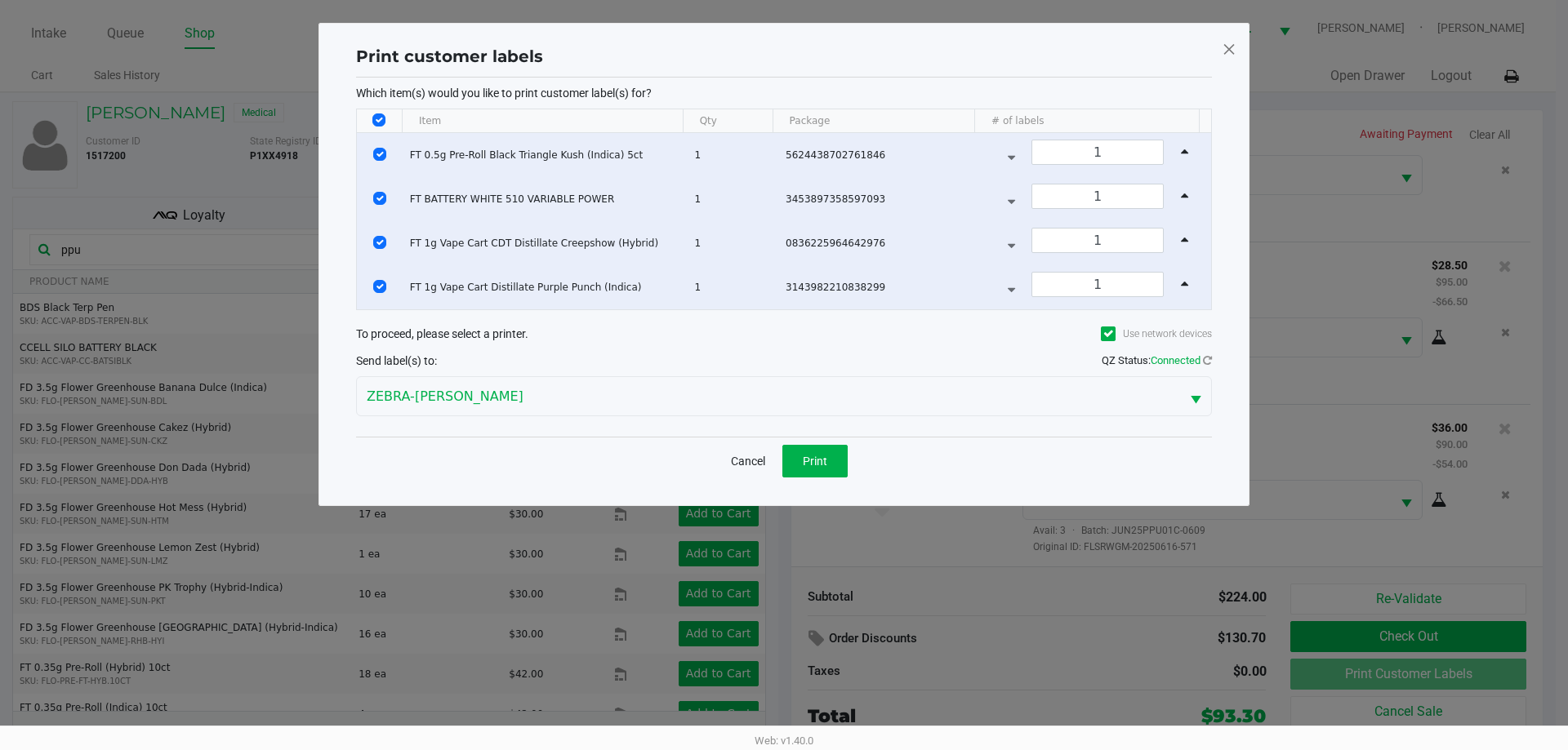
drag, startPoint x: 382, startPoint y: 117, endPoint x: 397, endPoint y: 243, distance: 126.9
click at [381, 117] on input "Select All Rows" at bounding box center [378, 120] width 13 height 13
checkbox input "false"
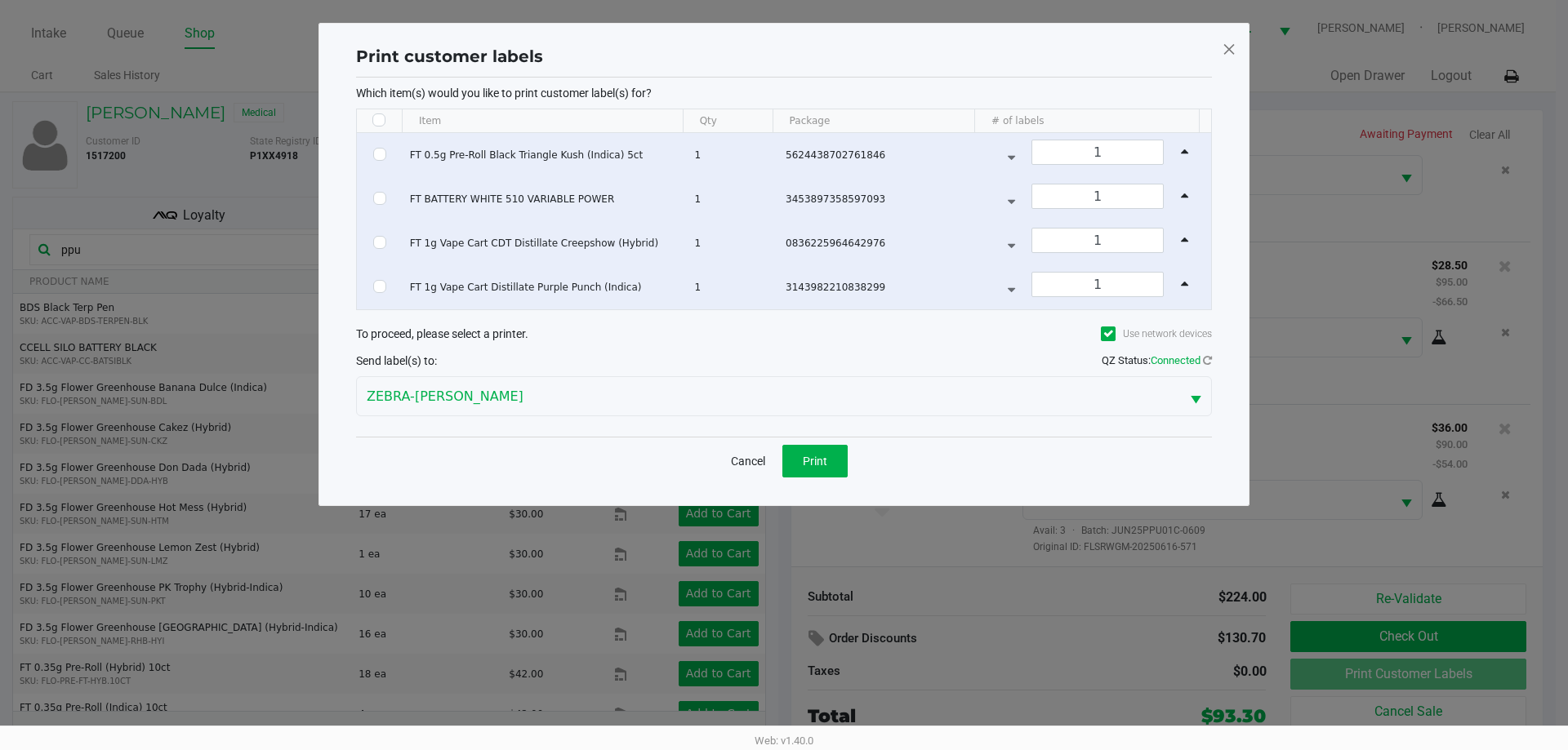
checkbox input "false"
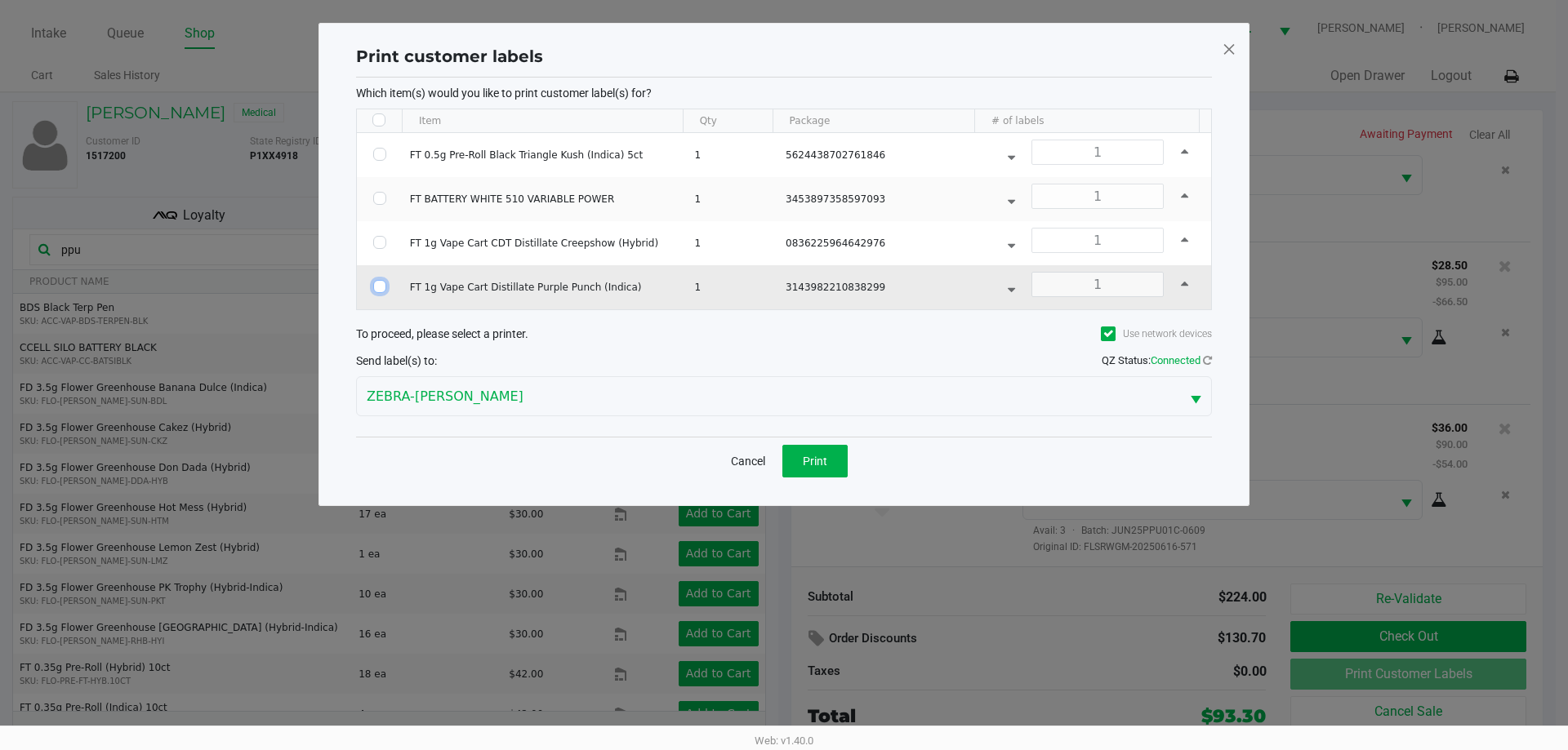
click at [373, 289] on input "Select Row" at bounding box center [379, 287] width 13 height 13
checkbox input "true"
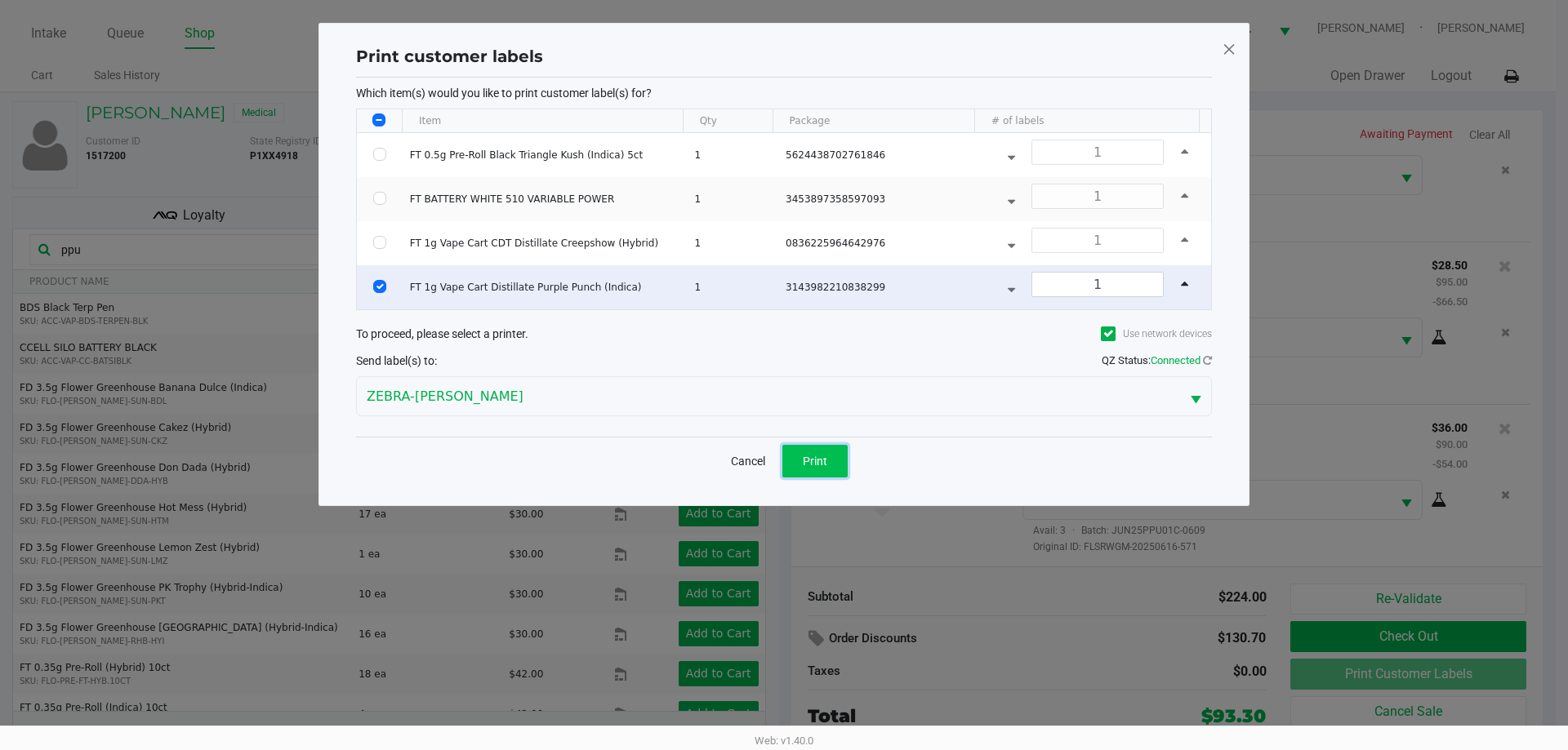
click at [834, 457] on button "Print" at bounding box center [815, 461] width 66 height 32
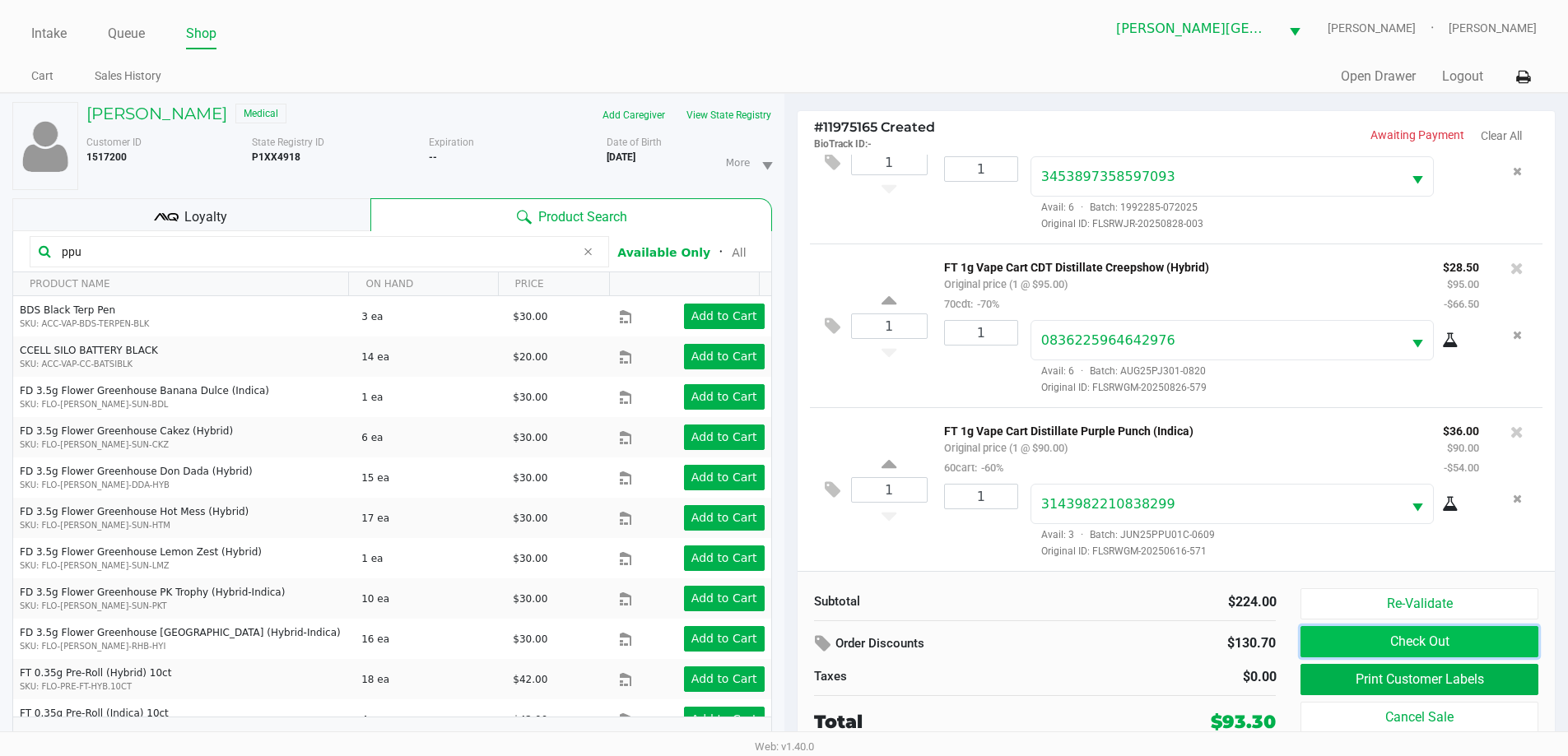
click at [1411, 635] on button "Check Out" at bounding box center [1420, 642] width 237 height 32
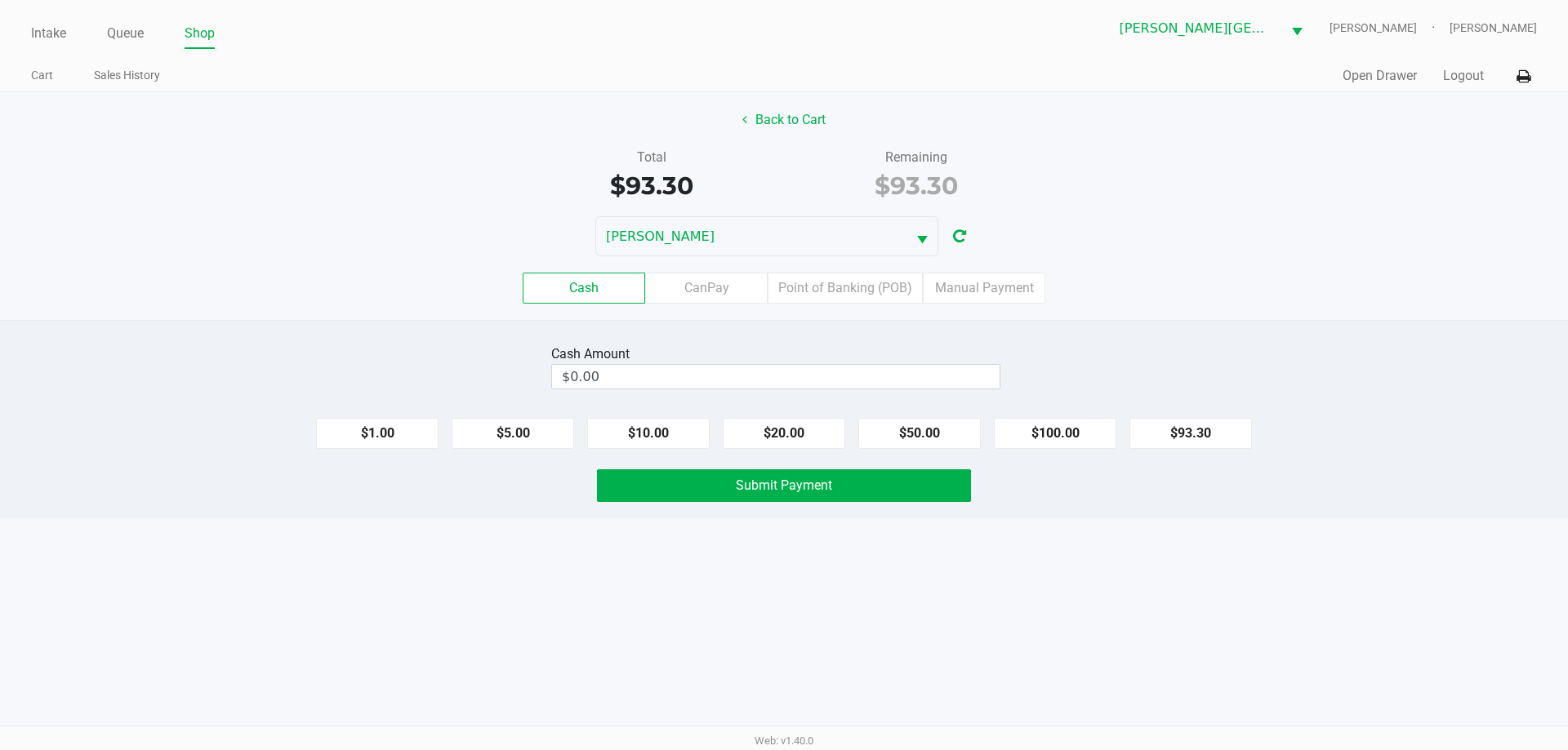
click at [579, 288] on label "Cash" at bounding box center [584, 289] width 122 height 31
click at [0, 0] on 0 "Cash" at bounding box center [0, 0] width 0 height 0
click at [634, 375] on input "0" at bounding box center [776, 377] width 448 height 24
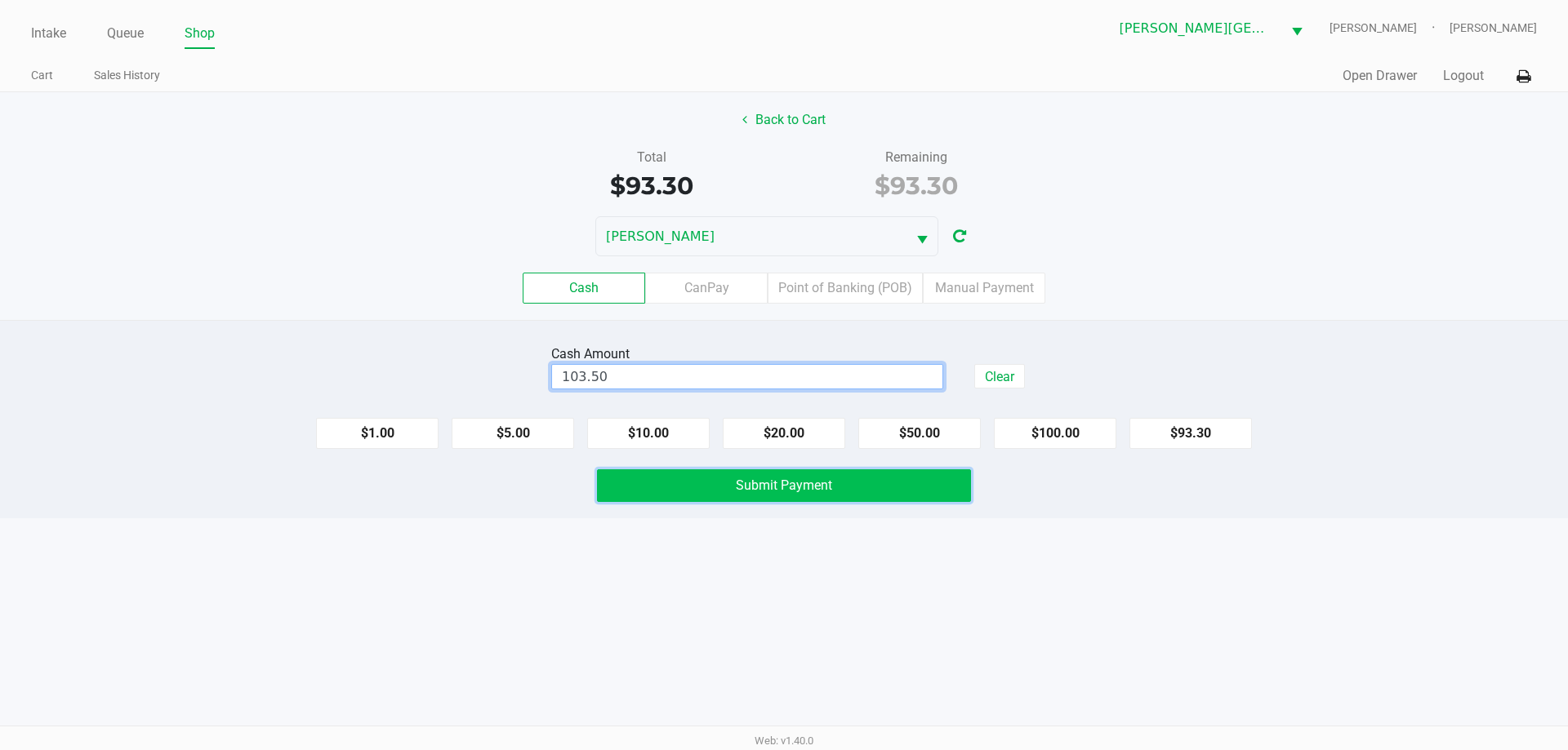
type input "$103.50"
click at [852, 480] on button "Submit Payment" at bounding box center [784, 486] width 374 height 32
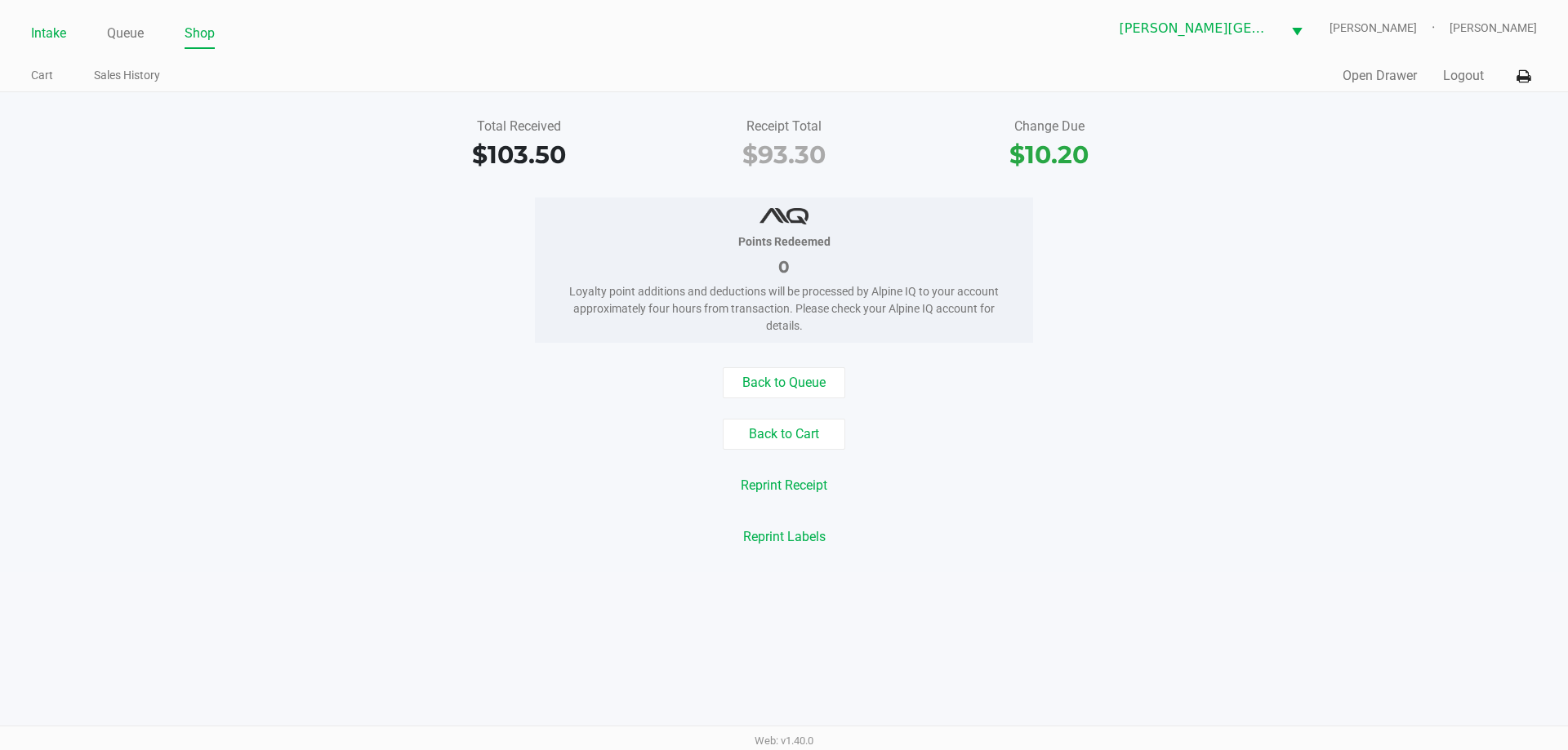
click at [49, 28] on link "Intake" at bounding box center [49, 33] width 35 height 23
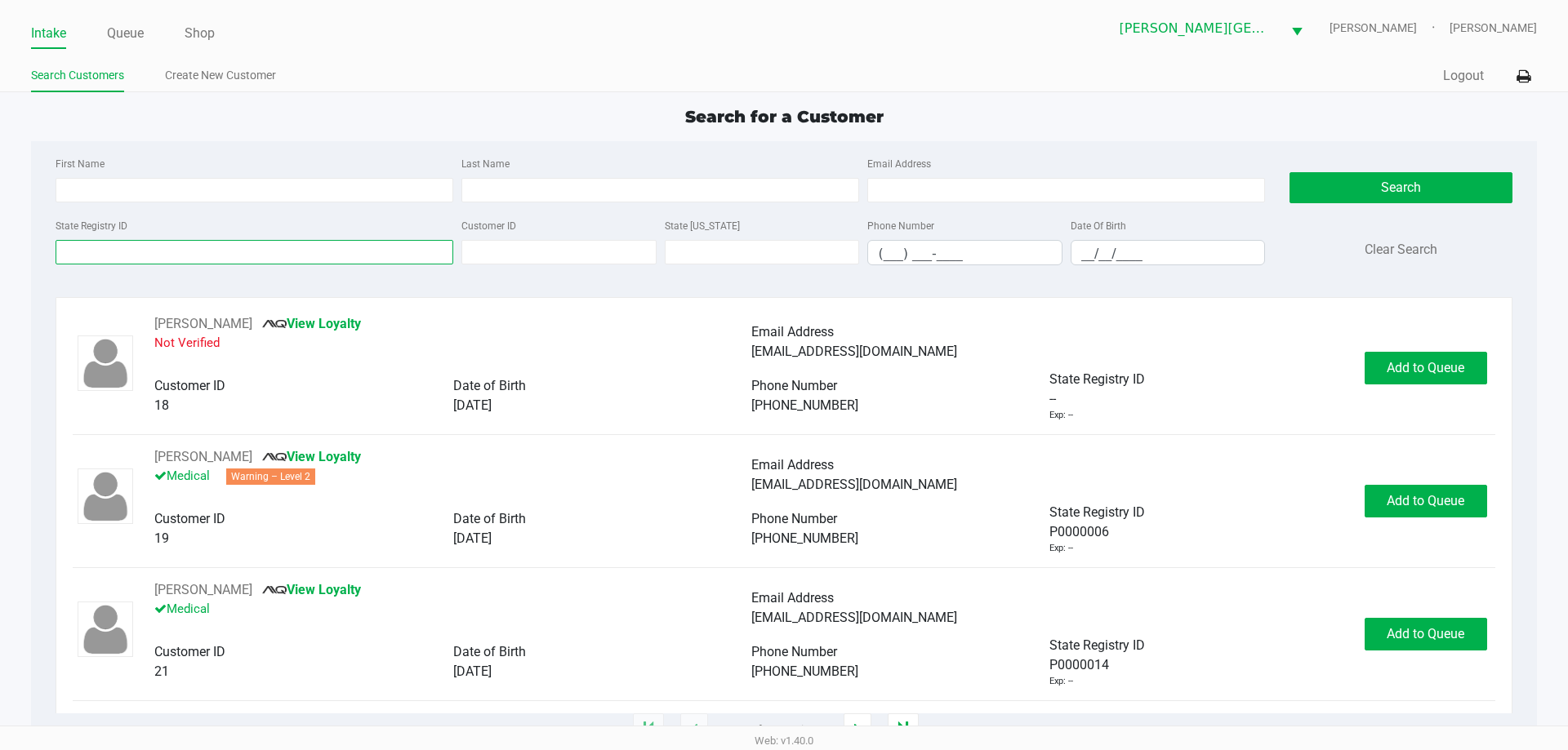
click at [146, 253] on input "State Registry ID" at bounding box center [254, 252] width 398 height 24
click at [122, 34] on link "Queue" at bounding box center [126, 33] width 37 height 23
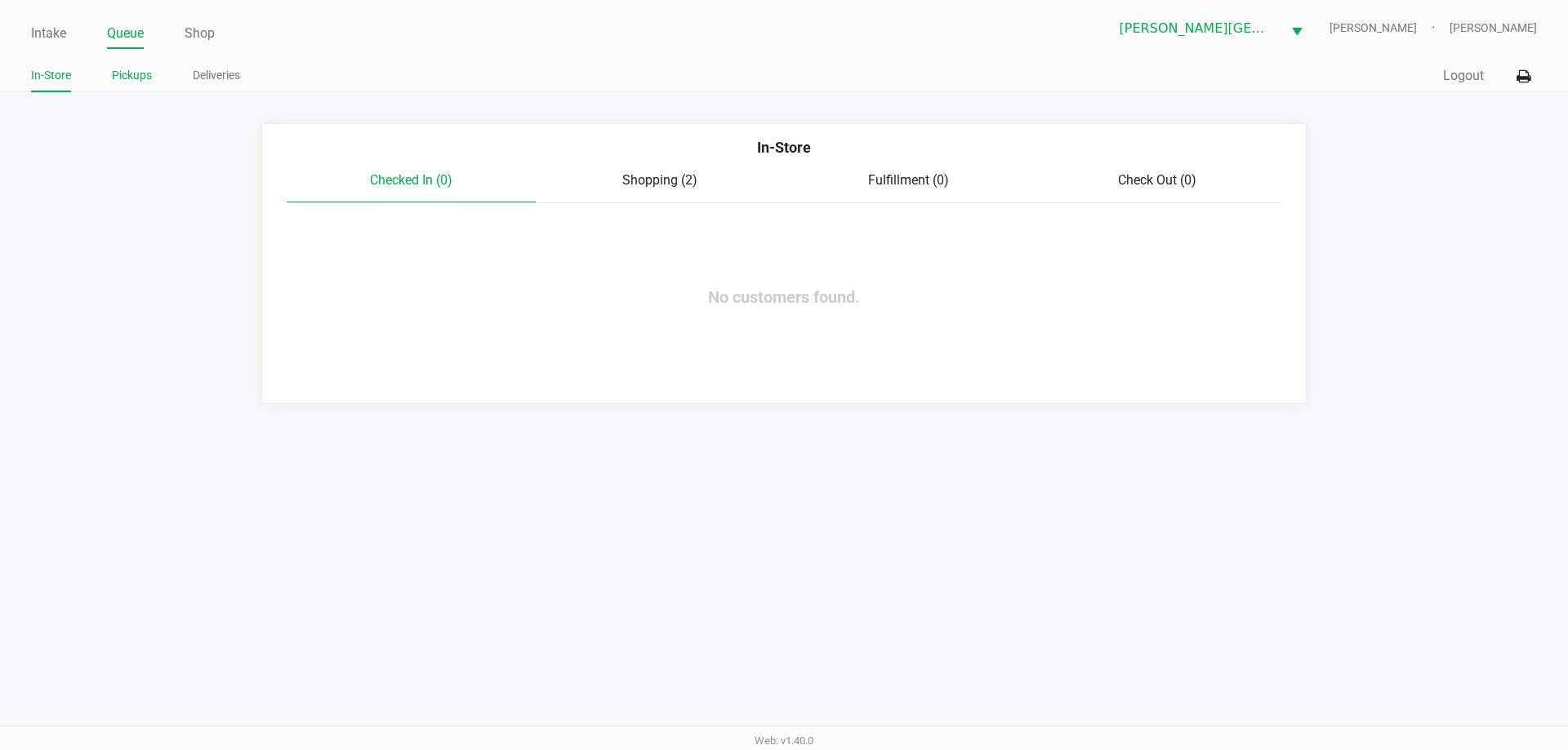
click at [141, 74] on link "Pickups" at bounding box center [131, 76] width 40 height 20
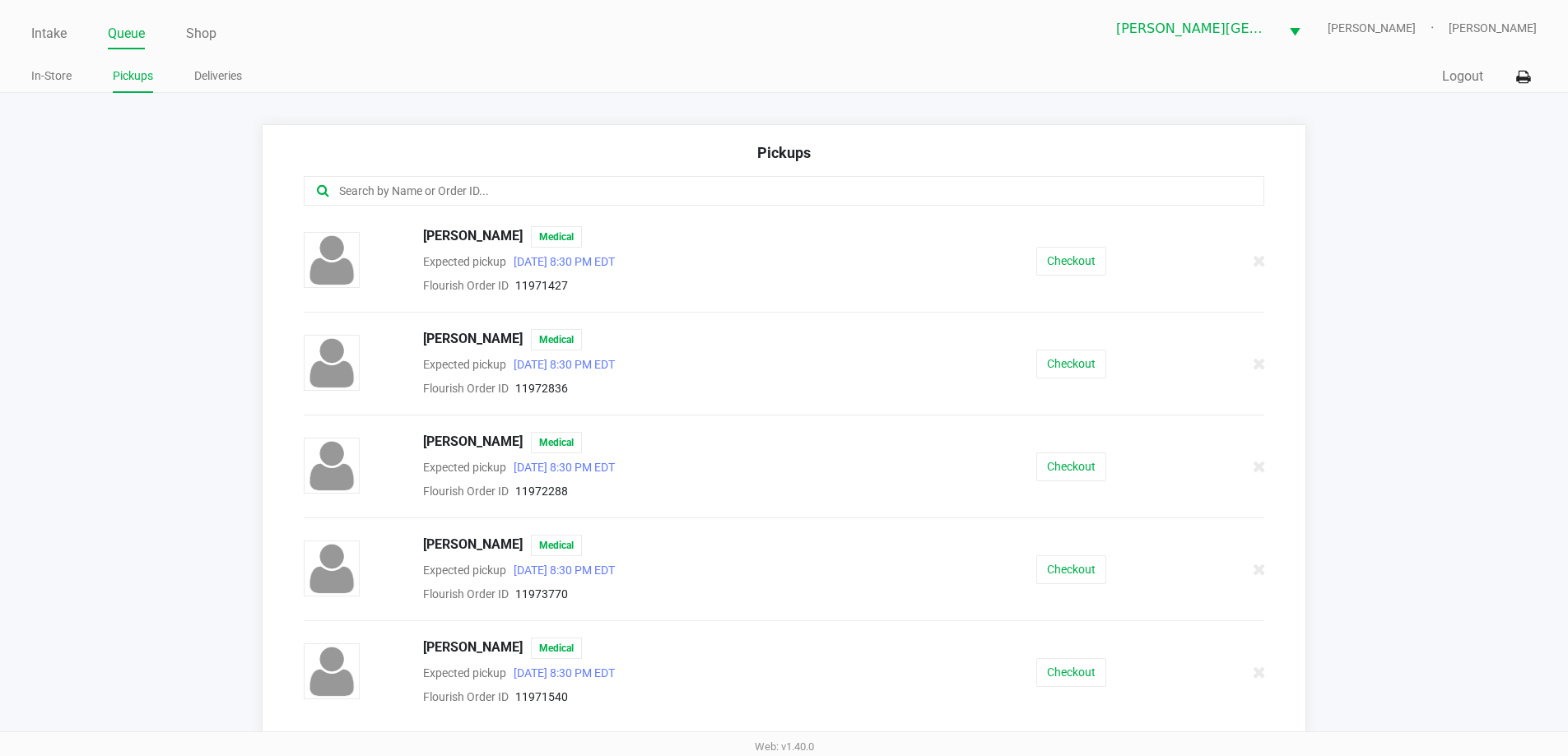
click at [431, 196] on input "text" at bounding box center [758, 191] width 841 height 19
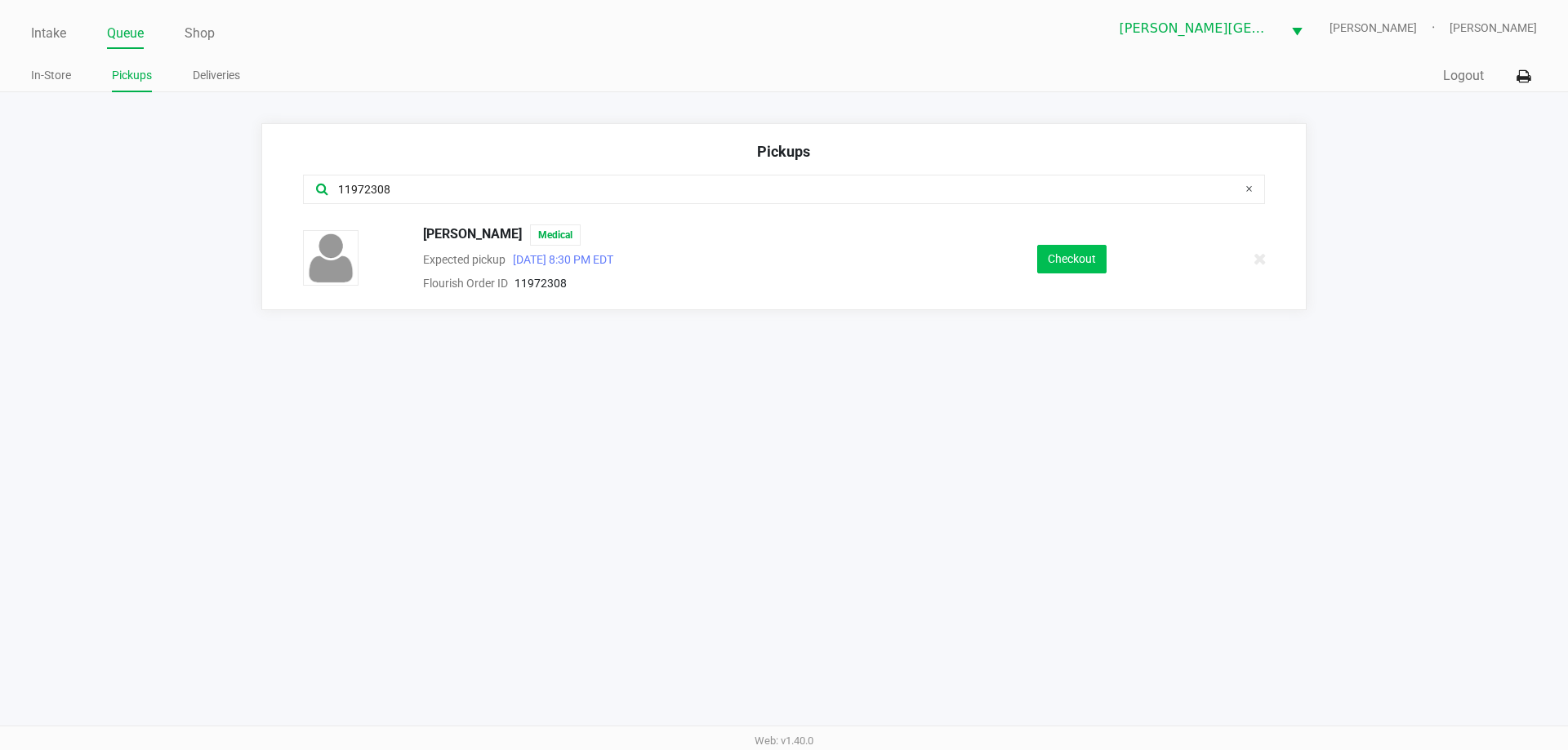
type input "11972308"
click at [1089, 255] on button "Checkout" at bounding box center [1071, 259] width 69 height 29
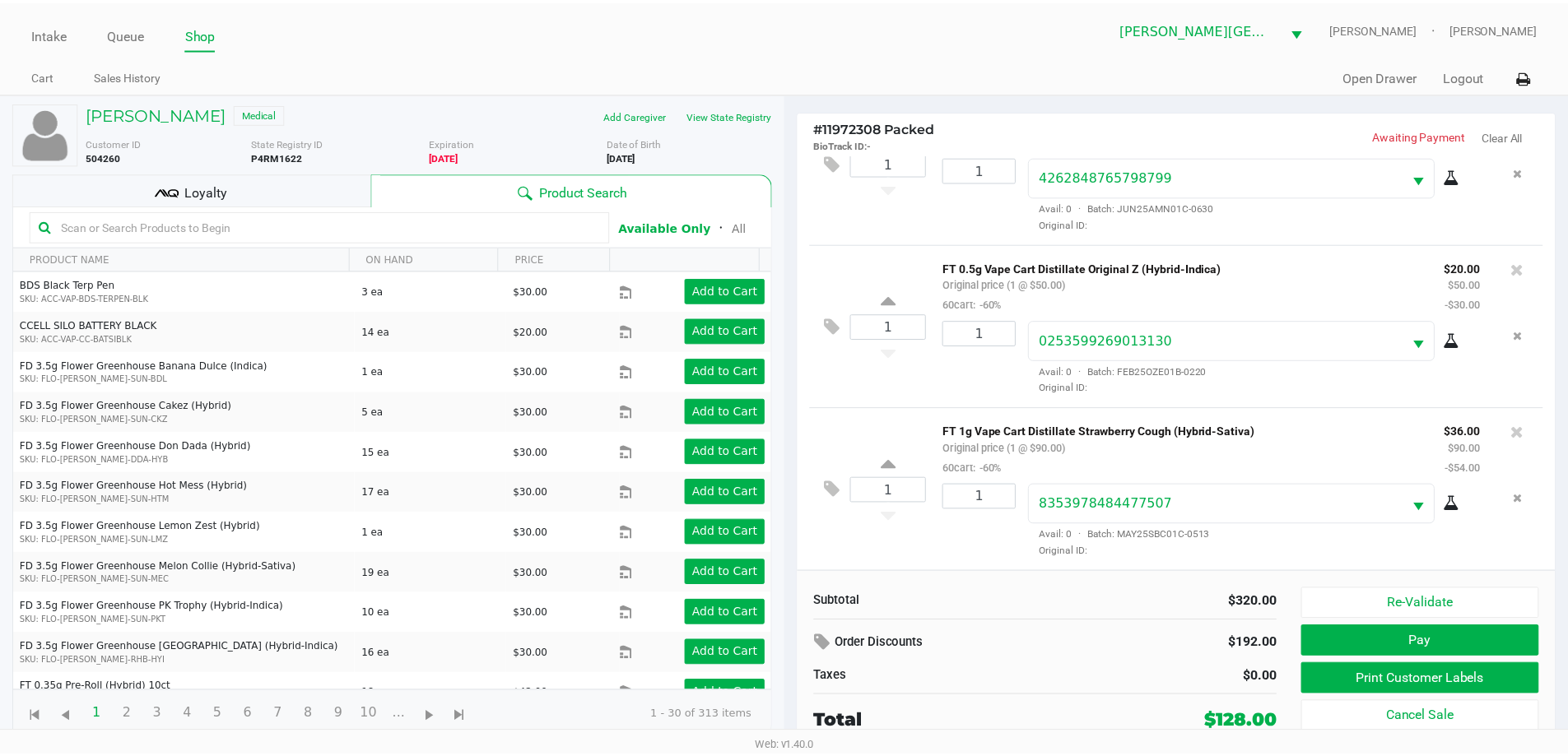
scroll to position [241, 0]
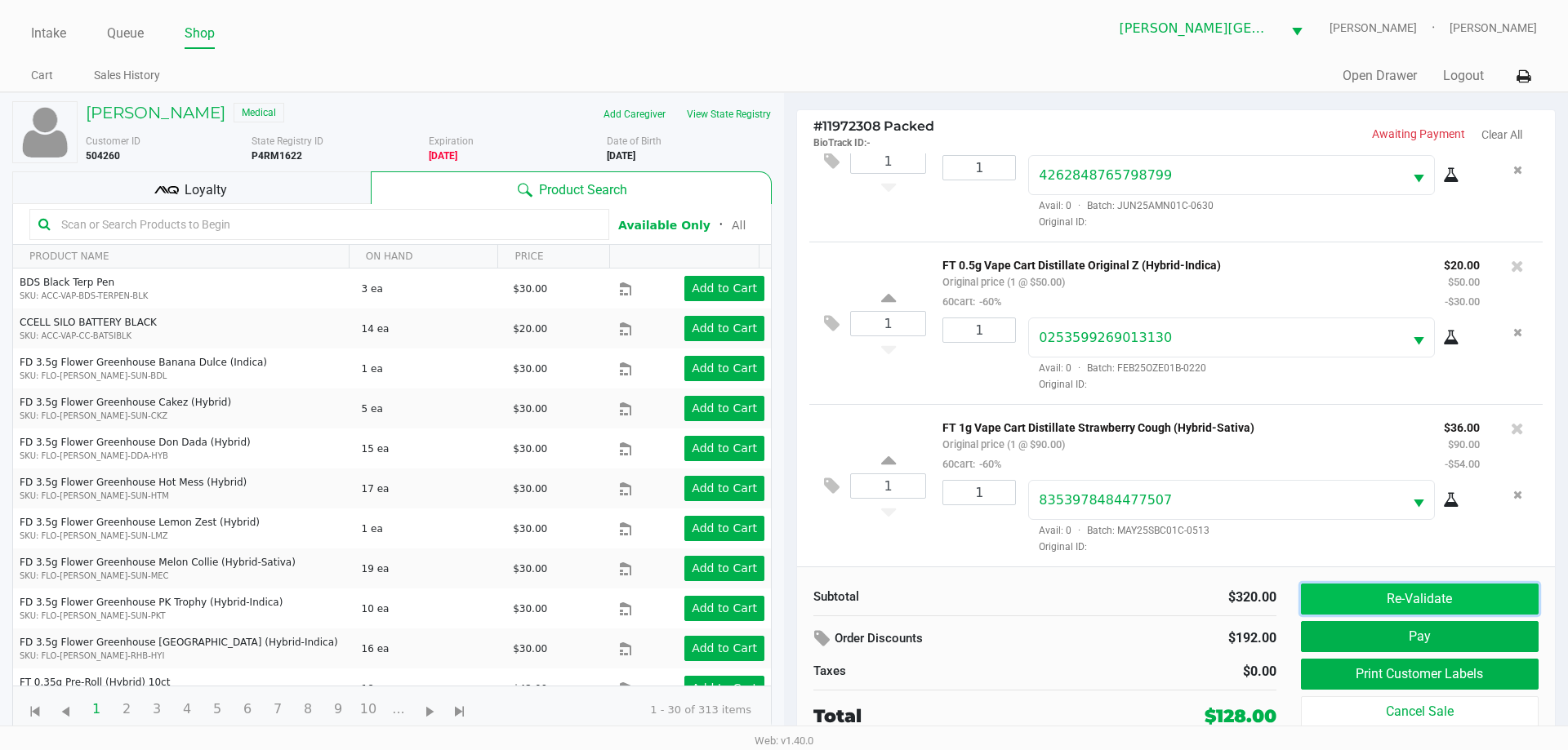
click at [1435, 592] on button "Re-Validate" at bounding box center [1419, 599] width 238 height 31
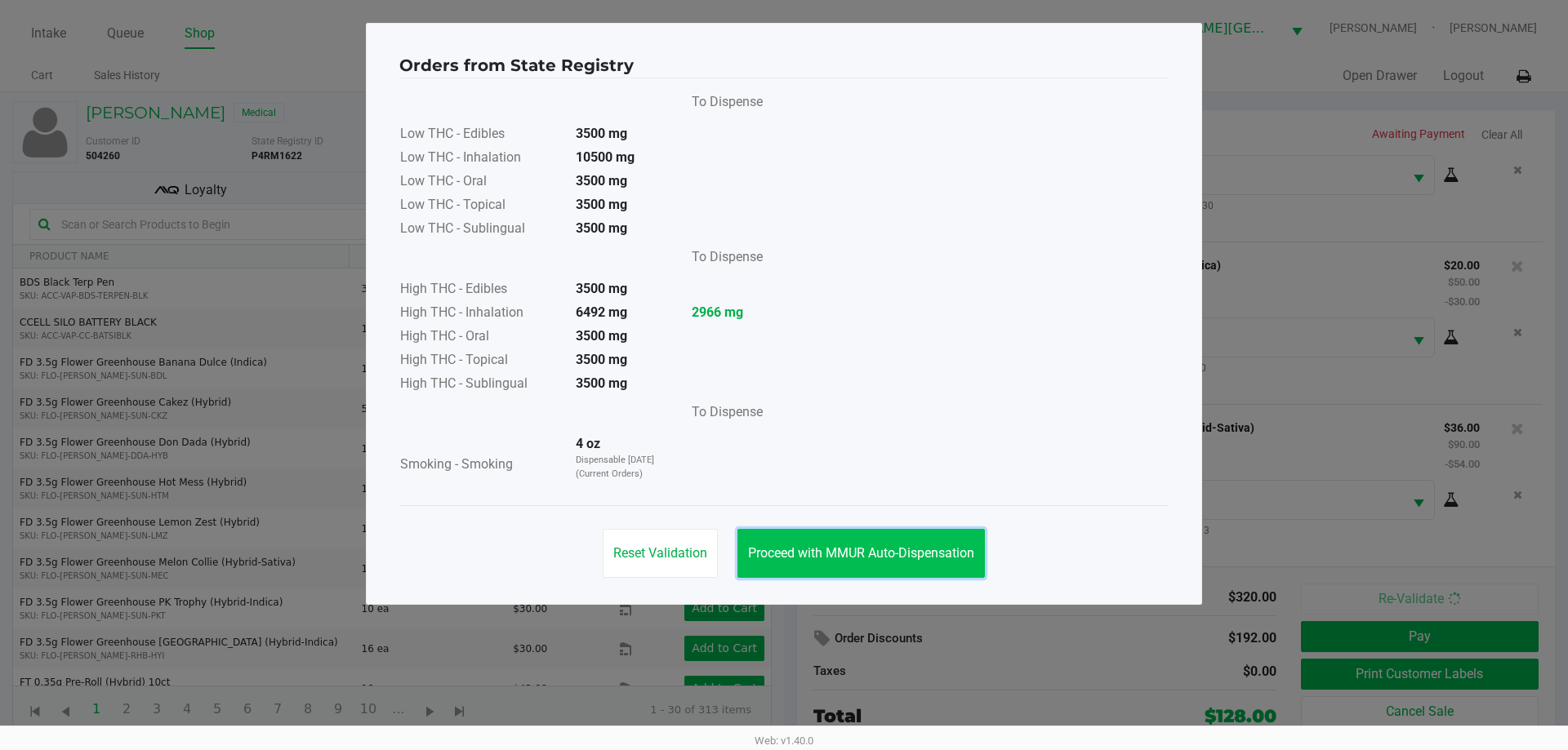
click at [921, 553] on span "Proceed with MMUR Auto-Dispensation" at bounding box center [860, 553] width 226 height 16
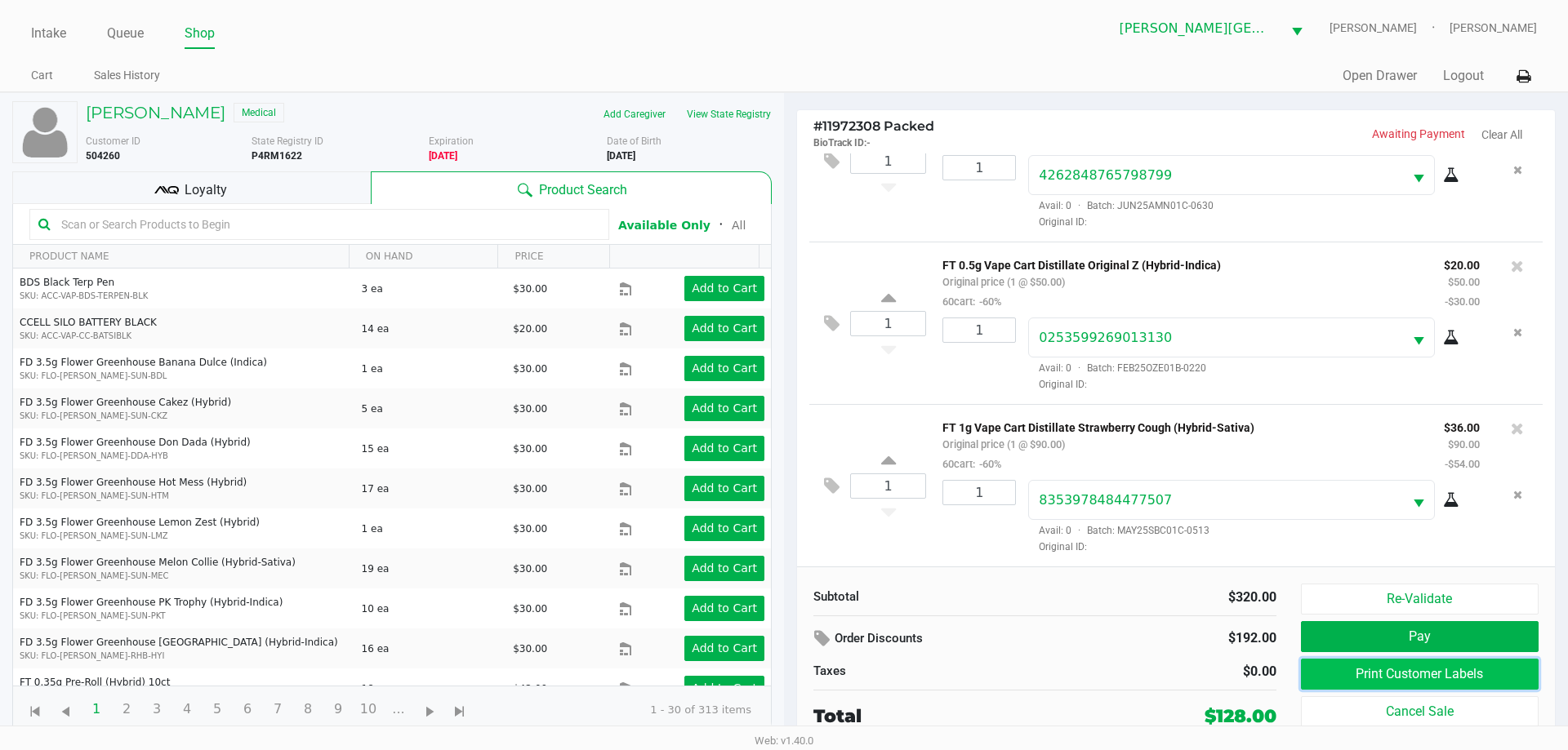
click at [1397, 671] on button "Print Customer Labels" at bounding box center [1419, 674] width 238 height 31
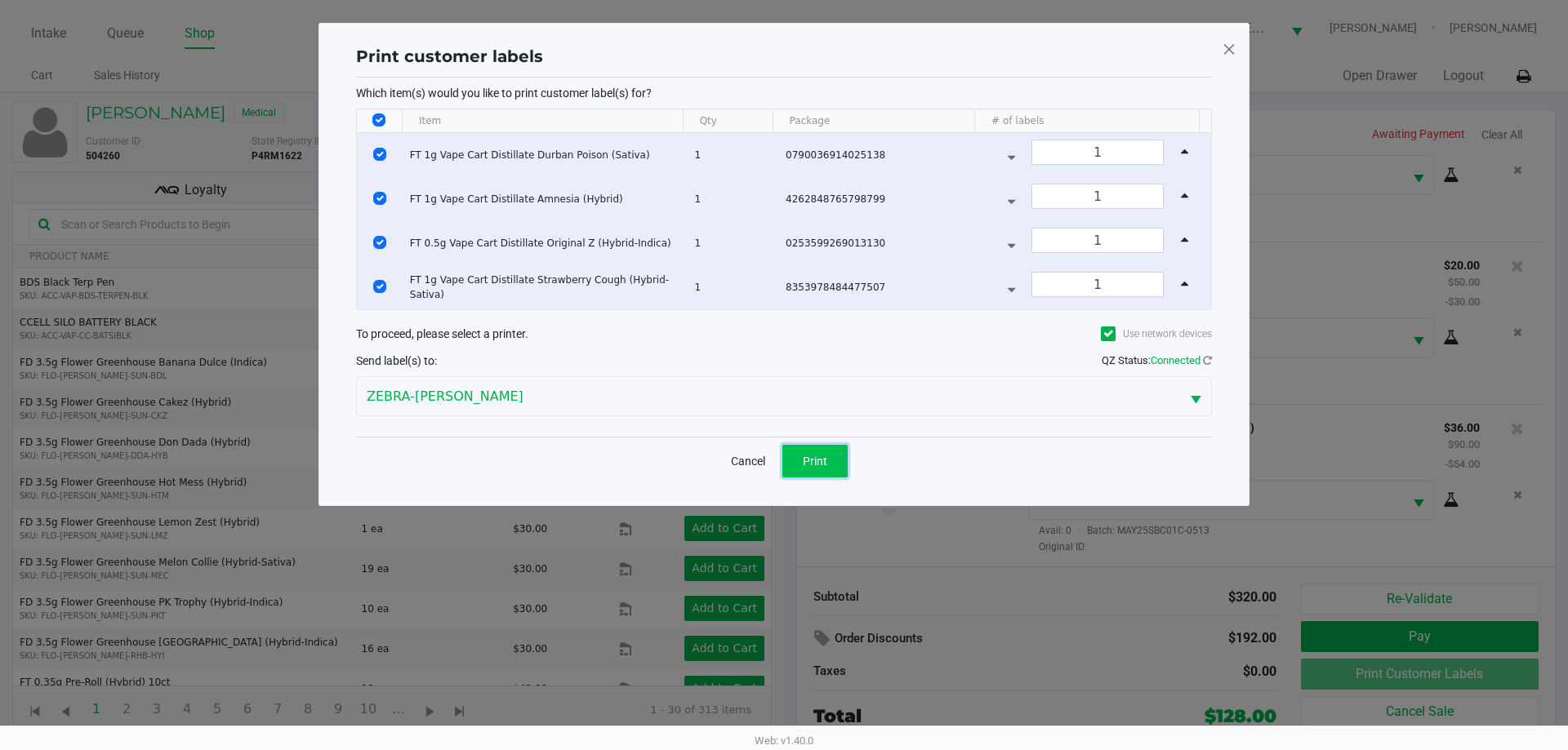
click at [818, 458] on span "Print" at bounding box center [815, 461] width 24 height 13
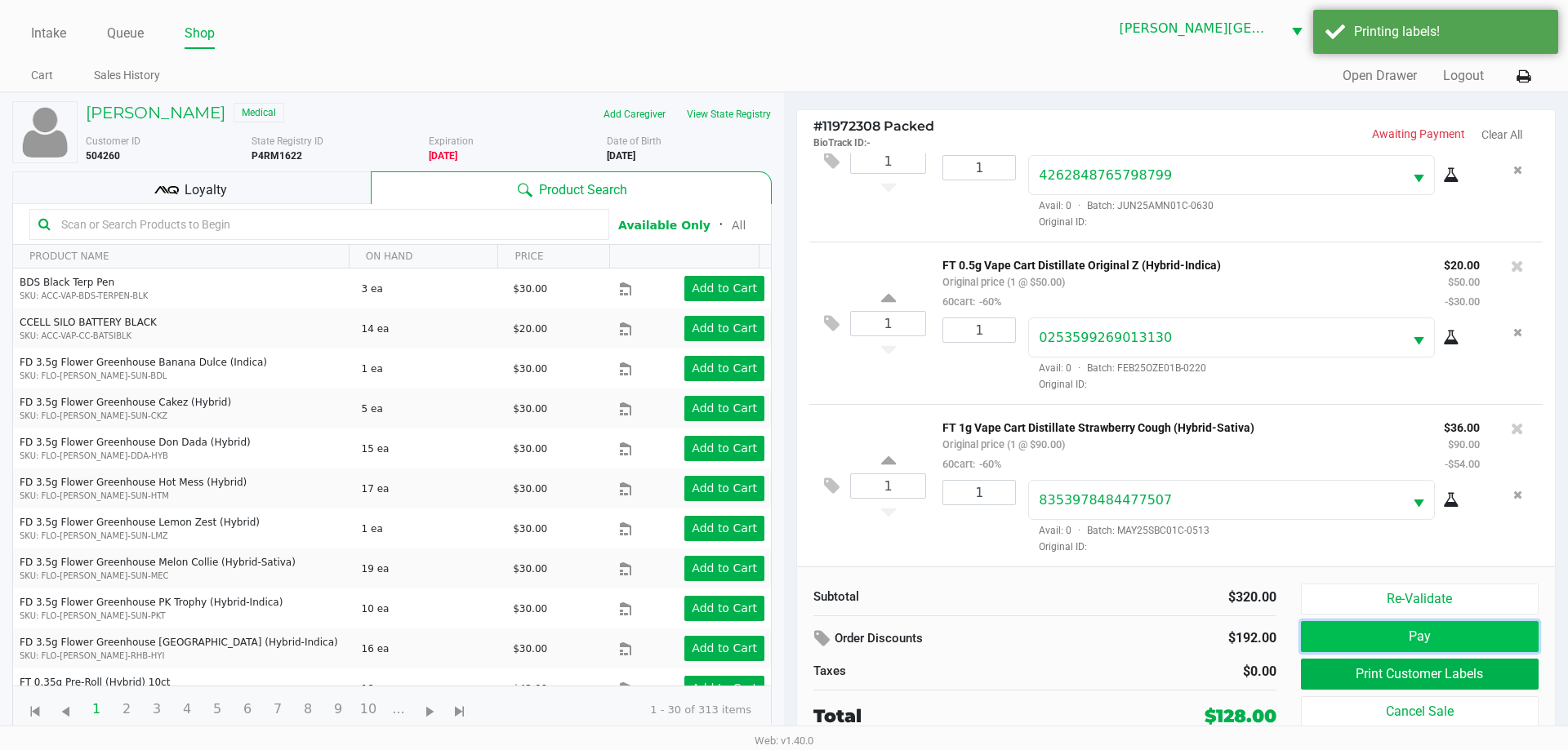
click at [1431, 629] on button "Pay" at bounding box center [1419, 637] width 238 height 31
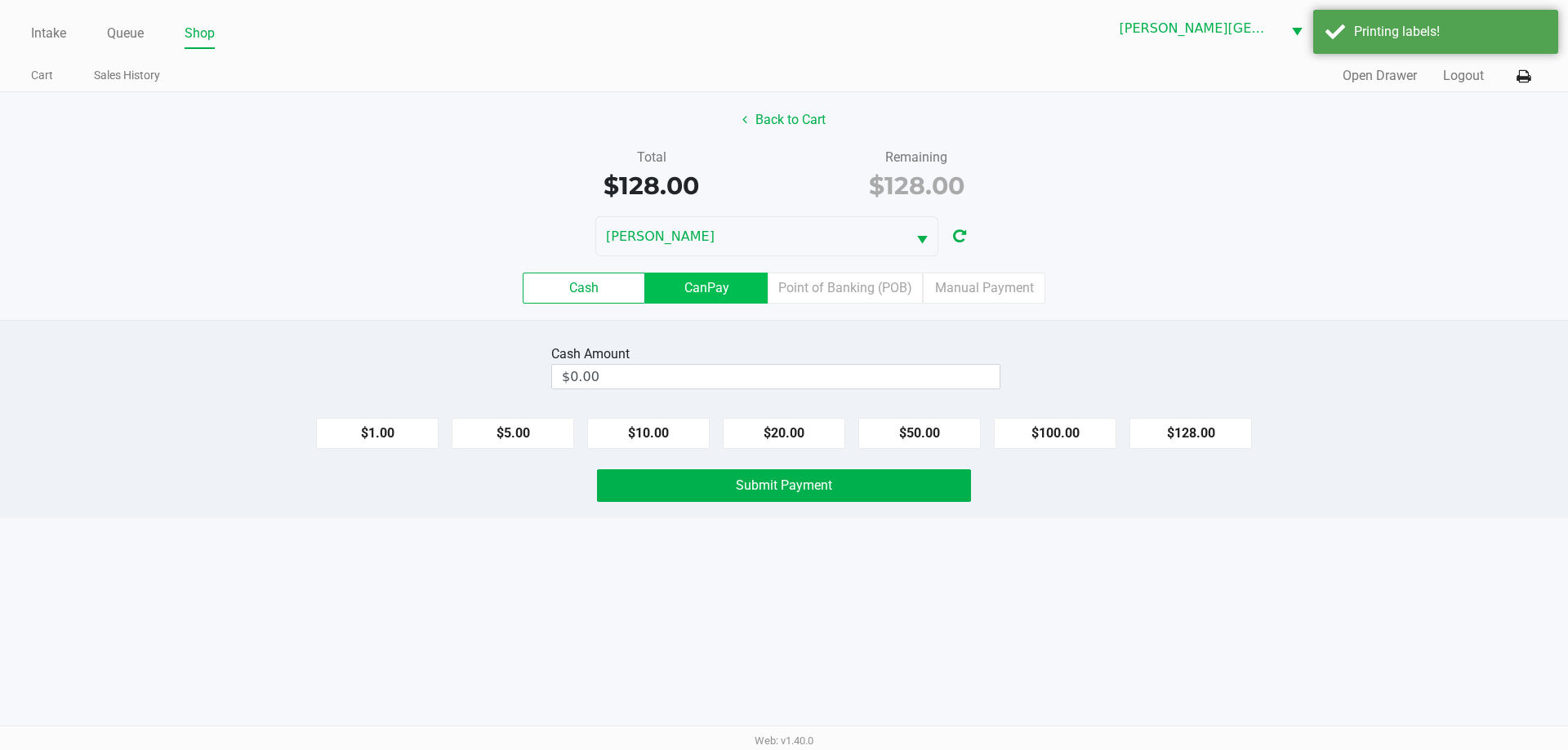
click at [701, 286] on label "CanPay" at bounding box center [706, 289] width 122 height 31
click at [0, 0] on 2 "CanPay" at bounding box center [0, 0] width 0 height 0
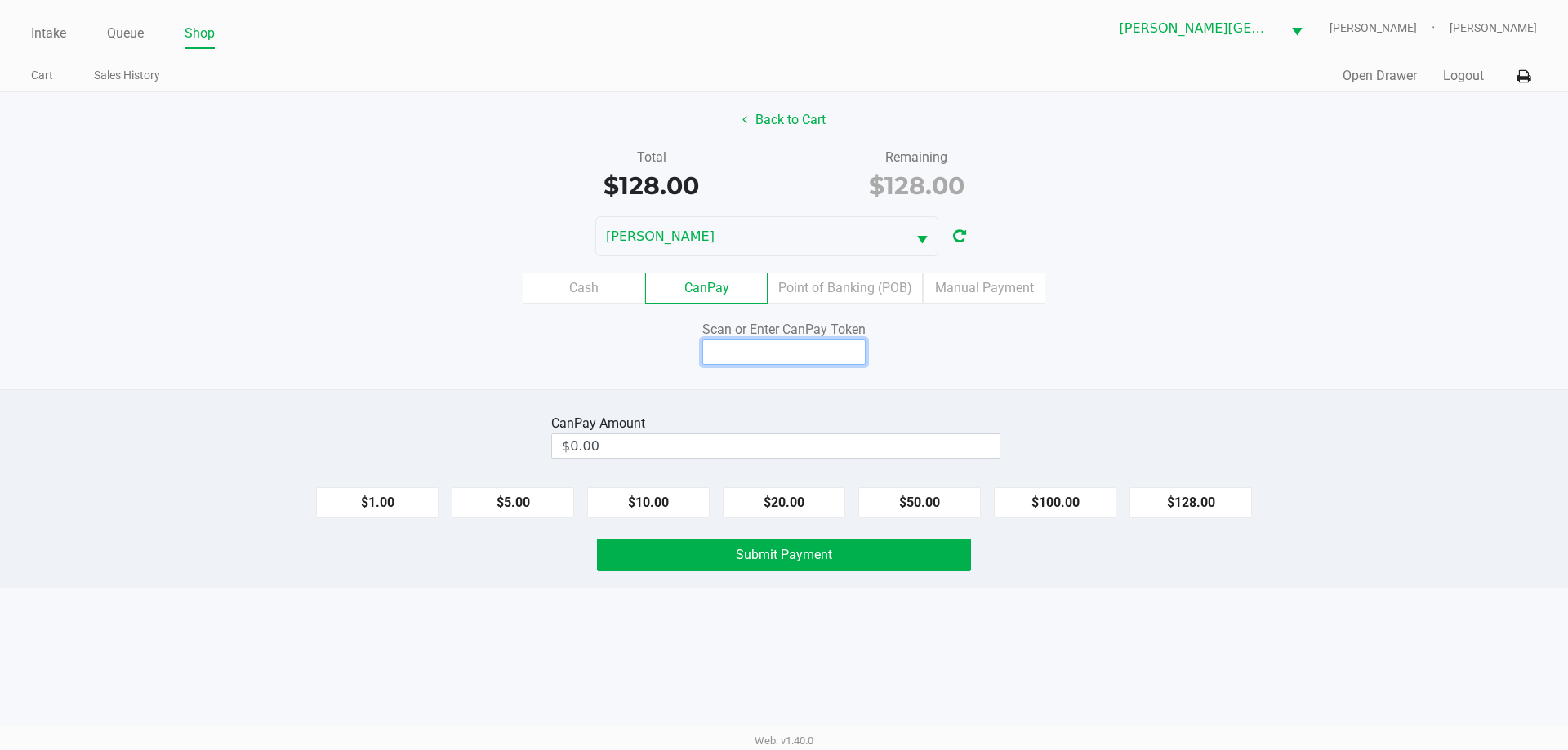
click at [765, 357] on input at bounding box center [784, 351] width 164 height 25
type input "q4020117q"
click at [1192, 504] on button "$128.00" at bounding box center [1191, 503] width 122 height 31
type input "$128.00"
drag, startPoint x: 761, startPoint y: 558, endPoint x: 819, endPoint y: 580, distance: 62.0
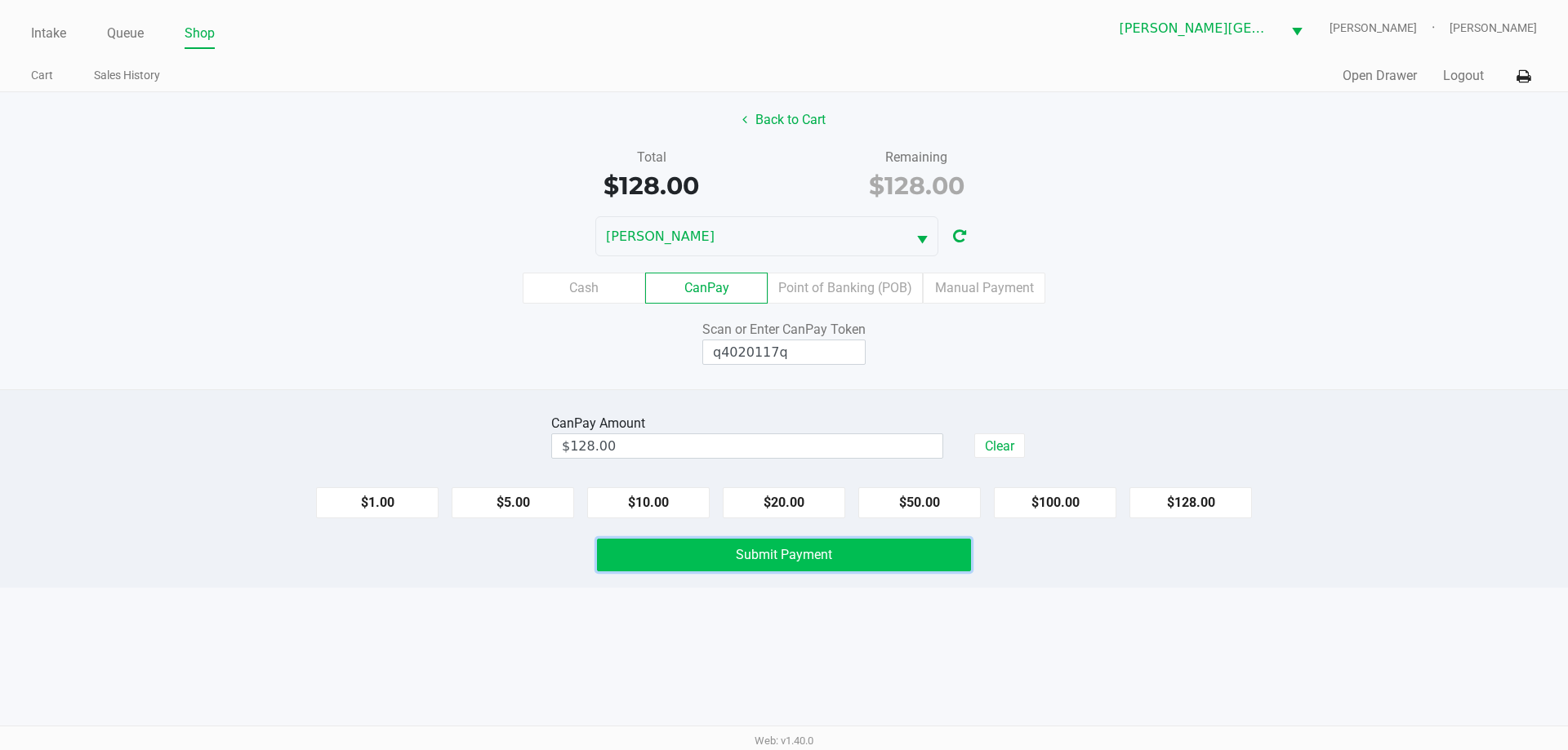
click at [764, 556] on span "Submit Payment" at bounding box center [784, 554] width 96 height 16
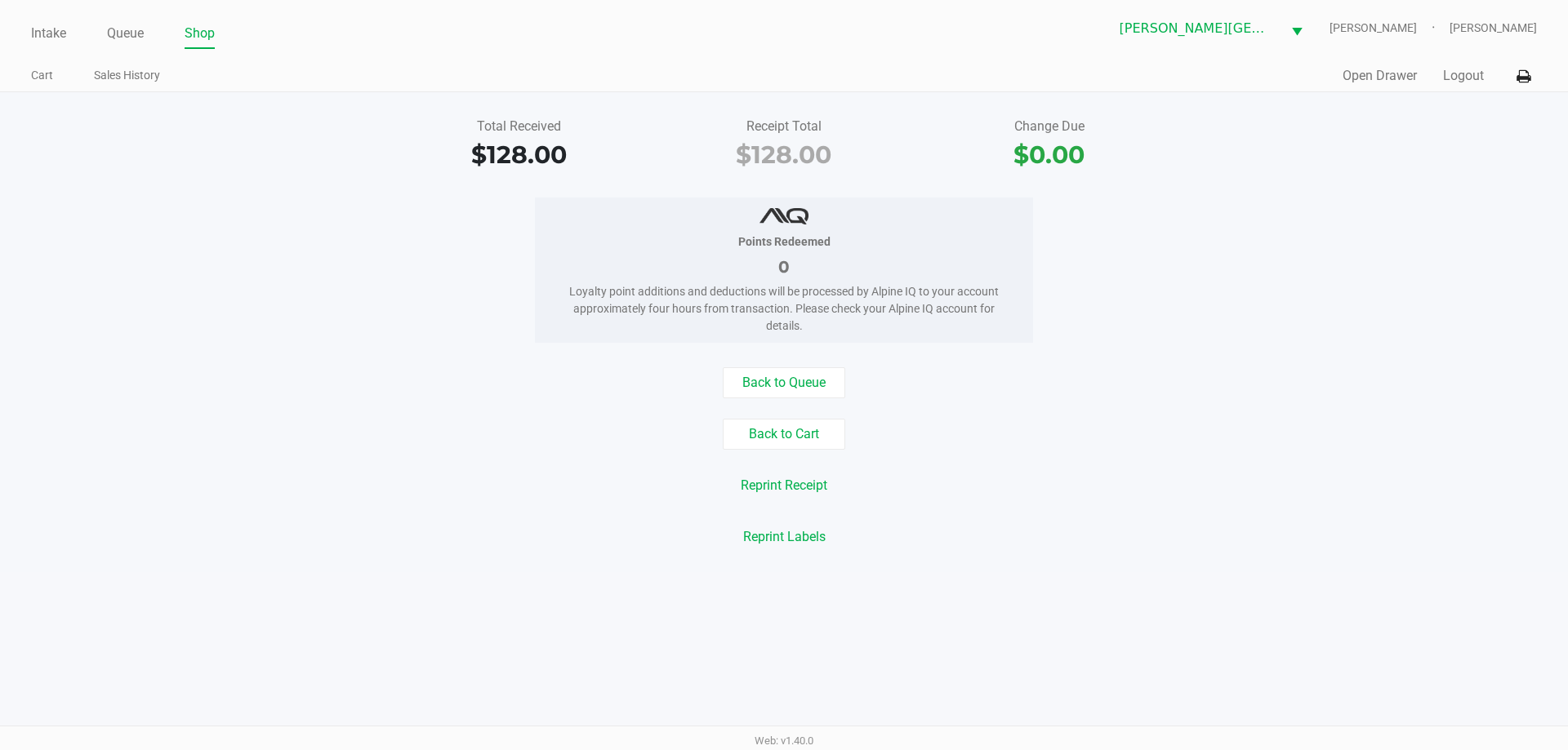
click at [429, 386] on div "Back to Queue" at bounding box center [784, 383] width 1592 height 31
click at [136, 38] on link "Queue" at bounding box center [126, 33] width 37 height 23
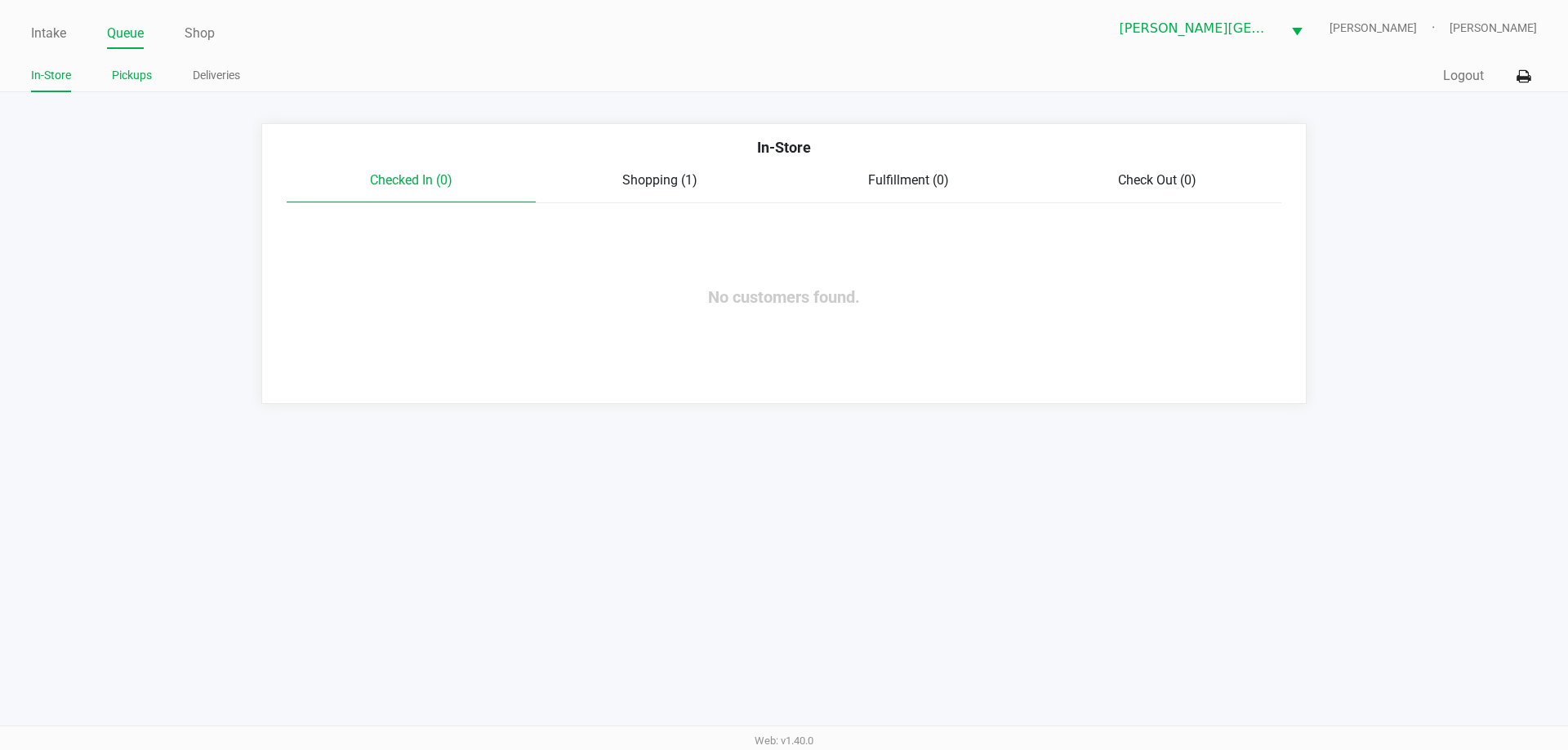
click at [123, 80] on link "Pickups" at bounding box center [131, 76] width 40 height 20
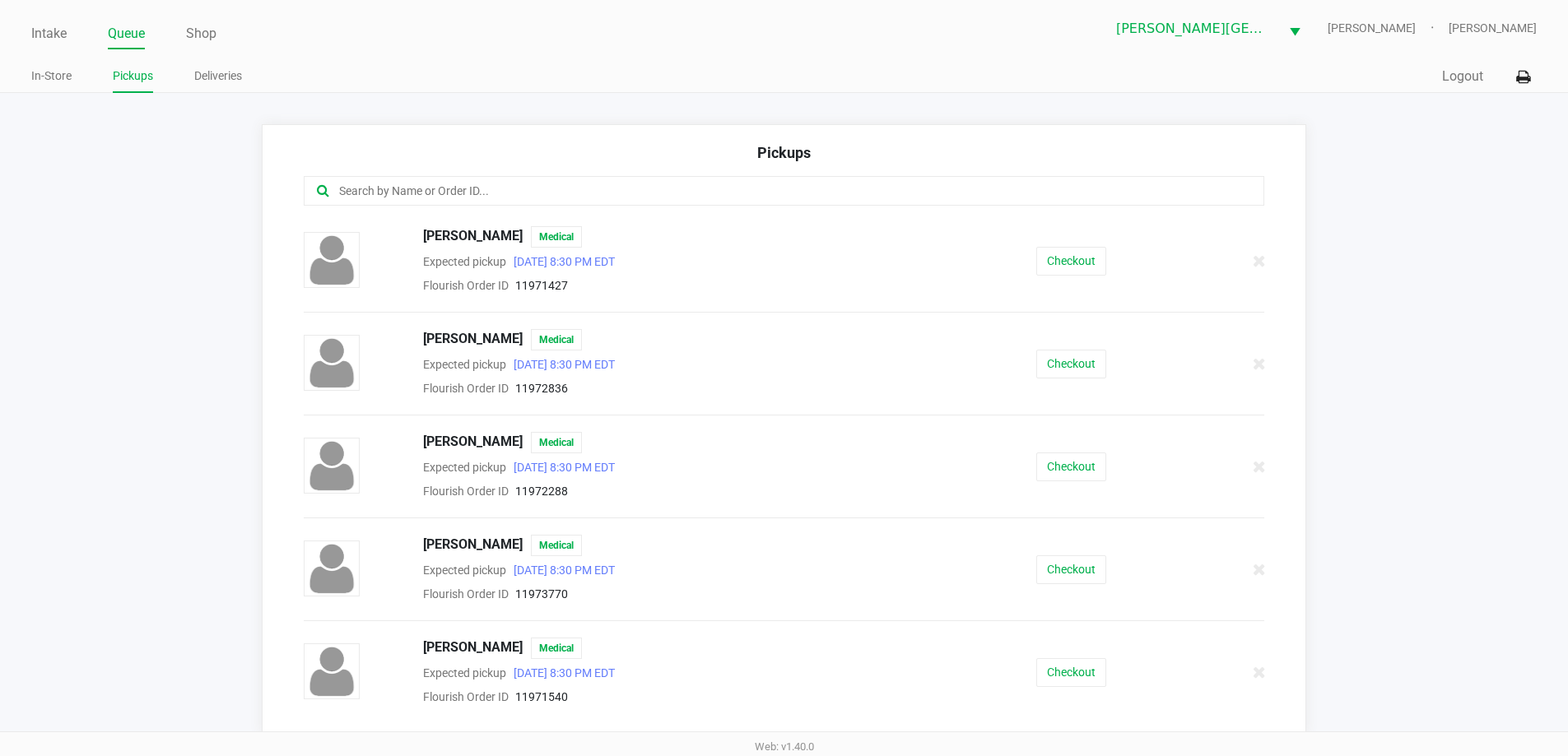
click at [550, 195] on input "text" at bounding box center [758, 191] width 841 height 19
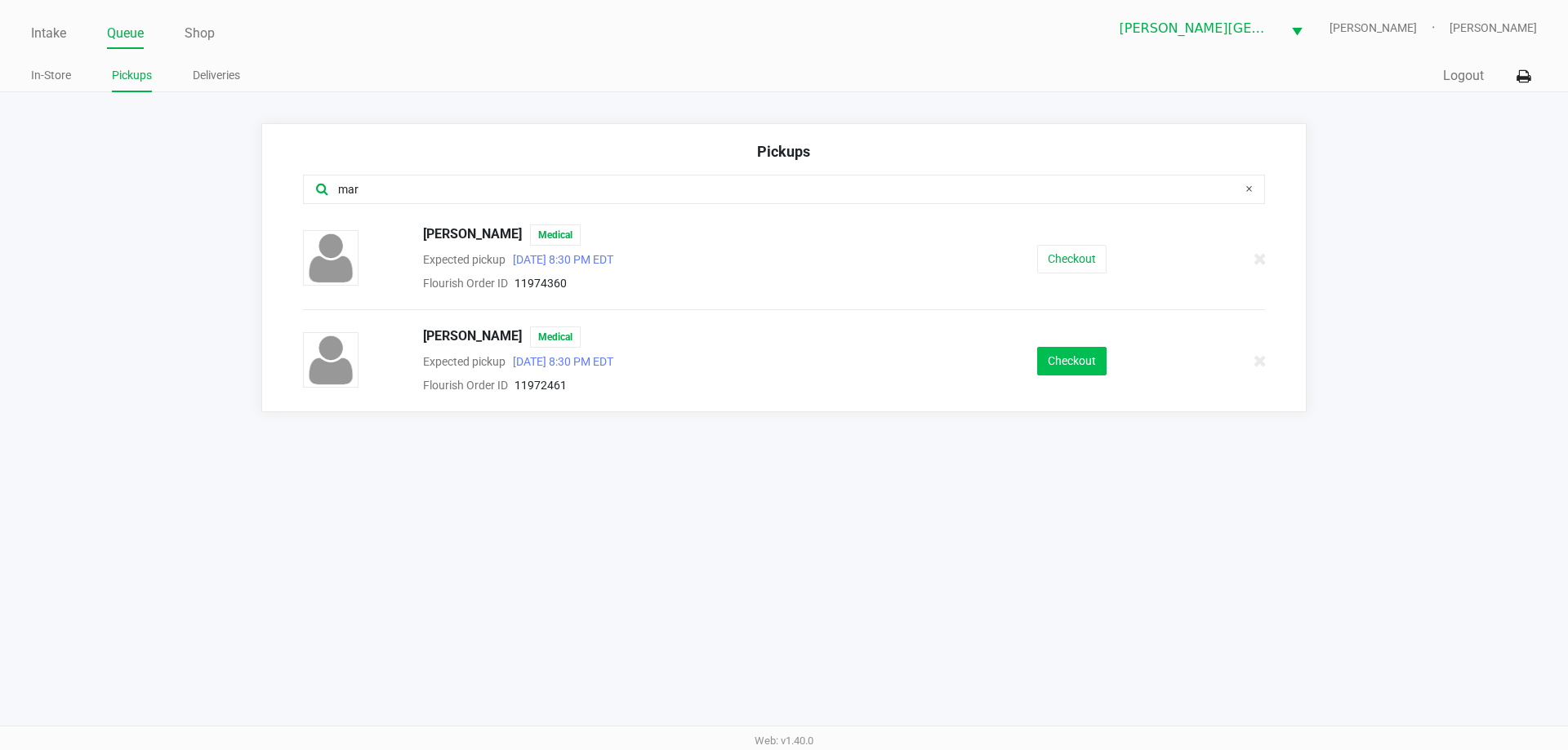
type input "mar"
click at [1080, 359] on button "Checkout" at bounding box center [1071, 361] width 69 height 29
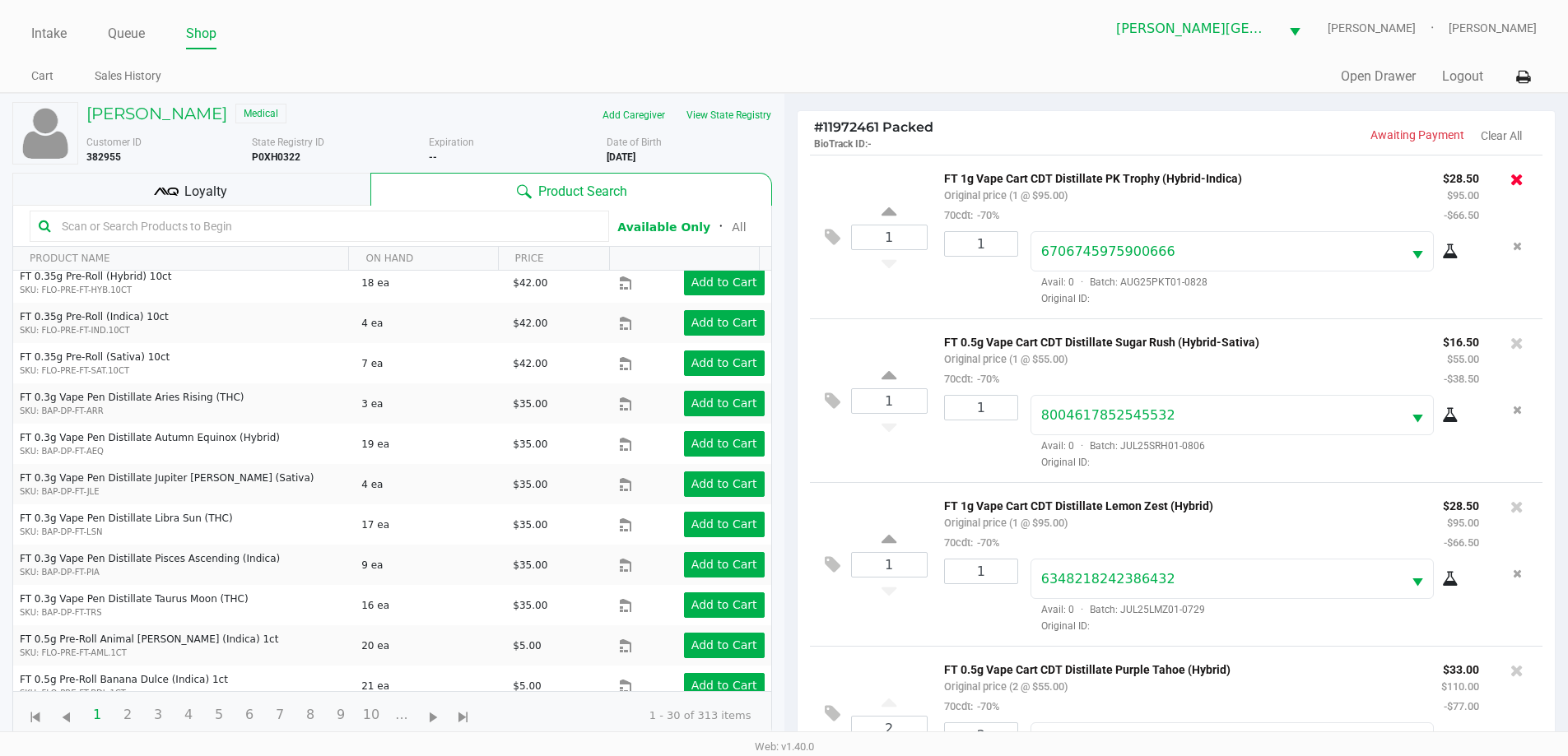
click at [1511, 177] on icon at bounding box center [1518, 180] width 13 height 17
click at [1511, 178] on icon at bounding box center [1518, 180] width 13 height 17
click at [1511, 179] on icon at bounding box center [1518, 180] width 13 height 17
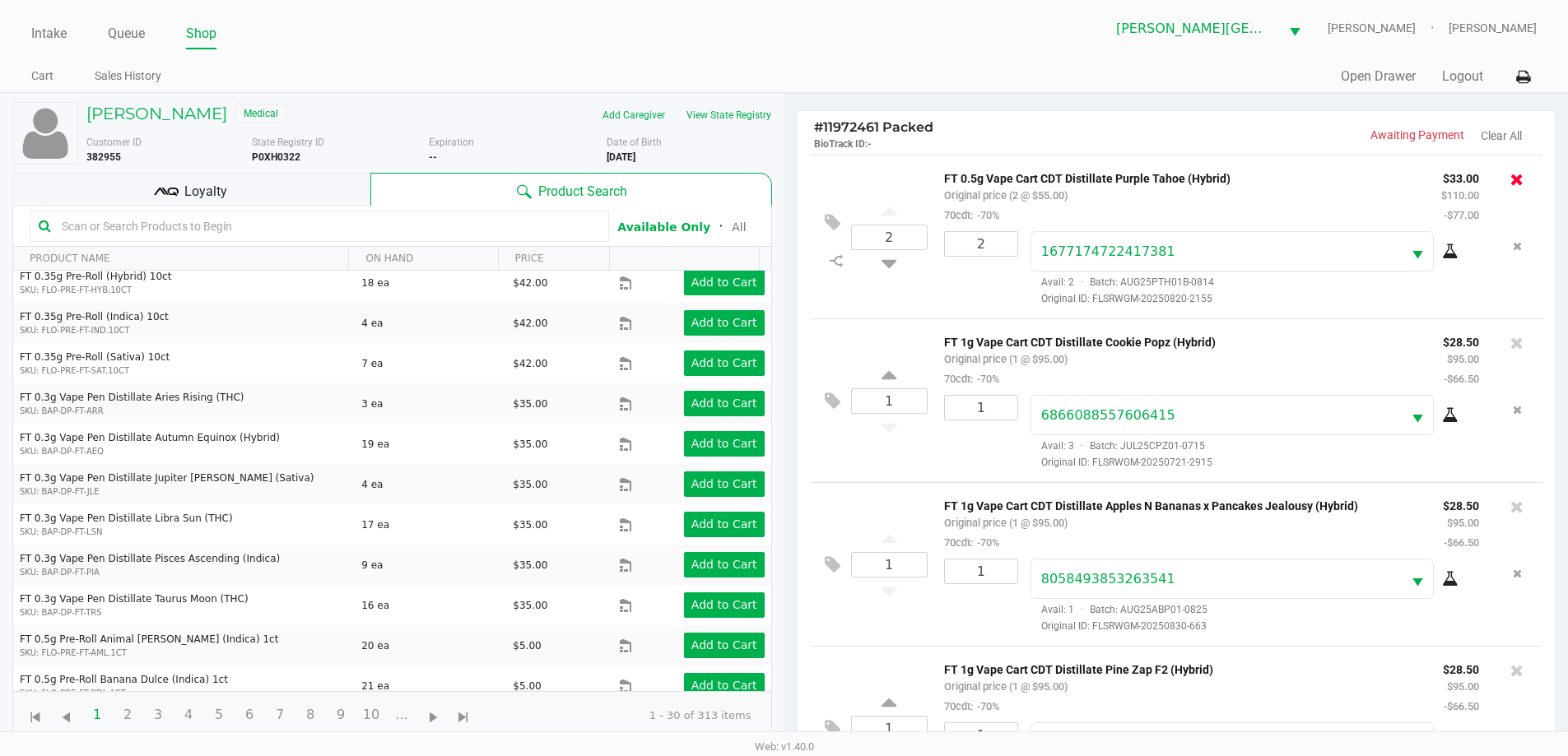
click at [1511, 179] on icon at bounding box center [1518, 180] width 13 height 17
click at [1511, 182] on icon at bounding box center [1518, 180] width 13 height 17
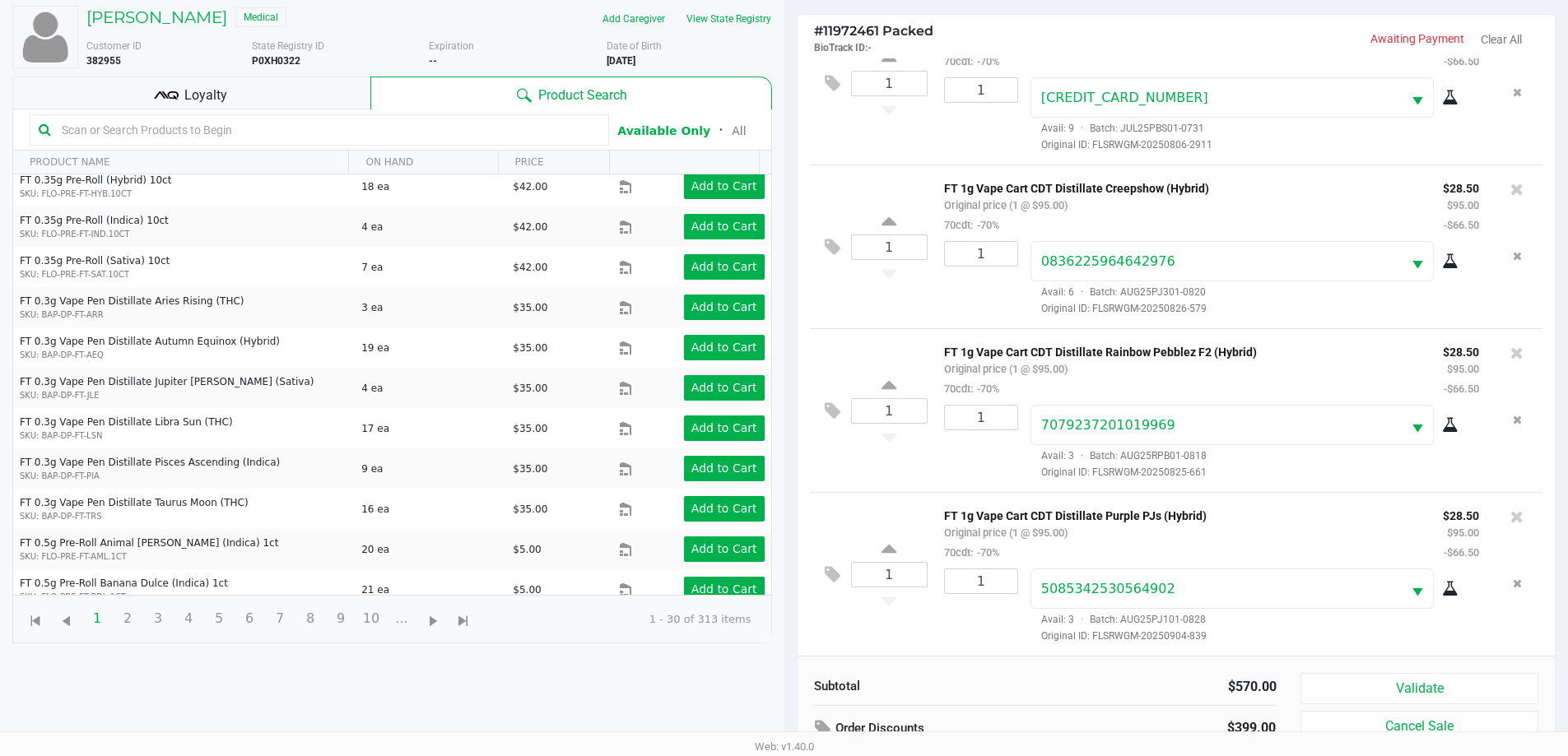
scroll to position [178, 0]
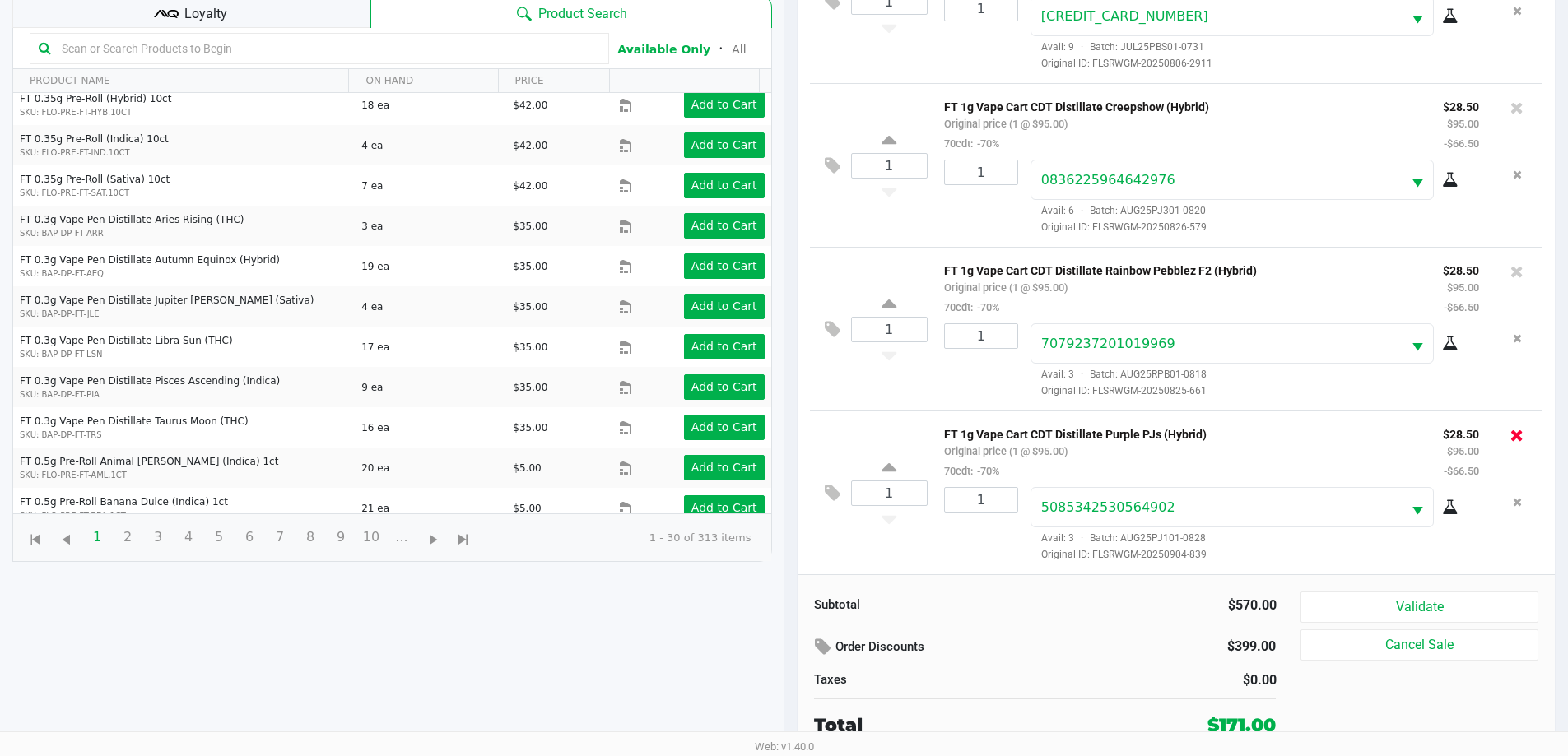
click at [1511, 430] on icon at bounding box center [1518, 435] width 13 height 17
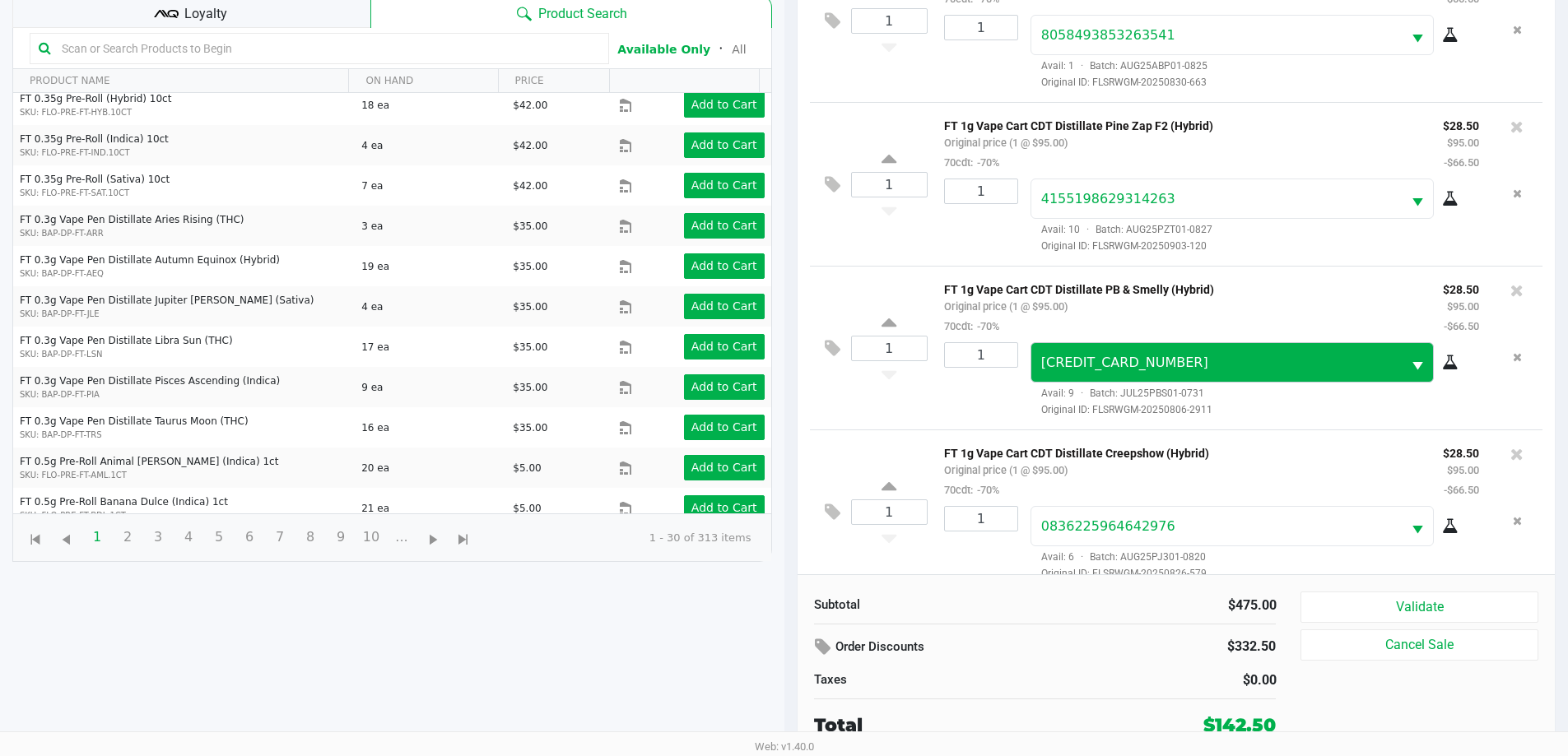
scroll to position [0, 0]
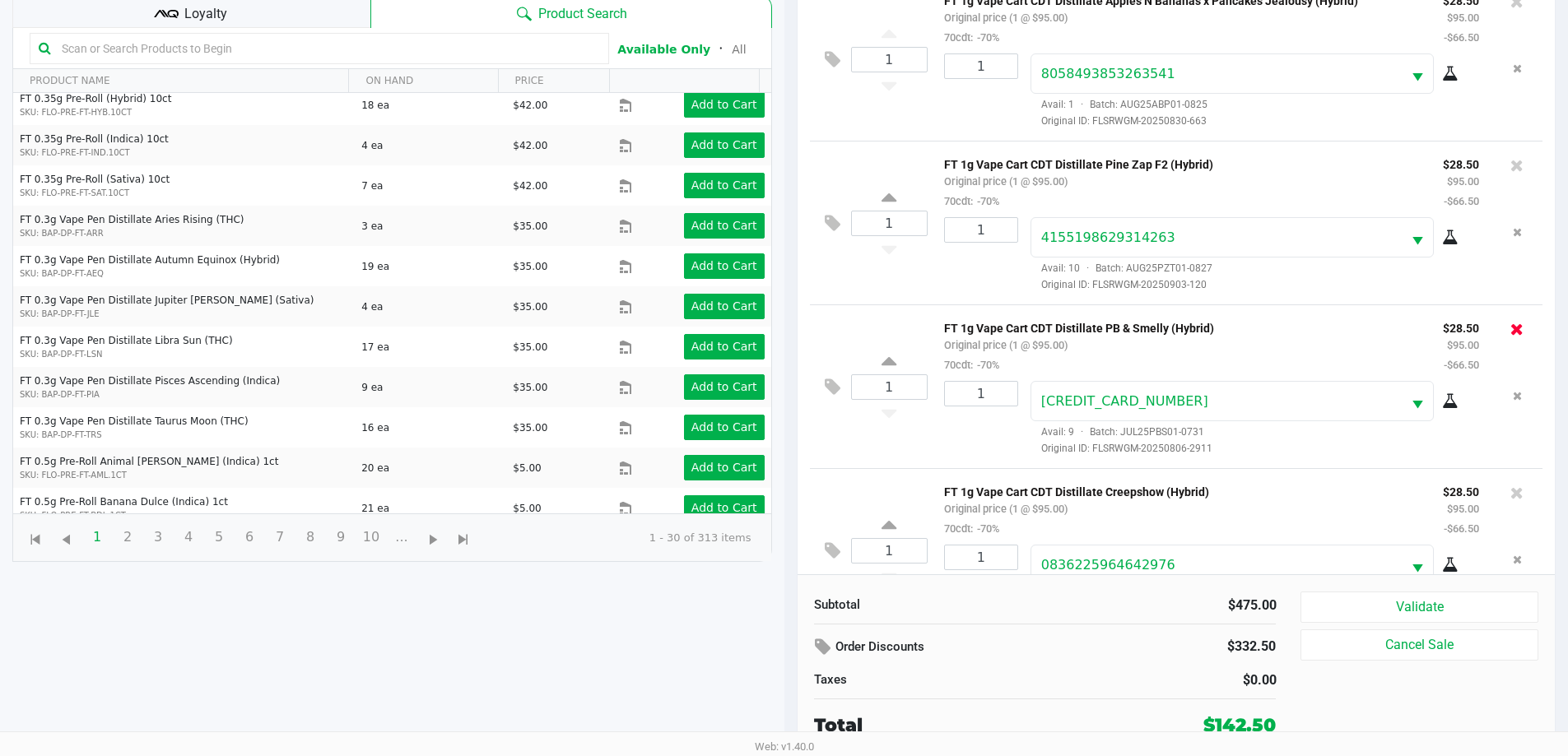
click at [1511, 320] on button at bounding box center [1518, 329] width 13 height 23
click at [1511, 165] on icon at bounding box center [1518, 166] width 13 height 17
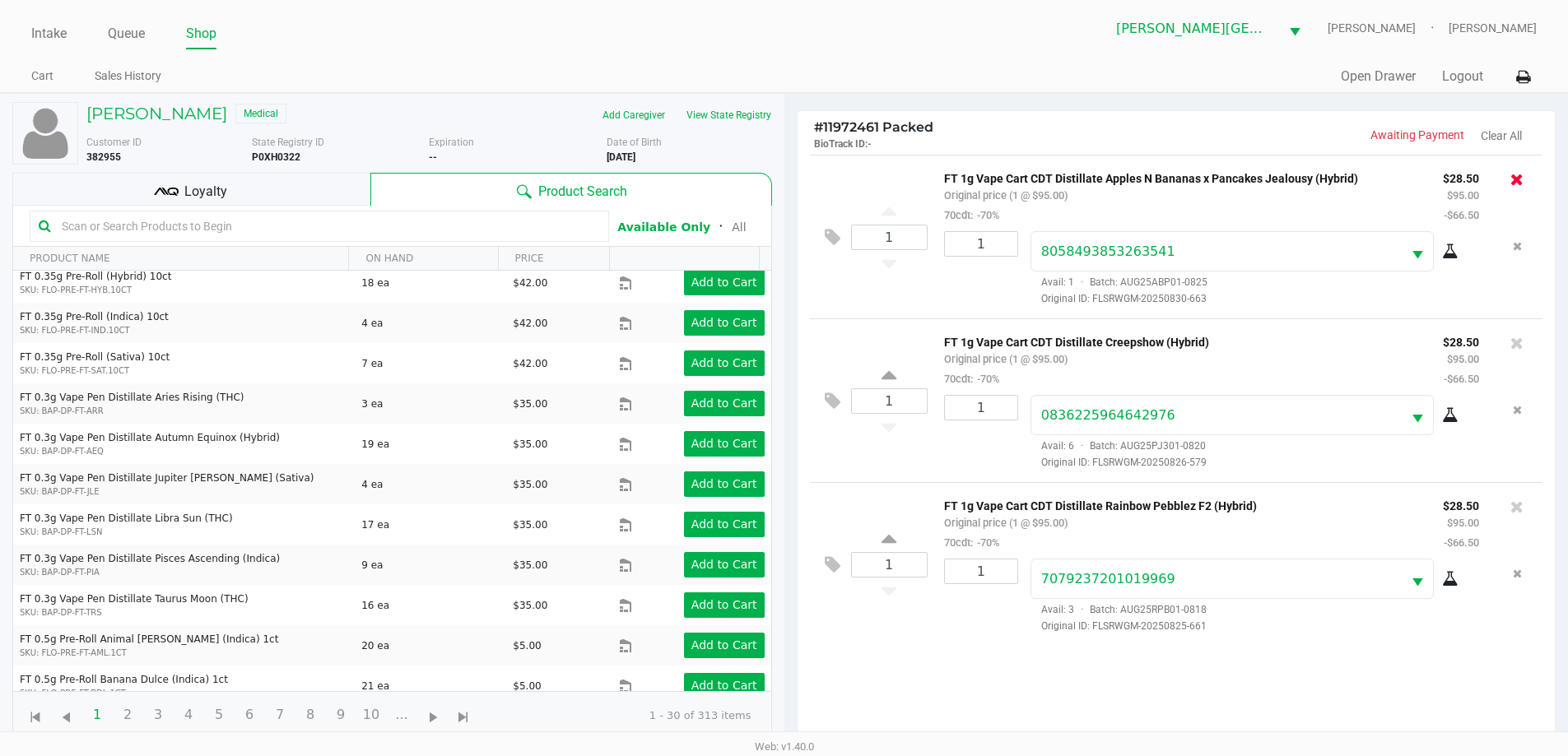
click at [1518, 178] on icon at bounding box center [1518, 180] width 13 height 17
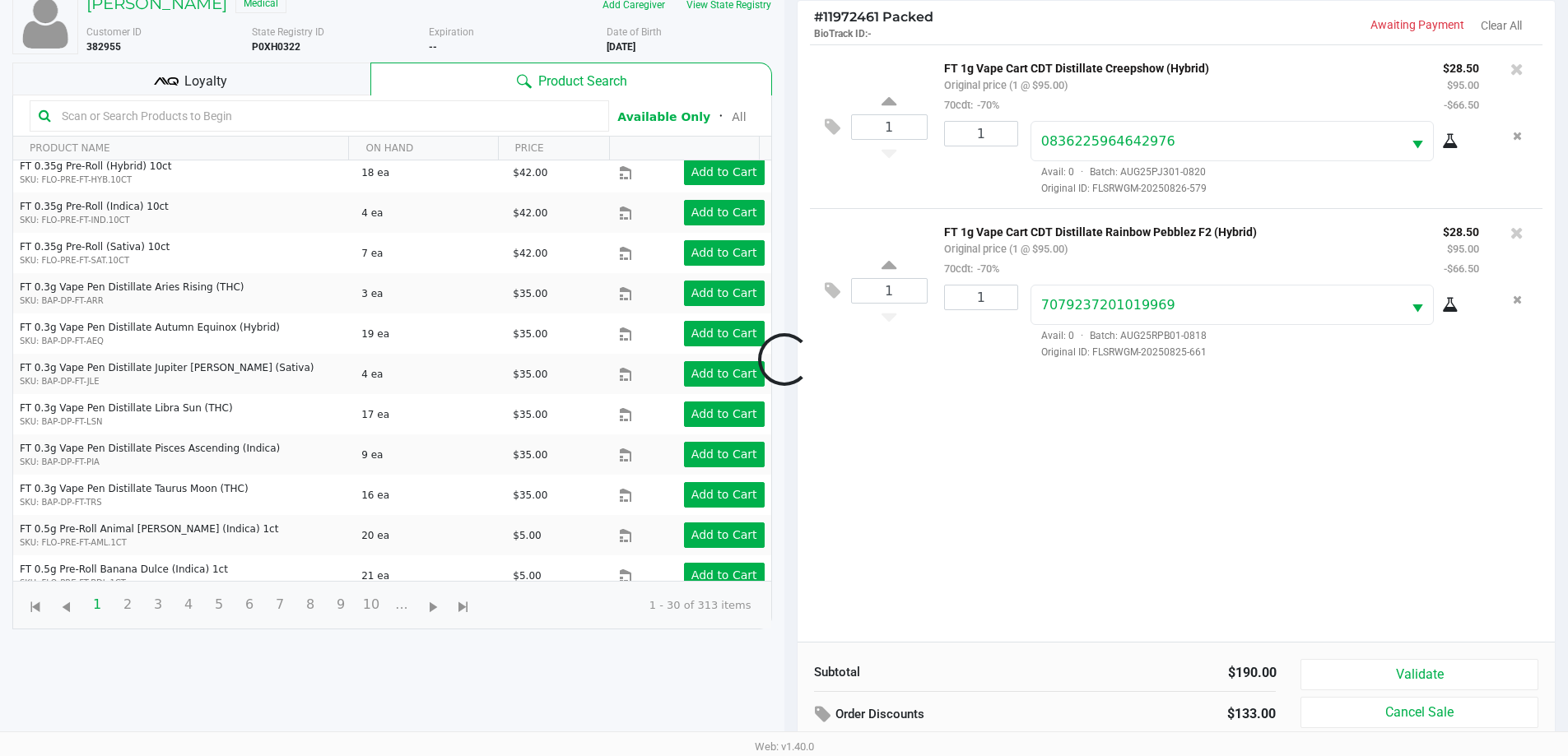
scroll to position [178, 0]
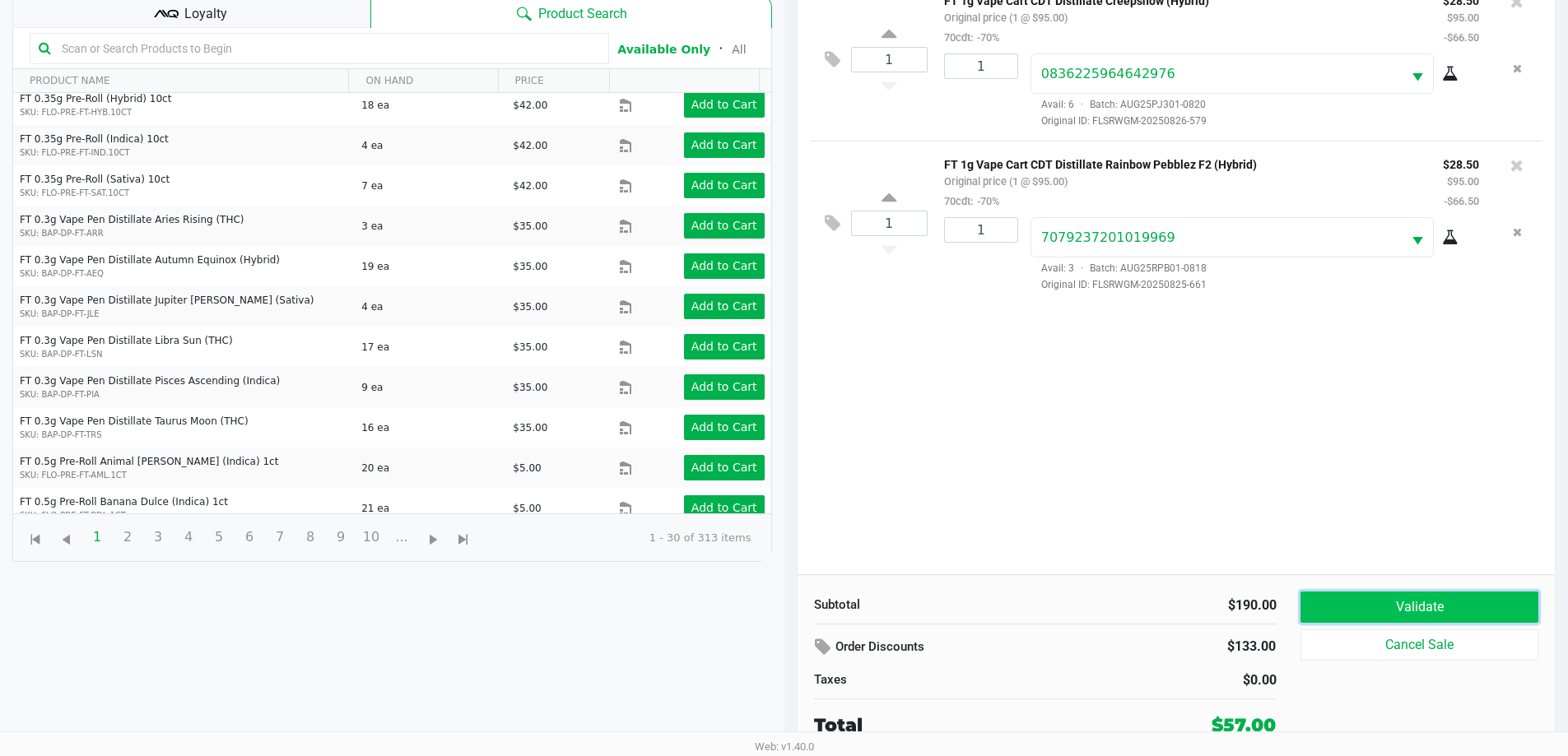
click at [1406, 597] on button "Validate" at bounding box center [1420, 608] width 237 height 32
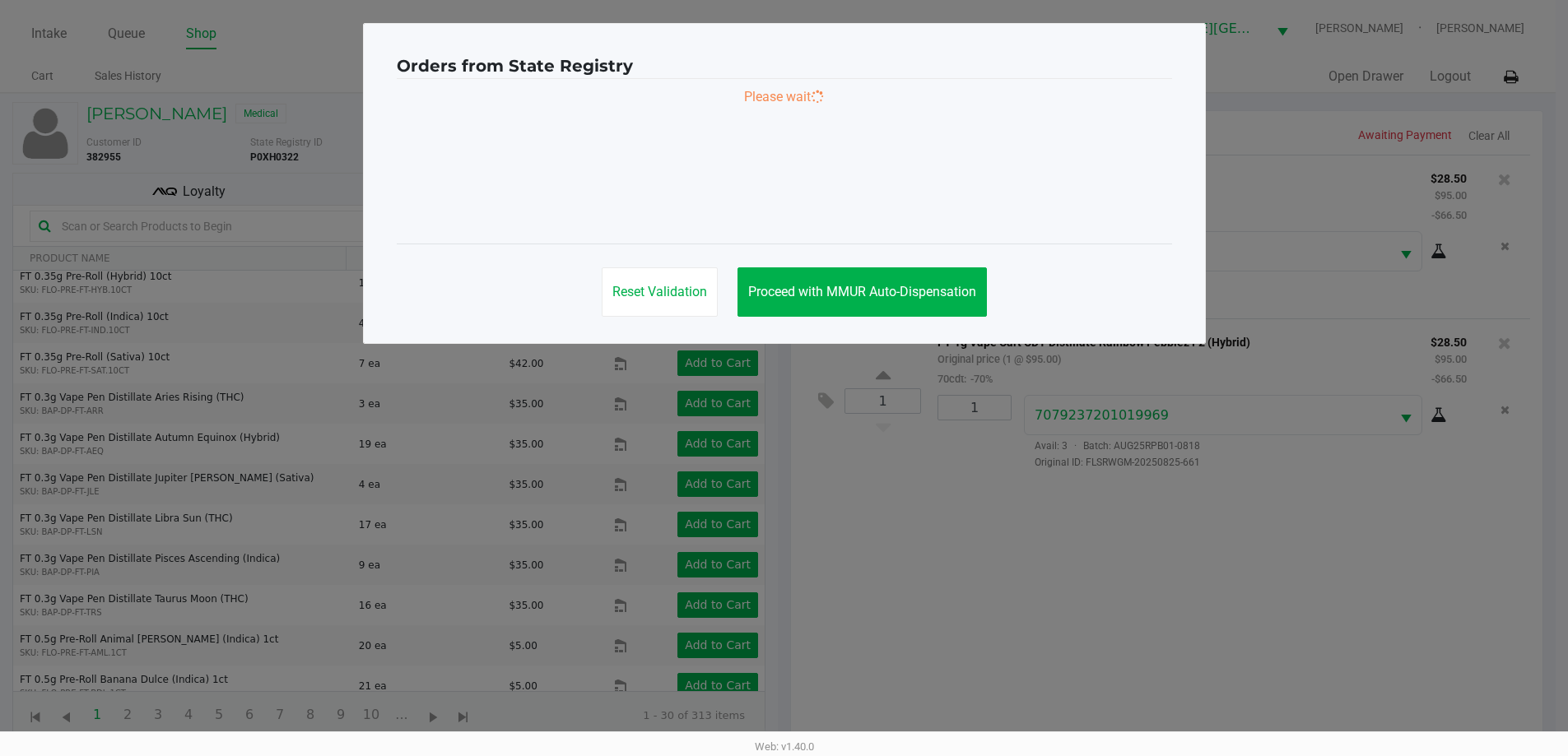
scroll to position [0, 0]
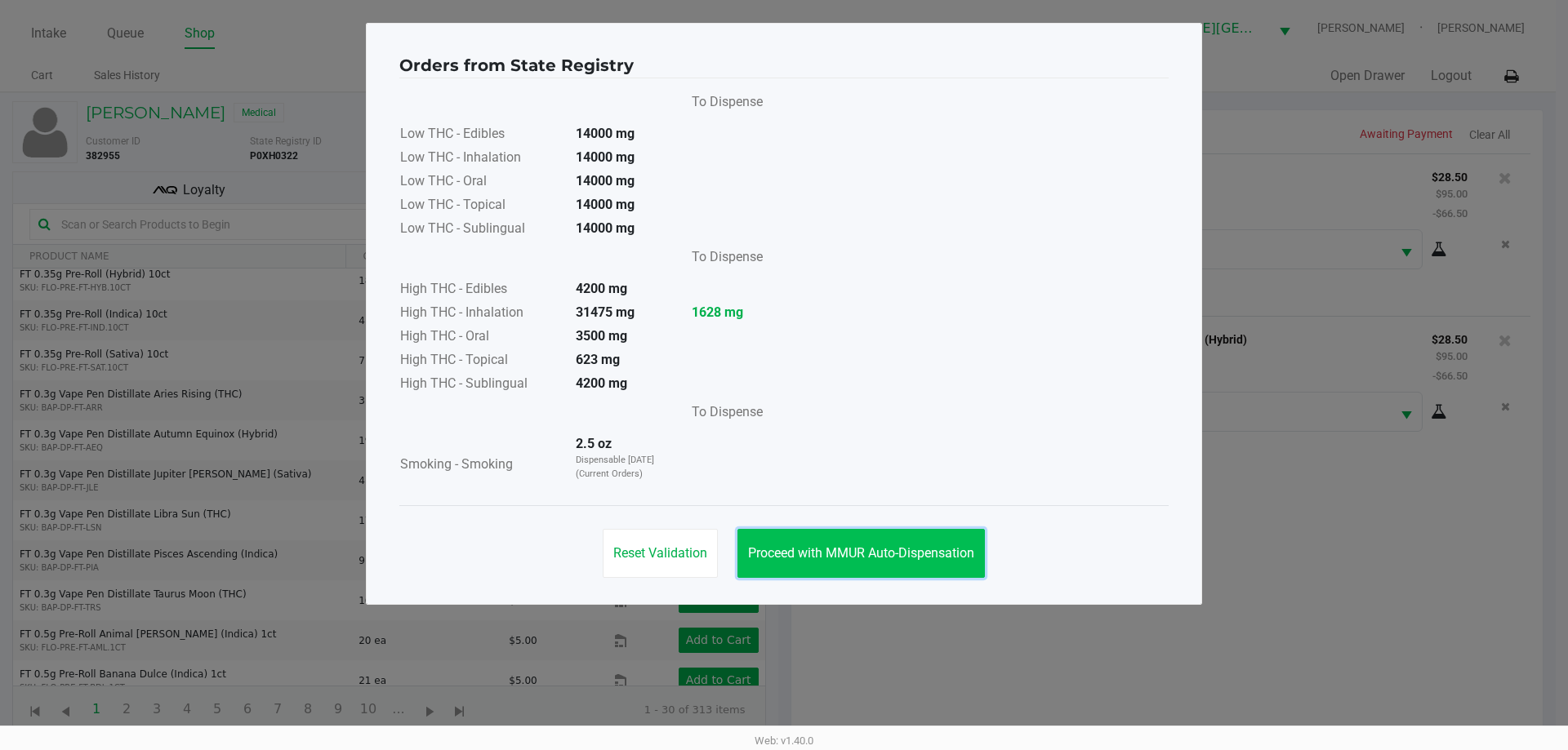
click at [888, 535] on button "Proceed with MMUR Auto-Dispensation" at bounding box center [860, 553] width 247 height 49
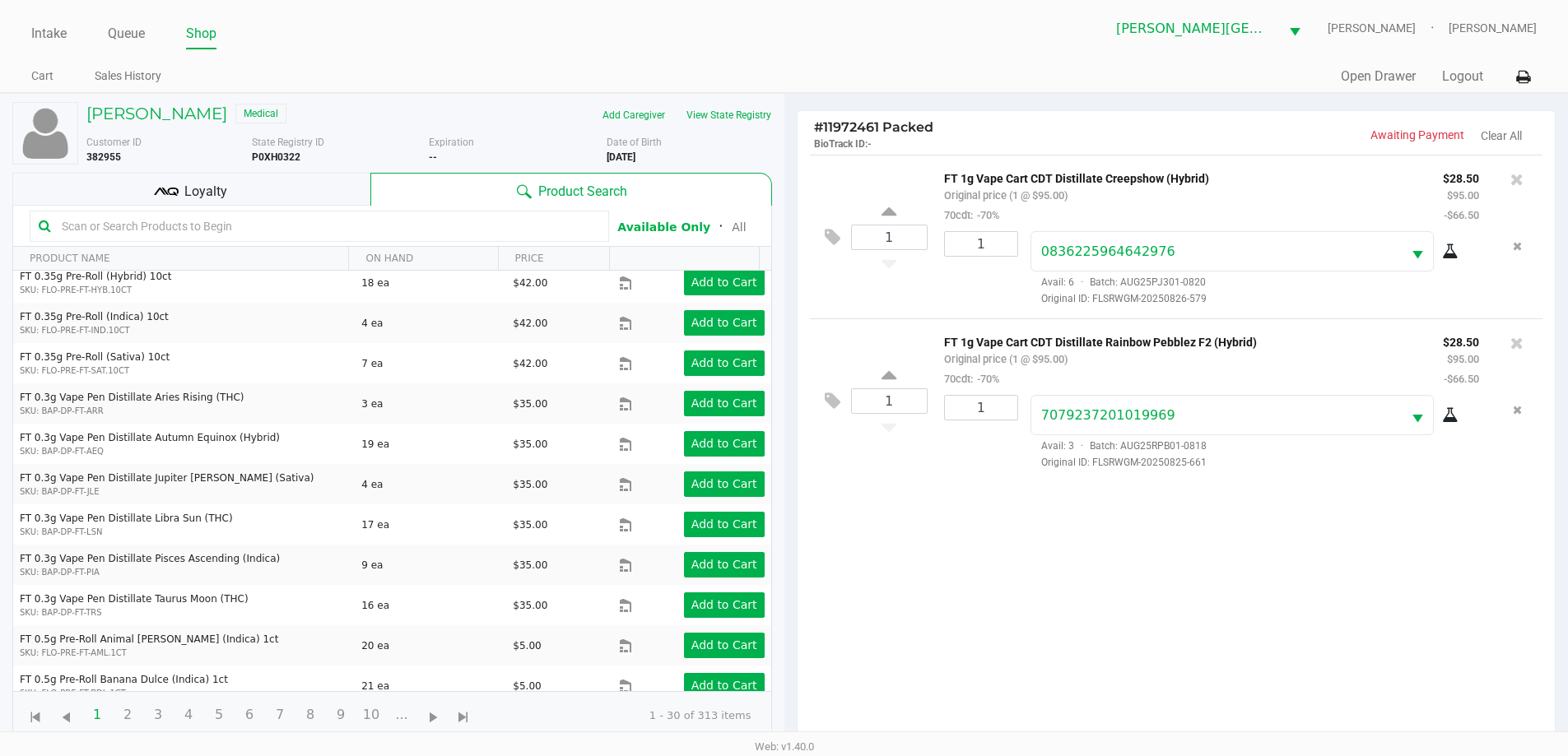
scroll to position [178, 0]
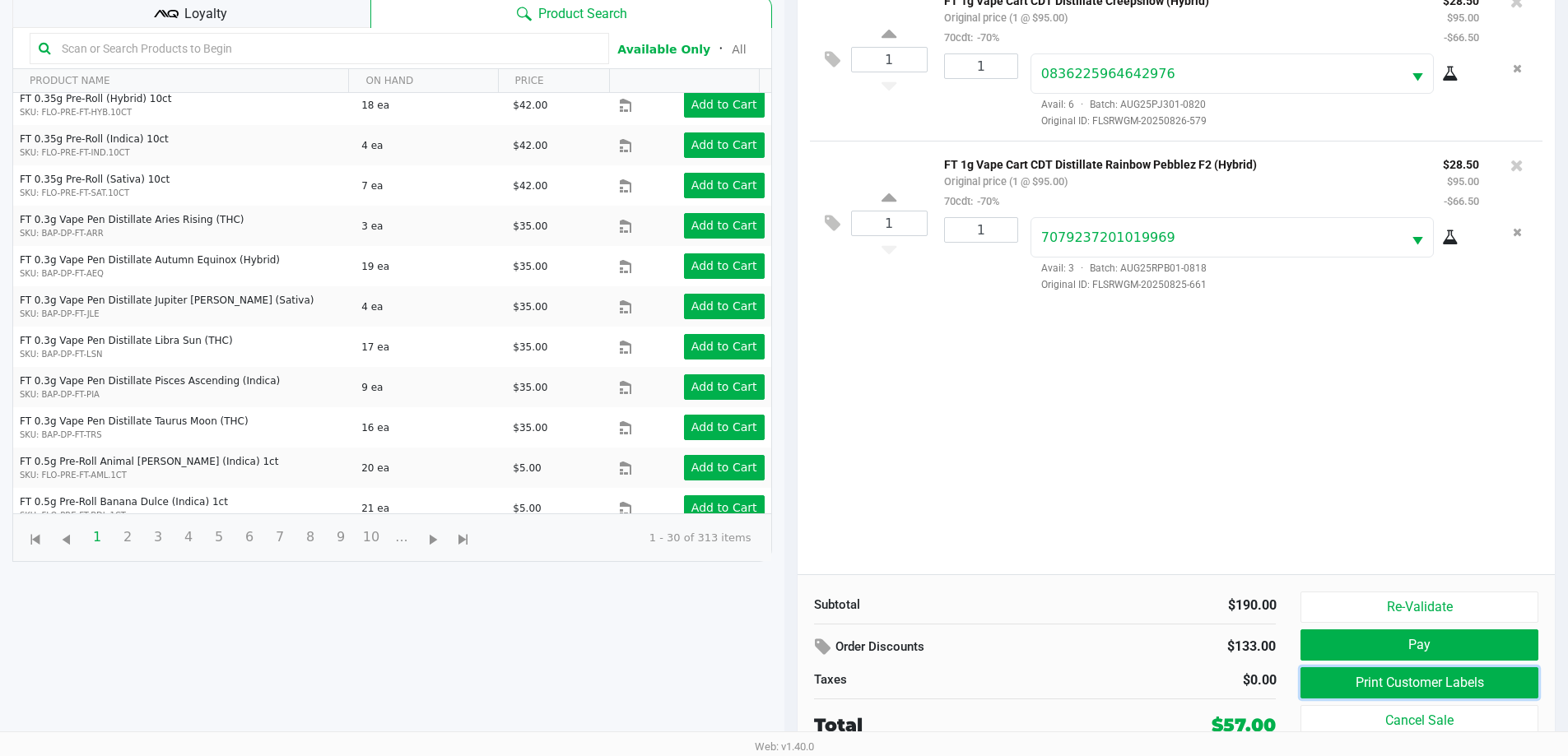
drag, startPoint x: 1478, startPoint y: 674, endPoint x: 1477, endPoint y: 664, distance: 10.0
click at [1477, 664] on div "Re-Validate Pay Print Customer Labels Cancel Sale" at bounding box center [1425, 666] width 249 height 147
click at [1478, 681] on button "Print Customer Labels" at bounding box center [1420, 683] width 237 height 32
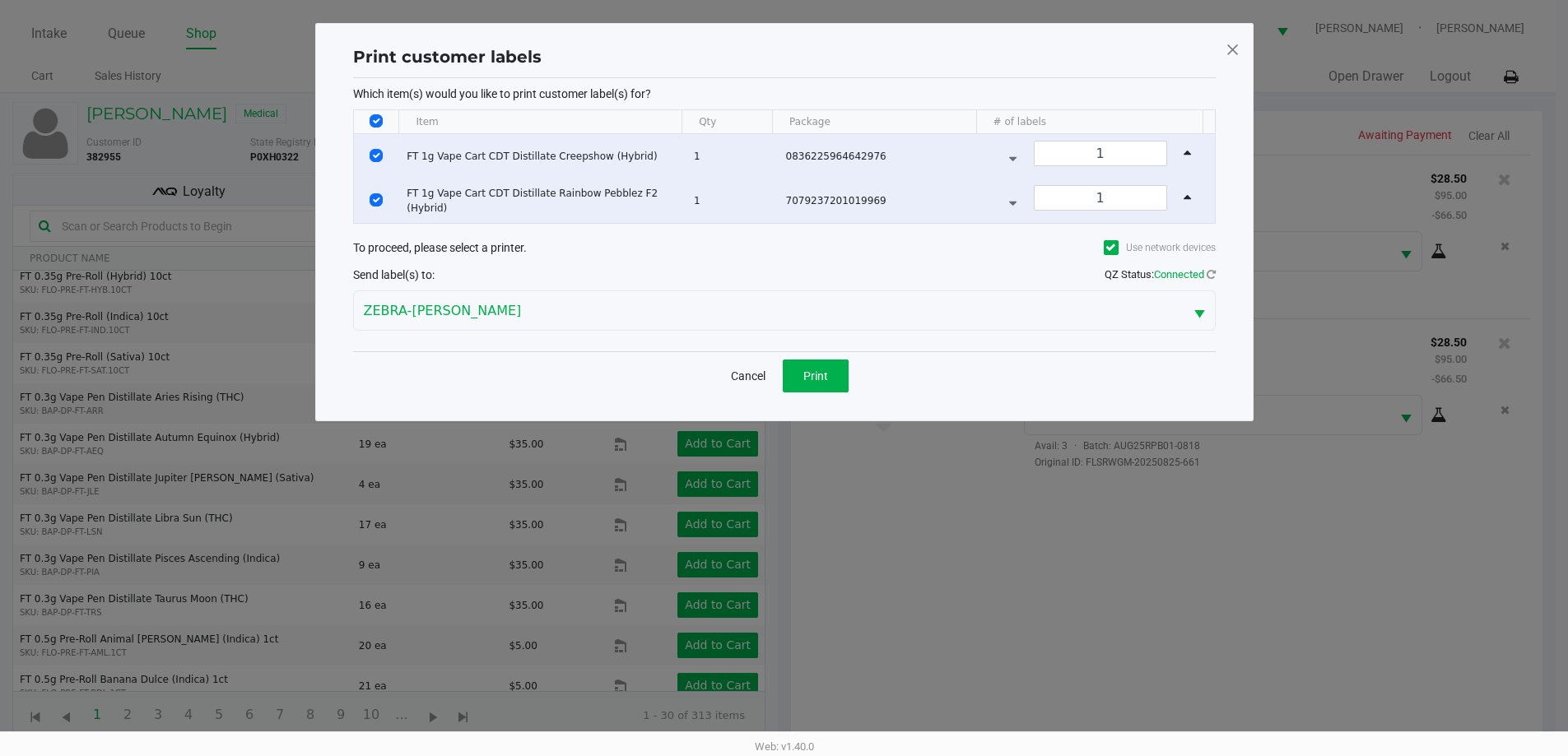
scroll to position [0, 0]
click at [1312, 722] on ngb-modal-window "Print customer labels Which item(s) would you like to print customer label(s) f…" at bounding box center [790, 378] width 1581 height 756
click at [747, 370] on button "Cancel" at bounding box center [754, 376] width 56 height 33
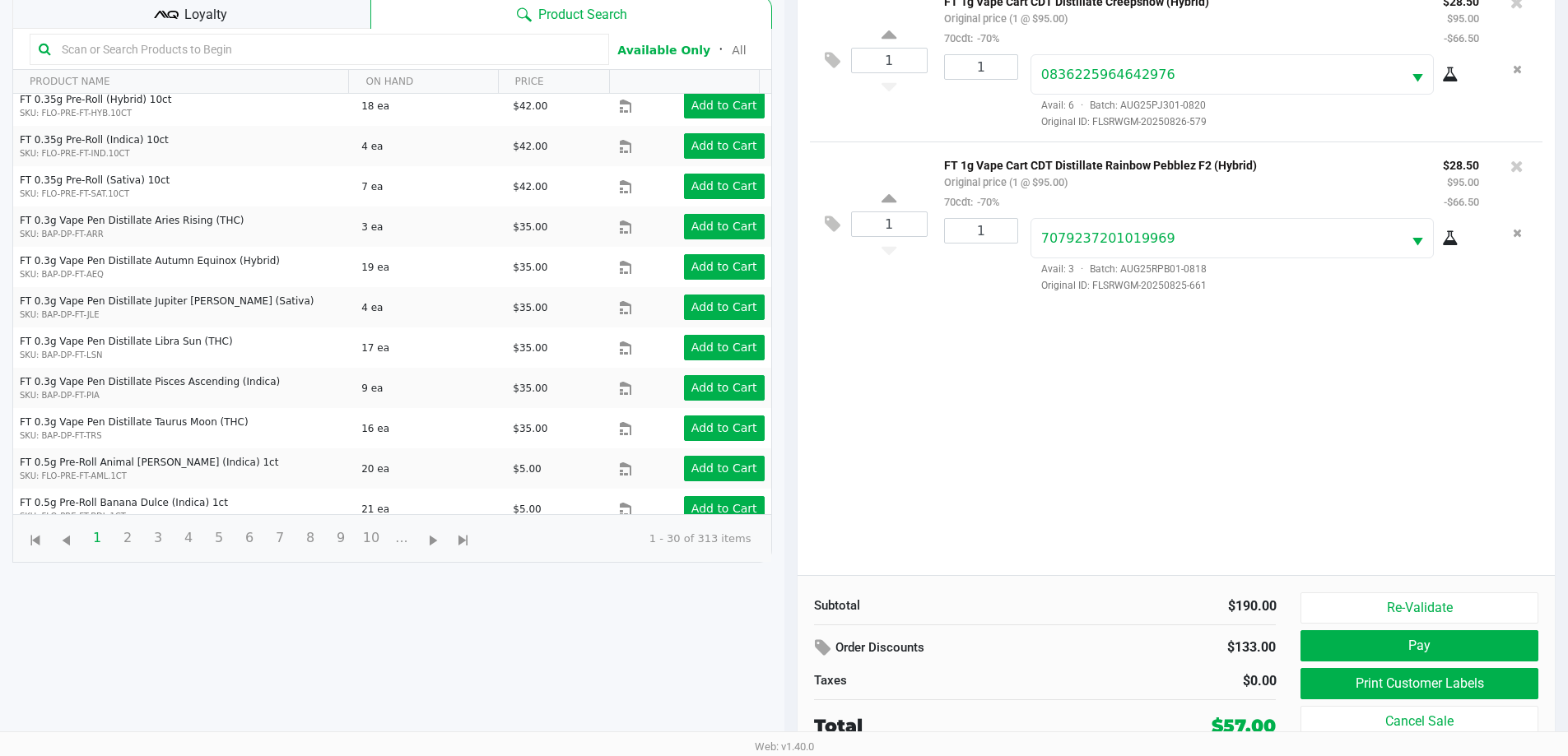
scroll to position [178, 0]
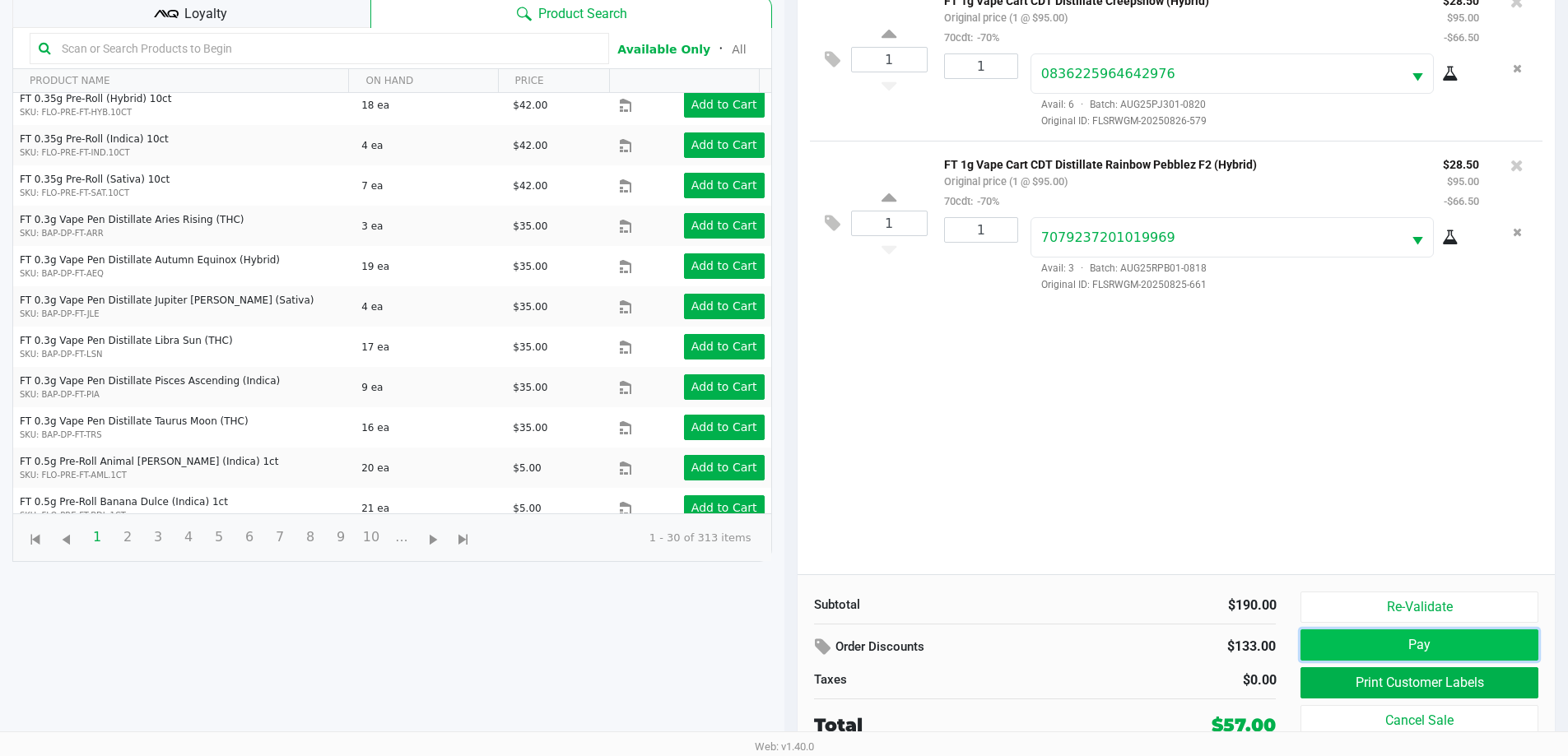
click at [1376, 640] on button "Pay" at bounding box center [1420, 645] width 237 height 32
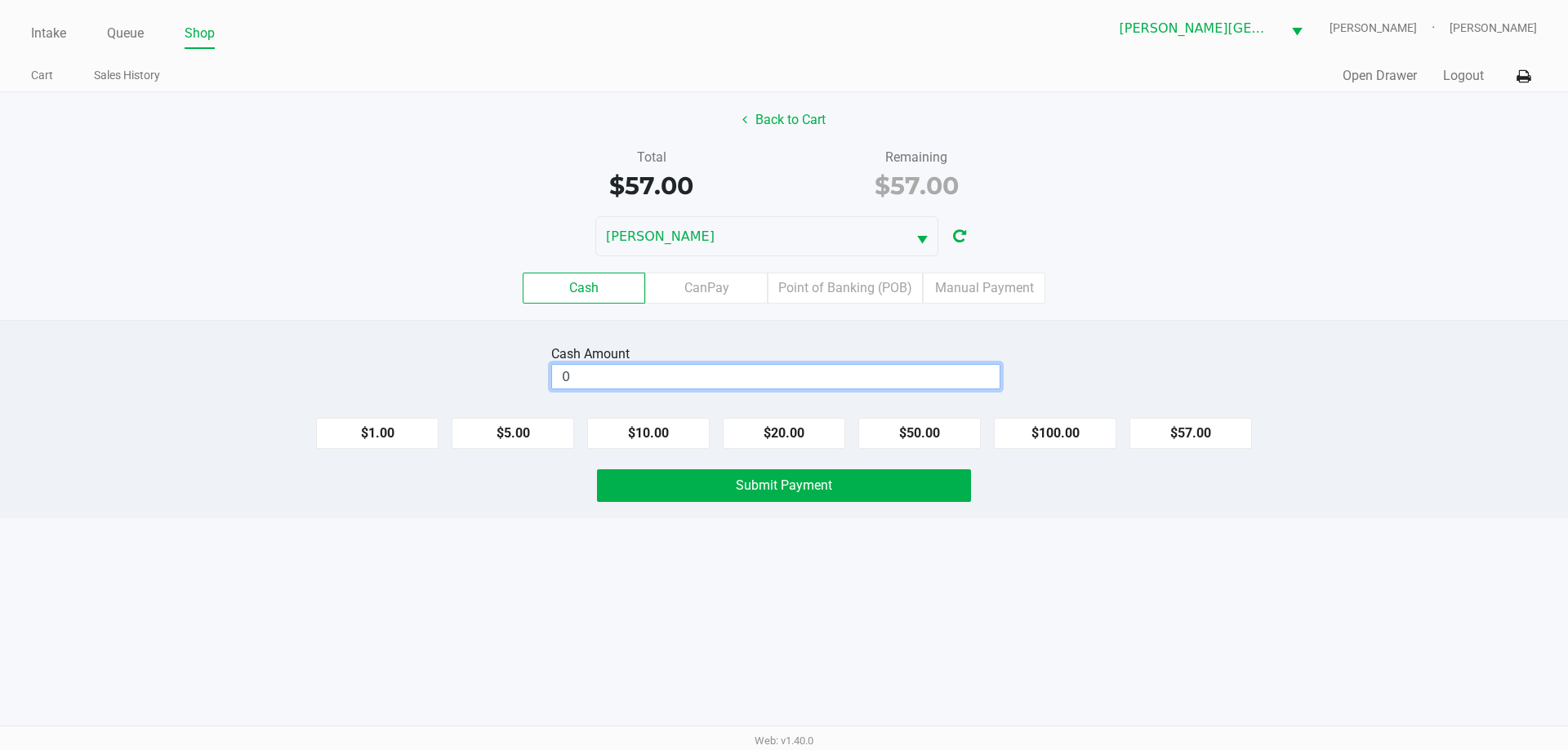
click at [644, 386] on input "0" at bounding box center [776, 377] width 448 height 24
click at [585, 284] on label "Cash" at bounding box center [584, 289] width 122 height 31
click at [0, 0] on 0 "Cash" at bounding box center [0, 0] width 0 height 0
click at [684, 370] on input "0" at bounding box center [776, 377] width 448 height 24
type input "$60.00"
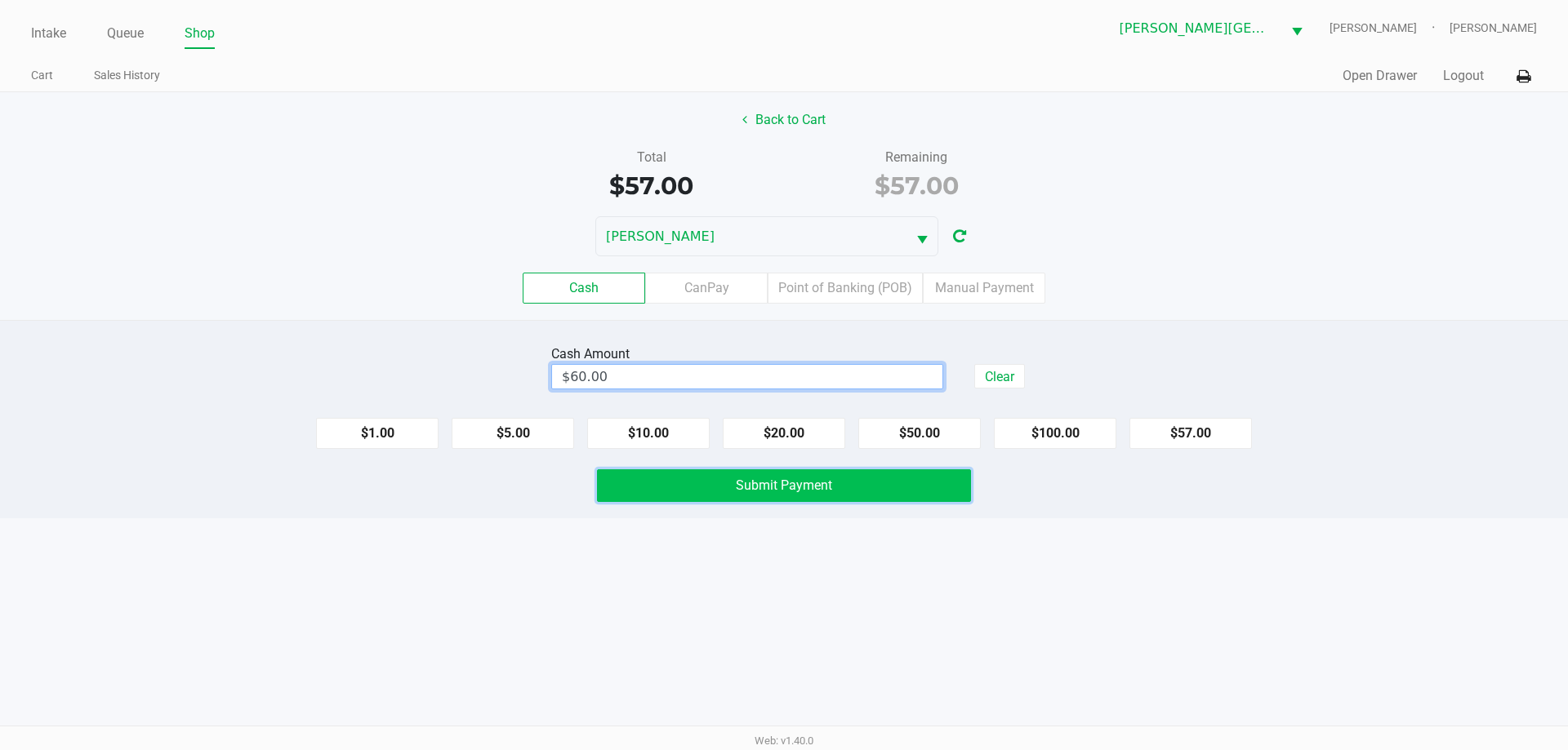
drag, startPoint x: 833, startPoint y: 480, endPoint x: 893, endPoint y: 491, distance: 61.0
click at [835, 480] on button "Submit Payment" at bounding box center [784, 486] width 374 height 32
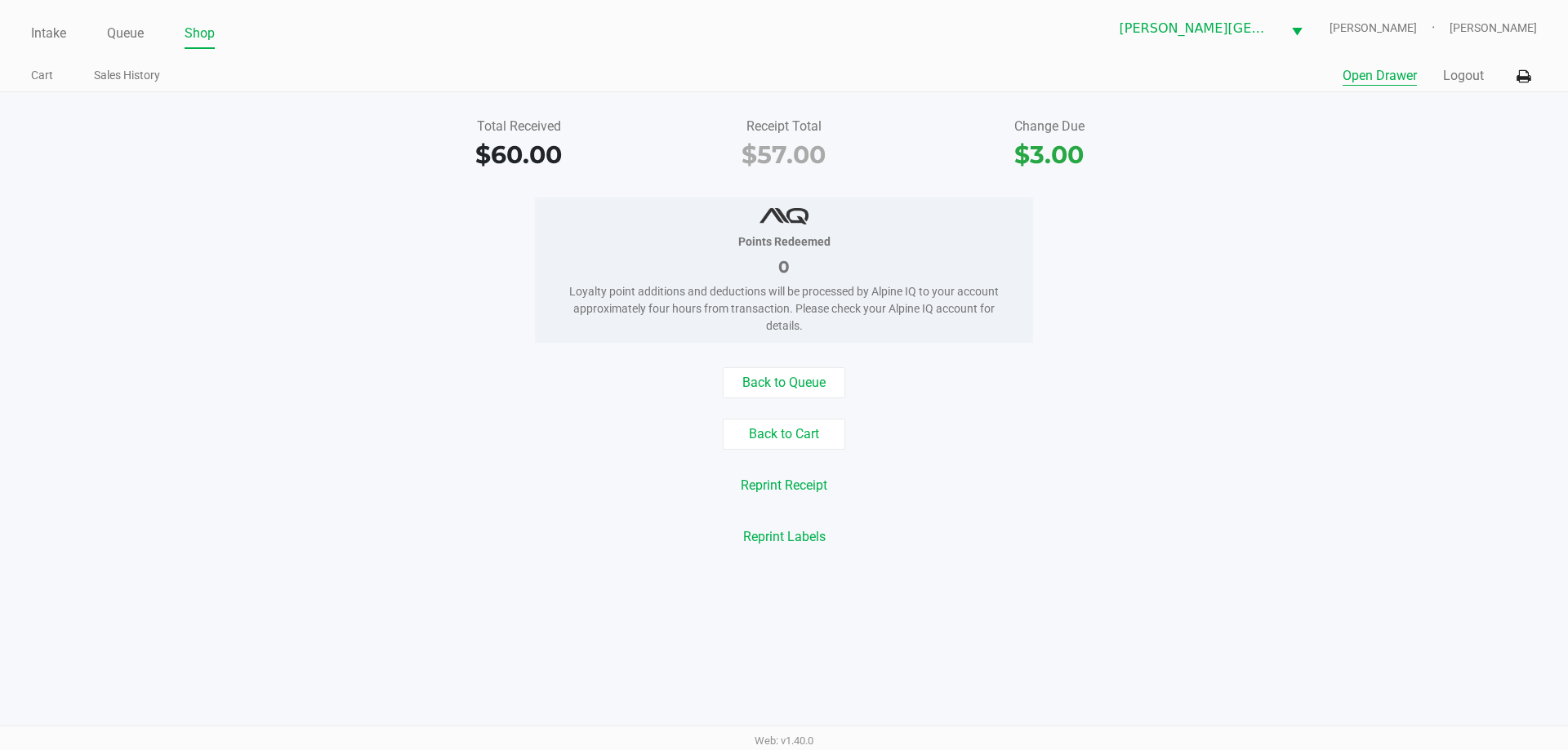
click at [1394, 73] on button "Open Drawer" at bounding box center [1379, 75] width 74 height 19
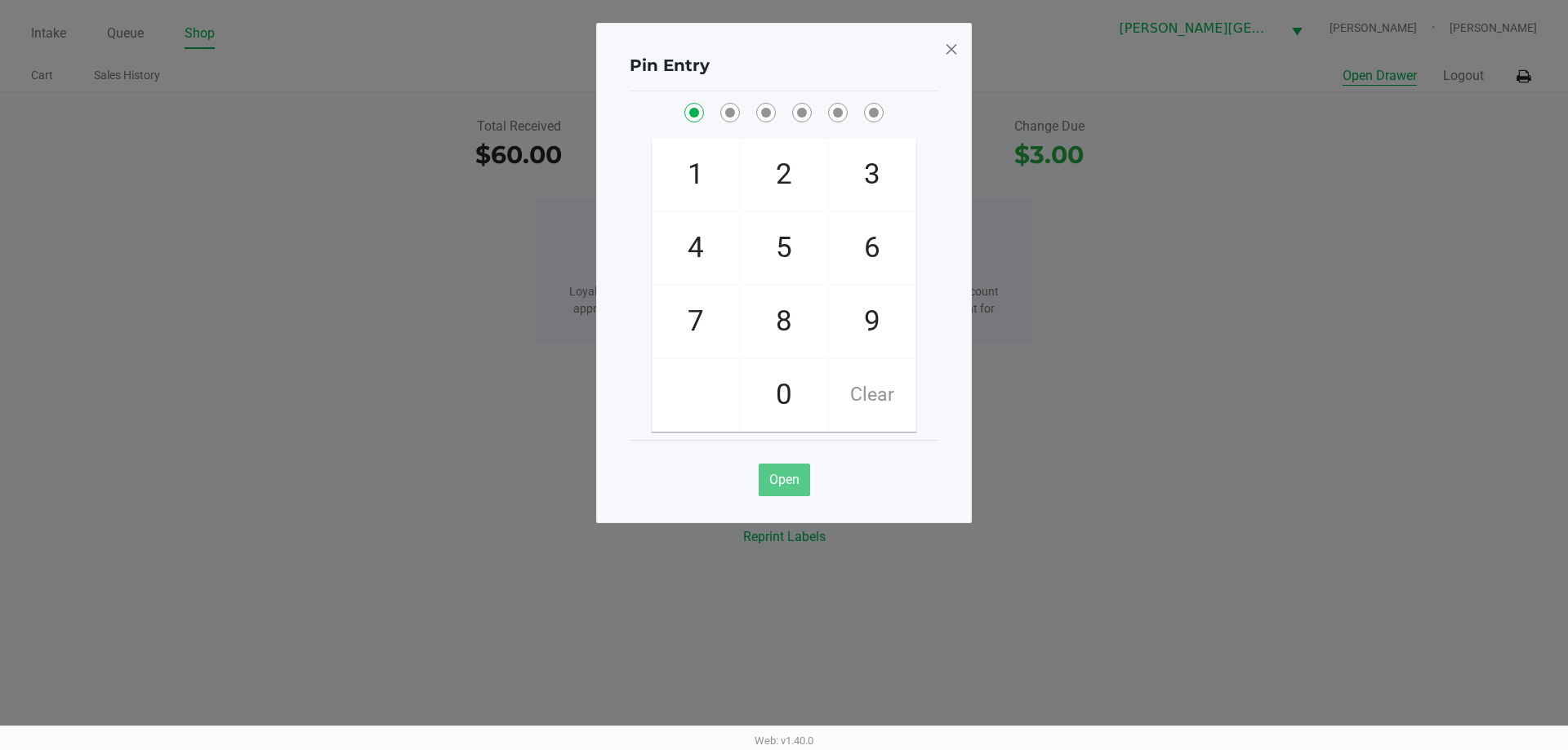
checkbox input "true"
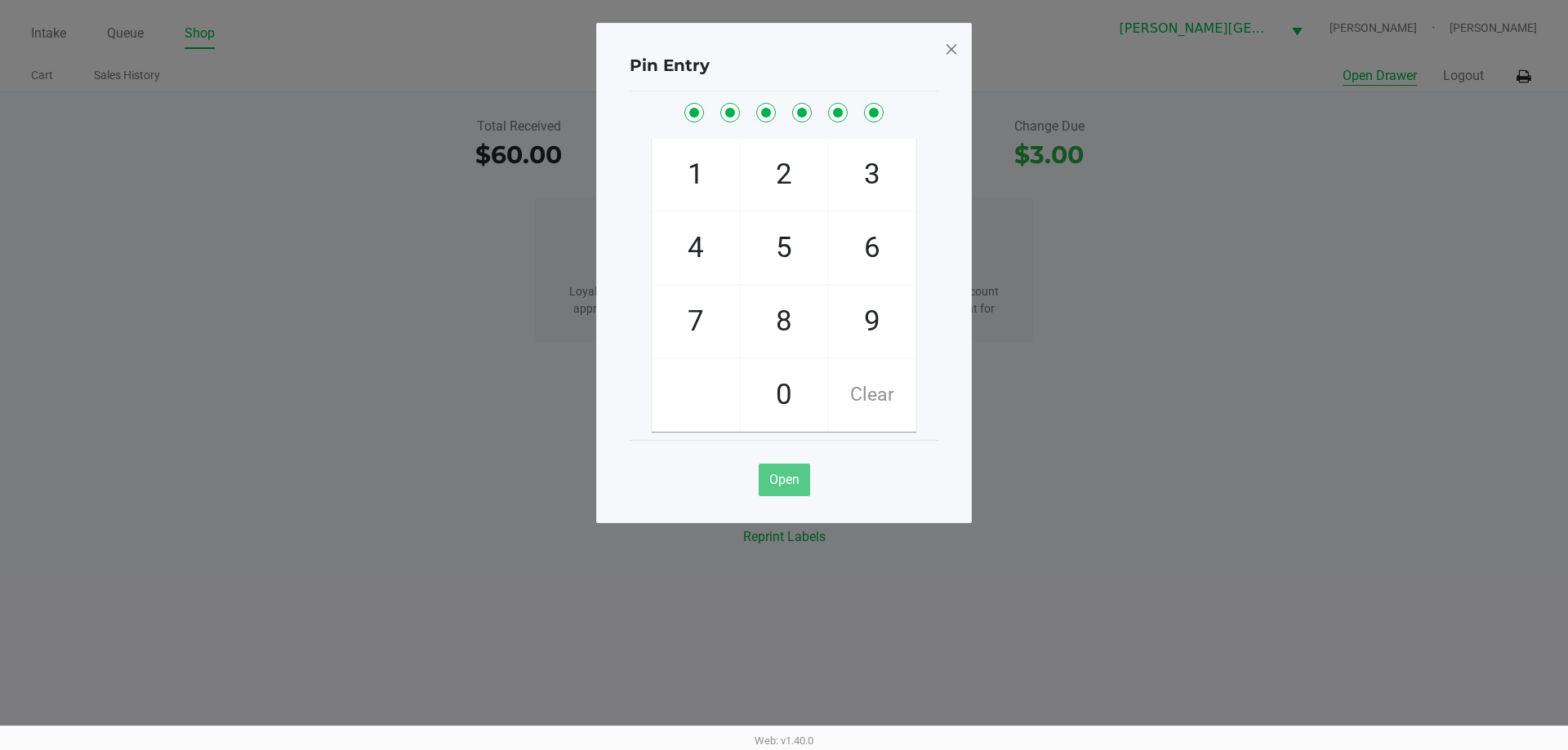
checkbox input "true"
click at [1342, 66] on button "Open Drawer" at bounding box center [1379, 75] width 74 height 19
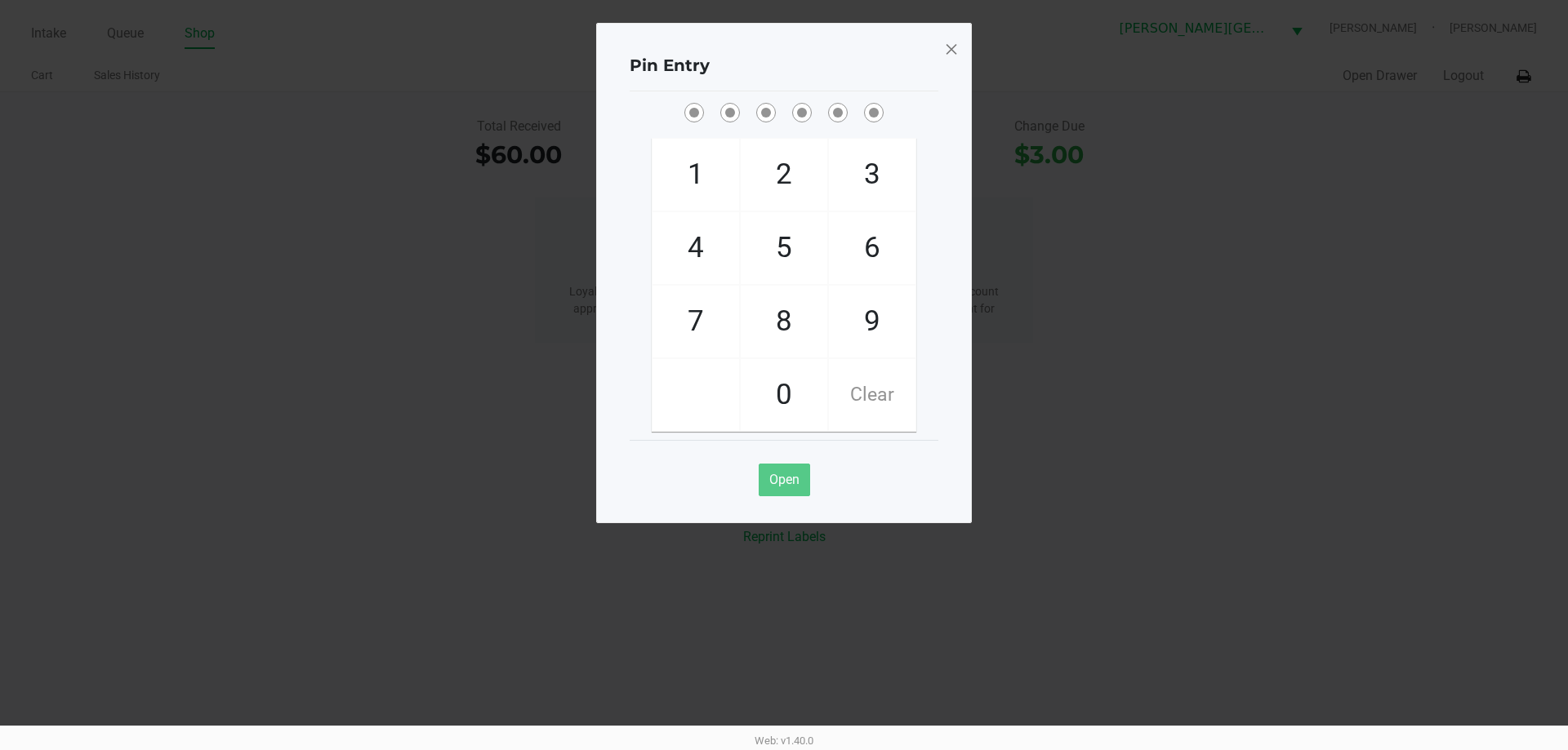
click at [1217, 432] on ngb-modal-window "Pin Entry 1 4 7 2 5 8 0 3 6 9 Clear Open" at bounding box center [784, 375] width 1568 height 750
click at [966, 55] on div "Pin Entry 1 4 7 2 5 8 0 3 6 9 Clear Open" at bounding box center [784, 273] width 376 height 500
click at [944, 54] on span at bounding box center [951, 49] width 15 height 26
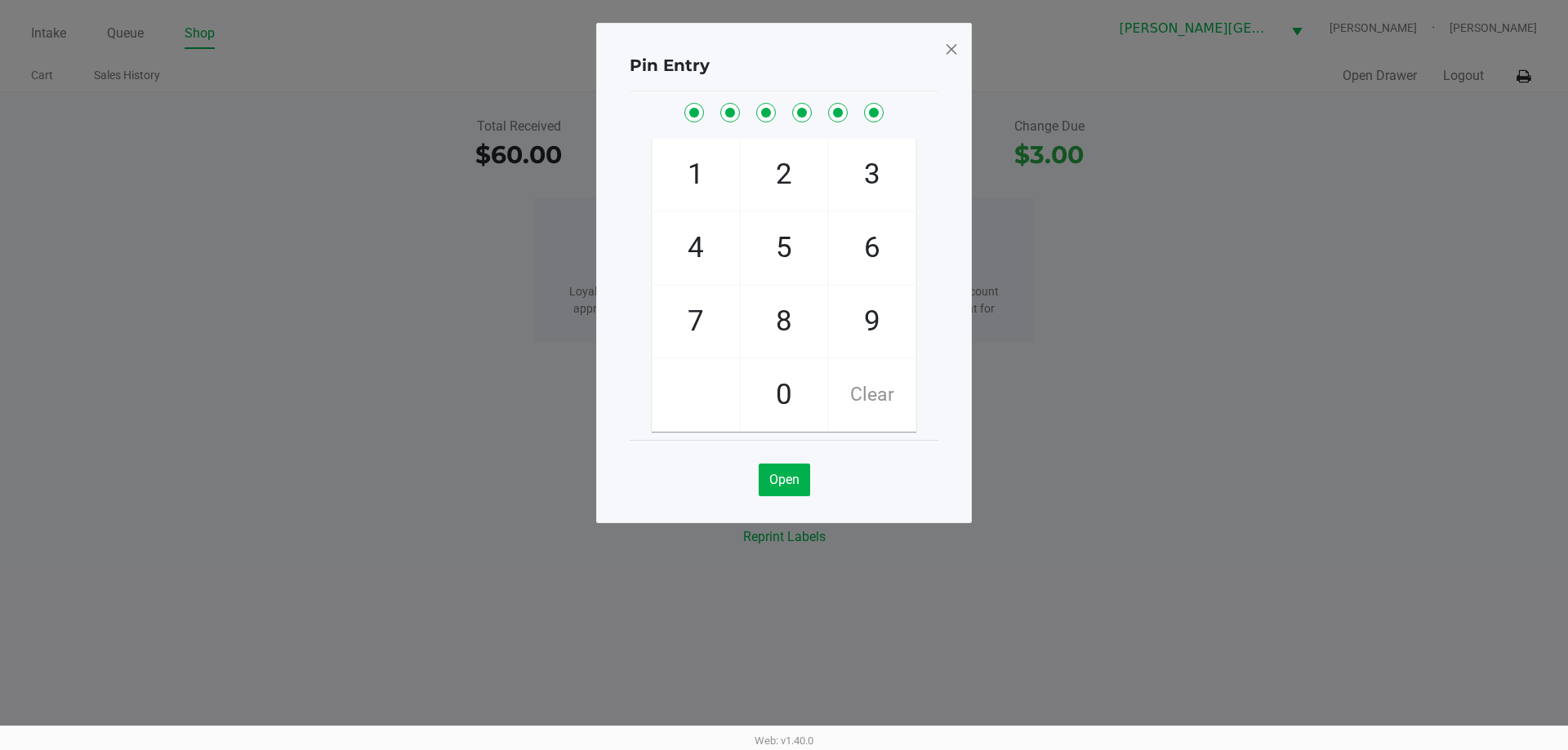
click at [952, 52] on span at bounding box center [951, 49] width 15 height 26
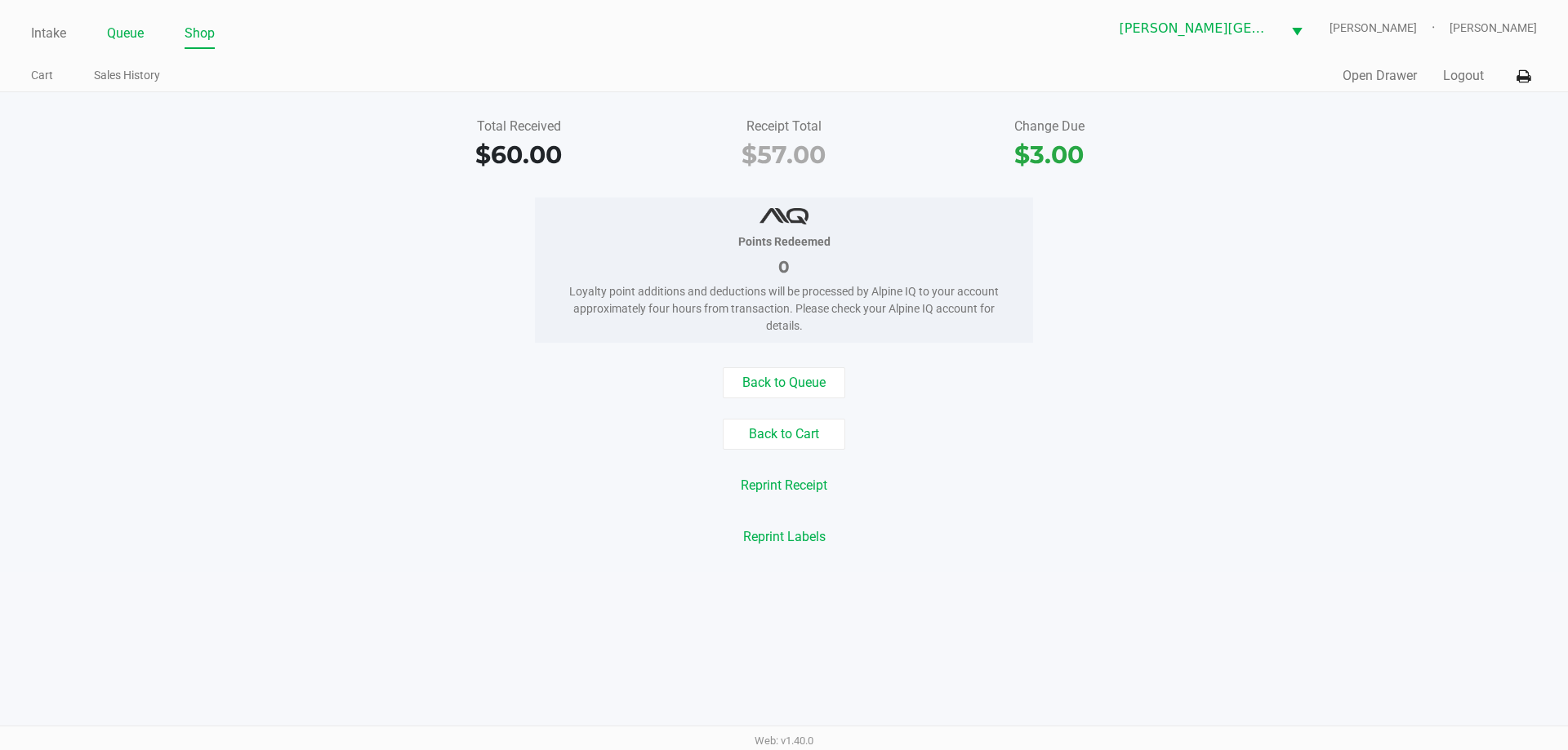
click at [126, 31] on link "Queue" at bounding box center [126, 33] width 37 height 23
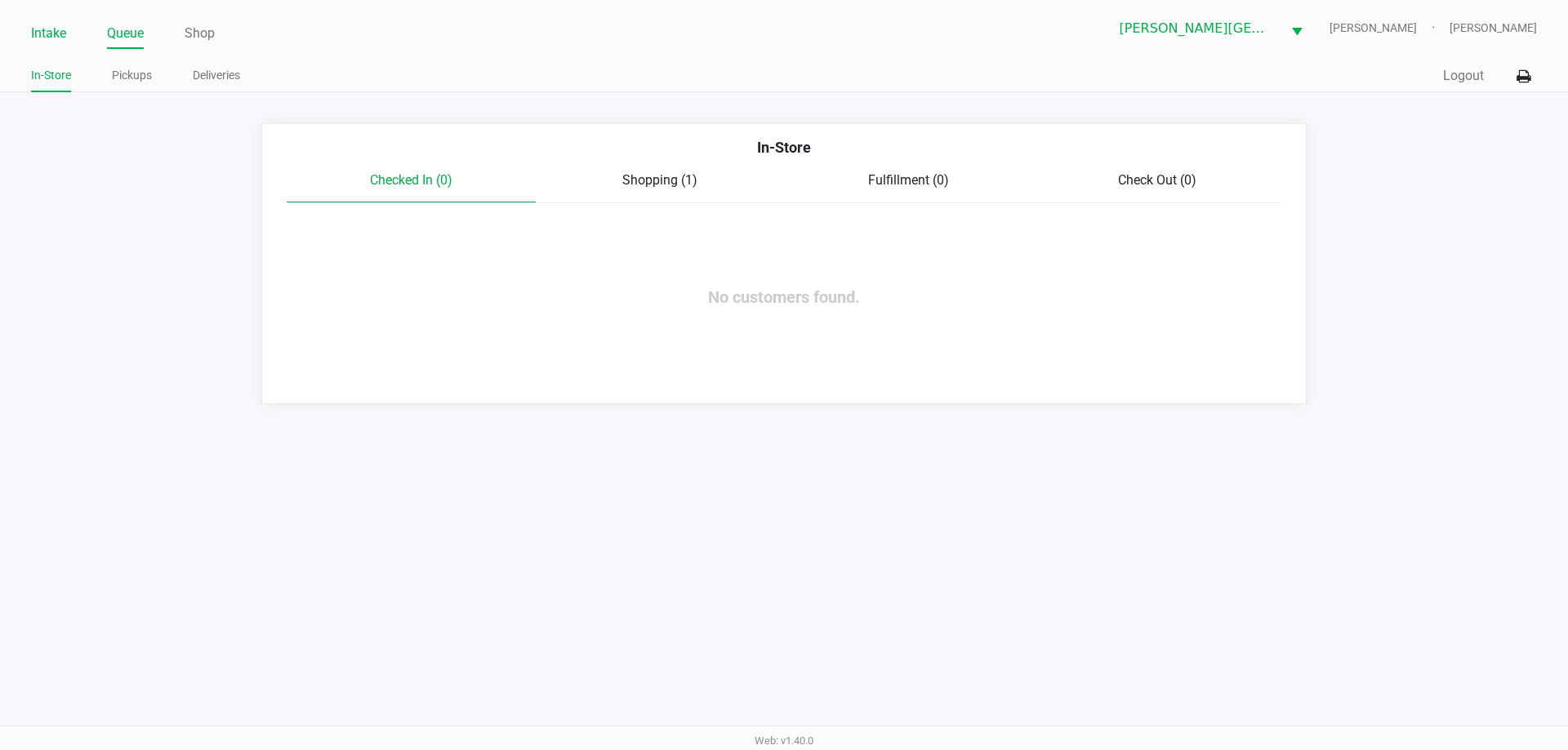
click at [45, 31] on link "Intake" at bounding box center [49, 33] width 35 height 23
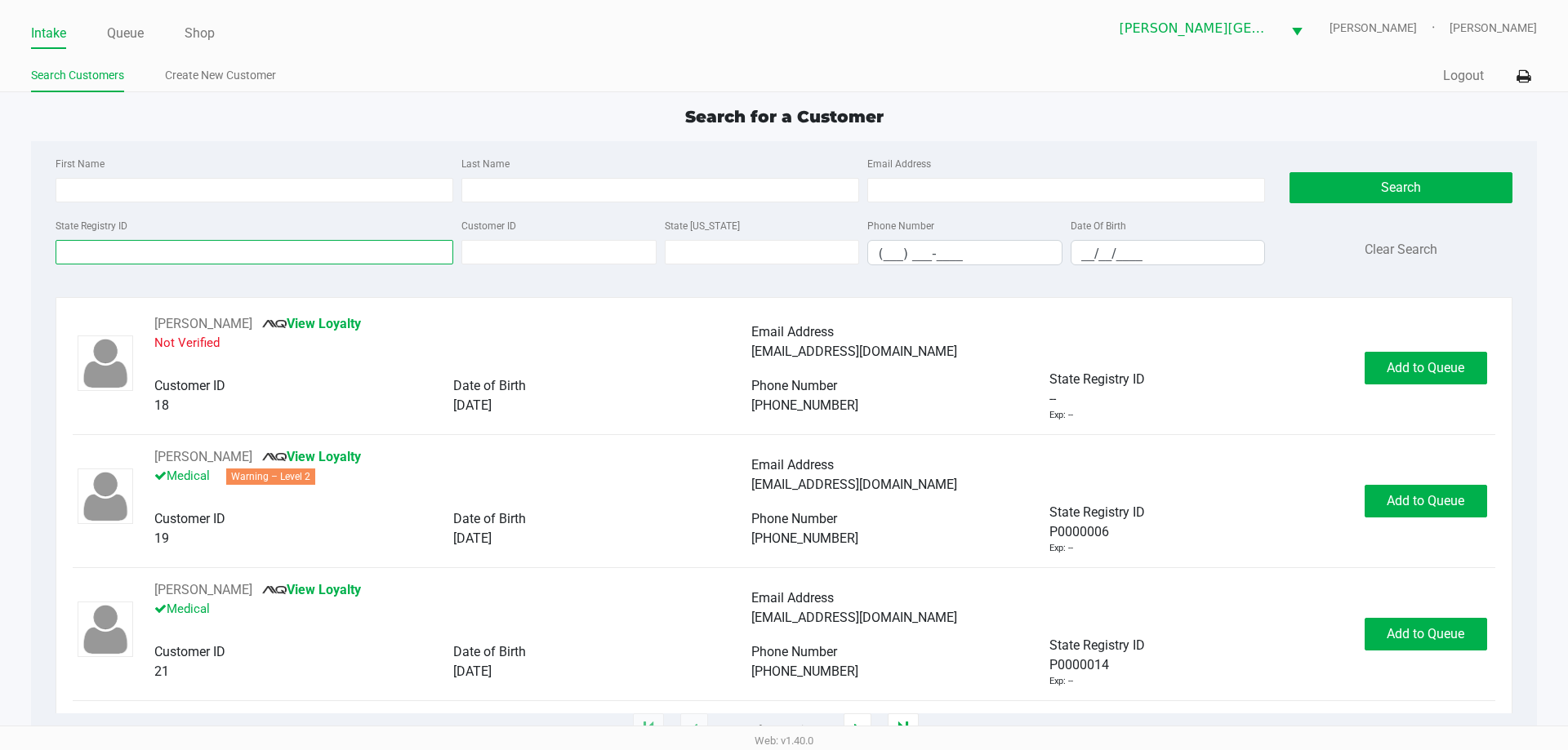
click at [156, 246] on input "State Registry ID" at bounding box center [254, 252] width 398 height 24
click at [747, 191] on input "Last Name" at bounding box center [661, 190] width 398 height 24
type input "Connolly"
click at [1081, 253] on input "__/__/____" at bounding box center [1167, 252] width 193 height 25
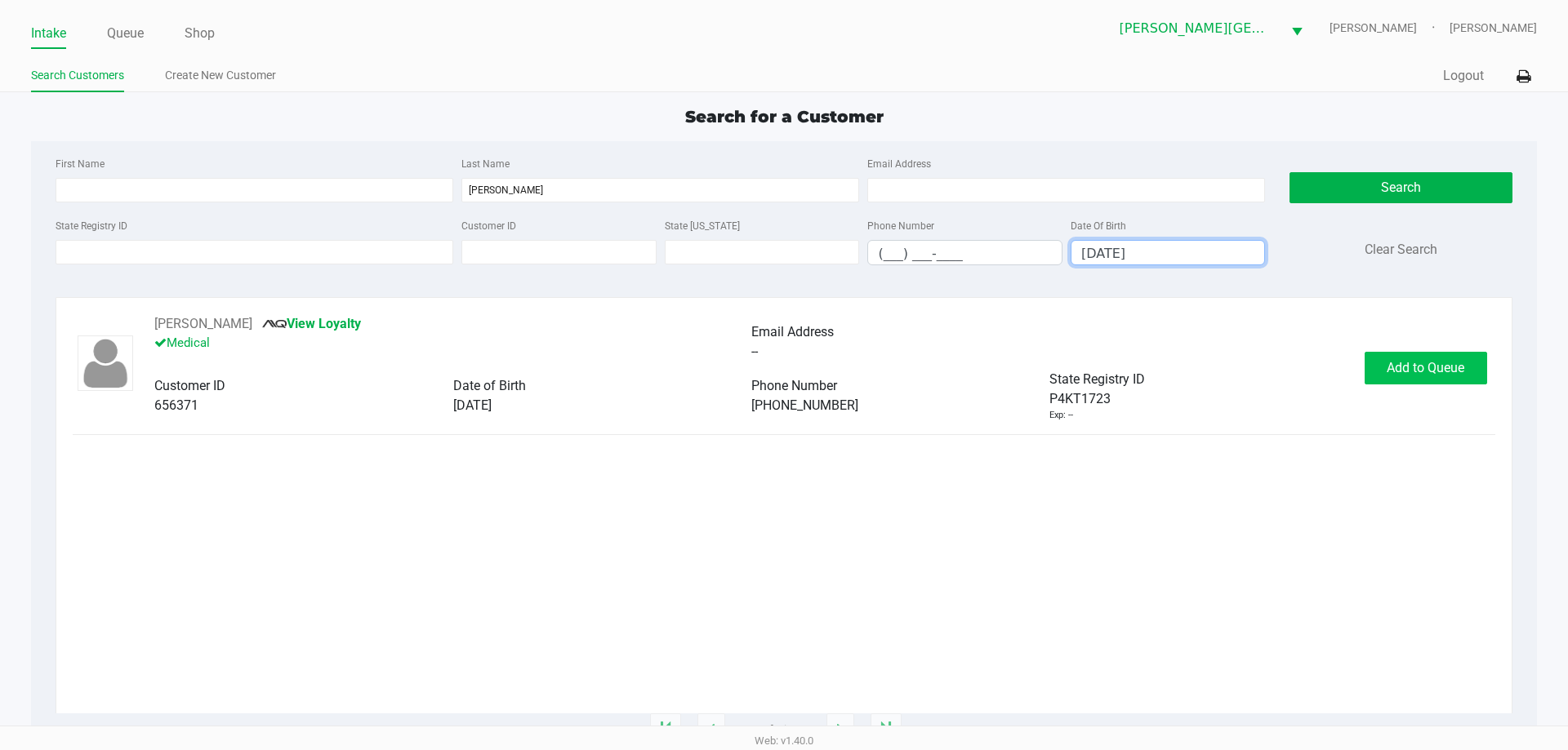
type input "08/07/1979"
click at [1392, 370] on span "Add to Queue" at bounding box center [1426, 367] width 78 height 16
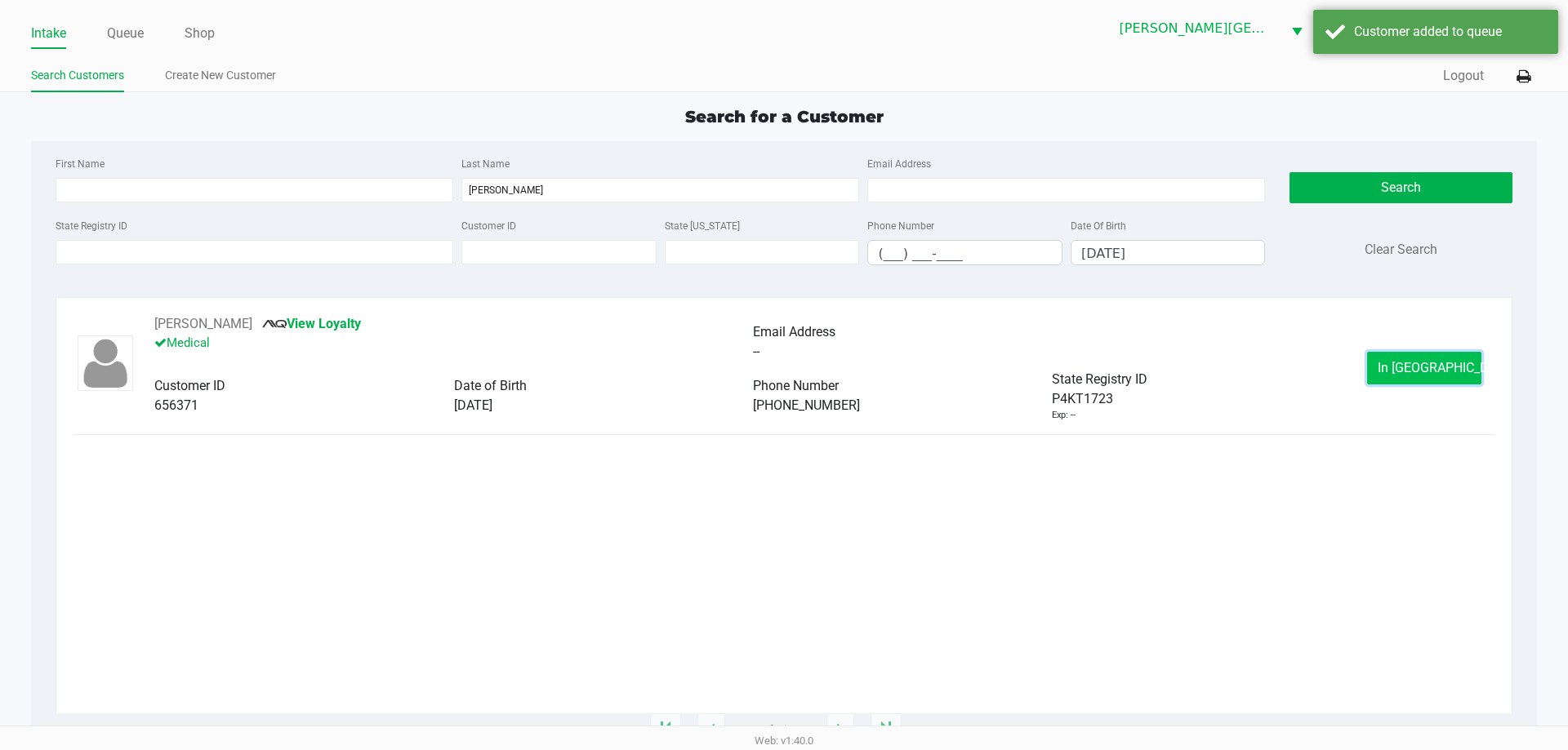
click at [1389, 371] on button "In Queue" at bounding box center [1424, 367] width 115 height 32
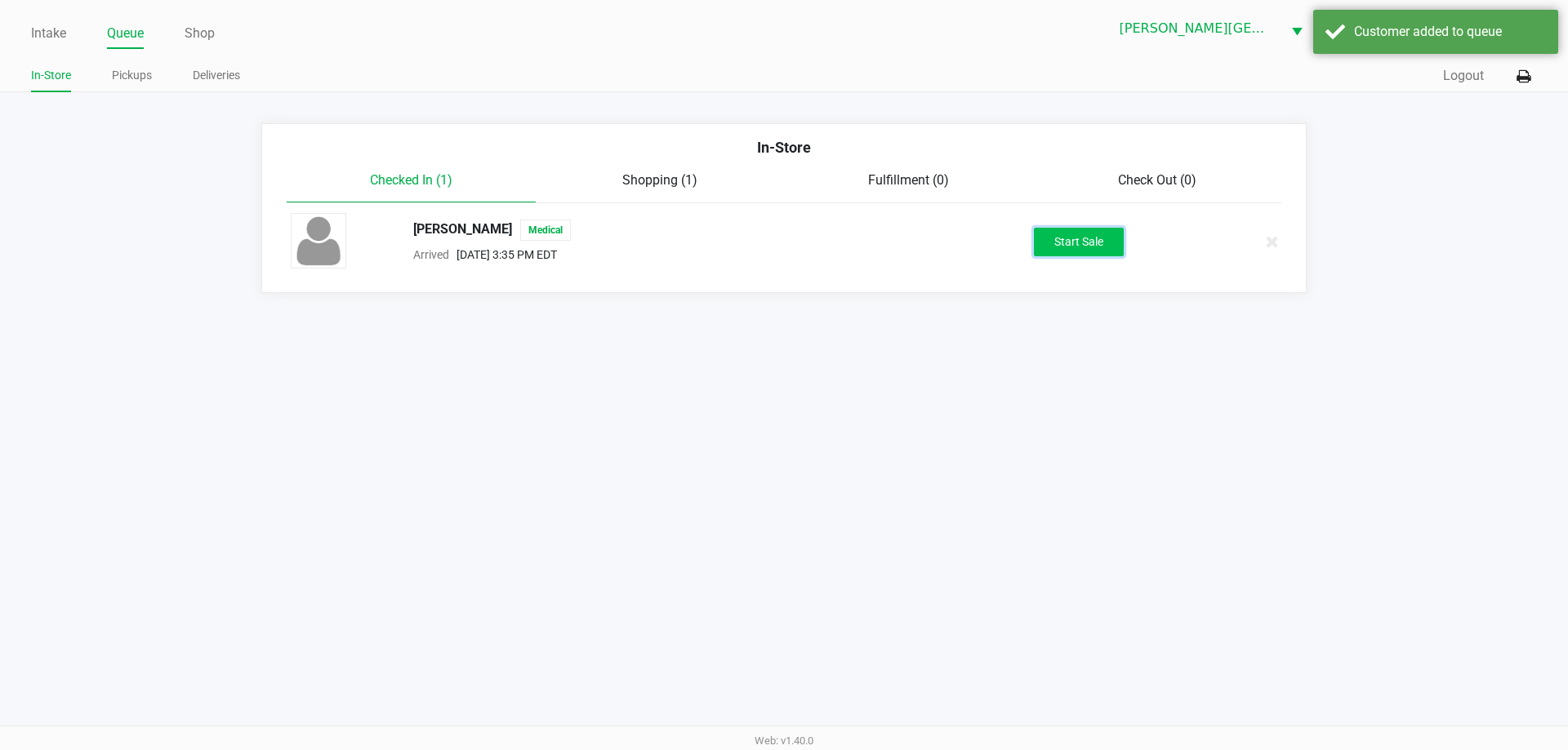
click at [1098, 233] on button "Start Sale" at bounding box center [1078, 241] width 90 height 29
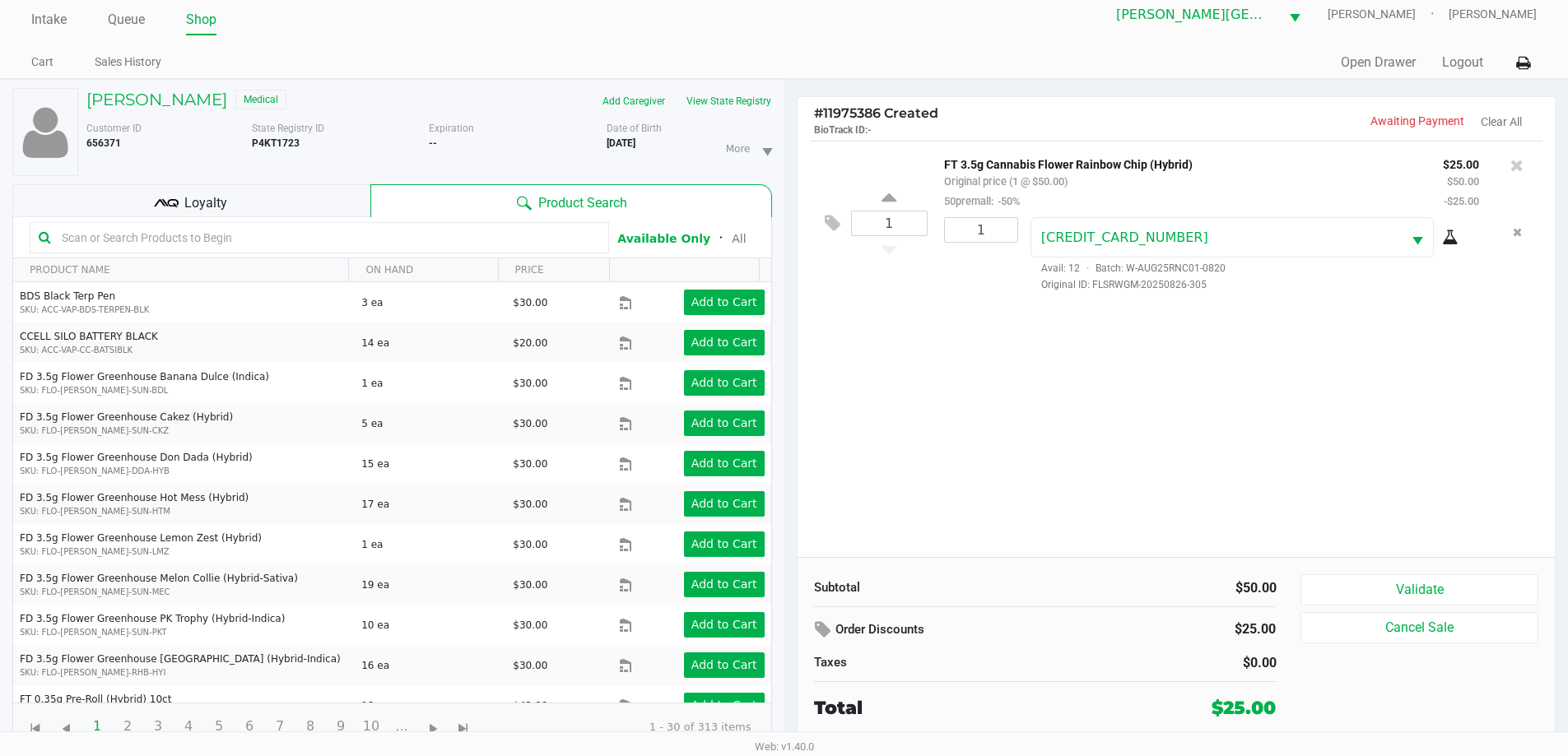
scroll to position [18, 0]
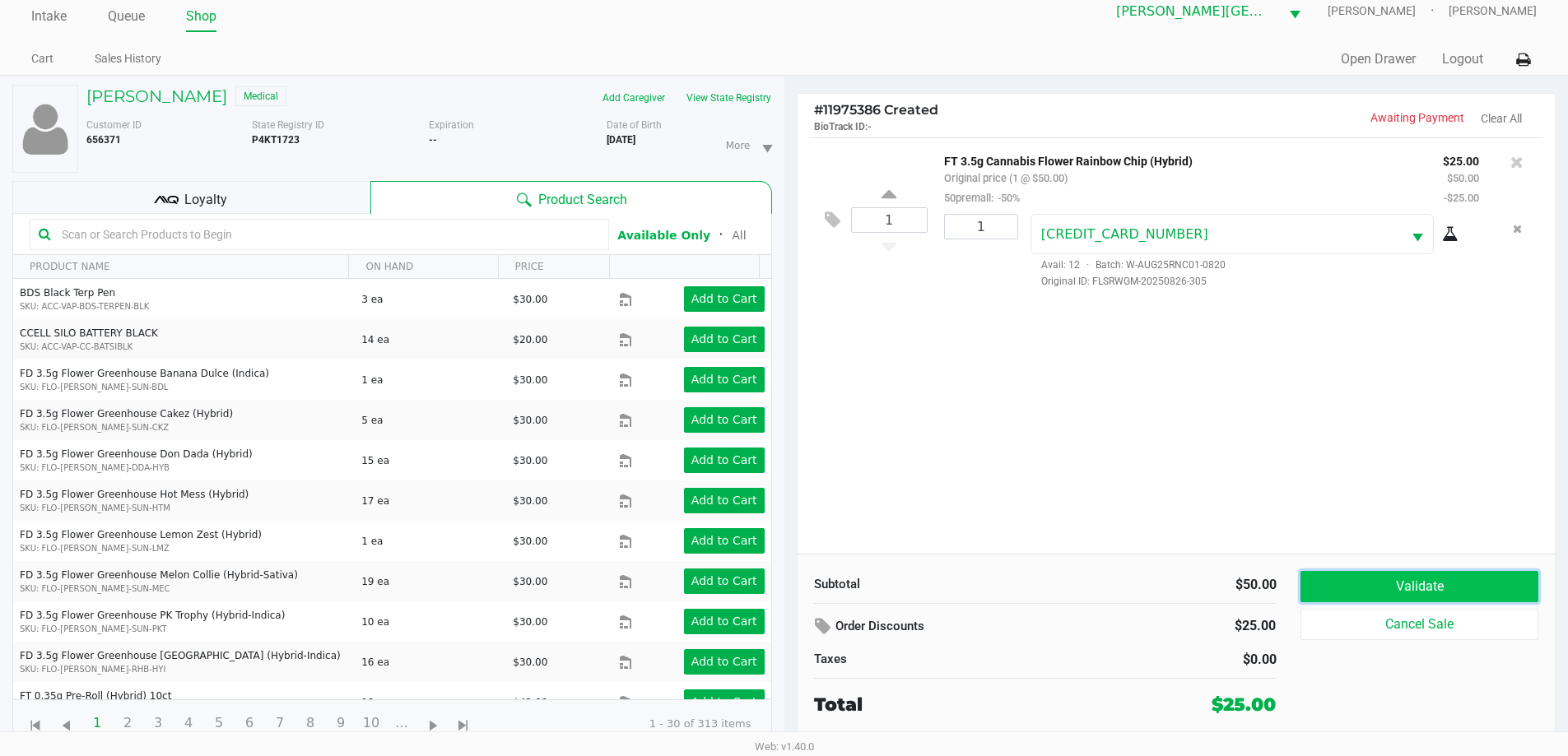
click at [1456, 578] on button "Validate" at bounding box center [1420, 587] width 237 height 32
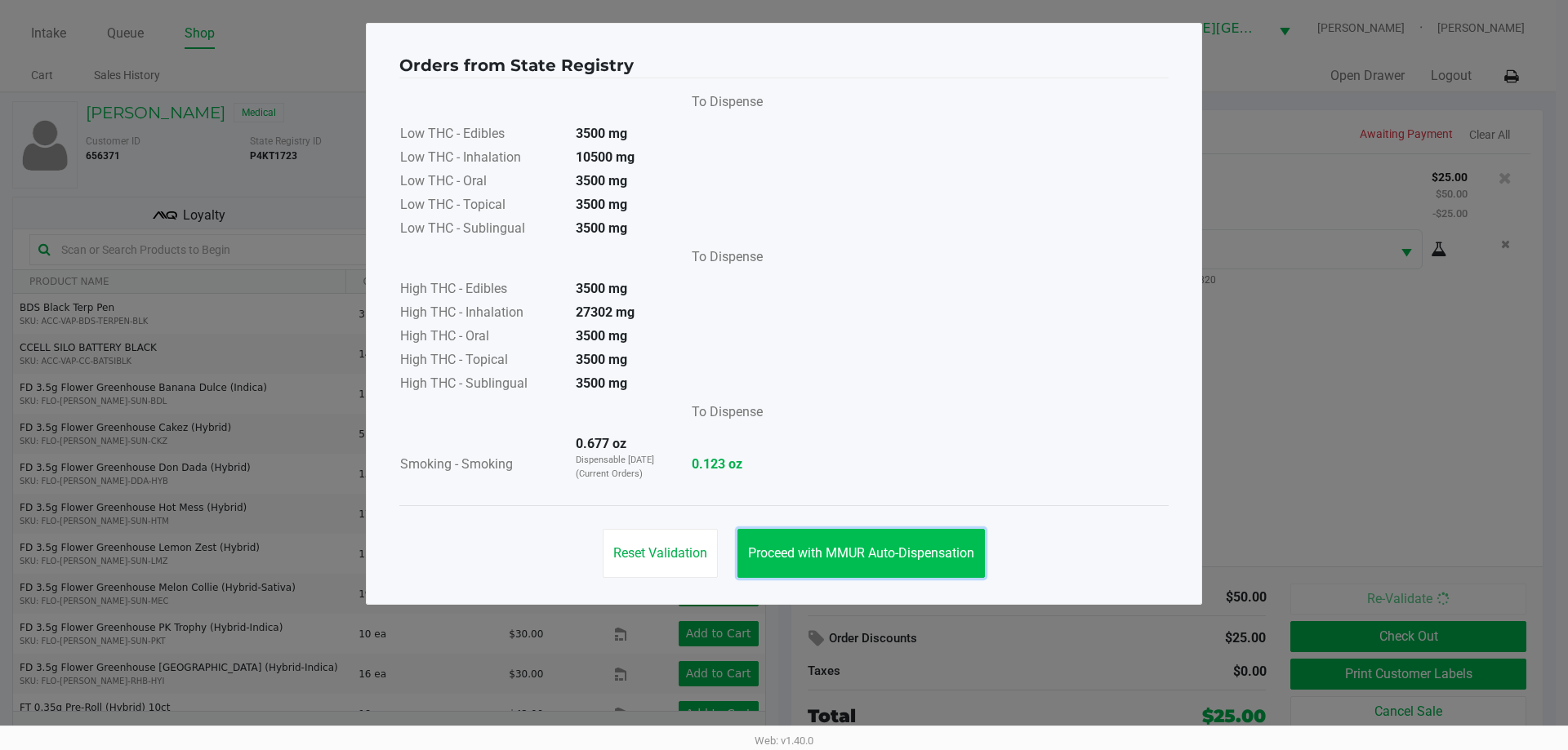
click at [907, 561] on button "Proceed with MMUR Auto-Dispensation" at bounding box center [860, 553] width 247 height 49
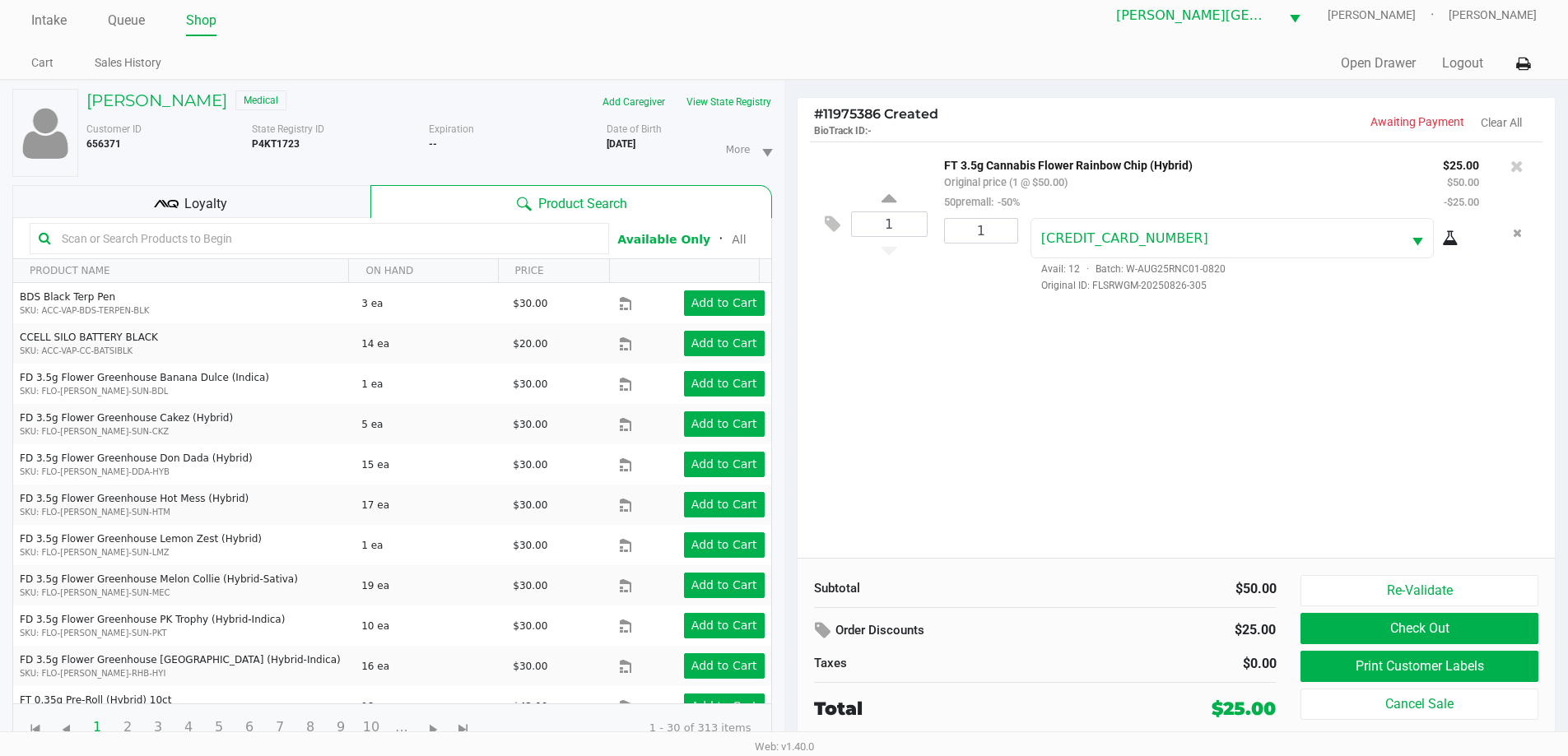
scroll to position [18, 0]
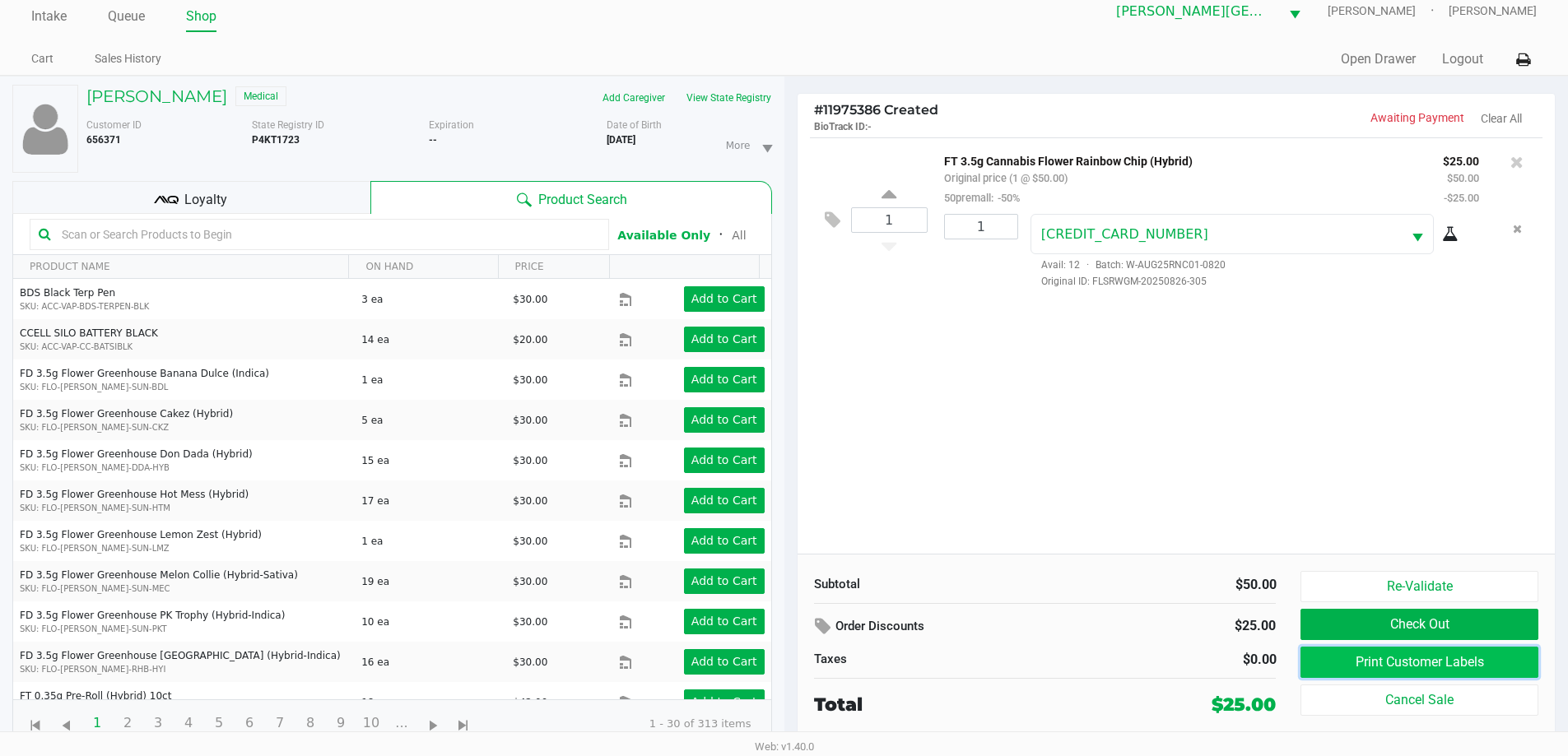
click at [1384, 650] on button "Print Customer Labels" at bounding box center [1420, 663] width 237 height 32
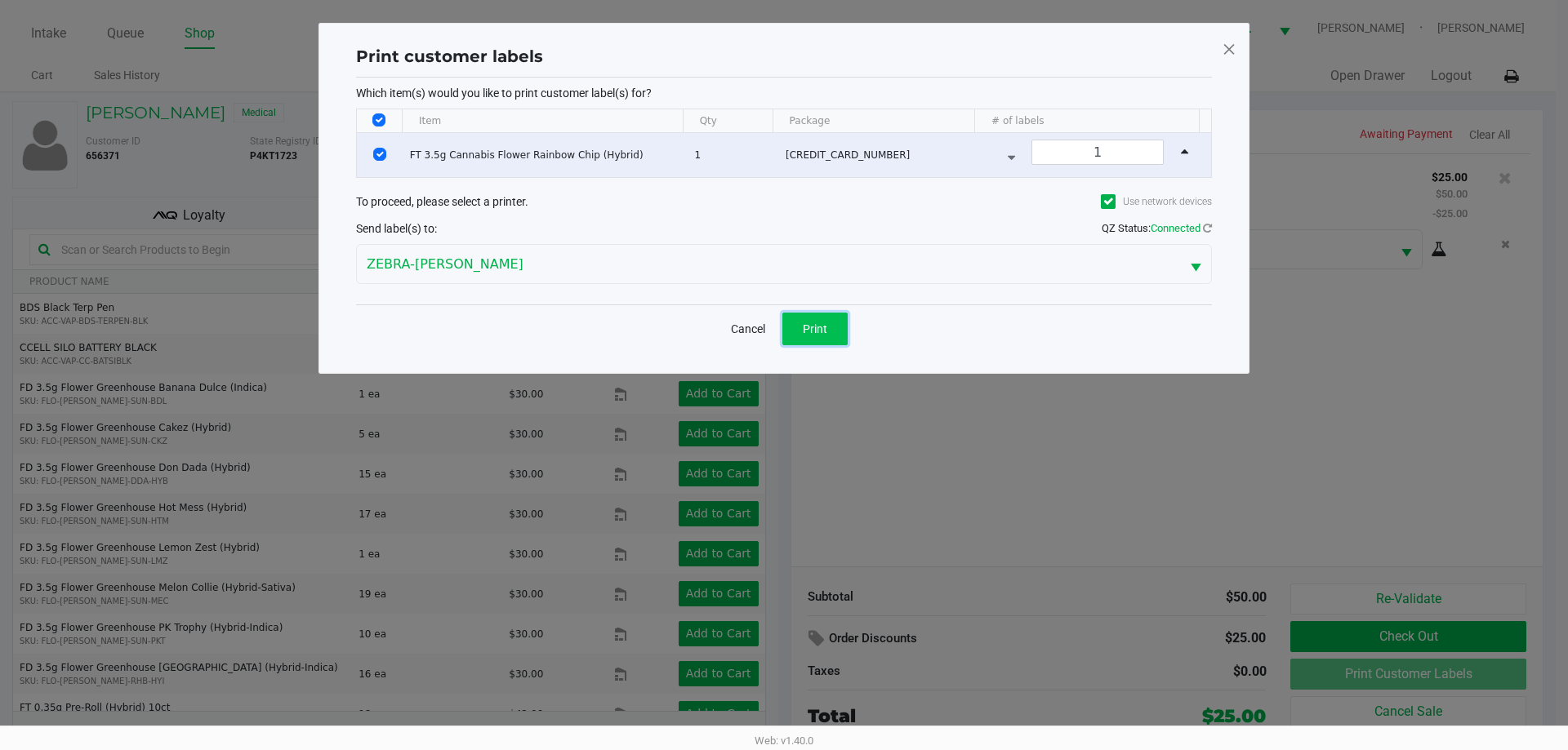
click at [816, 327] on span "Print" at bounding box center [815, 329] width 24 height 13
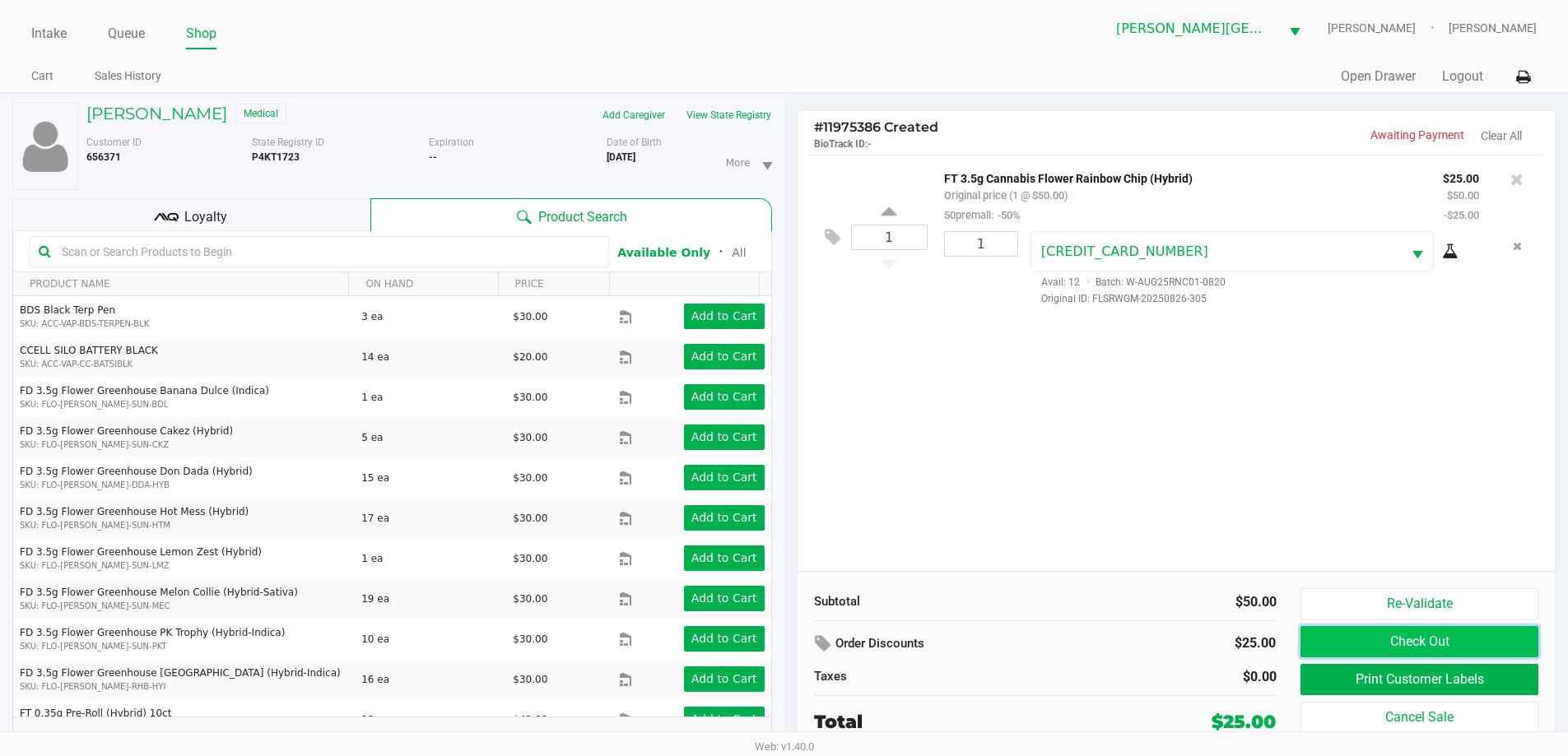
click at [1430, 650] on button "Check Out" at bounding box center [1420, 642] width 237 height 32
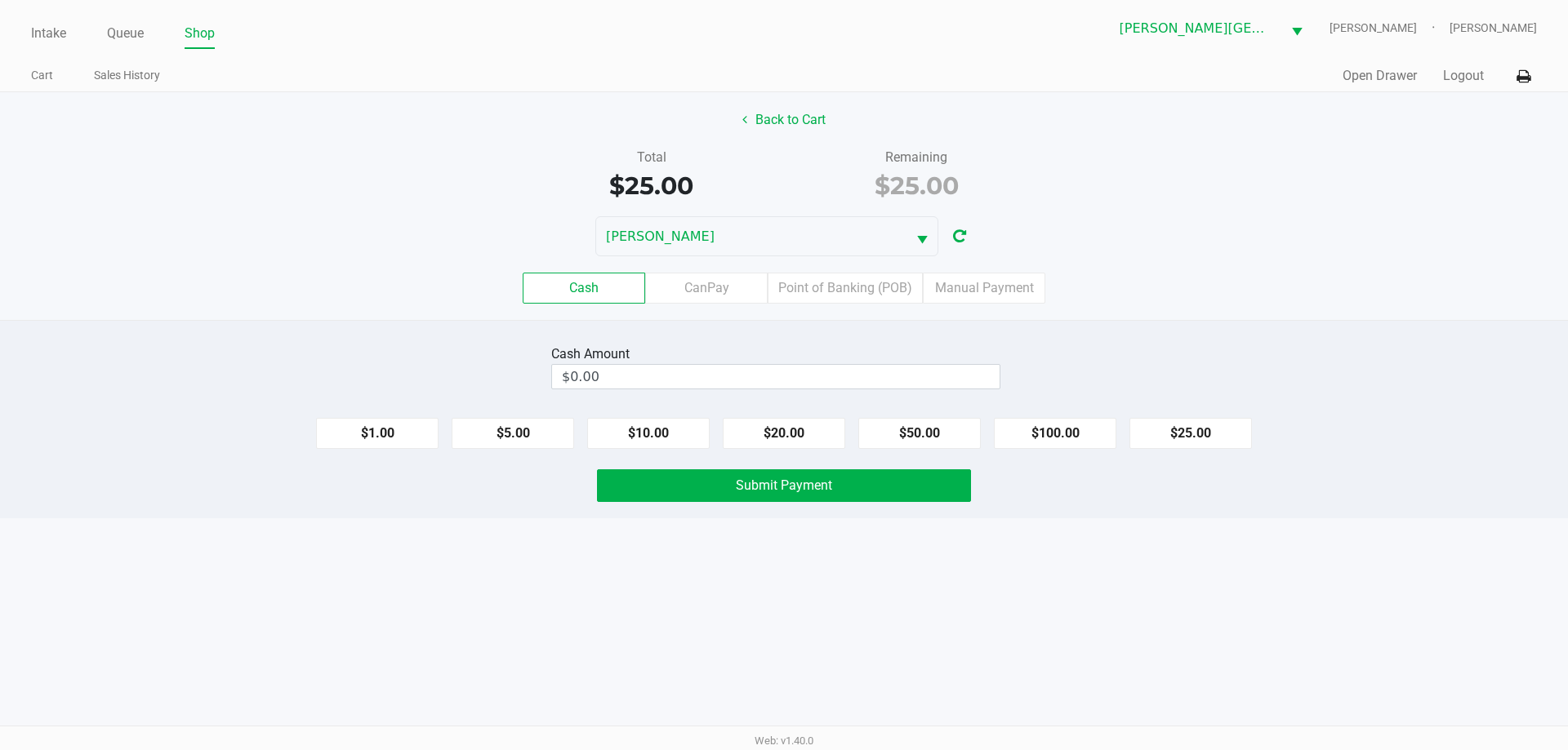
click at [607, 278] on label "Cash" at bounding box center [584, 289] width 122 height 31
click at [0, 0] on 0 "Cash" at bounding box center [0, 0] width 0 height 0
click at [1162, 428] on button "$25.00" at bounding box center [1191, 434] width 122 height 31
type input "$25.00"
drag, startPoint x: 685, startPoint y: 482, endPoint x: 747, endPoint y: 530, distance: 78.4
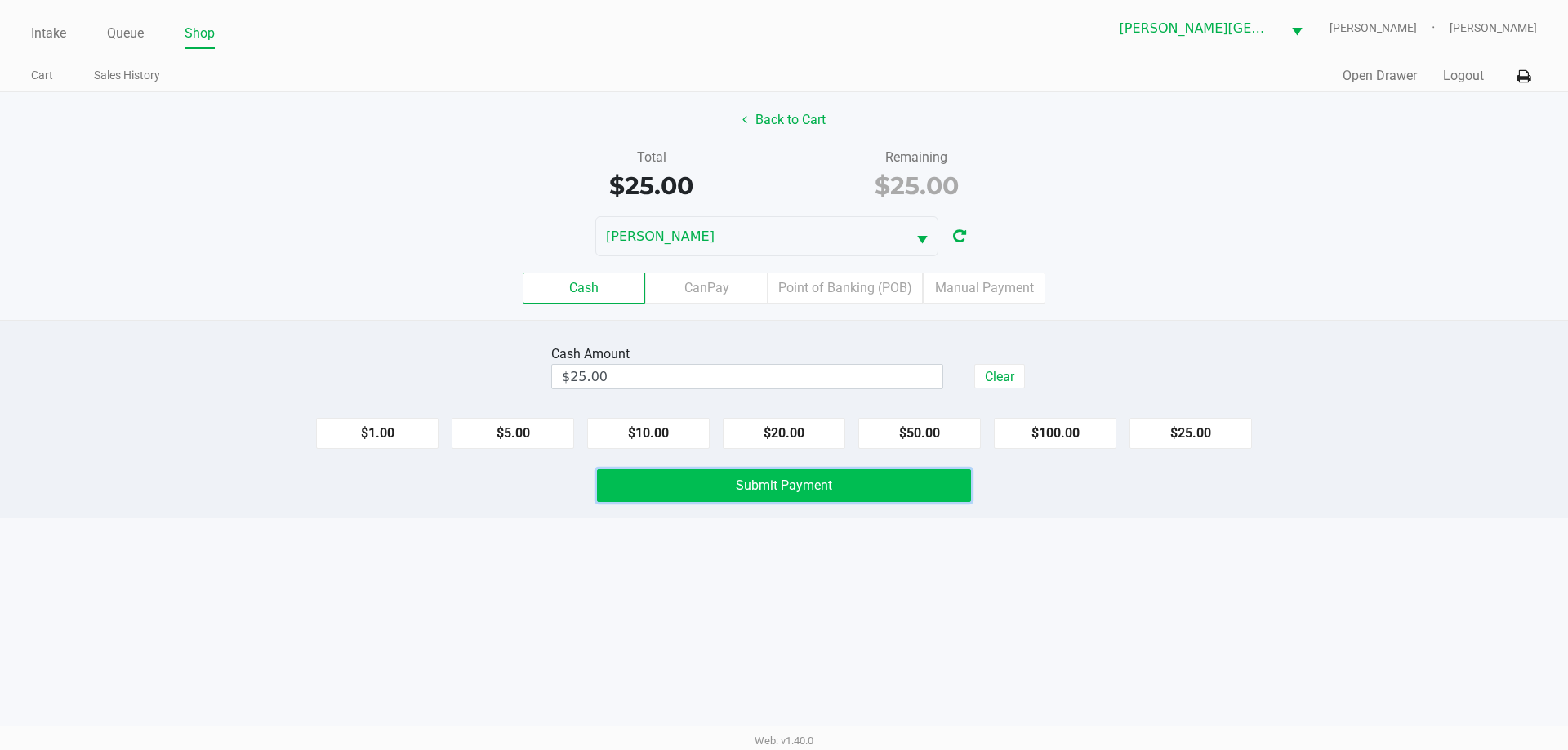
click at [686, 483] on button "Submit Payment" at bounding box center [784, 486] width 374 height 32
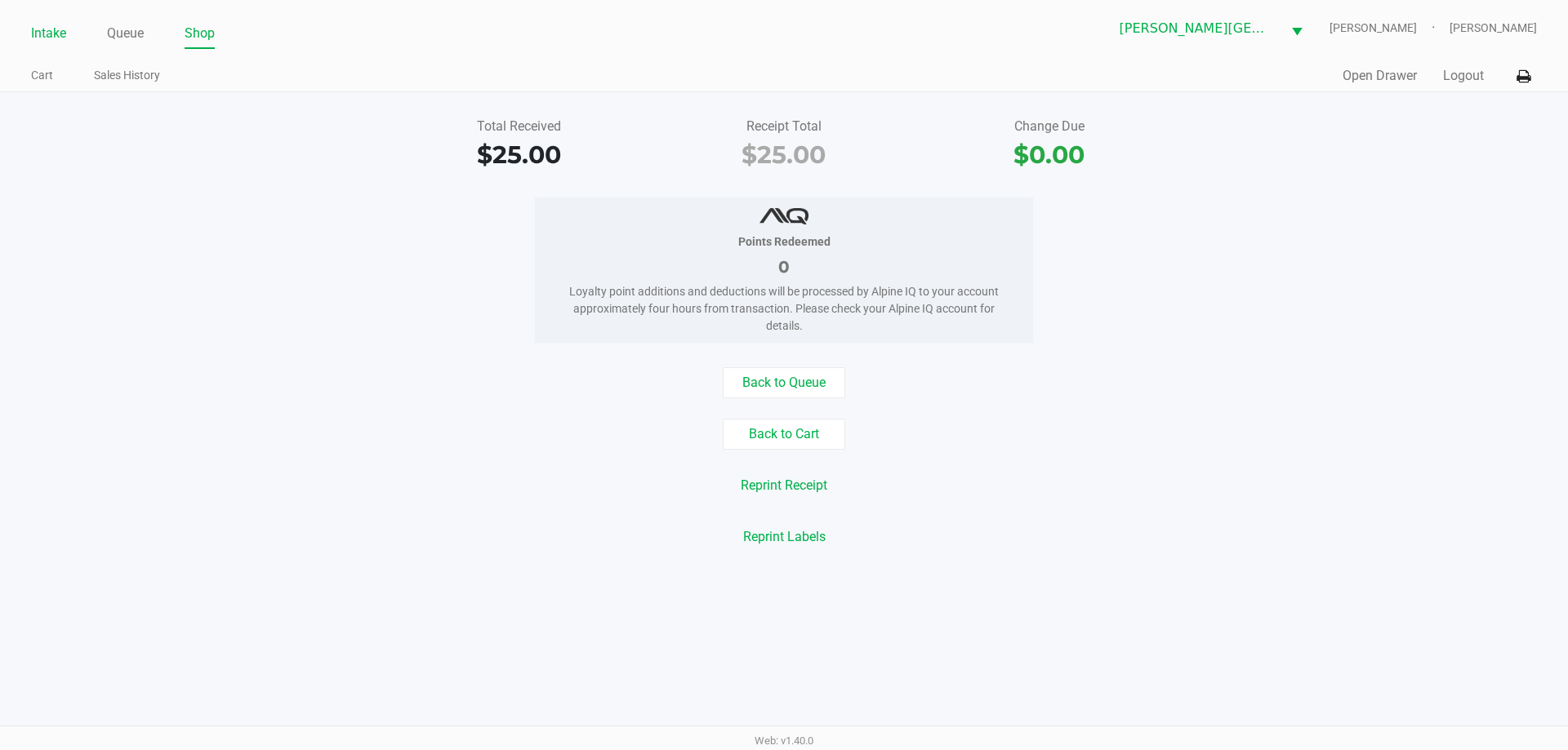
click at [62, 31] on link "Intake" at bounding box center [49, 33] width 35 height 23
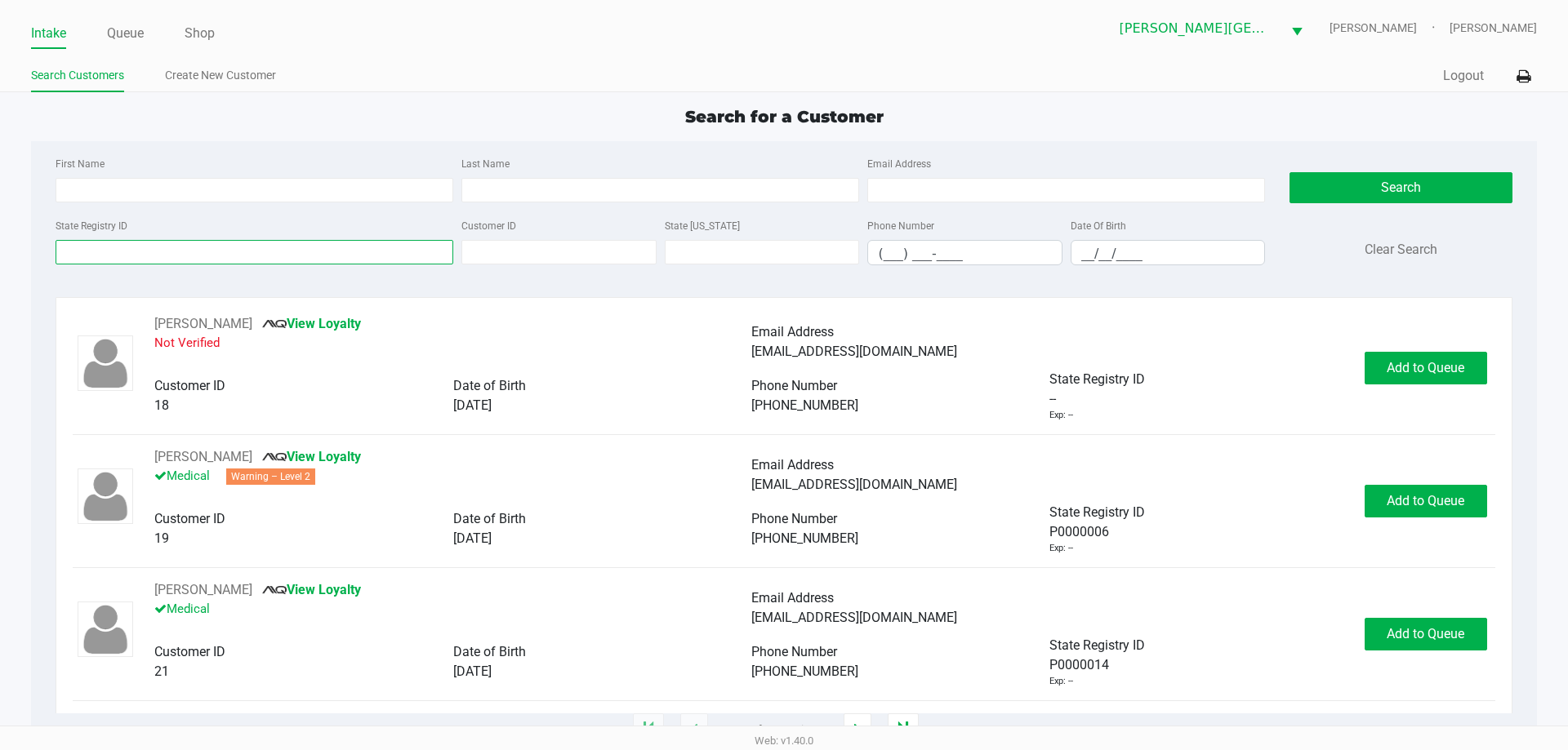
click at [237, 253] on input "State Registry ID" at bounding box center [254, 252] width 398 height 24
type input "M"
click at [628, 191] on input "Last Name" at bounding box center [661, 190] width 398 height 24
type input "Madonna"
click at [1089, 253] on input "__/__/____" at bounding box center [1167, 252] width 193 height 25
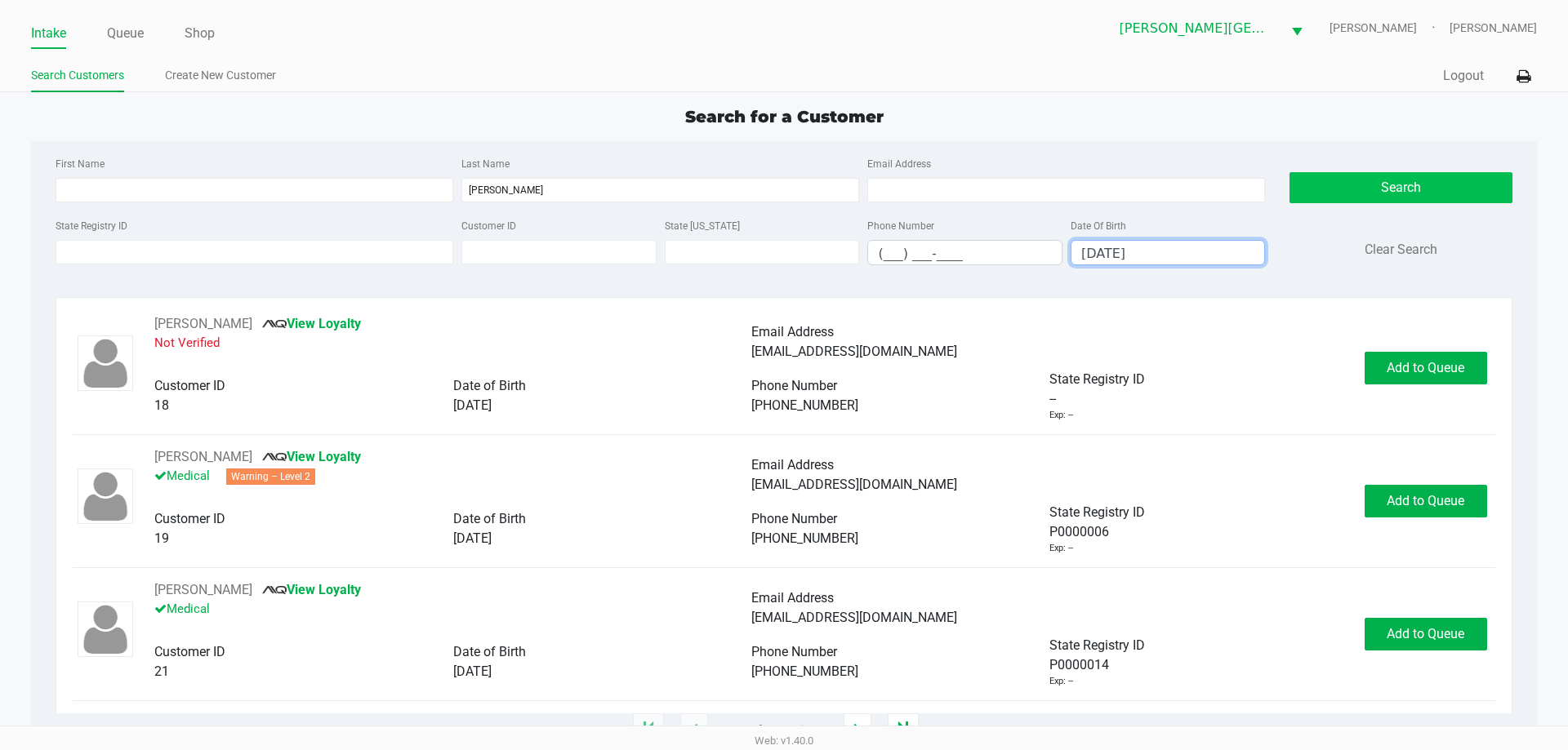
type input "01/26/2001"
click at [1338, 183] on button "Search" at bounding box center [1401, 188] width 222 height 31
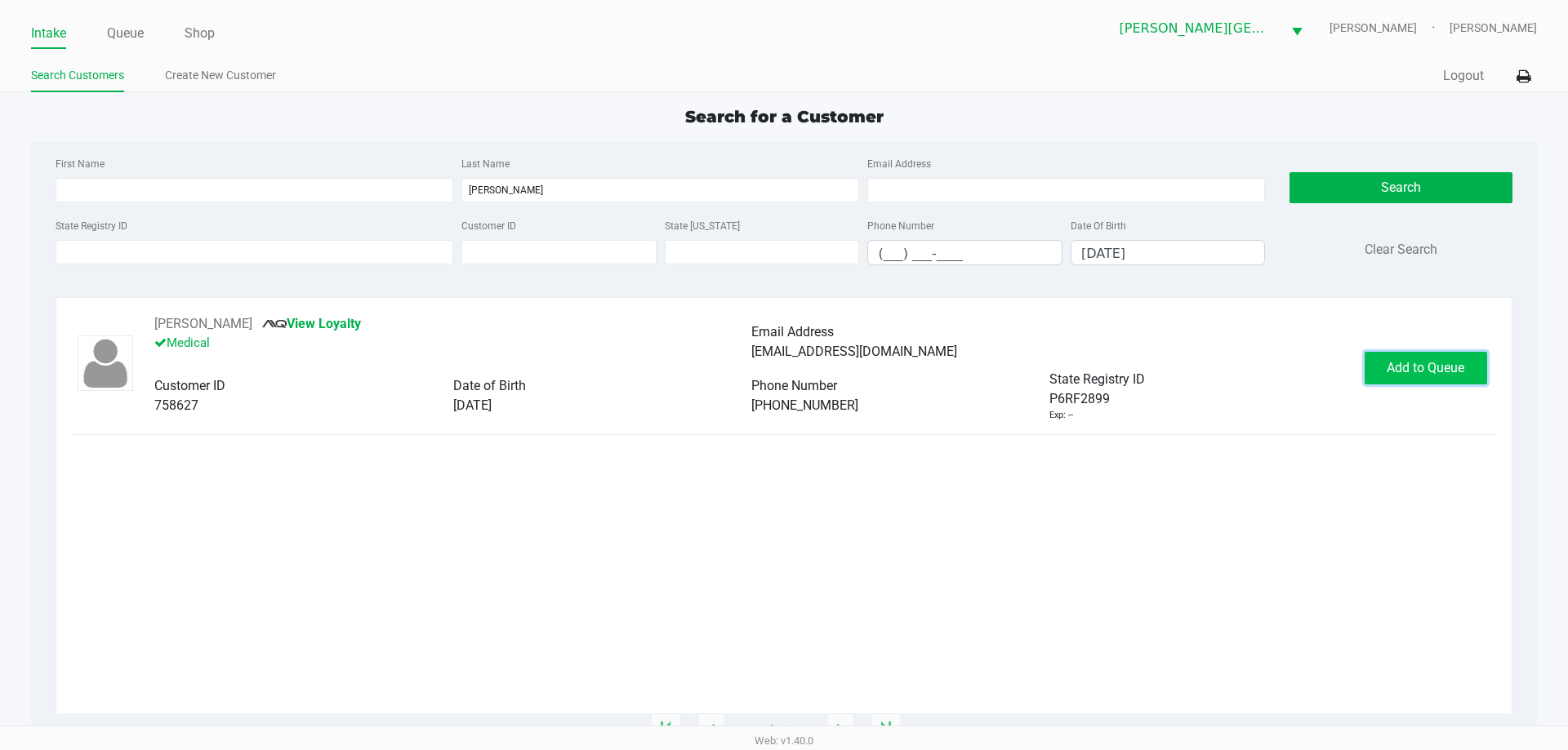
click at [1424, 372] on span "Add to Queue" at bounding box center [1426, 367] width 78 height 16
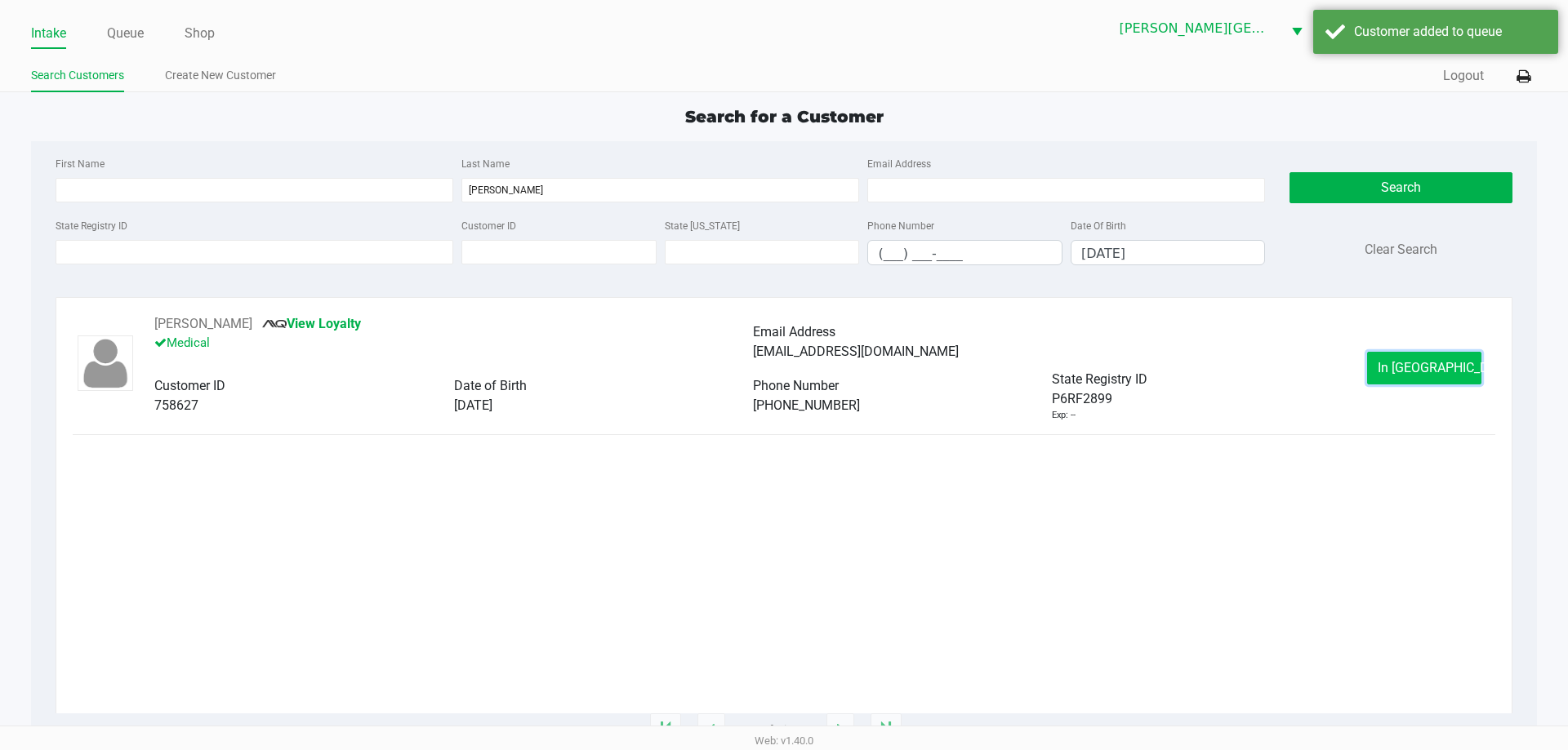
click at [1439, 365] on span "In Queue" at bounding box center [1446, 367] width 137 height 16
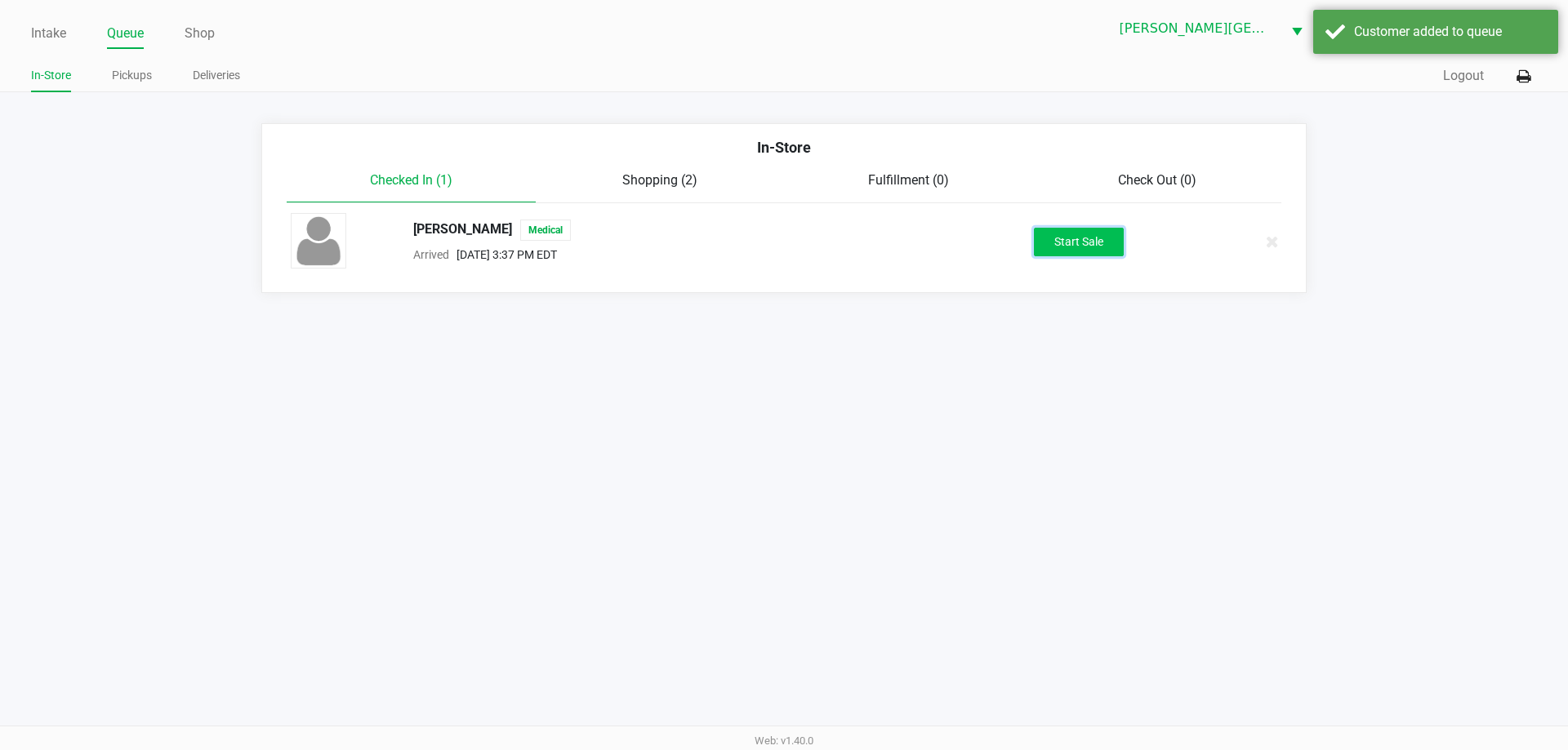
drag, startPoint x: 1100, startPoint y: 240, endPoint x: 1135, endPoint y: 289, distance: 60.2
click at [1100, 240] on button "Start Sale" at bounding box center [1078, 241] width 90 height 29
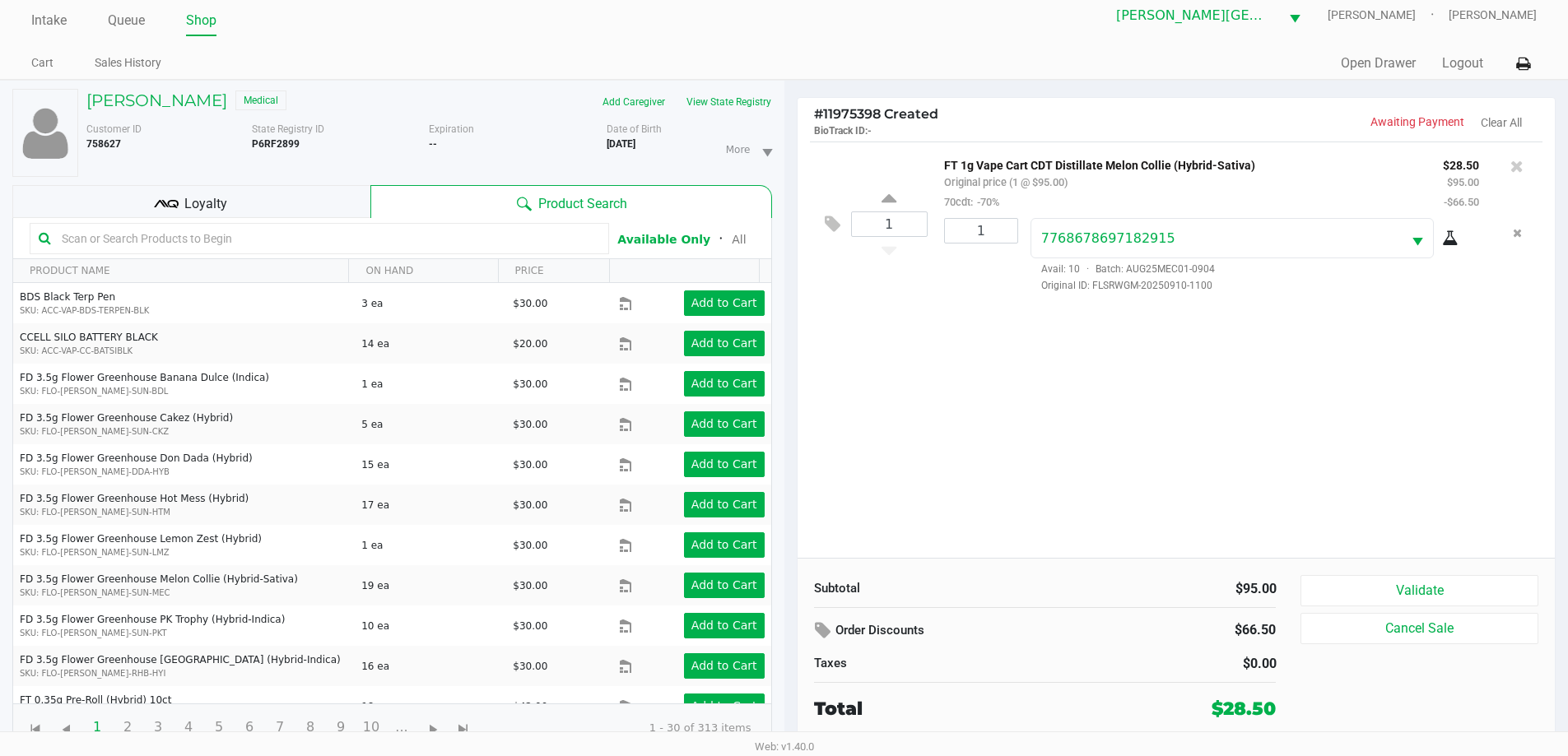
scroll to position [18, 0]
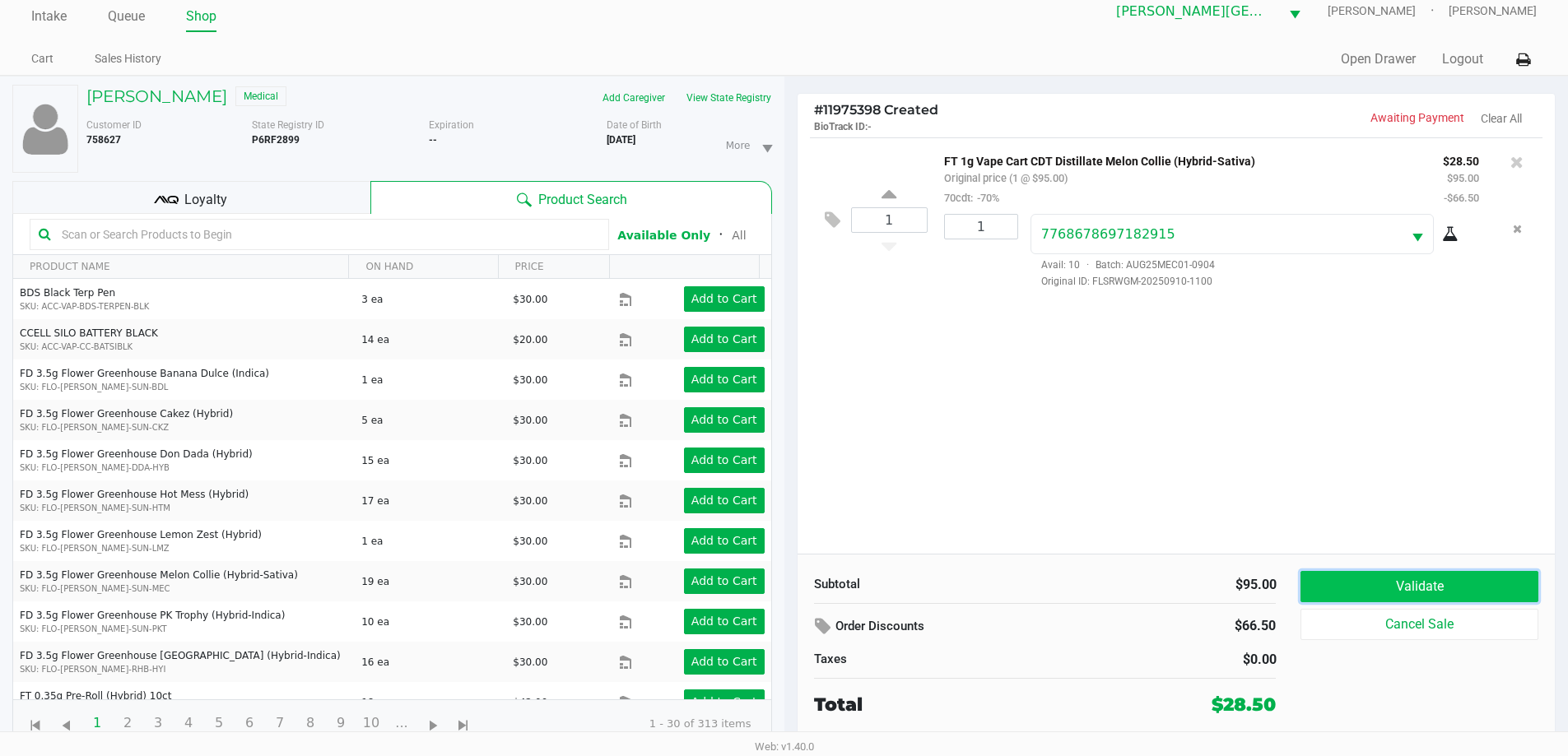
click at [1426, 582] on button "Validate" at bounding box center [1420, 587] width 237 height 32
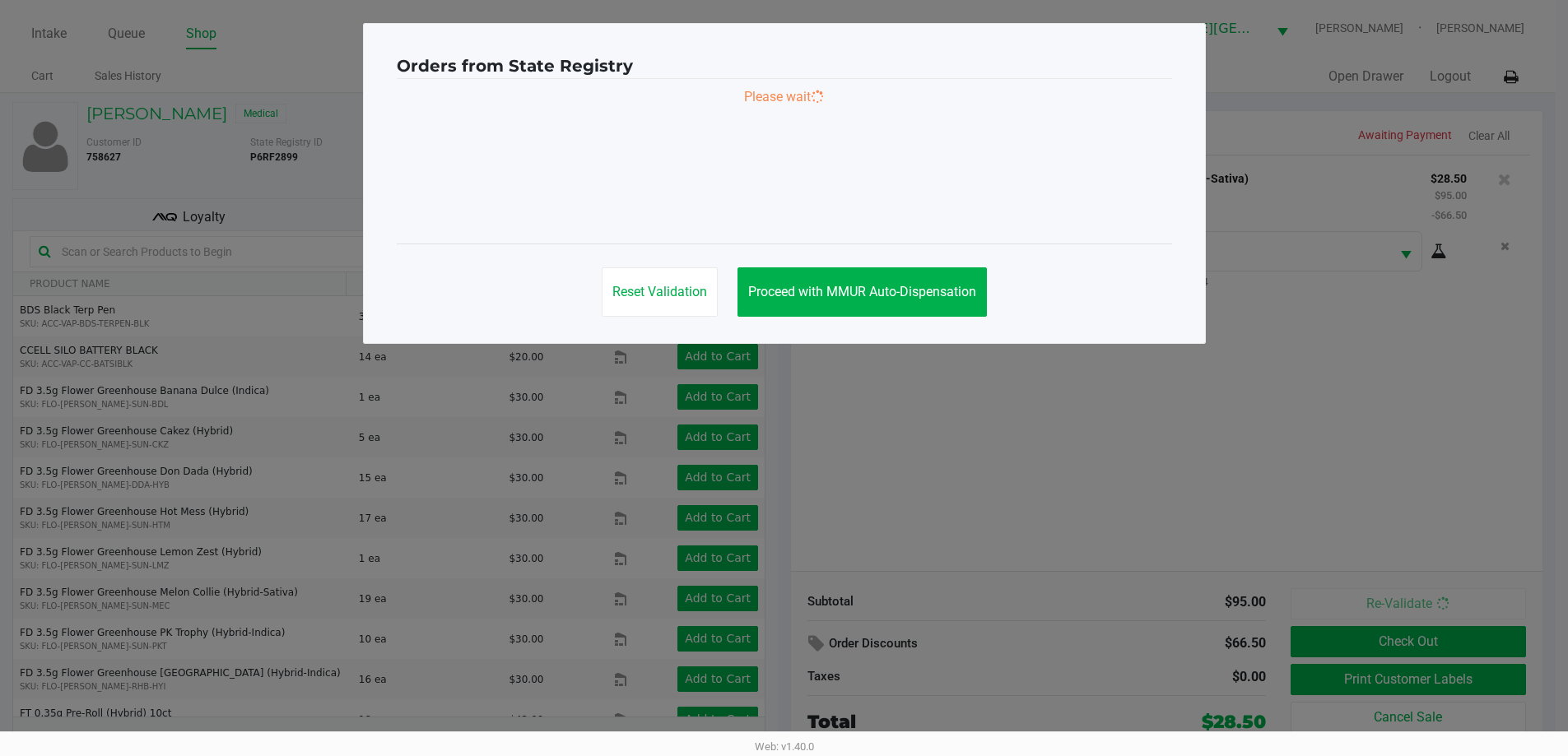
scroll to position [0, 0]
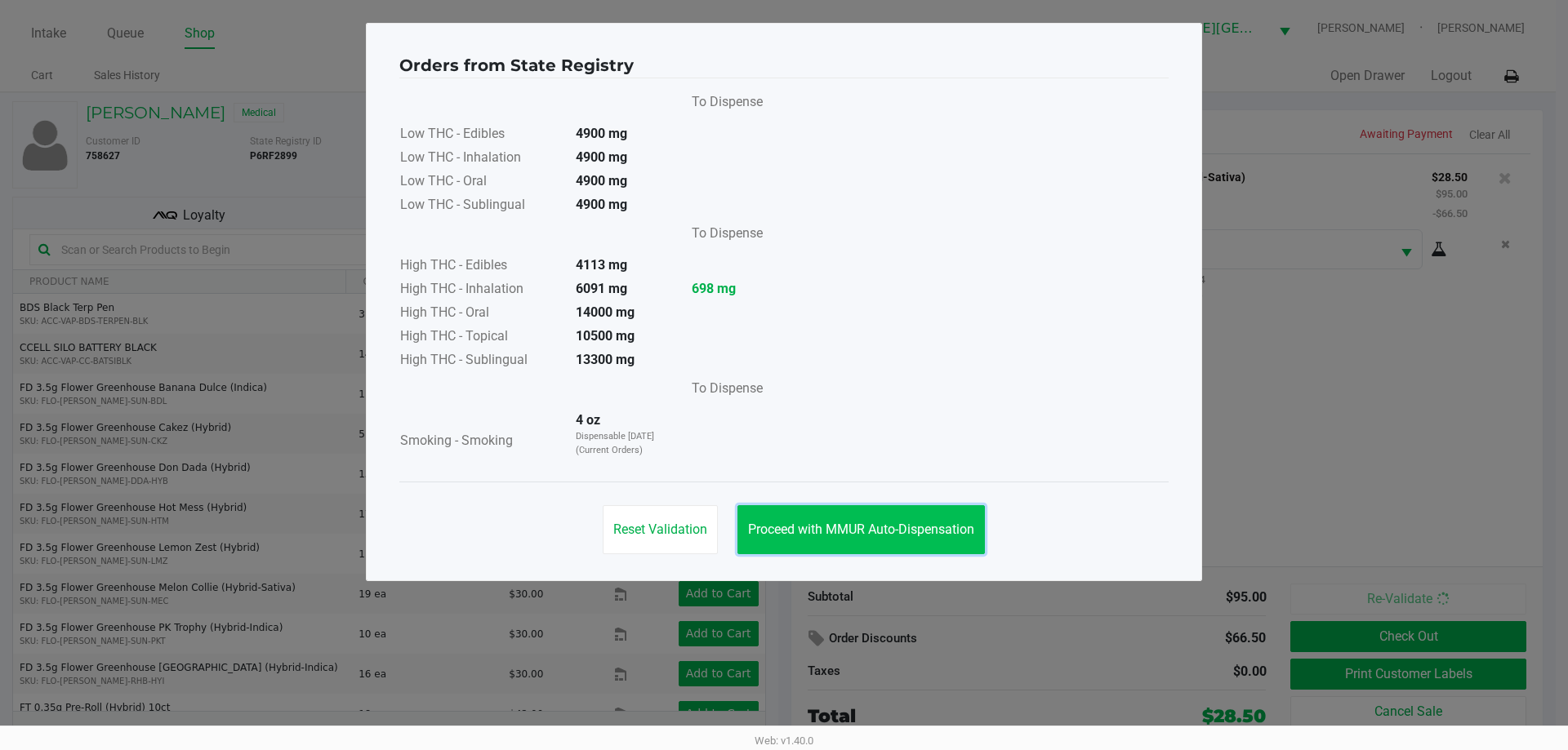
click at [902, 527] on span "Proceed with MMUR Auto-Dispensation" at bounding box center [860, 529] width 226 height 16
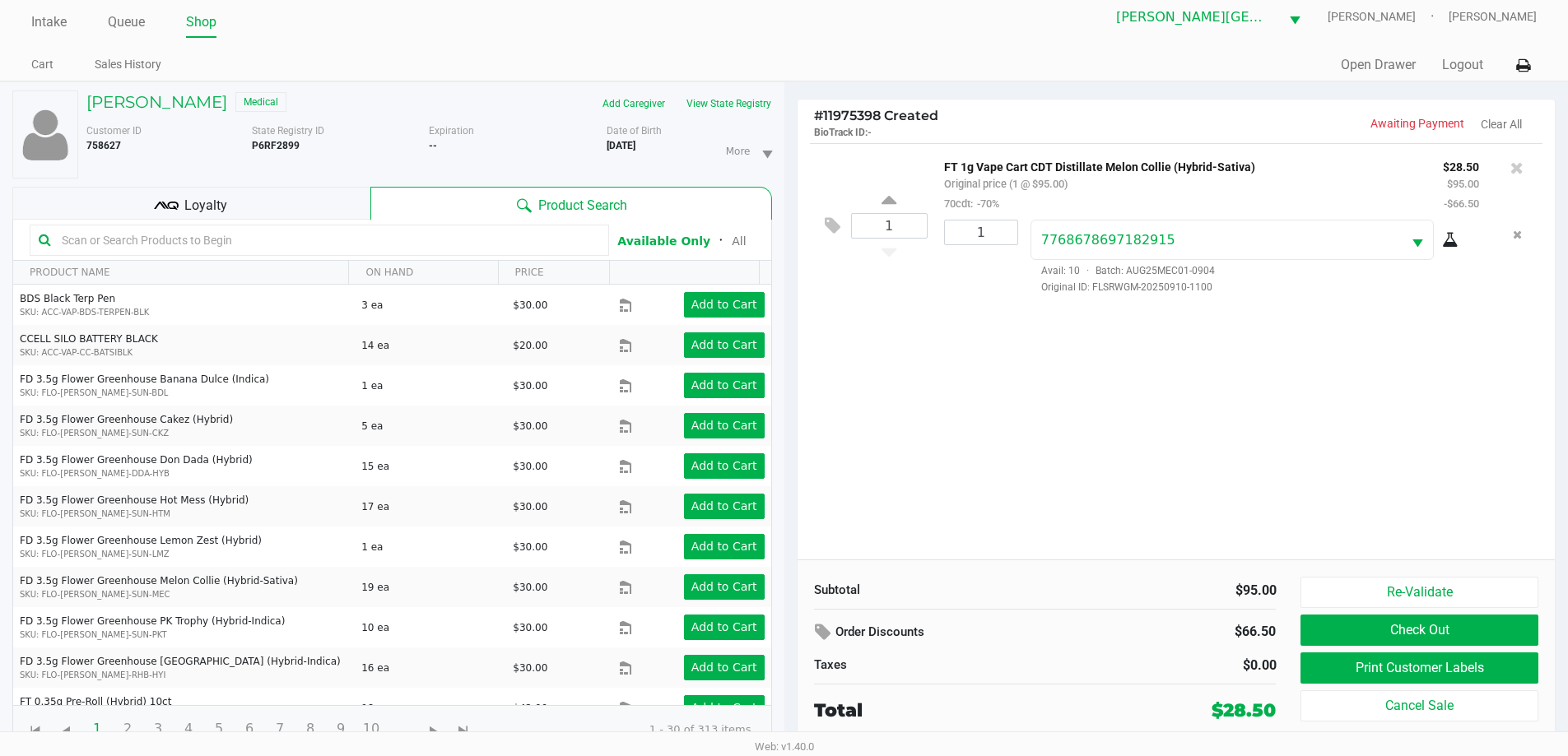
scroll to position [18, 0]
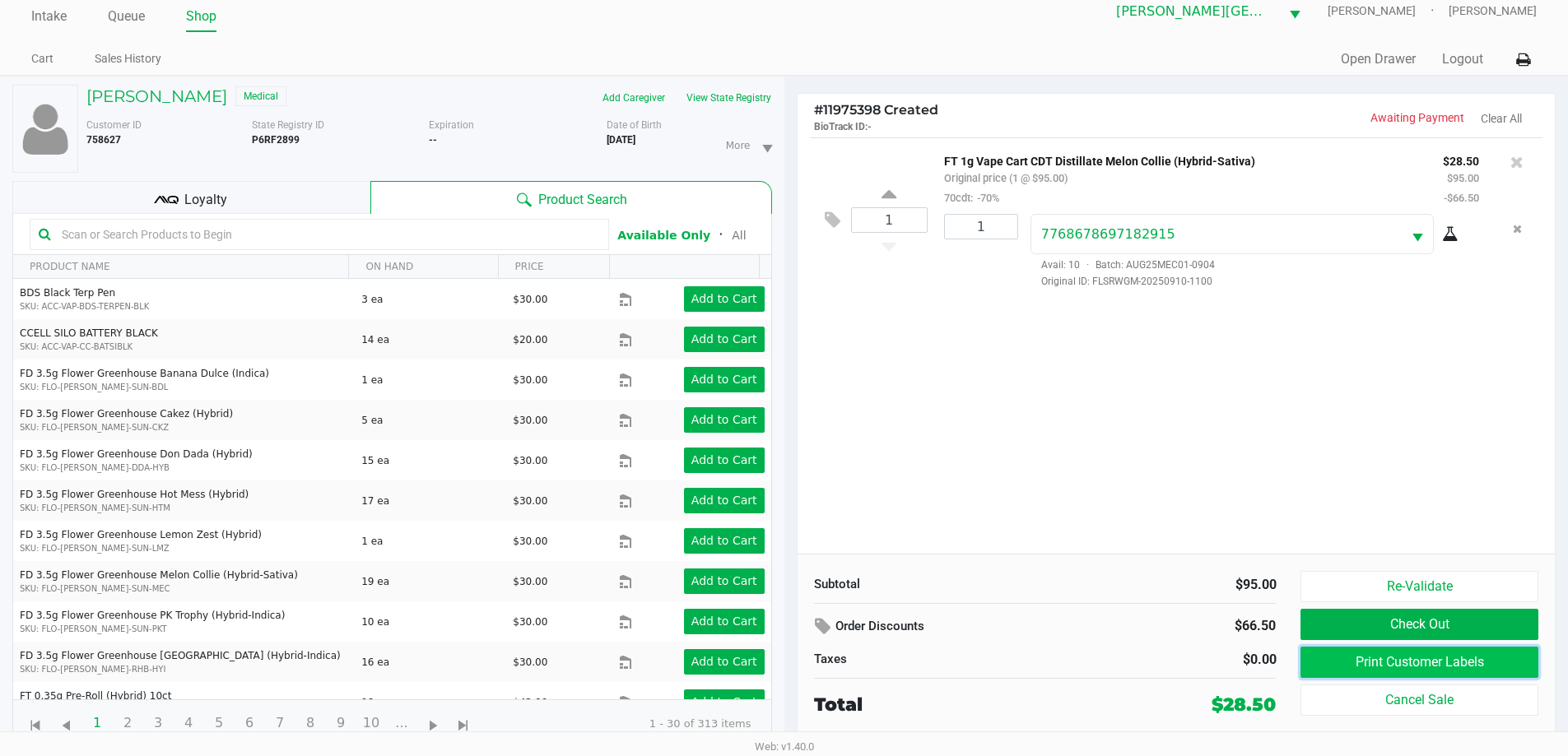
click at [1439, 663] on button "Print Customer Labels" at bounding box center [1420, 663] width 237 height 32
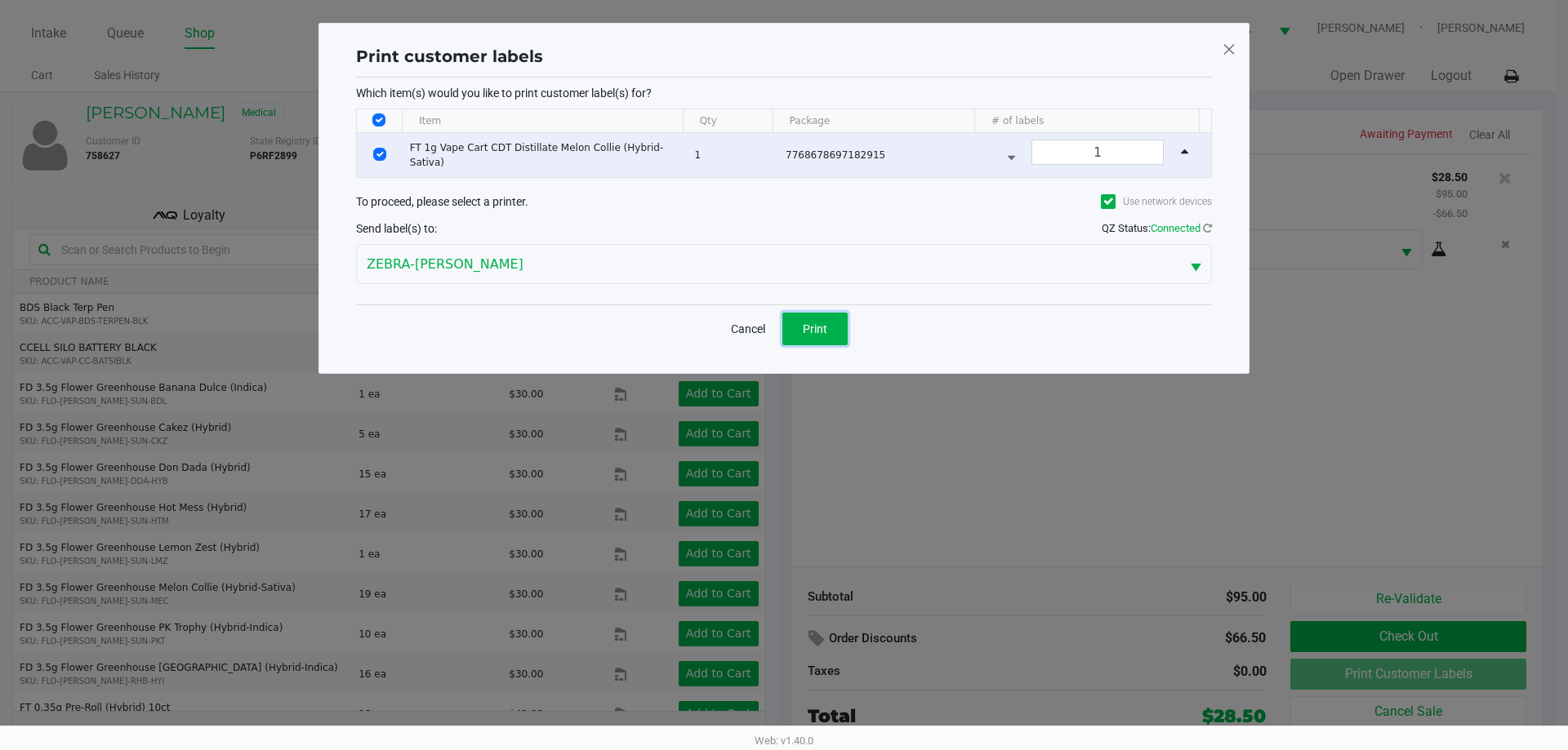
drag, startPoint x: 833, startPoint y: 331, endPoint x: 838, endPoint y: 356, distance: 25.5
click at [831, 330] on button "Print" at bounding box center [815, 328] width 66 height 32
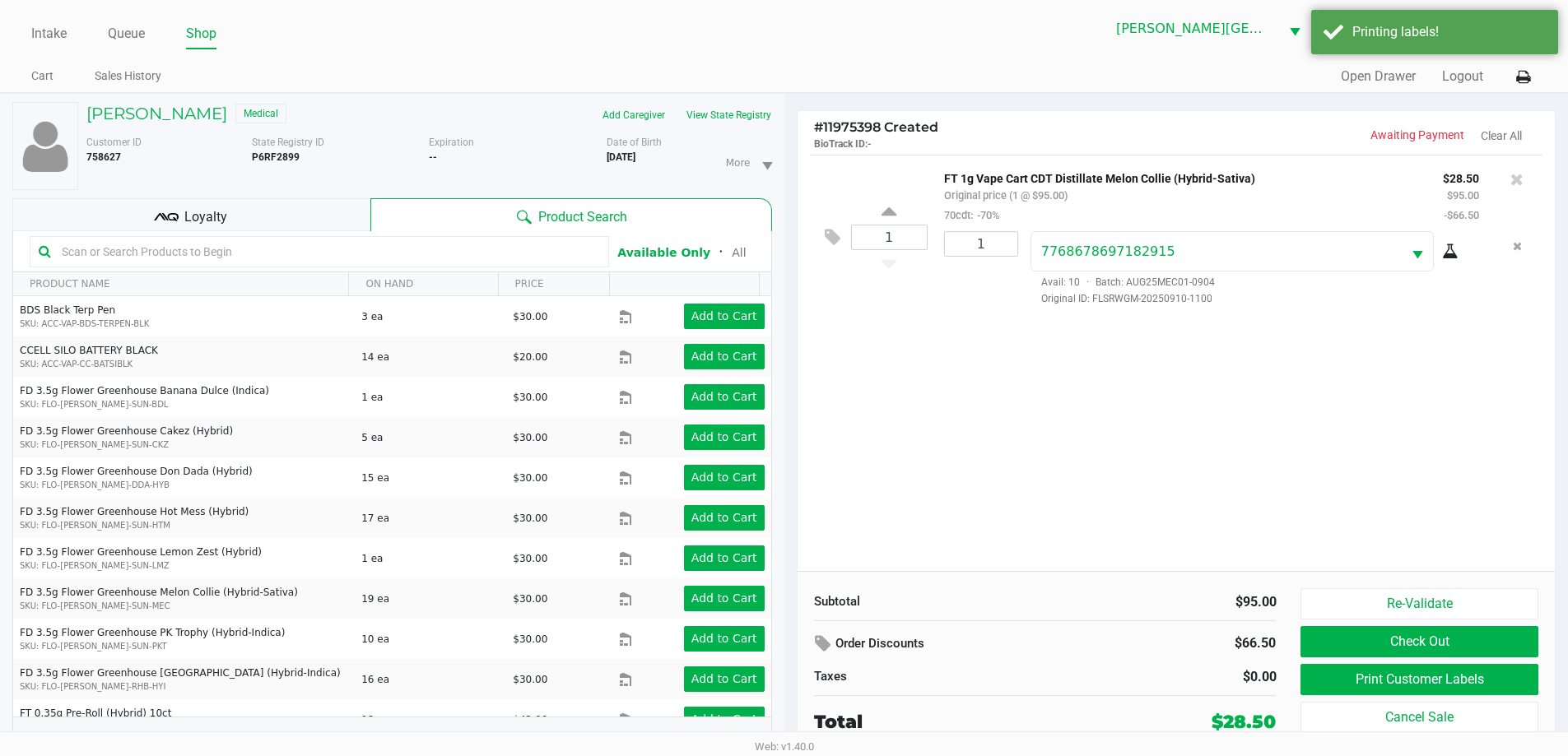
click at [1399, 657] on div "Re-Validate Check Out Print Customer Labels Cancel Sale" at bounding box center [1425, 662] width 249 height 147
click at [1398, 644] on button "Check Out" at bounding box center [1420, 642] width 237 height 32
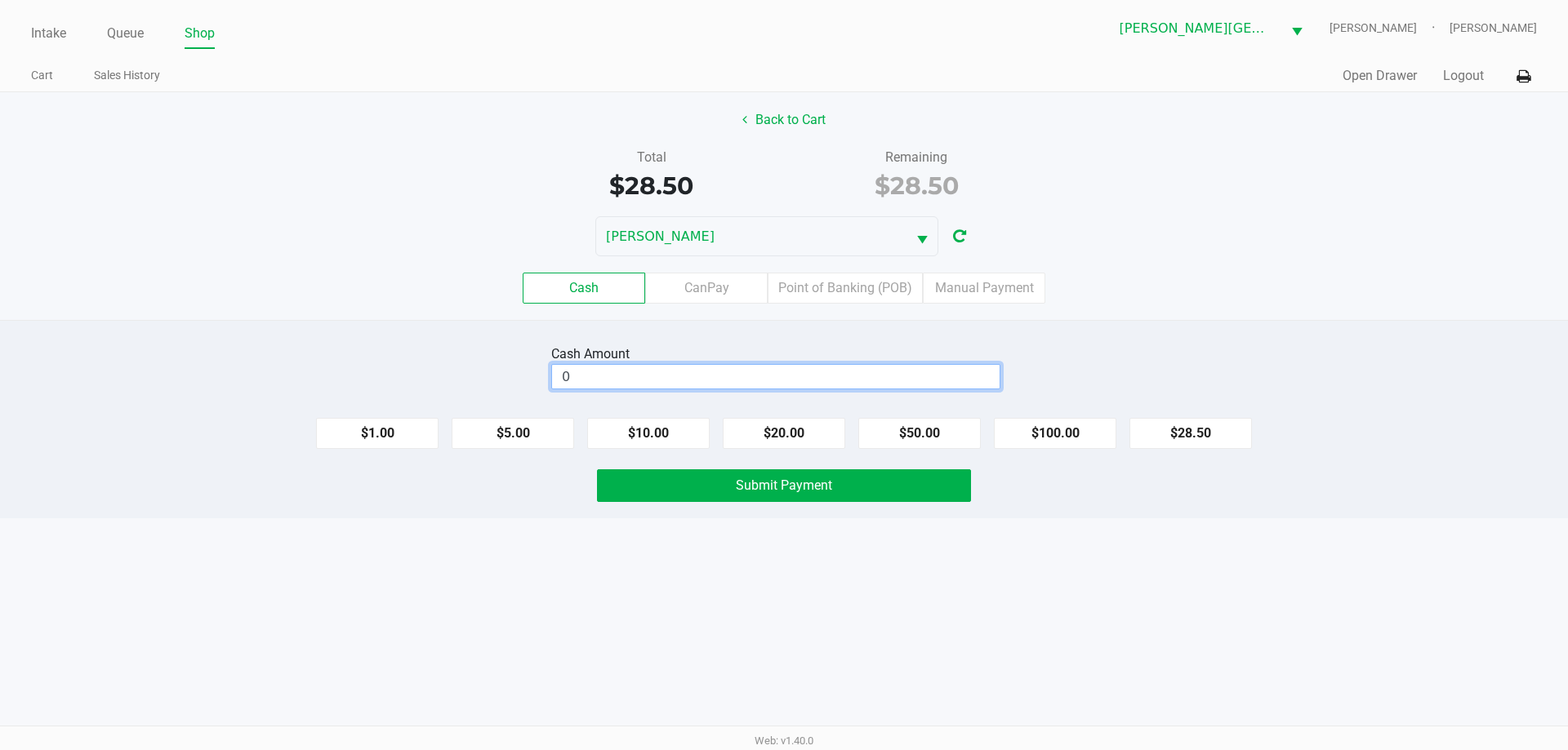
click at [647, 380] on input "0" at bounding box center [776, 377] width 448 height 24
type input "$30.00"
click at [815, 484] on span "Submit Payment" at bounding box center [784, 485] width 96 height 16
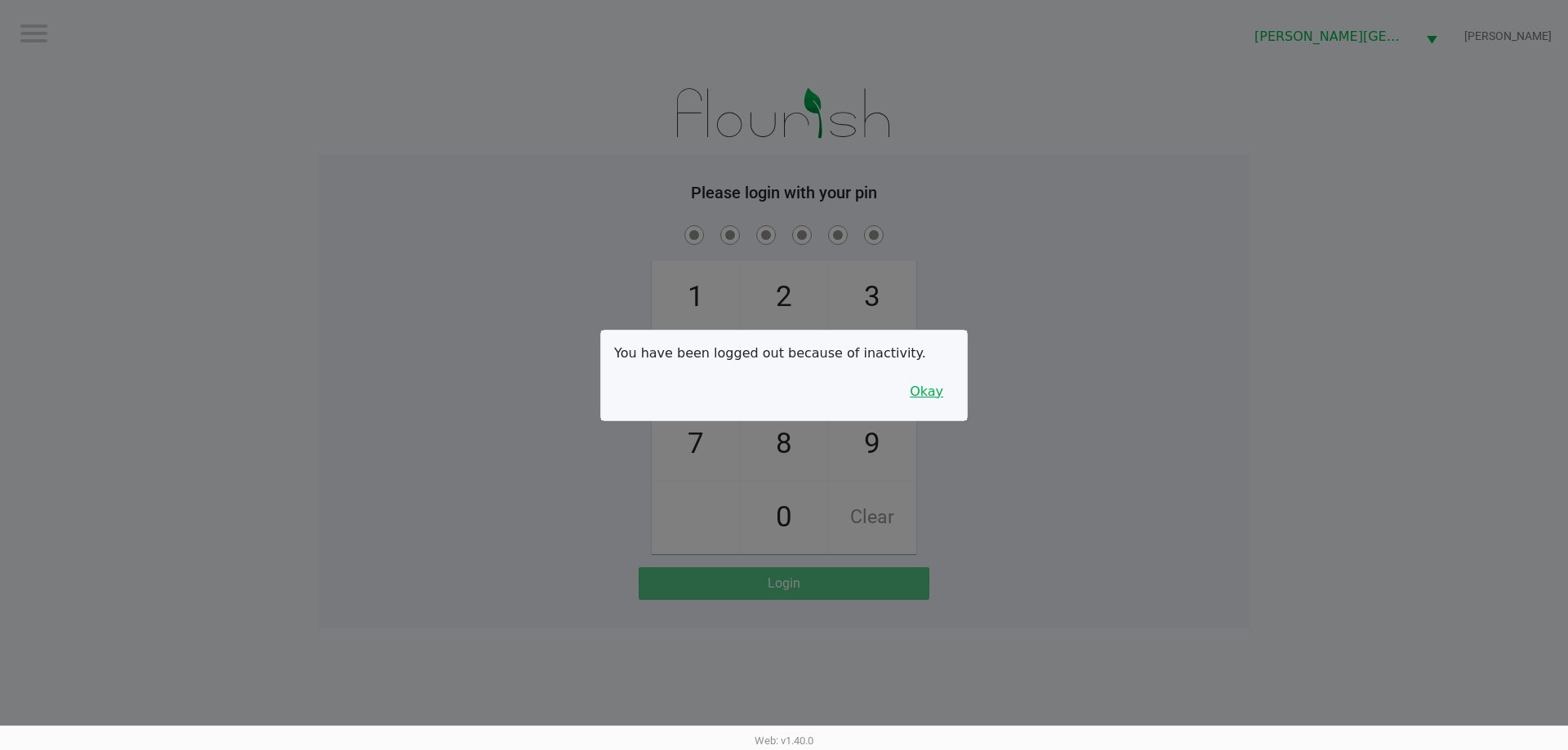
drag, startPoint x: 932, startPoint y: 399, endPoint x: 945, endPoint y: 397, distance: 13.2
click at [932, 398] on button "Okay" at bounding box center [926, 392] width 55 height 31
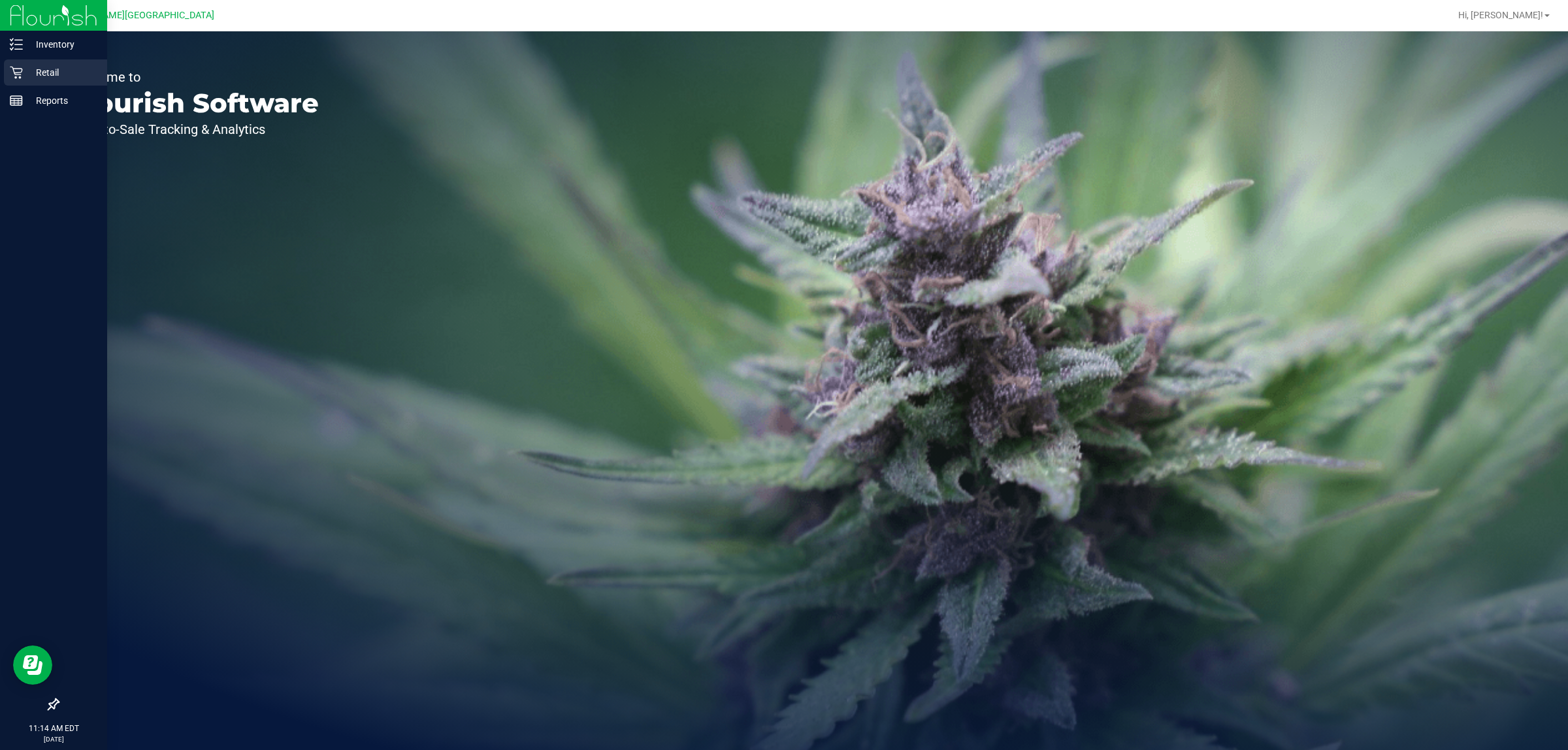
click at [14, 70] on icon at bounding box center [16, 73] width 13 height 13
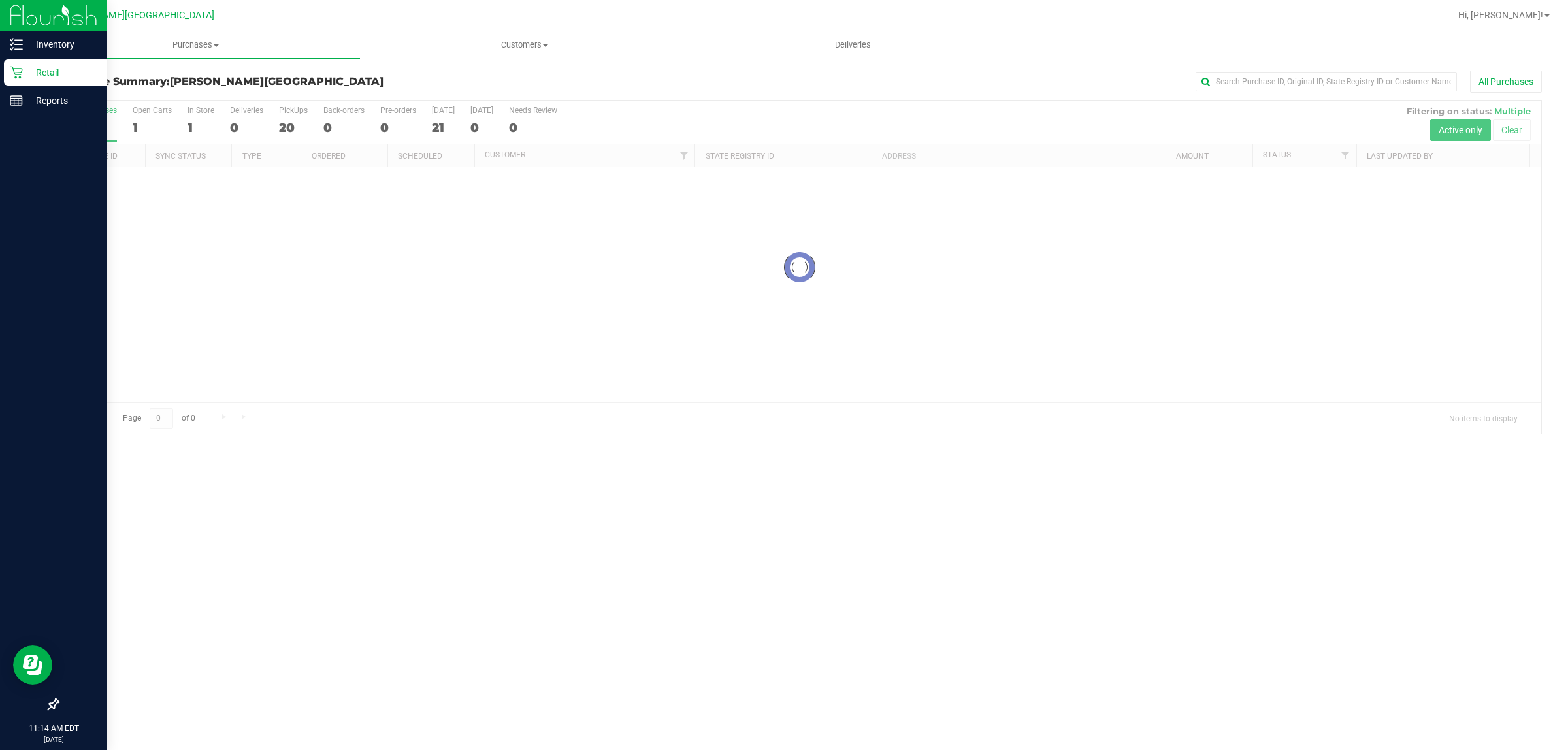
click at [50, 70] on p "Retail" at bounding box center [62, 72] width 78 height 16
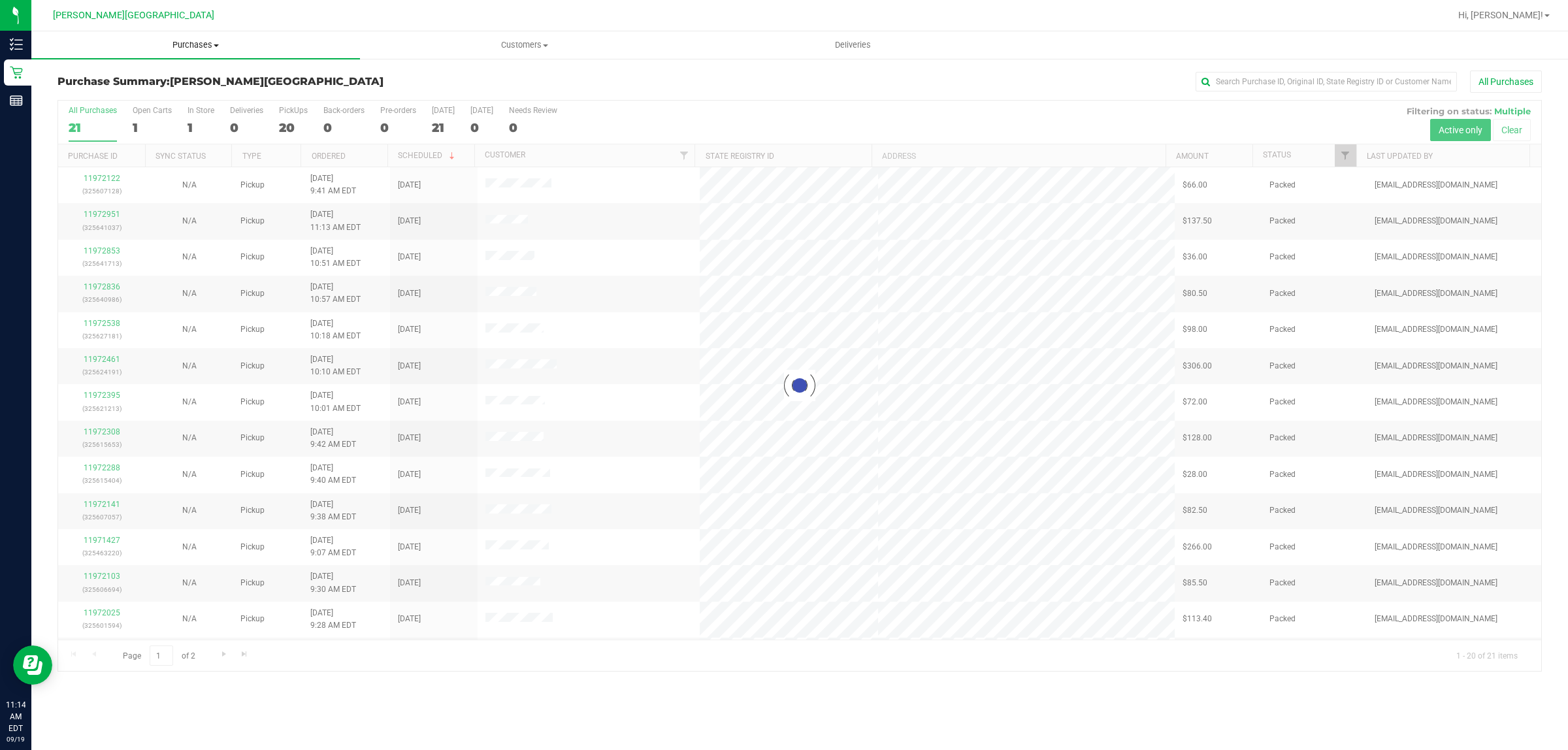
click at [203, 43] on span "Purchases" at bounding box center [195, 45] width 329 height 12
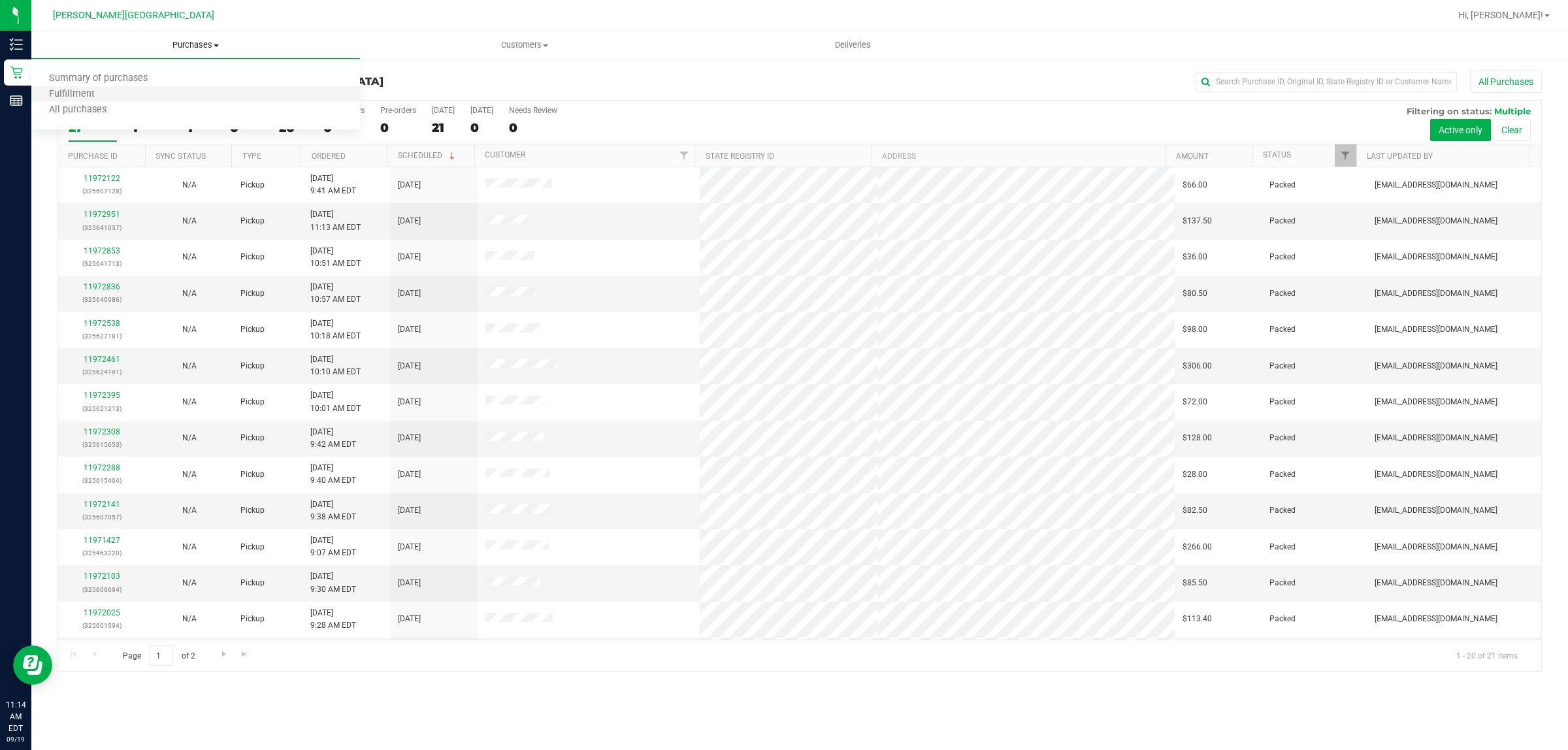
click at [133, 99] on li "Fulfillment" at bounding box center [195, 94] width 329 height 16
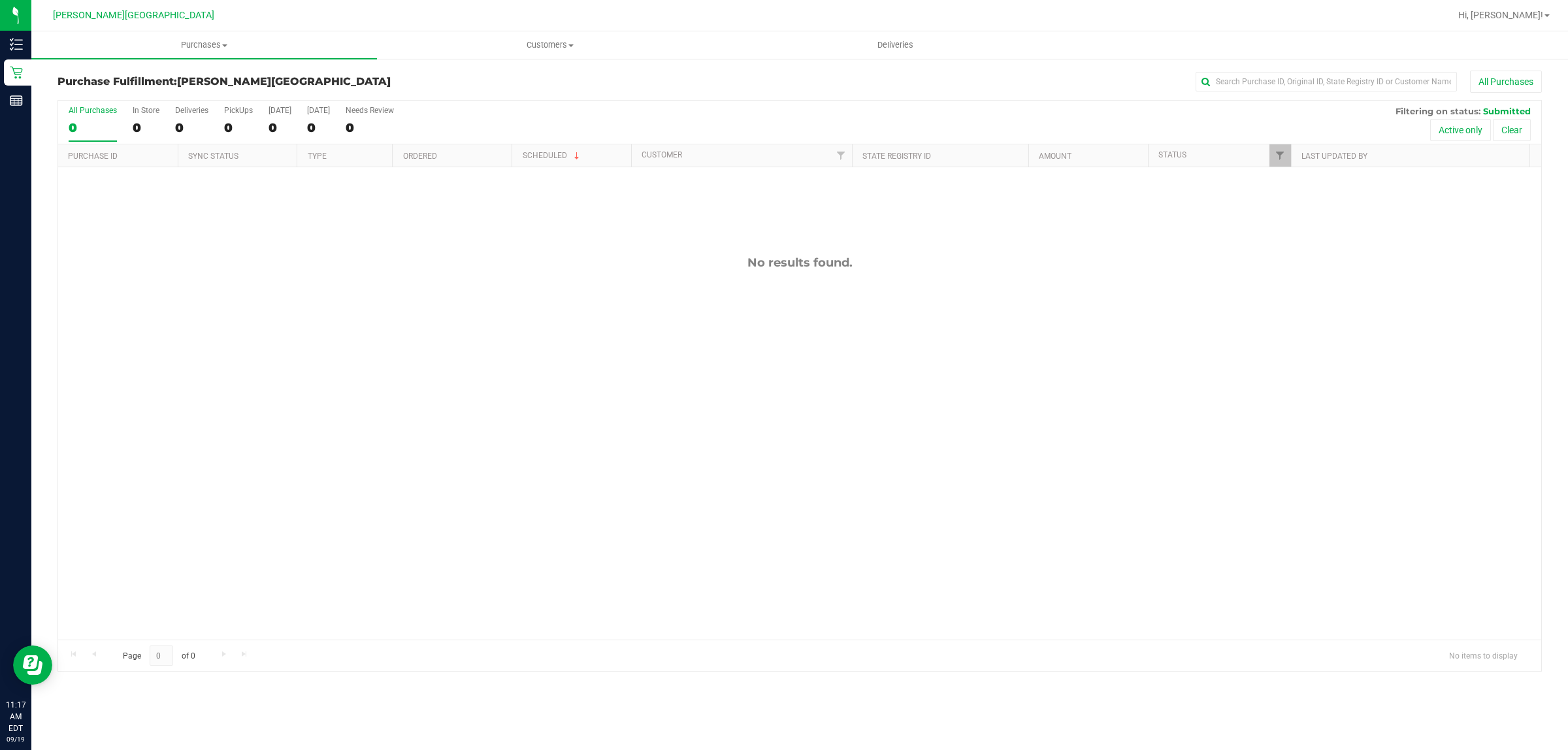
click at [657, 510] on div "No results found." at bounding box center [800, 447] width 1484 height 560
click at [693, 386] on div "11973115 (325650398) N/A Pickup 9/19/2025 11:20 AM EDT 9/19/2025 $52.00 Submitt…" at bounding box center [800, 404] width 1484 height 472
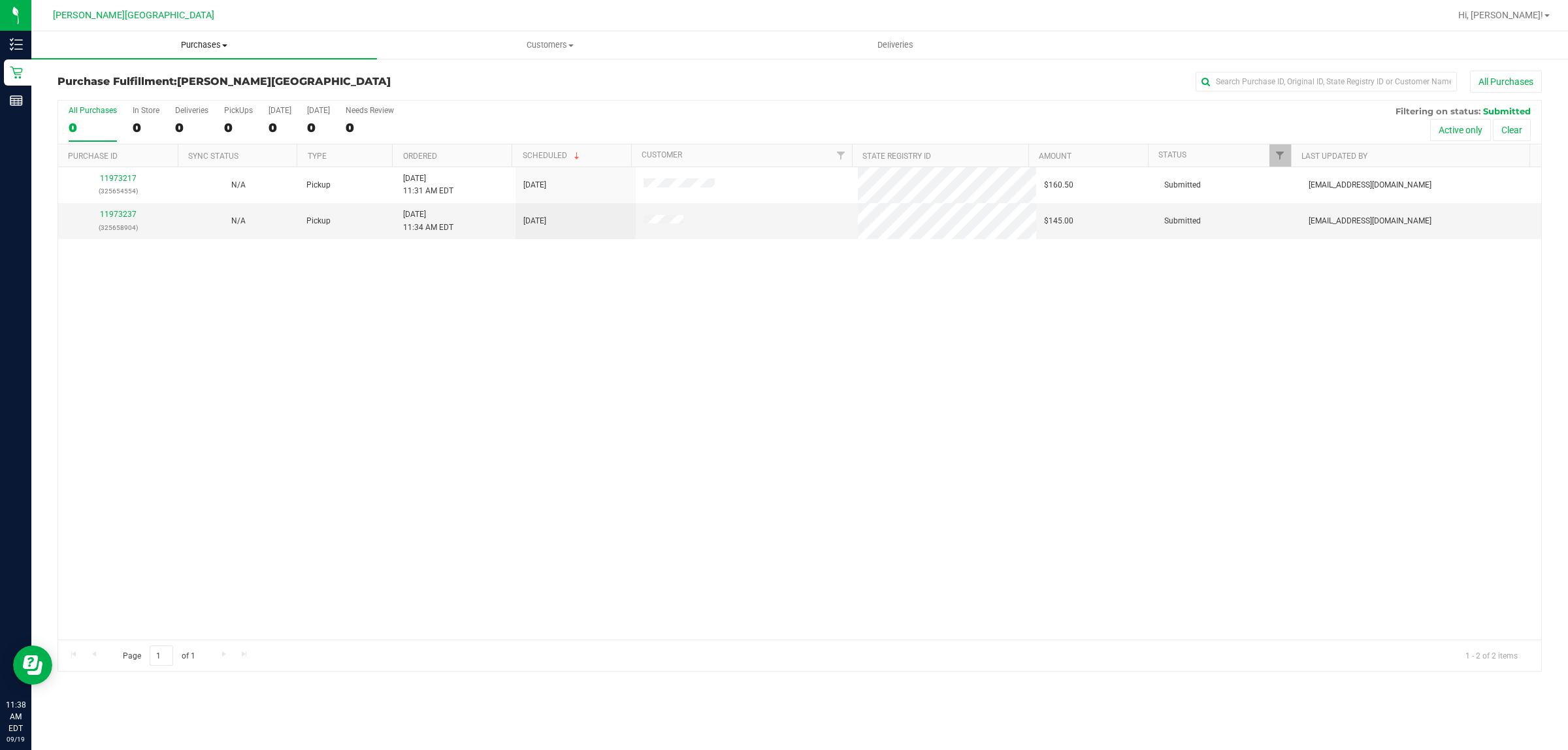
click at [198, 47] on span "Purchases" at bounding box center [204, 45] width 346 height 12
click at [114, 93] on li "Fulfillment" at bounding box center [204, 94] width 346 height 16
click at [113, 215] on link "11973237" at bounding box center [118, 214] width 36 height 9
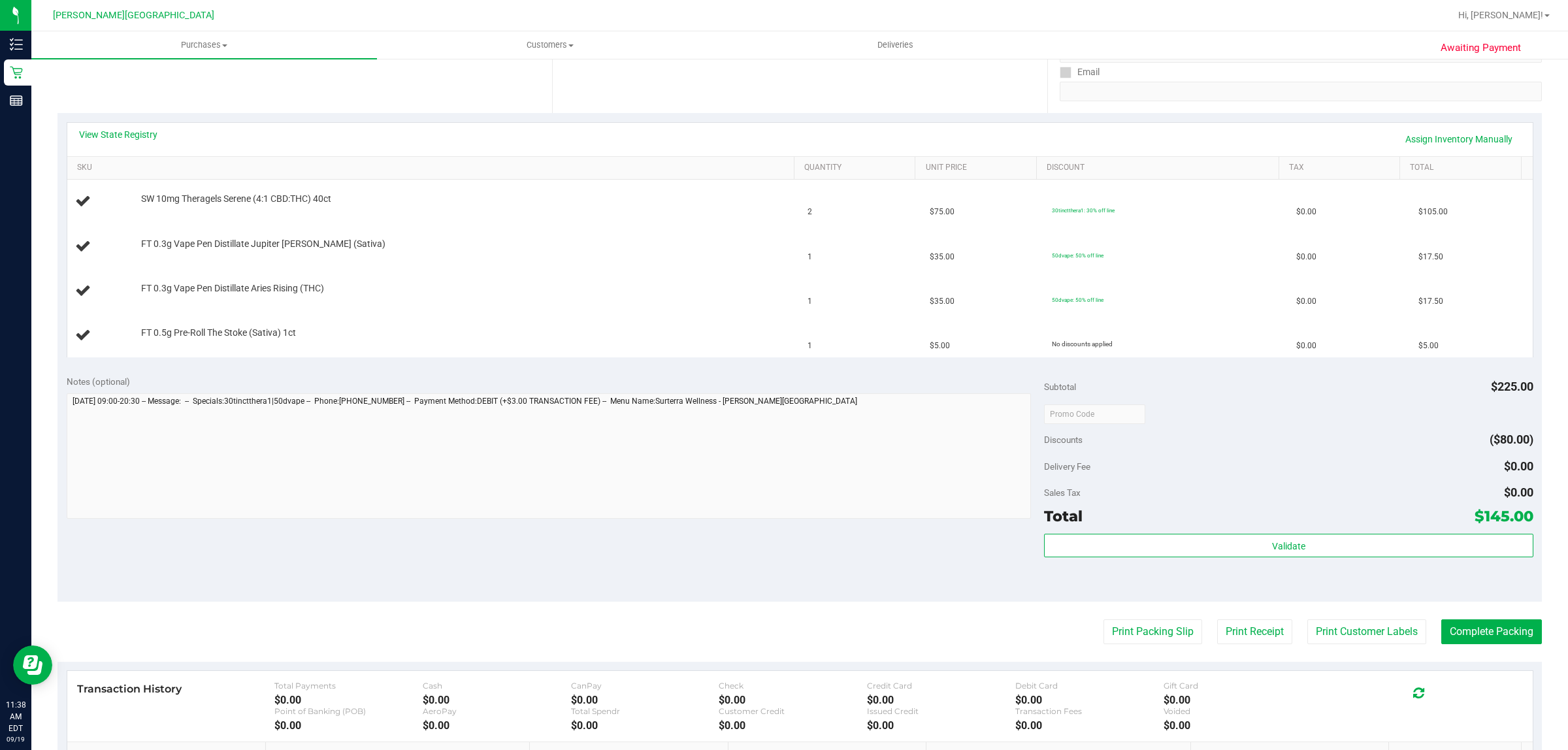
scroll to position [245, 0]
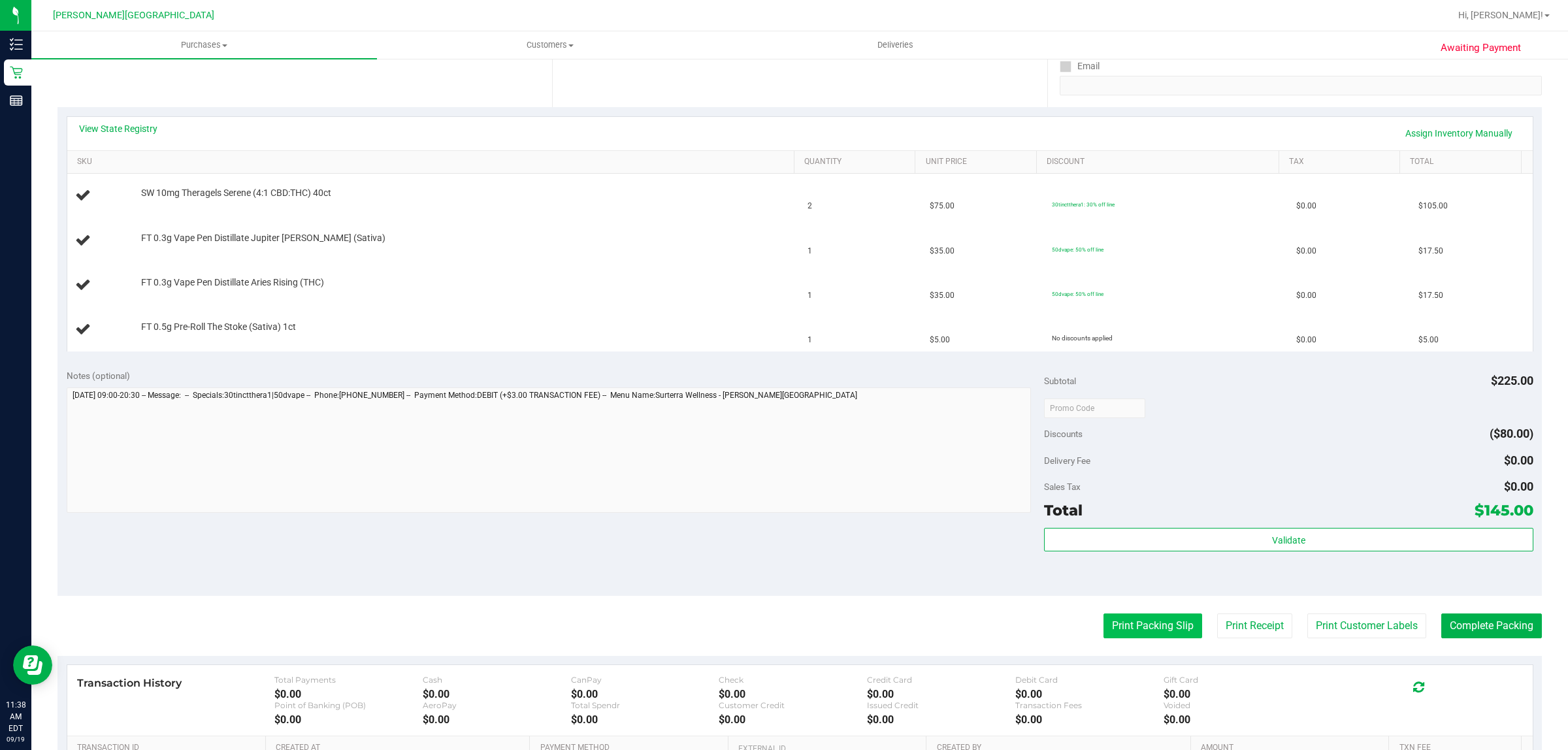
click at [1148, 636] on button "Print Packing Slip" at bounding box center [1153, 626] width 98 height 25
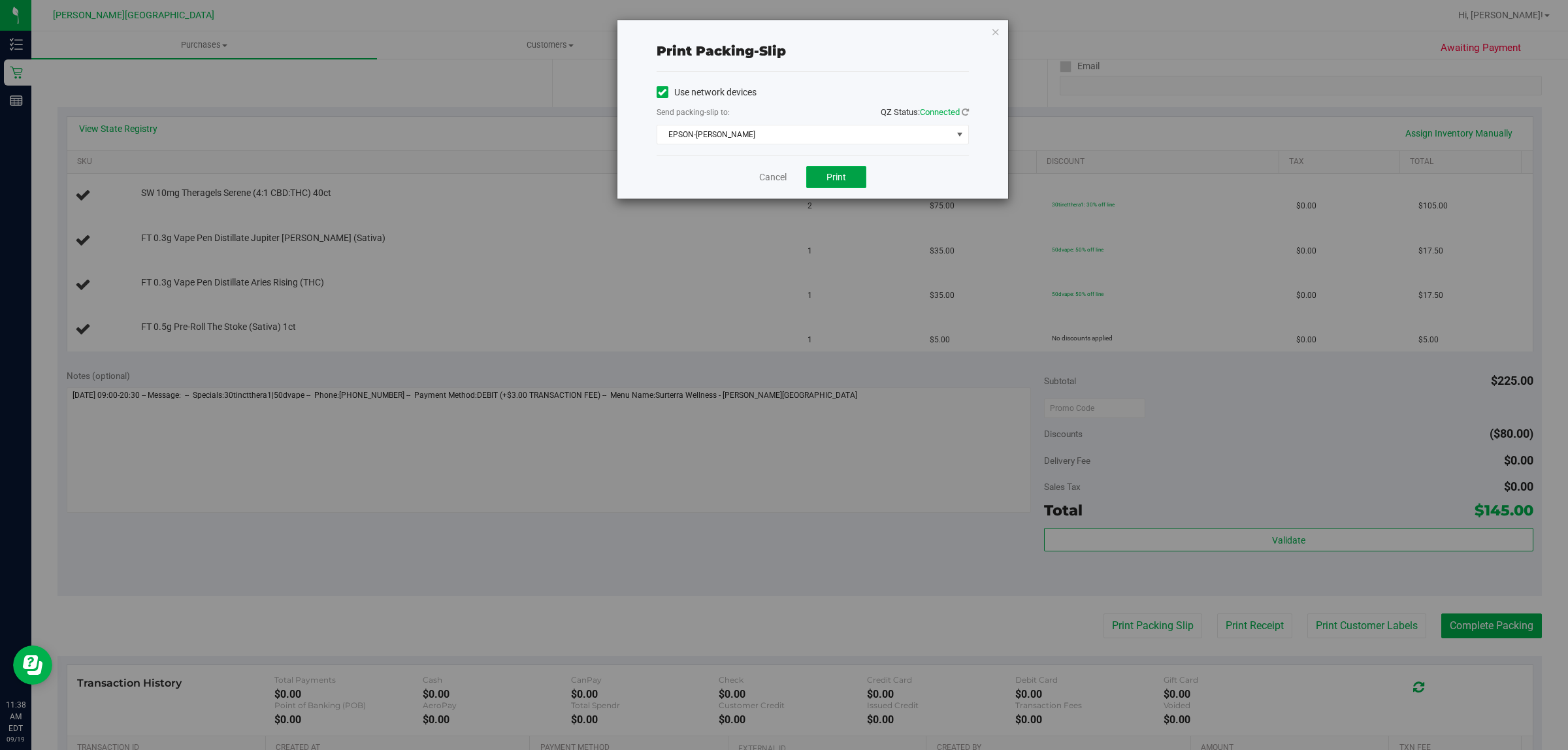
click at [838, 177] on span "Print" at bounding box center [837, 177] width 19 height 10
click at [990, 10] on div "Print packing-slip Use network devices Send packing-slip to: QZ Status: Connect…" at bounding box center [789, 375] width 1578 height 750
click at [772, 167] on div "Cancel Print" at bounding box center [813, 176] width 312 height 44
click at [771, 174] on link "Cancel" at bounding box center [773, 177] width 27 height 14
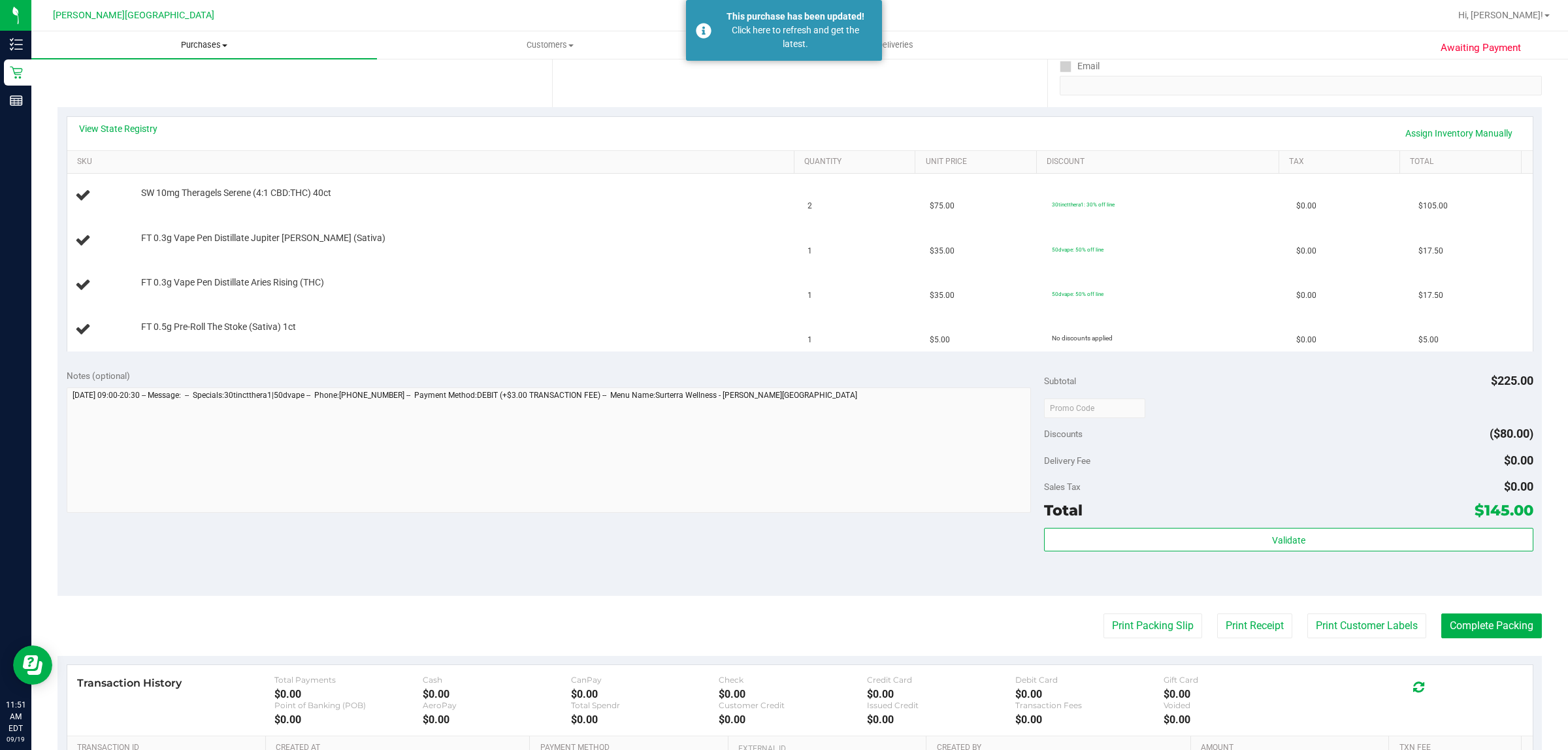
click at [185, 47] on span "Purchases" at bounding box center [204, 45] width 346 height 12
click at [161, 89] on li "Fulfillment" at bounding box center [204, 94] width 346 height 16
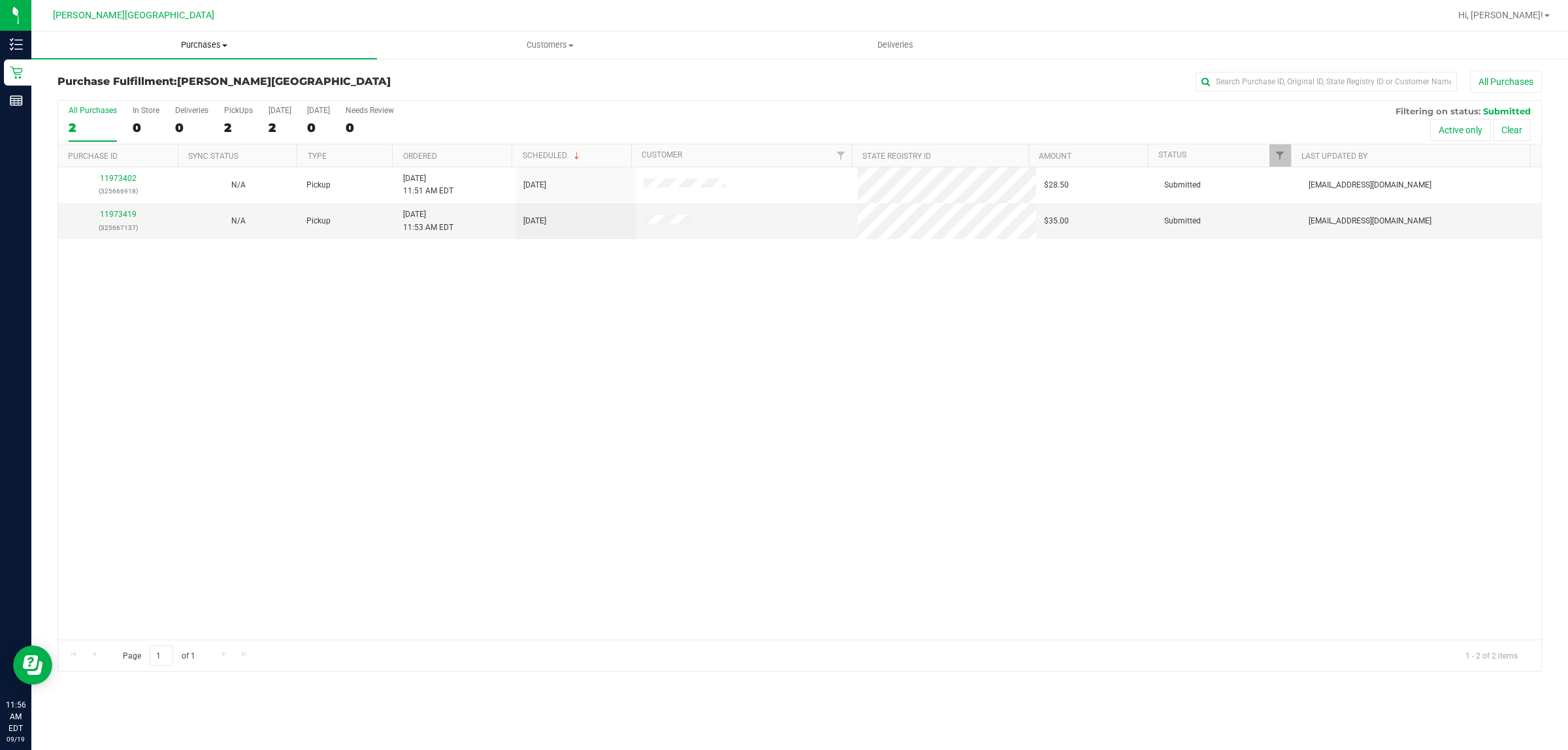
click at [197, 41] on span "Purchases" at bounding box center [204, 45] width 346 height 12
click at [201, 37] on uib-tab-heading "Purchases Summary of purchases Fulfillment All purchases" at bounding box center [204, 44] width 346 height 27
click at [203, 41] on span "Purchases" at bounding box center [204, 45] width 346 height 12
click at [123, 95] on li "Fulfillment" at bounding box center [204, 94] width 346 height 16
click at [128, 212] on link "11973770" at bounding box center [118, 214] width 36 height 9
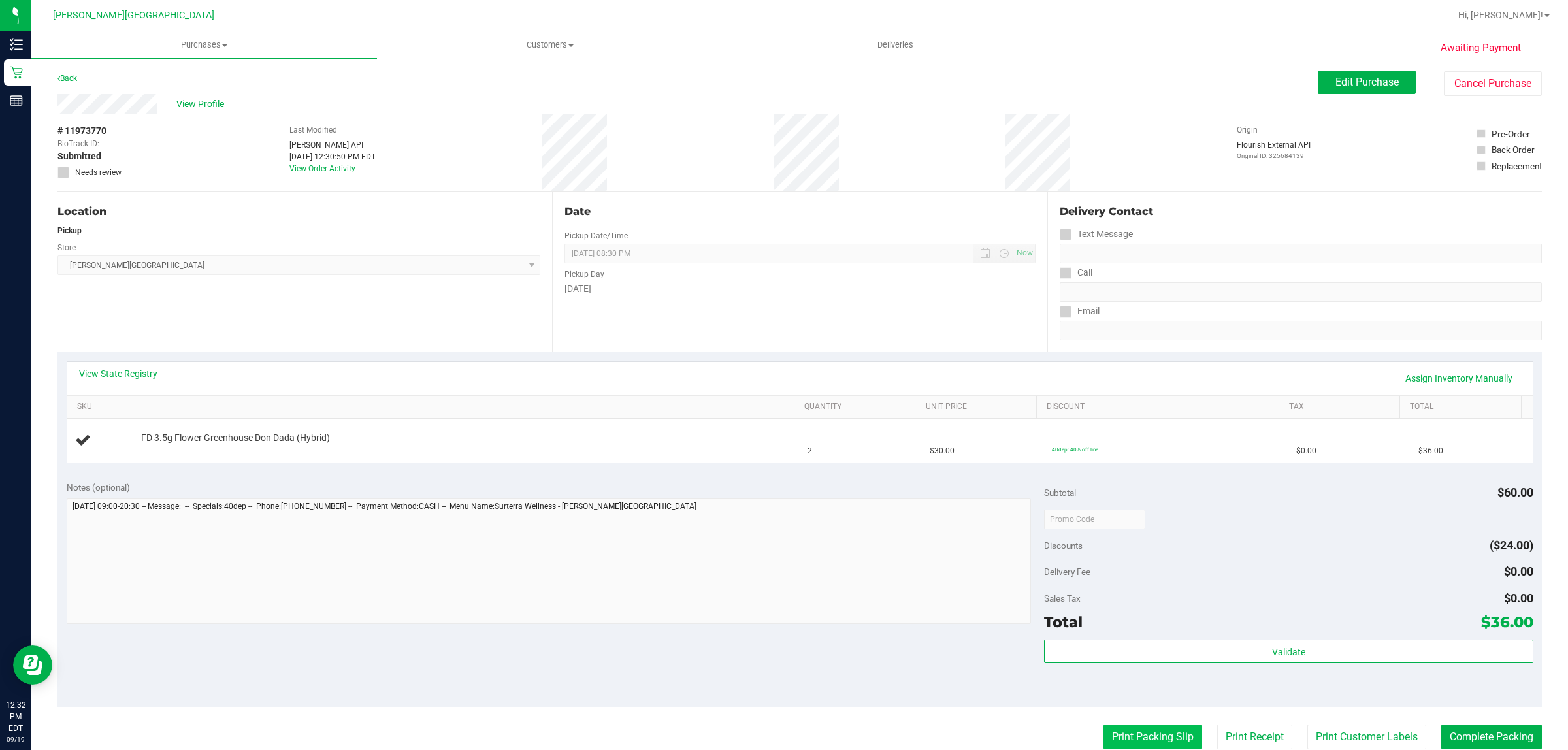
click at [1118, 734] on button "Print Packing Slip" at bounding box center [1153, 737] width 98 height 25
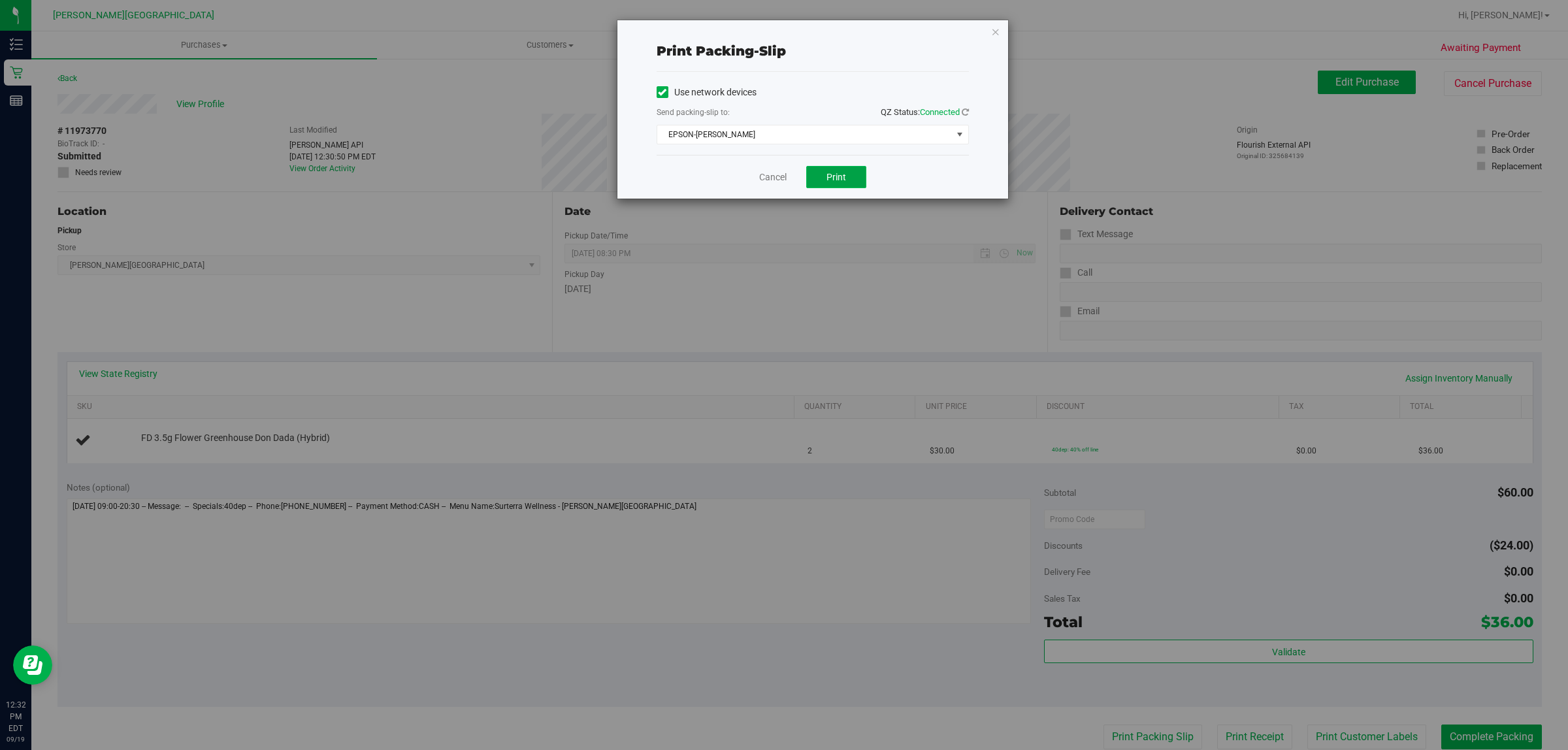
click at [831, 181] on span "Print" at bounding box center [837, 177] width 19 height 10
click at [995, 26] on icon "button" at bounding box center [996, 31] width 9 height 16
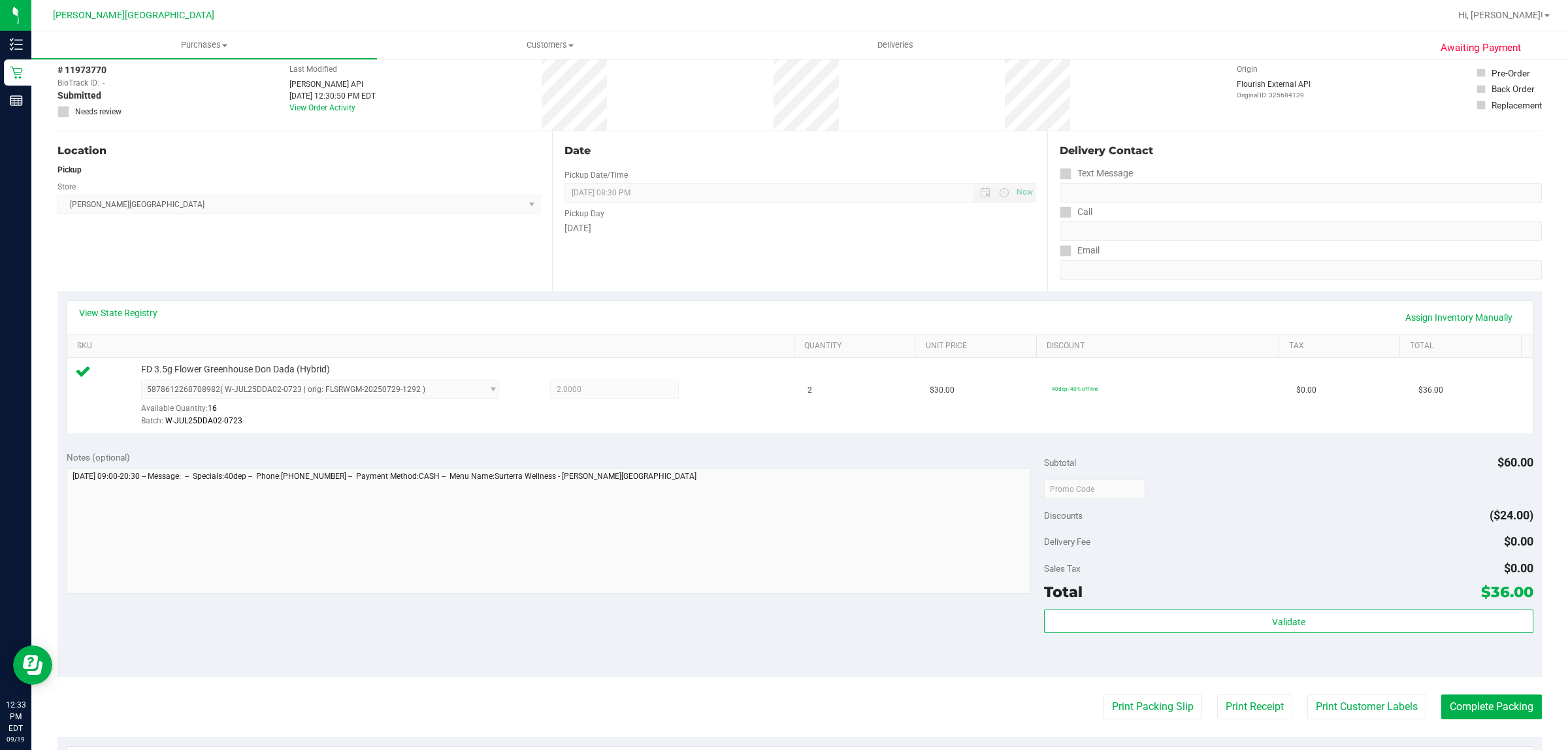
scroll to position [318, 0]
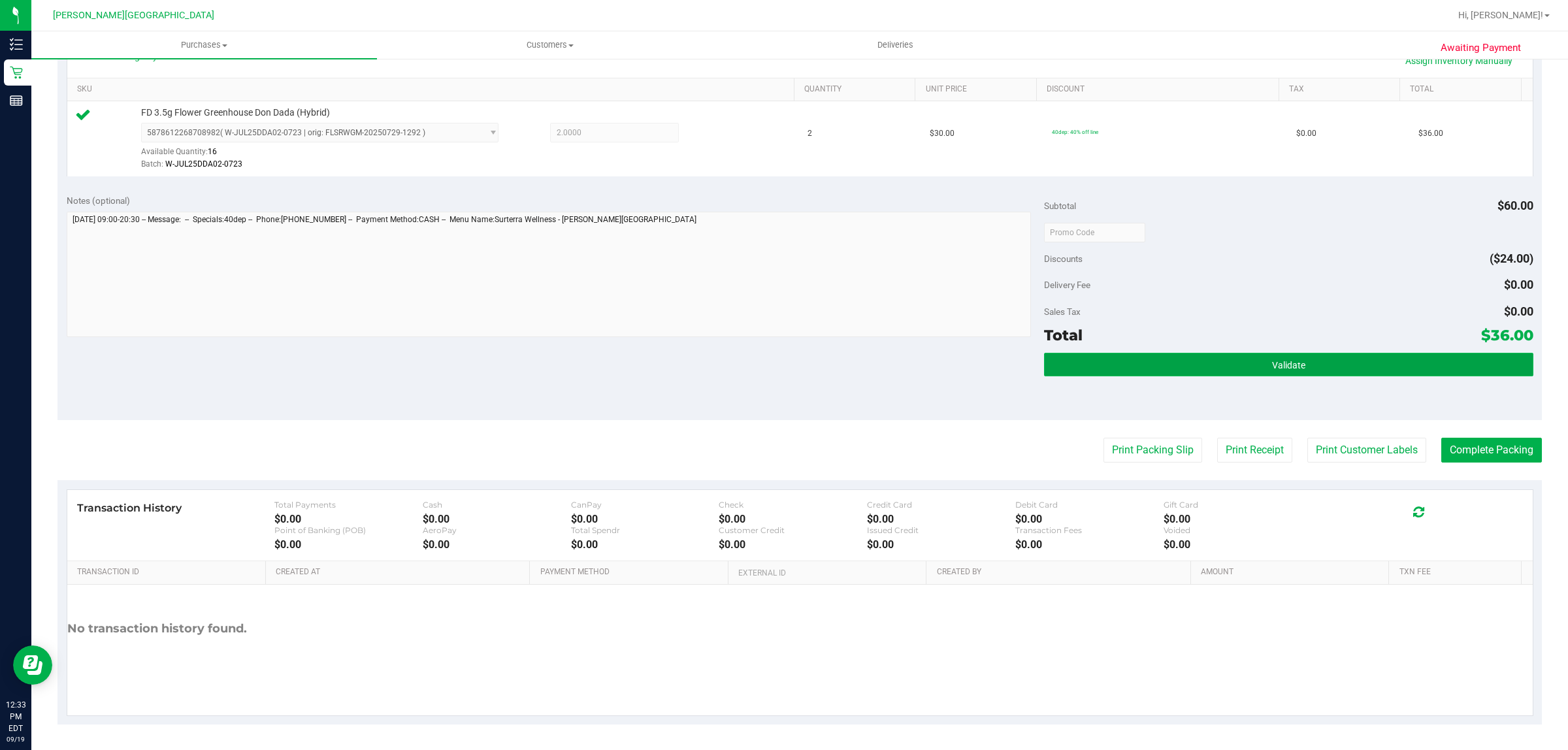
click at [1260, 369] on button "Validate" at bounding box center [1288, 365] width 489 height 24
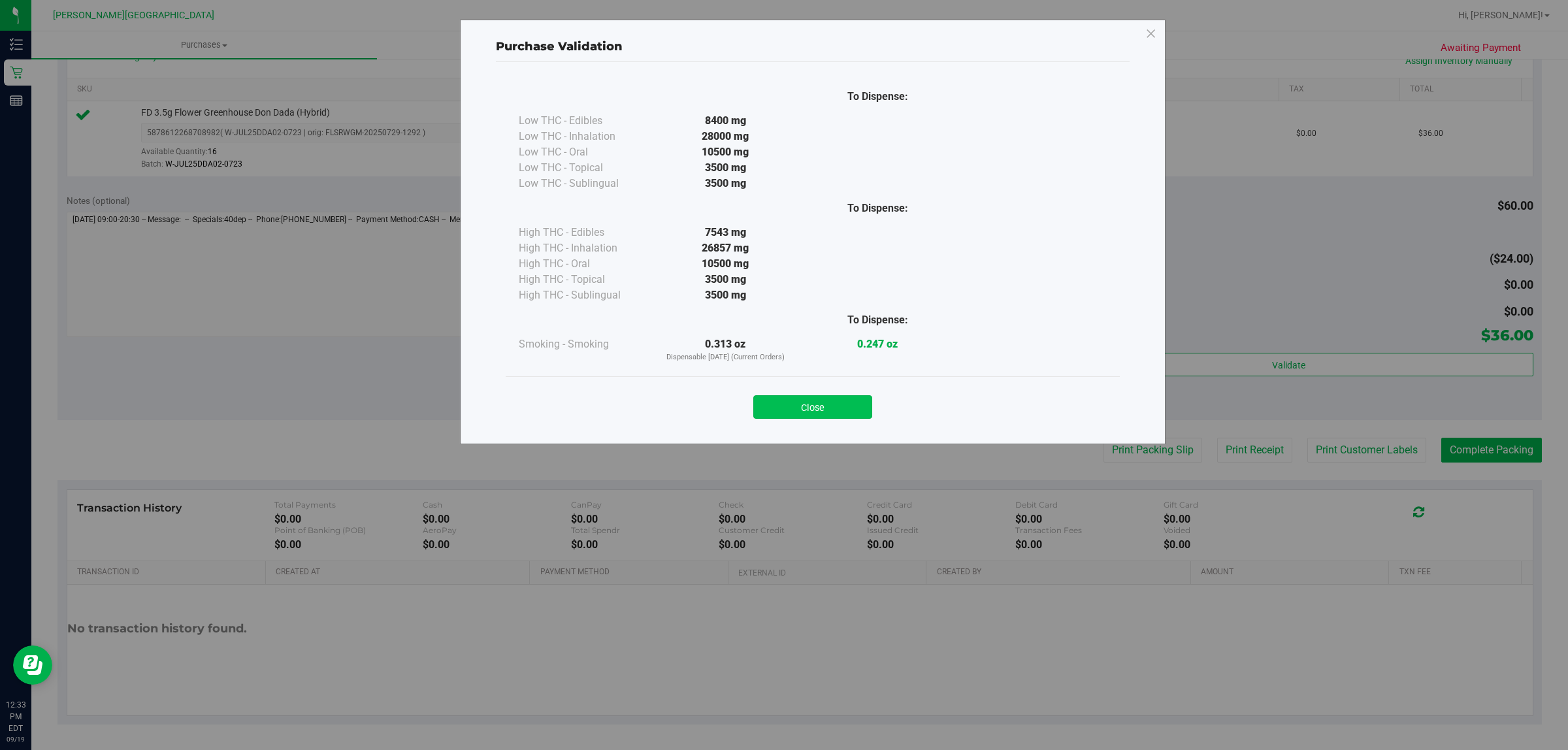
click at [805, 402] on button "Close" at bounding box center [813, 407] width 119 height 24
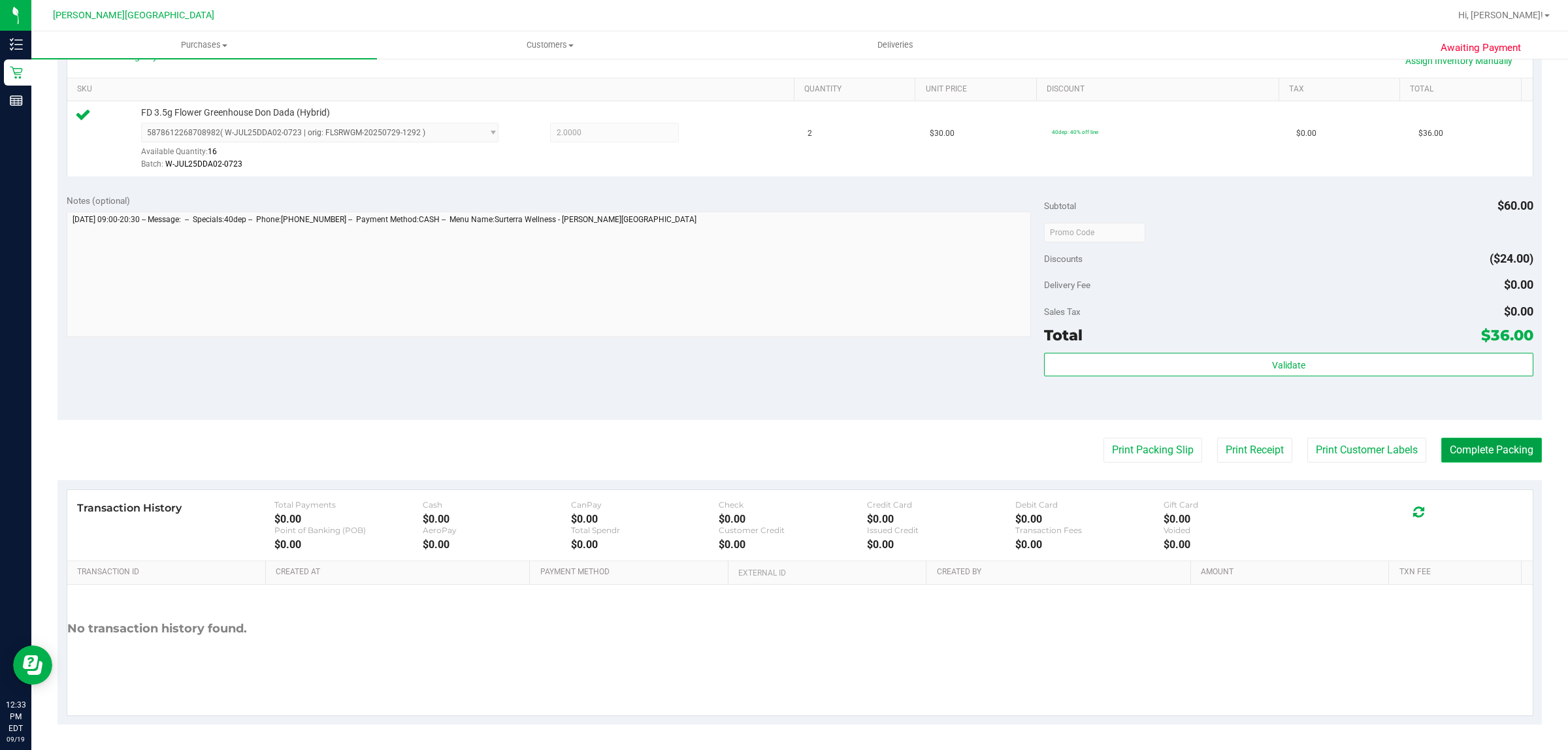
click at [1491, 452] on button "Complete Packing" at bounding box center [1492, 450] width 101 height 25
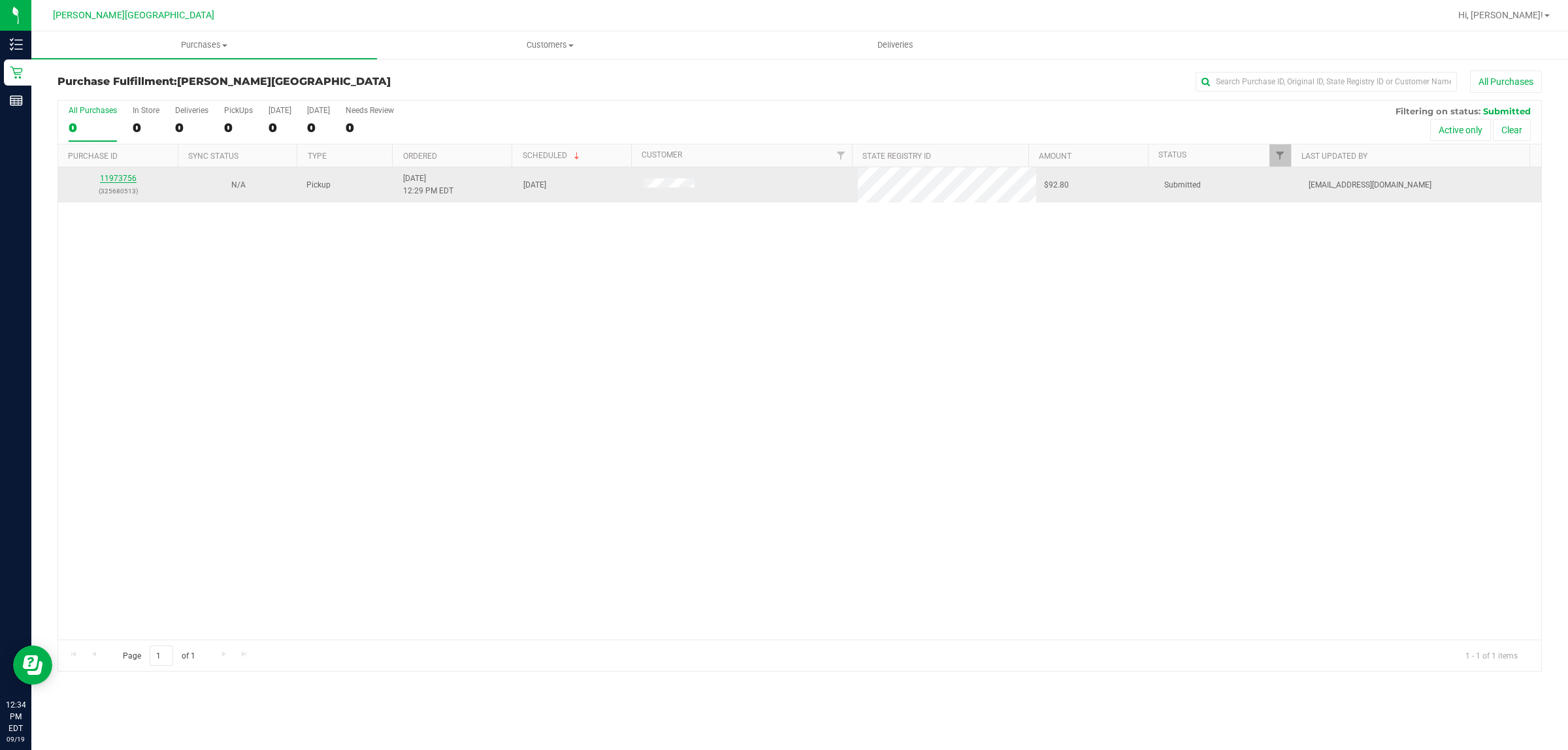
click at [122, 181] on link "11973756" at bounding box center [118, 178] width 36 height 9
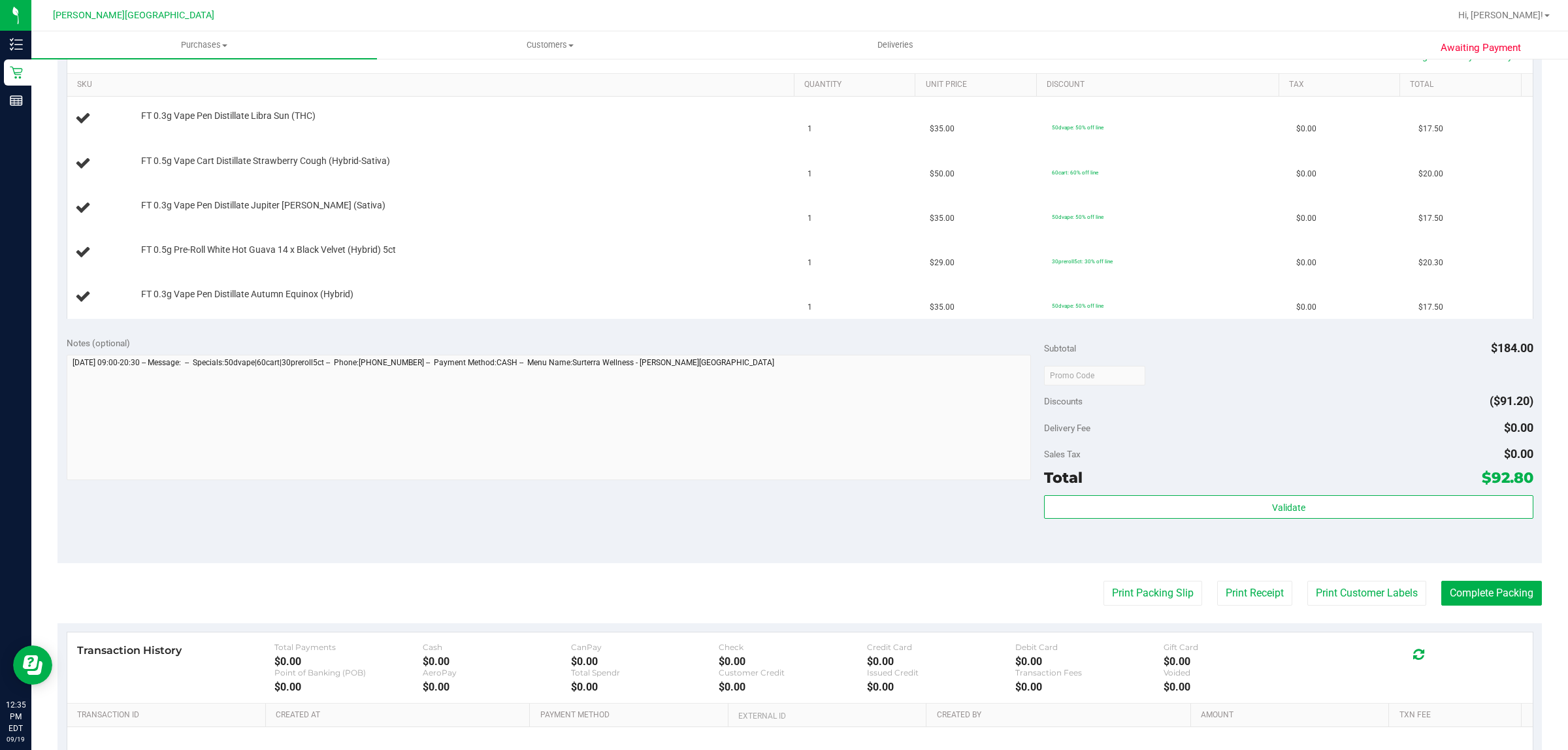
scroll to position [327, 0]
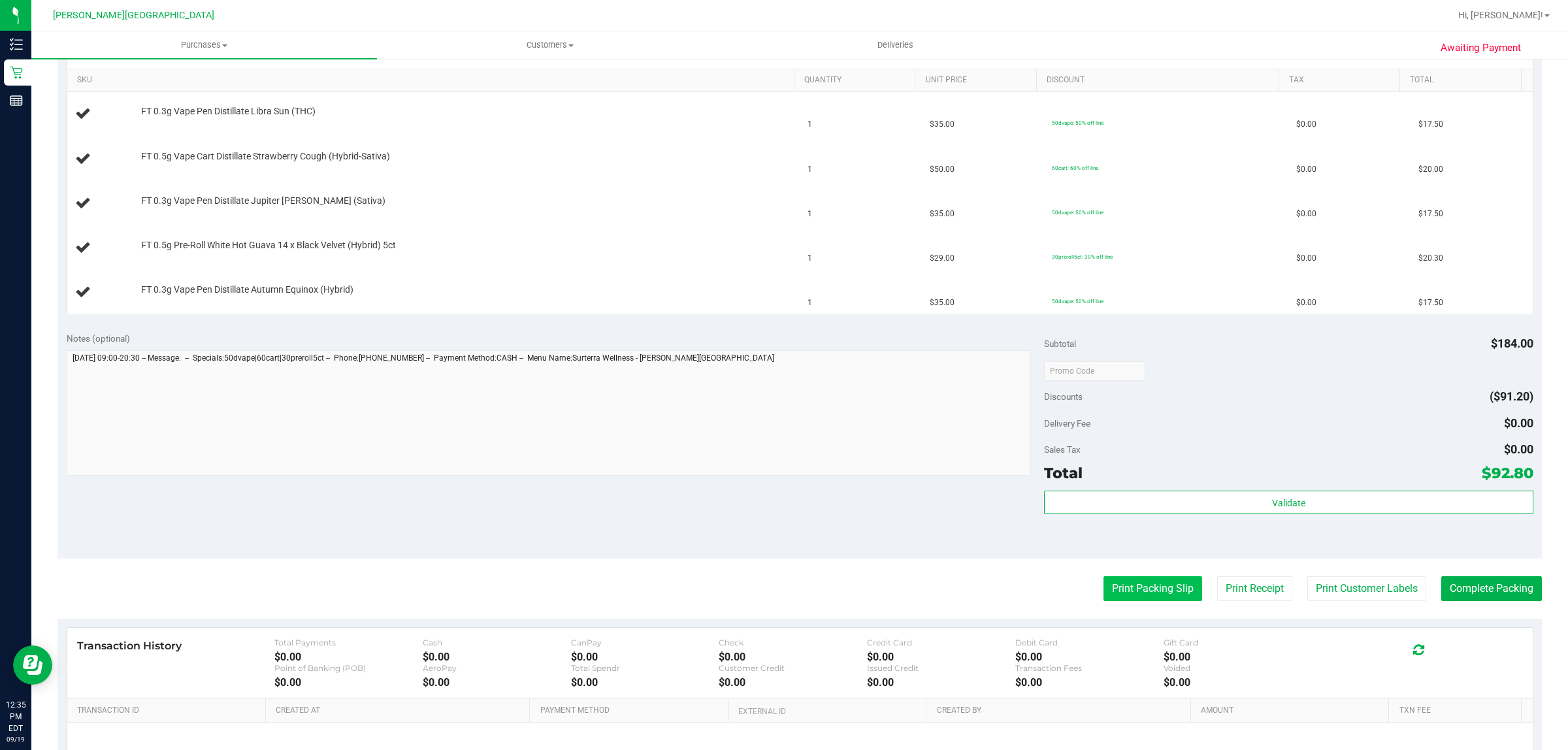
click at [1166, 586] on button "Print Packing Slip" at bounding box center [1153, 589] width 98 height 25
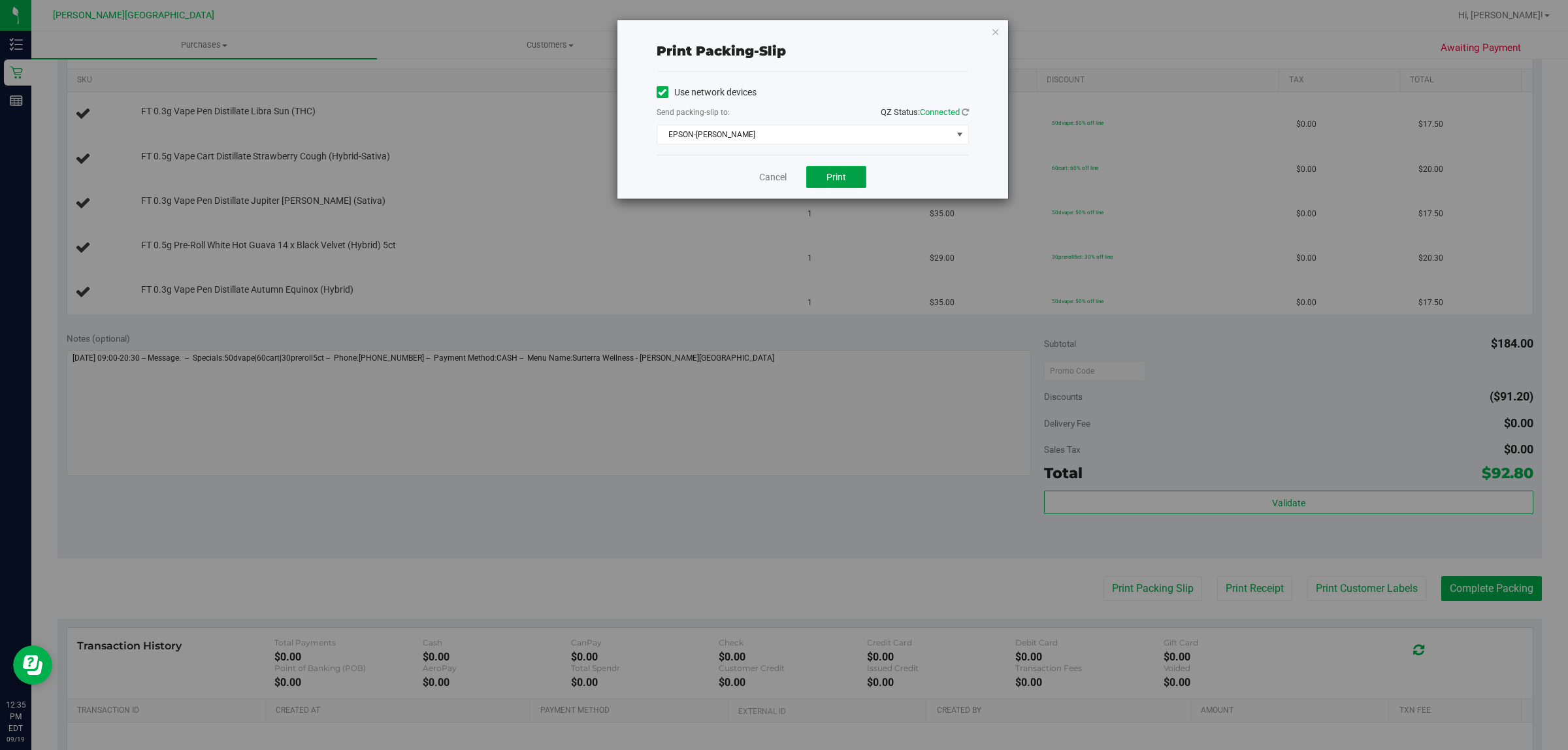
click at [848, 176] on button "Print" at bounding box center [836, 177] width 60 height 22
click at [992, 21] on div "Print packing-slip Use network devices Send packing-slip to: QZ Status: Connect…" at bounding box center [813, 109] width 391 height 178
click at [991, 30] on icon "button" at bounding box center [996, 31] width 9 height 16
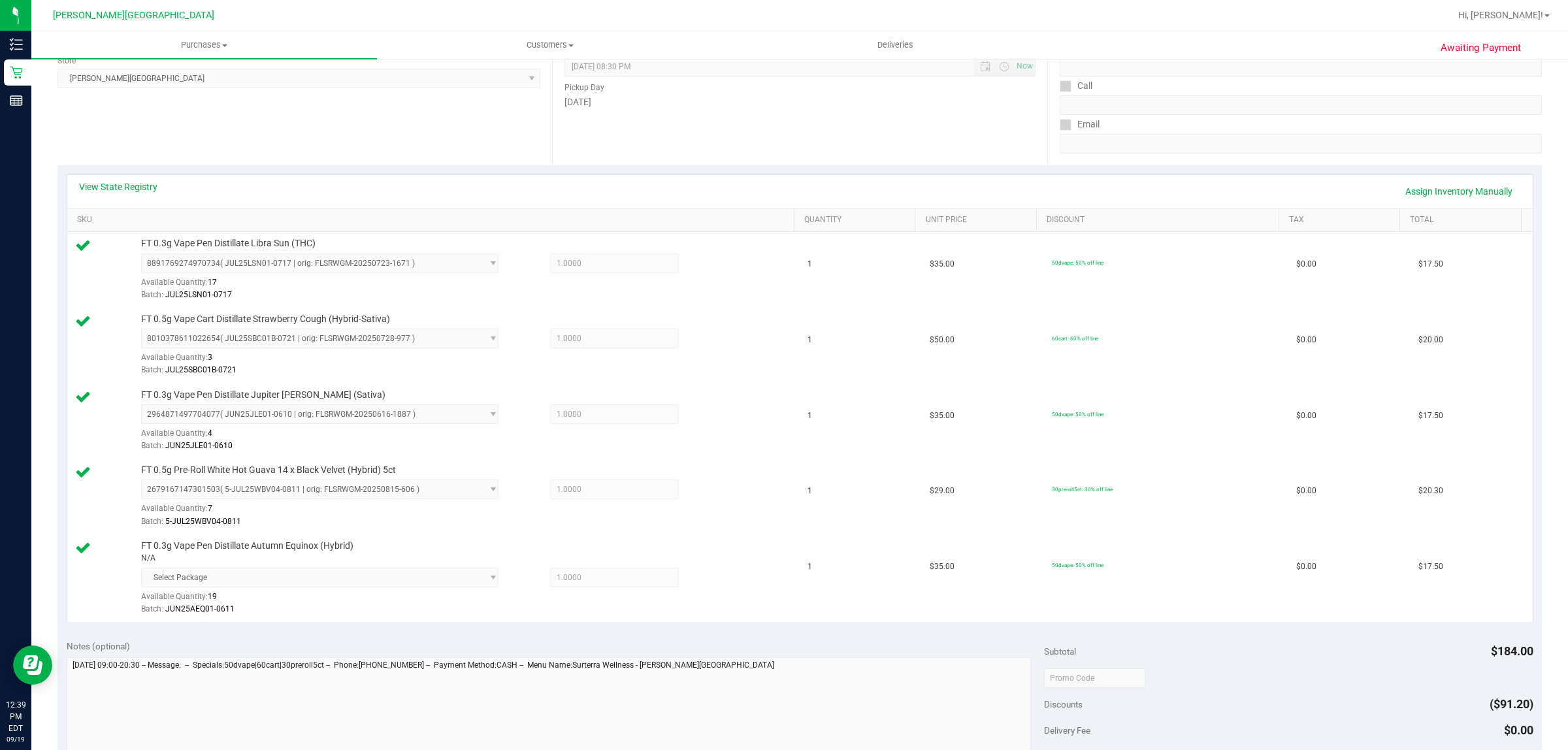
scroll to position [409, 0]
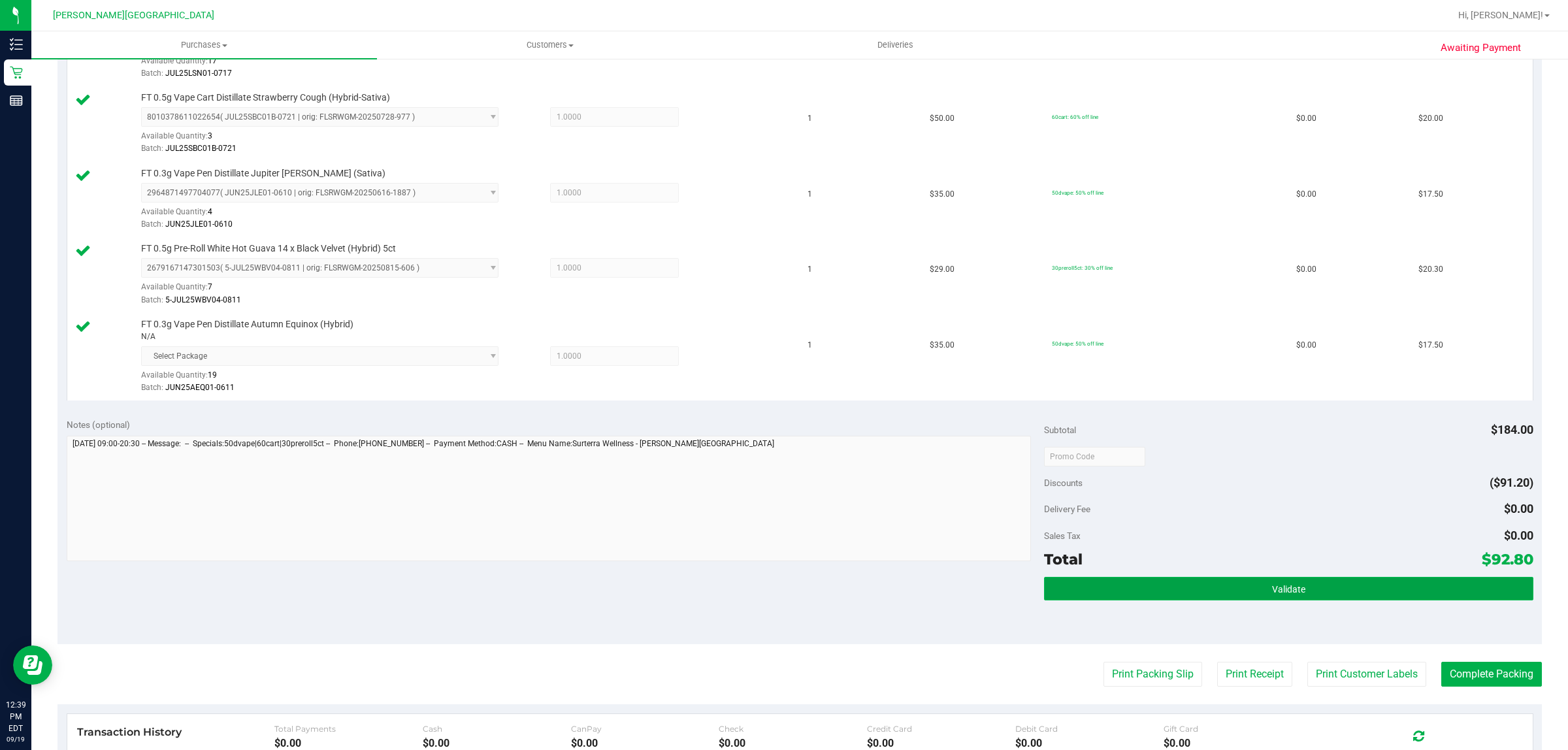
click at [1150, 592] on button "Validate" at bounding box center [1288, 589] width 489 height 24
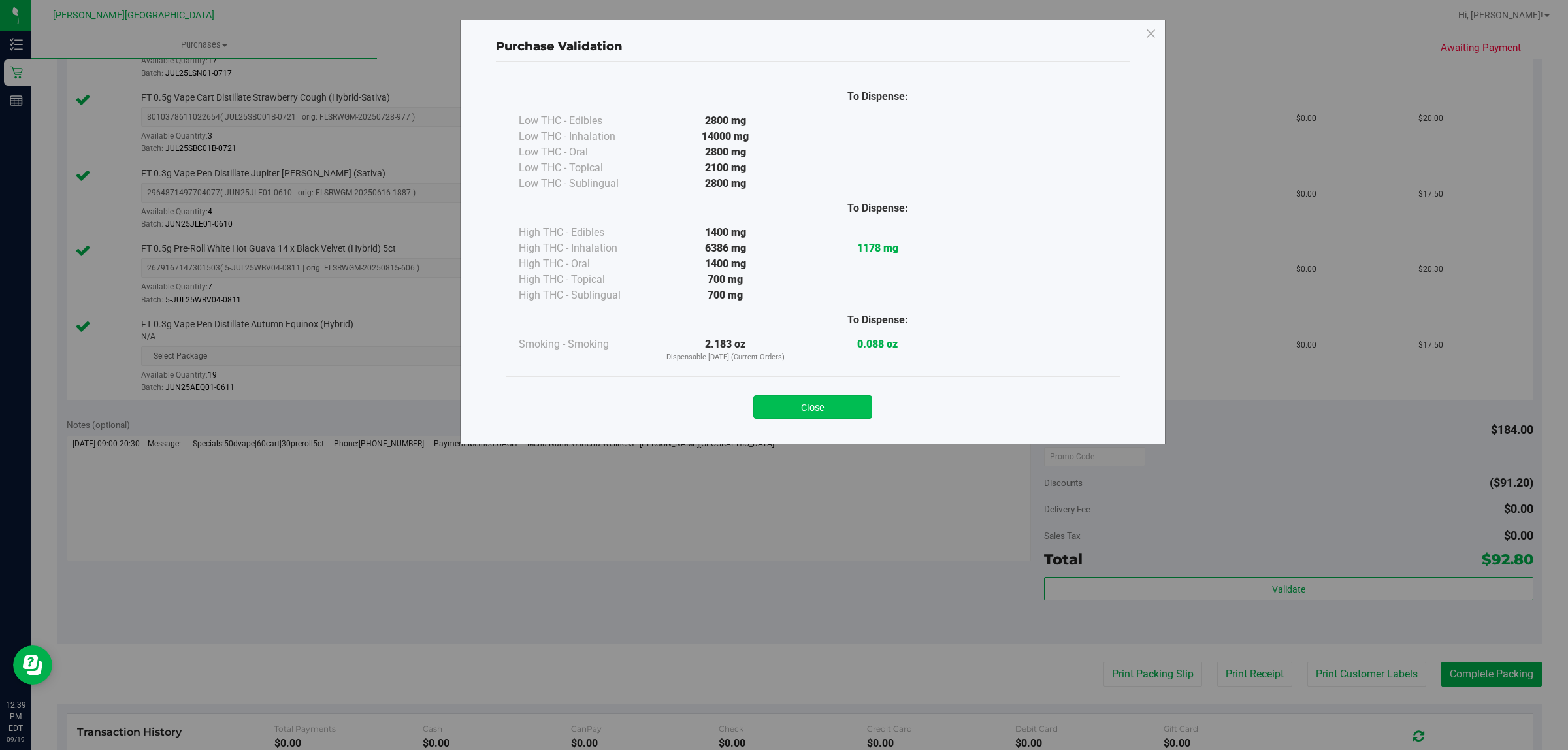
click at [840, 403] on button "Close" at bounding box center [813, 407] width 119 height 24
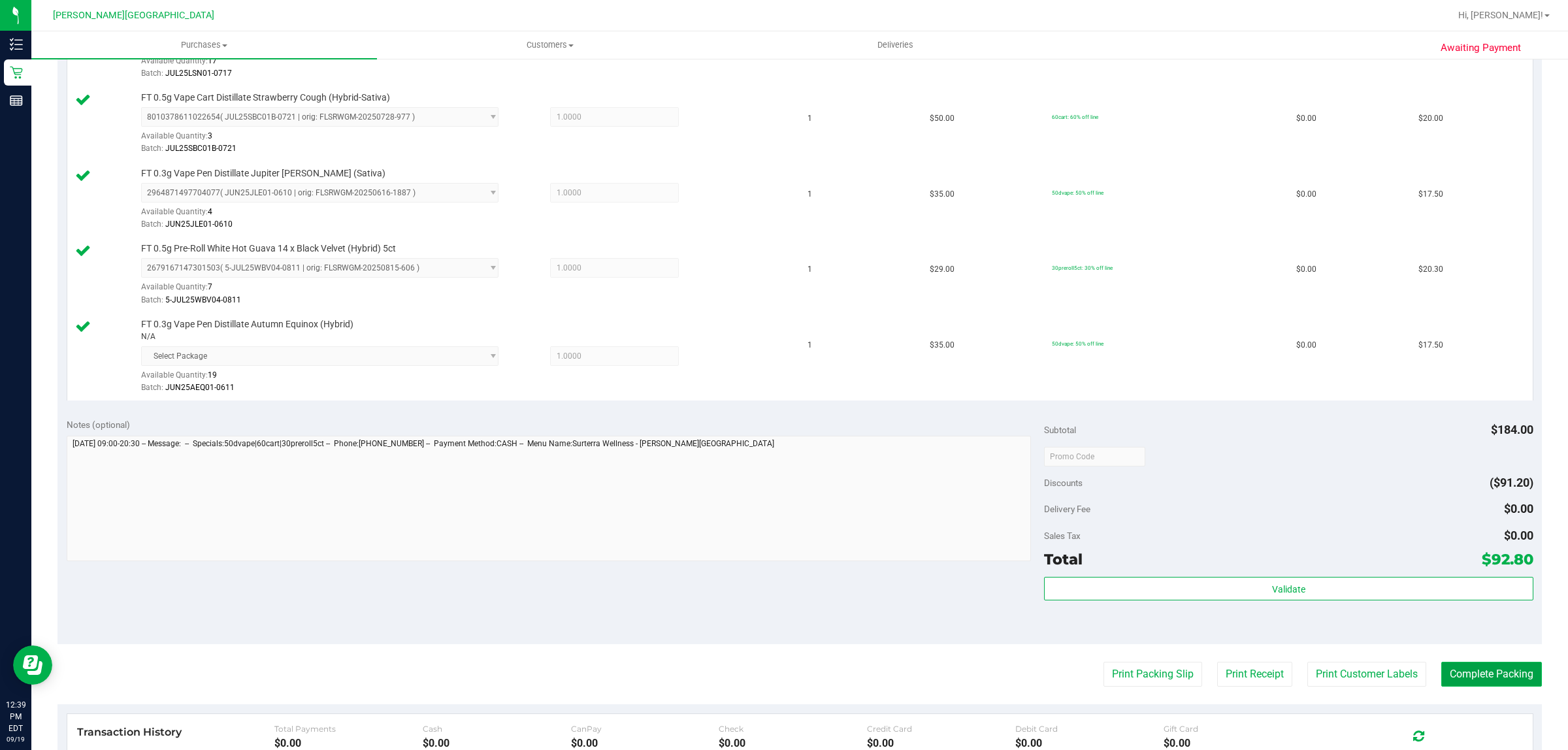
click at [1475, 674] on button "Complete Packing" at bounding box center [1492, 674] width 101 height 25
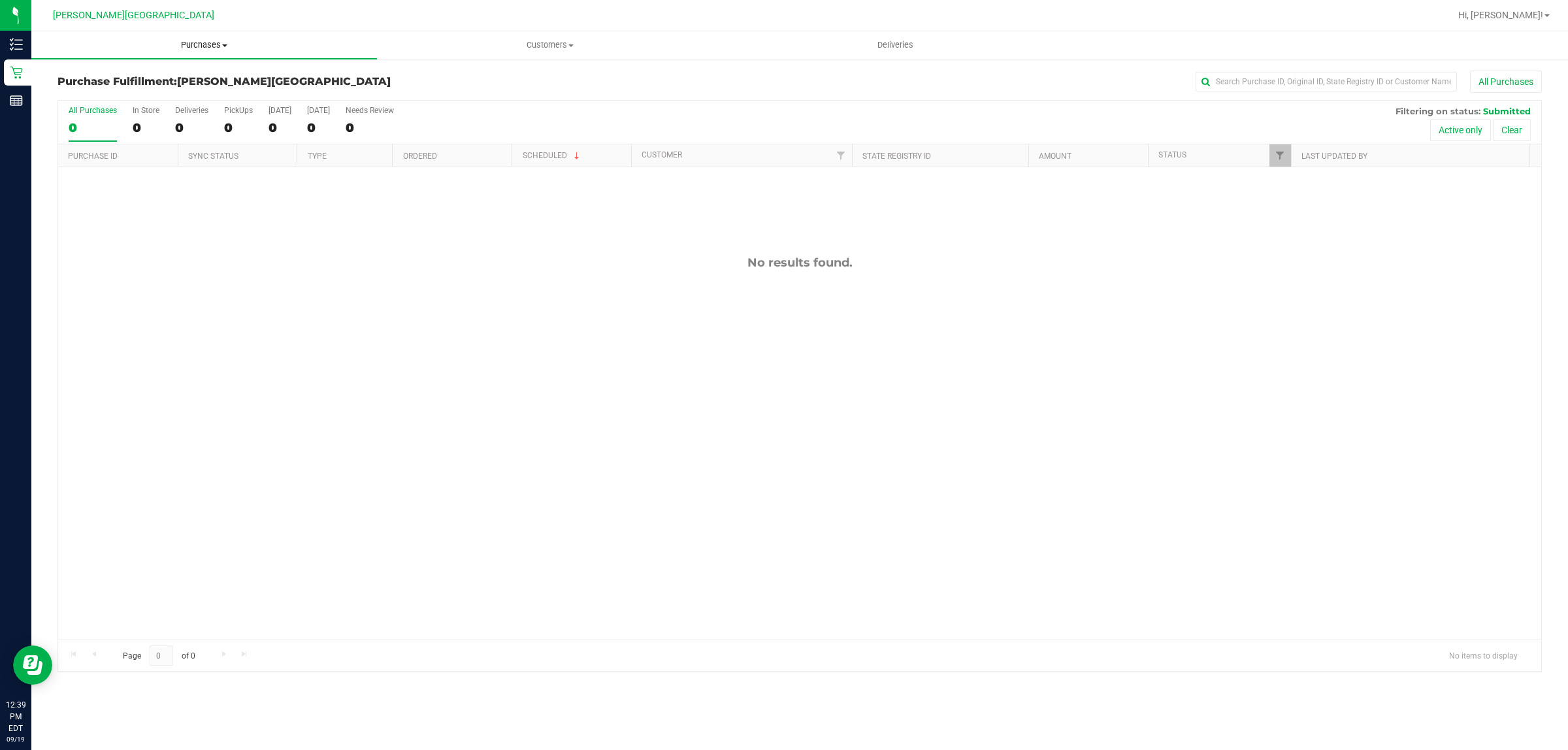
drag, startPoint x: 201, startPoint y: 42, endPoint x: 229, endPoint y: 63, distance: 35.0
click at [201, 42] on span "Purchases" at bounding box center [204, 45] width 346 height 12
click at [70, 92] on span "Fulfillment" at bounding box center [71, 94] width 81 height 11
click at [201, 44] on span "Purchases" at bounding box center [204, 45] width 346 height 12
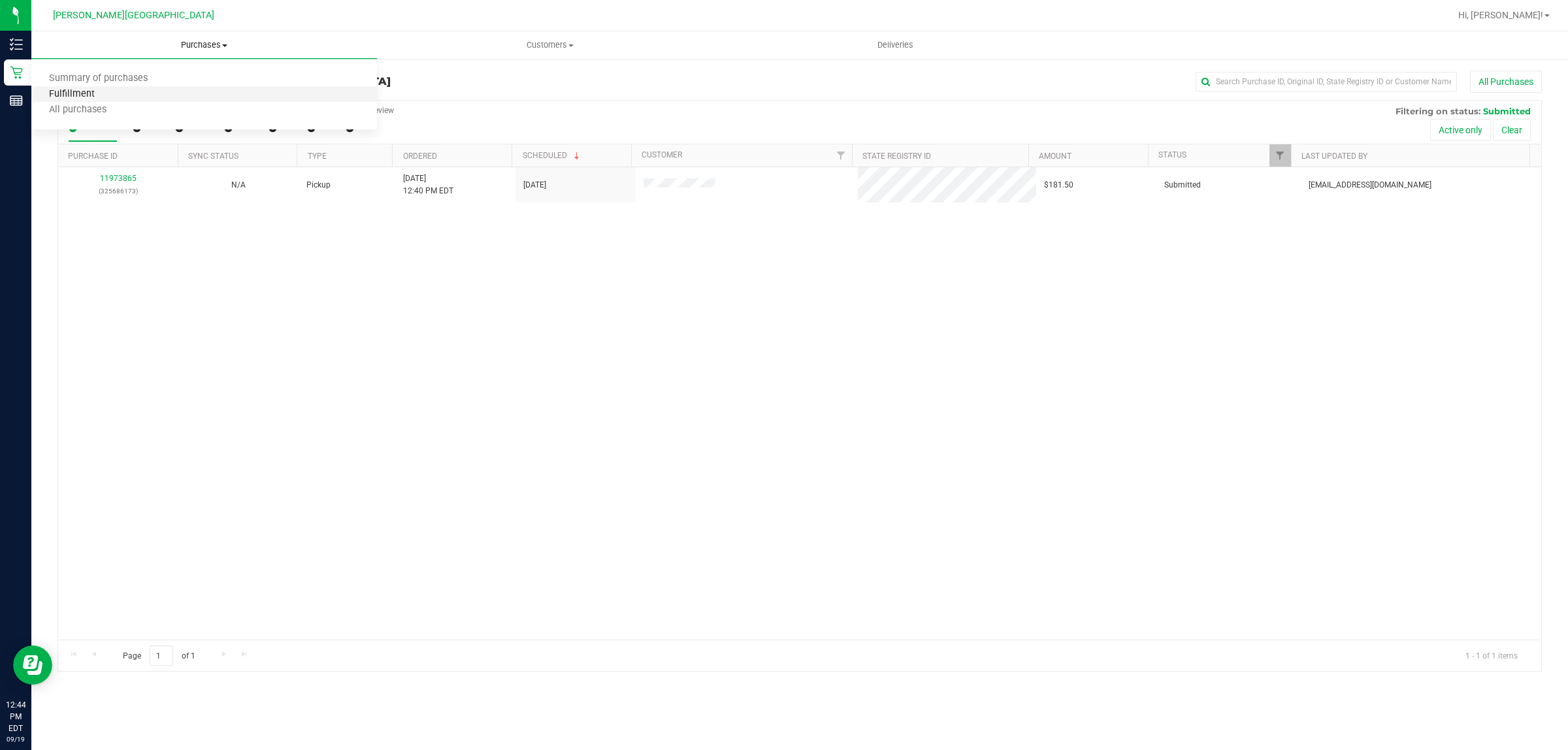
click at [104, 95] on span "Fulfillment" at bounding box center [71, 94] width 81 height 11
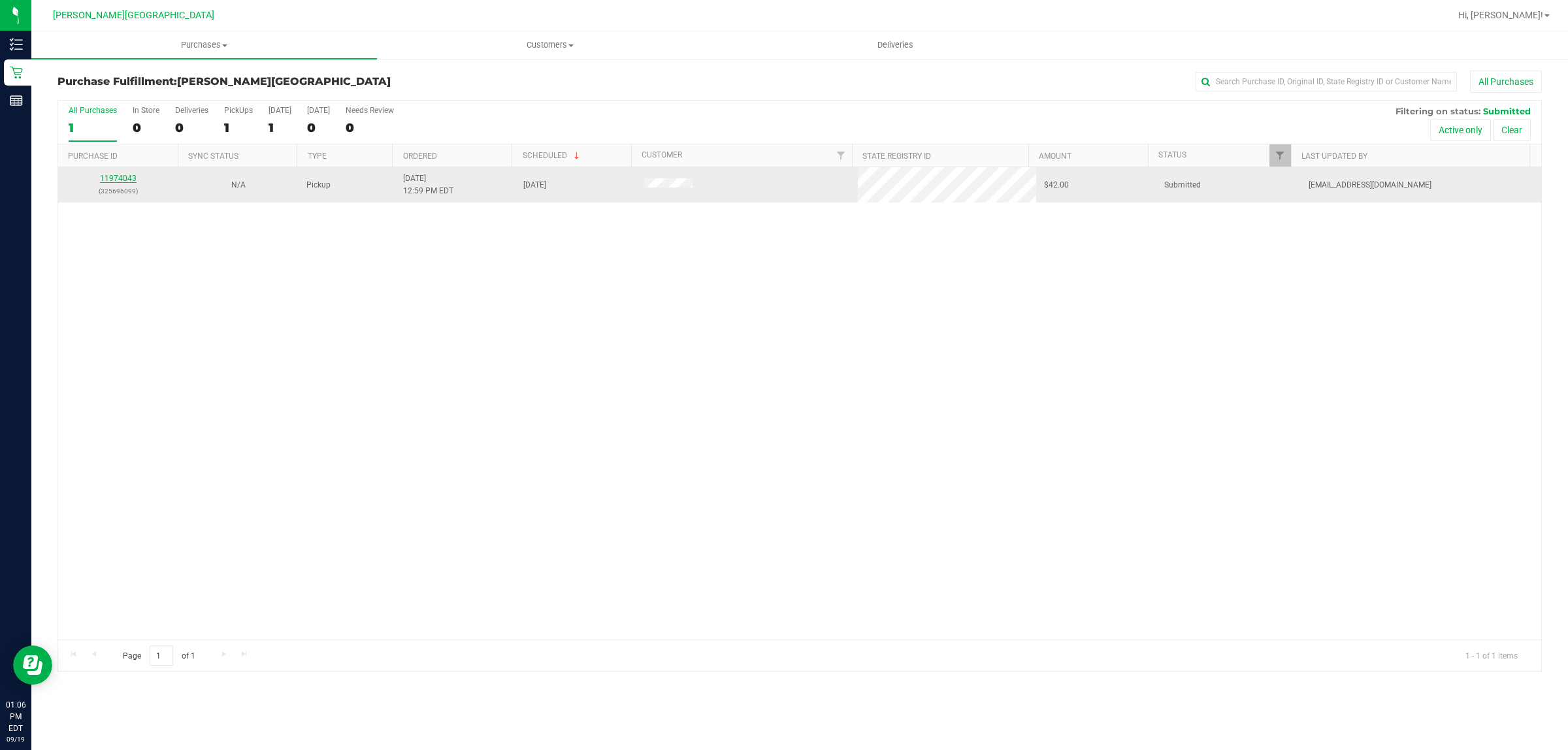
click at [116, 176] on link "11974043" at bounding box center [118, 178] width 36 height 9
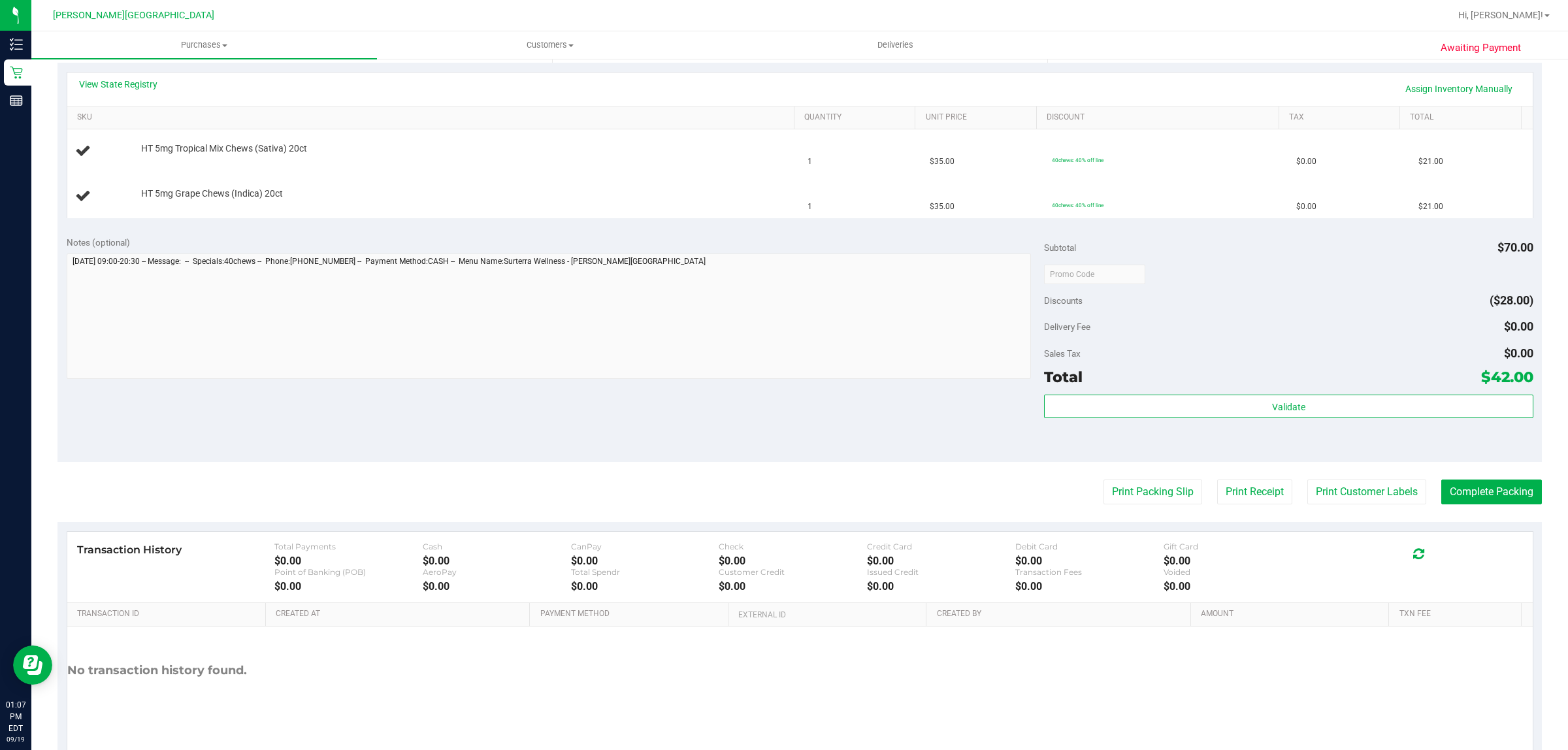
scroll to position [331, 0]
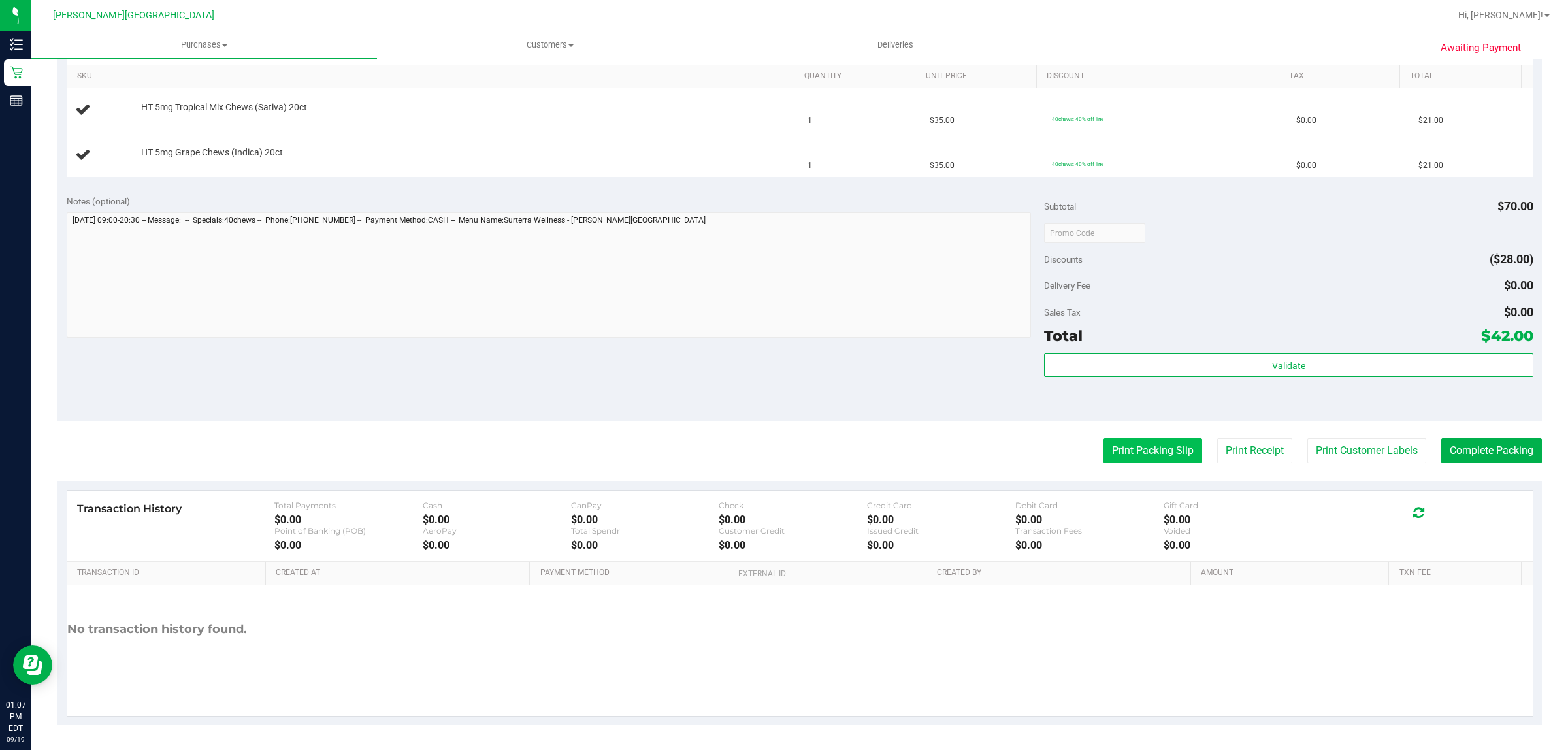
click at [1139, 449] on button "Print Packing Slip" at bounding box center [1153, 451] width 98 height 25
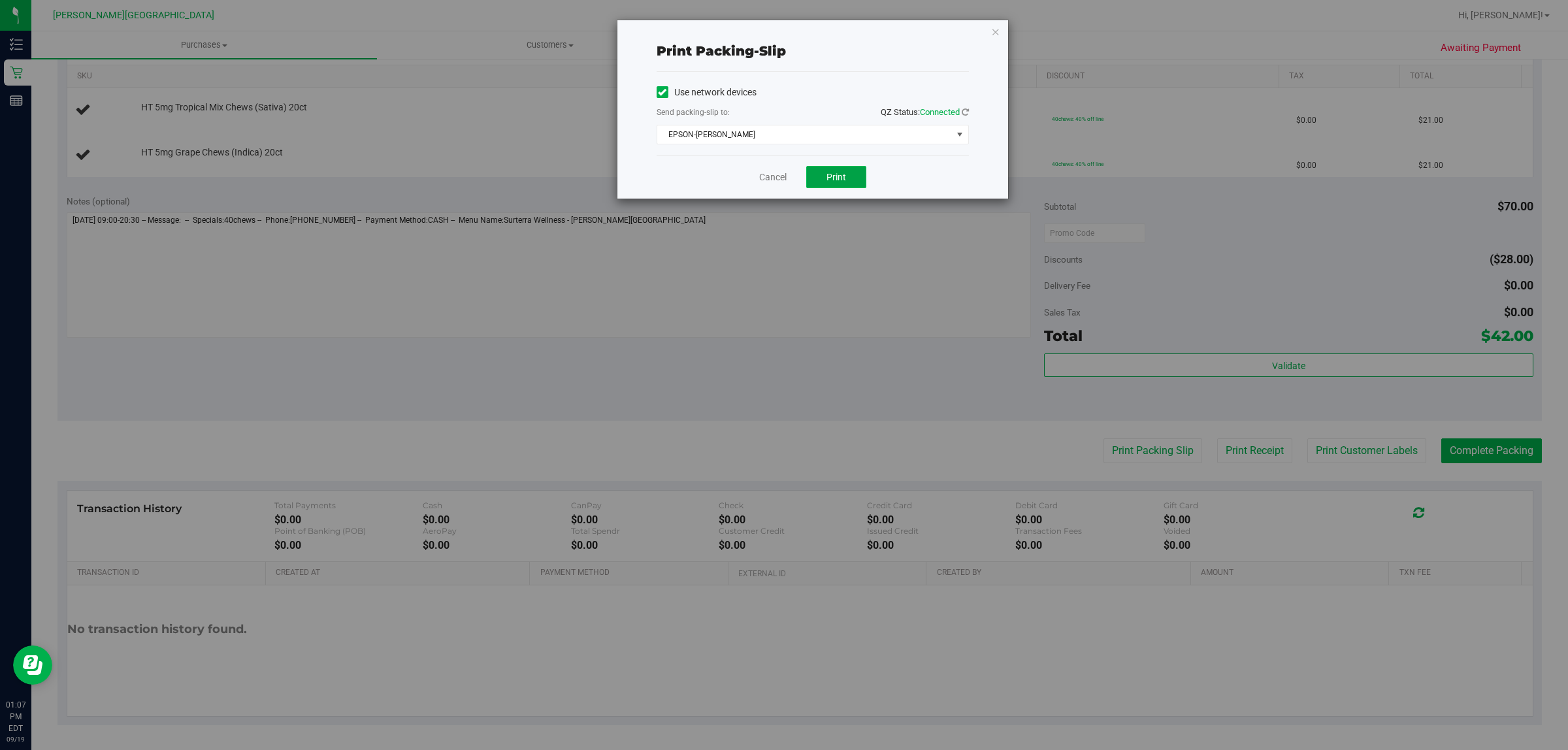
click at [830, 174] on span "Print" at bounding box center [837, 177] width 19 height 10
click at [990, 31] on div "Print packing-slip Use network devices Send packing-slip to: QZ Status: Connect…" at bounding box center [813, 109] width 391 height 178
click at [995, 27] on icon "button" at bounding box center [996, 31] width 9 height 16
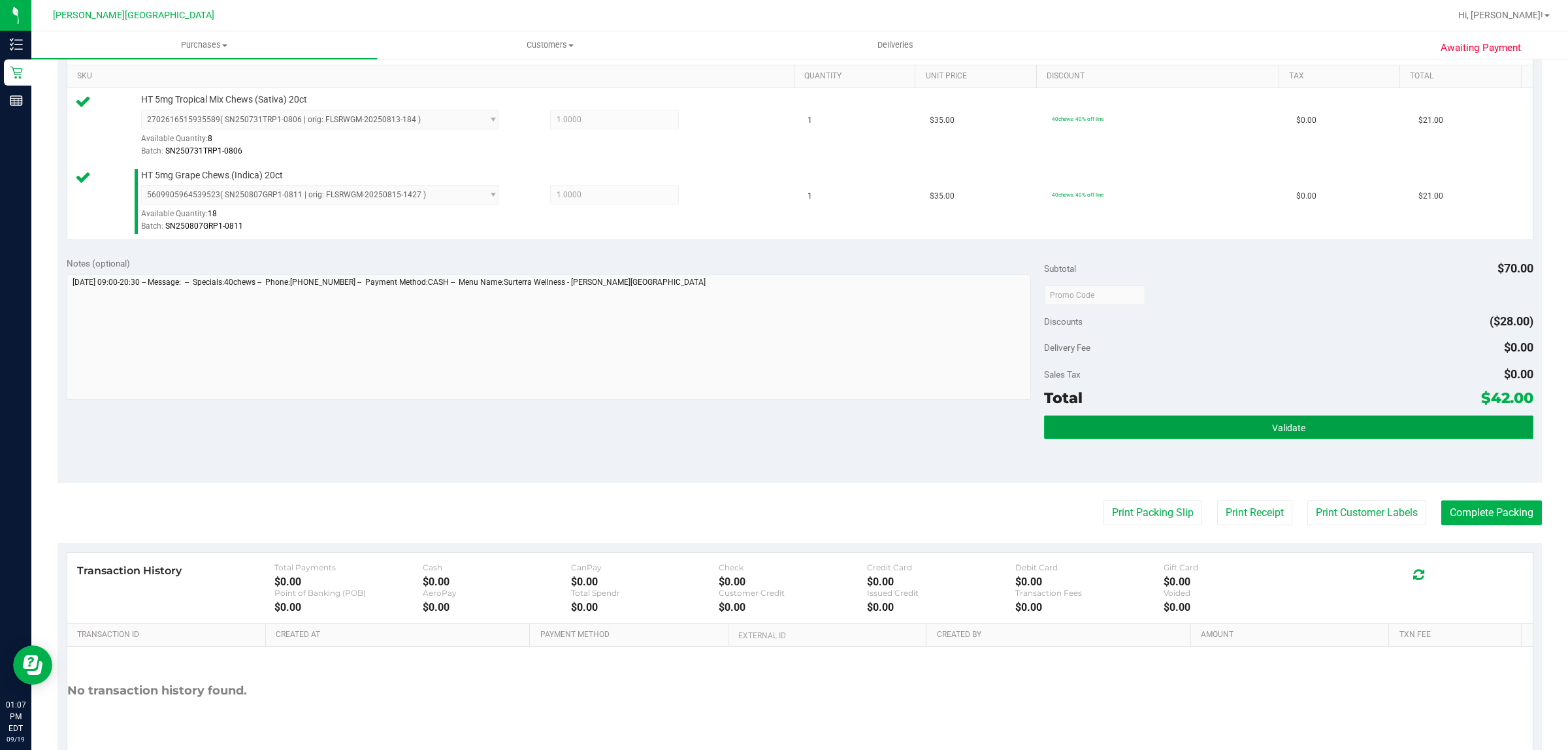
click at [1291, 430] on span "Validate" at bounding box center [1288, 428] width 33 height 10
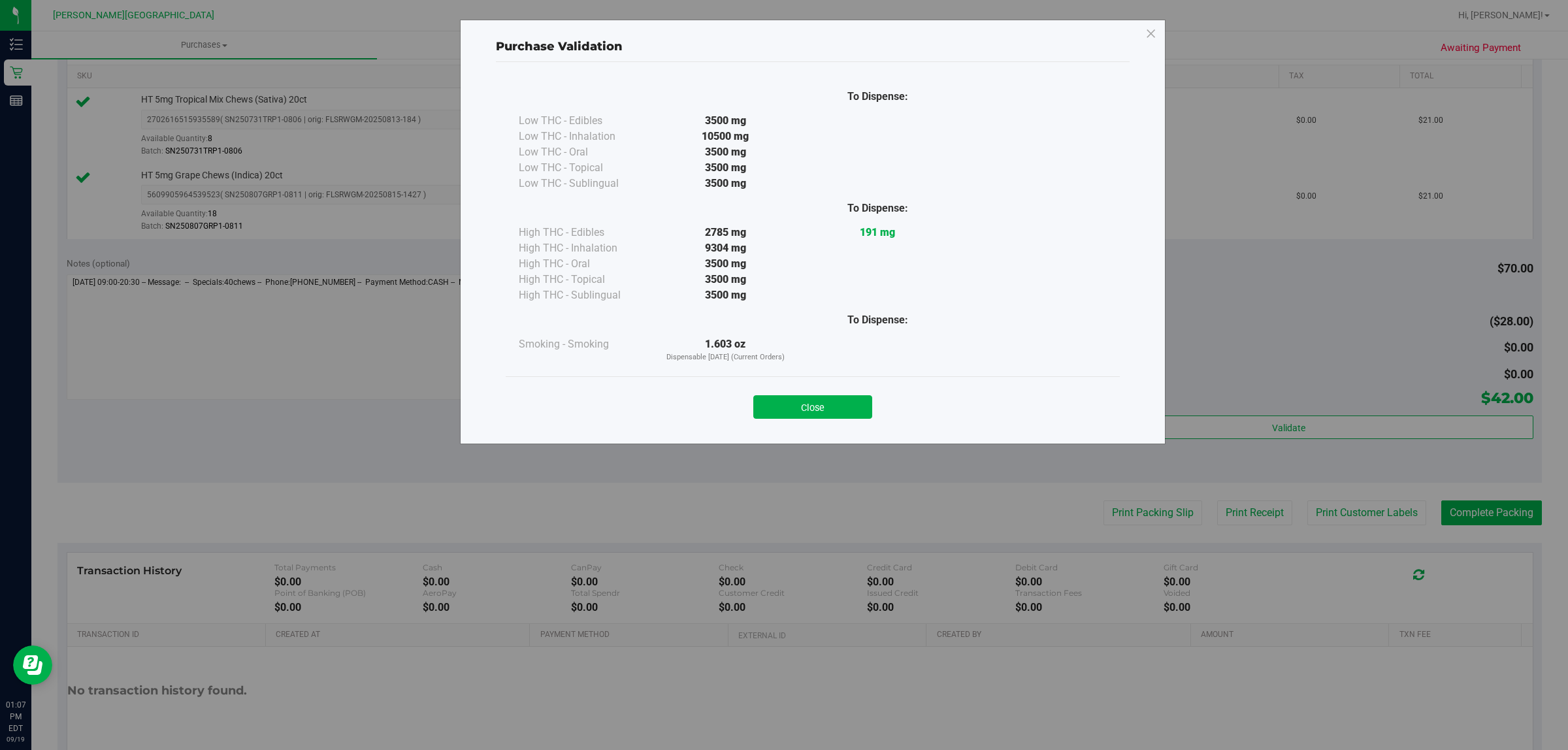
drag, startPoint x: 783, startPoint y: 398, endPoint x: 795, endPoint y: 407, distance: 15.0
click at [784, 398] on button "Close" at bounding box center [813, 407] width 119 height 24
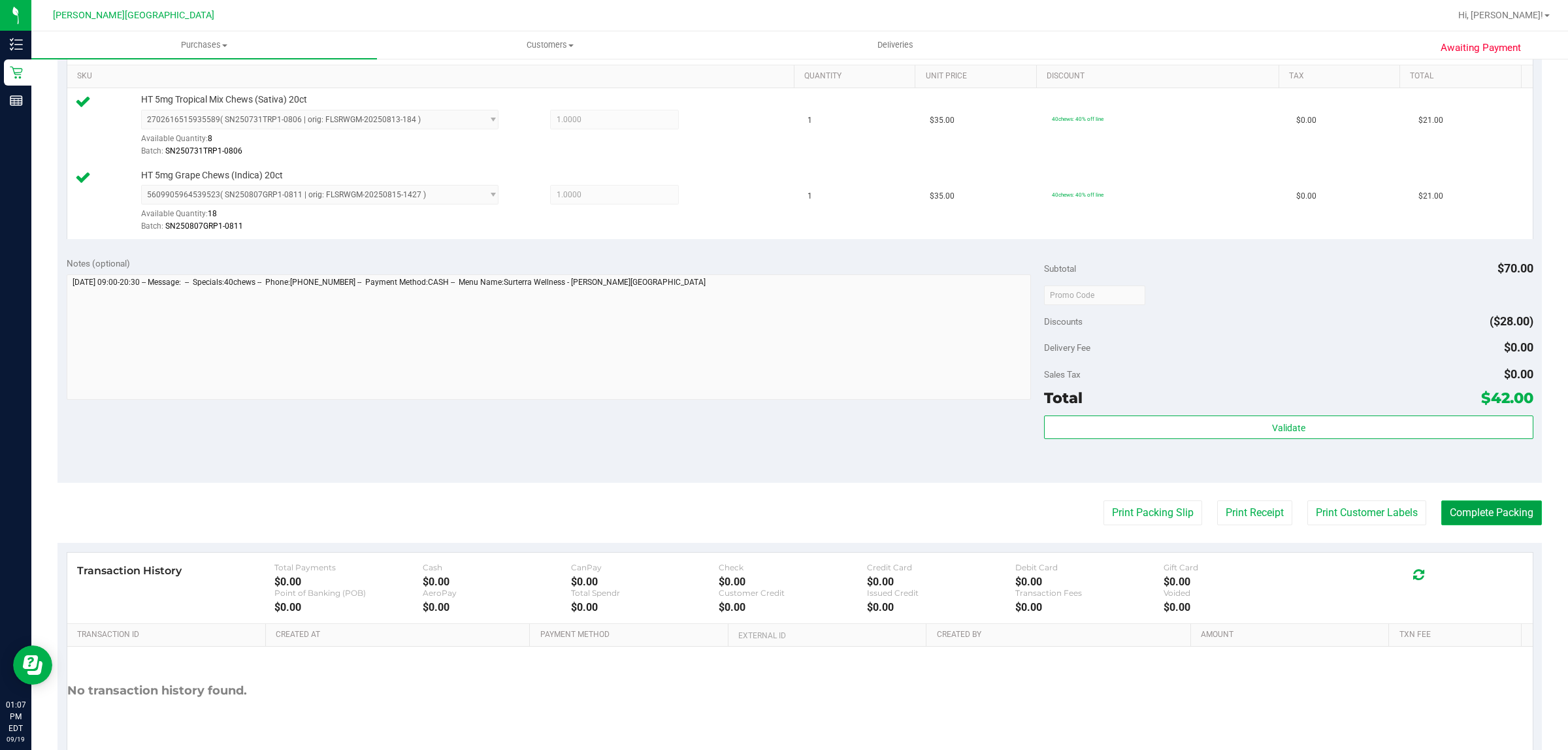
click at [1497, 516] on button "Complete Packing" at bounding box center [1492, 513] width 101 height 25
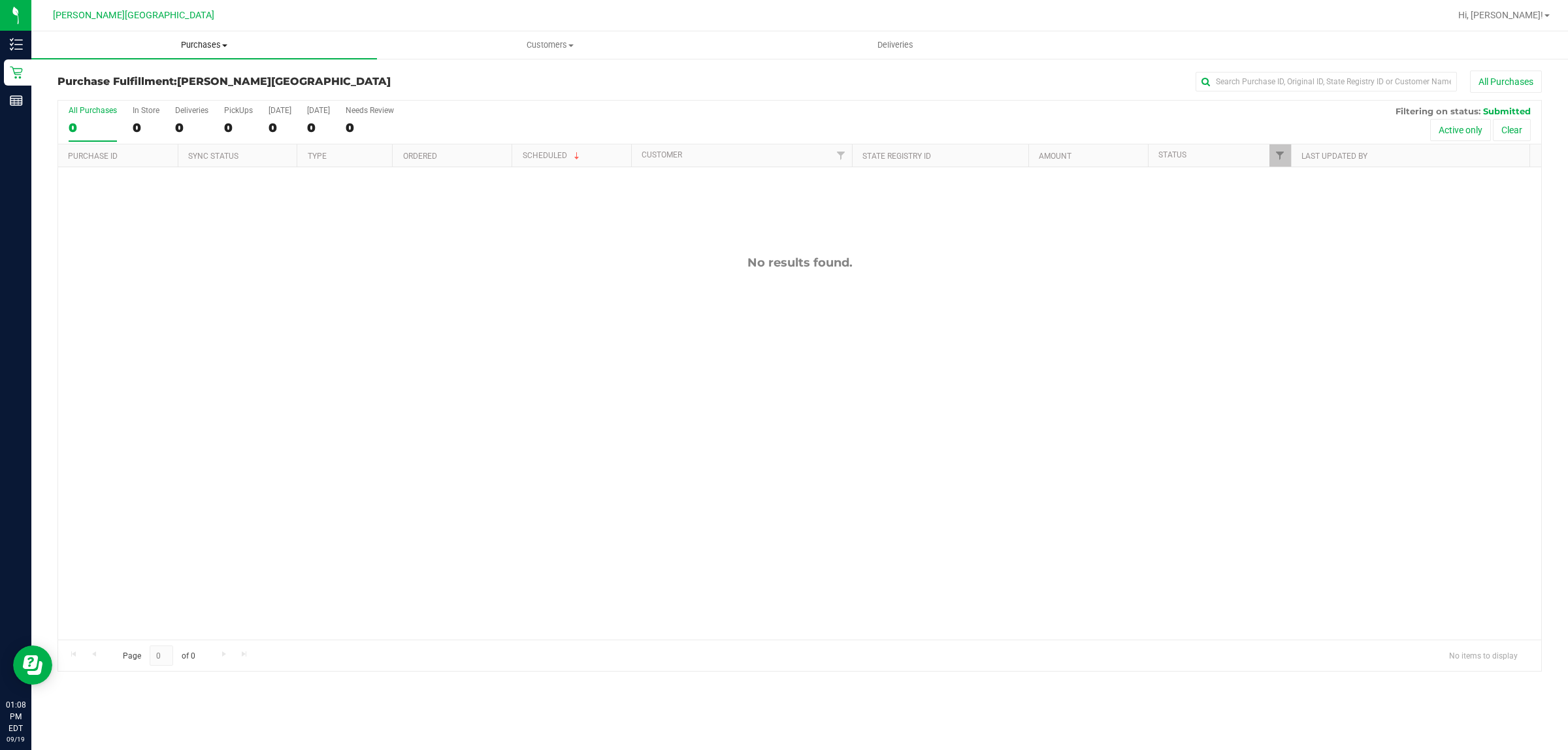
click at [212, 44] on span "Purchases" at bounding box center [204, 45] width 346 height 12
click at [319, 331] on div "No results found." at bounding box center [800, 447] width 1484 height 560
click at [201, 44] on span "Purchases" at bounding box center [204, 45] width 346 height 12
click at [92, 93] on span "Fulfillment" at bounding box center [71, 94] width 81 height 11
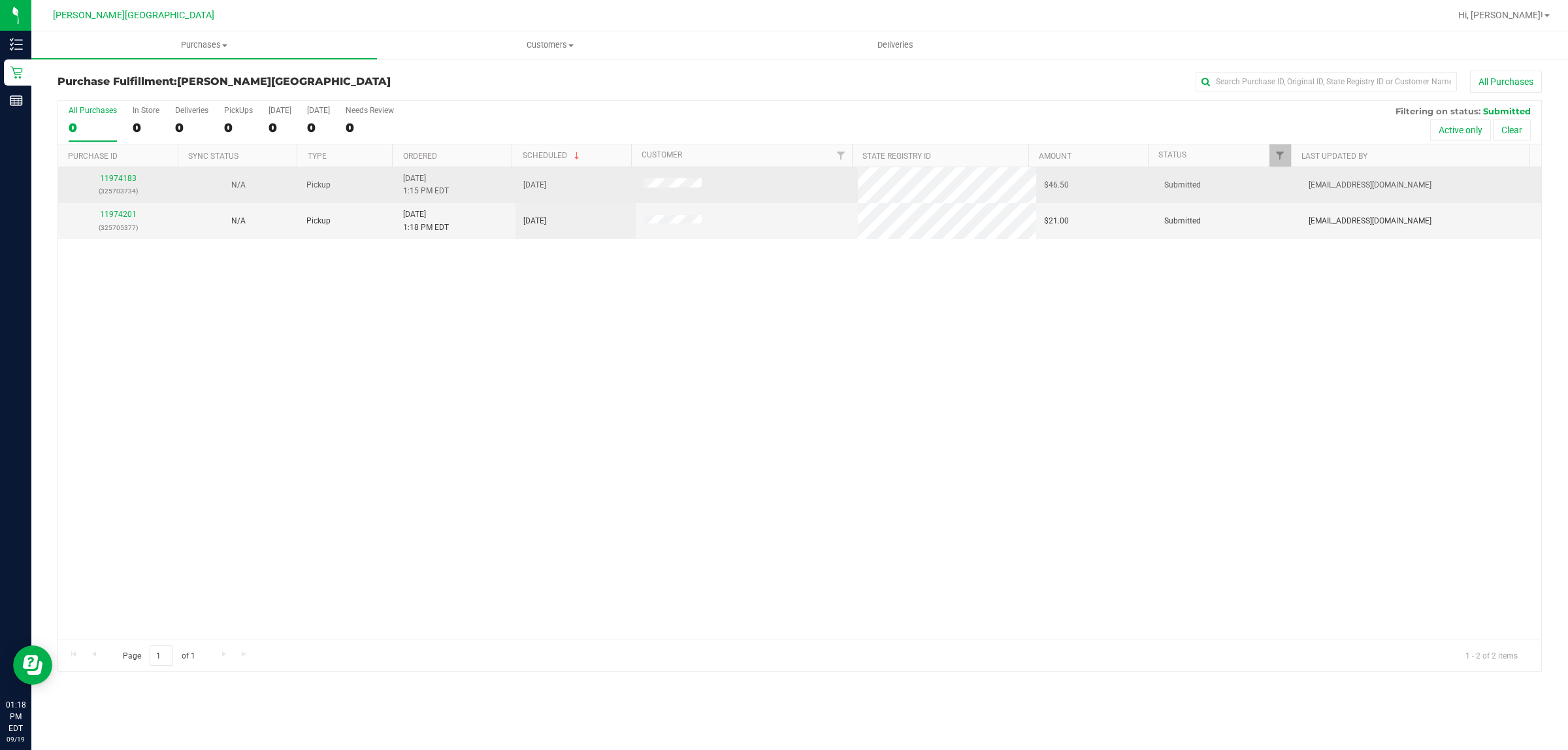
click at [125, 175] on div "11974183 (325703734)" at bounding box center [118, 185] width 104 height 25
click at [114, 174] on div "11974183 (325703734)" at bounding box center [118, 185] width 104 height 25
click at [124, 178] on link "11974183" at bounding box center [118, 178] width 36 height 9
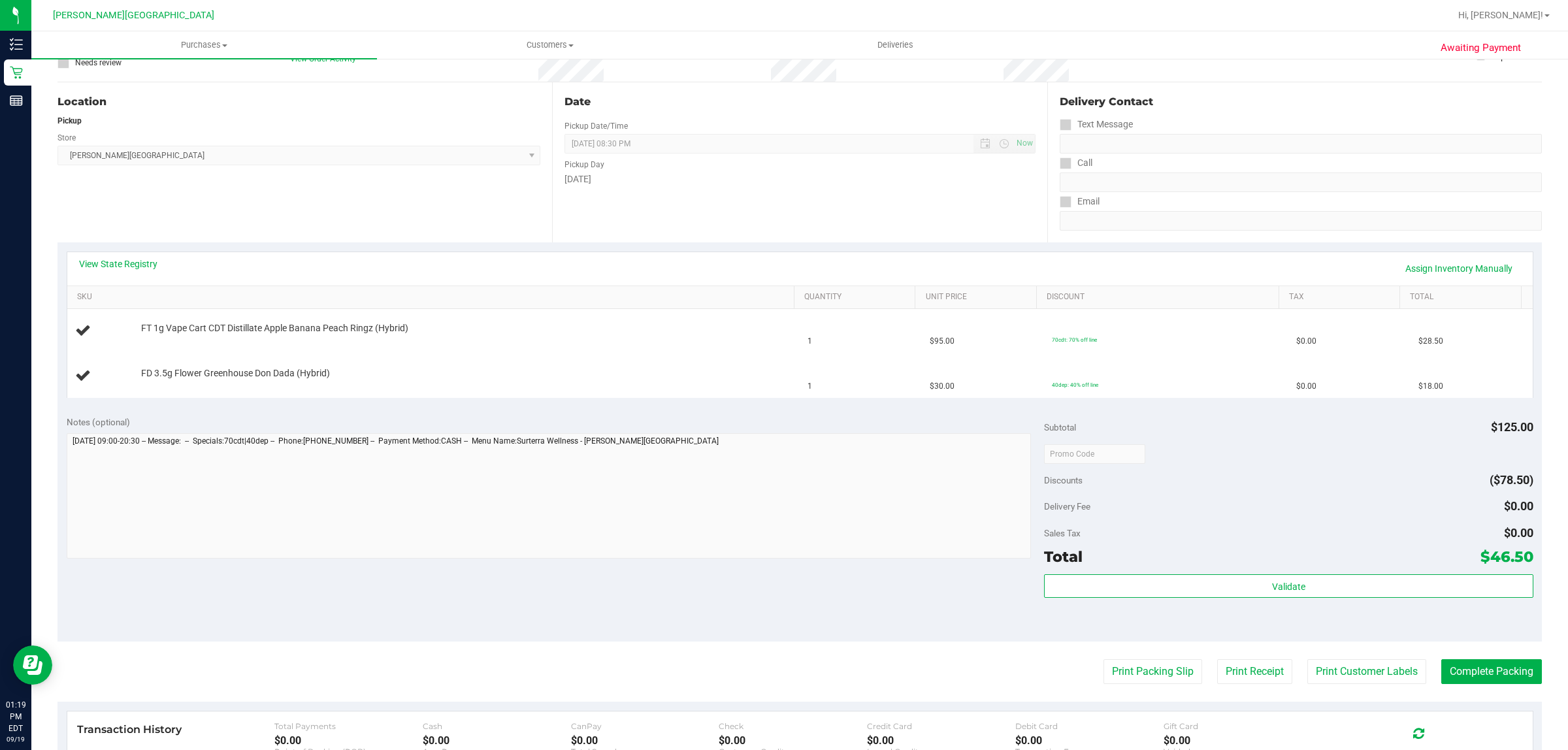
scroll to position [81, 0]
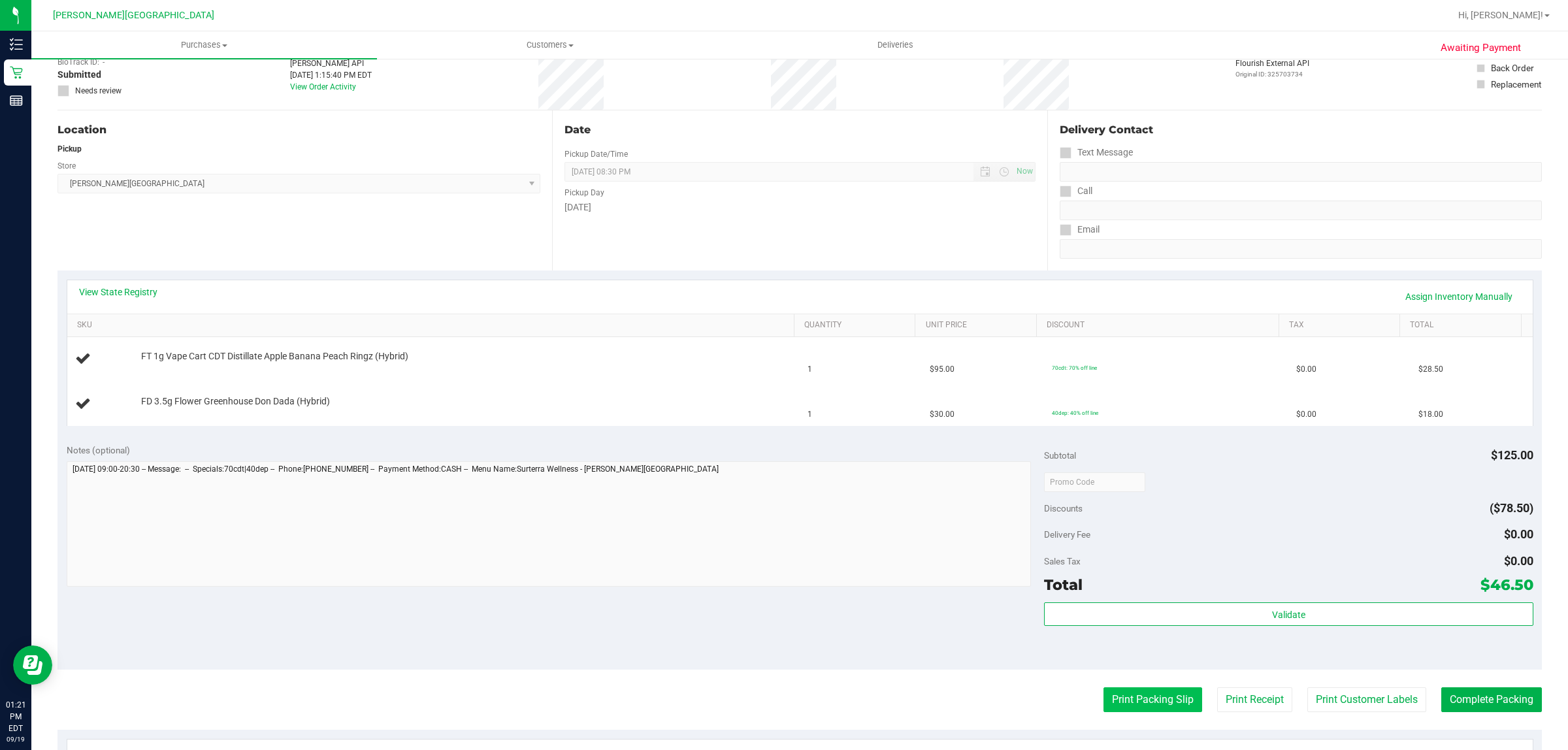
click at [1157, 699] on button "Print Packing Slip" at bounding box center [1153, 700] width 98 height 25
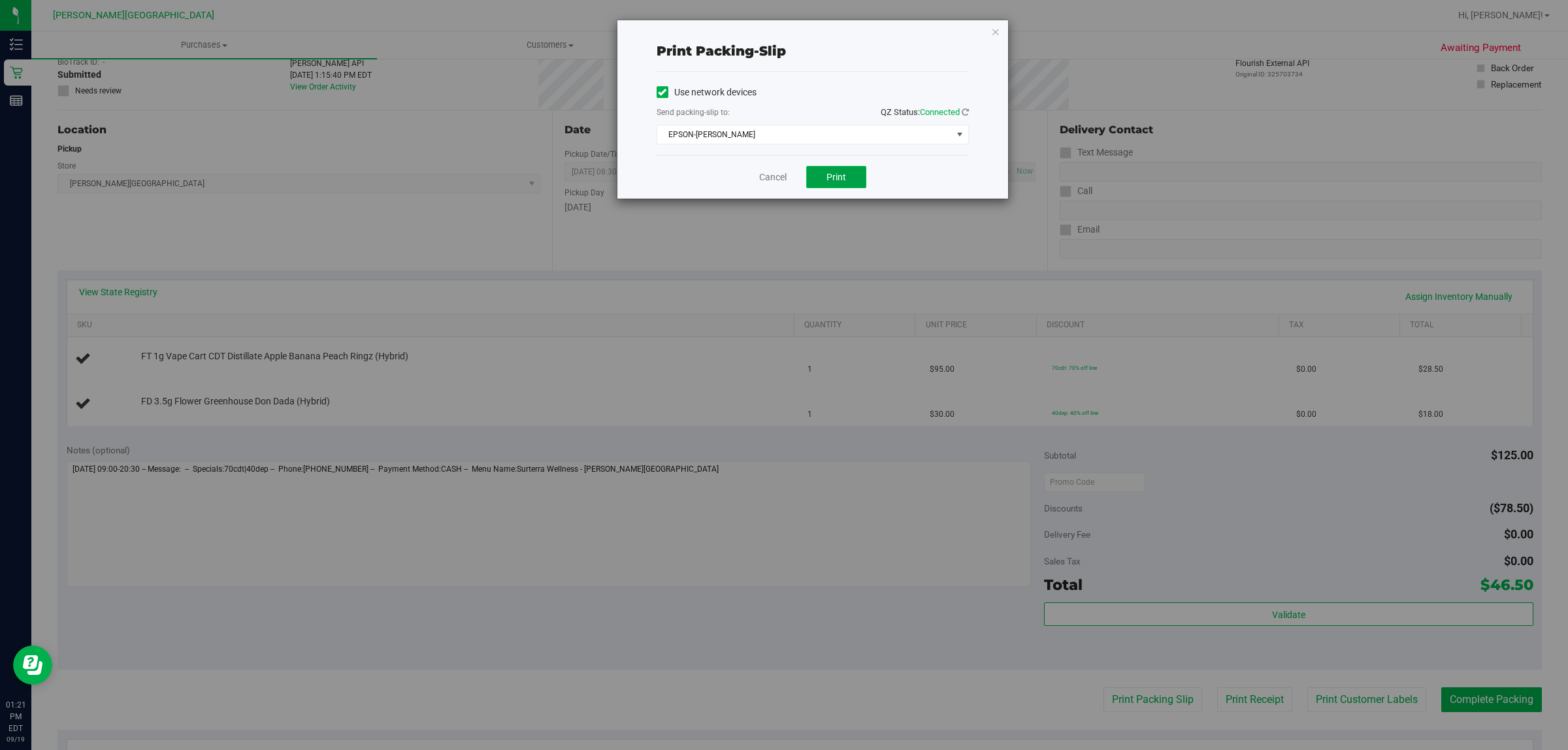
click at [843, 181] on span "Print" at bounding box center [837, 177] width 19 height 10
click at [996, 27] on icon "button" at bounding box center [996, 31] width 9 height 16
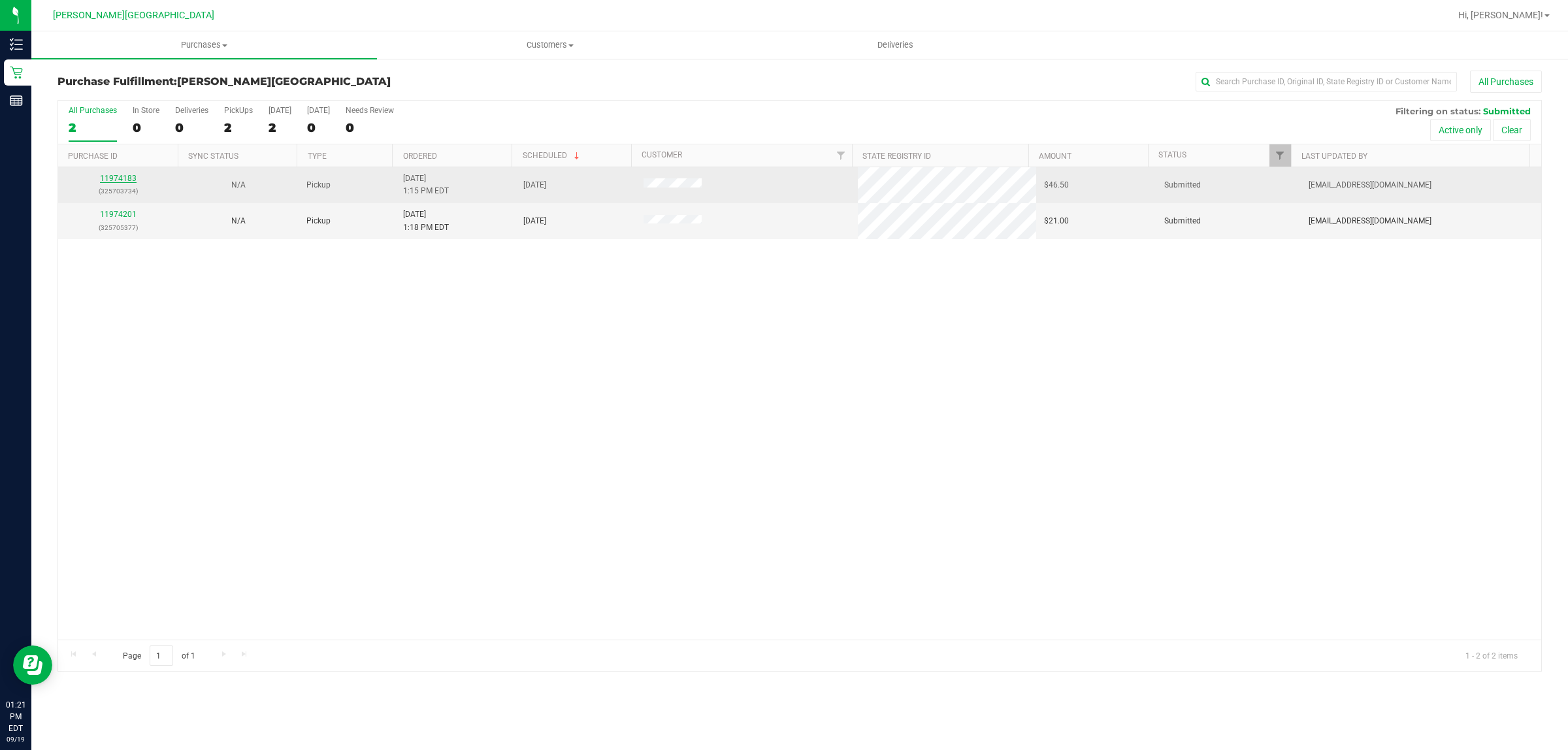
click at [120, 176] on link "11974183" at bounding box center [118, 178] width 36 height 9
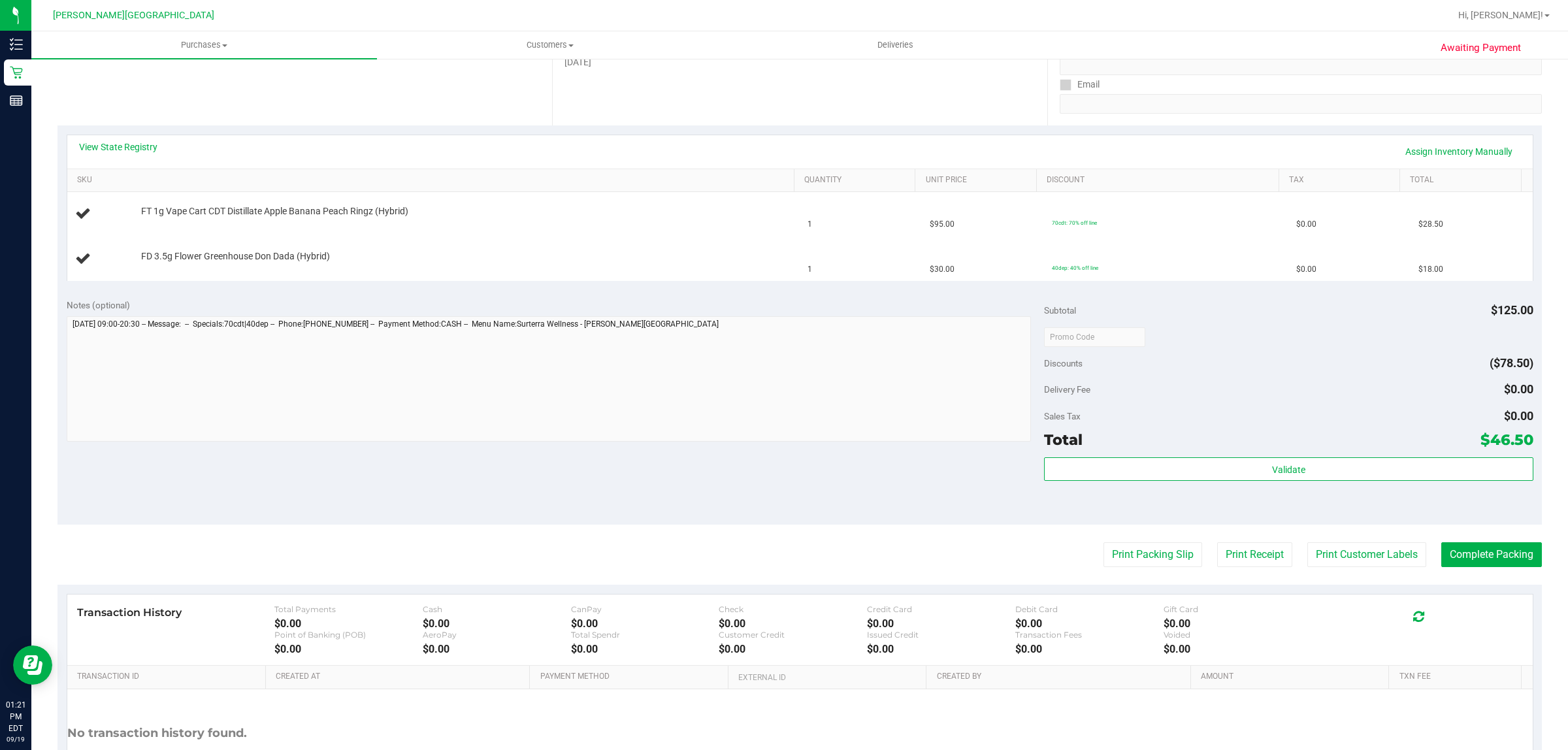
scroll to position [245, 0]
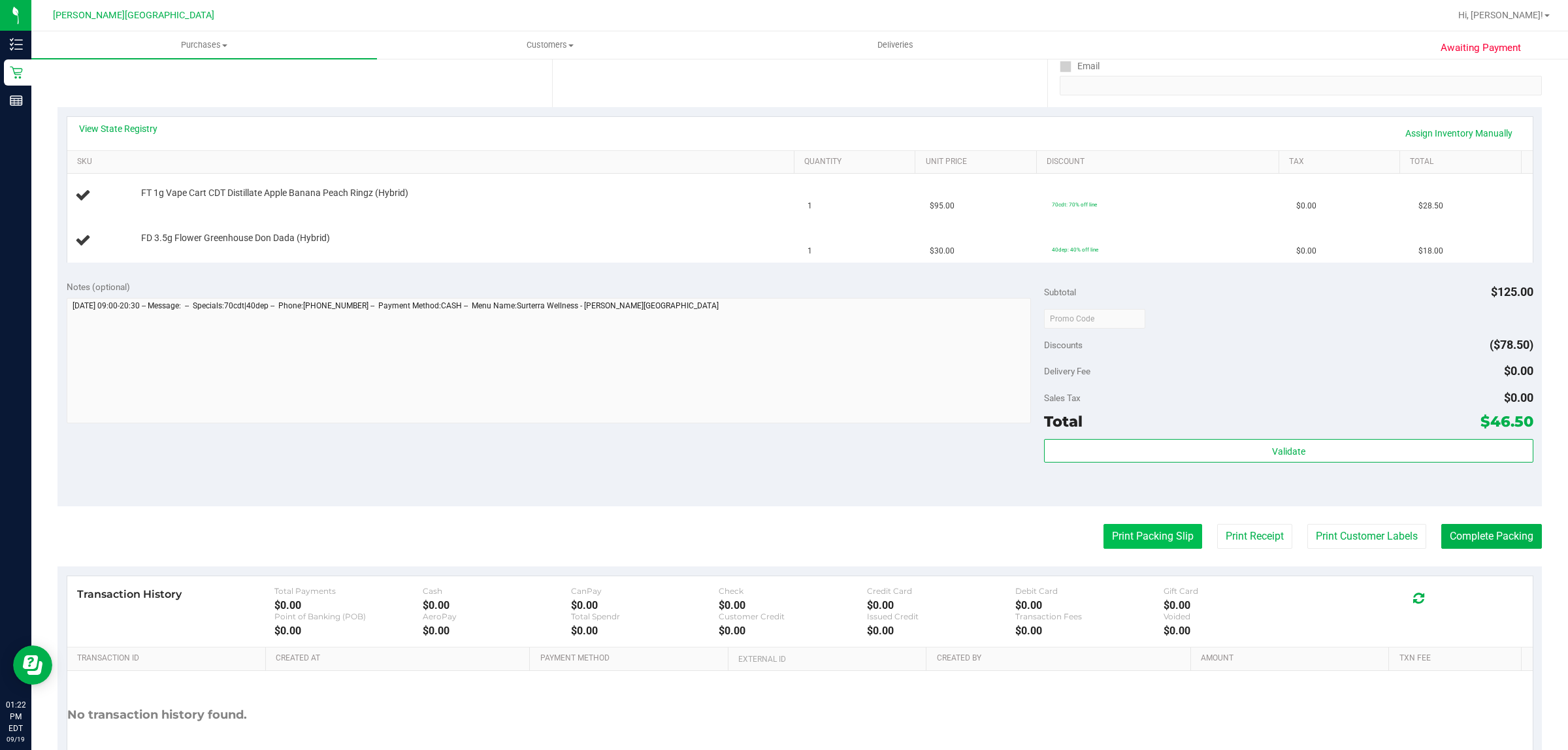
click at [1119, 528] on button "Print Packing Slip" at bounding box center [1153, 537] width 98 height 25
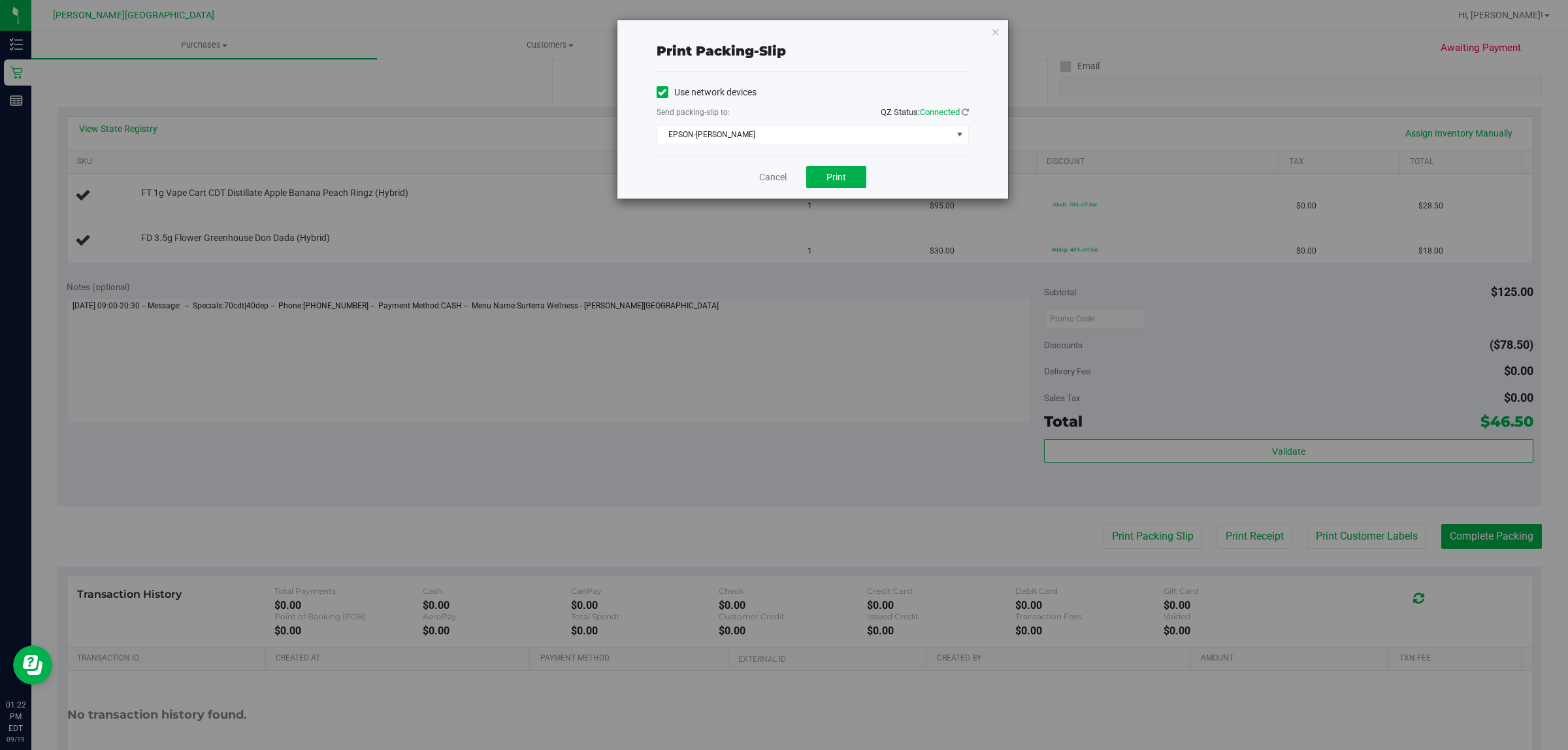
click at [834, 161] on div "Cancel Print" at bounding box center [813, 176] width 312 height 44
click at [838, 173] on span "Print" at bounding box center [837, 177] width 19 height 10
click at [991, 28] on icon "button" at bounding box center [996, 31] width 9 height 16
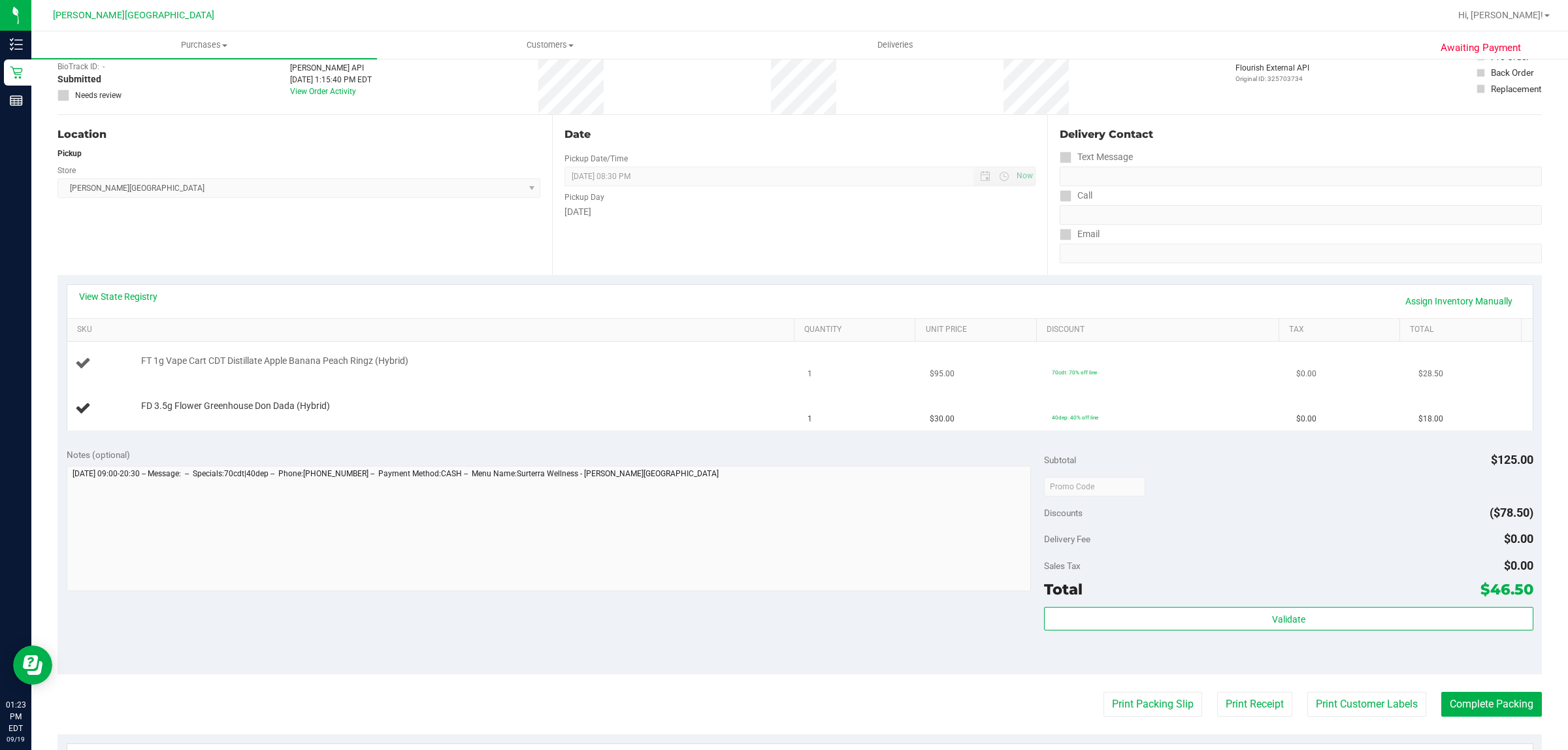
scroll to position [164, 0]
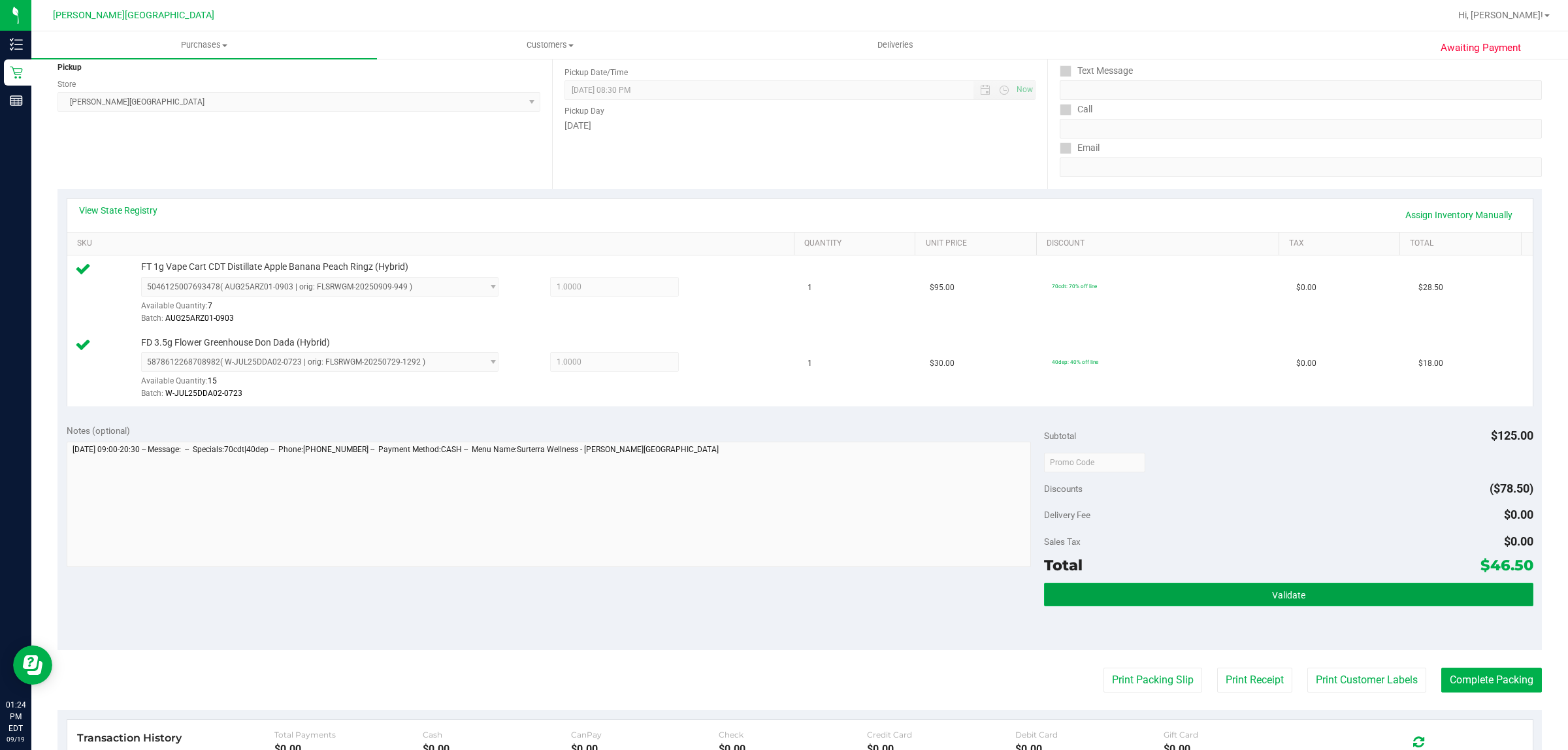
click at [1188, 600] on button "Validate" at bounding box center [1288, 595] width 489 height 24
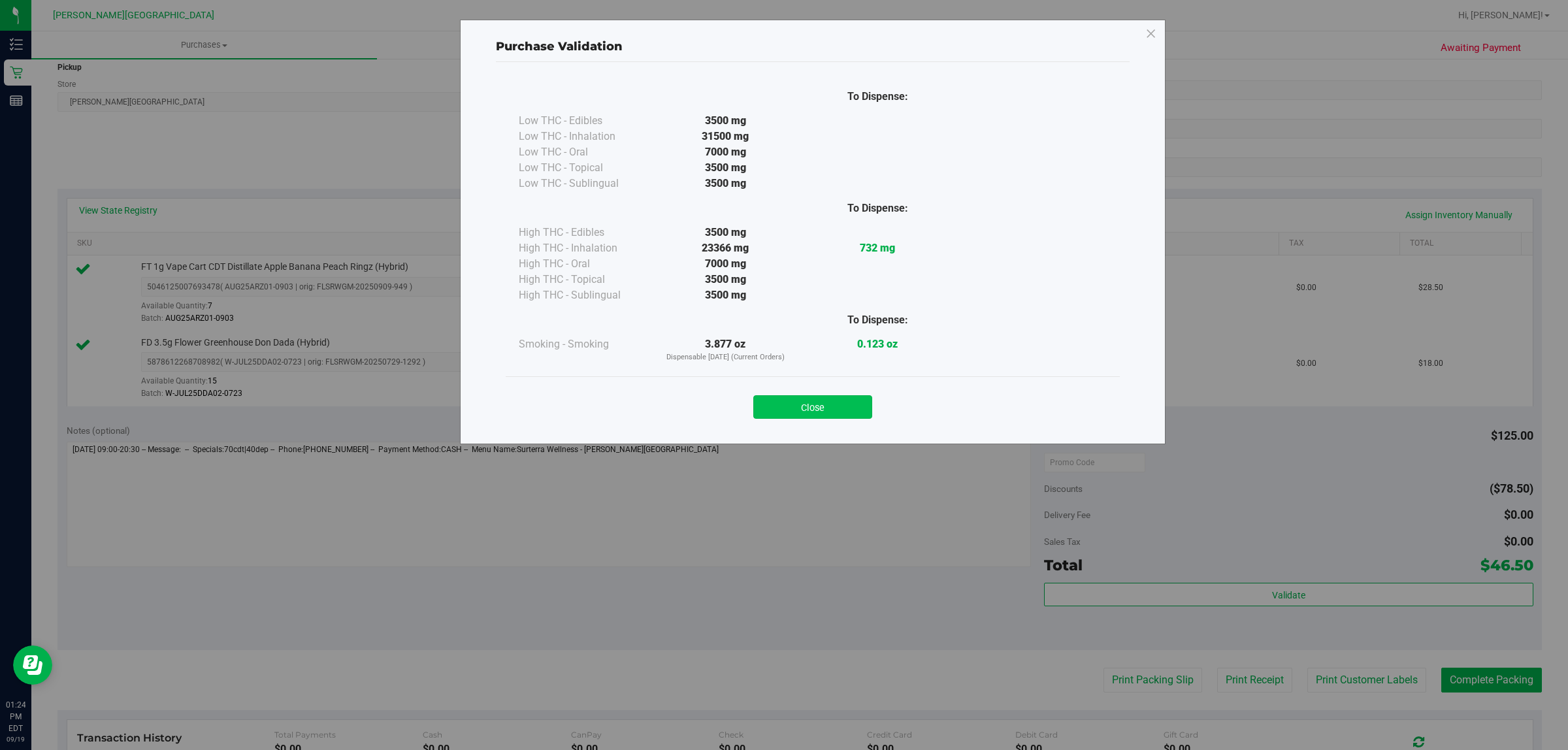
click at [796, 397] on button "Close" at bounding box center [813, 407] width 119 height 24
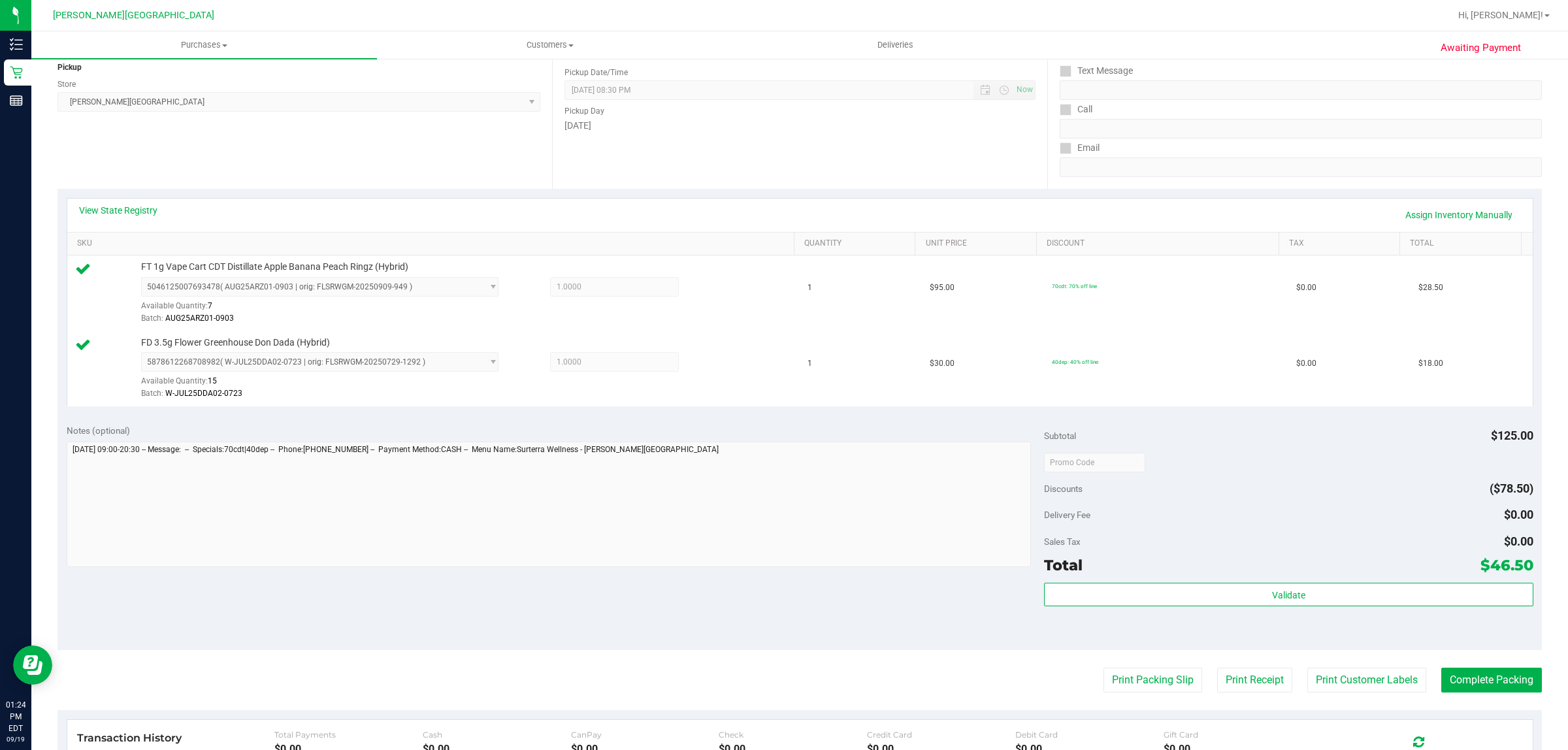
scroll to position [393, 0]
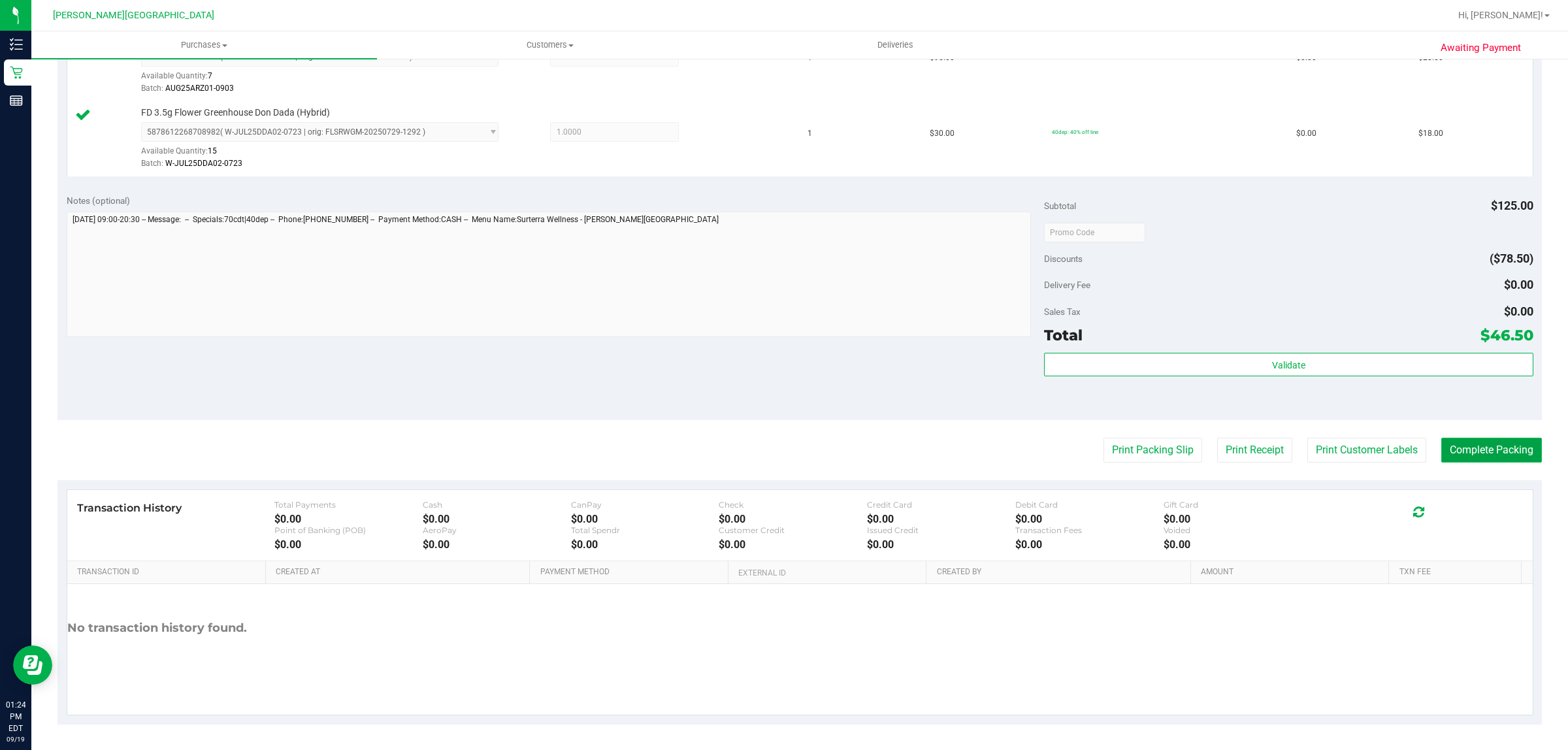
click at [1472, 446] on button "Complete Packing" at bounding box center [1492, 450] width 101 height 25
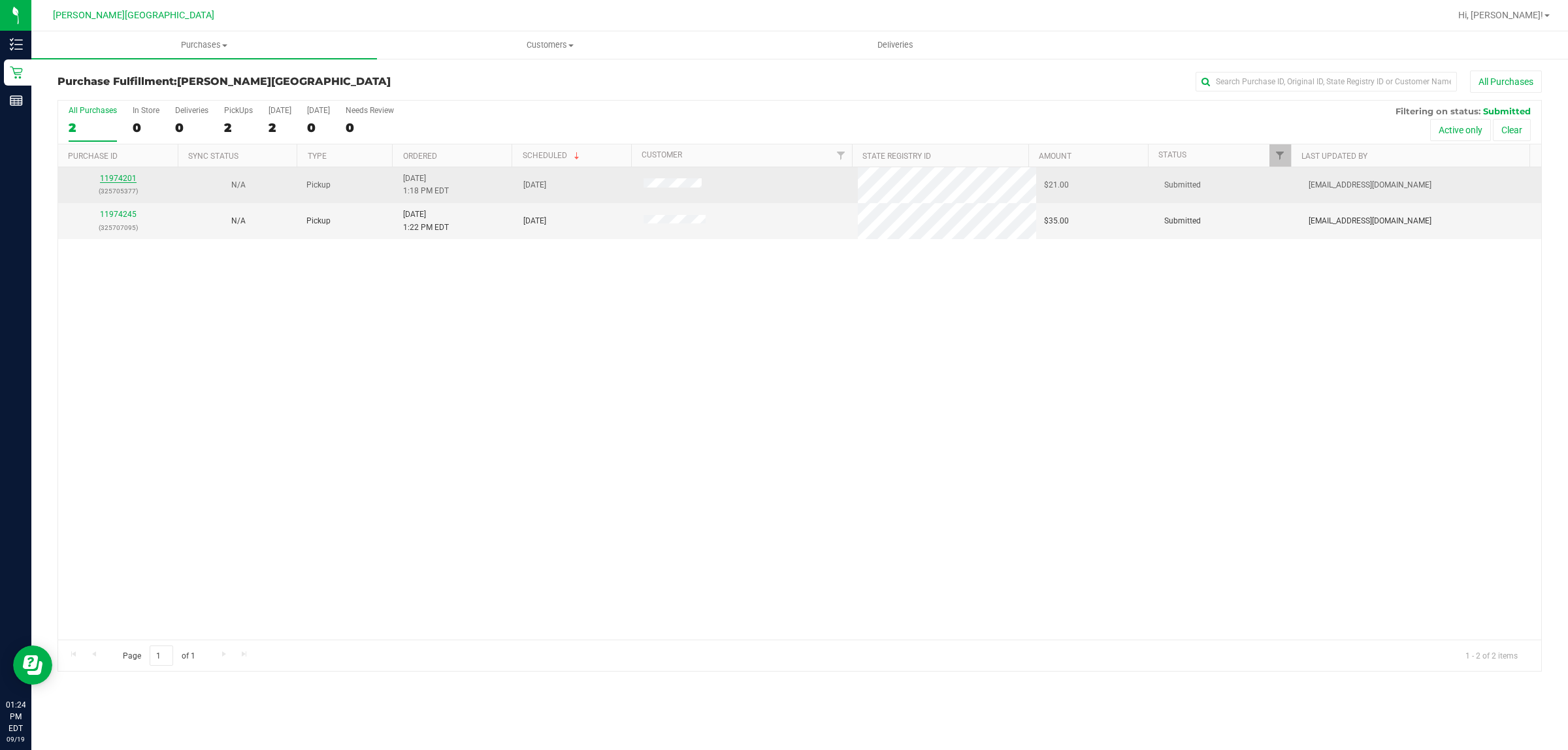
click at [119, 178] on link "11974201" at bounding box center [118, 178] width 36 height 9
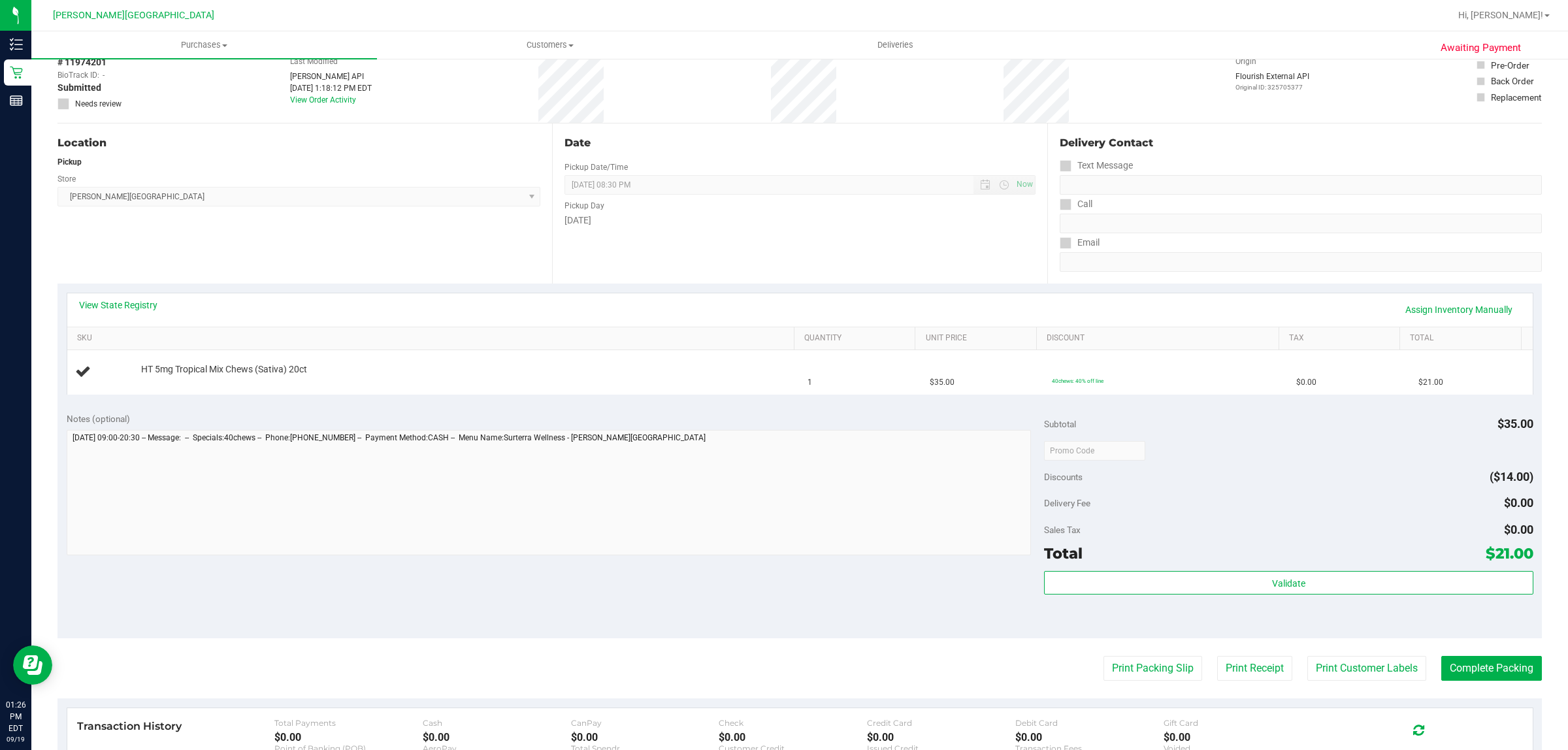
scroll to position [164, 0]
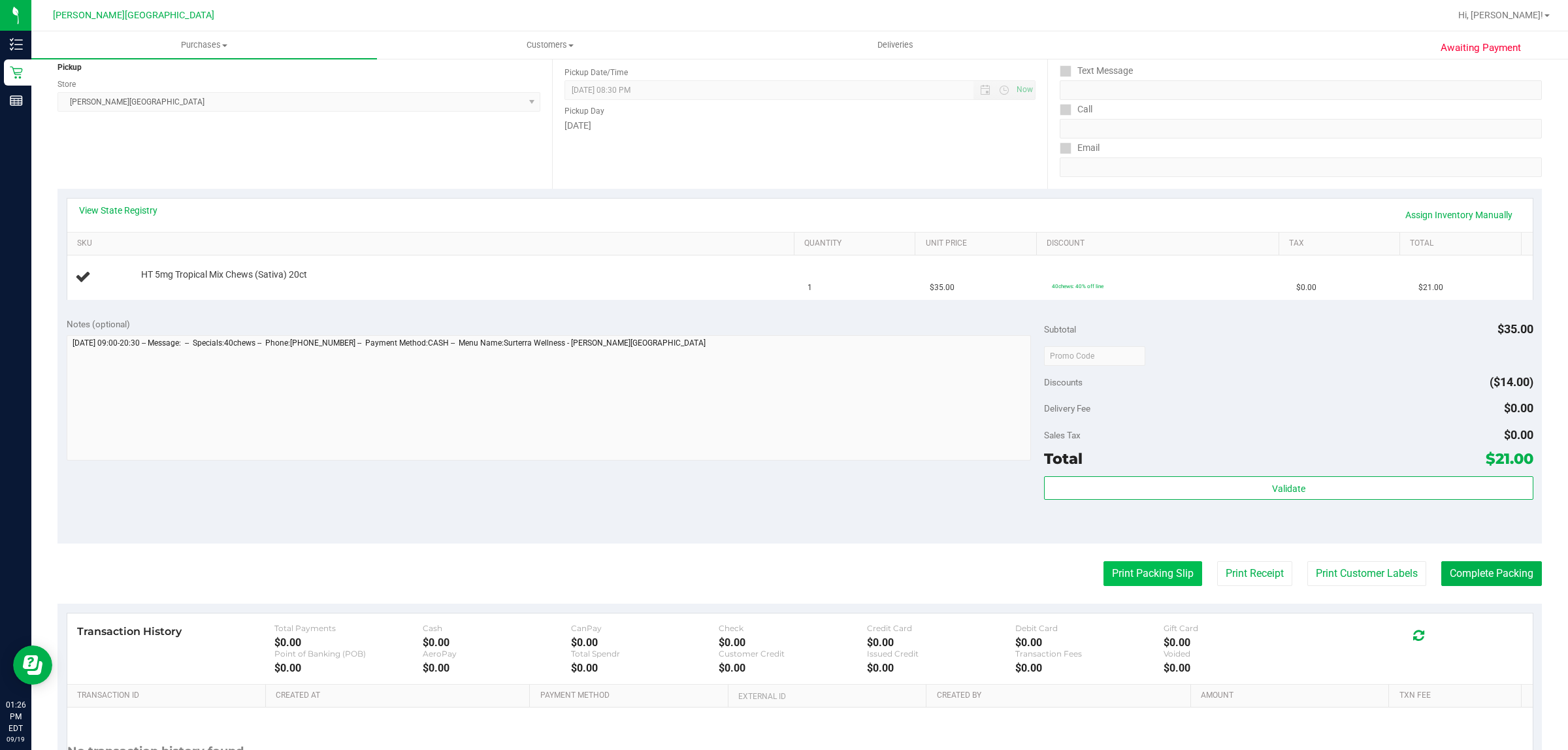
click at [1154, 572] on button "Print Packing Slip" at bounding box center [1153, 574] width 98 height 25
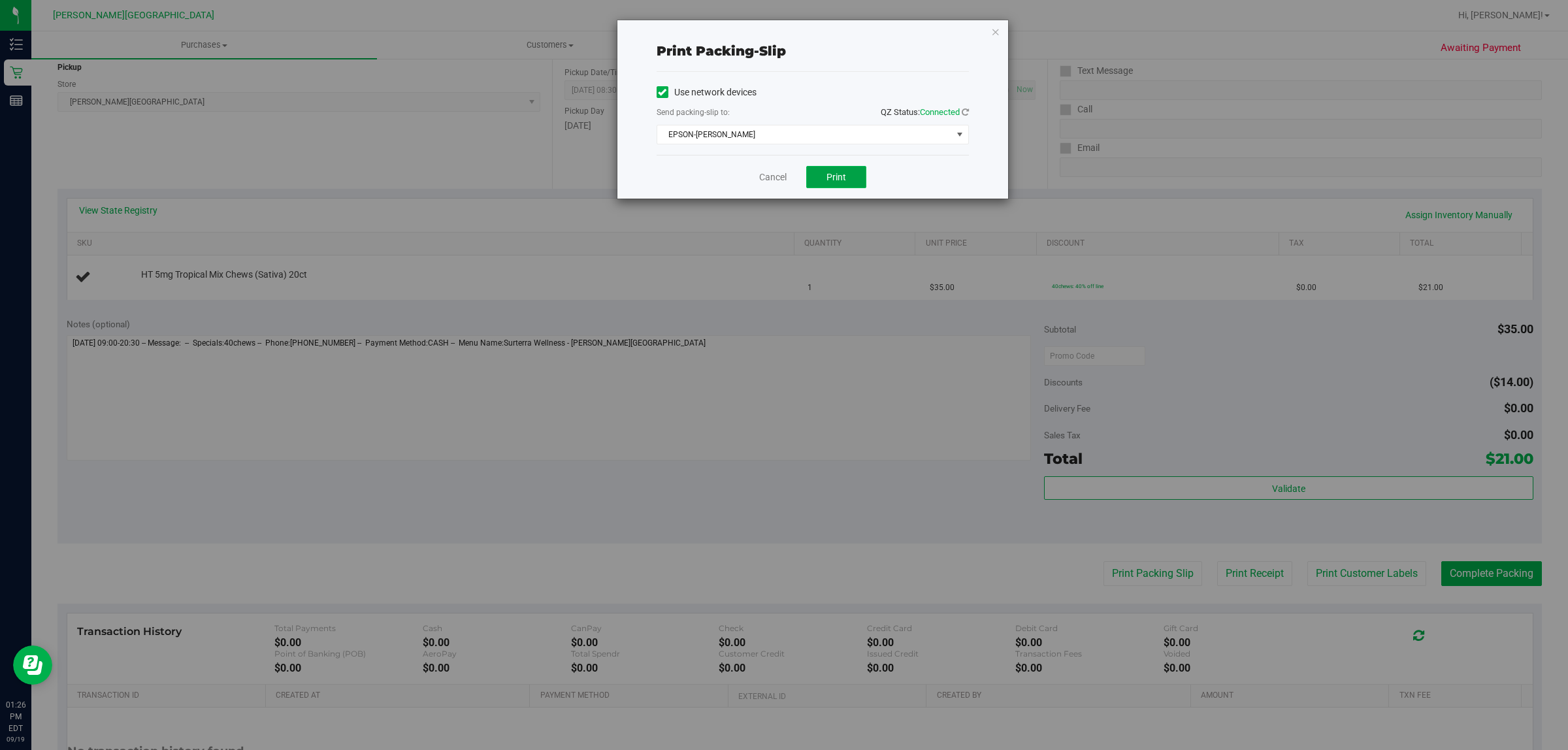
click at [841, 174] on span "Print" at bounding box center [837, 177] width 19 height 10
click at [994, 21] on div "Print packing-slip Use network devices Send packing-slip to: QZ Status: Connect…" at bounding box center [813, 109] width 391 height 178
drag, startPoint x: 994, startPoint y: 31, endPoint x: 1004, endPoint y: 84, distance: 53.9
click at [994, 41] on div "Print packing-slip Use network devices Send packing-slip to: QZ Status: Connect…" at bounding box center [813, 109] width 391 height 178
click at [994, 30] on icon "button" at bounding box center [996, 31] width 9 height 16
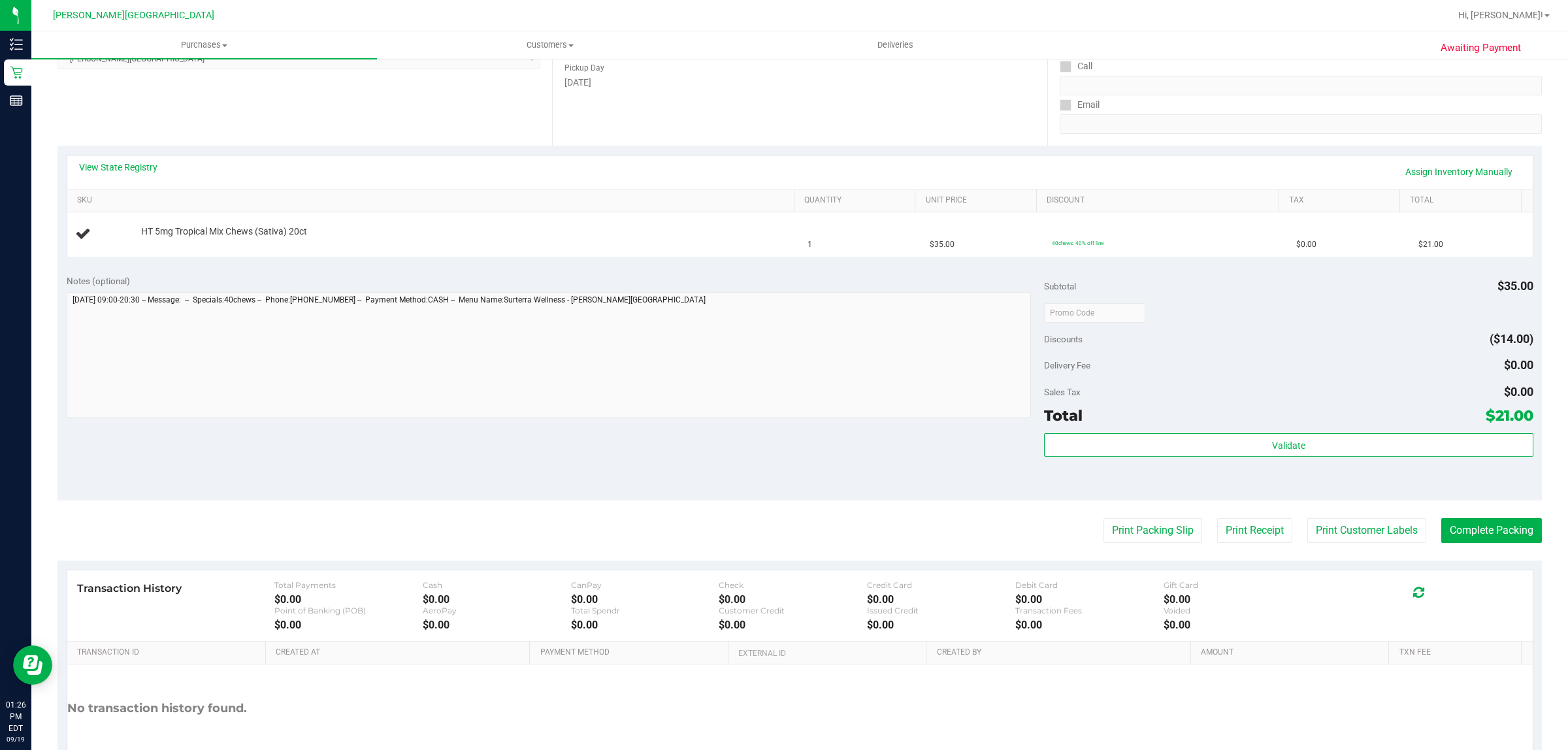
scroll to position [245, 0]
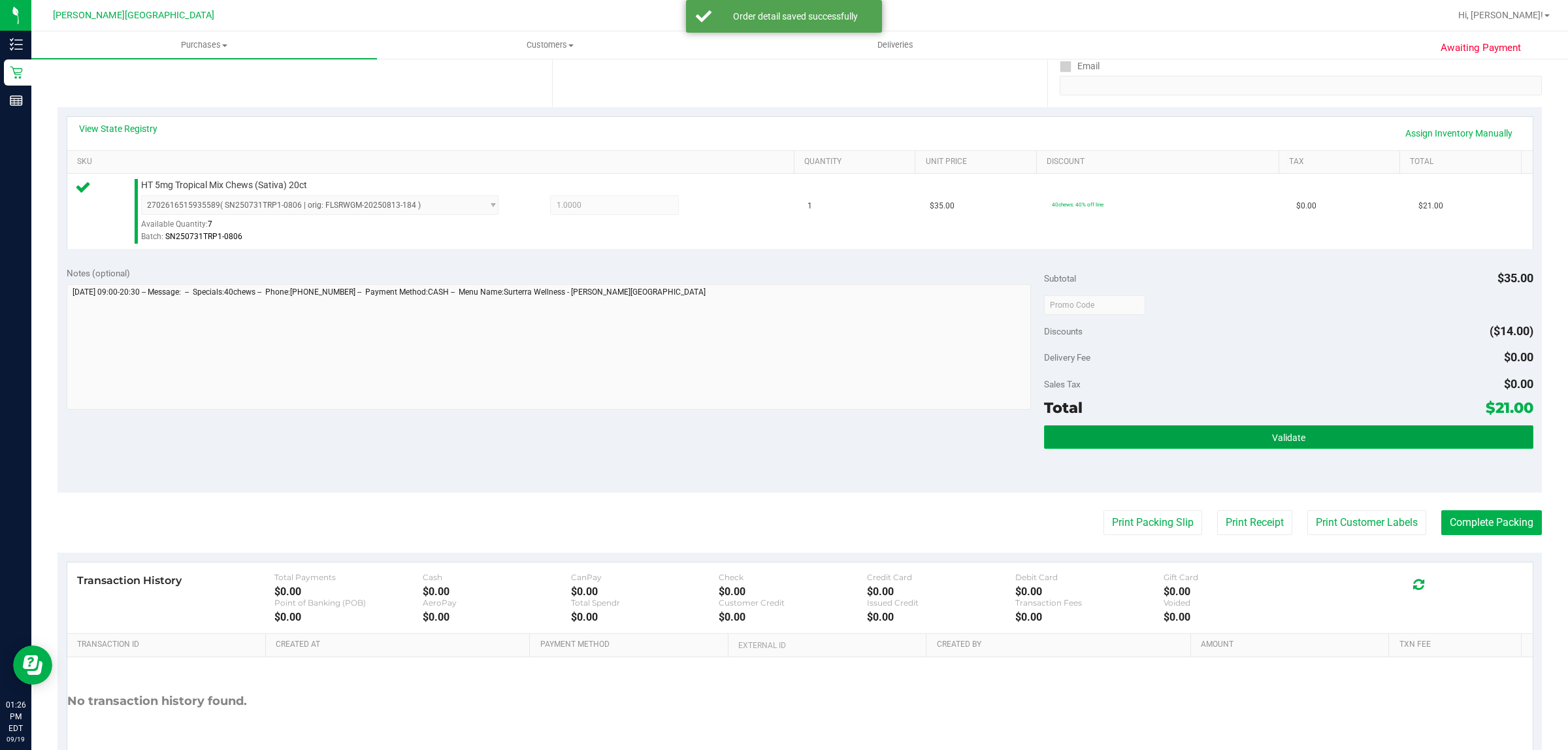
click at [1278, 432] on button "Validate" at bounding box center [1288, 438] width 489 height 24
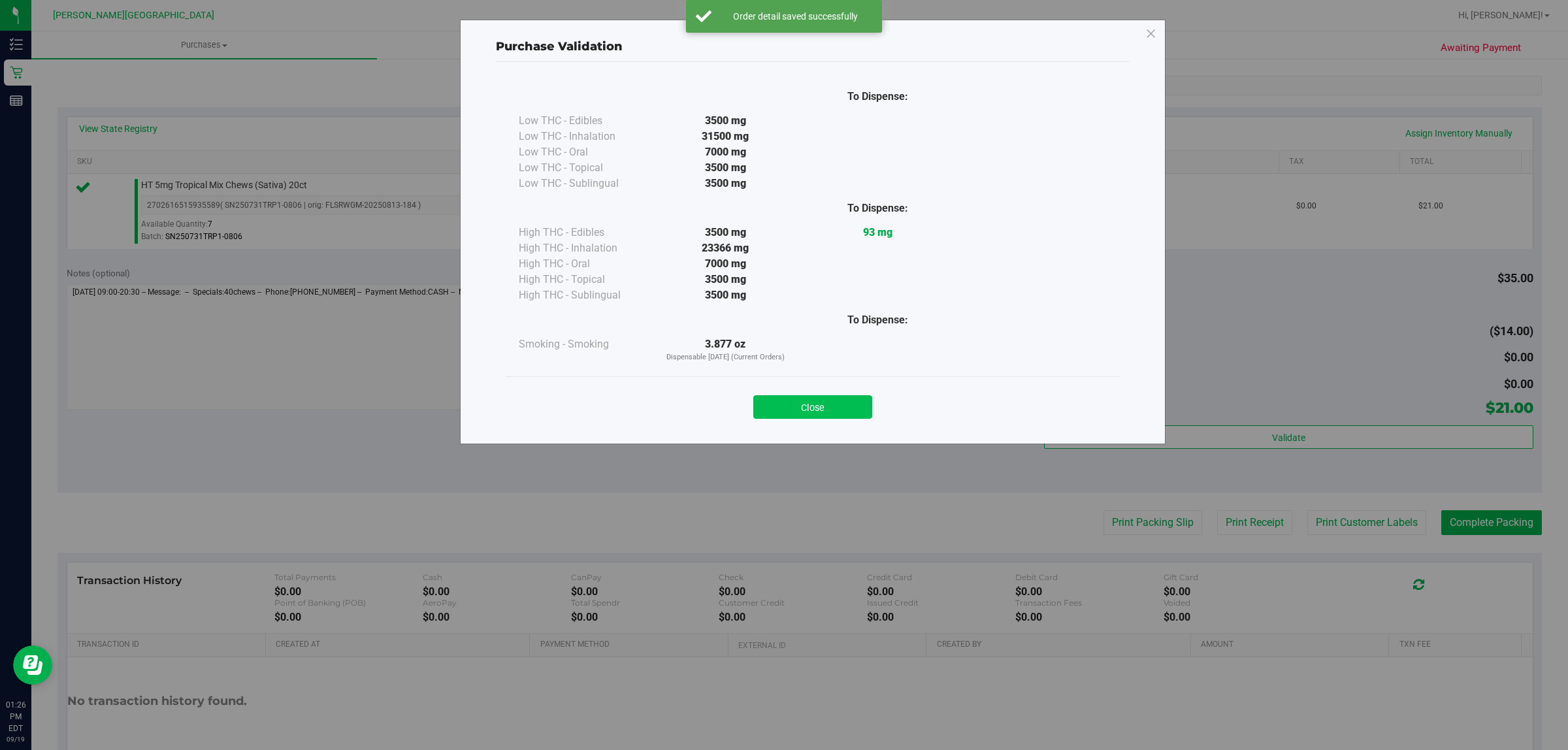
click at [833, 406] on button "Close" at bounding box center [813, 407] width 119 height 24
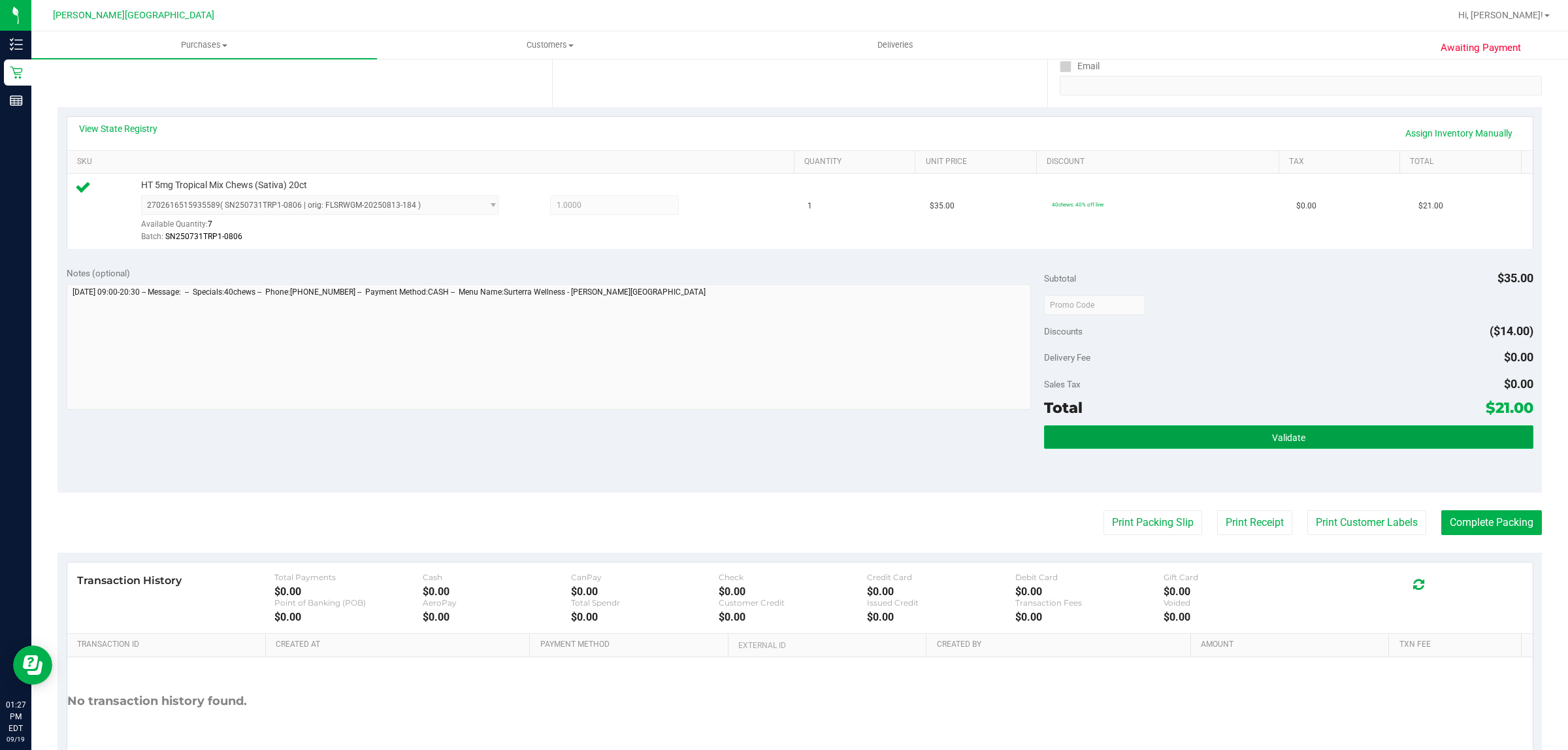
click at [1295, 438] on button "Validate" at bounding box center [1288, 438] width 489 height 24
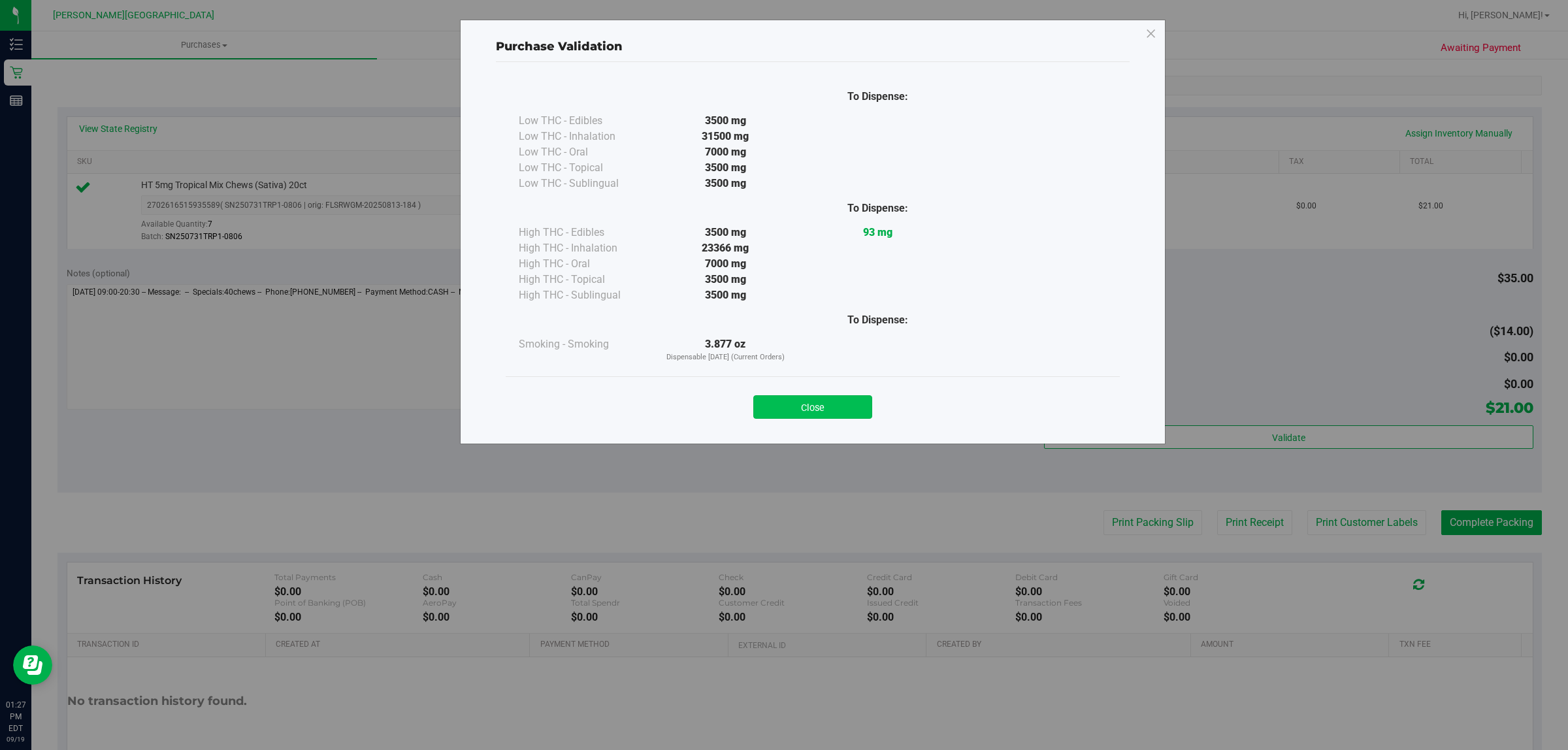
click at [804, 401] on button "Close" at bounding box center [813, 407] width 119 height 24
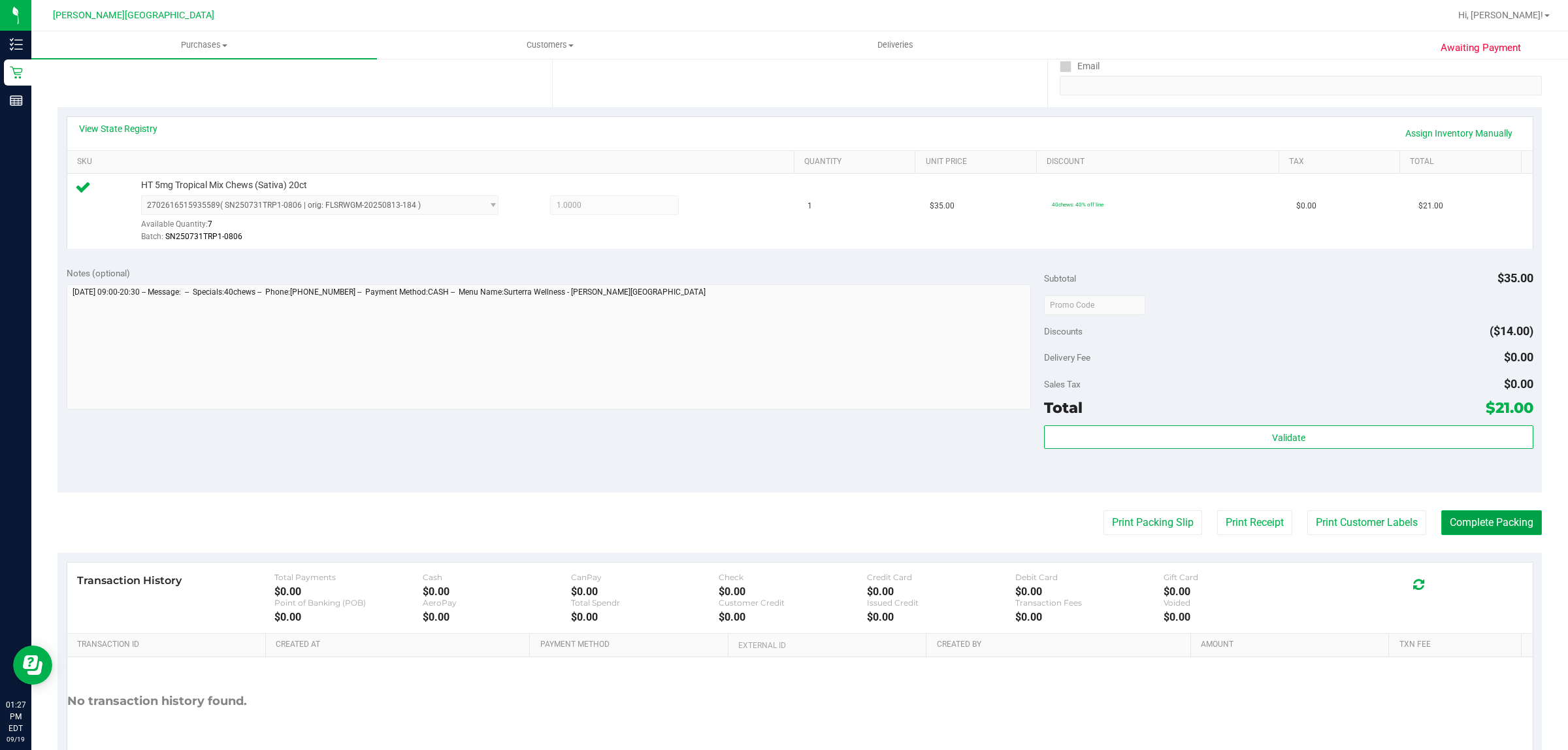
click at [1462, 523] on button "Complete Packing" at bounding box center [1492, 523] width 101 height 25
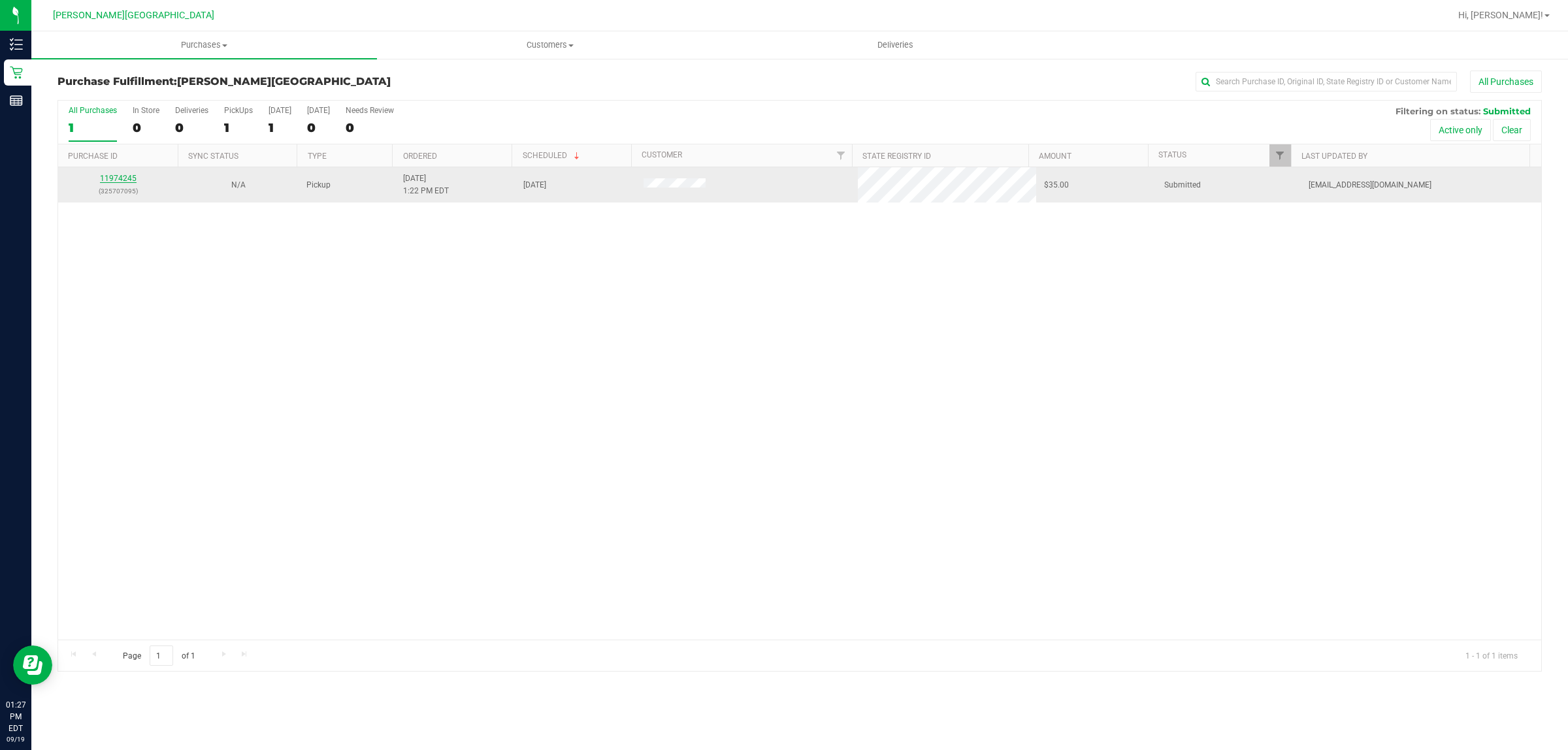
click at [128, 181] on link "11974245" at bounding box center [118, 178] width 36 height 9
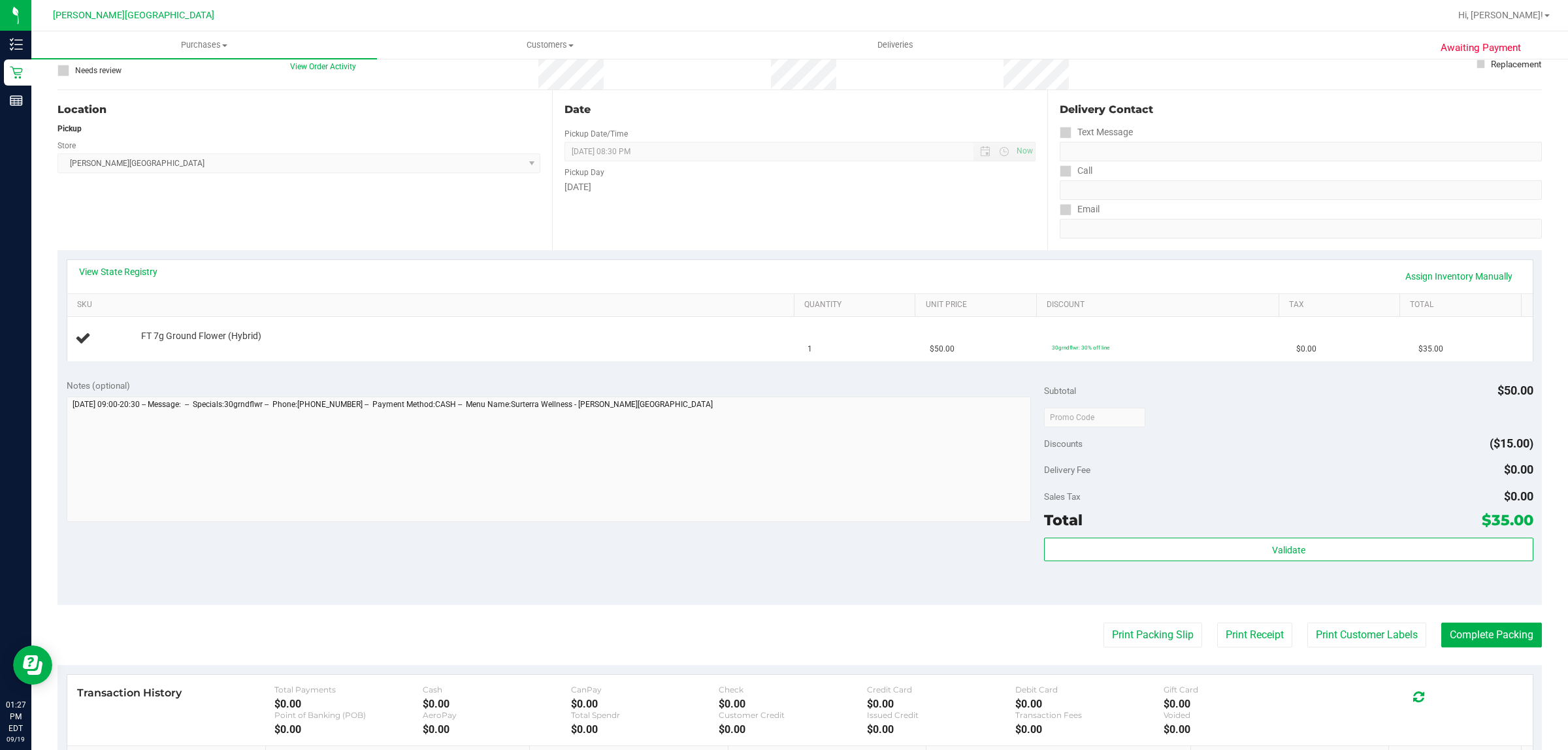
scroll to position [245, 0]
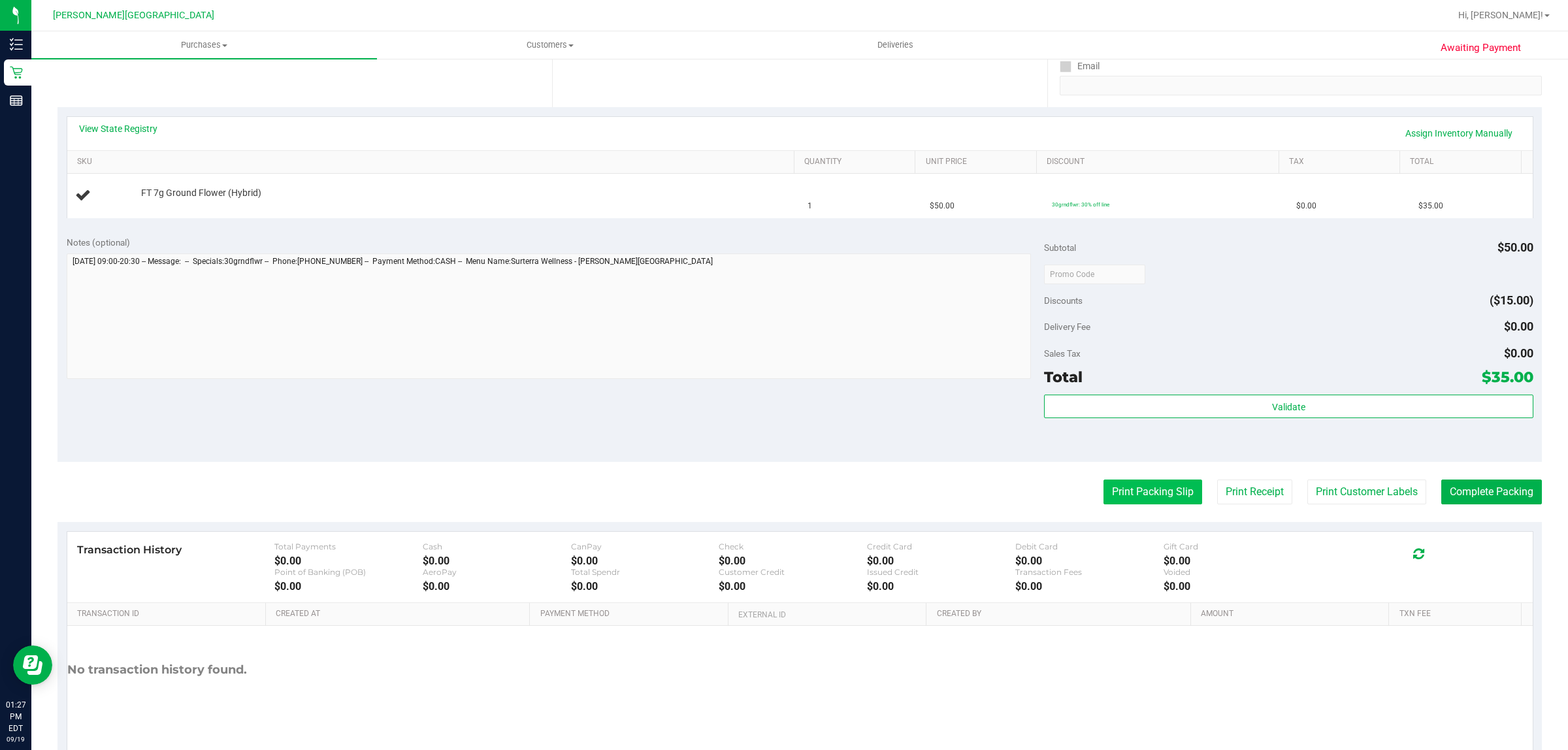
click at [1122, 492] on button "Print Packing Slip" at bounding box center [1153, 492] width 98 height 25
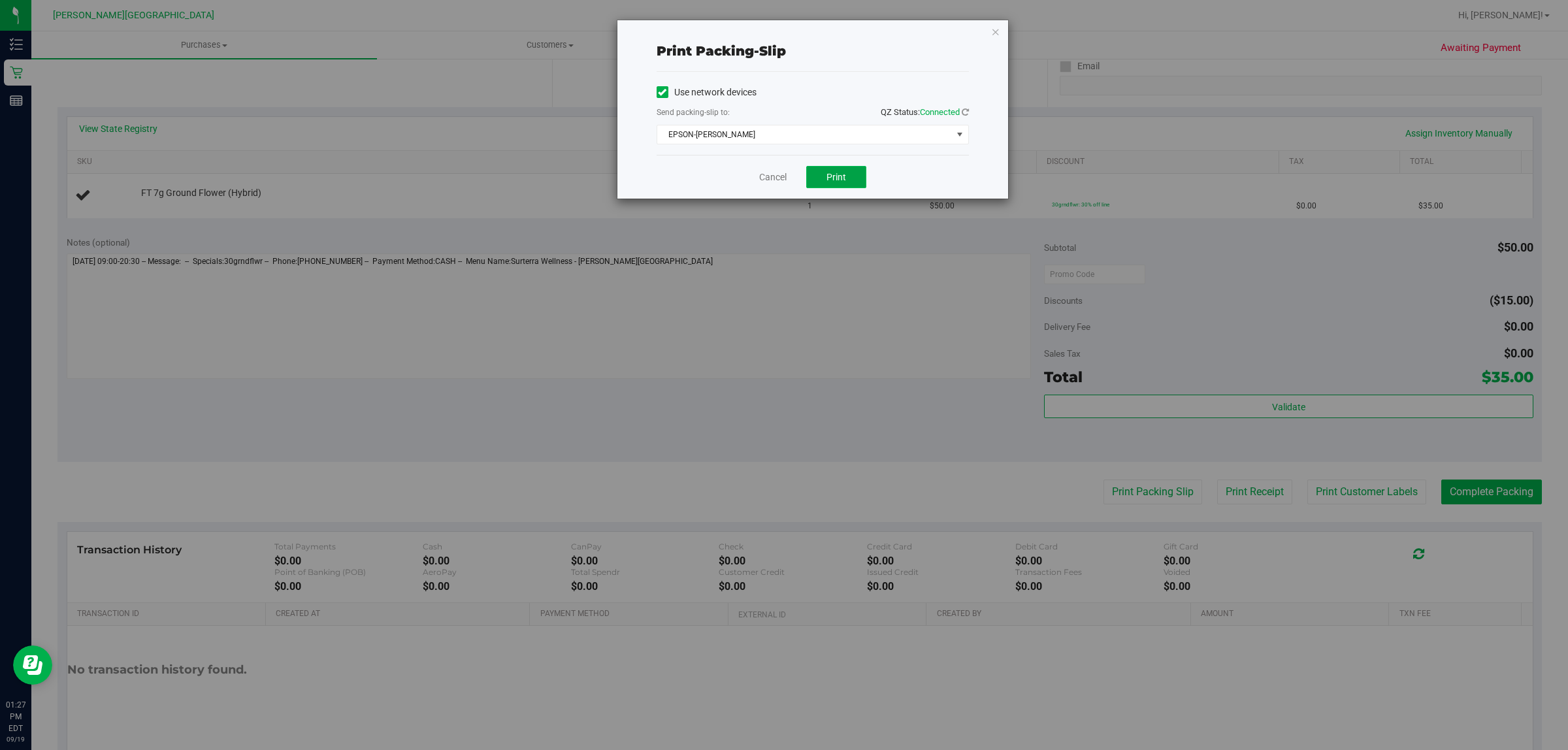
click at [853, 178] on button "Print" at bounding box center [836, 177] width 60 height 22
click at [994, 25] on icon "button" at bounding box center [996, 31] width 9 height 16
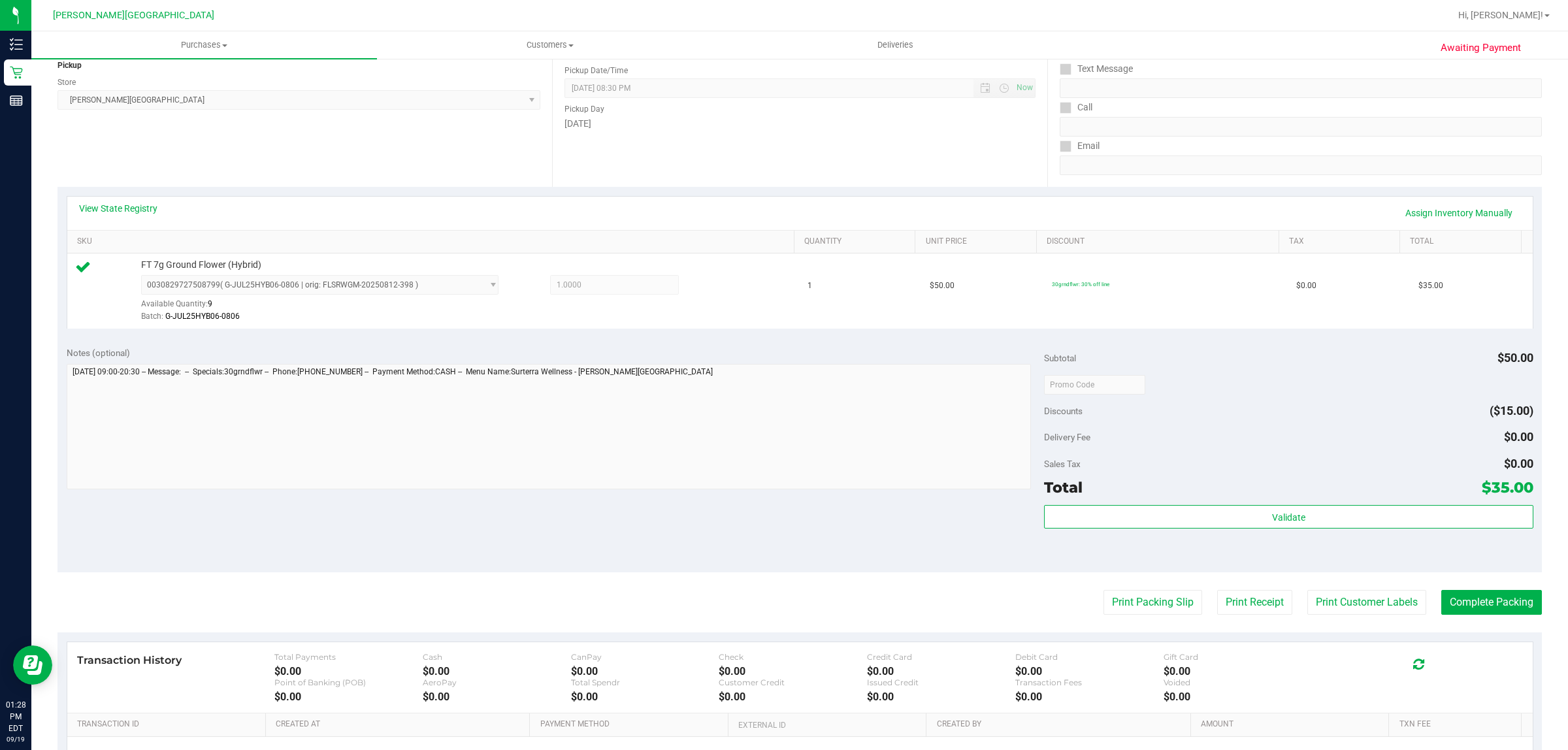
scroll to position [318, 0]
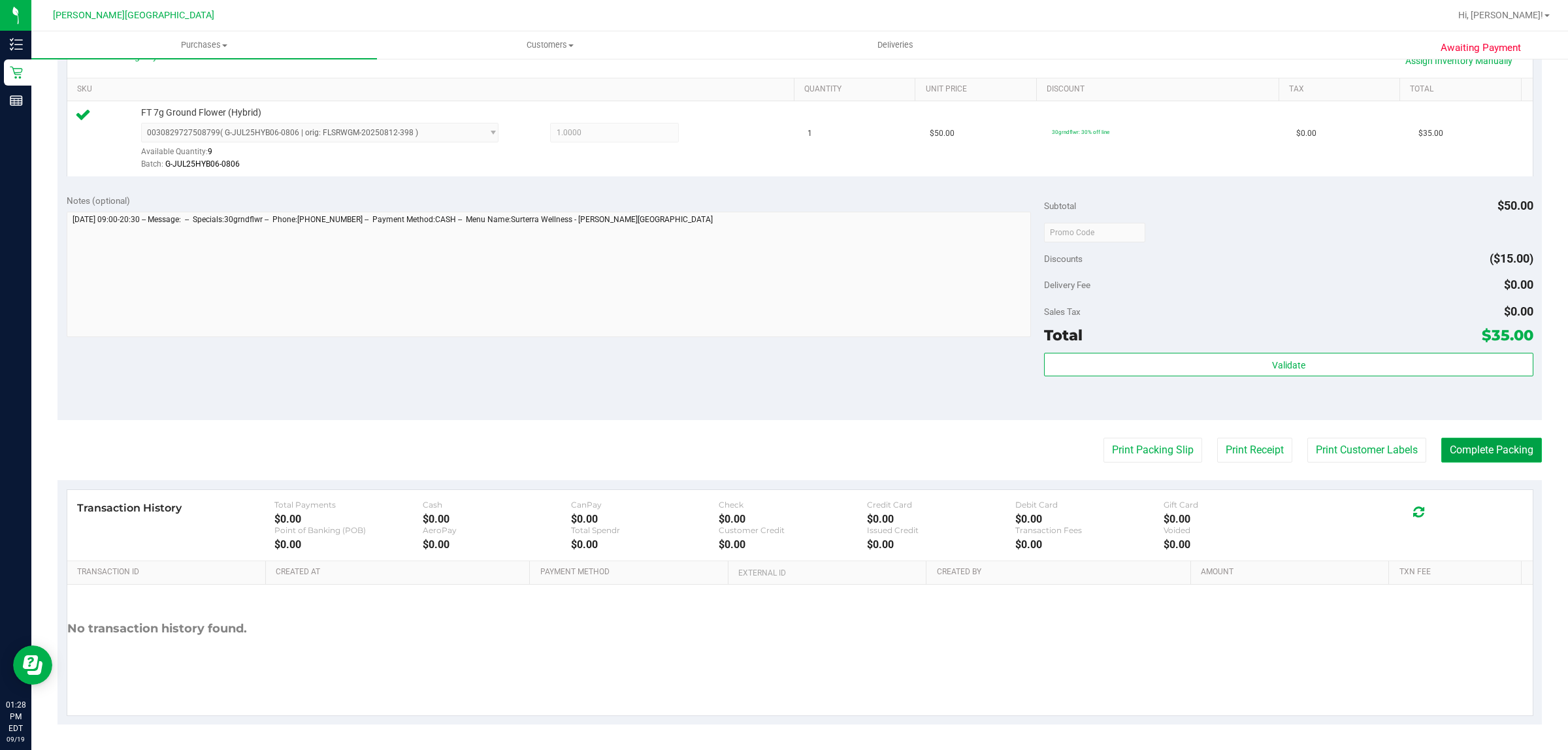
click at [1487, 458] on button "Complete Packing" at bounding box center [1492, 450] width 101 height 25
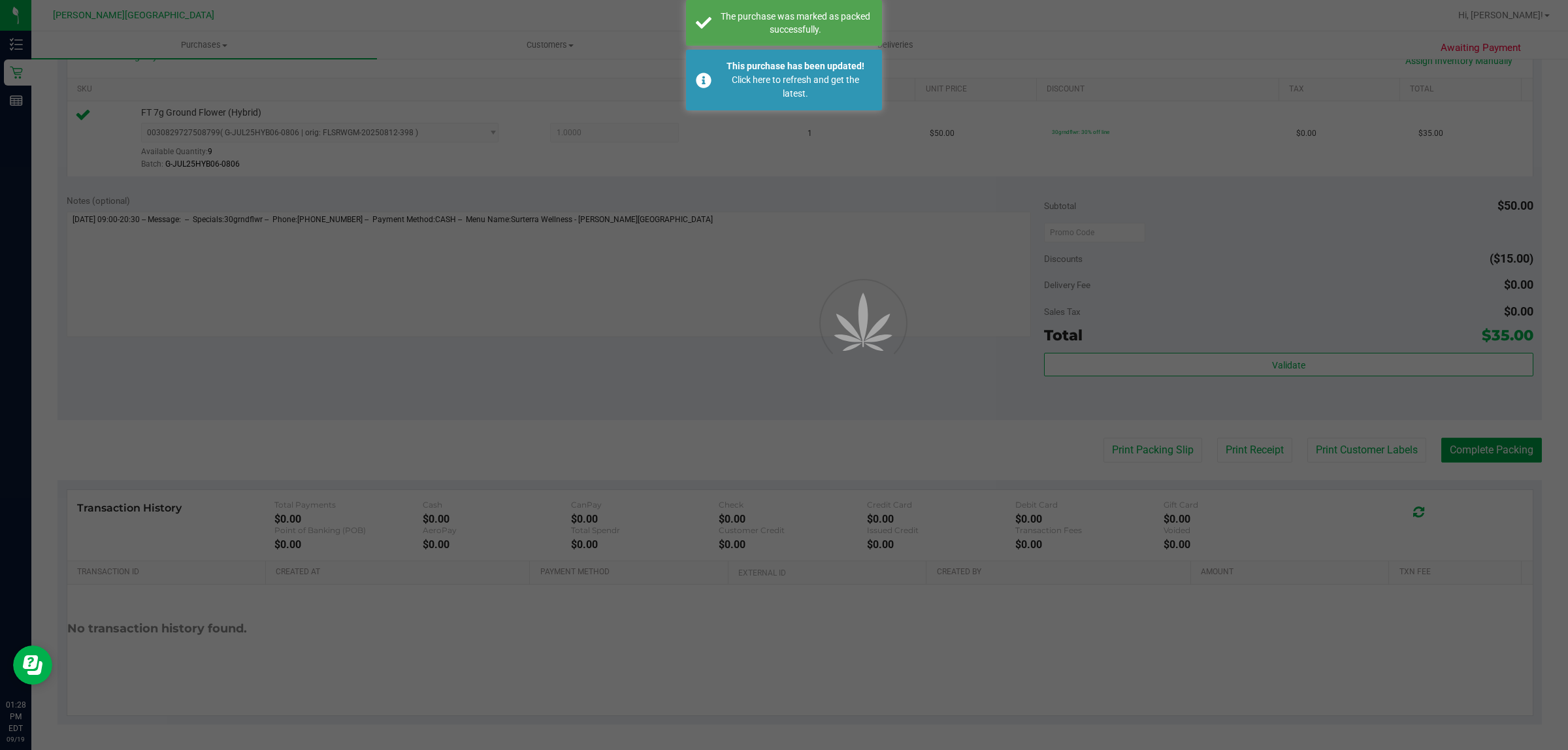
scroll to position [0, 0]
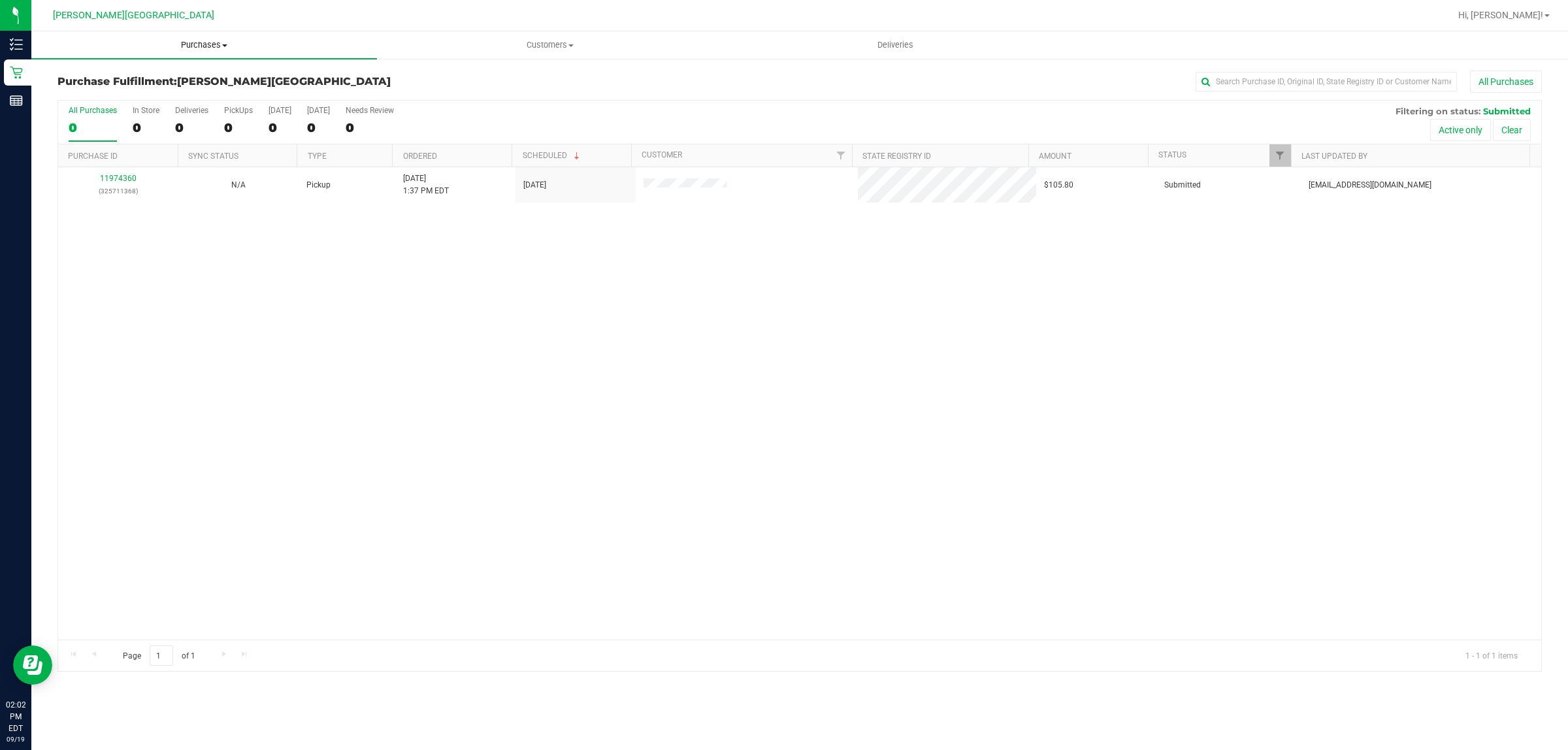
click at [211, 47] on span "Purchases" at bounding box center [204, 45] width 346 height 12
click at [170, 93] on li "Fulfillment" at bounding box center [204, 94] width 346 height 16
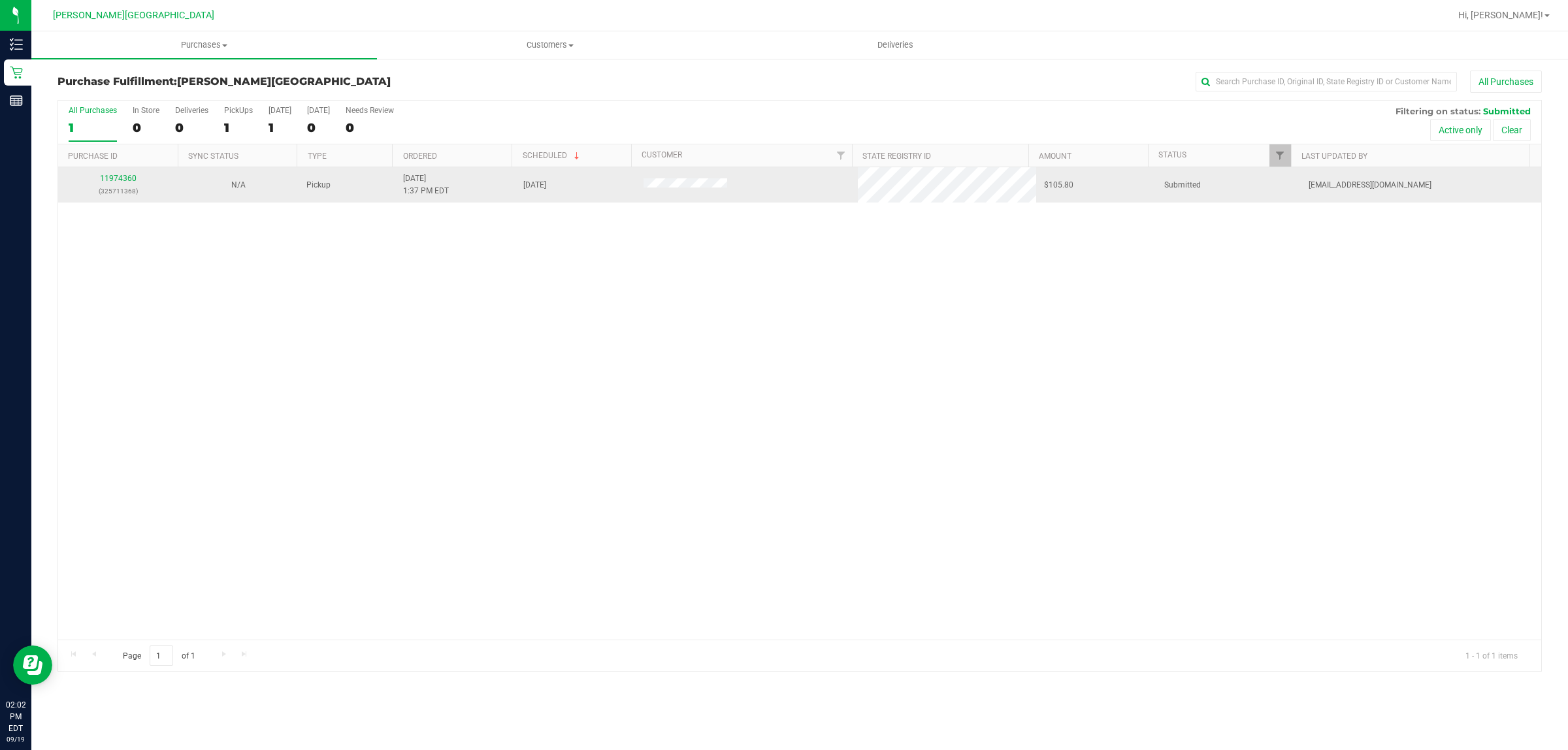
click at [130, 184] on div "11974360 (325711368)" at bounding box center [118, 185] width 104 height 25
click at [120, 178] on link "11974360" at bounding box center [118, 178] width 36 height 9
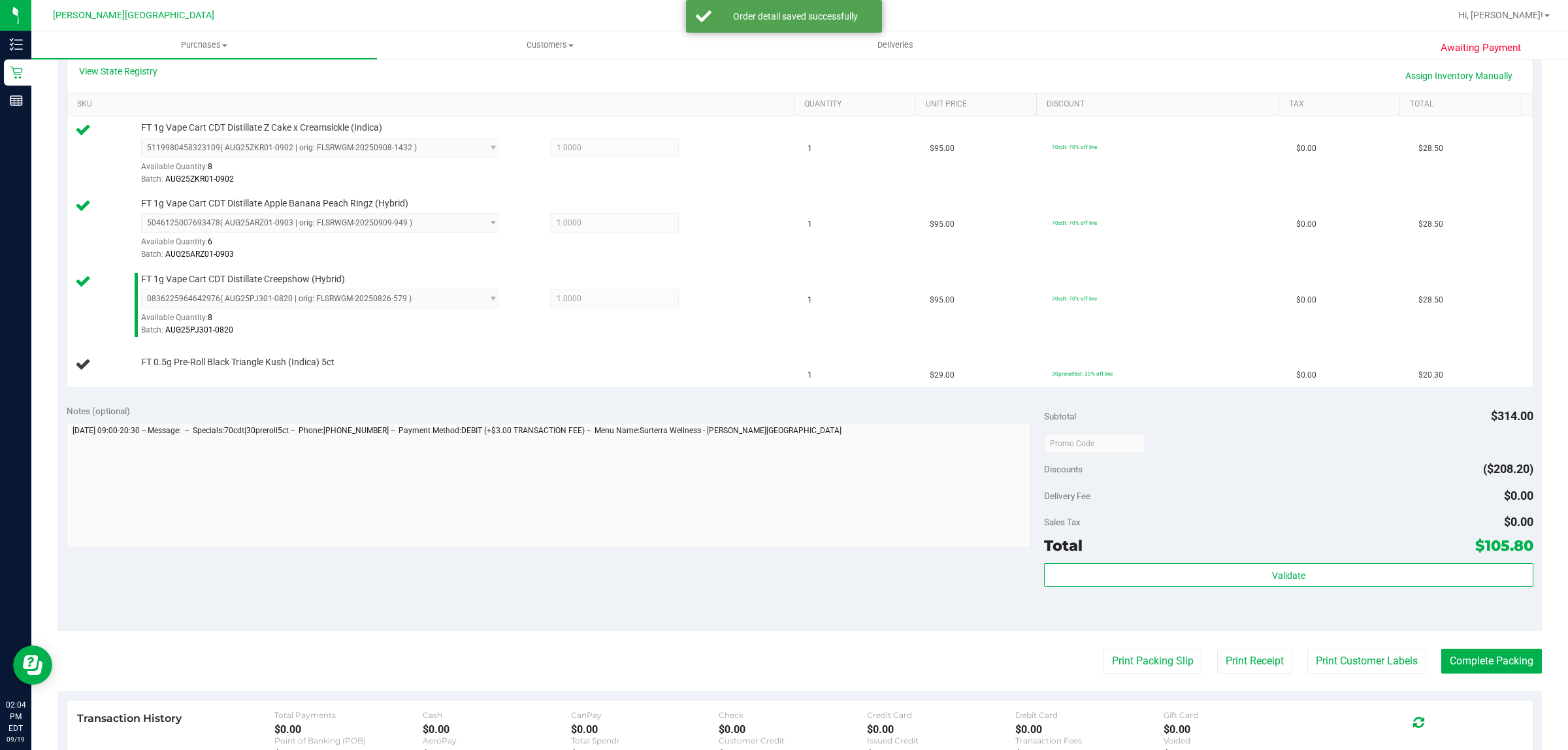
scroll to position [327, 0]
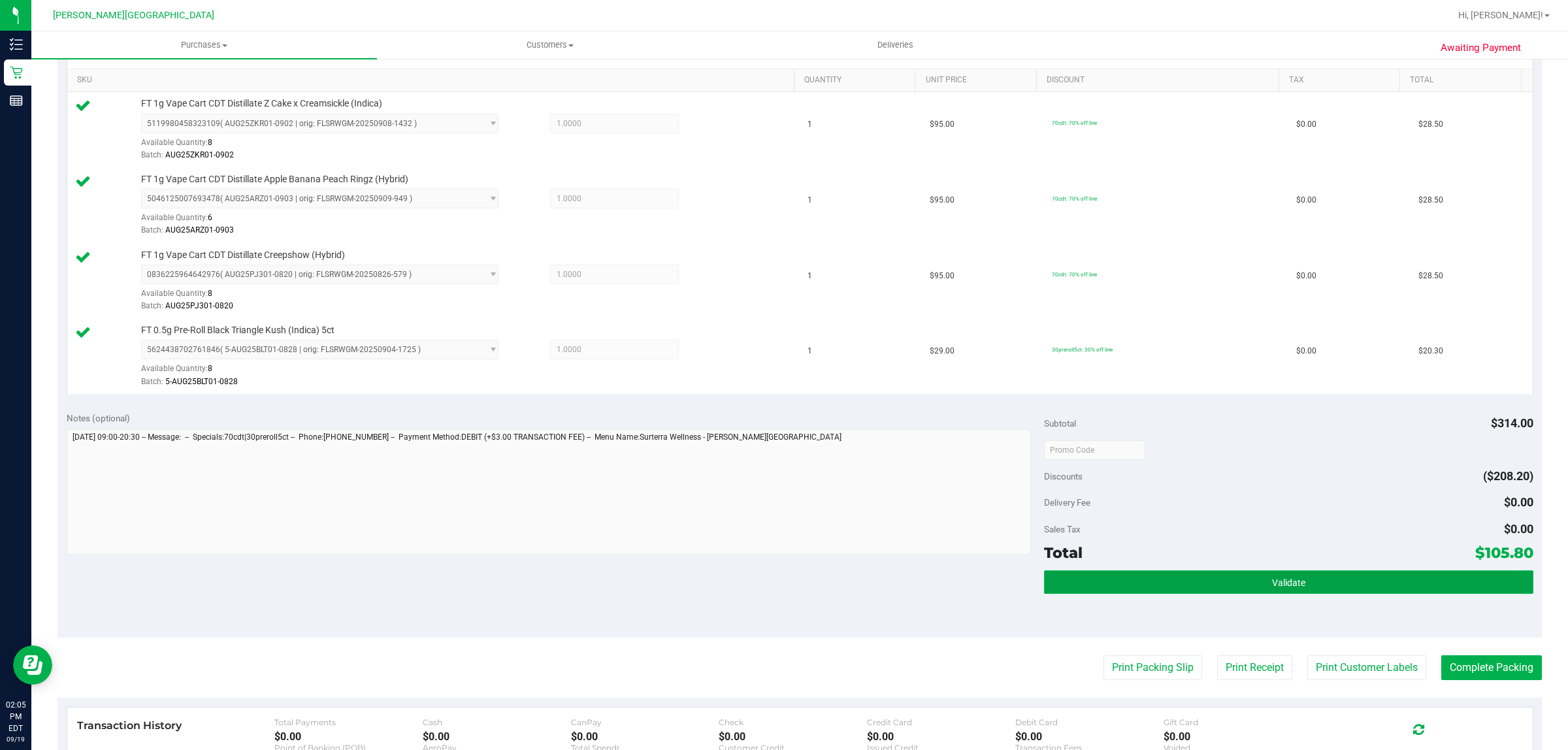
click at [1198, 578] on button "Validate" at bounding box center [1288, 583] width 489 height 24
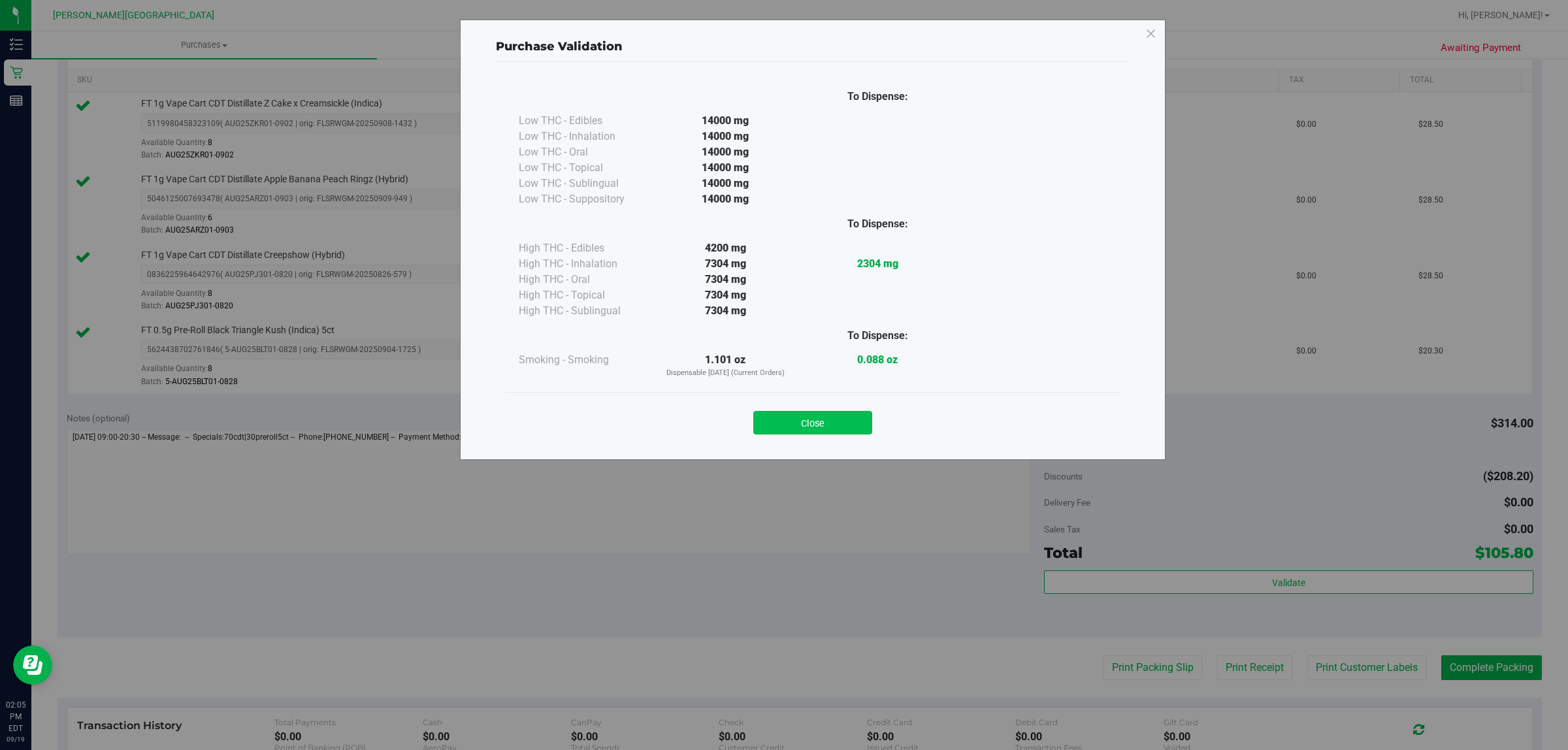
click at [841, 421] on button "Close" at bounding box center [813, 423] width 119 height 24
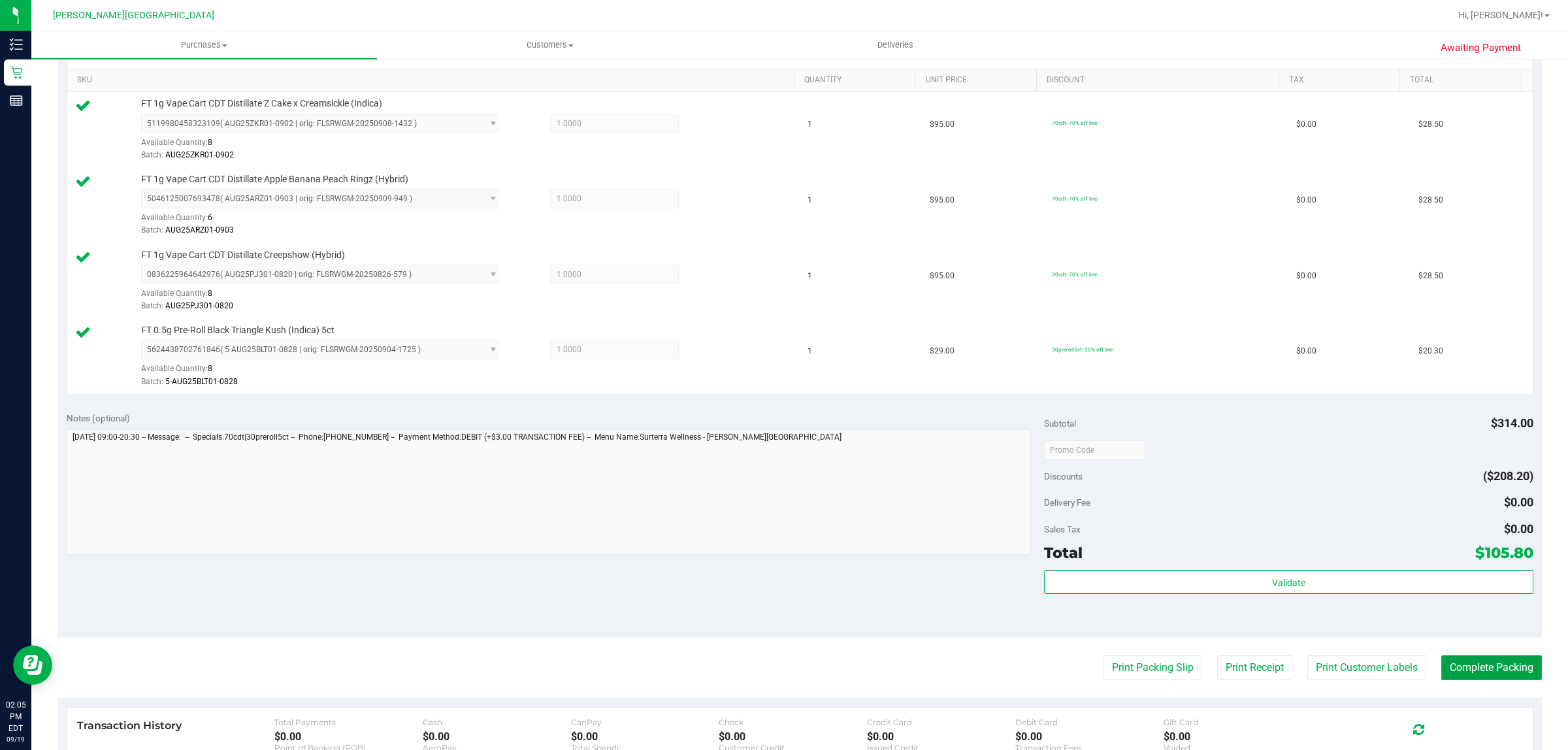
click at [1495, 671] on button "Complete Packing" at bounding box center [1492, 668] width 101 height 25
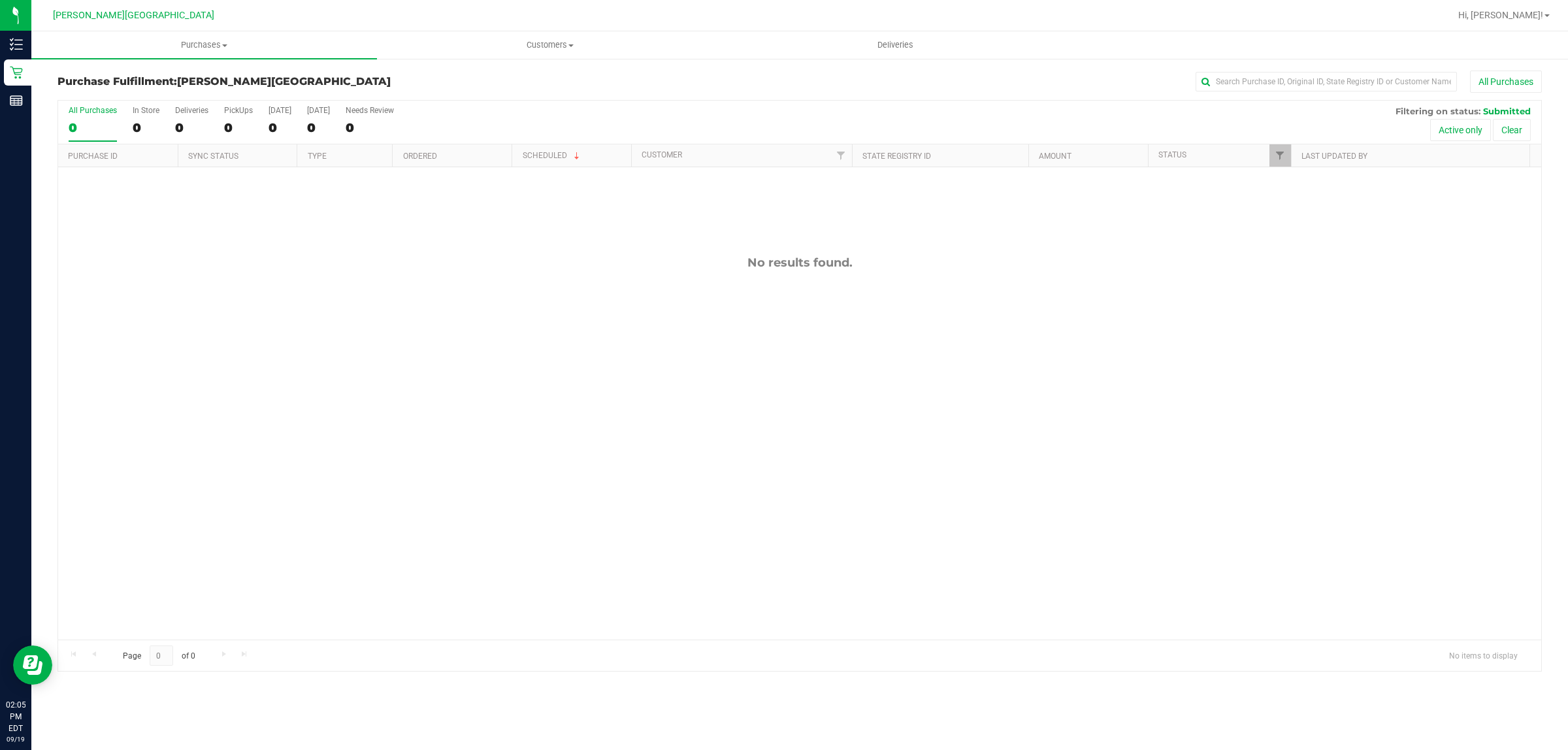
click at [398, 549] on div "No results found." at bounding box center [800, 447] width 1484 height 560
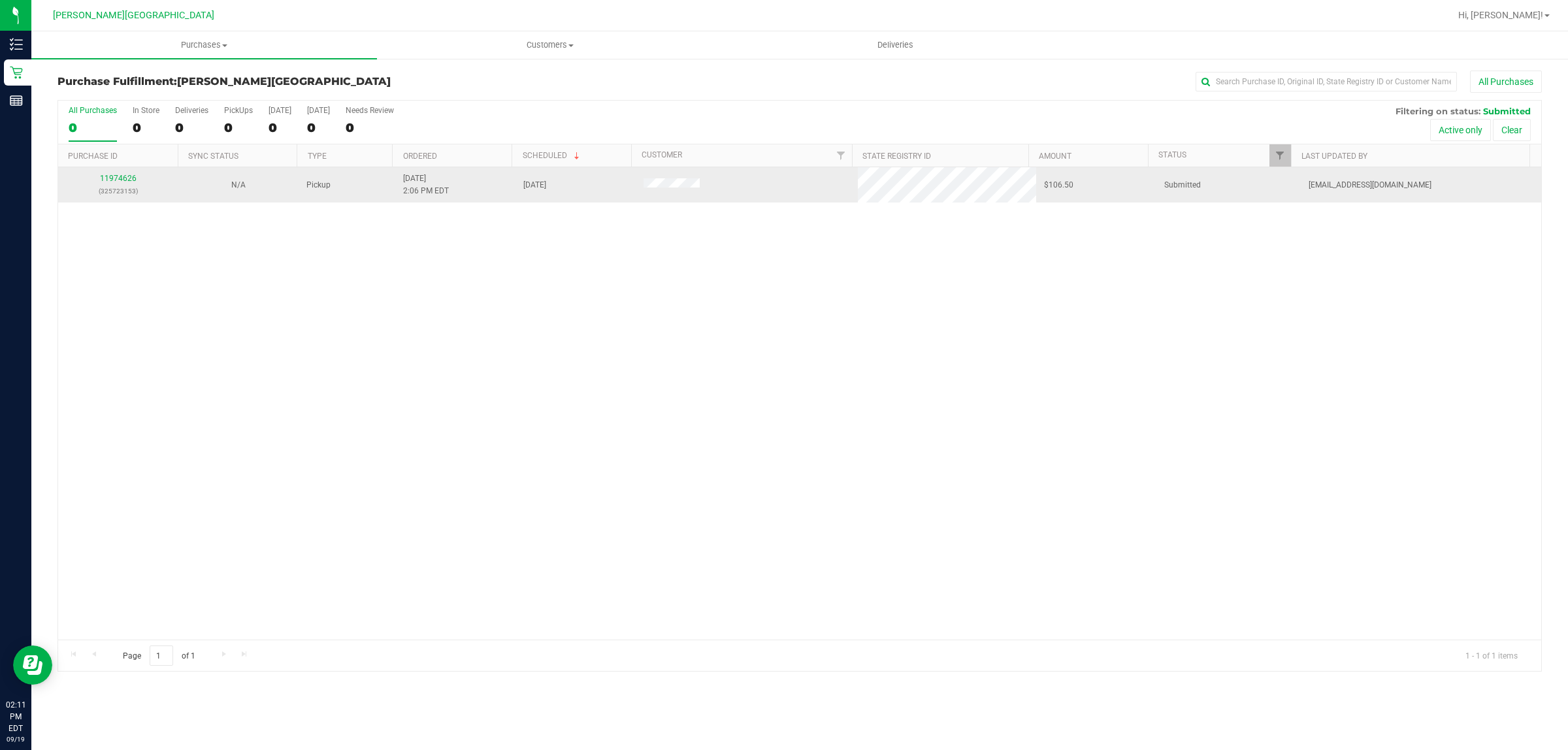
click at [127, 173] on div "11974626 (325723153)" at bounding box center [118, 185] width 104 height 25
click at [125, 178] on link "11974626" at bounding box center [118, 178] width 36 height 9
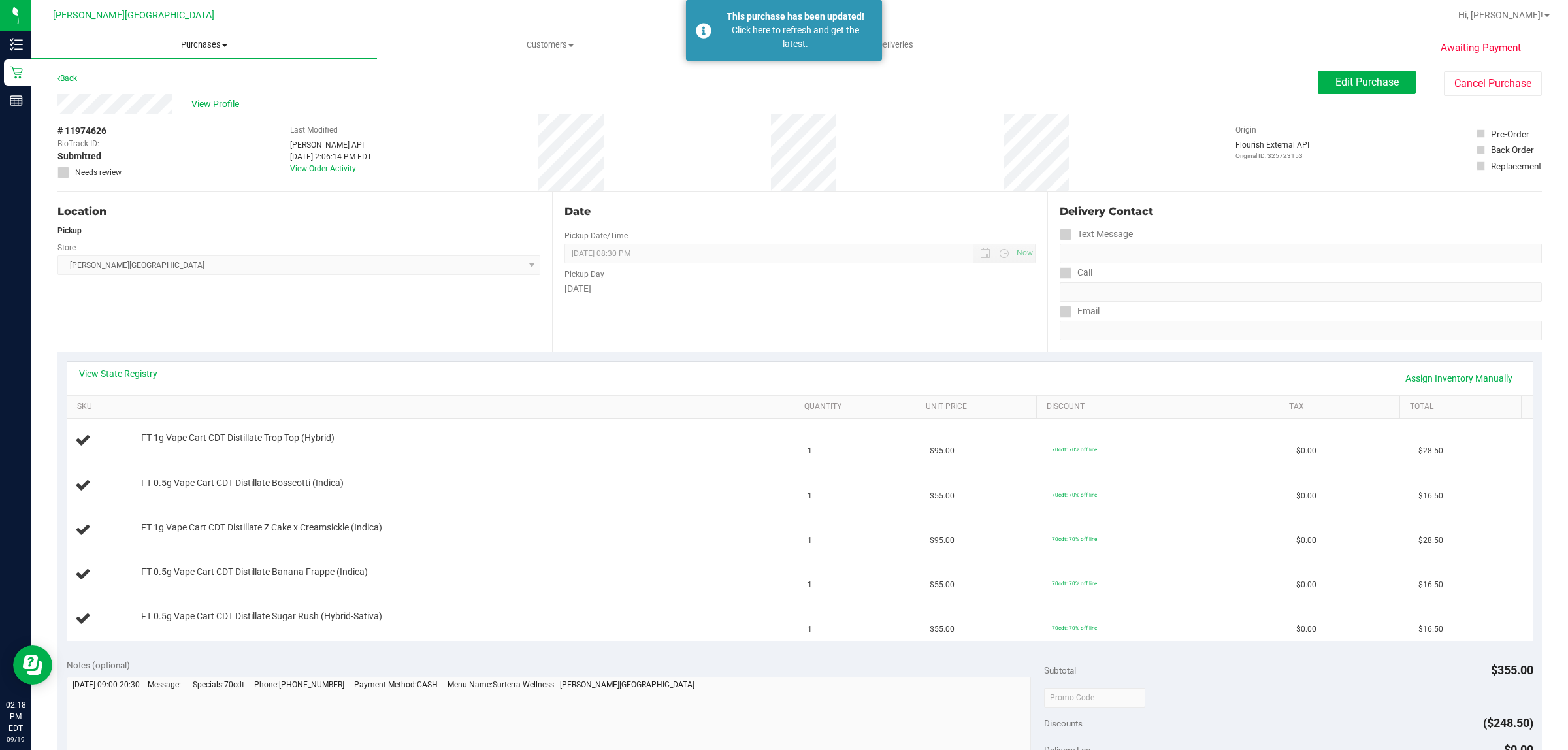
click at [193, 41] on span "Purchases" at bounding box center [204, 45] width 346 height 12
click at [141, 95] on li "Fulfillment" at bounding box center [204, 94] width 346 height 16
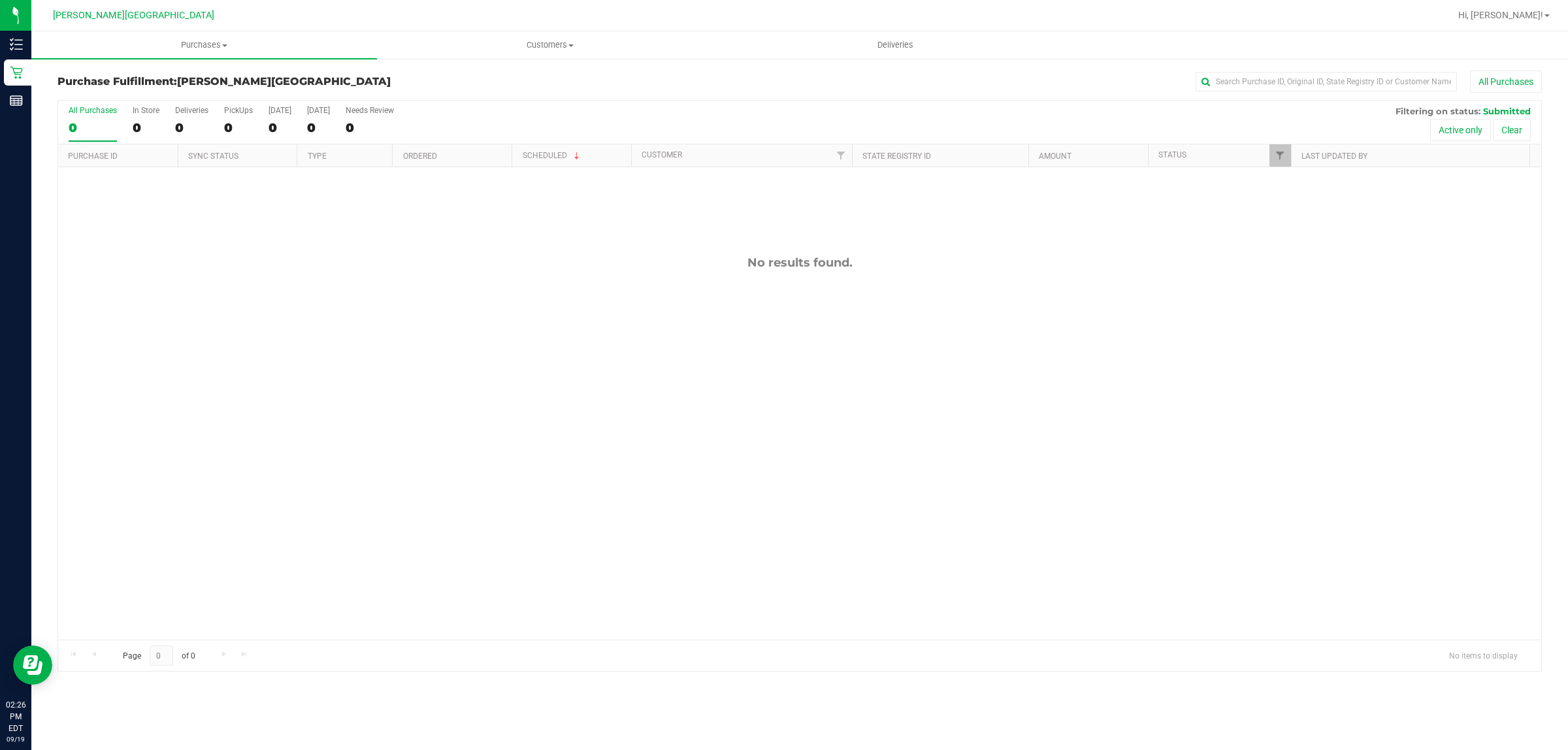
click at [488, 315] on div "No results found." at bounding box center [800, 447] width 1484 height 560
click at [196, 43] on span "Purchases" at bounding box center [204, 45] width 346 height 12
click at [125, 97] on li "Fulfillment" at bounding box center [204, 94] width 346 height 16
click at [207, 46] on span "Purchases" at bounding box center [204, 45] width 346 height 12
click at [145, 93] on li "Fulfillment" at bounding box center [204, 94] width 346 height 16
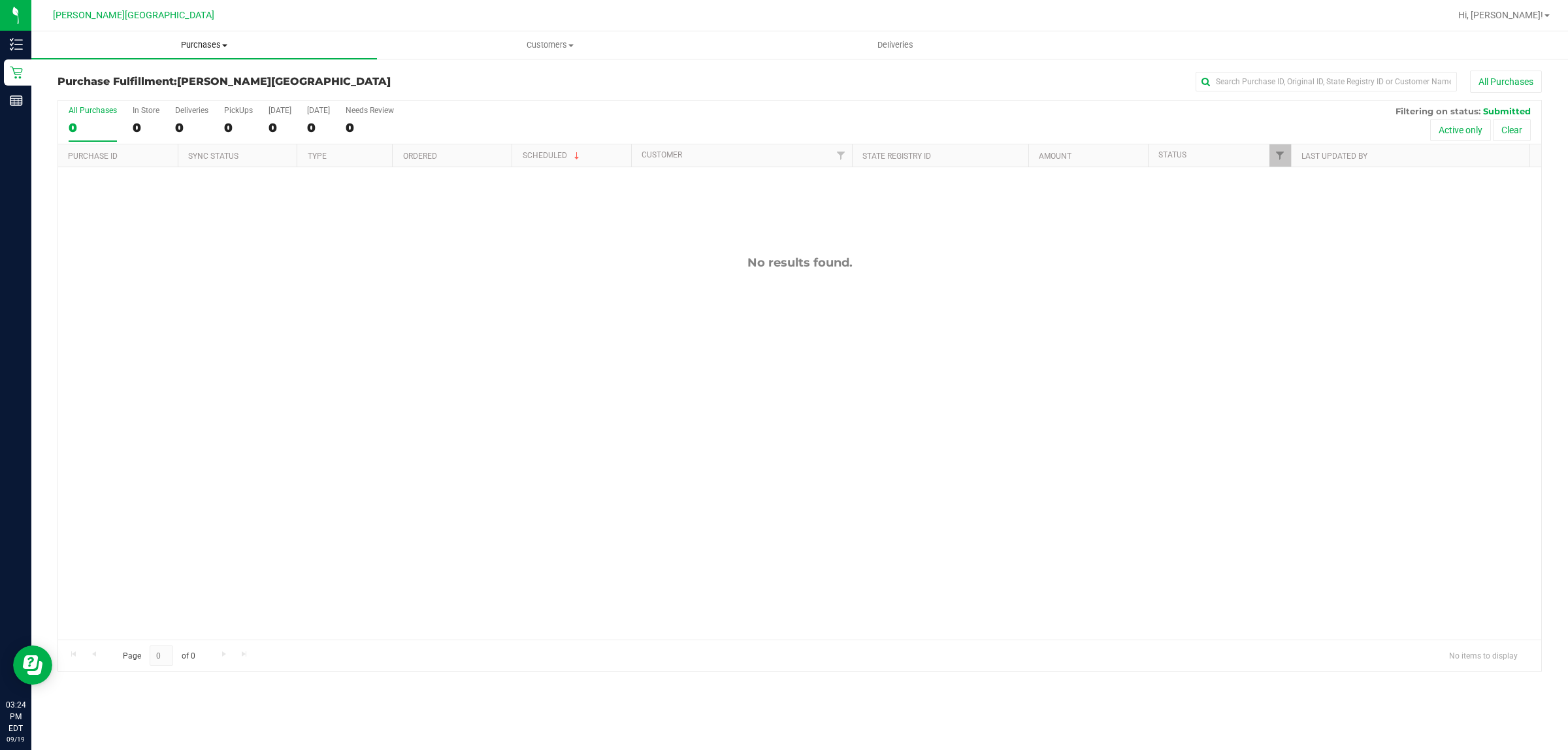
click at [213, 39] on span "Purchases" at bounding box center [204, 45] width 346 height 12
click at [115, 89] on li "Fulfillment" at bounding box center [204, 94] width 346 height 16
click at [796, 432] on div "No results found." at bounding box center [800, 447] width 1484 height 560
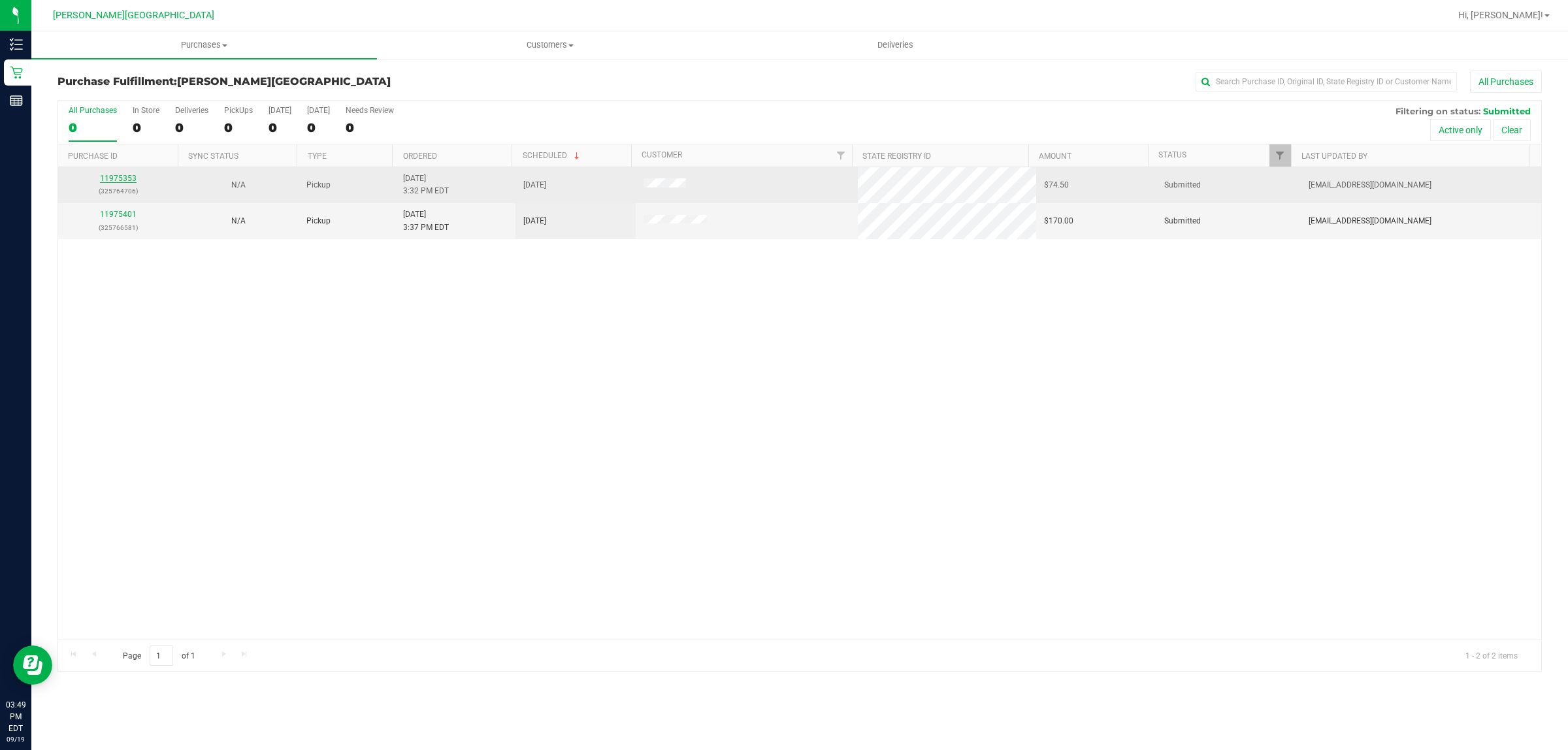
click at [121, 183] on link "11975353" at bounding box center [118, 178] width 36 height 9
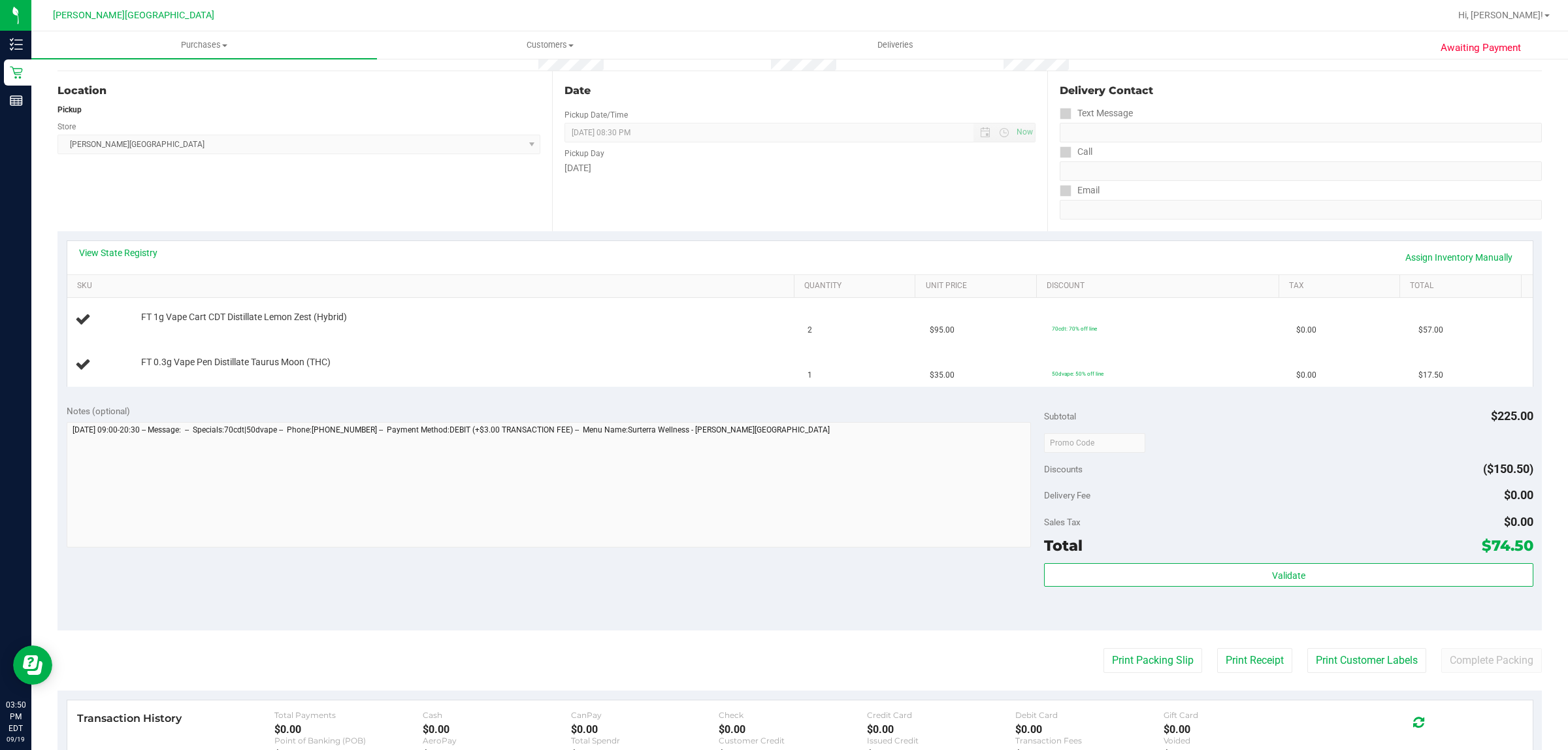
scroll to position [245, 0]
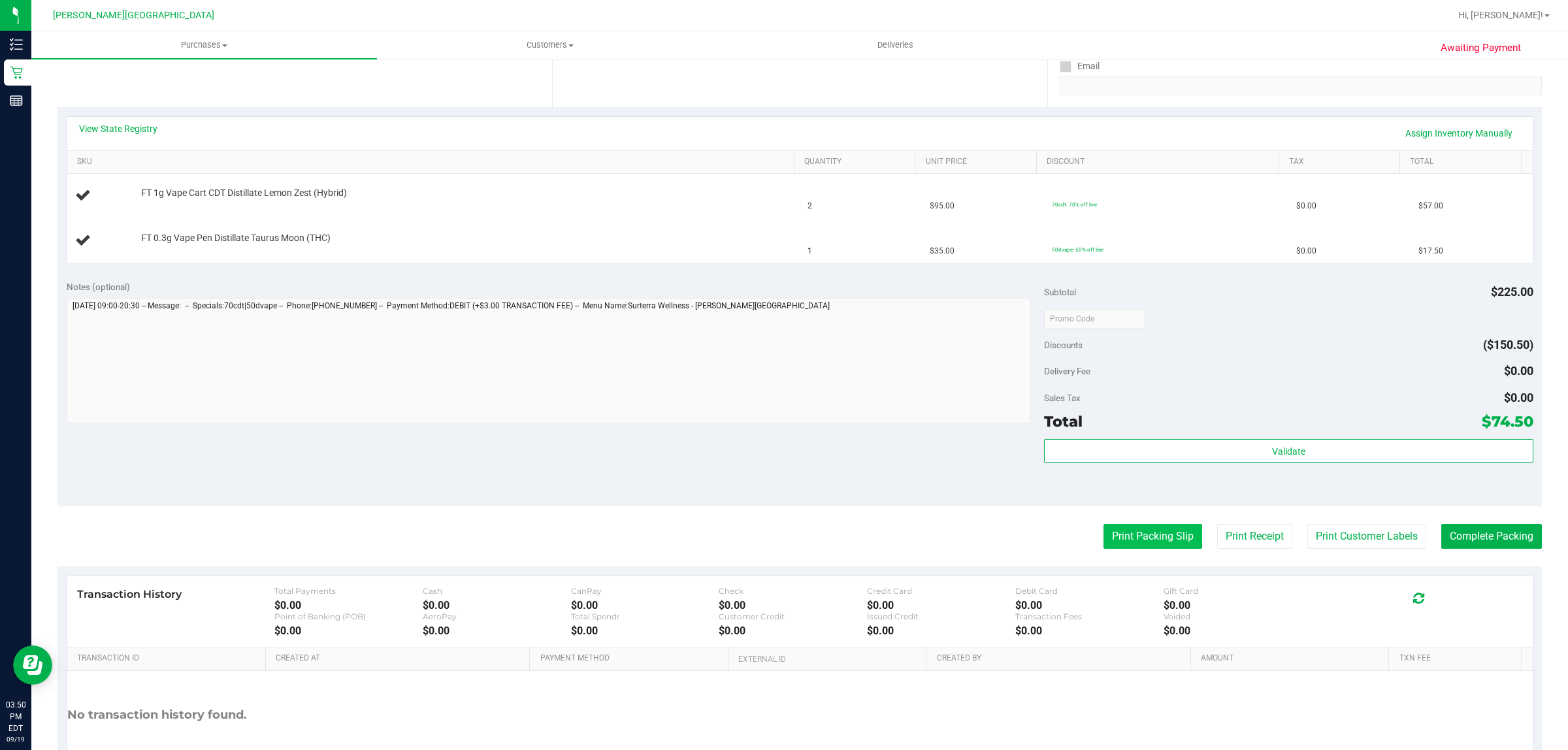
click at [1104, 536] on button "Print Packing Slip" at bounding box center [1153, 537] width 98 height 25
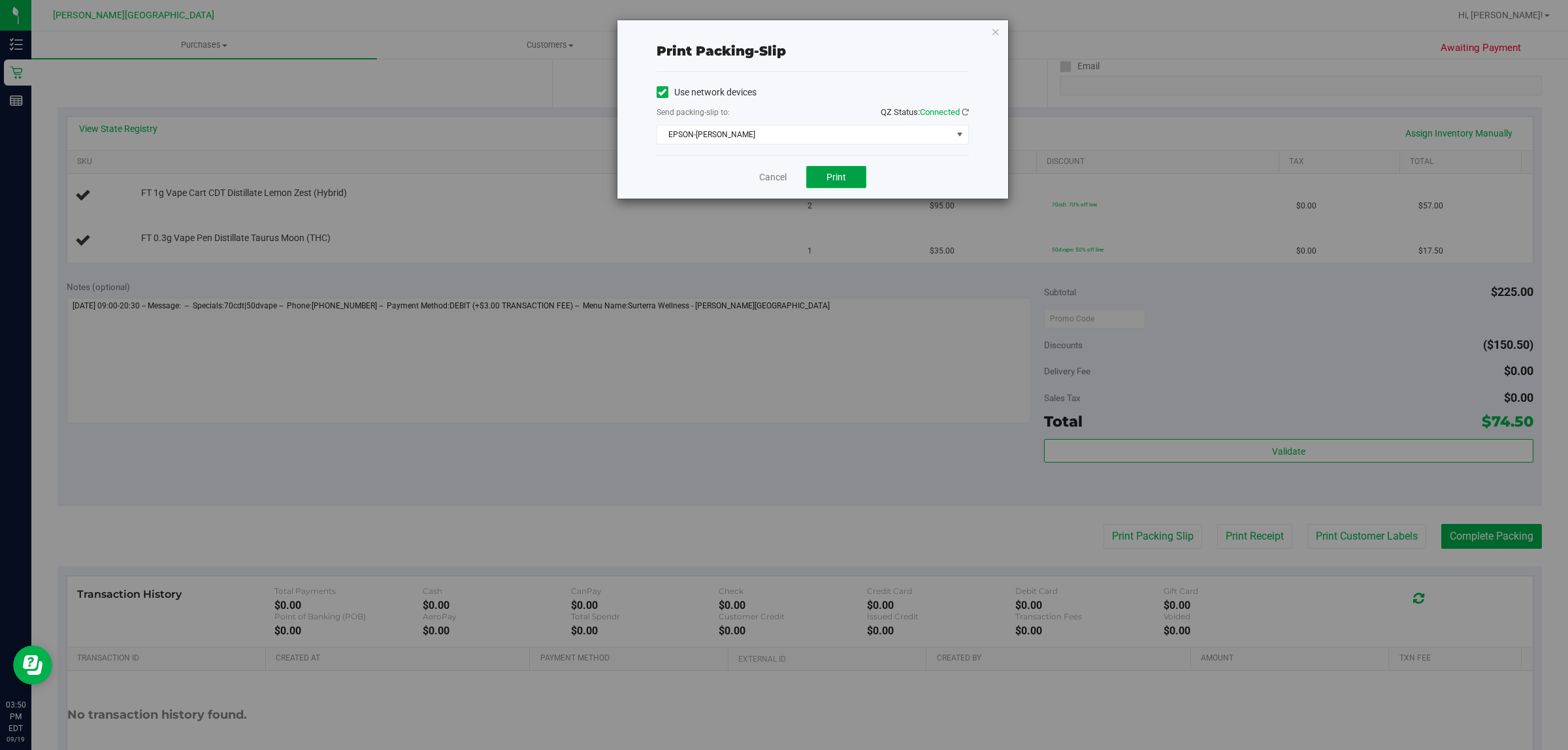
click at [843, 176] on span "Print" at bounding box center [837, 177] width 19 height 10
click at [992, 27] on icon "button" at bounding box center [996, 31] width 9 height 16
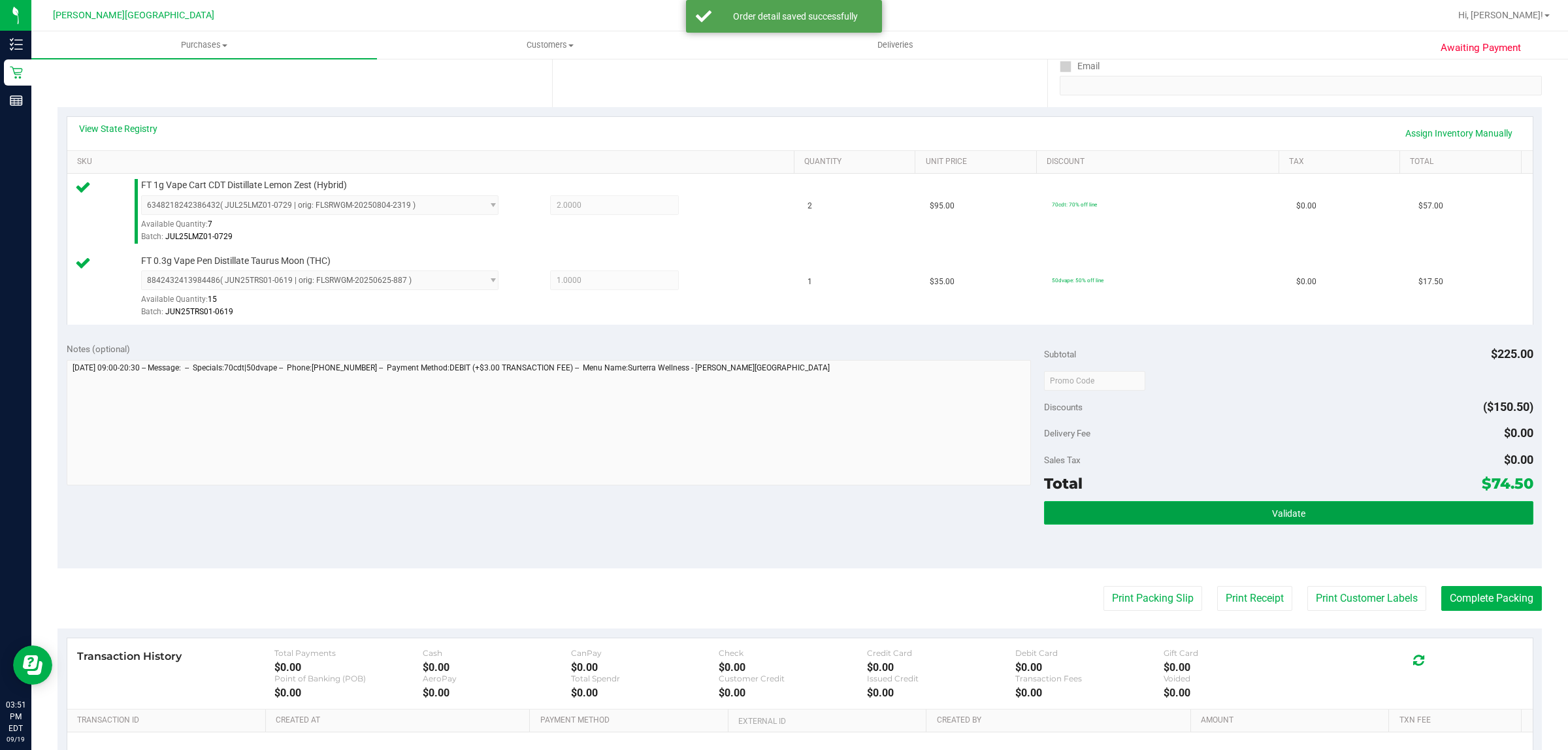
click at [1289, 507] on button "Validate" at bounding box center [1288, 513] width 489 height 24
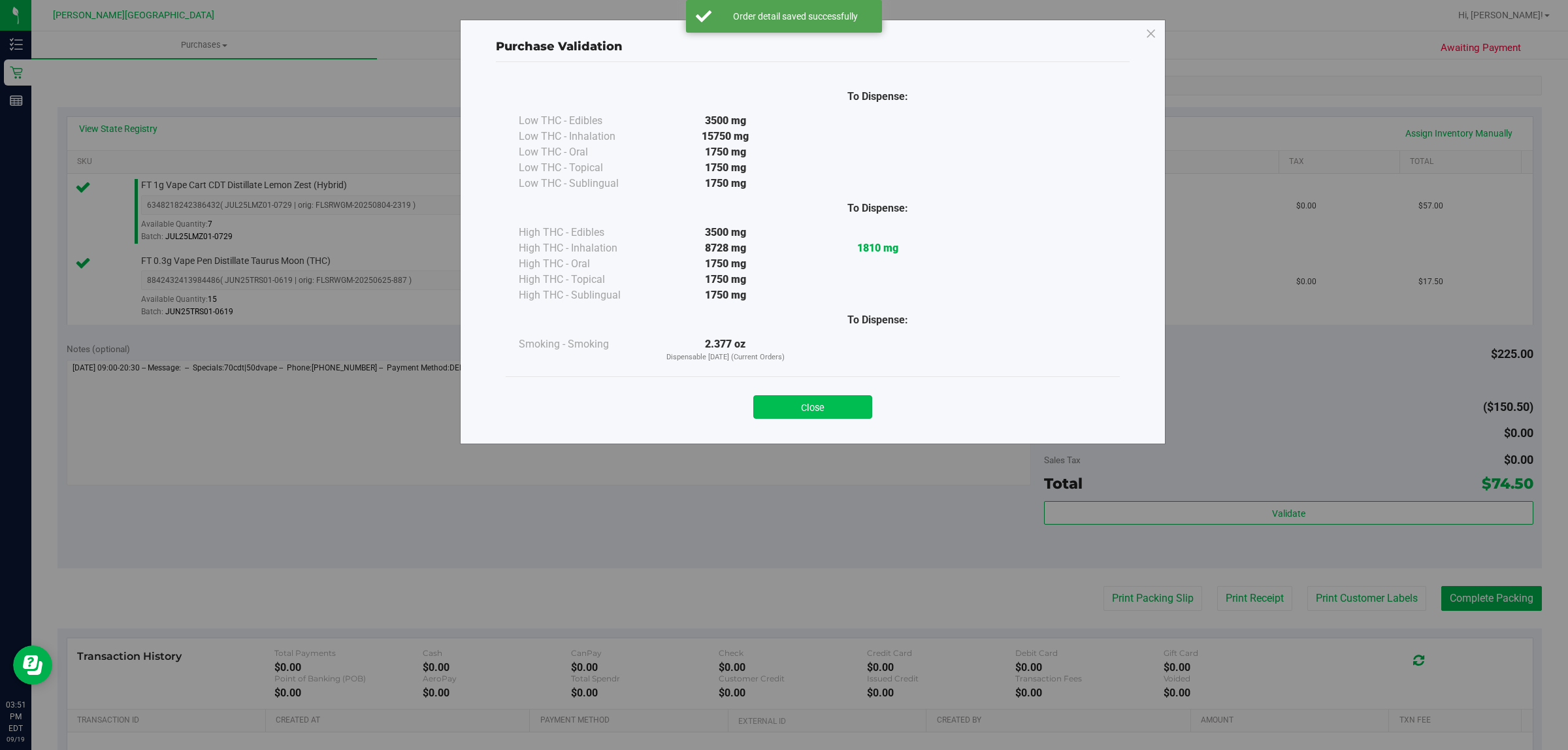
click at [815, 400] on button "Close" at bounding box center [813, 407] width 119 height 24
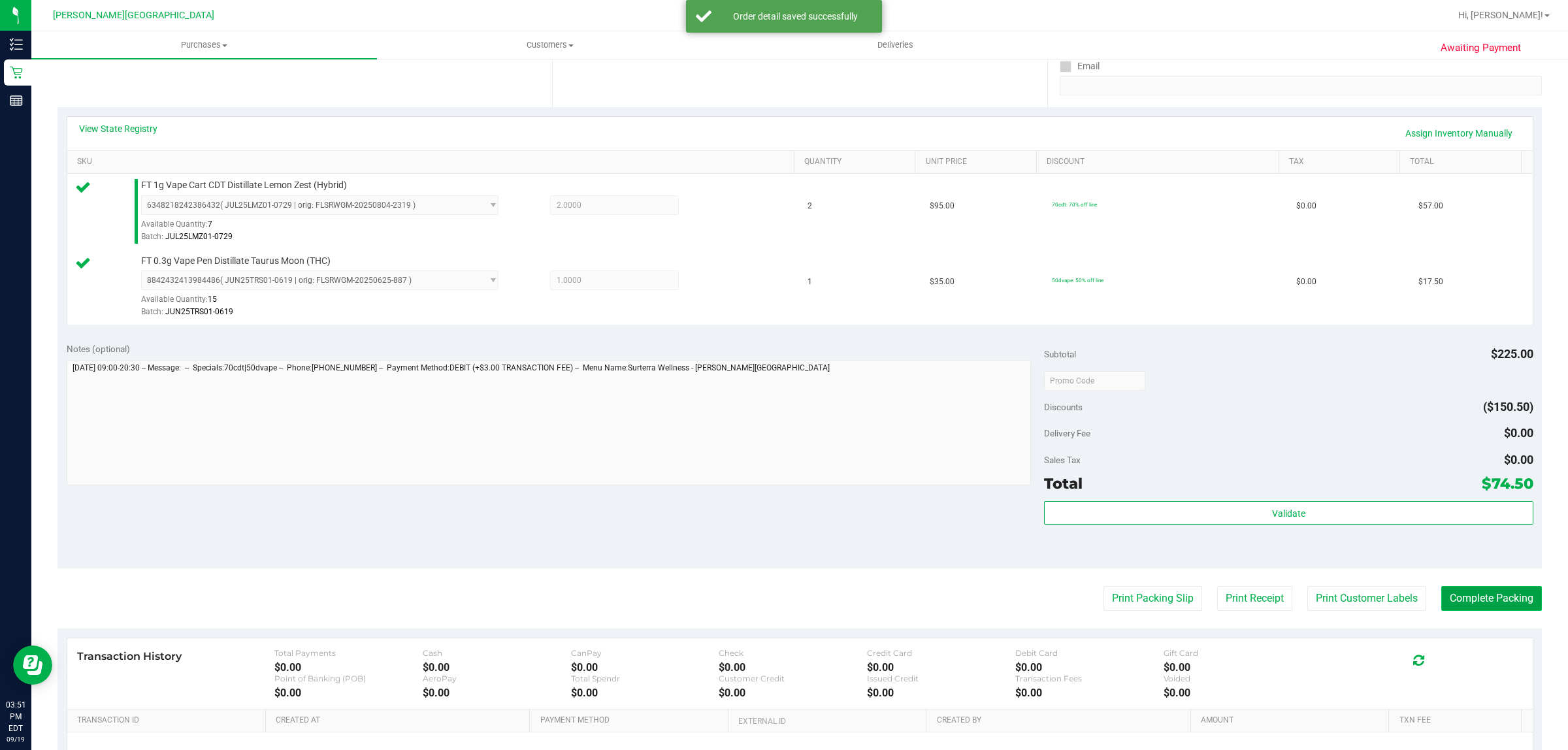
click at [1475, 592] on button "Complete Packing" at bounding box center [1492, 599] width 101 height 25
